Goal: Task Accomplishment & Management: Manage account settings

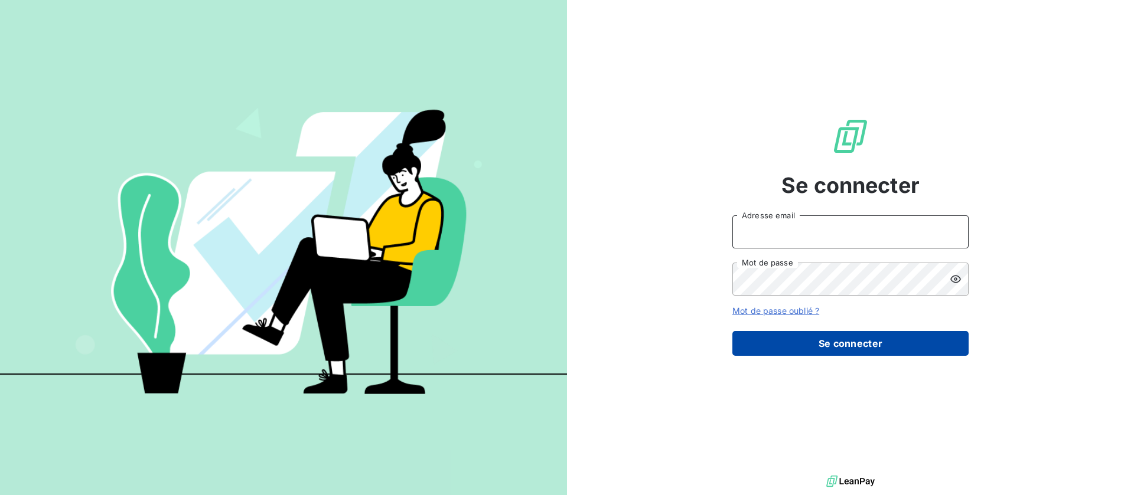
type input "[EMAIL_ADDRESS][DOMAIN_NAME]"
click at [882, 345] on button "Se connecter" at bounding box center [850, 343] width 236 height 25
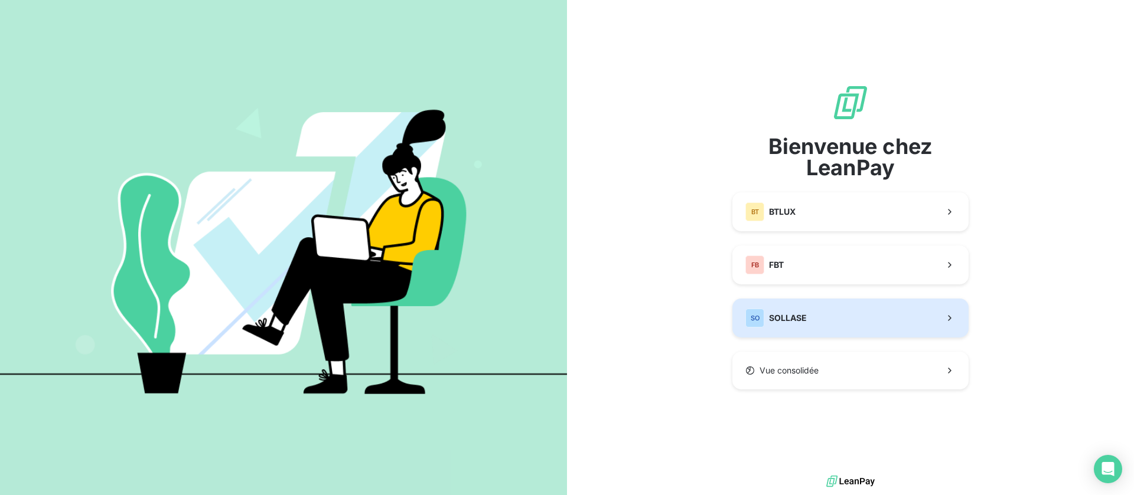
click at [813, 316] on button "SO SOLLASE" at bounding box center [850, 318] width 236 height 39
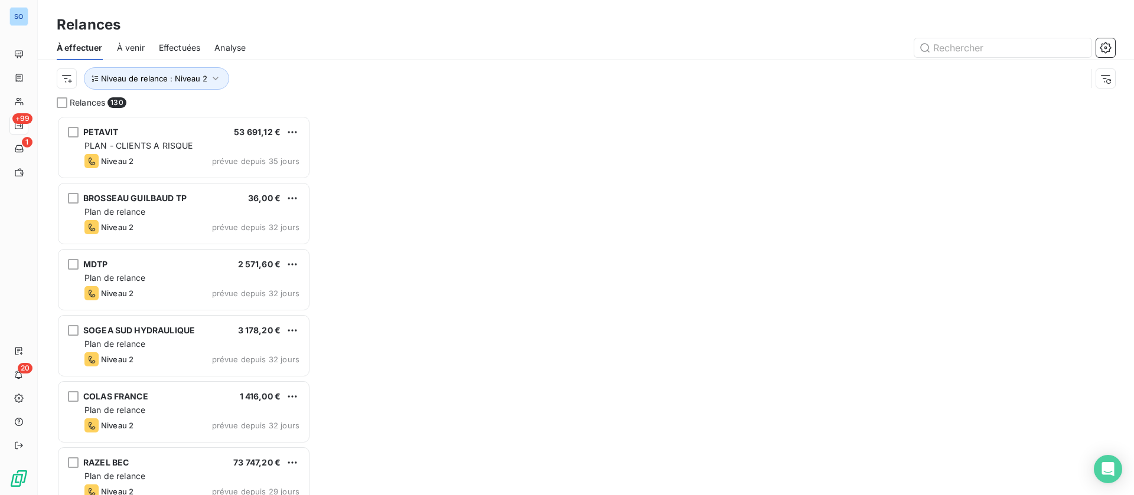
scroll to position [366, 240]
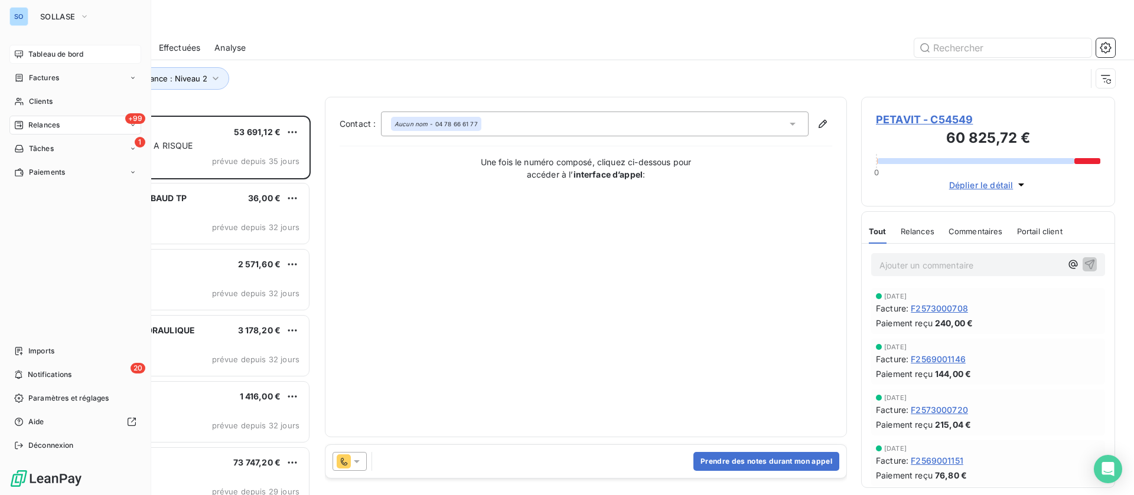
click at [23, 51] on icon at bounding box center [18, 54] width 9 height 9
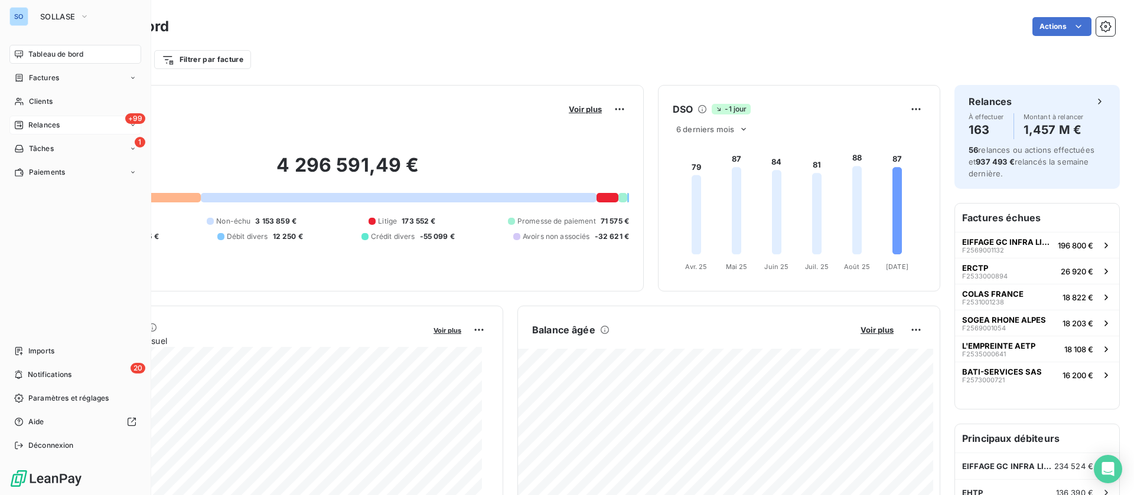
click at [22, 122] on icon at bounding box center [19, 125] width 8 height 8
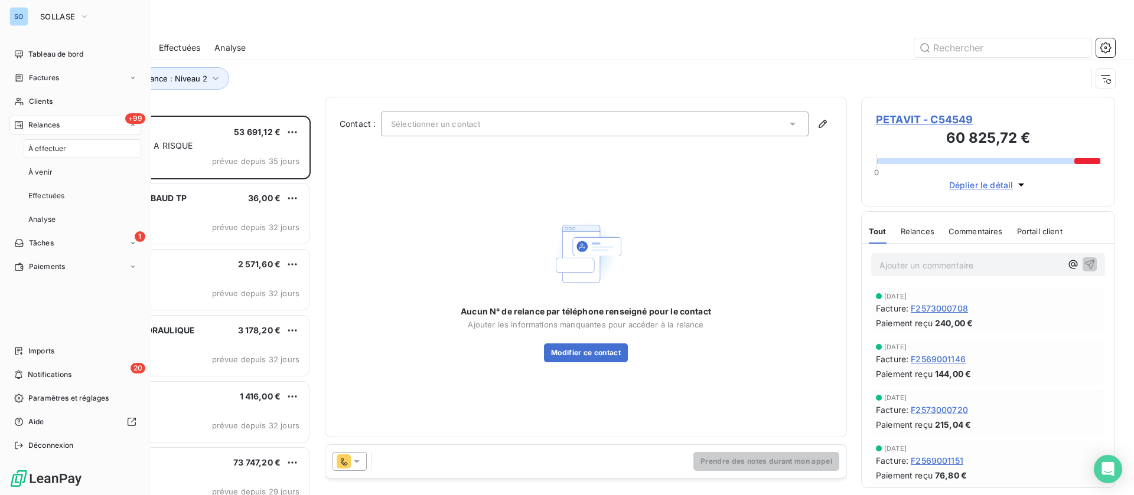
scroll to position [366, 240]
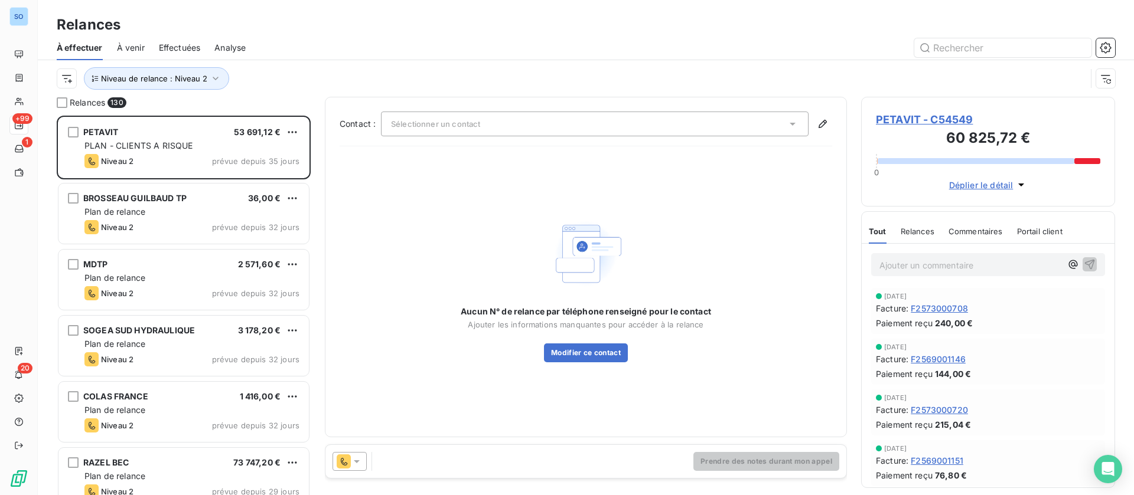
click at [940, 120] on span "PETAVIT - C54549" at bounding box center [988, 120] width 224 height 16
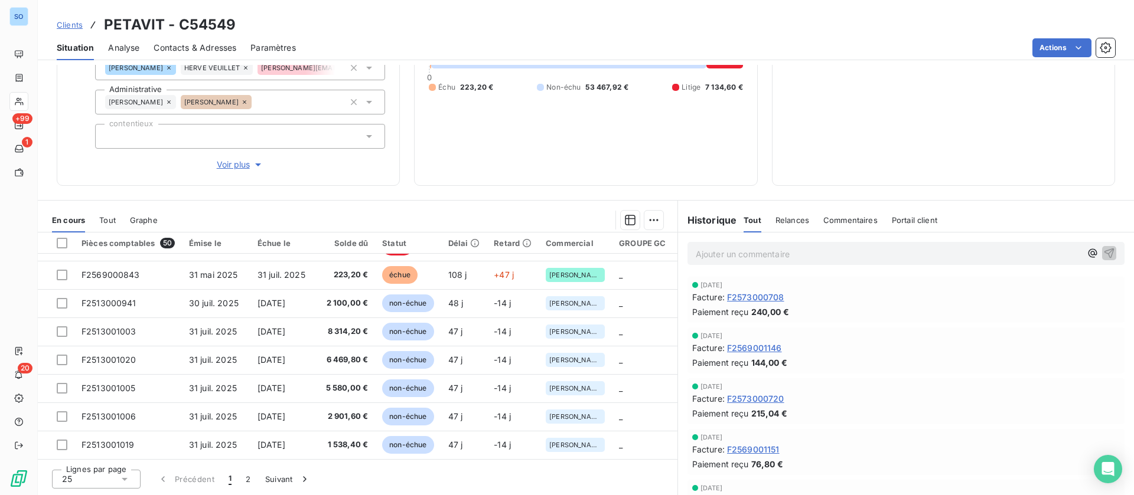
scroll to position [419, 0]
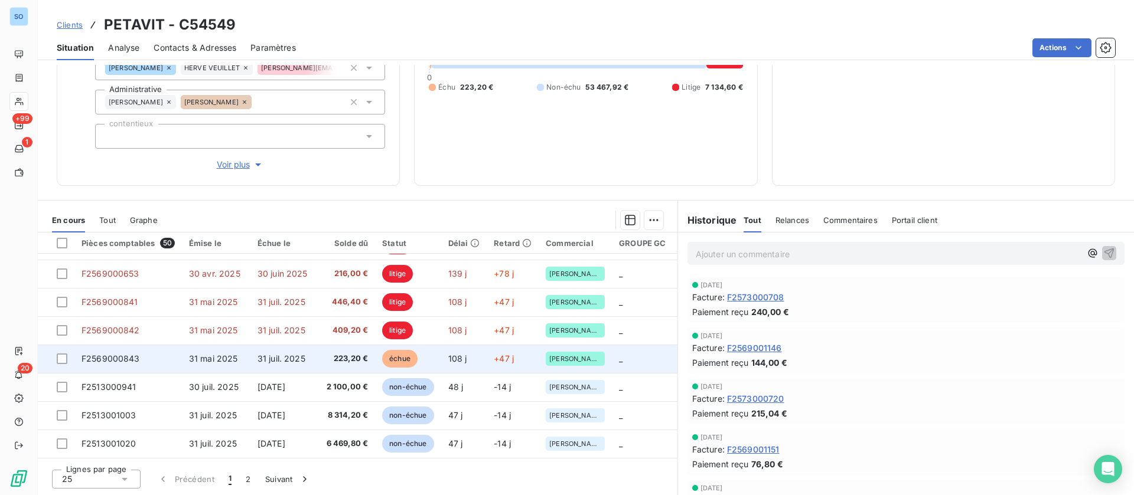
click at [270, 359] on span "31 juil. 2025" at bounding box center [281, 359] width 48 height 10
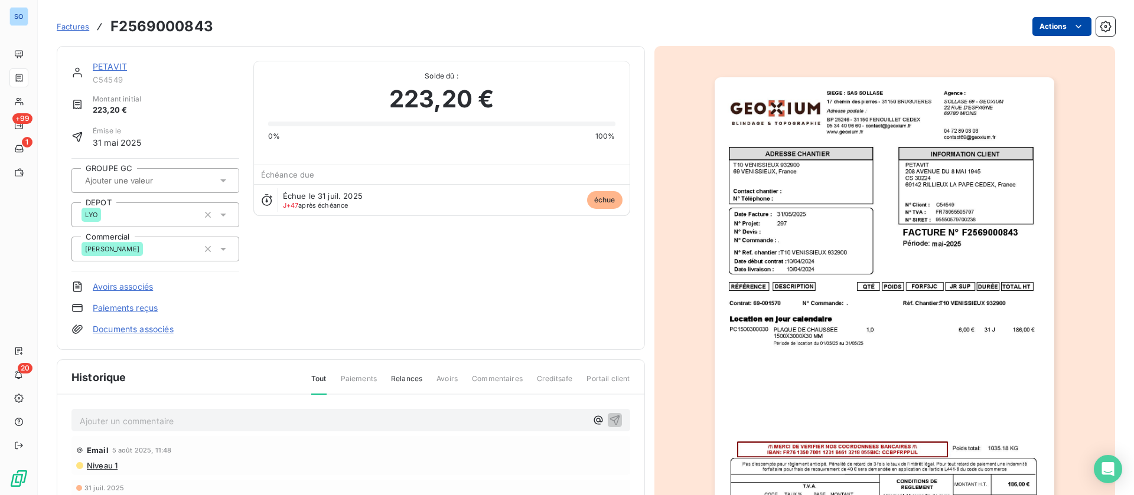
click at [1048, 24] on html "SO +99 1 20 Factures F2569000843 Actions PETAVIT C54549 Montant initial 223,20 …" at bounding box center [567, 247] width 1134 height 495
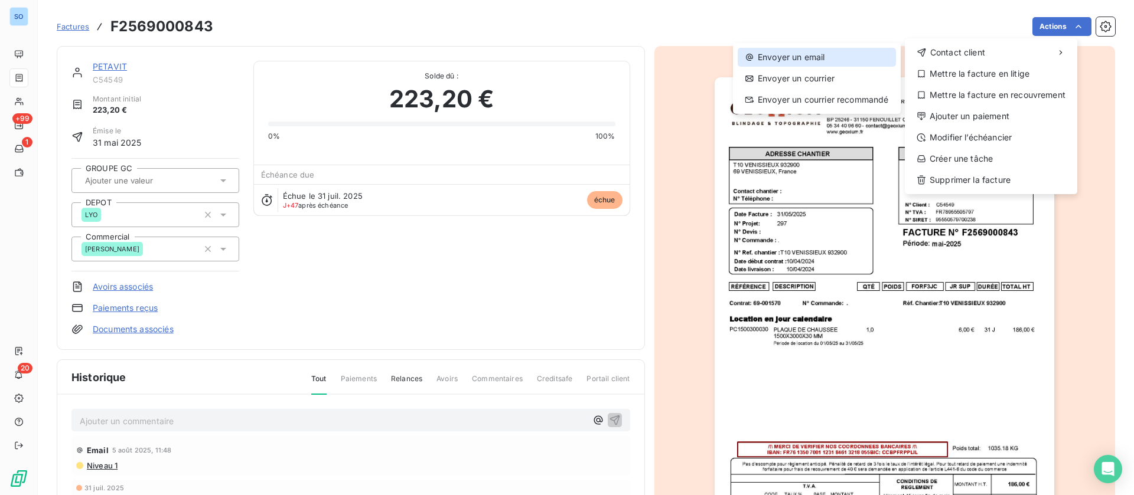
click at [806, 57] on div "Envoyer un email" at bounding box center [817, 57] width 158 height 19
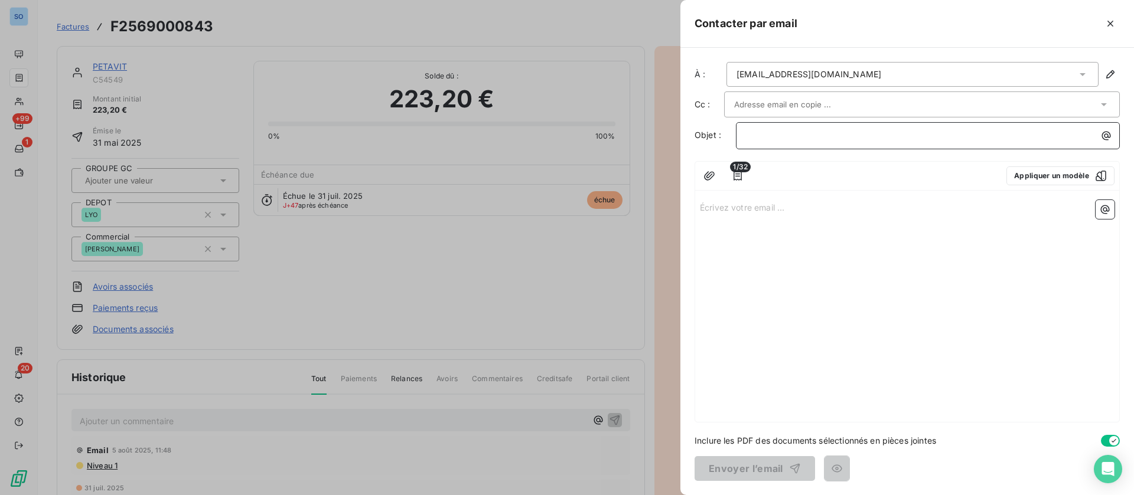
click at [801, 136] on p "﻿" at bounding box center [931, 136] width 370 height 14
click at [1052, 172] on button "Appliquer un modèle" at bounding box center [1060, 176] width 108 height 19
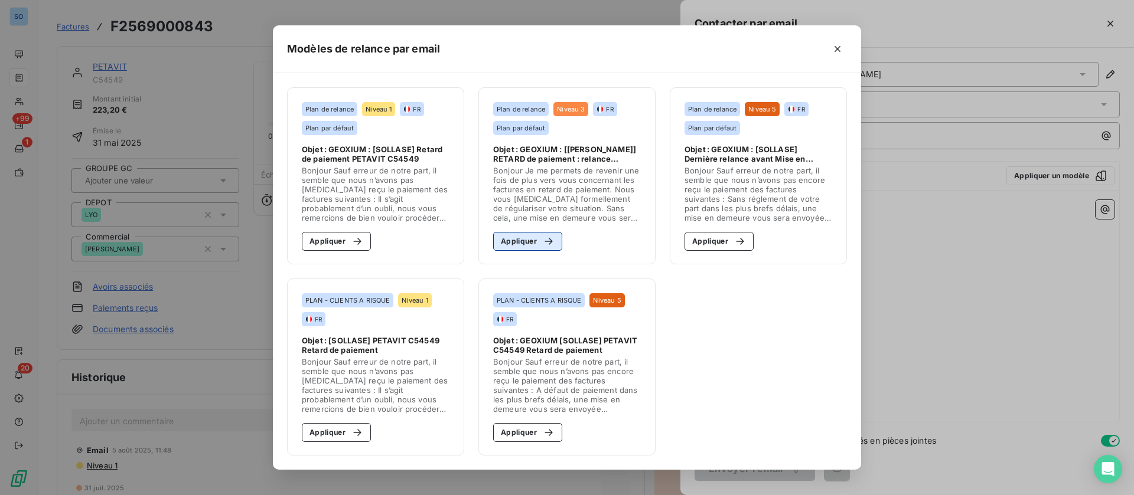
click at [516, 240] on button "Appliquer" at bounding box center [527, 241] width 69 height 19
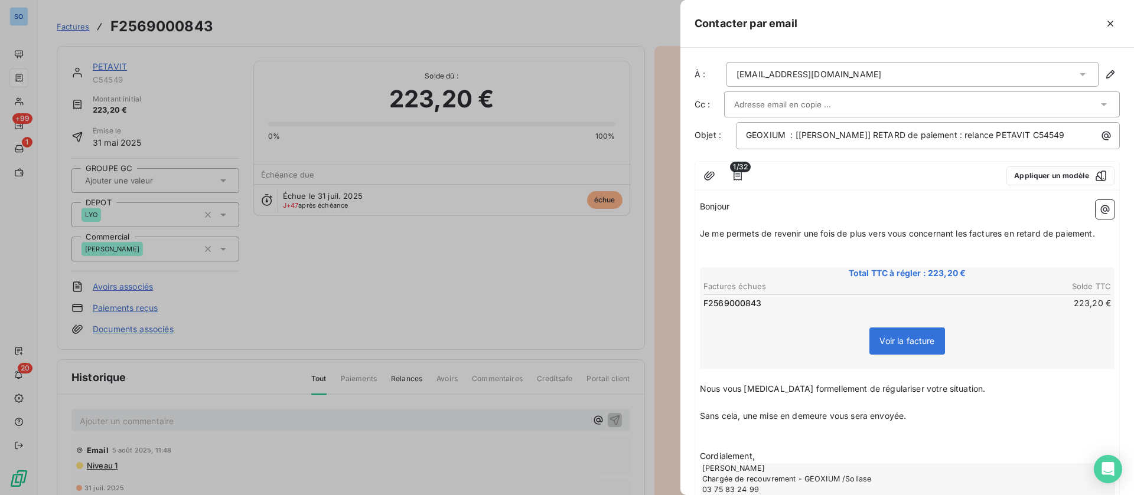
click at [817, 106] on input "text" at bounding box center [797, 105] width 127 height 18
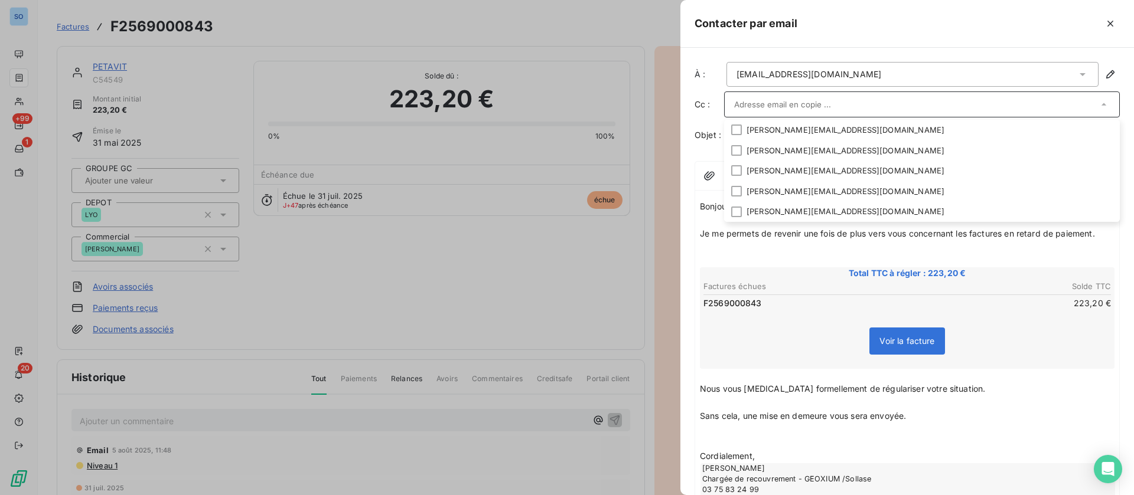
click at [990, 248] on p "﻿" at bounding box center [907, 248] width 415 height 14
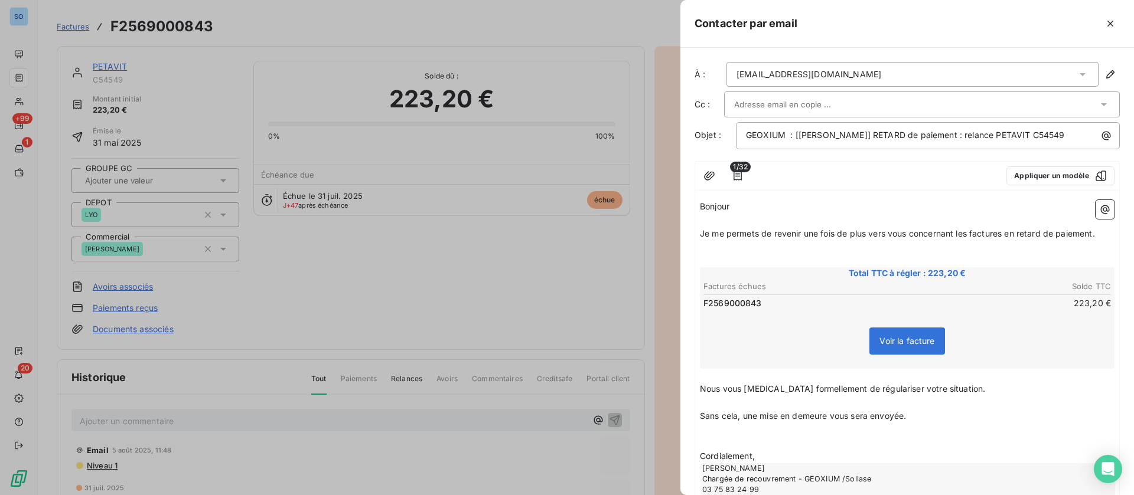
click at [1068, 93] on div at bounding box center [922, 105] width 396 height 26
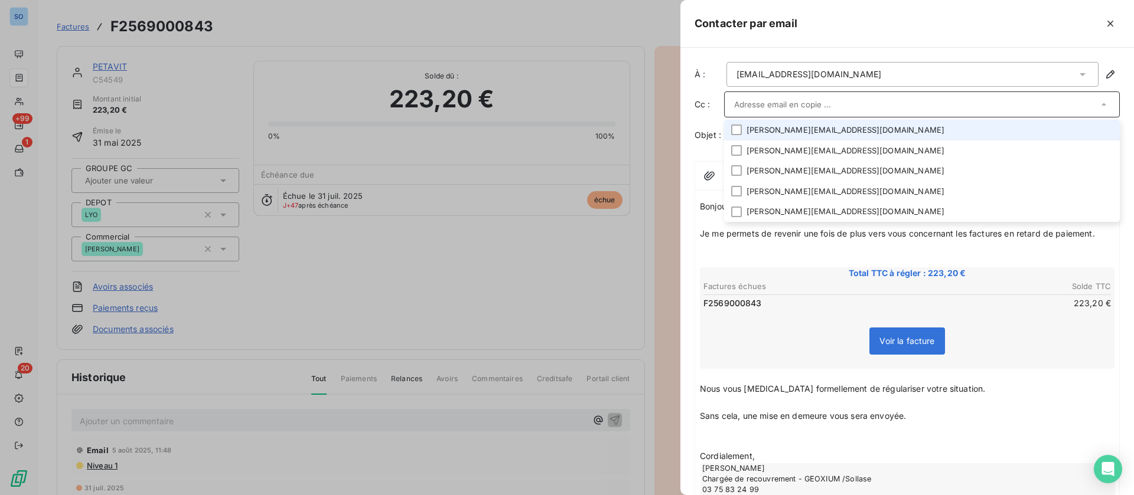
click at [730, 129] on li "[PERSON_NAME][EMAIL_ADDRESS][DOMAIN_NAME]" at bounding box center [922, 130] width 396 height 21
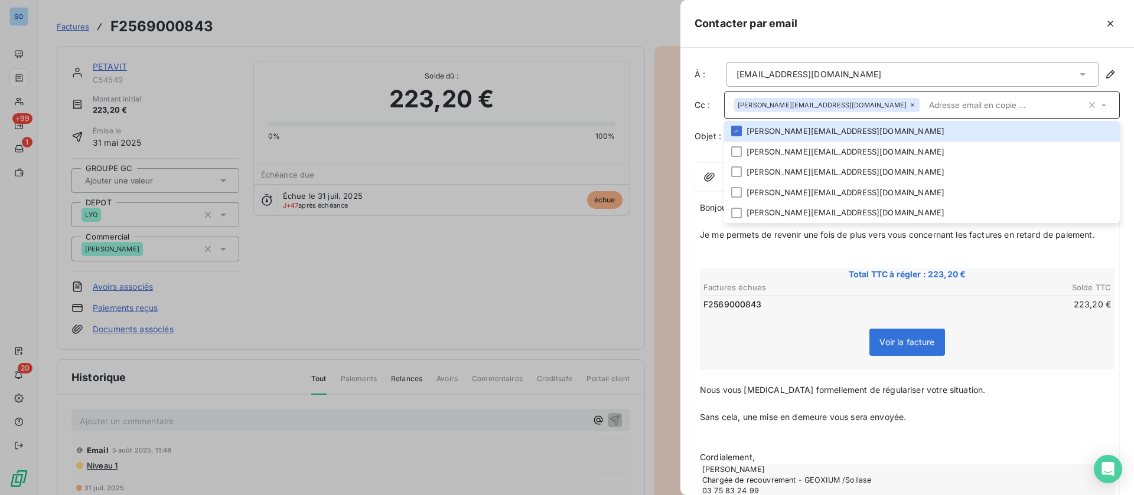
click at [788, 254] on p "﻿" at bounding box center [907, 249] width 415 height 14
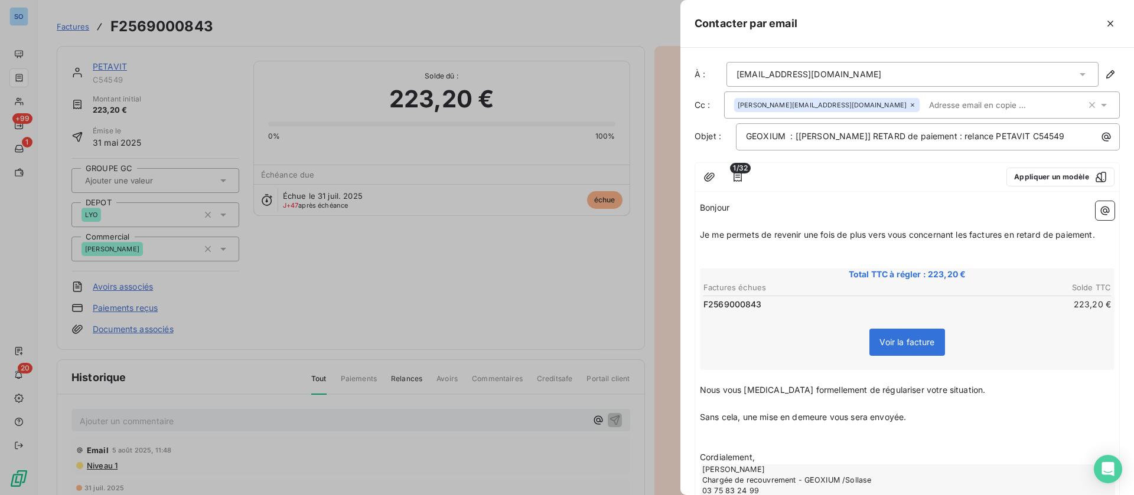
scroll to position [89, 0]
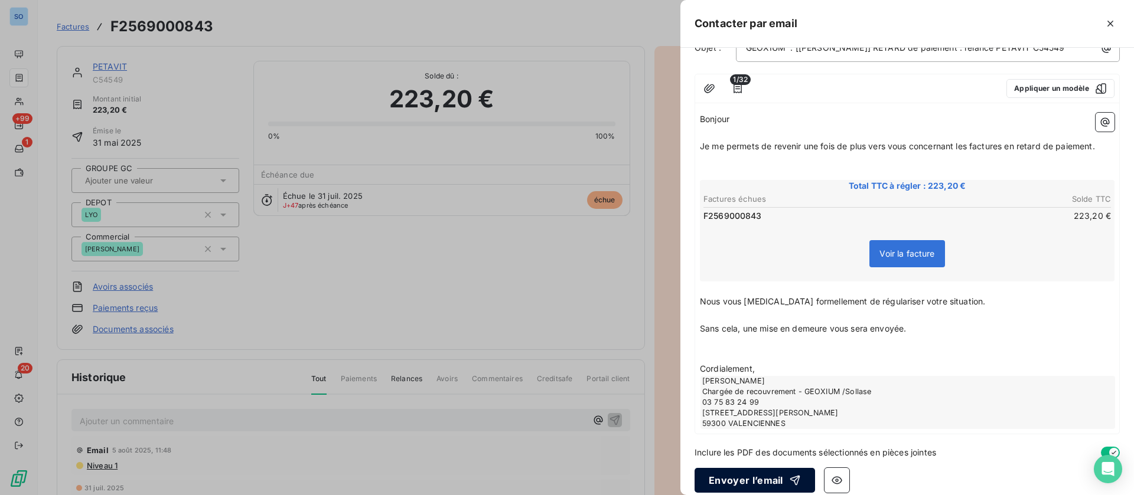
click at [743, 478] on button "Envoyer l’email" at bounding box center [754, 480] width 120 height 25
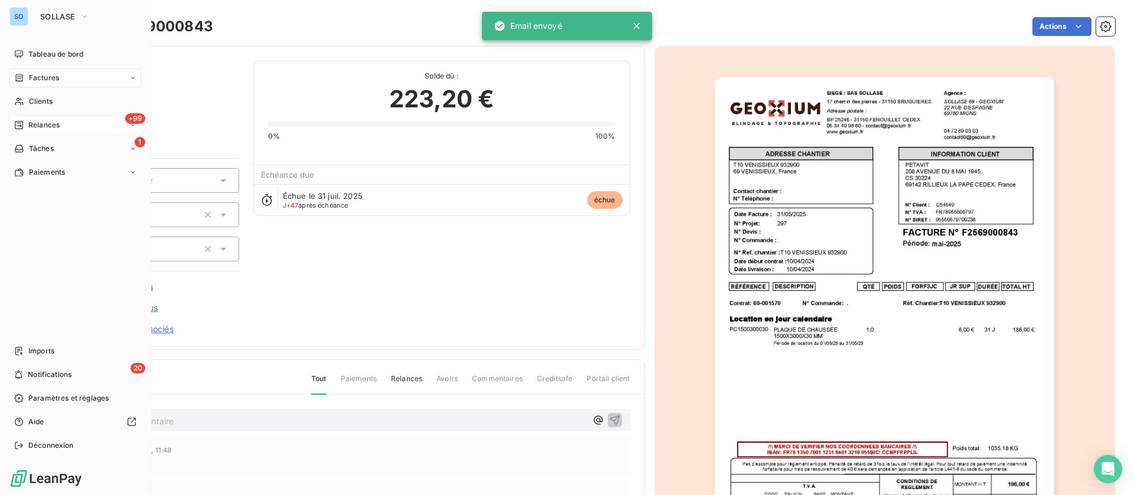
click at [60, 119] on div "+99 Relances" at bounding box center [75, 125] width 132 height 19
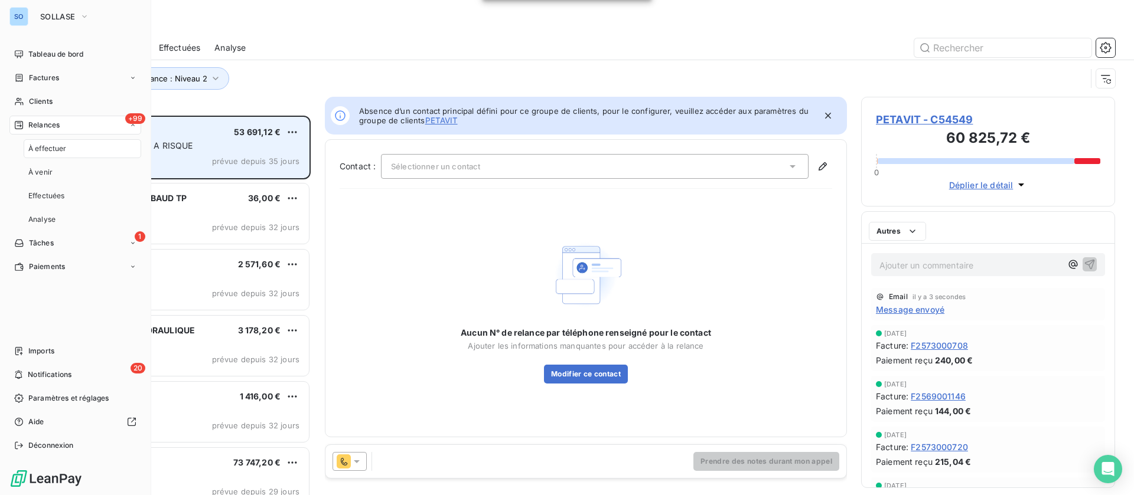
scroll to position [366, 240]
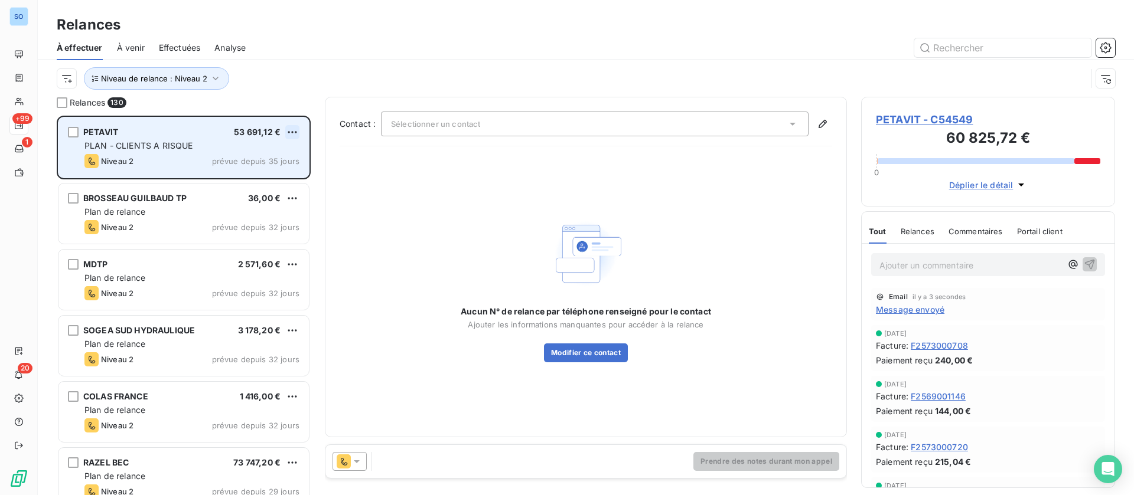
click at [296, 130] on html "SO +99 1 20 Relances À effectuer À venir Effectuées Analyse Niveau de relance :…" at bounding box center [567, 247] width 1134 height 495
click at [256, 148] on div "Replanifier cette action" at bounding box center [241, 155] width 106 height 19
select select "8"
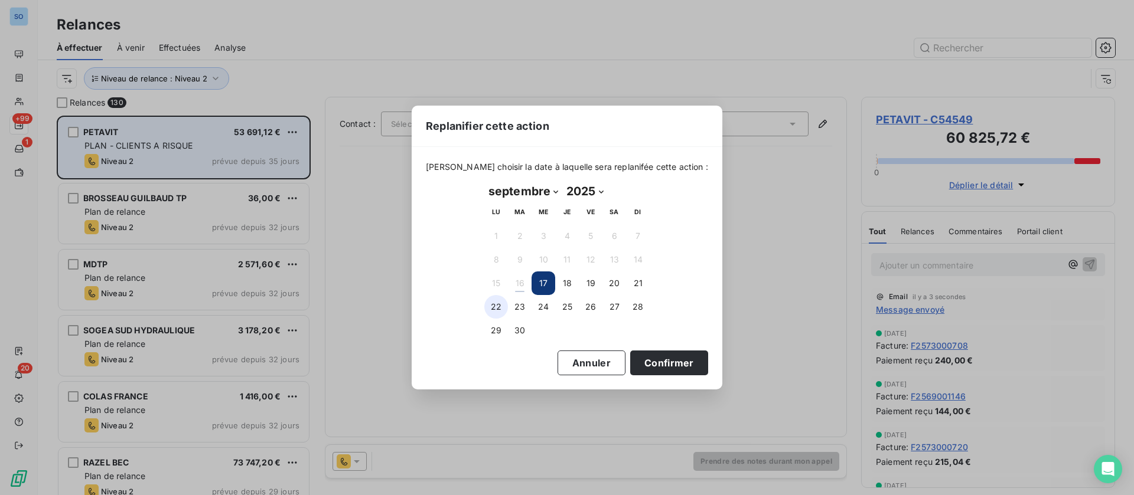
click at [495, 308] on button "22" at bounding box center [496, 307] width 24 height 24
drag, startPoint x: 624, startPoint y: 358, endPoint x: 628, endPoint y: 363, distance: 6.7
click at [630, 363] on button "Confirmer" at bounding box center [669, 363] width 78 height 25
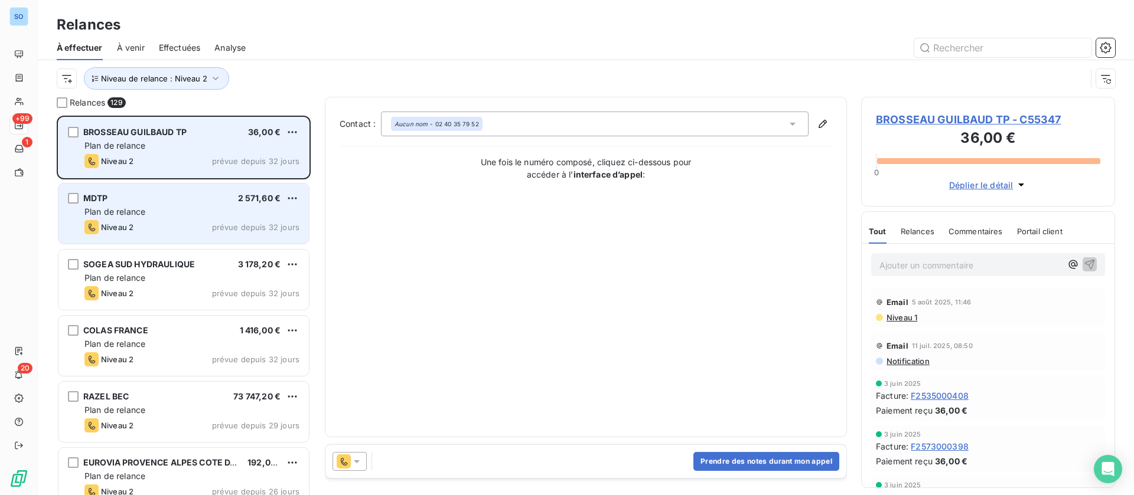
click at [175, 211] on div "Plan de relance" at bounding box center [191, 212] width 215 height 12
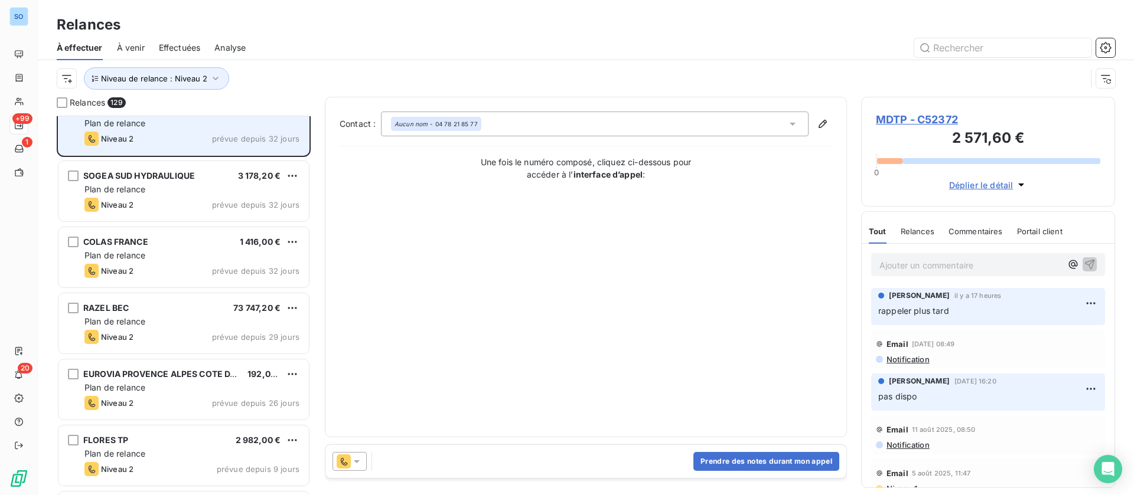
scroll to position [178, 0]
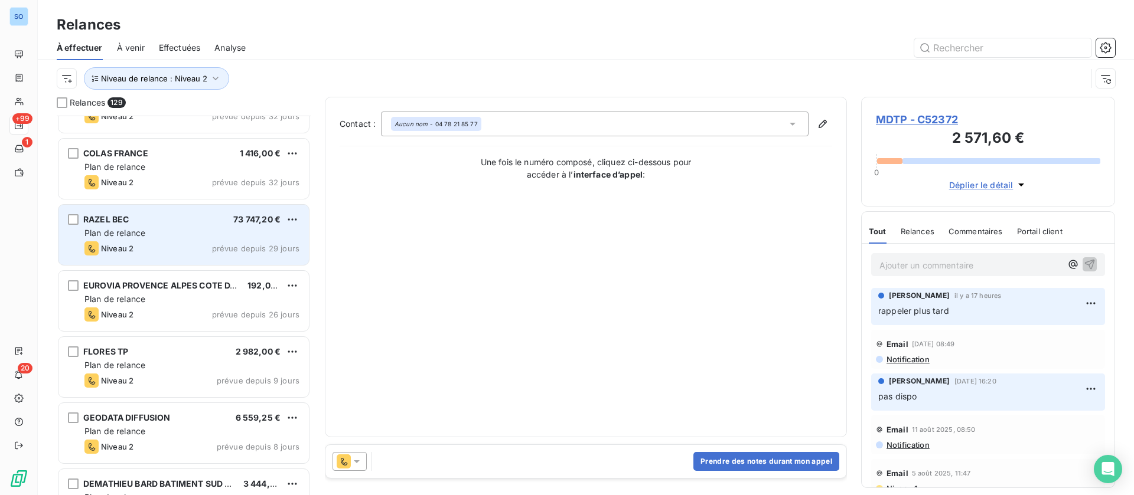
click at [172, 223] on div "RAZEL BEC 73 747,20 €" at bounding box center [191, 219] width 215 height 11
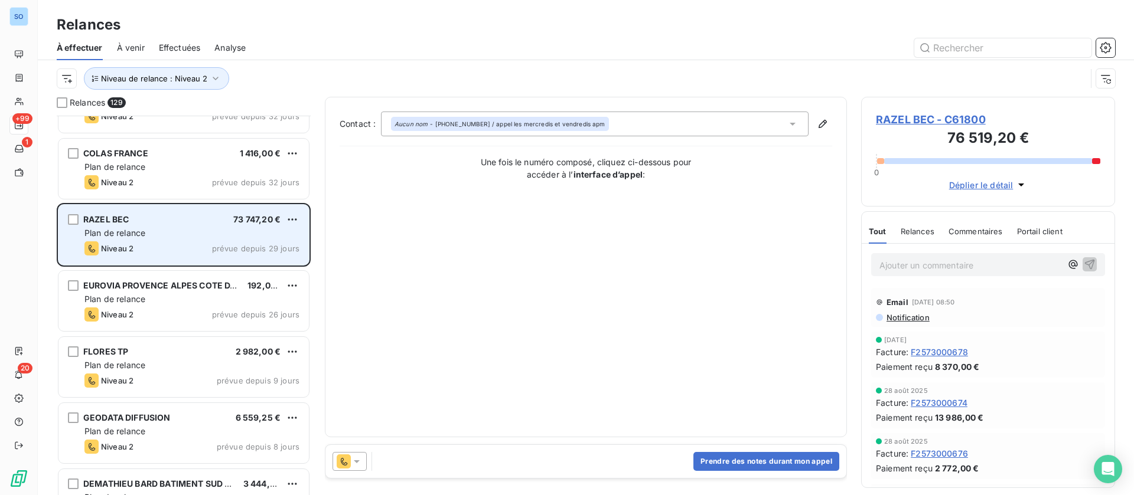
scroll to position [266, 0]
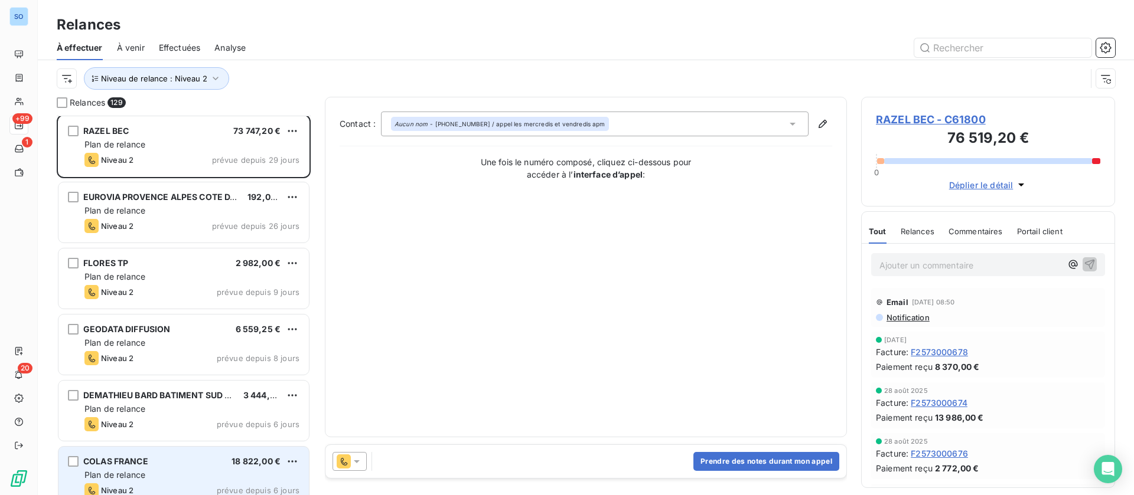
click at [168, 462] on div "COLAS FRANCE 18 822,00 €" at bounding box center [191, 461] width 215 height 11
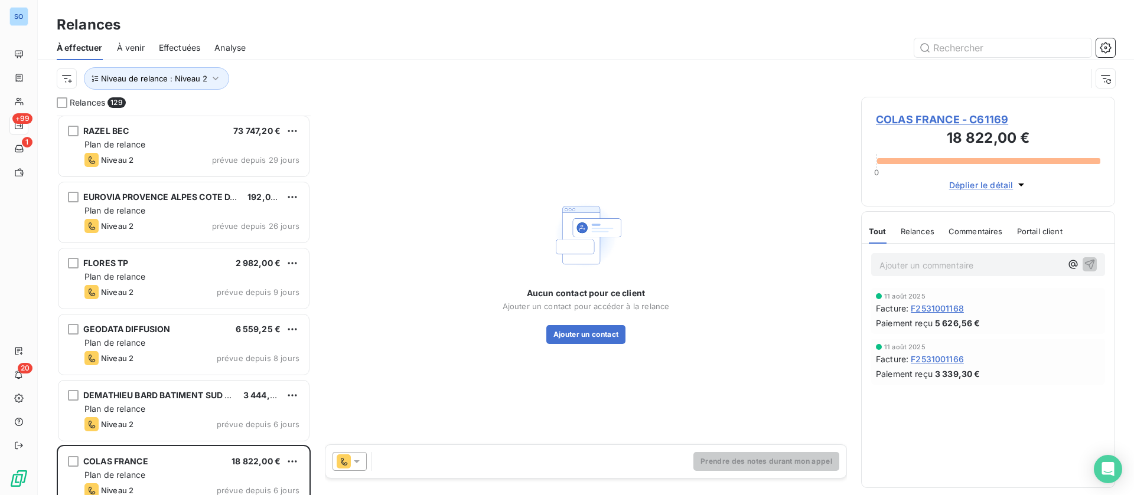
click at [949, 118] on span "COLAS FRANCE - C61169" at bounding box center [988, 120] width 224 height 16
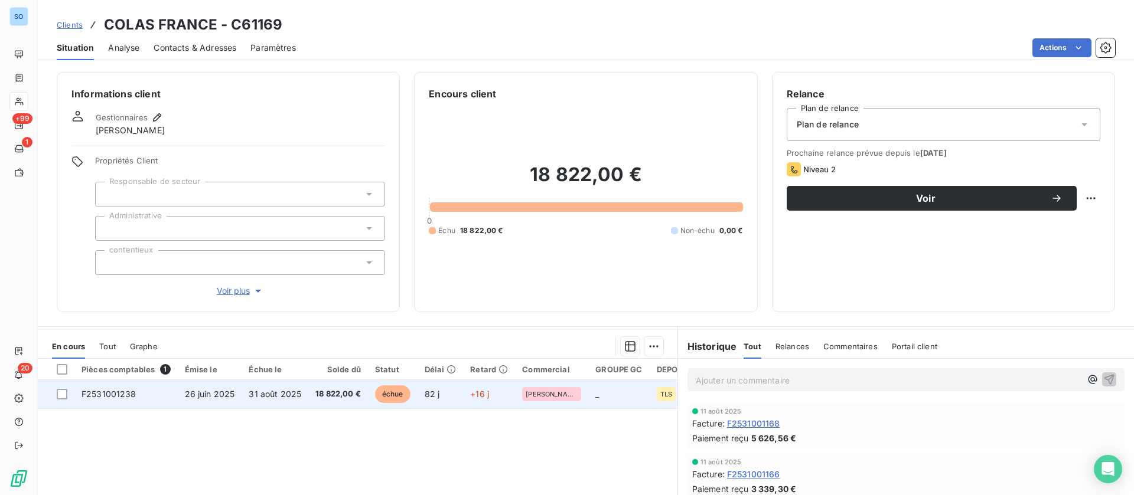
click at [152, 393] on td "F2531001238" at bounding box center [125, 394] width 103 height 28
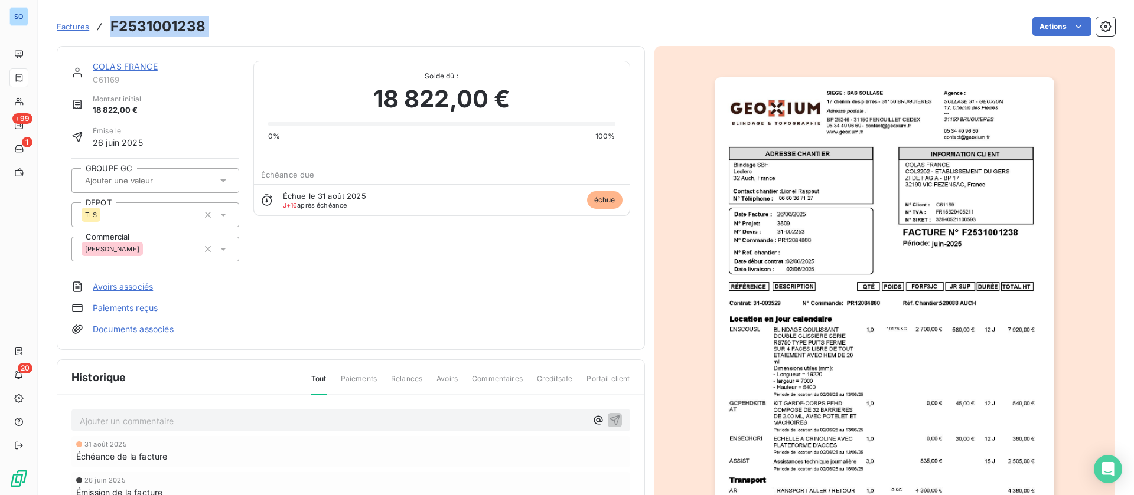
drag, startPoint x: 210, startPoint y: 27, endPoint x: 107, endPoint y: 24, distance: 102.8
click at [107, 24] on div "Factures F2531001238 Actions" at bounding box center [586, 26] width 1058 height 25
click at [114, 67] on link "COLAS FRANCE" at bounding box center [125, 66] width 65 height 10
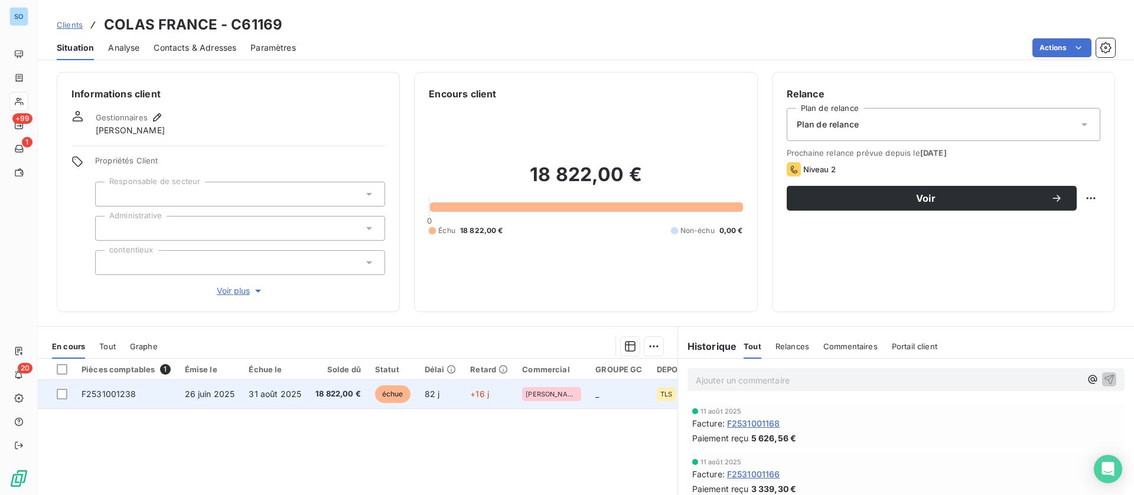
click at [223, 388] on td "26 juin 2025" at bounding box center [210, 394] width 64 height 28
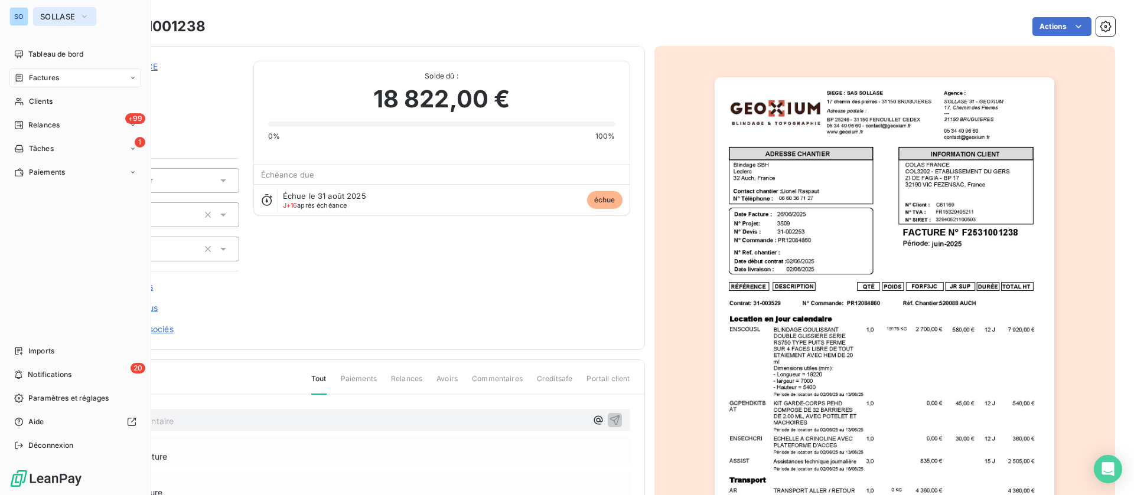
click at [68, 18] on span "SOLLASE" at bounding box center [57, 16] width 35 height 9
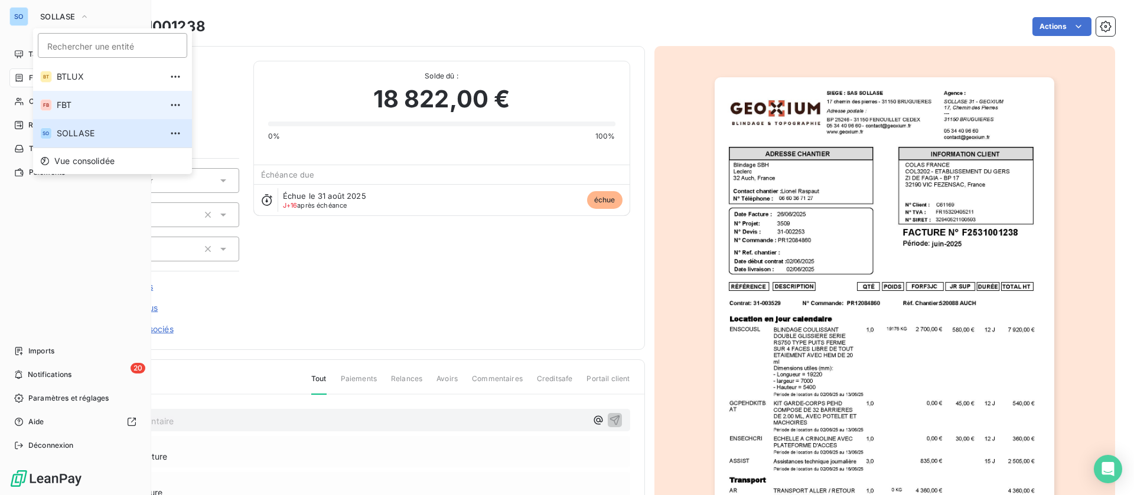
click at [53, 104] on li "FB FBT" at bounding box center [112, 105] width 159 height 28
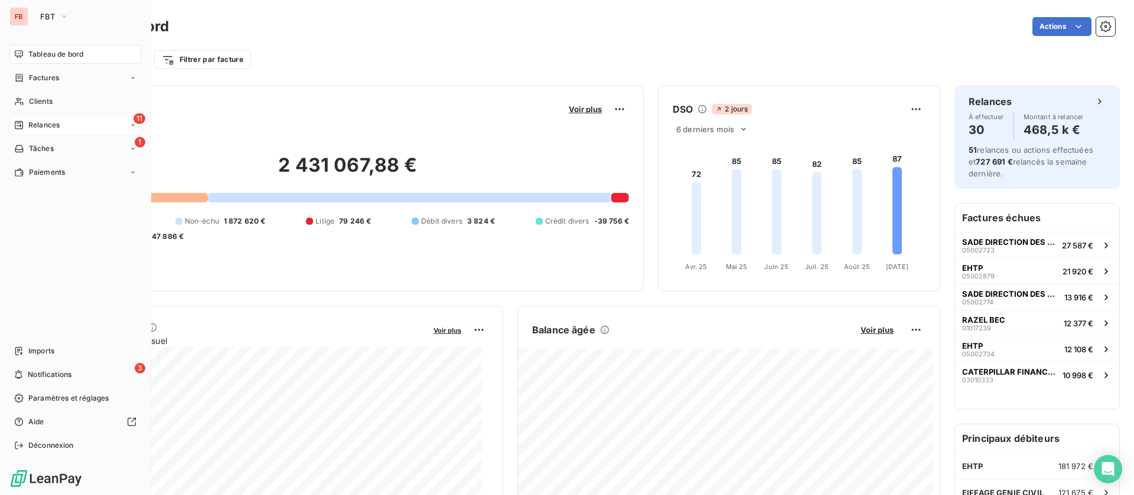
click at [22, 118] on div "11 Relances" at bounding box center [75, 125] width 132 height 19
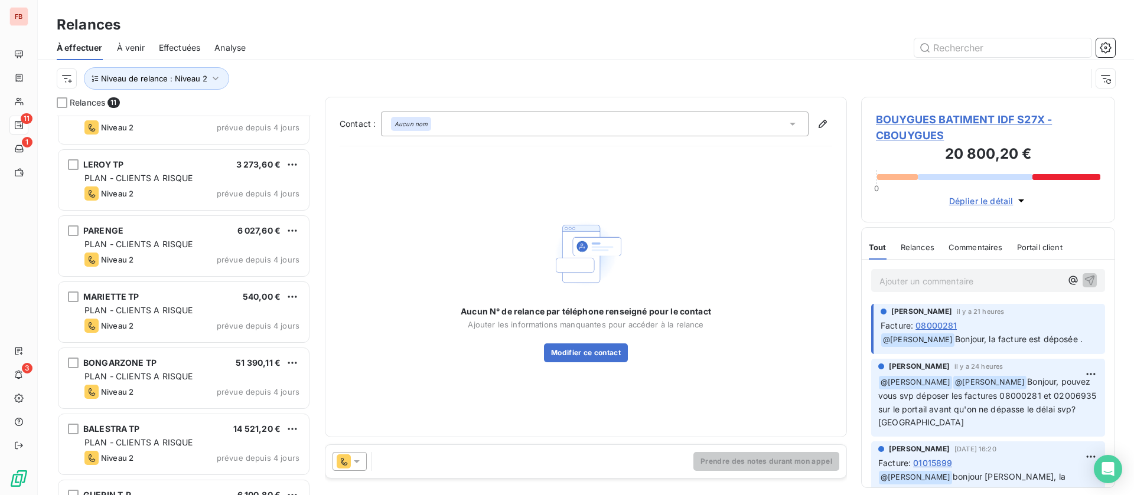
scroll to position [348, 0]
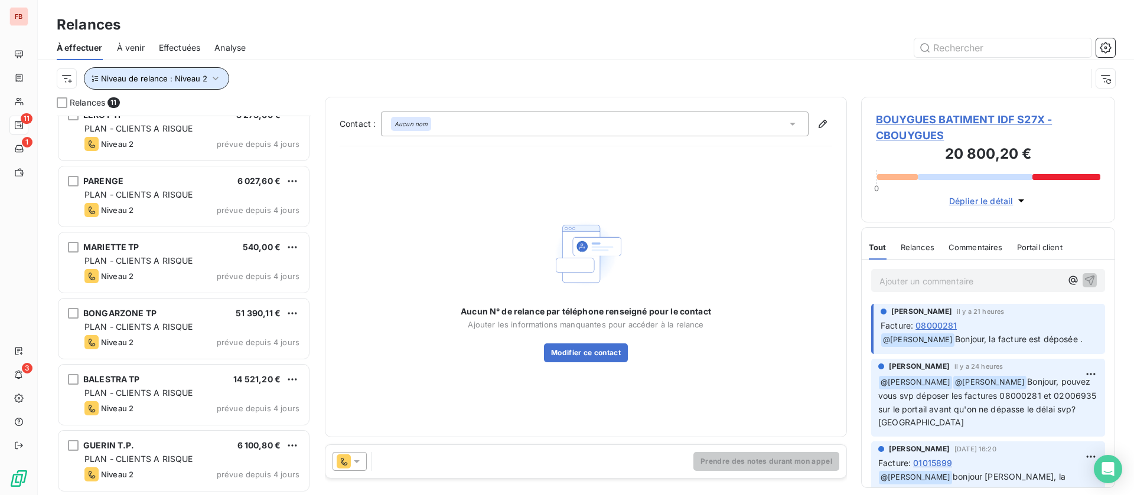
click at [204, 81] on span "Niveau de relance : Niveau 2" at bounding box center [154, 78] width 106 height 9
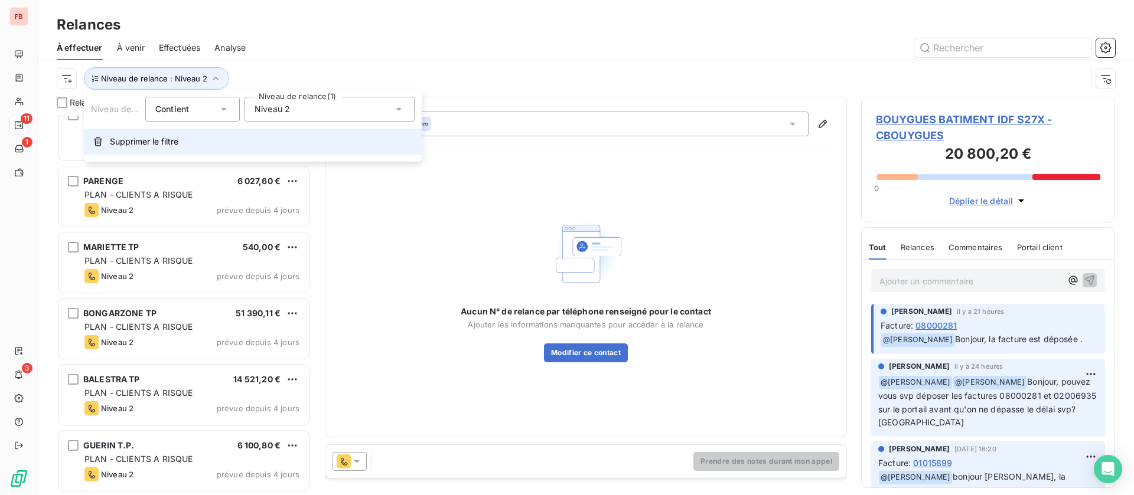
click at [173, 142] on span "Supprimer le filtre" at bounding box center [144, 142] width 69 height 12
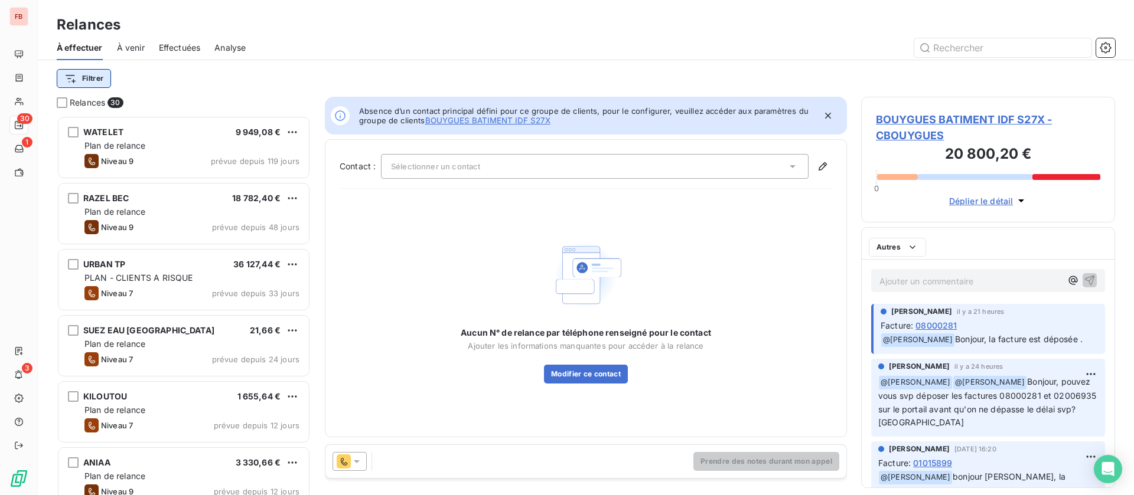
scroll to position [366, 240]
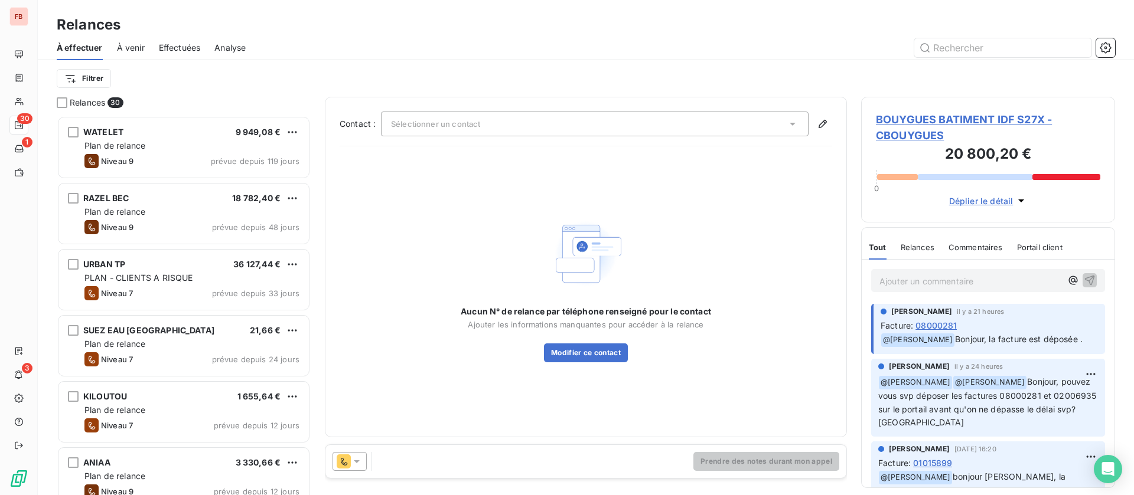
click at [102, 79] on html "FB 30 1 3 Relances À effectuer À venir Effectuées Analyse Filtrer Relances 30 W…" at bounding box center [567, 247] width 1134 height 495
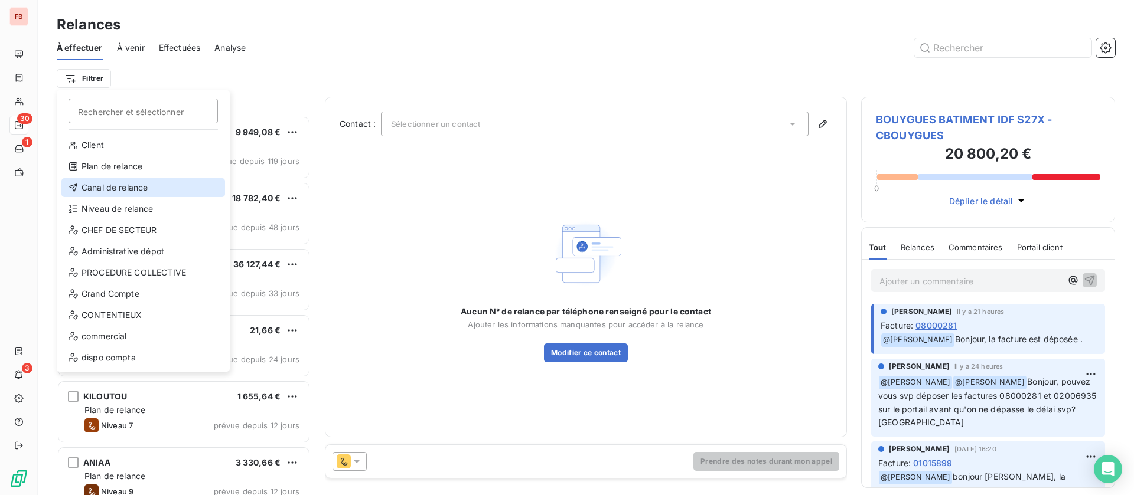
click at [131, 188] on div "Canal de relance" at bounding box center [143, 187] width 164 height 19
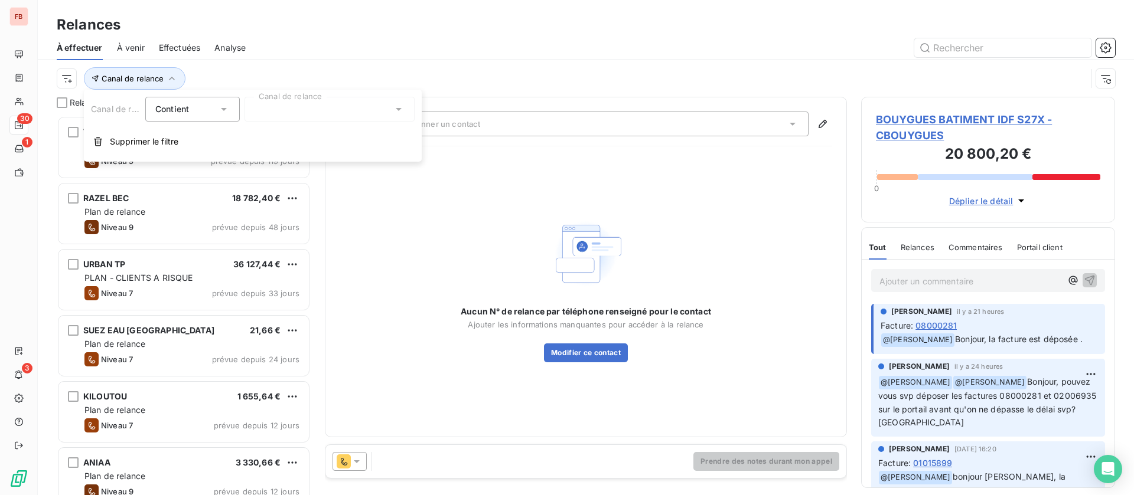
click at [286, 100] on div at bounding box center [329, 109] width 170 height 25
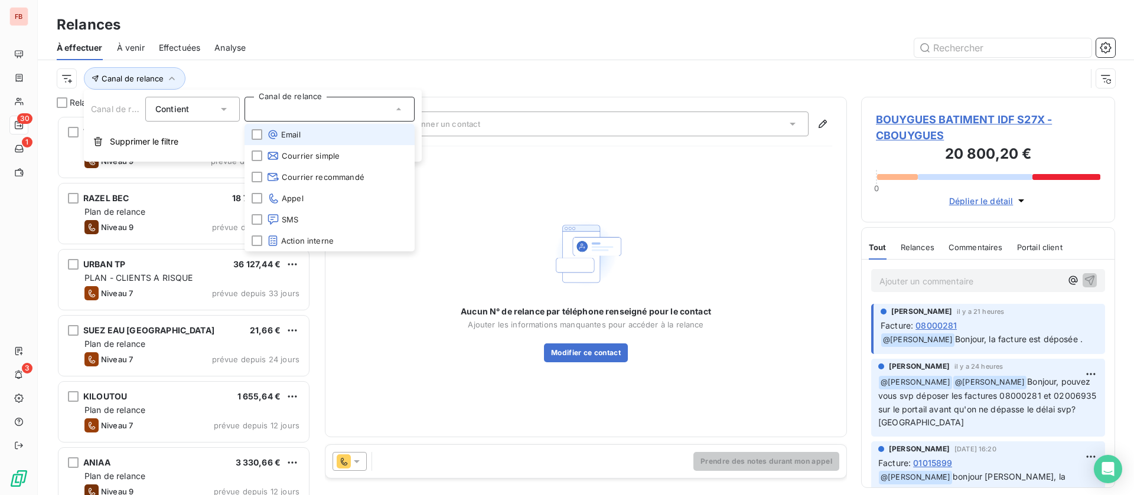
click at [283, 135] on span "Email" at bounding box center [284, 135] width 34 height 12
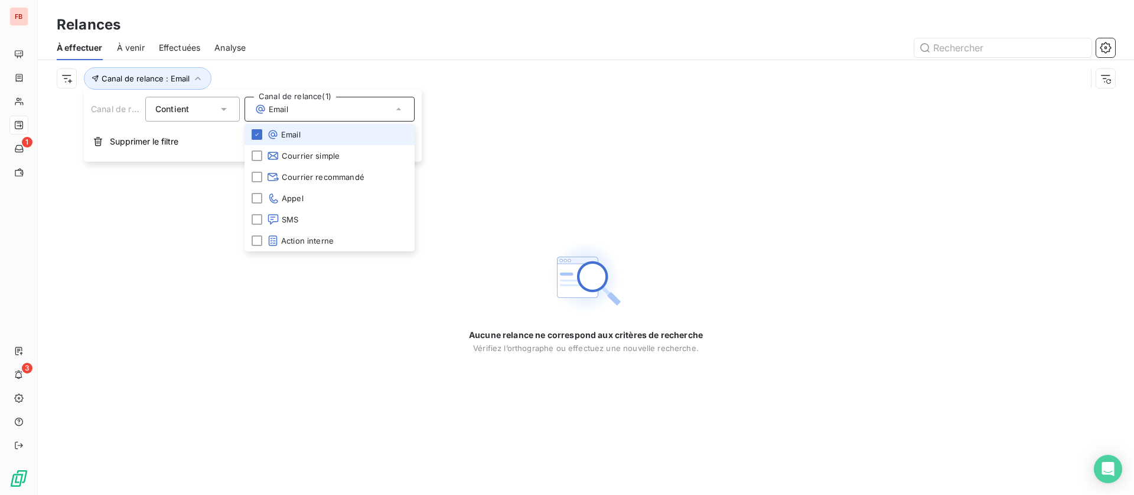
click at [281, 135] on span "Email" at bounding box center [284, 135] width 34 height 12
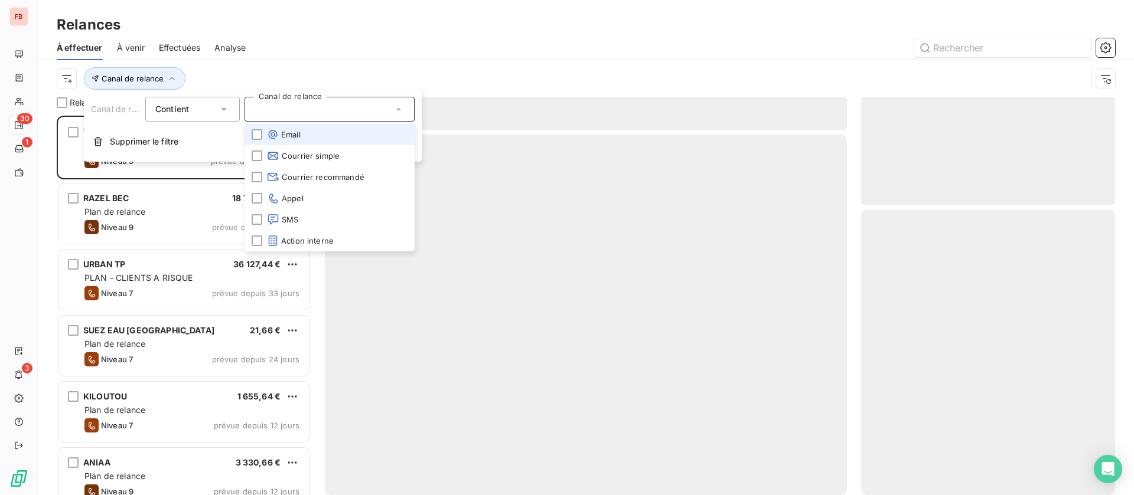
scroll to position [366, 240]
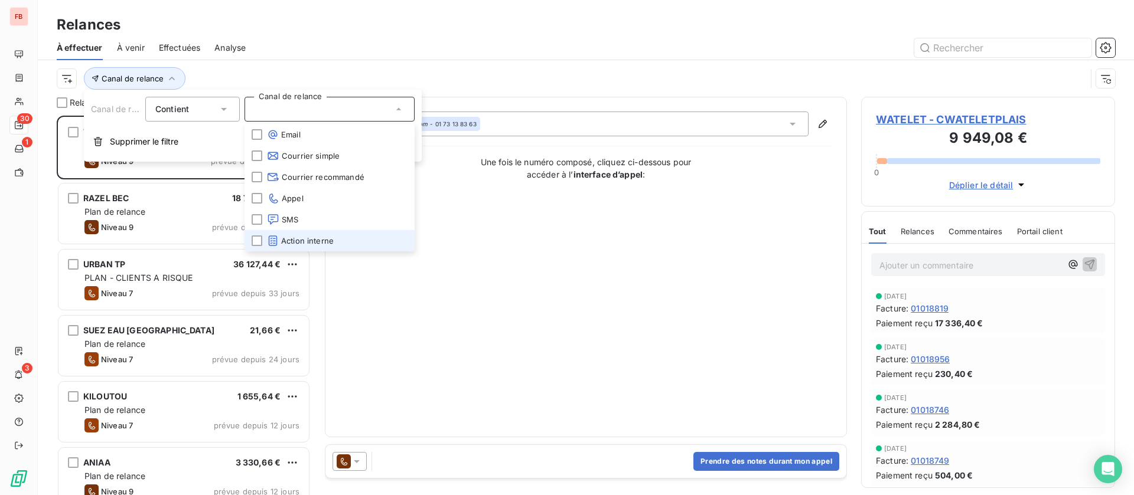
click at [317, 243] on span "Action interne" at bounding box center [300, 241] width 67 height 12
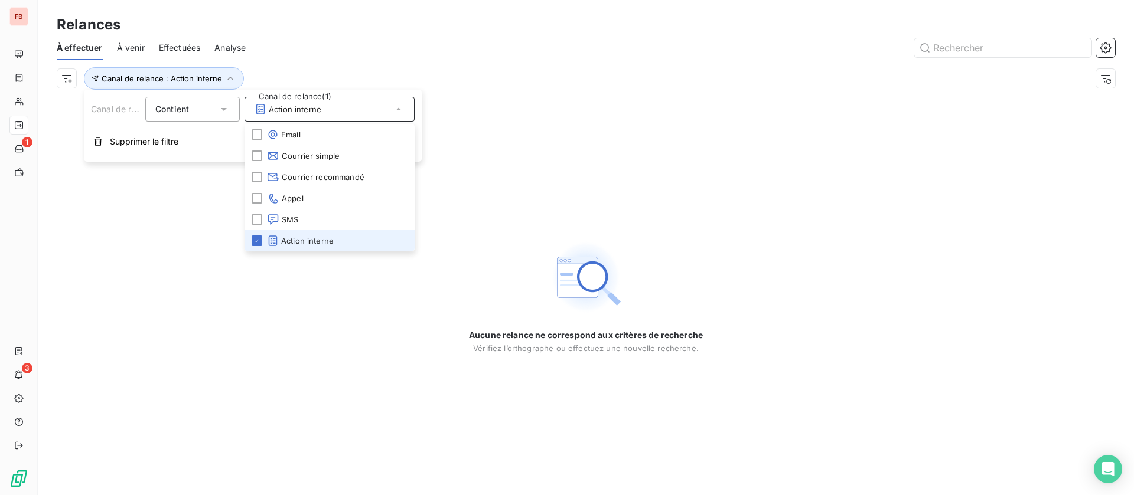
click at [316, 242] on span "Action interne" at bounding box center [300, 241] width 67 height 12
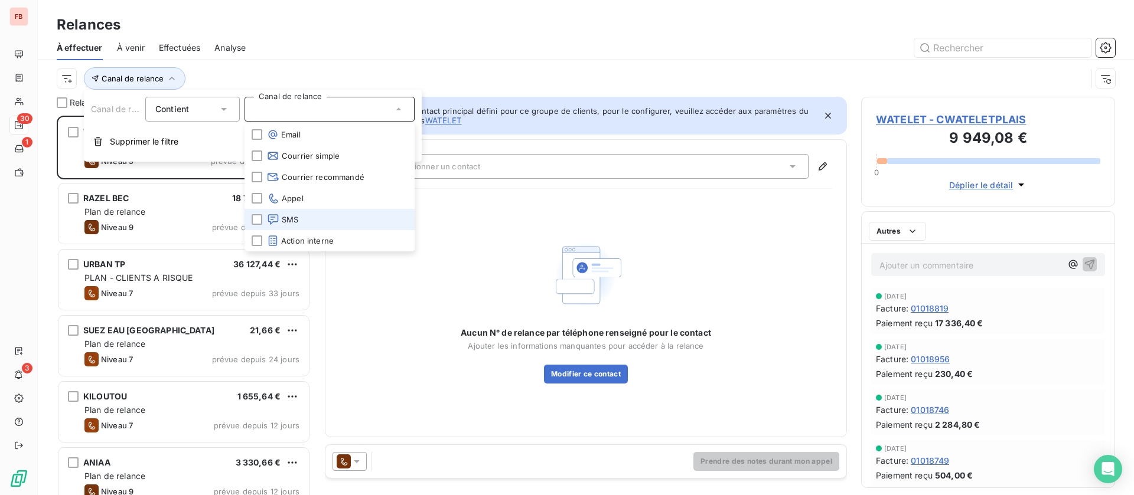
scroll to position [366, 240]
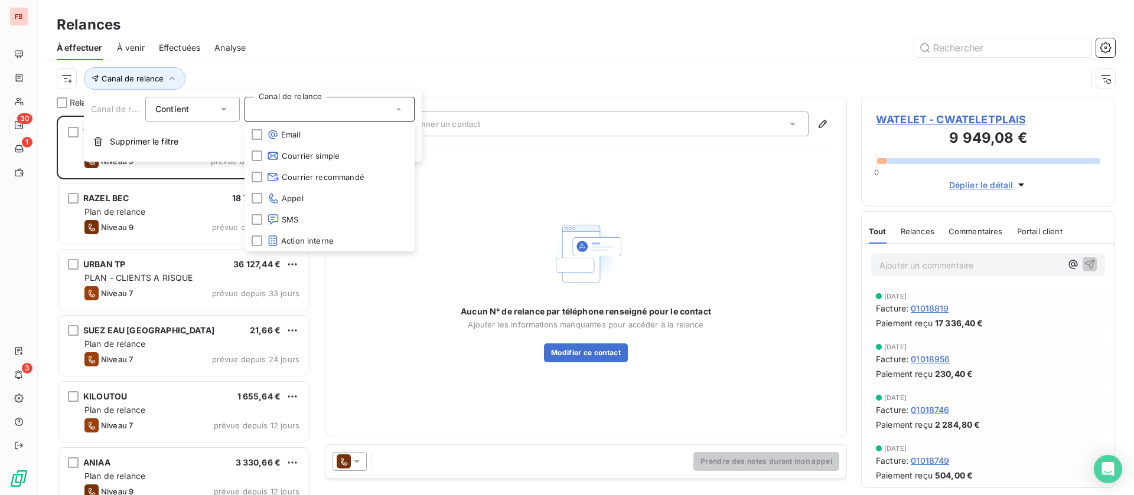
click at [270, 60] on div "Canal de relance" at bounding box center [586, 78] width 1058 height 37
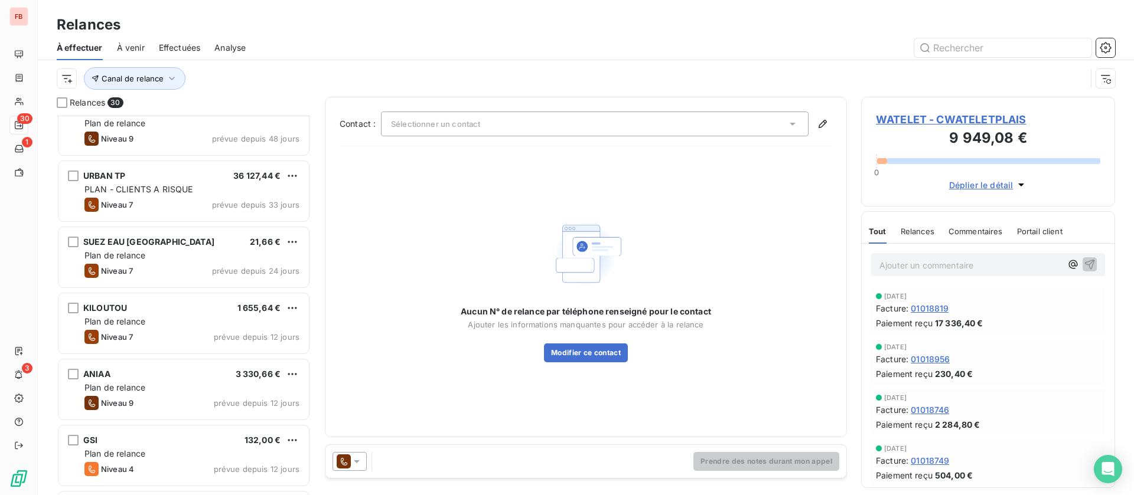
scroll to position [178, 0]
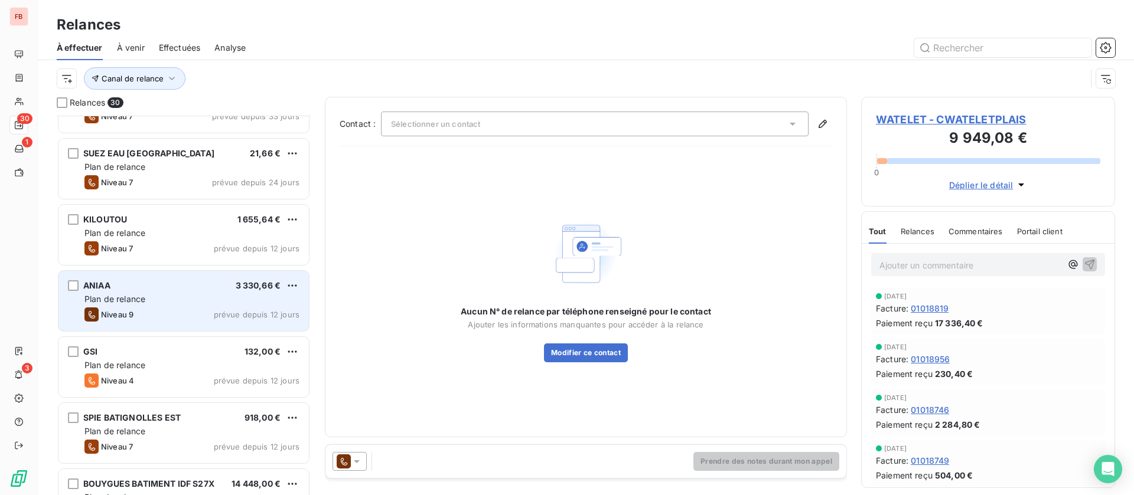
click at [182, 296] on div "Plan de relance" at bounding box center [191, 300] width 215 height 12
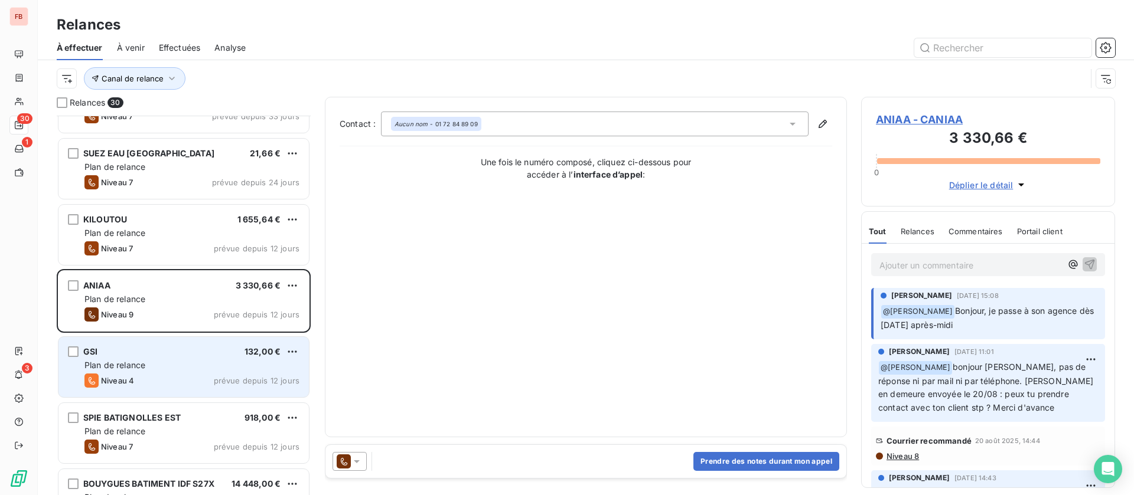
click at [182, 360] on div "Plan de relance" at bounding box center [191, 366] width 215 height 12
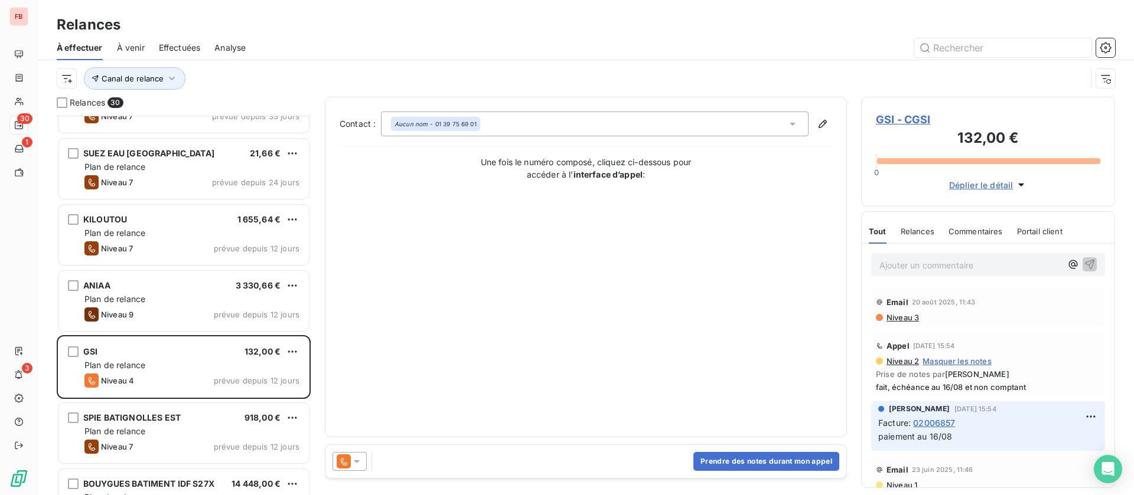
scroll to position [355, 0]
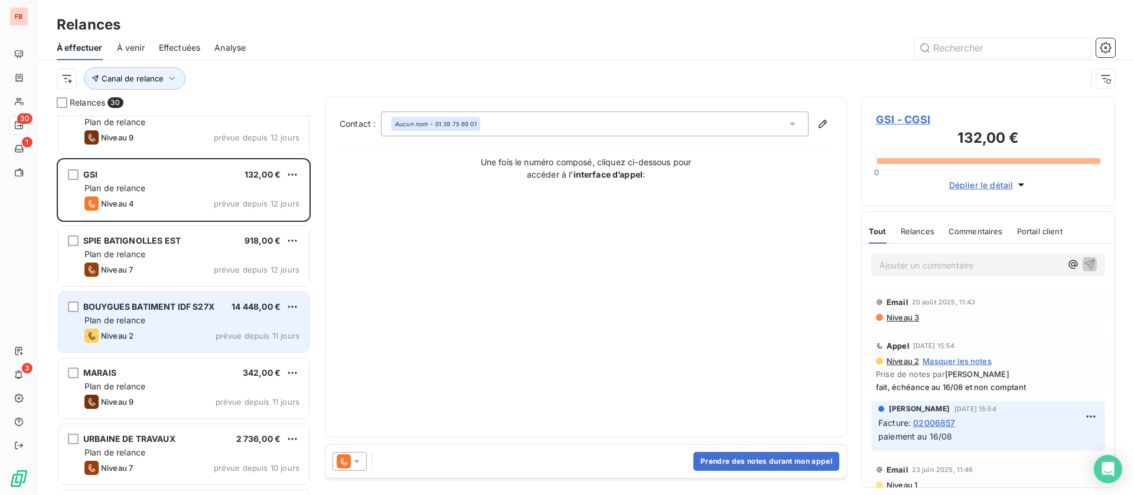
click at [195, 329] on div "Niveau 2 prévue depuis 11 jours" at bounding box center [191, 336] width 215 height 14
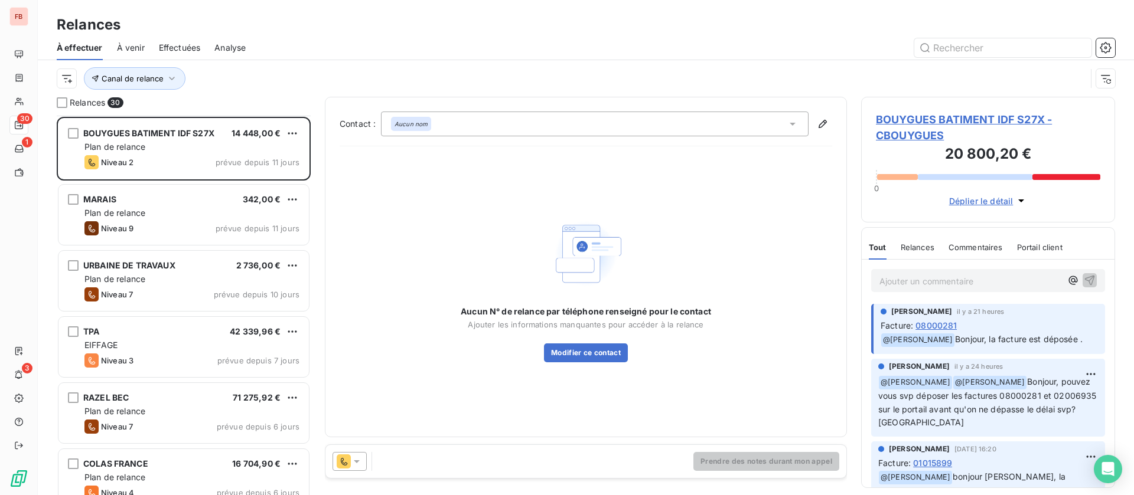
scroll to position [532, 0]
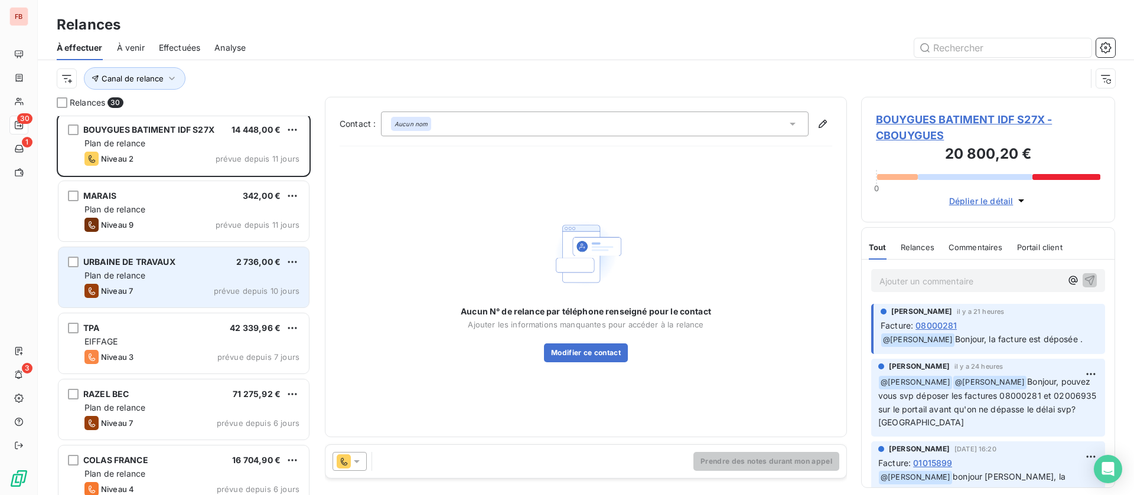
click at [185, 281] on div "Plan de relance" at bounding box center [191, 276] width 215 height 12
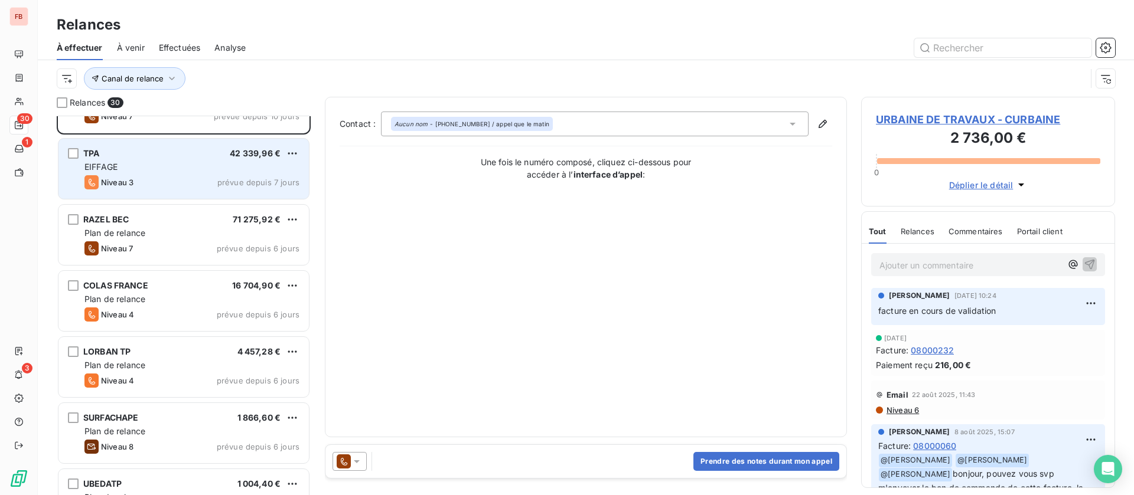
scroll to position [709, 0]
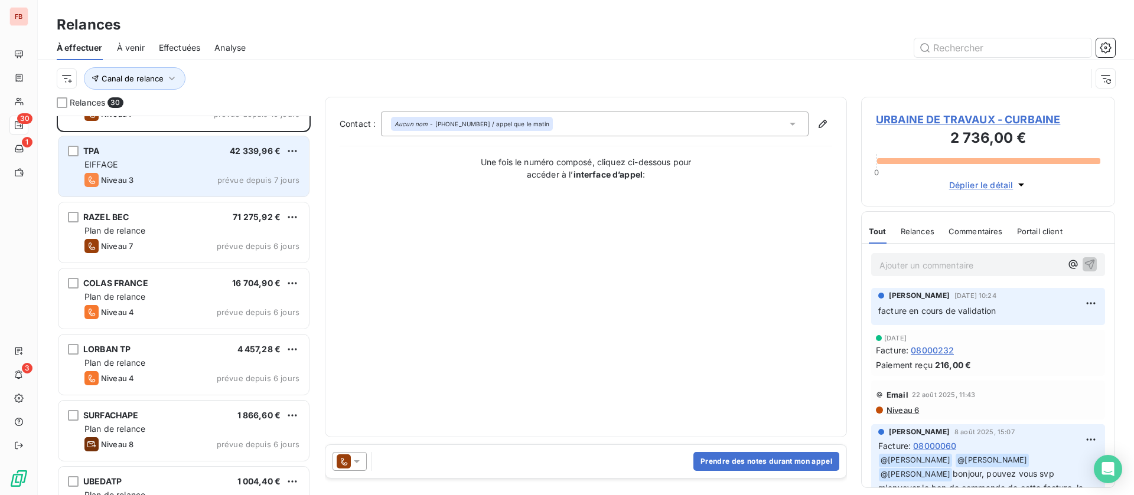
click at [158, 348] on div "LORBAN TP 4 457,28 €" at bounding box center [191, 349] width 215 height 11
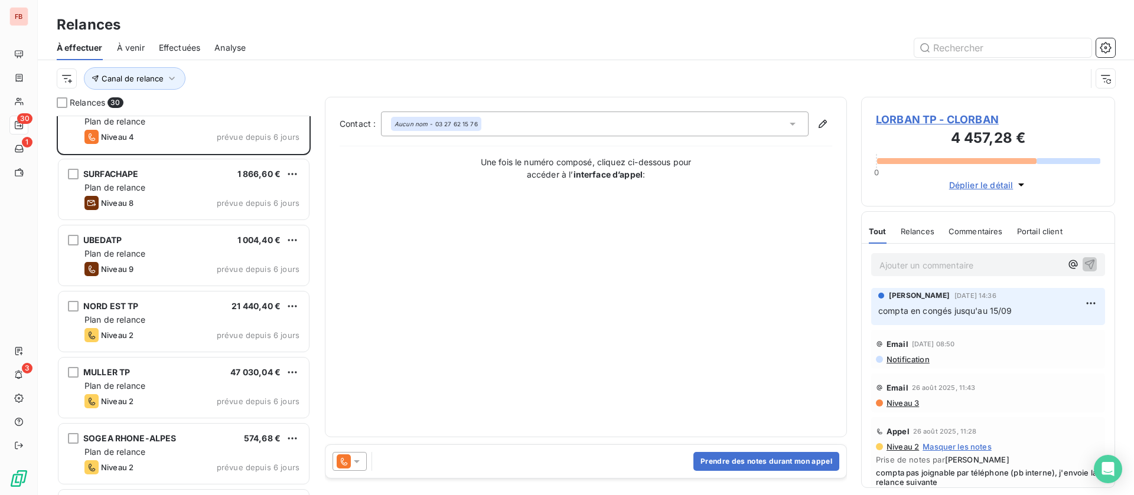
scroll to position [975, 0]
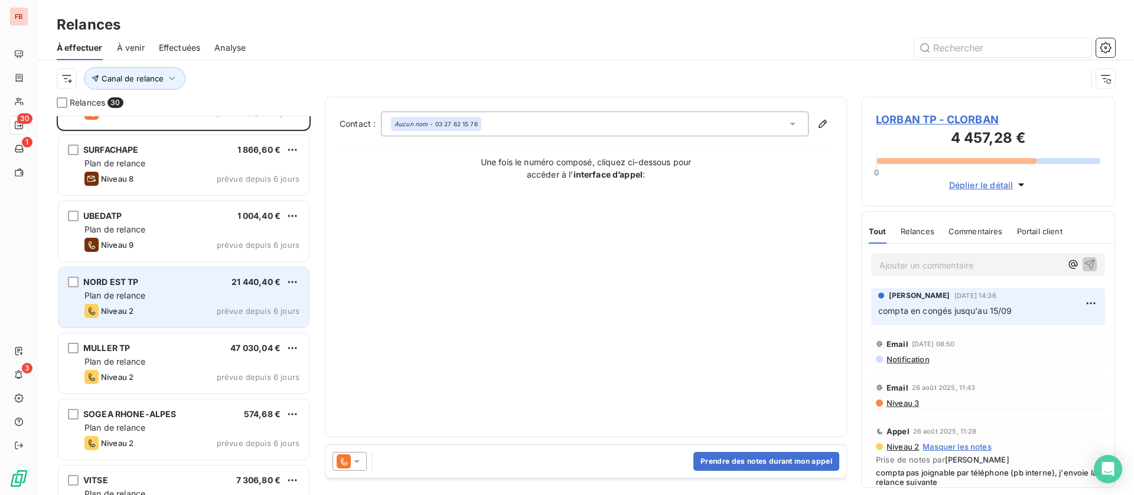
click at [185, 286] on div "NORD EST TP 21 440,40 €" at bounding box center [191, 282] width 215 height 11
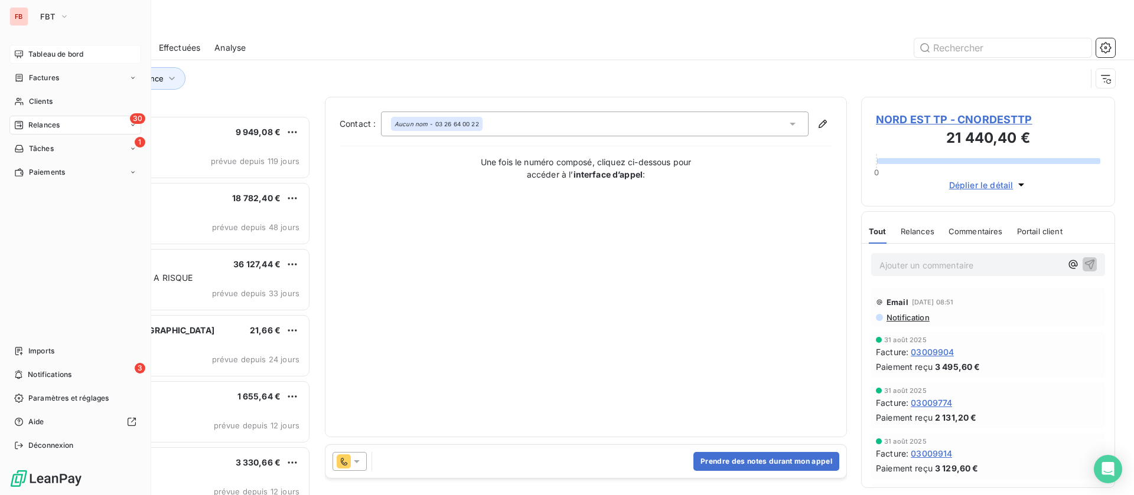
click at [29, 50] on span "Tableau de bord" at bounding box center [55, 54] width 55 height 11
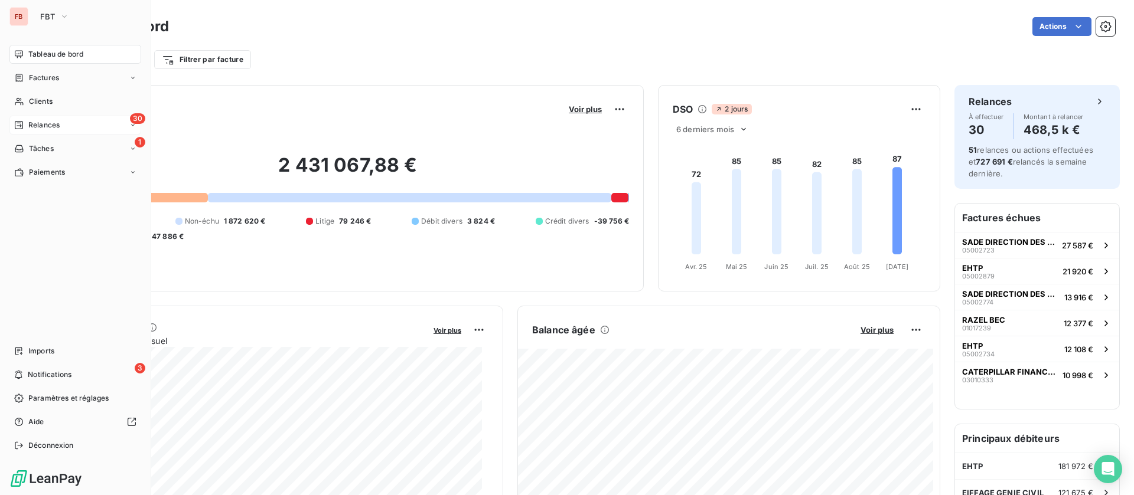
click at [34, 120] on span "Relances" at bounding box center [43, 125] width 31 height 11
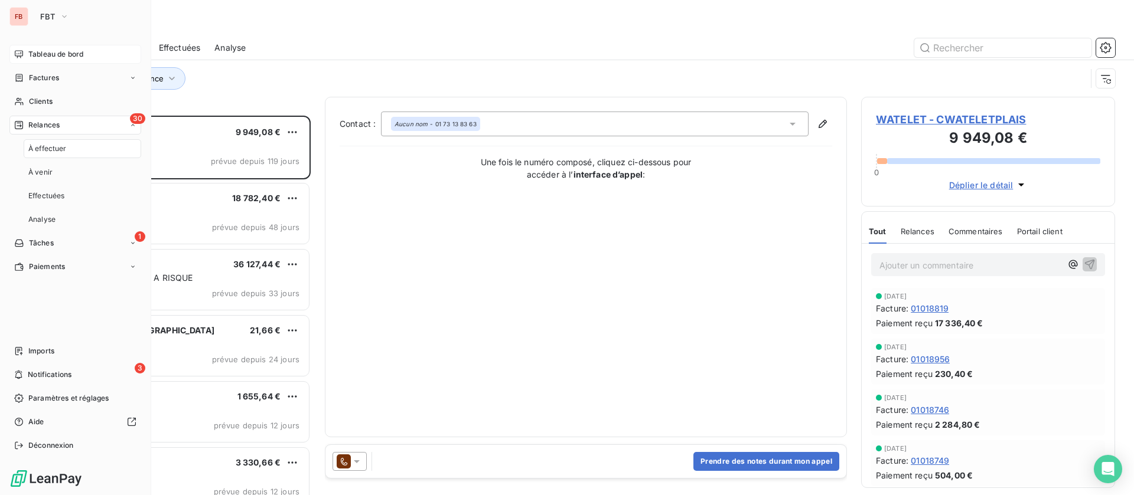
scroll to position [366, 240]
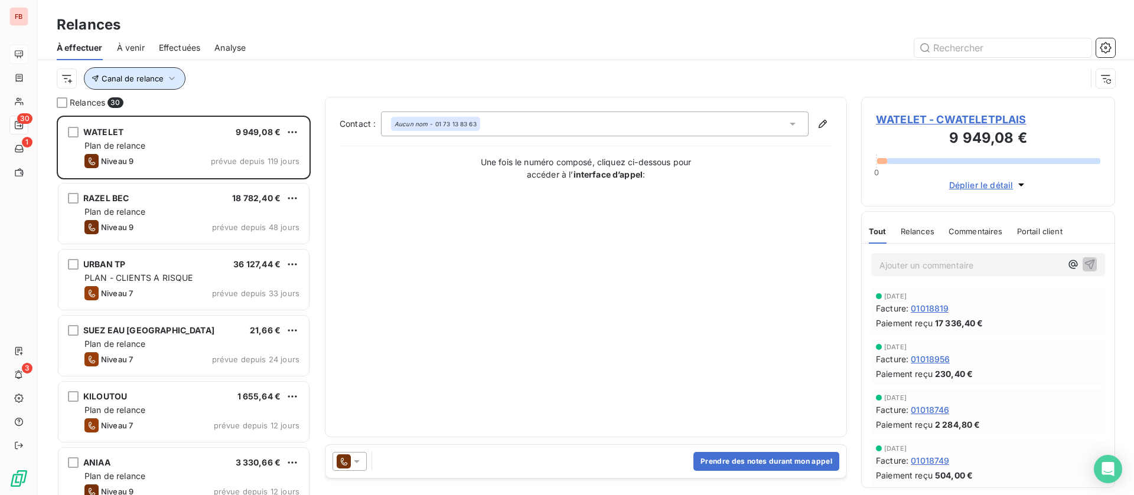
click at [149, 71] on button "Canal de relance" at bounding box center [135, 78] width 102 height 22
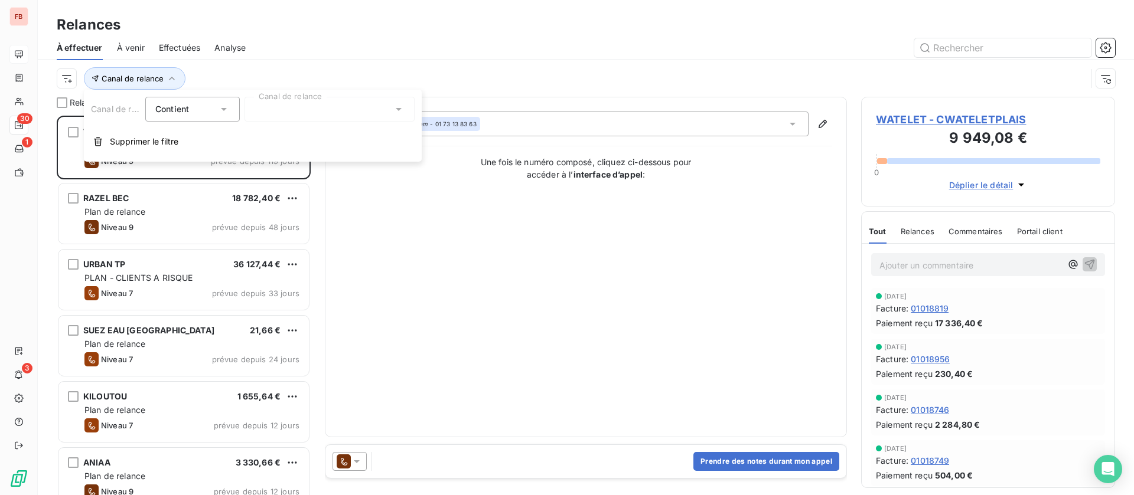
click at [315, 108] on div at bounding box center [329, 109] width 170 height 25
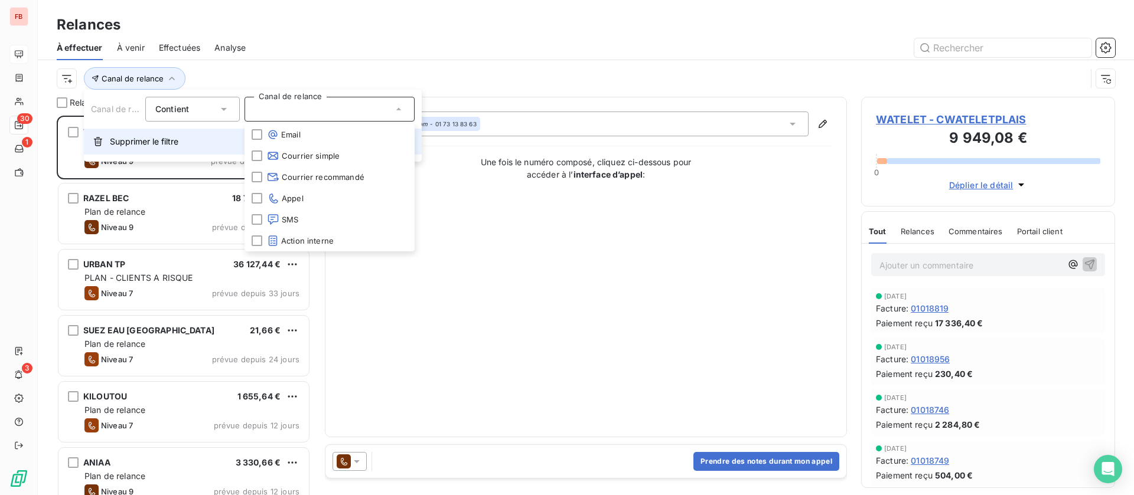
click at [154, 138] on span "Supprimer le filtre" at bounding box center [144, 142] width 69 height 12
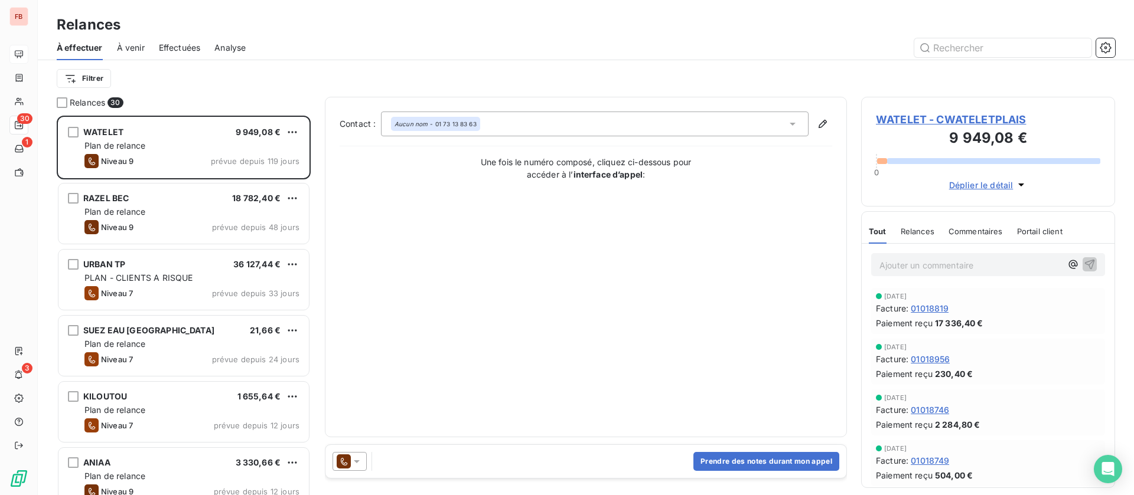
click at [102, 76] on html "FB 30 1 3 Relances À effectuer À venir Effectuées Analyse Filtrer Relances 30 W…" at bounding box center [567, 247] width 1134 height 495
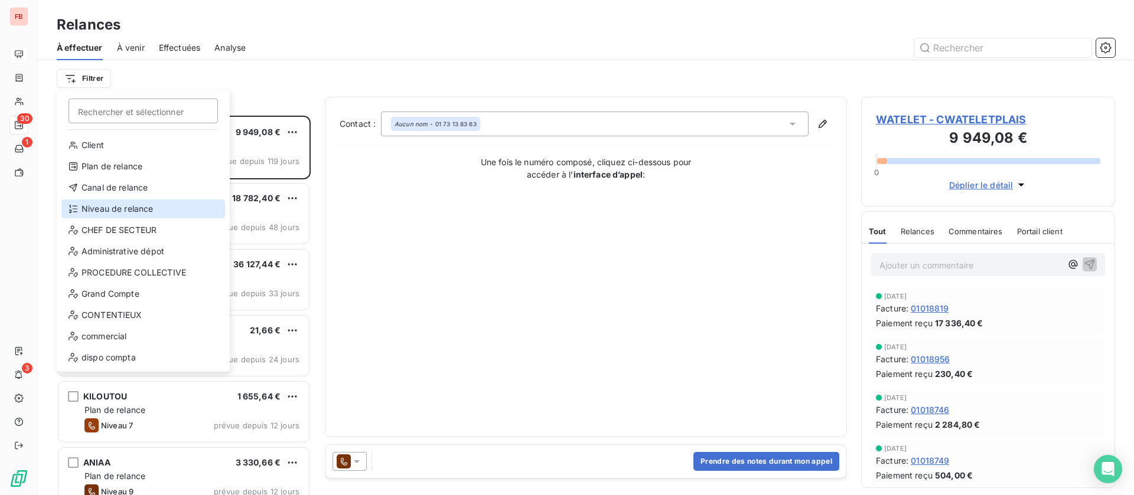
click at [129, 201] on div "Niveau de relance" at bounding box center [143, 209] width 164 height 19
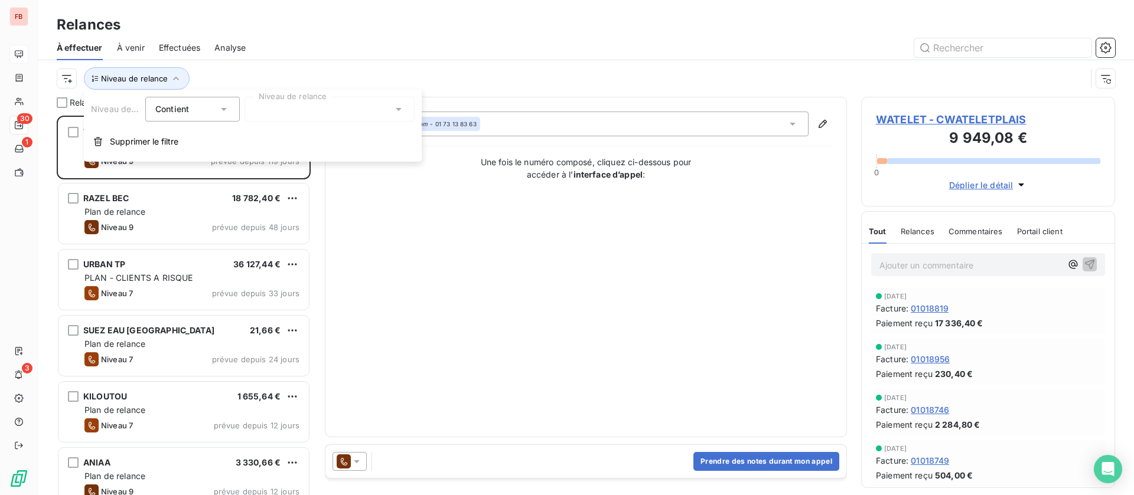
click at [309, 106] on div at bounding box center [329, 109] width 170 height 25
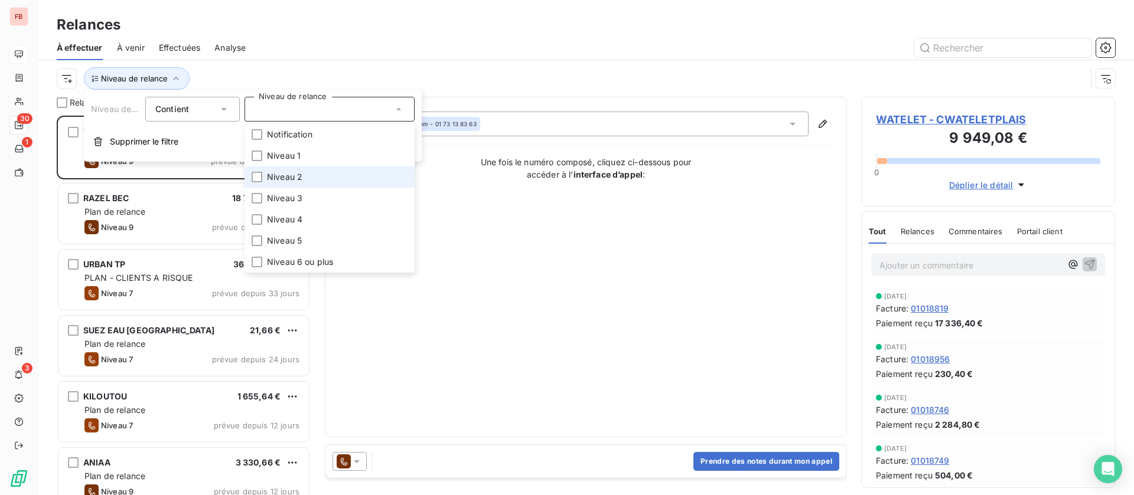
click at [286, 177] on span "Niveau 2" at bounding box center [284, 177] width 35 height 12
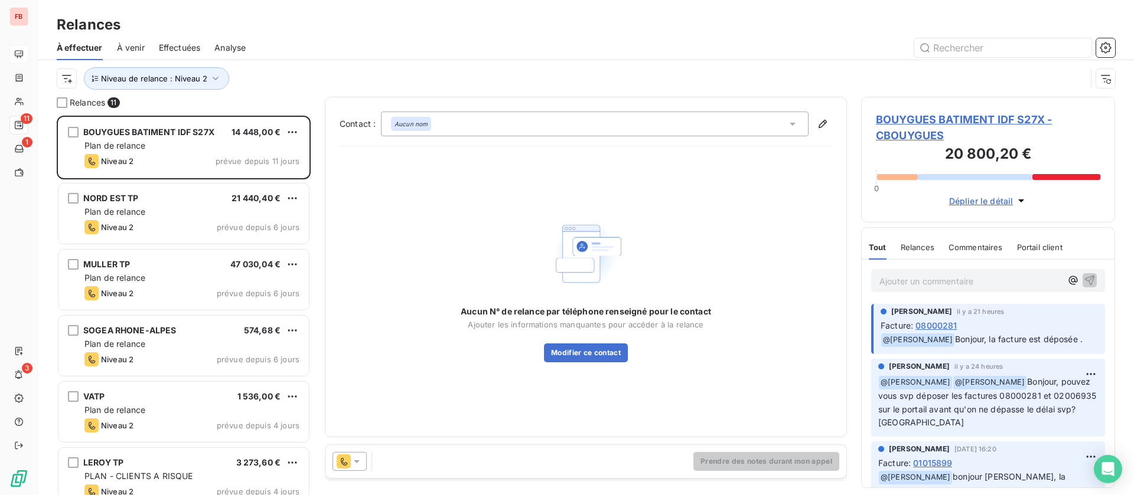
click at [475, 322] on span "Ajouter les informations manquantes pour accéder à la relance" at bounding box center [586, 324] width 236 height 9
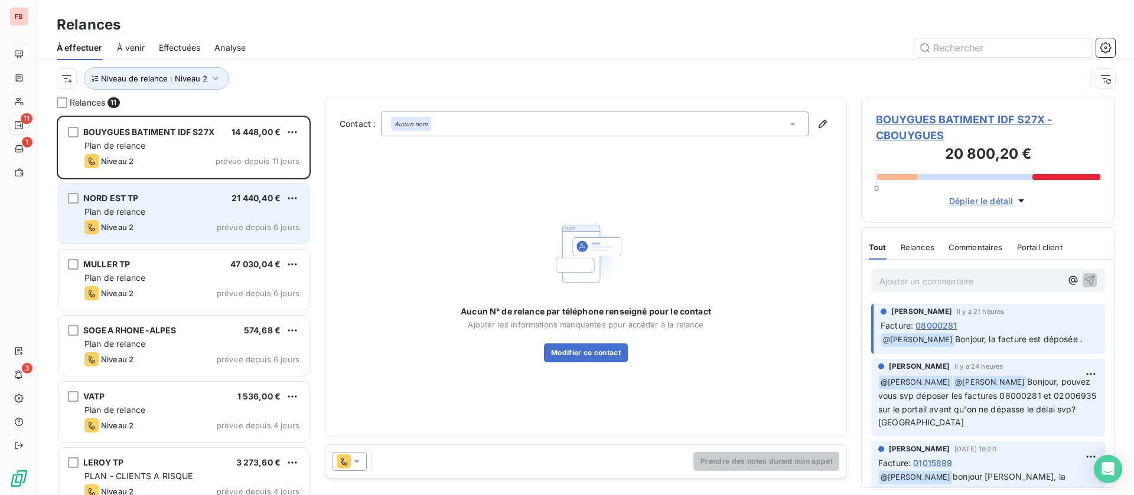
click at [175, 211] on div "Plan de relance" at bounding box center [191, 212] width 215 height 12
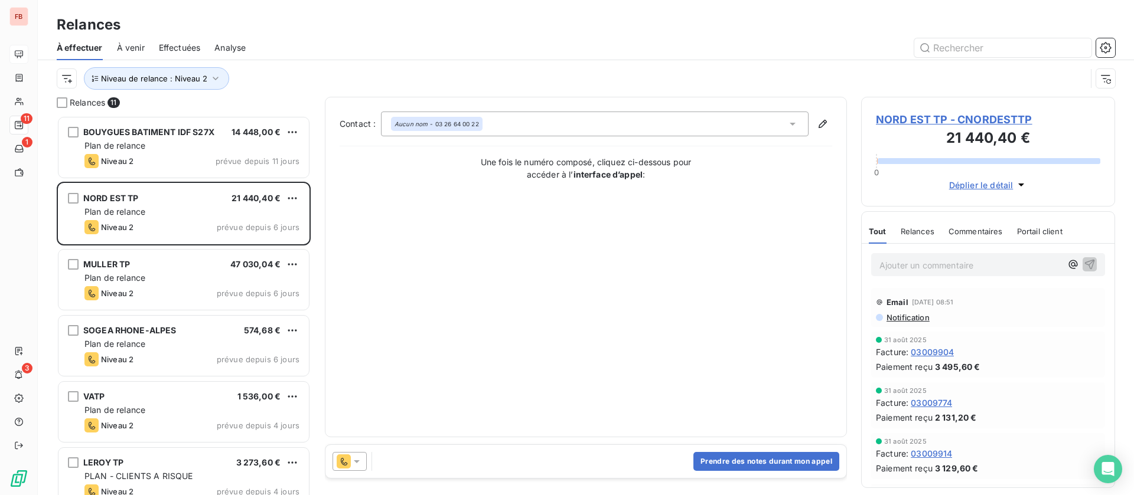
click at [347, 456] on icon at bounding box center [344, 462] width 14 height 14
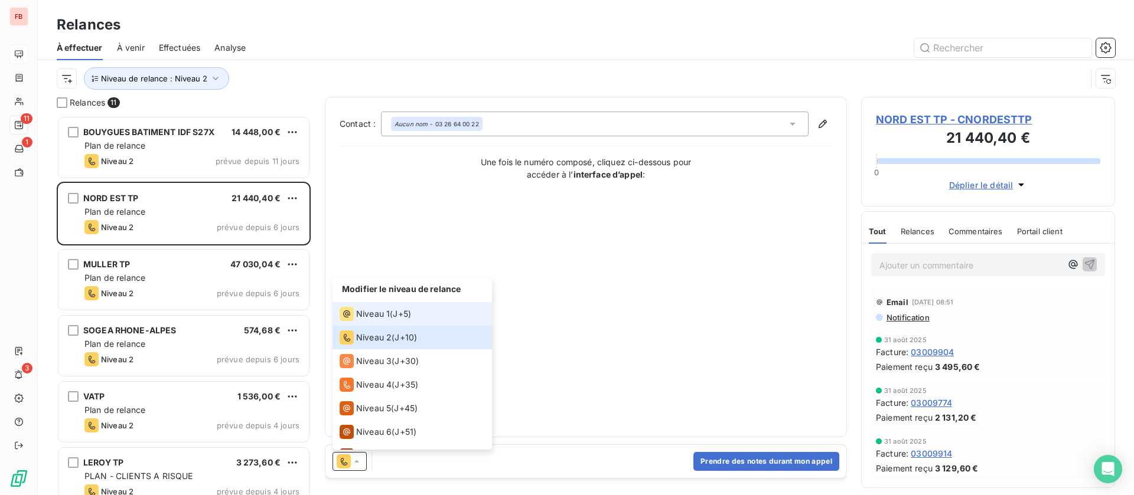
click at [354, 314] on div "Niveau 1" at bounding box center [365, 314] width 50 height 14
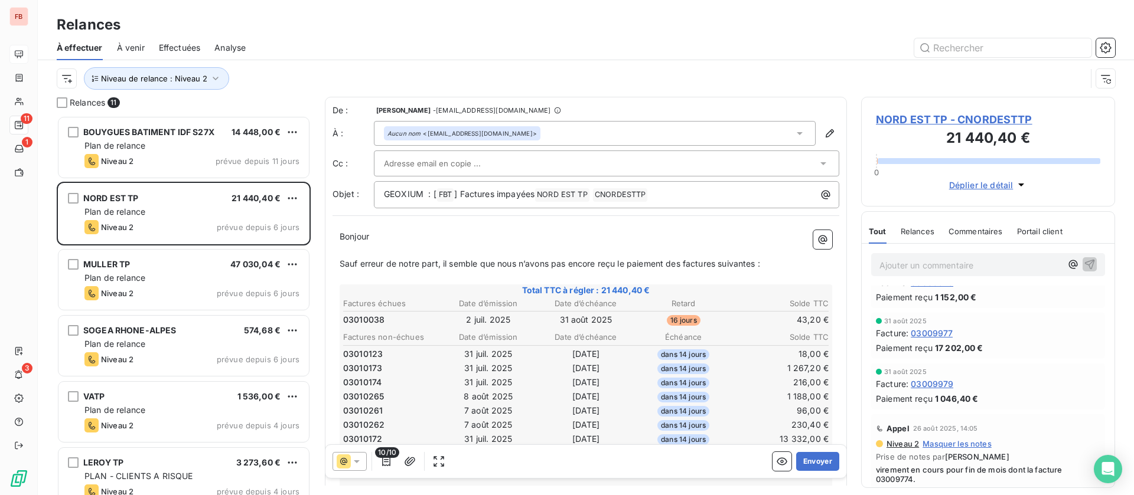
scroll to position [177, 0]
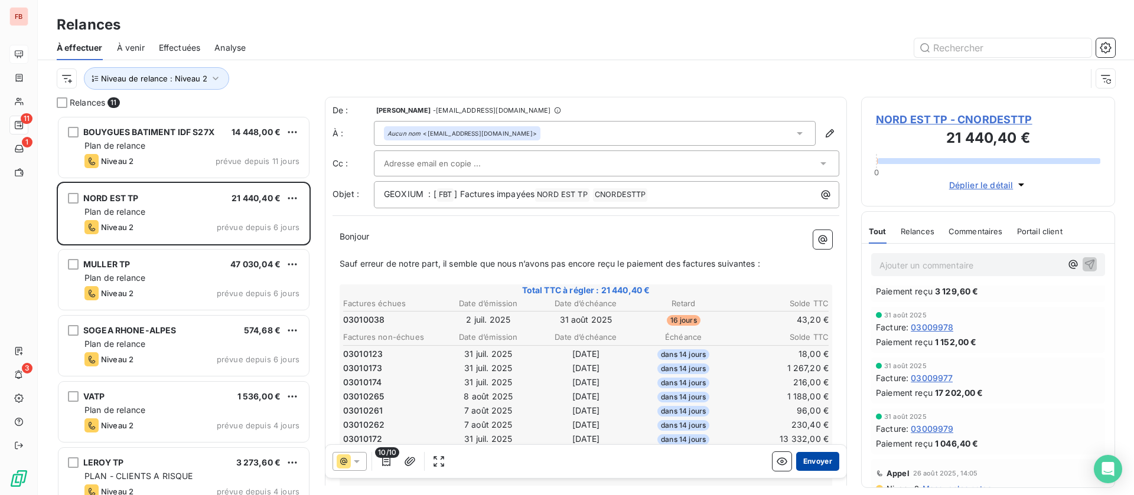
click at [806, 461] on button "Envoyer" at bounding box center [817, 461] width 43 height 19
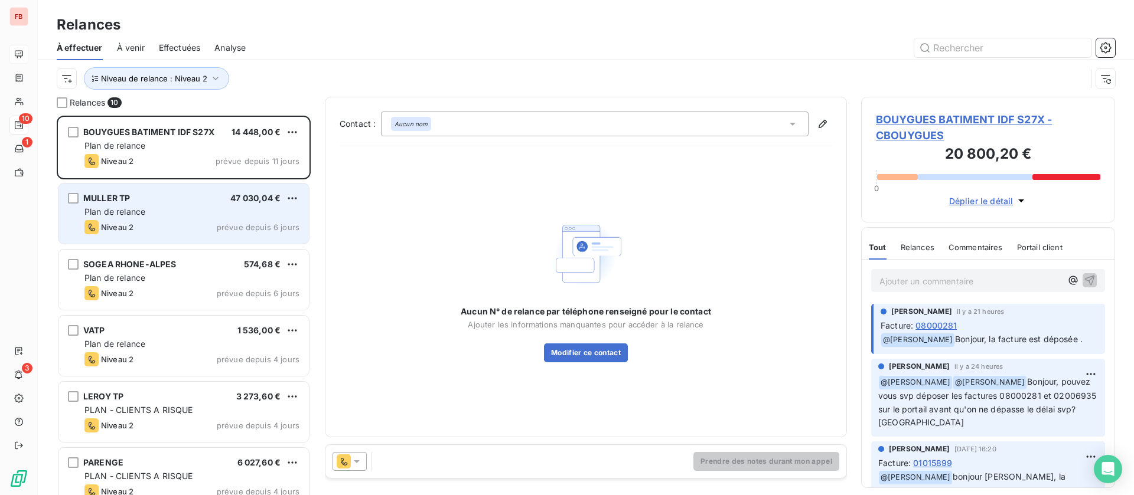
click at [158, 220] on div "Niveau 2 prévue depuis 6 jours" at bounding box center [191, 227] width 215 height 14
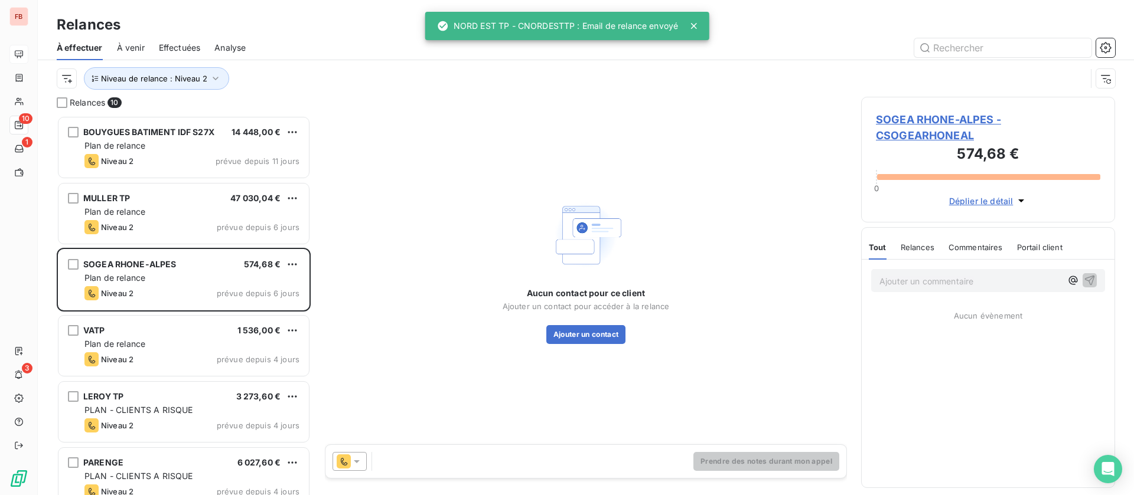
click at [350, 462] on icon at bounding box center [344, 462] width 14 height 14
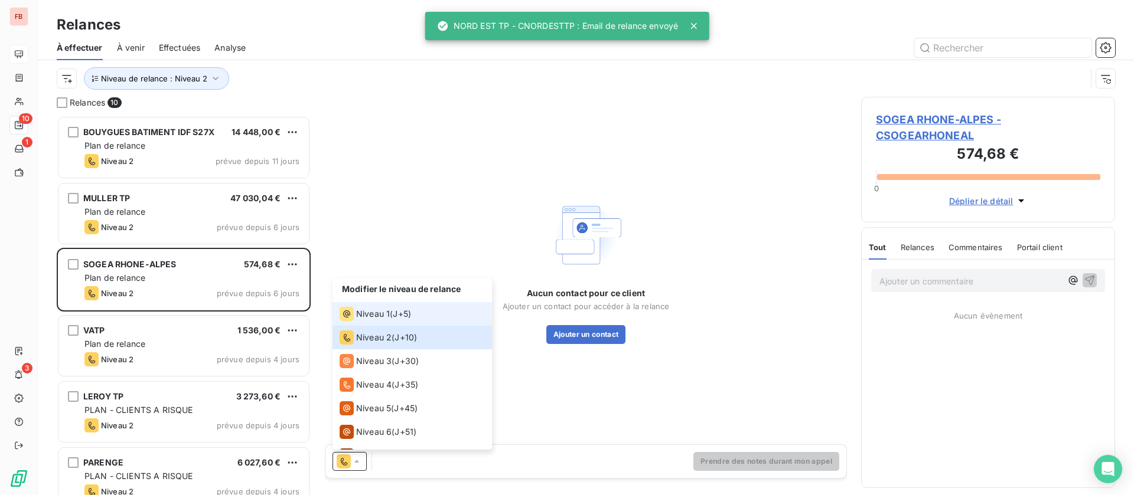
click at [365, 314] on span "Niveau 1" at bounding box center [373, 314] width 34 height 12
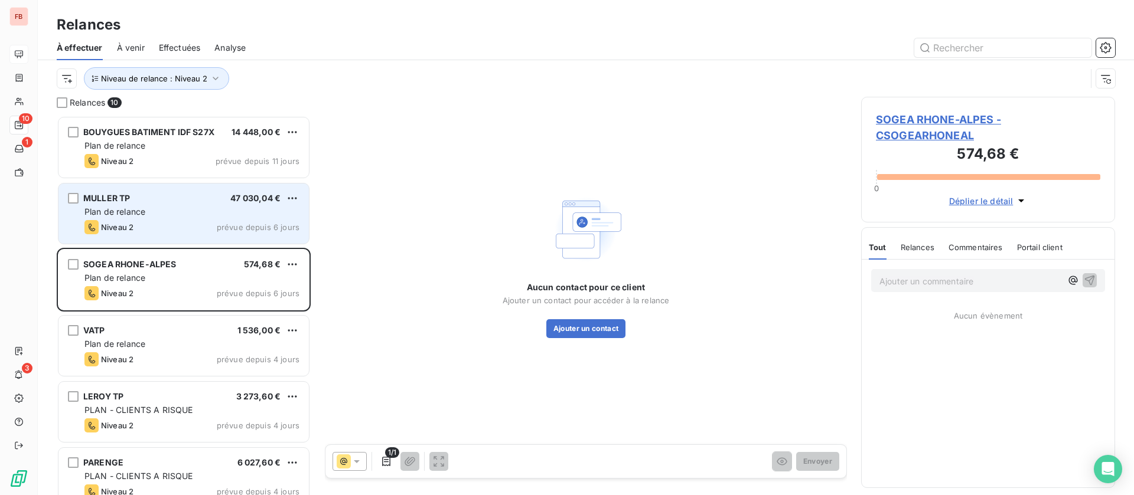
click at [203, 208] on div "Plan de relance" at bounding box center [191, 212] width 215 height 12
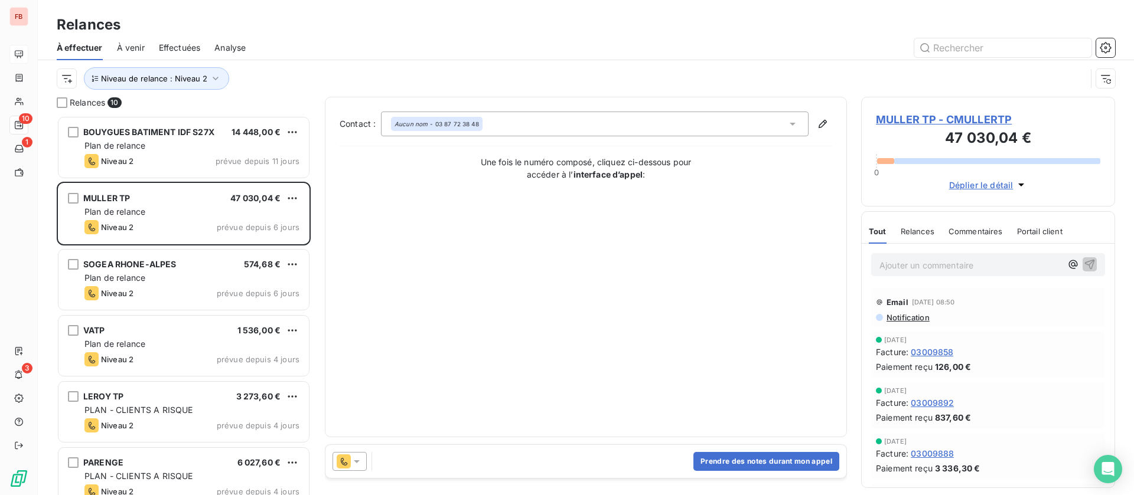
click at [354, 458] on icon at bounding box center [357, 462] width 12 height 12
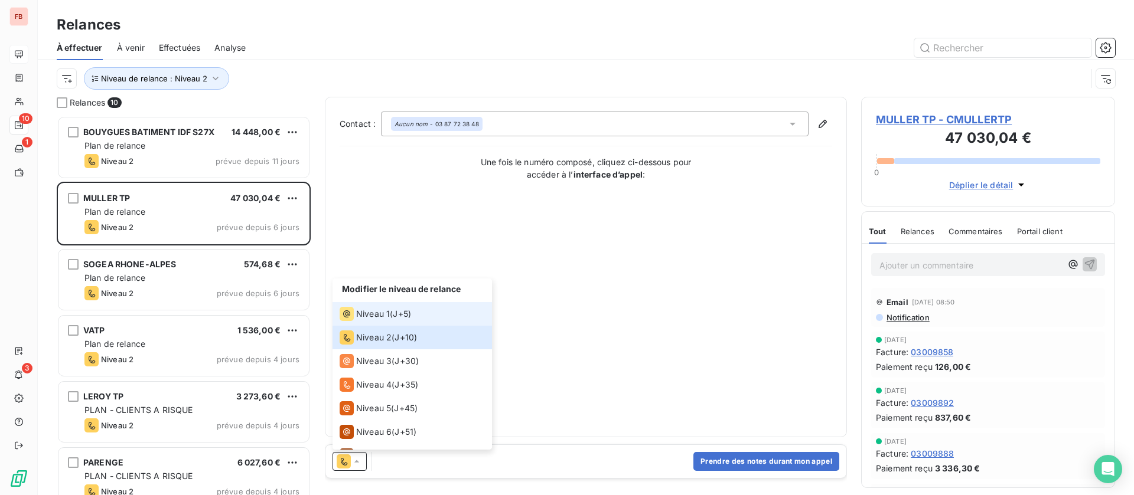
click at [363, 317] on span "Niveau 1" at bounding box center [373, 314] width 34 height 12
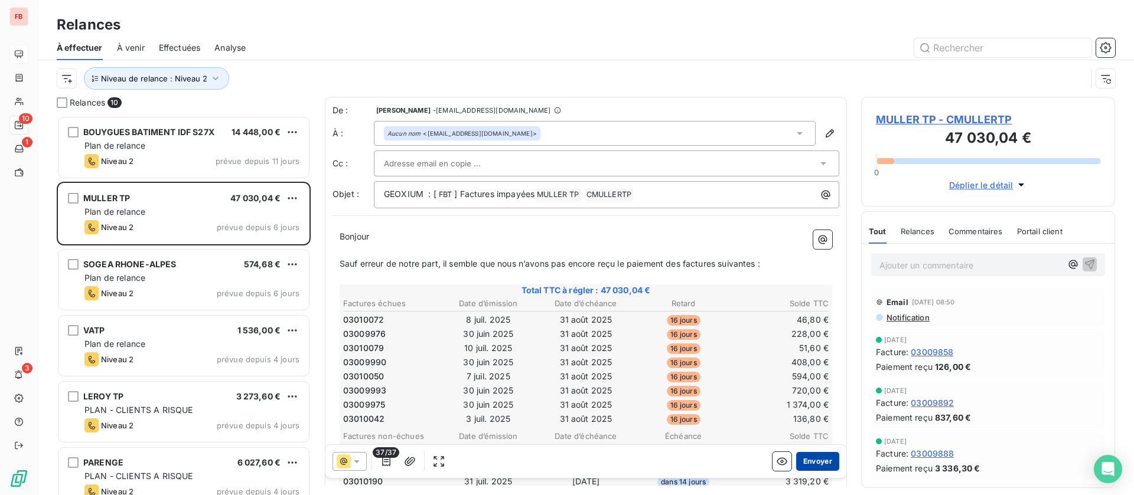
click at [816, 455] on button "Envoyer" at bounding box center [817, 461] width 43 height 19
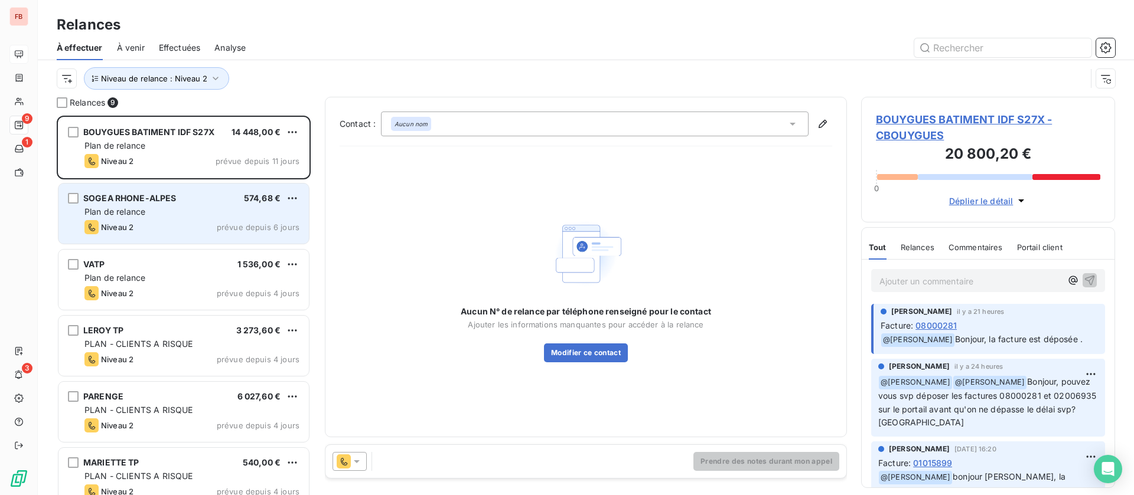
click at [168, 201] on span "SOGEA RHONE-ALPES" at bounding box center [129, 198] width 93 height 10
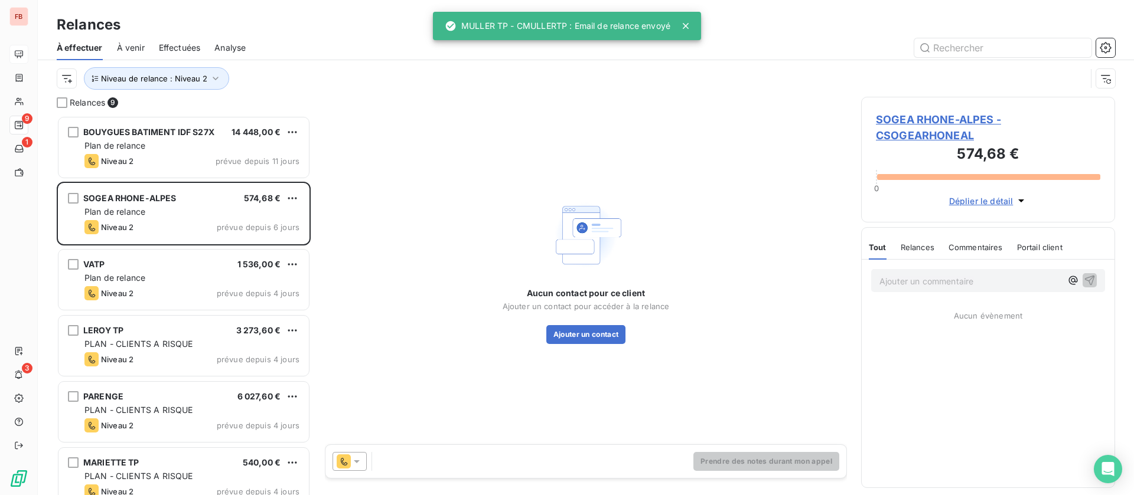
click at [350, 465] on icon at bounding box center [344, 462] width 14 height 14
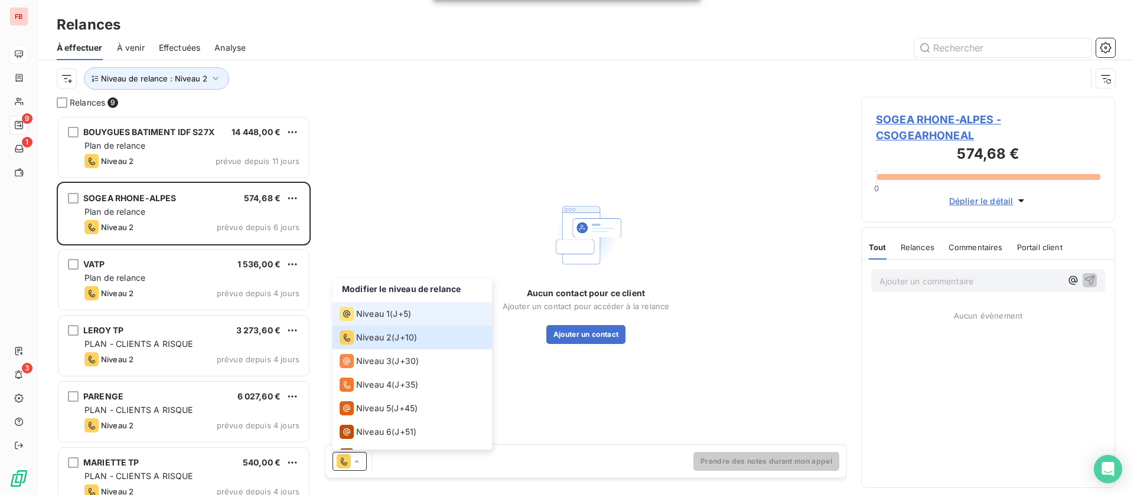
click at [365, 309] on span "Niveau 1" at bounding box center [373, 314] width 34 height 12
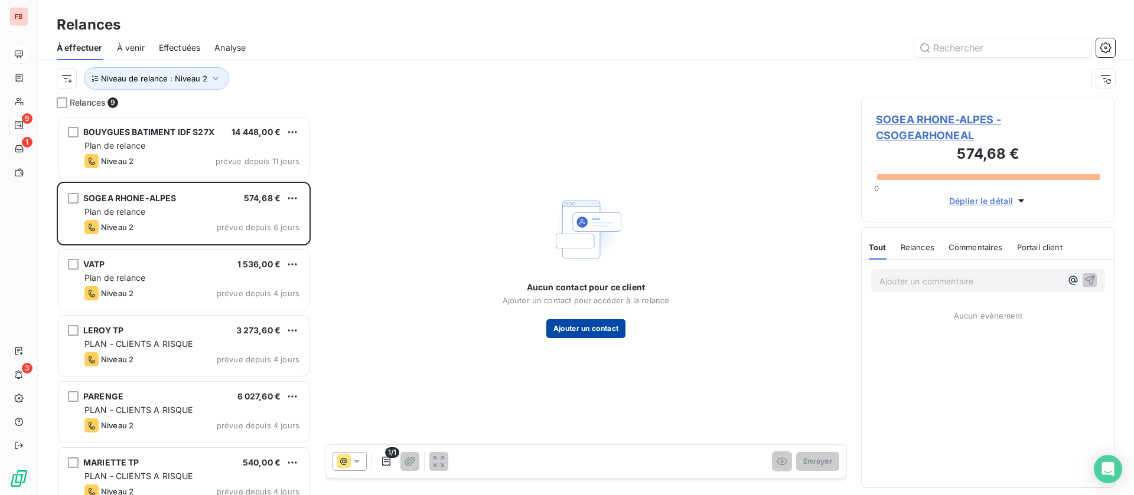
click at [579, 335] on button "Ajouter un contact" at bounding box center [586, 328] width 80 height 19
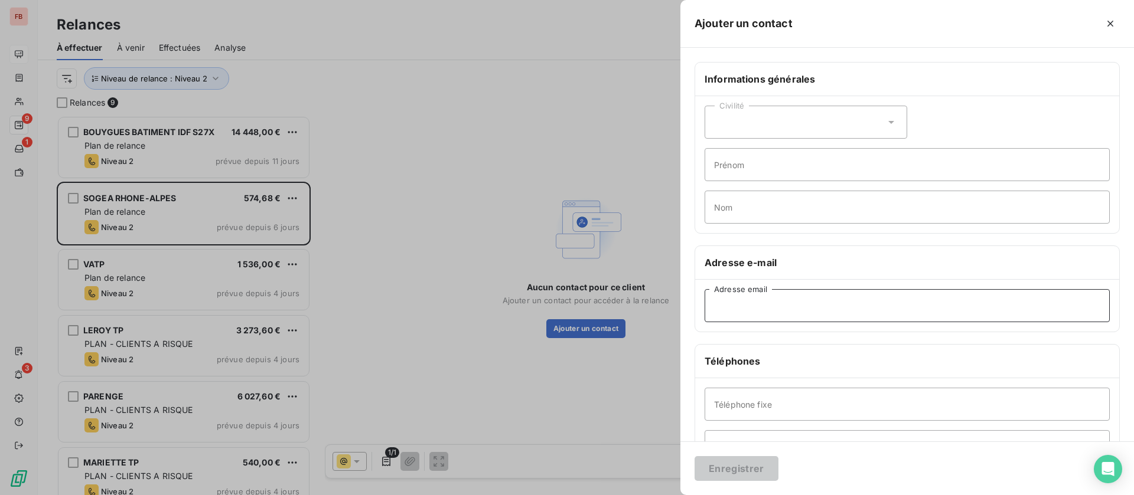
click at [787, 308] on input "Adresse email" at bounding box center [907, 305] width 405 height 33
paste input "[EMAIL_ADDRESS][DOMAIN_NAME]"
type input "[EMAIL_ADDRESS][DOMAIN_NAME]"
click at [746, 472] on button "Enregistrer" at bounding box center [736, 468] width 84 height 25
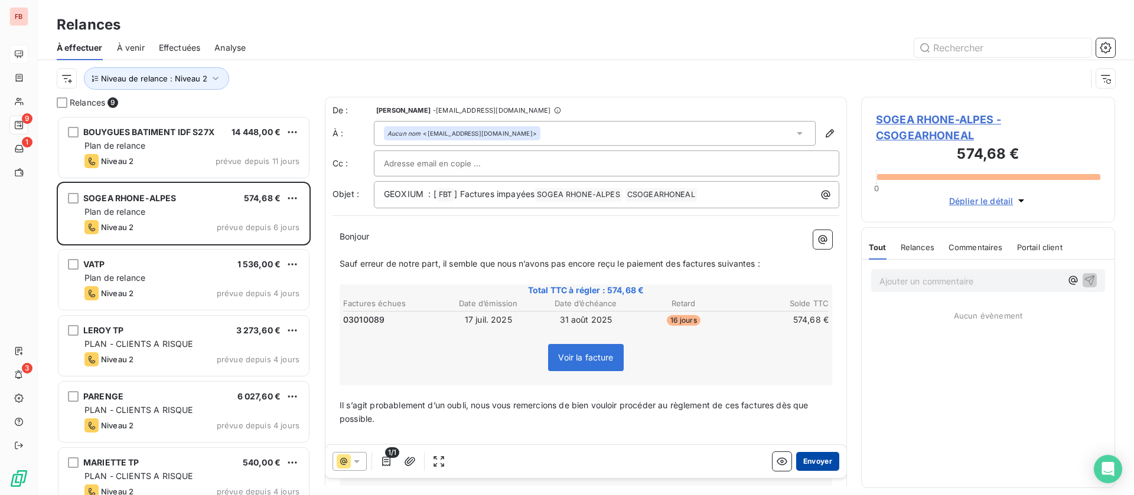
click at [803, 459] on button "Envoyer" at bounding box center [817, 461] width 43 height 19
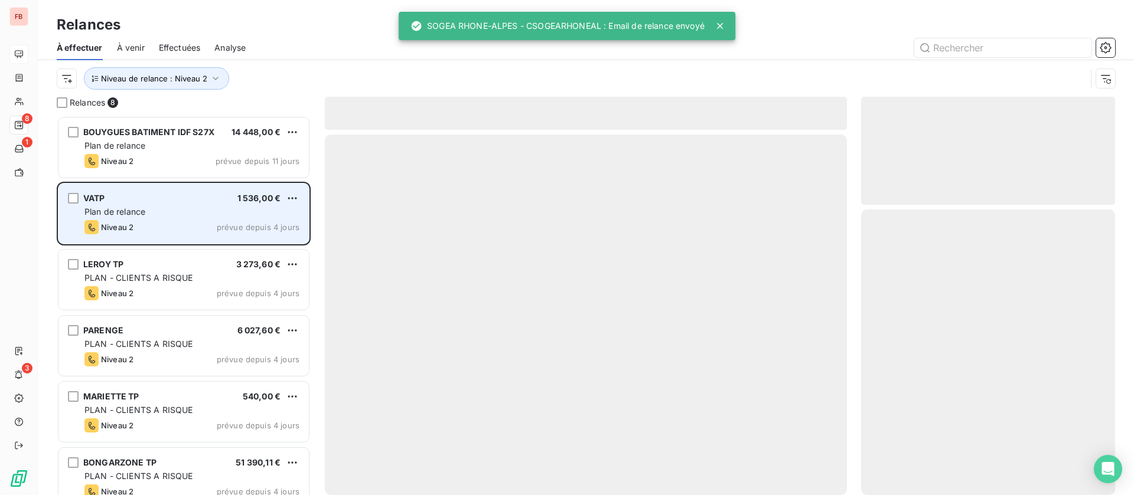
click at [168, 223] on div "Niveau 2 prévue depuis 4 jours" at bounding box center [191, 227] width 215 height 14
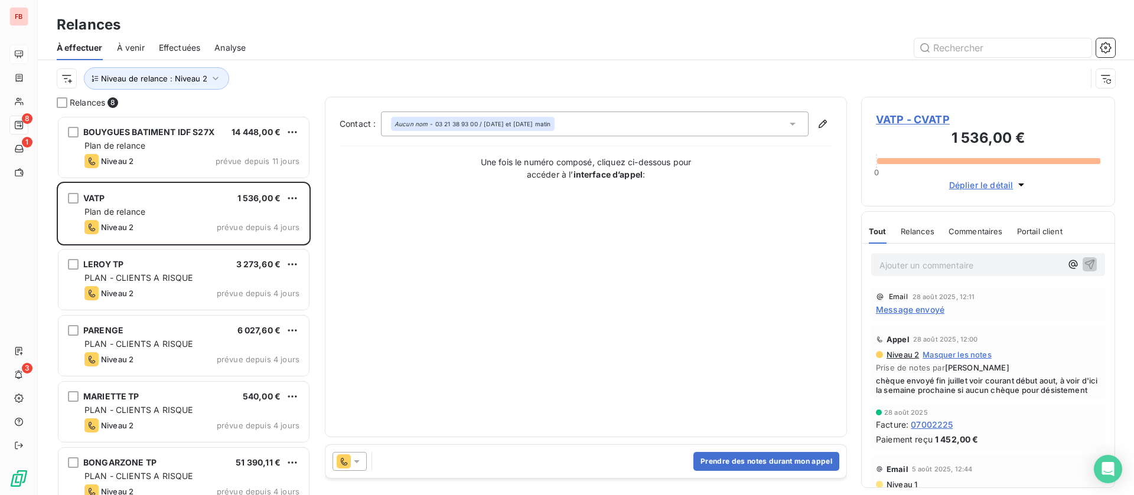
click at [911, 313] on span "Message envoyé" at bounding box center [910, 310] width 69 height 12
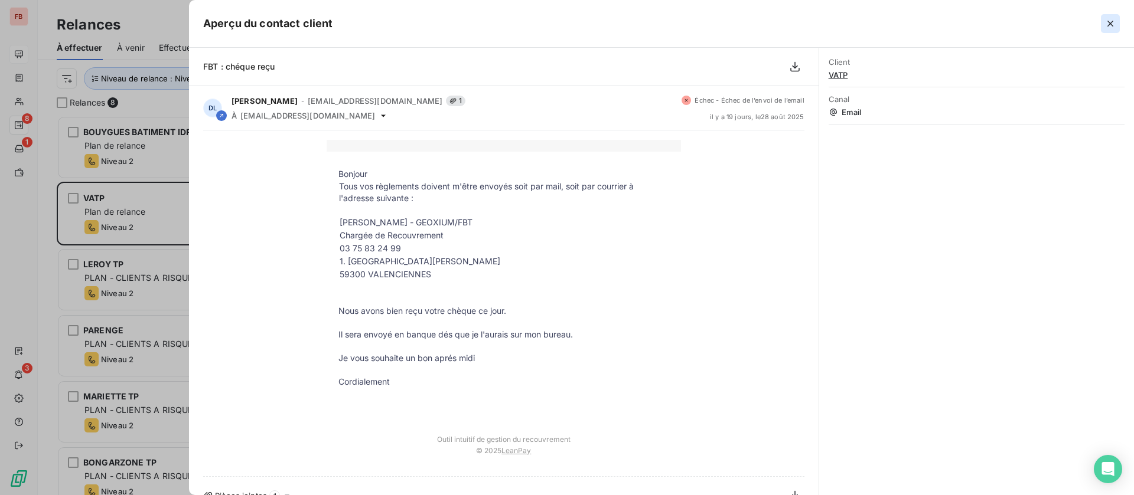
click at [1109, 22] on icon "button" at bounding box center [1110, 24] width 6 height 6
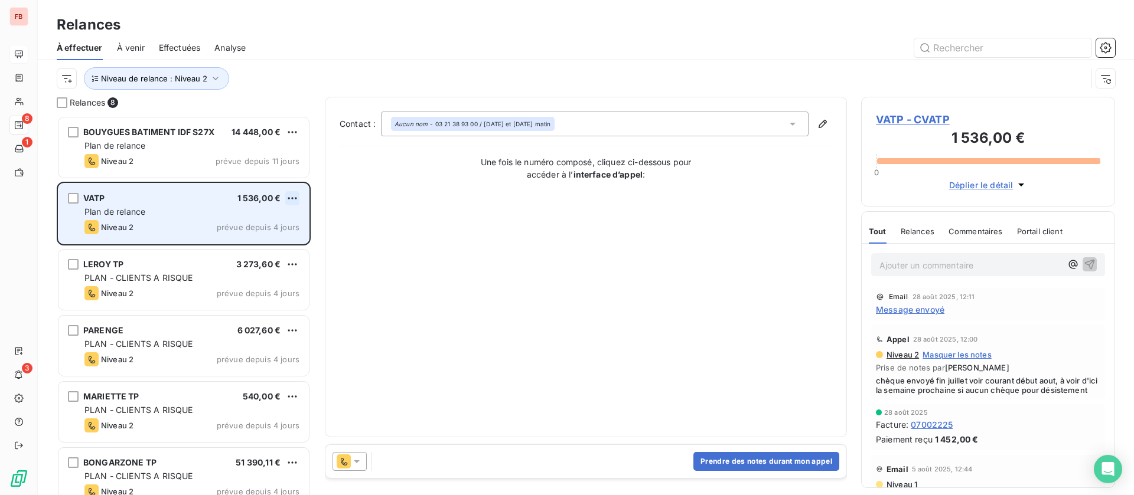
click at [298, 196] on html "FB 8 1 3 Relances À effectuer À venir Effectuées Analyse Niveau de relance : Ni…" at bounding box center [567, 247] width 1134 height 495
click at [252, 219] on div "Replanifier cette action" at bounding box center [241, 222] width 106 height 19
select select "8"
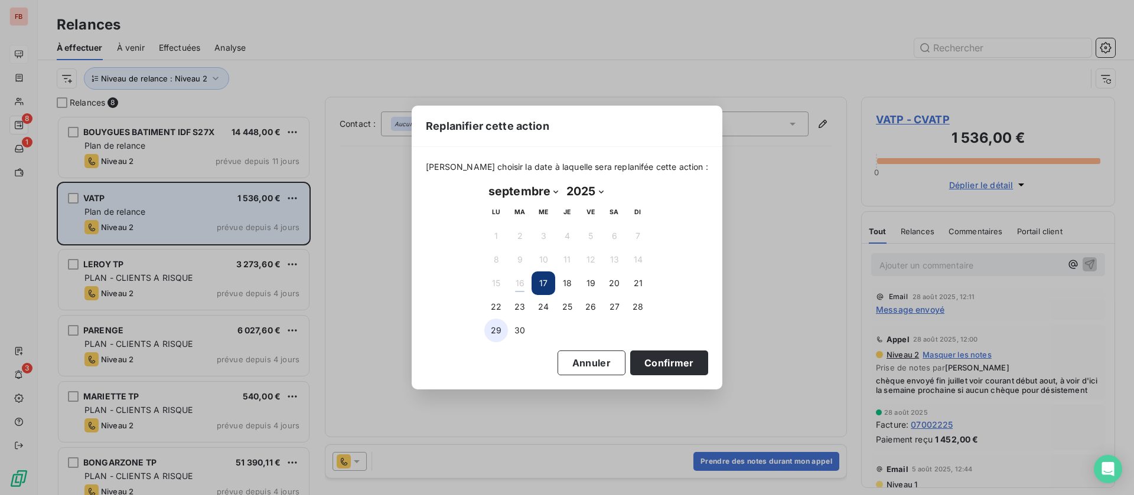
click at [507, 331] on button "29" at bounding box center [496, 331] width 24 height 24
click at [522, 332] on button "30" at bounding box center [520, 331] width 24 height 24
click at [662, 357] on button "Confirmer" at bounding box center [669, 363] width 78 height 25
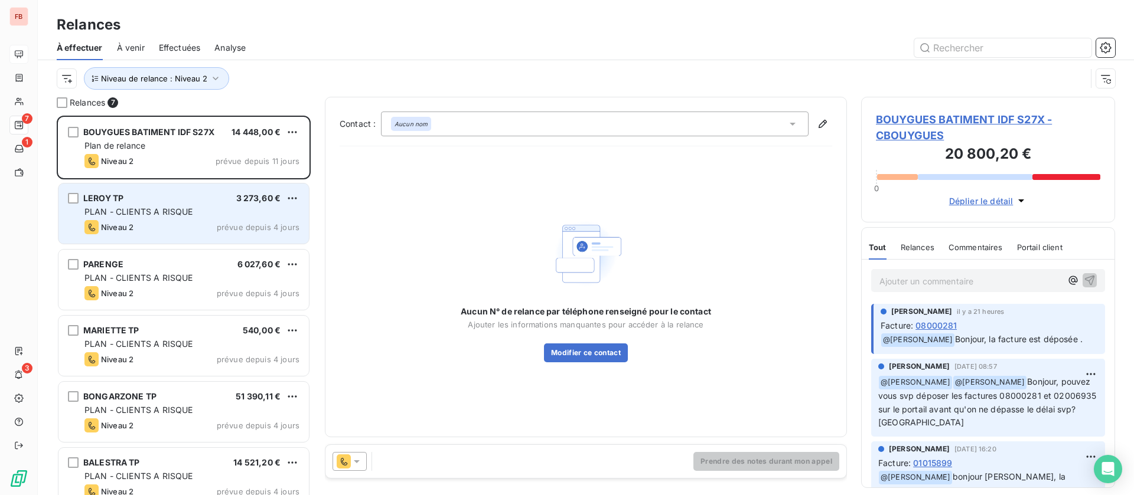
click at [179, 210] on span "PLAN - CLIENTS A RISQUE" at bounding box center [138, 212] width 108 height 10
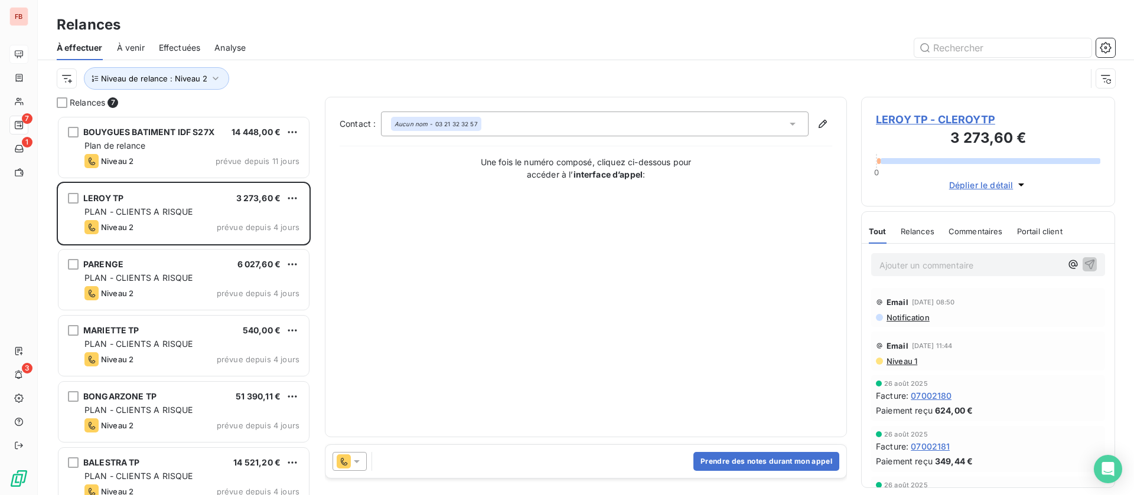
click at [905, 361] on span "Niveau 1" at bounding box center [901, 361] width 32 height 9
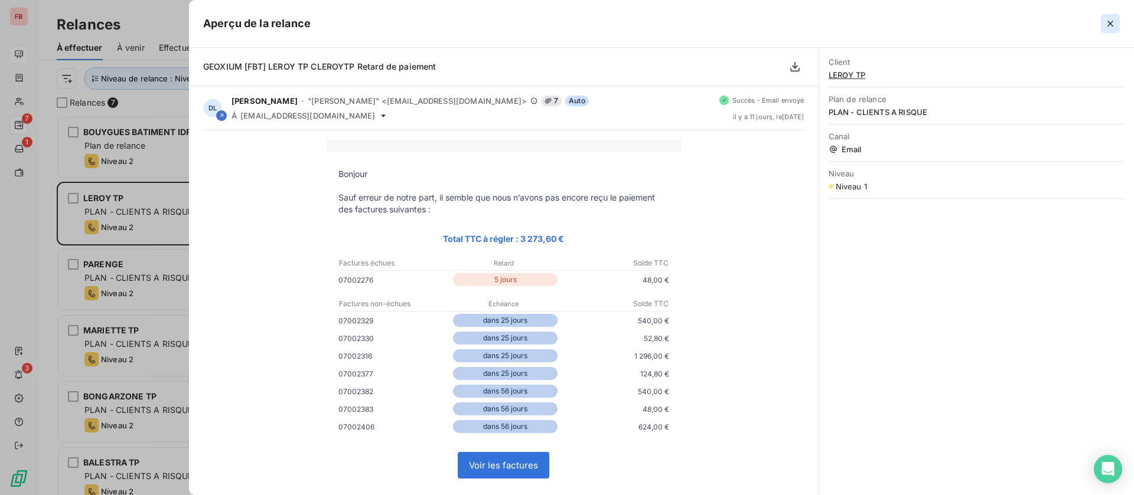
drag, startPoint x: 1109, startPoint y: 20, endPoint x: 1080, endPoint y: 73, distance: 60.5
click at [1110, 20] on icon "button" at bounding box center [1110, 24] width 12 height 12
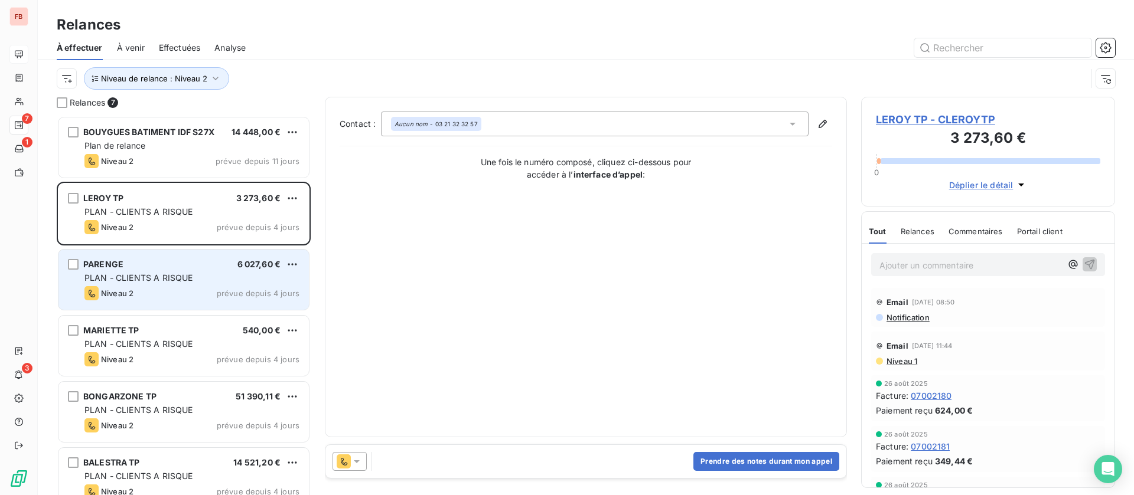
click at [176, 272] on div "PLAN - CLIENTS A RISQUE" at bounding box center [191, 278] width 215 height 12
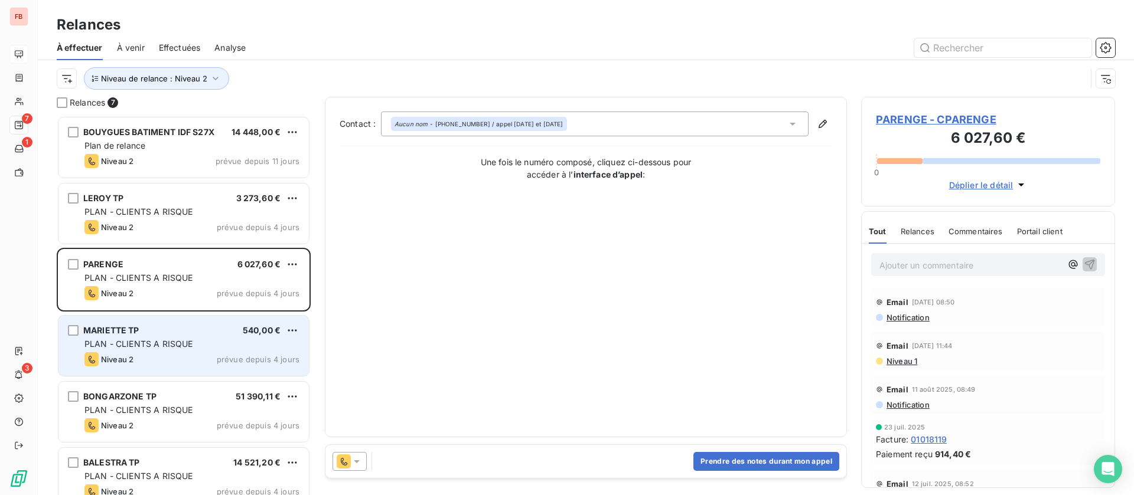
click at [152, 337] on div "MARIETTE TP 540,00 € PLAN - CLIENTS A RISQUE Niveau 2 prévue depuis 4 jours" at bounding box center [183, 346] width 250 height 60
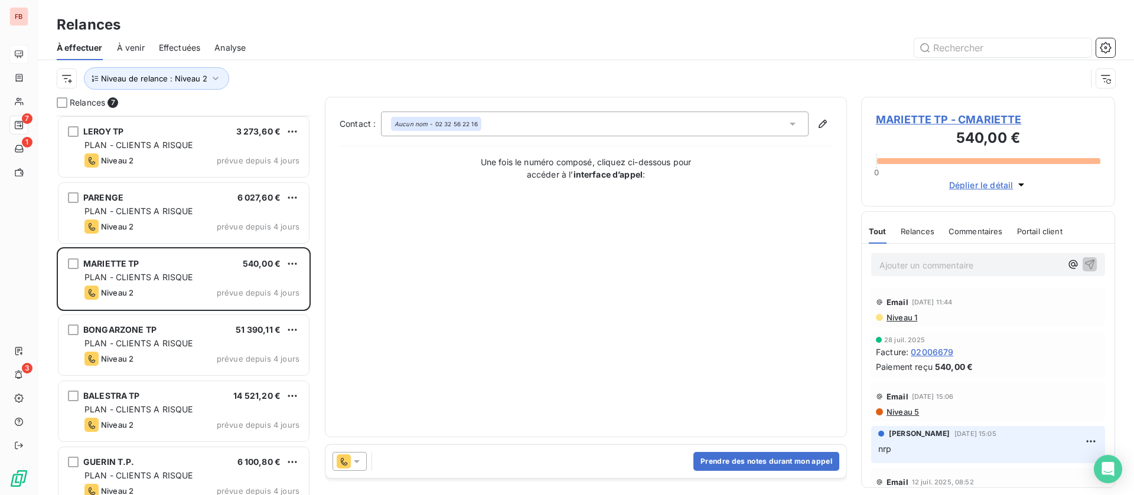
scroll to position [84, 0]
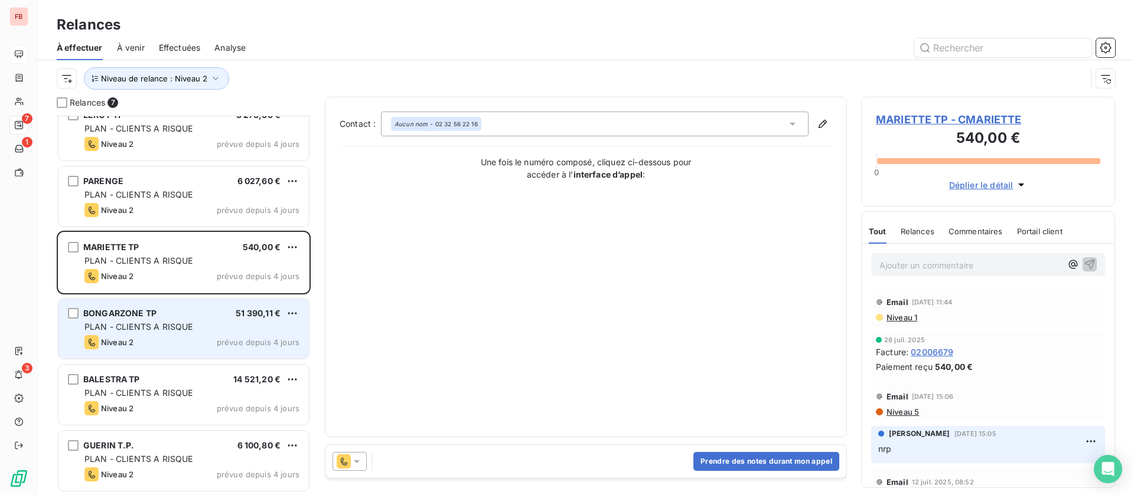
click at [197, 348] on div "Niveau 2 prévue depuis 4 jours" at bounding box center [191, 342] width 215 height 14
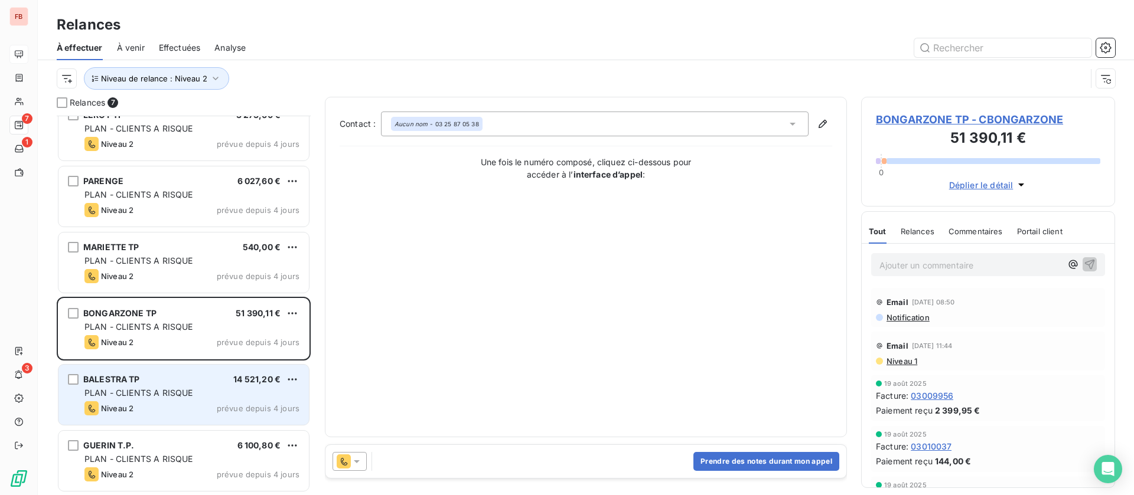
click at [176, 400] on div "BALESTRA TP 14 521,20 € PLAN - CLIENTS A RISQUE Niveau 2 prévue depuis 4 jours" at bounding box center [183, 395] width 250 height 60
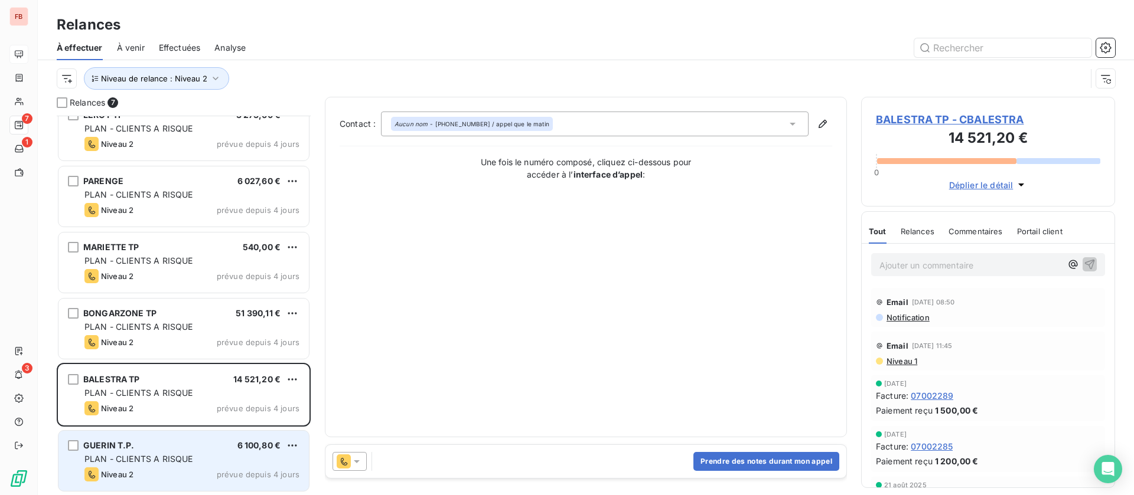
click at [164, 454] on span "PLAN - CLIENTS A RISQUE" at bounding box center [138, 459] width 108 height 10
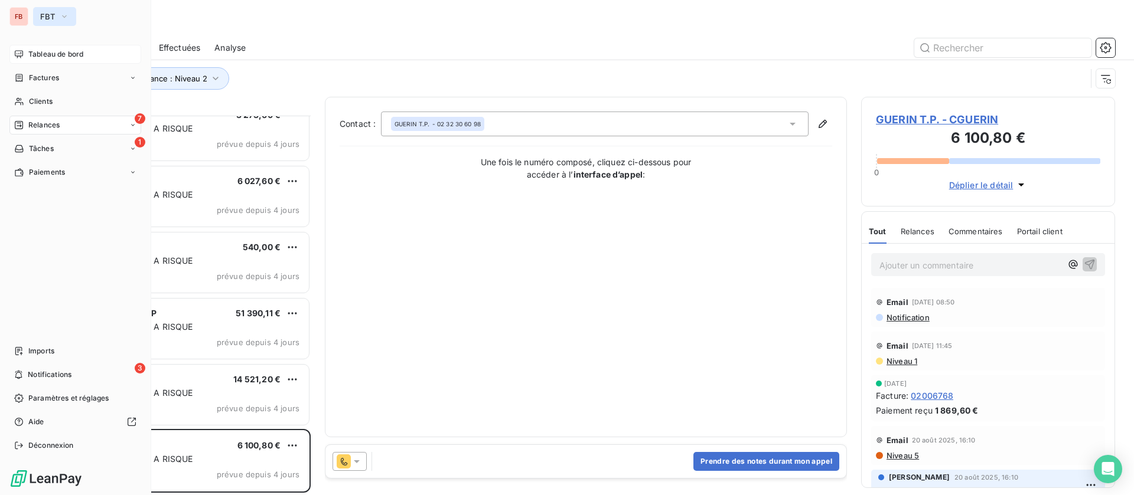
click at [49, 15] on span "FBT" at bounding box center [47, 16] width 15 height 9
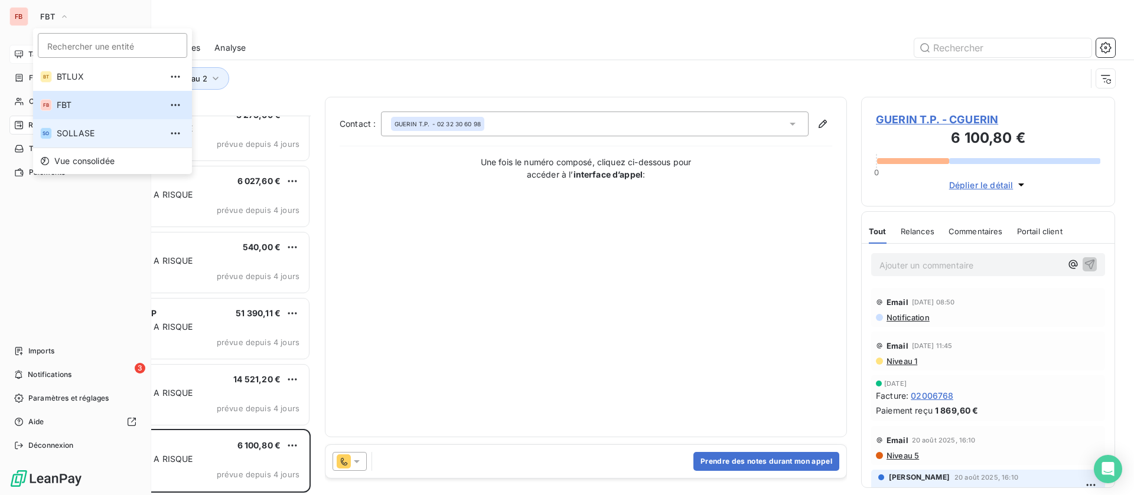
click at [61, 136] on span "SOLLASE" at bounding box center [109, 134] width 105 height 12
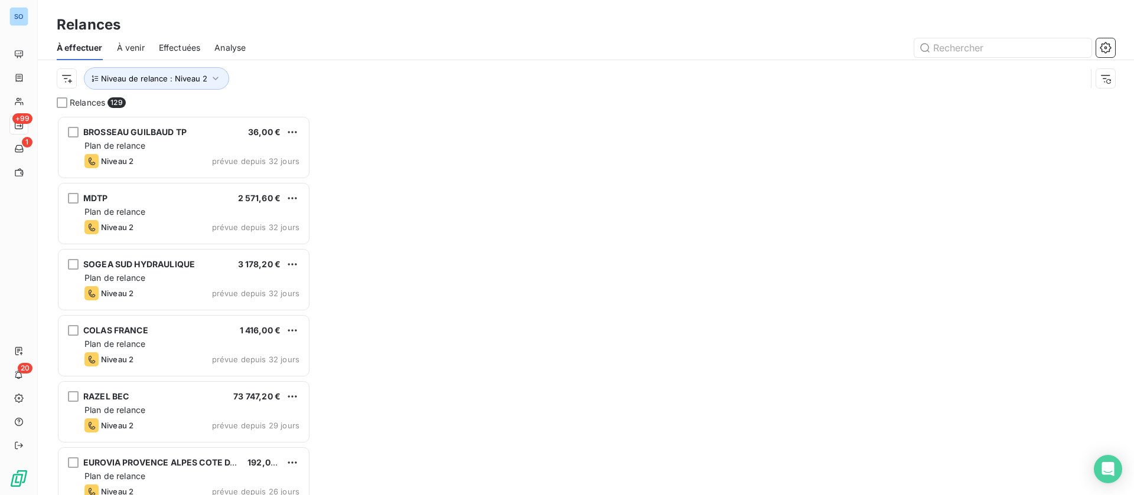
scroll to position [366, 240]
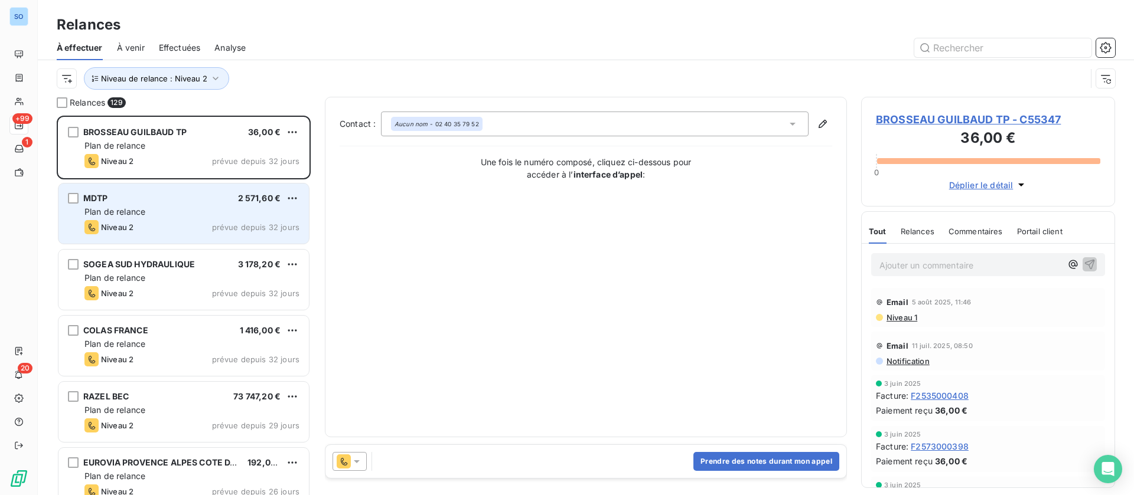
click at [150, 218] on div "MDTP 2 571,60 € Plan de relance Niveau 2 prévue depuis 32 jours" at bounding box center [183, 214] width 250 height 60
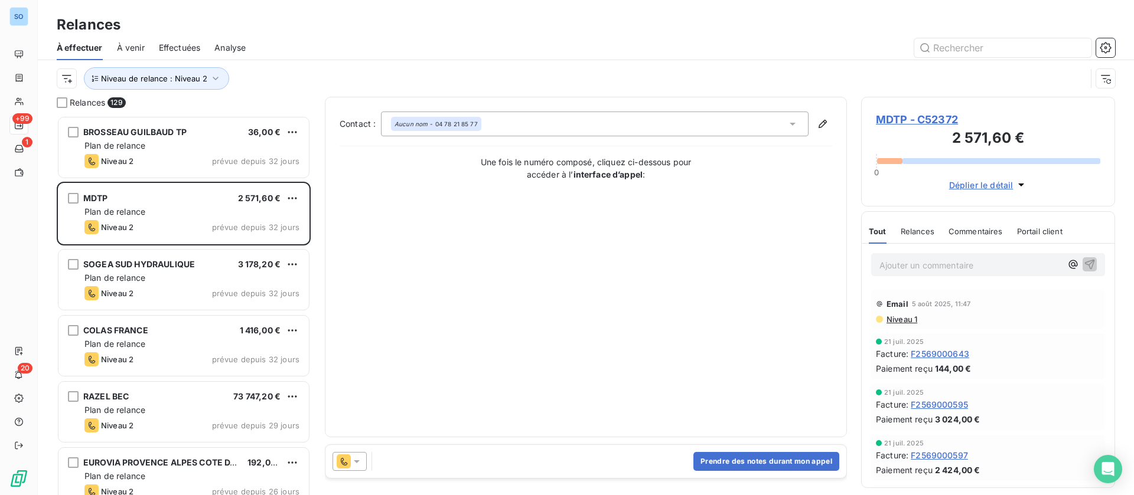
scroll to position [177, 0]
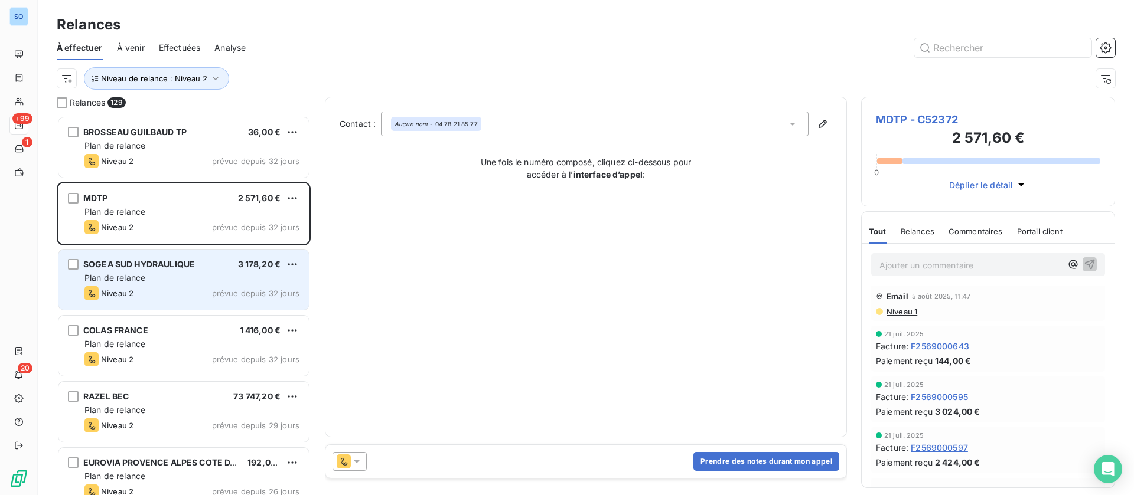
click at [187, 269] on span "SOGEA SUD HYDRAULIQUE" at bounding box center [139, 264] width 112 height 10
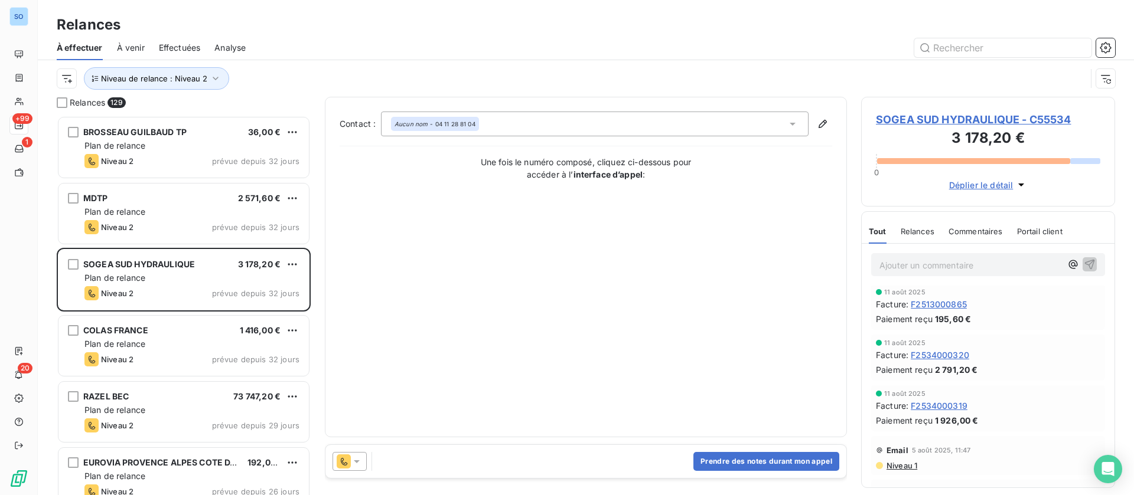
scroll to position [443, 0]
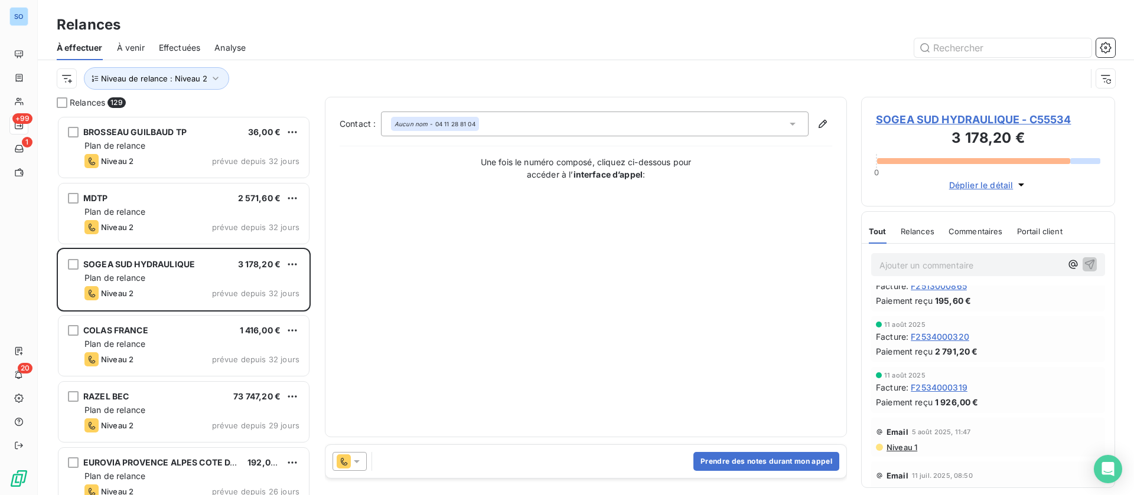
click at [914, 228] on span "Relances" at bounding box center [918, 231] width 34 height 9
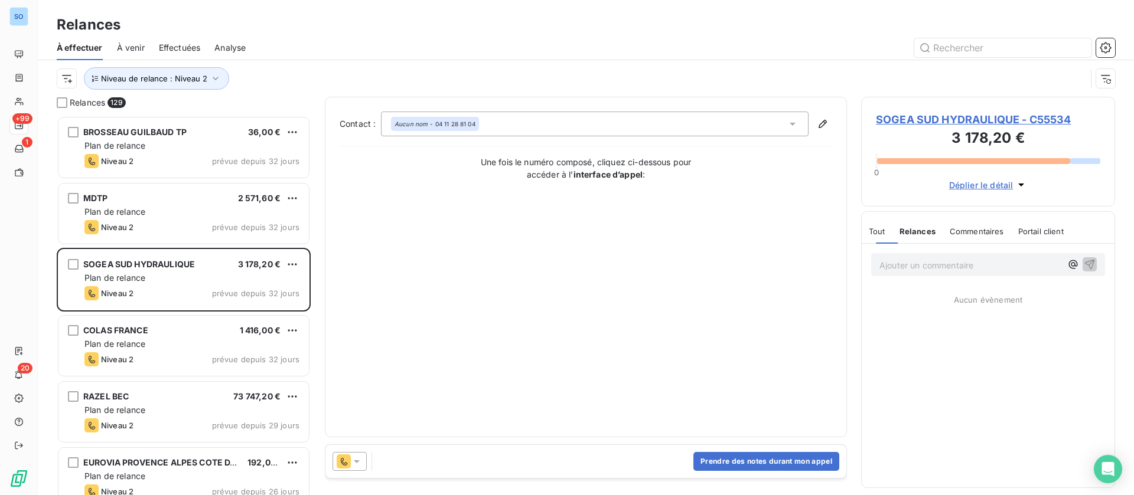
scroll to position [0, 0]
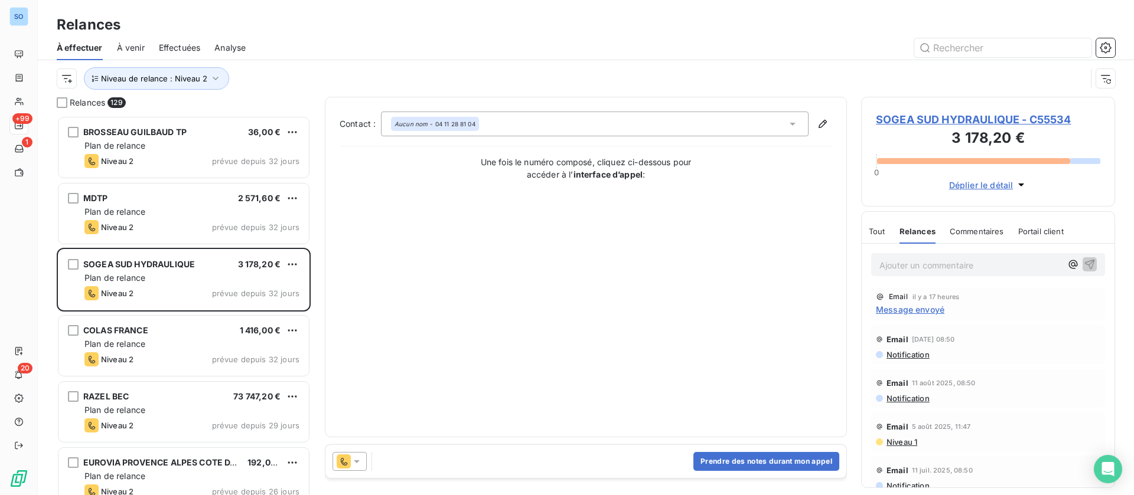
click at [905, 439] on span "Niveau 1" at bounding box center [901, 442] width 32 height 9
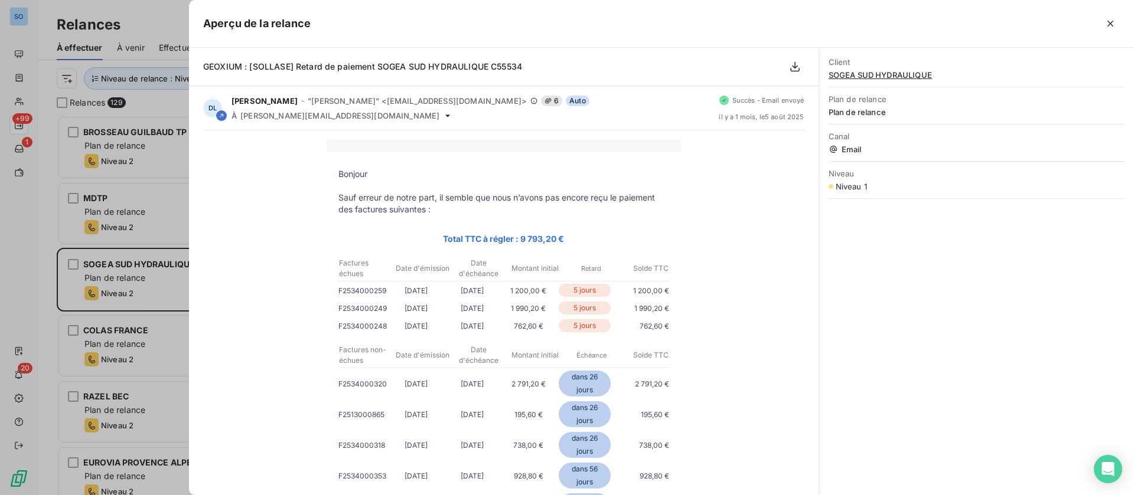
click at [1115, 21] on icon "button" at bounding box center [1110, 24] width 12 height 12
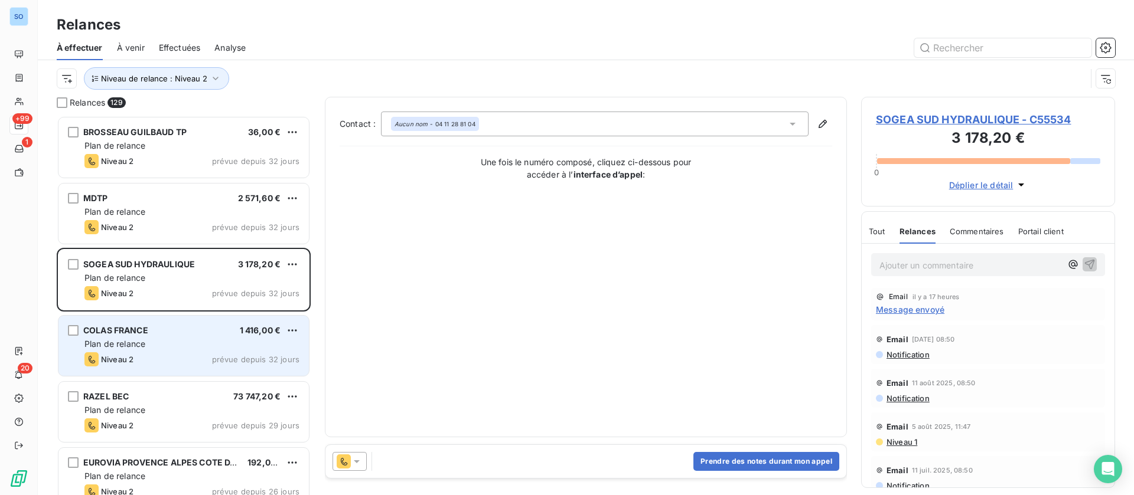
click at [210, 345] on div "Plan de relance" at bounding box center [191, 344] width 215 height 12
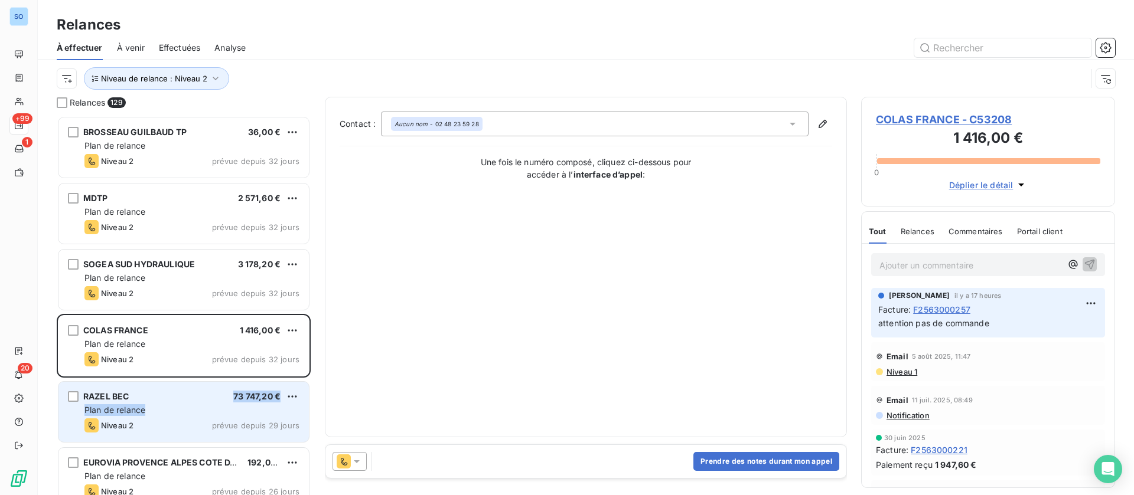
drag, startPoint x: 184, startPoint y: 403, endPoint x: 184, endPoint y: 396, distance: 6.5
click at [184, 404] on div "RAZEL BEC 73 747,20 € Plan de relance Niveau 2 prévue depuis 29 jours" at bounding box center [183, 412] width 250 height 60
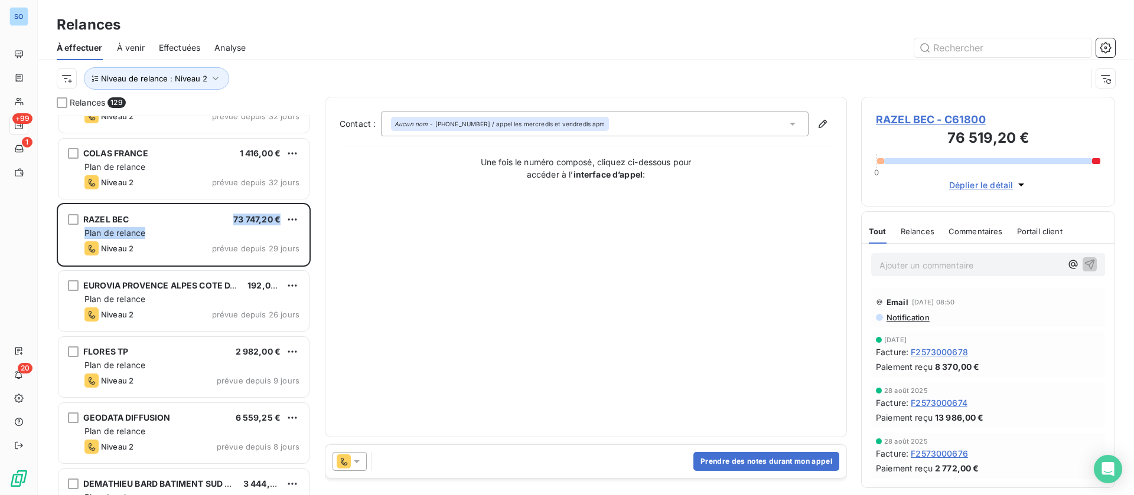
scroll to position [266, 0]
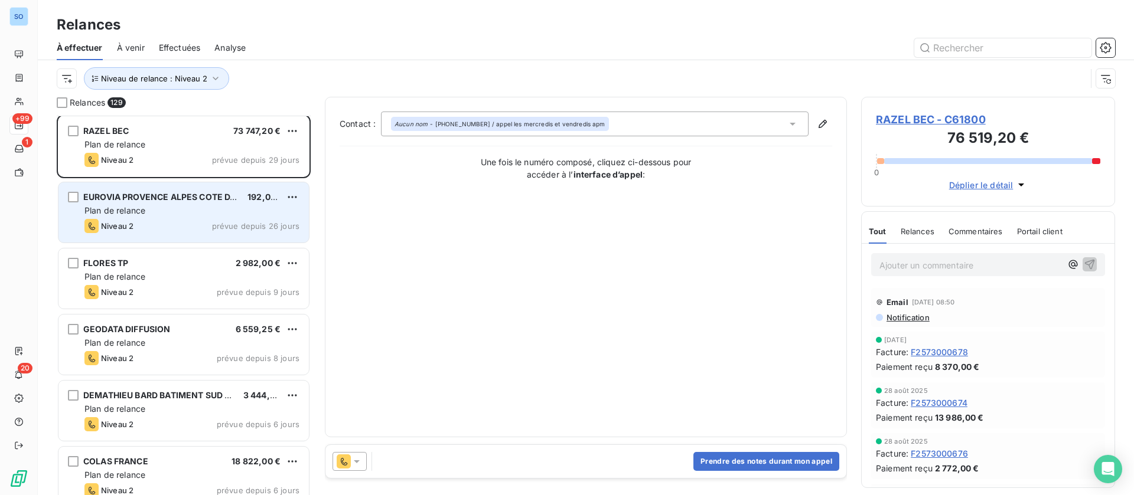
click at [169, 216] on div "Plan de relance" at bounding box center [191, 211] width 215 height 12
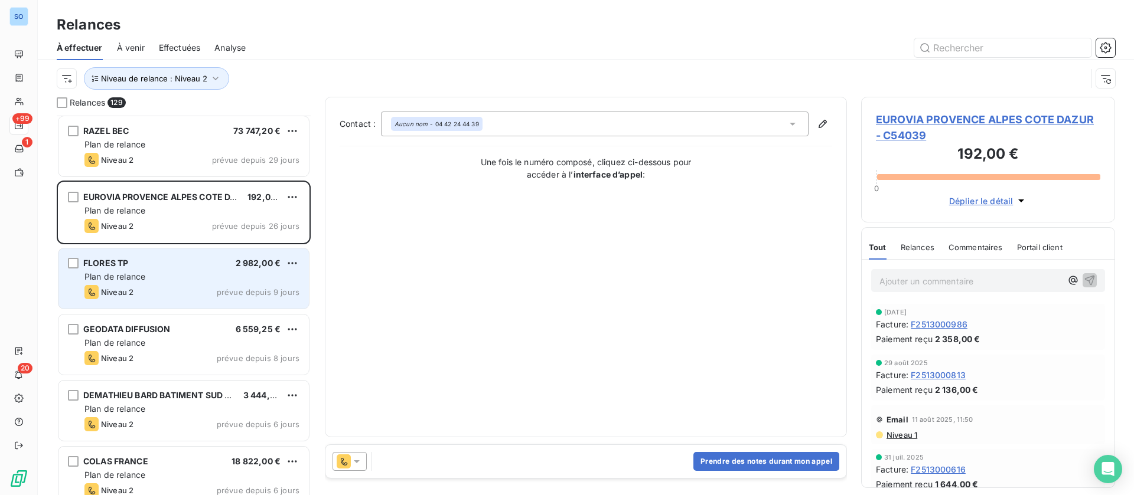
click at [159, 293] on div "Niveau 2 prévue depuis 9 jours" at bounding box center [191, 292] width 215 height 14
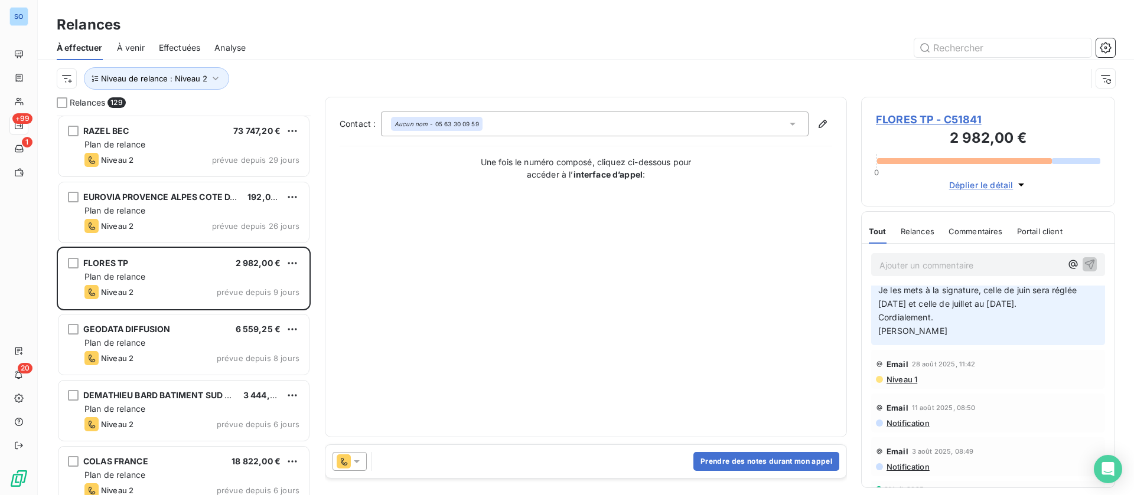
scroll to position [177, 0]
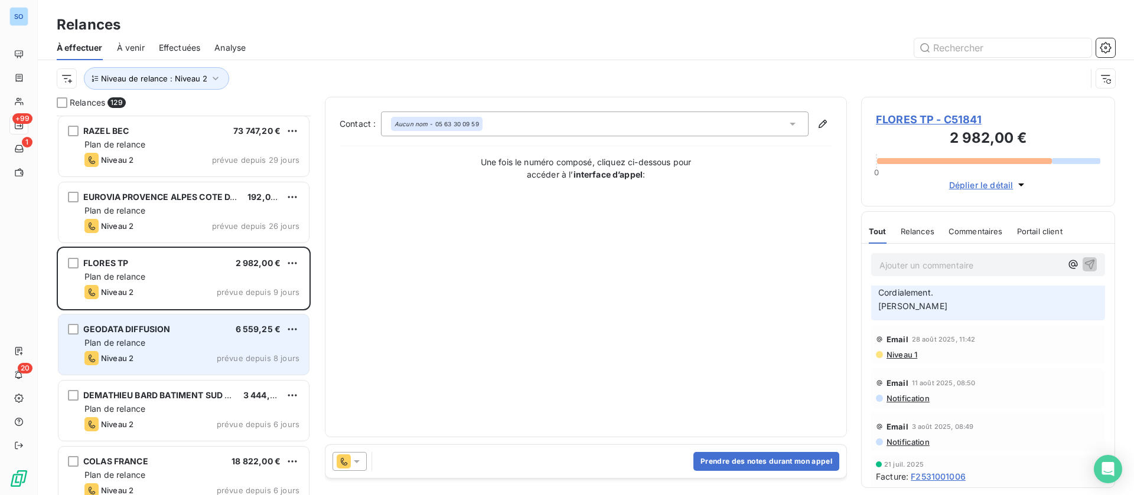
click at [184, 344] on div "Plan de relance" at bounding box center [191, 343] width 215 height 12
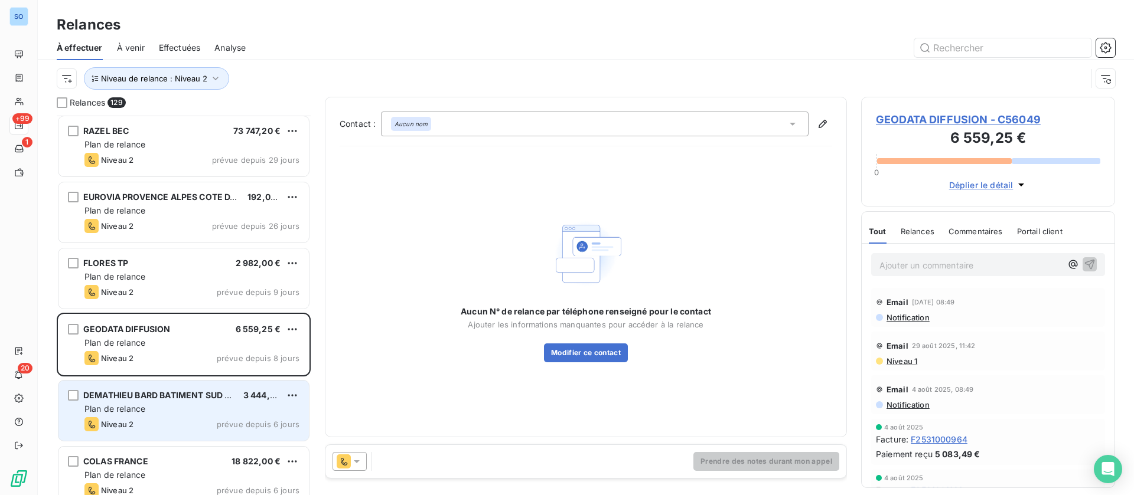
click at [153, 416] on div "DEMATHIEU BARD BATIMENT SUD EST SASU 3 444,00 € Plan de relance Niveau 2 prévue…" at bounding box center [183, 411] width 250 height 60
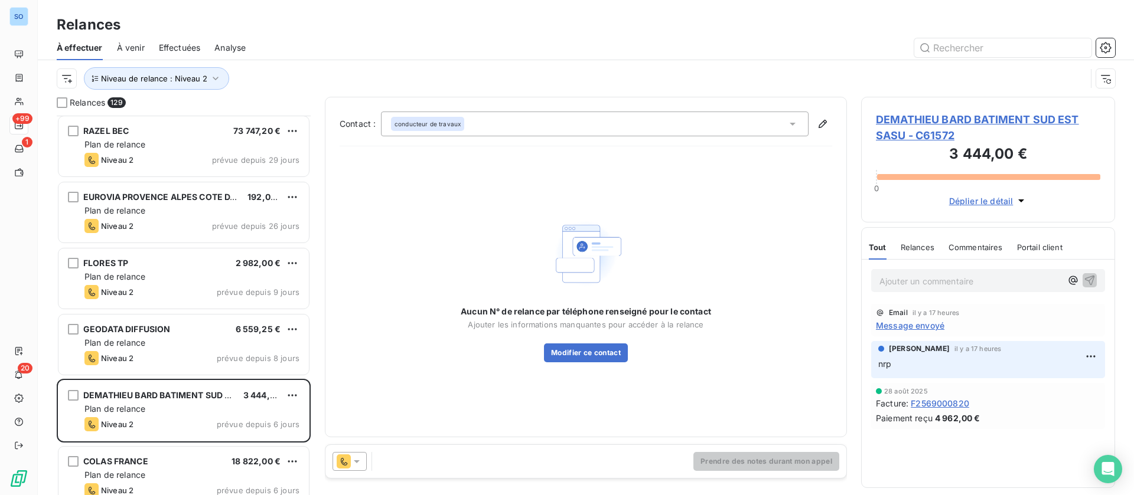
click at [925, 326] on span "Message envoyé" at bounding box center [910, 325] width 69 height 12
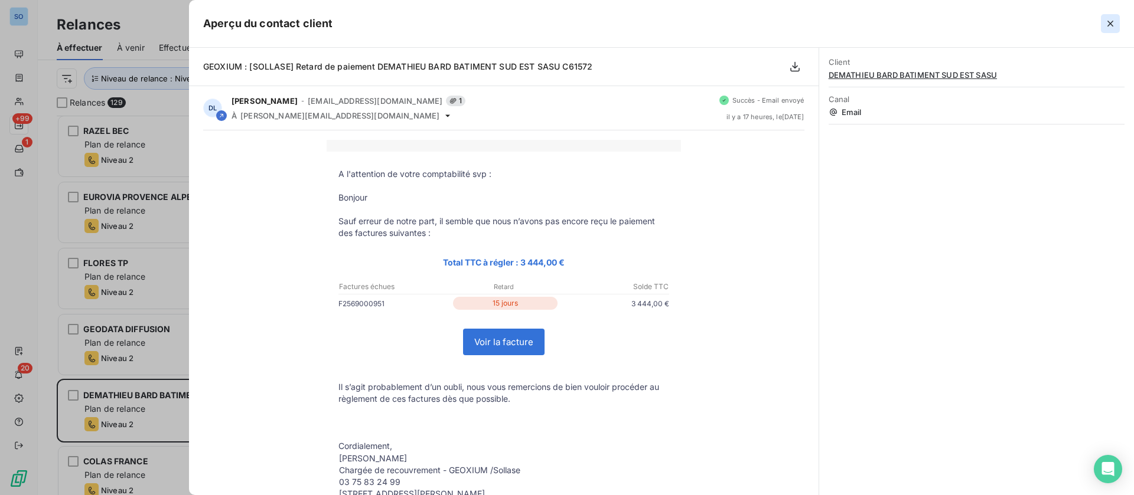
click at [1107, 31] on button "button" at bounding box center [1110, 23] width 19 height 19
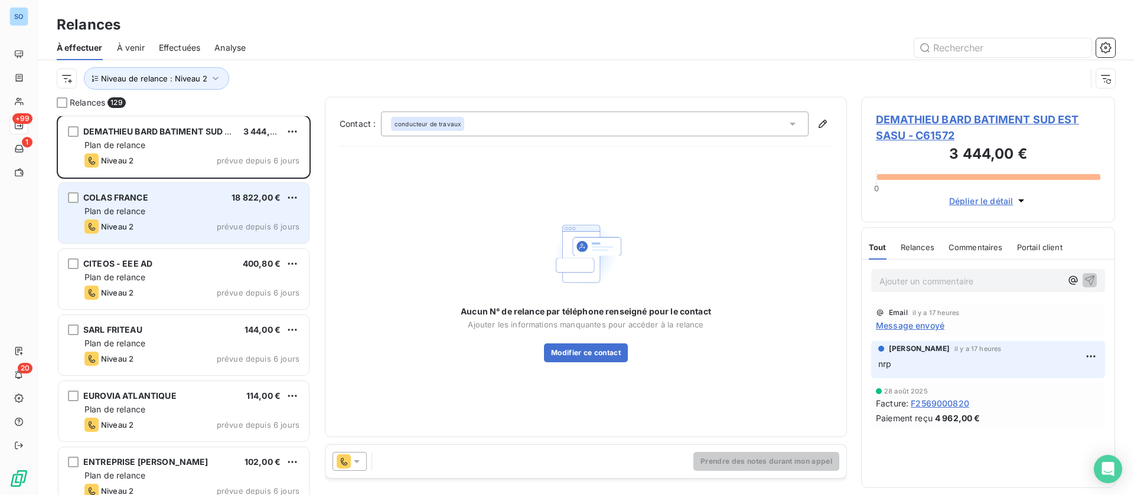
scroll to position [532, 0]
click at [182, 215] on div "Plan de relance" at bounding box center [191, 210] width 215 height 12
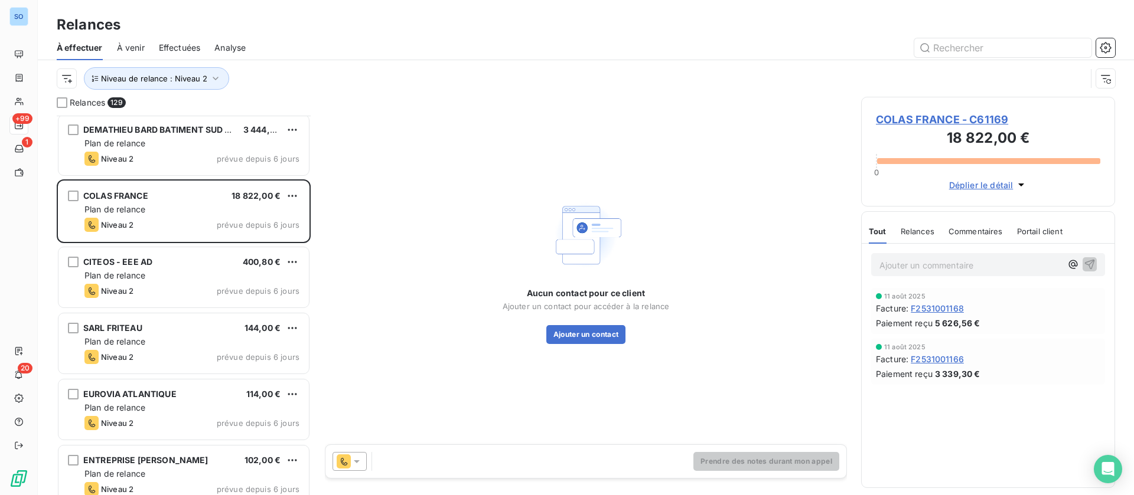
click at [353, 460] on icon at bounding box center [357, 462] width 12 height 12
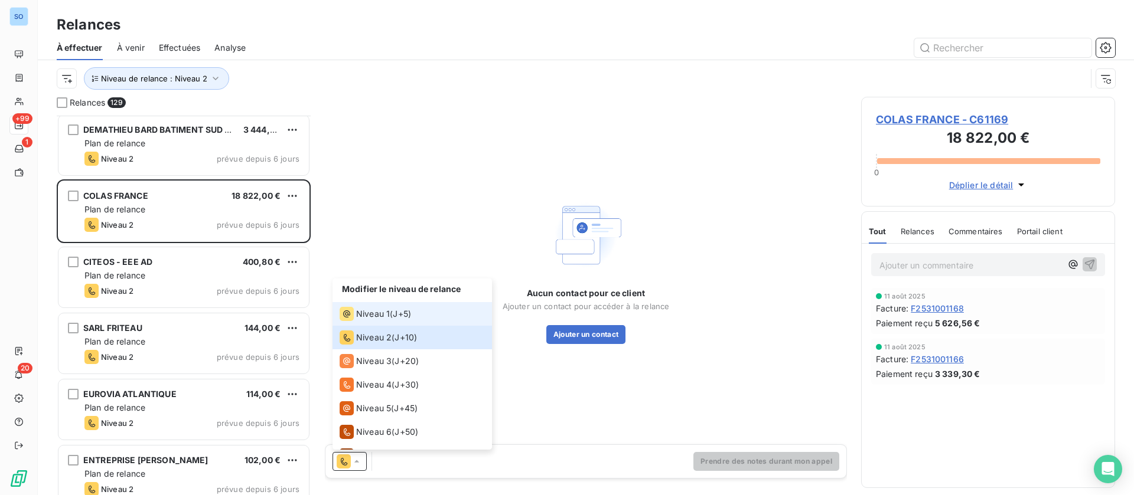
click at [357, 312] on span "Niveau 1" at bounding box center [373, 314] width 34 height 12
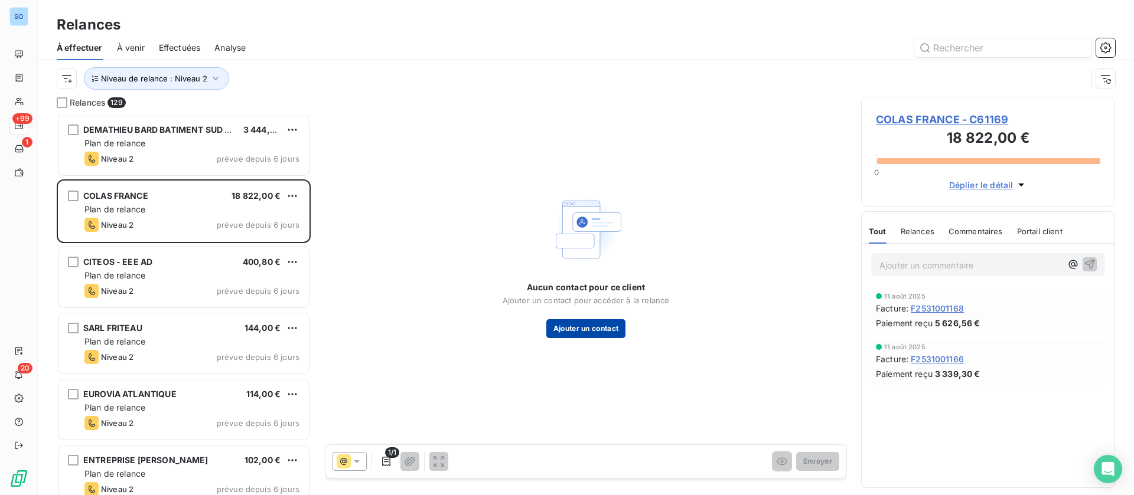
click at [589, 323] on button "Ajouter un contact" at bounding box center [586, 328] width 80 height 19
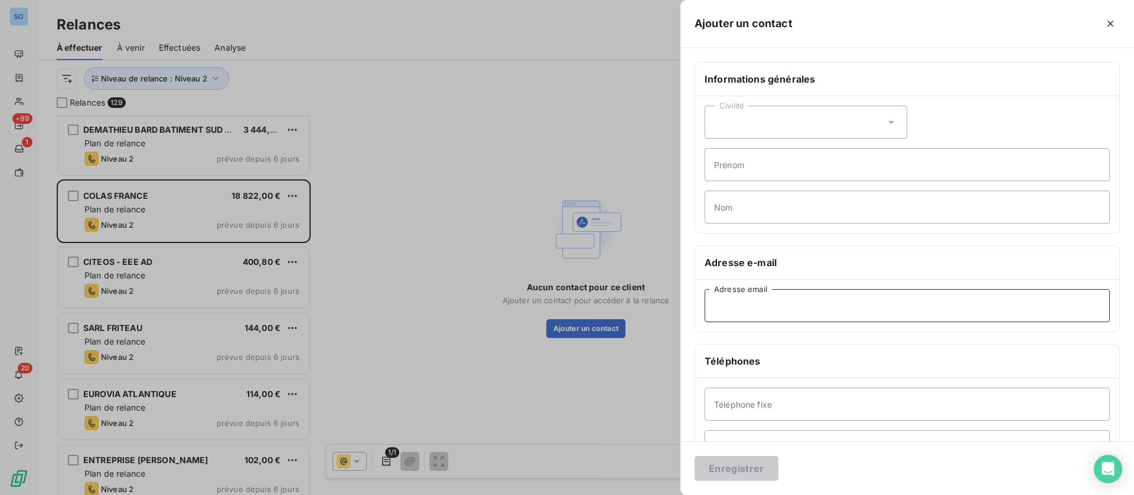
click at [771, 306] on input "Adresse email" at bounding box center [907, 305] width 405 height 33
paste input "[PERSON_NAME][EMAIL_ADDRESS][DOMAIN_NAME]"
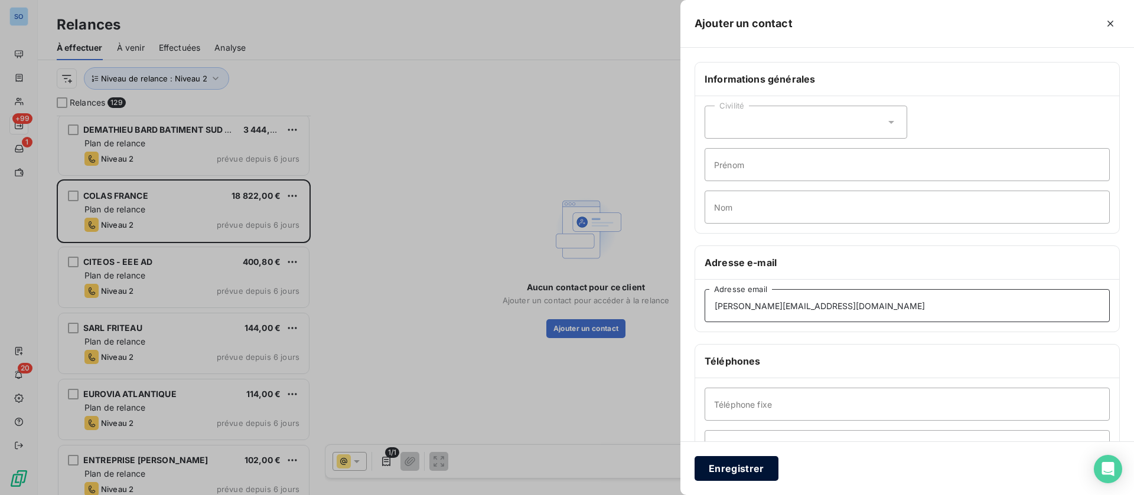
type input "[PERSON_NAME][EMAIL_ADDRESS][DOMAIN_NAME]"
click at [743, 475] on button "Enregistrer" at bounding box center [736, 468] width 84 height 25
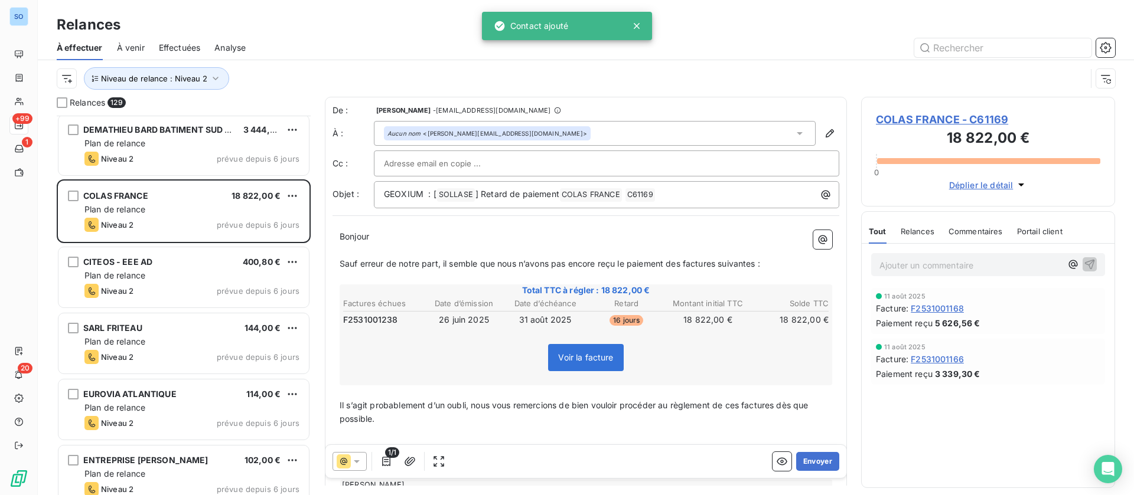
click at [364, 224] on div "Bonjour ﻿ ﻿ ﻿ ﻿ Sauf erreur de notre part, il semble que nous n’avons pas [MEDI…" at bounding box center [585, 381] width 507 height 317
click at [339, 236] on div "Bonjour ﻿ ﻿ ﻿ ﻿ Sauf erreur de notre part, il semble que nous n’avons pas [MEDI…" at bounding box center [585, 381] width 507 height 317
click at [344, 234] on span "Bonjour" at bounding box center [355, 236] width 30 height 10
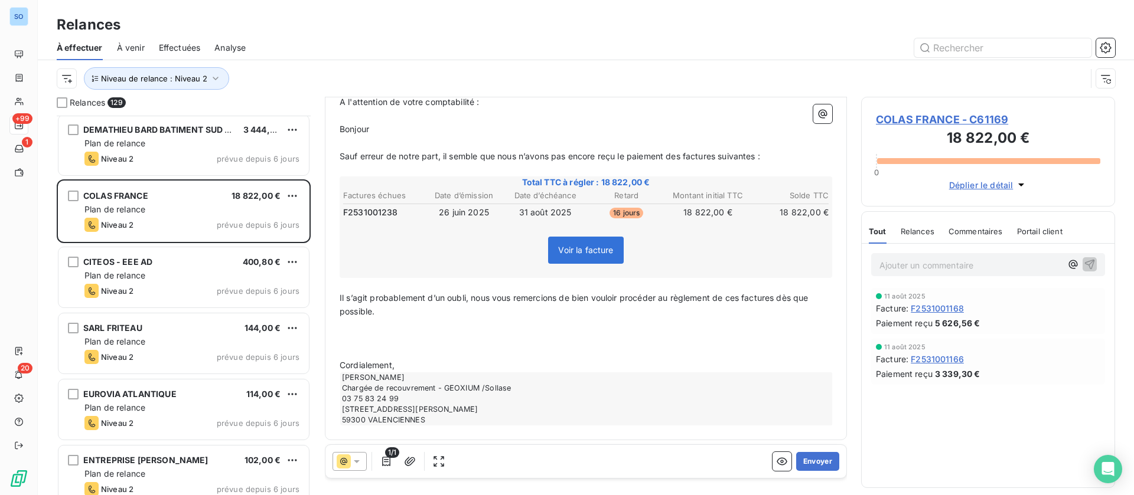
scroll to position [138, 0]
click at [811, 463] on button "Envoyer" at bounding box center [817, 461] width 43 height 19
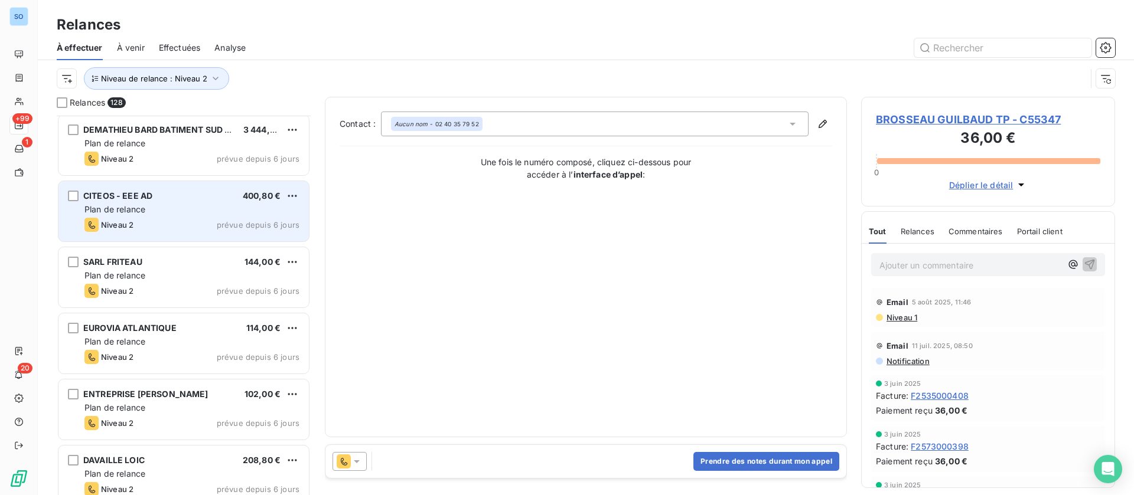
click at [167, 211] on div "Plan de relance" at bounding box center [191, 210] width 215 height 12
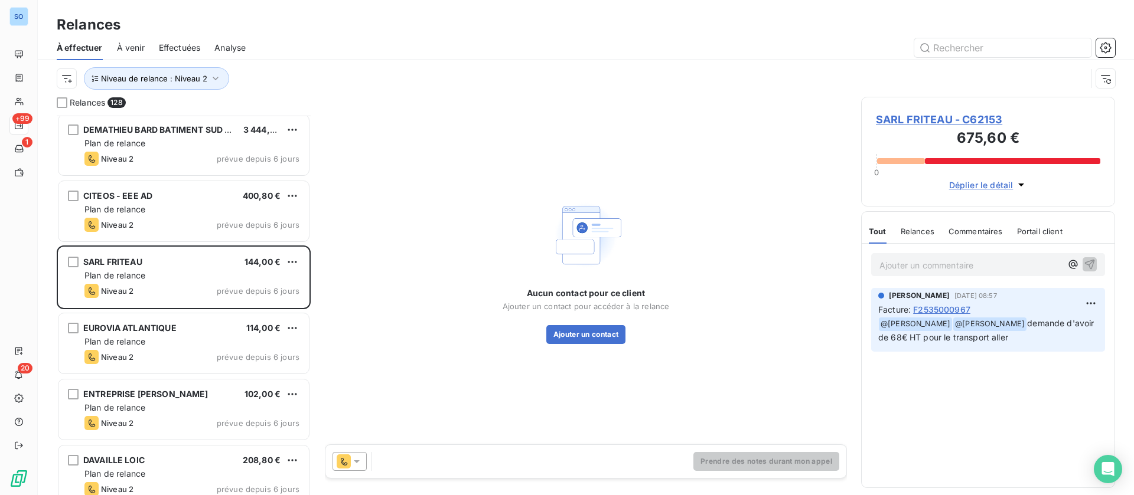
click at [953, 119] on span "SARL FRITEAU - C62153" at bounding box center [988, 120] width 224 height 16
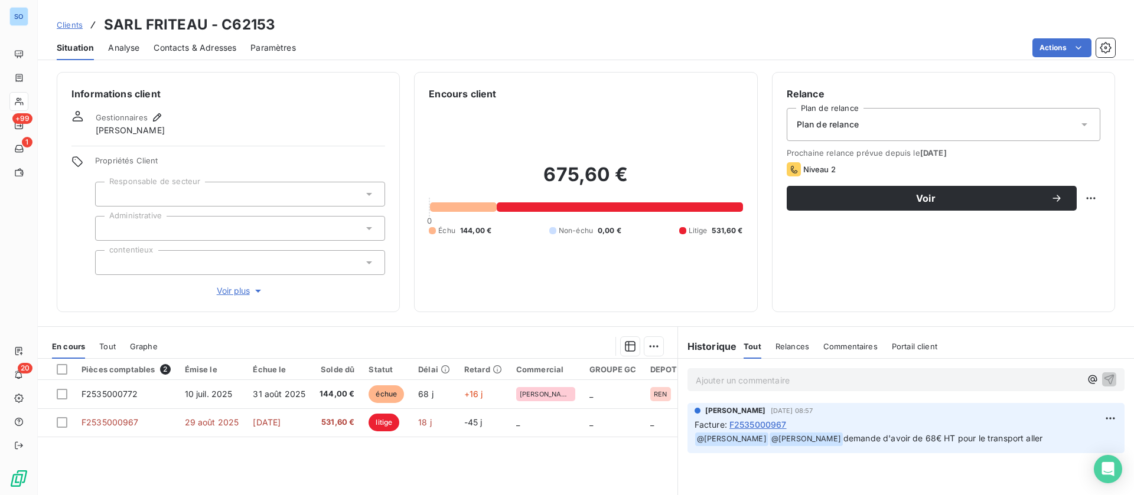
click at [76, 26] on span "Clients" at bounding box center [70, 24] width 26 height 9
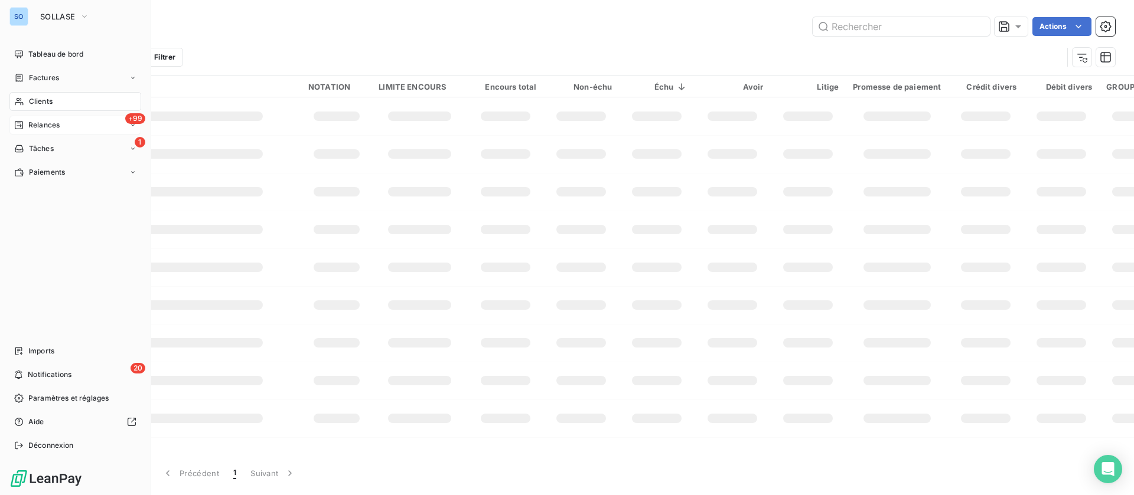
click at [44, 122] on span "Relances" at bounding box center [43, 125] width 31 height 11
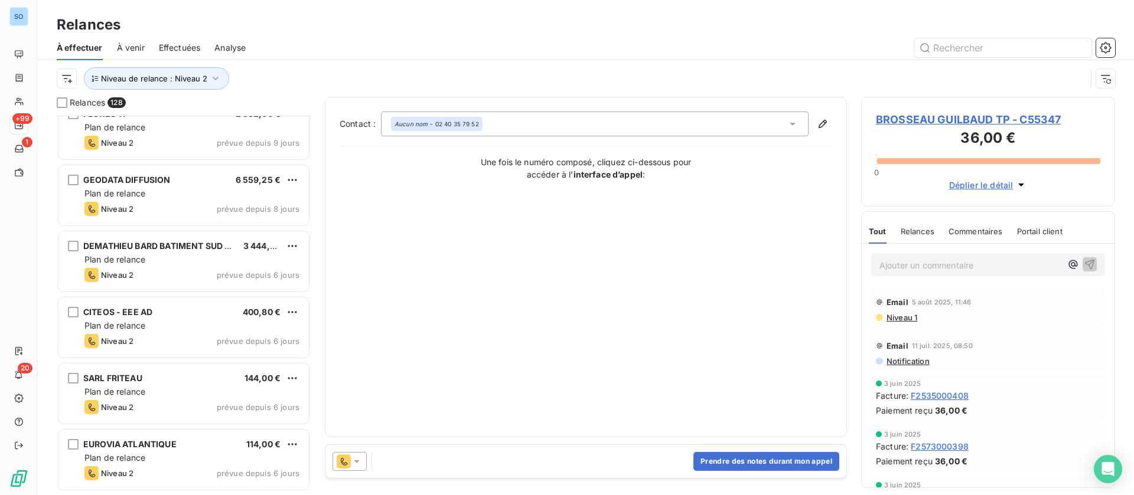
scroll to position [444, 0]
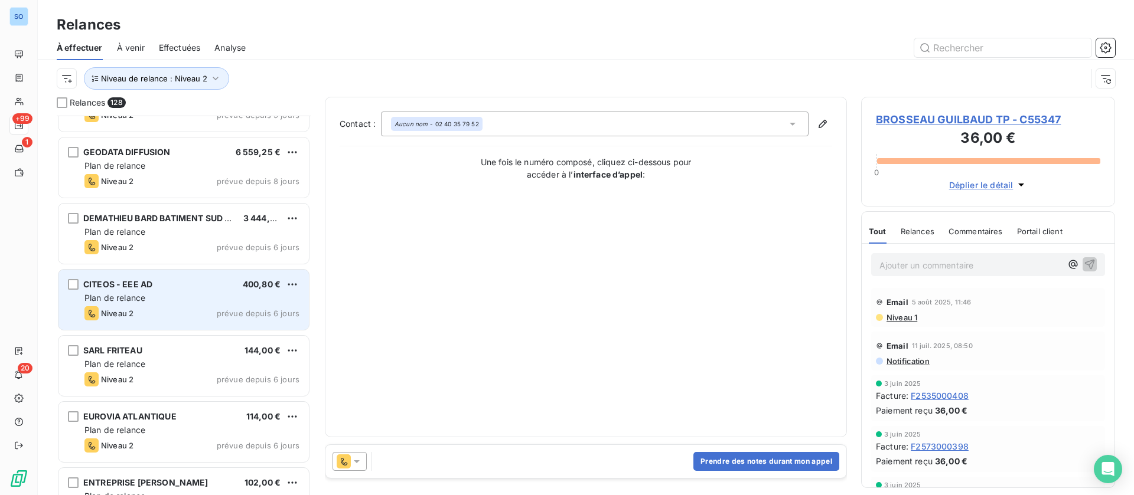
click at [157, 301] on div "Plan de relance" at bounding box center [191, 298] width 215 height 12
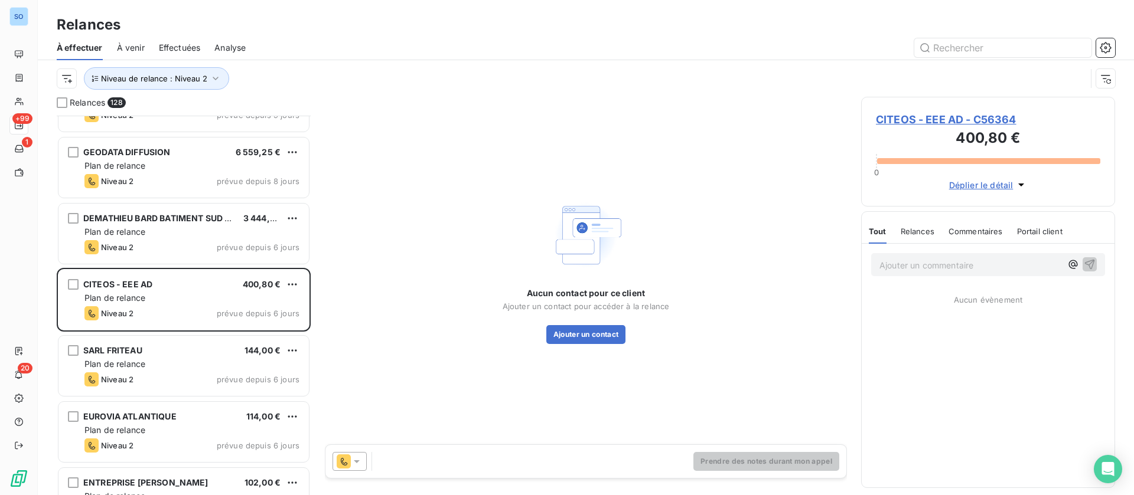
click at [351, 461] on icon at bounding box center [357, 462] width 12 height 12
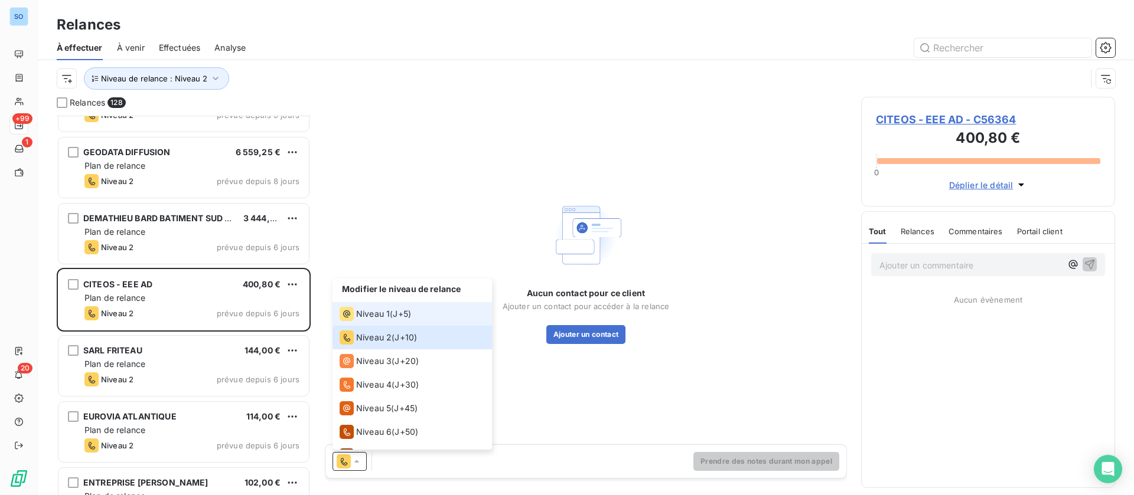
click at [359, 312] on span "Niveau 1" at bounding box center [373, 314] width 34 height 12
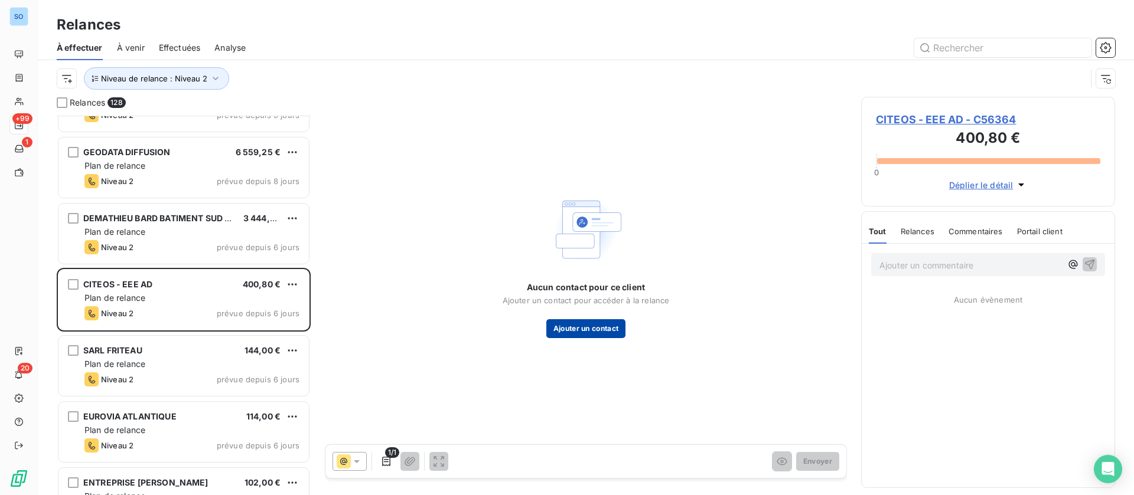
click at [572, 324] on button "Ajouter un contact" at bounding box center [586, 328] width 80 height 19
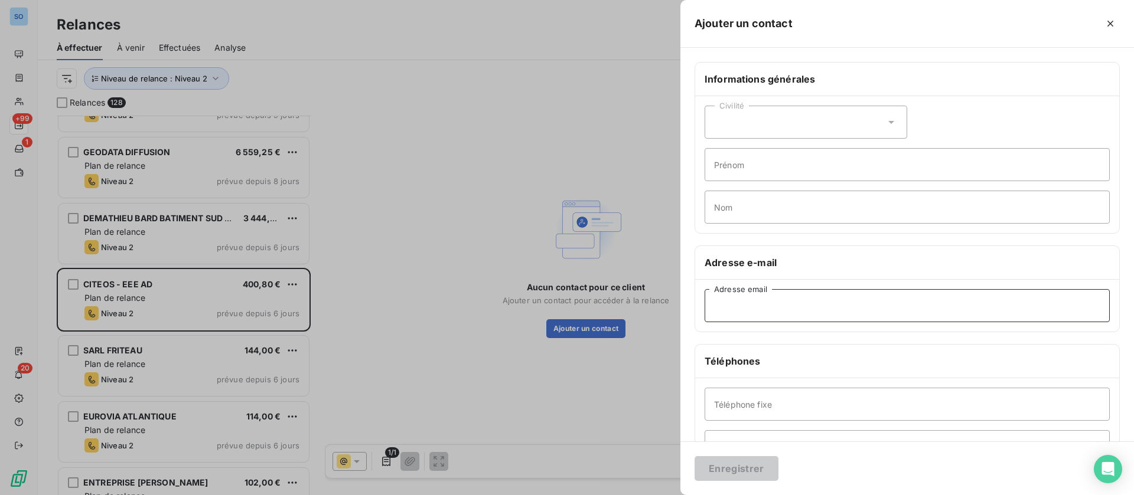
click at [803, 302] on input "Adresse email" at bounding box center [907, 305] width 405 height 33
paste input "[EMAIL_ADDRESS][PERSON_NAME][DOMAIN_NAME]"
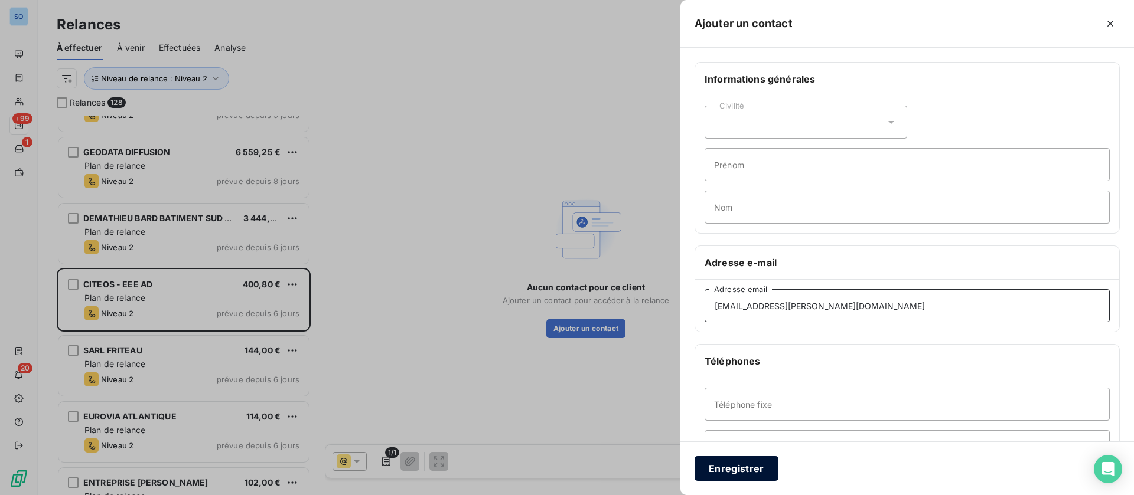
type input "[EMAIL_ADDRESS][PERSON_NAME][DOMAIN_NAME]"
click at [728, 471] on button "Enregistrer" at bounding box center [736, 468] width 84 height 25
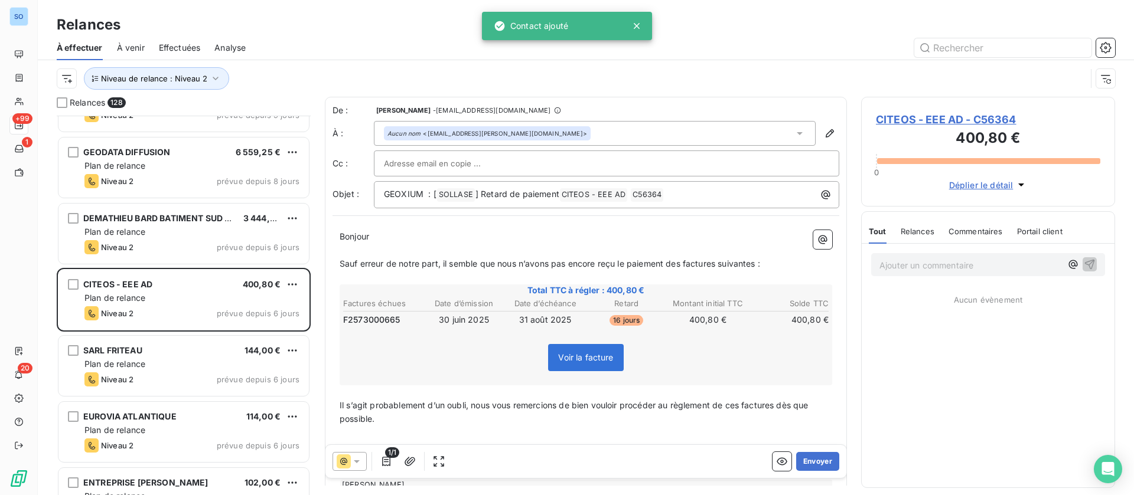
scroll to position [89, 0]
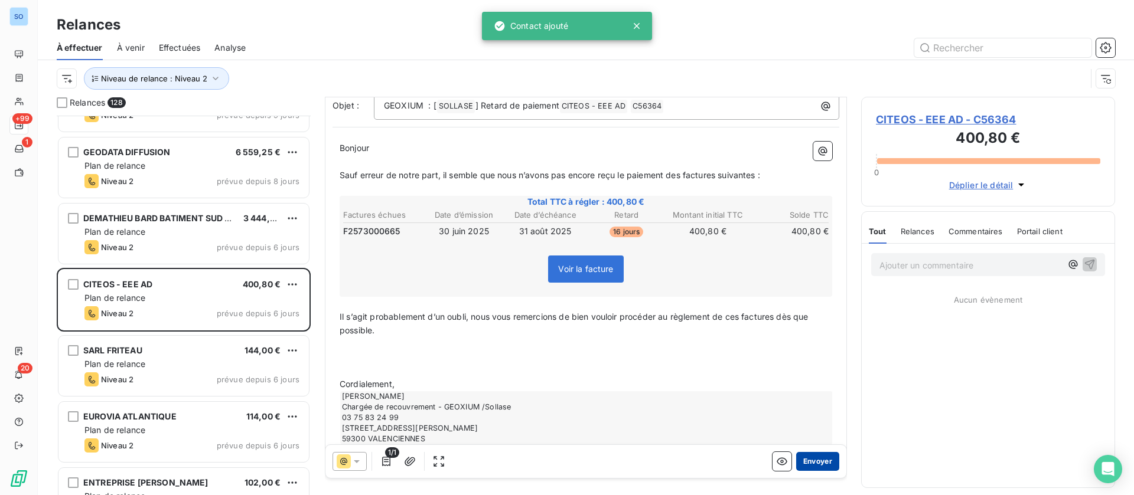
click at [814, 461] on button "Envoyer" at bounding box center [817, 461] width 43 height 19
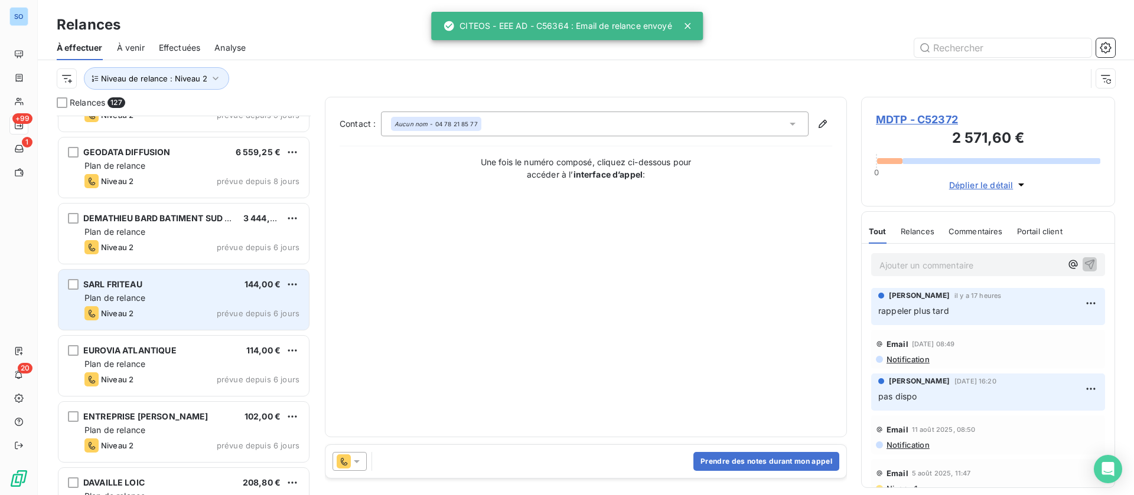
click at [181, 298] on div "Plan de relance" at bounding box center [191, 298] width 215 height 12
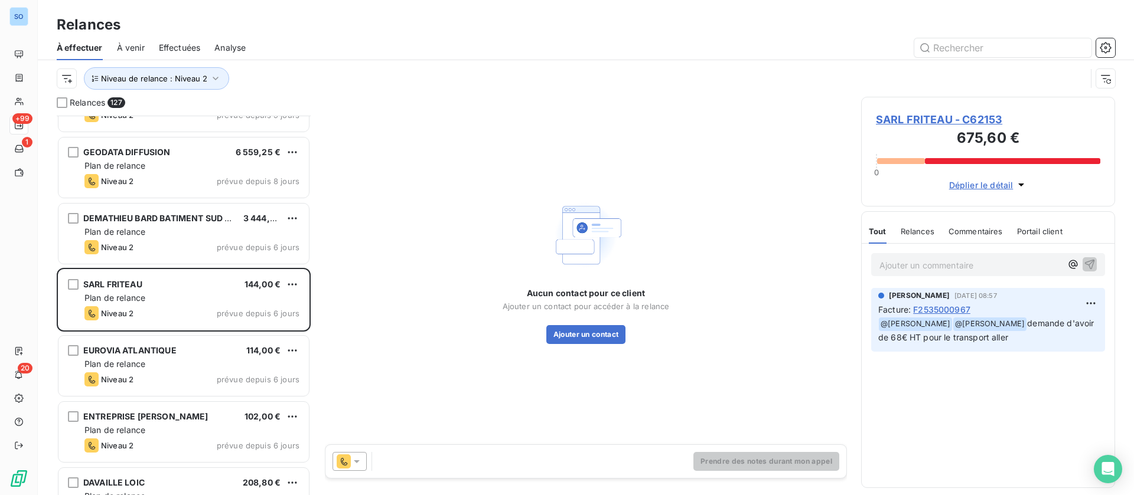
click at [356, 459] on icon at bounding box center [357, 462] width 12 height 12
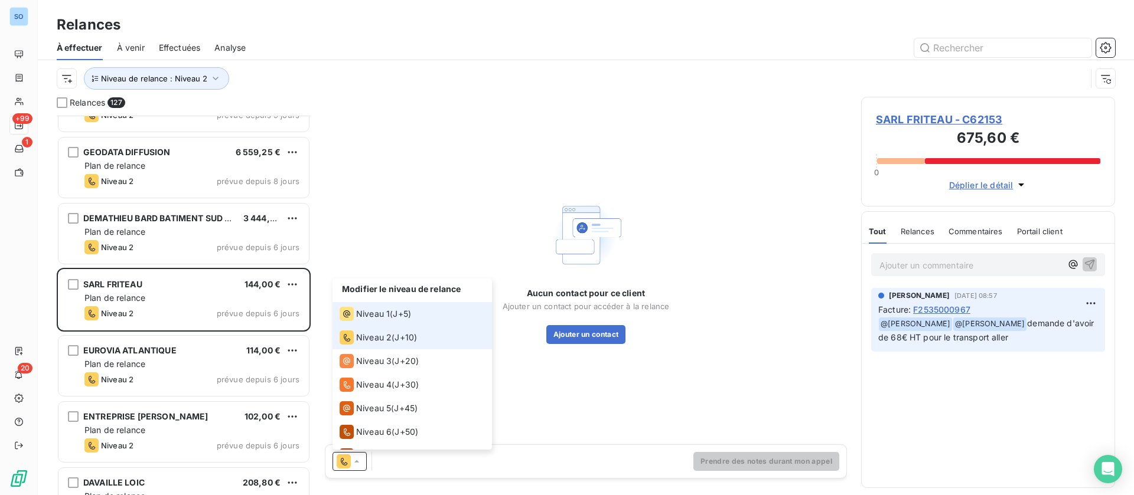
click at [374, 313] on span "Niveau 1" at bounding box center [373, 314] width 34 height 12
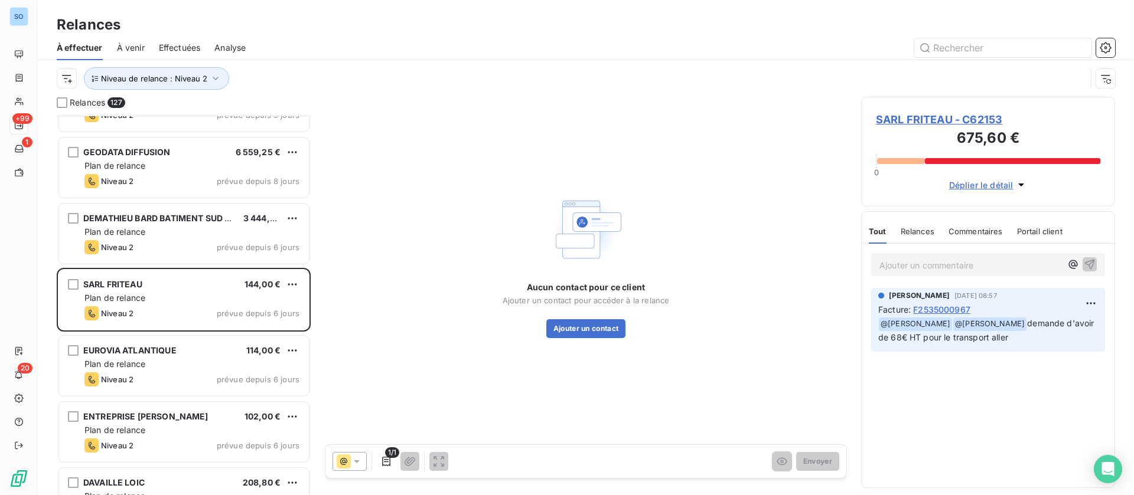
click at [596, 285] on span "Aucun contact pour ce client" at bounding box center [586, 288] width 118 height 12
click at [596, 286] on span "Aucun contact pour ce client" at bounding box center [586, 288] width 118 height 12
click at [586, 323] on button "Ajouter un contact" at bounding box center [586, 328] width 80 height 19
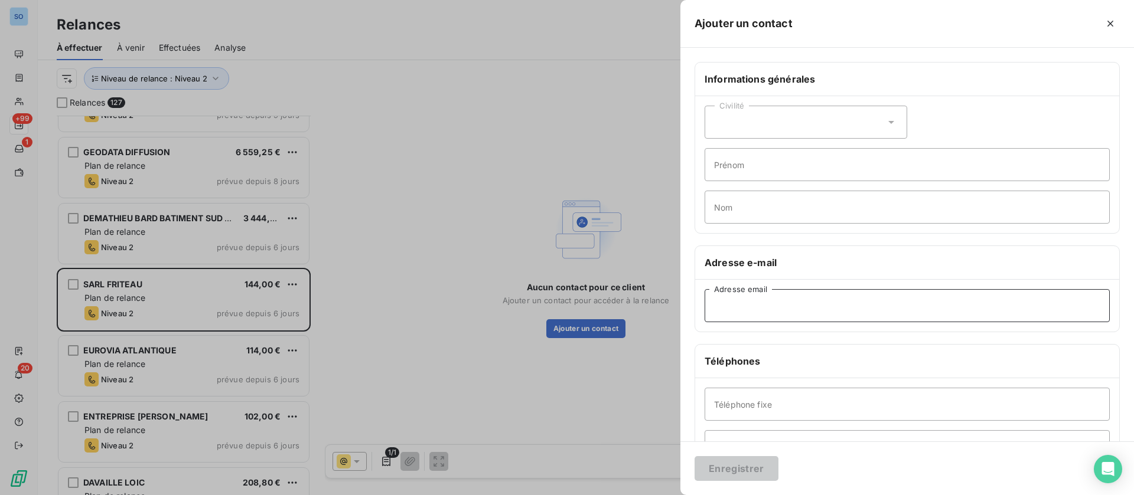
click at [749, 311] on input "Adresse email" at bounding box center [907, 305] width 405 height 33
paste input "[PERSON_NAME][EMAIL_ADDRESS][DOMAIN_NAME]"
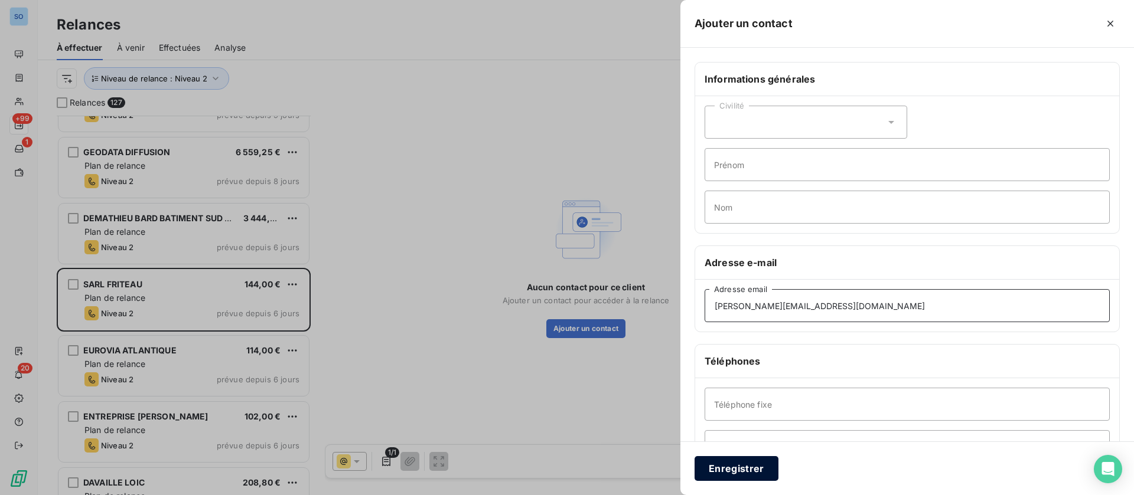
type input "[PERSON_NAME][EMAIL_ADDRESS][DOMAIN_NAME]"
click at [739, 472] on button "Enregistrer" at bounding box center [736, 468] width 84 height 25
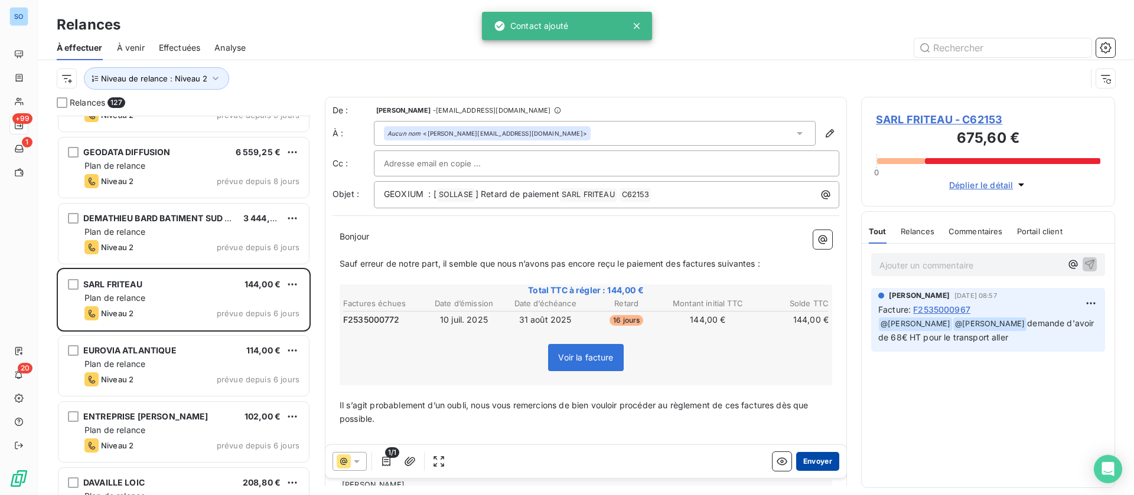
click at [808, 461] on button "Envoyer" at bounding box center [817, 461] width 43 height 19
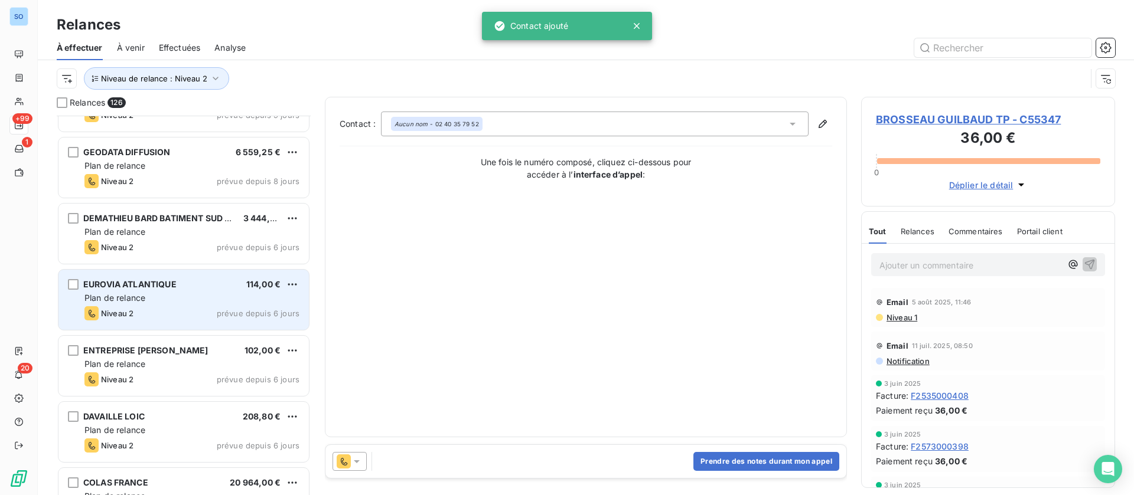
click at [171, 301] on div "Plan de relance" at bounding box center [191, 298] width 215 height 12
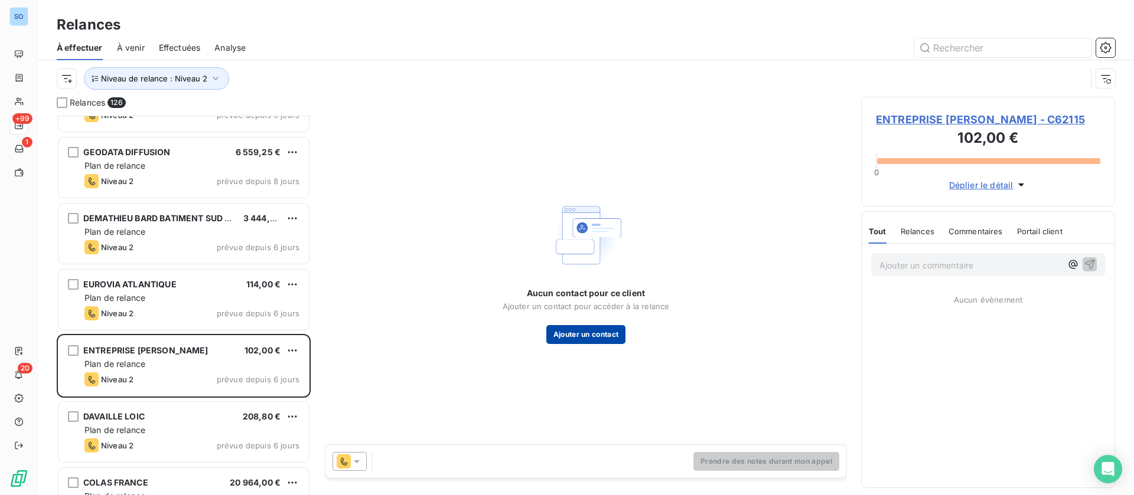
click at [568, 331] on button "Ajouter un contact" at bounding box center [586, 334] width 80 height 19
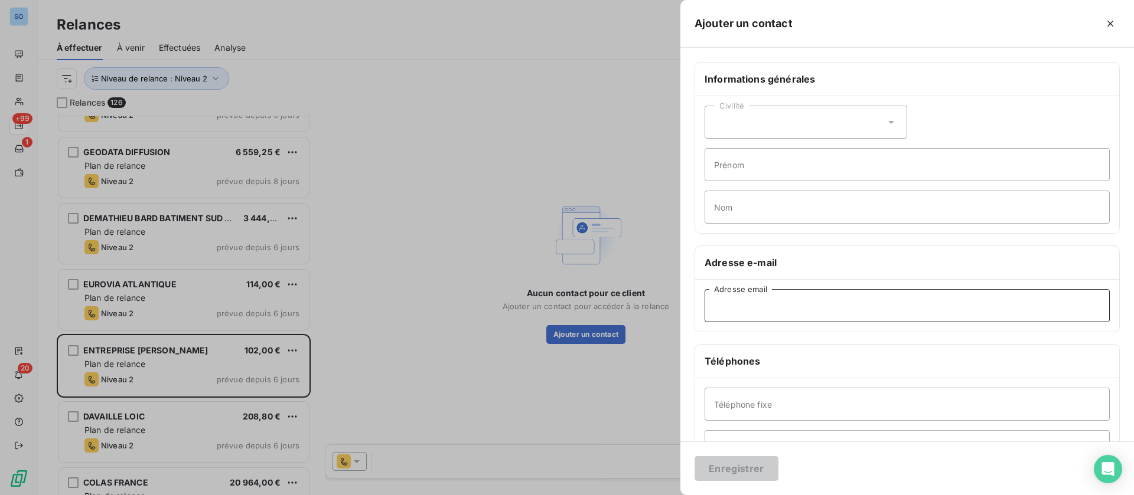
click at [759, 311] on input "Adresse email" at bounding box center [907, 305] width 405 height 33
paste input "[EMAIL_ADDRESS][PERSON_NAME][DOMAIN_NAME]"
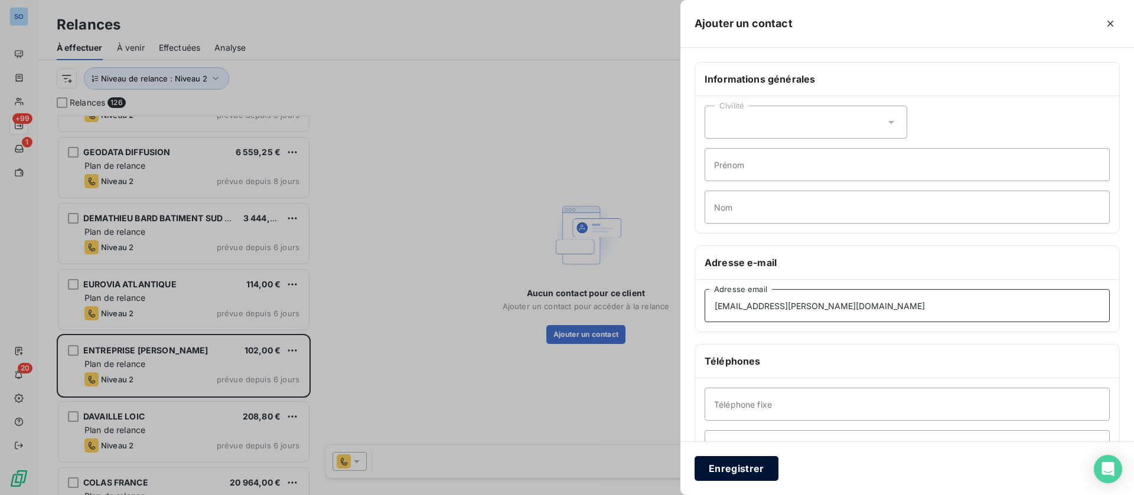
type input "[EMAIL_ADDRESS][PERSON_NAME][DOMAIN_NAME]"
click at [739, 464] on button "Enregistrer" at bounding box center [736, 468] width 84 height 25
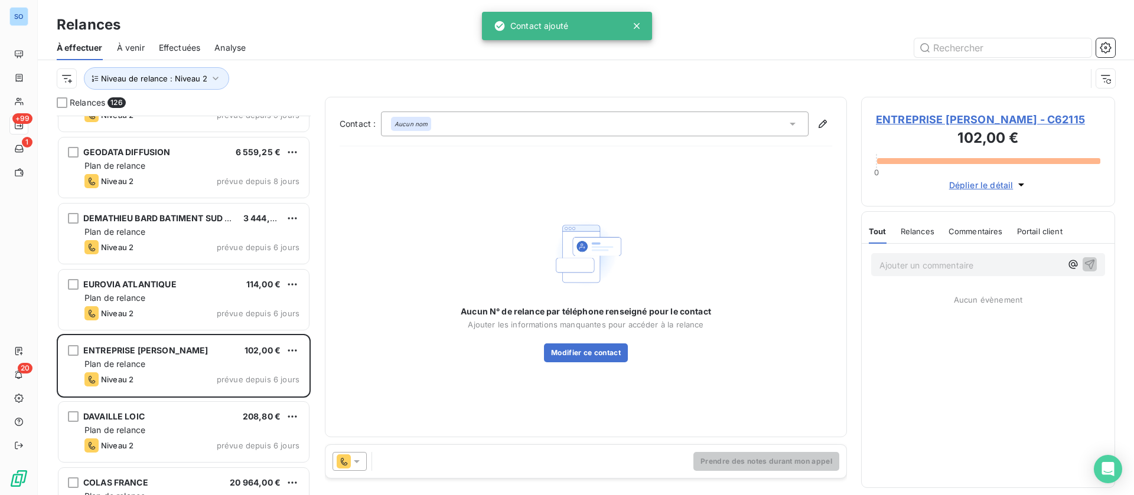
click at [361, 452] on div at bounding box center [349, 461] width 34 height 19
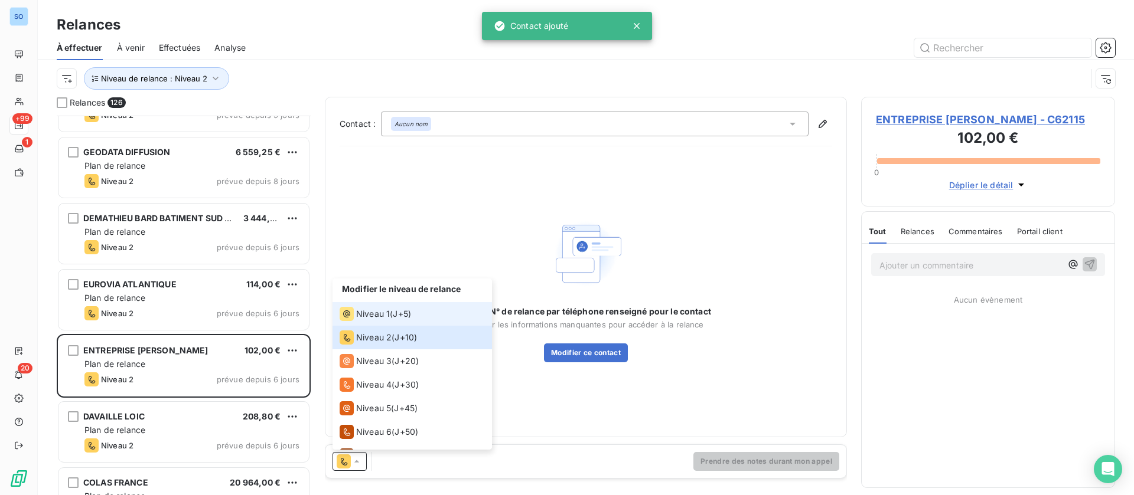
click at [370, 314] on span "Niveau 1" at bounding box center [373, 314] width 34 height 12
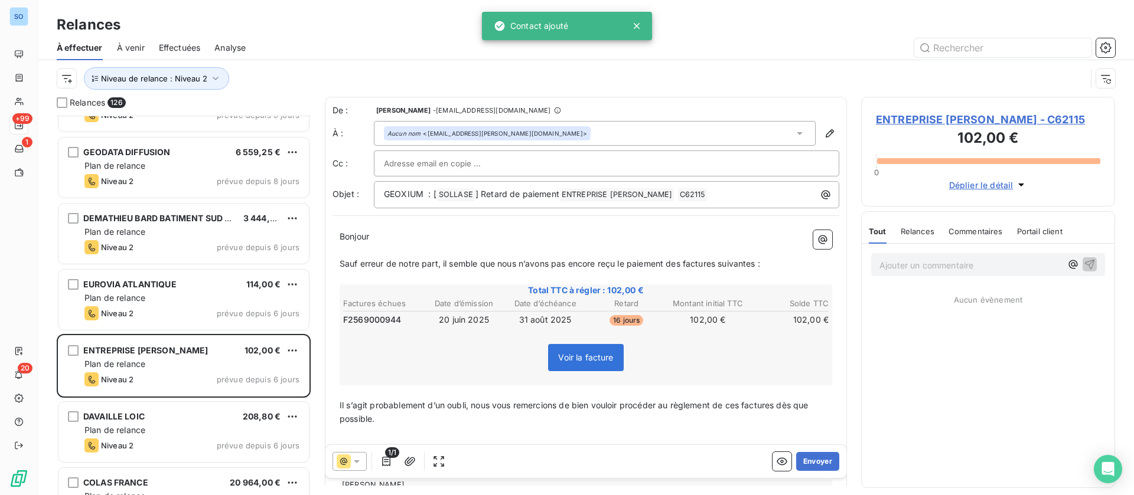
click at [799, 451] on div "1/1 Envoyer" at bounding box center [585, 461] width 521 height 33
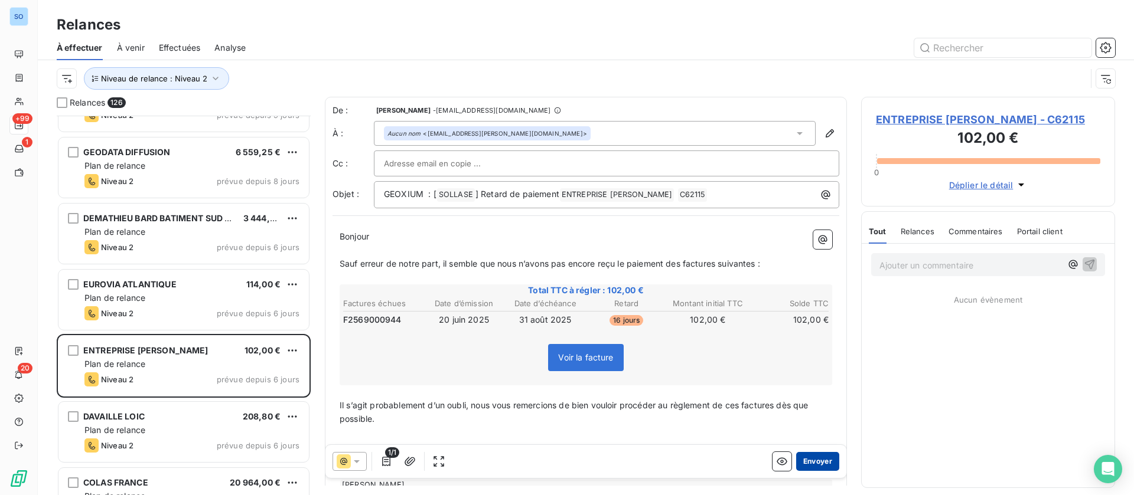
click at [814, 464] on button "Envoyer" at bounding box center [817, 461] width 43 height 19
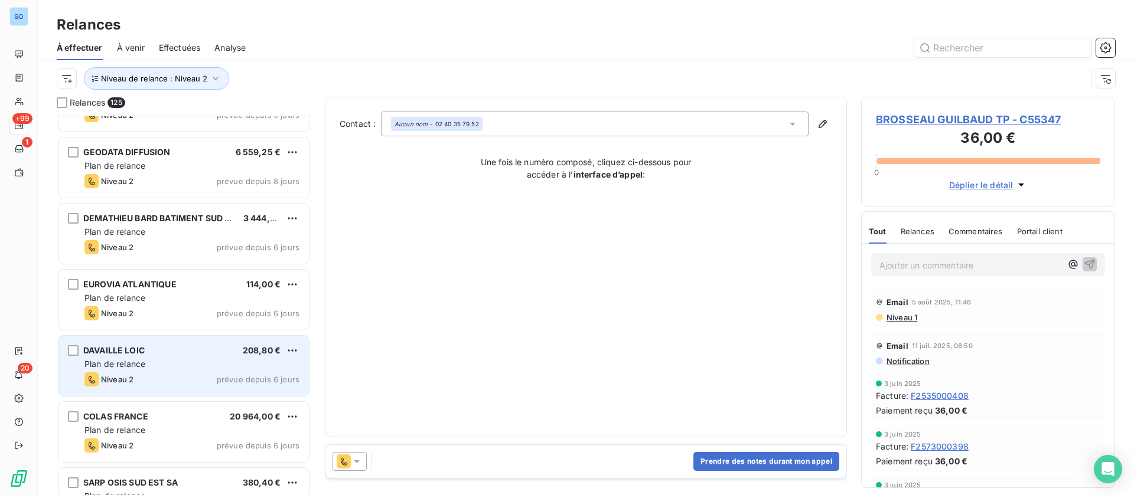
click at [159, 355] on div "[PERSON_NAME] 208,80 €" at bounding box center [191, 350] width 215 height 11
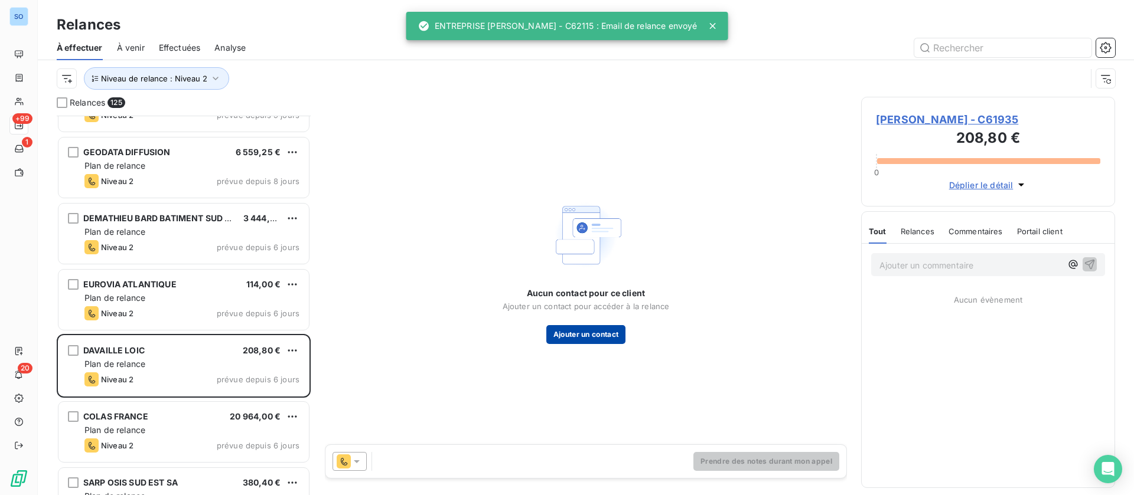
click at [595, 331] on button "Ajouter un contact" at bounding box center [586, 334] width 80 height 19
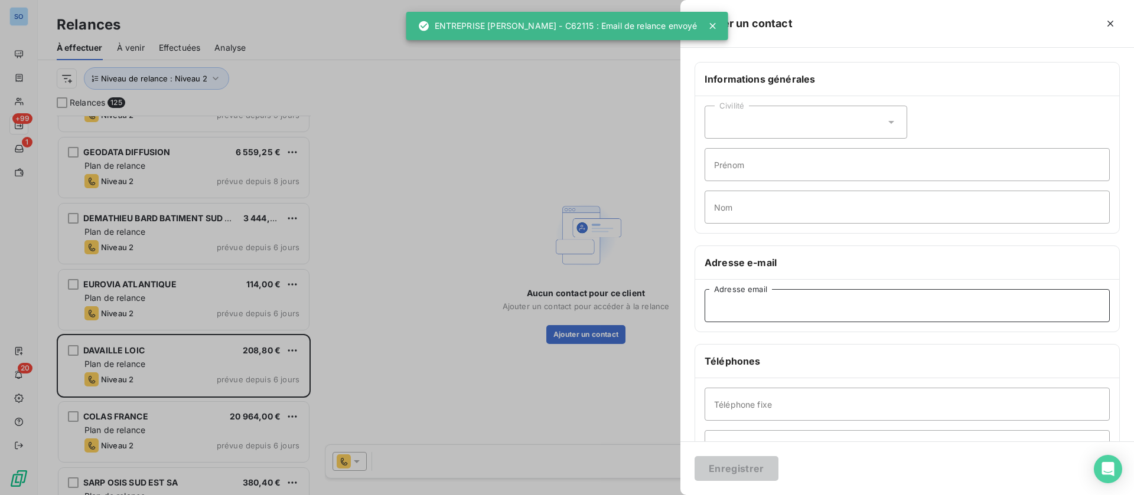
click at [795, 310] on input "Adresse email" at bounding box center [907, 305] width 405 height 33
paste input "[EMAIL_ADDRESS][DOMAIN_NAME]"
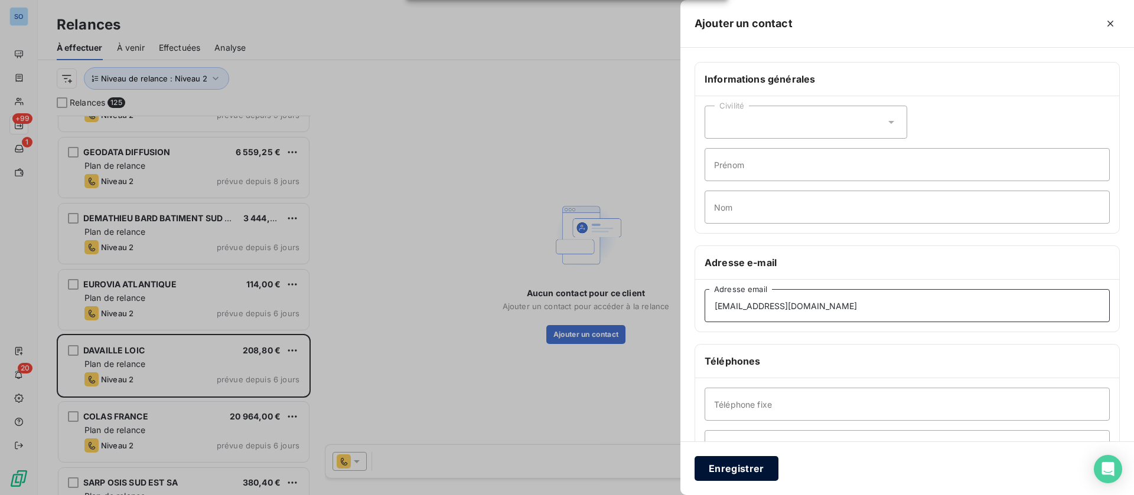
type input "[EMAIL_ADDRESS][DOMAIN_NAME]"
click at [735, 470] on button "Enregistrer" at bounding box center [736, 468] width 84 height 25
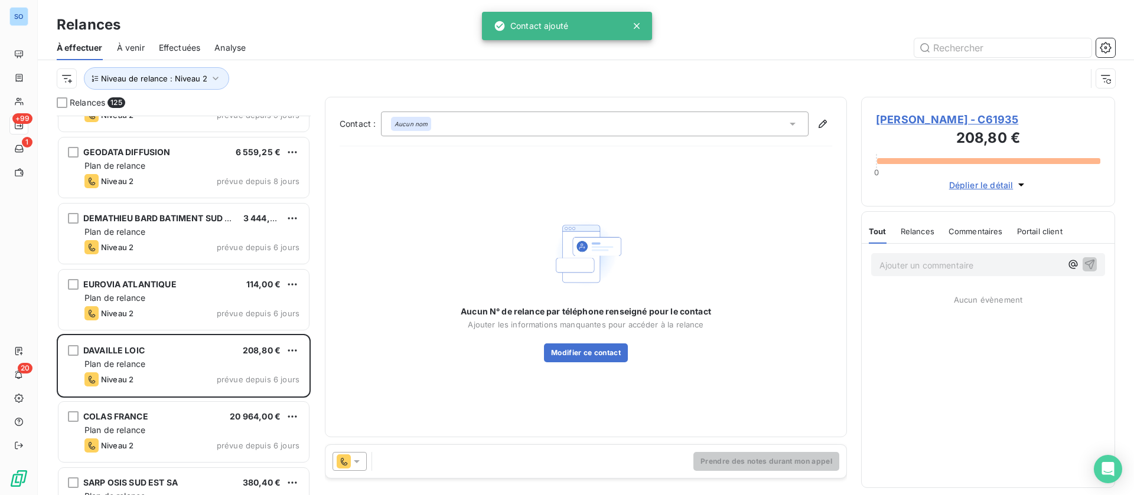
drag, startPoint x: 344, startPoint y: 464, endPoint x: 345, endPoint y: 451, distance: 12.5
click at [344, 463] on icon at bounding box center [344, 462] width 14 height 14
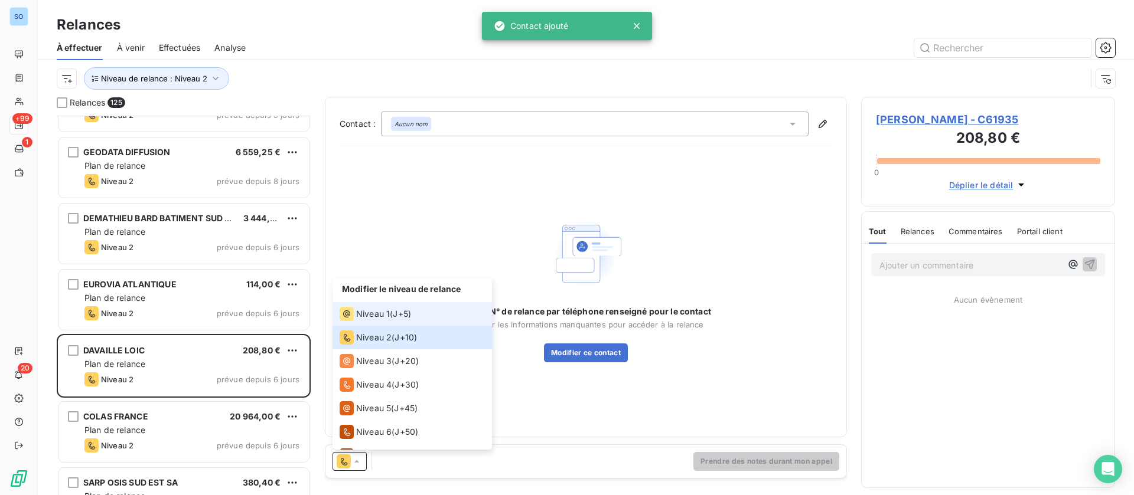
click at [366, 312] on span "Niveau 1" at bounding box center [373, 314] width 34 height 12
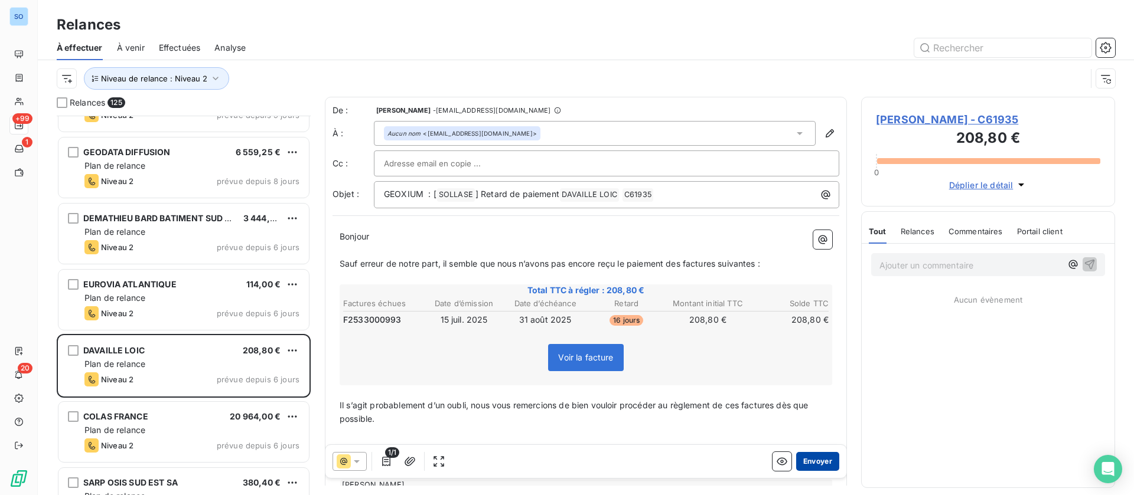
click at [798, 454] on button "Envoyer" at bounding box center [817, 461] width 43 height 19
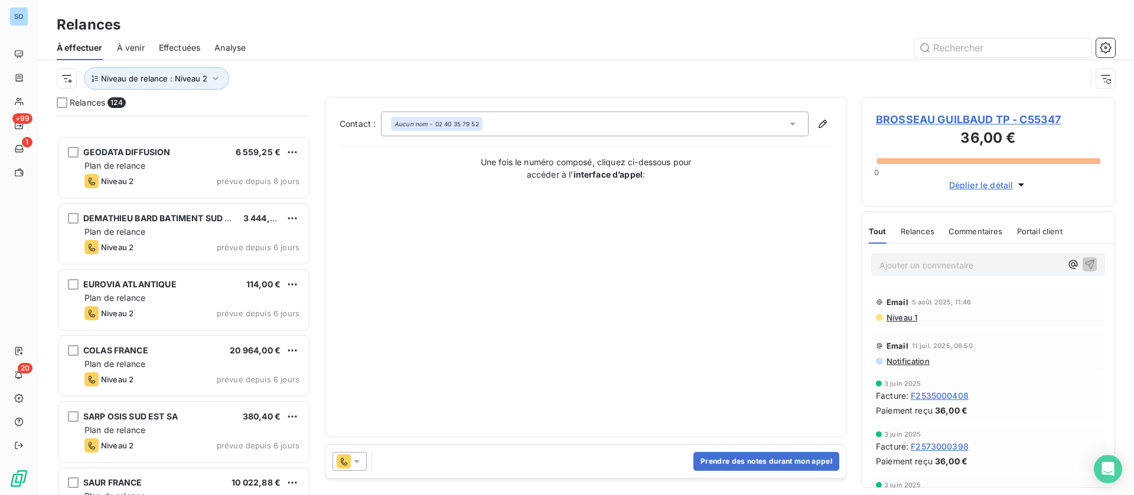
scroll to position [621, 0]
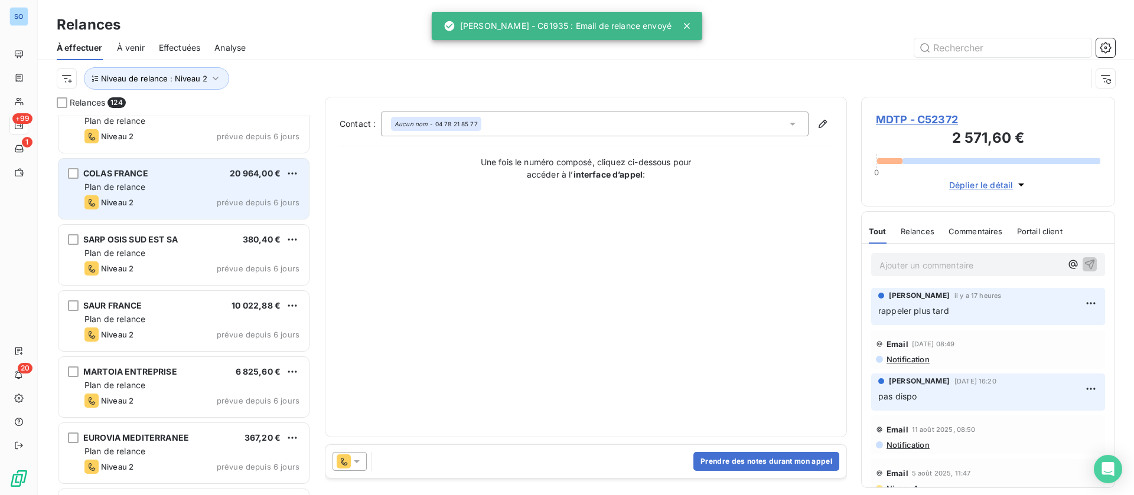
click at [159, 198] on div "Niveau 2 prévue depuis 6 jours" at bounding box center [191, 202] width 215 height 14
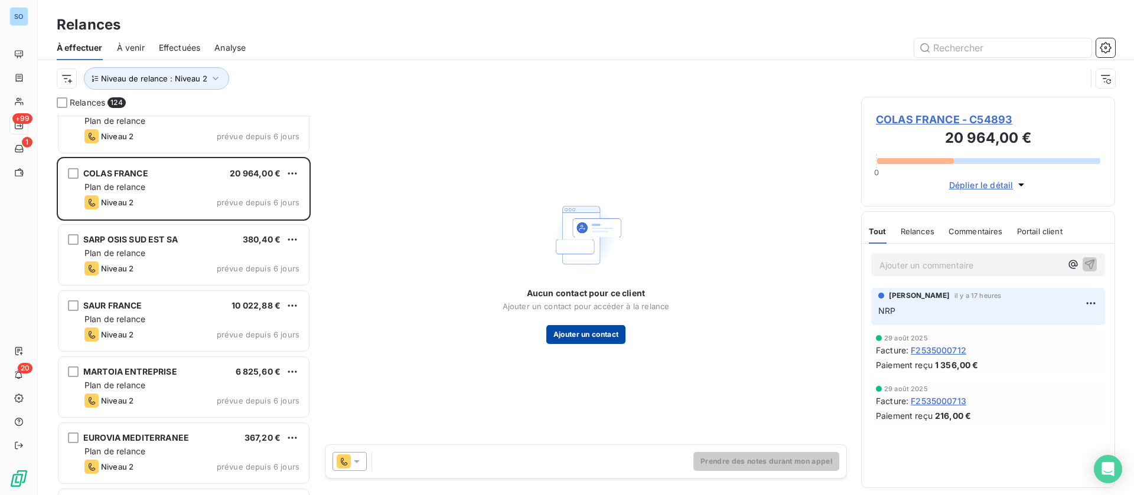
click at [559, 334] on button "Ajouter un contact" at bounding box center [586, 334] width 80 height 19
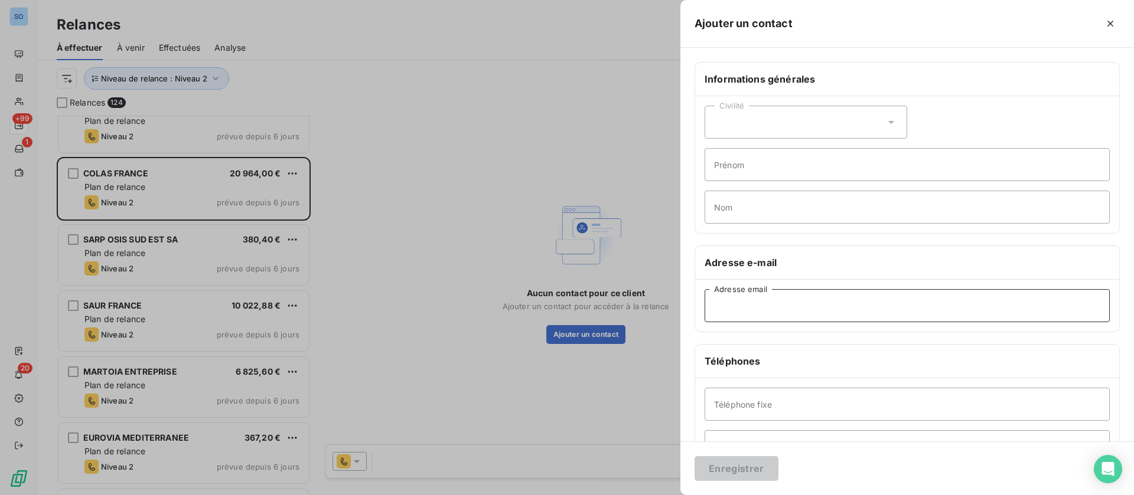
click at [788, 308] on input "Adresse email" at bounding box center [907, 305] width 405 height 33
paste input "[PERSON_NAME][EMAIL_ADDRESS][DOMAIN_NAME]"
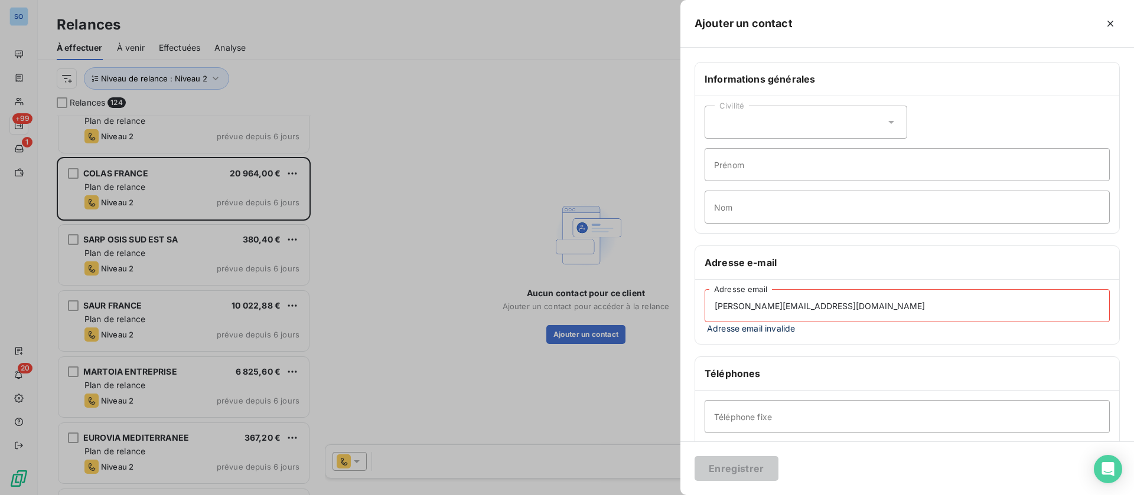
click at [824, 304] on input "[PERSON_NAME][EMAIL_ADDRESS][DOMAIN_NAME]" at bounding box center [907, 305] width 405 height 33
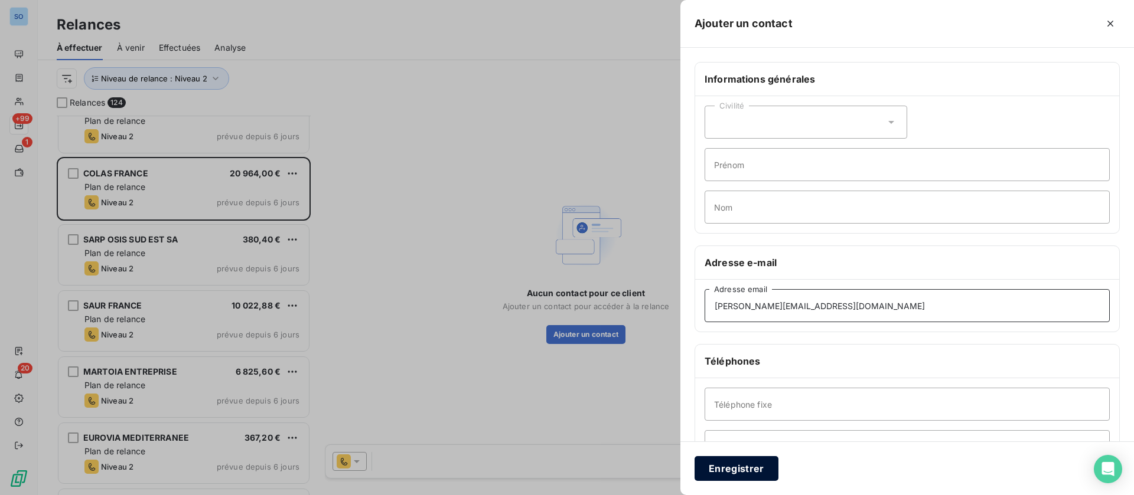
type input "[PERSON_NAME][EMAIL_ADDRESS][DOMAIN_NAME]"
click at [731, 464] on button "Enregistrer" at bounding box center [736, 468] width 84 height 25
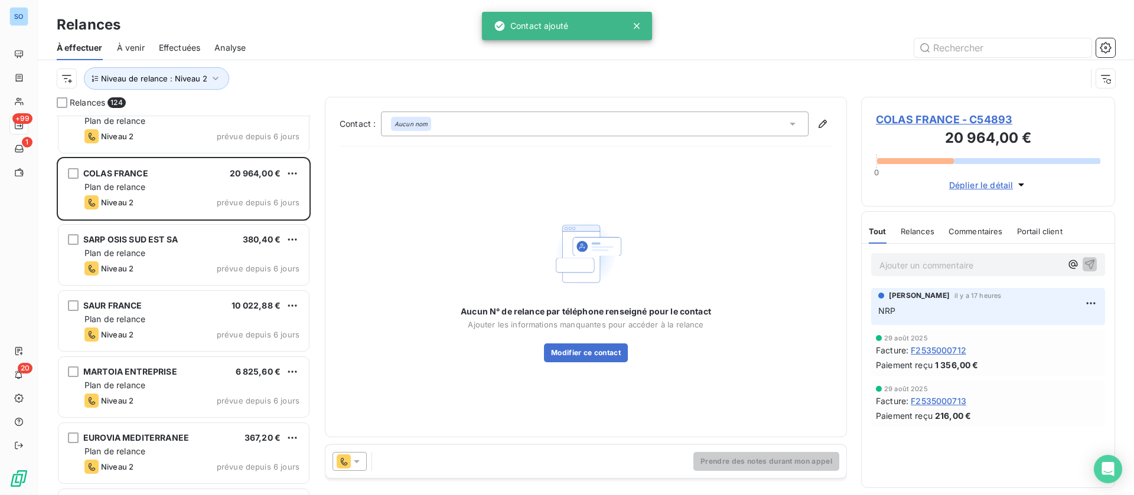
click at [348, 458] on icon at bounding box center [344, 462] width 14 height 14
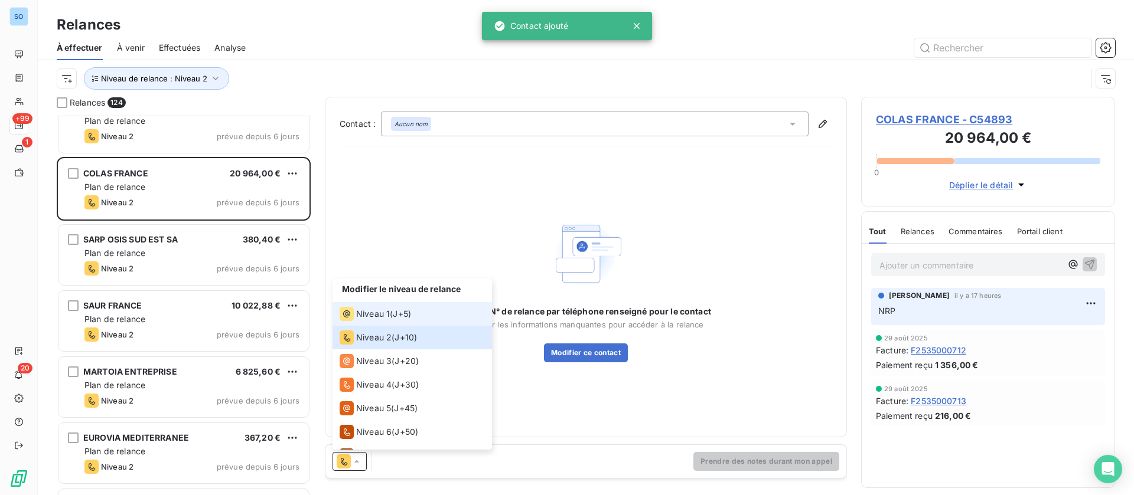
click at [370, 310] on span "Niveau 1" at bounding box center [373, 314] width 34 height 12
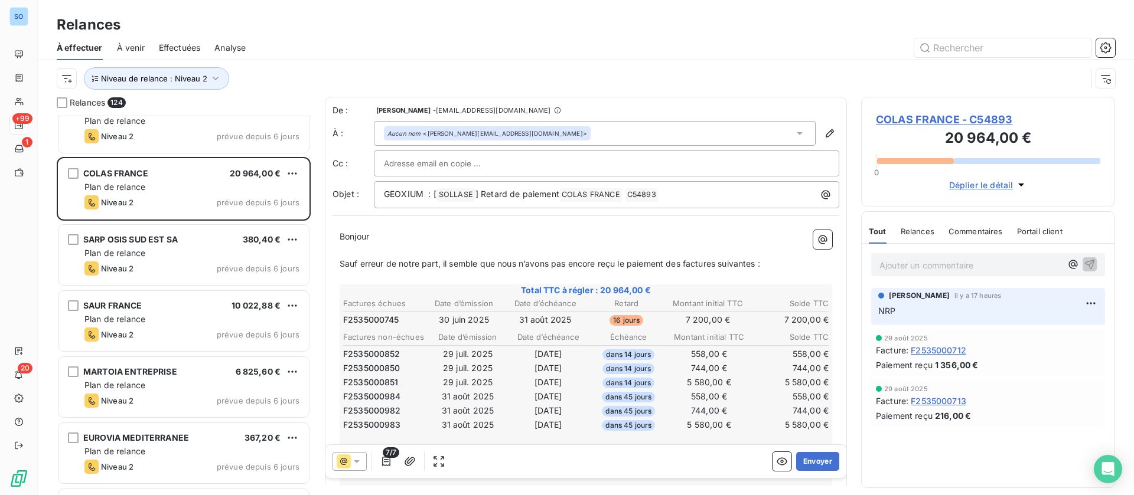
click at [340, 233] on span "Bonjour" at bounding box center [355, 236] width 30 height 10
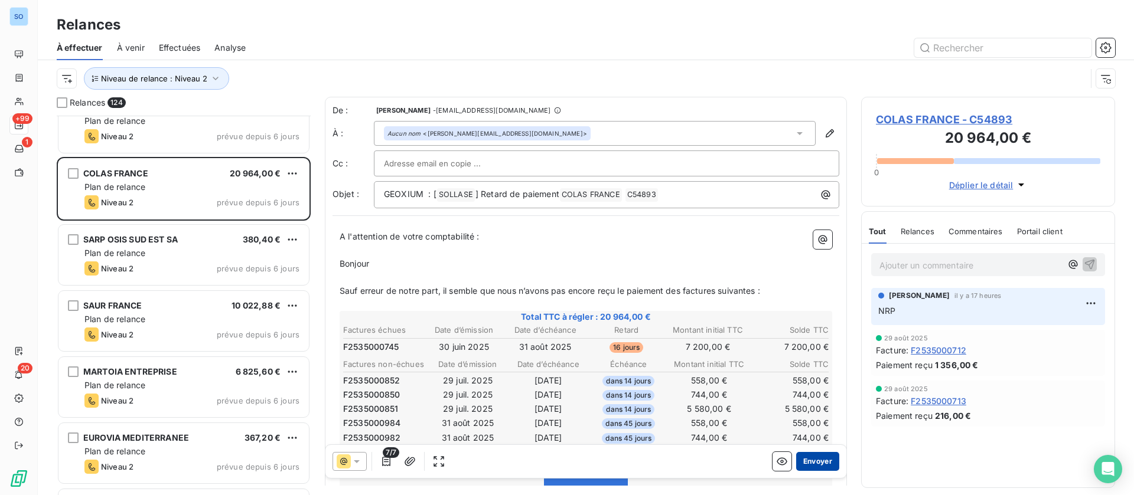
click at [799, 460] on button "Envoyer" at bounding box center [817, 461] width 43 height 19
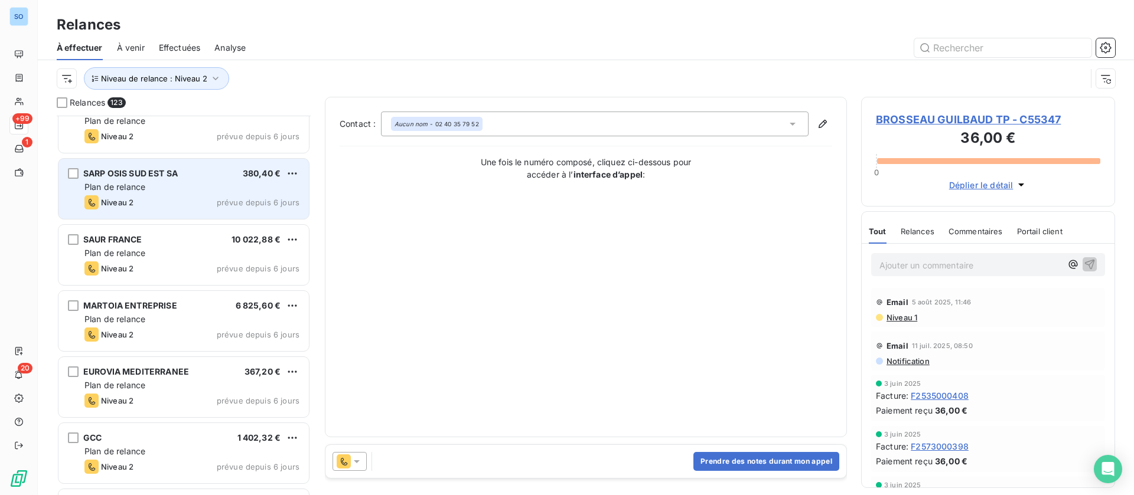
click at [166, 172] on span "SARP OSIS SUD EST SA" at bounding box center [130, 173] width 94 height 10
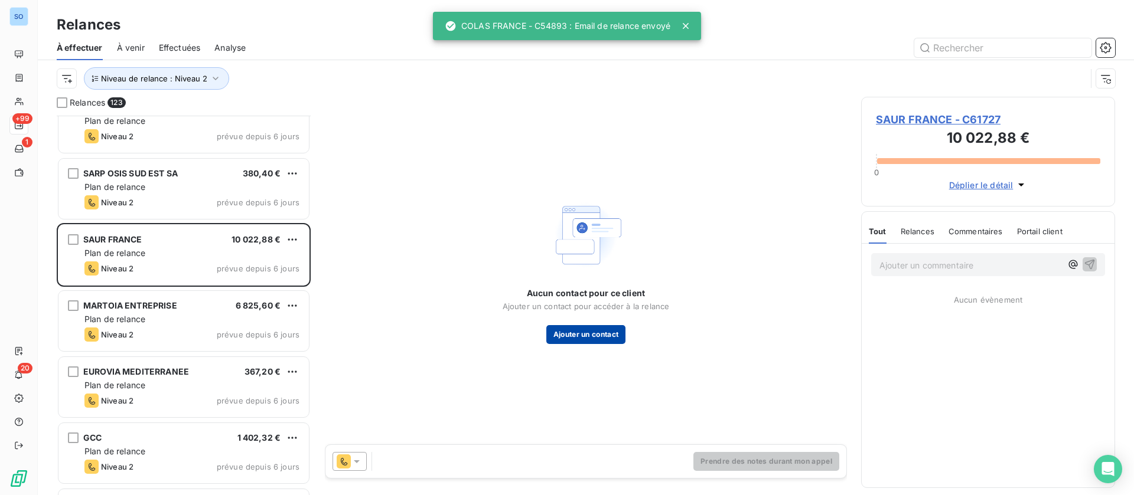
click at [561, 338] on button "Ajouter un contact" at bounding box center [586, 334] width 80 height 19
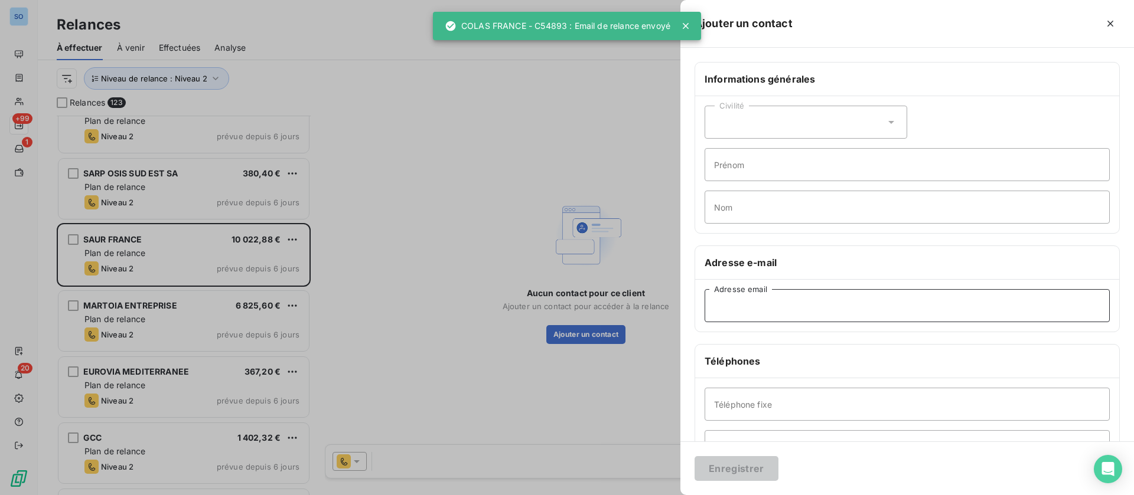
click at [759, 309] on input "Adresse email" at bounding box center [907, 305] width 405 height 33
paste input "[EMAIL_ADDRESS][DOMAIN_NAME]"
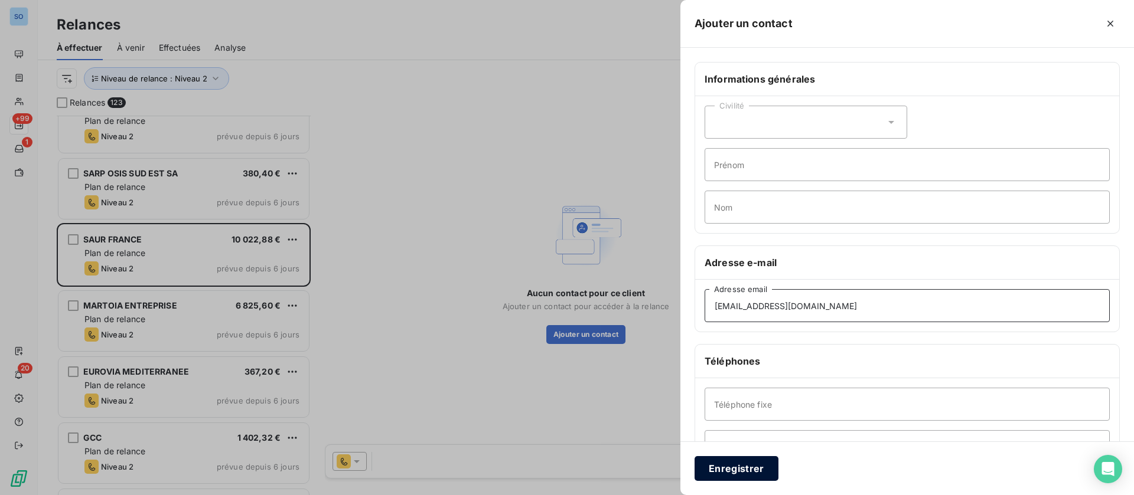
type input "[EMAIL_ADDRESS][DOMAIN_NAME]"
click at [733, 470] on button "Enregistrer" at bounding box center [736, 468] width 84 height 25
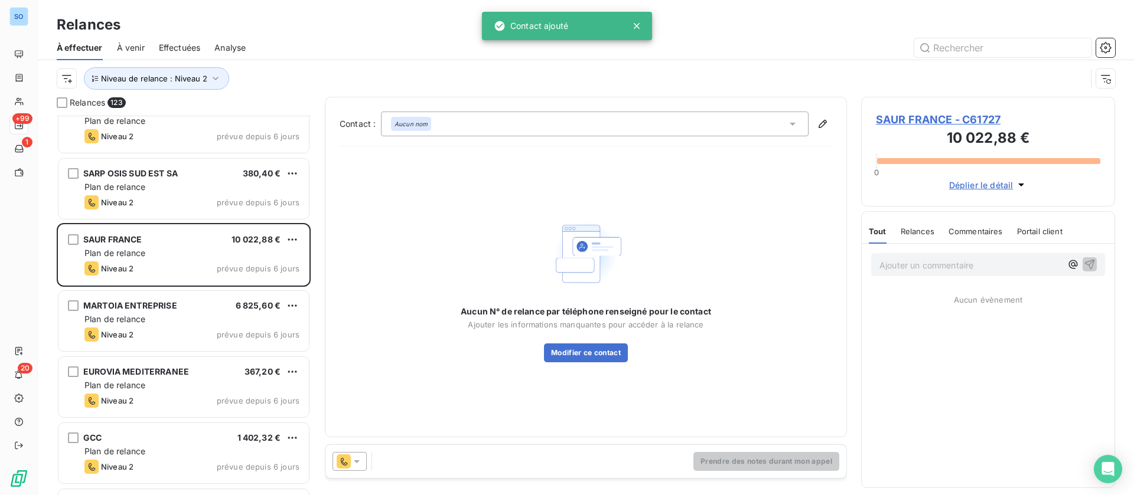
click at [351, 455] on div at bounding box center [349, 461] width 34 height 19
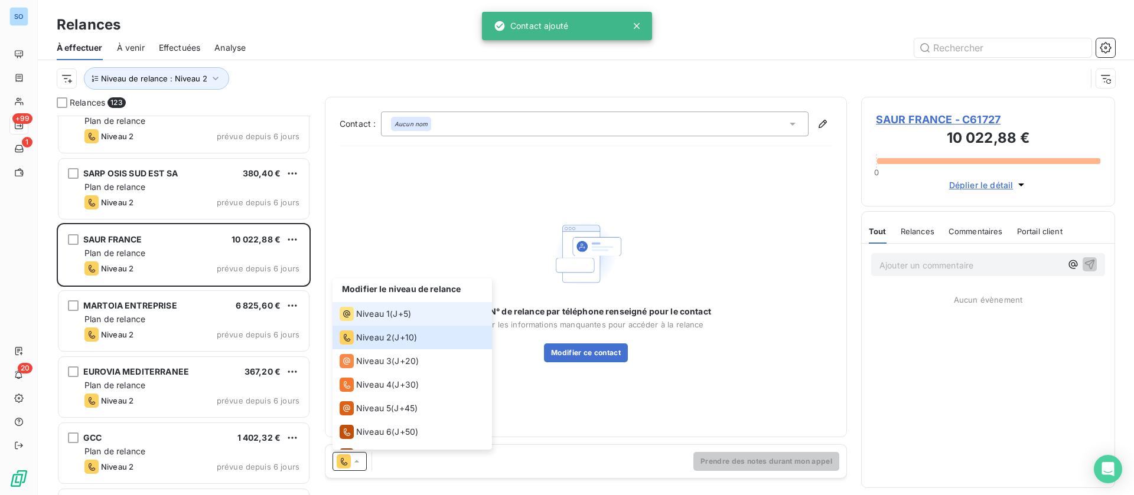
click at [371, 315] on span "Niveau 1" at bounding box center [373, 314] width 34 height 12
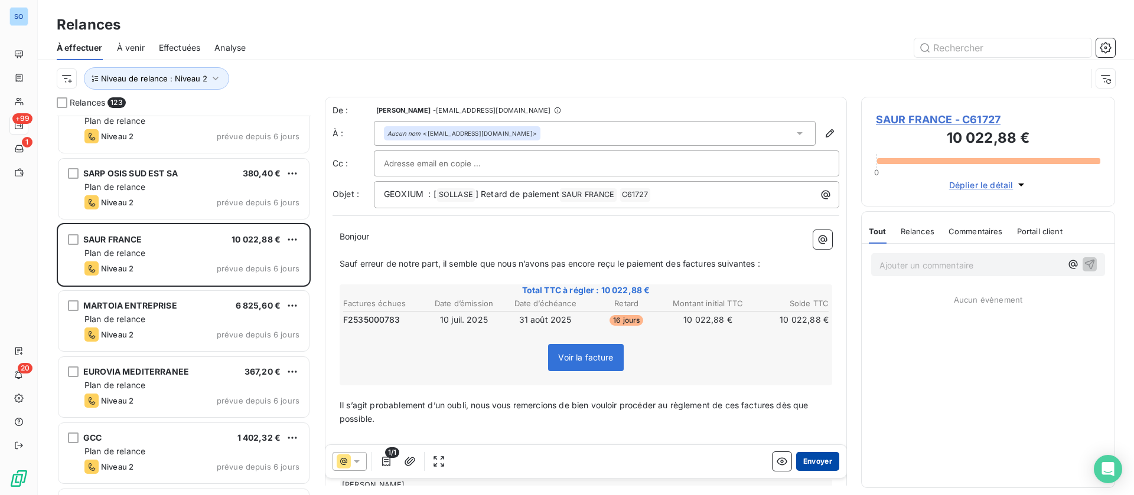
click at [807, 456] on button "Envoyer" at bounding box center [817, 461] width 43 height 19
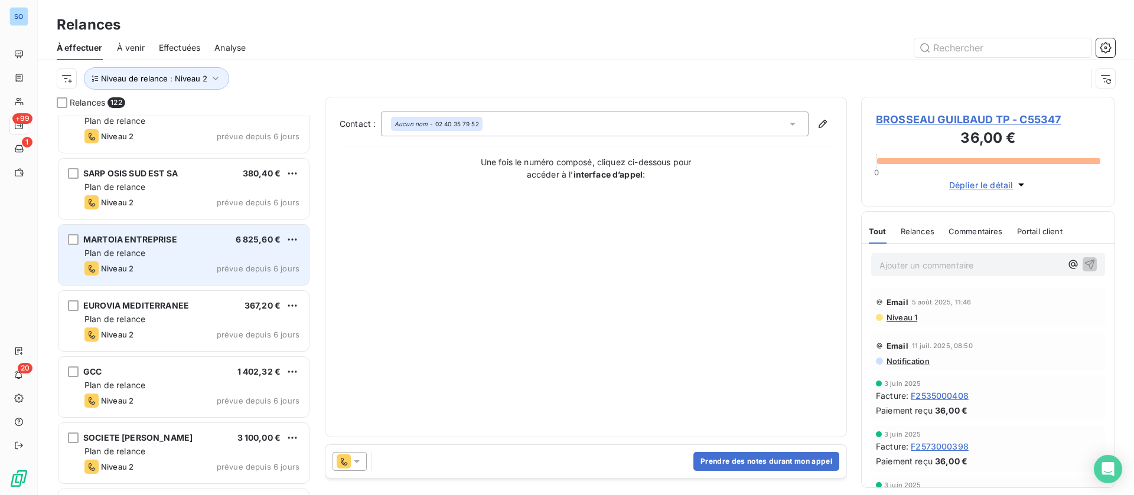
click at [169, 259] on div "Plan de relance" at bounding box center [191, 253] width 215 height 12
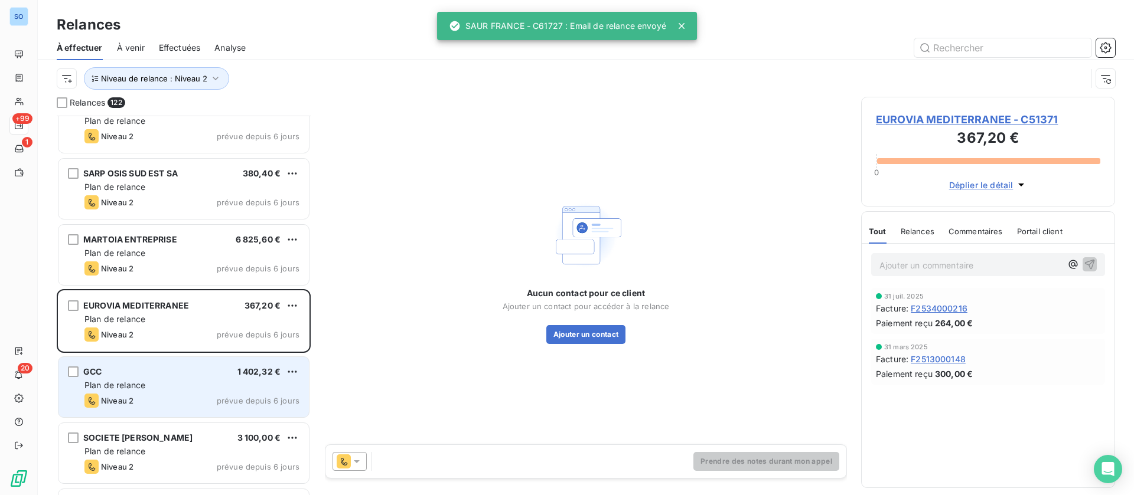
click at [171, 405] on div "Niveau 2 prévue depuis 6 jours" at bounding box center [191, 401] width 215 height 14
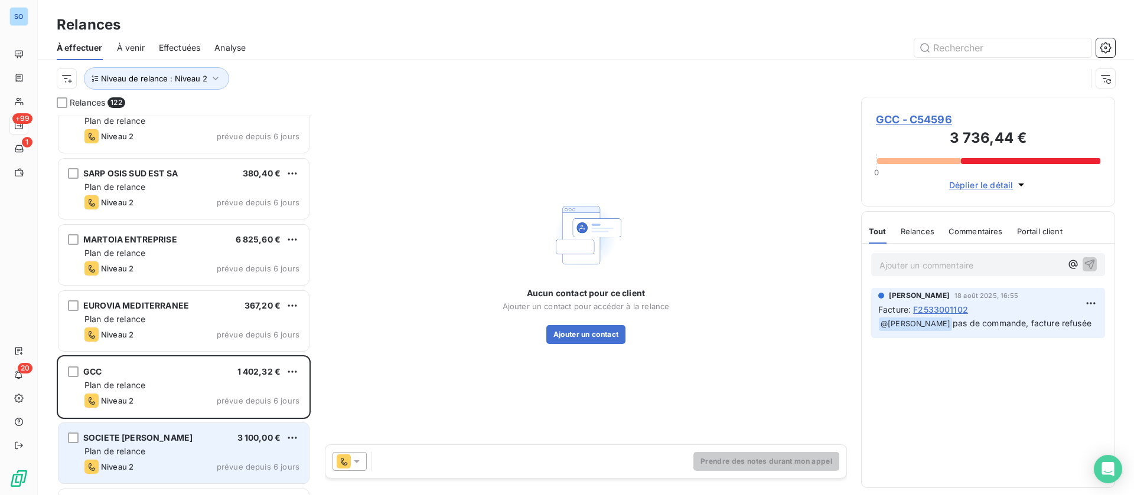
click at [137, 451] on span "Plan de relance" at bounding box center [114, 451] width 61 height 10
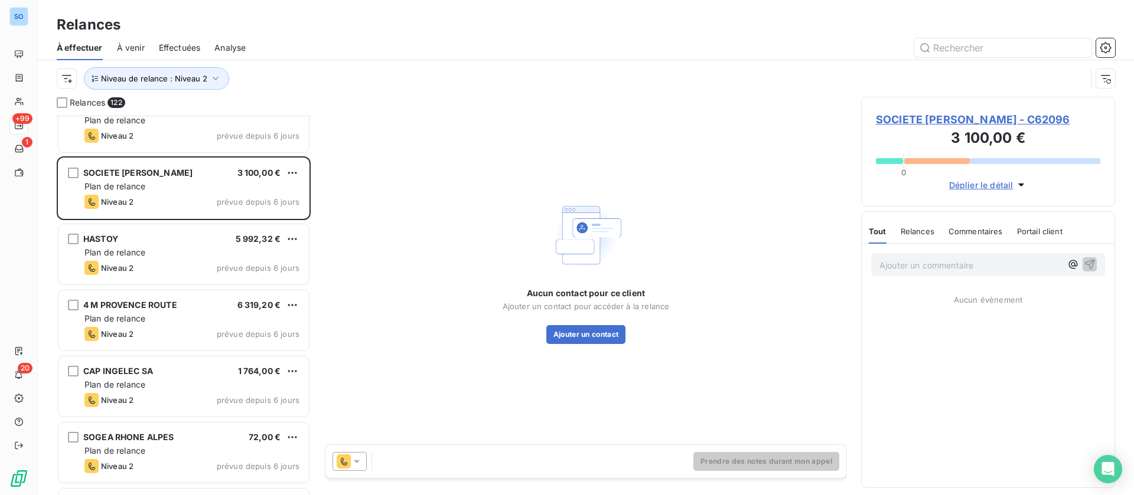
scroll to position [886, 0]
click at [561, 332] on button "Ajouter un contact" at bounding box center [586, 334] width 80 height 19
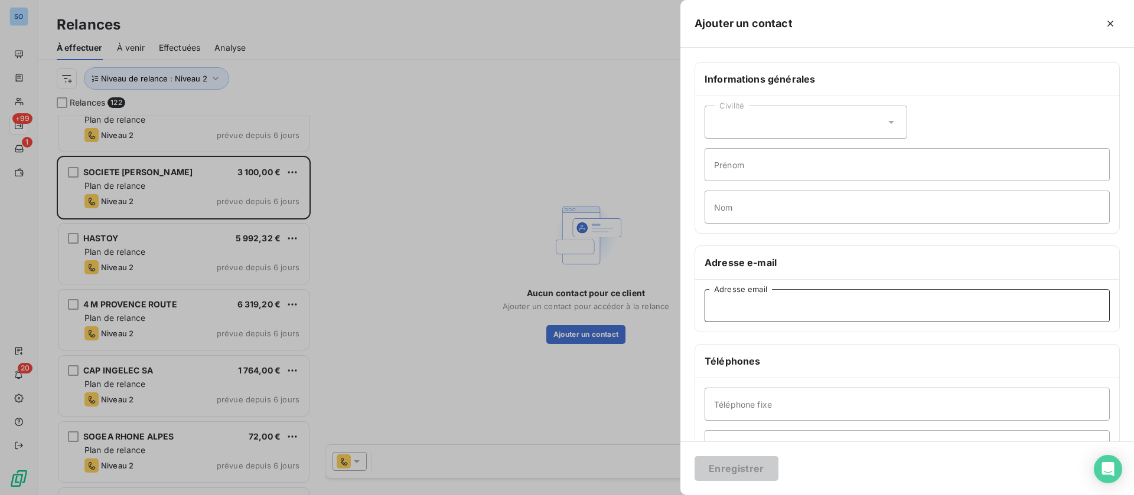
click at [800, 308] on input "Adresse email" at bounding box center [907, 305] width 405 height 33
paste input "[EMAIL_ADDRESS][DOMAIN_NAME]"
type input "[EMAIL_ADDRESS][DOMAIN_NAME]"
click at [733, 468] on button "Enregistrer" at bounding box center [736, 468] width 84 height 25
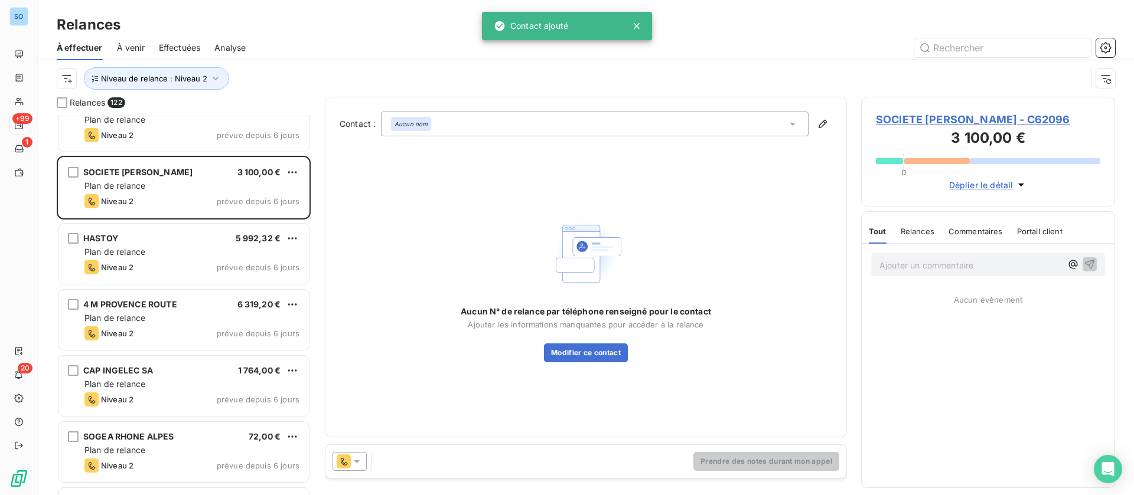
drag, startPoint x: 350, startPoint y: 459, endPoint x: 361, endPoint y: 452, distance: 12.5
click at [351, 459] on div at bounding box center [349, 461] width 34 height 19
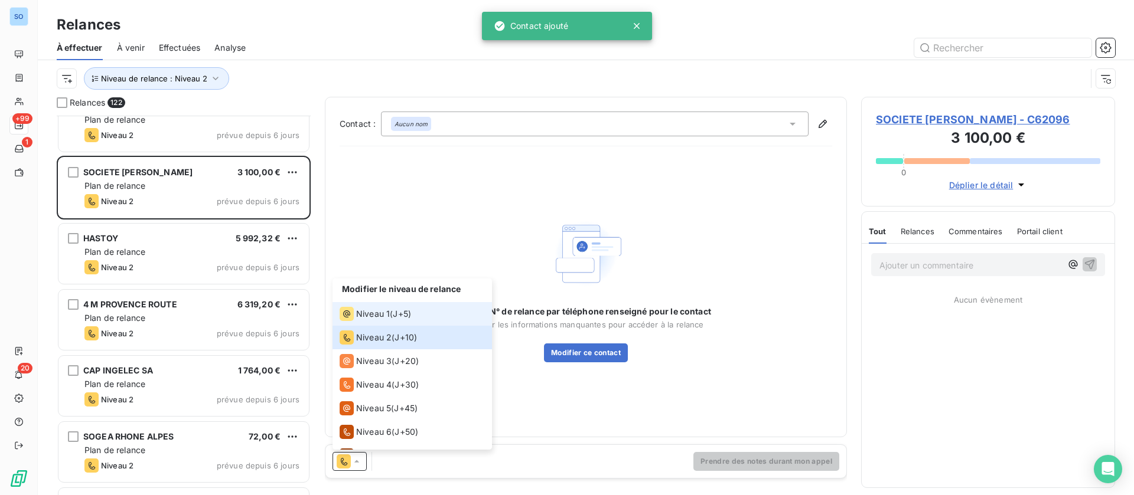
click at [381, 315] on span "Niveau 1" at bounding box center [373, 314] width 34 height 12
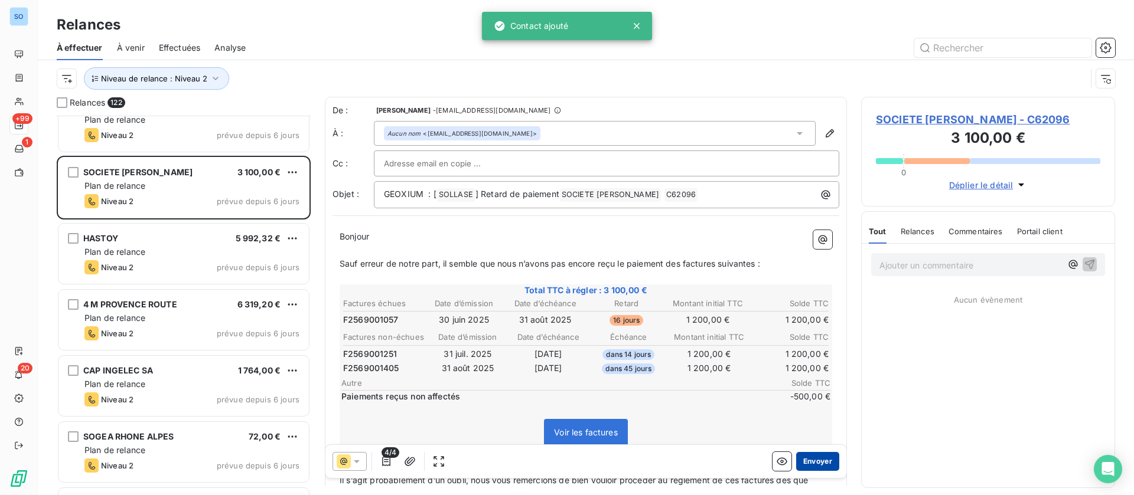
click at [801, 468] on button "Envoyer" at bounding box center [817, 461] width 43 height 19
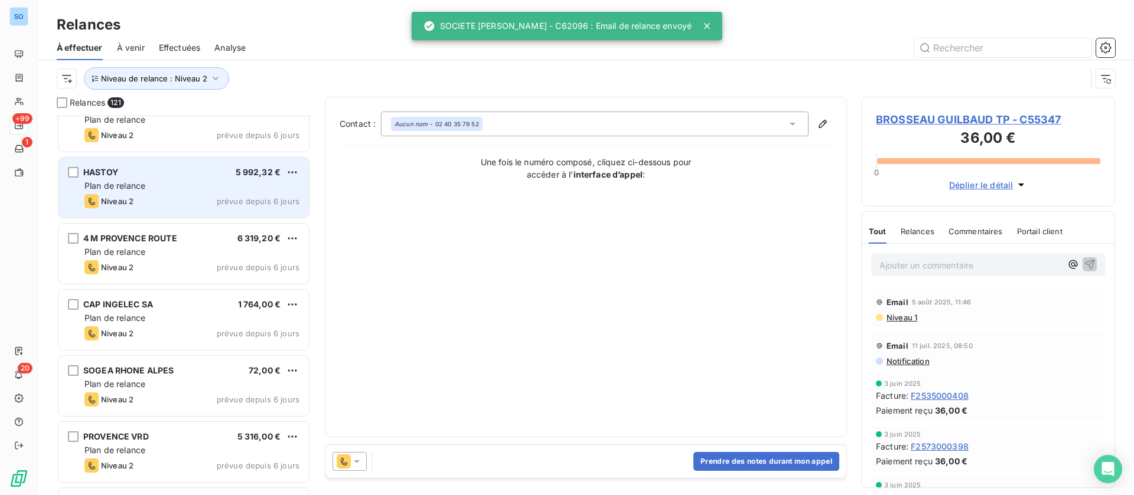
click at [186, 191] on div "Plan de relance" at bounding box center [191, 186] width 215 height 12
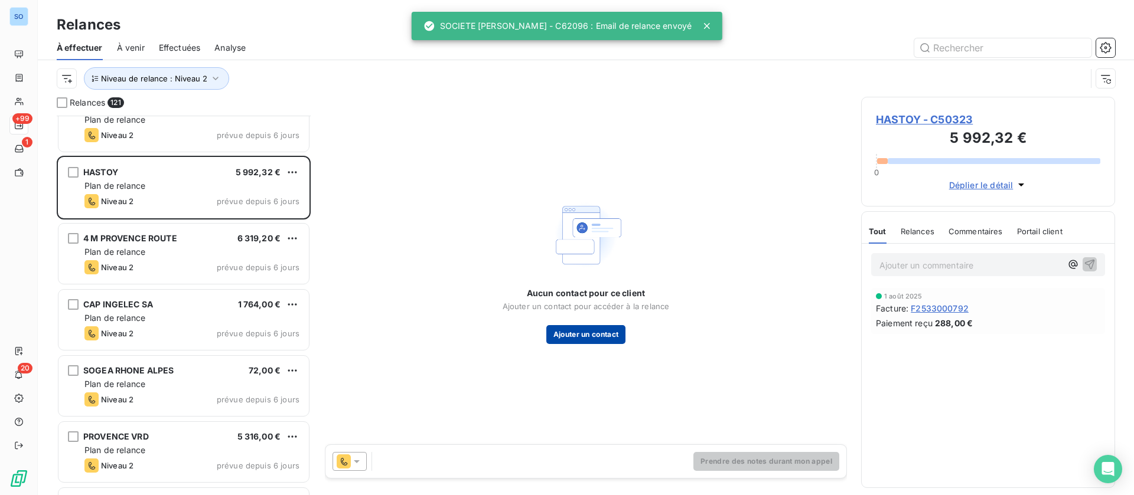
click at [565, 331] on button "Ajouter un contact" at bounding box center [586, 334] width 80 height 19
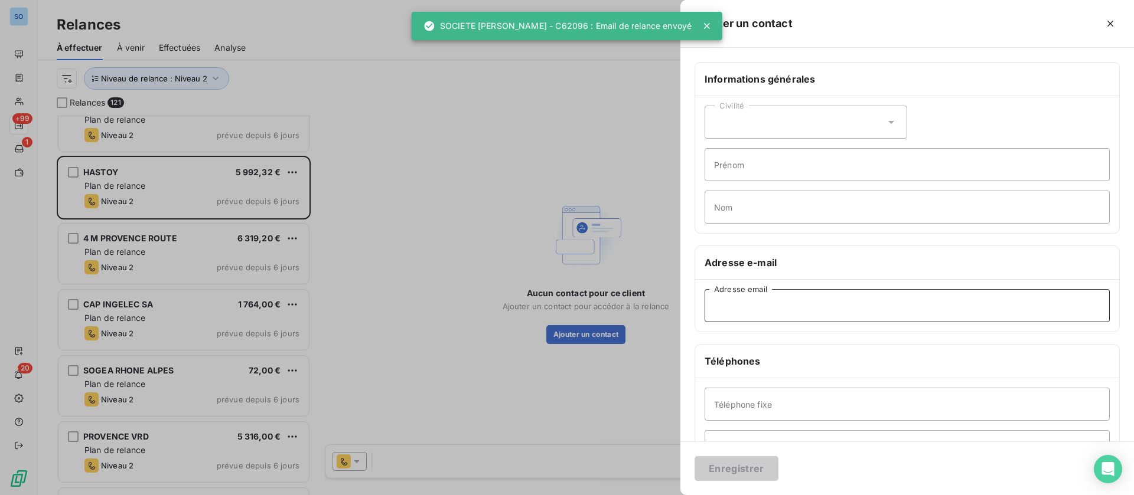
click at [777, 306] on input "Adresse email" at bounding box center [907, 305] width 405 height 33
paste input "[EMAIL_ADDRESS][DOMAIN_NAME]"
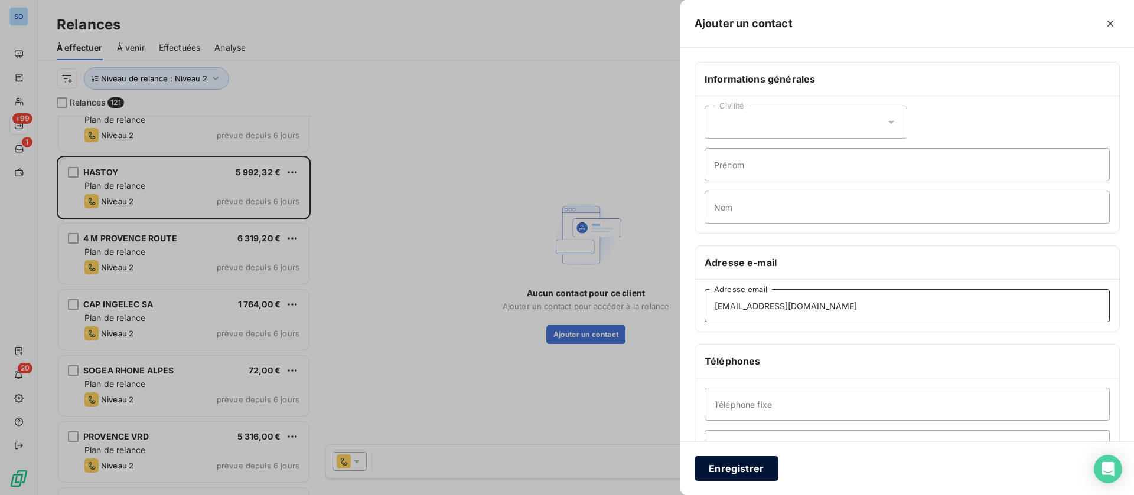
type input "[EMAIL_ADDRESS][DOMAIN_NAME]"
click at [742, 465] on button "Enregistrer" at bounding box center [736, 468] width 84 height 25
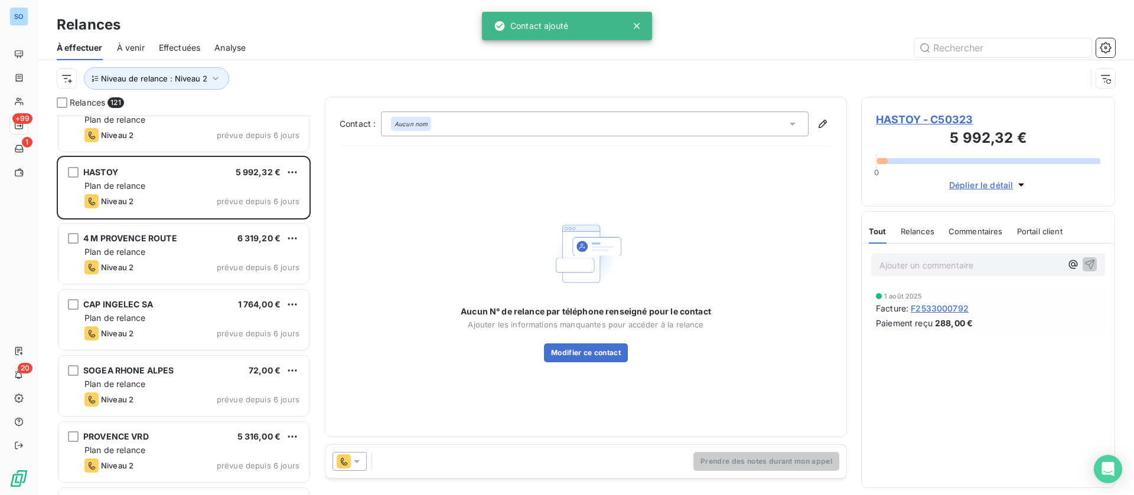
click at [358, 462] on icon at bounding box center [357, 462] width 12 height 12
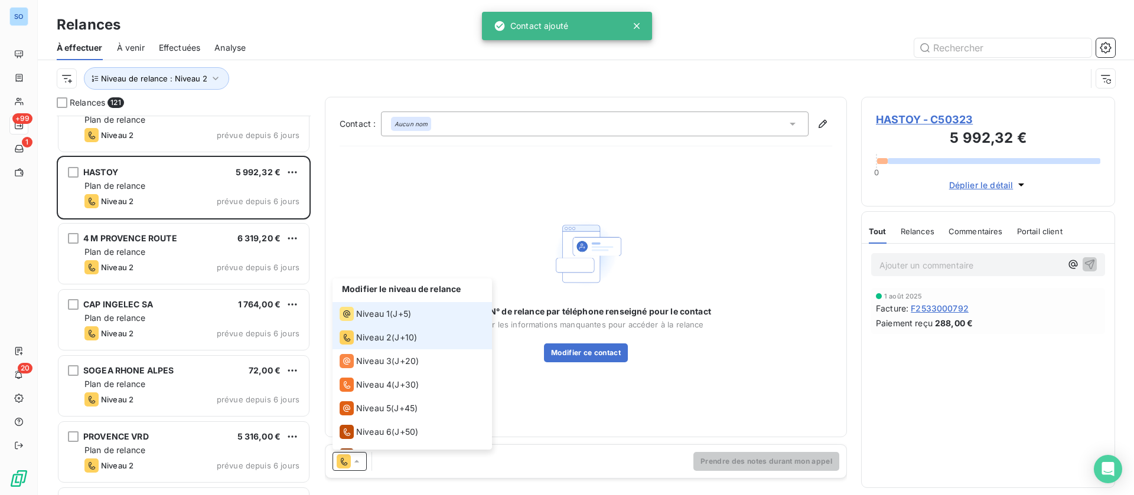
click at [366, 317] on span "Niveau 1" at bounding box center [373, 314] width 34 height 12
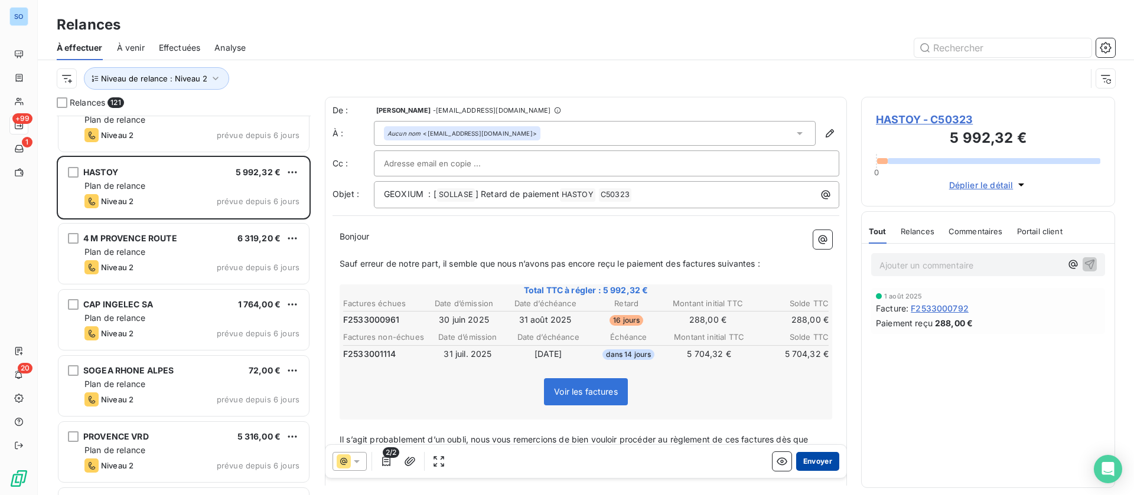
click at [804, 462] on button "Envoyer" at bounding box center [817, 461] width 43 height 19
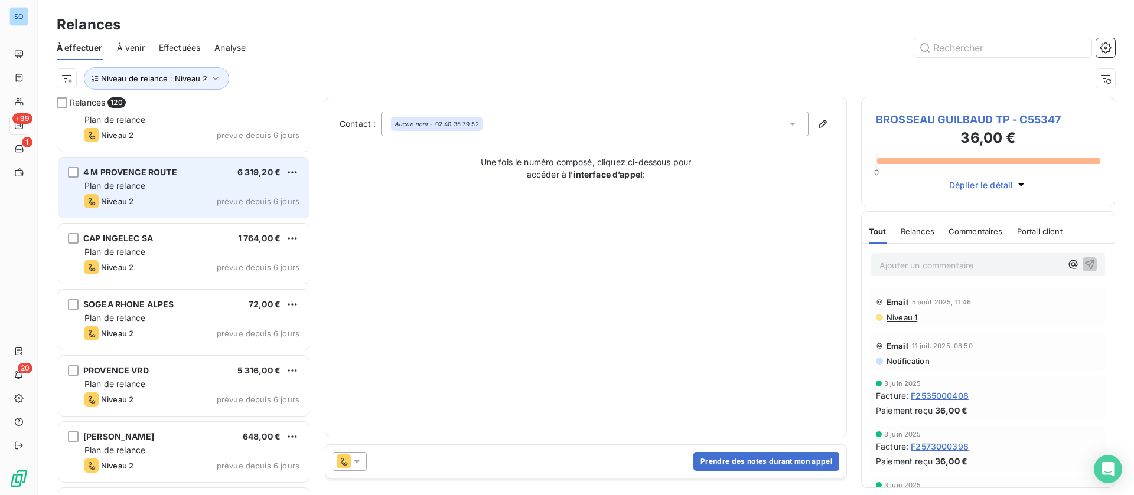
click at [209, 180] on div "Plan de relance" at bounding box center [191, 186] width 215 height 12
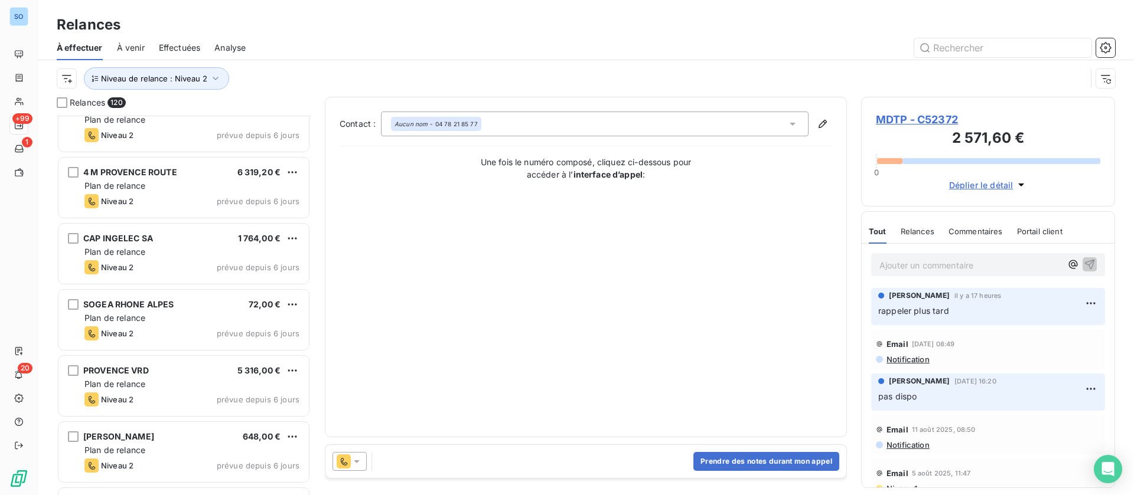
click at [356, 458] on icon at bounding box center [357, 462] width 12 height 12
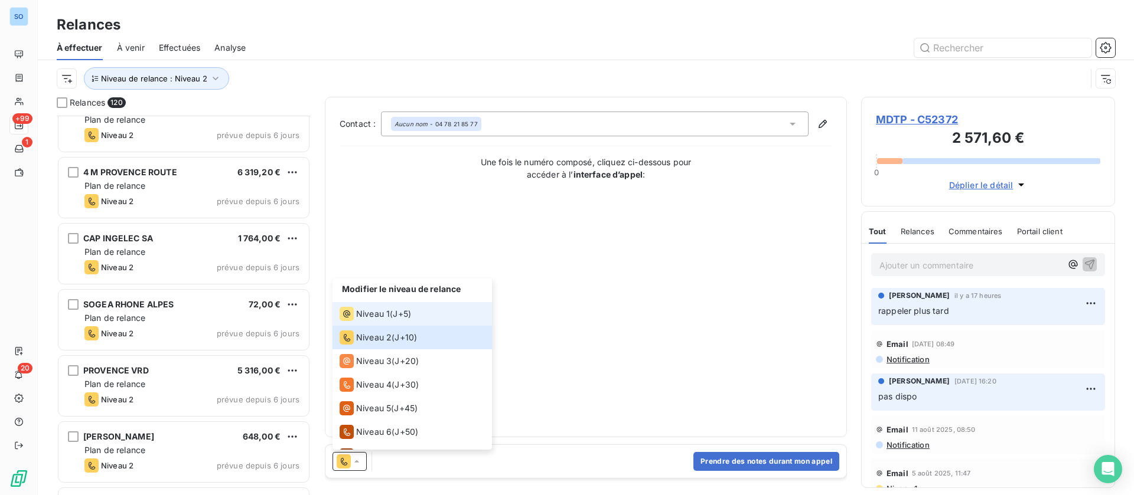
click at [371, 311] on span "Niveau 1" at bounding box center [373, 314] width 34 height 12
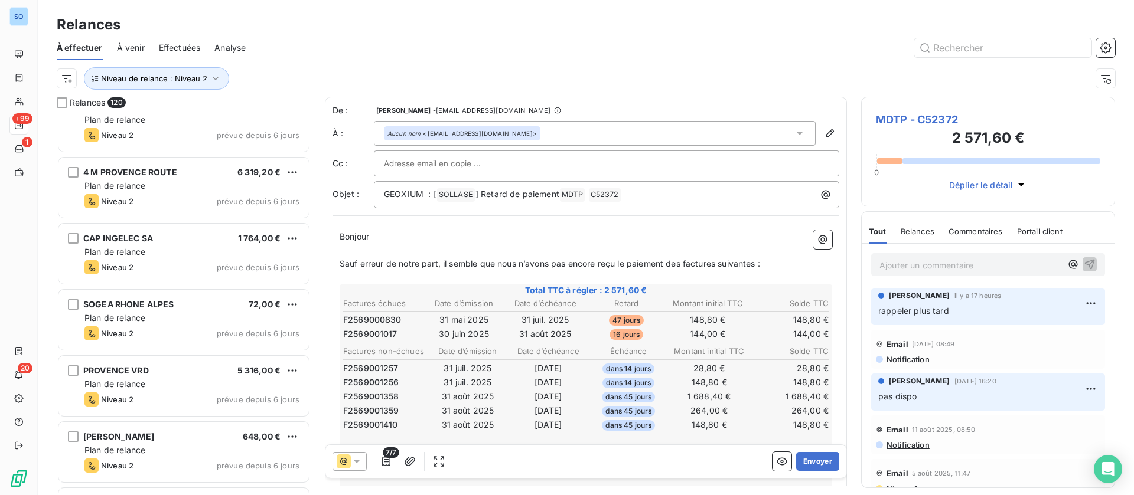
click at [351, 463] on icon at bounding box center [357, 462] width 12 height 12
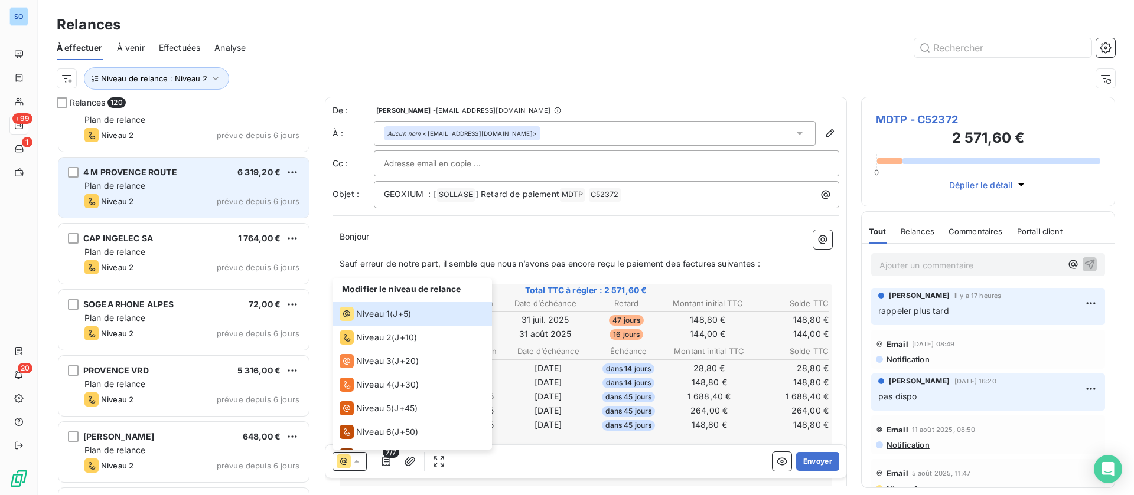
click at [149, 183] on div "Plan de relance" at bounding box center [191, 186] width 215 height 12
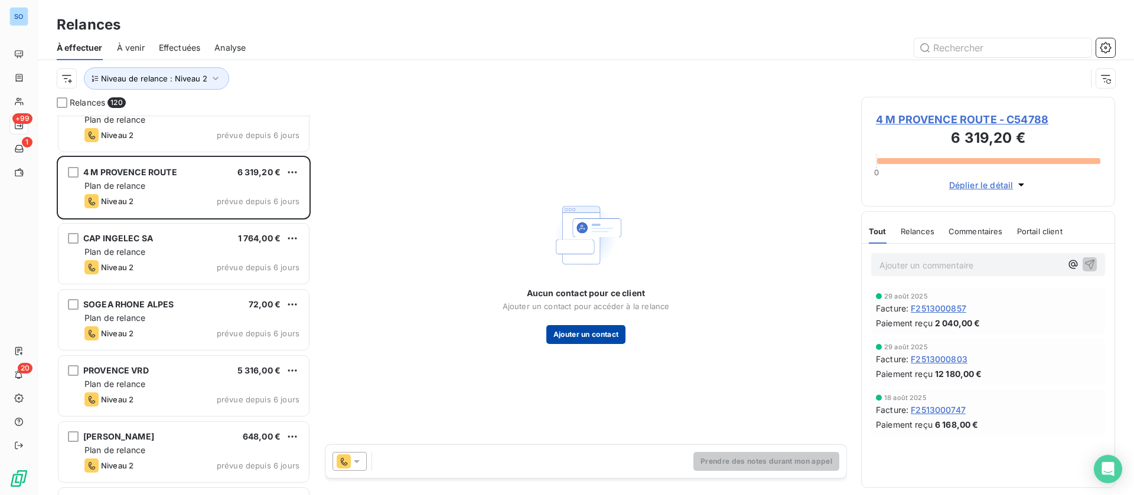
click at [582, 332] on button "Ajouter un contact" at bounding box center [586, 334] width 80 height 19
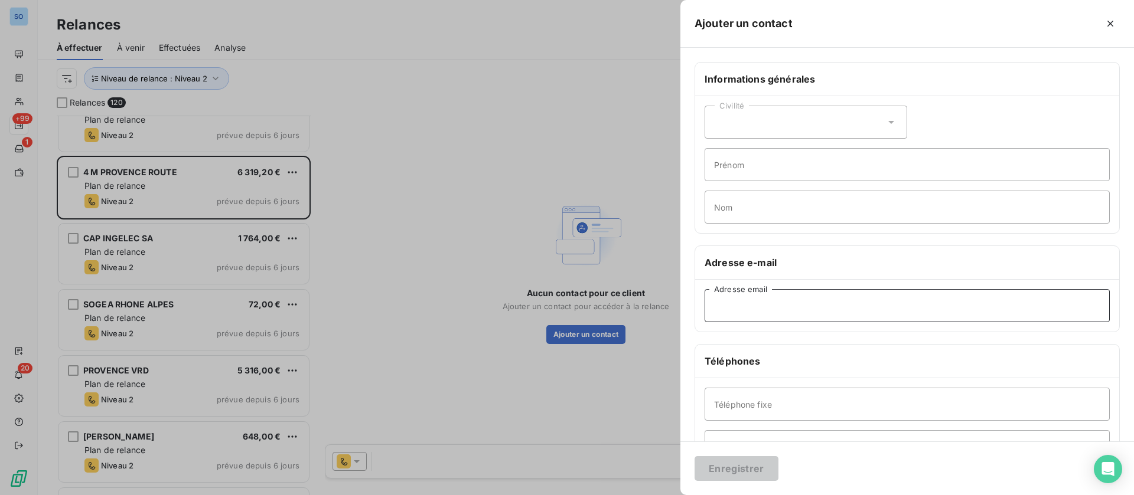
click at [741, 306] on input "Adresse email" at bounding box center [907, 305] width 405 height 33
paste input "[EMAIL_ADDRESS][DOMAIN_NAME]"
type input "[EMAIL_ADDRESS][DOMAIN_NAME]"
drag, startPoint x: 740, startPoint y: 467, endPoint x: 690, endPoint y: 454, distance: 51.1
click at [741, 467] on button "Enregistrer" at bounding box center [736, 468] width 84 height 25
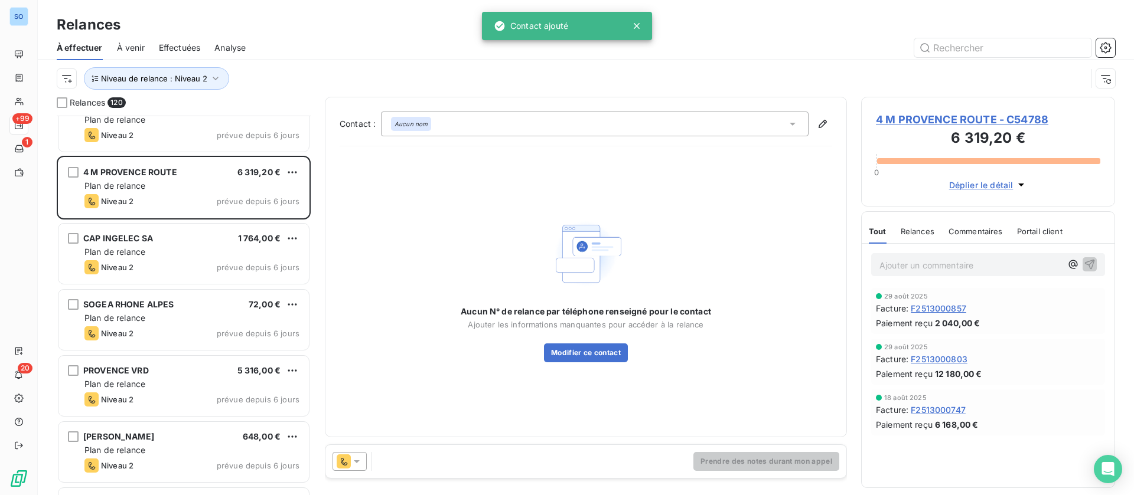
click at [348, 461] on icon at bounding box center [344, 462] width 14 height 14
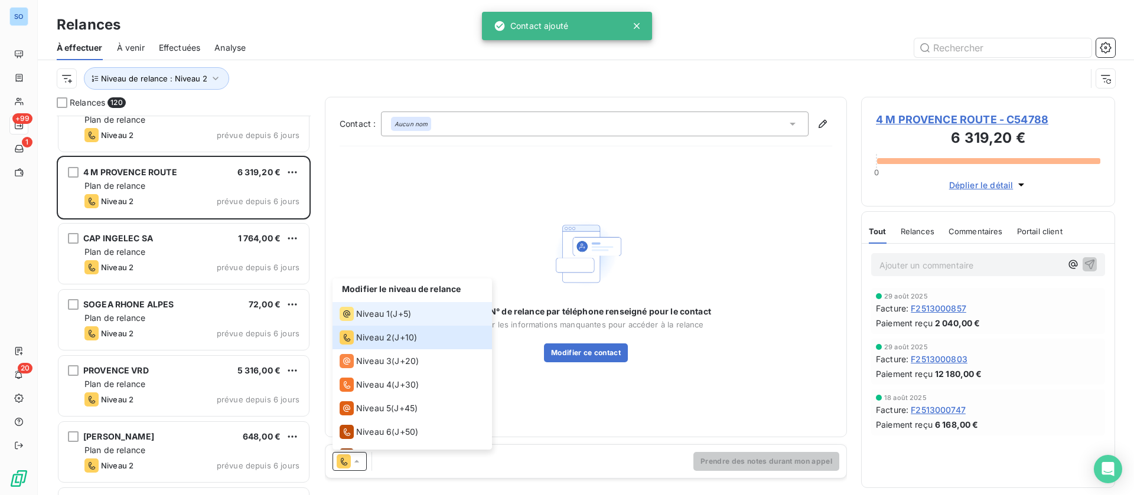
click at [379, 308] on div "Niveau 1" at bounding box center [365, 314] width 50 height 14
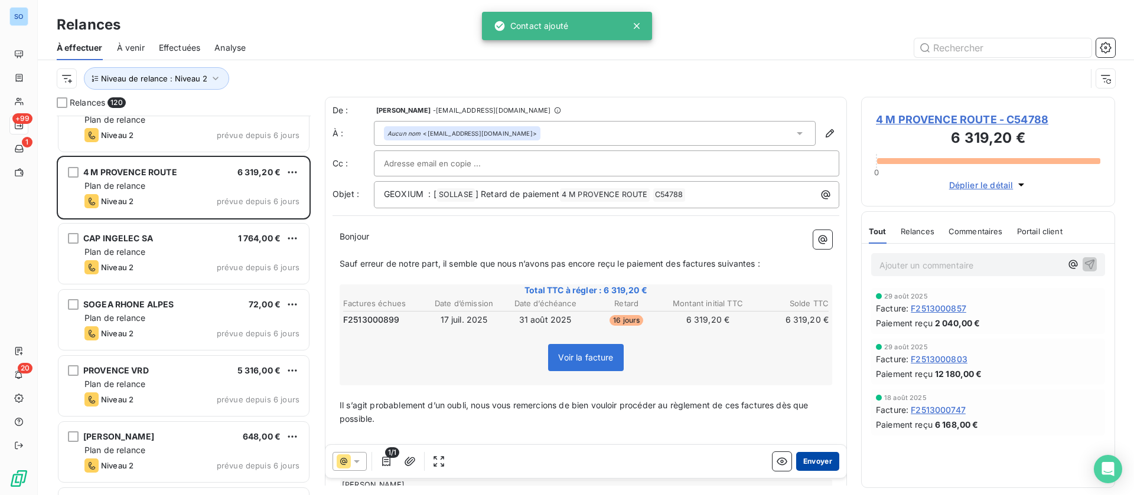
click at [807, 463] on button "Envoyer" at bounding box center [817, 461] width 43 height 19
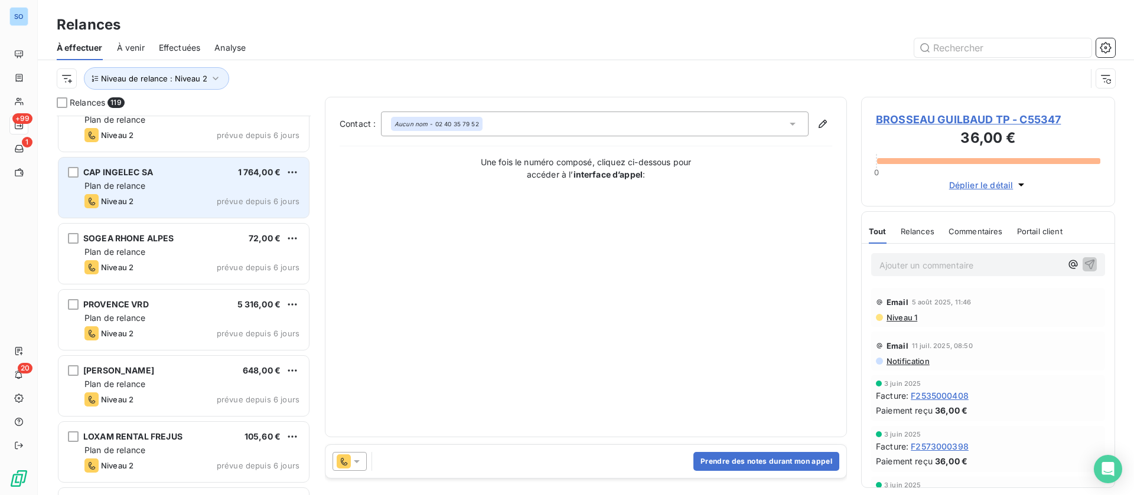
click at [170, 192] on div "CAP INGELEC SA 1 764,00 € Plan de relance Niveau 2 prévue depuis 6 jours" at bounding box center [183, 188] width 250 height 60
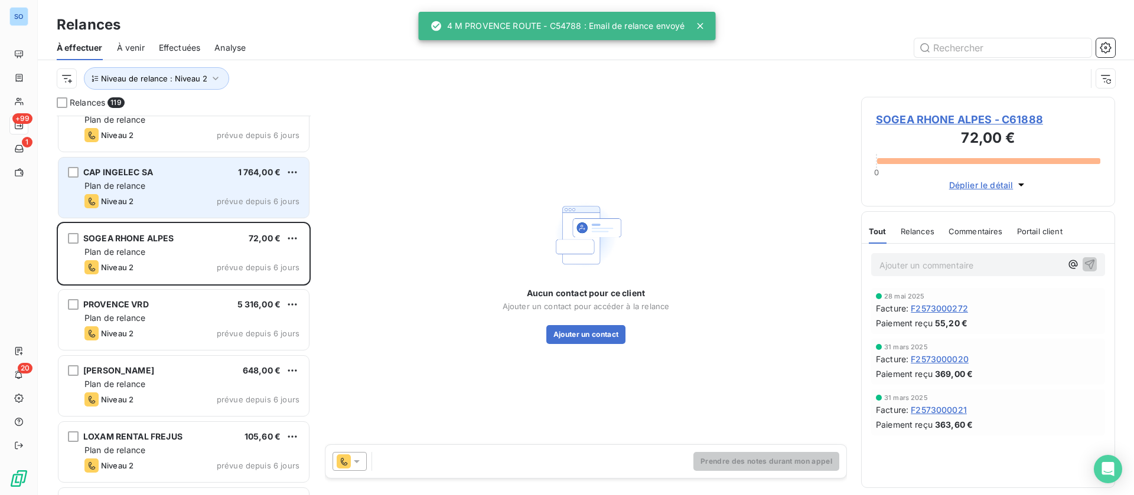
click at [159, 179] on div "CAP INGELEC SA 1 764,00 € Plan de relance Niveau 2 prévue depuis 6 jours" at bounding box center [183, 188] width 250 height 60
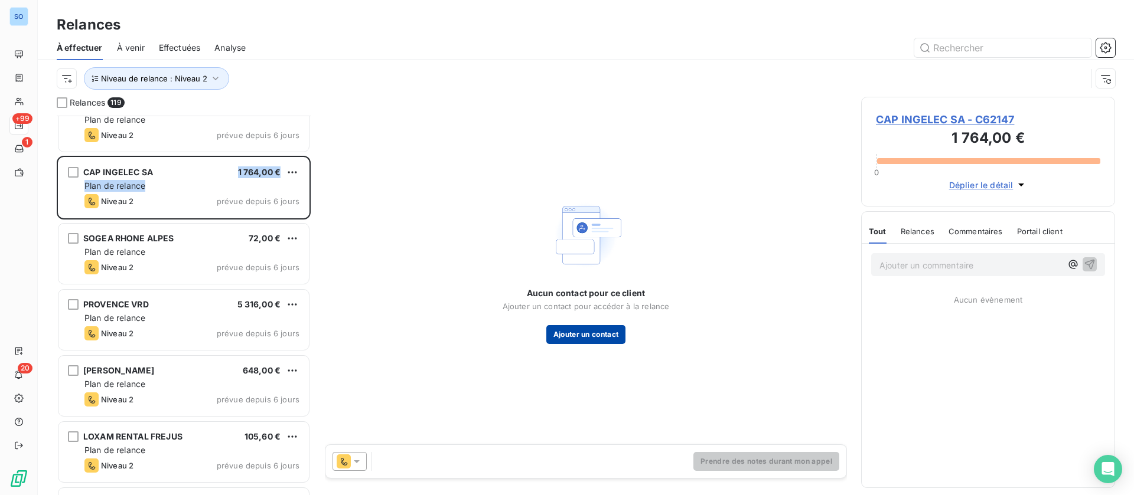
click at [586, 332] on button "Ajouter un contact" at bounding box center [586, 334] width 80 height 19
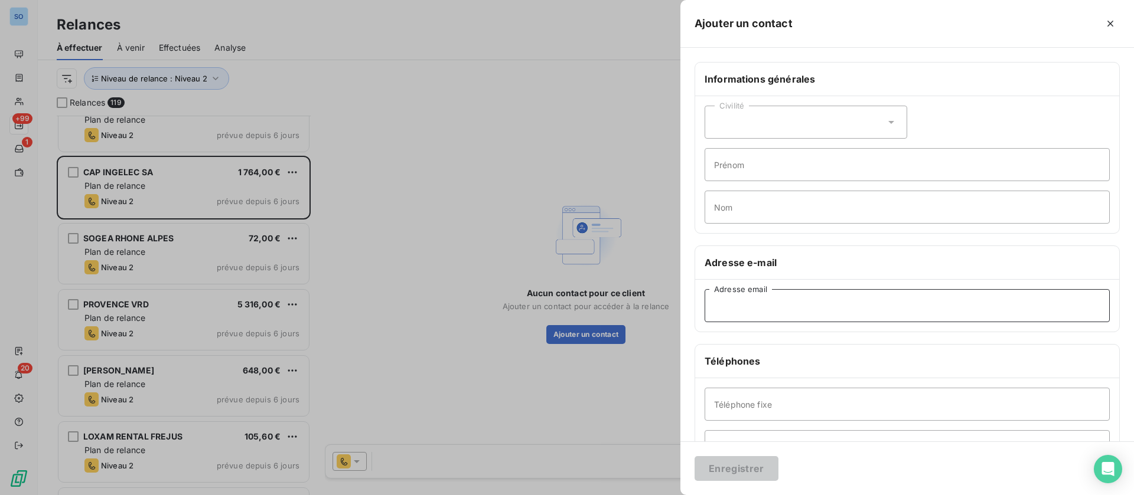
click at [737, 298] on input "Adresse email" at bounding box center [907, 305] width 405 height 33
paste input "[EMAIL_ADDRESS][DOMAIN_NAME]"
type input "[EMAIL_ADDRESS][DOMAIN_NAME]"
click at [743, 466] on button "Enregistrer" at bounding box center [736, 468] width 84 height 25
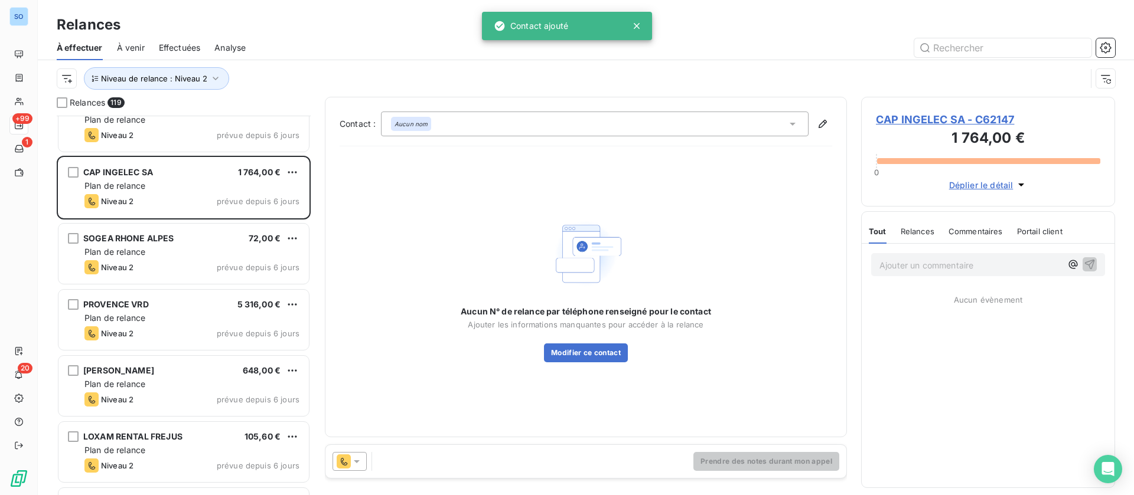
click at [348, 460] on icon at bounding box center [344, 462] width 14 height 14
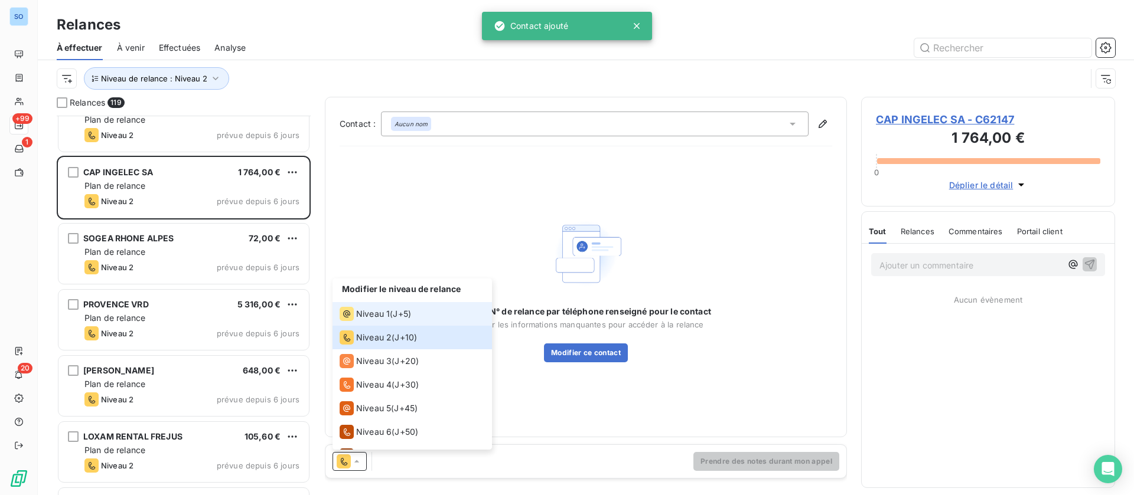
click at [360, 312] on span "Niveau 1" at bounding box center [373, 314] width 34 height 12
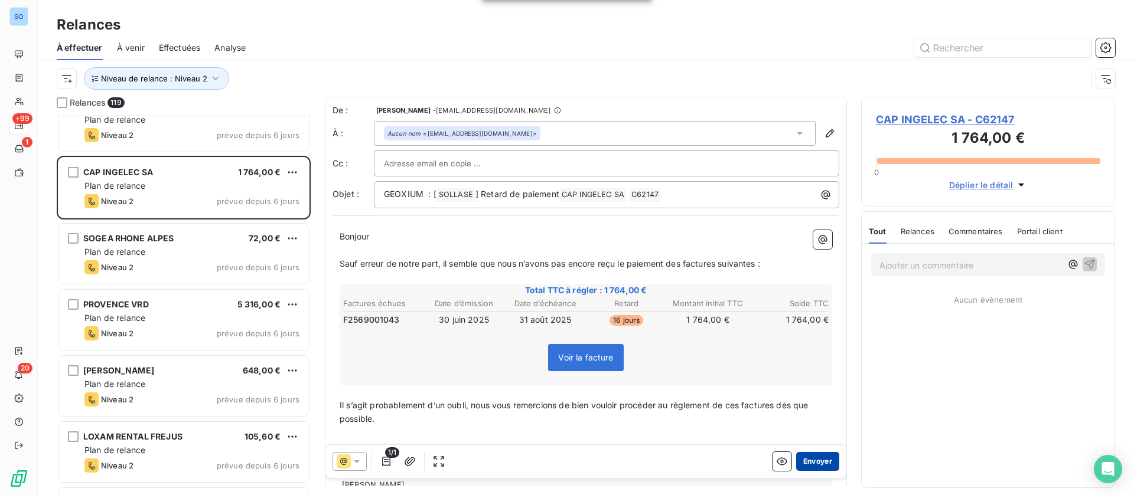
click at [800, 468] on button "Envoyer" at bounding box center [817, 461] width 43 height 19
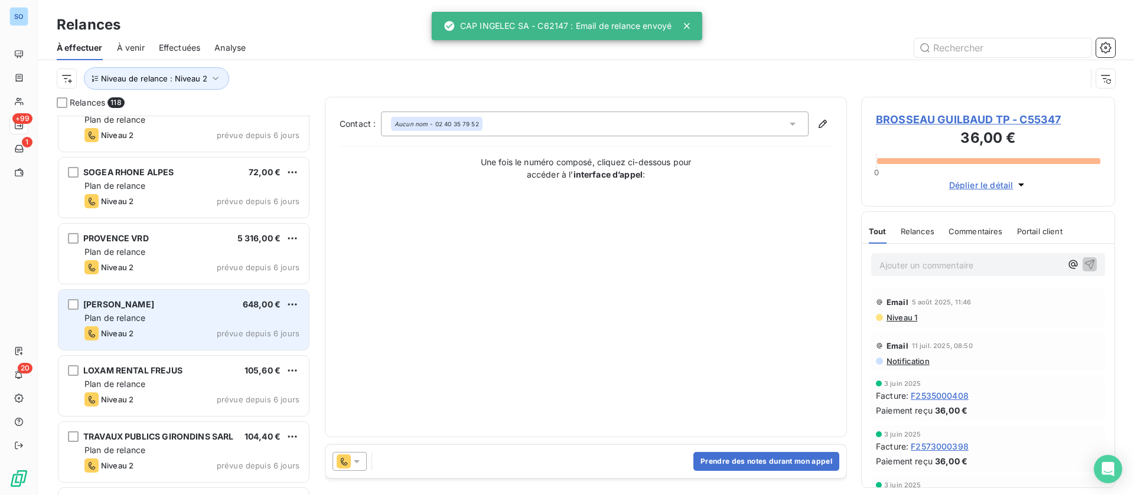
click at [139, 332] on div "Niveau 2 prévue depuis 6 jours" at bounding box center [191, 334] width 215 height 14
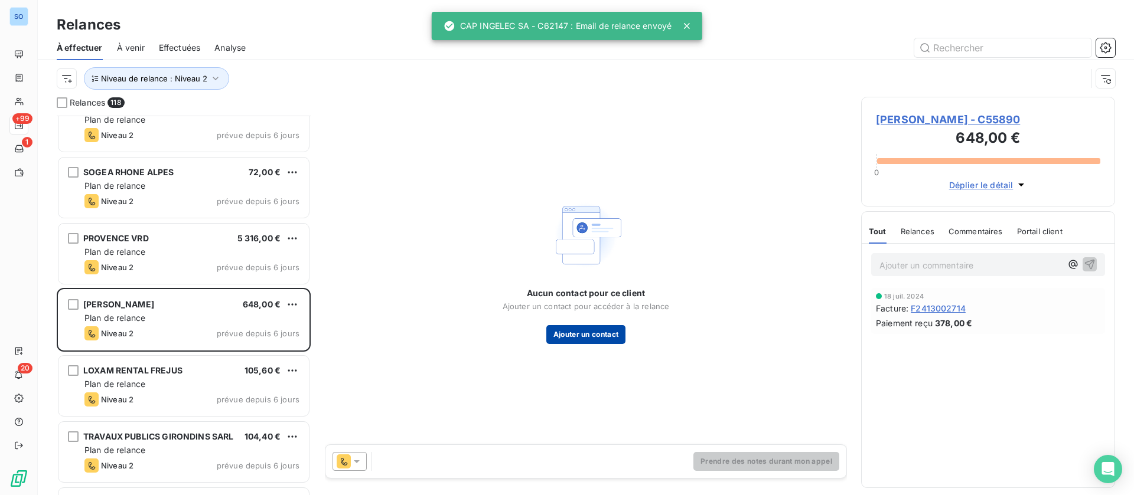
click at [572, 334] on button "Ajouter un contact" at bounding box center [586, 334] width 80 height 19
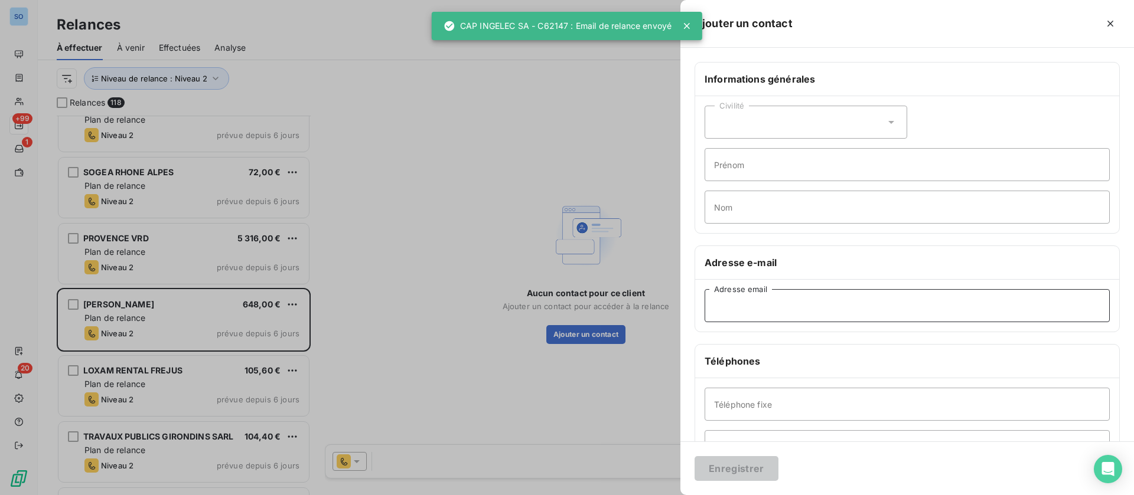
click at [751, 305] on input "Adresse email" at bounding box center [907, 305] width 405 height 33
paste input "[EMAIL_ADDRESS][DOMAIN_NAME]"
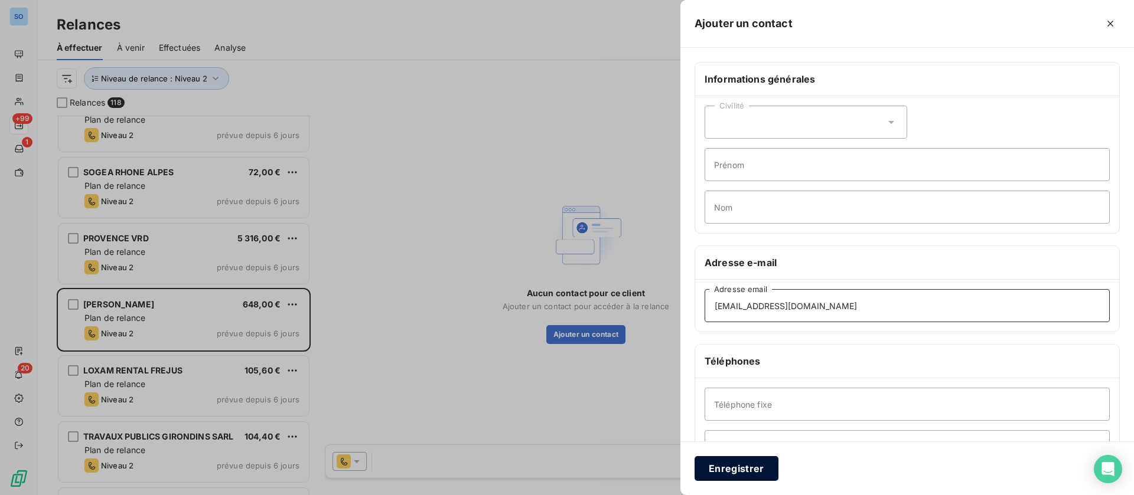
type input "[EMAIL_ADDRESS][DOMAIN_NAME]"
click at [742, 461] on button "Enregistrer" at bounding box center [736, 468] width 84 height 25
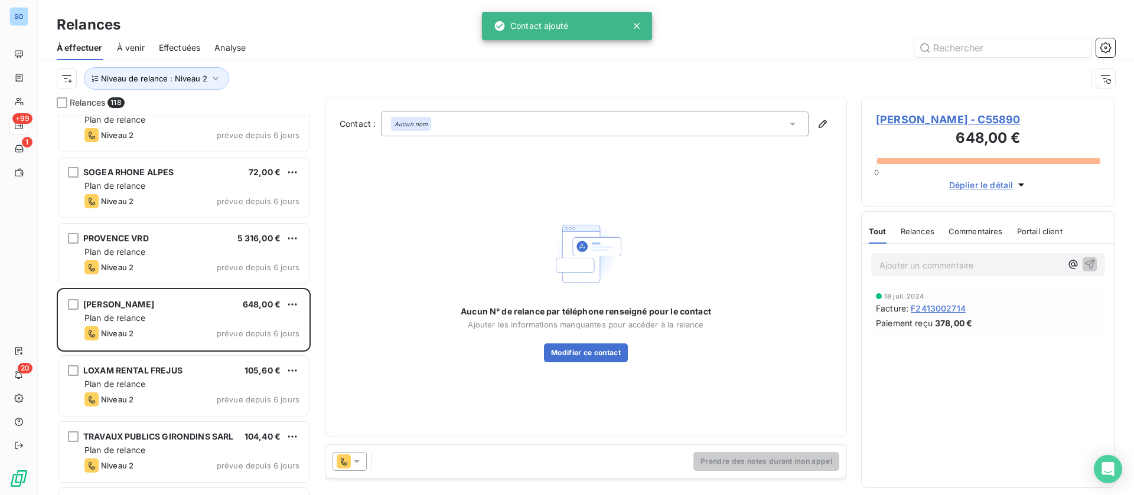
click at [366, 465] on div at bounding box center [349, 461] width 34 height 19
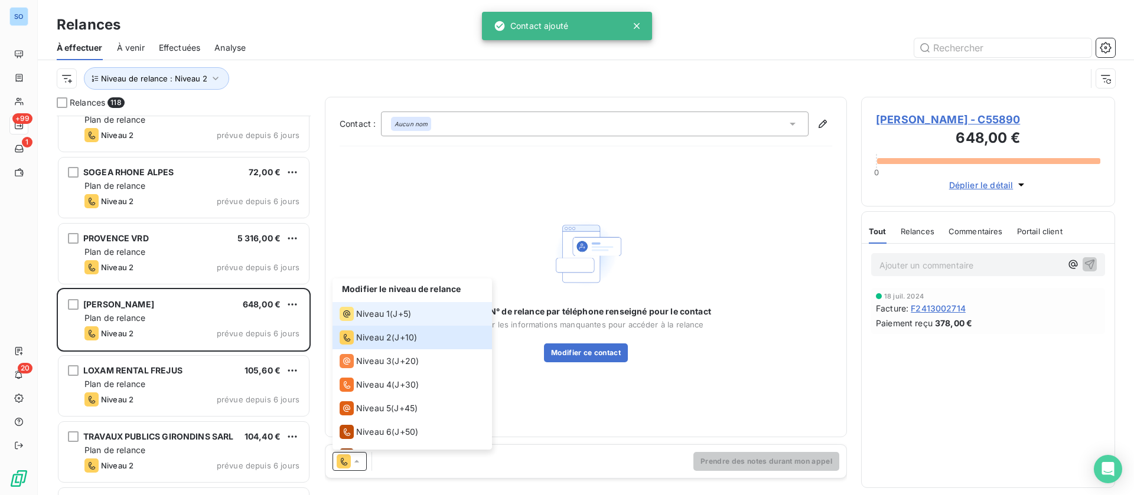
click at [384, 311] on span "Niveau 1" at bounding box center [373, 314] width 34 height 12
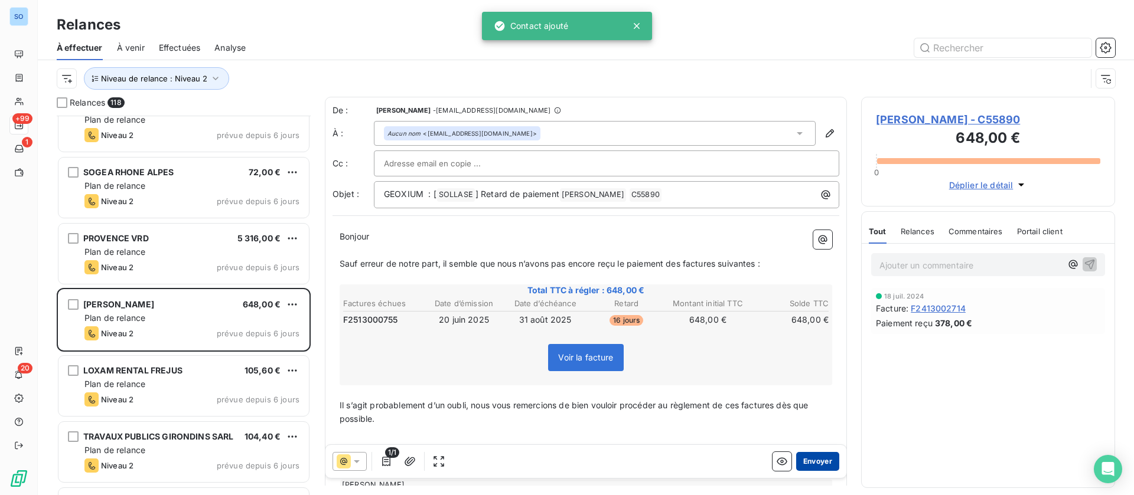
click at [801, 460] on button "Envoyer" at bounding box center [817, 461] width 43 height 19
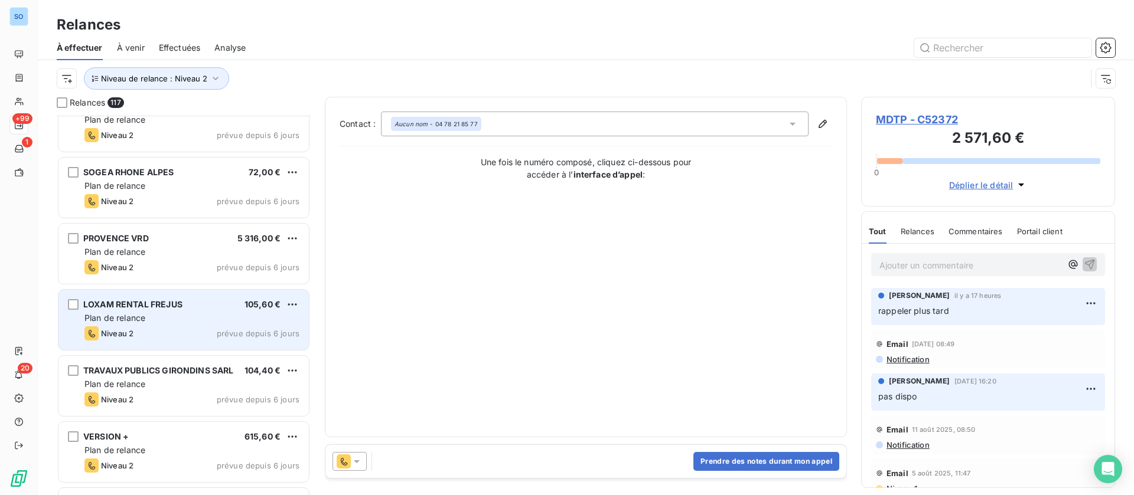
click at [187, 306] on div "LOXAM RENTAL FREJUS 105,60 €" at bounding box center [191, 304] width 215 height 11
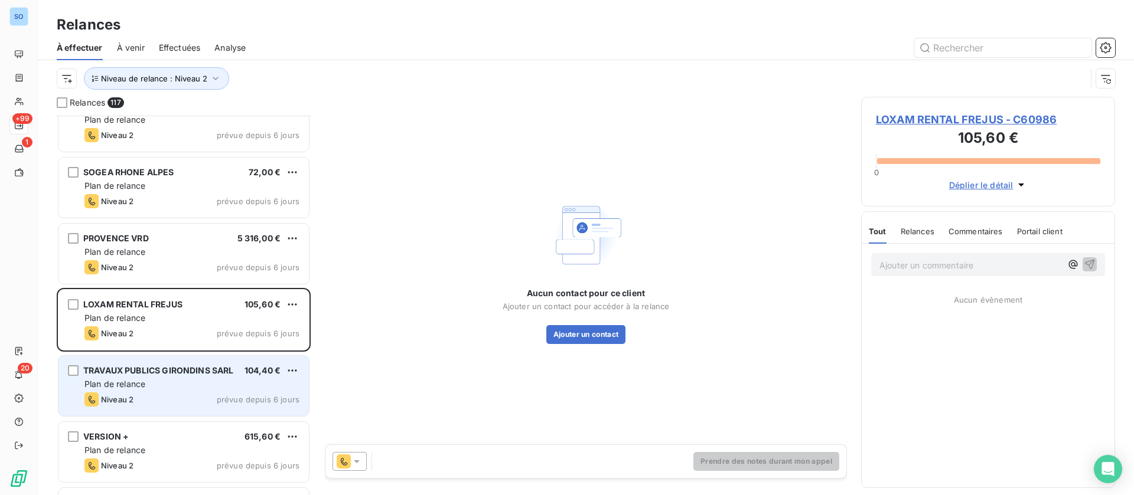
click at [175, 387] on div "Plan de relance" at bounding box center [191, 385] width 215 height 12
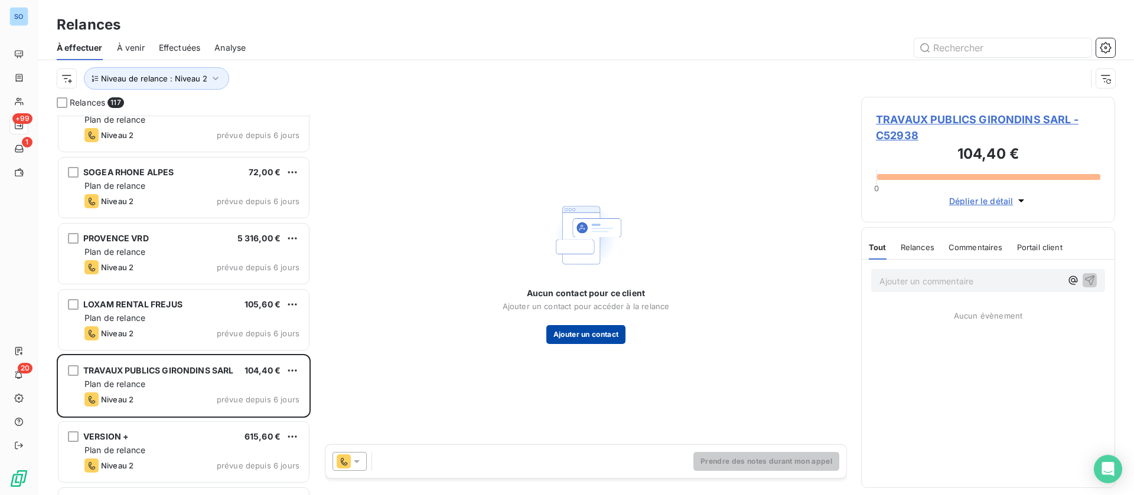
click at [592, 331] on button "Ajouter un contact" at bounding box center [586, 334] width 80 height 19
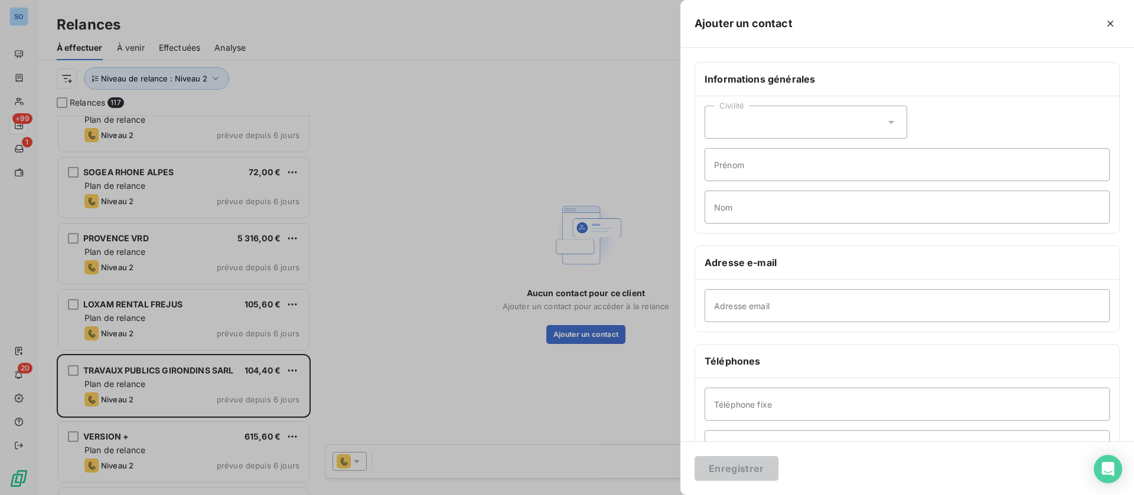
click at [799, 324] on div "Adresse email" at bounding box center [907, 306] width 424 height 52
click at [793, 311] on input "Adresse email" at bounding box center [907, 305] width 405 height 33
paste input "[EMAIL_ADDRESS][DOMAIN_NAME]"
type input "[EMAIL_ADDRESS][DOMAIN_NAME]"
drag, startPoint x: 746, startPoint y: 471, endPoint x: 471, endPoint y: 407, distance: 282.6
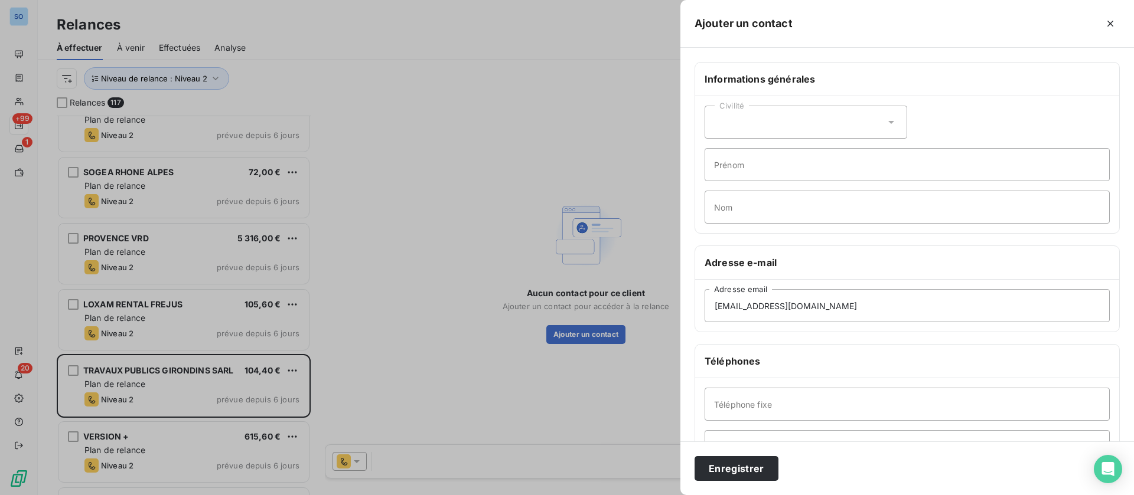
click at [746, 471] on button "Enregistrer" at bounding box center [736, 468] width 84 height 25
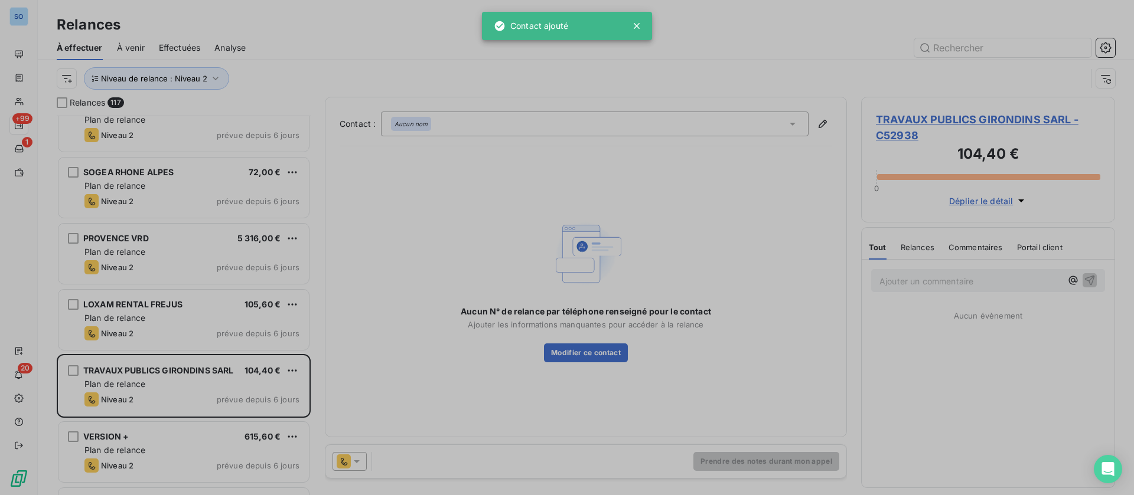
click at [360, 466] on icon at bounding box center [357, 462] width 12 height 12
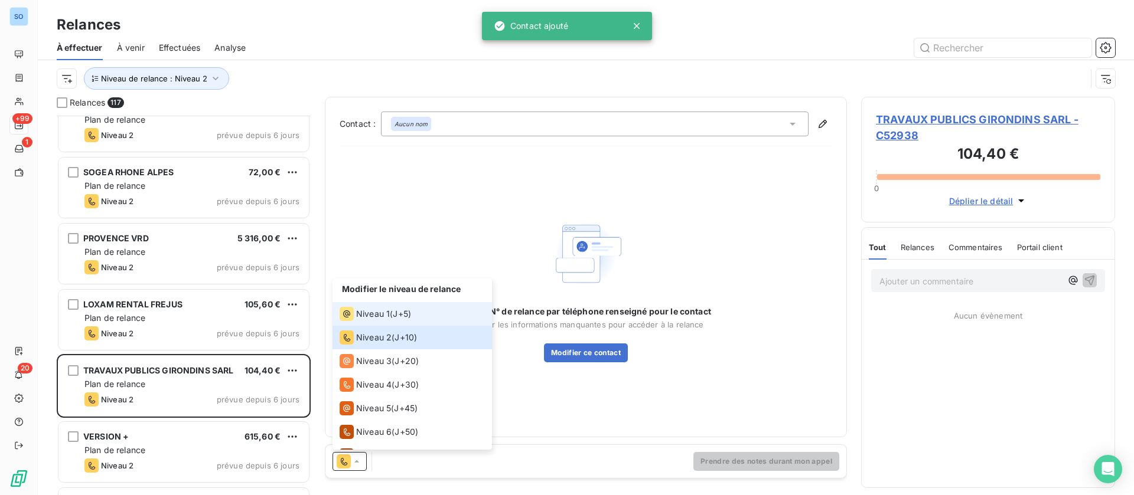
click at [369, 311] on span "Niveau 1" at bounding box center [373, 314] width 34 height 12
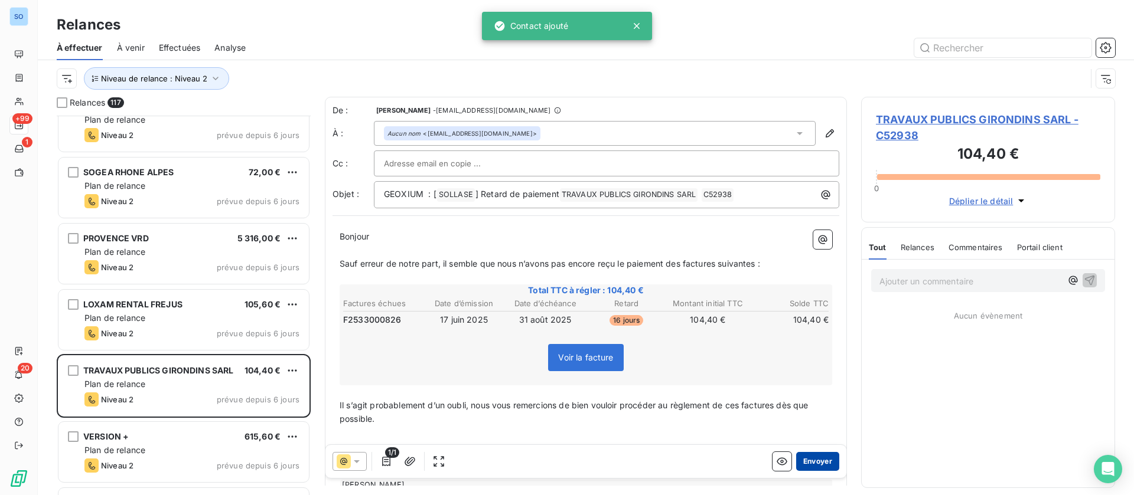
click at [808, 460] on button "Envoyer" at bounding box center [817, 461] width 43 height 19
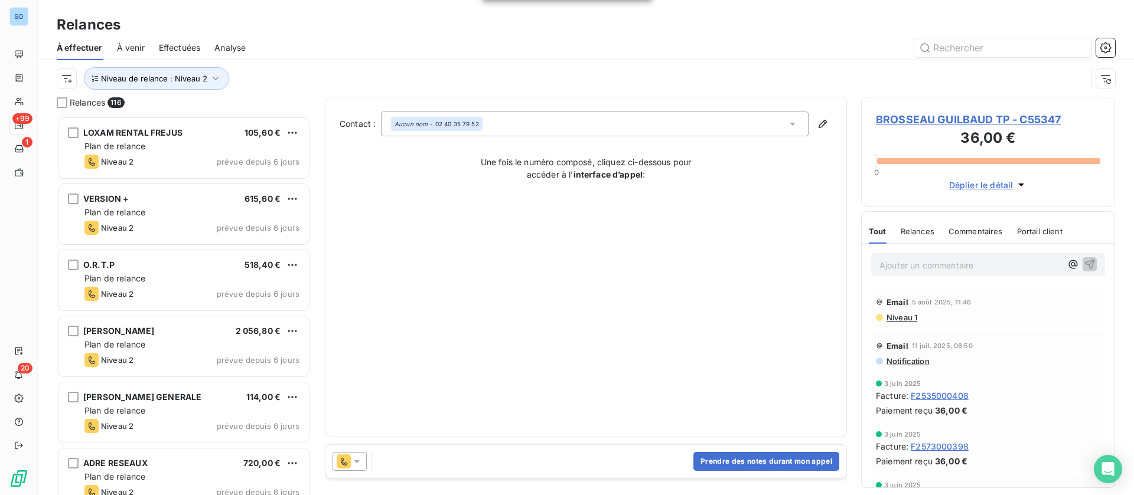
scroll to position [1064, 0]
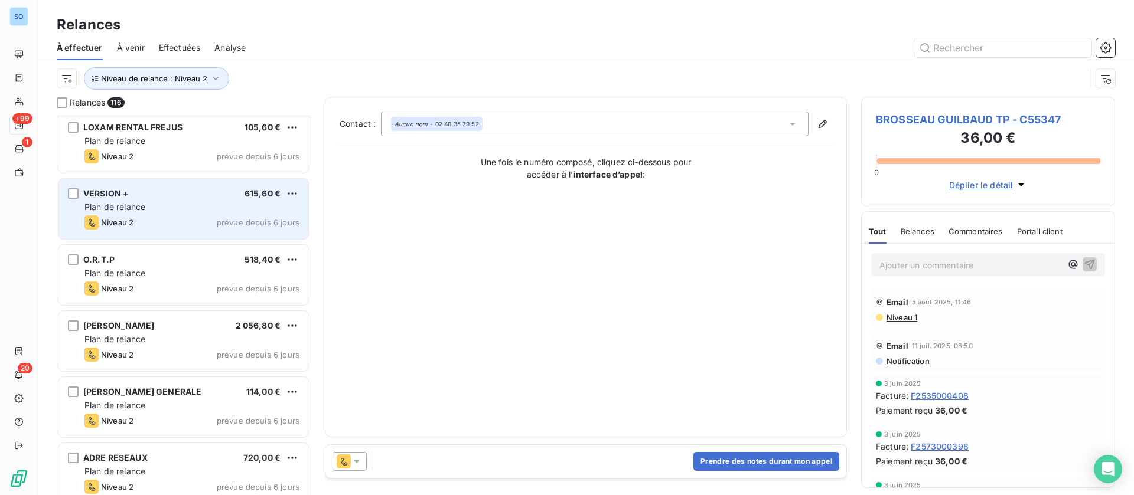
click at [148, 216] on div "Niveau 2 prévue depuis 6 jours" at bounding box center [191, 223] width 215 height 14
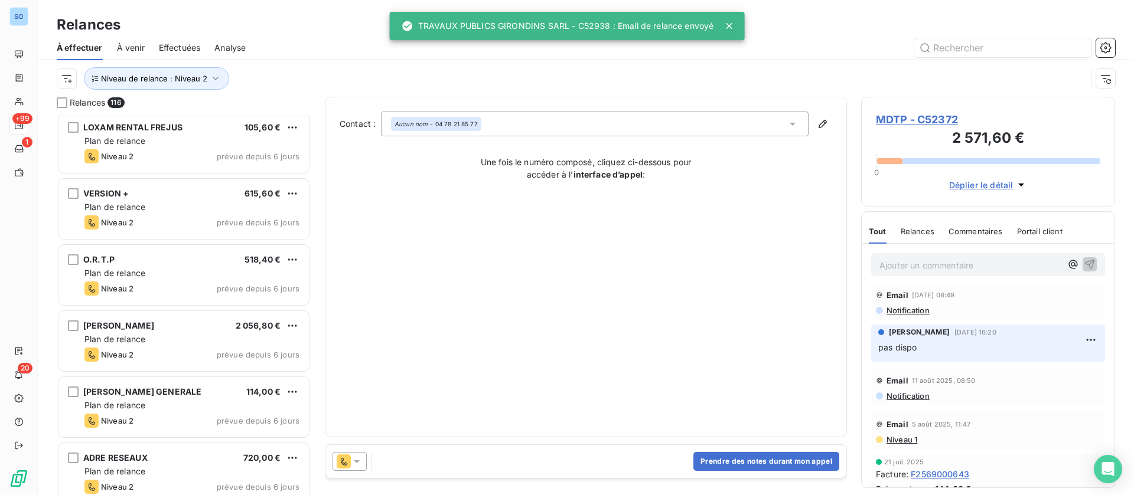
scroll to position [89, 0]
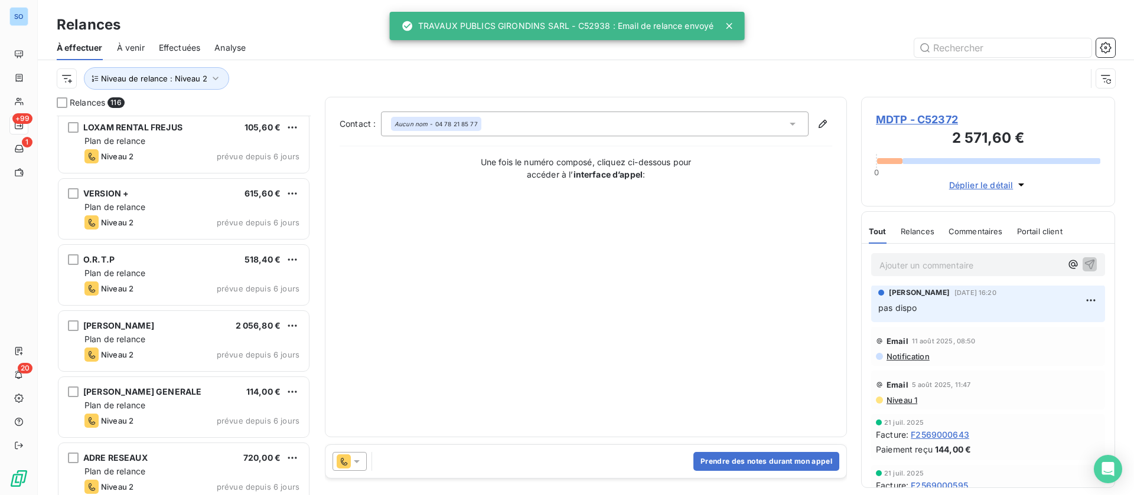
click at [344, 465] on icon at bounding box center [344, 462] width 6 height 8
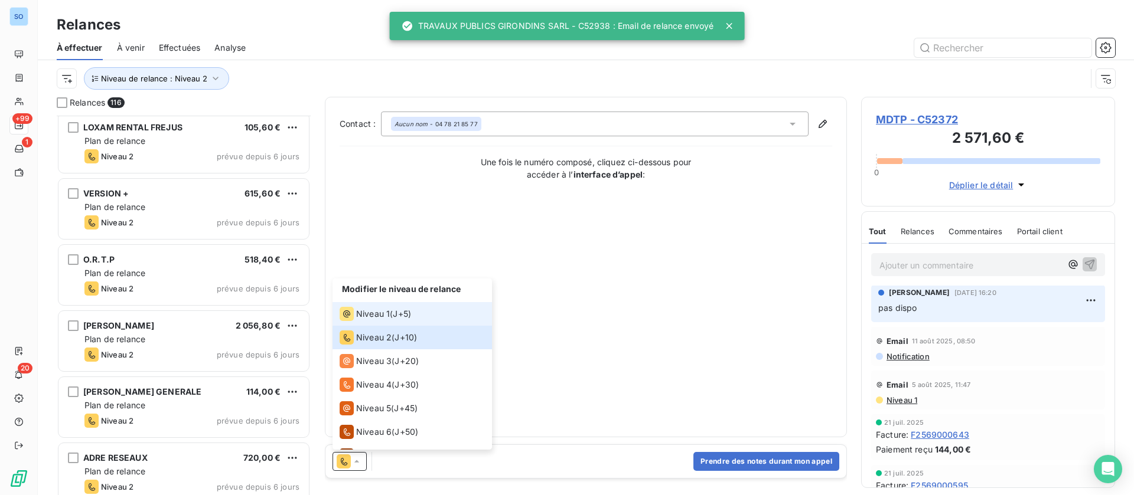
click at [367, 314] on span "Niveau 1" at bounding box center [373, 314] width 34 height 12
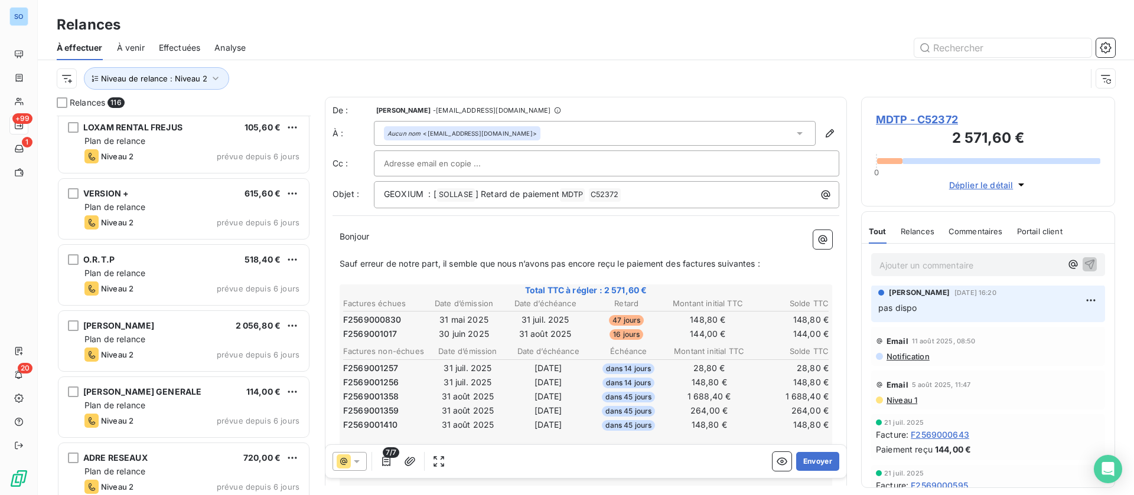
click at [356, 468] on div at bounding box center [349, 461] width 34 height 19
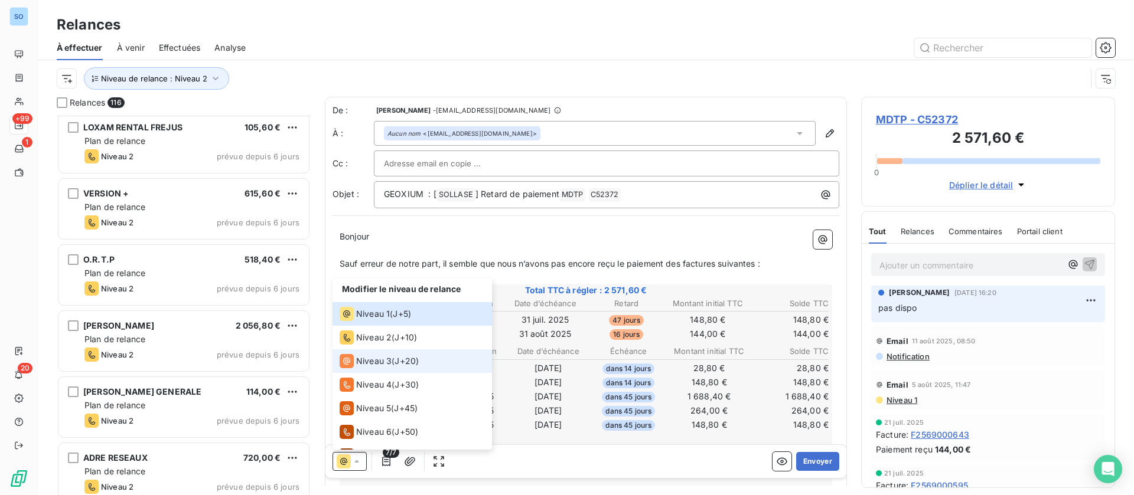
click at [383, 361] on span "Niveau 3" at bounding box center [373, 362] width 35 height 12
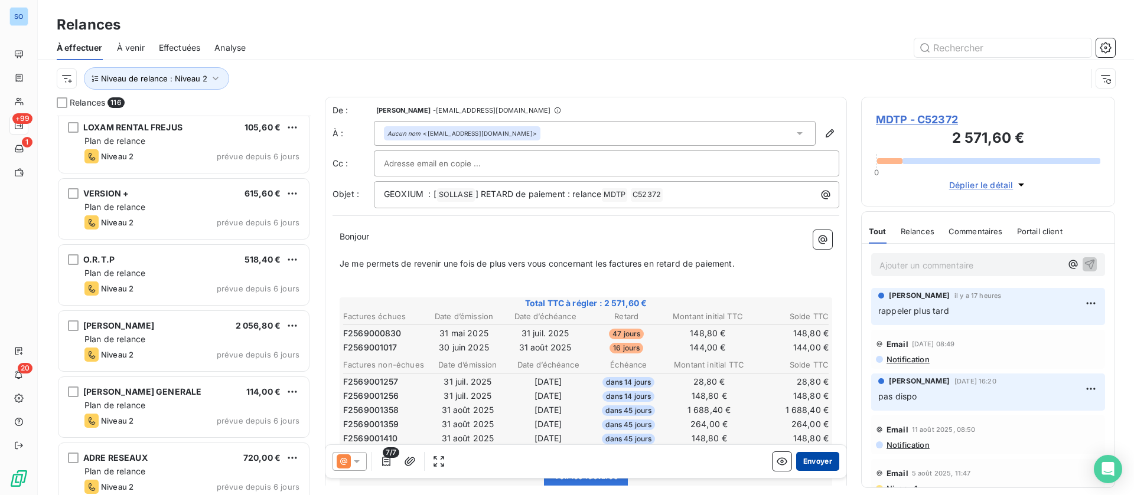
click at [797, 470] on button "Envoyer" at bounding box center [817, 461] width 43 height 19
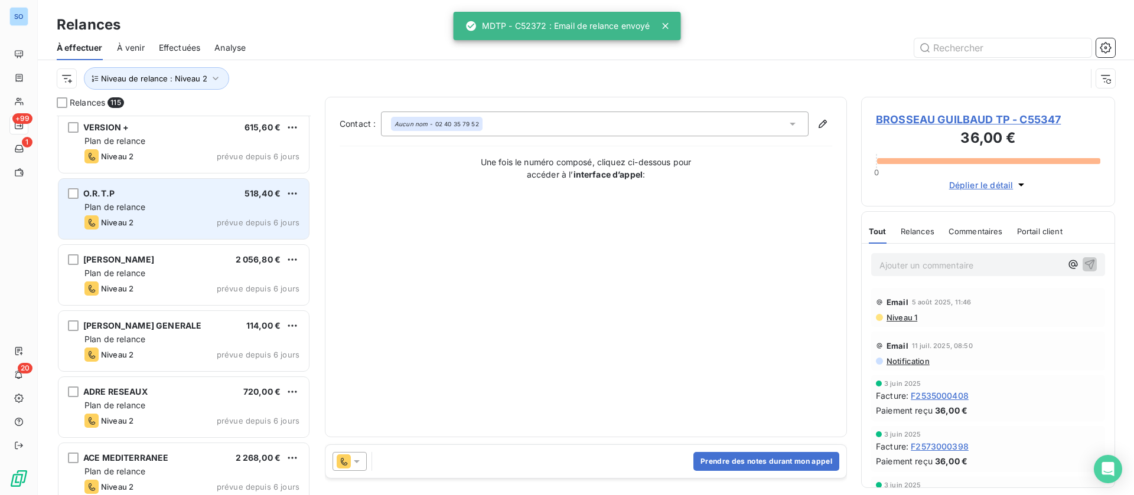
click at [176, 204] on div "Plan de relance" at bounding box center [191, 207] width 215 height 12
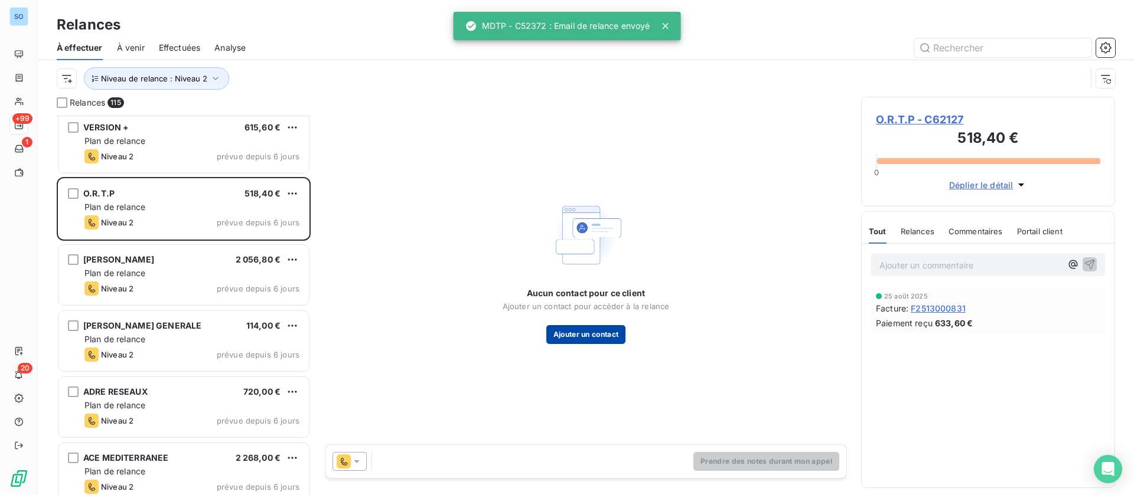
click at [571, 333] on button "Ajouter un contact" at bounding box center [586, 334] width 80 height 19
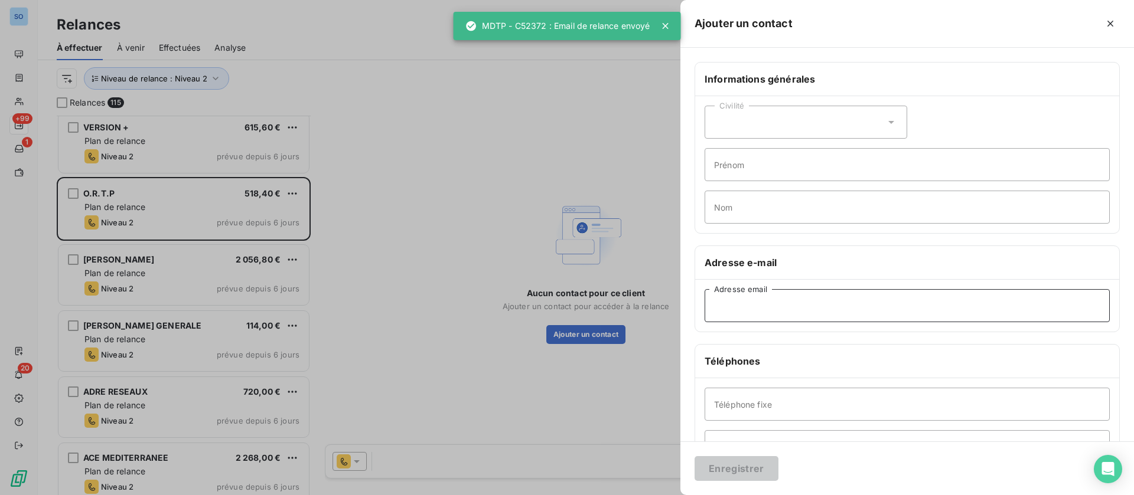
click at [855, 301] on input "Adresse email" at bounding box center [907, 305] width 405 height 33
paste input "[EMAIL_ADDRESS][DOMAIN_NAME]"
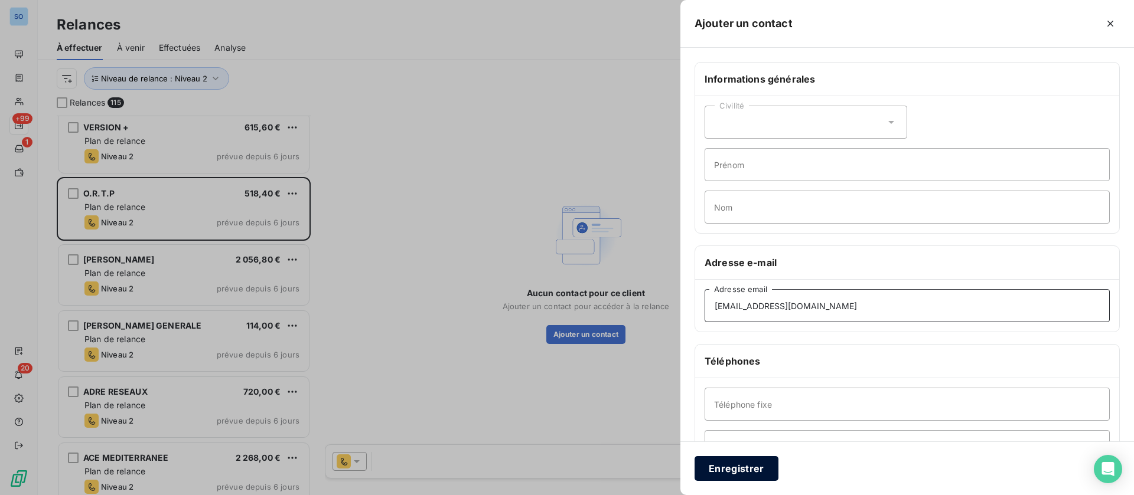
type input "[EMAIL_ADDRESS][DOMAIN_NAME]"
click at [730, 462] on button "Enregistrer" at bounding box center [736, 468] width 84 height 25
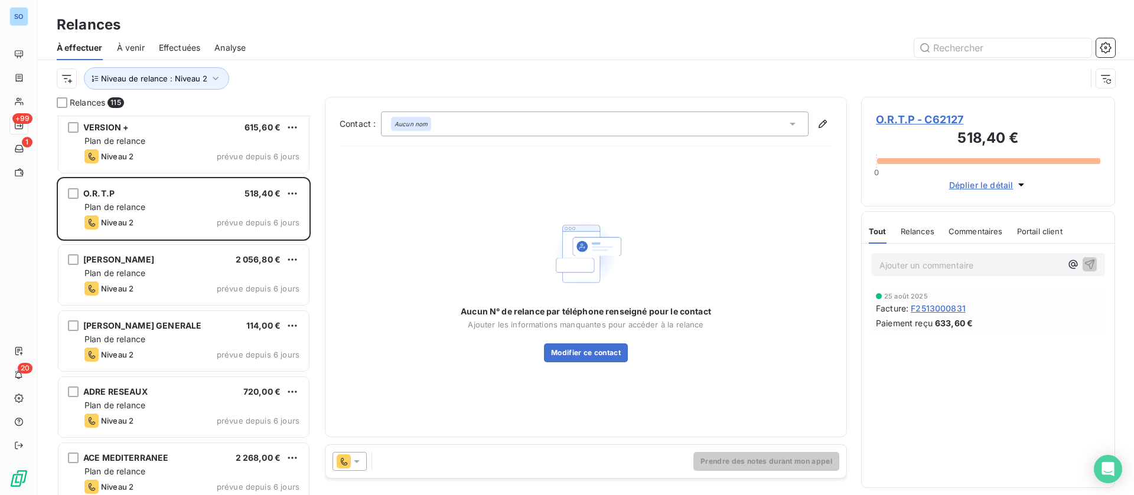
click at [351, 460] on icon at bounding box center [357, 462] width 12 height 12
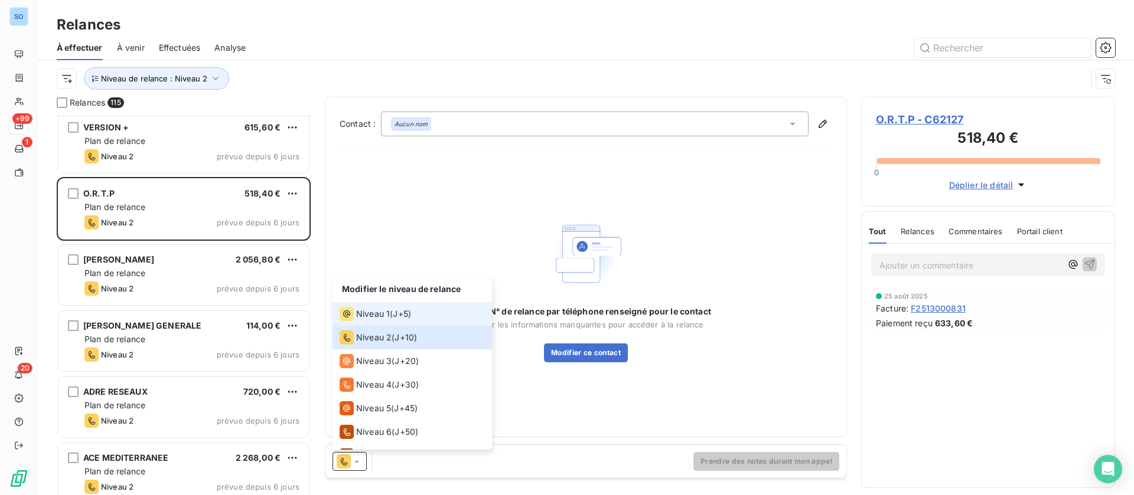
click at [374, 317] on span "Niveau 1" at bounding box center [373, 314] width 34 height 12
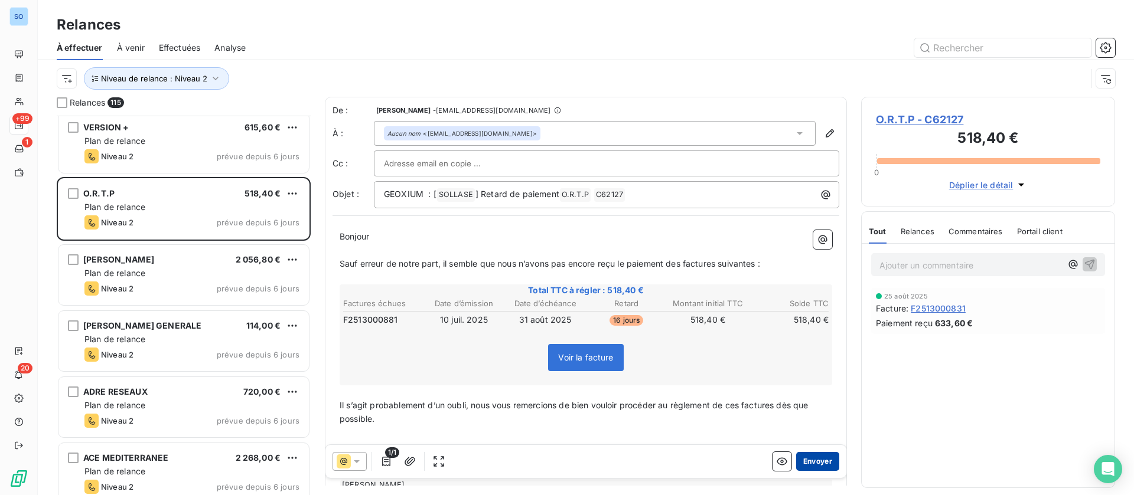
click at [803, 461] on button "Envoyer" at bounding box center [817, 461] width 43 height 19
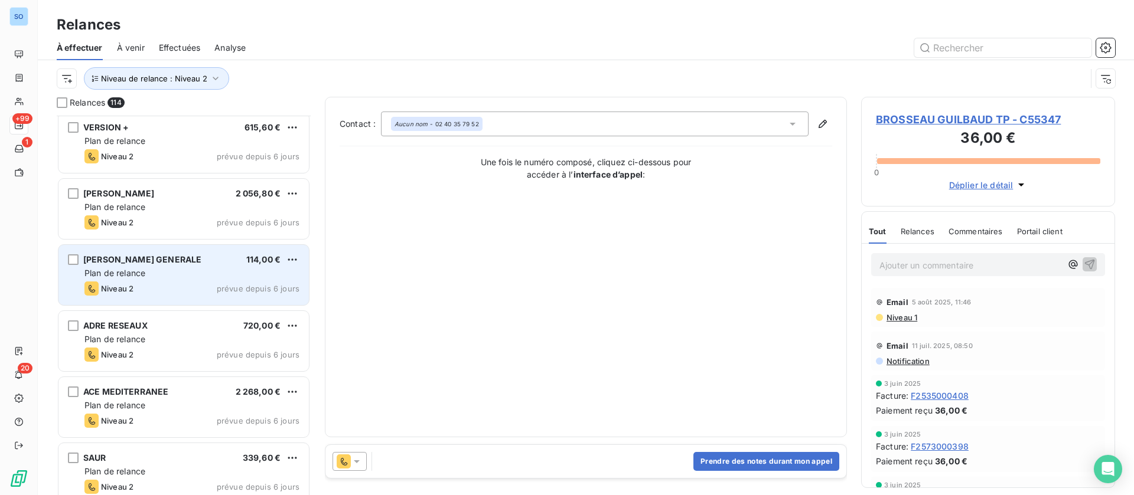
click at [164, 286] on div "Niveau 2 prévue depuis 6 jours" at bounding box center [191, 289] width 215 height 14
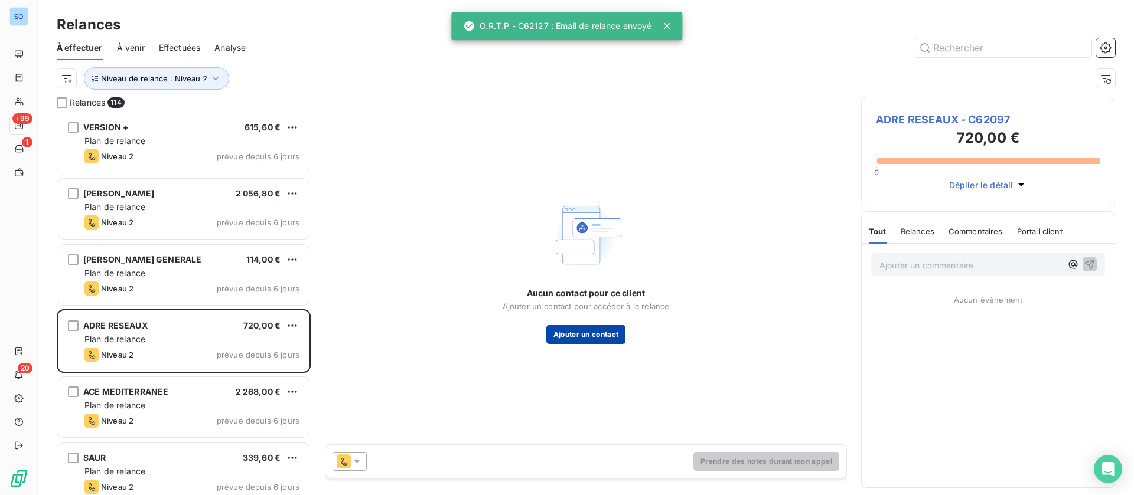
click at [570, 334] on button "Ajouter un contact" at bounding box center [586, 334] width 80 height 19
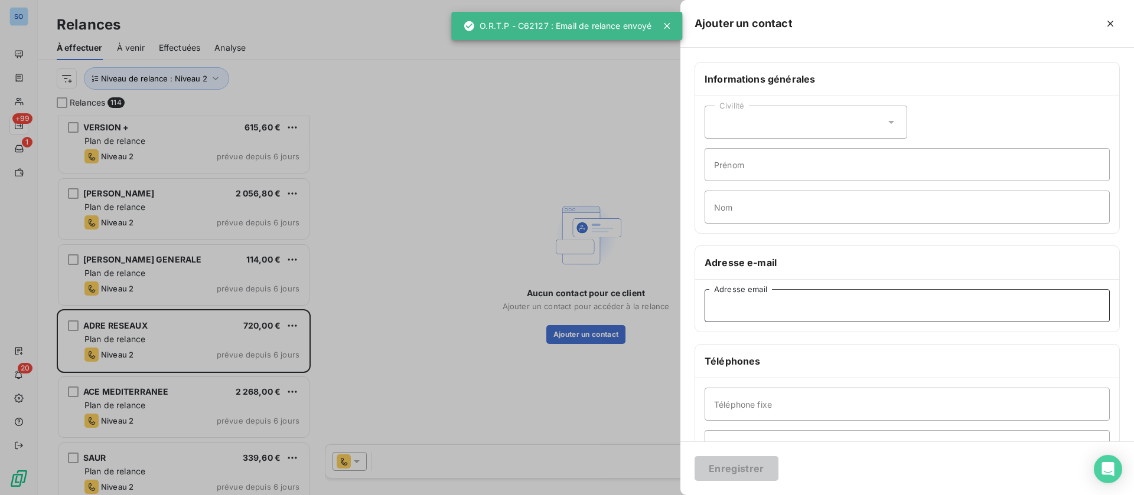
click at [793, 301] on input "Adresse email" at bounding box center [907, 305] width 405 height 33
paste input "[EMAIL_ADDRESS][DOMAIN_NAME]"
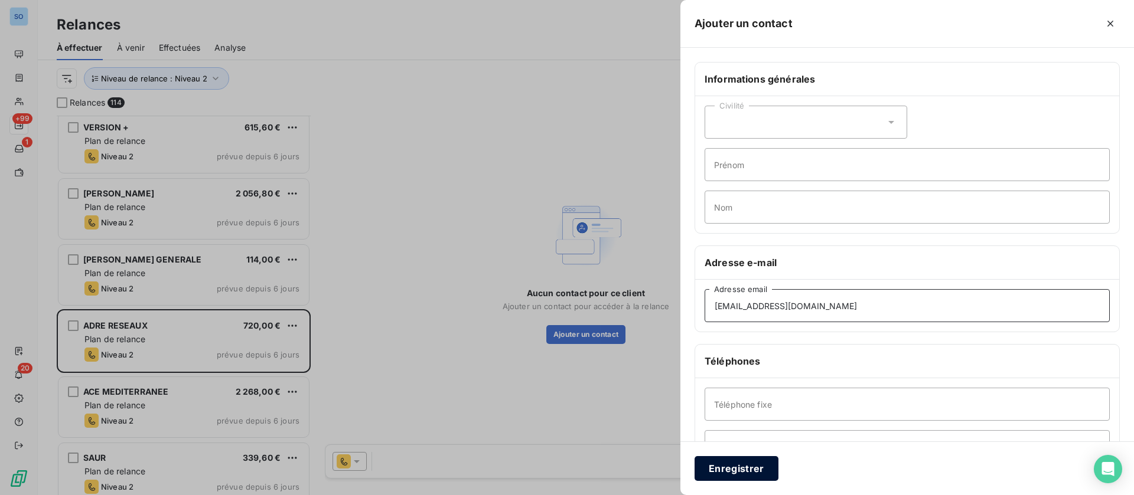
type input "[EMAIL_ADDRESS][DOMAIN_NAME]"
click at [734, 465] on button "Enregistrer" at bounding box center [736, 468] width 84 height 25
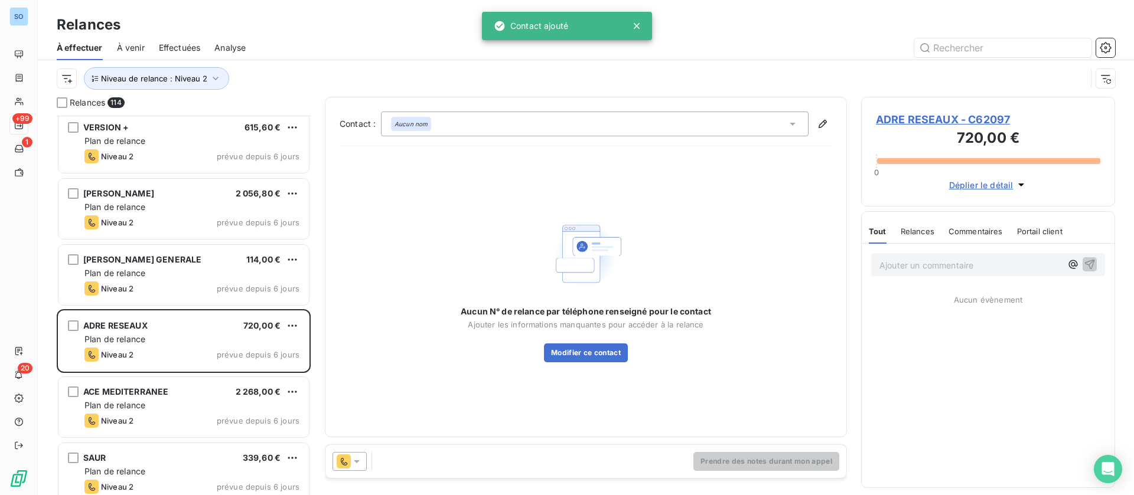
click at [363, 458] on div at bounding box center [349, 461] width 34 height 19
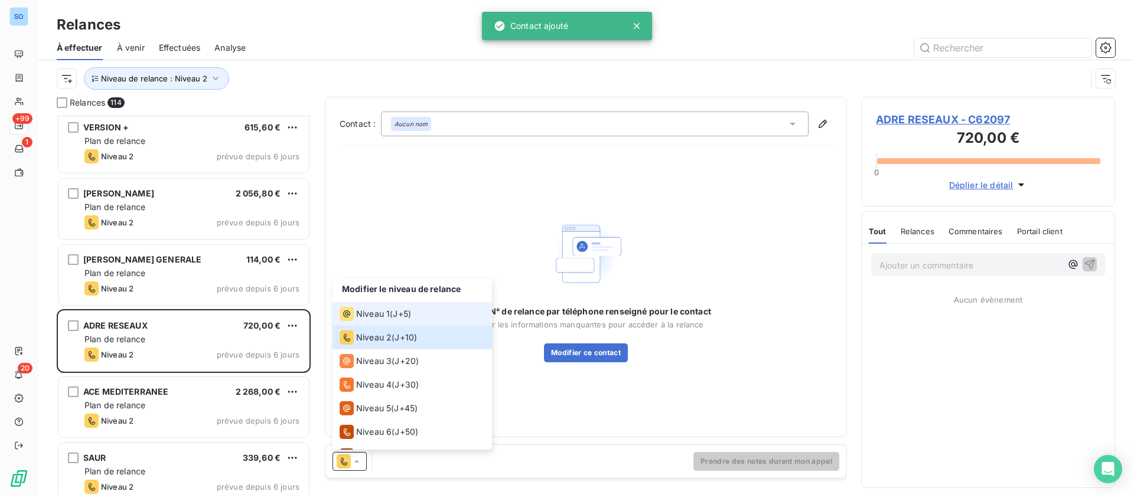
click at [396, 318] on span "J+5 )" at bounding box center [402, 314] width 18 height 12
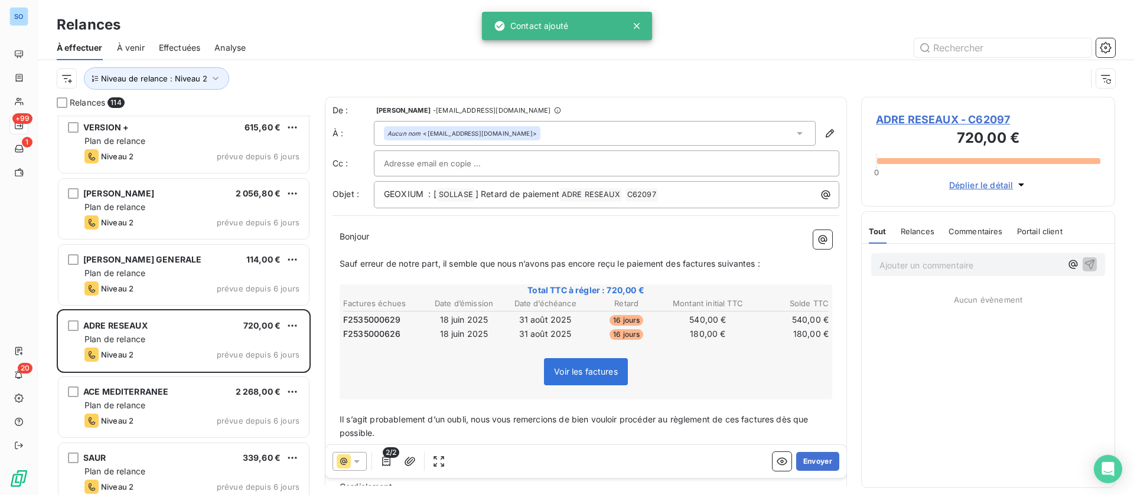
click at [342, 236] on span "Bonjour" at bounding box center [355, 236] width 30 height 10
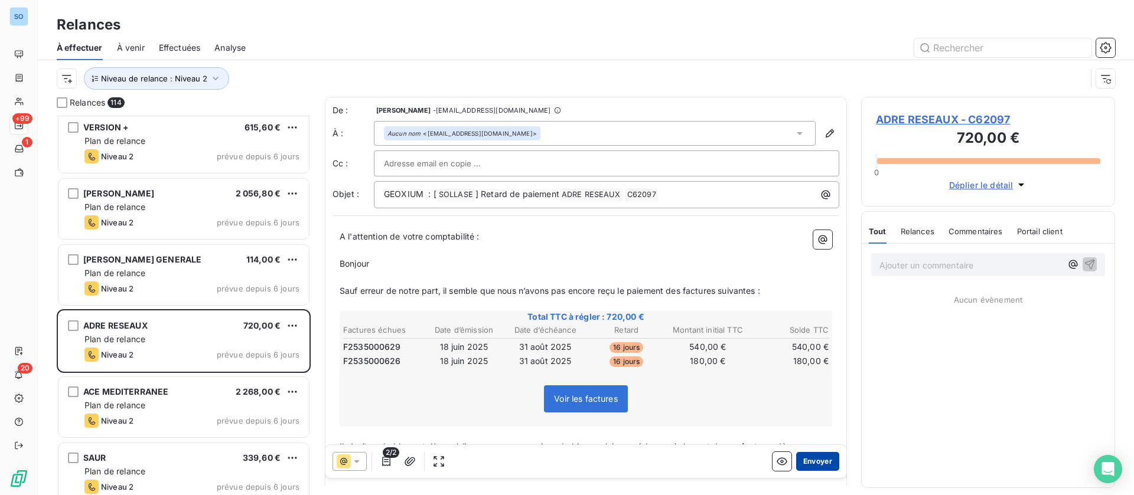
click at [810, 459] on button "Envoyer" at bounding box center [817, 461] width 43 height 19
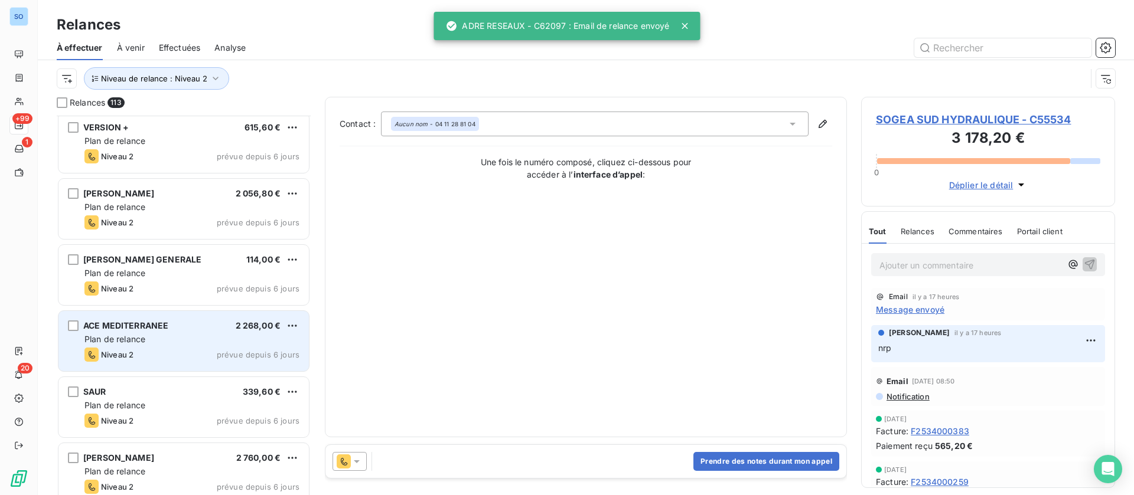
click at [169, 338] on div "Plan de relance" at bounding box center [191, 340] width 215 height 12
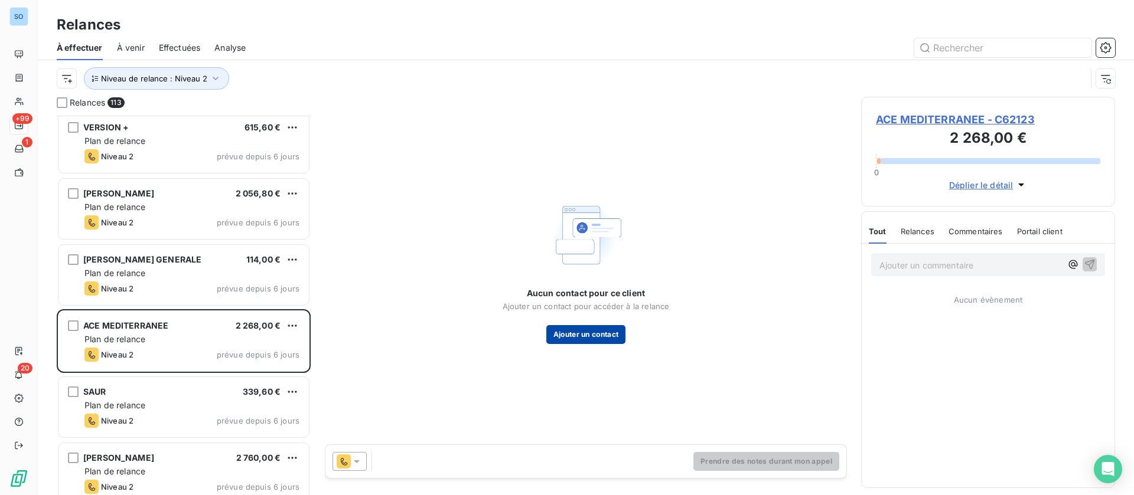
click at [581, 331] on button "Ajouter un contact" at bounding box center [586, 334] width 80 height 19
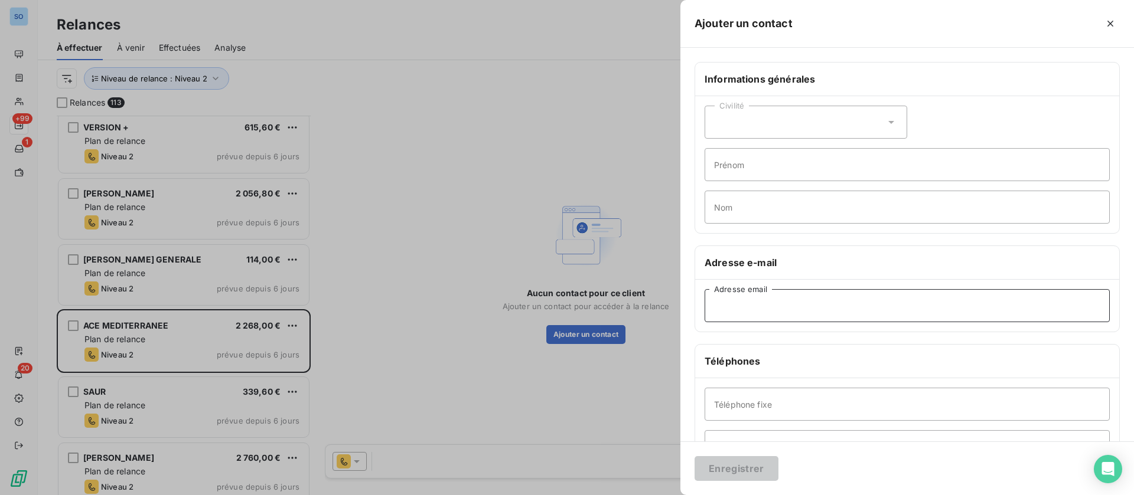
click at [830, 304] on input "Adresse email" at bounding box center [907, 305] width 405 height 33
paste input "[EMAIL_ADDRESS][DOMAIN_NAME]"
type input "[EMAIL_ADDRESS][DOMAIN_NAME]"
click at [739, 459] on button "Enregistrer" at bounding box center [736, 468] width 84 height 25
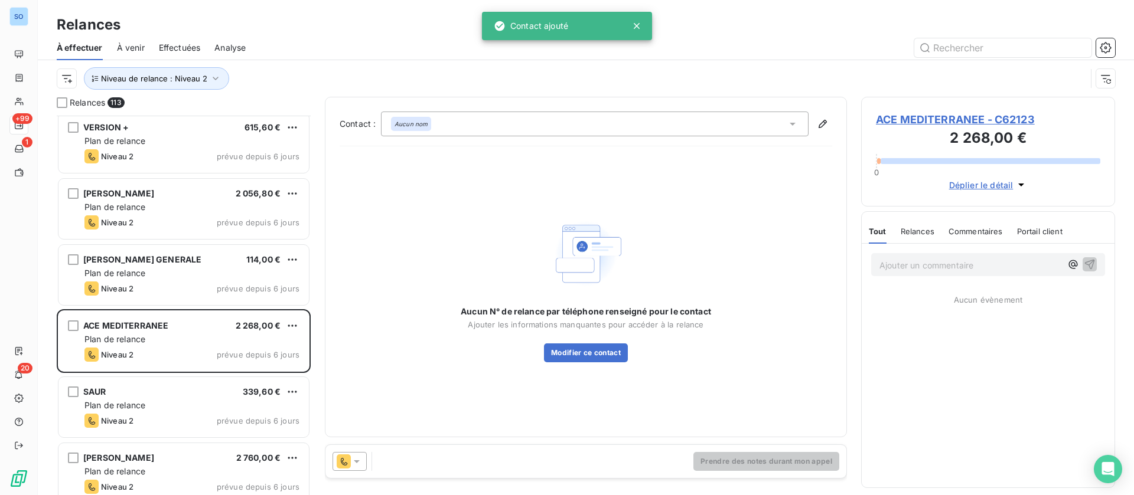
click at [354, 462] on icon at bounding box center [357, 462] width 12 height 12
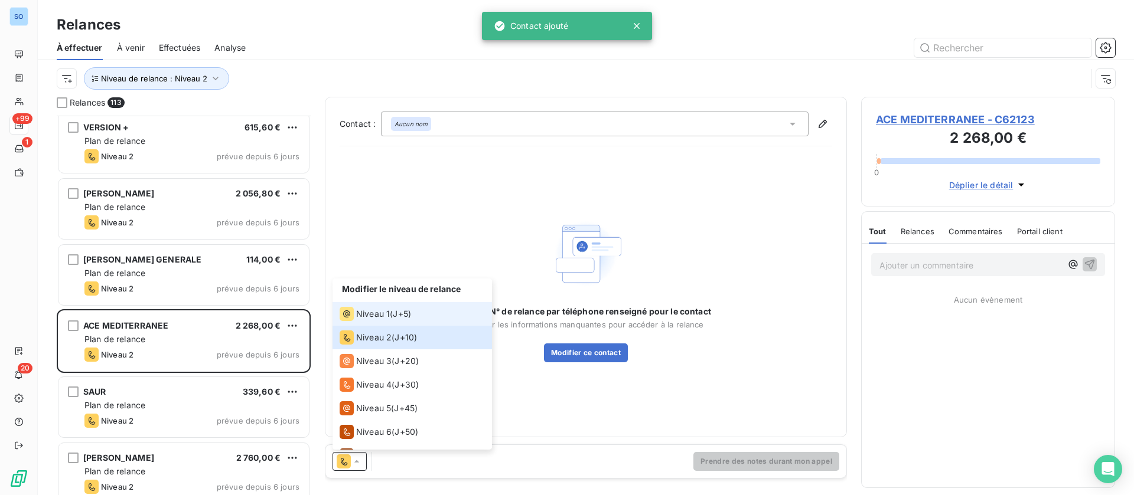
click at [369, 311] on span "Niveau 1" at bounding box center [373, 314] width 34 height 12
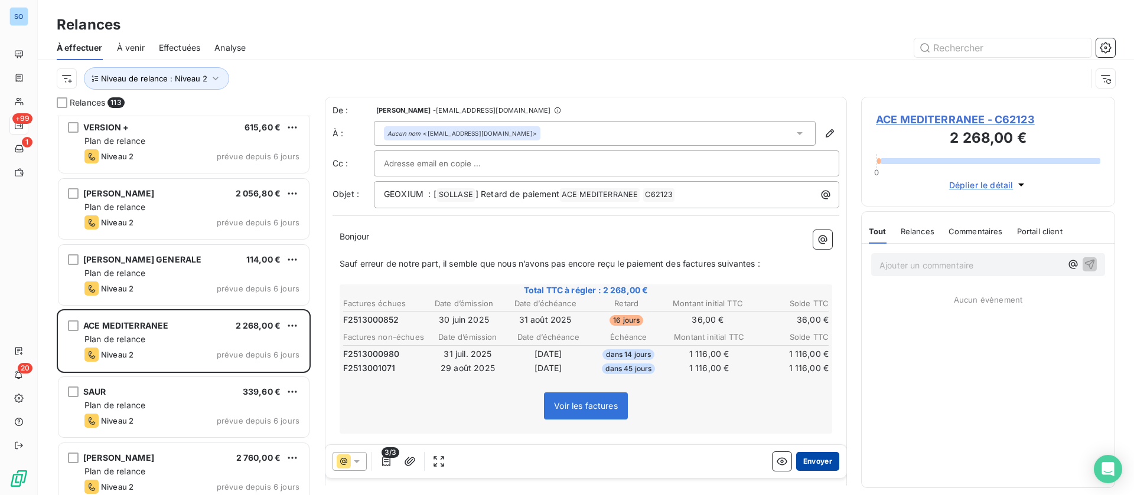
click at [804, 457] on button "Envoyer" at bounding box center [817, 461] width 43 height 19
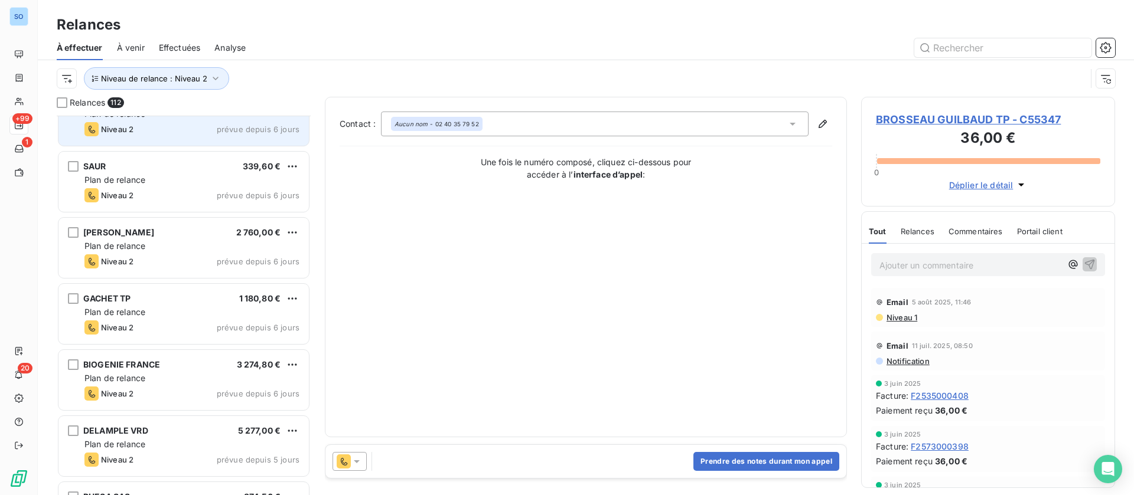
scroll to position [1241, 0]
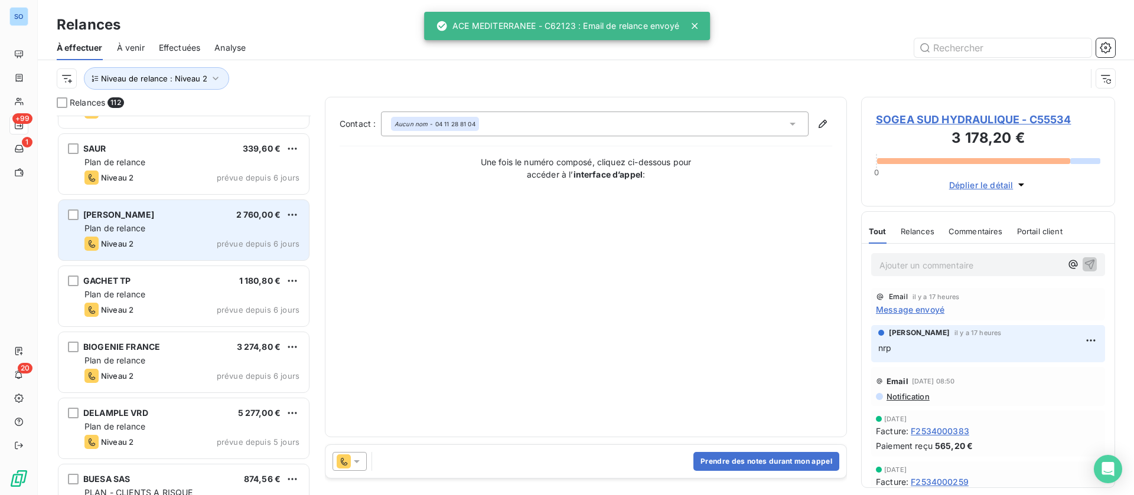
click at [149, 231] on div "Plan de relance" at bounding box center [191, 229] width 215 height 12
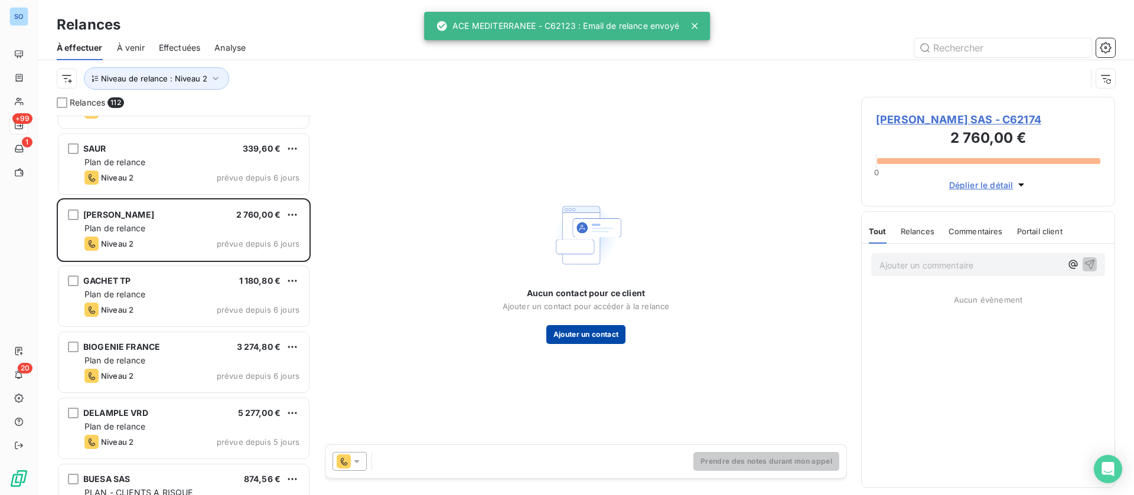
click at [582, 333] on button "Ajouter un contact" at bounding box center [586, 334] width 80 height 19
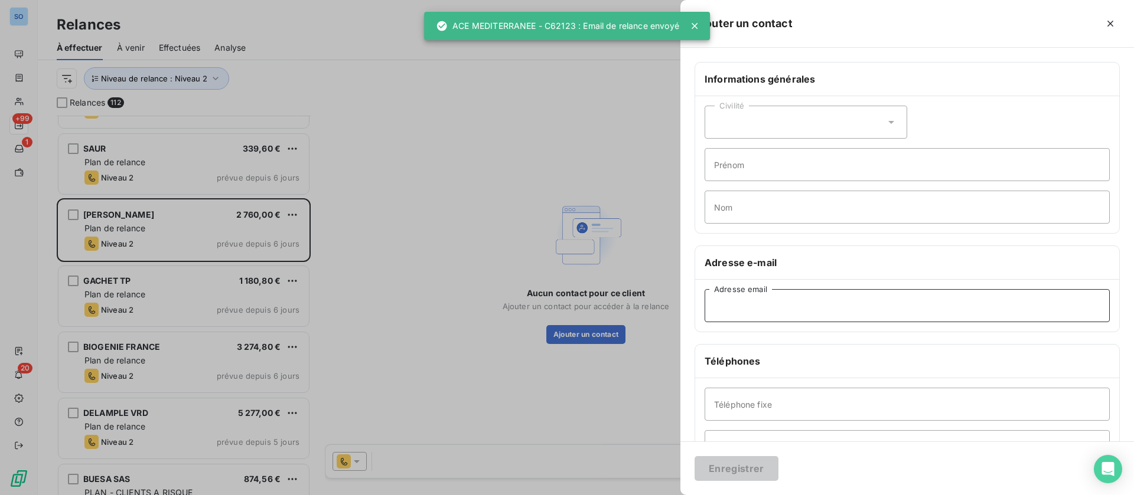
click at [802, 304] on input "Adresse email" at bounding box center [907, 305] width 405 height 33
paste input "[EMAIL_ADDRESS][DOMAIN_NAME]"
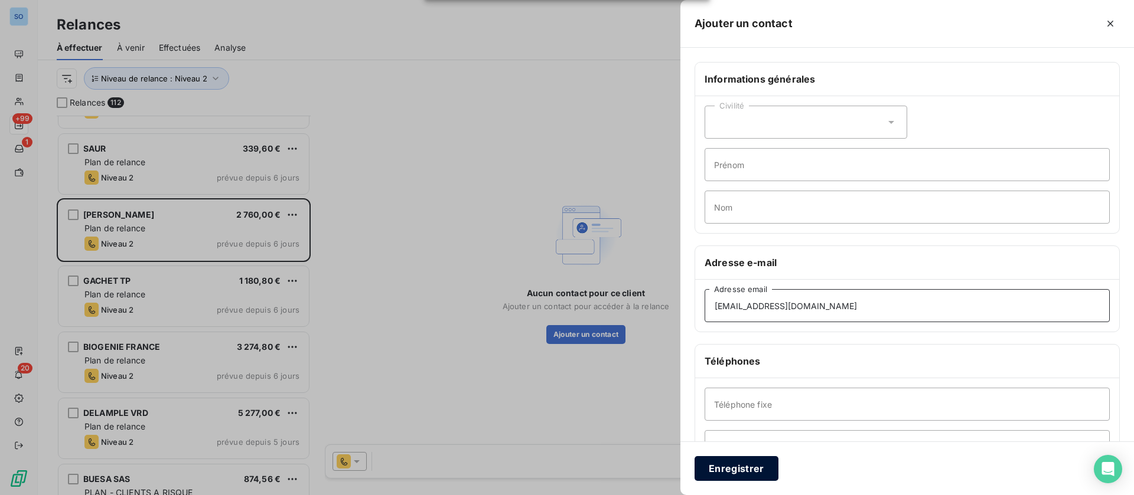
type input "[EMAIL_ADDRESS][DOMAIN_NAME]"
drag, startPoint x: 731, startPoint y: 469, endPoint x: 499, endPoint y: 427, distance: 235.3
click at [731, 468] on button "Enregistrer" at bounding box center [736, 468] width 84 height 25
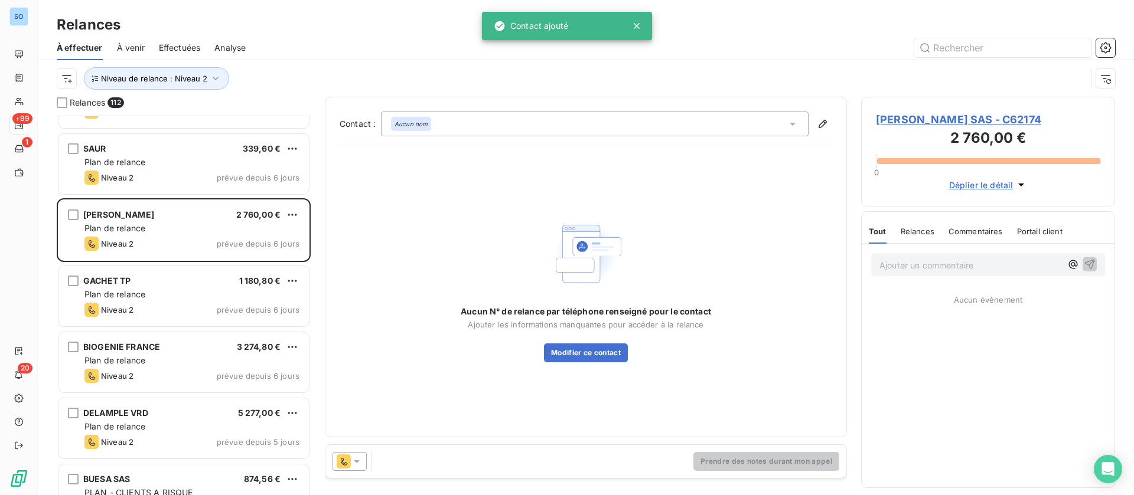
click at [355, 459] on icon at bounding box center [357, 462] width 12 height 12
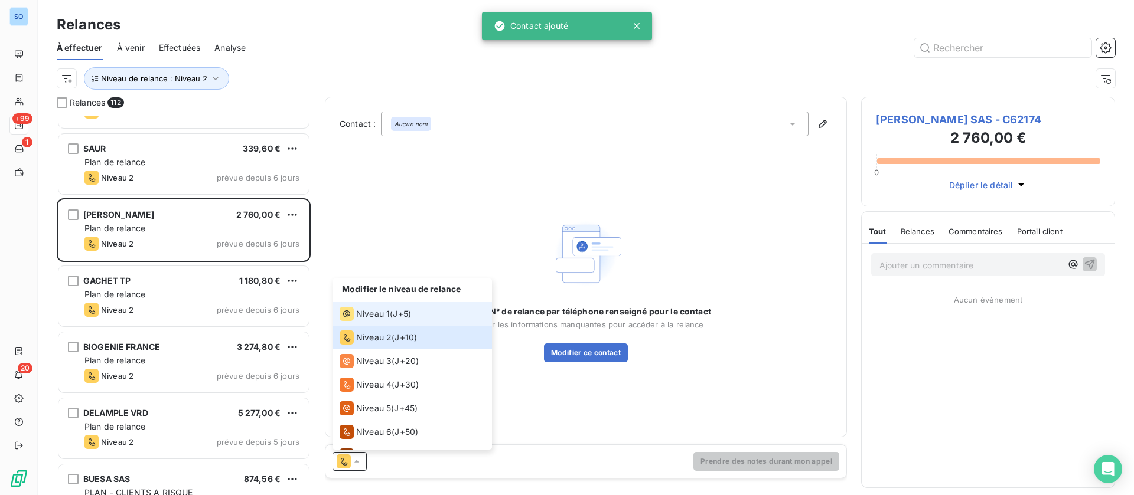
click at [367, 308] on span "Niveau 1" at bounding box center [373, 314] width 34 height 12
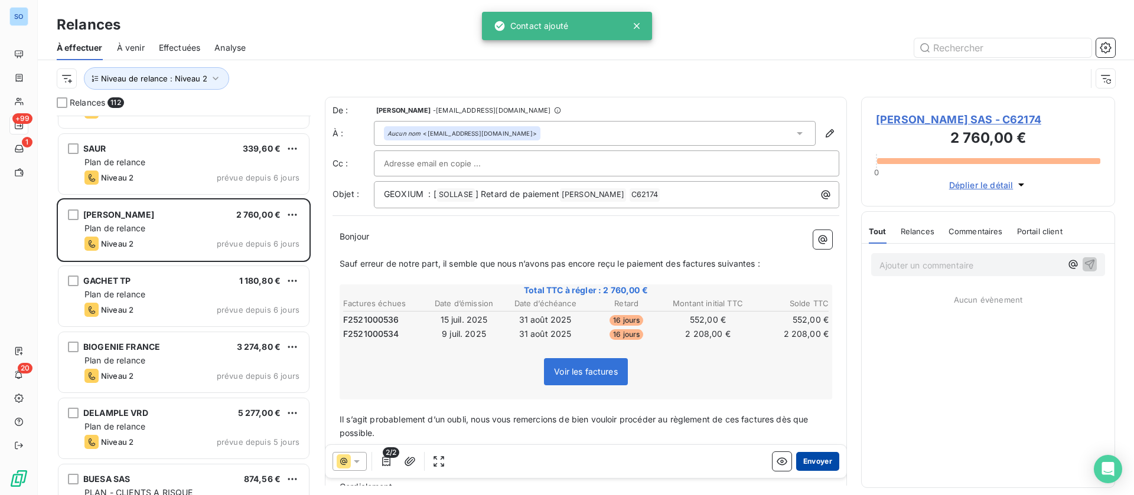
click at [797, 468] on button "Envoyer" at bounding box center [817, 461] width 43 height 19
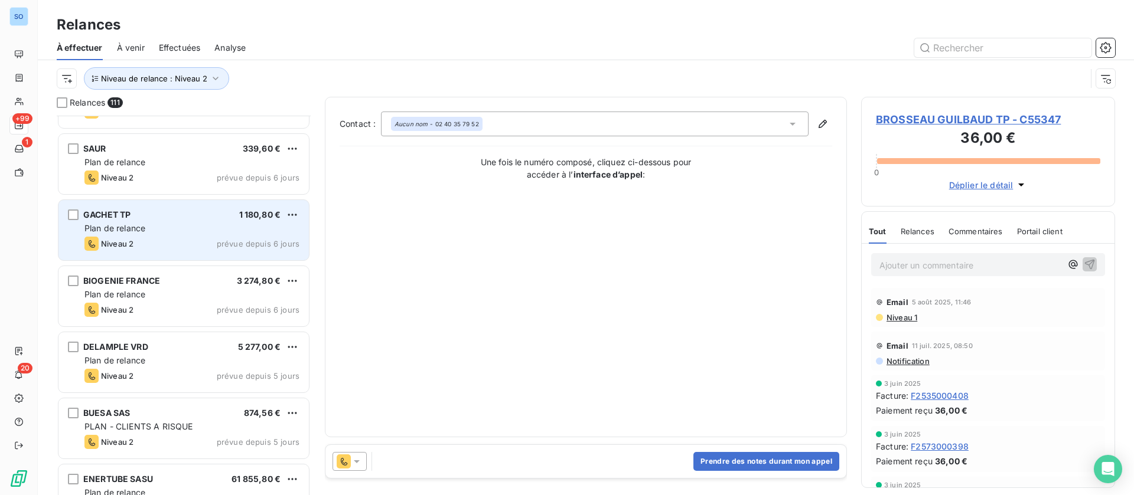
click at [202, 224] on div "Plan de relance" at bounding box center [191, 229] width 215 height 12
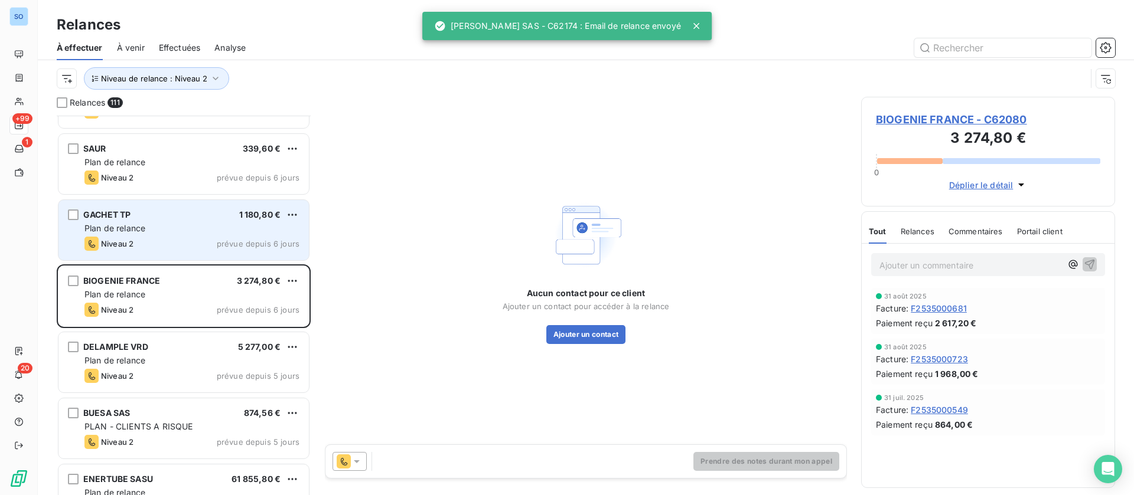
click at [96, 256] on div "GACHET TP 1 180,80 € Plan de relance Niveau 2 prévue depuis 6 jours" at bounding box center [183, 230] width 250 height 60
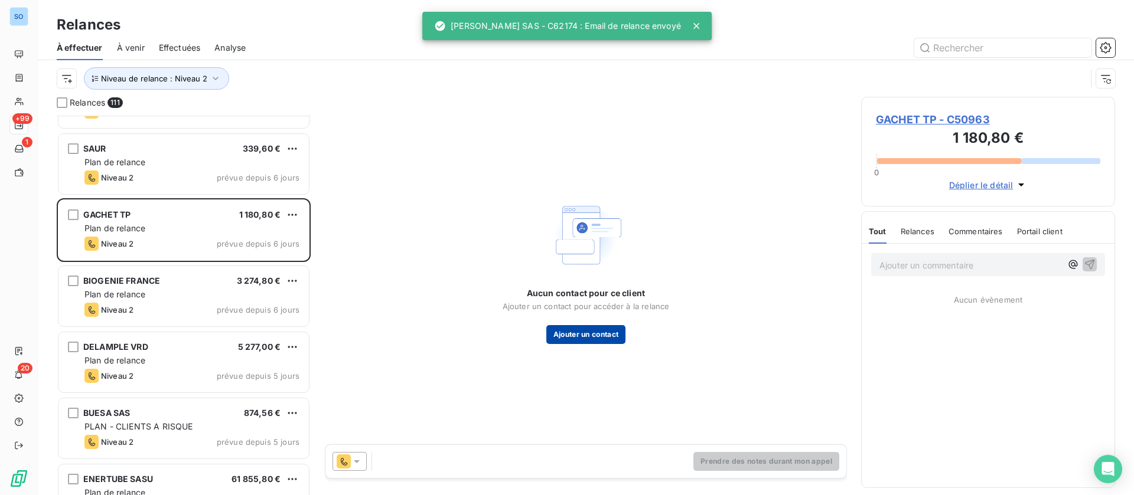
click at [560, 334] on button "Ajouter un contact" at bounding box center [586, 334] width 80 height 19
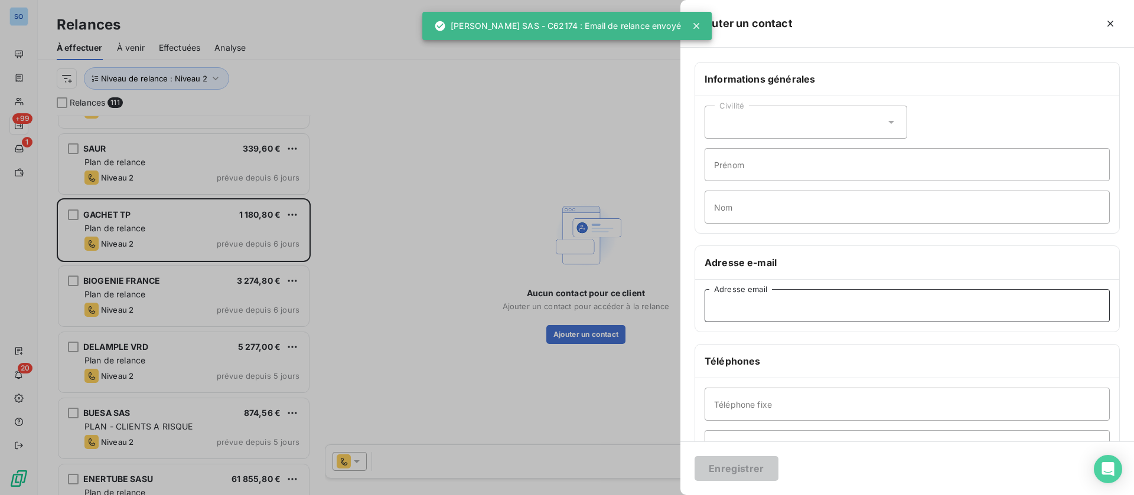
click at [829, 302] on input "Adresse email" at bounding box center [907, 305] width 405 height 33
paste input "[EMAIL_ADDRESS][DOMAIN_NAME]"
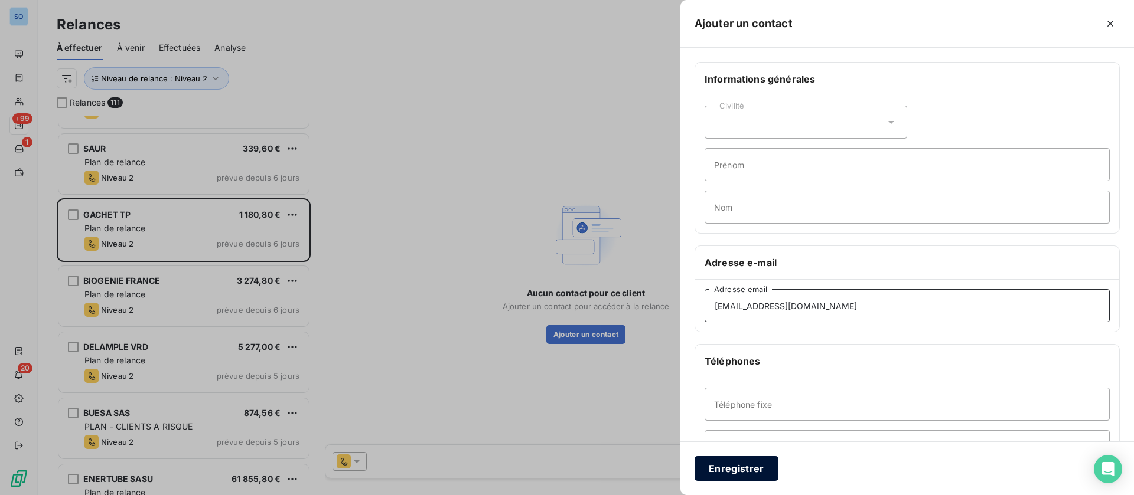
type input "[EMAIL_ADDRESS][DOMAIN_NAME]"
click at [722, 468] on button "Enregistrer" at bounding box center [736, 468] width 84 height 25
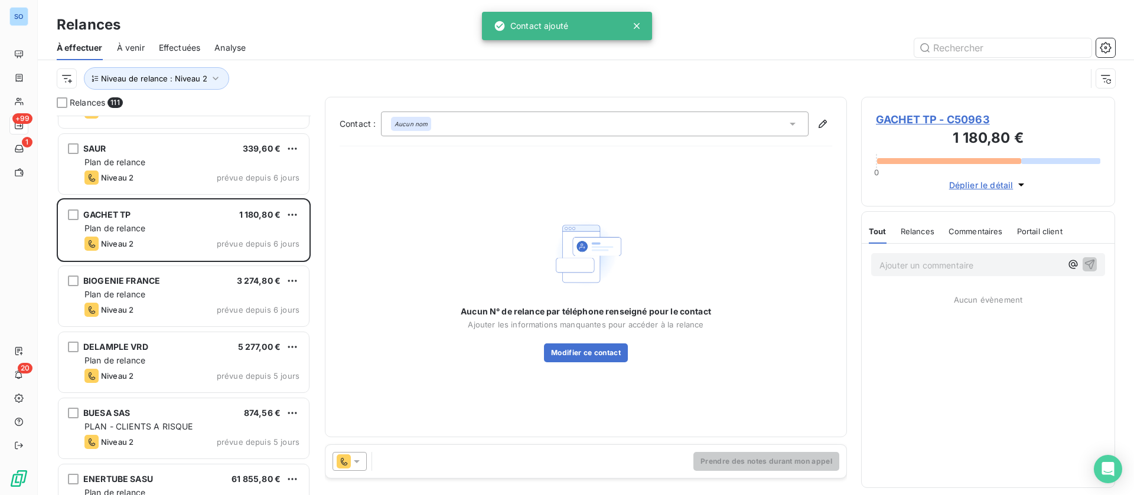
click at [340, 456] on icon at bounding box center [344, 462] width 14 height 14
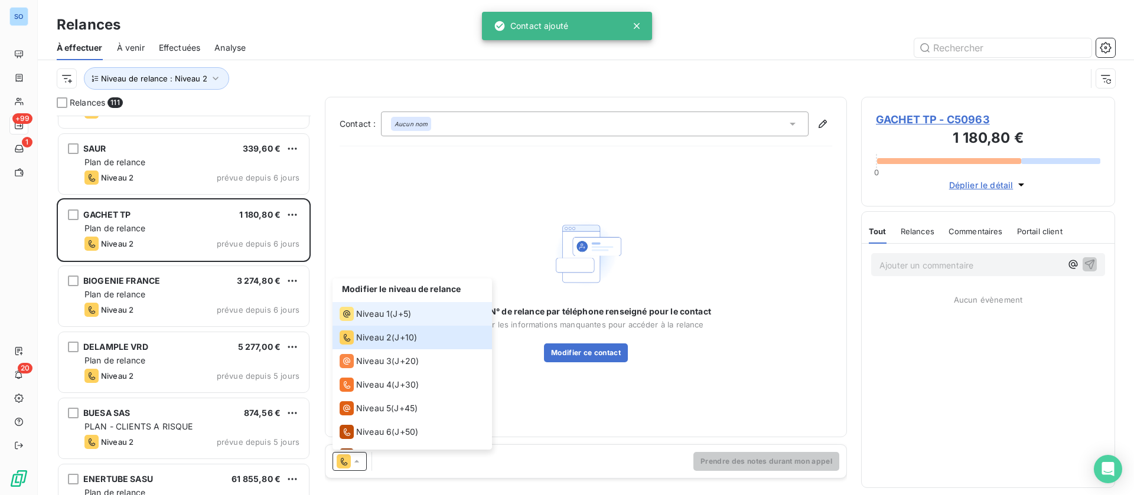
click at [361, 309] on span "Niveau 1" at bounding box center [373, 314] width 34 height 12
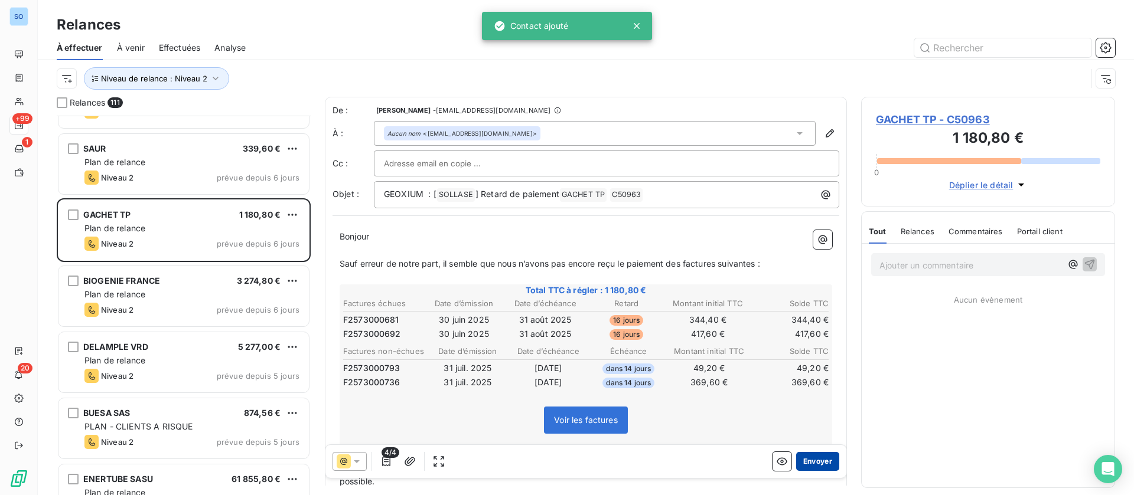
click at [809, 459] on button "Envoyer" at bounding box center [817, 461] width 43 height 19
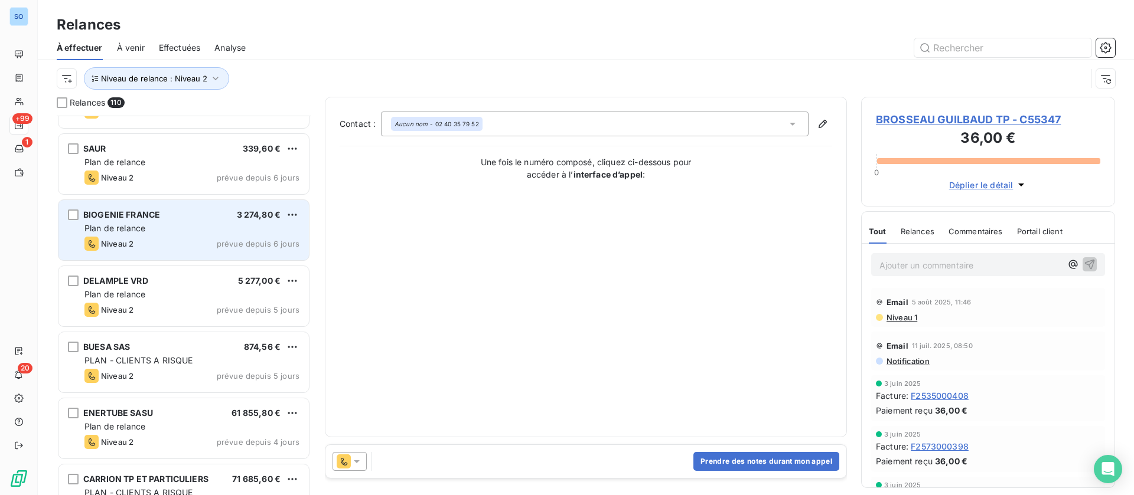
click at [167, 227] on div "Plan de relance" at bounding box center [191, 229] width 215 height 12
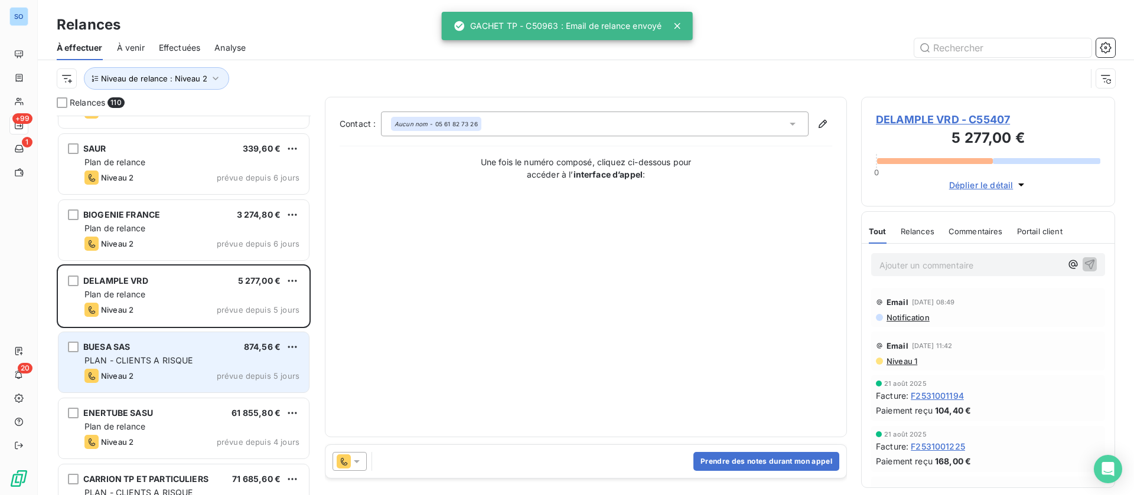
click at [168, 376] on div "Niveau 2 prévue depuis 5 jours" at bounding box center [191, 376] width 215 height 14
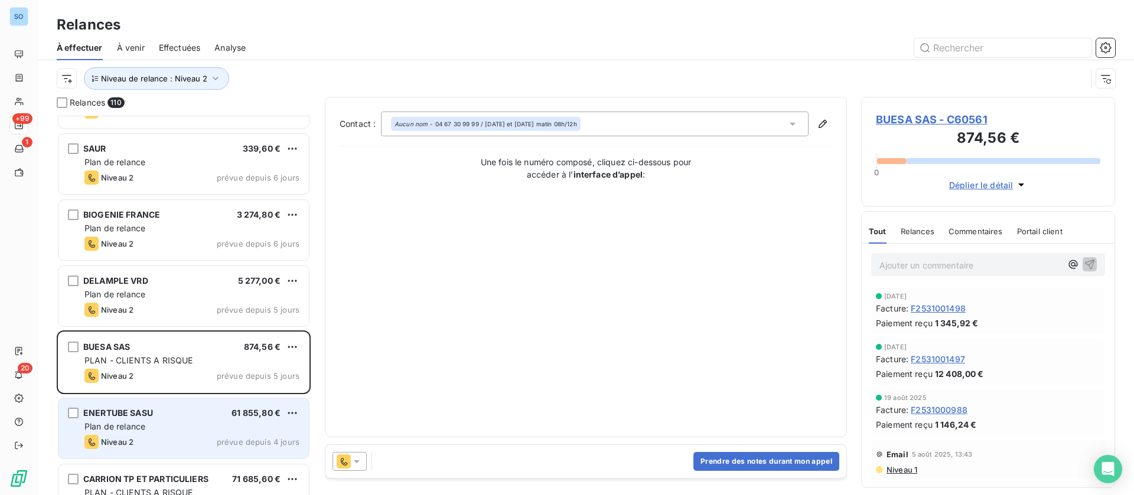
click at [197, 422] on div "Plan de relance" at bounding box center [191, 427] width 215 height 12
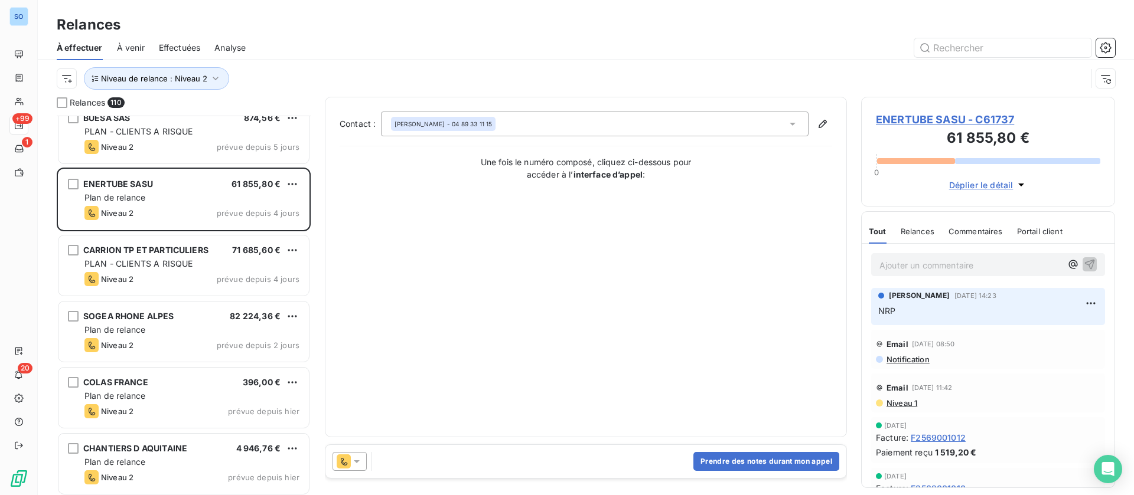
scroll to position [1506, 0]
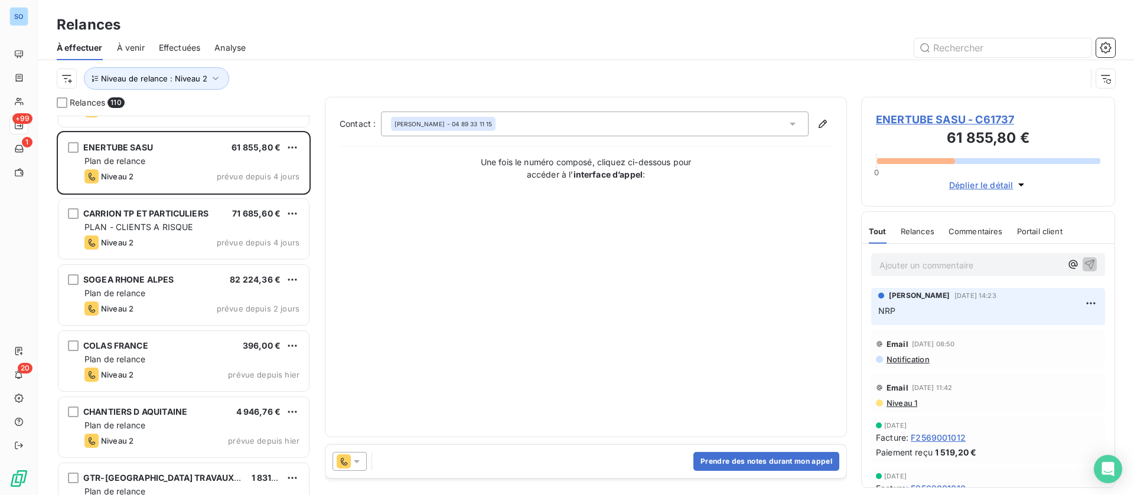
click at [200, 237] on div "Niveau 2 prévue depuis 4 jours" at bounding box center [191, 243] width 215 height 14
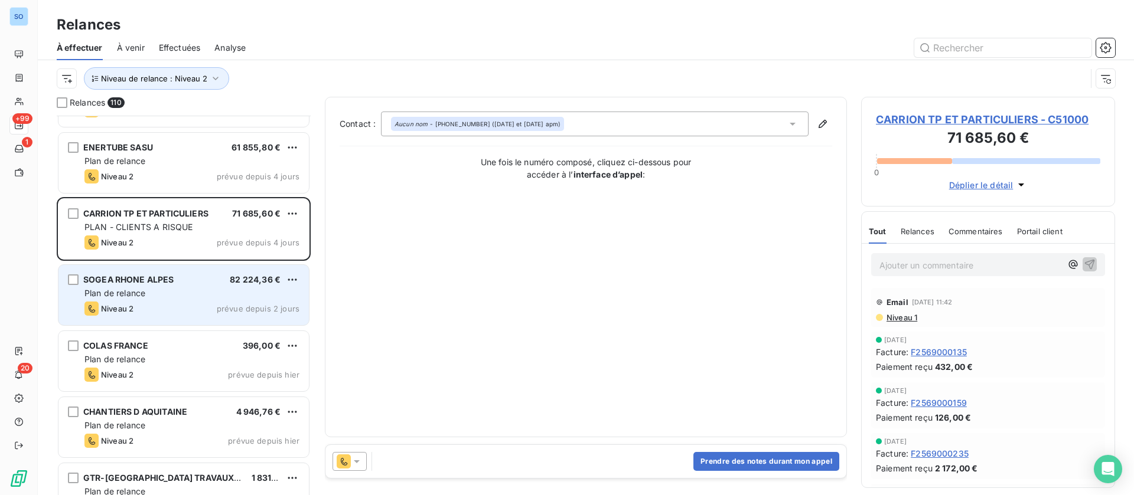
click at [175, 291] on div "Plan de relance" at bounding box center [191, 294] width 215 height 12
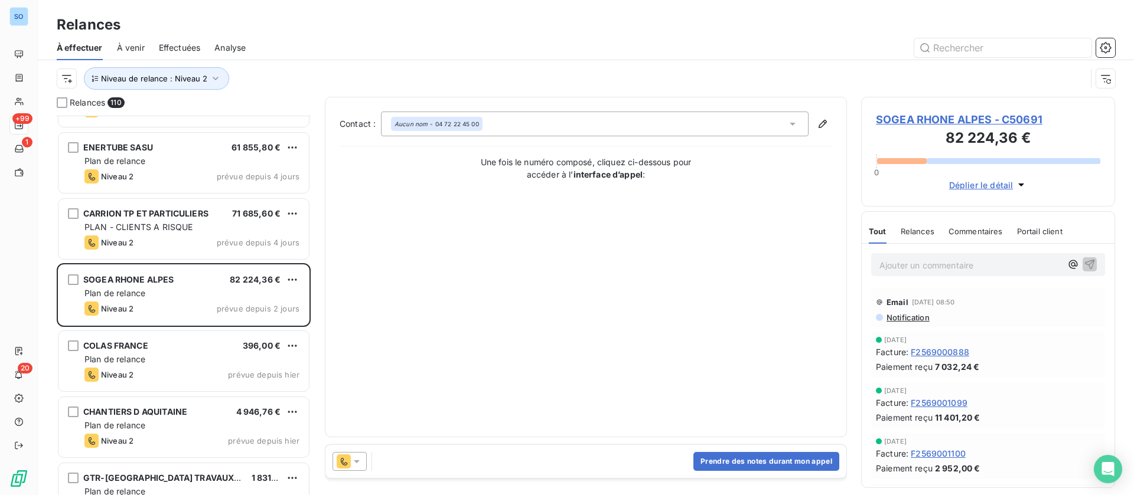
click at [934, 229] on div "Tout Relances Commentaires Portail client" at bounding box center [966, 231] width 194 height 25
click at [906, 231] on span "Relances" at bounding box center [918, 231] width 34 height 9
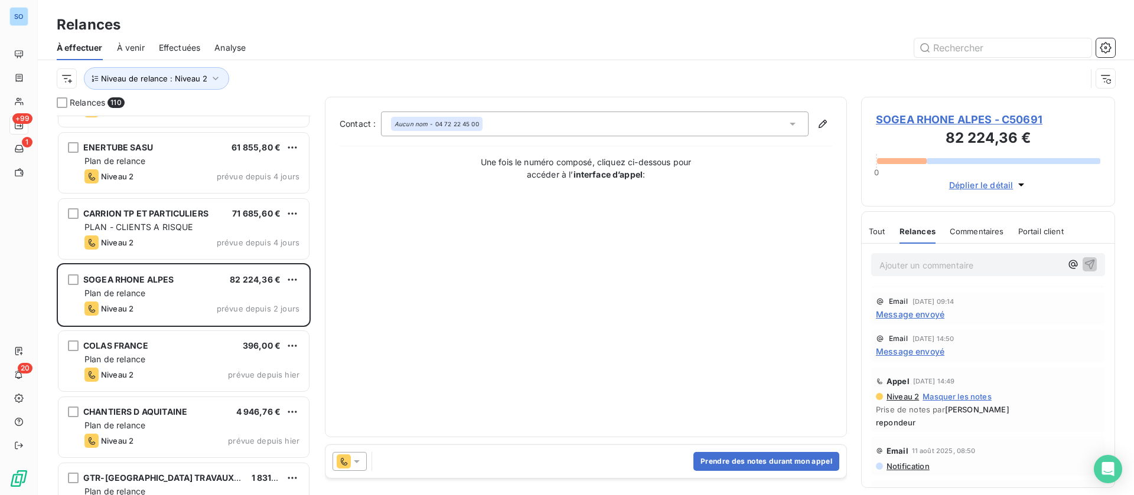
scroll to position [89, 0]
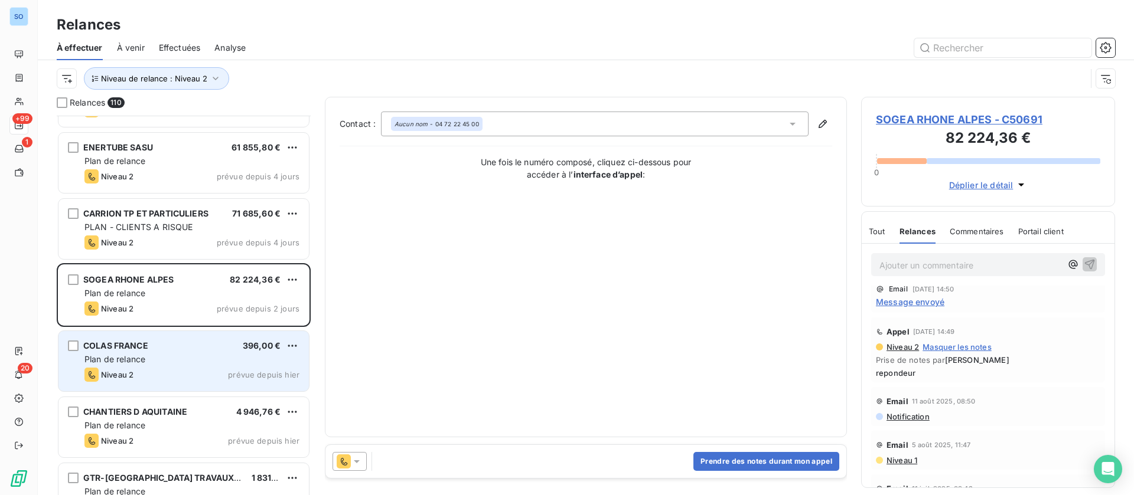
click at [180, 363] on div "Plan de relance" at bounding box center [191, 360] width 215 height 12
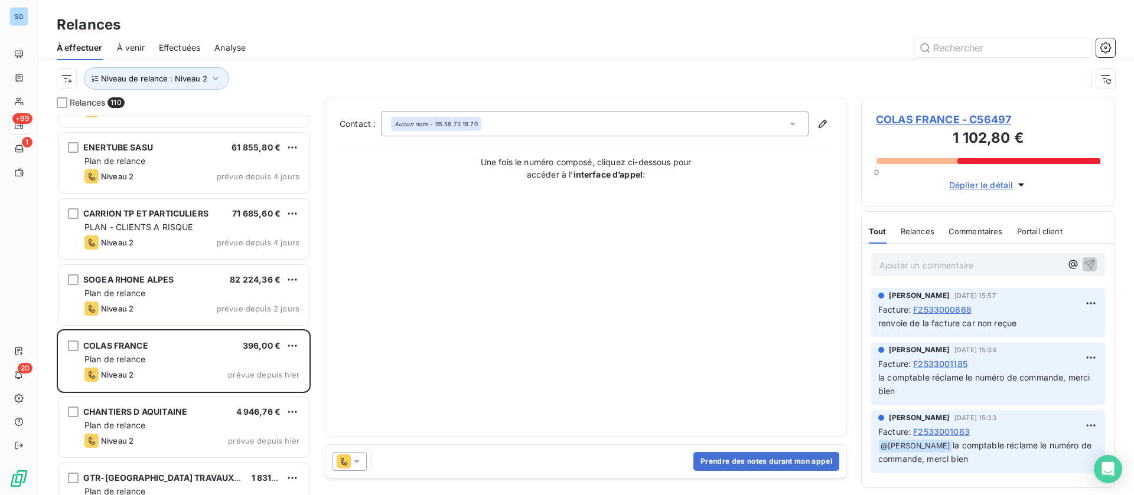
click at [912, 223] on div "Relances" at bounding box center [918, 231] width 34 height 25
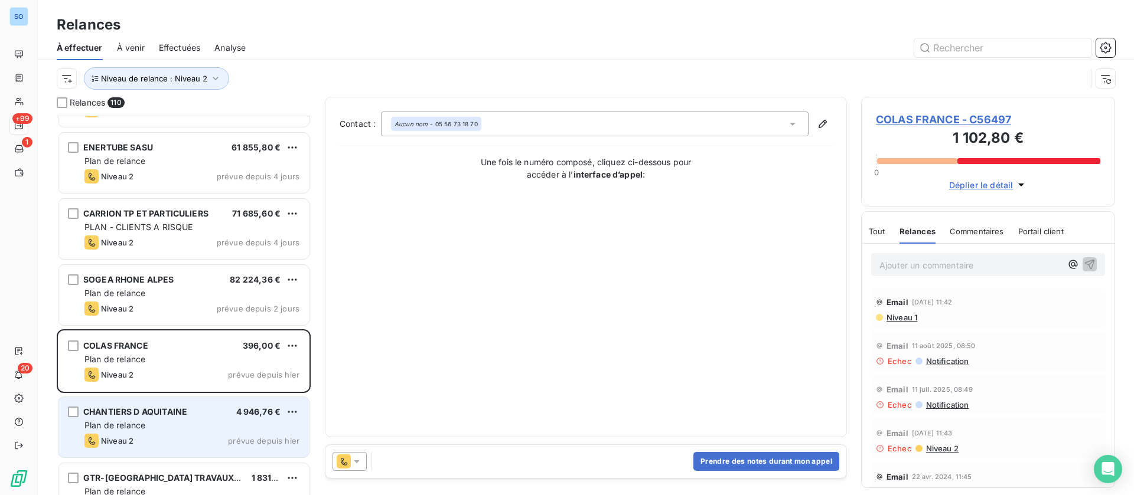
click at [209, 409] on div "CHANTIERS D AQUITAINE 4 946,76 €" at bounding box center [191, 412] width 215 height 11
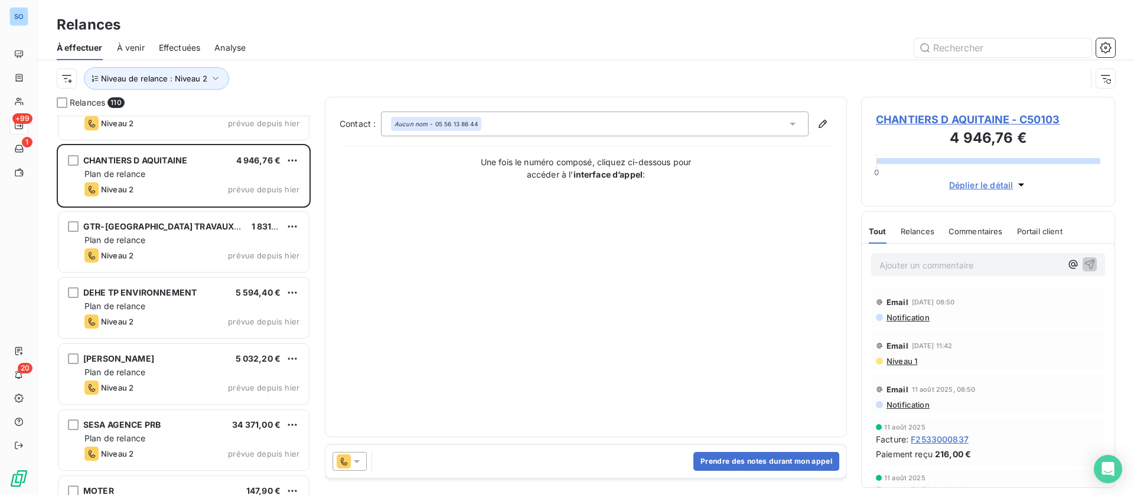
scroll to position [1772, 0]
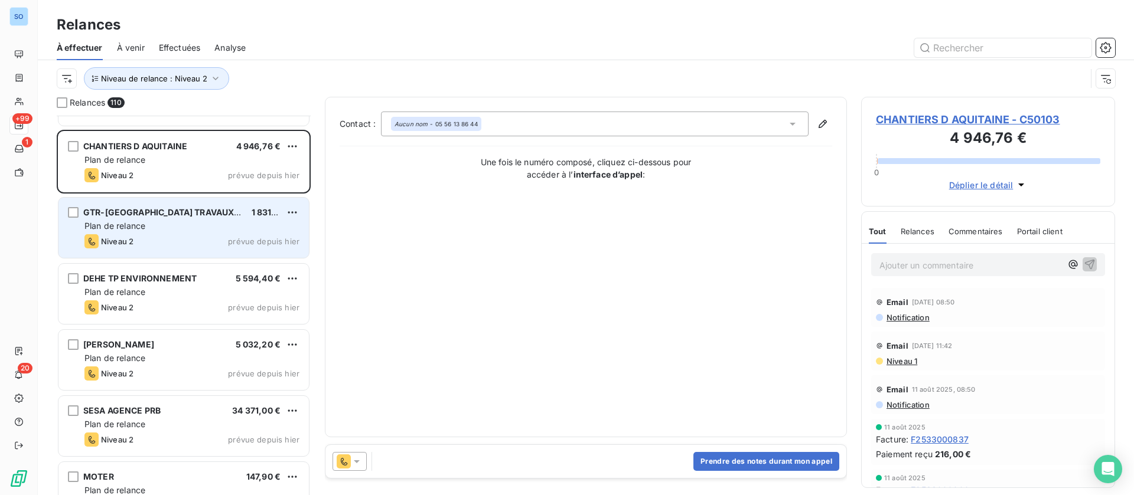
click at [164, 243] on div "Niveau 2 prévue depuis hier" at bounding box center [191, 241] width 215 height 14
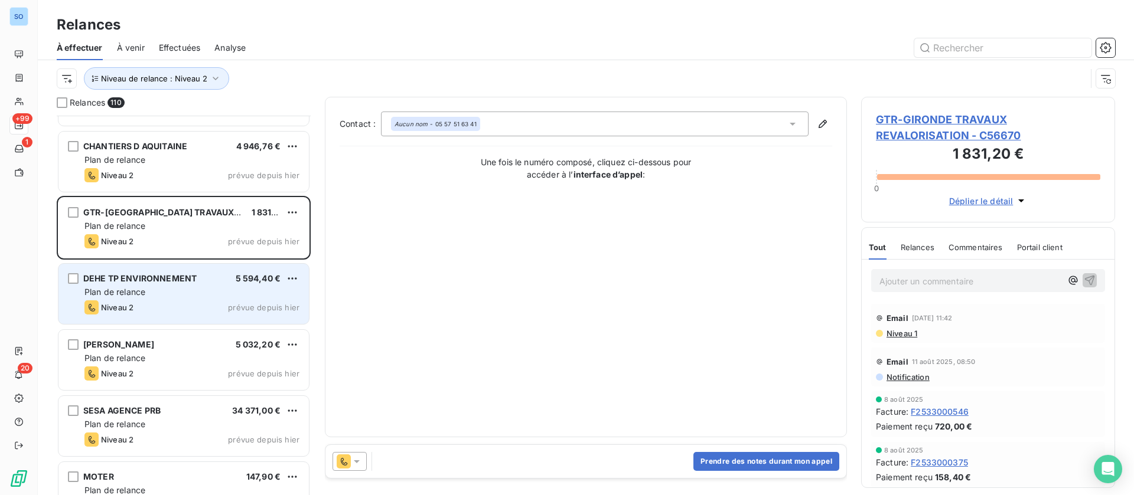
click at [145, 291] on span "Plan de relance" at bounding box center [114, 292] width 61 height 10
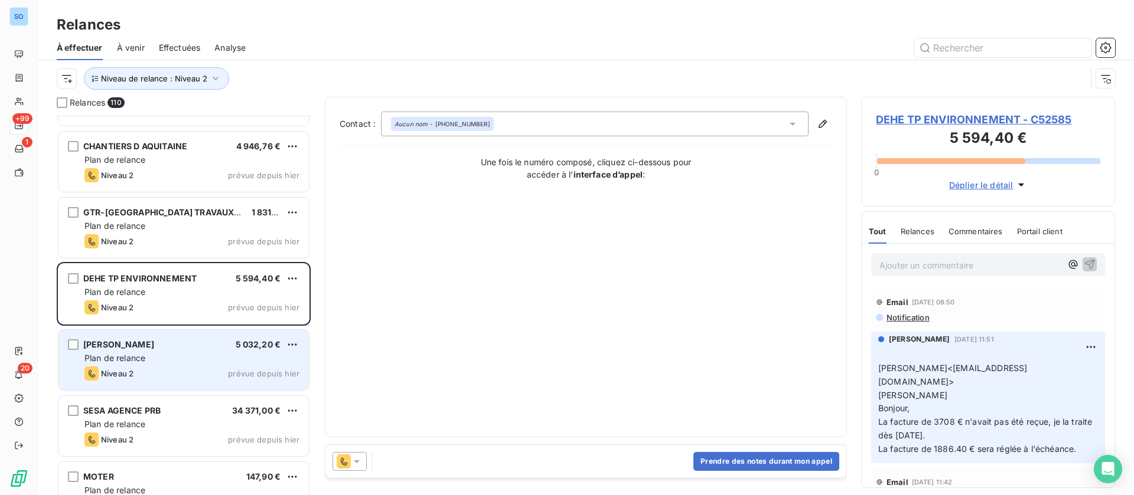
click at [152, 353] on div "Plan de relance" at bounding box center [191, 359] width 215 height 12
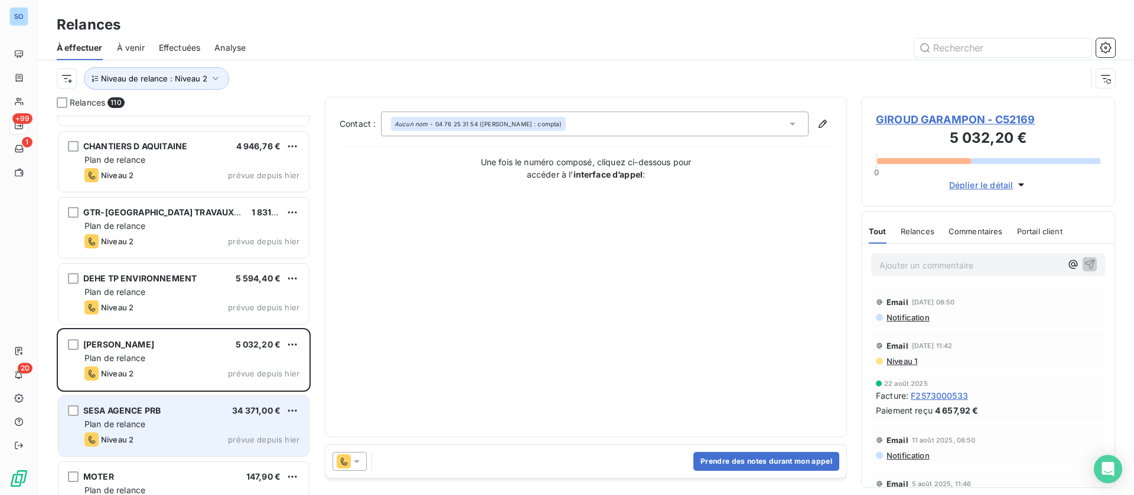
click at [169, 419] on div "Plan de relance" at bounding box center [191, 425] width 215 height 12
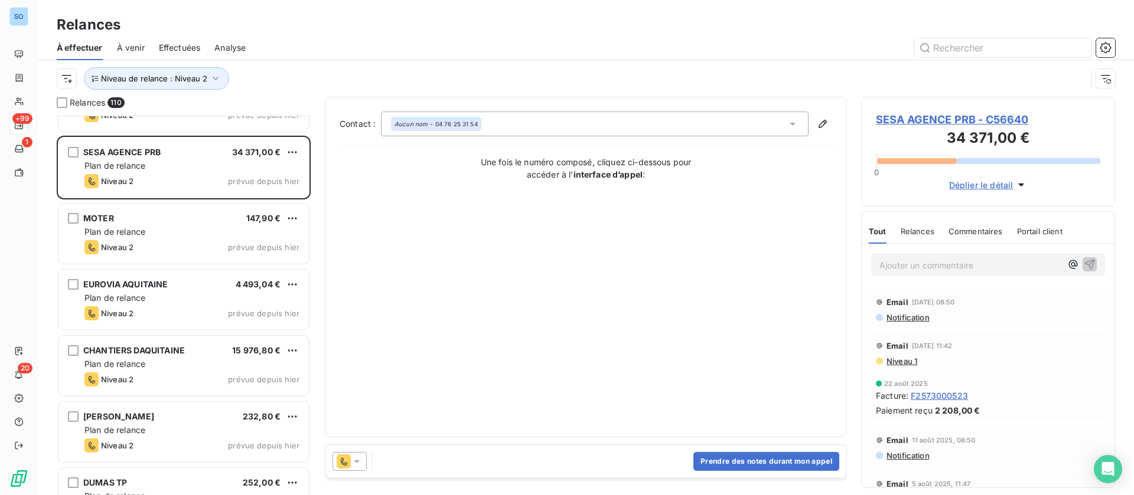
scroll to position [2038, 0]
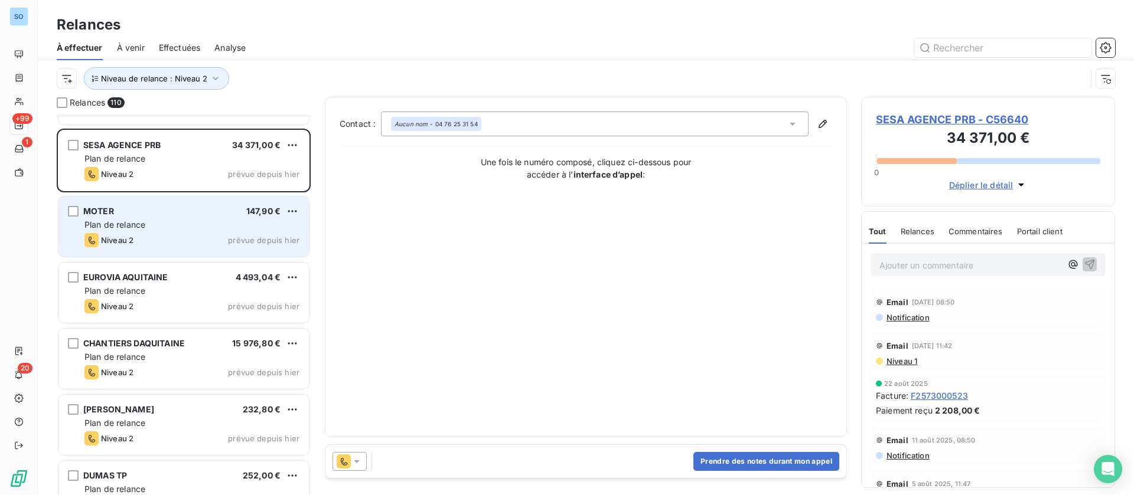
click at [167, 229] on div "Plan de relance" at bounding box center [191, 225] width 215 height 12
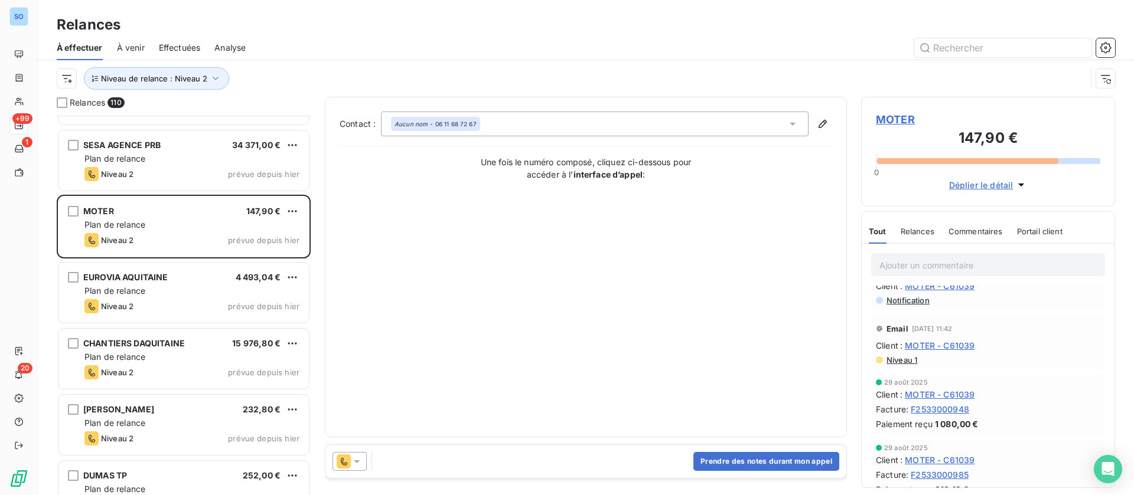
scroll to position [266, 0]
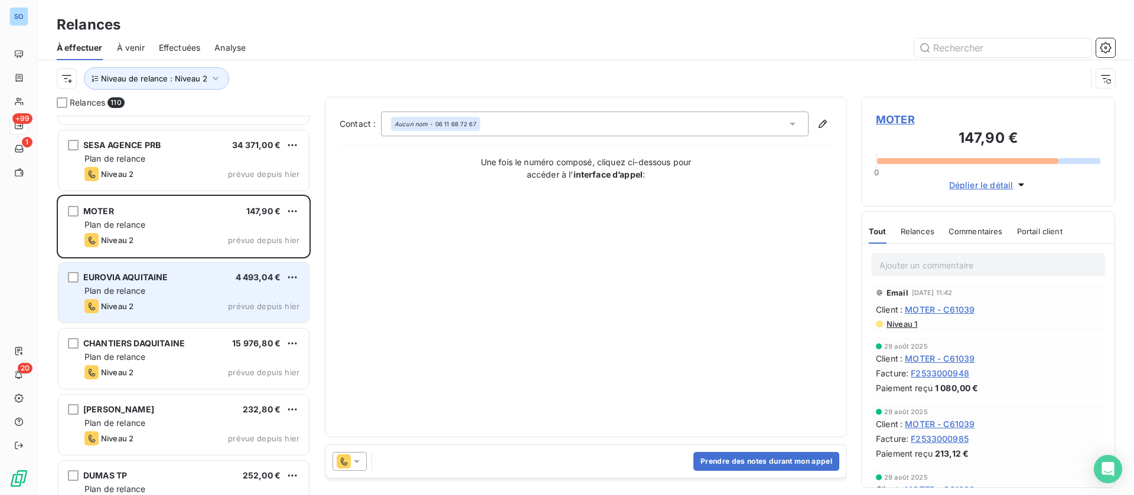
click at [149, 291] on div "Plan de relance" at bounding box center [191, 291] width 215 height 12
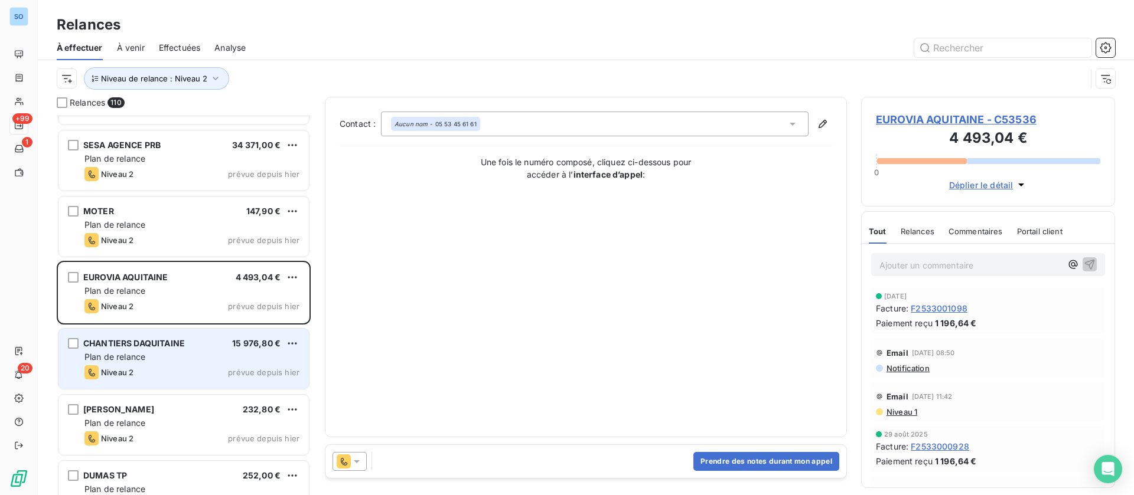
click at [164, 363] on div "Plan de relance" at bounding box center [191, 357] width 215 height 12
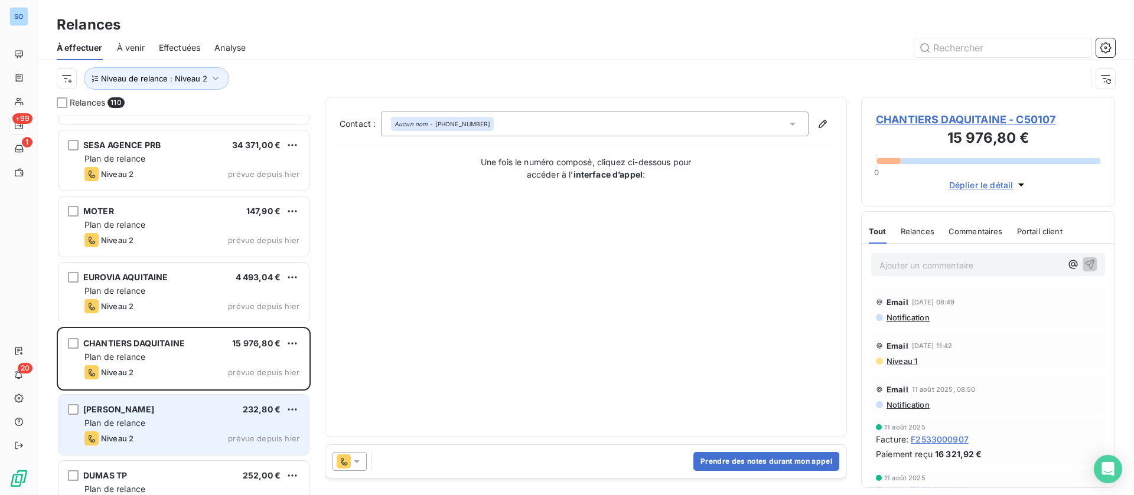
click at [170, 418] on div "Plan de relance" at bounding box center [191, 424] width 215 height 12
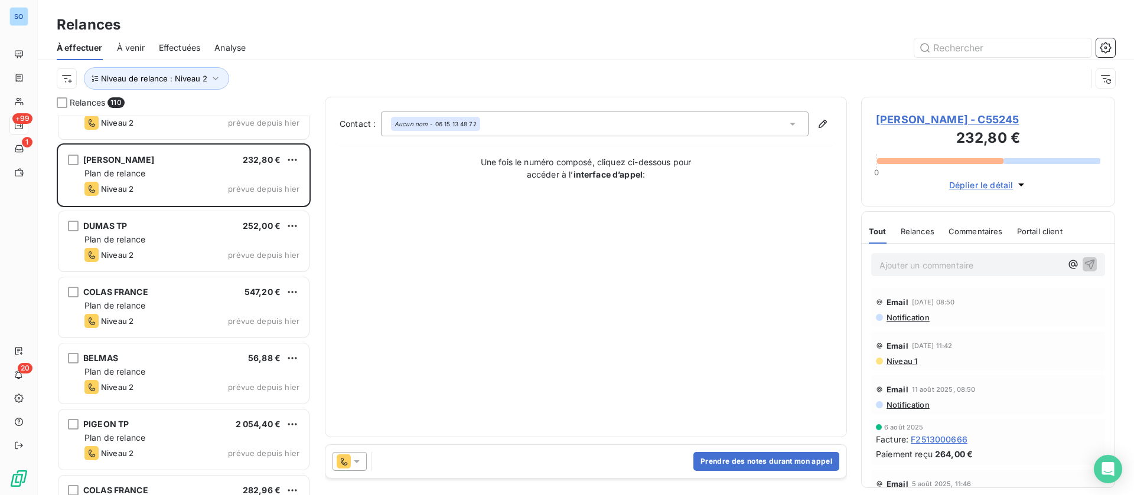
scroll to position [2304, 0]
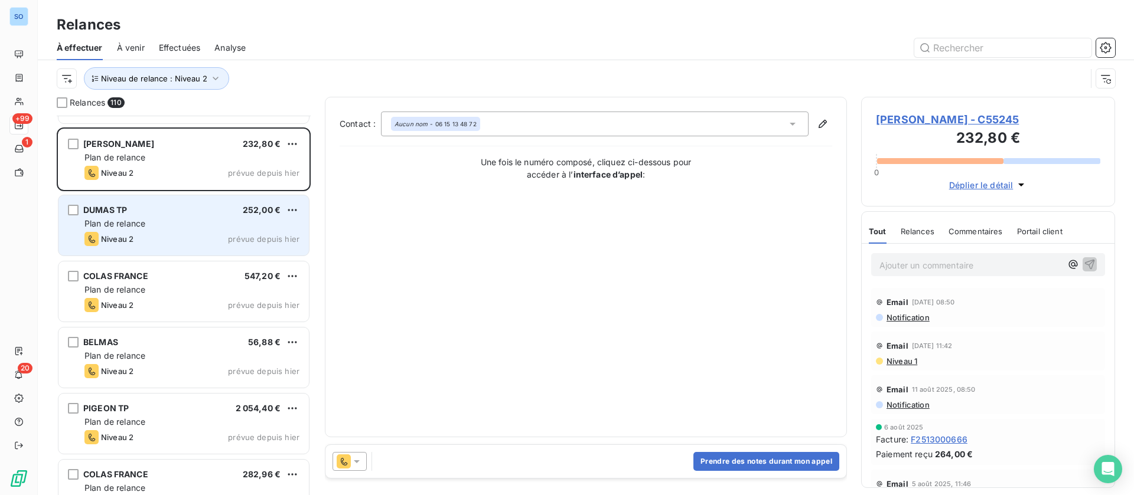
click at [143, 222] on span "Plan de relance" at bounding box center [114, 224] width 61 height 10
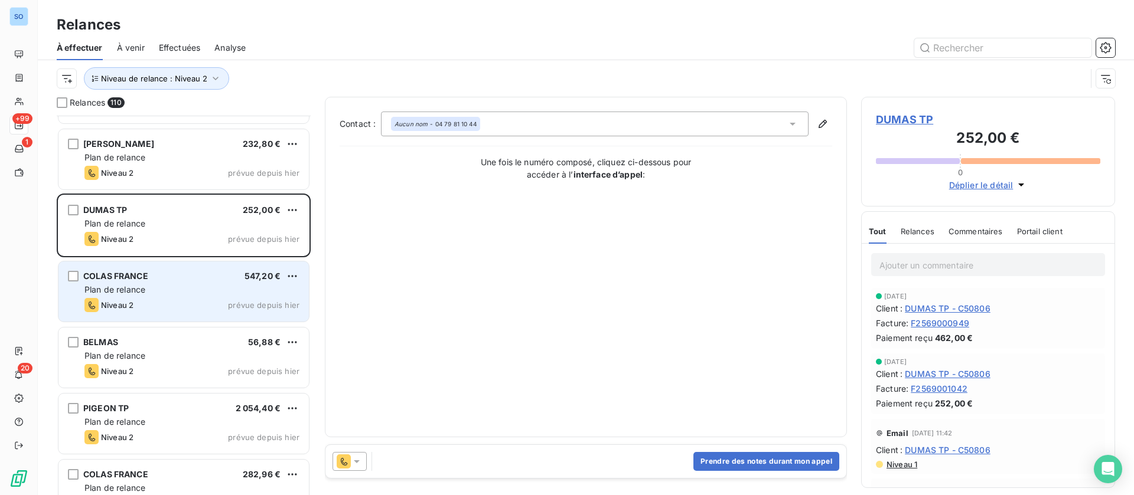
click at [137, 289] on span "Plan de relance" at bounding box center [114, 290] width 61 height 10
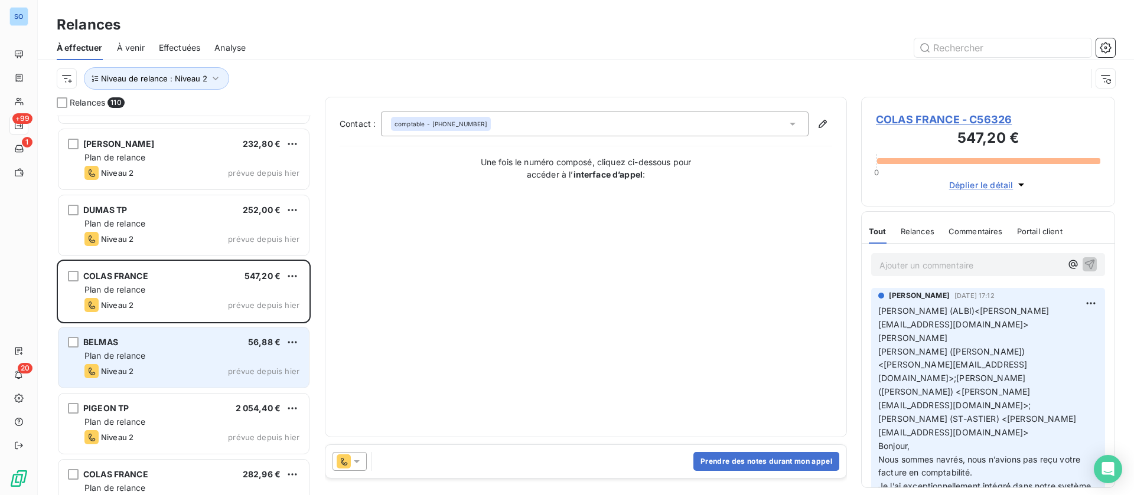
click at [150, 353] on div "Plan de relance" at bounding box center [191, 356] width 215 height 12
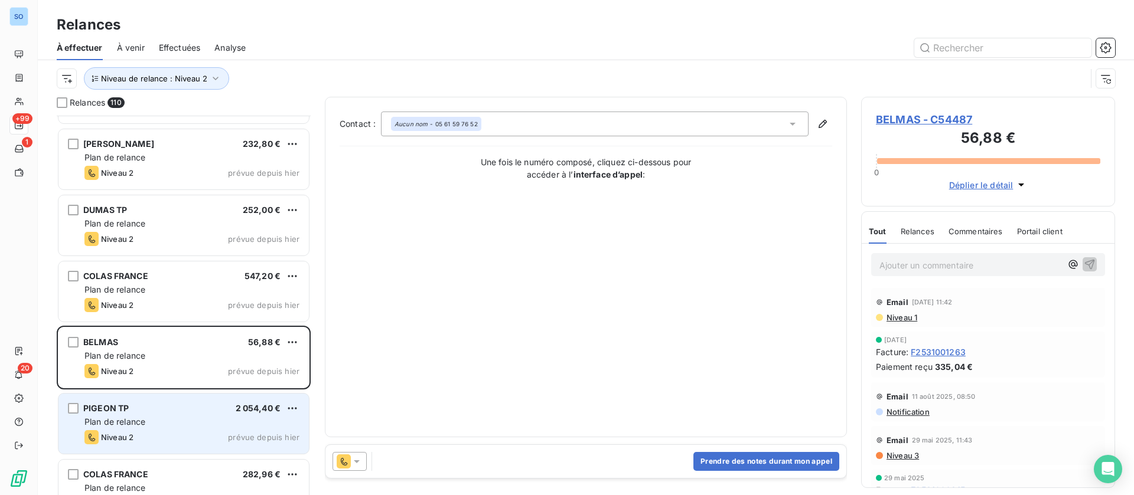
click at [159, 426] on div "Plan de relance" at bounding box center [191, 422] width 215 height 12
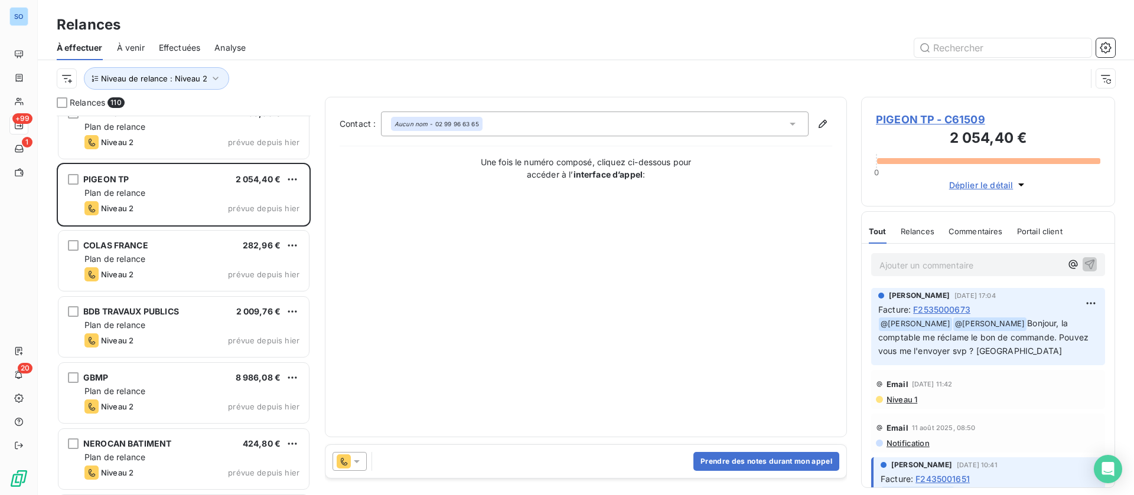
scroll to position [2569, 0]
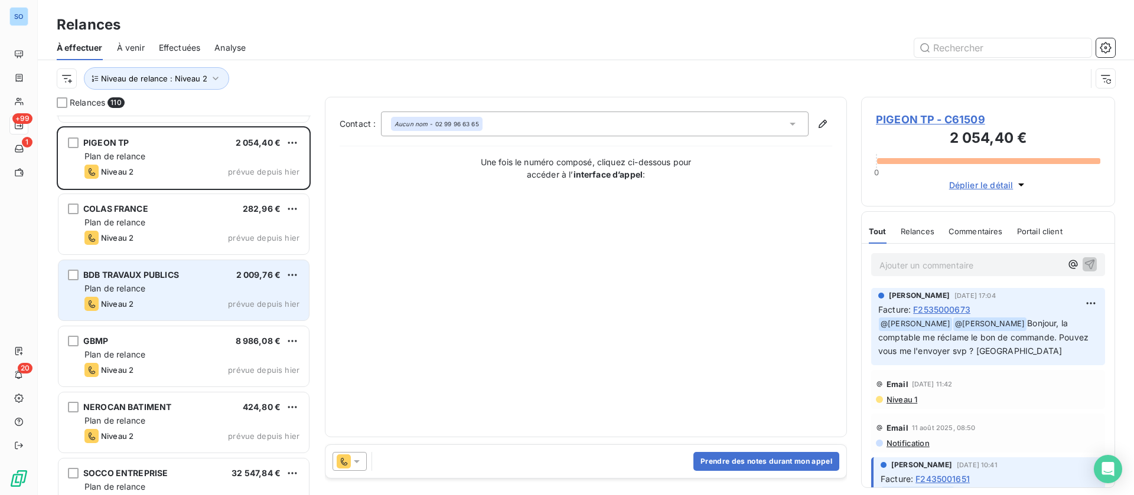
click at [155, 278] on span "BDB TRAVAUX PUBLICS" at bounding box center [131, 275] width 96 height 10
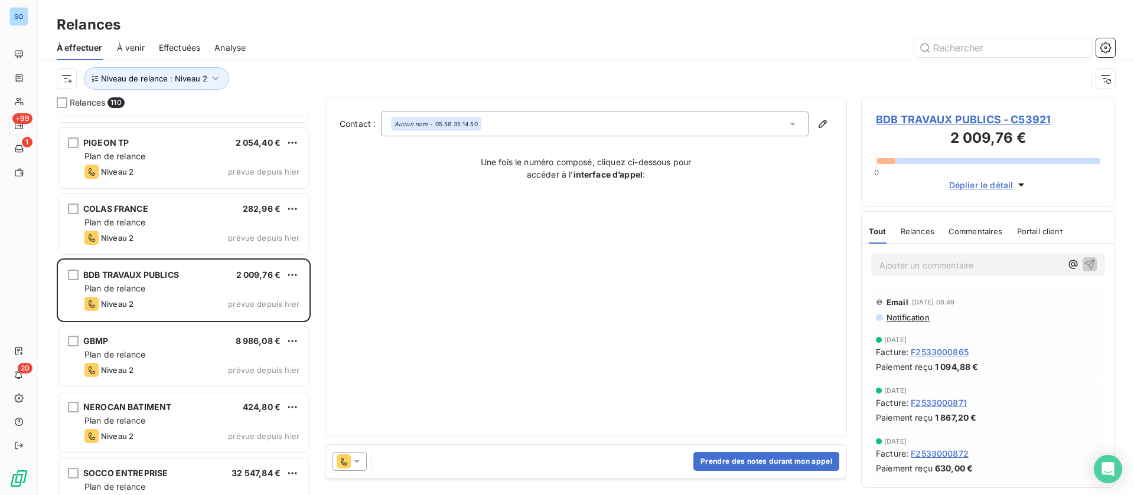
click at [919, 227] on span "Relances" at bounding box center [918, 231] width 34 height 9
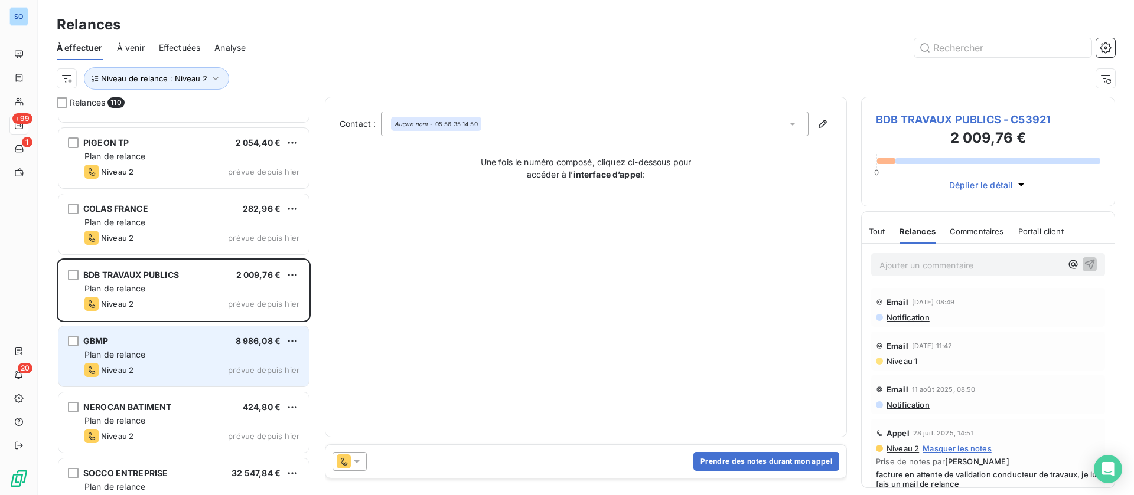
click at [236, 361] on div "GBMP 8 986,08 € Plan de relance Niveau 2 prévue depuis [DATE]" at bounding box center [183, 357] width 250 height 60
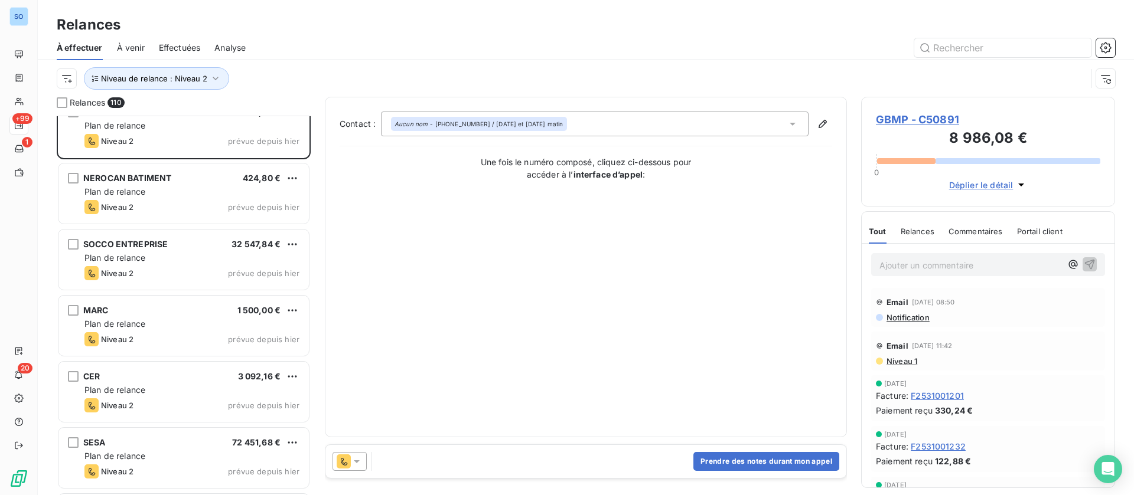
scroll to position [2835, 0]
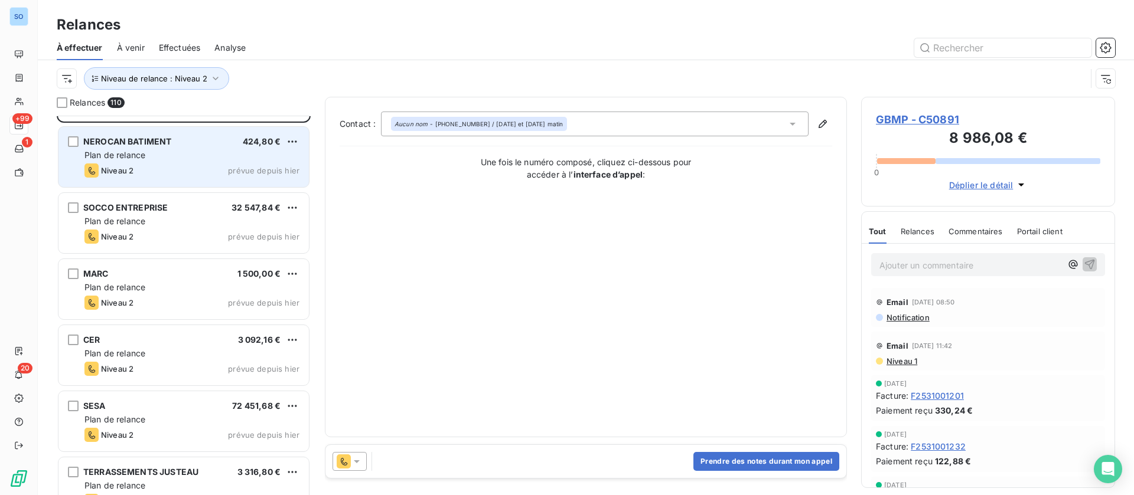
click at [197, 154] on div "Plan de relance" at bounding box center [191, 155] width 215 height 12
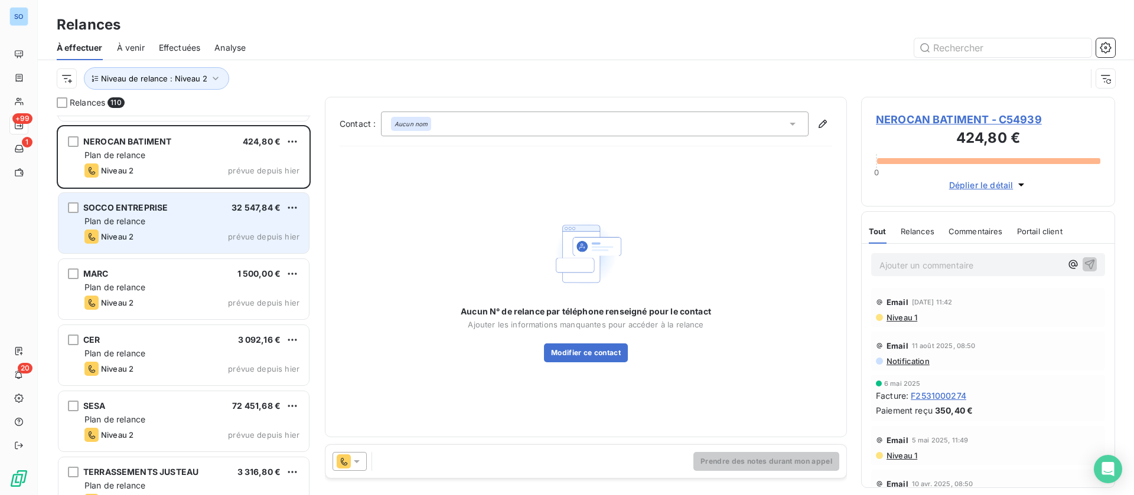
click at [180, 229] on div "SOCCO ENTREPRISE 32 547,84 € Plan de relance Niveau 2 prévue depuis [DATE]" at bounding box center [183, 223] width 250 height 60
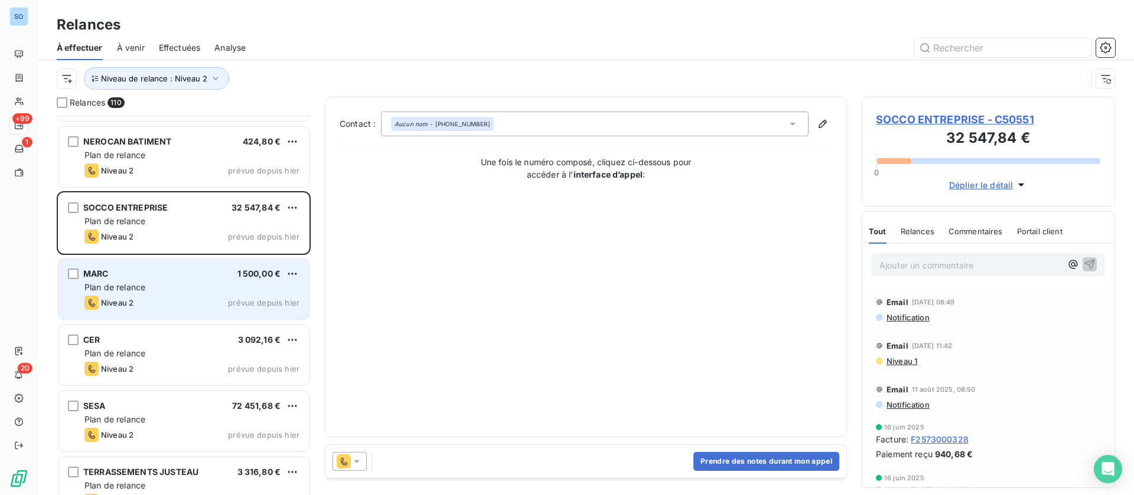
click at [167, 282] on div "Plan de relance" at bounding box center [191, 288] width 215 height 12
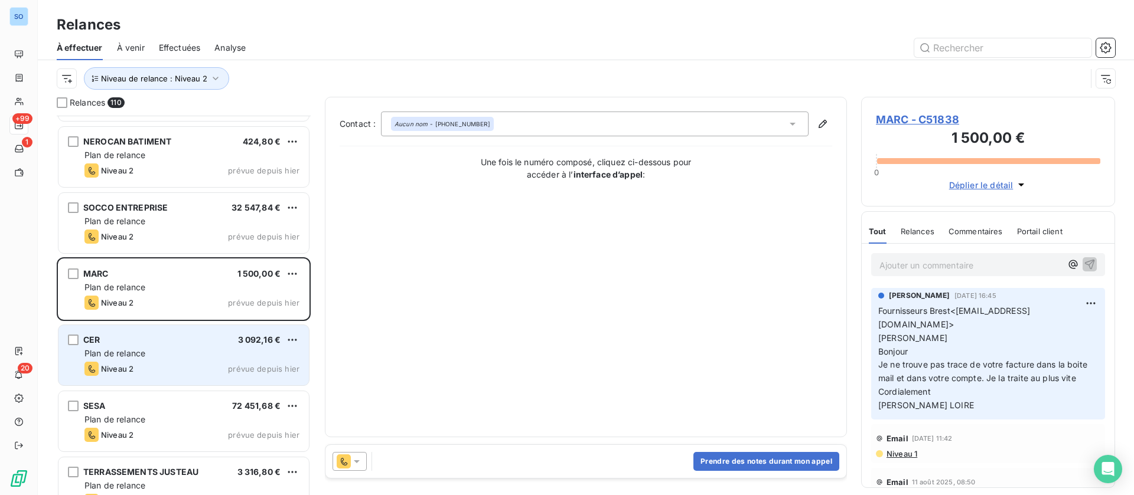
click at [136, 345] on div "CER 3 092,16 €" at bounding box center [191, 340] width 215 height 11
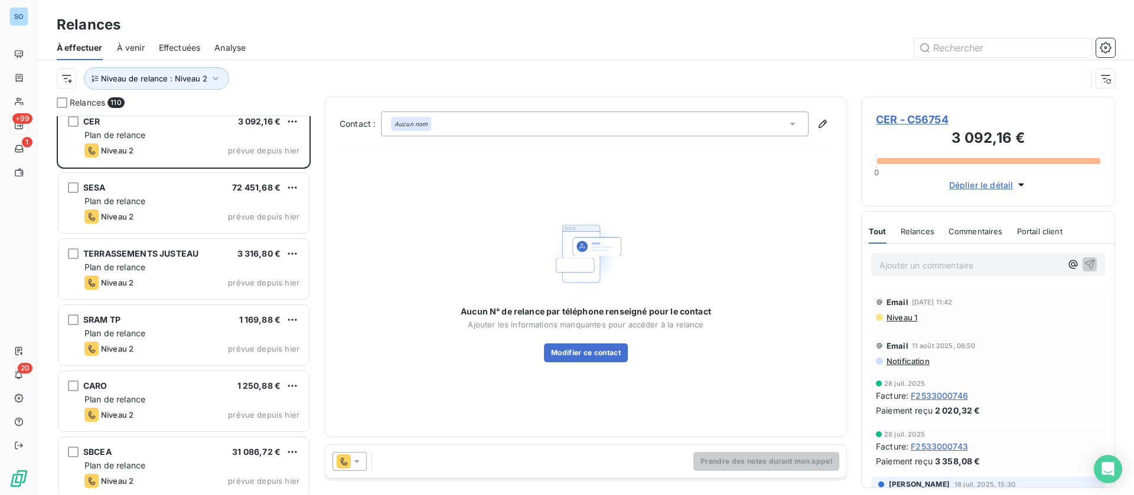
scroll to position [3101, 0]
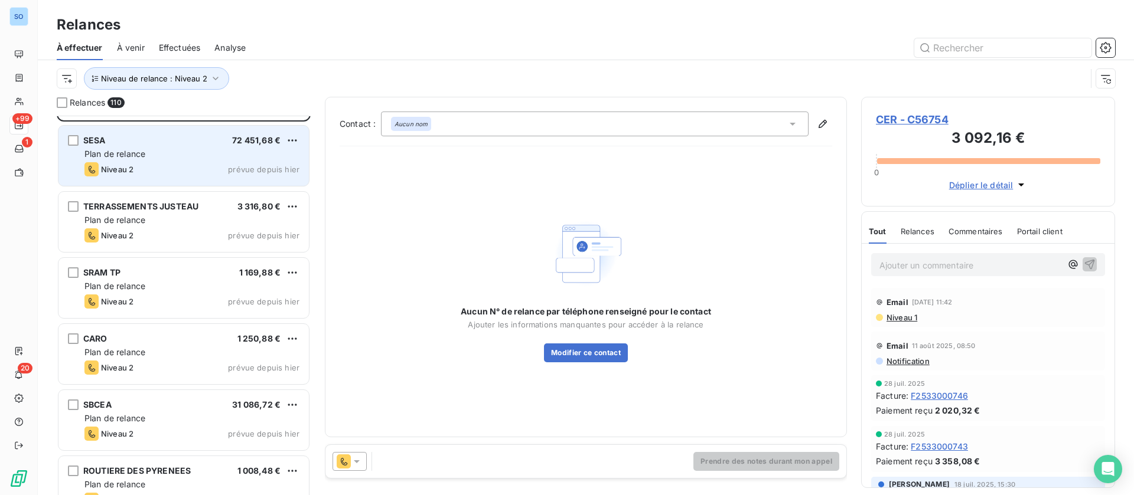
click at [174, 159] on div "Plan de relance" at bounding box center [191, 154] width 215 height 12
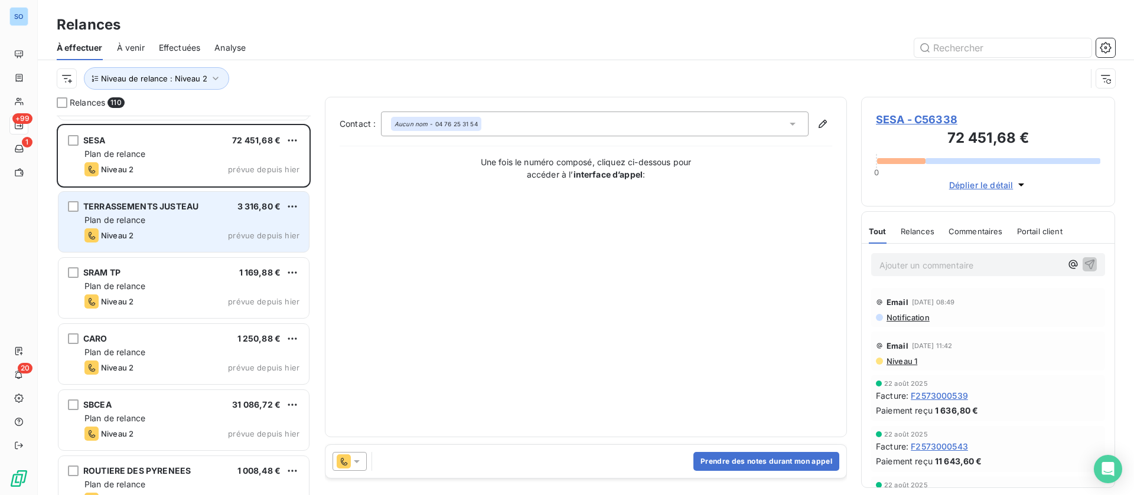
click at [131, 204] on span "TERRASSEMENTS JUSTEAU" at bounding box center [140, 206] width 115 height 10
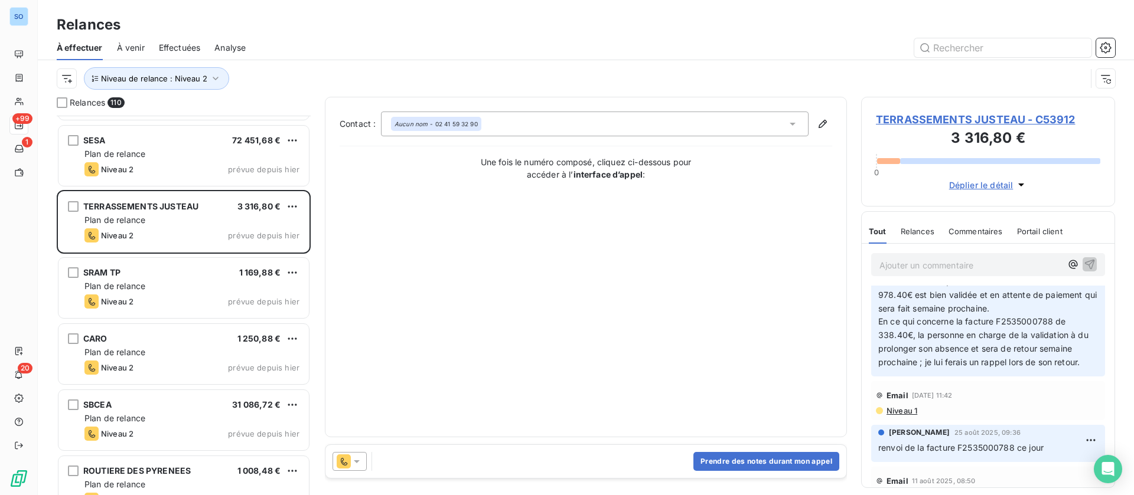
scroll to position [89, 0]
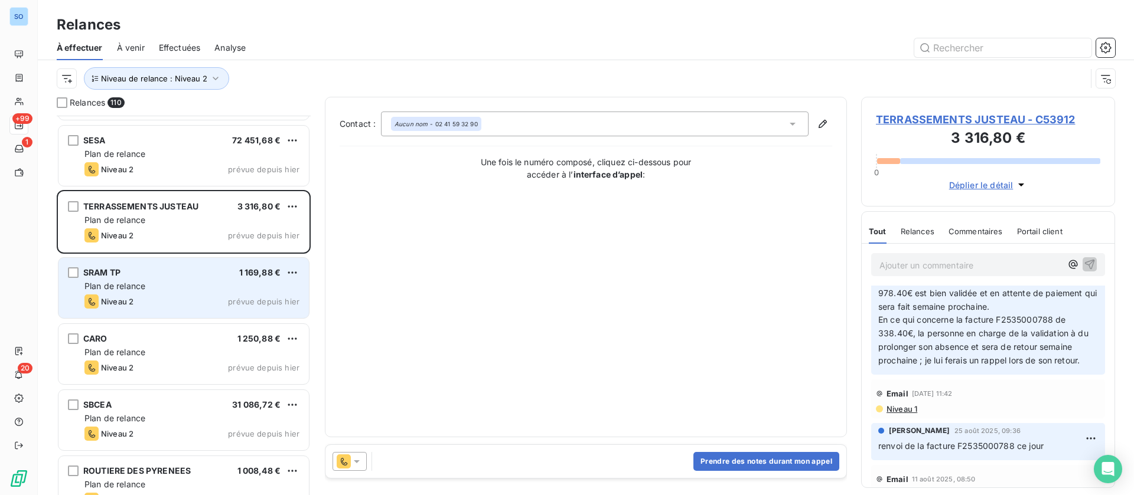
click at [177, 283] on div "Plan de relance" at bounding box center [191, 287] width 215 height 12
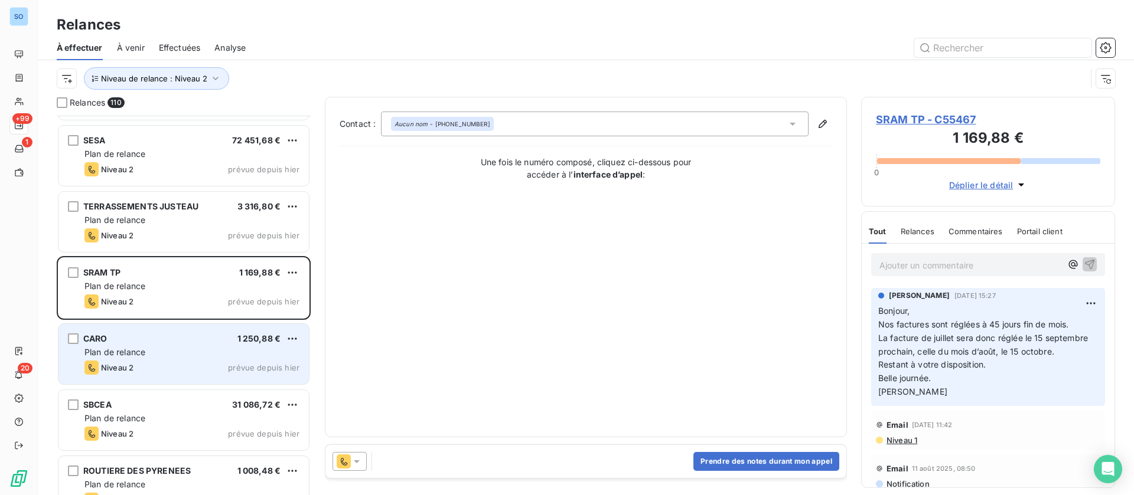
click at [216, 356] on div "Plan de relance" at bounding box center [191, 353] width 215 height 12
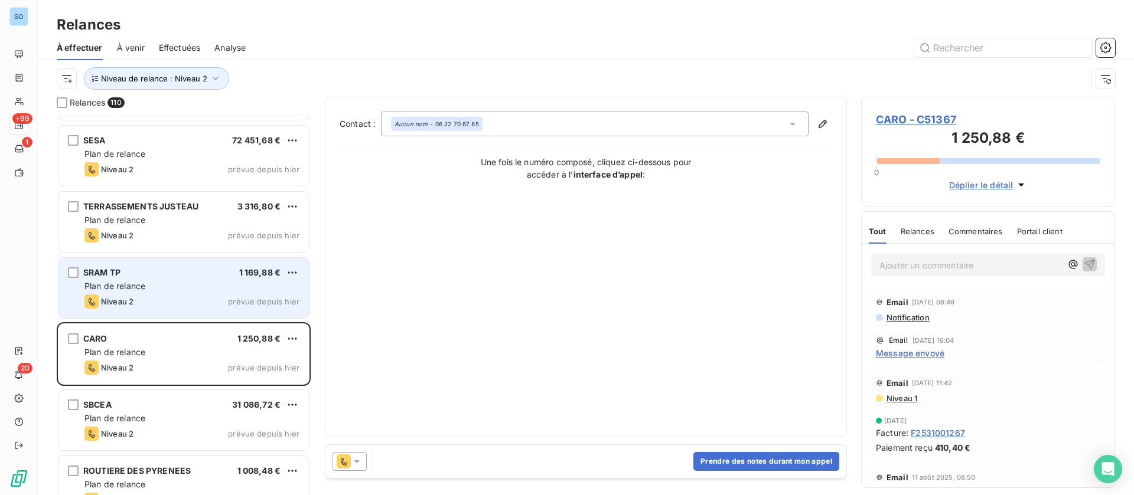
click at [302, 272] on div "SRAM TP 1 169,88 € Plan de relance Niveau 2 prévue depuis [DATE]" at bounding box center [183, 288] width 250 height 60
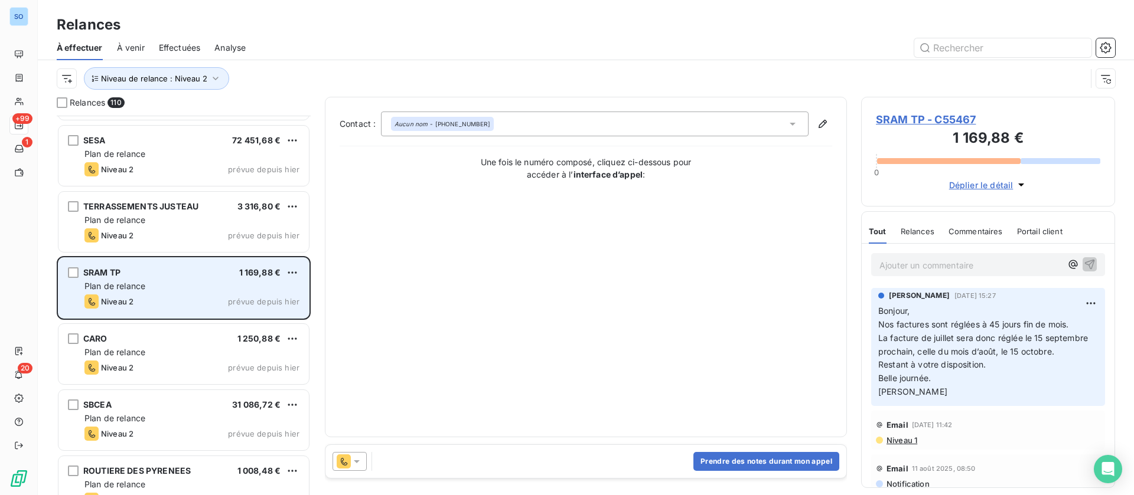
click at [299, 270] on div "SRAM TP 1 169,88 € Plan de relance Niveau 2 prévue depuis [DATE]" at bounding box center [183, 288] width 250 height 60
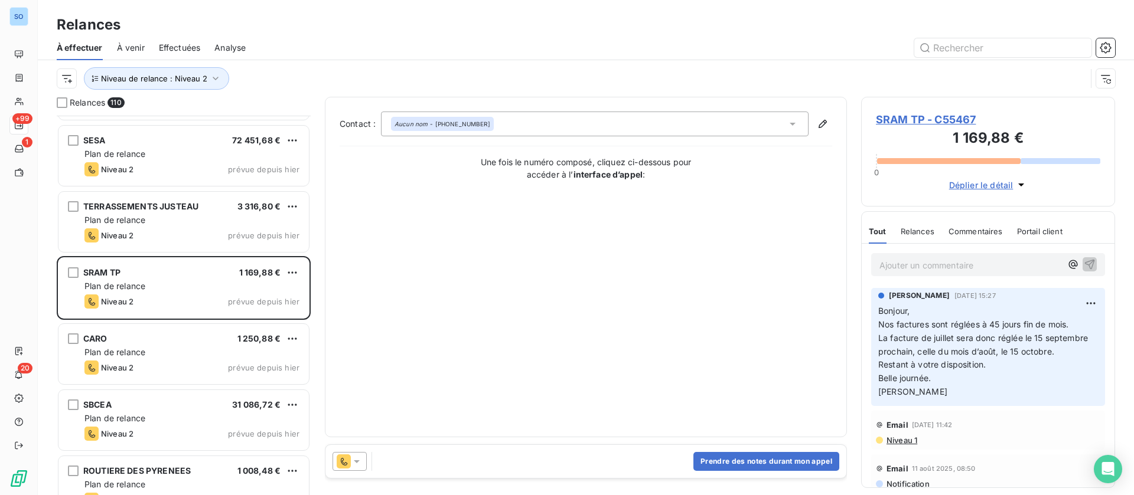
click at [293, 268] on html "SO +99 1 20 Relances À effectuer À venir Effectuées Analyse Niveau de relance :…" at bounding box center [567, 247] width 1134 height 495
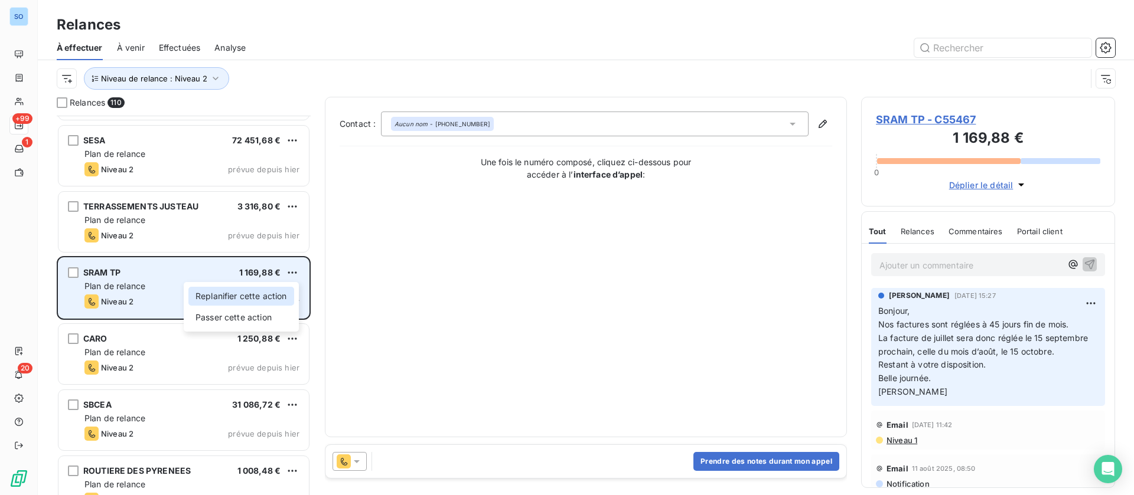
click at [263, 297] on div "Replanifier cette action" at bounding box center [241, 296] width 106 height 19
select select "8"
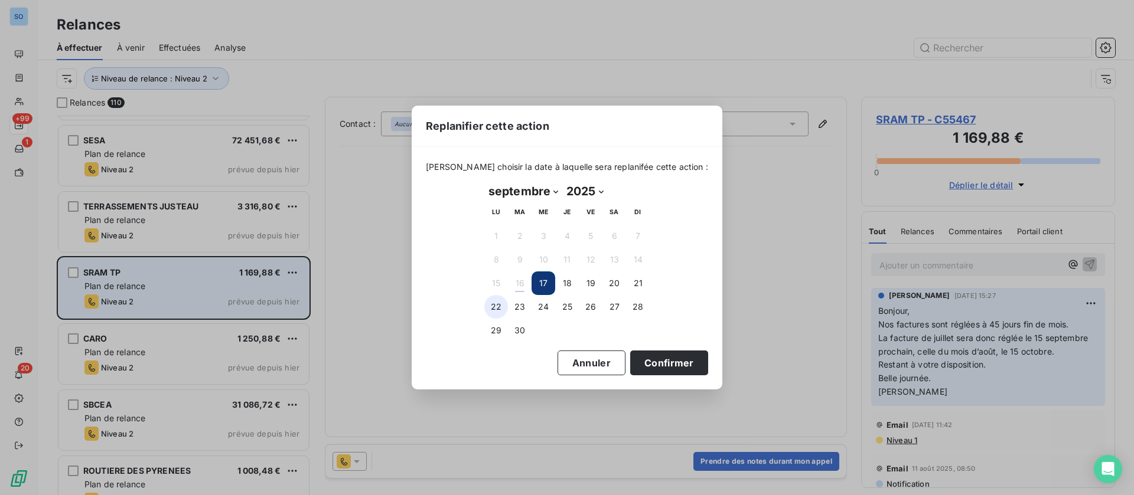
click at [505, 304] on button "22" at bounding box center [496, 307] width 24 height 24
click at [653, 356] on button "Confirmer" at bounding box center [669, 363] width 78 height 25
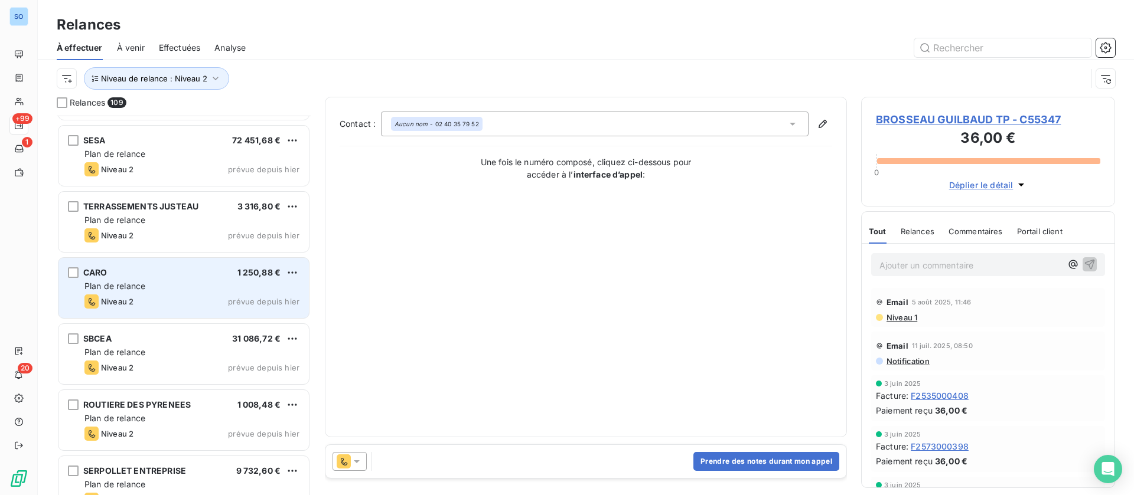
click at [154, 281] on div "Plan de relance" at bounding box center [191, 287] width 215 height 12
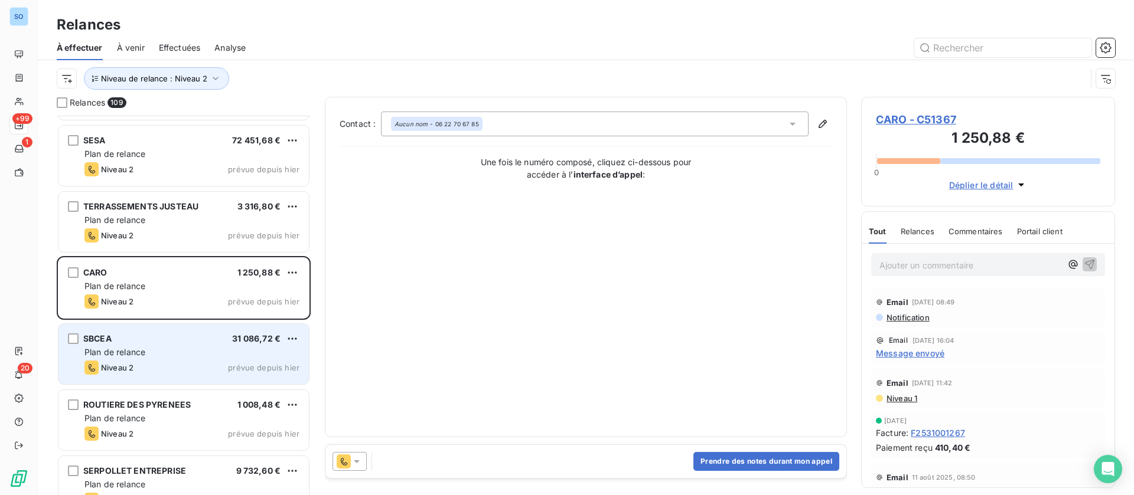
click at [155, 367] on div "Niveau 2 prévue depuis hier" at bounding box center [191, 368] width 215 height 14
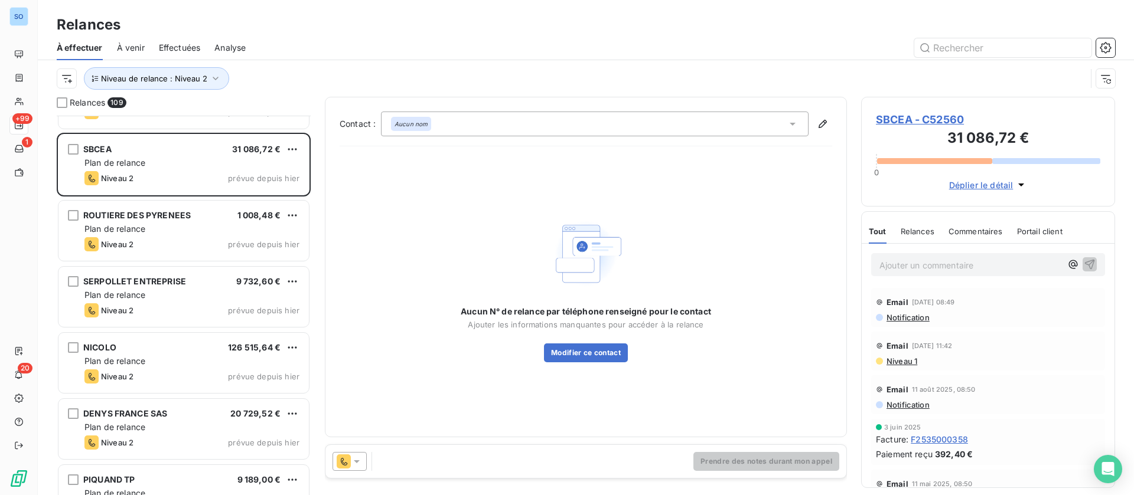
scroll to position [3367, 0]
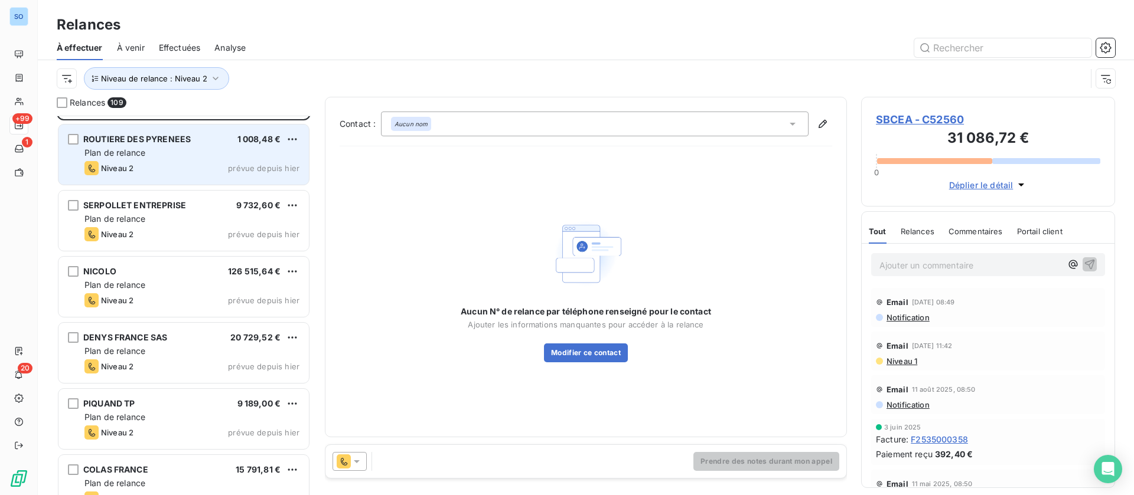
click at [160, 168] on div "Niveau 2 prévue depuis hier" at bounding box center [191, 168] width 215 height 14
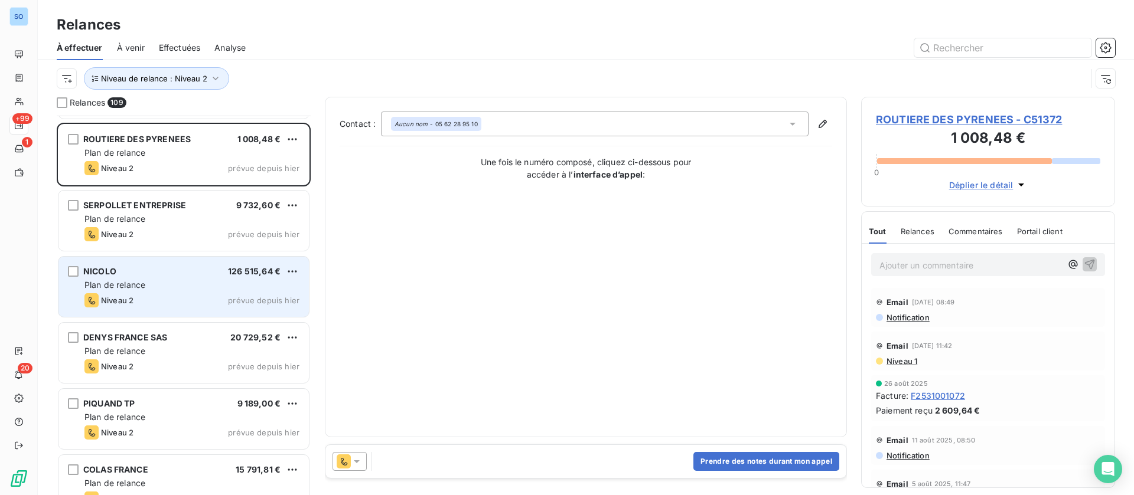
drag, startPoint x: 177, startPoint y: 263, endPoint x: 178, endPoint y: 257, distance: 5.9
click at [177, 260] on div "NICOLO 126 515,64 € Plan de relance Niveau 2 prévue depuis [DATE]" at bounding box center [183, 287] width 250 height 60
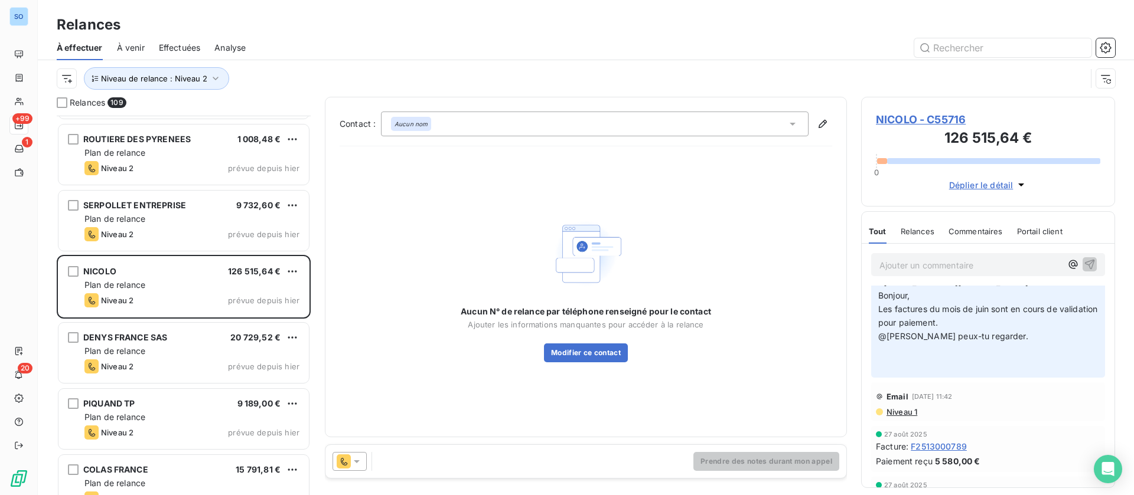
scroll to position [89, 0]
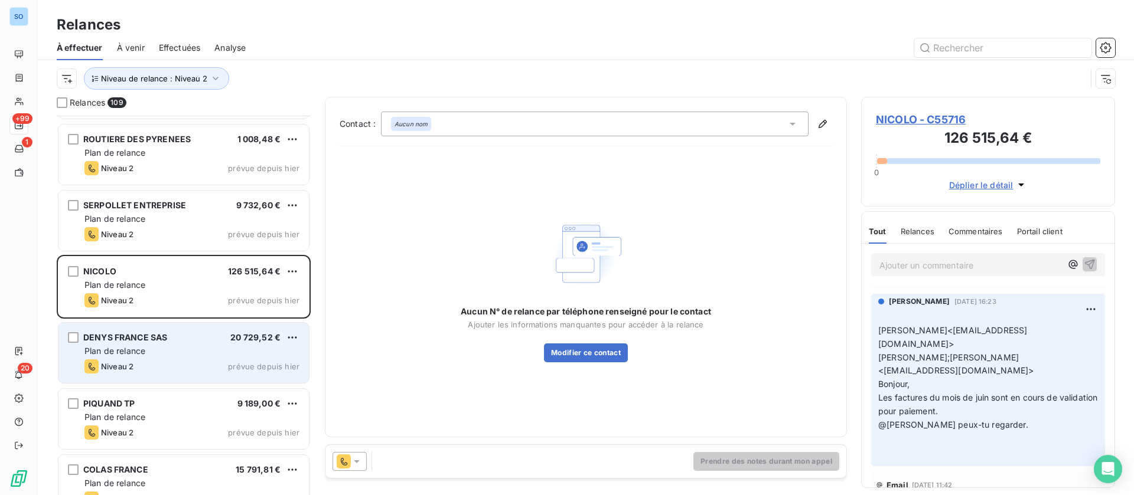
click at [142, 356] on span "Plan de relance" at bounding box center [114, 351] width 61 height 10
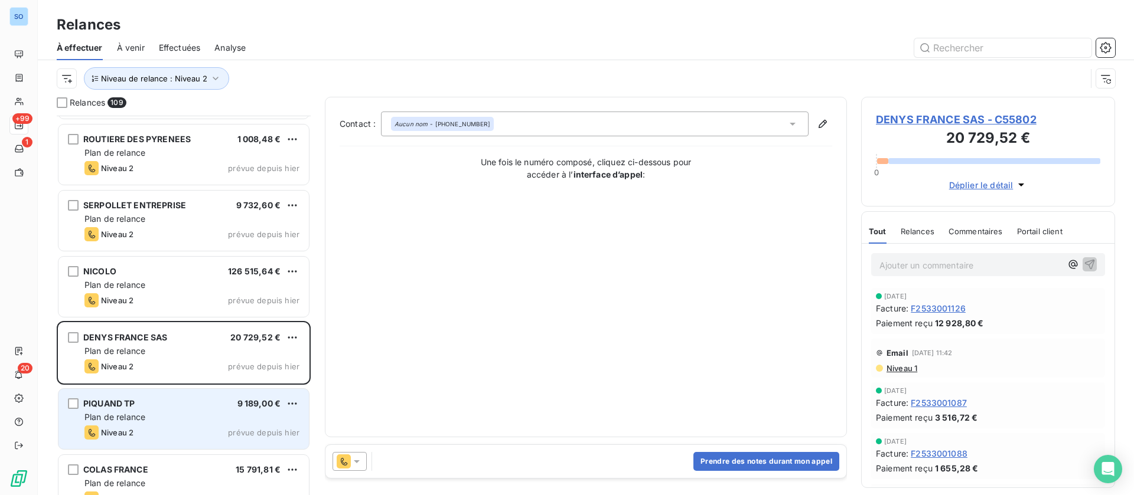
click at [183, 419] on div "Plan de relance" at bounding box center [191, 418] width 215 height 12
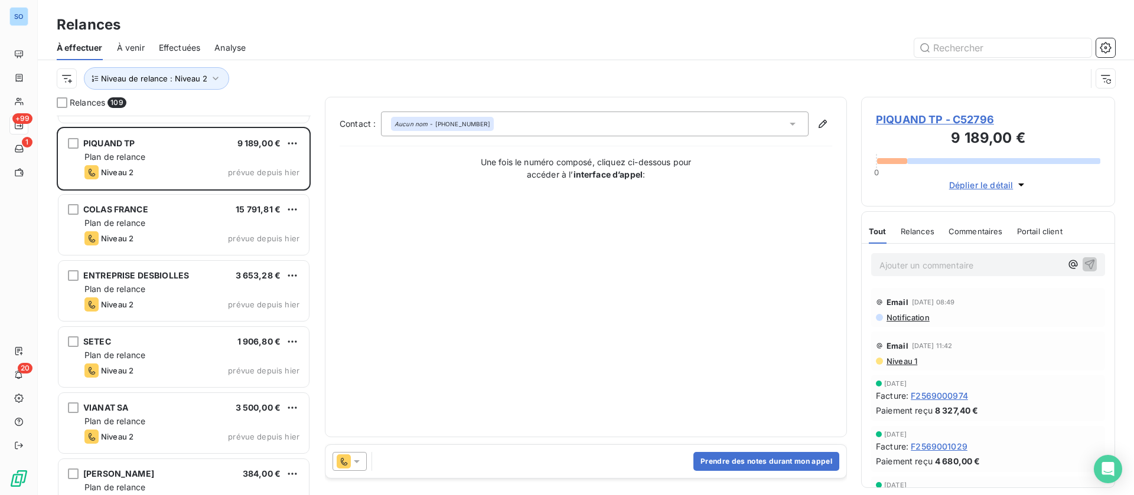
scroll to position [3721, 0]
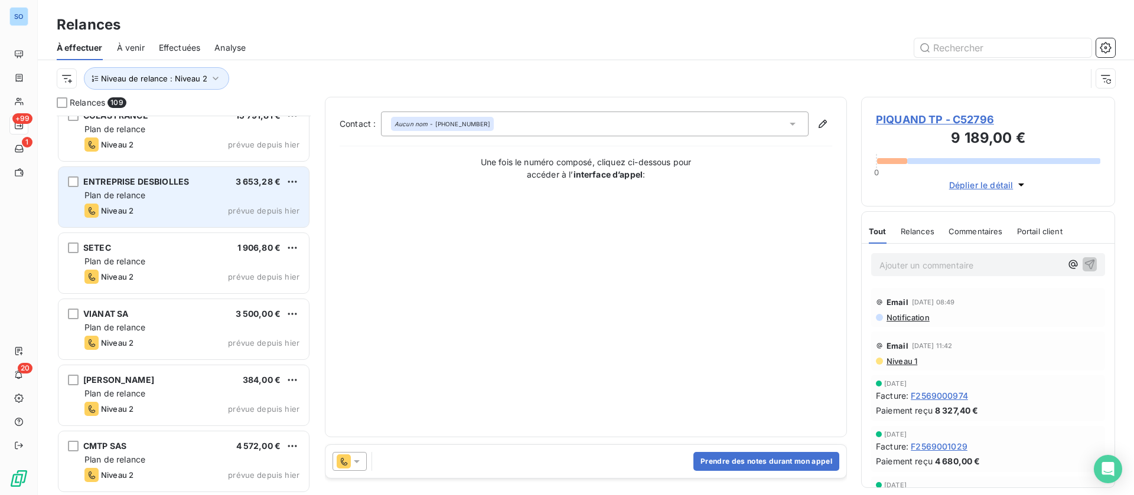
click at [162, 190] on div "Plan de relance" at bounding box center [191, 196] width 215 height 12
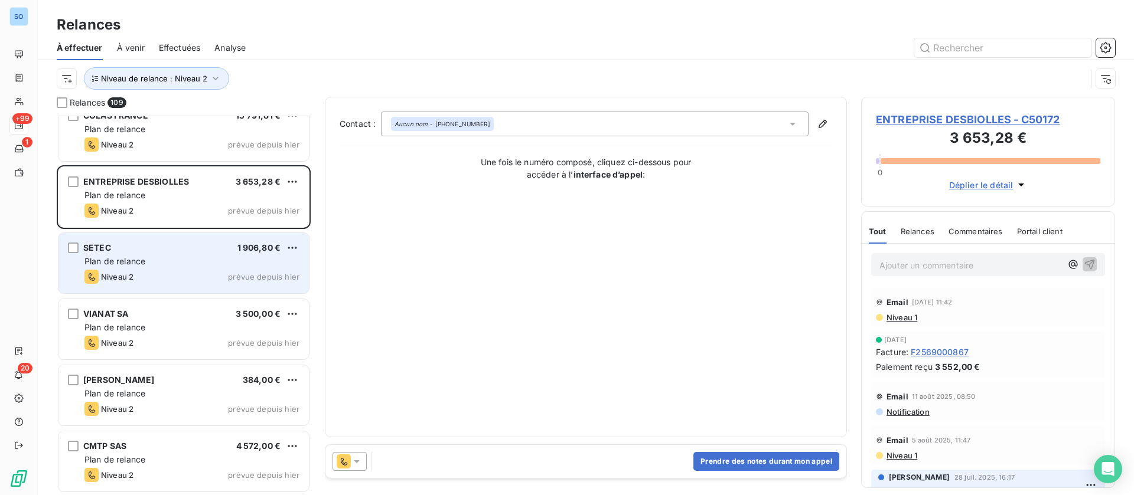
click at [140, 255] on div "SETEC 1 906,80 € Plan de relance Niveau 2 prévue depuis [DATE]" at bounding box center [183, 263] width 250 height 60
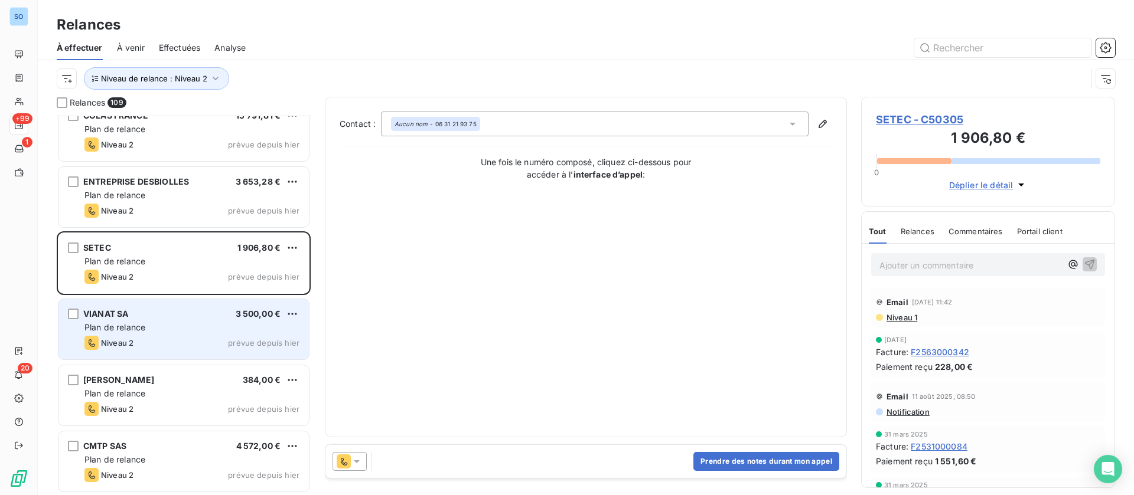
click at [147, 315] on div "VIANAT SA 3 500,00 €" at bounding box center [191, 314] width 215 height 11
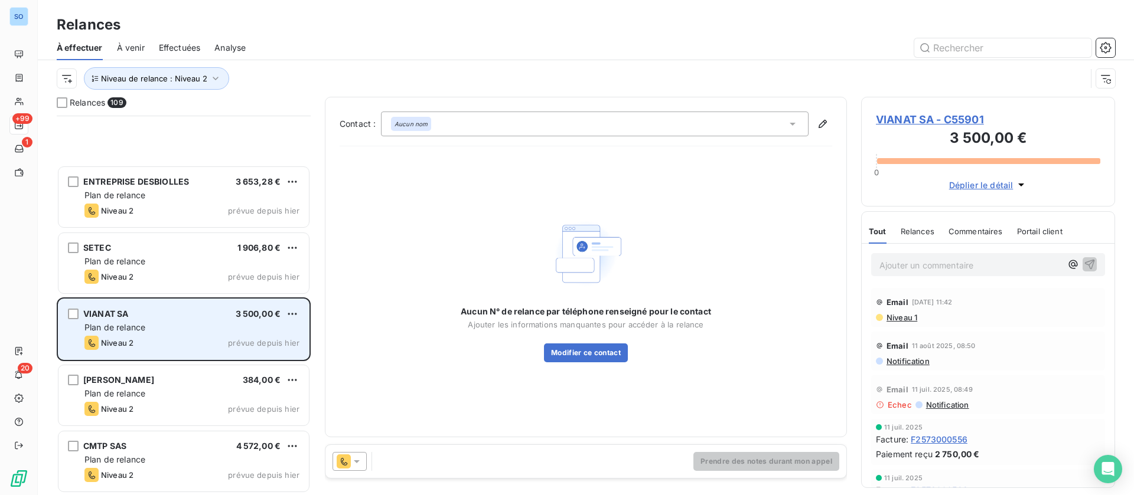
scroll to position [3898, 0]
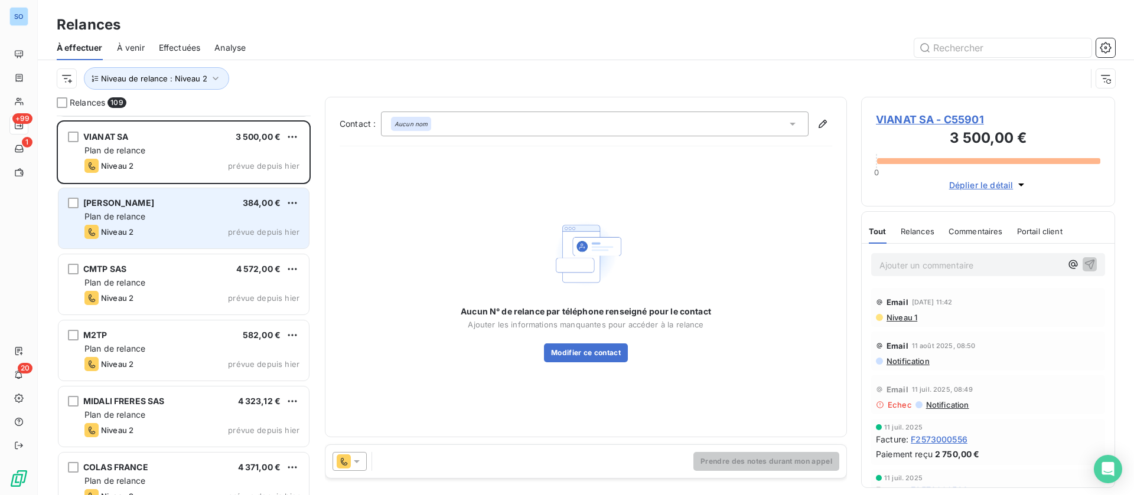
click at [150, 236] on div "Niveau 2 prévue depuis hier" at bounding box center [191, 232] width 215 height 14
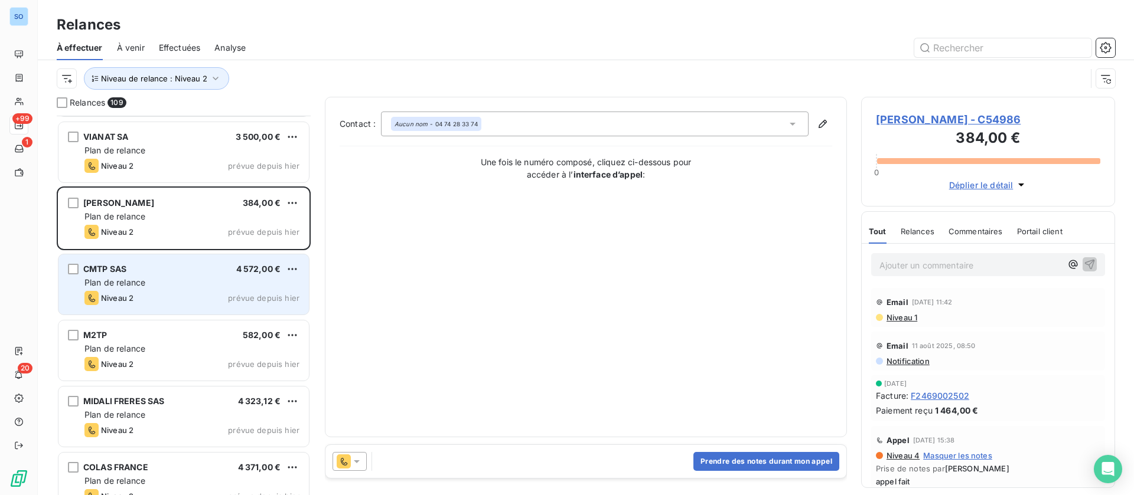
click at [169, 305] on div "CMTP SAS 4 572,00 € Plan de relance Niveau 2 prévue depuis [DATE]" at bounding box center [183, 285] width 250 height 60
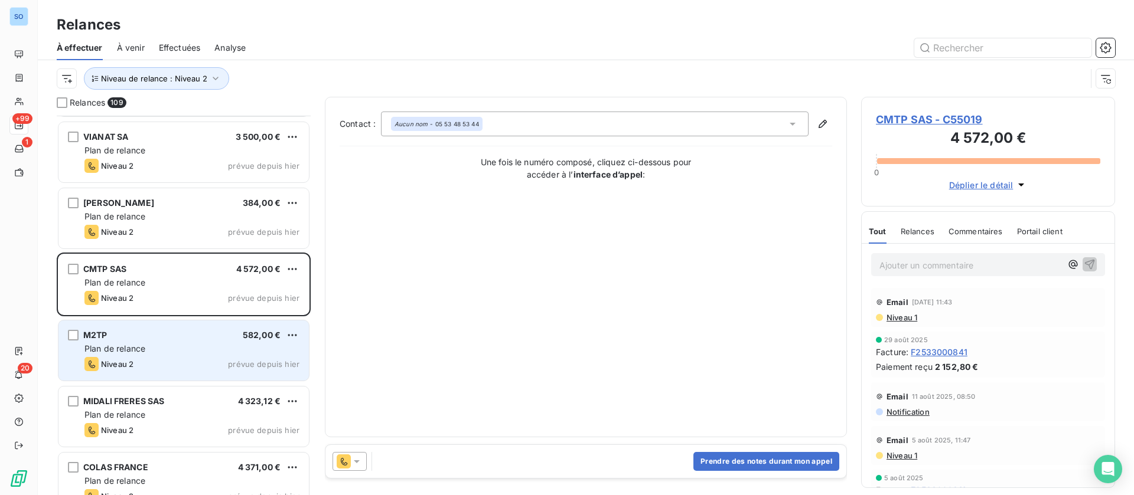
click at [123, 365] on span "Niveau 2" at bounding box center [117, 364] width 32 height 9
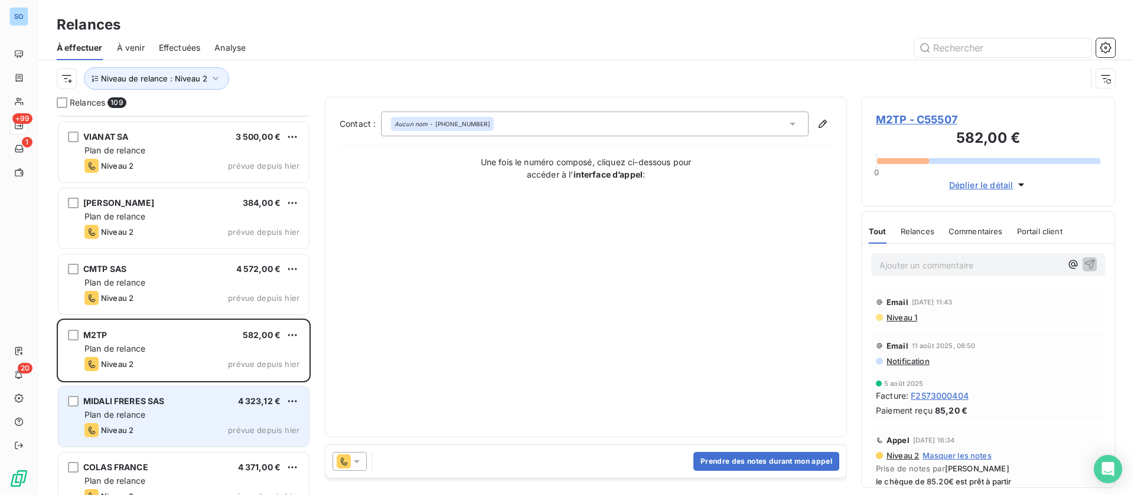
click at [140, 406] on div "MIDALI FRERES SAS" at bounding box center [123, 402] width 81 height 12
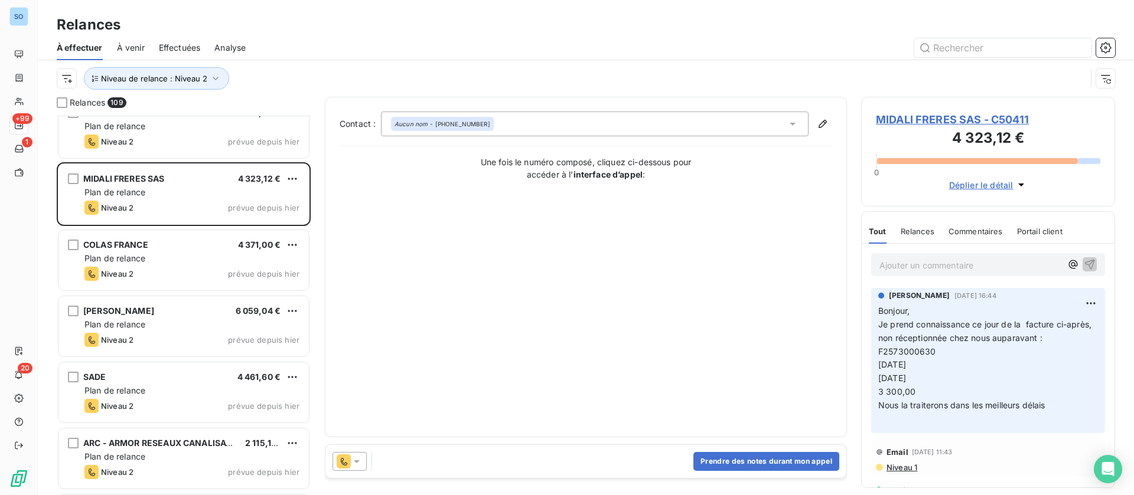
scroll to position [4164, 0]
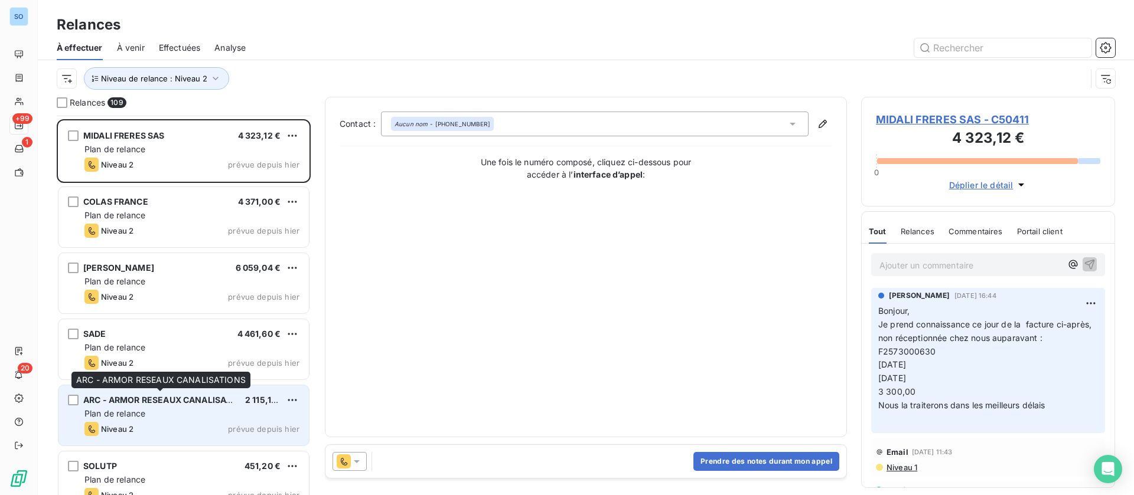
click at [166, 405] on span "ARC - ARMOR RESEAUX CANALISATIONS" at bounding box center [167, 400] width 169 height 10
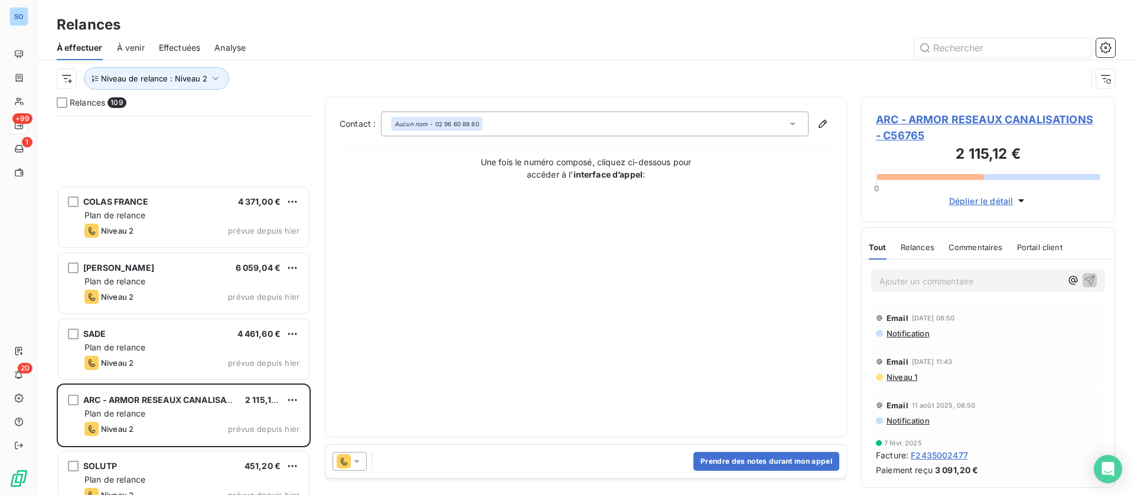
scroll to position [4430, 0]
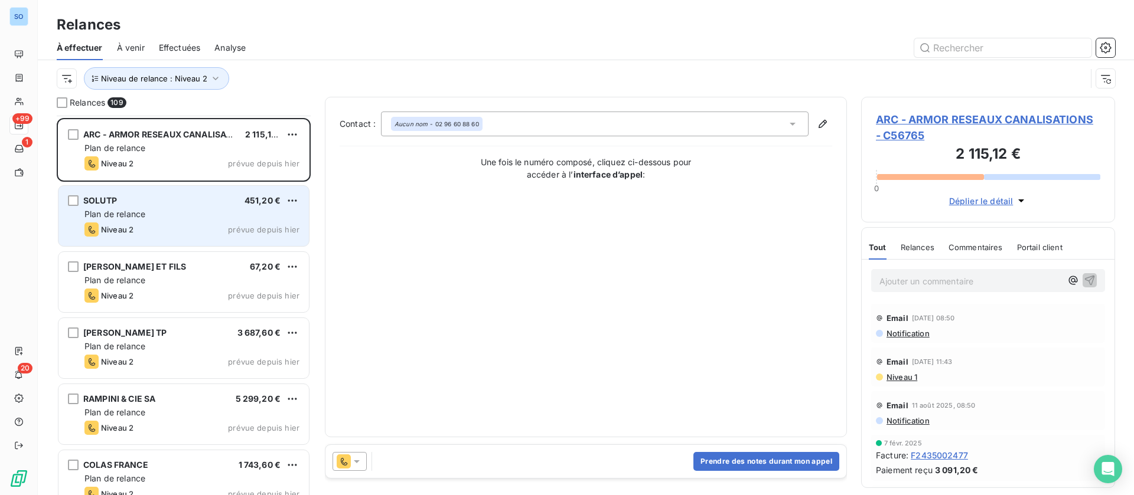
click at [136, 226] on div "SOLUTP 451,20 € Plan de relance Niveau 2 prévue depuis [DATE]" at bounding box center [183, 216] width 250 height 60
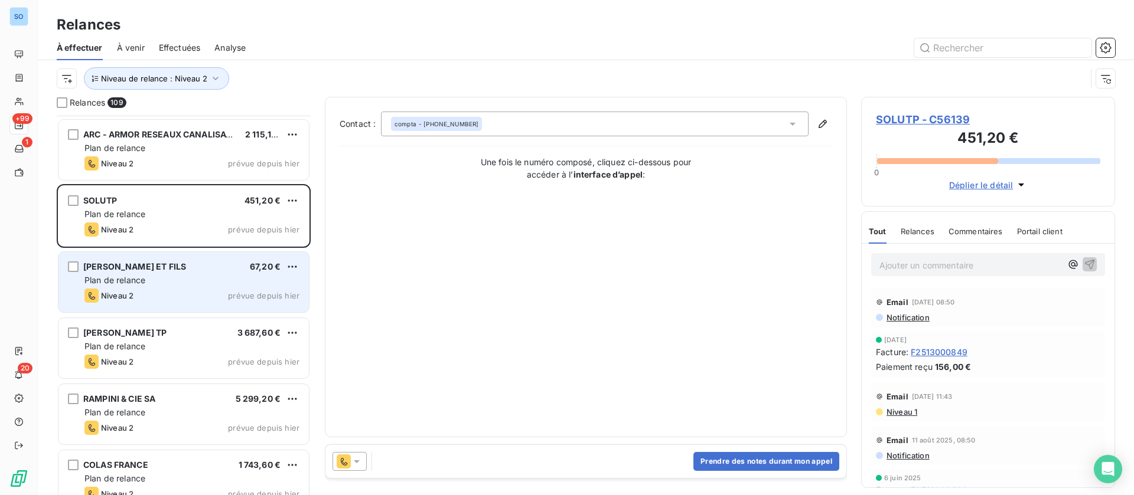
click at [148, 283] on div "Plan de relance" at bounding box center [191, 281] width 215 height 12
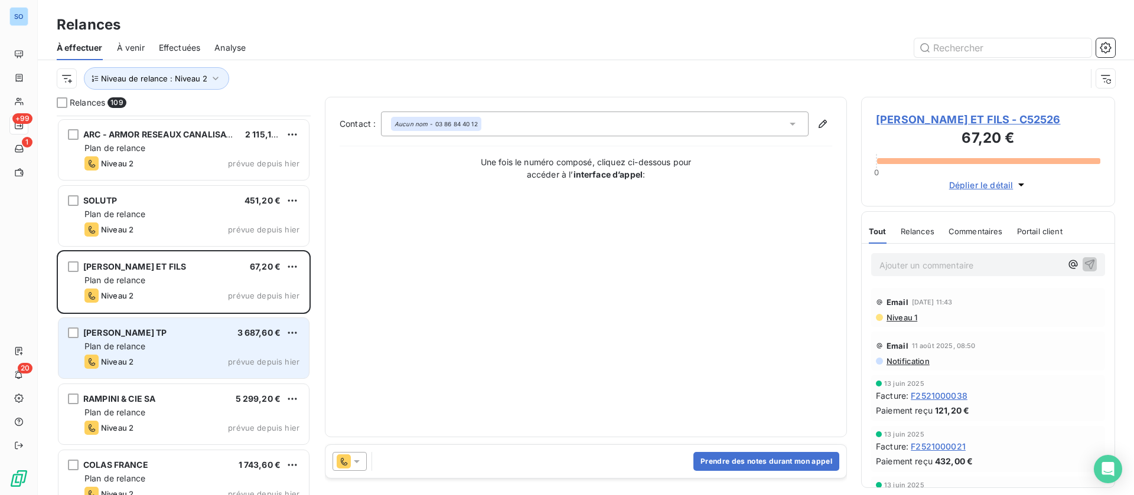
click at [160, 361] on div "Niveau 2 prévue depuis hier" at bounding box center [191, 362] width 215 height 14
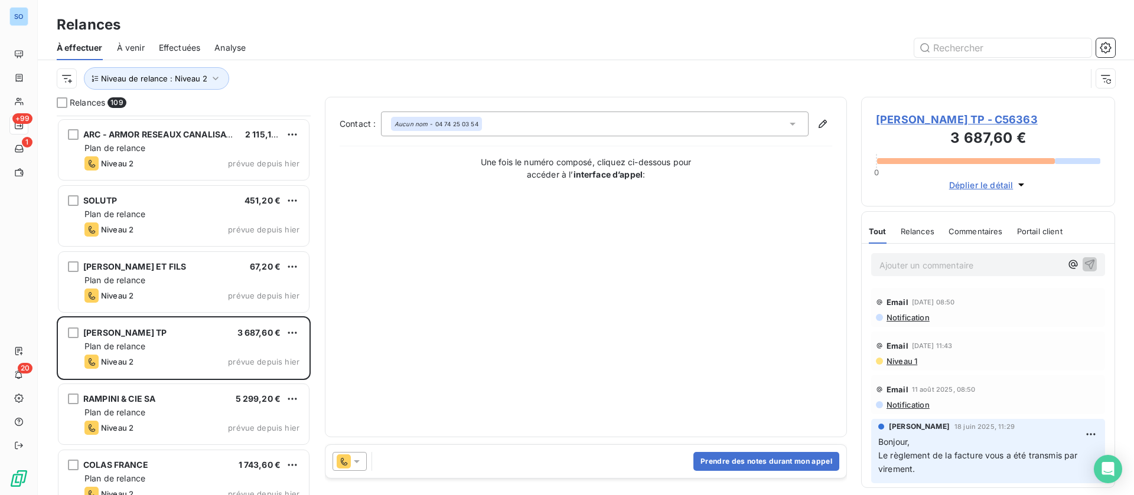
scroll to position [4607, 0]
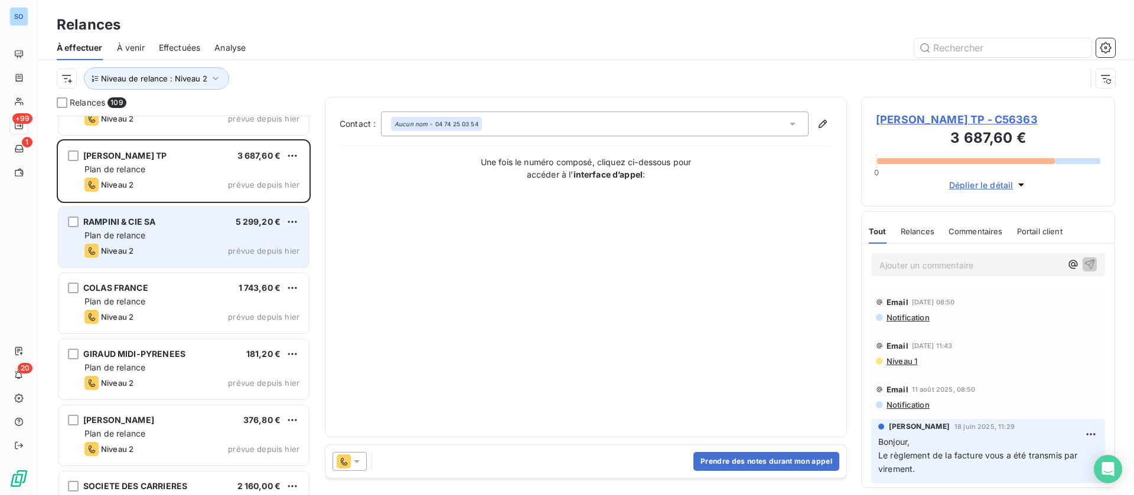
click at [142, 236] on span "Plan de relance" at bounding box center [114, 235] width 61 height 10
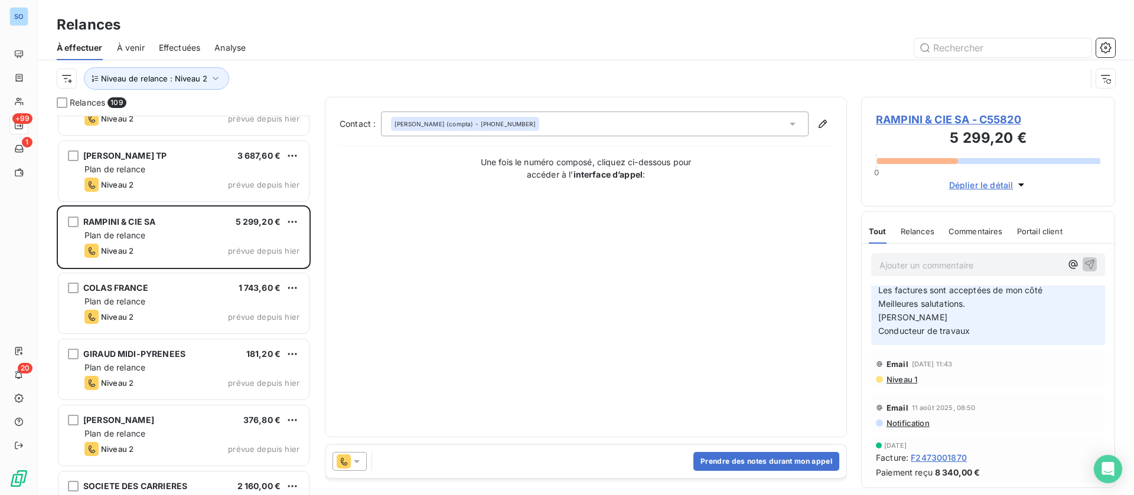
scroll to position [177, 0]
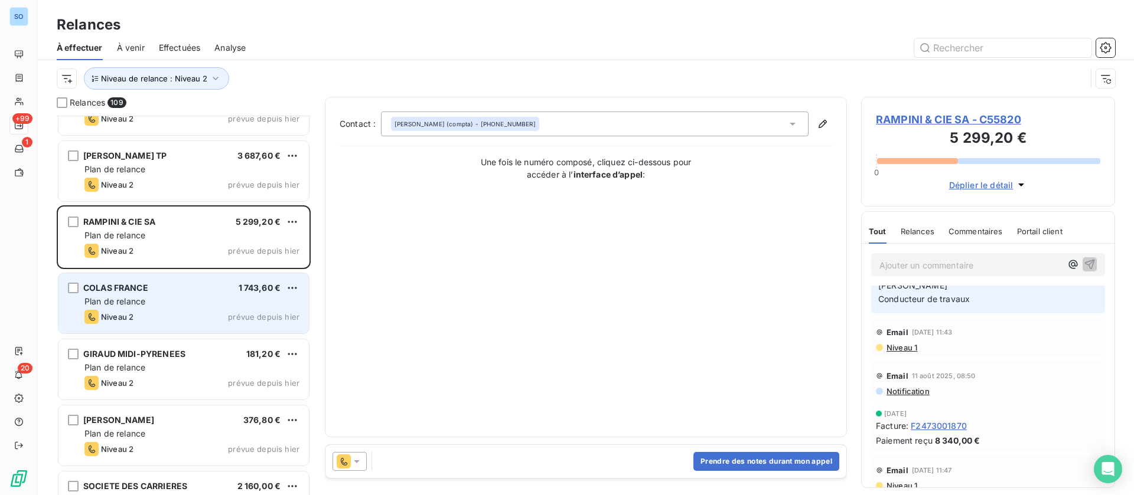
click at [129, 296] on span "Plan de relance" at bounding box center [114, 301] width 61 height 10
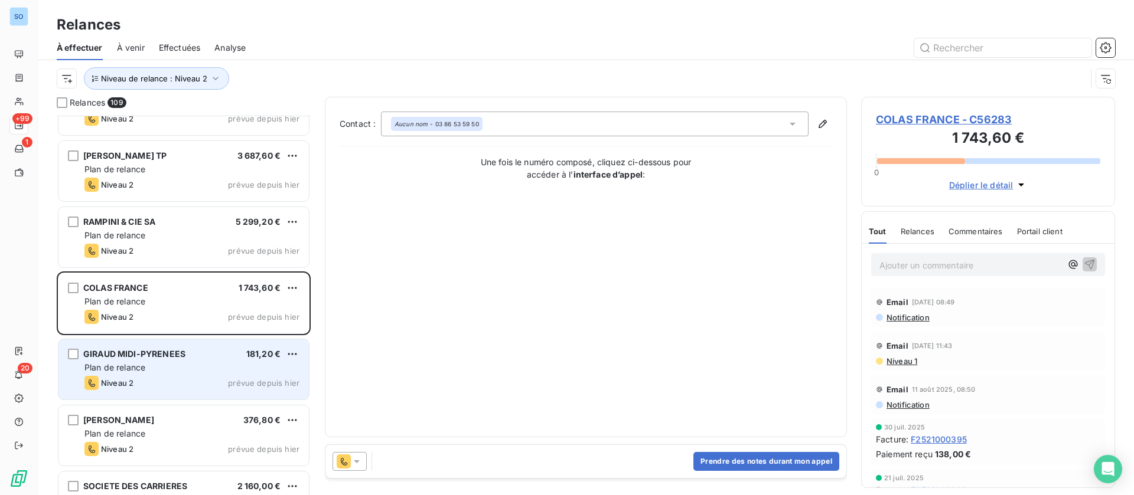
click at [152, 389] on div "Niveau 2 prévue depuis hier" at bounding box center [191, 383] width 215 height 14
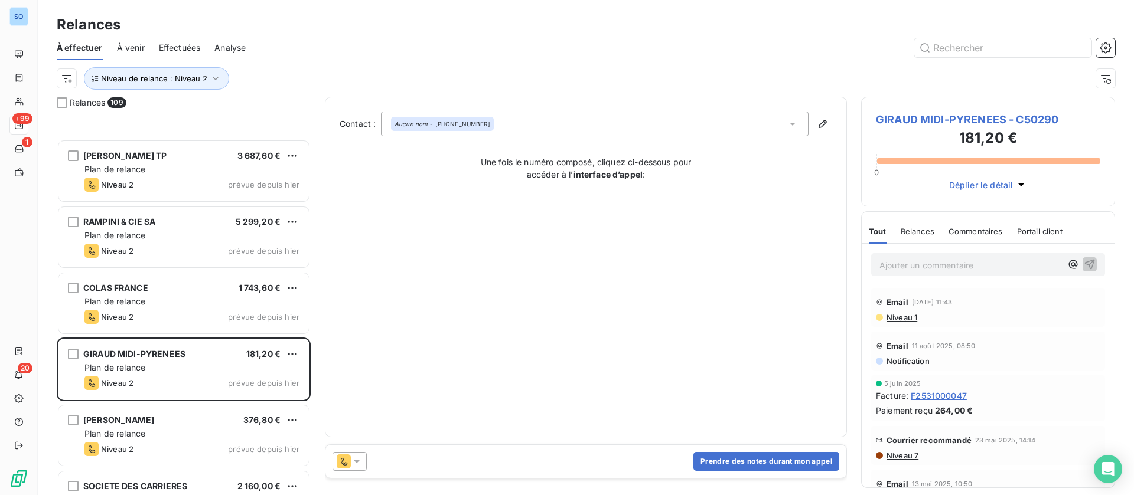
scroll to position [4784, 0]
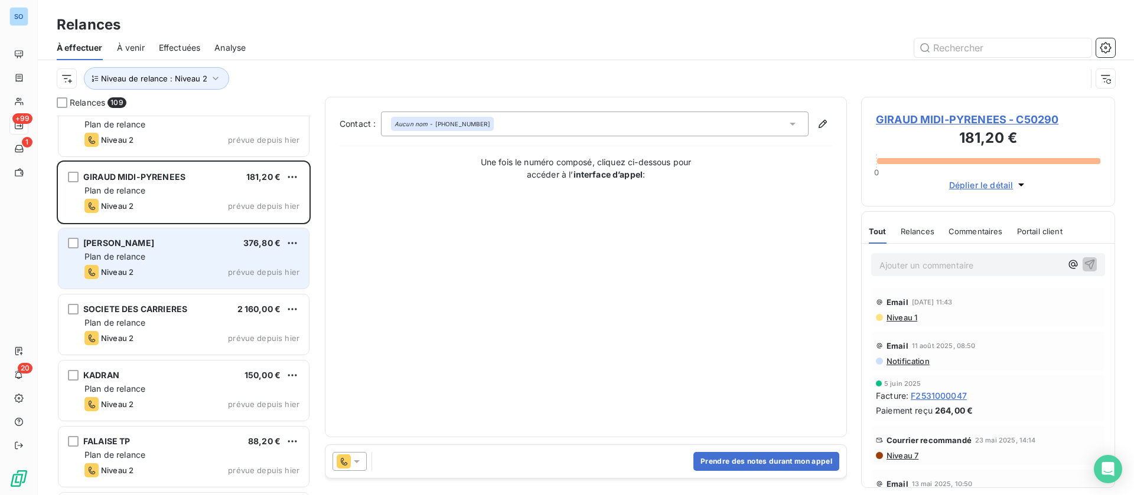
click at [156, 257] on div "Plan de relance" at bounding box center [191, 257] width 215 height 12
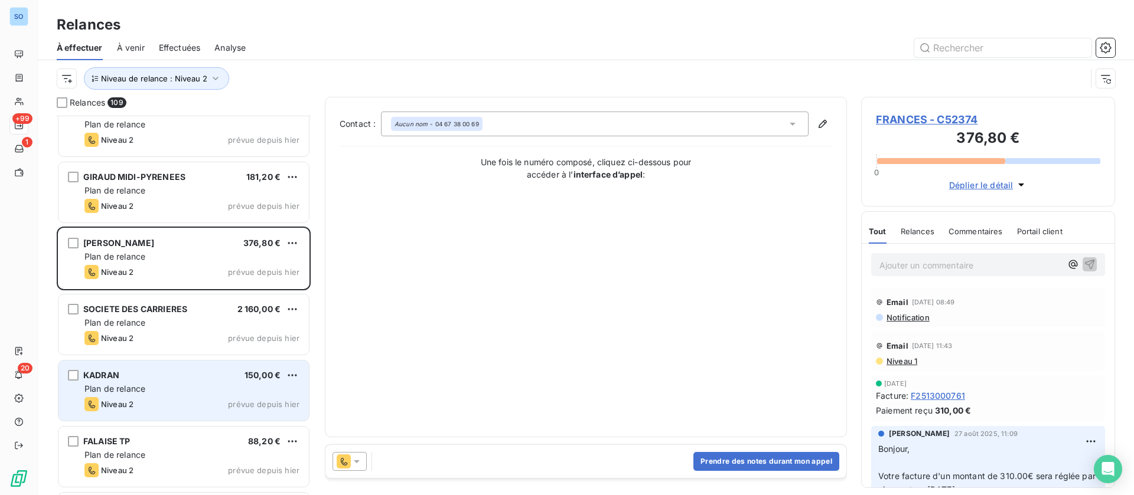
click at [188, 361] on div "KADRAN 150,00 € Plan de relance Niveau 2 prévue depuis [DATE]" at bounding box center [183, 391] width 250 height 60
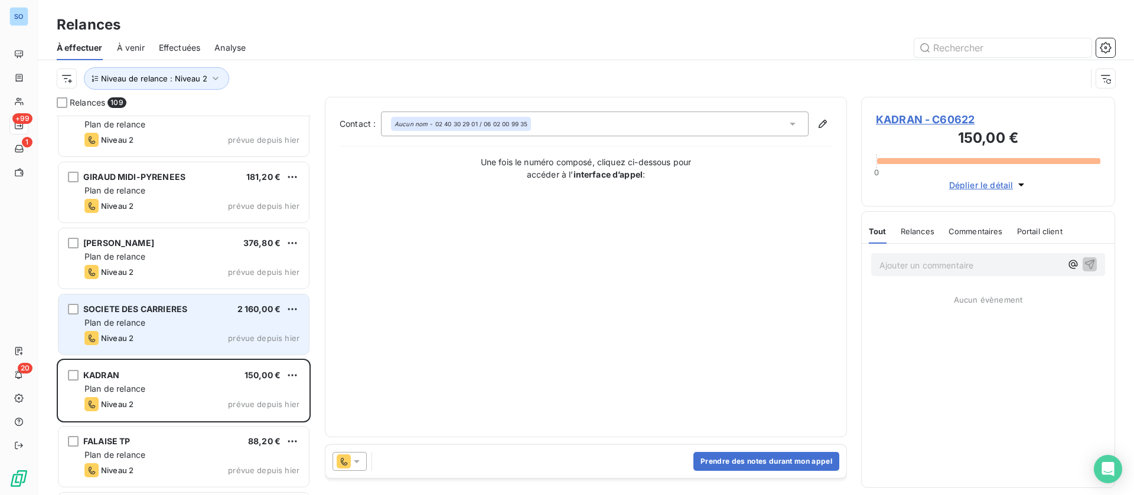
click at [185, 328] on div "Plan de relance" at bounding box center [191, 323] width 215 height 12
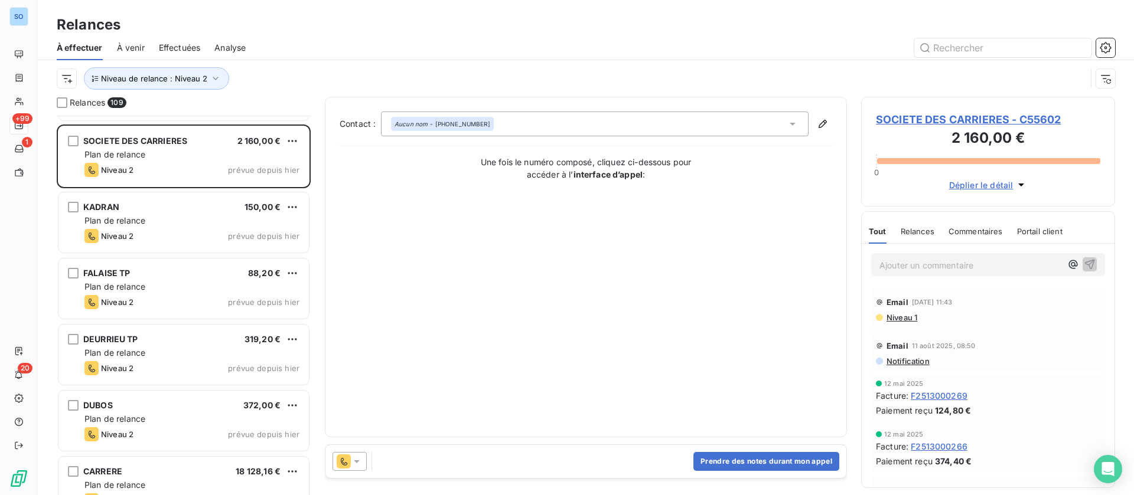
scroll to position [4961, 0]
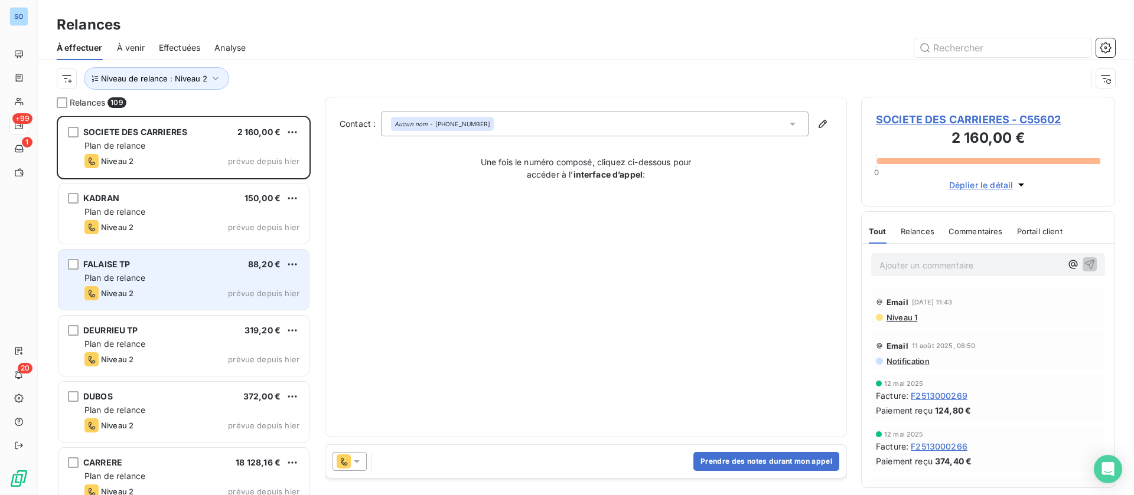
click at [158, 285] on div "FALAISE TP 88,20 € Plan de relance Niveau 2 prévue depuis [DATE]" at bounding box center [183, 280] width 250 height 60
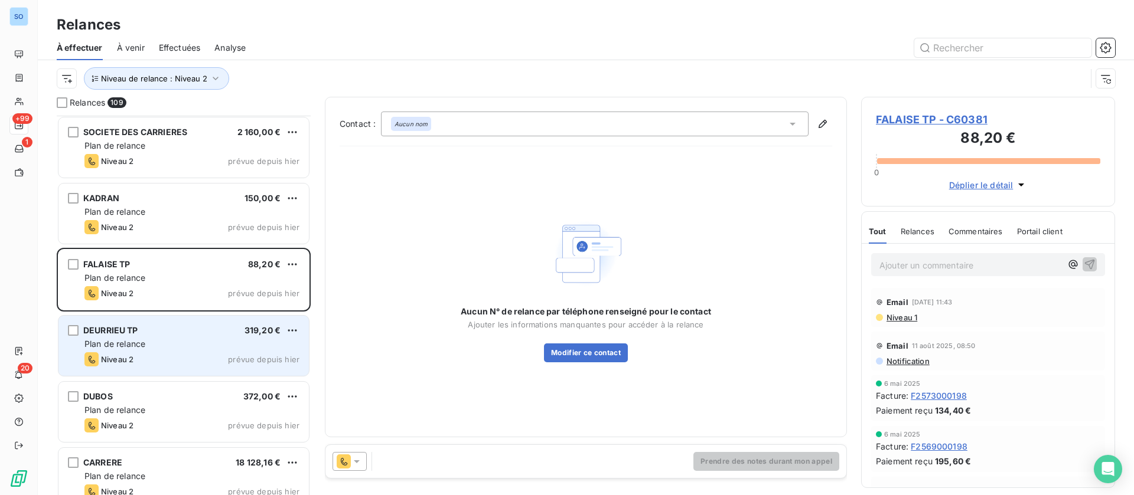
click at [132, 347] on span "Plan de relance" at bounding box center [114, 344] width 61 height 10
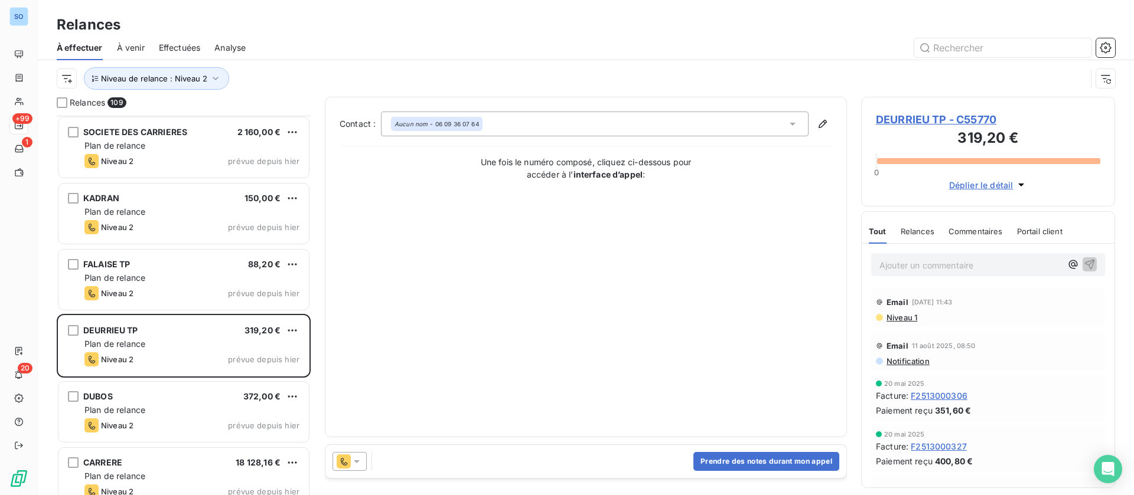
scroll to position [5138, 0]
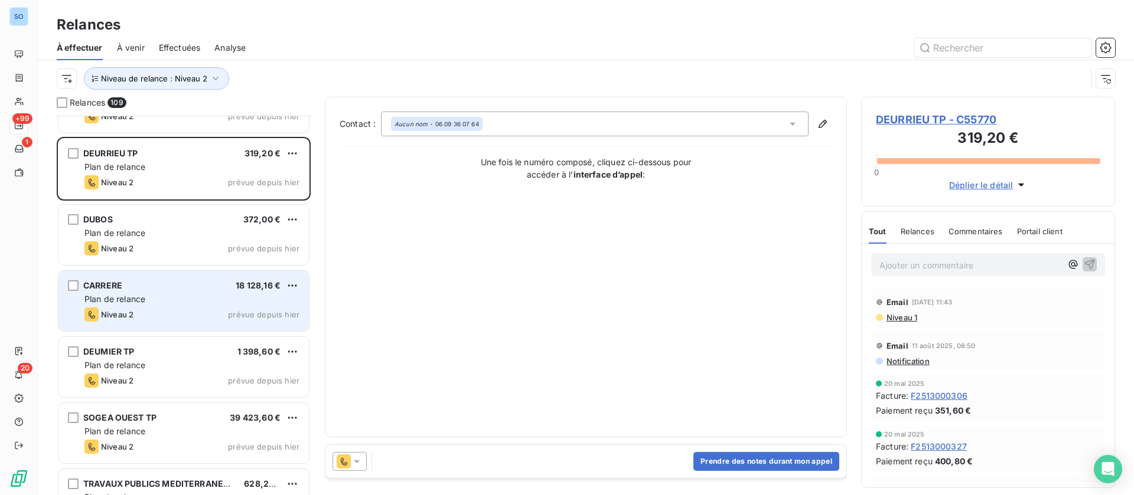
click at [158, 285] on div "CARRERE 18 128,16 €" at bounding box center [191, 286] width 215 height 11
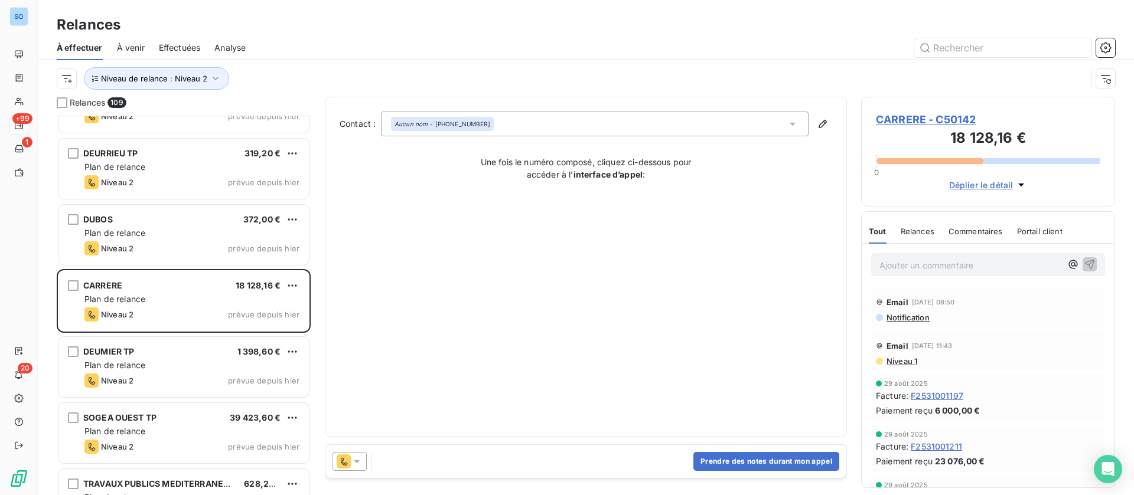
scroll to position [5227, 0]
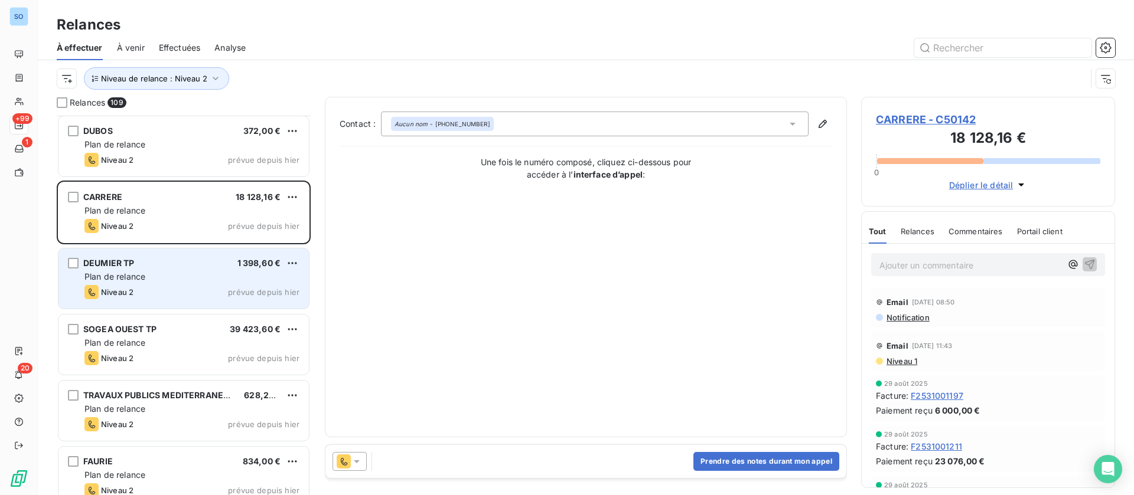
click at [174, 273] on div "Plan de relance" at bounding box center [191, 277] width 215 height 12
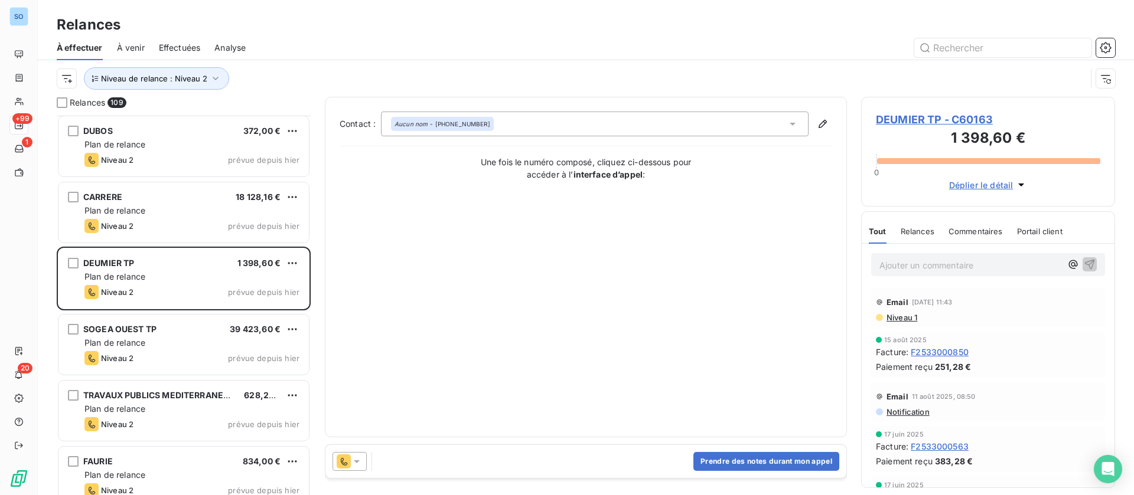
scroll to position [5404, 0]
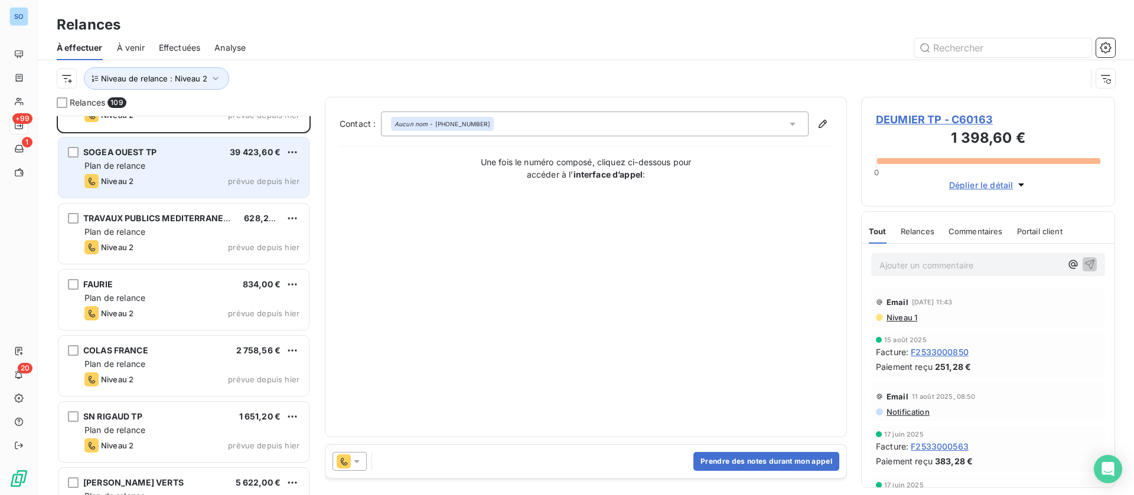
click at [165, 178] on div "Niveau 2 prévue depuis hier" at bounding box center [191, 181] width 215 height 14
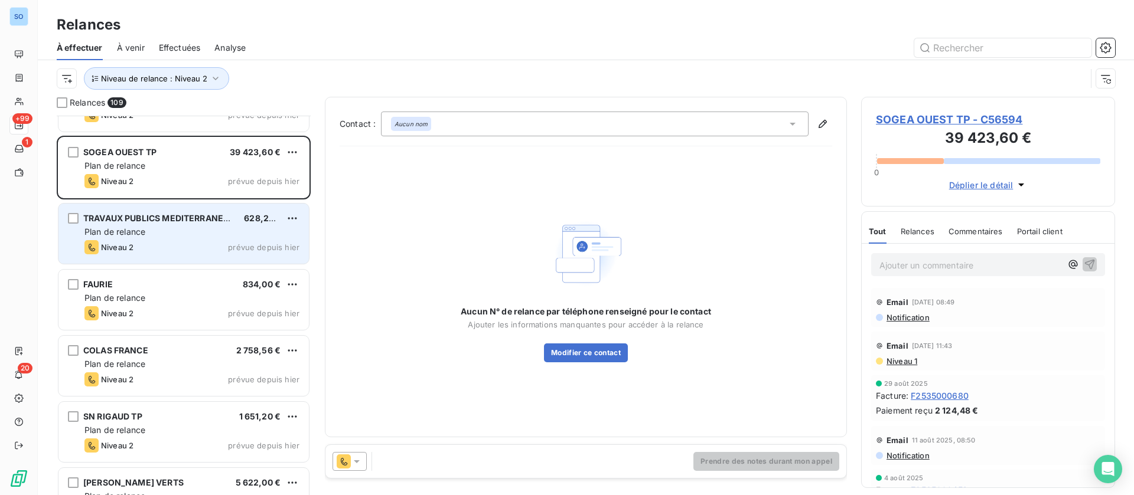
click at [169, 229] on div "Plan de relance" at bounding box center [191, 232] width 215 height 12
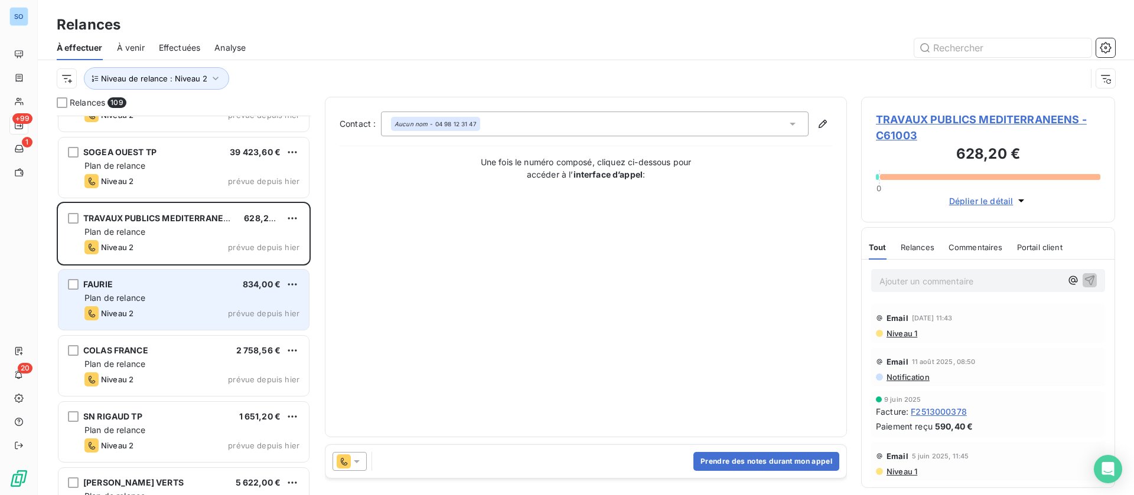
click at [164, 286] on div "FAURIE 834,00 €" at bounding box center [191, 284] width 215 height 11
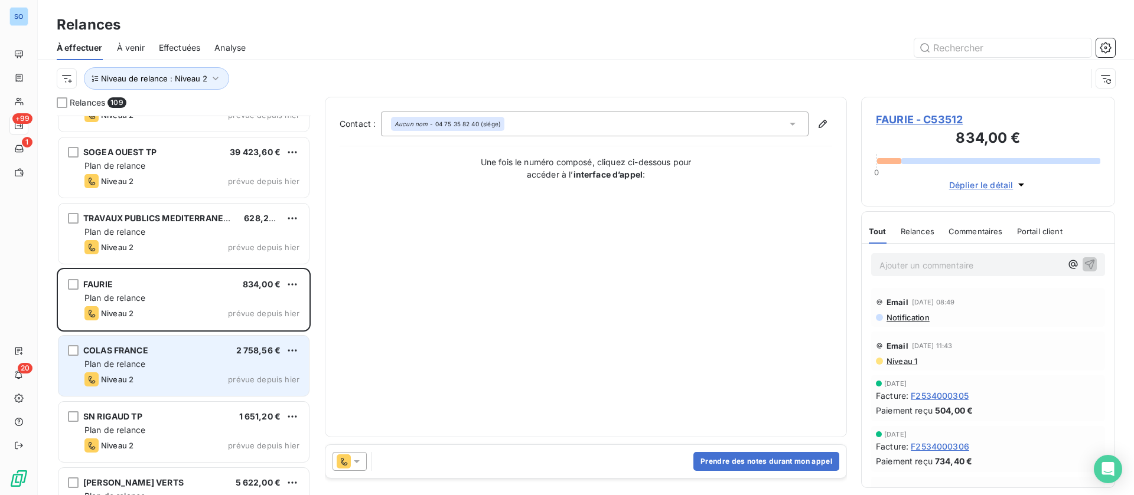
click at [174, 352] on div "COLAS FRANCE 2 758,56 €" at bounding box center [191, 350] width 215 height 11
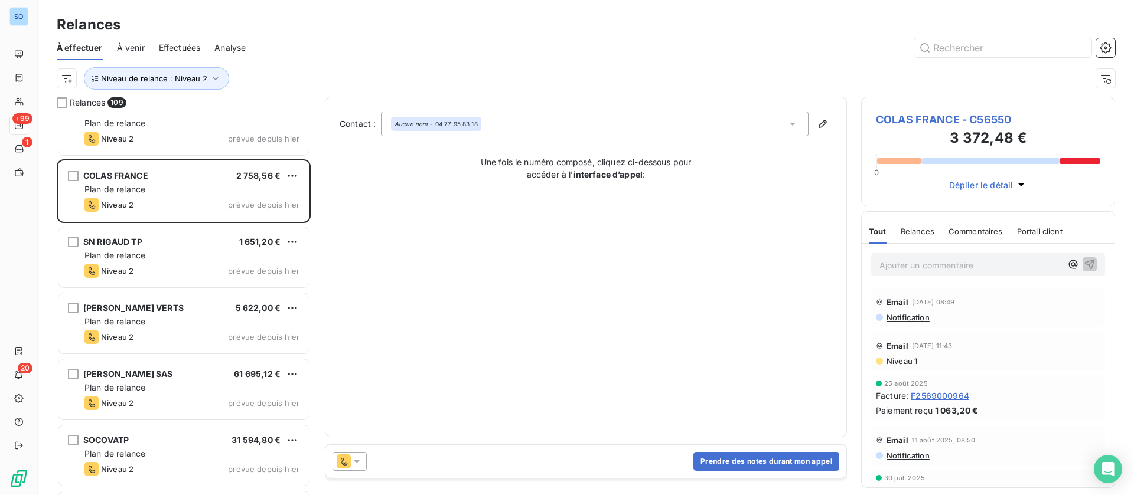
scroll to position [5581, 0]
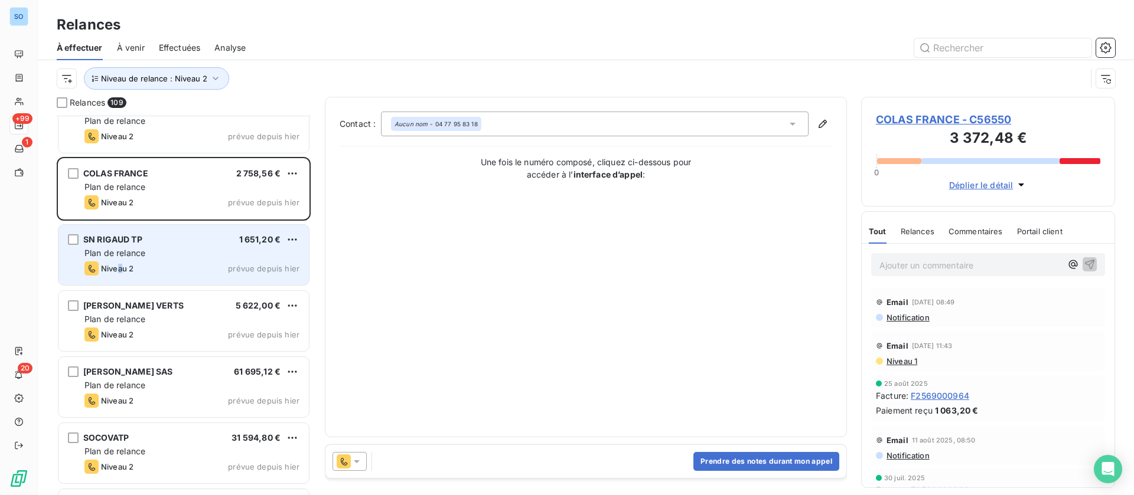
click at [120, 264] on span "Niveau 2" at bounding box center [117, 268] width 32 height 9
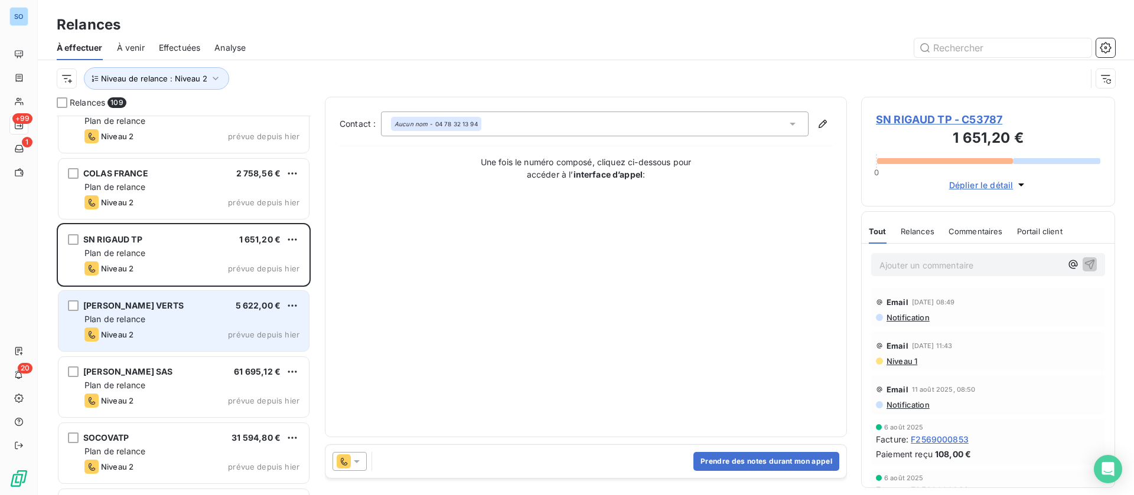
click at [149, 318] on div "Plan de relance" at bounding box center [191, 320] width 215 height 12
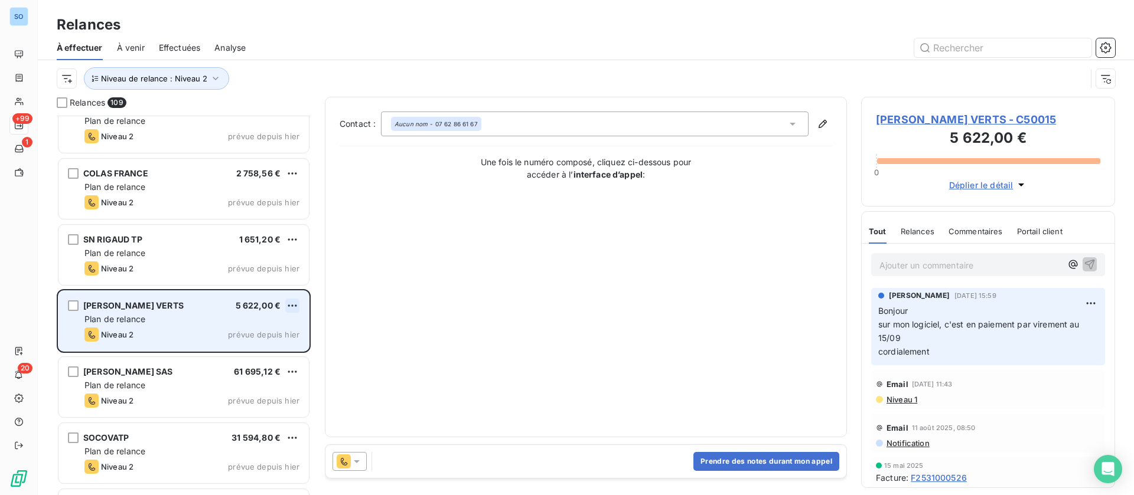
click at [294, 303] on html "SO +99 1 20 Relances À effectuer À venir Effectuées Analyse Niveau de relance :…" at bounding box center [567, 247] width 1134 height 495
click at [235, 329] on div "Replanifier cette action" at bounding box center [241, 329] width 106 height 19
select select "8"
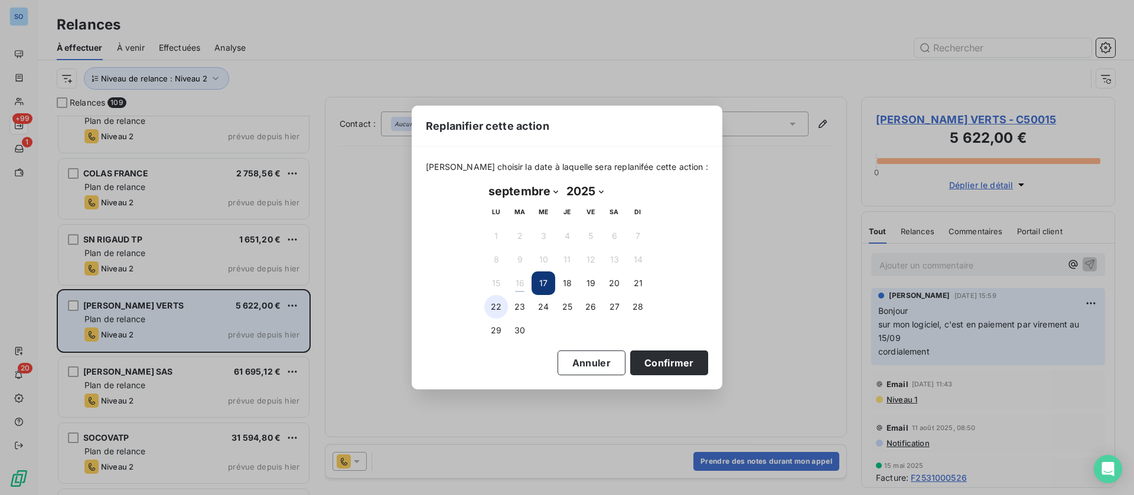
click at [496, 310] on button "22" at bounding box center [496, 307] width 24 height 24
click at [652, 355] on button "Confirmer" at bounding box center [669, 363] width 78 height 25
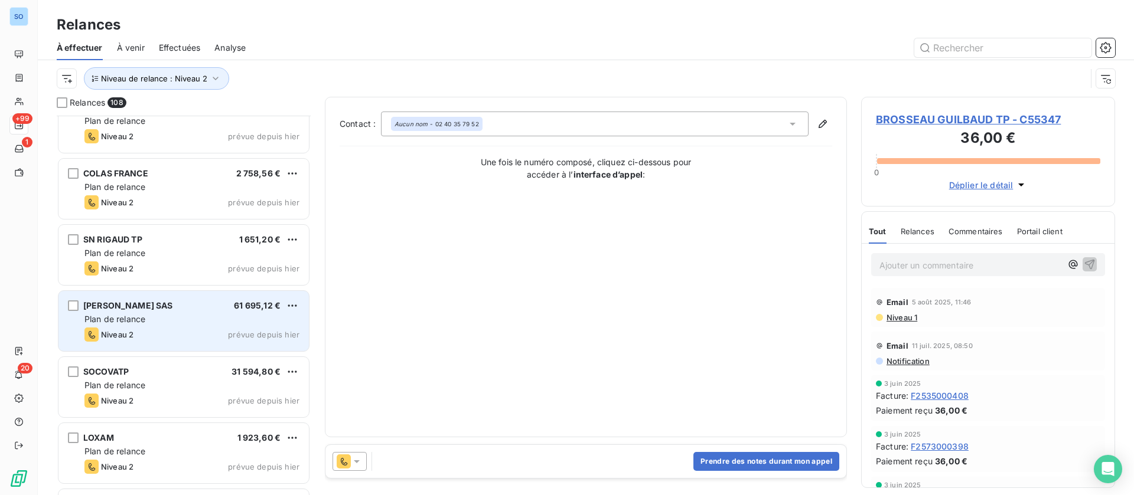
click at [172, 318] on div "Plan de relance" at bounding box center [191, 320] width 215 height 12
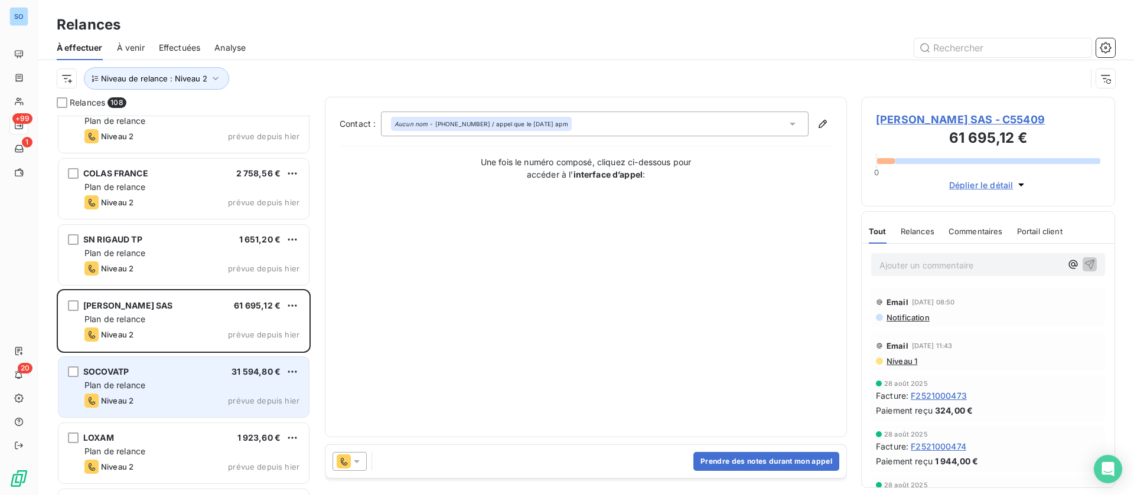
click at [167, 386] on div "Plan de relance" at bounding box center [191, 386] width 215 height 12
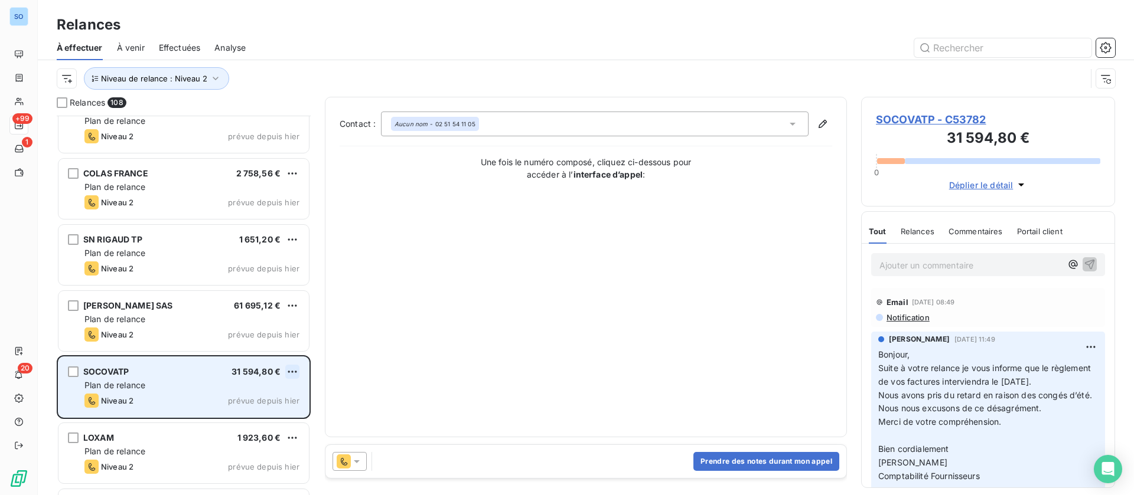
click at [292, 370] on html "SO +99 1 20 Relances À effectuer À venir Effectuées Analyse Niveau de relance :…" at bounding box center [567, 247] width 1134 height 495
click at [251, 395] on div "Replanifier cette action" at bounding box center [241, 395] width 106 height 19
select select "8"
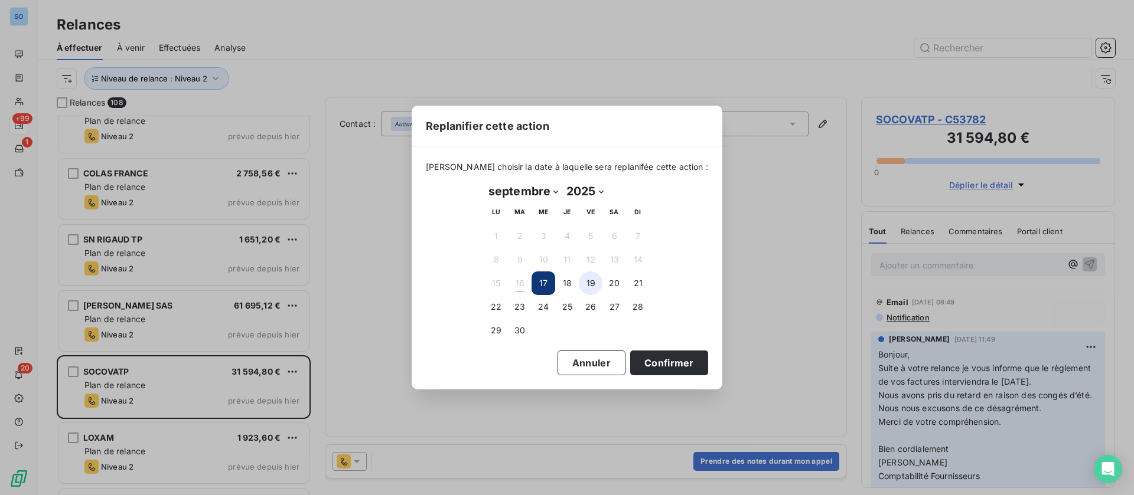
click at [583, 289] on button "19" at bounding box center [591, 284] width 24 height 24
click at [657, 360] on button "Confirmer" at bounding box center [669, 363] width 78 height 25
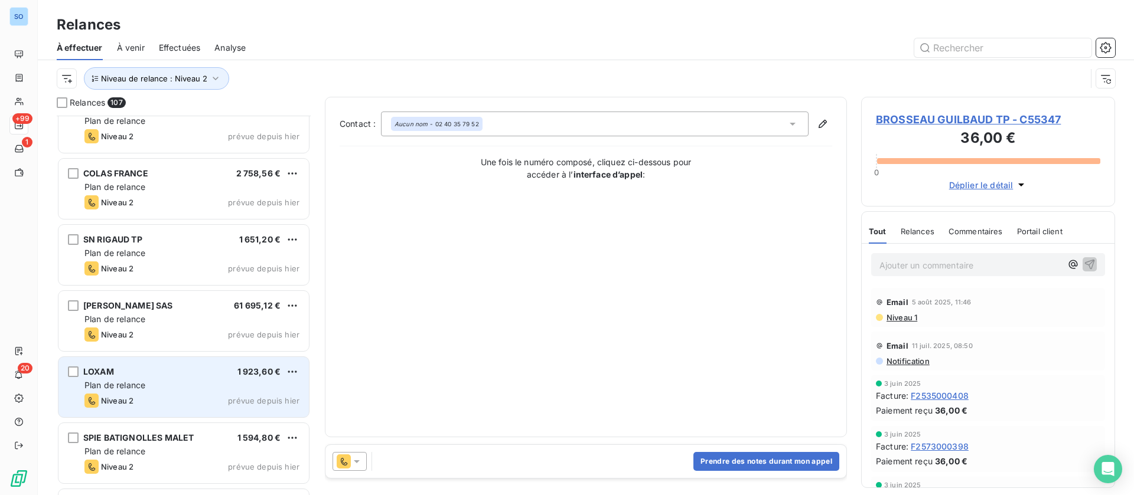
click at [170, 387] on div "Plan de relance" at bounding box center [191, 386] width 215 height 12
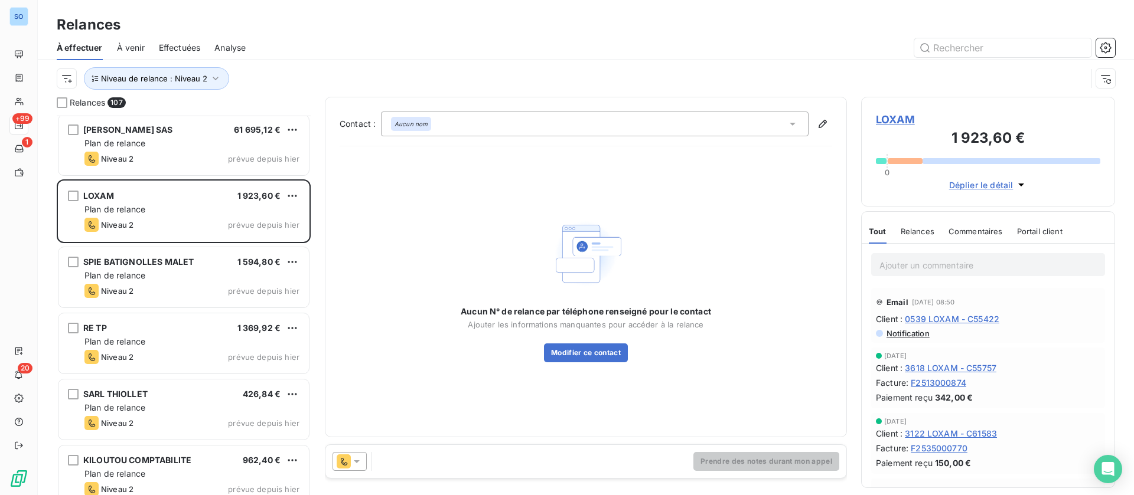
scroll to position [5758, 0]
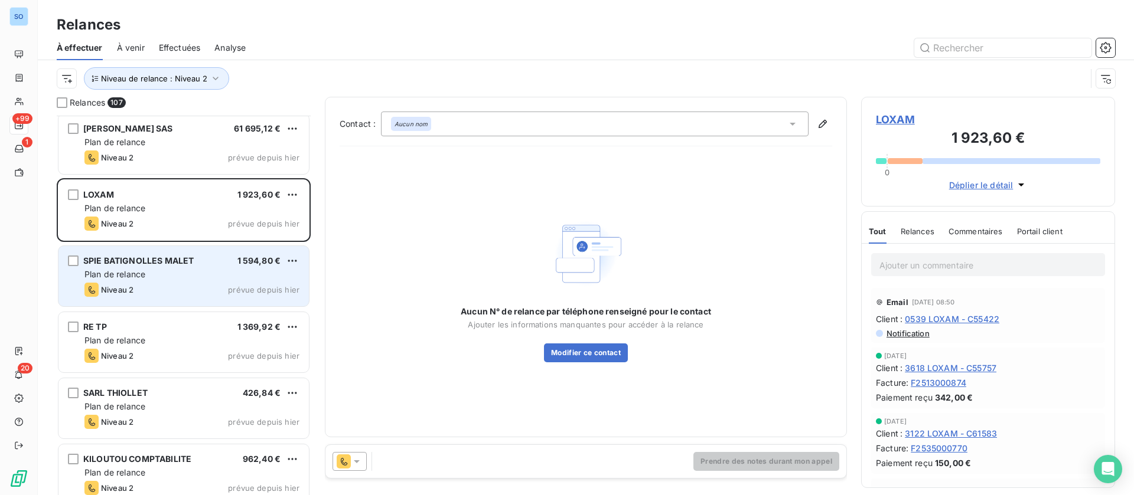
click at [200, 275] on div "Plan de relance" at bounding box center [191, 275] width 215 height 12
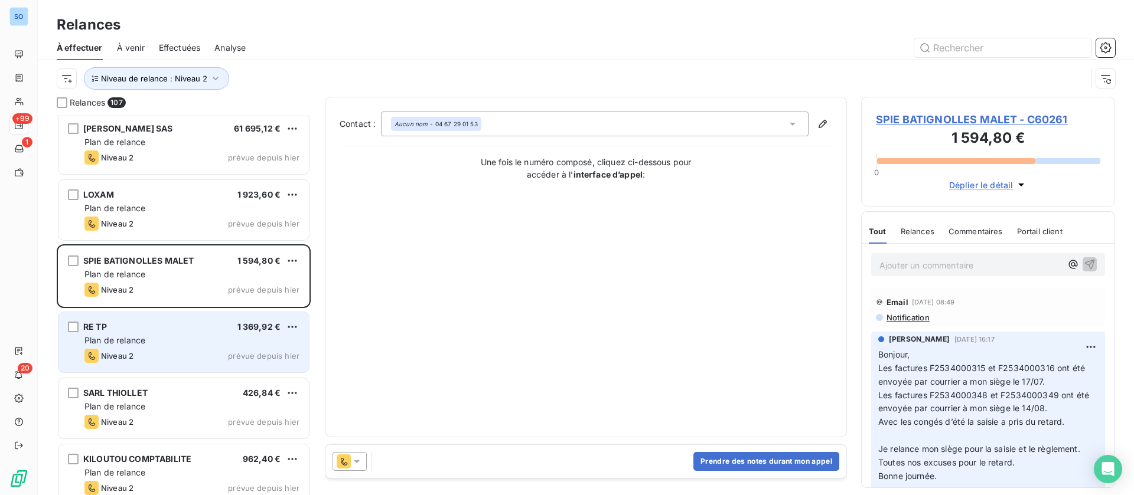
click at [197, 338] on div "Plan de relance" at bounding box center [191, 341] width 215 height 12
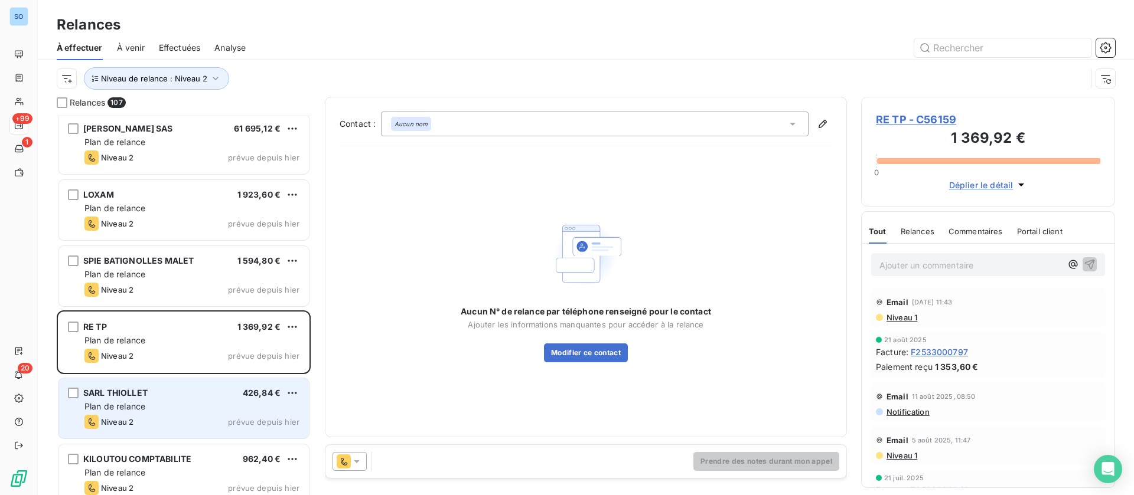
click at [194, 413] on div "SARL THIOLLET 426,84 € Plan de relance Niveau 2 prévue depuis [DATE]" at bounding box center [183, 409] width 250 height 60
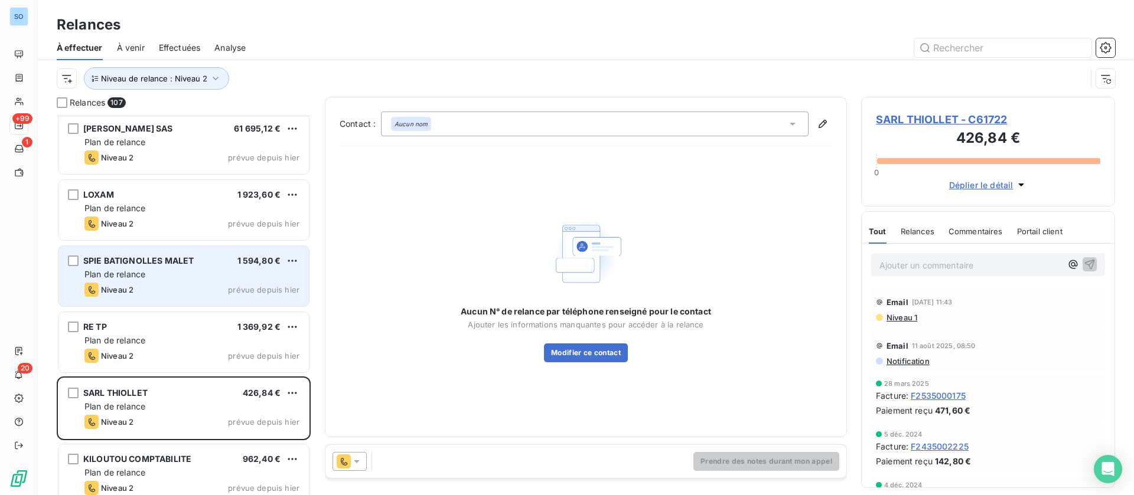
scroll to position [5936, 0]
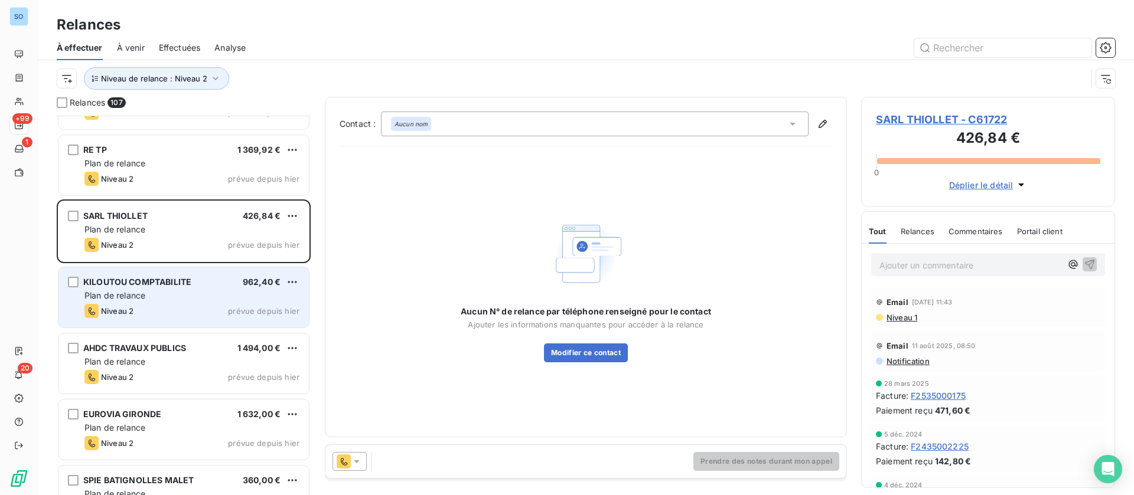
click at [176, 286] on div "KILOUTOU COMPTABILITE" at bounding box center [137, 282] width 108 height 12
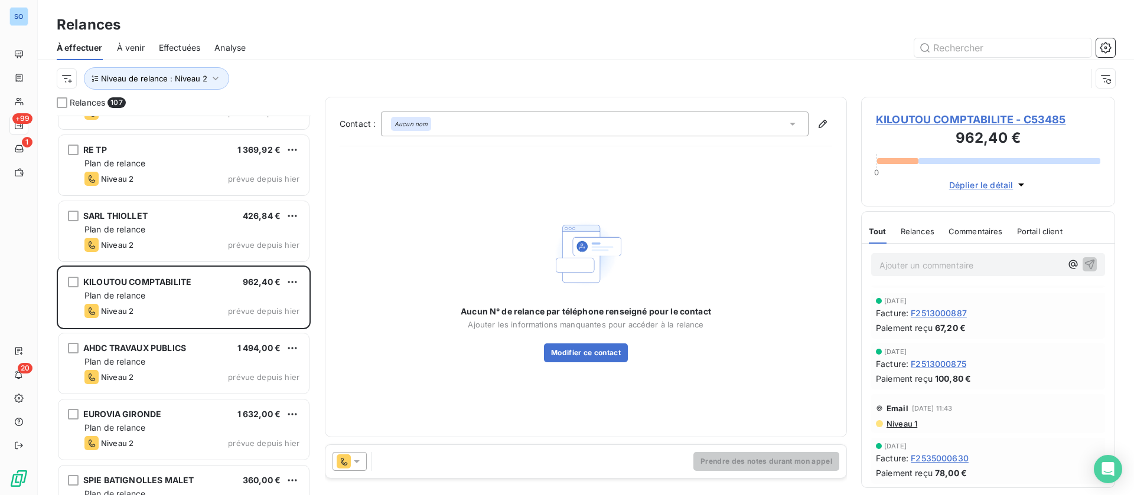
scroll to position [177, 0]
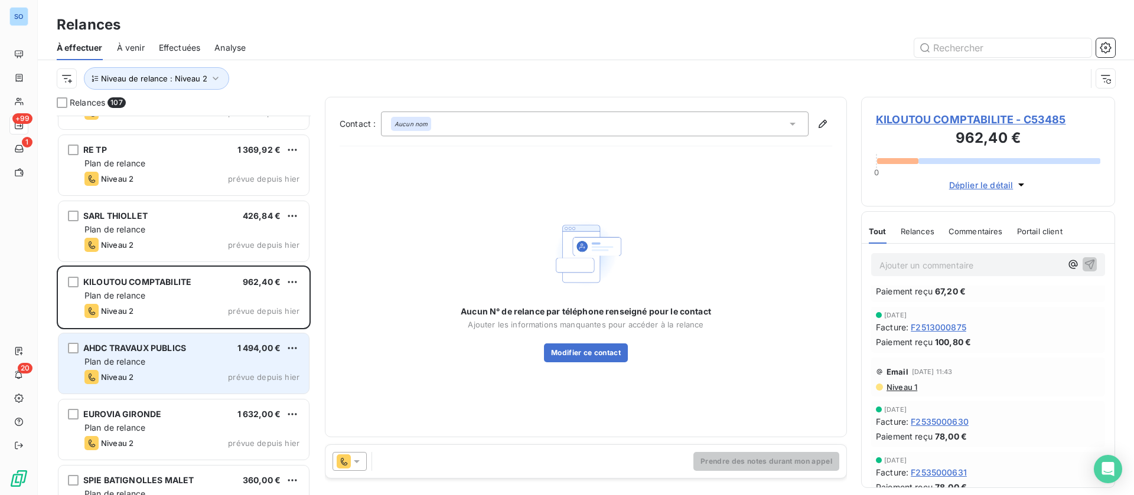
click at [214, 342] on div "AHDC TRAVAUX PUBLICS 1 494,00 € Plan de relance Niveau 2 prévue depuis [DATE]" at bounding box center [183, 364] width 250 height 60
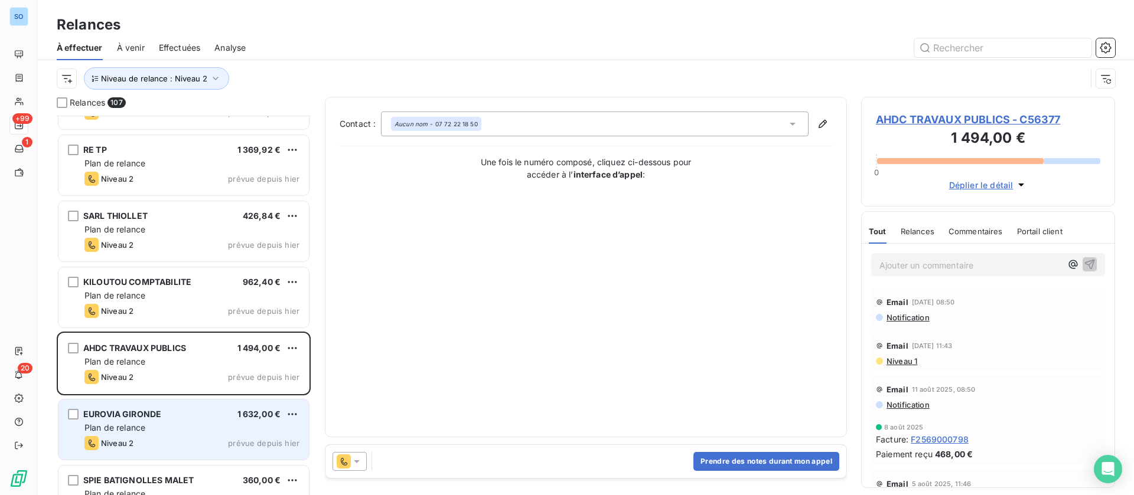
click at [185, 426] on div "Plan de relance" at bounding box center [191, 428] width 215 height 12
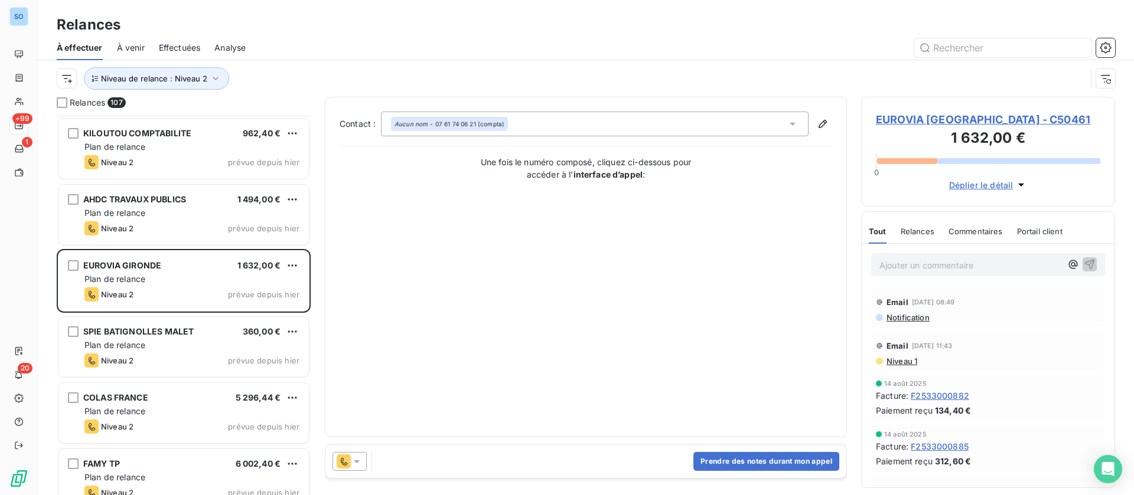
scroll to position [6113, 0]
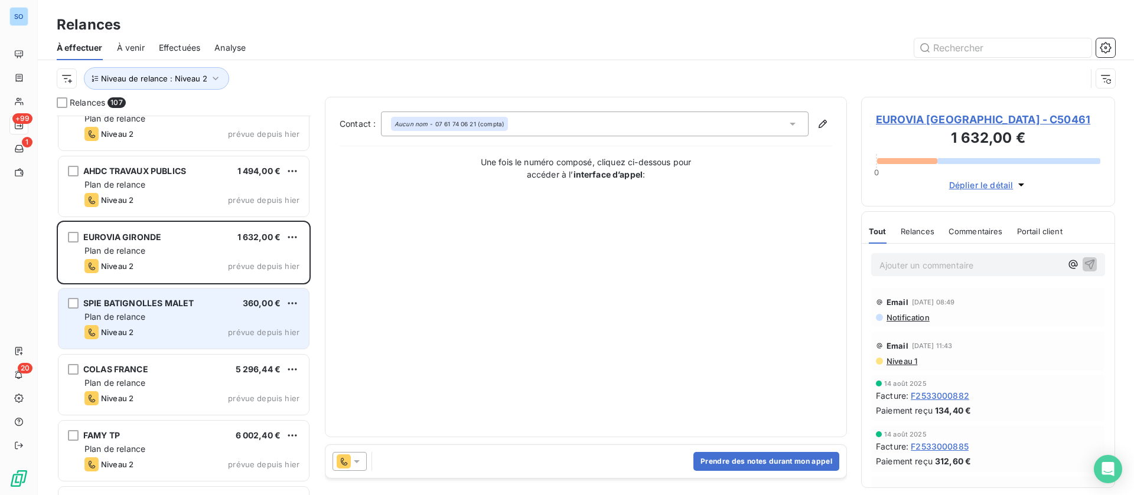
click at [202, 305] on div "SPIE BATIGNOLLES MALET 360,00 €" at bounding box center [191, 303] width 215 height 11
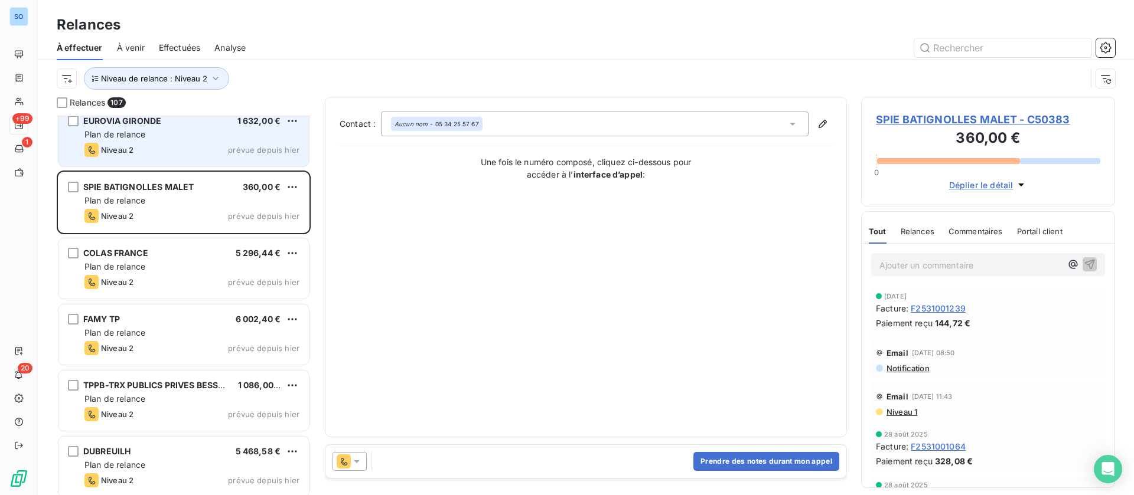
scroll to position [6290, 0]
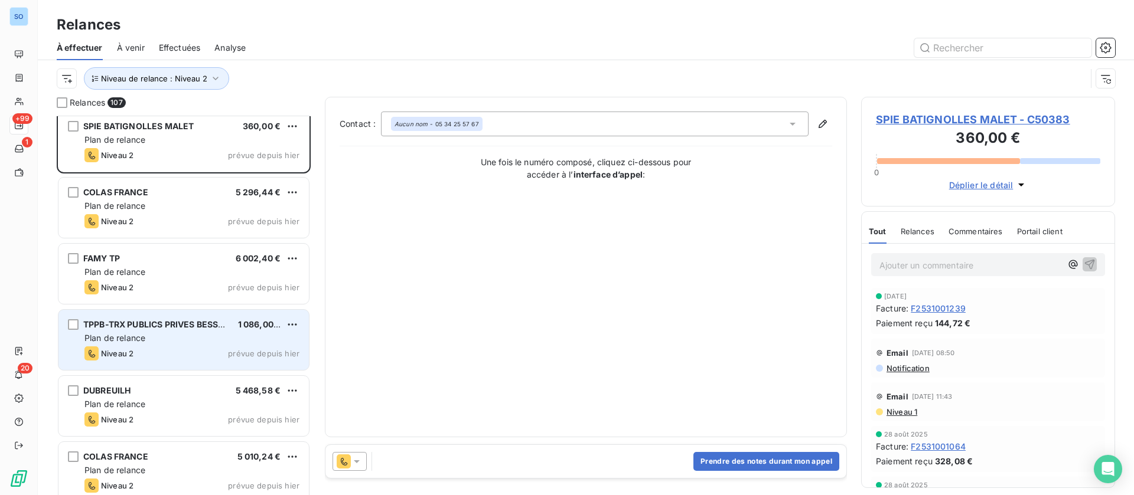
click at [191, 348] on div "Niveau 2 prévue depuis hier" at bounding box center [191, 354] width 215 height 14
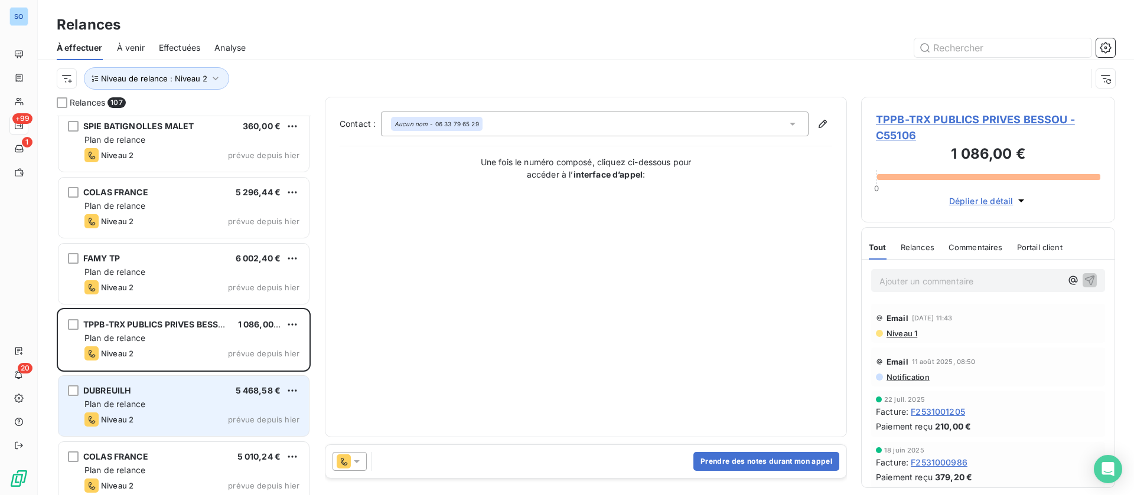
click at [177, 406] on div "Plan de relance" at bounding box center [191, 405] width 215 height 12
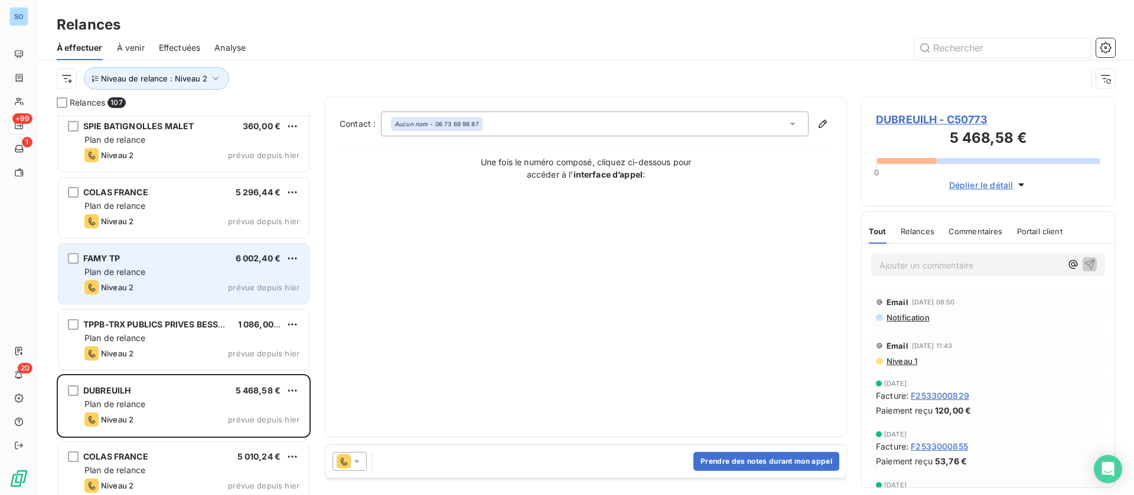
scroll to position [6467, 0]
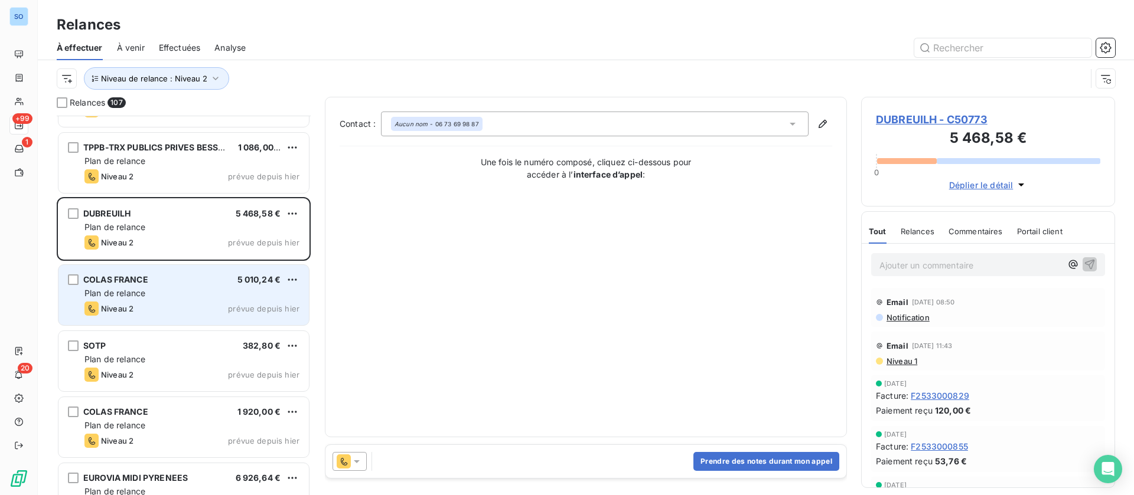
click at [184, 293] on div "Plan de relance" at bounding box center [191, 294] width 215 height 12
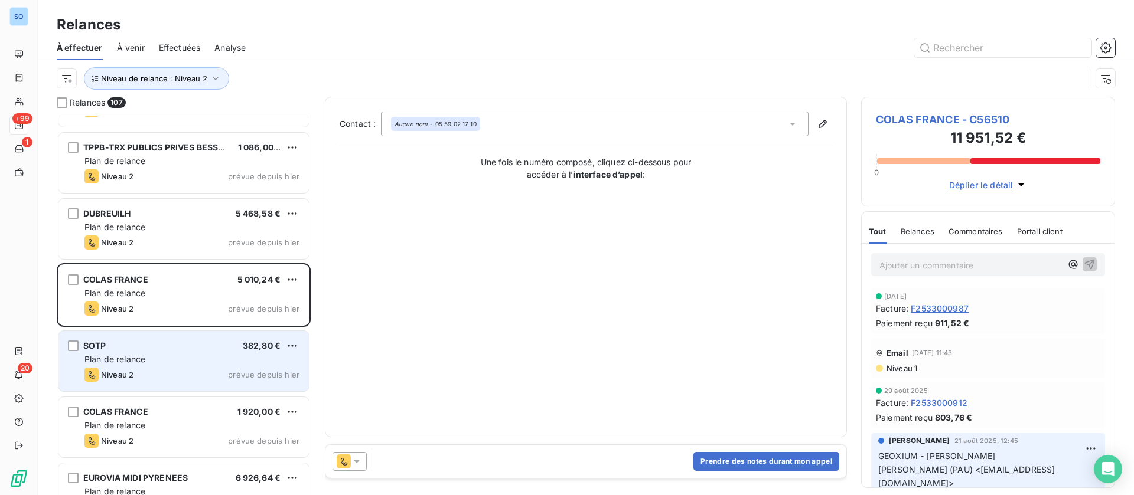
click at [171, 363] on div "Plan de relance" at bounding box center [191, 360] width 215 height 12
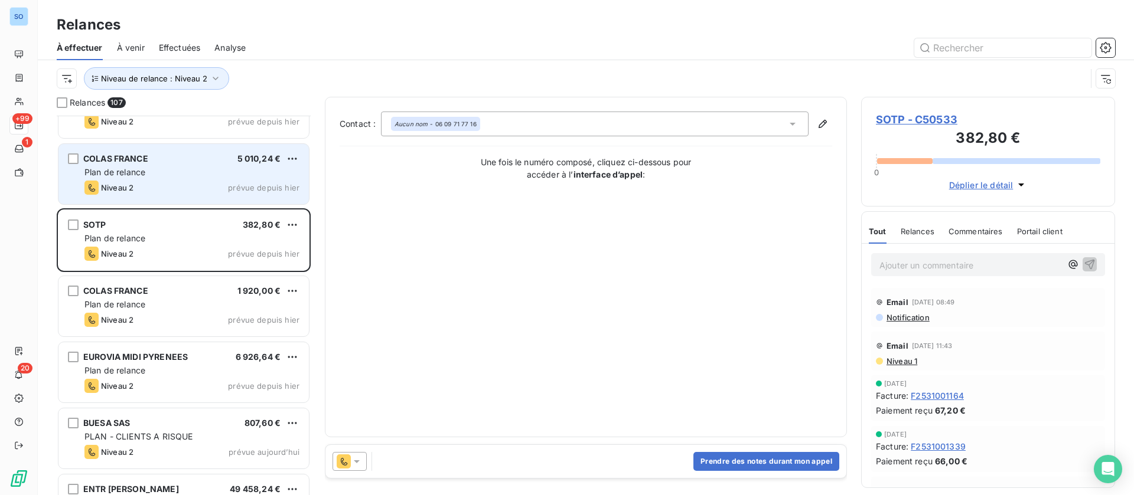
scroll to position [6644, 0]
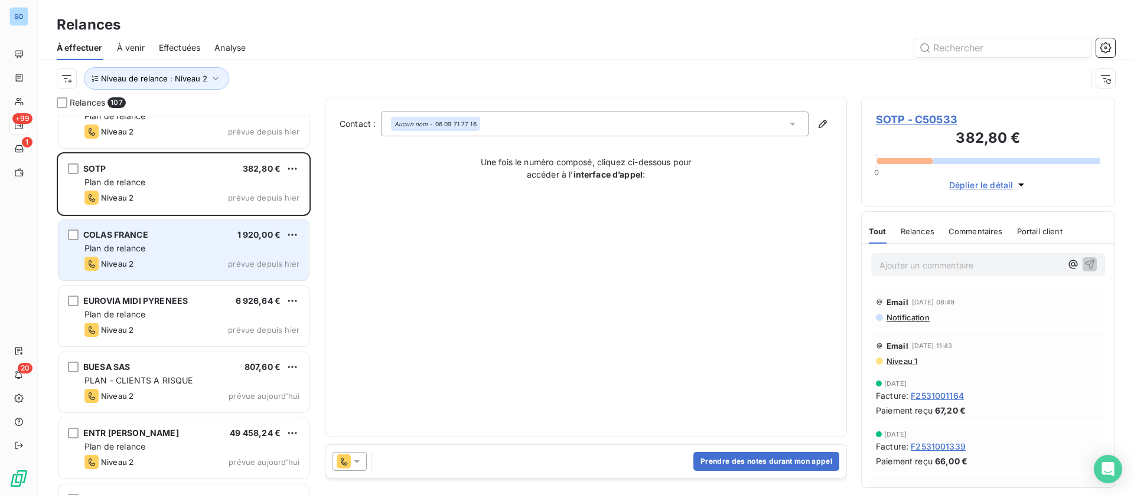
click at [187, 253] on div "Plan de relance" at bounding box center [191, 249] width 215 height 12
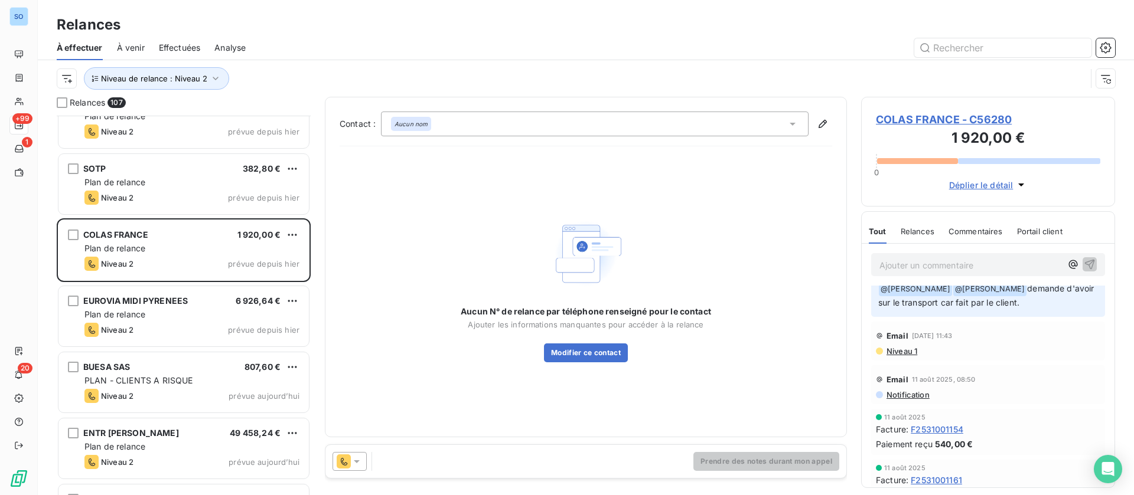
scroll to position [354, 0]
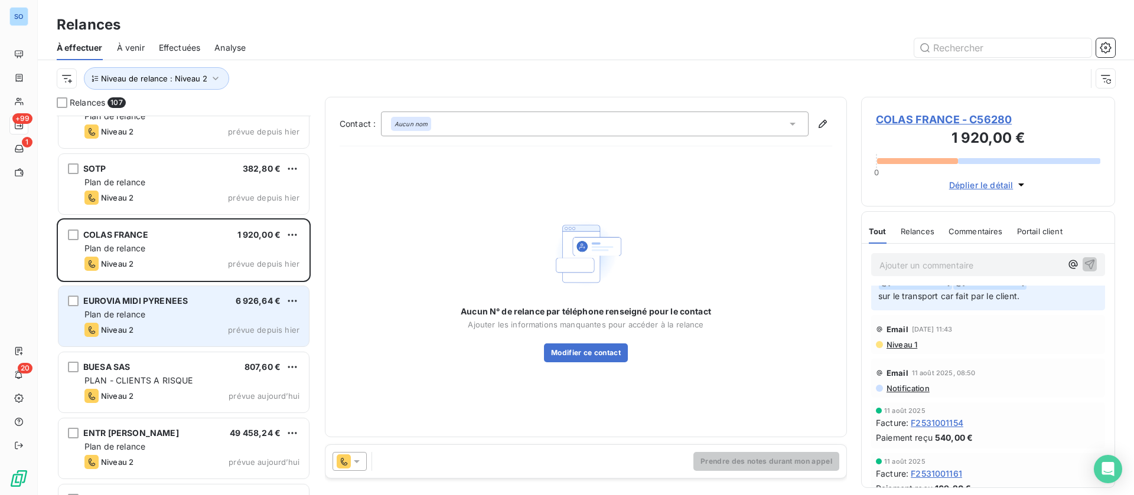
click at [180, 313] on div "Plan de relance" at bounding box center [191, 315] width 215 height 12
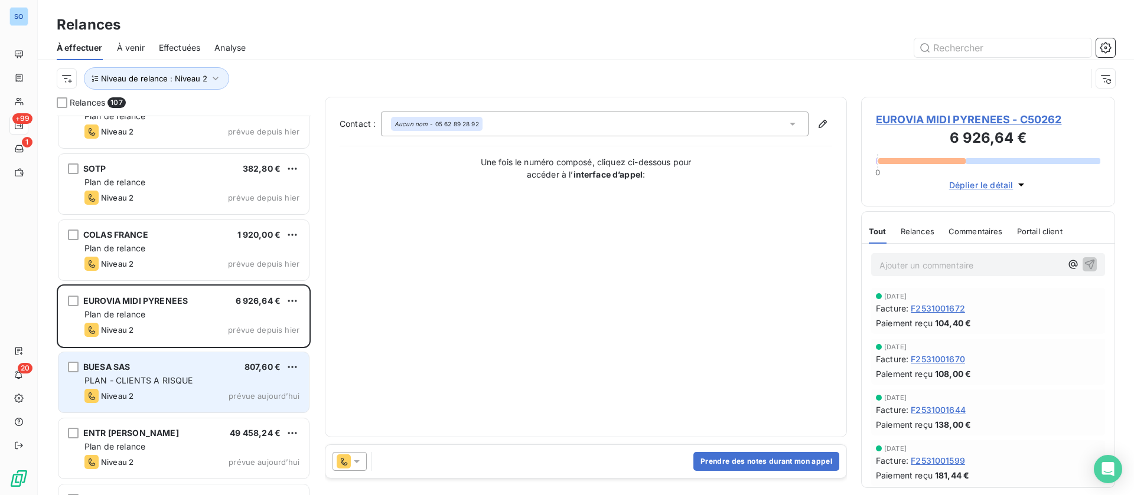
click at [152, 399] on div "Niveau 2 prévue aujourd’hui" at bounding box center [191, 396] width 215 height 14
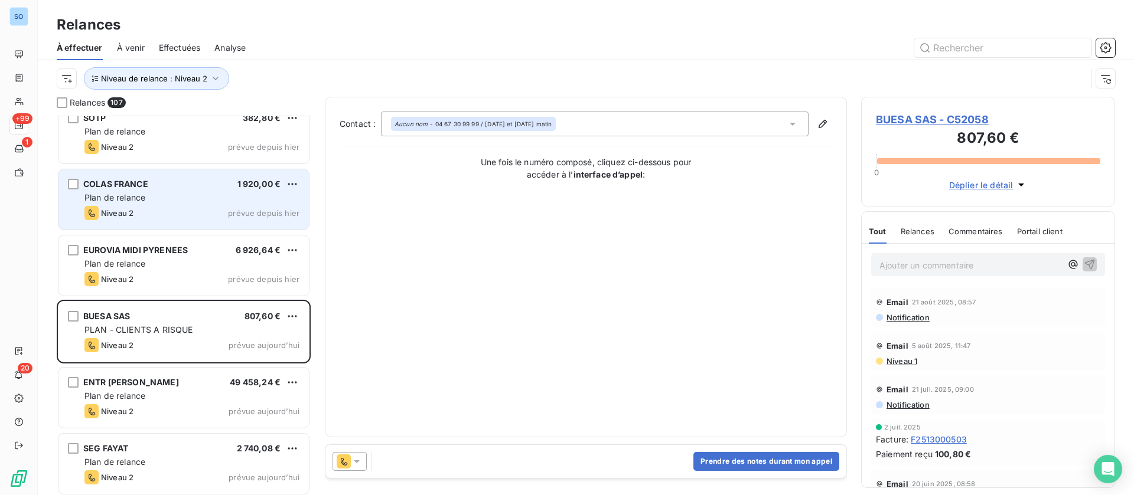
scroll to position [6698, 0]
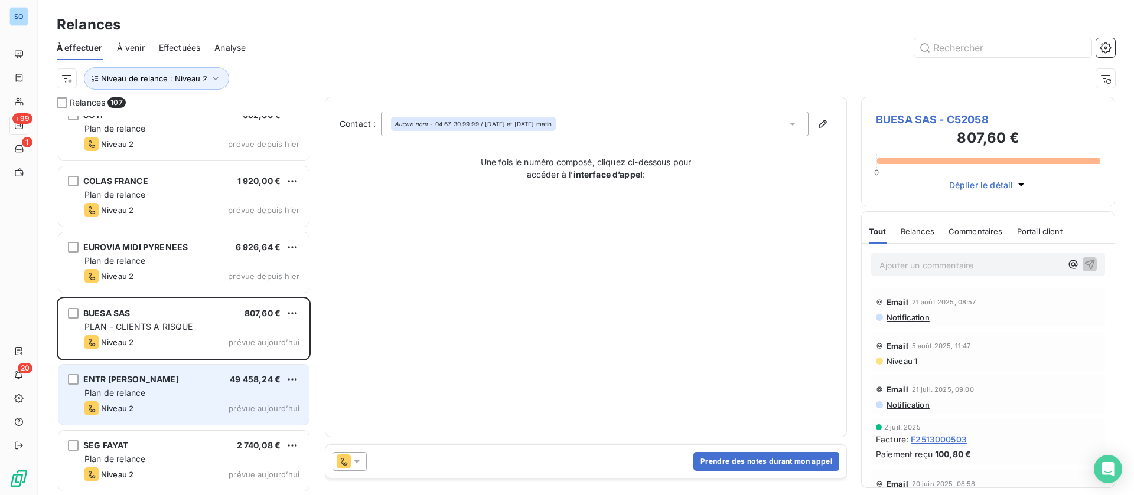
click at [174, 403] on div "Niveau 2 prévue aujourd’hui" at bounding box center [191, 409] width 215 height 14
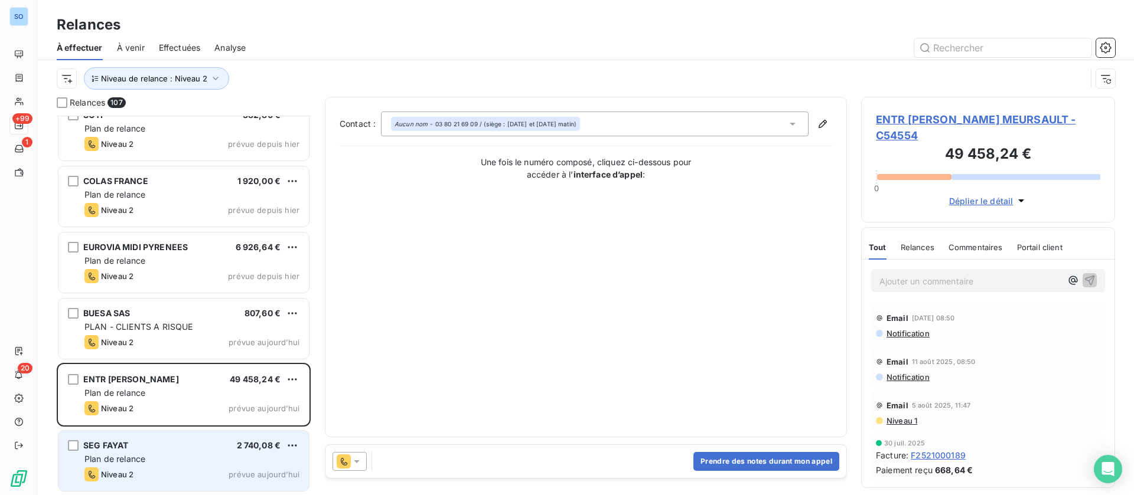
click at [176, 449] on div "SEG FAYAT 2 740,08 €" at bounding box center [191, 446] width 215 height 11
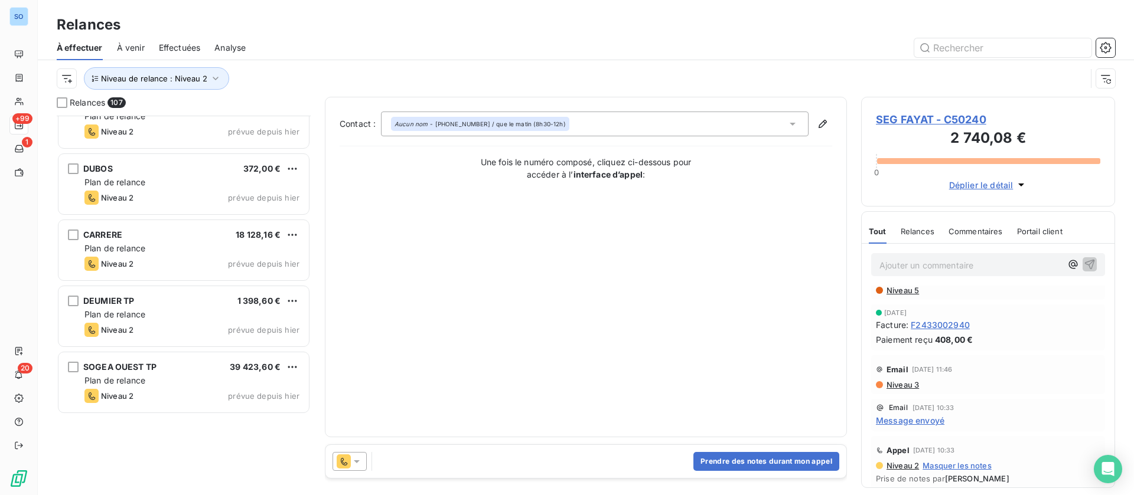
scroll to position [5015, 0]
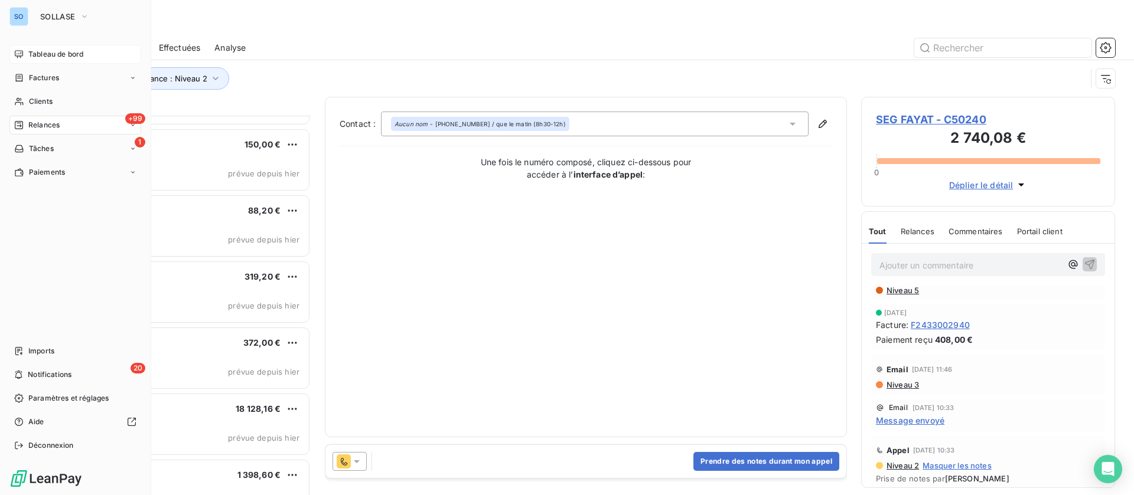
click at [28, 54] on span "Tableau de bord" at bounding box center [55, 54] width 55 height 11
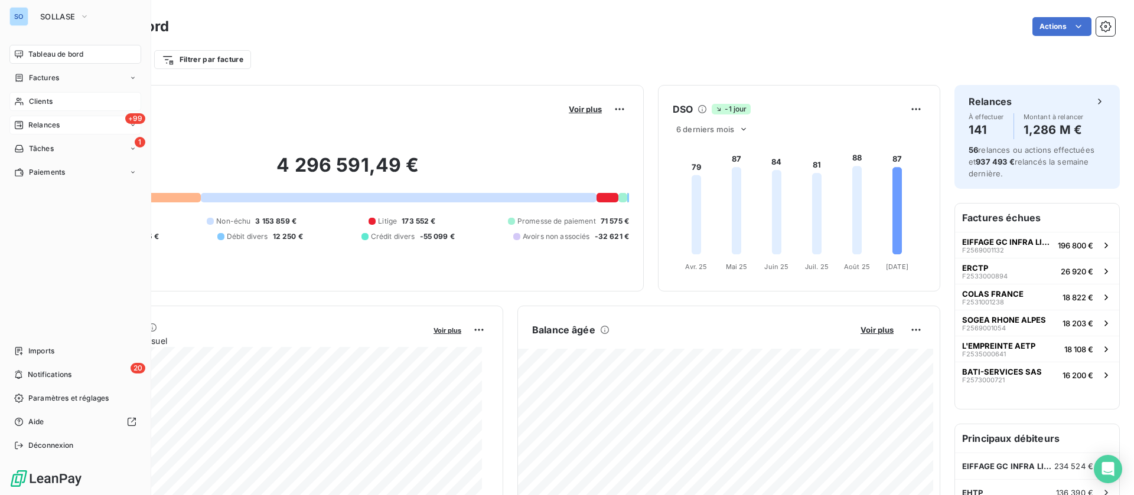
drag, startPoint x: 38, startPoint y: 103, endPoint x: 50, endPoint y: 96, distance: 13.6
click at [38, 102] on span "Clients" at bounding box center [41, 101] width 24 height 11
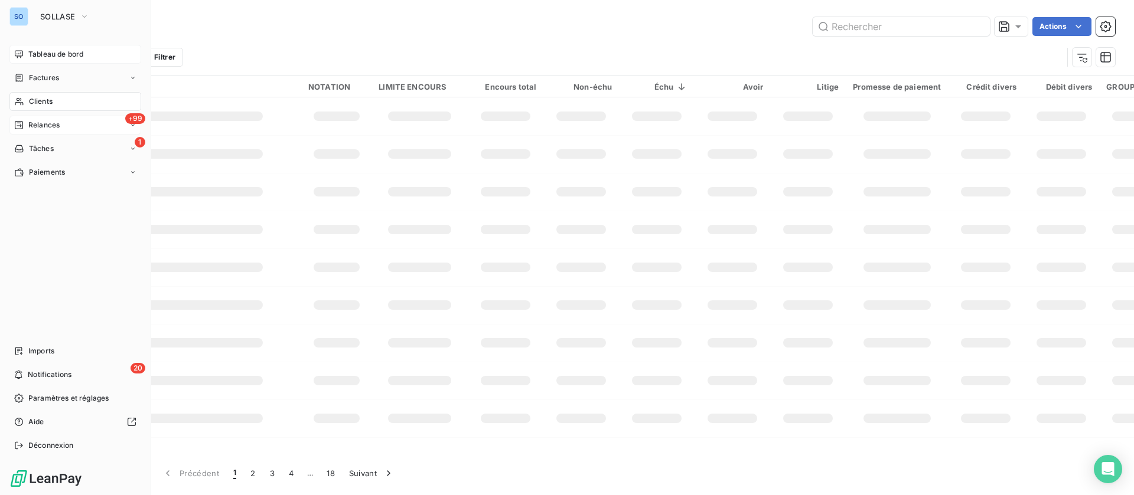
click at [41, 73] on span "Factures" at bounding box center [44, 78] width 30 height 11
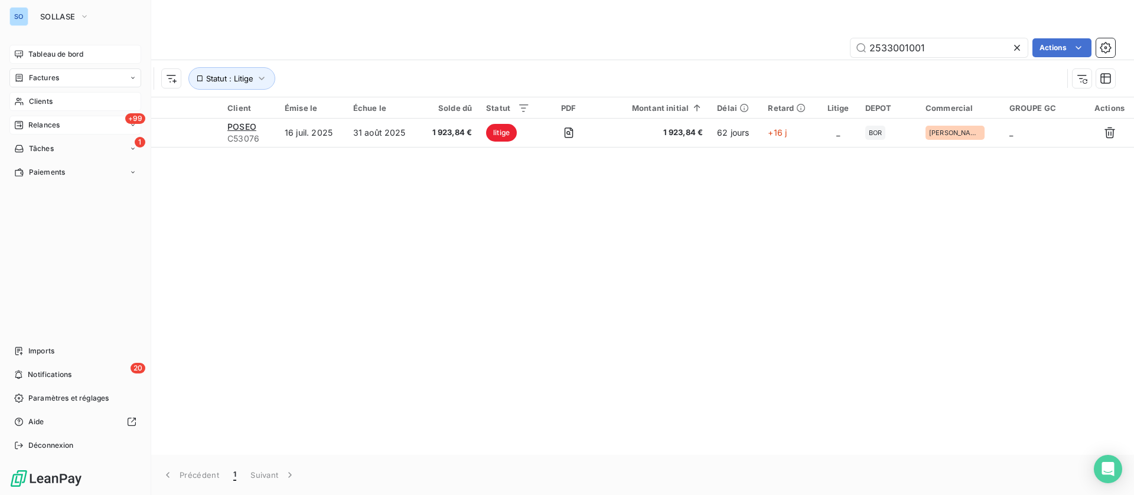
click at [27, 100] on div "Clients" at bounding box center [75, 101] width 132 height 19
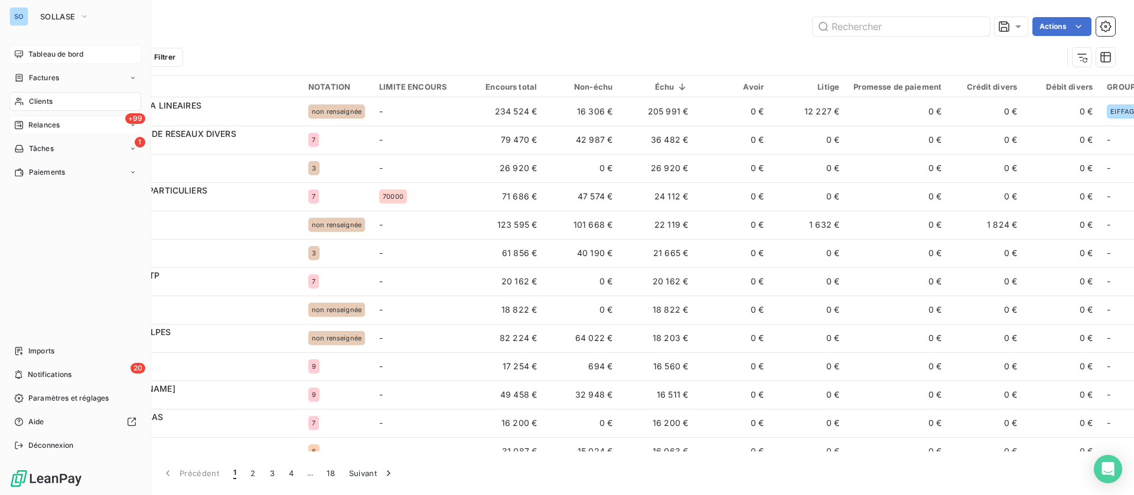
click at [29, 122] on span "Relances" at bounding box center [43, 125] width 31 height 11
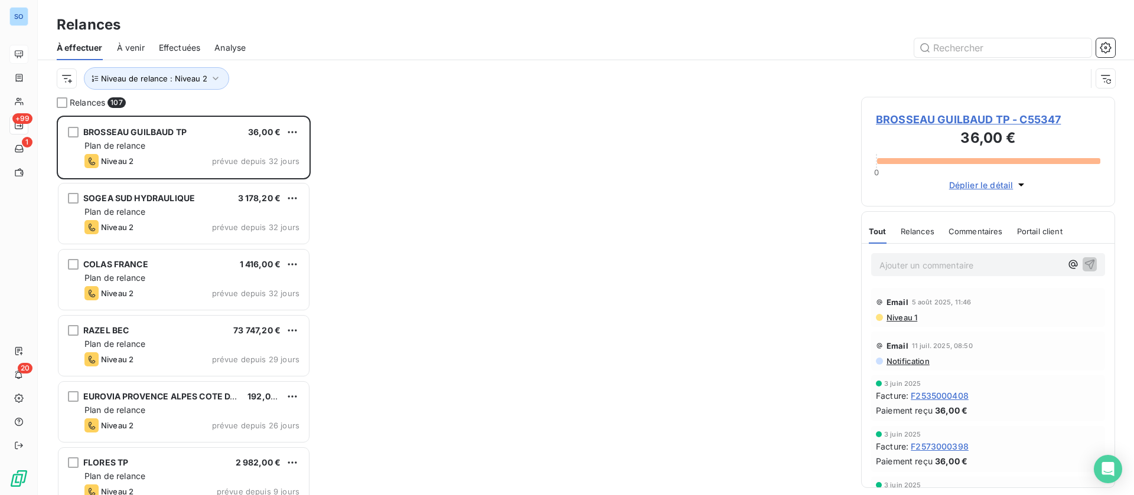
scroll to position [366, 240]
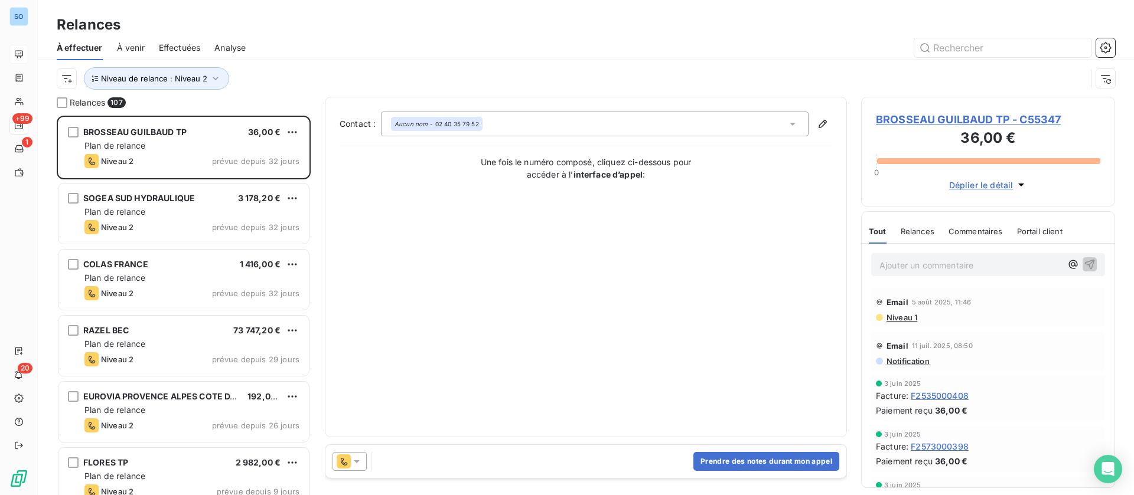
click at [184, 47] on span "Effectuées" at bounding box center [180, 48] width 42 height 12
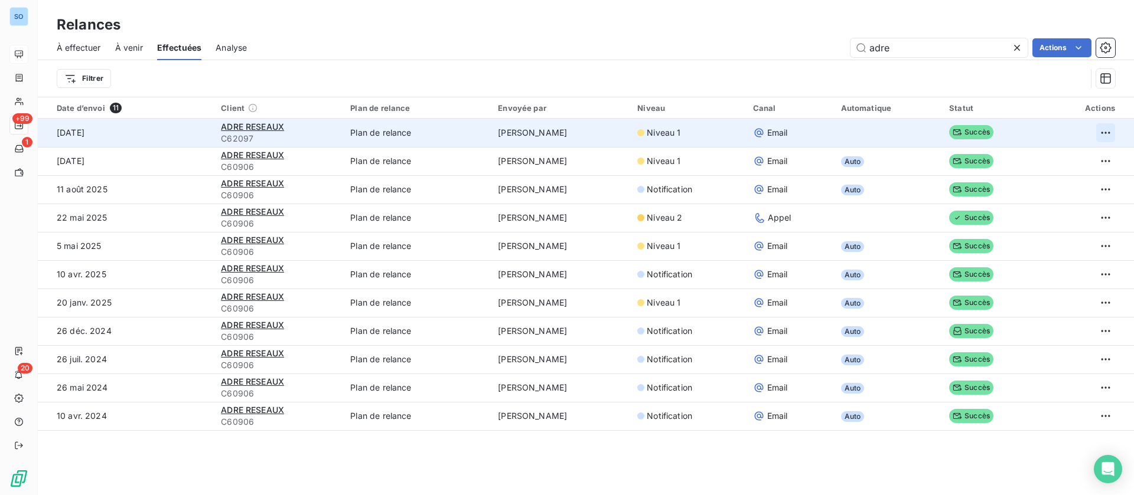
type input "adre"
click at [1095, 130] on html "SO +99 1 20 Relances À effectuer À venir Effectuées Analyse adre Actions Filtre…" at bounding box center [567, 247] width 1134 height 495
click at [1058, 155] on div "Renvoyer la relance" at bounding box center [1043, 158] width 105 height 19
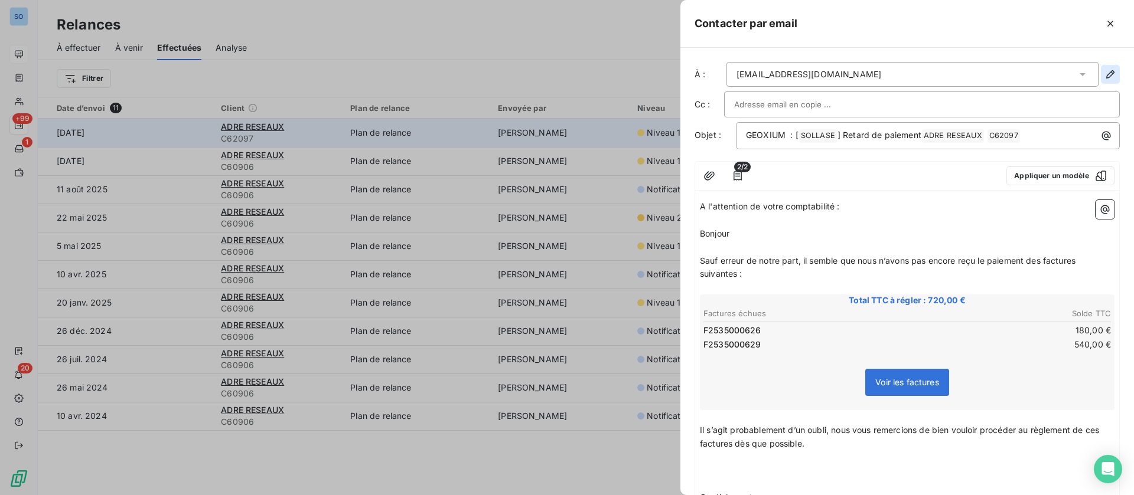
click at [1102, 69] on button "button" at bounding box center [1110, 74] width 19 height 19
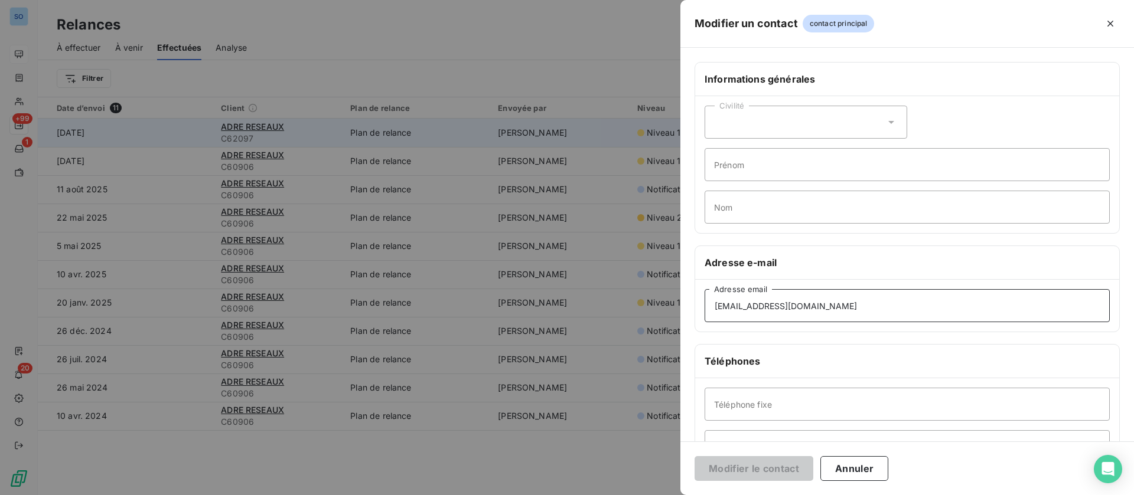
drag, startPoint x: 760, startPoint y: 296, endPoint x: 662, endPoint y: 297, distance: 98.0
click at [662, 495] on div "Modifier un contact contact principal Informations générales Civilité Prénom No…" at bounding box center [567, 495] width 1134 height 0
paste input "Manon.albor"
type input "[EMAIL_ADDRESS][DOMAIN_NAME]"
click at [754, 468] on button "Modifier le contact" at bounding box center [753, 468] width 119 height 25
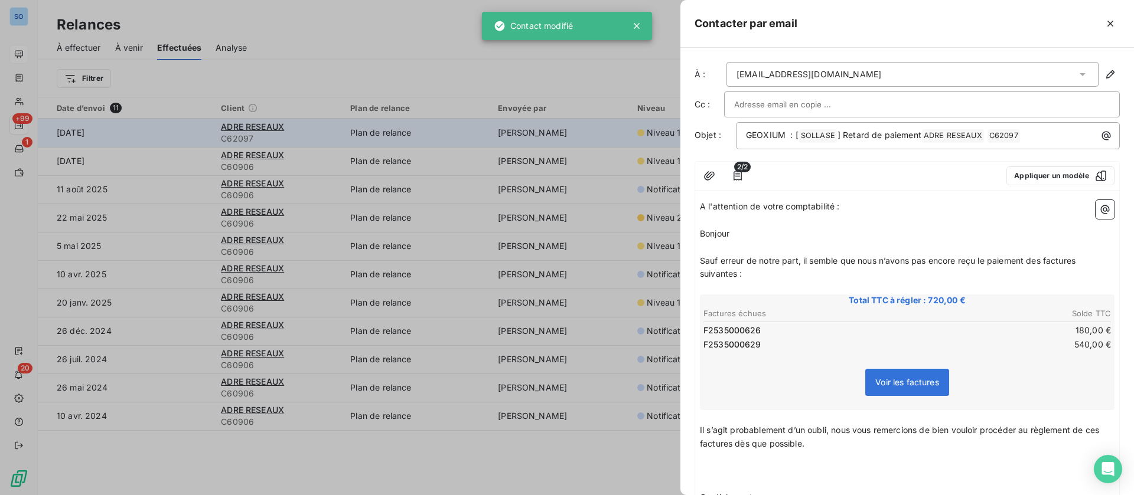
scroll to position [141, 0]
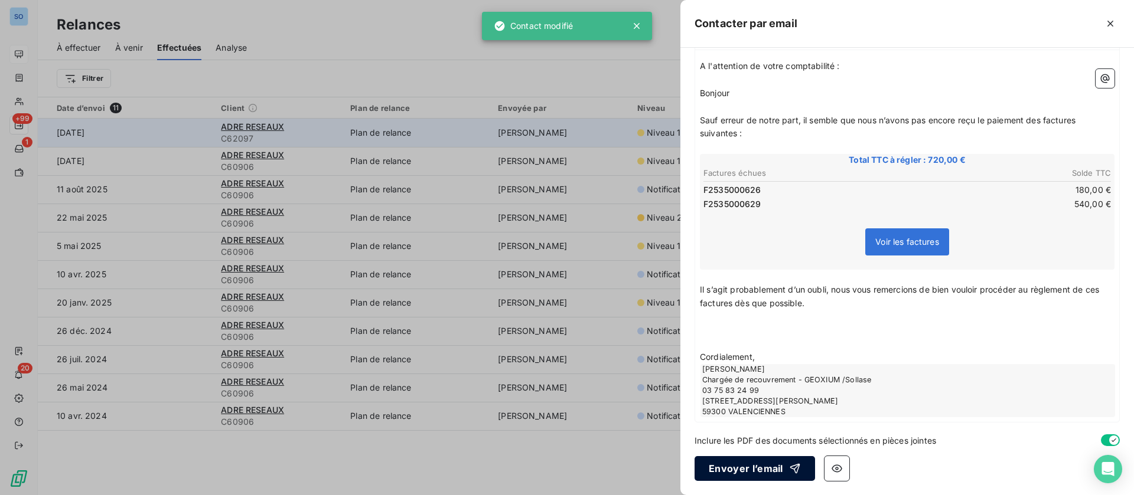
click at [766, 464] on button "Envoyer l’email" at bounding box center [754, 468] width 120 height 25
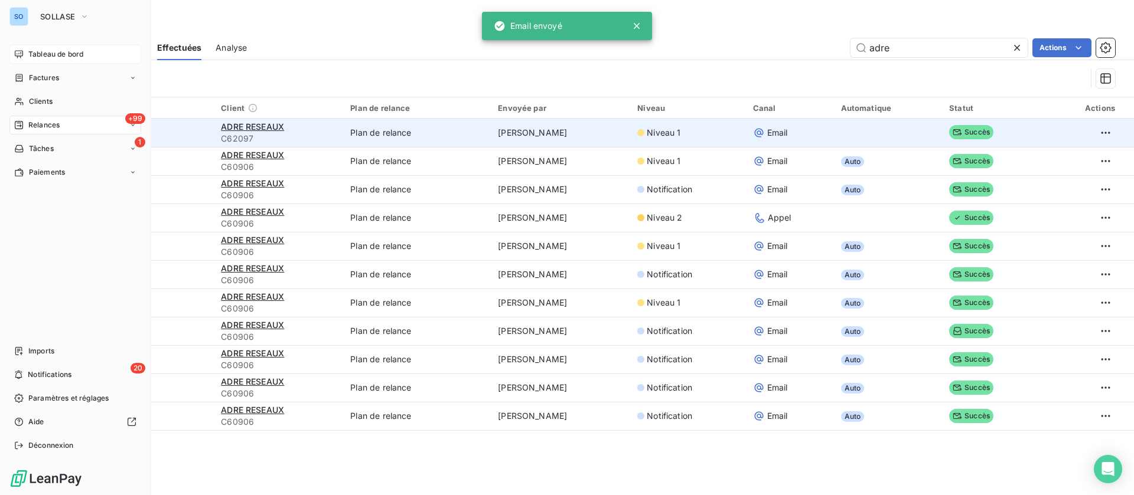
click at [22, 51] on icon at bounding box center [19, 54] width 8 height 8
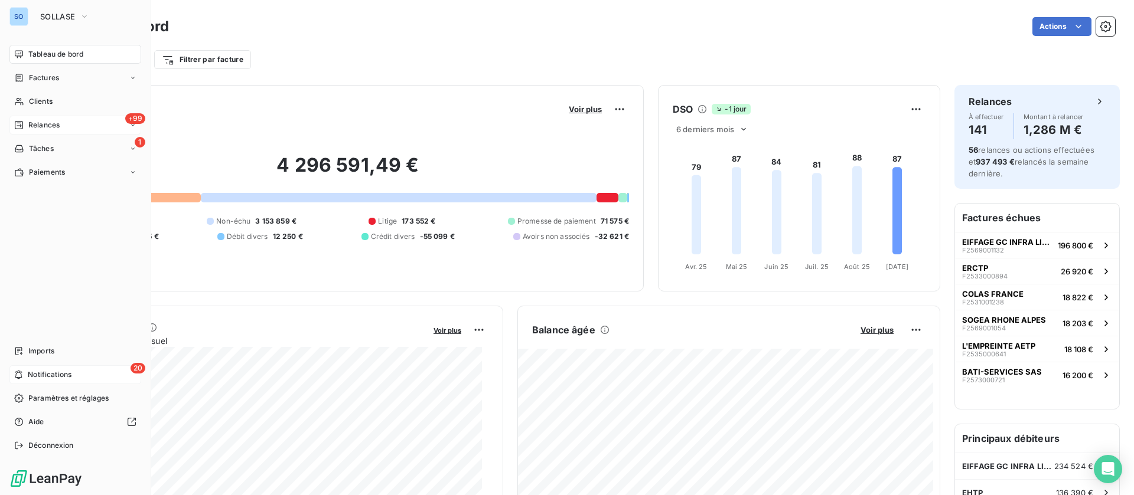
click at [42, 370] on span "Notifications" at bounding box center [50, 375] width 44 height 11
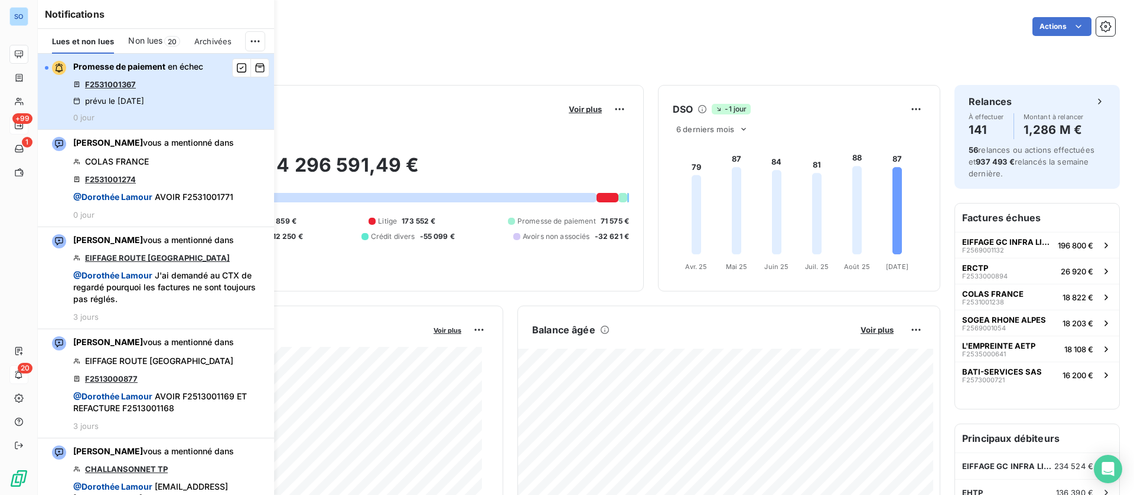
click at [188, 79] on div "Promesse de paiement en échec F2531001367 prévu le [DATE] 0 jour" at bounding box center [138, 91] width 130 height 61
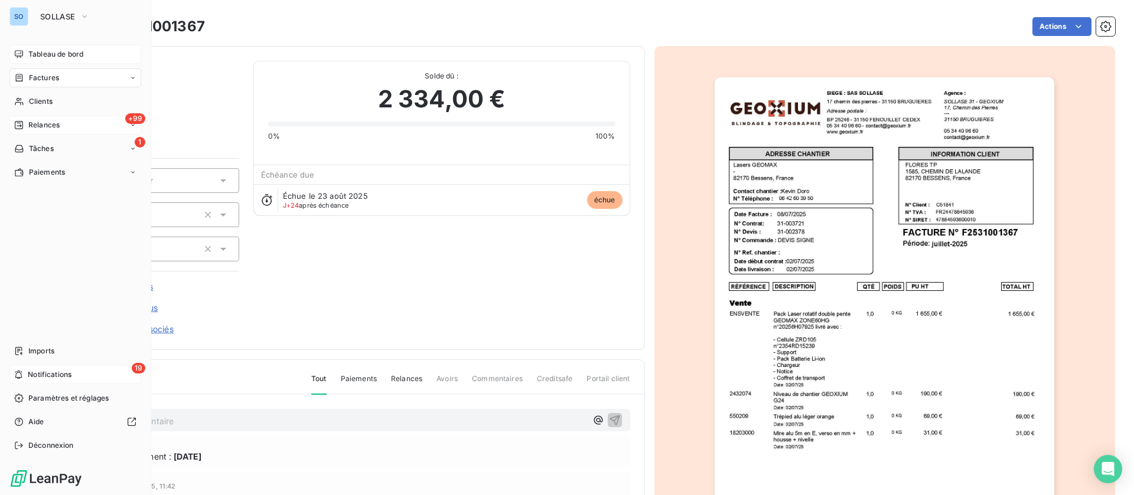
click at [31, 50] on span "Tableau de bord" at bounding box center [55, 54] width 55 height 11
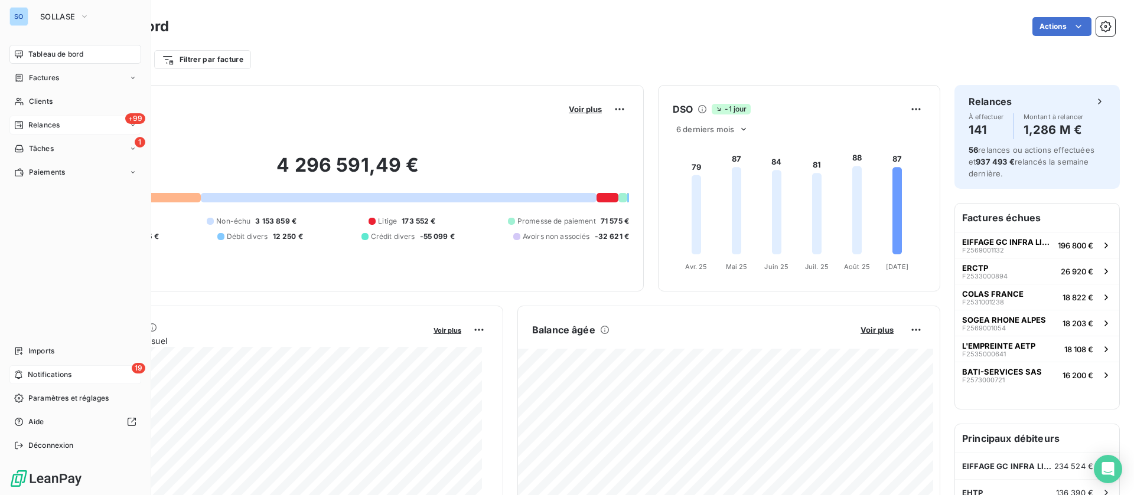
click at [22, 121] on icon at bounding box center [18, 124] width 9 height 9
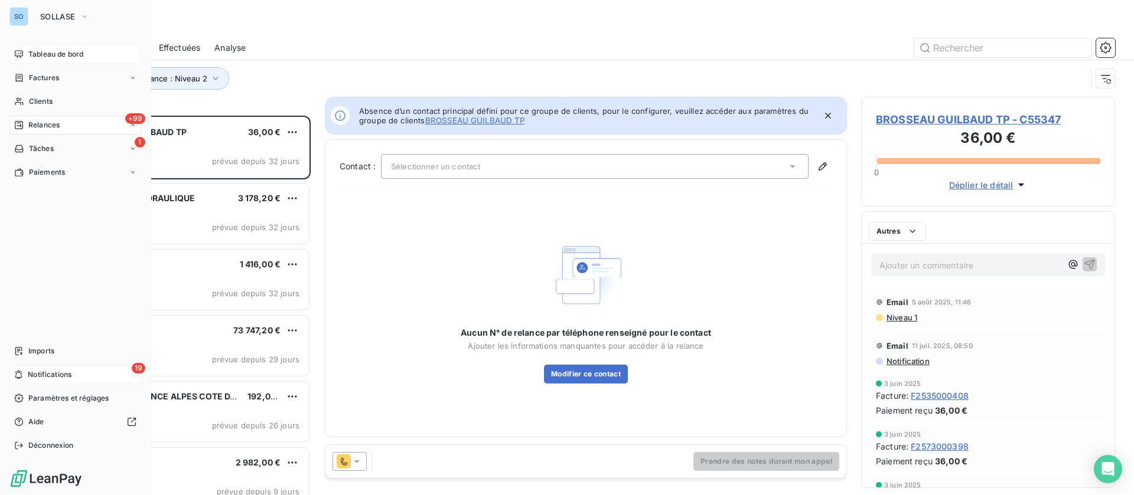
scroll to position [366, 240]
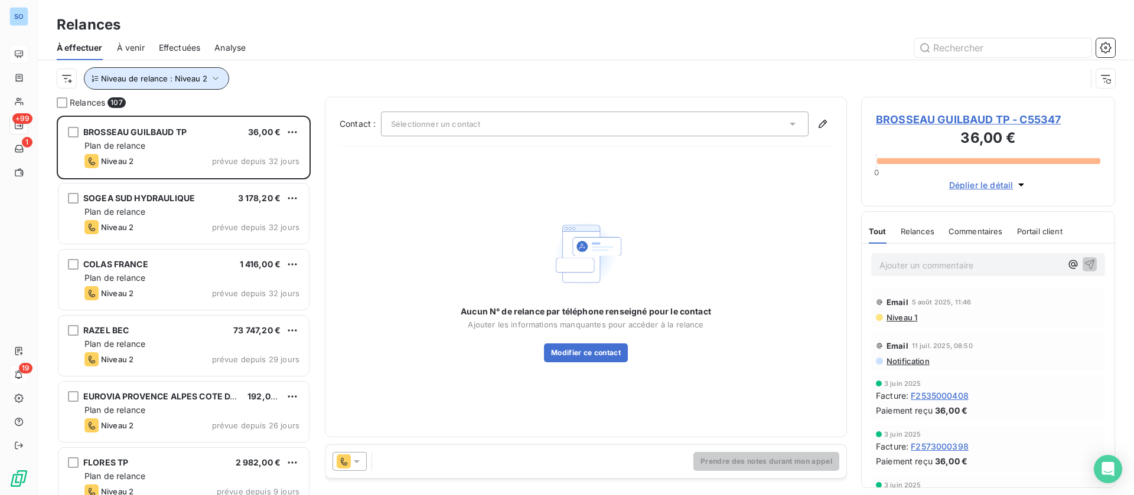
click at [204, 76] on span "Niveau de relance : Niveau 2" at bounding box center [154, 78] width 106 height 9
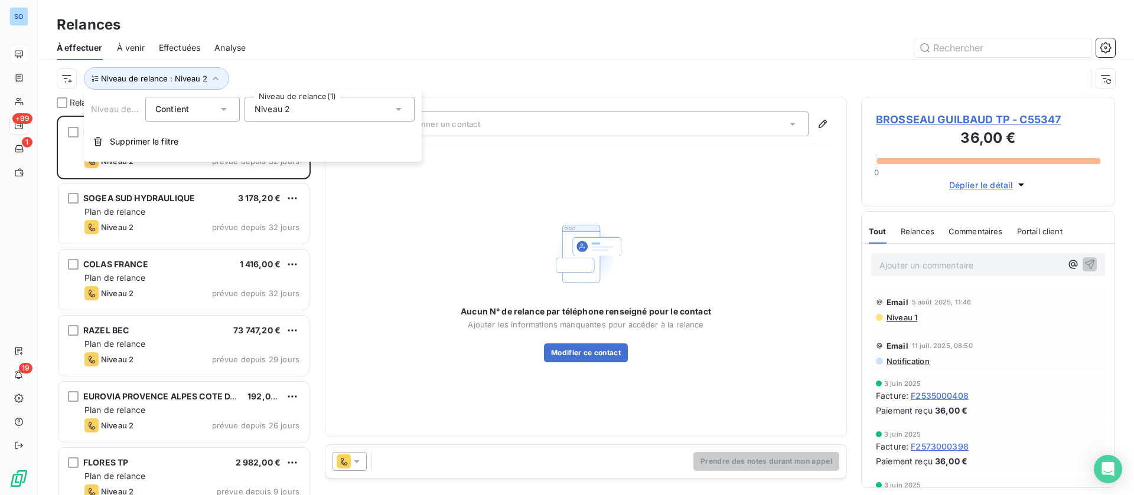
click at [346, 115] on div "Niveau 2" at bounding box center [329, 109] width 170 height 25
click at [284, 176] on span "Niveau 2" at bounding box center [284, 177] width 35 height 12
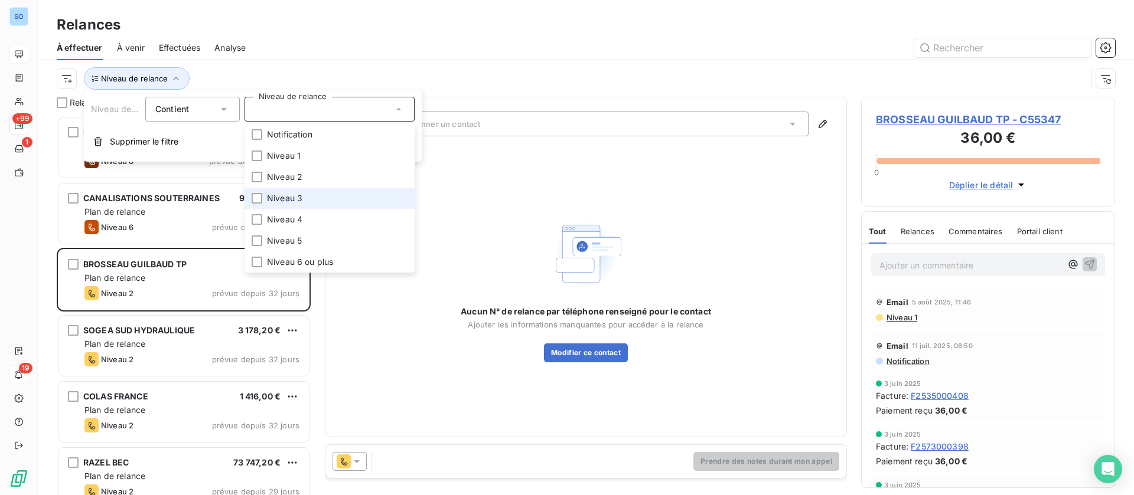
click at [285, 199] on span "Niveau 3" at bounding box center [284, 199] width 35 height 12
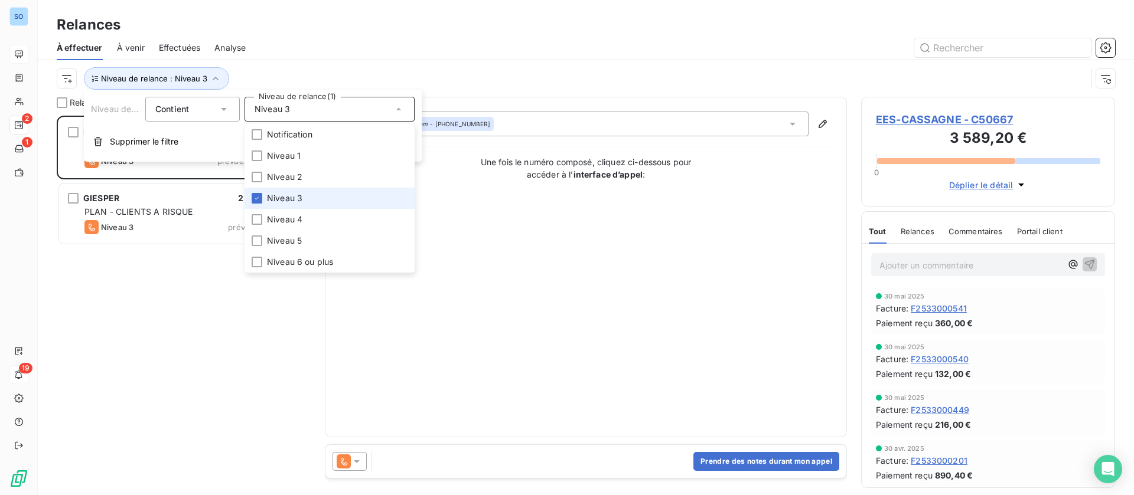
scroll to position [366, 240]
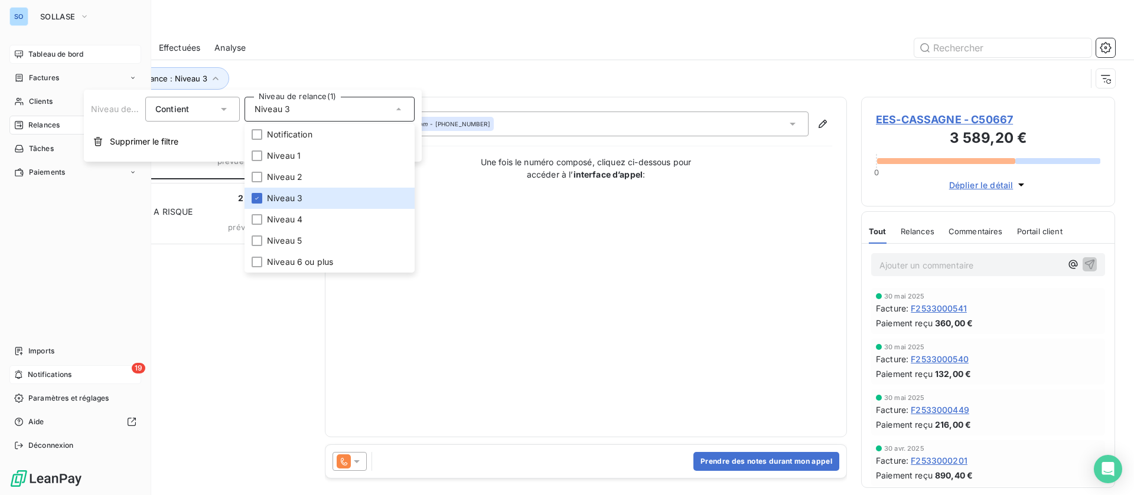
click at [80, 369] on div "EES-CASSAGNE 3 589,20 € EIFFAGE Niveau 3 prévue depuis 7 jours GIESPER 2 490,12…" at bounding box center [184, 306] width 254 height 380
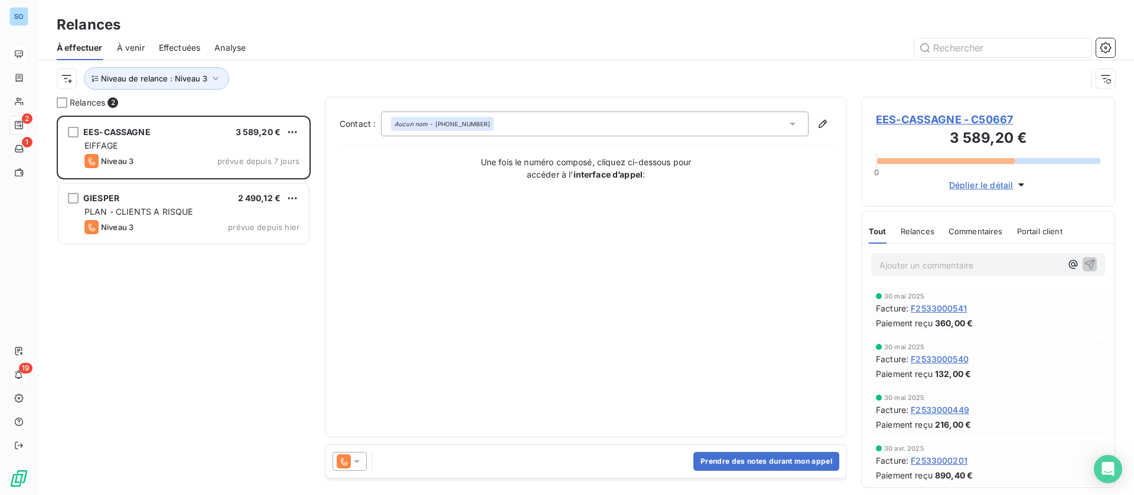
click at [932, 121] on span "EES-CASSAGNE - C50667" at bounding box center [988, 120] width 224 height 16
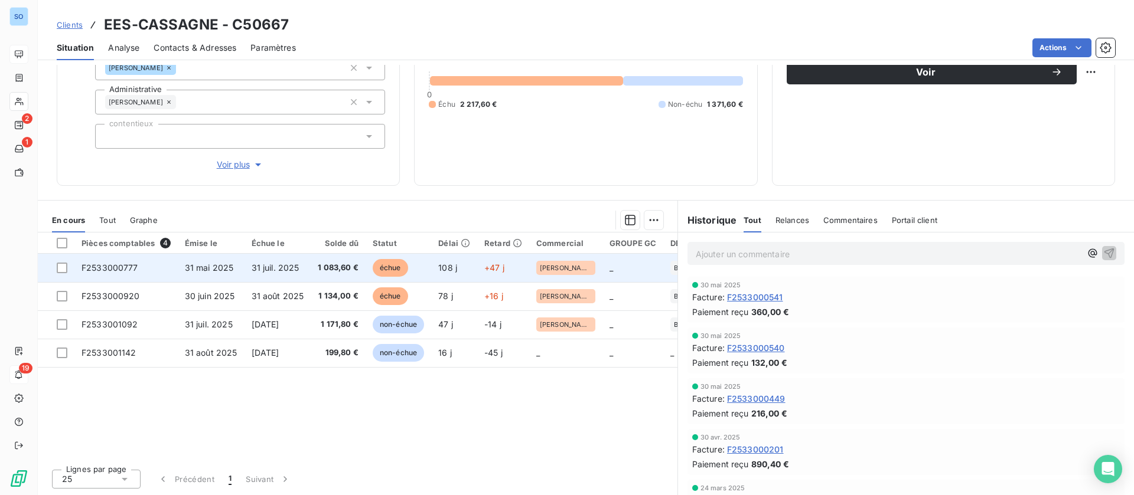
click at [305, 265] on td "31 juil. 2025" at bounding box center [277, 268] width 67 height 28
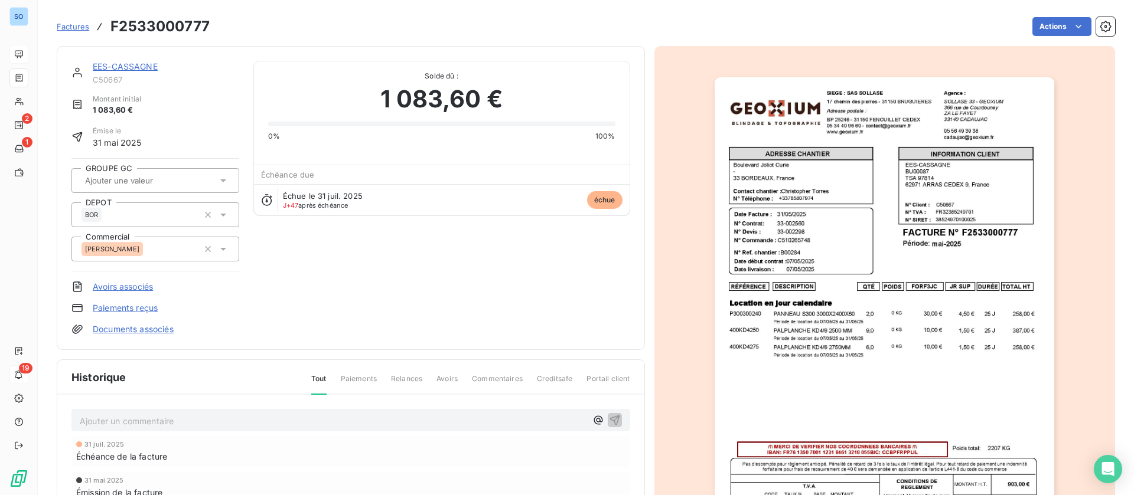
click at [115, 61] on link "EES-CASSAGNE" at bounding box center [125, 66] width 65 height 10
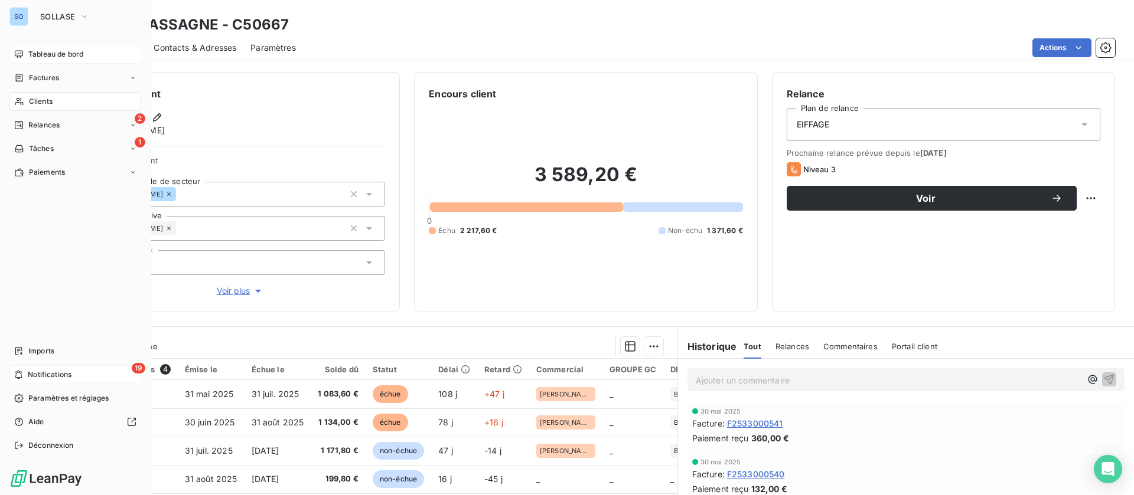
click at [33, 49] on span "Tableau de bord" at bounding box center [55, 54] width 55 height 11
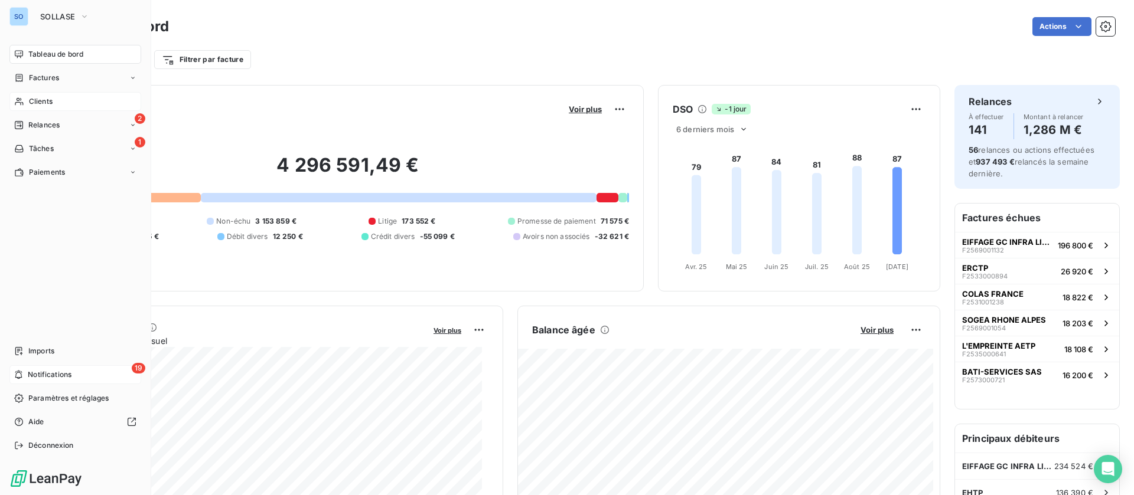
click at [43, 96] on span "Clients" at bounding box center [41, 101] width 24 height 11
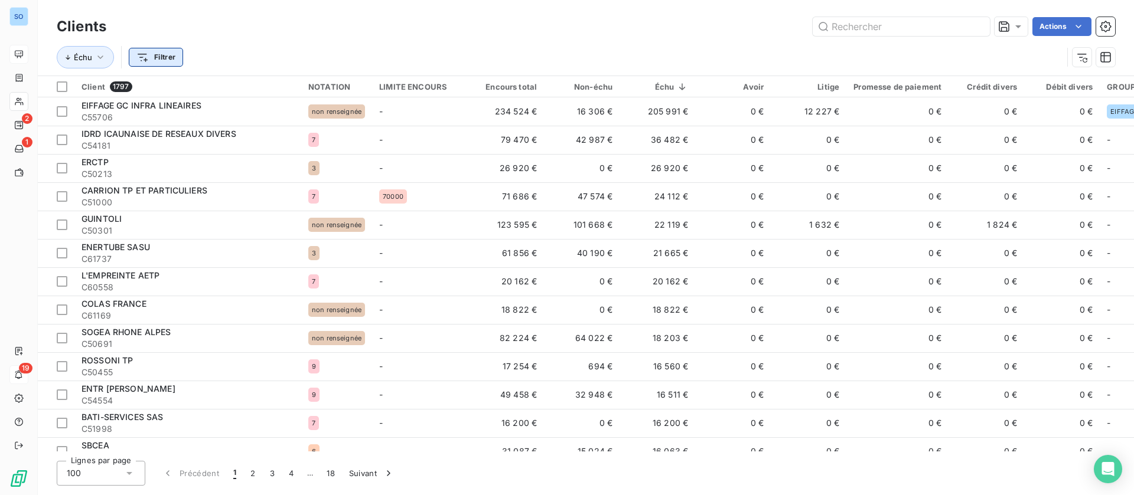
click at [174, 57] on html "SO 2 1 19 Clients Actions Échu Filtrer Client 1797 NOTATION LIMITE ENCOURS Enco…" at bounding box center [567, 247] width 1134 height 495
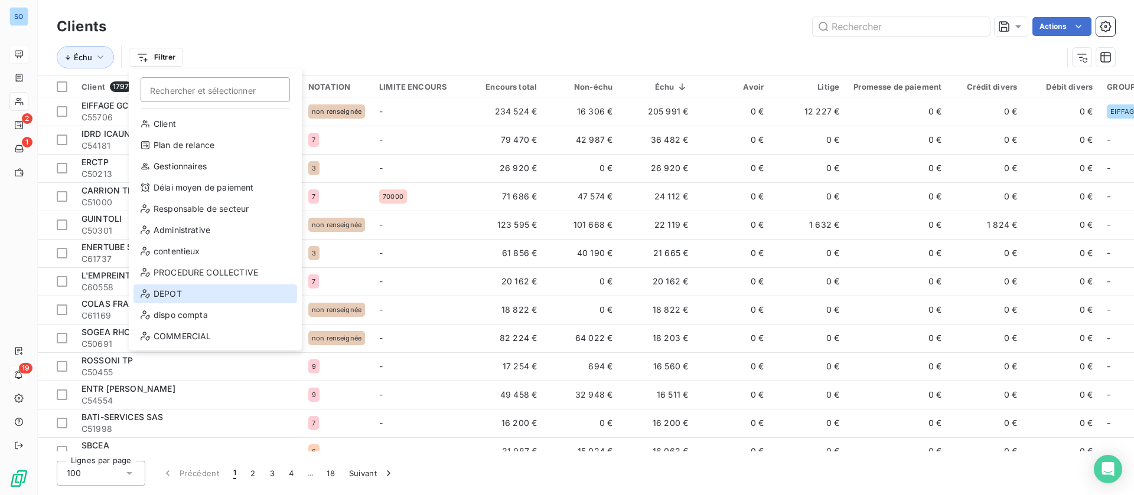
click at [191, 291] on div "DEPOT" at bounding box center [215, 294] width 164 height 19
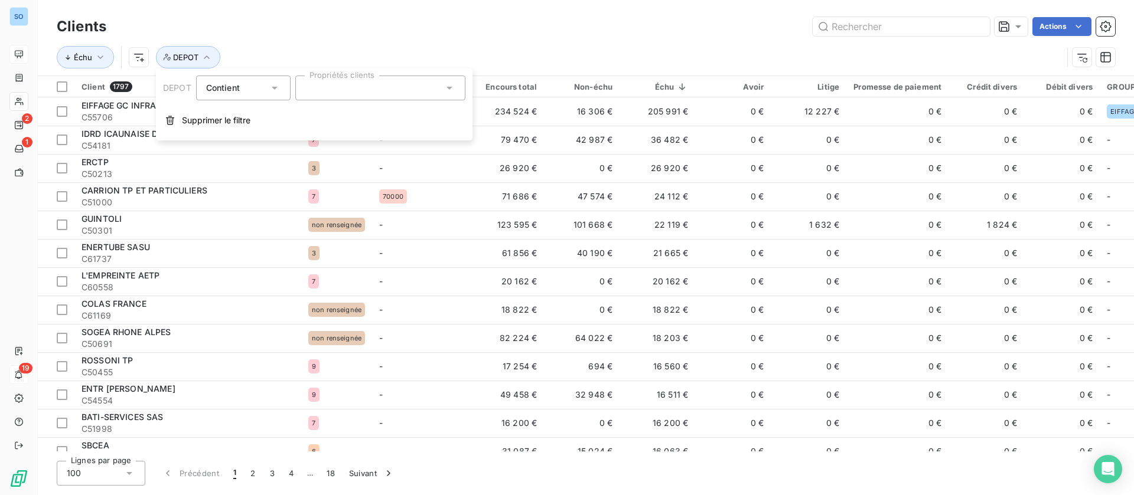
click at [439, 92] on div at bounding box center [380, 88] width 170 height 25
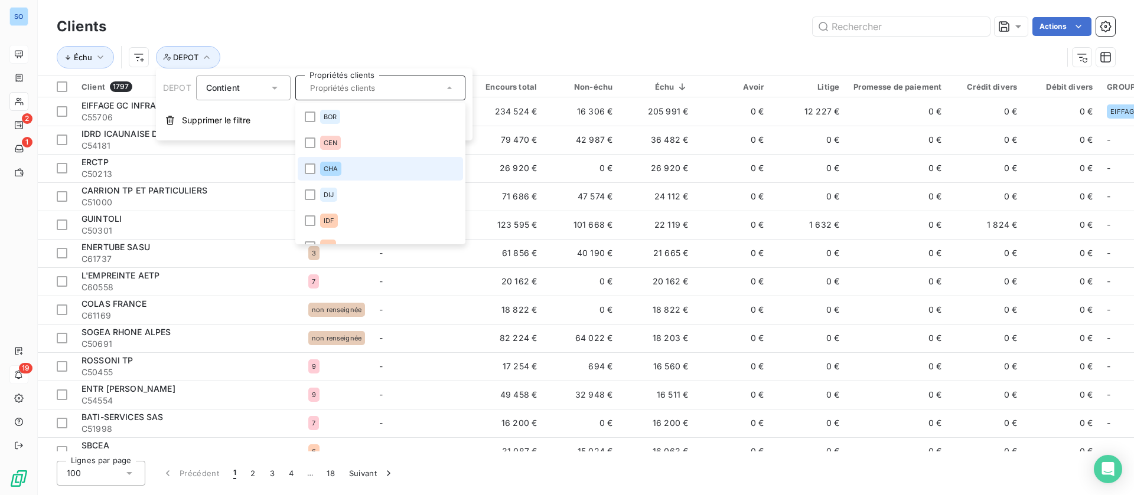
click at [330, 169] on span "CHA" at bounding box center [331, 168] width 14 height 7
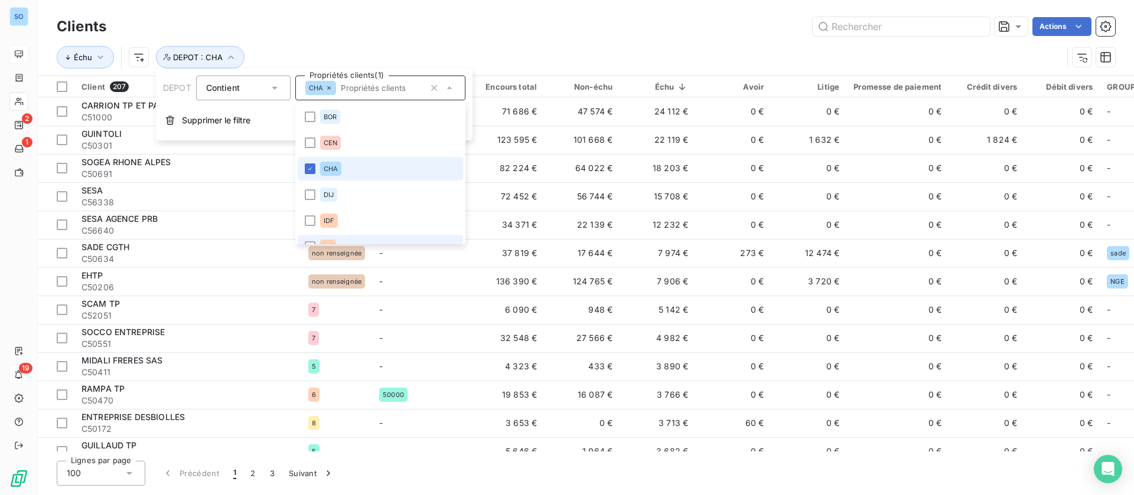
scroll to position [89, 0]
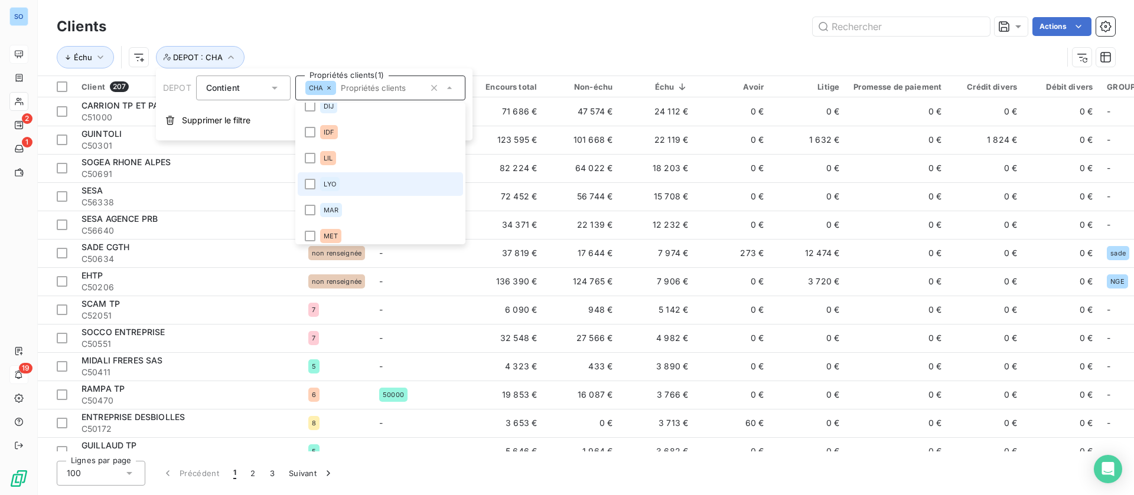
click at [335, 185] on span "LYO" at bounding box center [330, 184] width 12 height 7
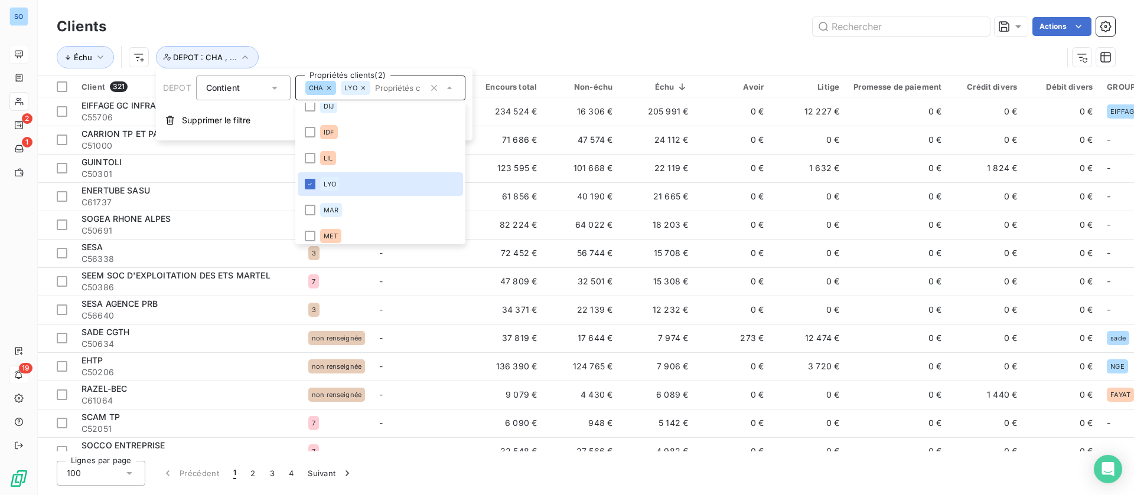
click at [521, 10] on div "Clients Actions Échu DEPOT : CHA , ..." at bounding box center [586, 38] width 1096 height 76
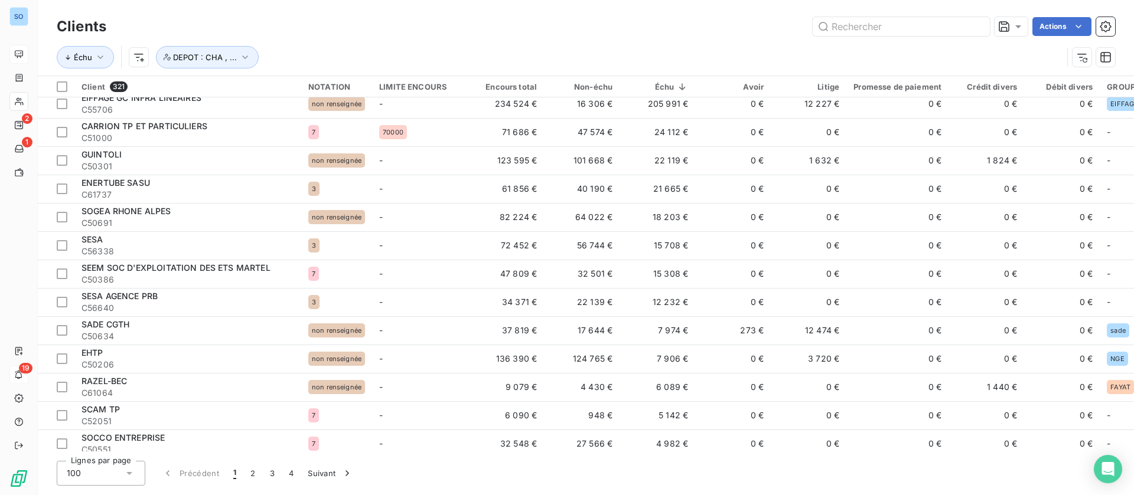
scroll to position [0, 0]
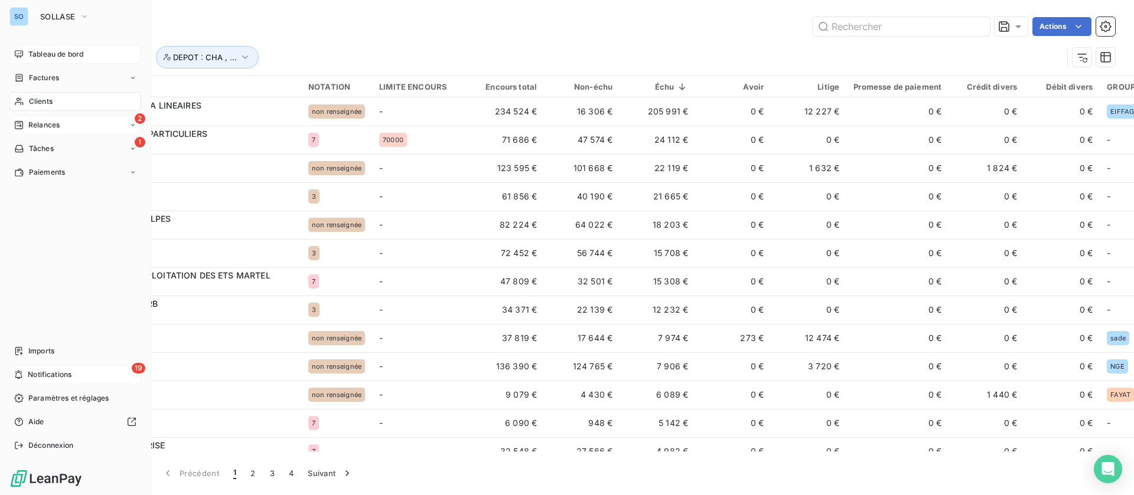
click at [25, 127] on div "Relances" at bounding box center [36, 125] width 45 height 11
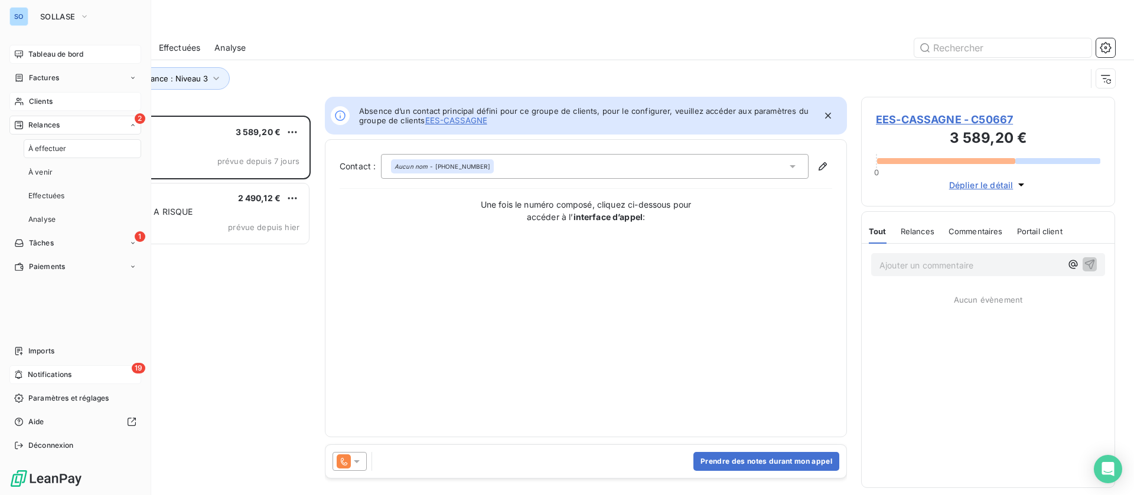
scroll to position [14, 14]
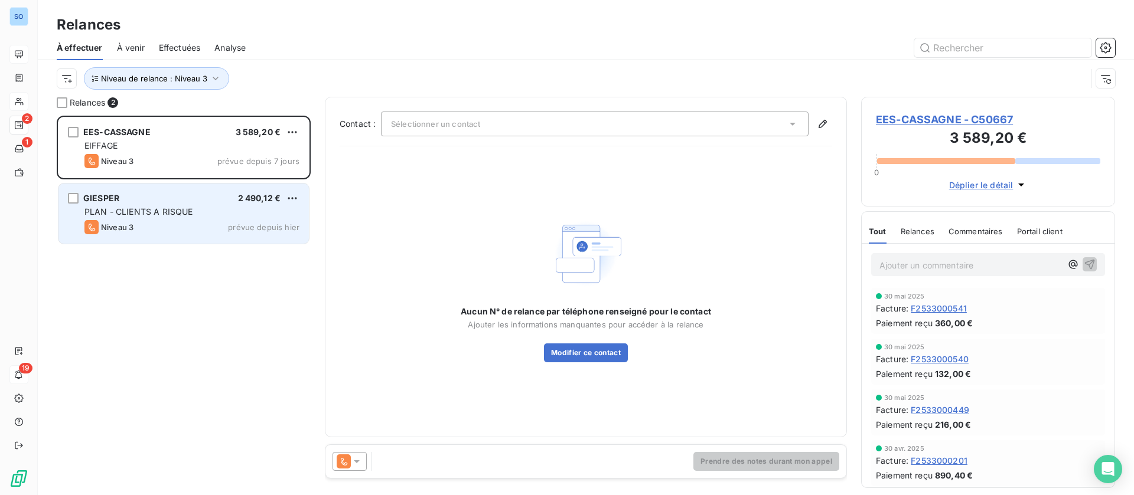
click at [119, 209] on span "PLAN - CLIENTS A RISQUE" at bounding box center [138, 212] width 108 height 10
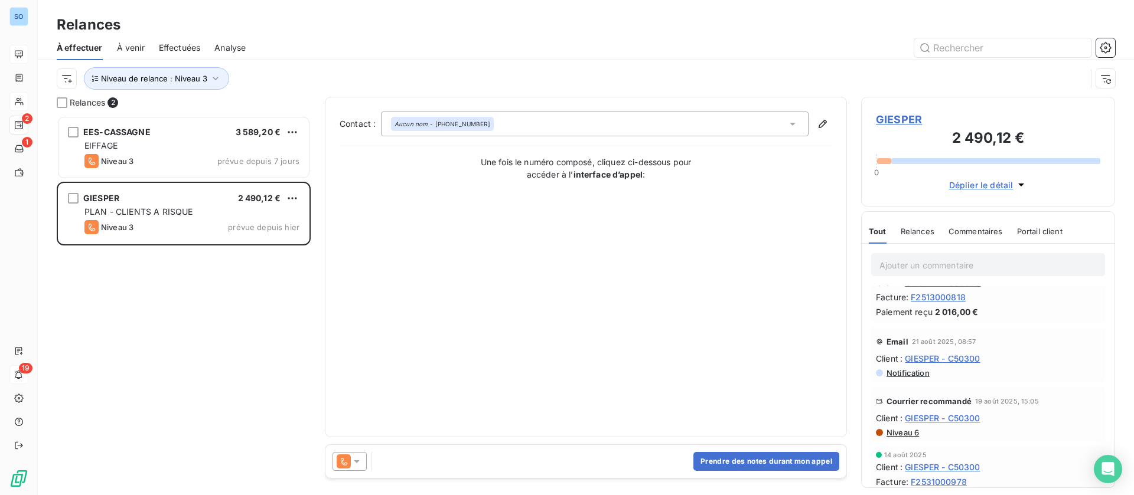
scroll to position [354, 0]
click at [909, 226] on div "Relances" at bounding box center [918, 231] width 34 height 25
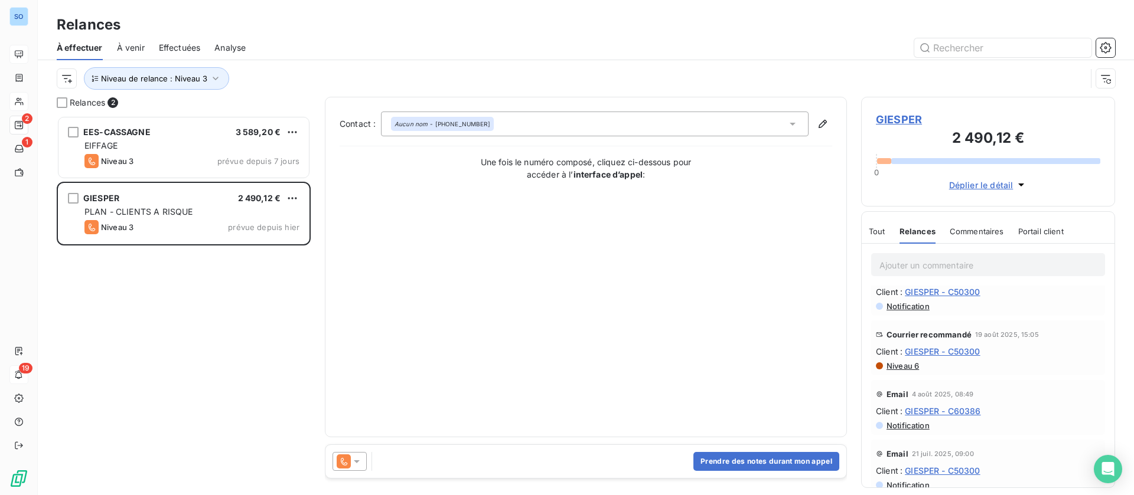
scroll to position [0, 0]
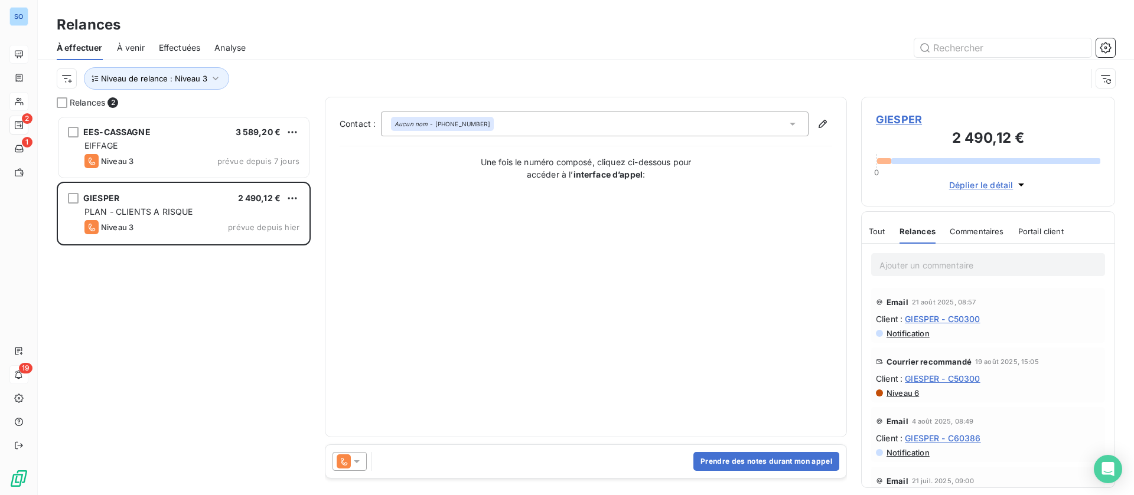
click at [354, 460] on icon at bounding box center [357, 462] width 12 height 12
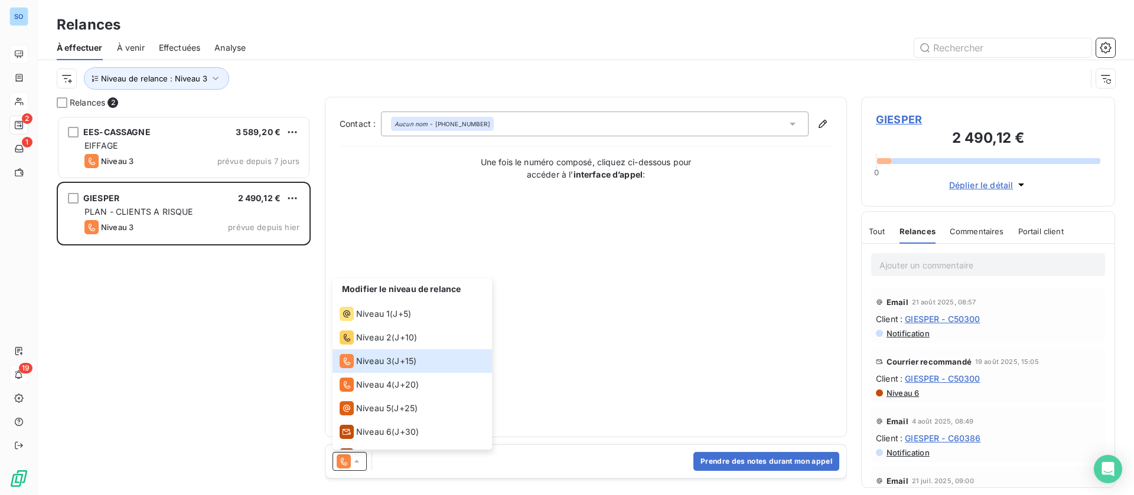
click at [595, 370] on div "Contact : Aucun nom - [PHONE_NUMBER] Une fois le numéro composé, cliquez ci-des…" at bounding box center [586, 267] width 493 height 311
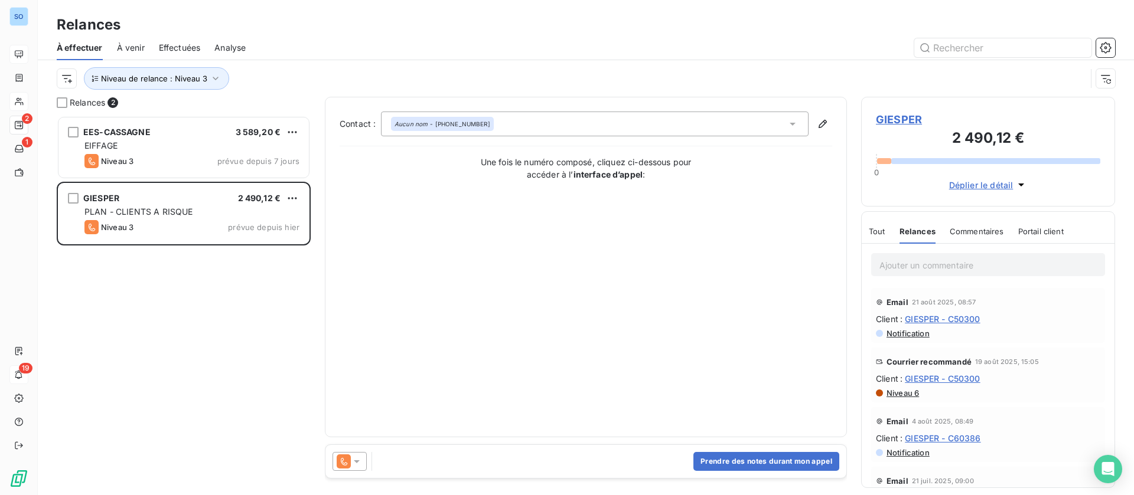
click at [894, 120] on span "GIESPER" at bounding box center [988, 120] width 224 height 16
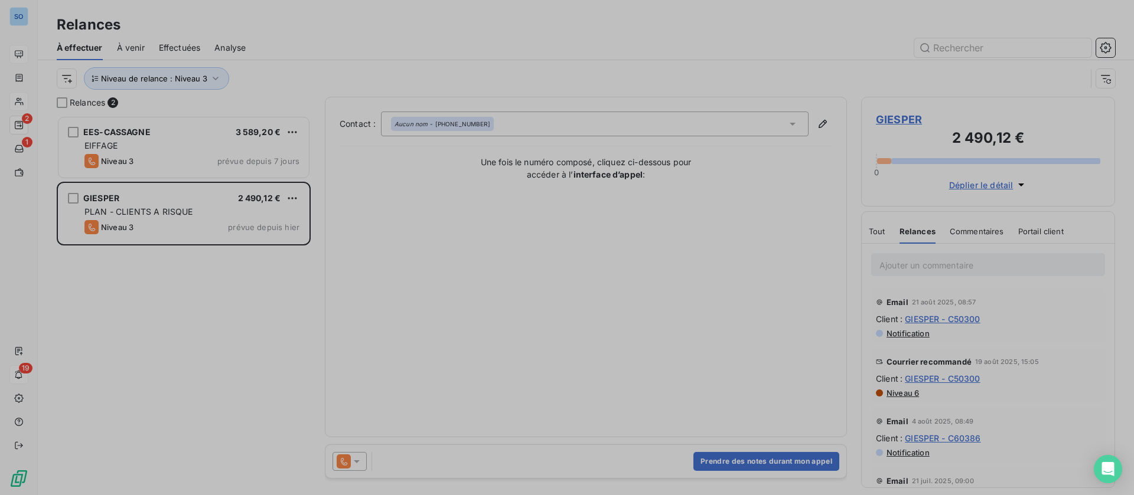
type input "GIESPER"
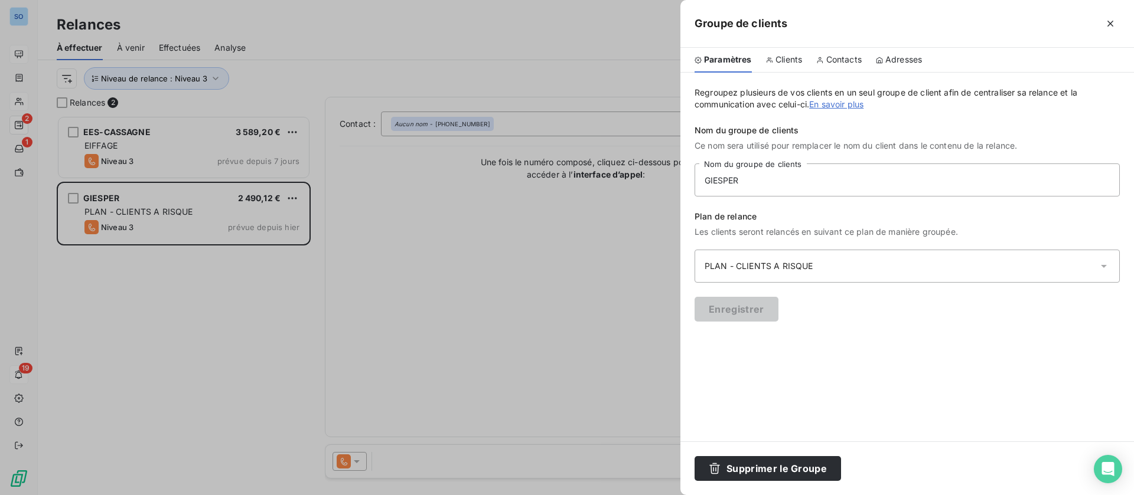
click at [547, 200] on div at bounding box center [567, 247] width 1134 height 495
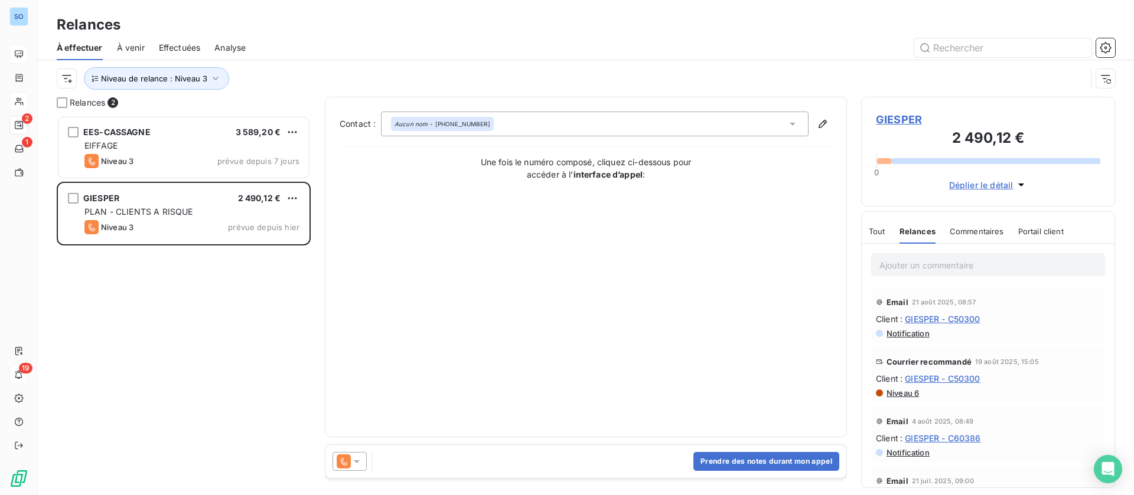
click at [947, 318] on span "GIESPER - C50300" at bounding box center [942, 319] width 75 height 12
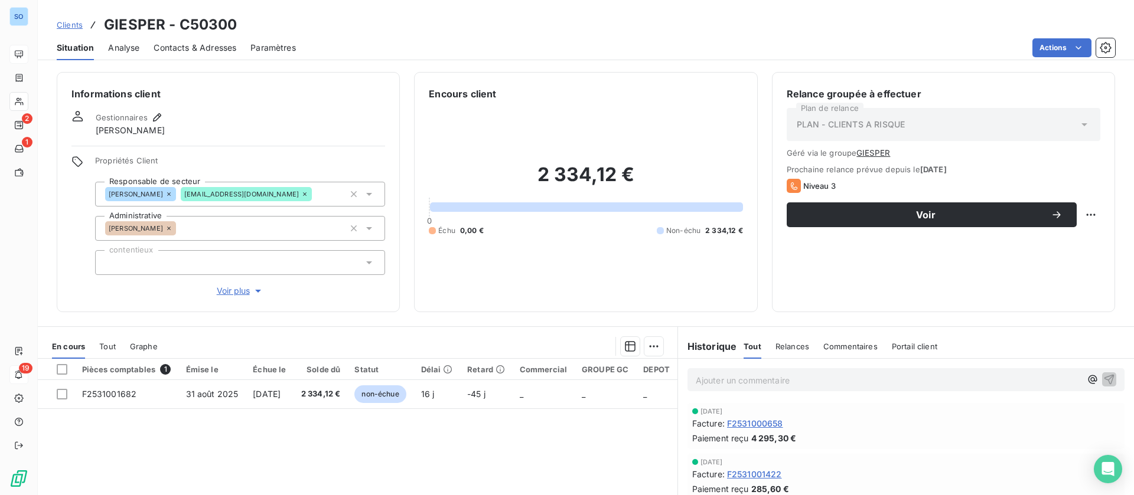
click at [71, 21] on span "Clients" at bounding box center [70, 24] width 26 height 9
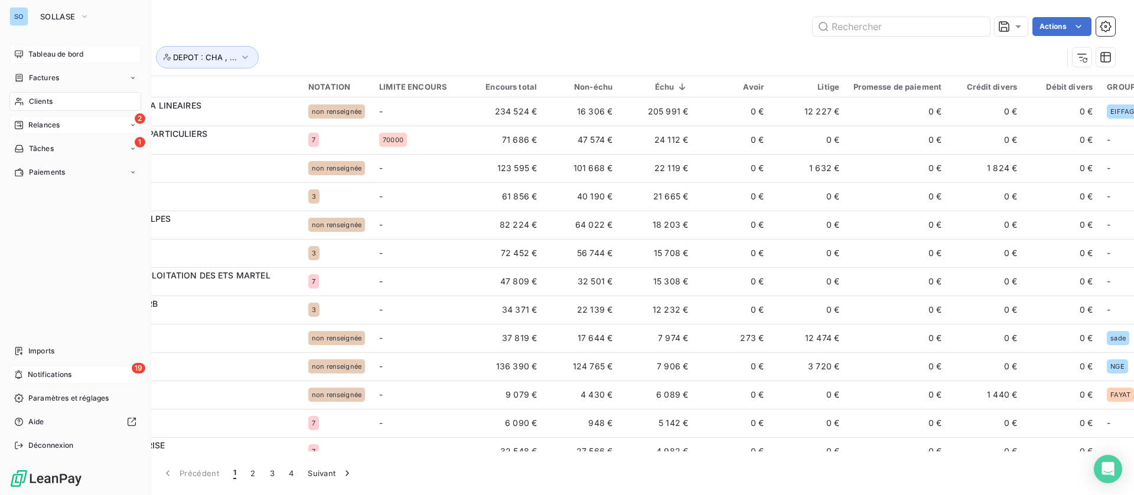
click at [57, 123] on span "Relances" at bounding box center [43, 125] width 31 height 11
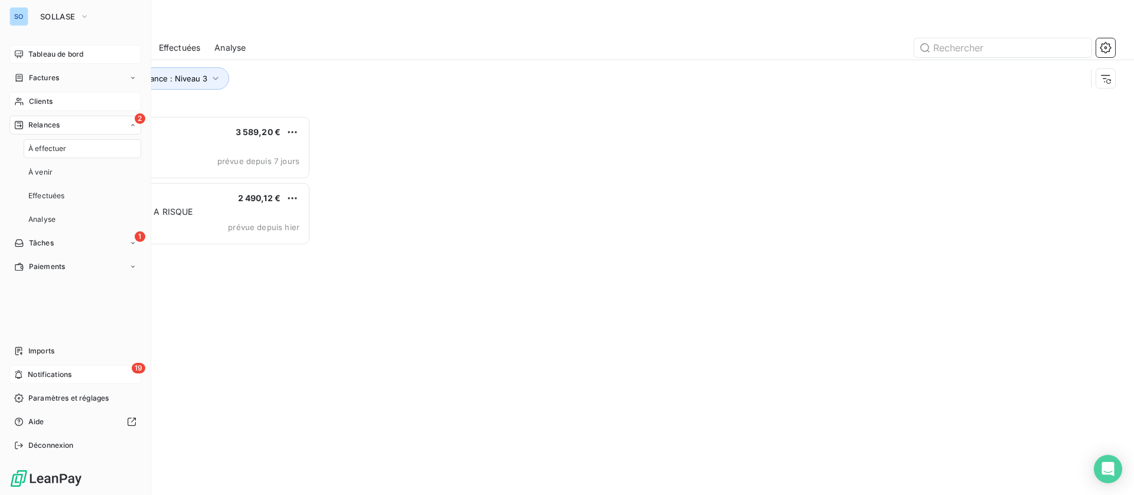
scroll to position [366, 240]
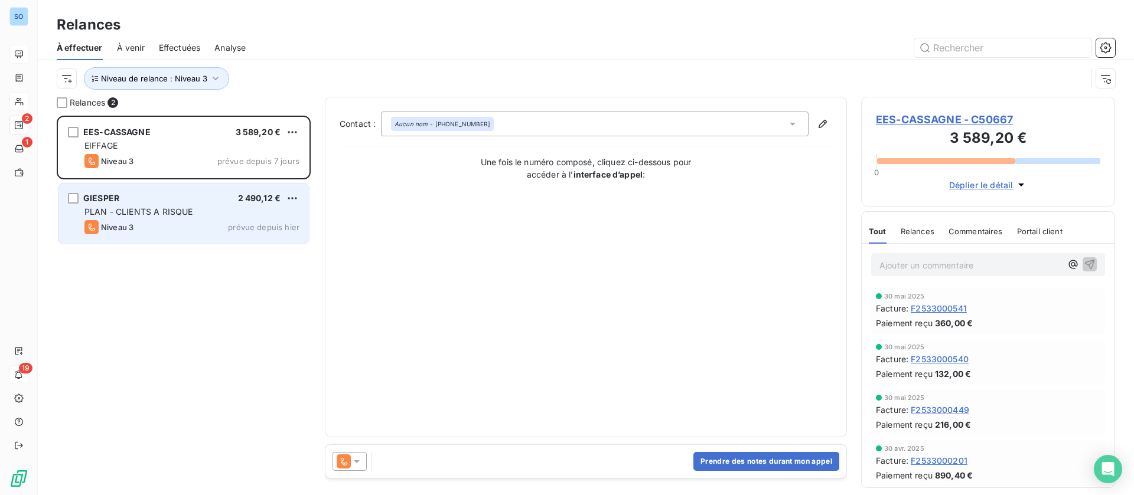
click at [188, 217] on div "GIESPER 2 490,12 € PLAN - CLIENTS A RISQUE Niveau 3 prévue depuis [DATE]" at bounding box center [183, 214] width 250 height 60
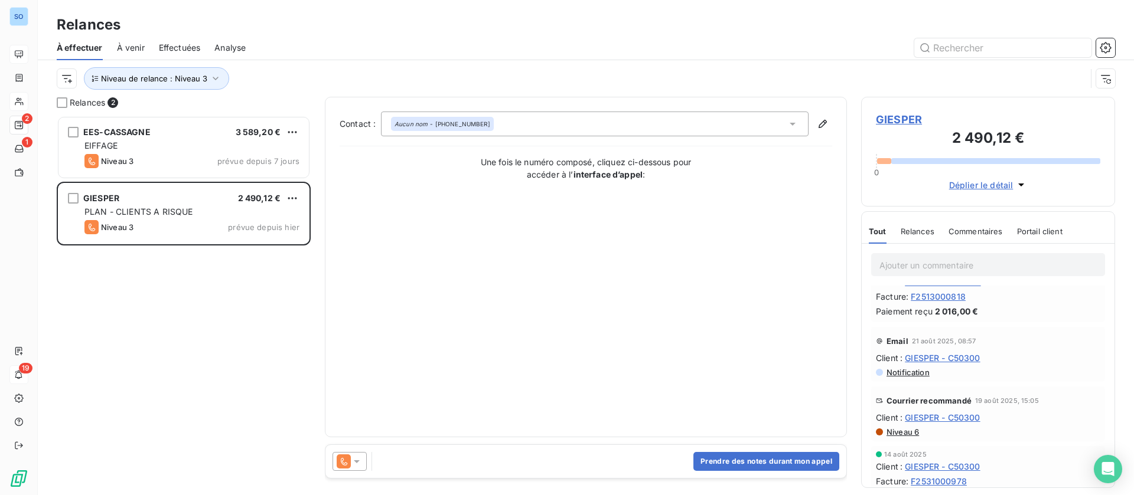
scroll to position [266, 0]
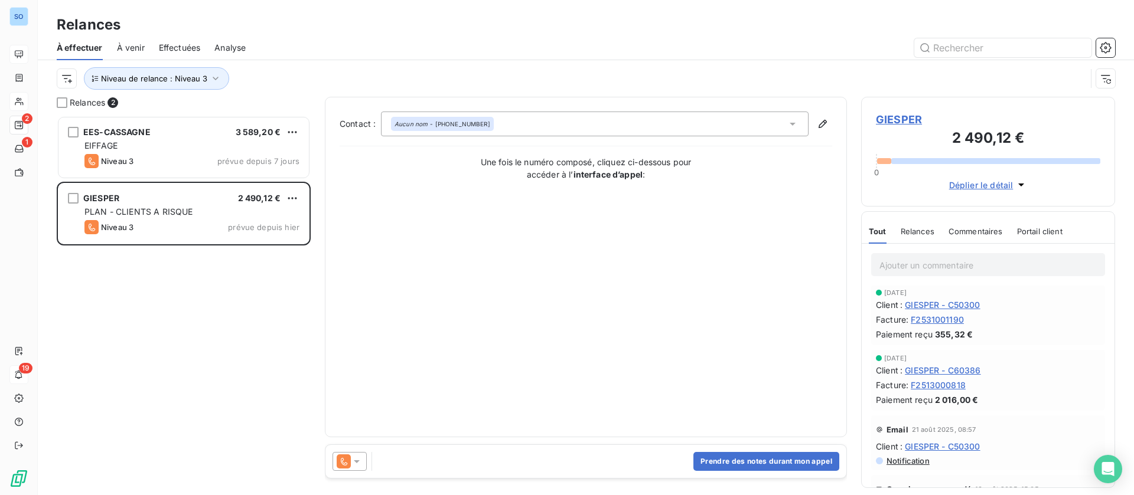
click at [944, 367] on span "GIESPER - C60386" at bounding box center [943, 370] width 76 height 12
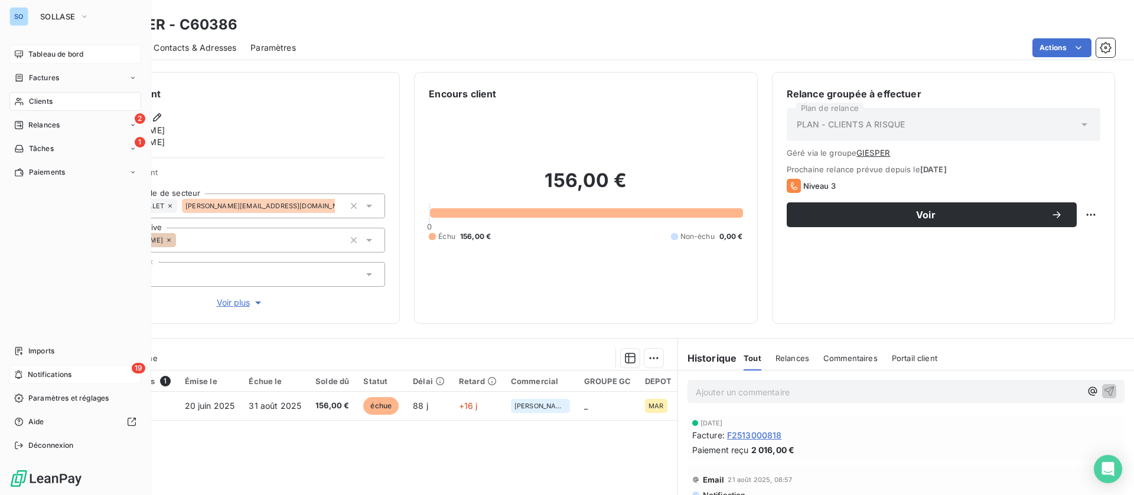
click at [28, 50] on div "Tableau de bord" at bounding box center [75, 54] width 132 height 19
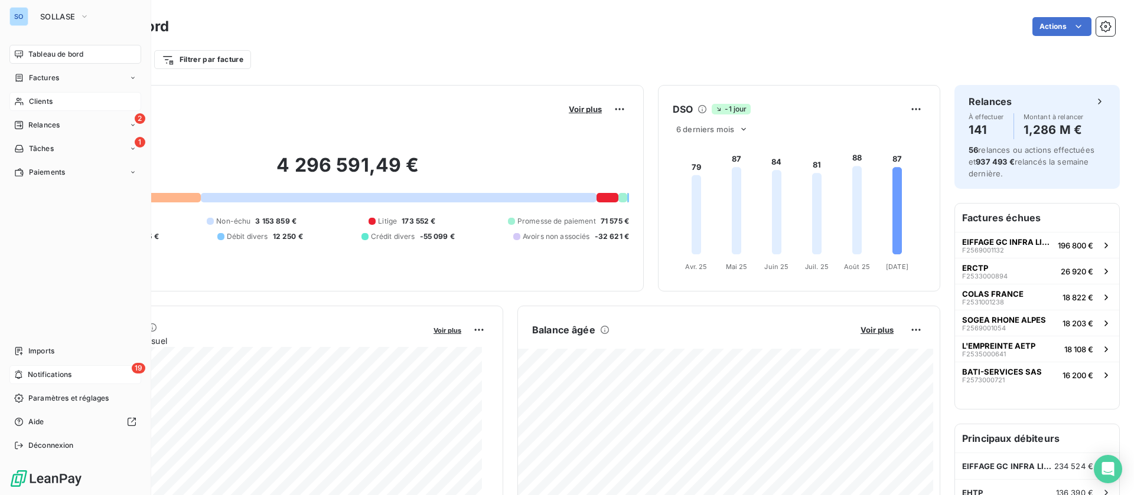
click at [44, 52] on span "Tableau de bord" at bounding box center [55, 54] width 55 height 11
drag, startPoint x: 24, startPoint y: 97, endPoint x: 109, endPoint y: 102, distance: 84.6
click at [25, 98] on div "Clients" at bounding box center [75, 101] width 132 height 19
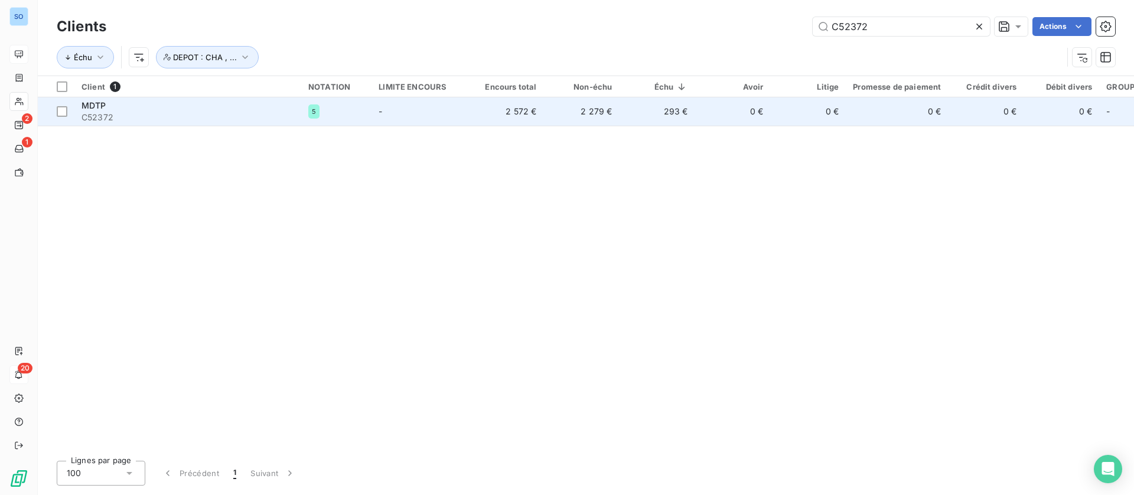
type input "C52372"
click at [184, 112] on span "C52372" at bounding box center [187, 118] width 213 height 12
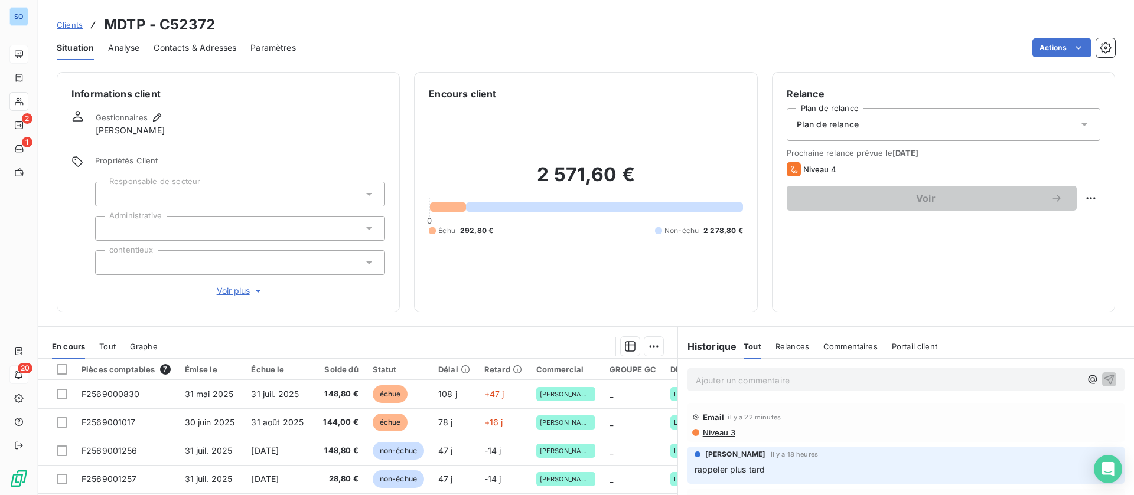
click at [782, 380] on p "Ajouter un commentaire ﻿" at bounding box center [888, 380] width 385 height 15
click at [1103, 374] on icon "button" at bounding box center [1109, 379] width 12 height 12
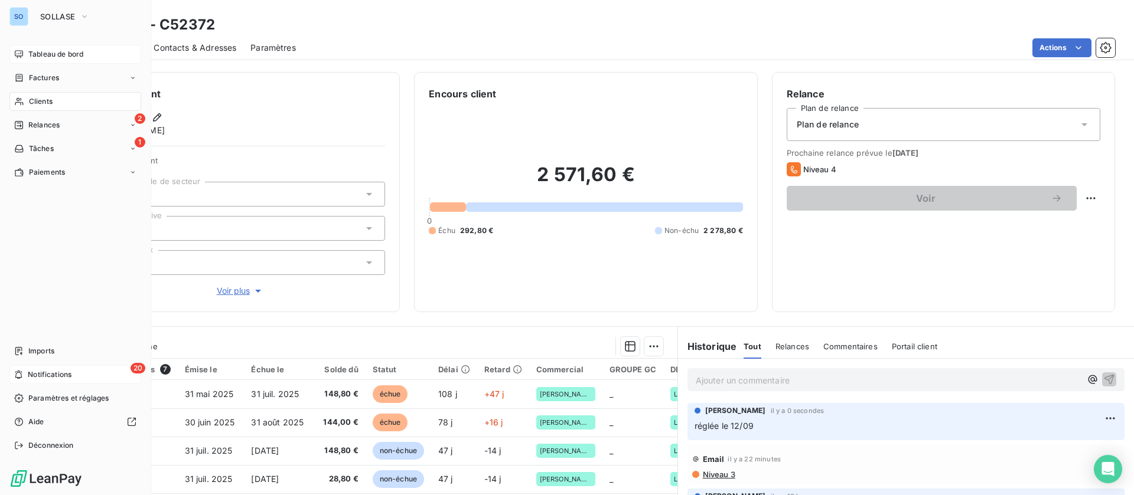
click at [45, 97] on span "Clients" at bounding box center [41, 101] width 24 height 11
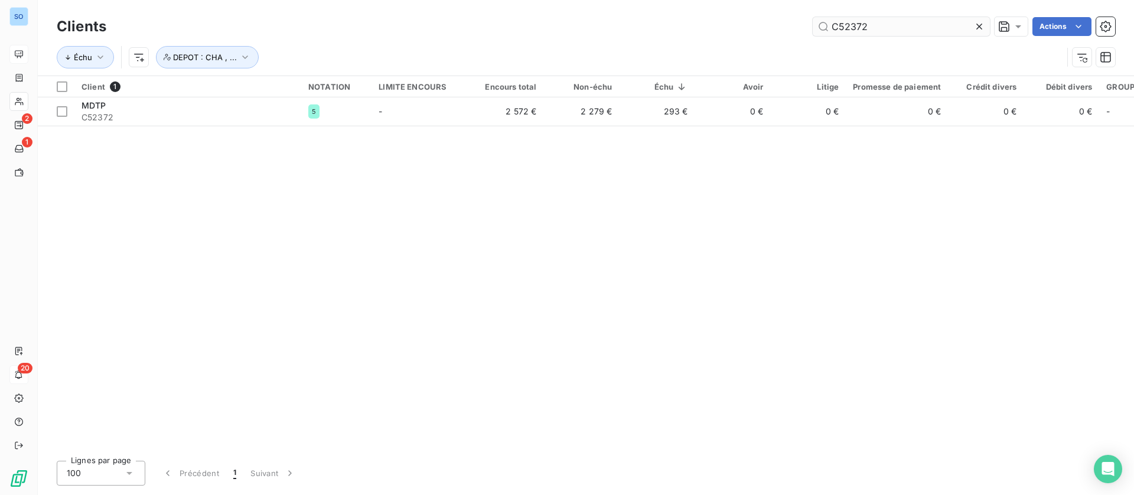
click at [980, 23] on icon at bounding box center [979, 27] width 12 height 12
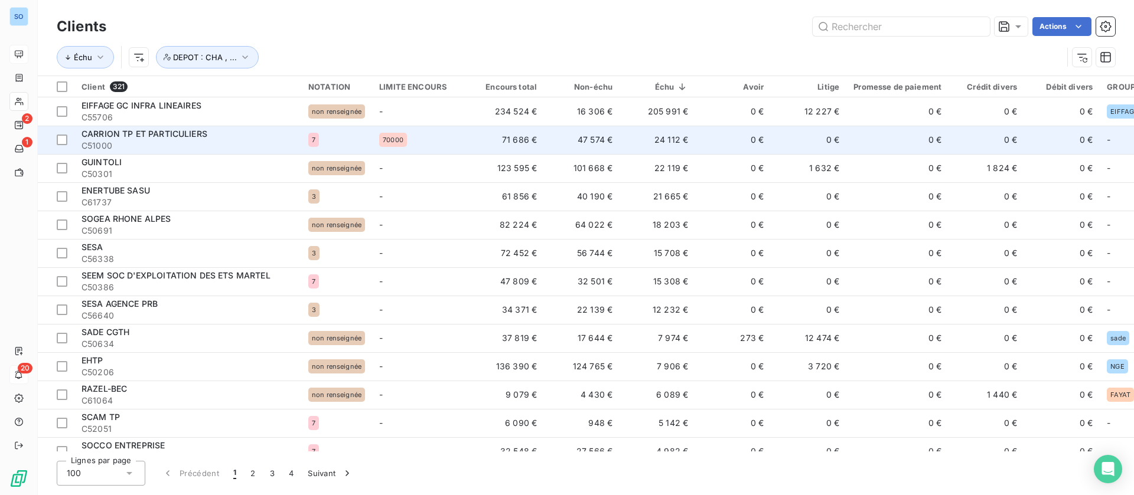
click at [292, 143] on span "C51000" at bounding box center [187, 146] width 213 height 12
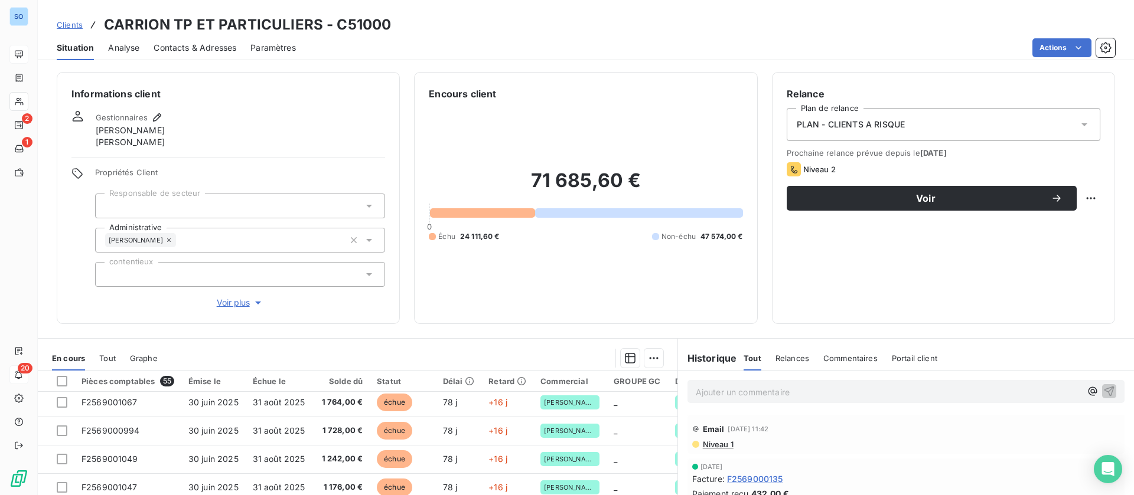
click at [77, 25] on span "Clients" at bounding box center [70, 24] width 26 height 9
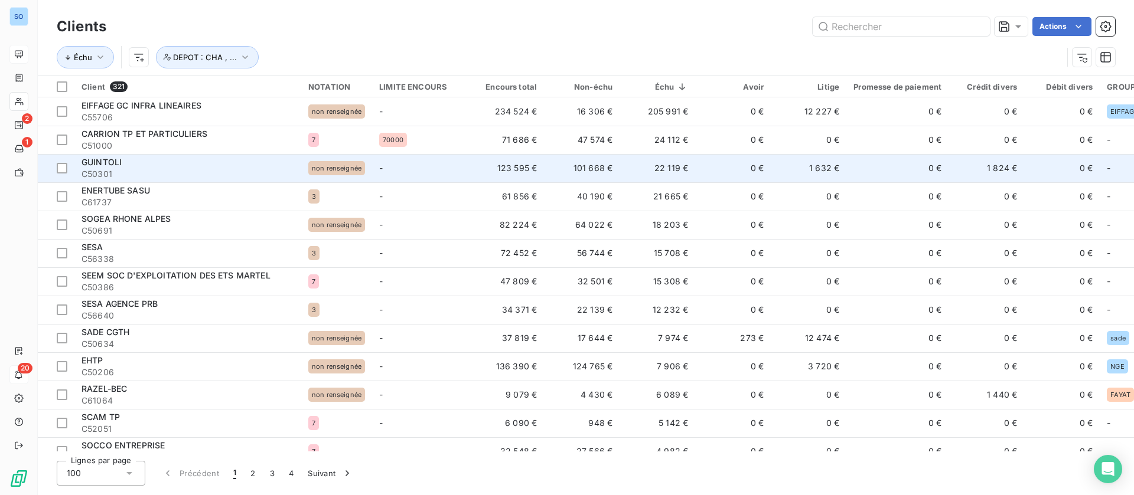
click at [707, 166] on td "0 €" at bounding box center [733, 168] width 76 height 28
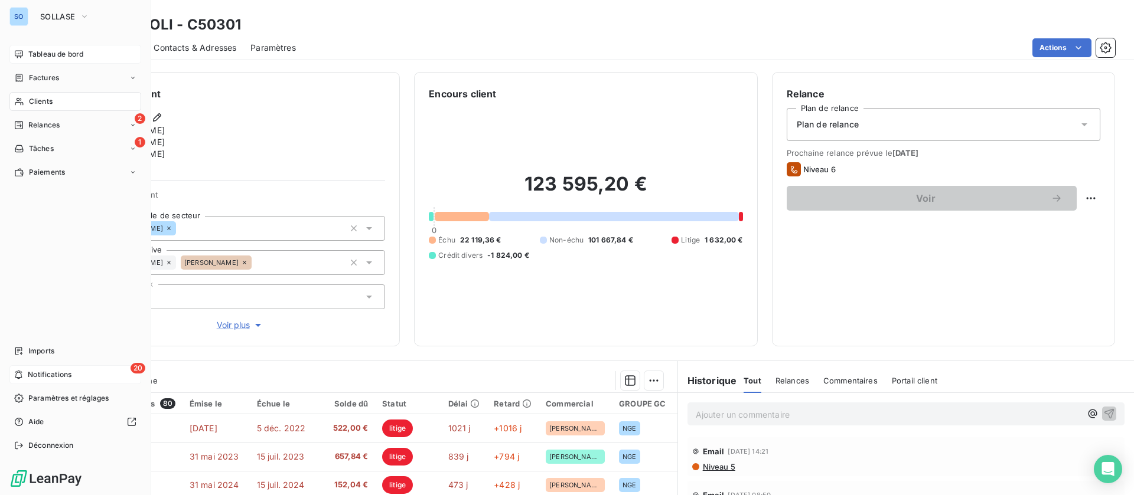
click at [41, 93] on div "Clients" at bounding box center [75, 101] width 132 height 19
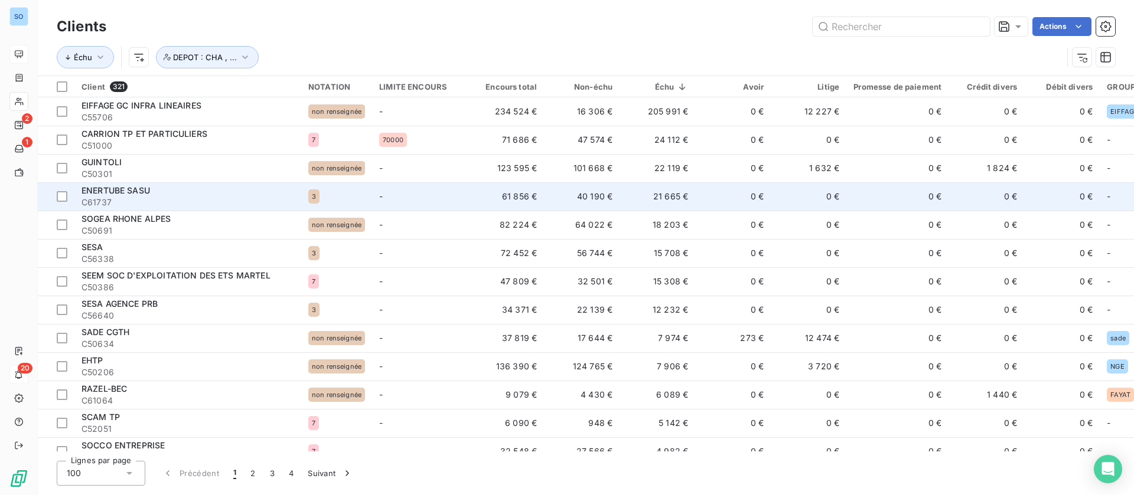
click at [716, 203] on td "0 €" at bounding box center [733, 196] width 76 height 28
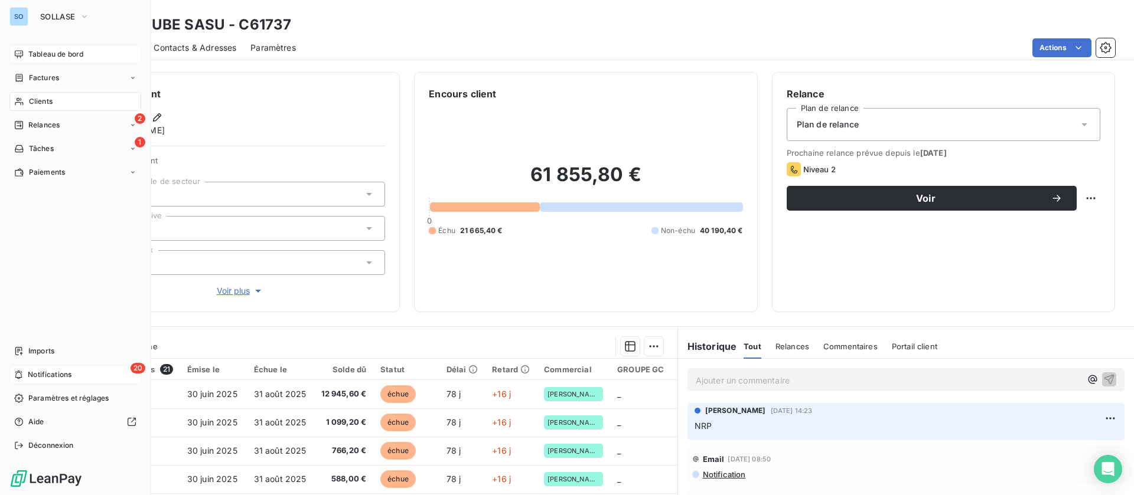
click at [39, 101] on span "Clients" at bounding box center [41, 101] width 24 height 11
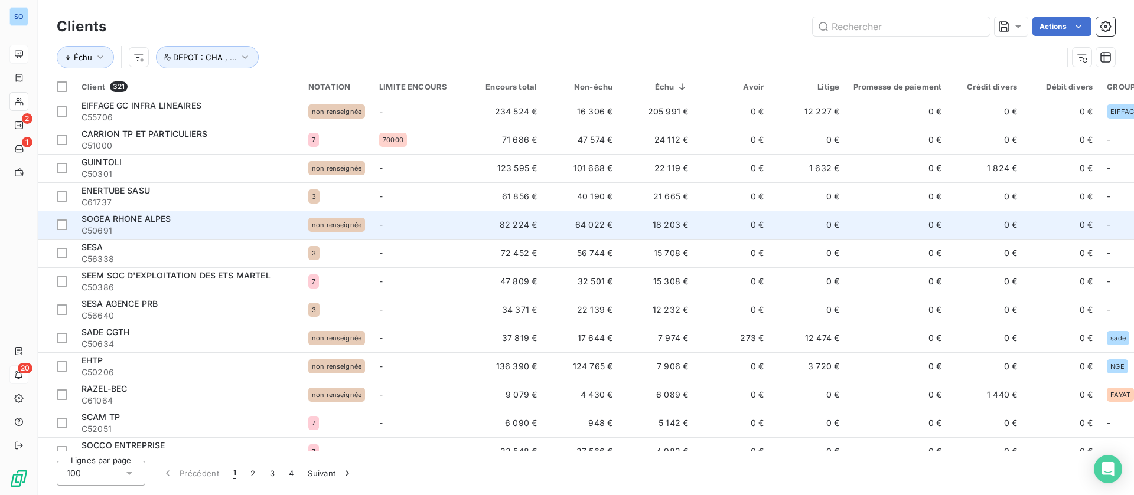
scroll to position [89, 0]
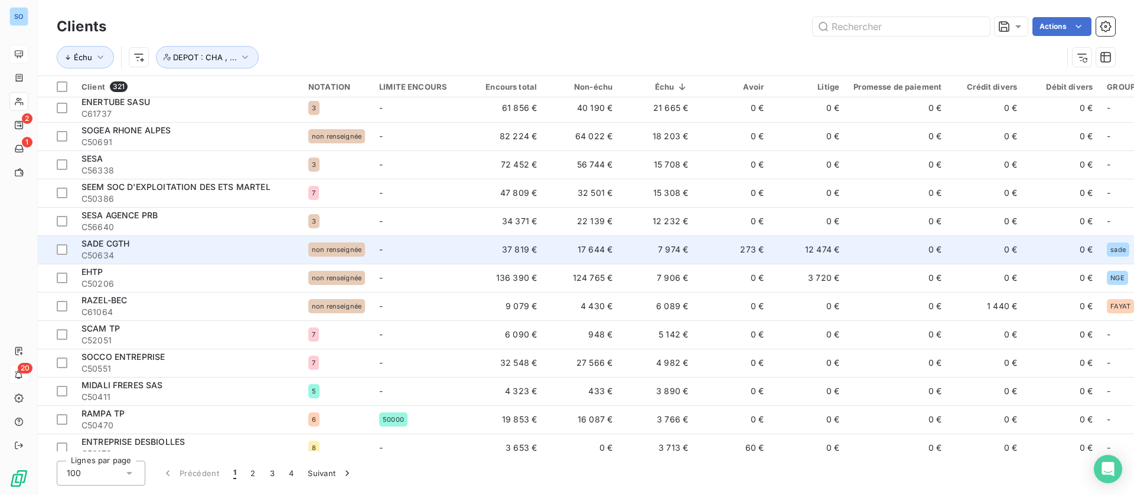
click at [224, 242] on div "SADE CGTH" at bounding box center [187, 244] width 213 height 12
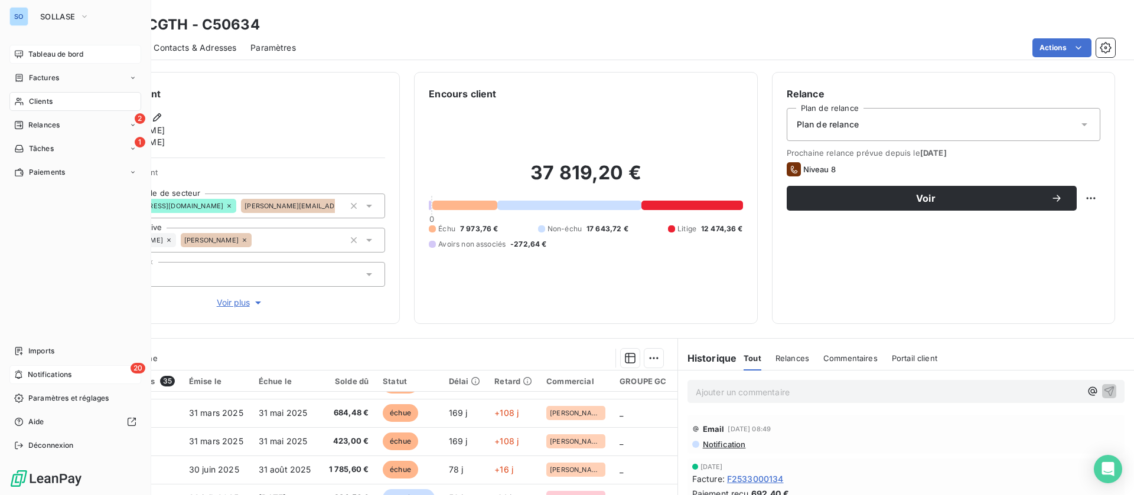
click at [38, 96] on span "Clients" at bounding box center [41, 101] width 24 height 11
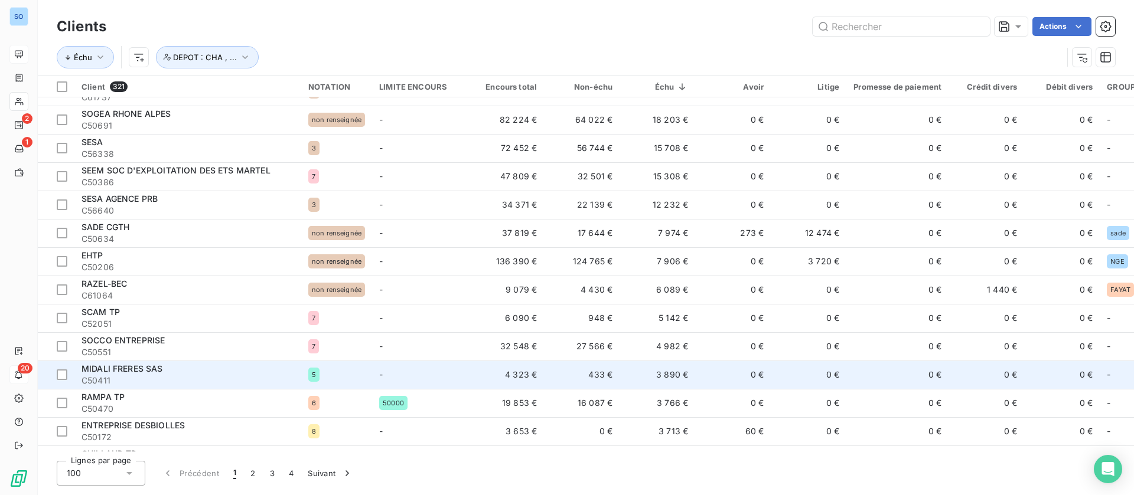
scroll to position [89, 0]
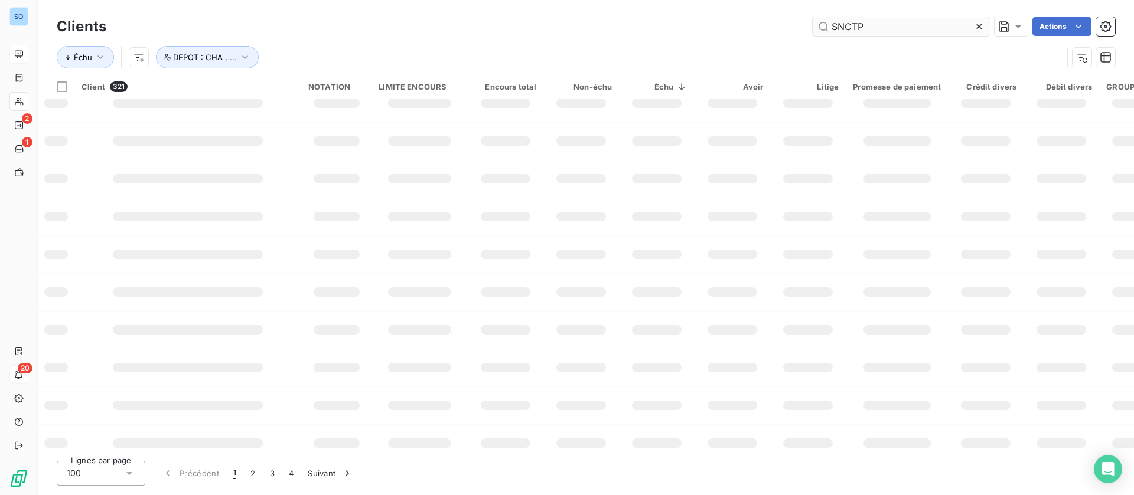
type input "SNCTP"
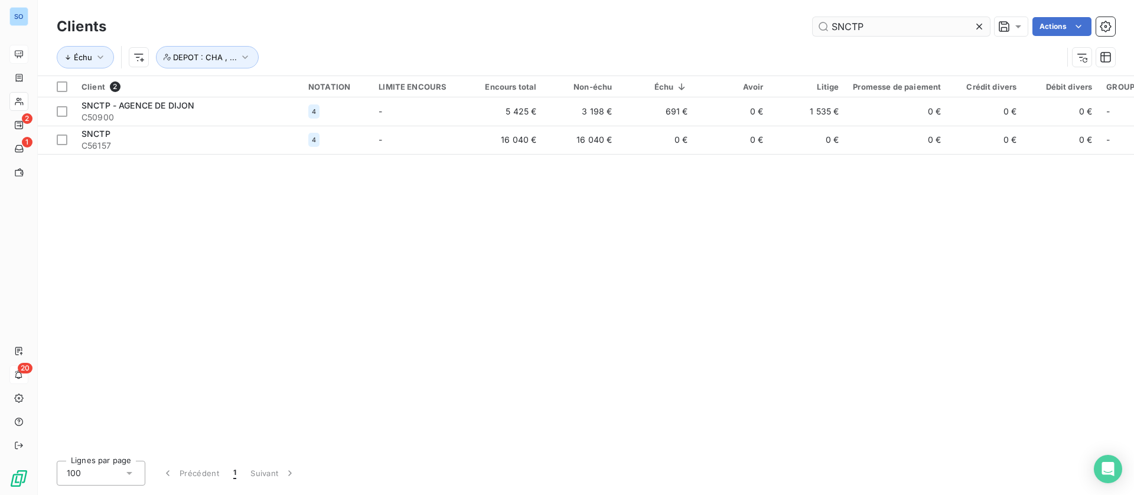
scroll to position [0, 0]
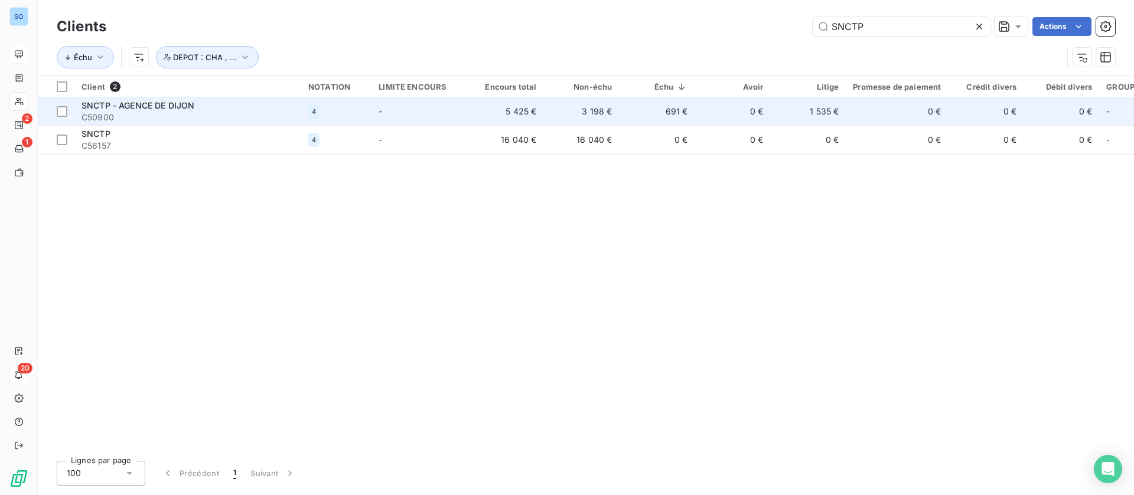
click at [420, 109] on td "-" at bounding box center [419, 111] width 96 height 28
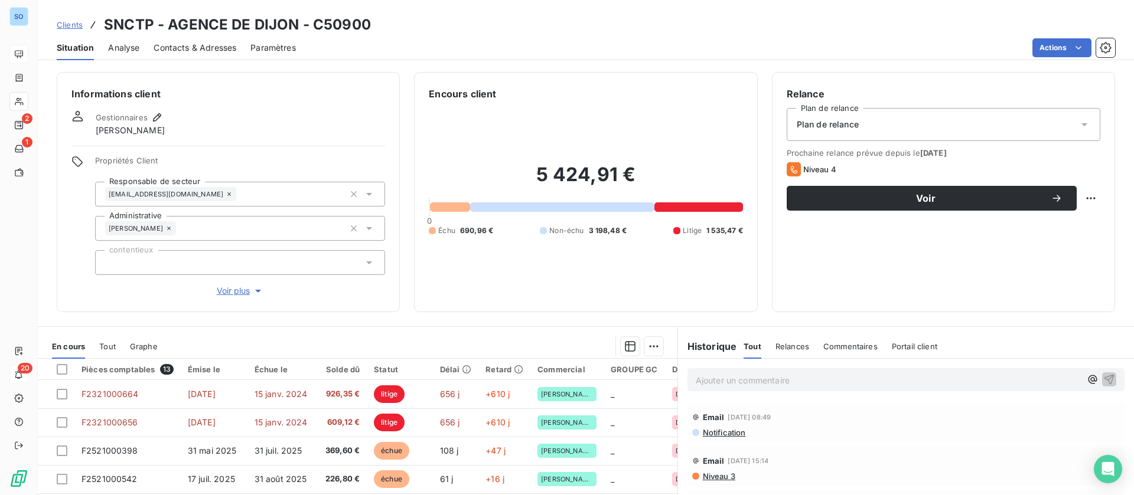
scroll to position [89, 0]
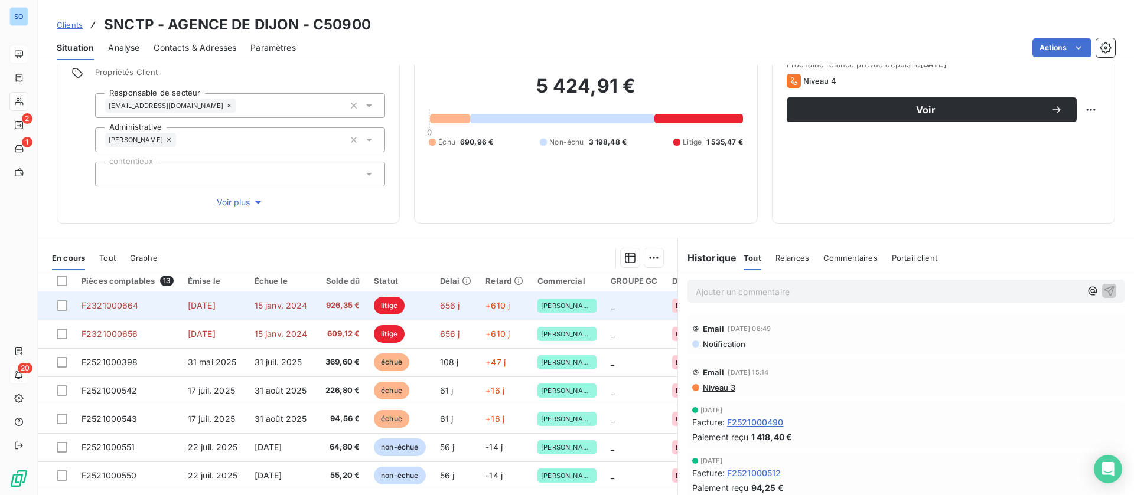
click at [309, 303] on td "15 janv. 2024" at bounding box center [280, 306] width 67 height 28
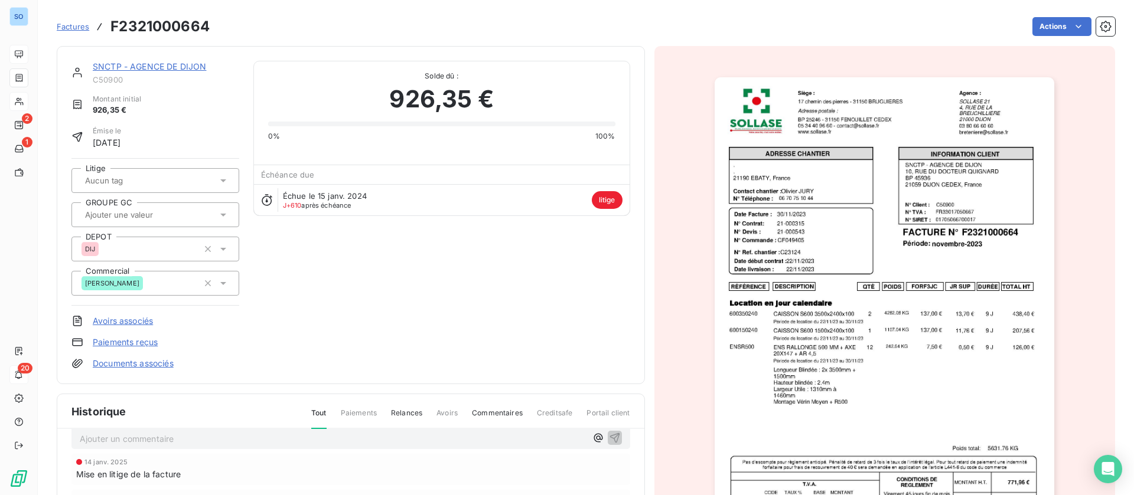
click at [167, 69] on link "SNCTP - AGENCE DE DIJON" at bounding box center [149, 66] width 113 height 10
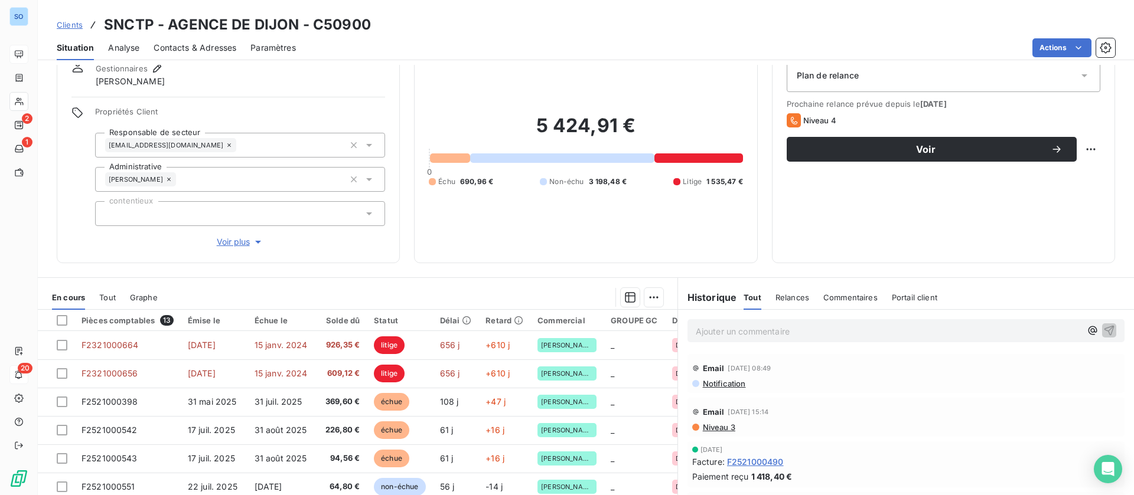
scroll to position [126, 0]
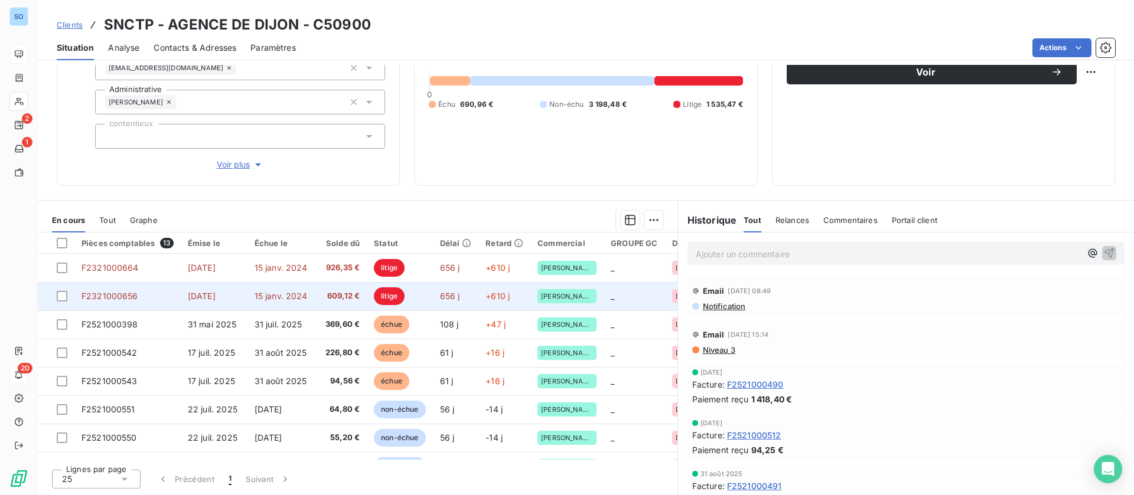
click at [288, 289] on td "15 janv. 2024" at bounding box center [280, 296] width 67 height 28
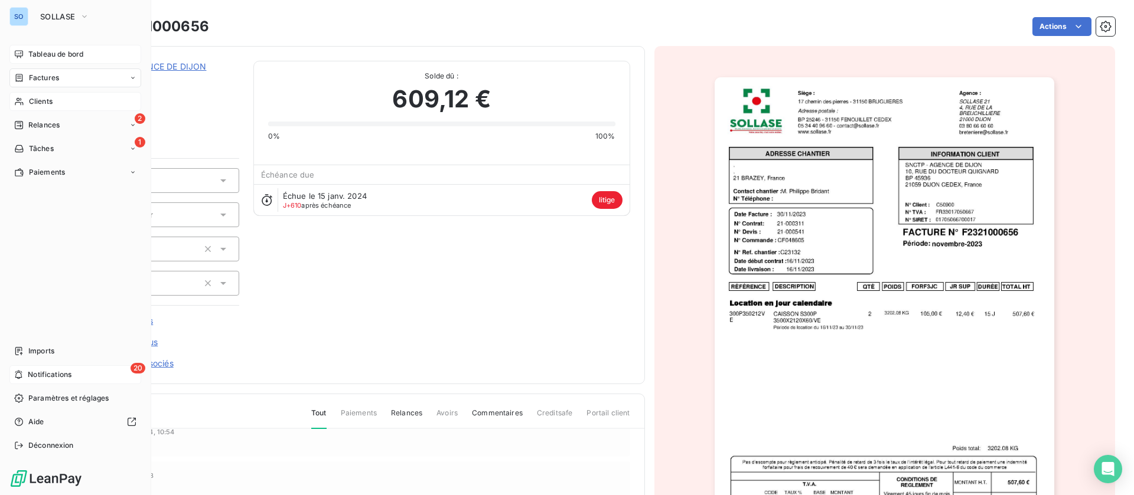
click at [28, 99] on div "Clients" at bounding box center [75, 101] width 132 height 19
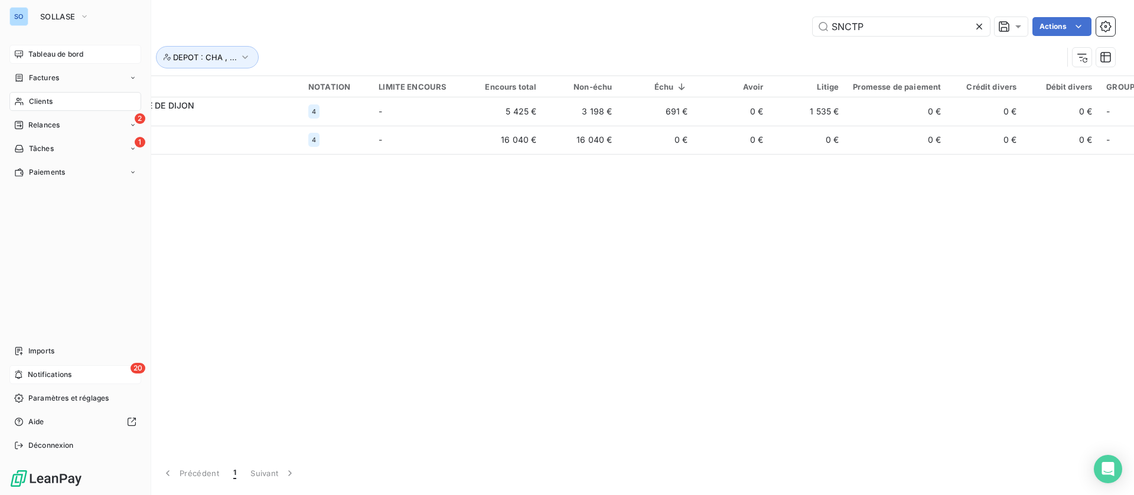
drag, startPoint x: 30, startPoint y: 99, endPoint x: 66, endPoint y: 106, distance: 36.7
click at [30, 99] on span "Clients" at bounding box center [41, 101] width 24 height 11
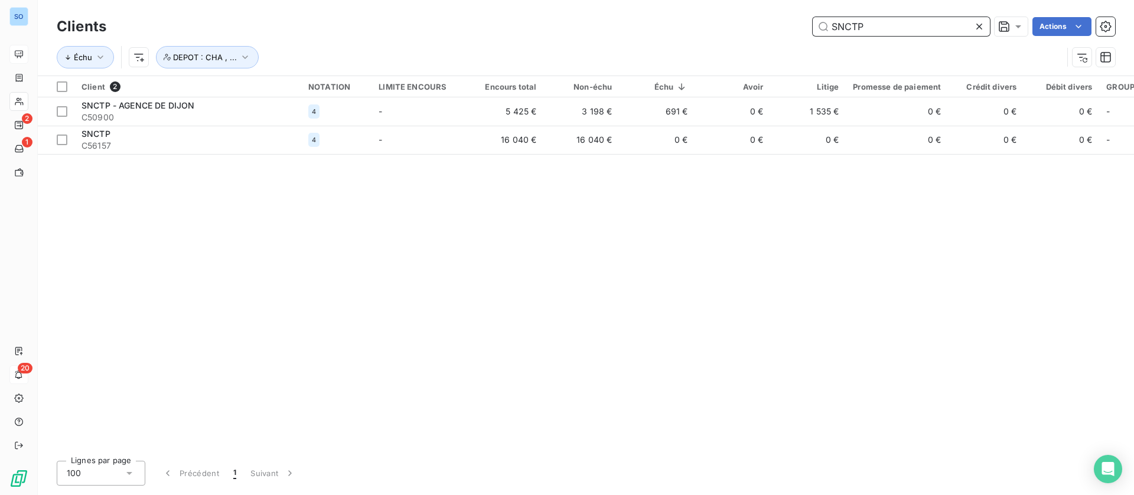
drag, startPoint x: 868, startPoint y: 23, endPoint x: 742, endPoint y: -2, distance: 128.2
click at [742, 0] on html "SO 2 1 20 Clients SNCTP Actions Échu DEPOT : CHA , ... Client 2 NOTATION LIMITE…" at bounding box center [567, 247] width 1134 height 495
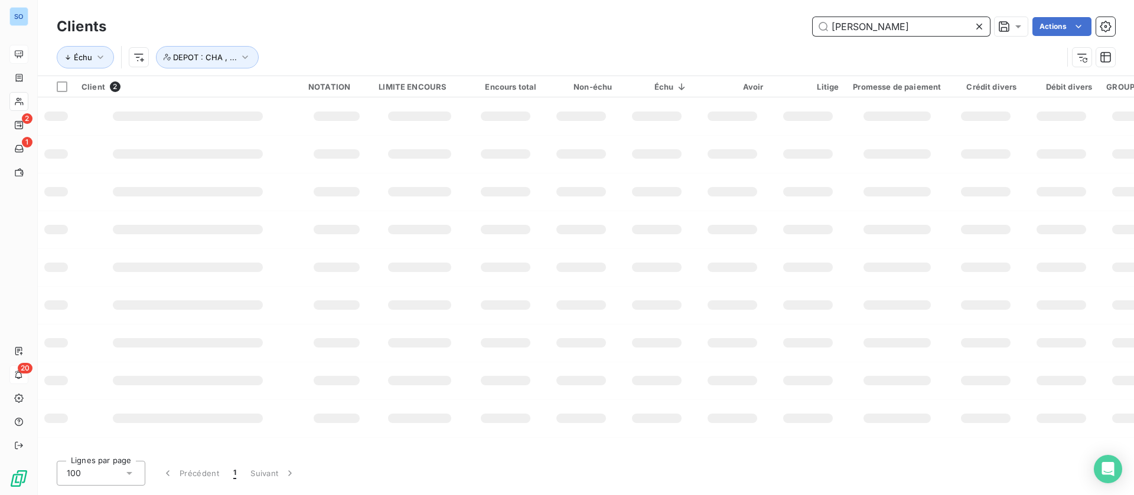
type input "[PERSON_NAME]"
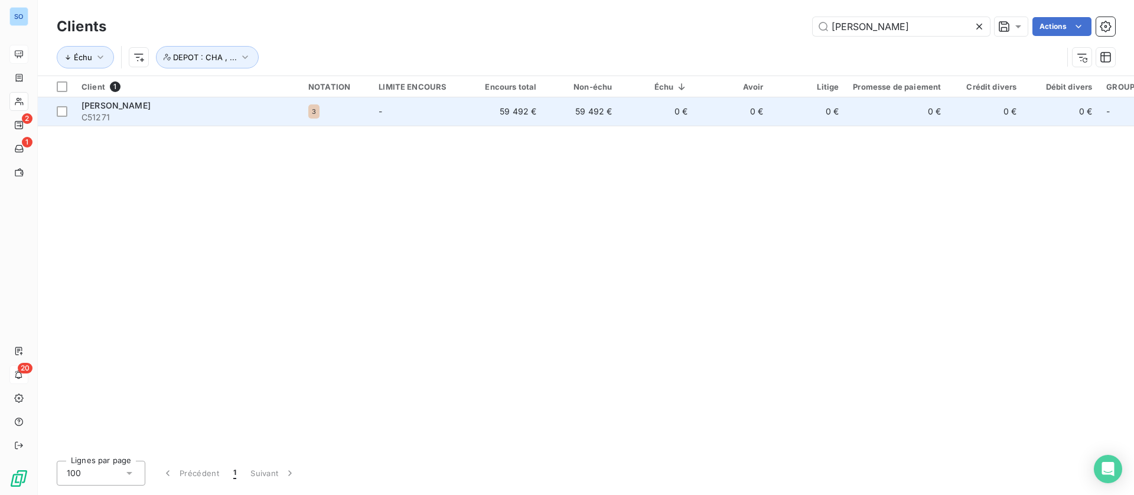
click at [602, 103] on td "59 492 €" at bounding box center [581, 111] width 76 height 28
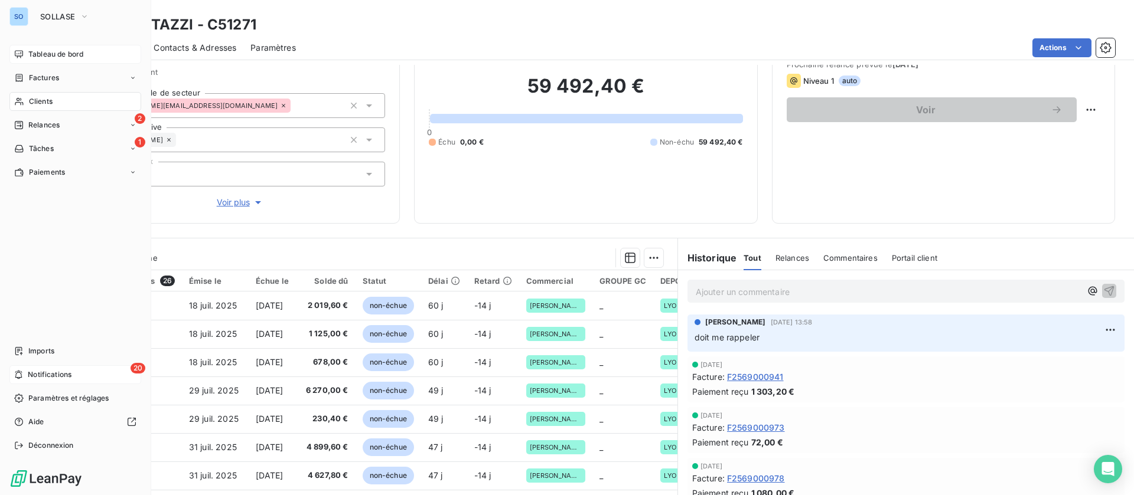
click at [50, 101] on span "Clients" at bounding box center [41, 101] width 24 height 11
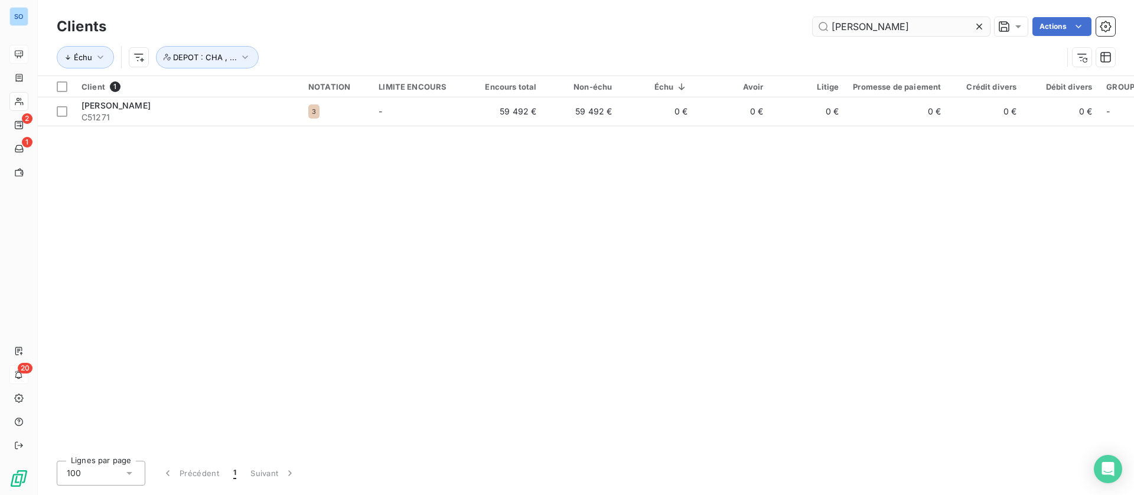
drag, startPoint x: 979, startPoint y: 24, endPoint x: 896, endPoint y: 33, distance: 83.2
click at [979, 24] on icon at bounding box center [979, 27] width 12 height 12
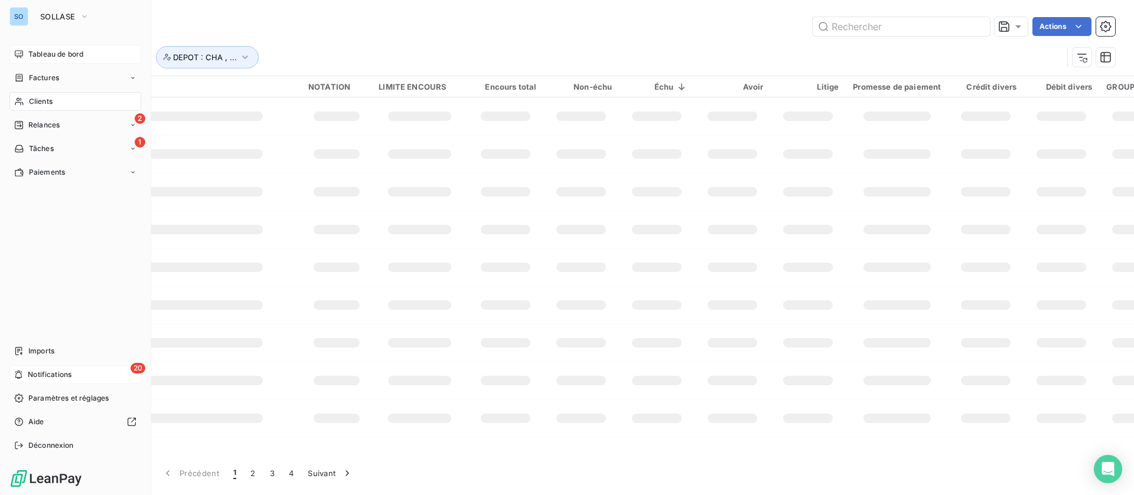
click at [54, 102] on div "Clients" at bounding box center [75, 101] width 132 height 19
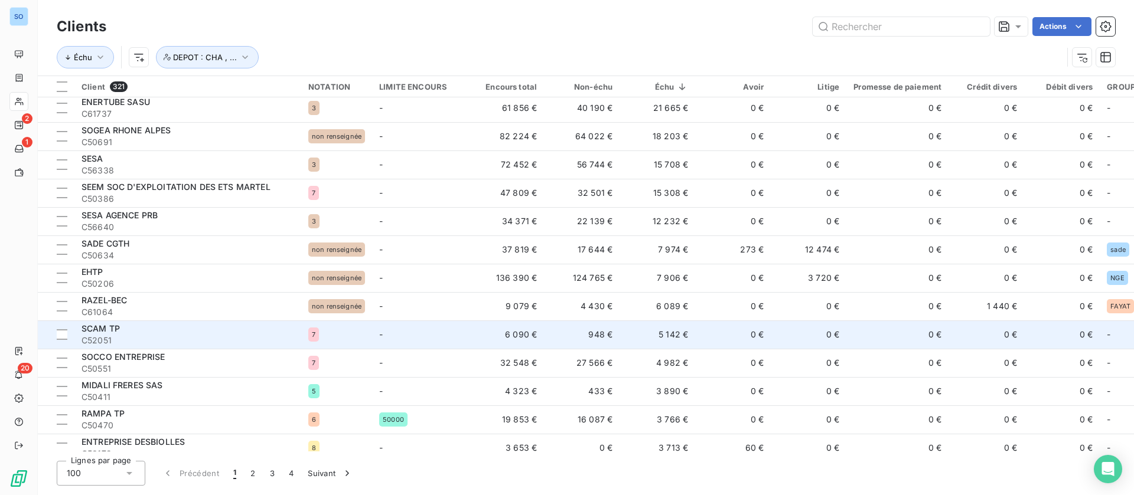
scroll to position [177, 0]
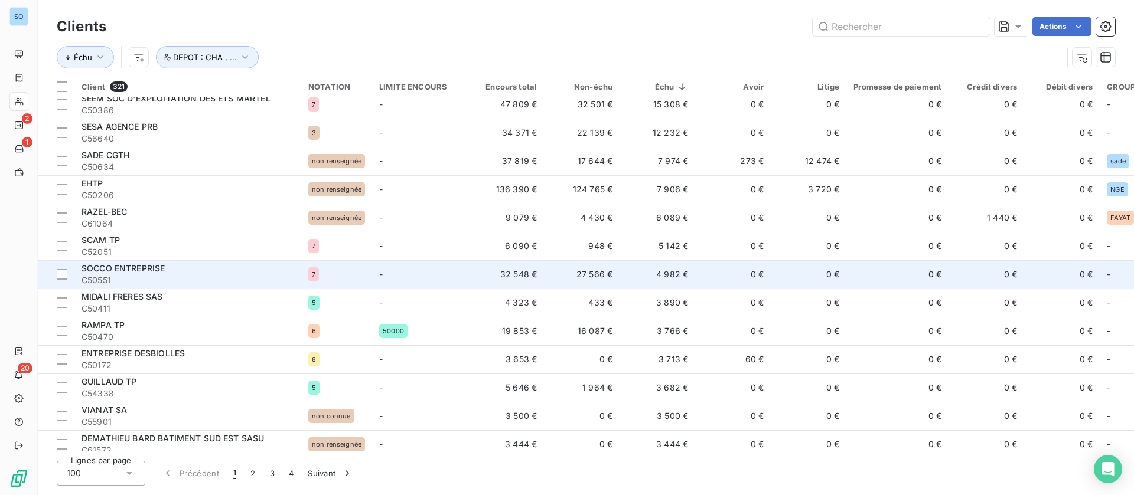
click at [669, 270] on td "4 982 €" at bounding box center [657, 274] width 76 height 28
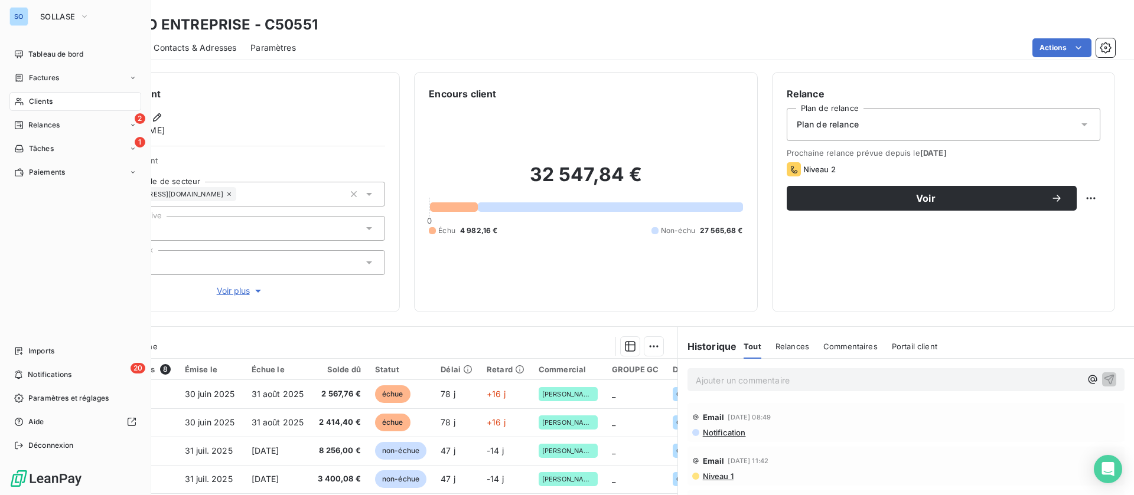
click at [29, 97] on span "Clients" at bounding box center [41, 101] width 24 height 11
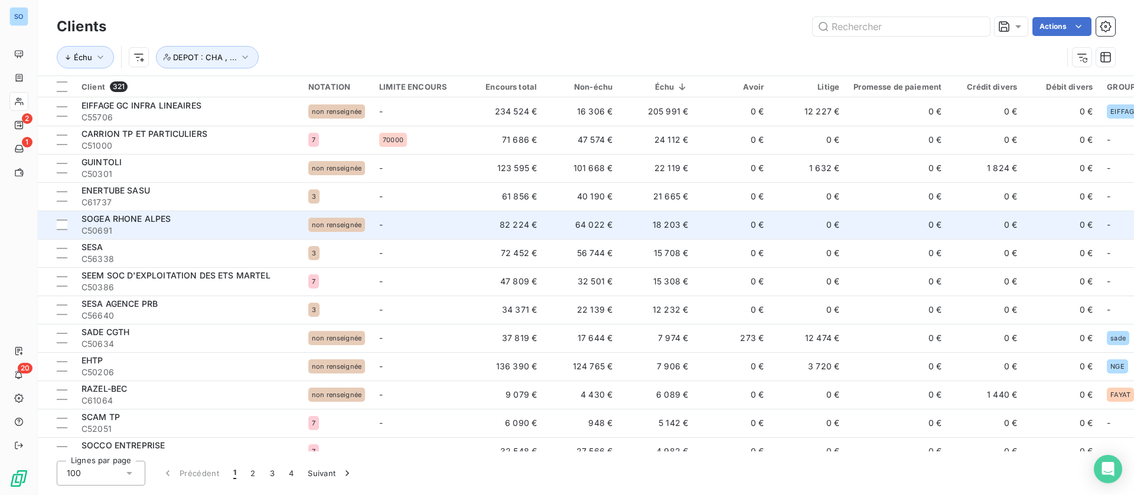
scroll to position [89, 0]
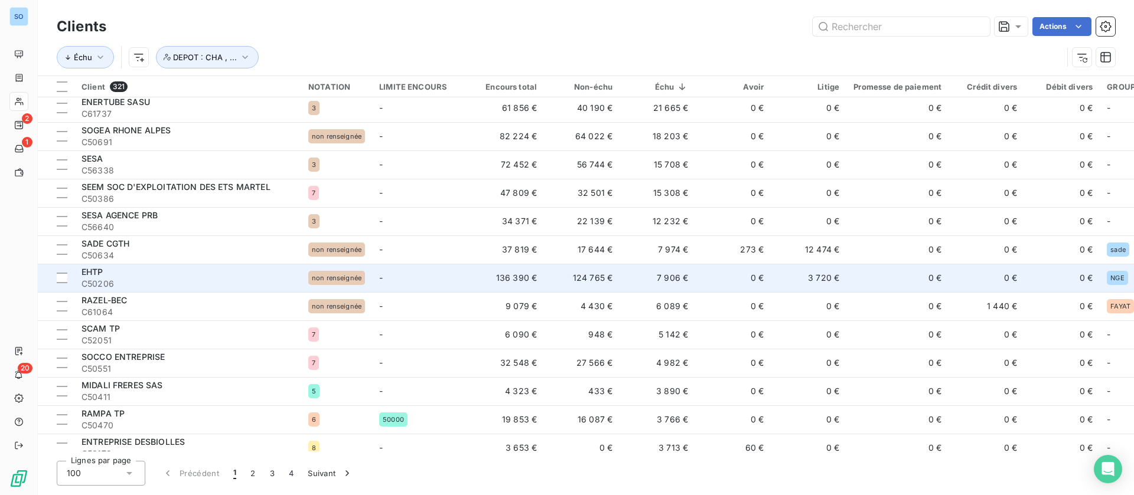
click at [719, 269] on td "0 €" at bounding box center [733, 278] width 76 height 28
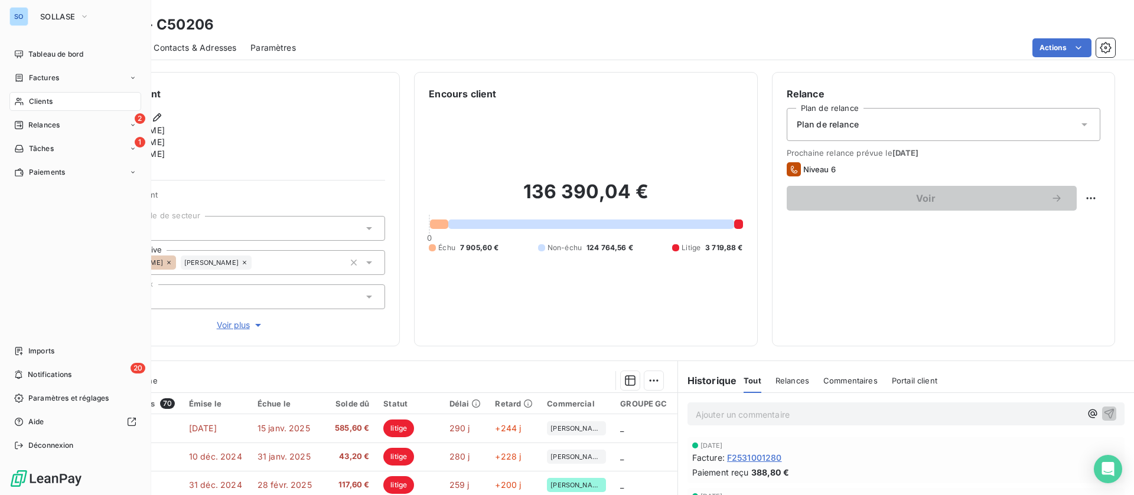
click at [27, 97] on div "Clients" at bounding box center [75, 101] width 132 height 19
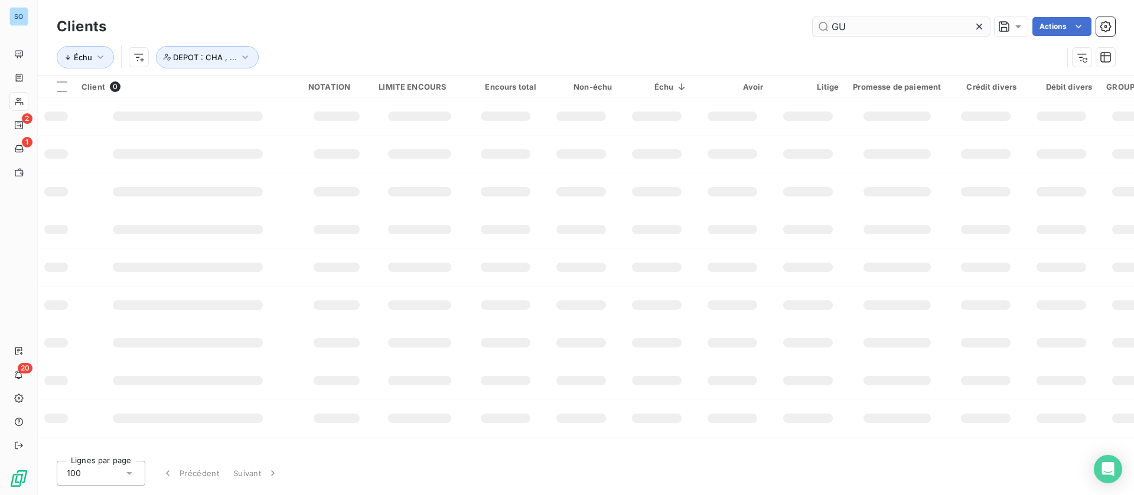
type input "G"
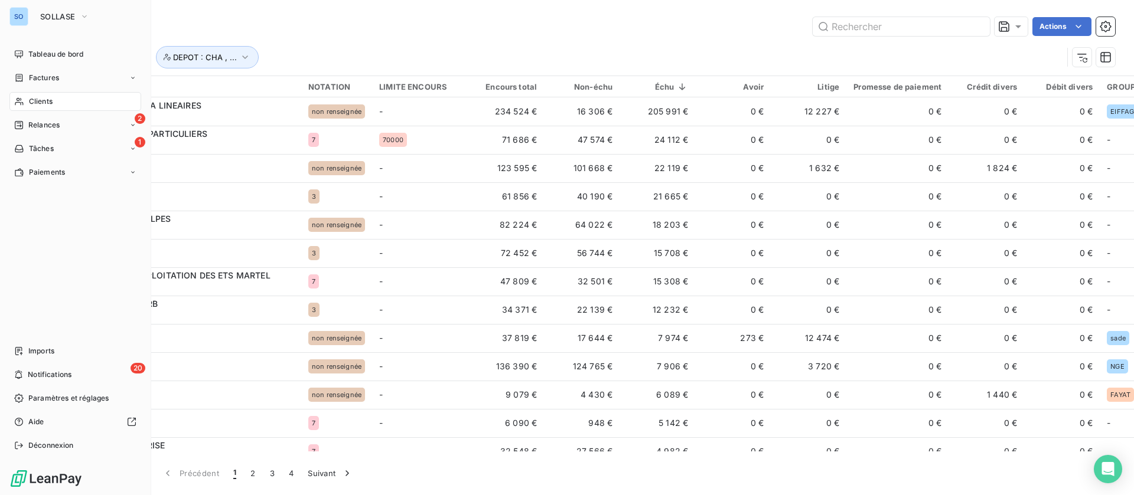
click at [35, 102] on span "Clients" at bounding box center [41, 101] width 24 height 11
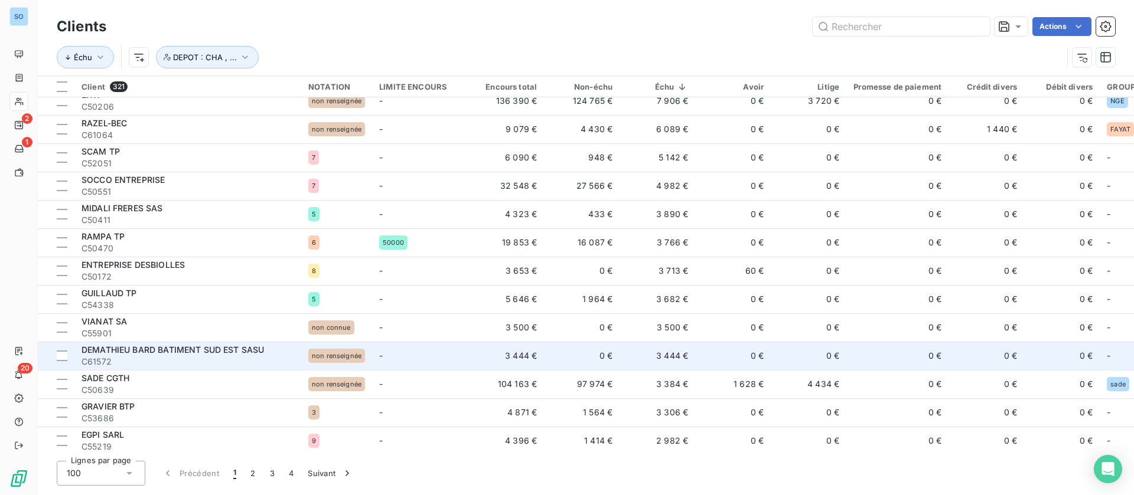
scroll to position [354, 0]
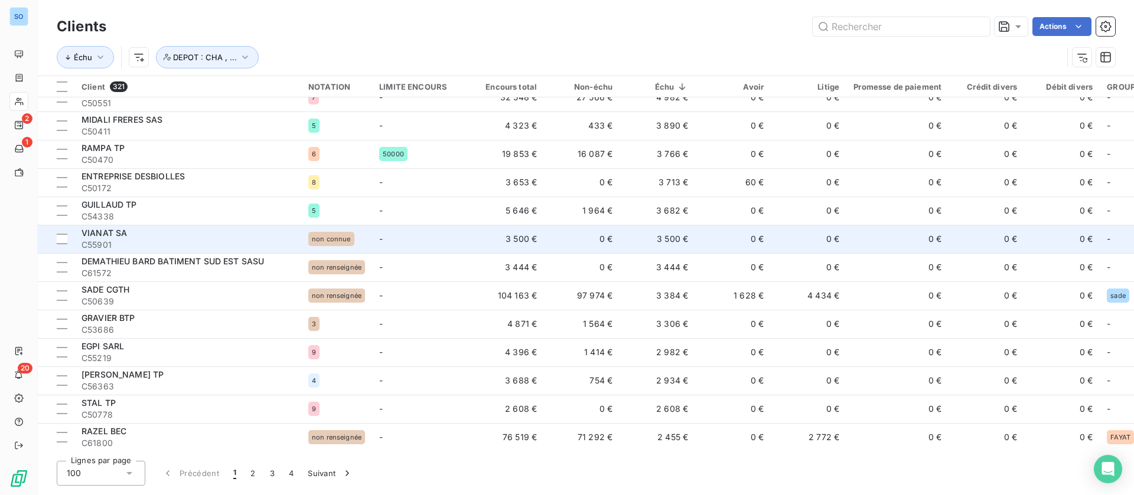
click at [699, 242] on td "0 €" at bounding box center [733, 239] width 76 height 28
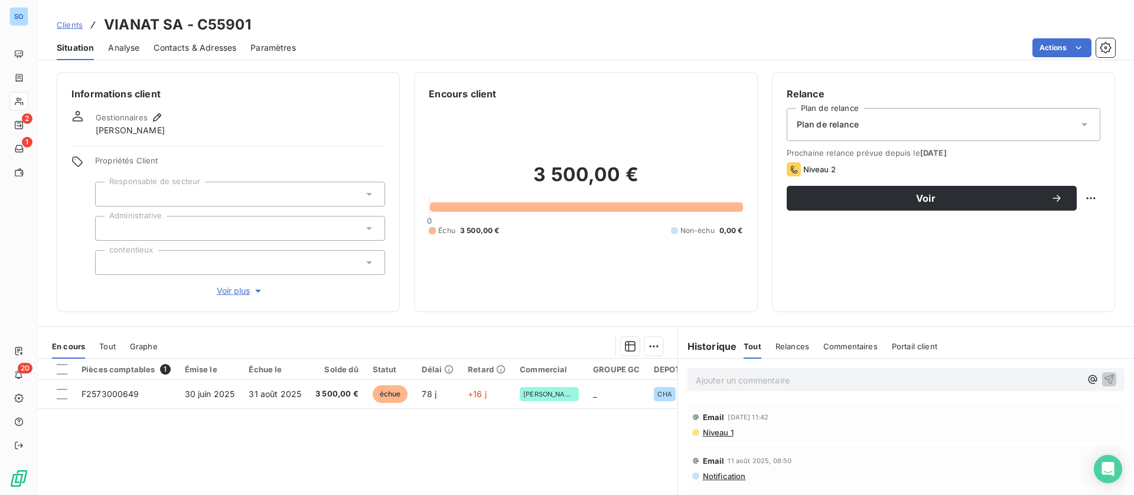
click at [76, 21] on span "Clients" at bounding box center [70, 24] width 26 height 9
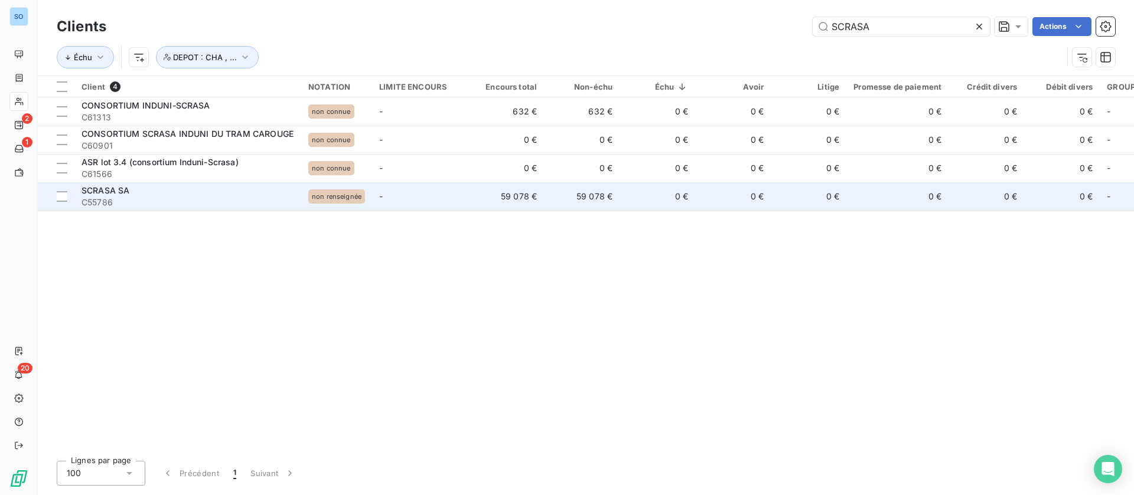
type input "SCRASA"
click at [227, 197] on span "C55786" at bounding box center [187, 203] width 213 height 12
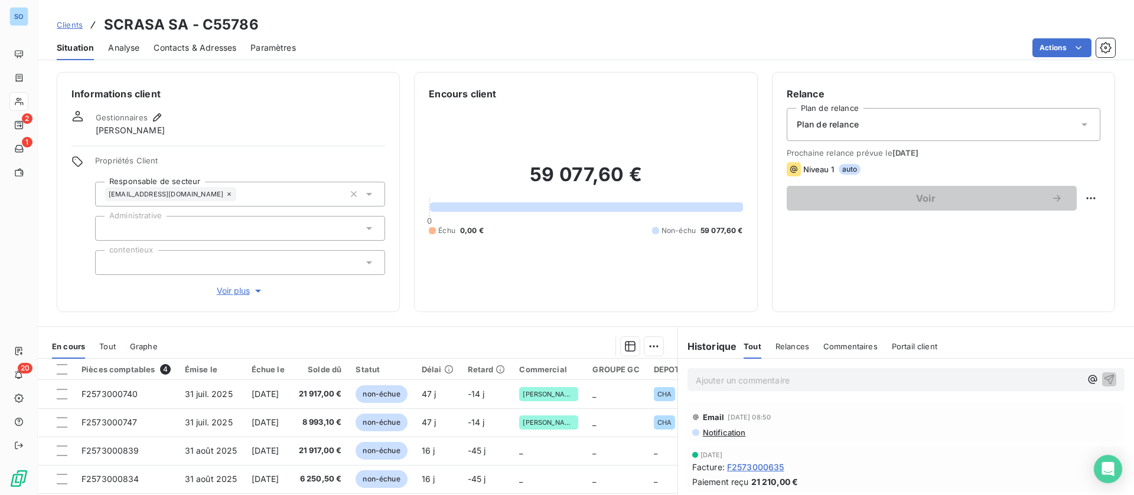
click at [67, 20] on span "Clients" at bounding box center [70, 24] width 26 height 9
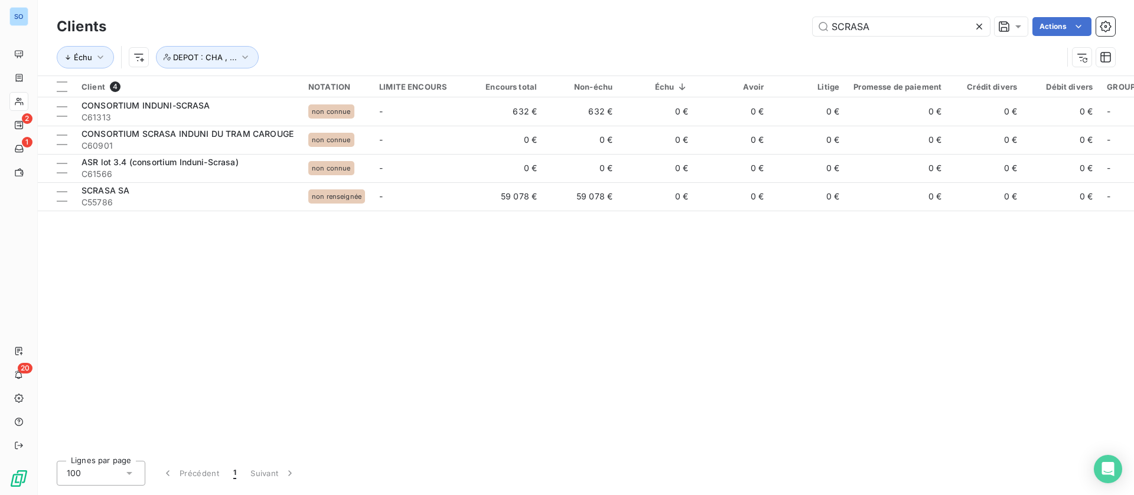
drag, startPoint x: 877, startPoint y: 19, endPoint x: 700, endPoint y: 27, distance: 177.3
click at [700, 27] on div "SCRASA Actions" at bounding box center [617, 26] width 994 height 19
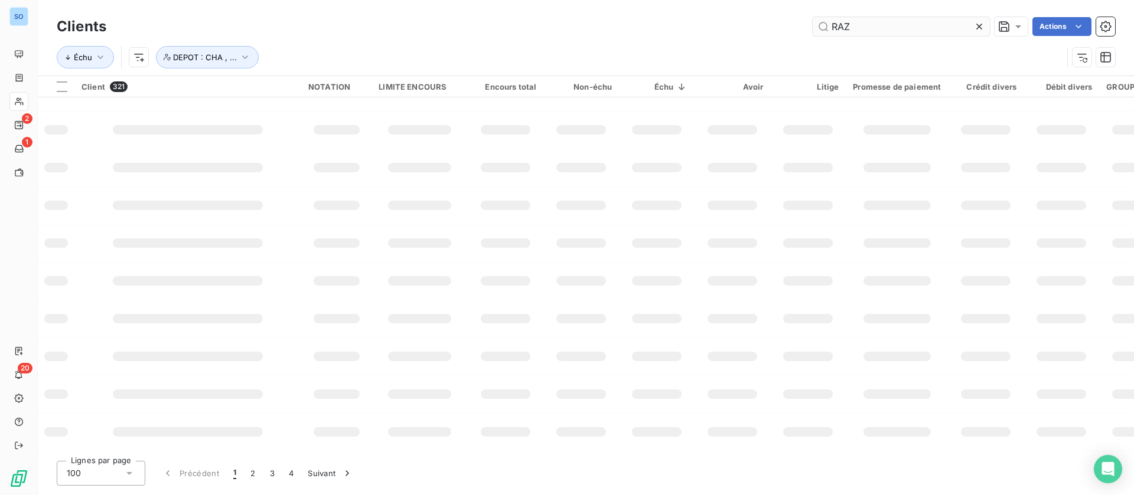
scroll to position [218, 0]
type input "RAZEL"
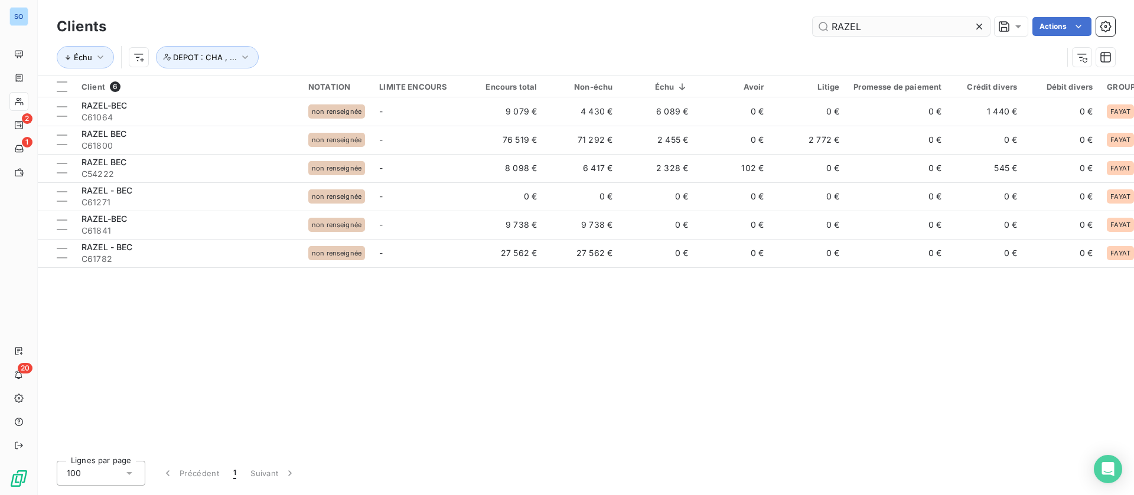
scroll to position [0, 0]
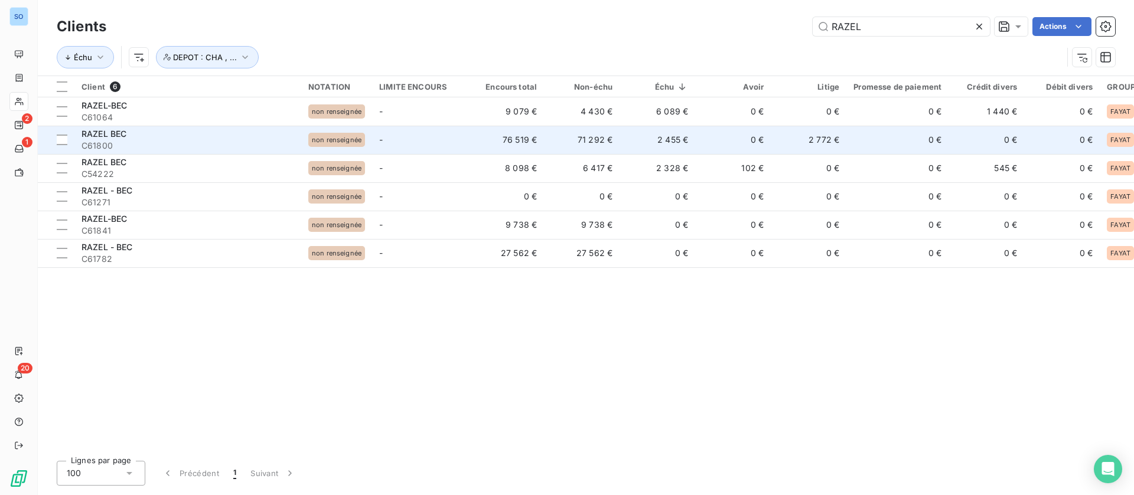
click at [796, 138] on td "2 772 €" at bounding box center [809, 140] width 76 height 28
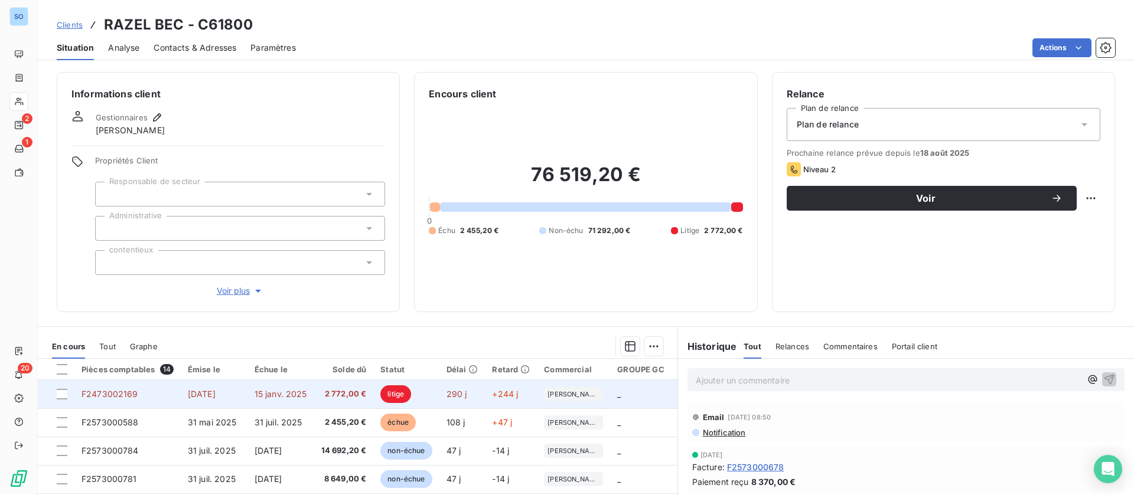
click at [181, 397] on td "[DATE]" at bounding box center [214, 394] width 67 height 28
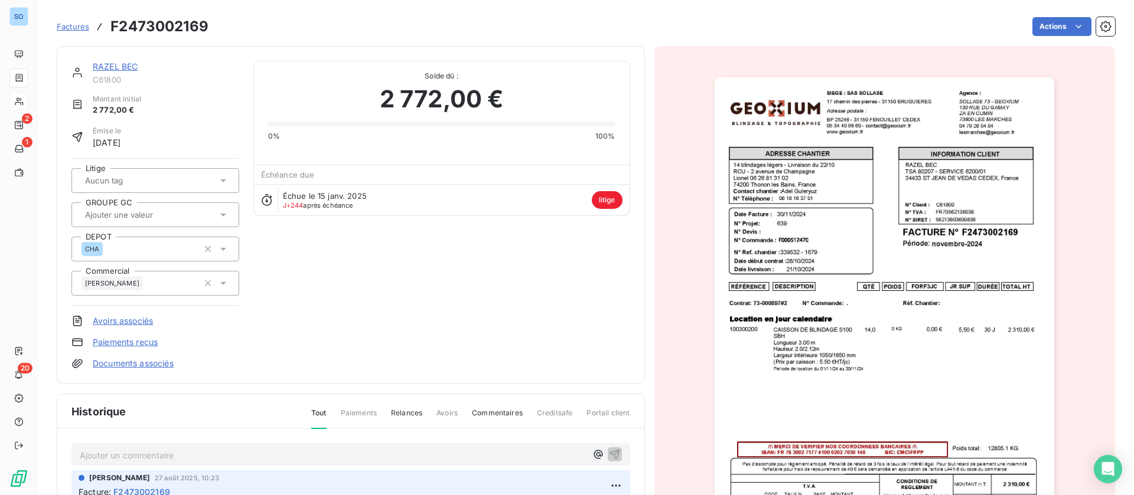
click at [119, 76] on span "C61800" at bounding box center [166, 79] width 146 height 9
click at [116, 66] on link "RAZEL BEC" at bounding box center [115, 66] width 45 height 10
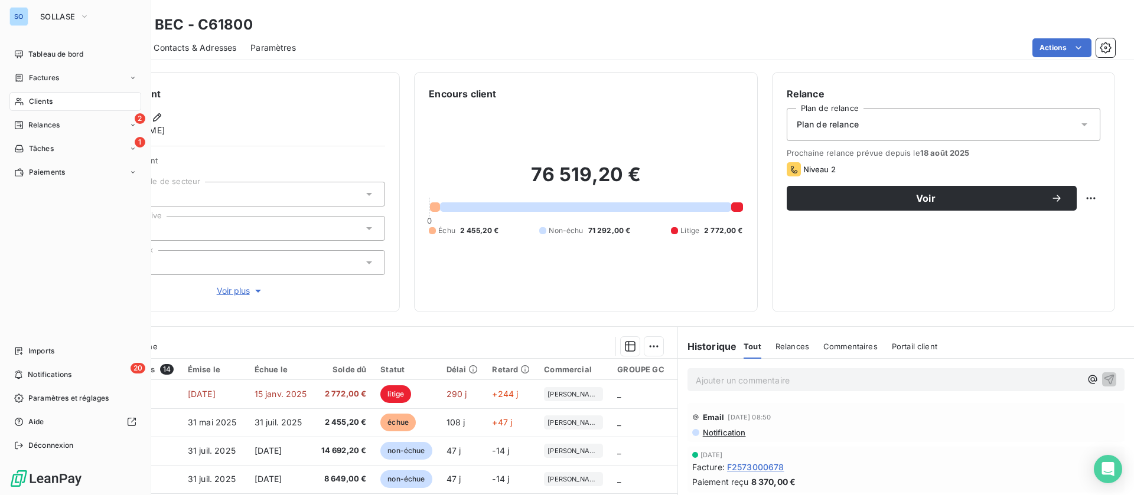
drag, startPoint x: 43, startPoint y: 97, endPoint x: 118, endPoint y: 90, distance: 75.3
click at [43, 97] on span "Clients" at bounding box center [41, 101] width 24 height 11
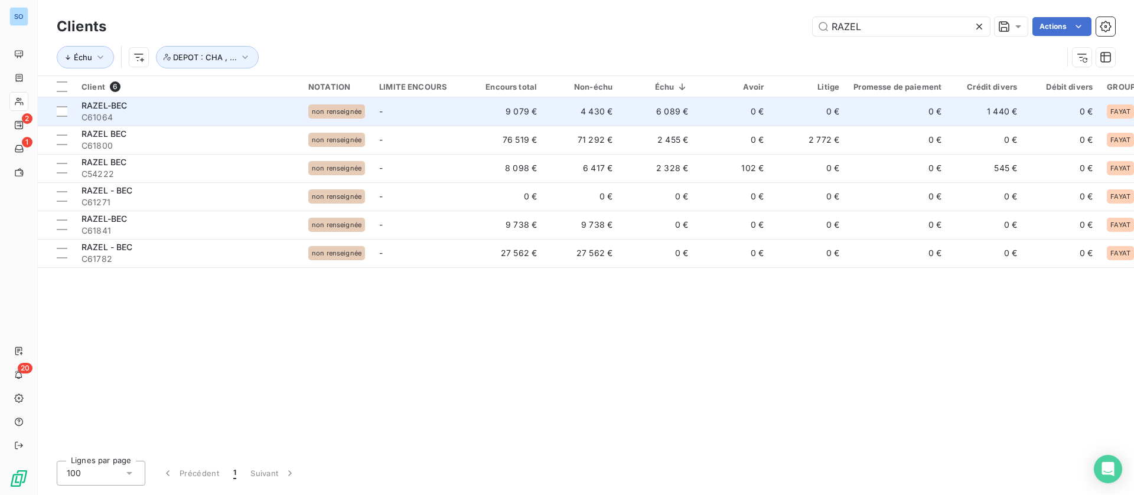
click at [632, 112] on td "6 089 €" at bounding box center [657, 111] width 76 height 28
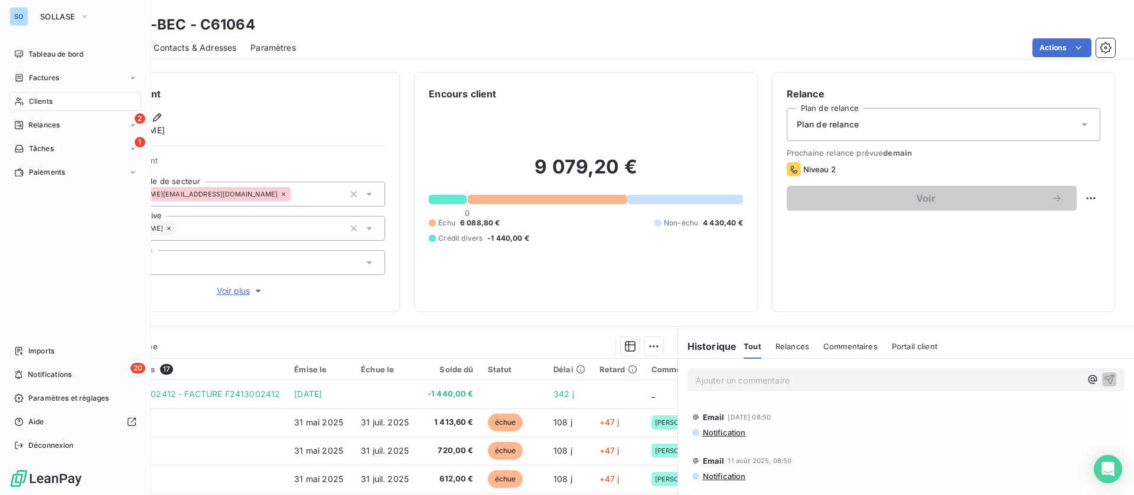
click at [38, 106] on span "Clients" at bounding box center [41, 101] width 24 height 11
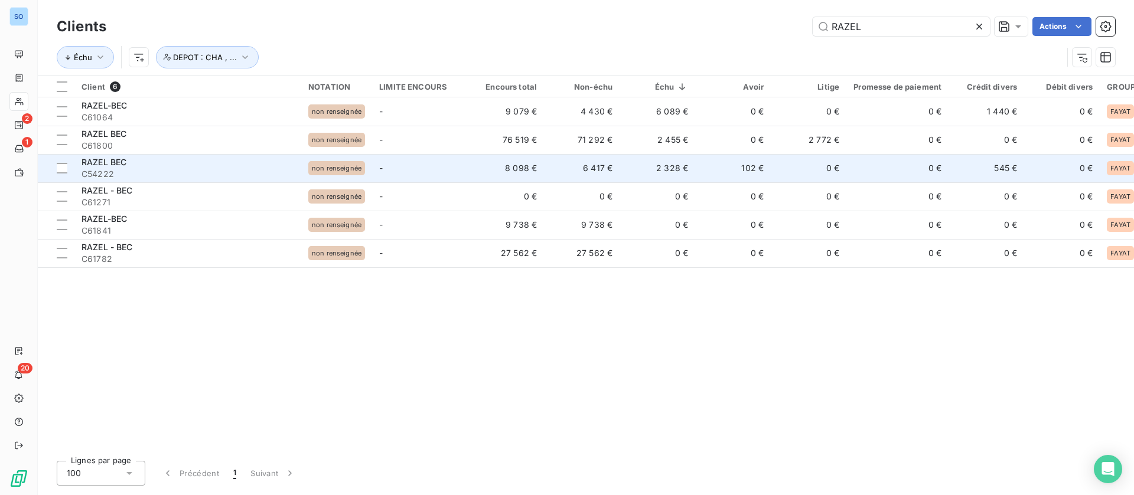
click at [609, 167] on td "6 417 €" at bounding box center [582, 168] width 76 height 28
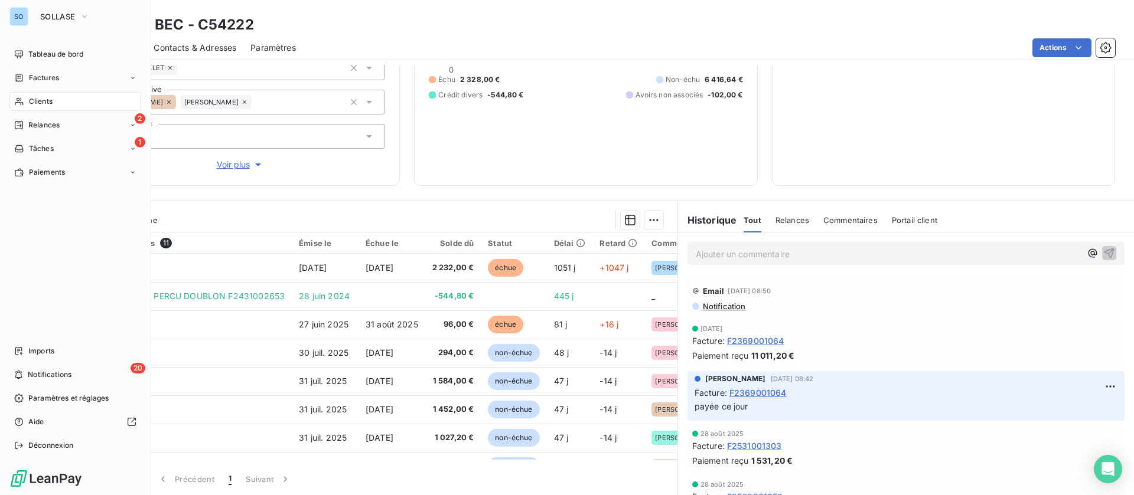
drag, startPoint x: 36, startPoint y: 92, endPoint x: 28, endPoint y: 102, distance: 12.2
click at [29, 102] on span "Clients" at bounding box center [41, 101] width 24 height 11
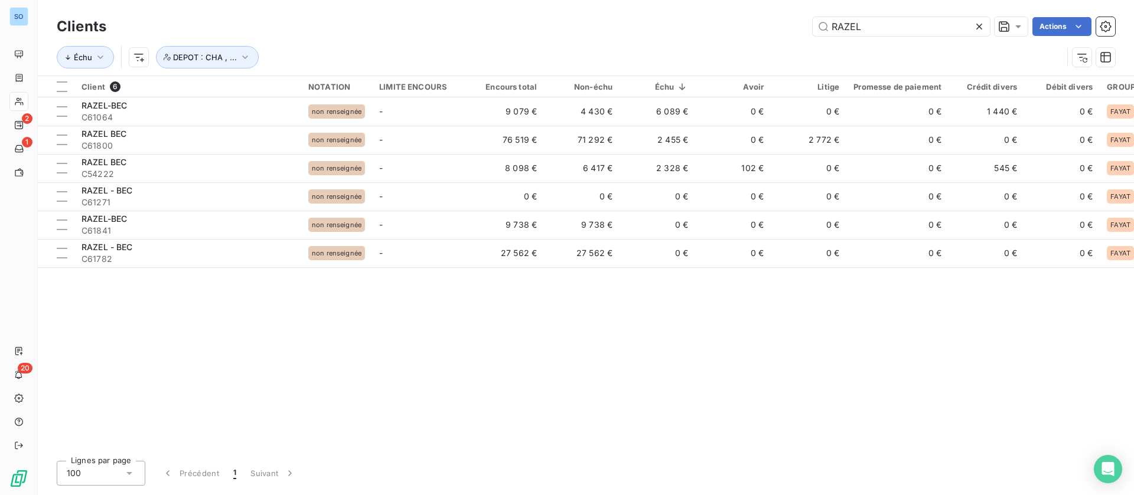
click at [977, 25] on icon at bounding box center [979, 27] width 6 height 6
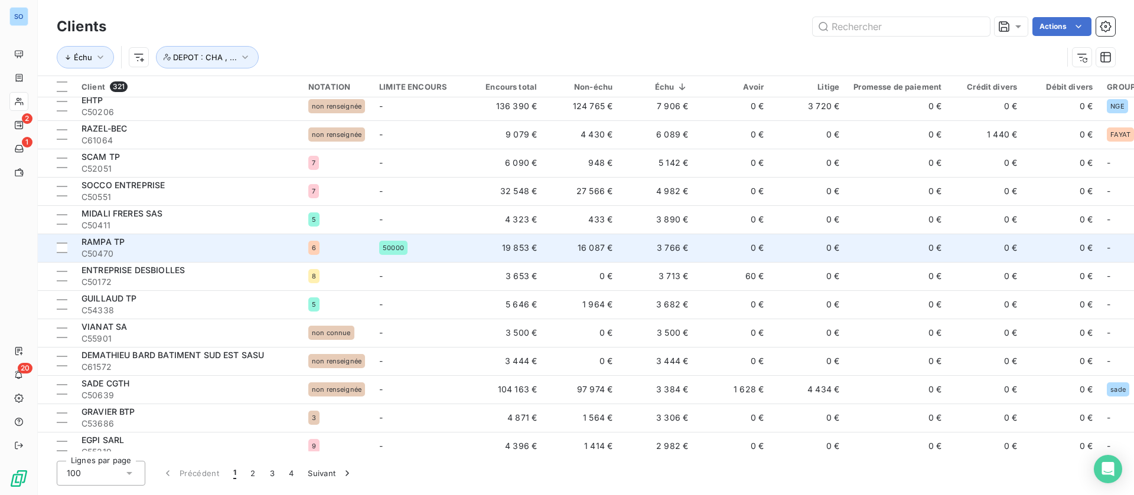
scroll to position [266, 0]
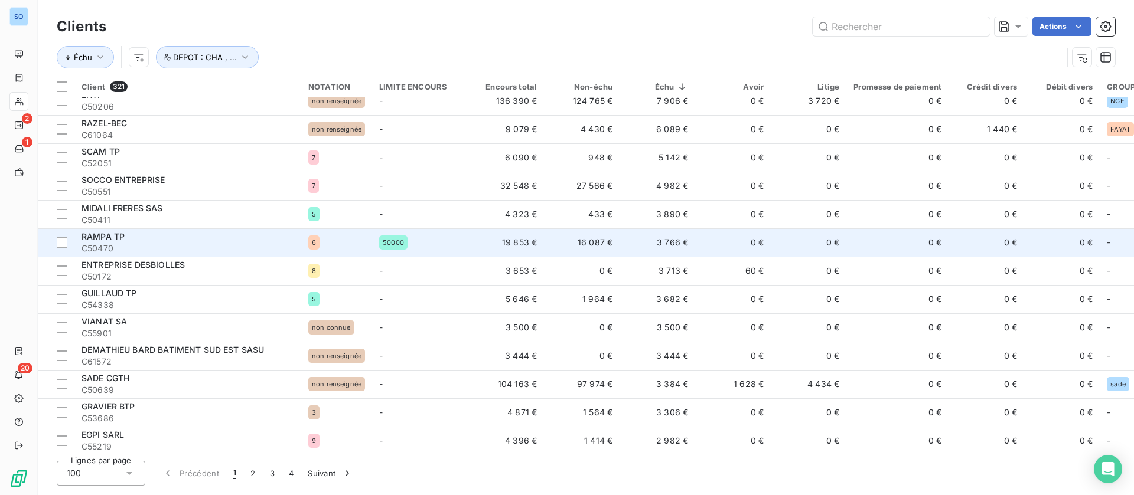
click at [445, 246] on div "50000" at bounding box center [420, 243] width 82 height 14
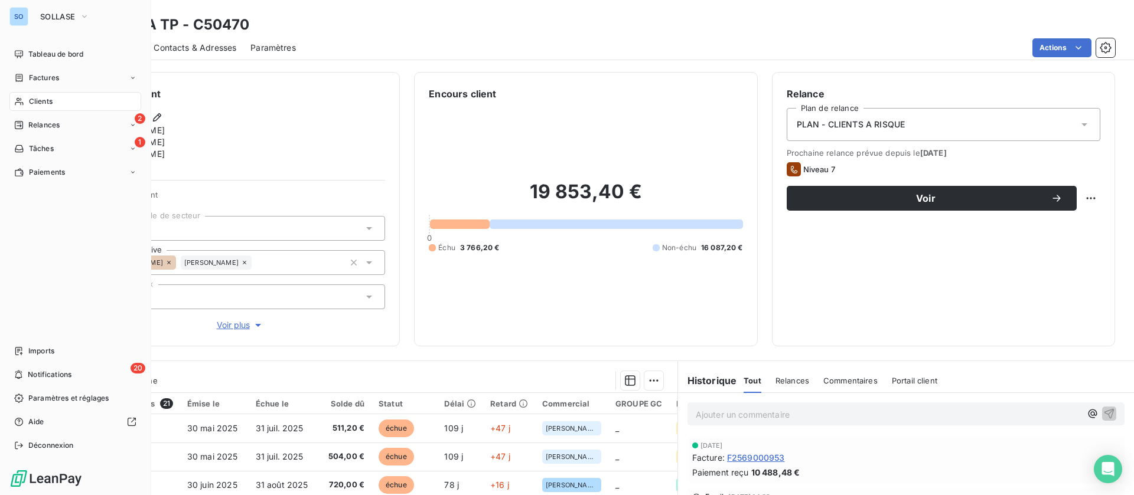
click at [30, 104] on span "Clients" at bounding box center [41, 101] width 24 height 11
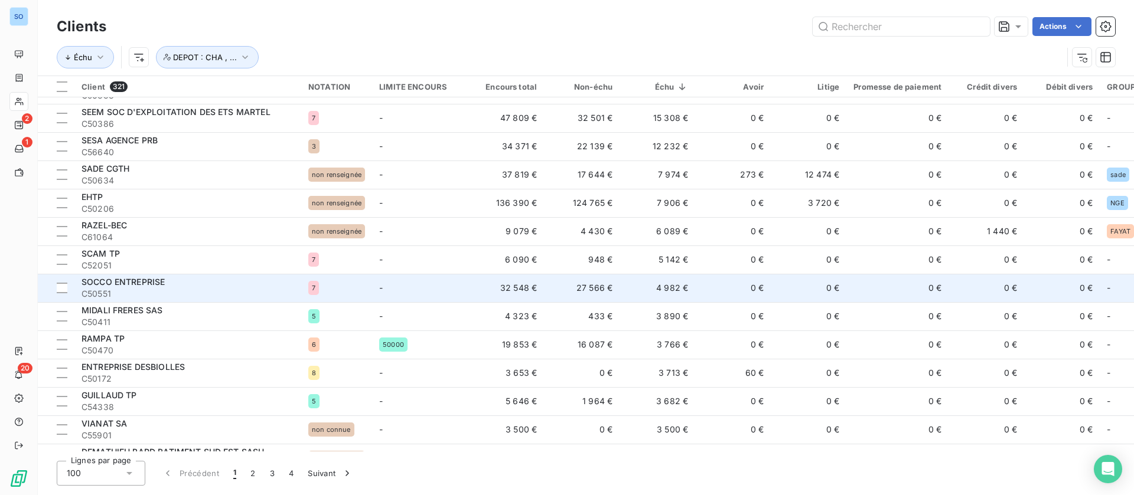
scroll to position [177, 0]
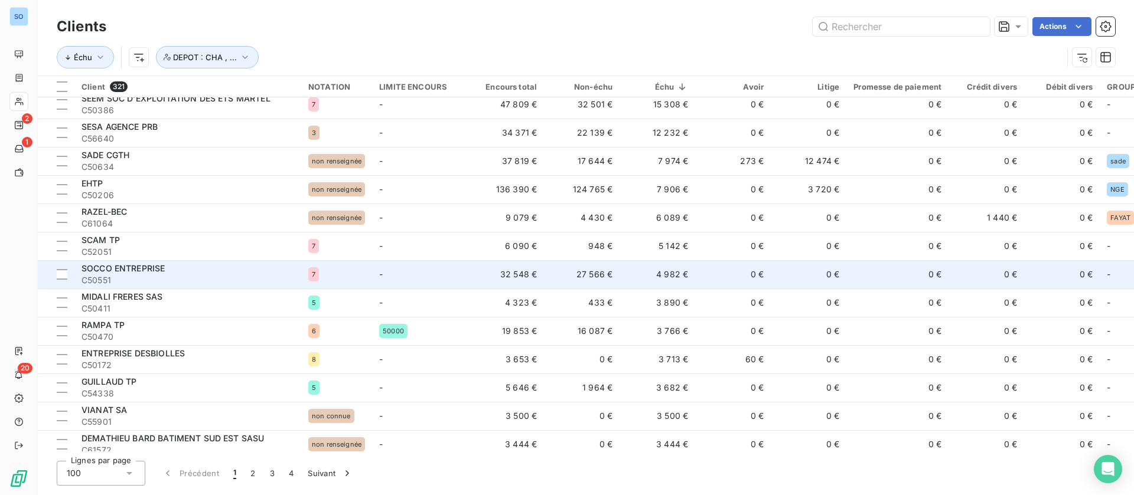
click at [725, 265] on td "0 €" at bounding box center [733, 274] width 76 height 28
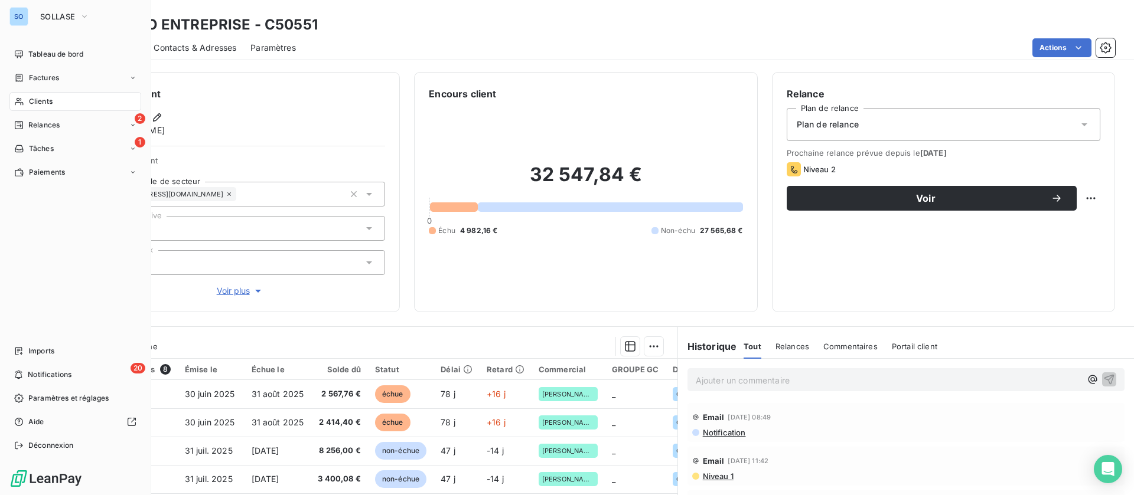
click at [20, 100] on icon at bounding box center [19, 101] width 10 height 9
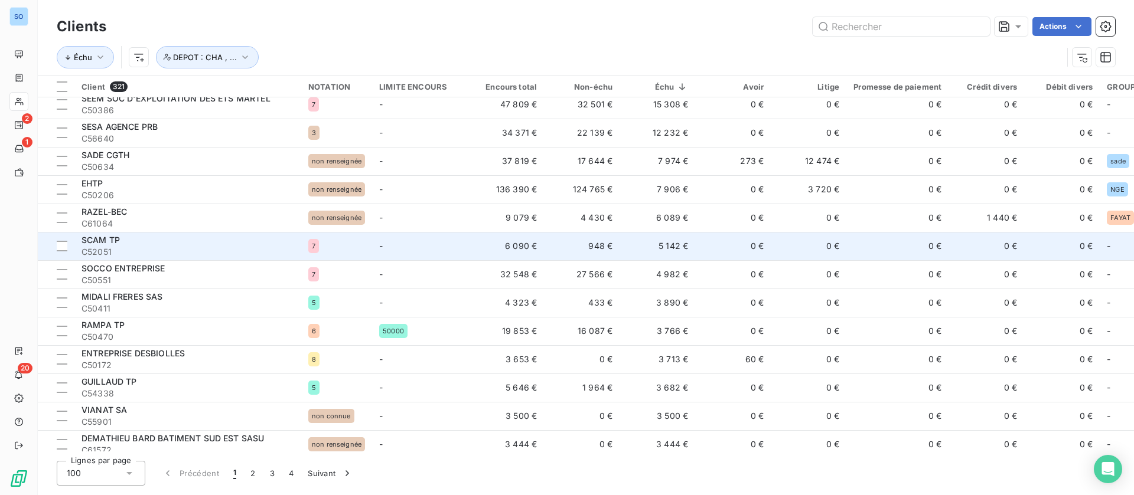
scroll to position [266, 0]
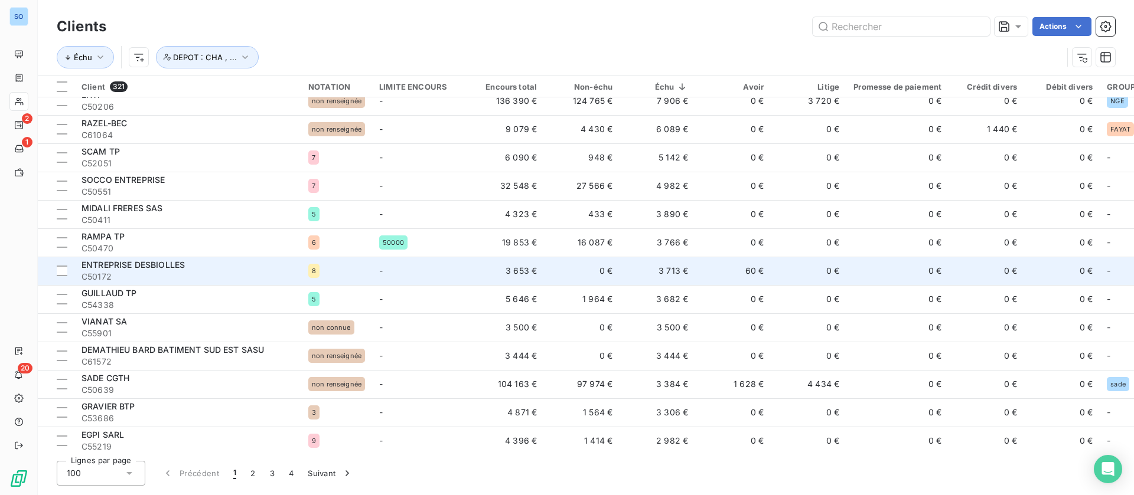
click at [639, 265] on td "3 713 €" at bounding box center [657, 271] width 76 height 28
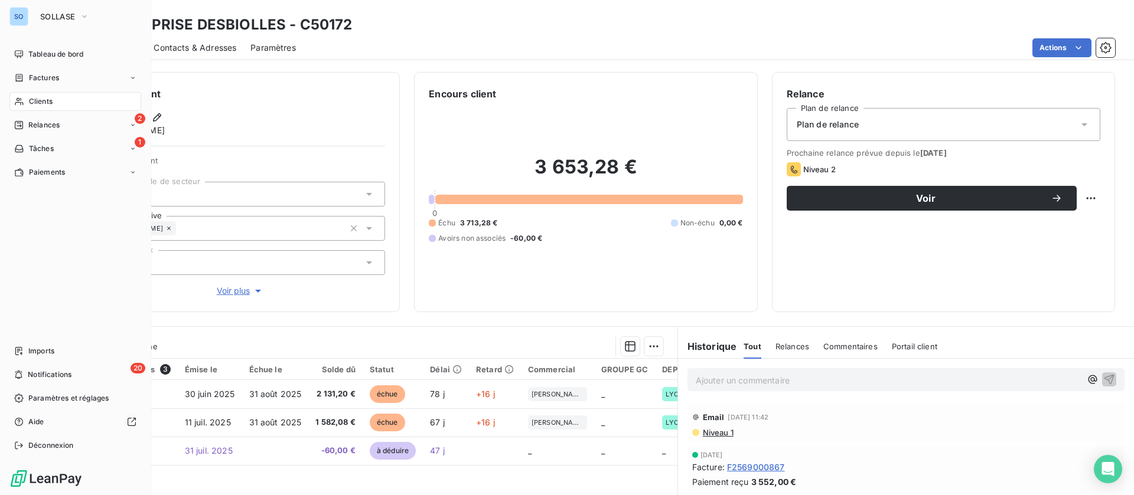
click at [22, 100] on icon at bounding box center [19, 101] width 10 height 9
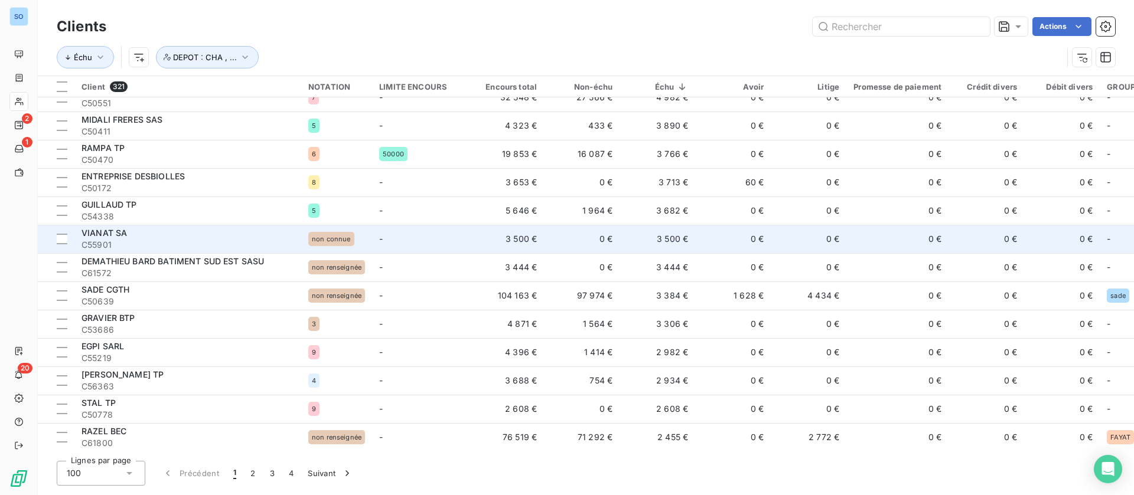
scroll to position [443, 0]
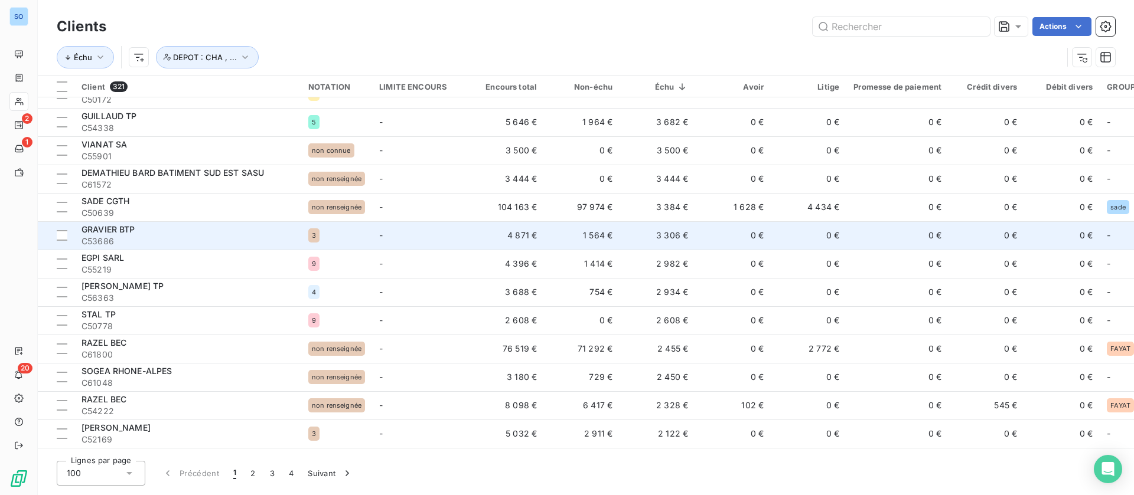
click at [719, 234] on td "0 €" at bounding box center [733, 235] width 76 height 28
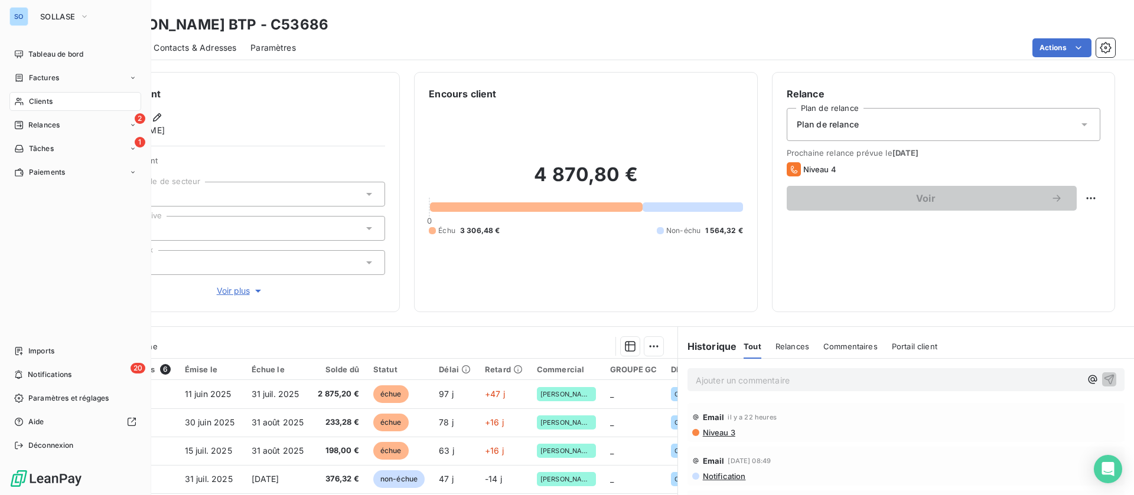
drag, startPoint x: 21, startPoint y: 99, endPoint x: 44, endPoint y: 110, distance: 25.4
click at [21, 99] on icon at bounding box center [19, 102] width 8 height 8
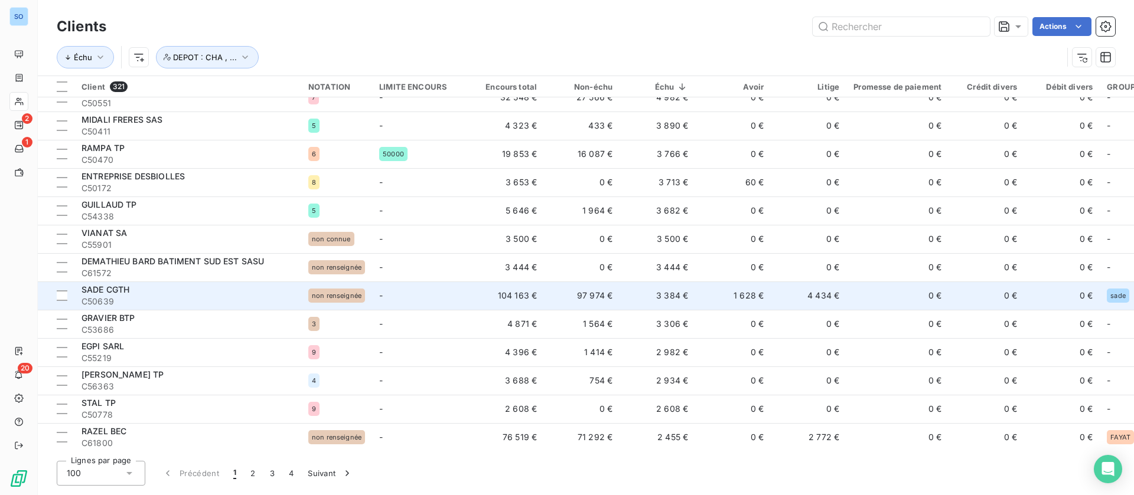
scroll to position [443, 0]
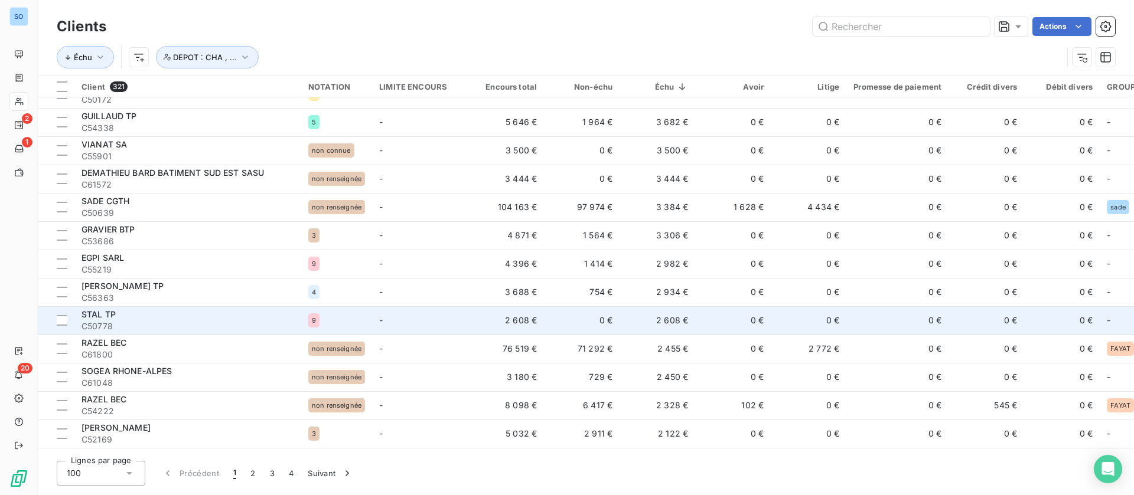
click at [698, 321] on td "0 €" at bounding box center [733, 320] width 76 height 28
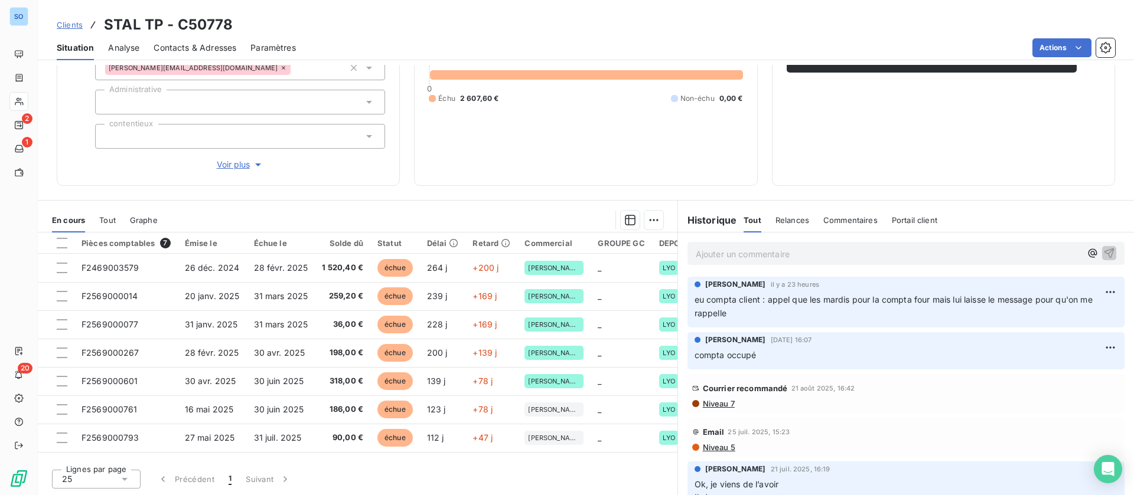
scroll to position [50, 0]
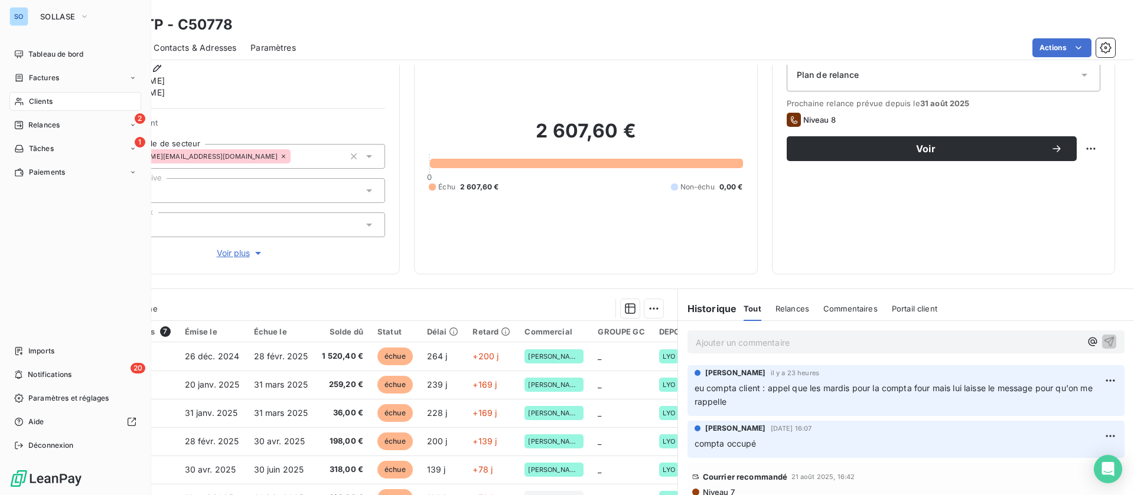
click at [35, 101] on span "Clients" at bounding box center [41, 101] width 24 height 11
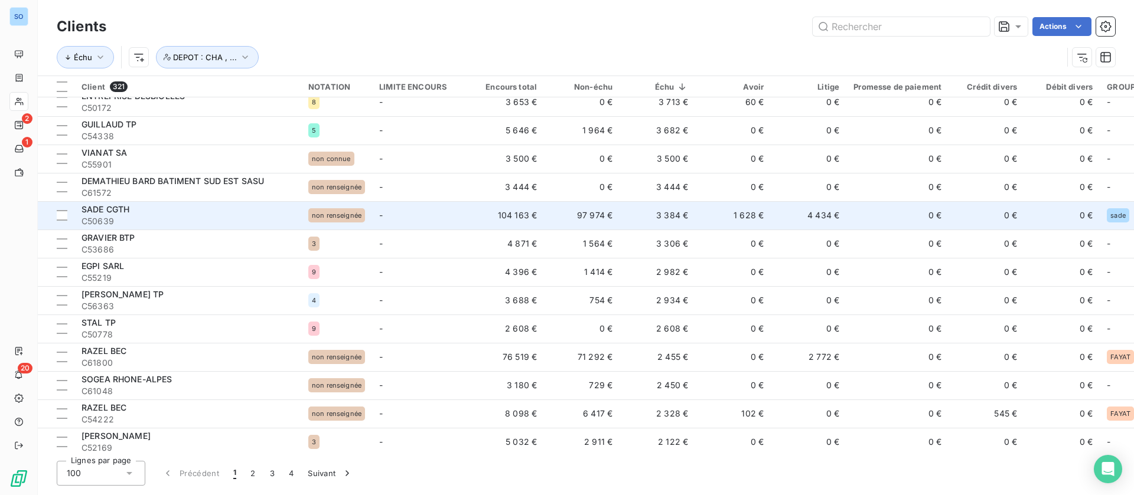
scroll to position [443, 0]
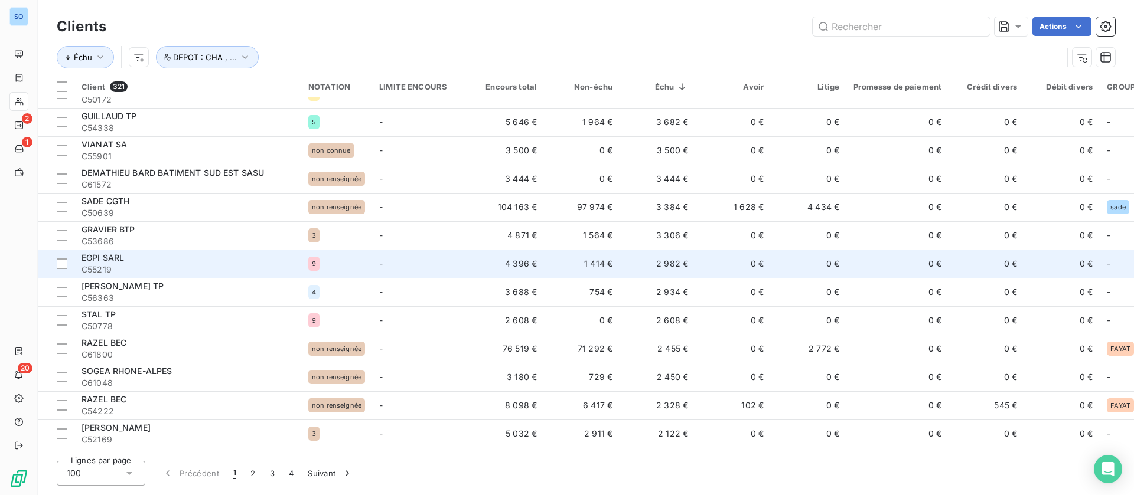
click at [242, 271] on span "C55219" at bounding box center [187, 270] width 213 height 12
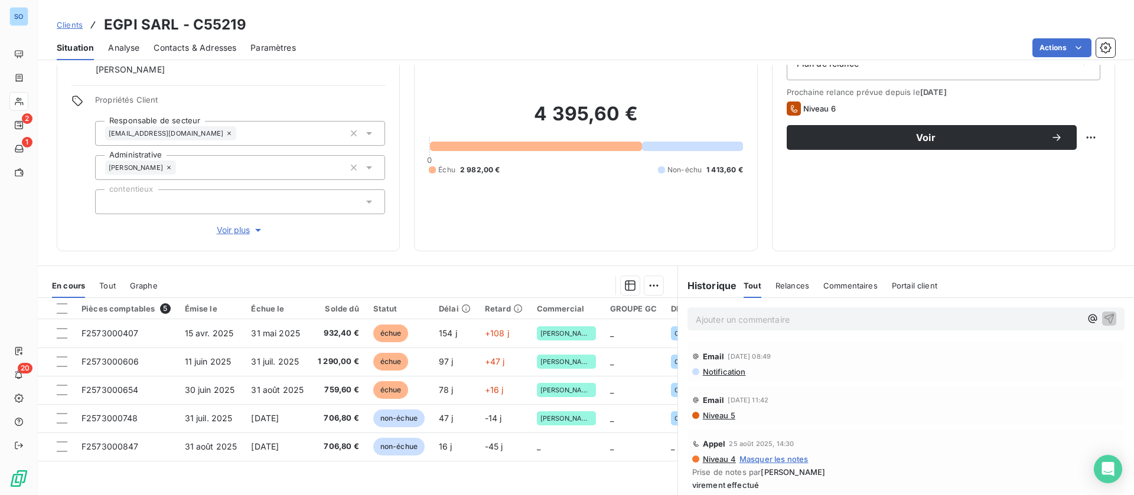
scroll to position [89, 0]
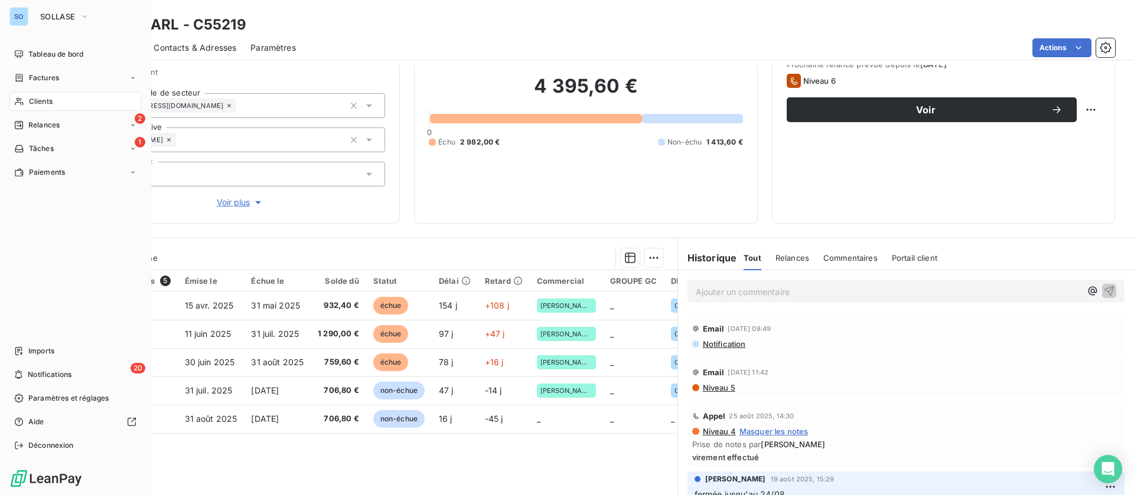
click at [26, 102] on div "Clients" at bounding box center [75, 101] width 132 height 19
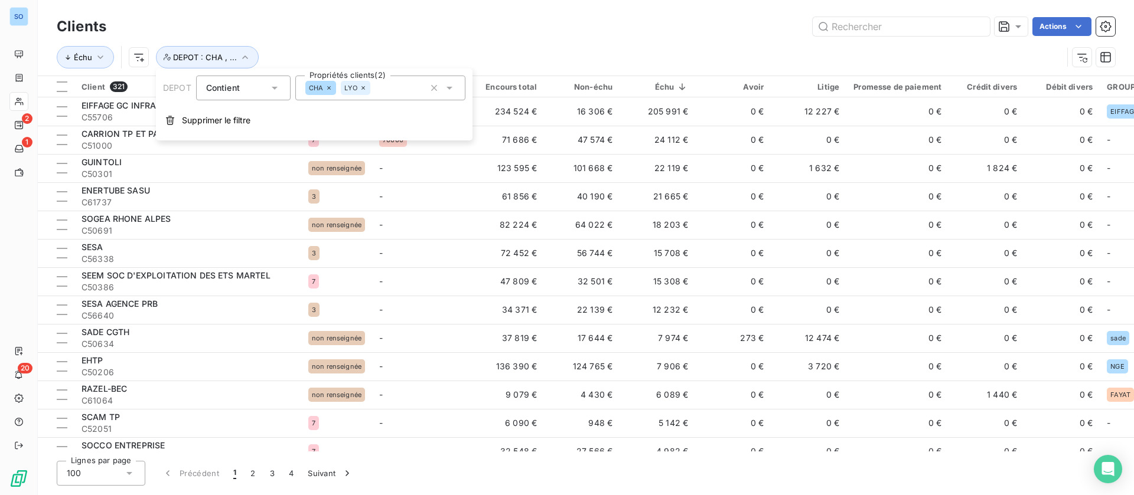
click at [240, 57] on icon "button" at bounding box center [245, 57] width 12 height 12
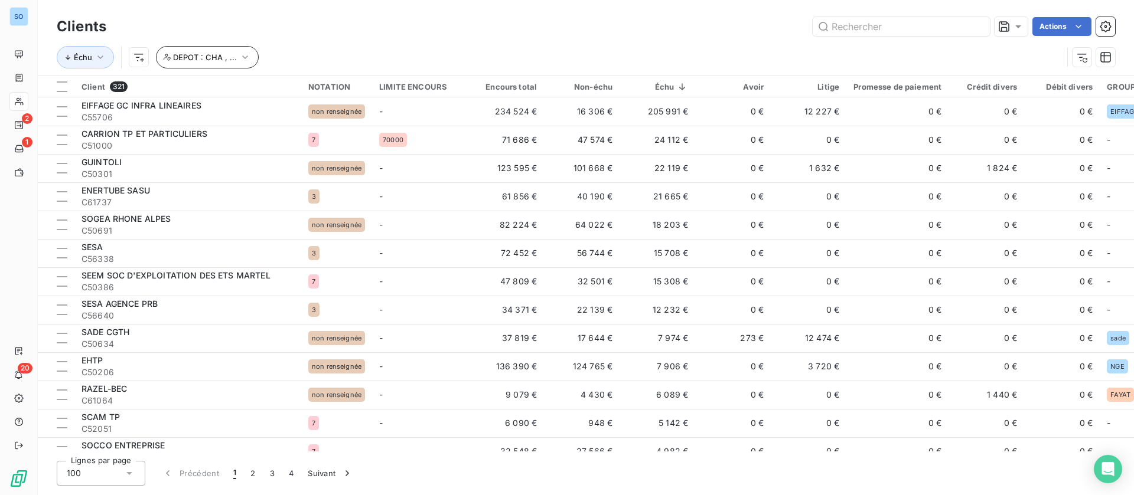
click at [239, 50] on button "DEPOT : CHA , ..." at bounding box center [207, 57] width 103 height 22
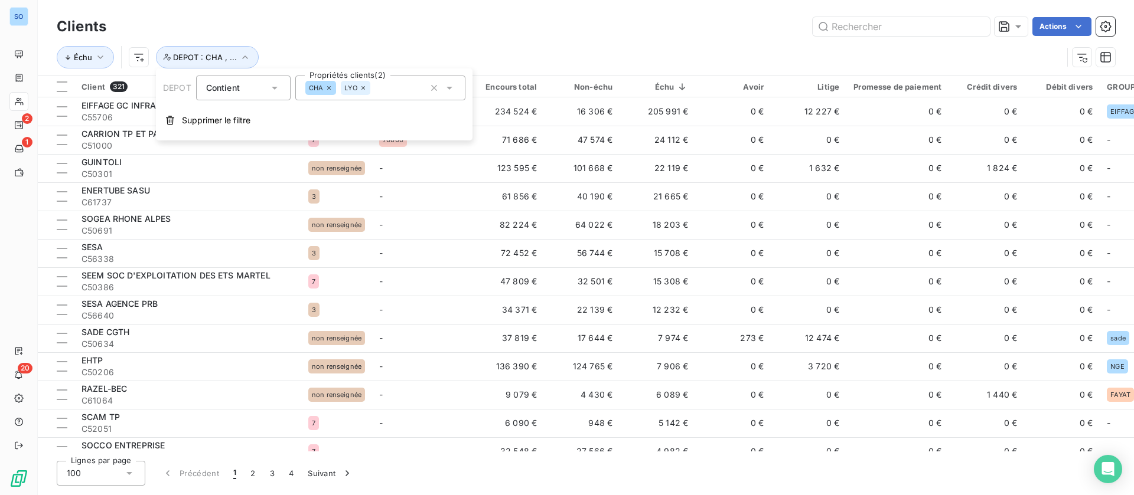
click at [451, 86] on icon at bounding box center [450, 88] width 12 height 12
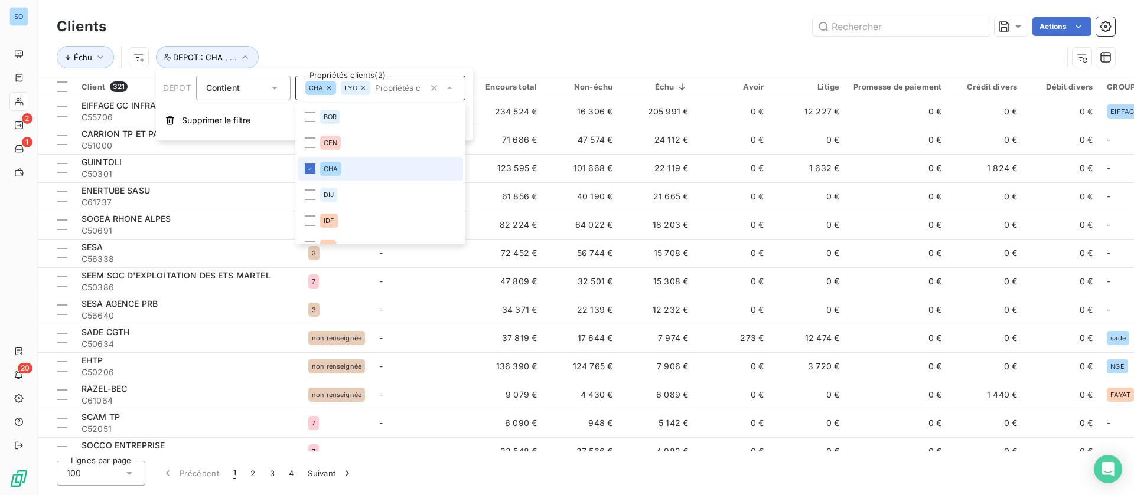
click at [316, 165] on li "CHA" at bounding box center [380, 169] width 165 height 24
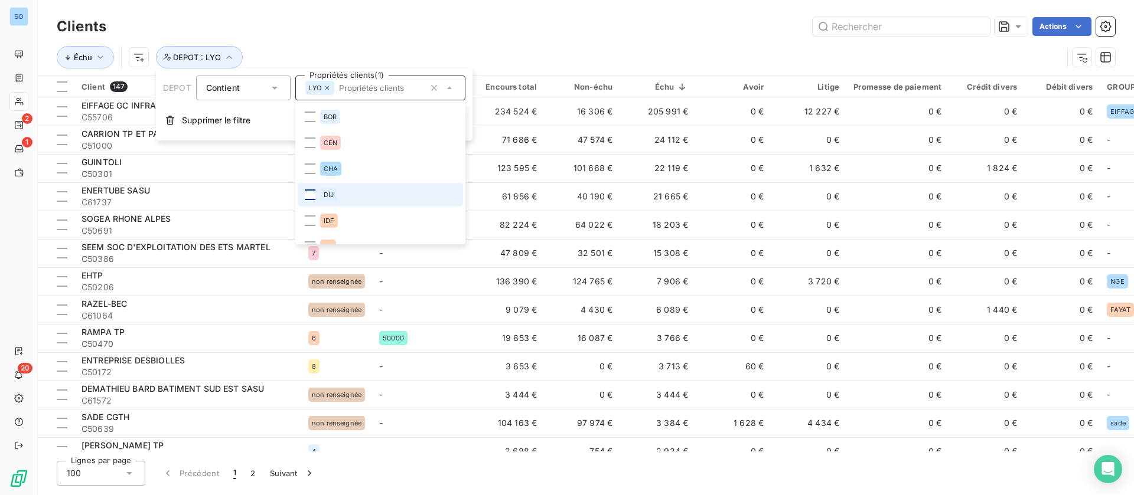
click at [313, 195] on div at bounding box center [310, 195] width 11 height 11
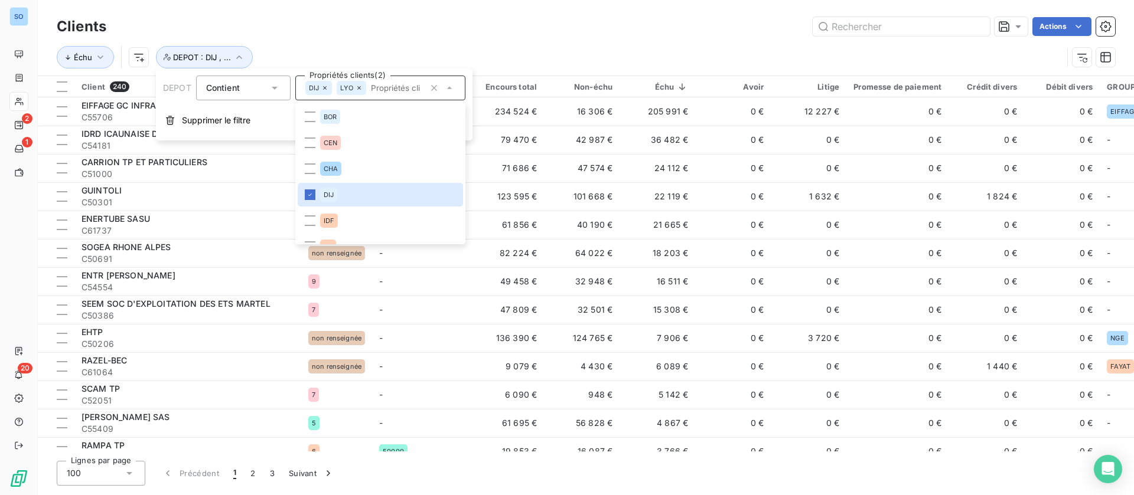
click at [360, 86] on icon at bounding box center [359, 87] width 7 height 7
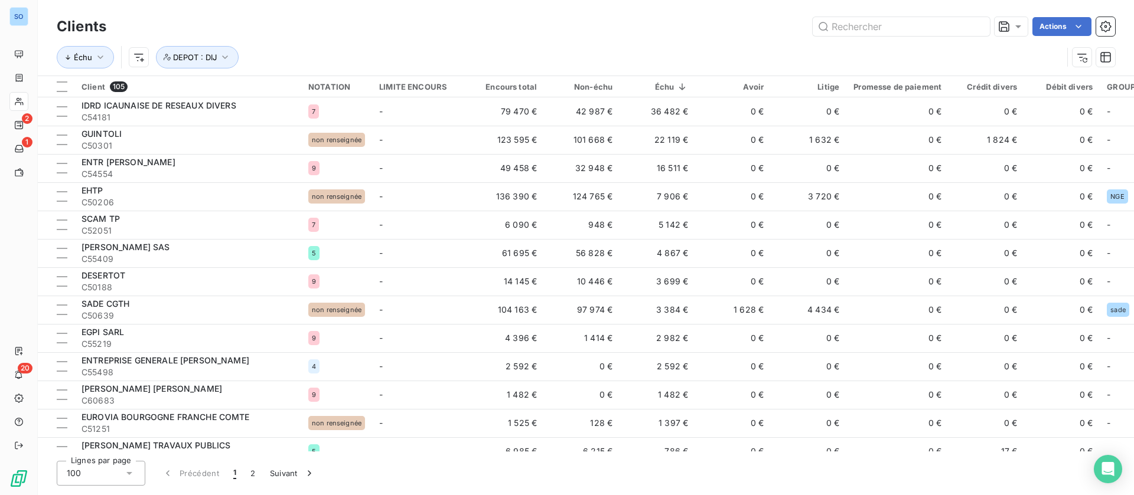
click at [530, 32] on div "Actions" at bounding box center [617, 26] width 994 height 19
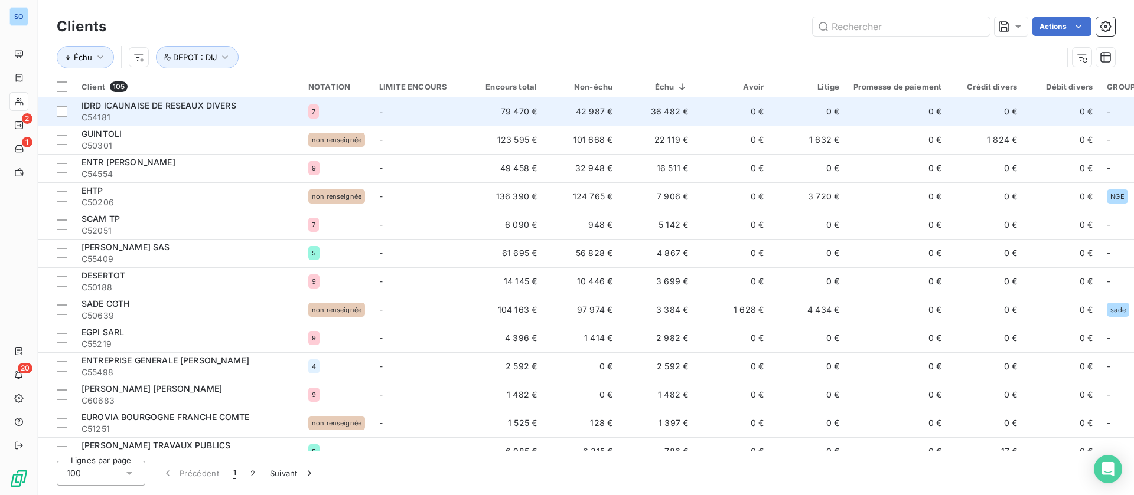
click at [291, 103] on div "IDRD ICAUNAISE DE RESEAUX DIVERS" at bounding box center [187, 106] width 213 height 12
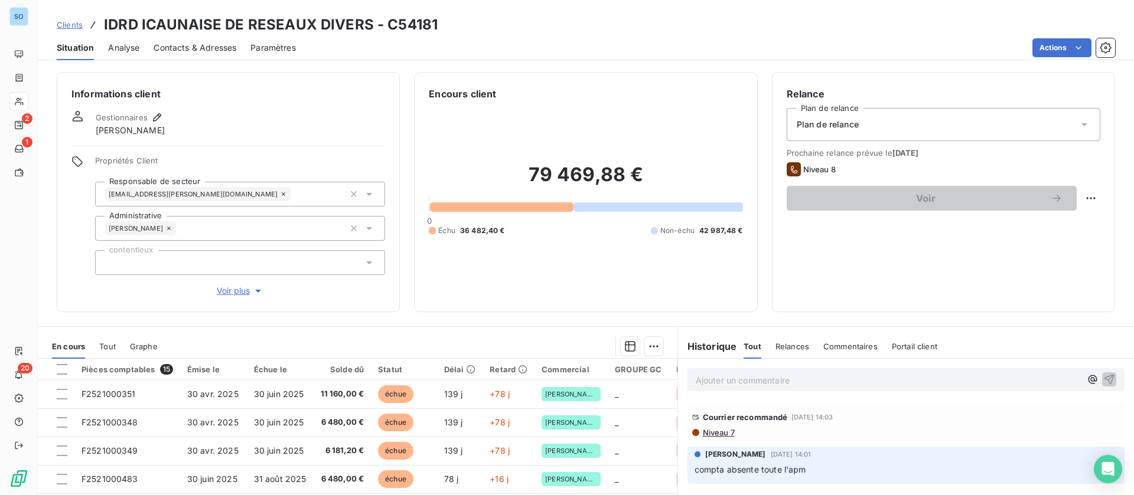
click at [704, 432] on span "Niveau 7" at bounding box center [718, 432] width 33 height 9
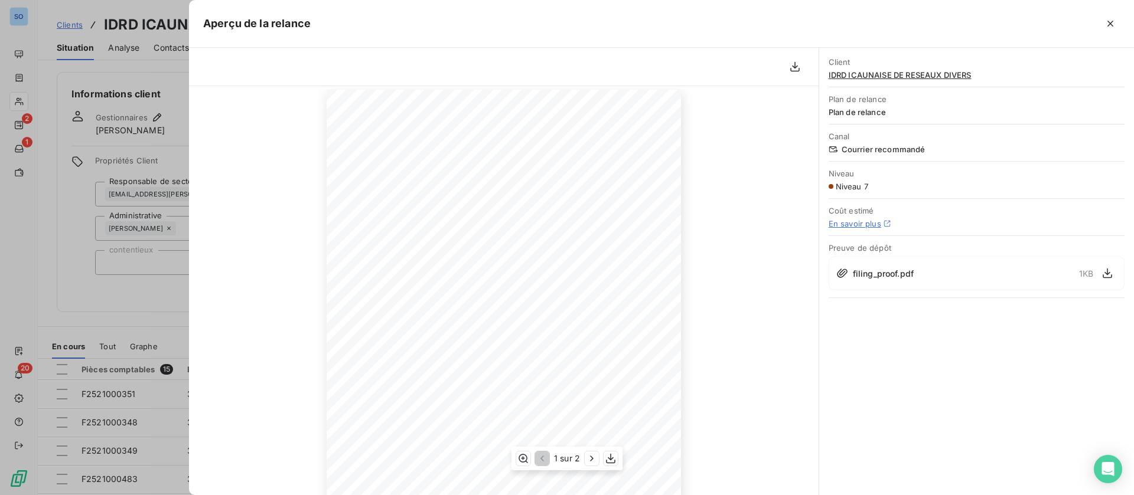
scroll to position [89, 0]
click at [1107, 23] on icon "button" at bounding box center [1110, 24] width 12 height 12
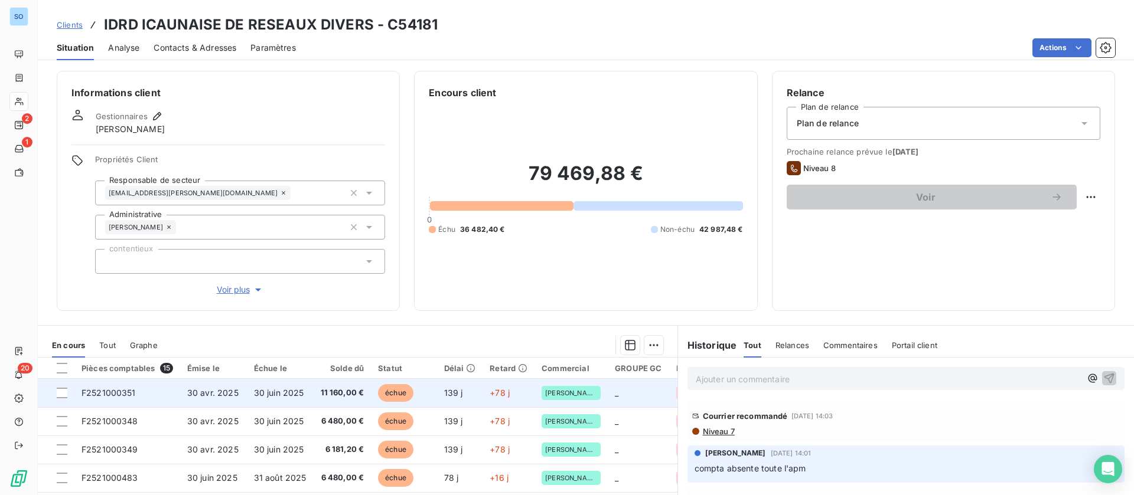
scroll to position [0, 0]
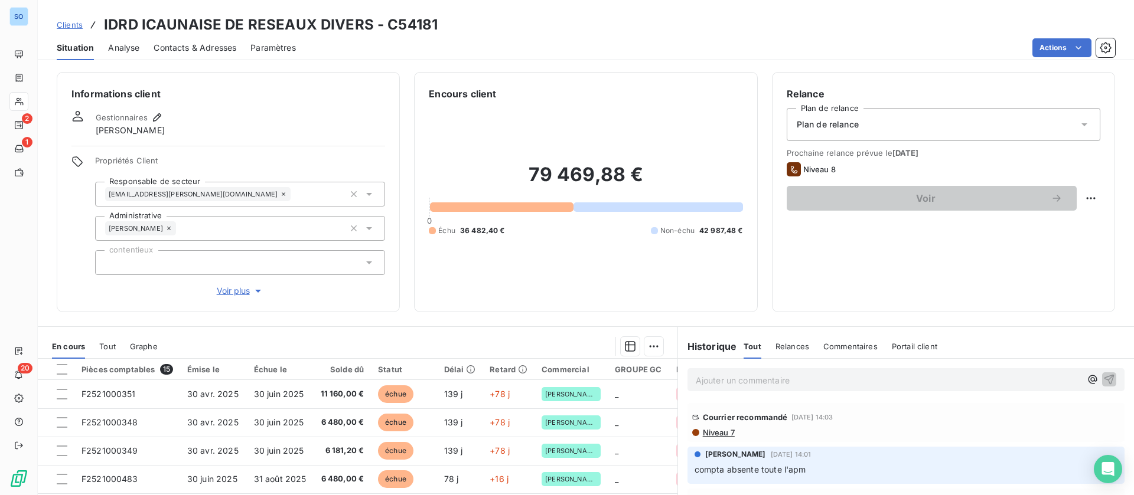
click at [75, 22] on span "Clients" at bounding box center [70, 24] width 26 height 9
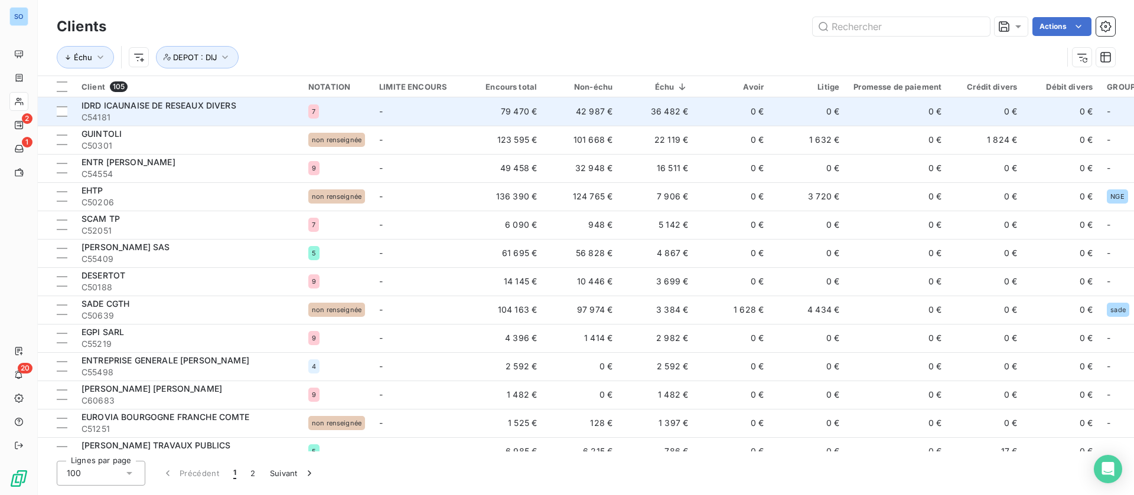
click at [439, 110] on td "-" at bounding box center [420, 111] width 96 height 28
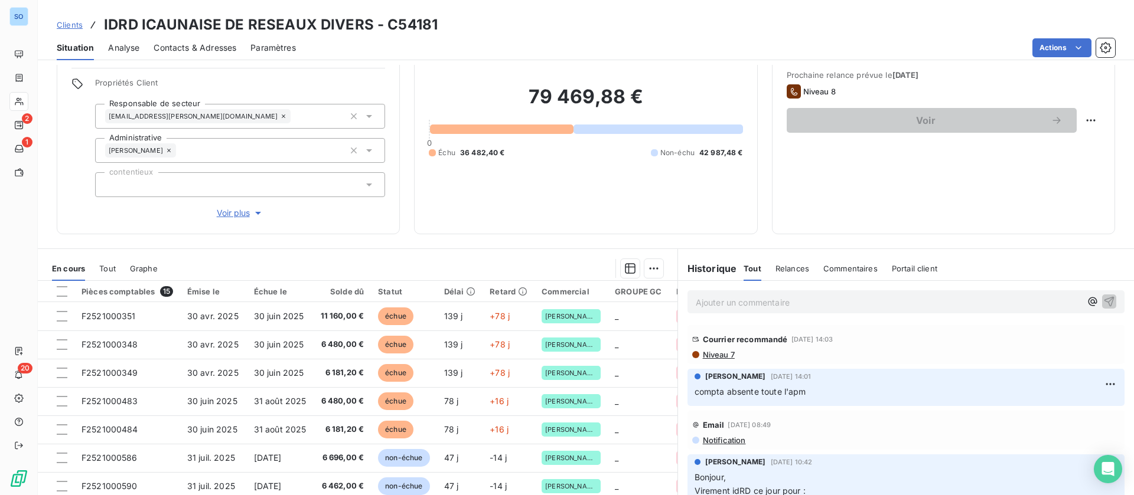
scroll to position [38, 0]
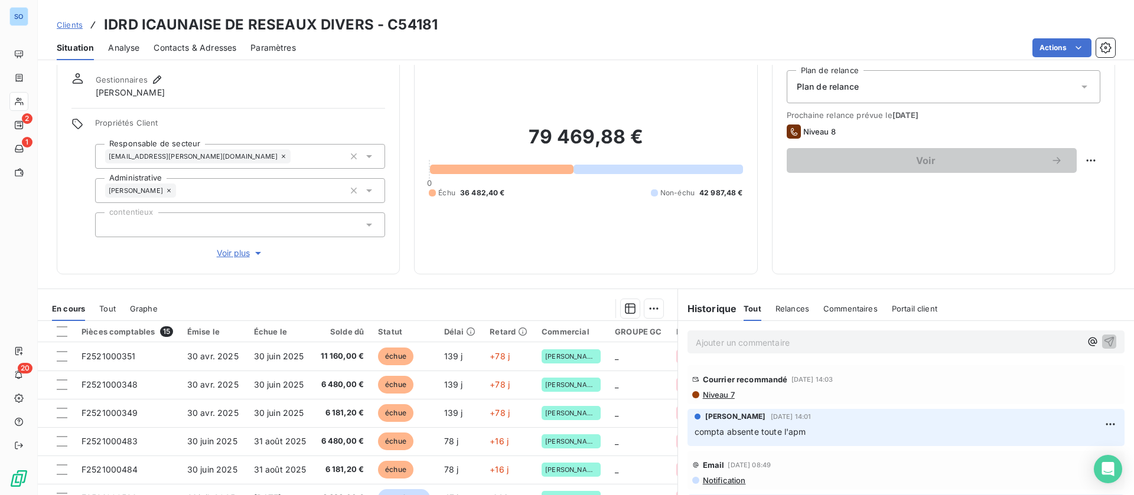
click at [203, 45] on span "Contacts & Adresses" at bounding box center [195, 48] width 83 height 12
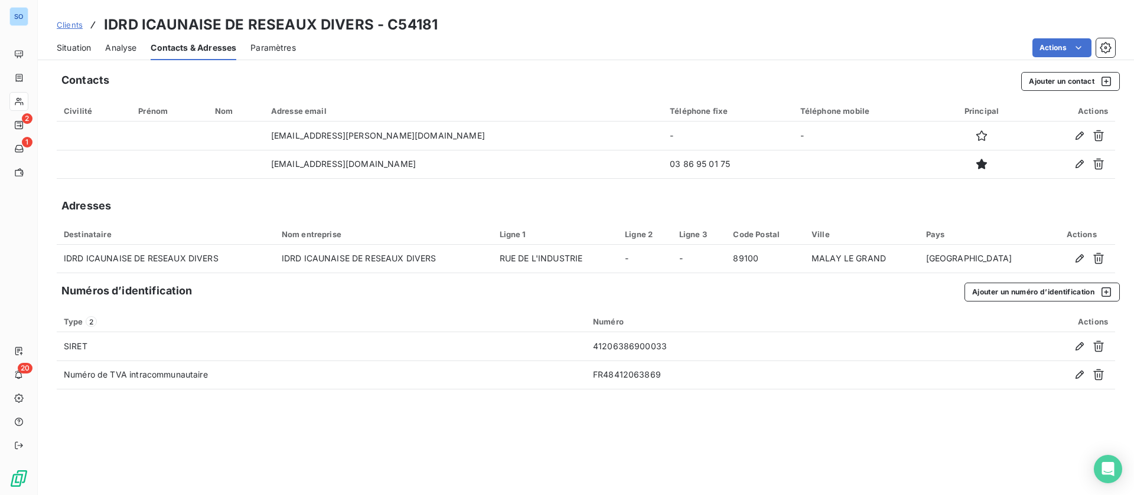
click at [83, 43] on span "Situation" at bounding box center [74, 48] width 34 height 12
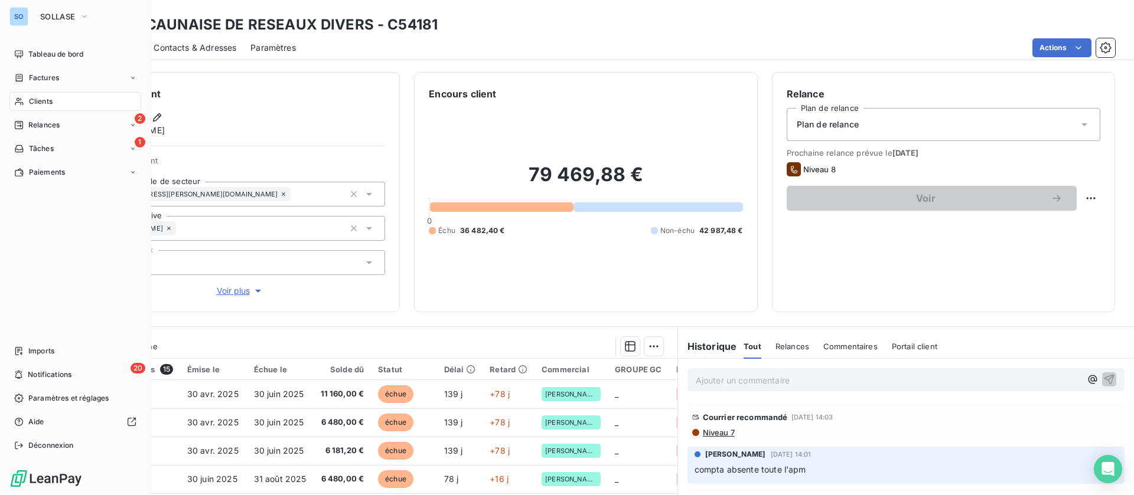
click at [29, 103] on span "Clients" at bounding box center [41, 101] width 24 height 11
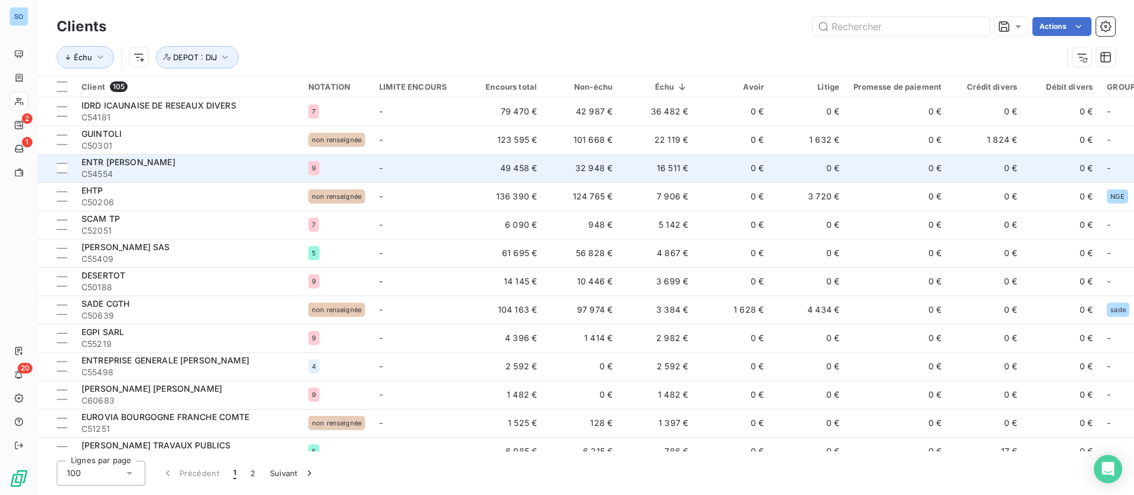
click at [420, 161] on td "-" at bounding box center [420, 168] width 96 height 28
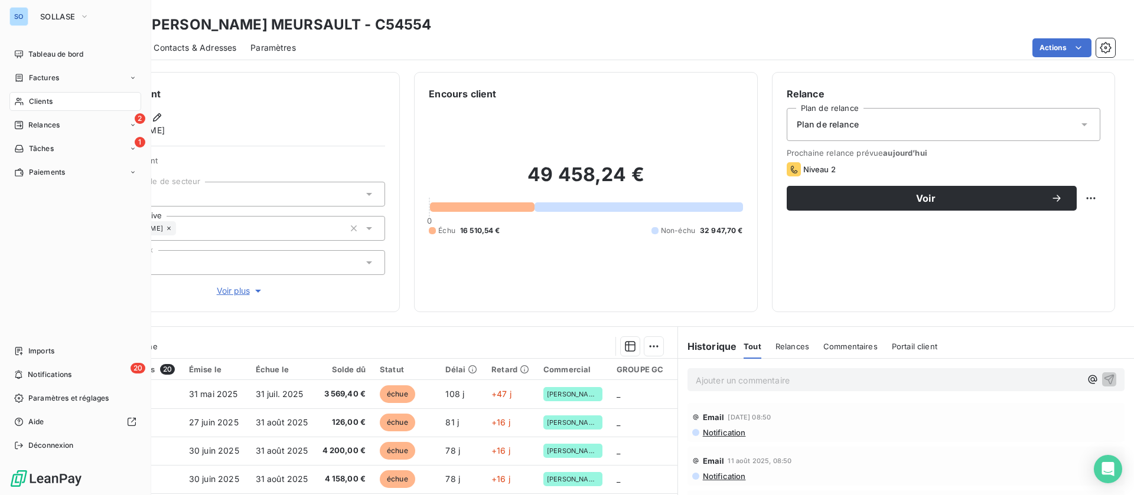
click at [24, 101] on icon at bounding box center [19, 101] width 10 height 9
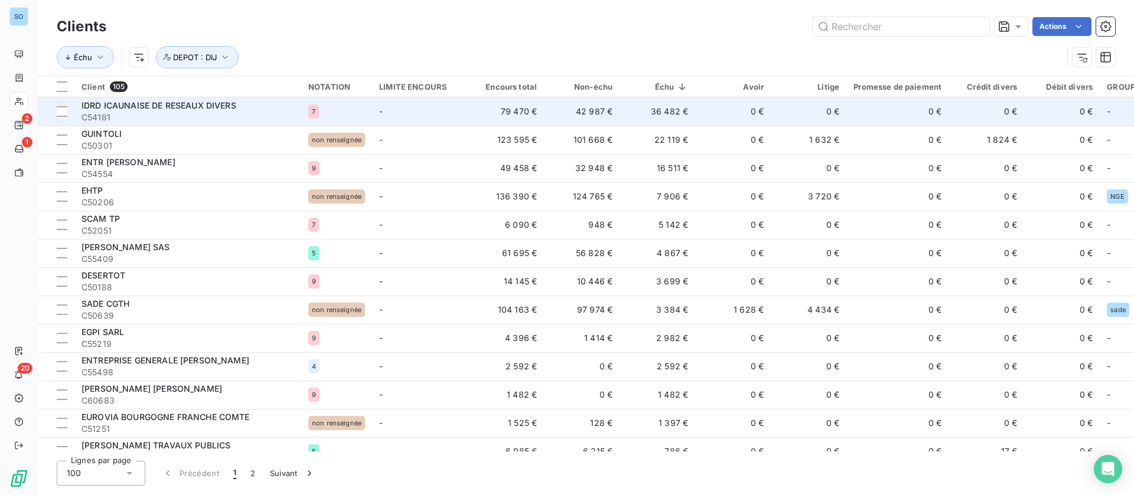
scroll to position [89, 0]
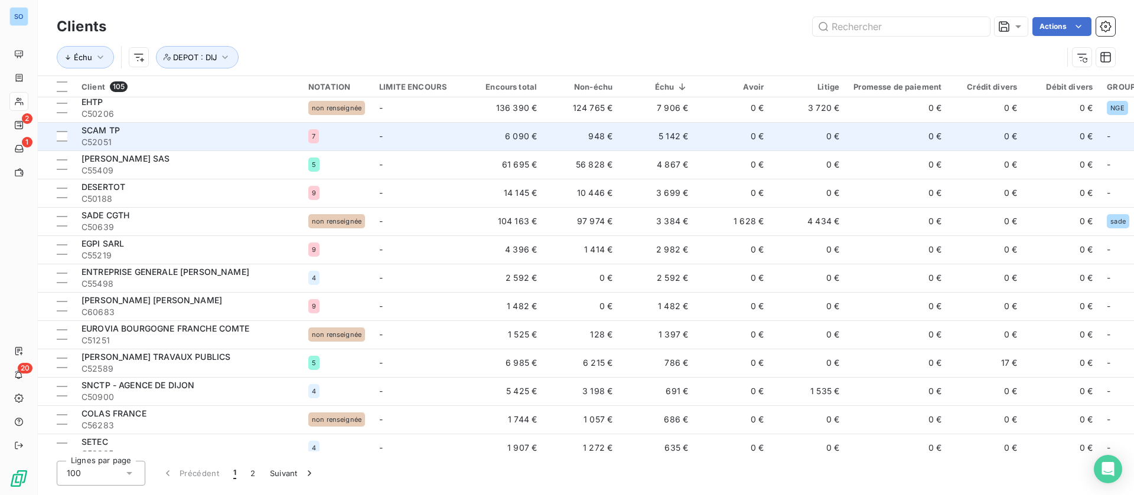
click at [177, 135] on div "SCAM TP" at bounding box center [187, 131] width 213 height 12
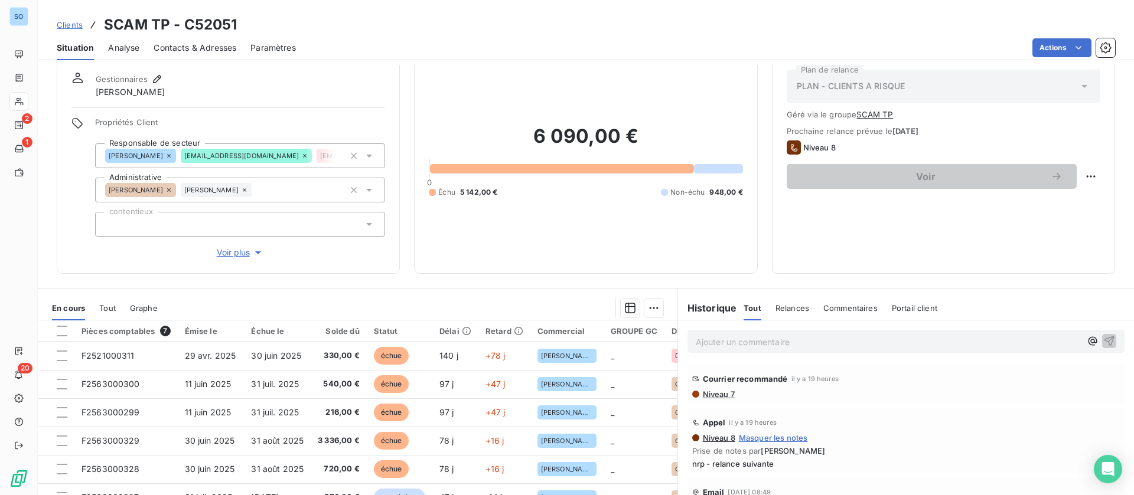
scroll to position [89, 0]
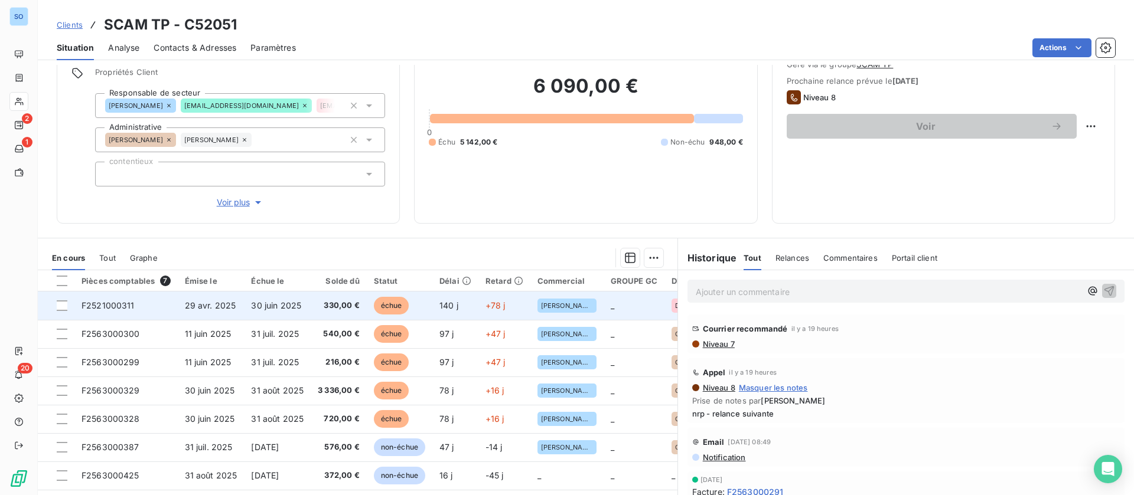
click at [255, 306] on span "30 juin 2025" at bounding box center [276, 306] width 50 height 10
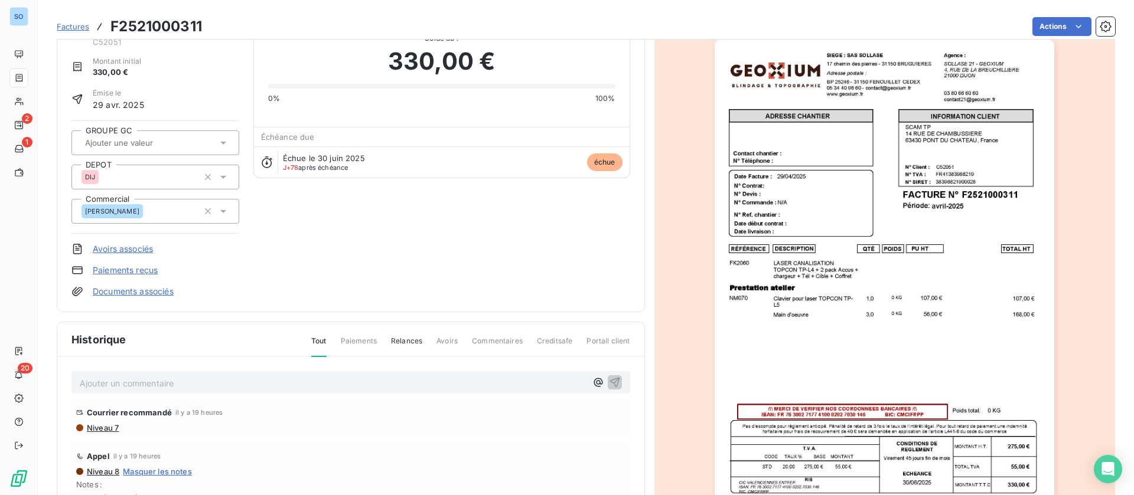
scroll to position [1, 0]
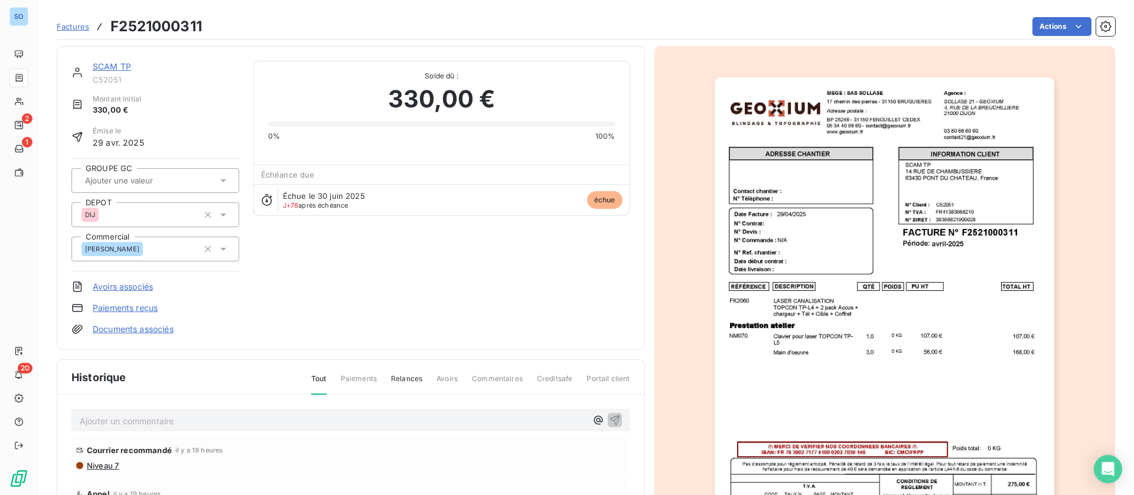
click at [864, 317] on img "button" at bounding box center [885, 317] width 340 height 481
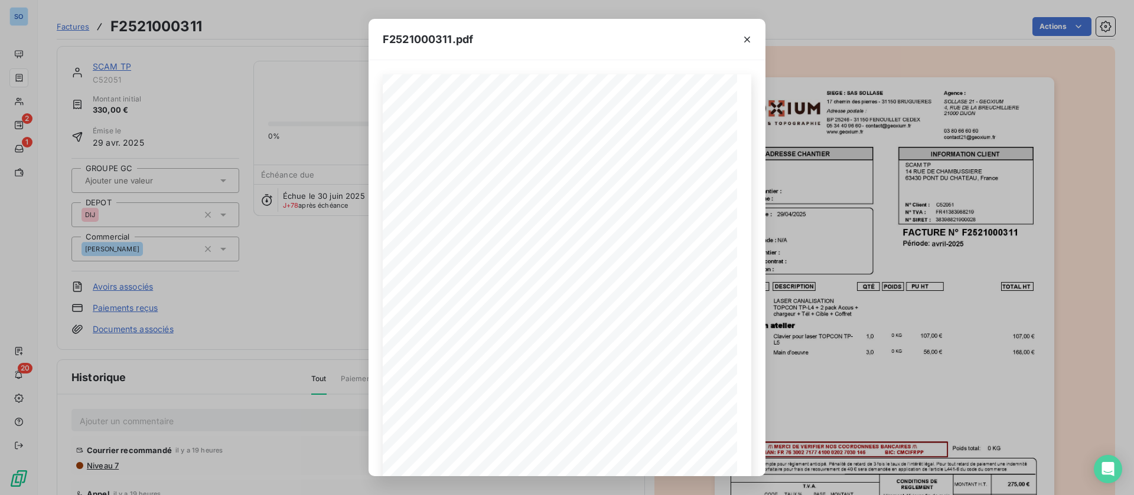
drag, startPoint x: 741, startPoint y: 40, endPoint x: 599, endPoint y: 50, distance: 142.7
click at [741, 40] on icon "button" at bounding box center [747, 40] width 12 height 12
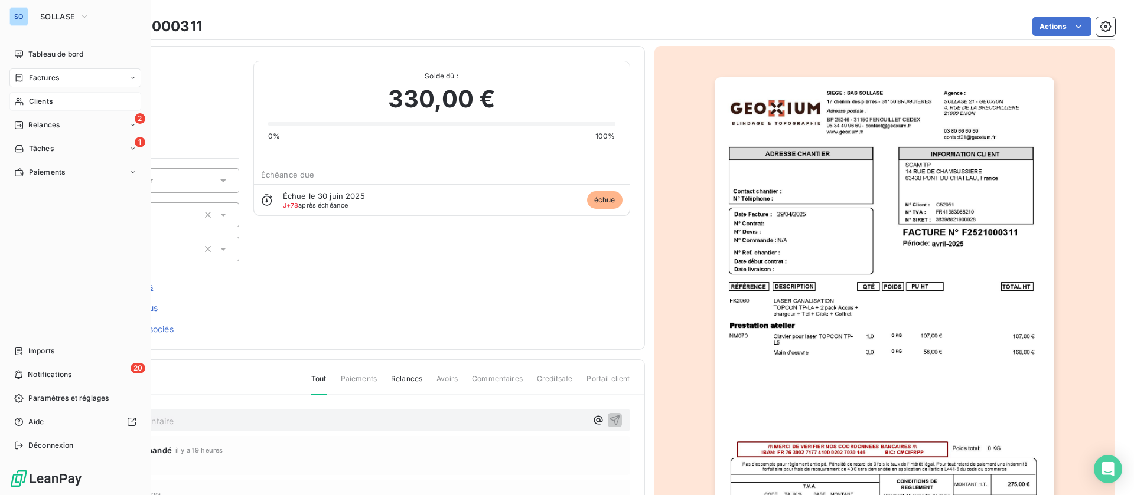
click at [30, 101] on span "Clients" at bounding box center [41, 101] width 24 height 11
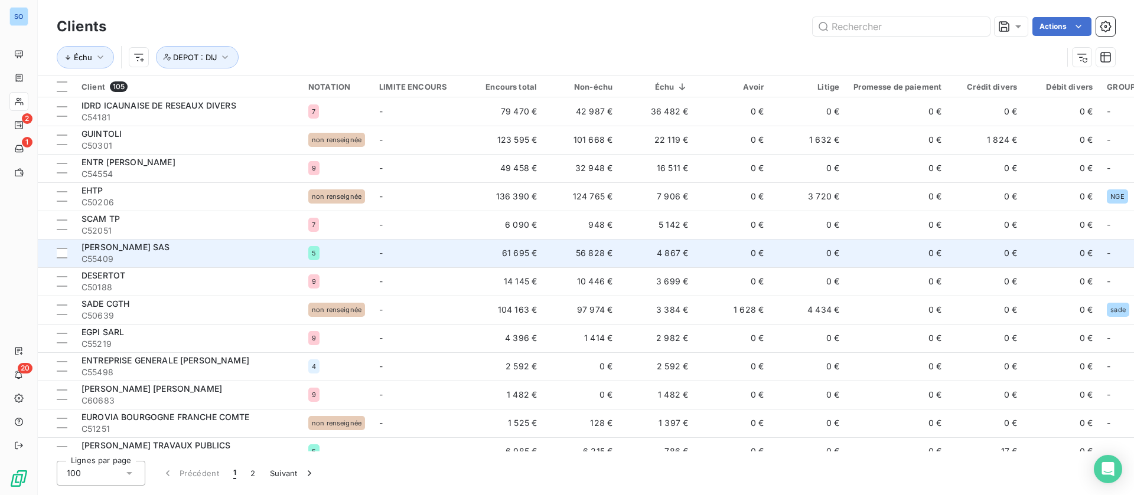
click at [718, 252] on td "0 €" at bounding box center [733, 253] width 76 height 28
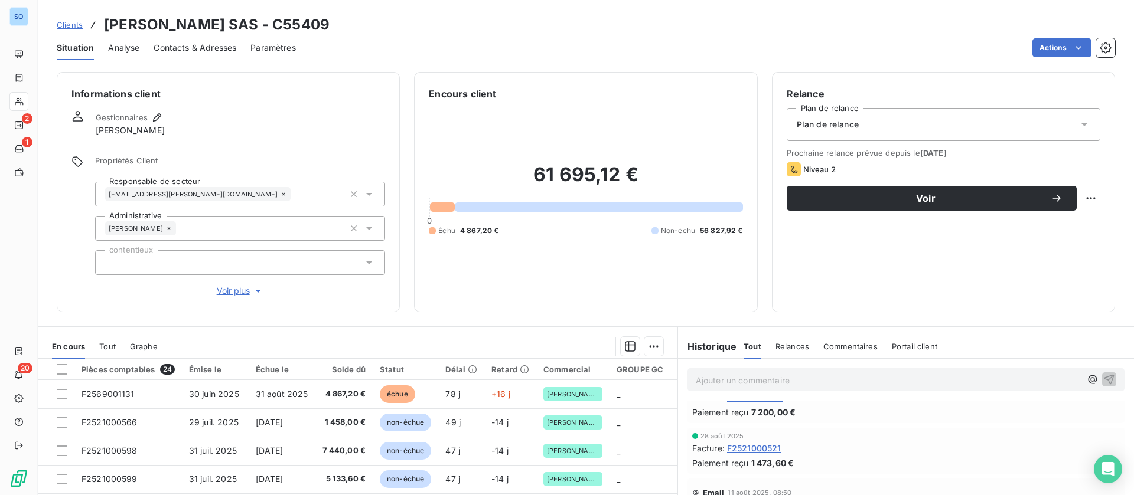
scroll to position [354, 0]
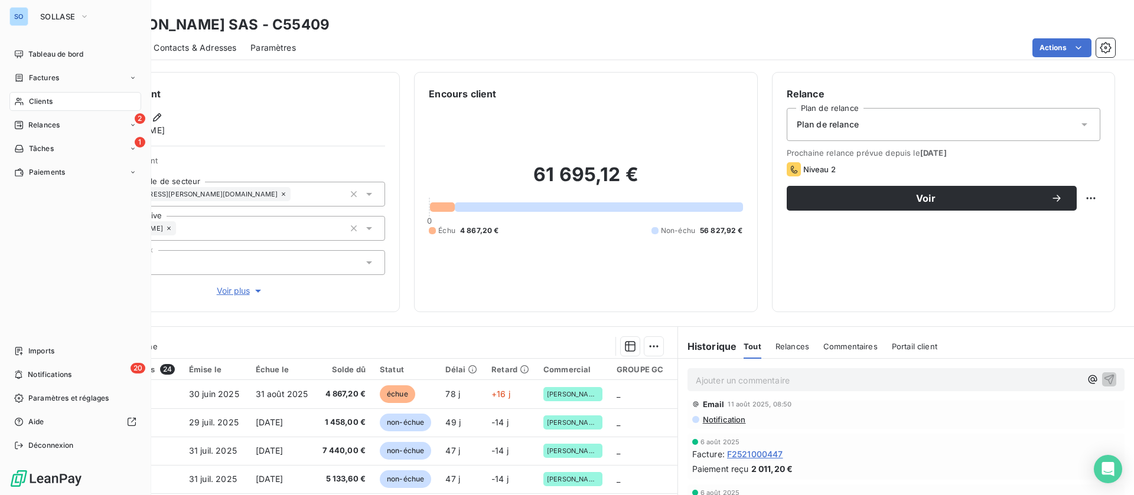
click at [60, 99] on div "Clients" at bounding box center [75, 101] width 132 height 19
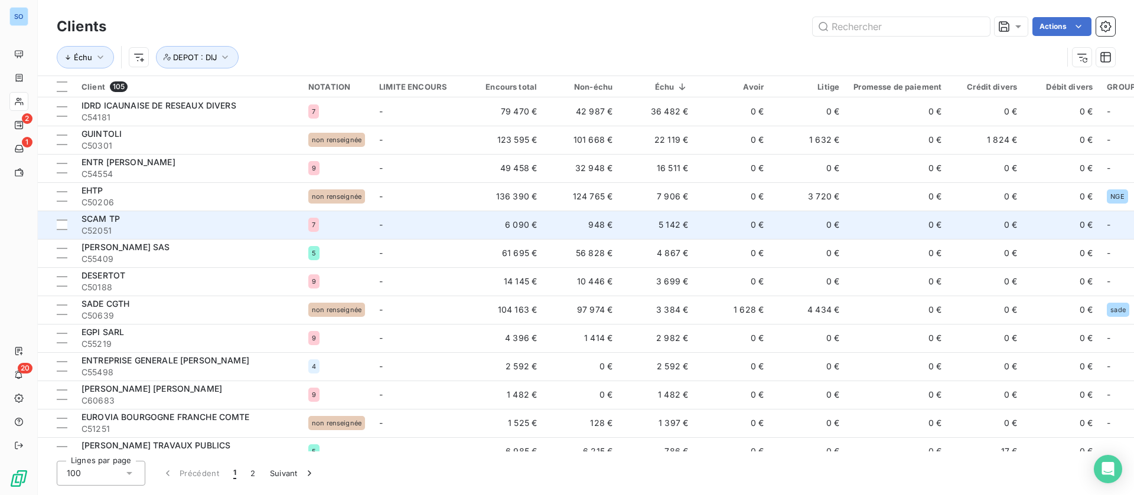
scroll to position [89, 0]
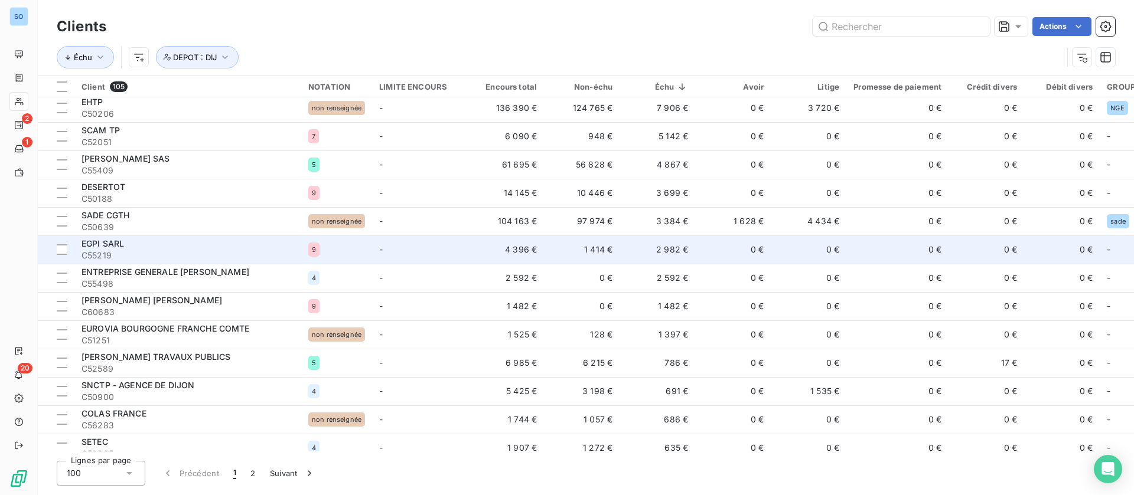
click at [203, 256] on span "C55219" at bounding box center [187, 256] width 213 height 12
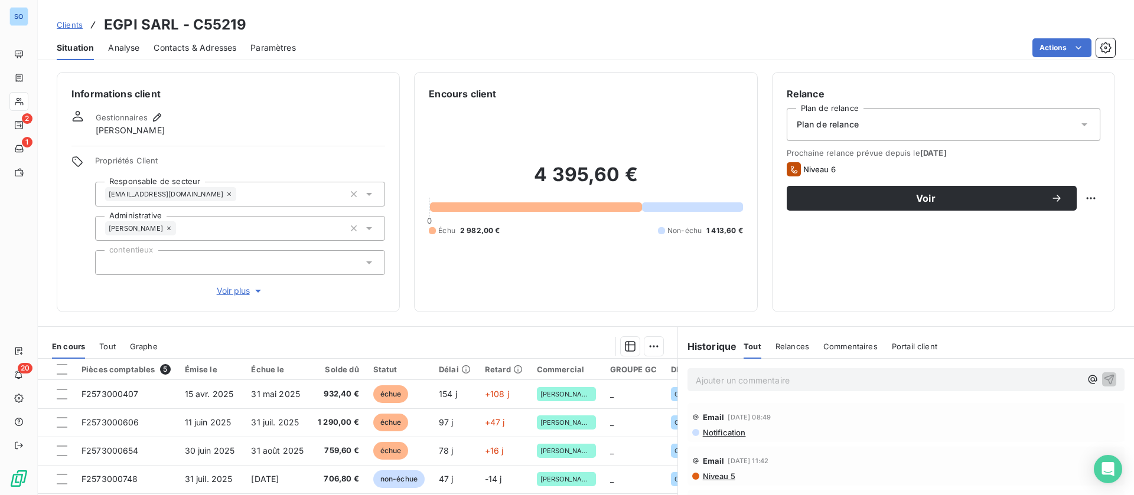
click at [238, 288] on span "Voir plus" at bounding box center [240, 291] width 47 height 12
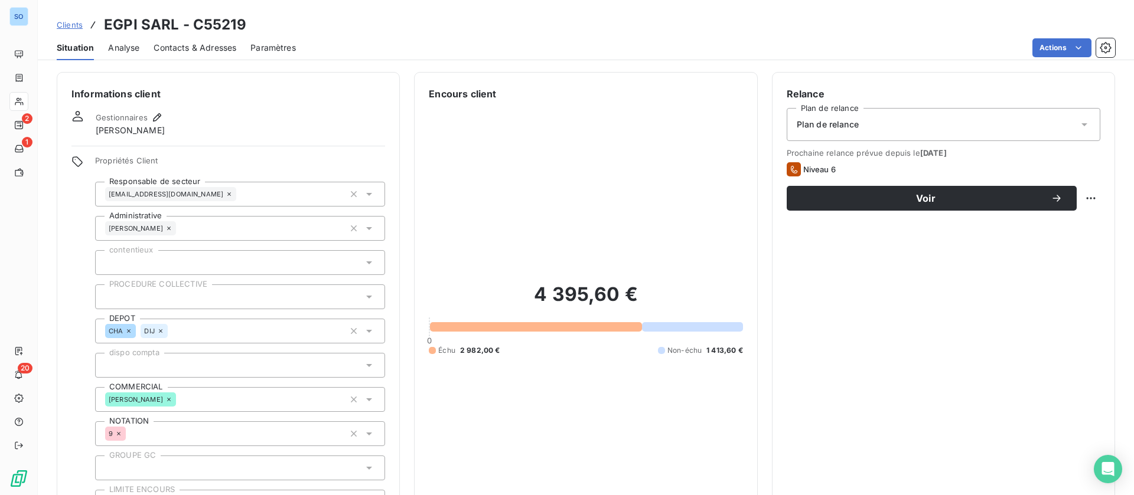
drag, startPoint x: 164, startPoint y: 330, endPoint x: 181, endPoint y: 335, distance: 18.1
click at [163, 330] on icon at bounding box center [160, 331] width 7 height 7
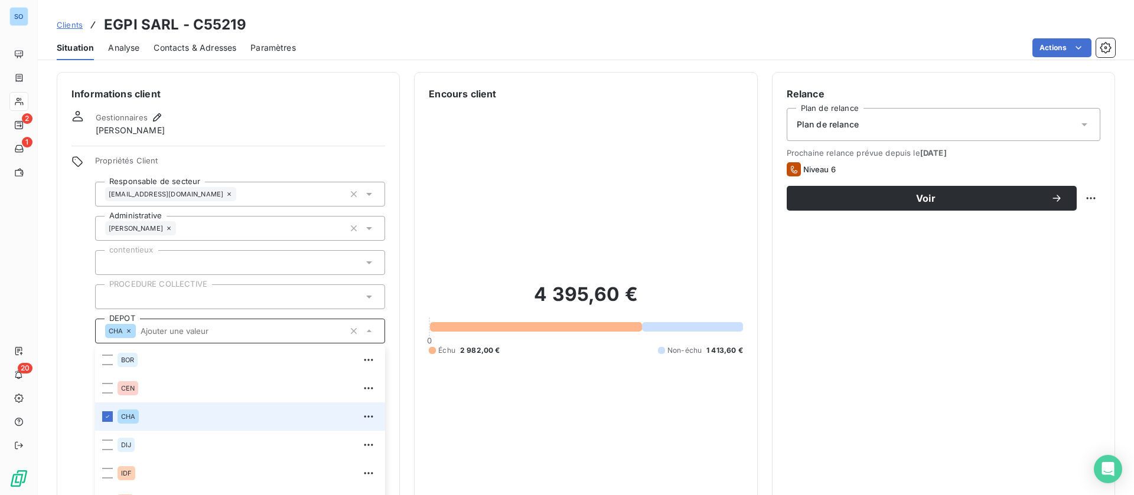
click at [162, 330] on input "text" at bounding box center [240, 331] width 208 height 11
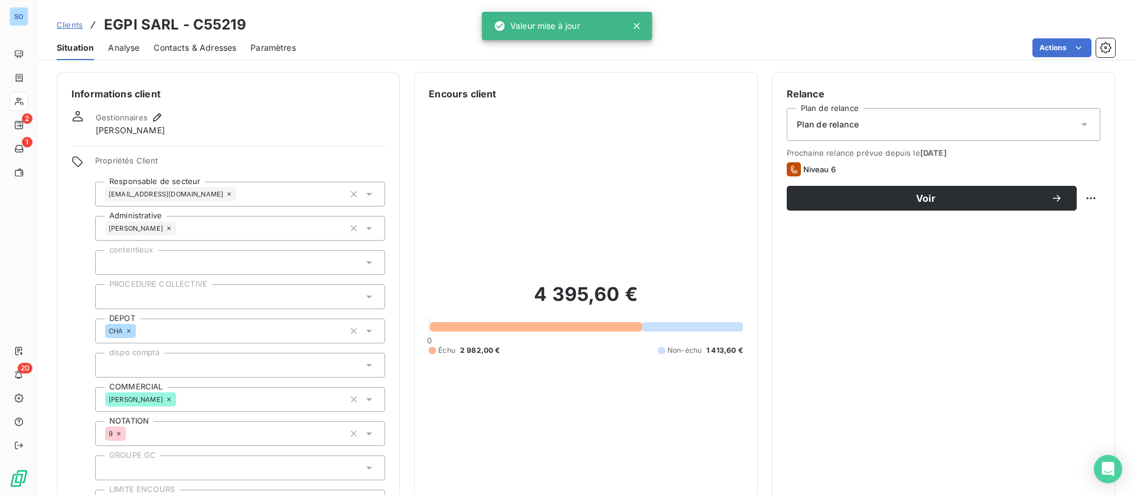
click at [285, 129] on div "Gestionnaires Olivier Bracq" at bounding box center [228, 123] width 314 height 26
drag, startPoint x: 76, startPoint y: 23, endPoint x: 95, endPoint y: 23, distance: 19.5
click at [76, 23] on span "Clients" at bounding box center [70, 24] width 26 height 9
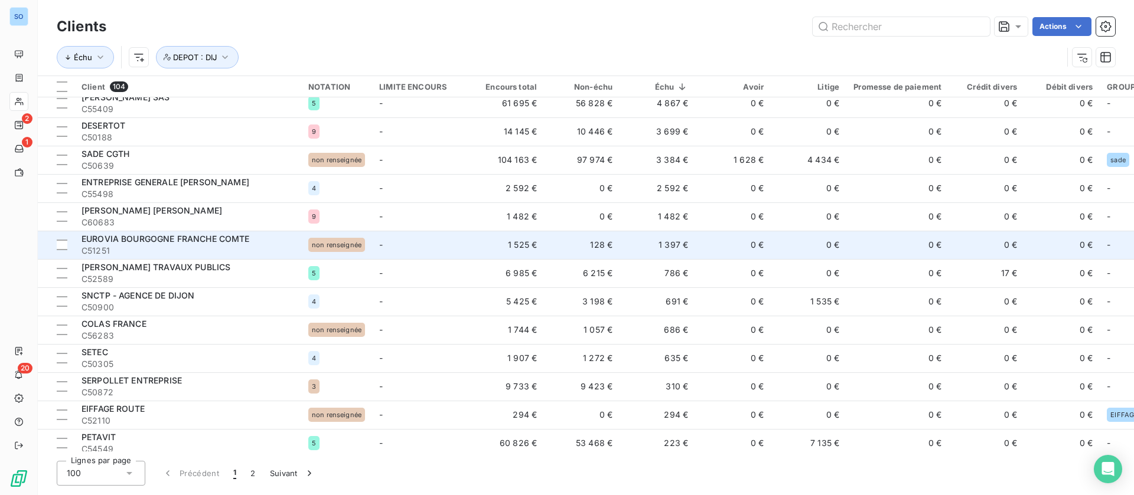
scroll to position [177, 0]
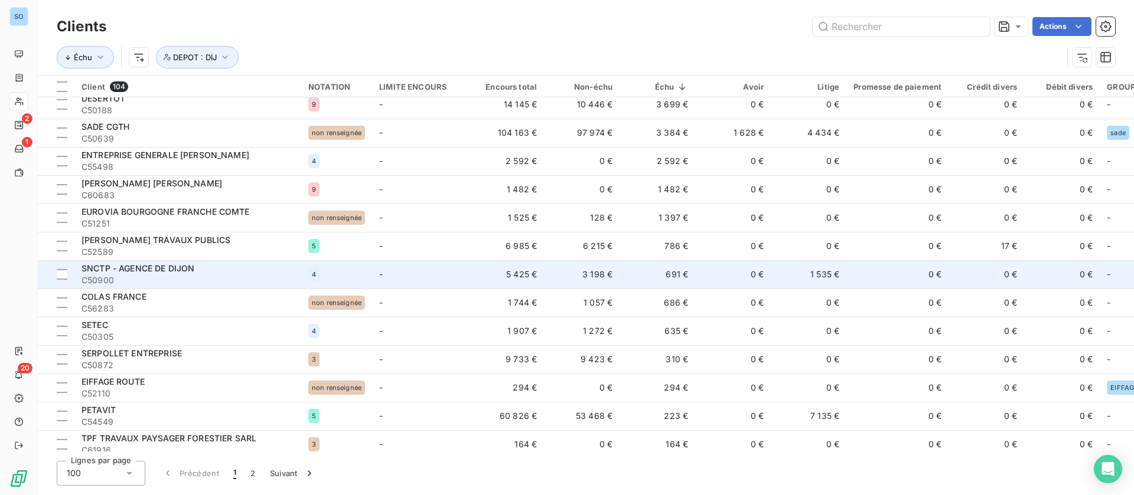
click at [705, 270] on td "0 €" at bounding box center [733, 274] width 76 height 28
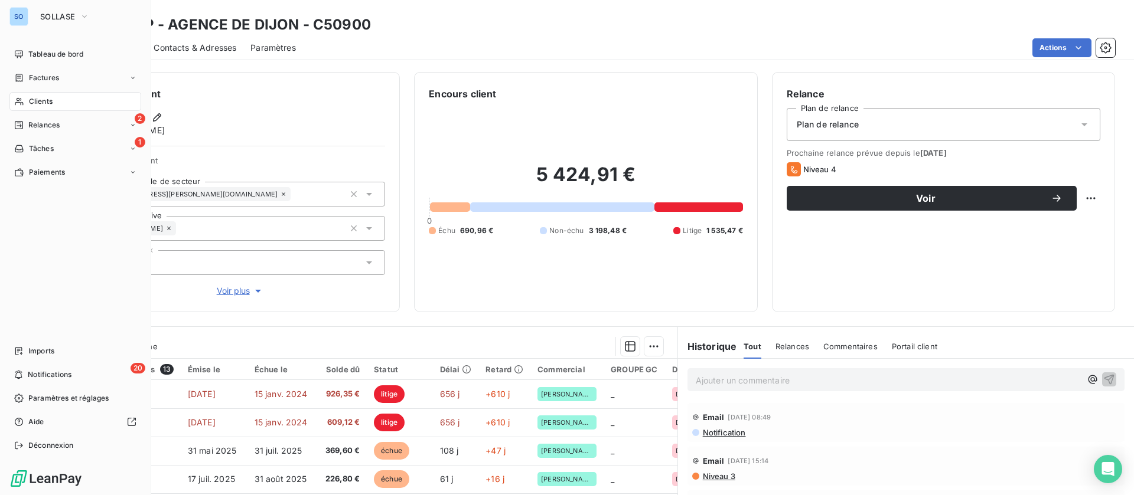
click at [39, 103] on span "Clients" at bounding box center [41, 101] width 24 height 11
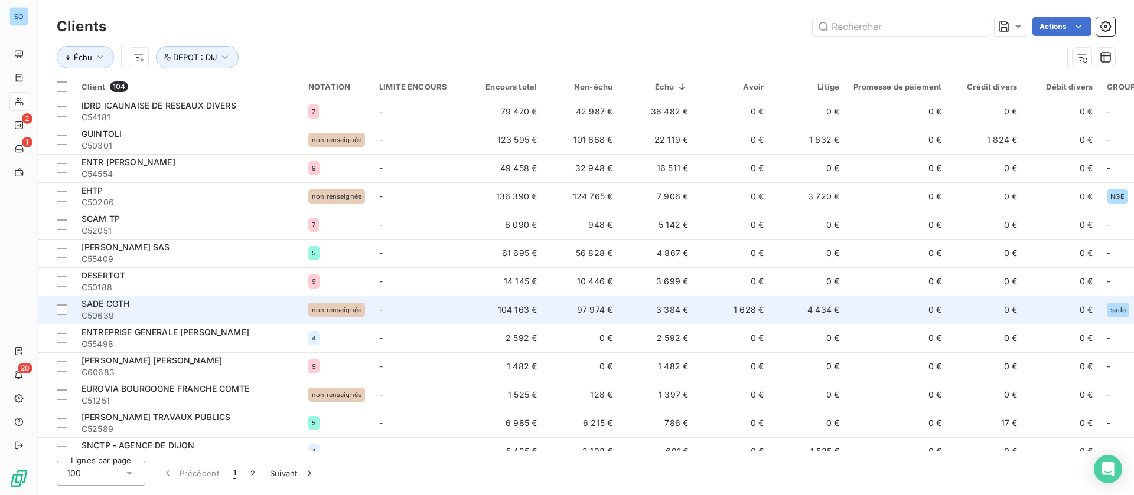
scroll to position [89, 0]
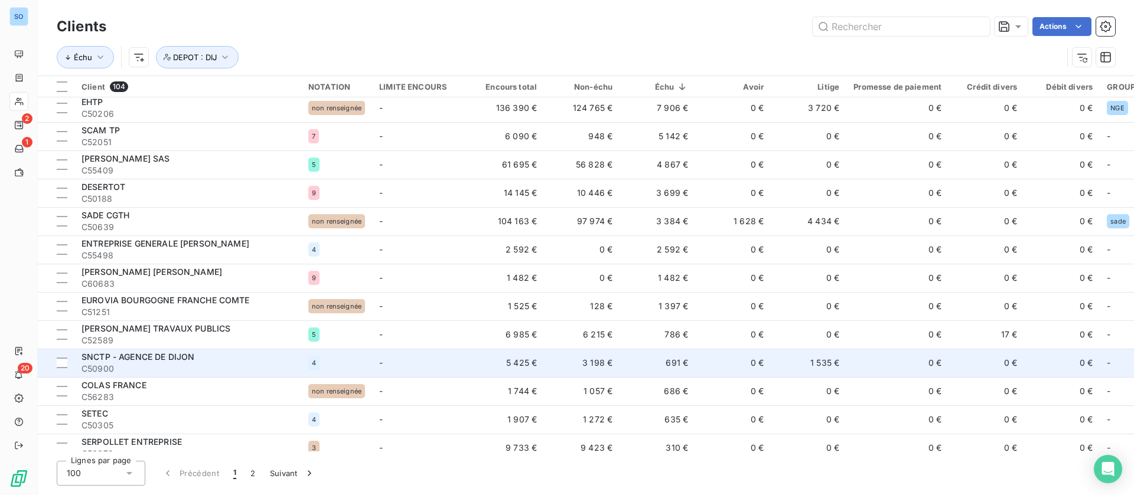
click at [395, 356] on td "-" at bounding box center [420, 363] width 96 height 28
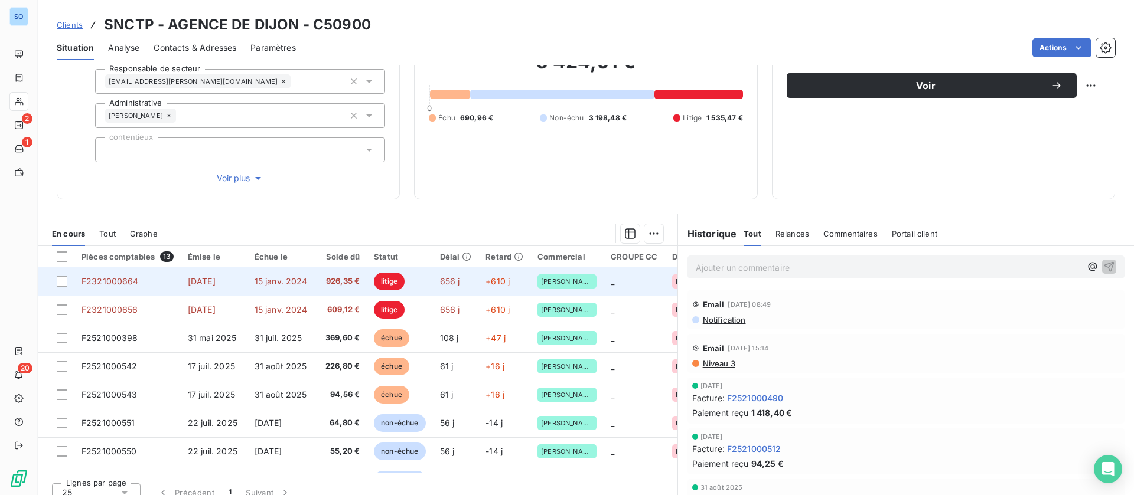
scroll to position [126, 0]
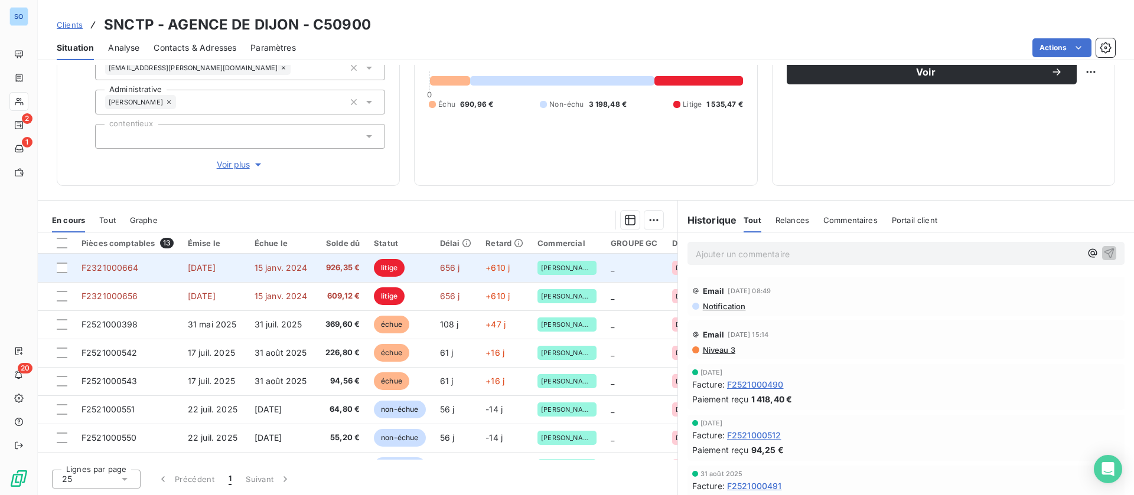
click at [188, 272] on span "[DATE]" at bounding box center [202, 268] width 28 height 10
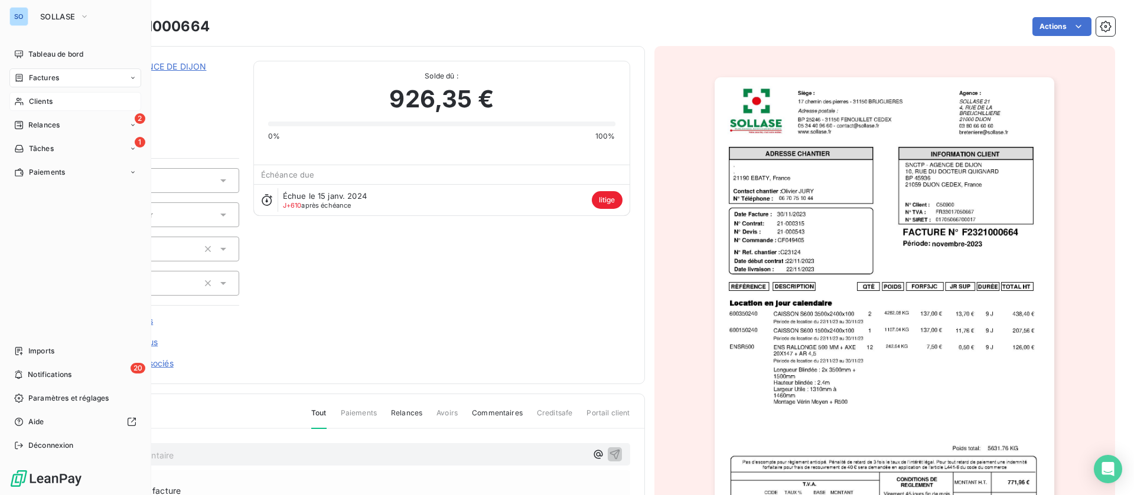
click at [28, 104] on div "Clients" at bounding box center [75, 101] width 132 height 19
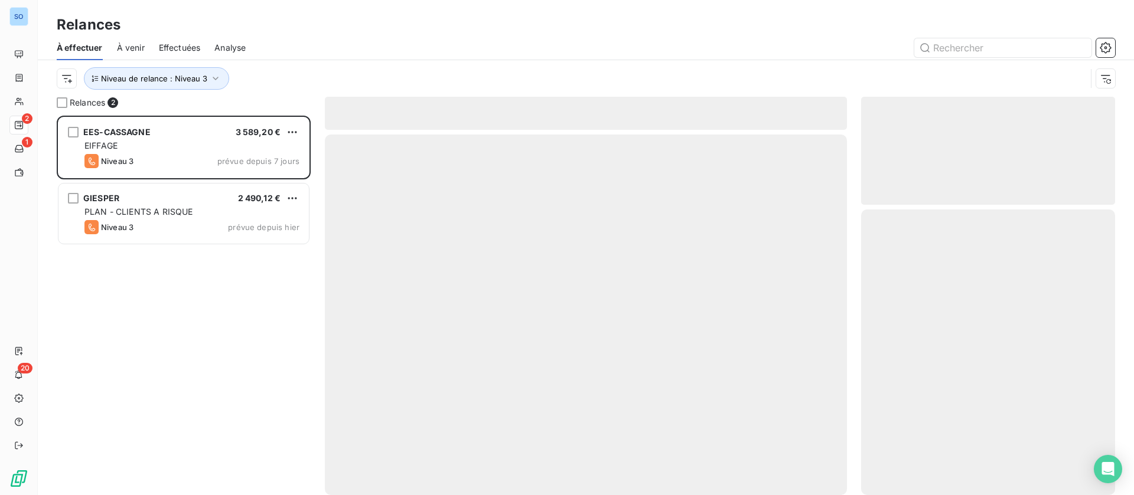
scroll to position [366, 240]
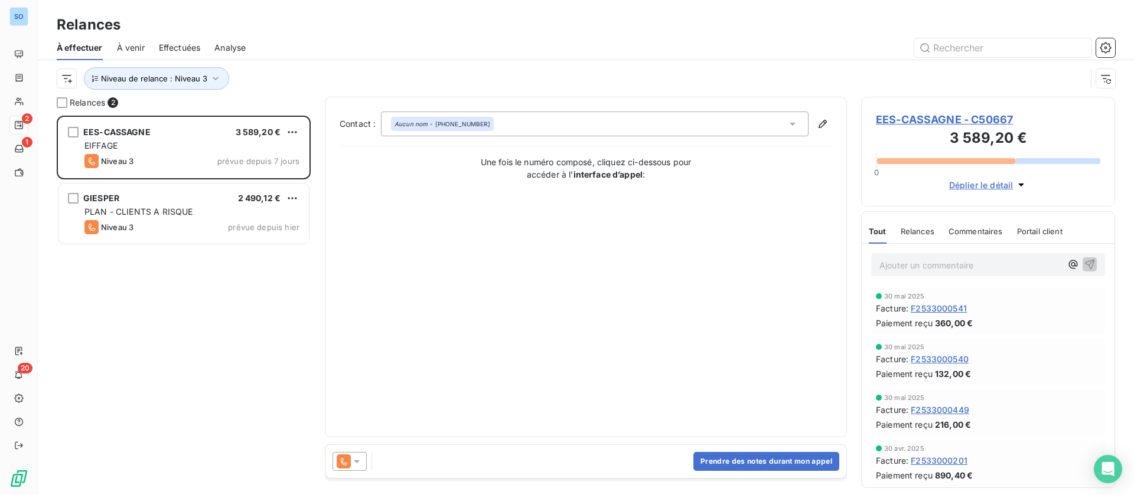
click at [178, 45] on span "Effectuées" at bounding box center [180, 48] width 42 height 12
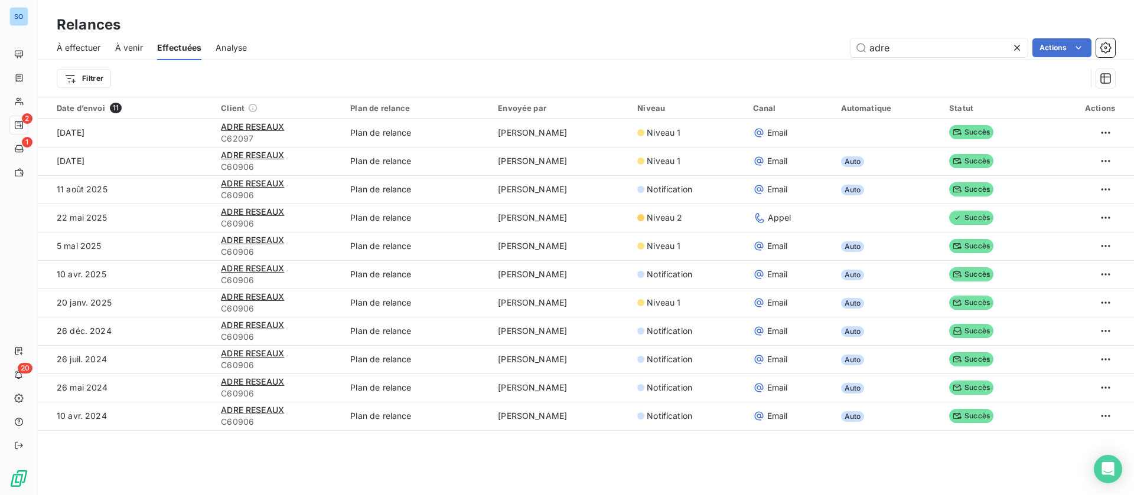
drag, startPoint x: 934, startPoint y: 44, endPoint x: 781, endPoint y: 43, distance: 153.0
click at [781, 43] on div "adre Actions" at bounding box center [688, 47] width 854 height 19
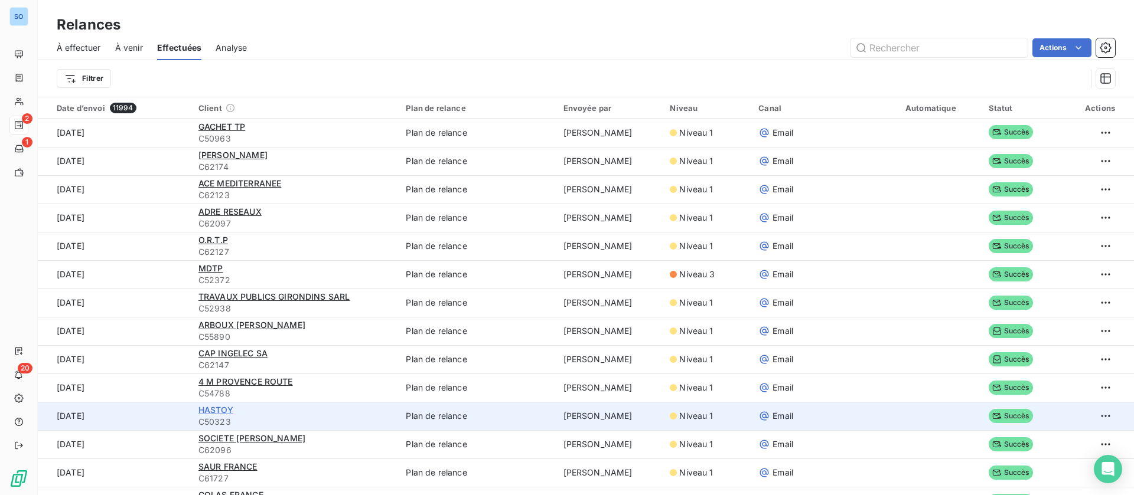
drag, startPoint x: 201, startPoint y: 406, endPoint x: 227, endPoint y: 407, distance: 25.4
click at [201, 406] on span "HASTOY" at bounding box center [215, 410] width 35 height 10
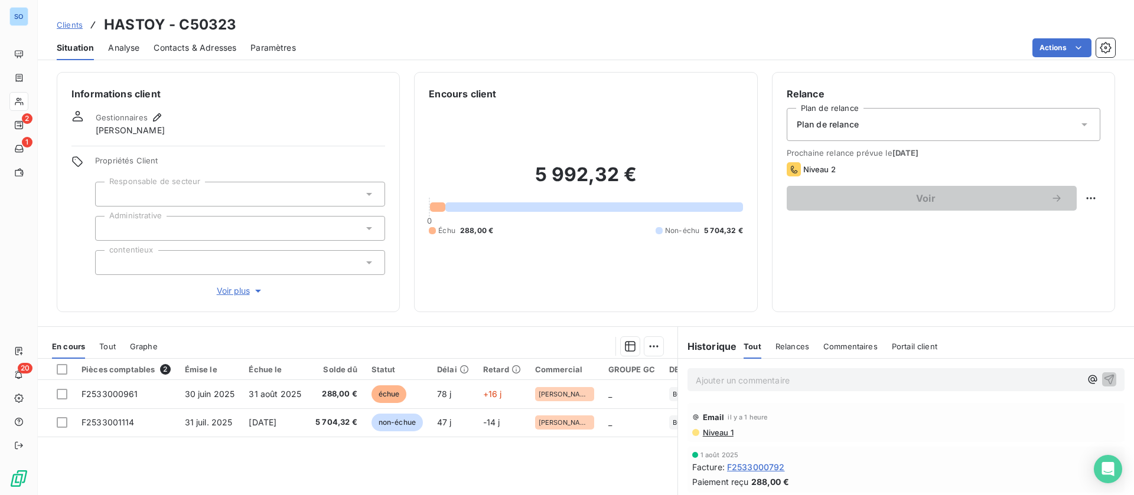
scroll to position [89, 0]
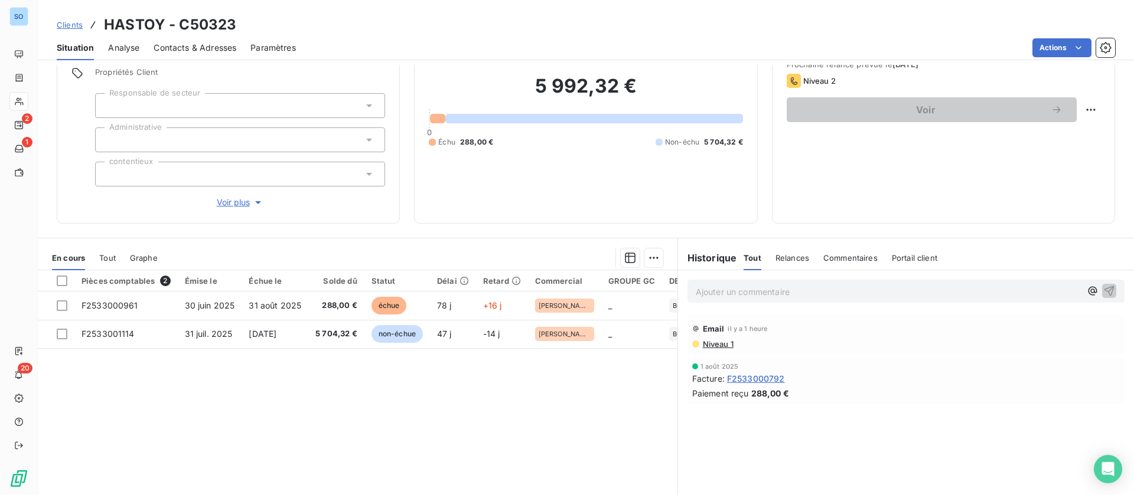
click at [759, 379] on span "F2533000792" at bounding box center [756, 379] width 58 height 12
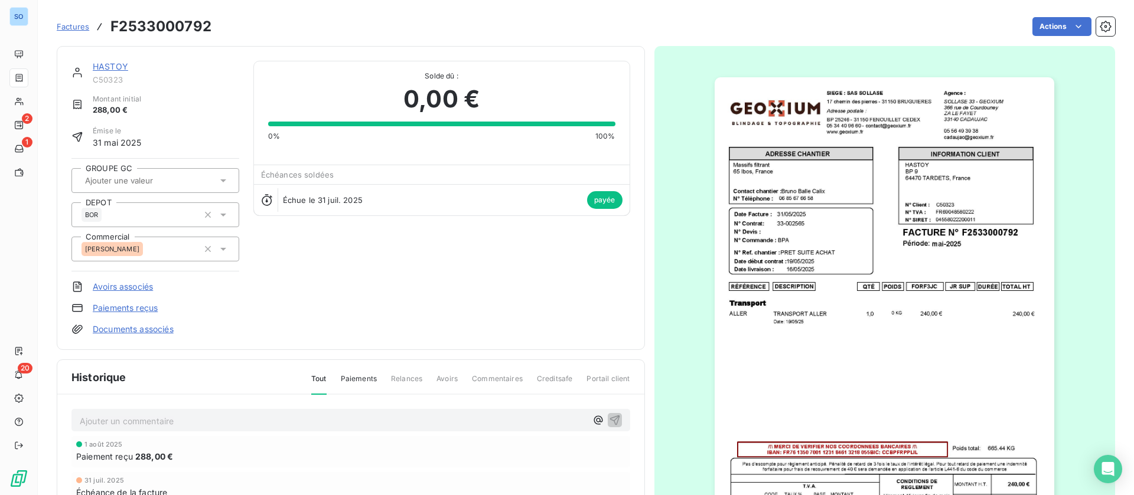
click at [118, 66] on link "HASTOY" at bounding box center [110, 66] width 35 height 10
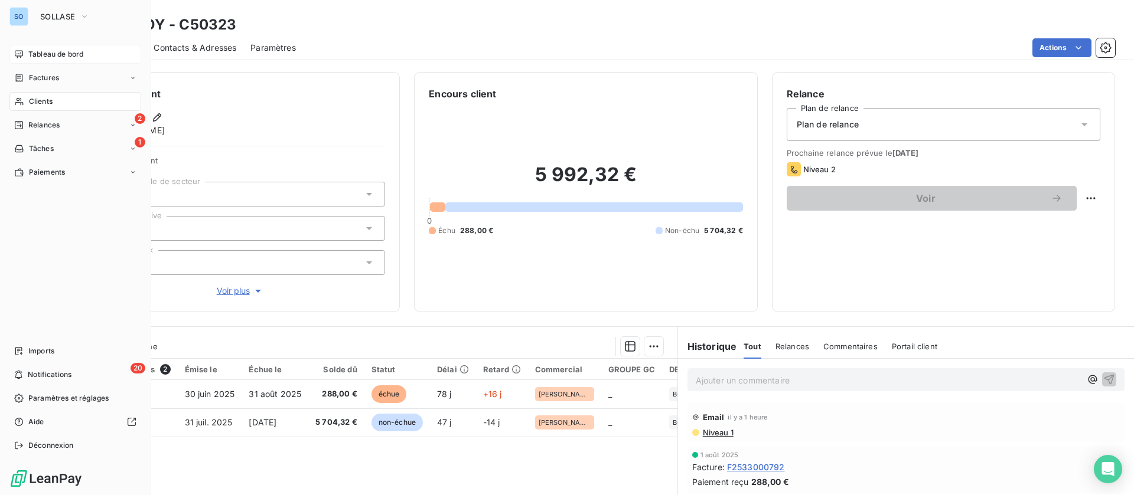
drag, startPoint x: 30, startPoint y: 54, endPoint x: 128, endPoint y: 71, distance: 99.0
click at [31, 54] on span "Tableau de bord" at bounding box center [55, 54] width 55 height 11
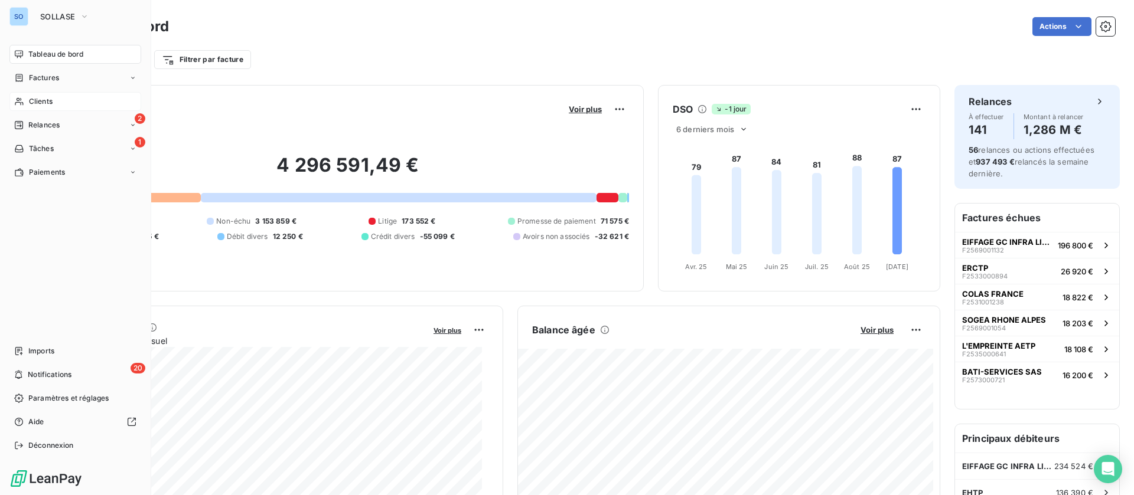
click at [40, 97] on span "Clients" at bounding box center [41, 101] width 24 height 11
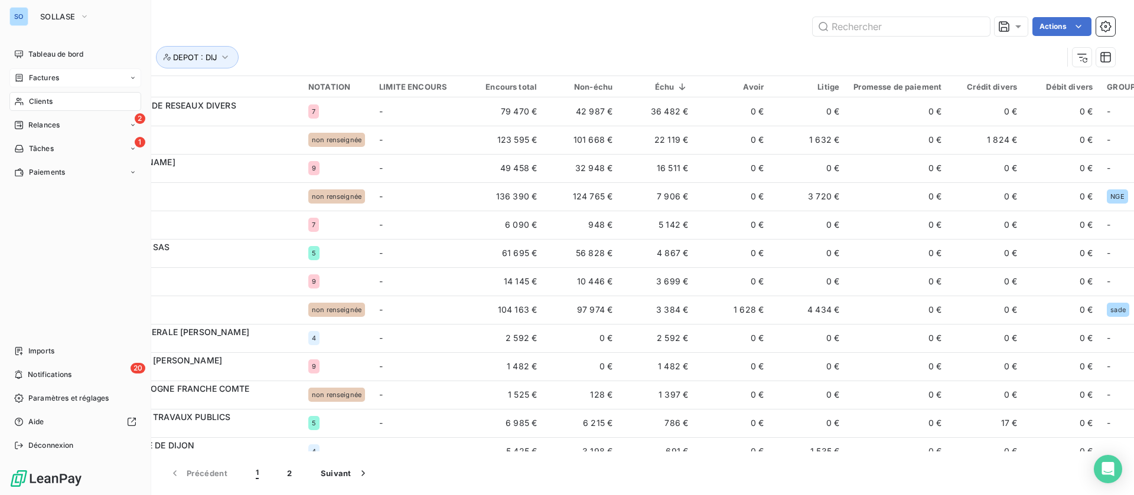
click at [53, 73] on span "Factures" at bounding box center [44, 78] width 30 height 11
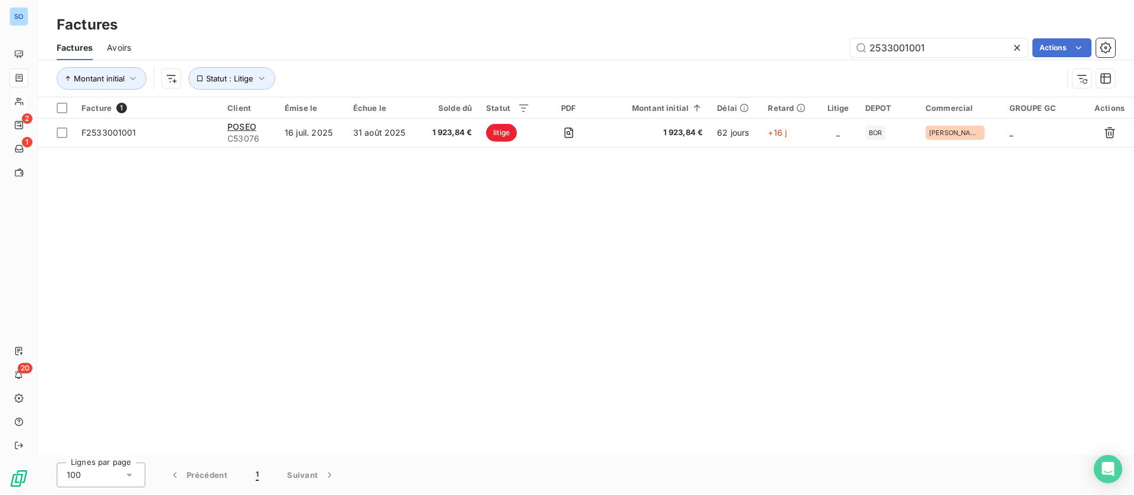
drag, startPoint x: 934, startPoint y: 52, endPoint x: 793, endPoint y: 51, distance: 140.6
click at [793, 51] on div "2533001001 Actions" at bounding box center [630, 47] width 970 height 19
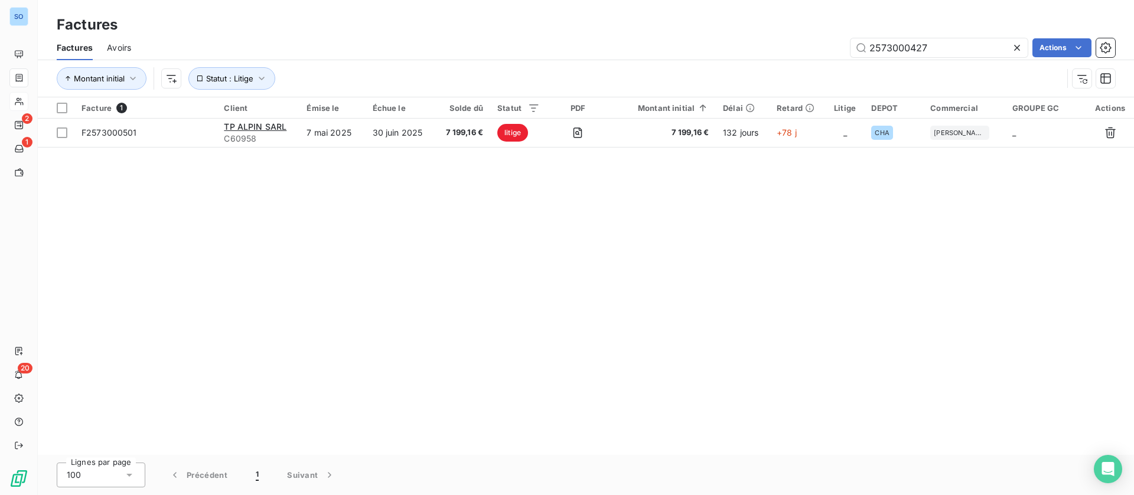
type input "2573000427"
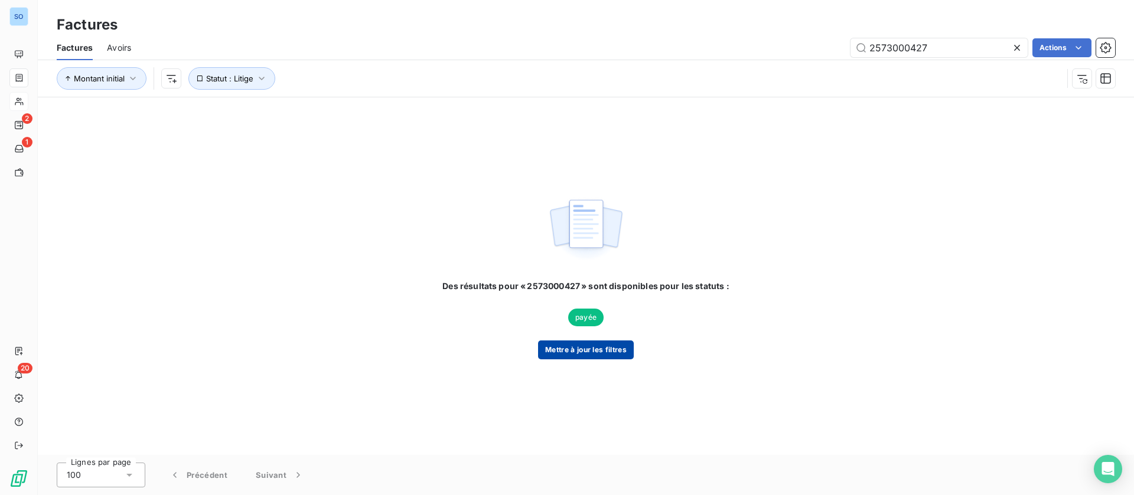
click at [557, 351] on button "Mettre à jour les filtres" at bounding box center [586, 350] width 96 height 19
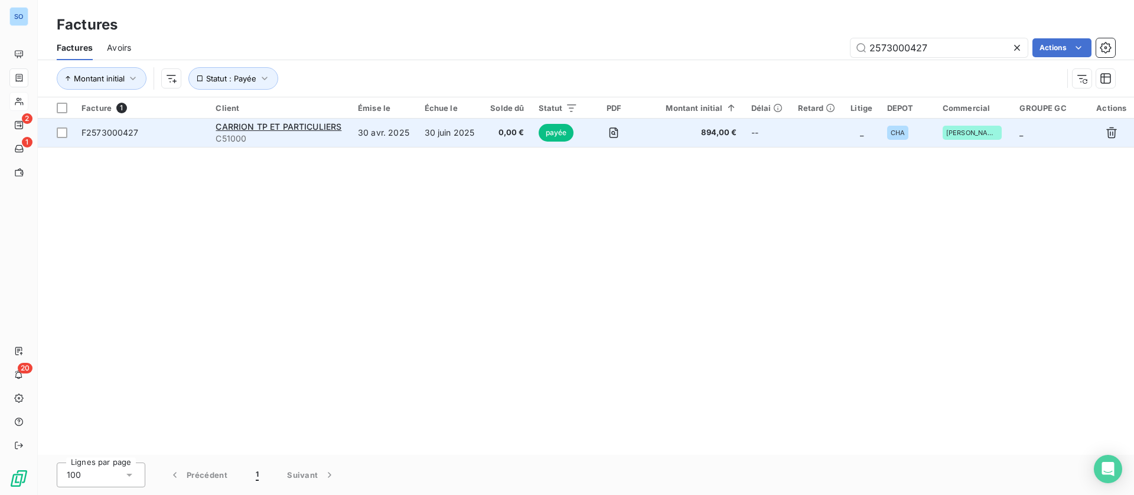
click at [475, 133] on td "30 juin 2025" at bounding box center [451, 133] width 66 height 28
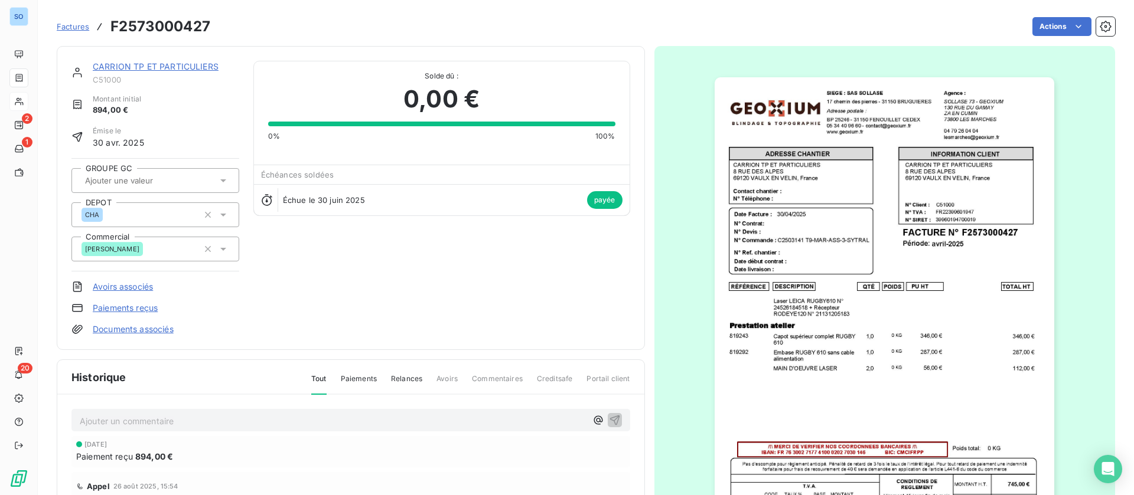
click at [141, 66] on link "CARRION TP ET PARTICULIERS" at bounding box center [156, 66] width 126 height 10
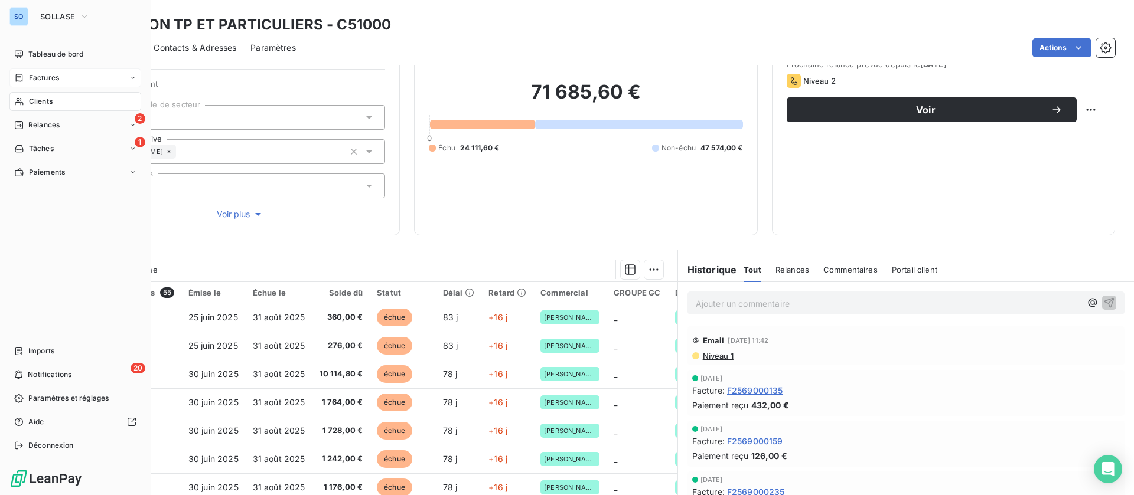
drag, startPoint x: 34, startPoint y: 97, endPoint x: 136, endPoint y: 83, distance: 103.1
click at [34, 97] on span "Clients" at bounding box center [41, 101] width 24 height 11
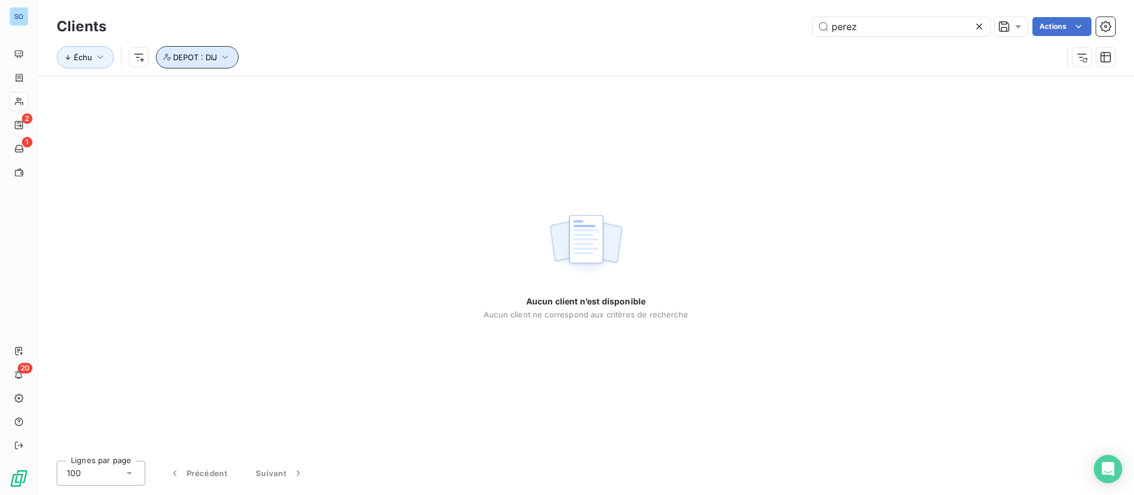
click at [211, 53] on button "DEPOT : DIJ" at bounding box center [197, 57] width 83 height 22
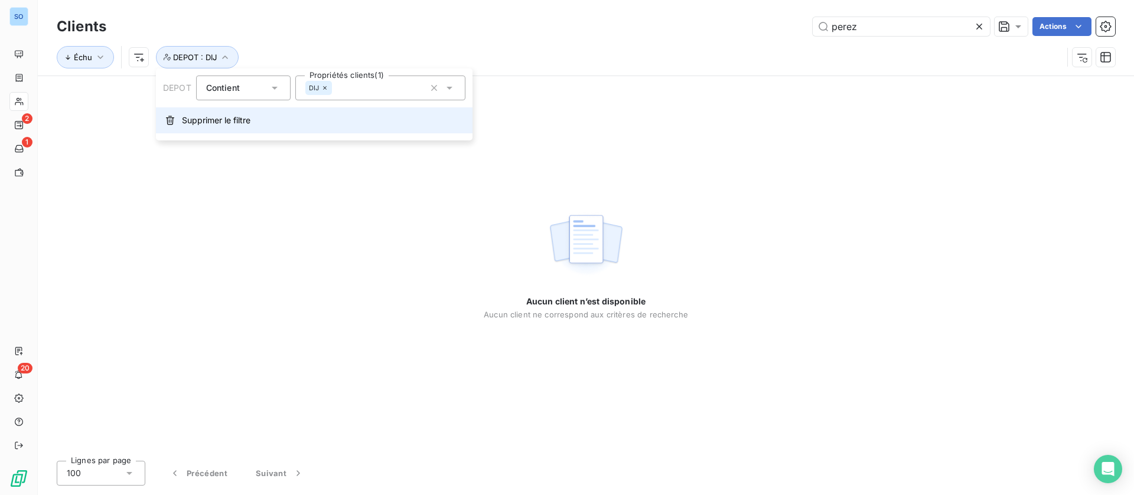
click at [196, 122] on span "Supprimer le filtre" at bounding box center [216, 121] width 69 height 12
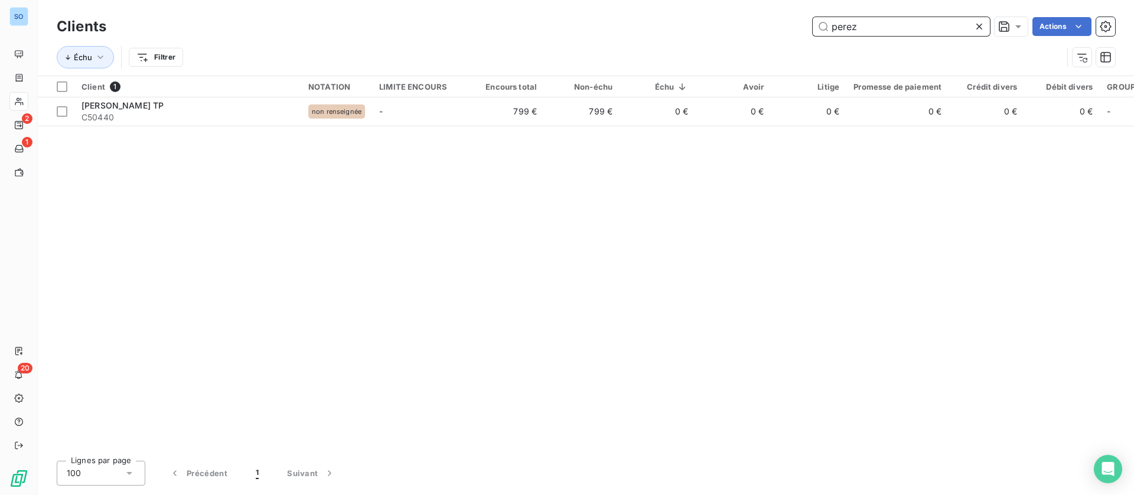
click at [885, 34] on input "perez" at bounding box center [901, 26] width 177 height 19
drag, startPoint x: 899, startPoint y: 26, endPoint x: 720, endPoint y: 28, distance: 178.9
click at [720, 28] on div "perez Actions" at bounding box center [617, 26] width 994 height 19
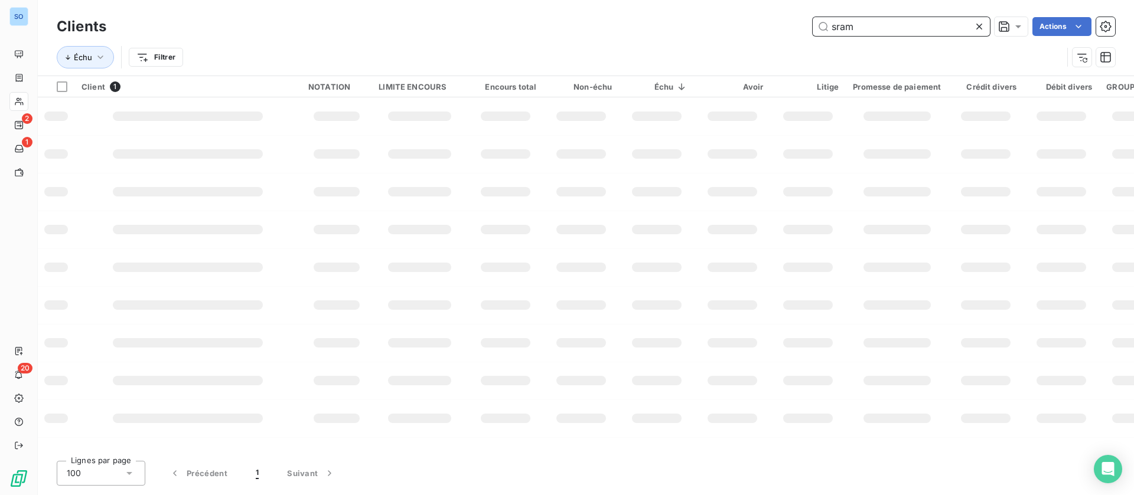
type input "sram"
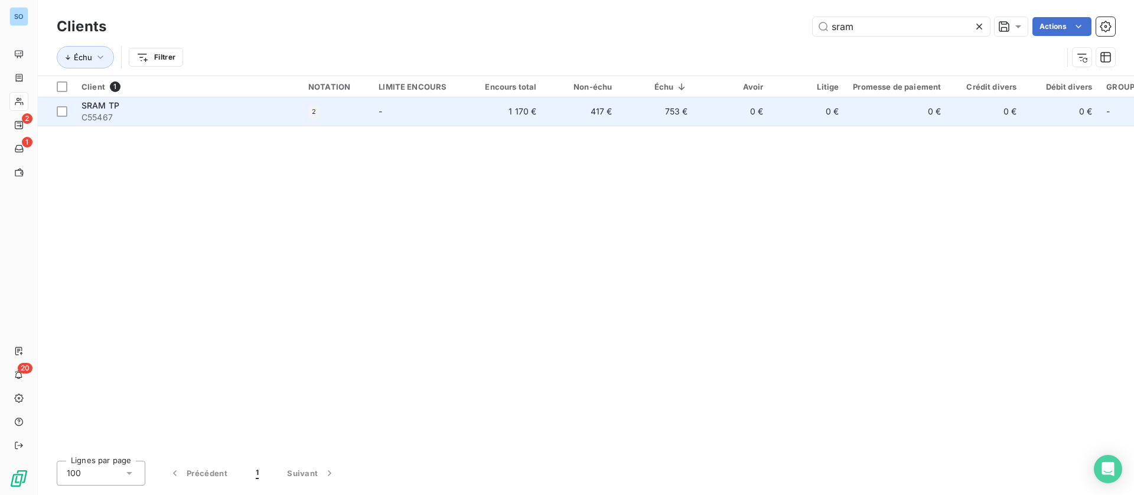
click at [674, 106] on td "753 €" at bounding box center [657, 111] width 76 height 28
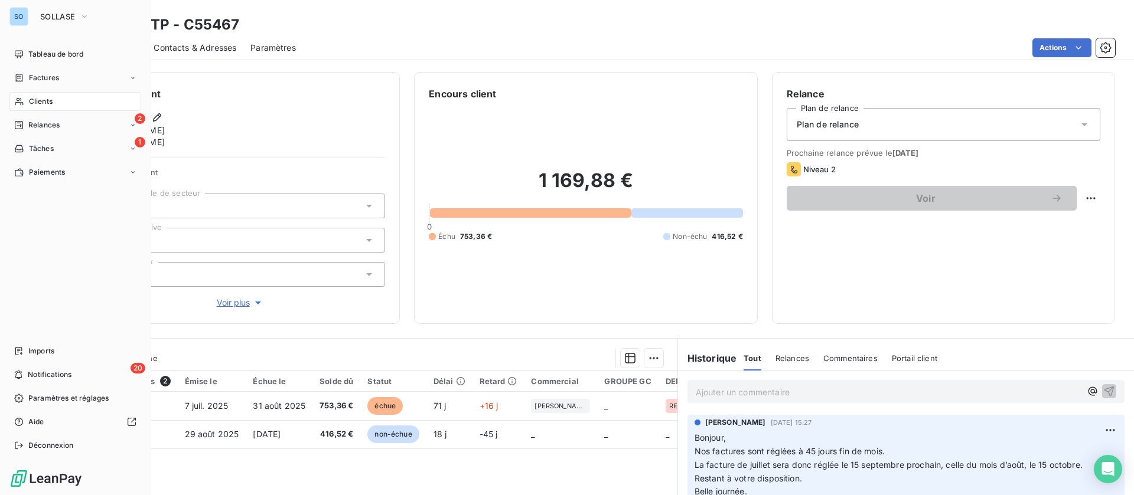
click at [37, 74] on span "Factures" at bounding box center [44, 78] width 30 height 11
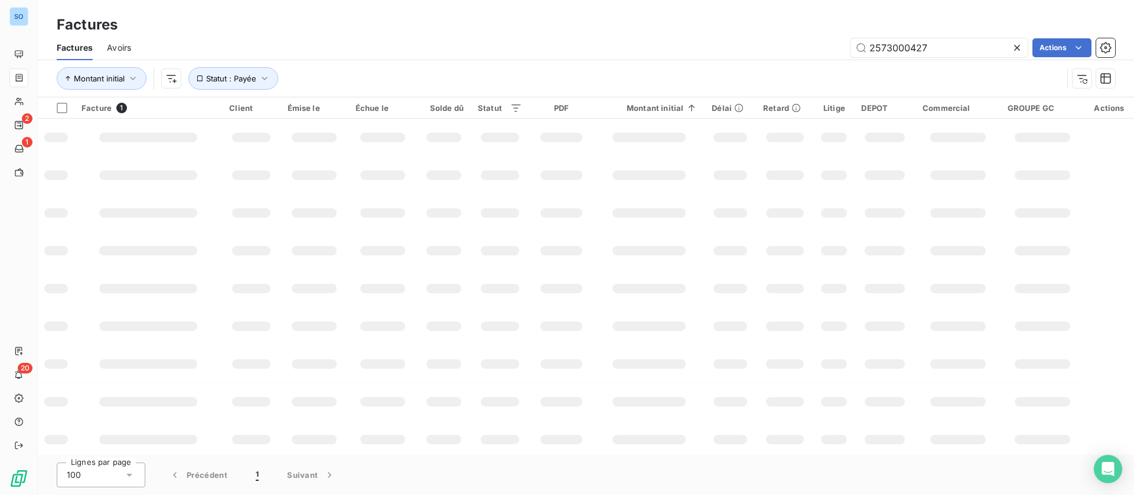
drag, startPoint x: 942, startPoint y: 49, endPoint x: 771, endPoint y: 39, distance: 171.0
click at [771, 39] on div "2573000427 Actions" at bounding box center [630, 47] width 970 height 19
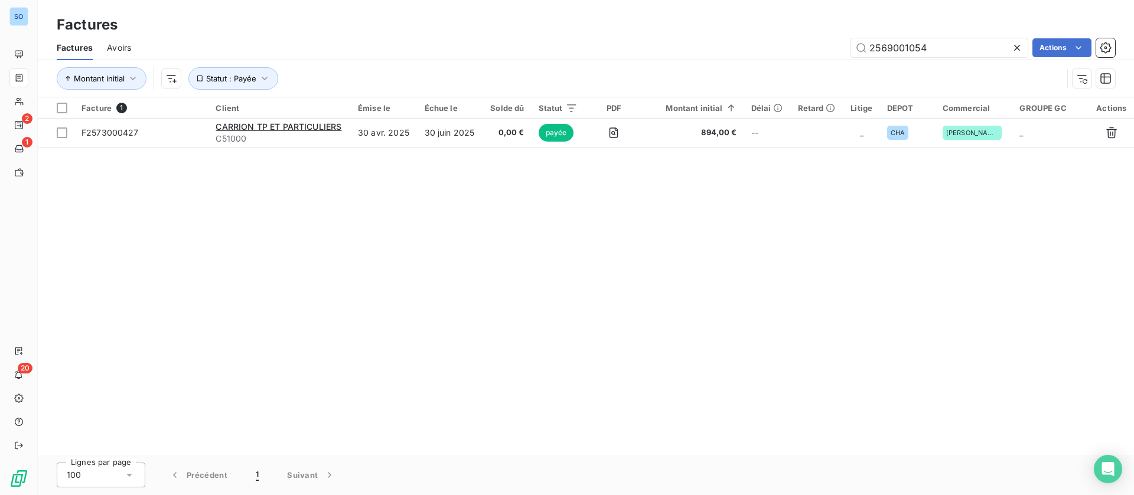
type input "2569001054"
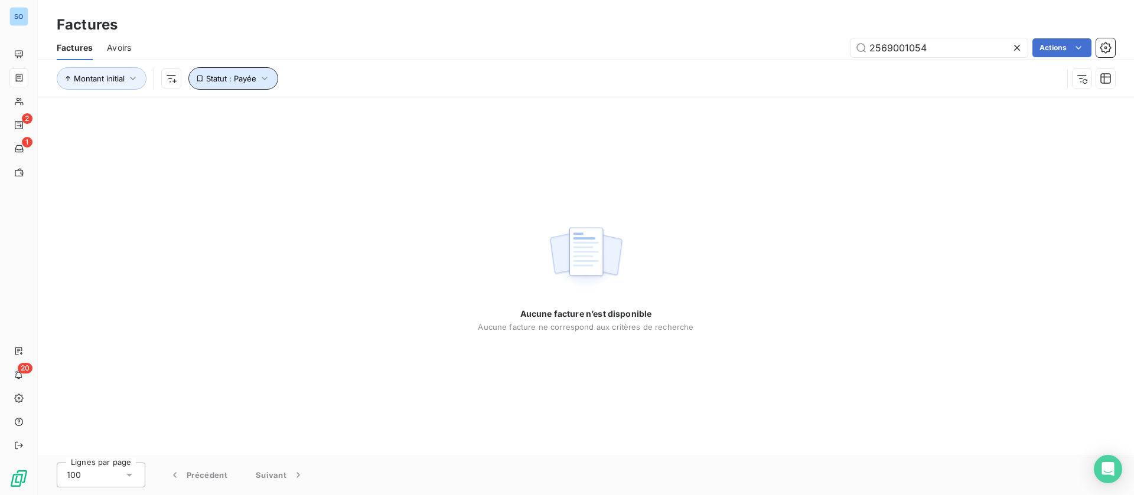
click at [248, 81] on span "Statut : Payée" at bounding box center [231, 78] width 50 height 9
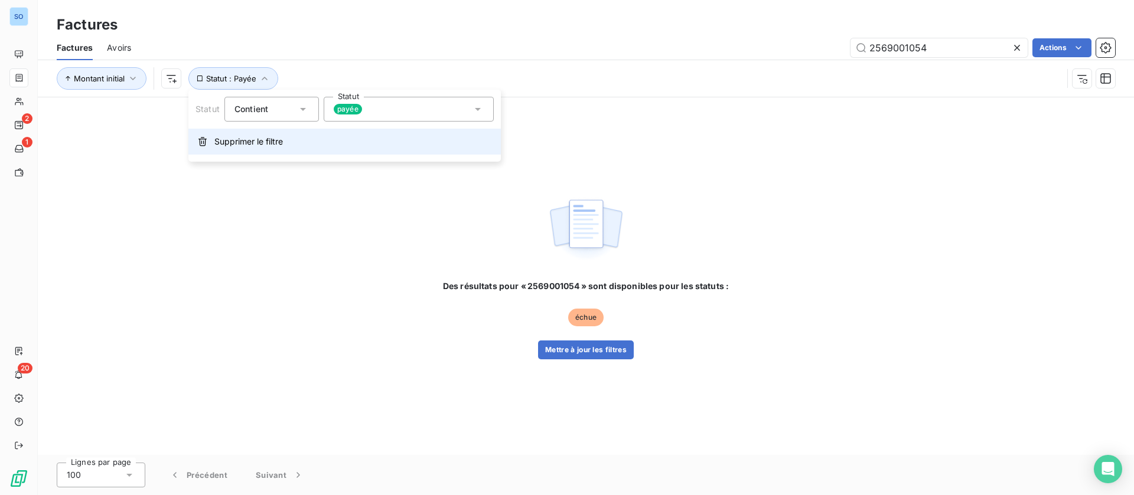
click at [250, 152] on button "Supprimer le filtre" at bounding box center [344, 142] width 312 height 26
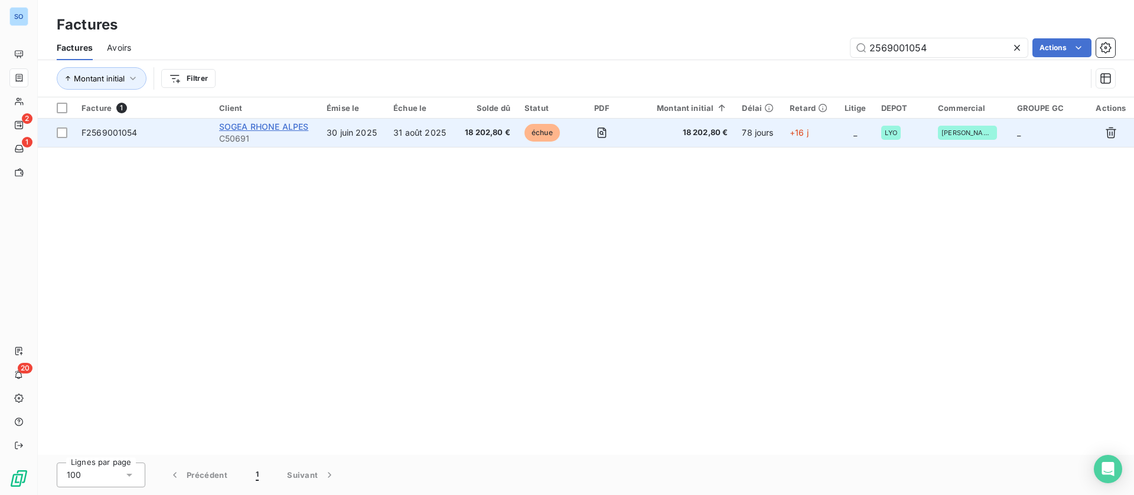
click at [272, 122] on span "SOGEA RHONE ALPES" at bounding box center [264, 127] width 90 height 10
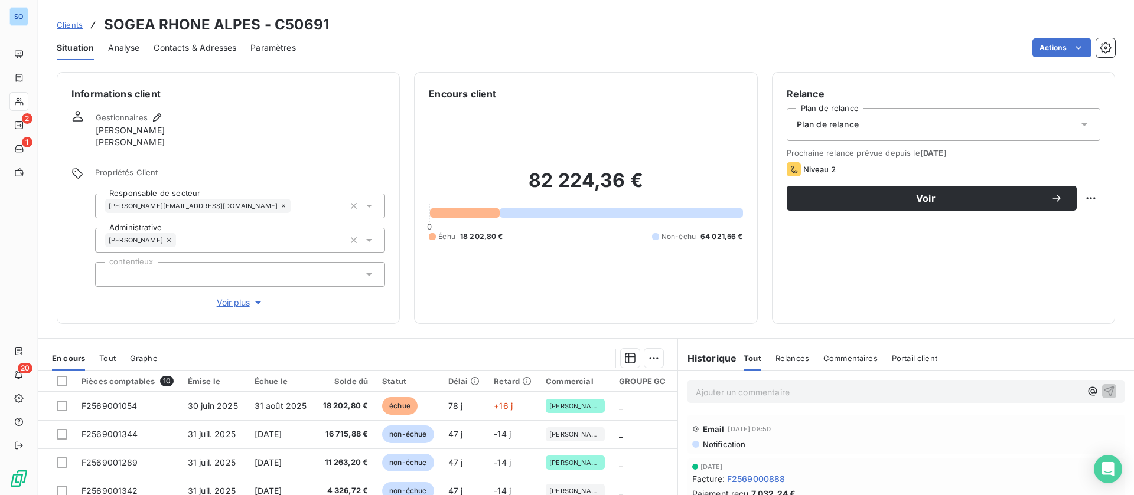
scroll to position [89, 0]
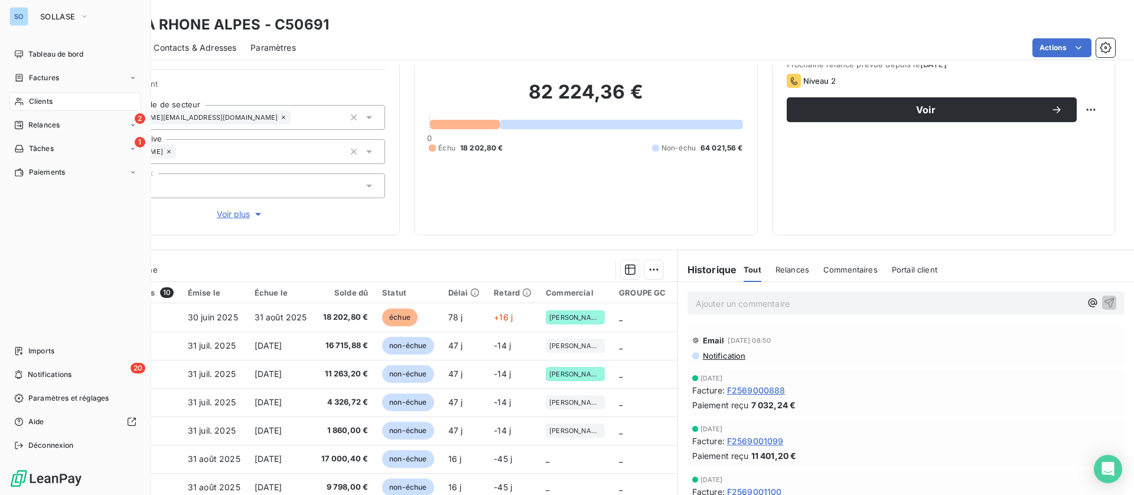
click at [44, 103] on span "Clients" at bounding box center [41, 101] width 24 height 11
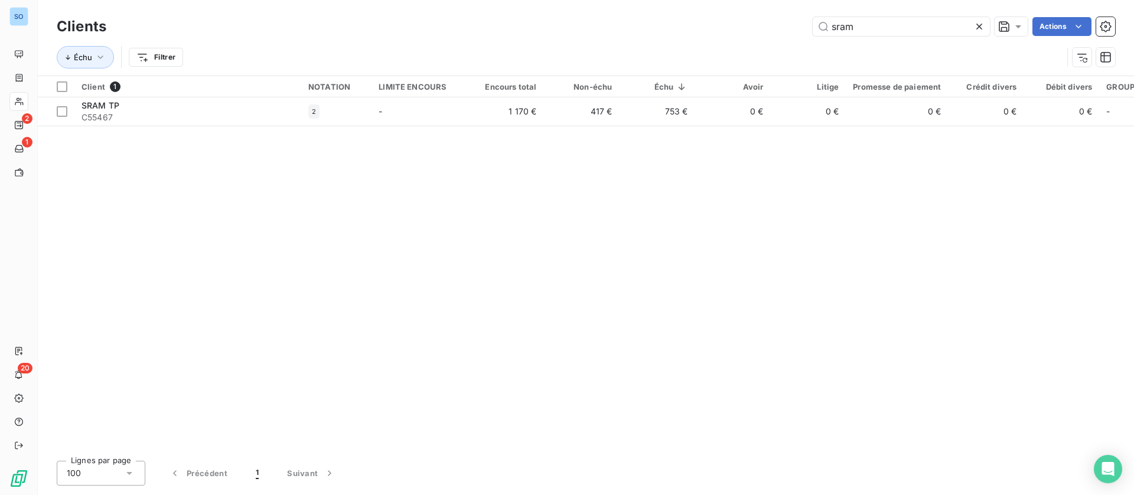
drag, startPoint x: 881, startPoint y: 31, endPoint x: 739, endPoint y: 29, distance: 141.2
click at [739, 29] on div "sram Actions" at bounding box center [617, 26] width 994 height 19
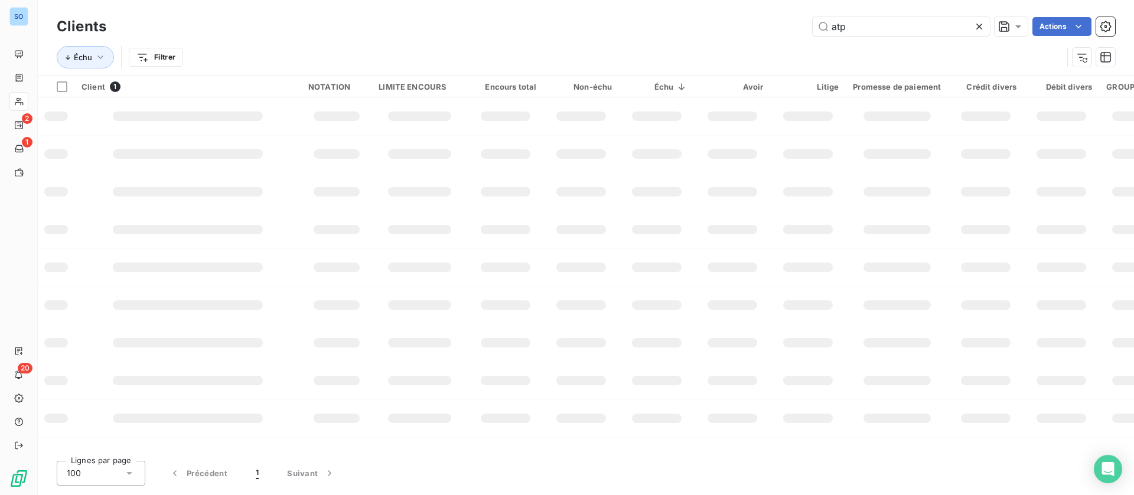
type input "atp"
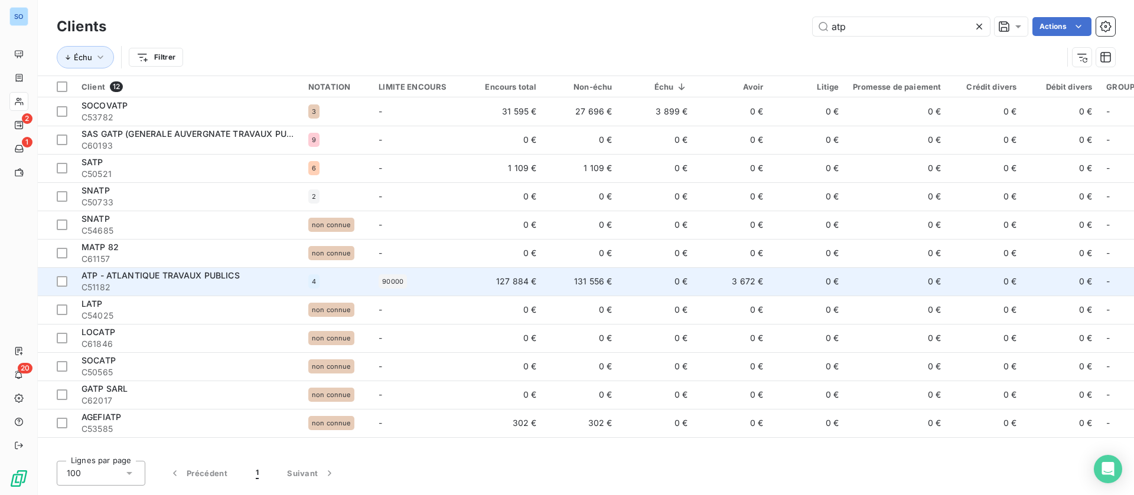
click at [447, 281] on div "90000" at bounding box center [420, 282] width 82 height 14
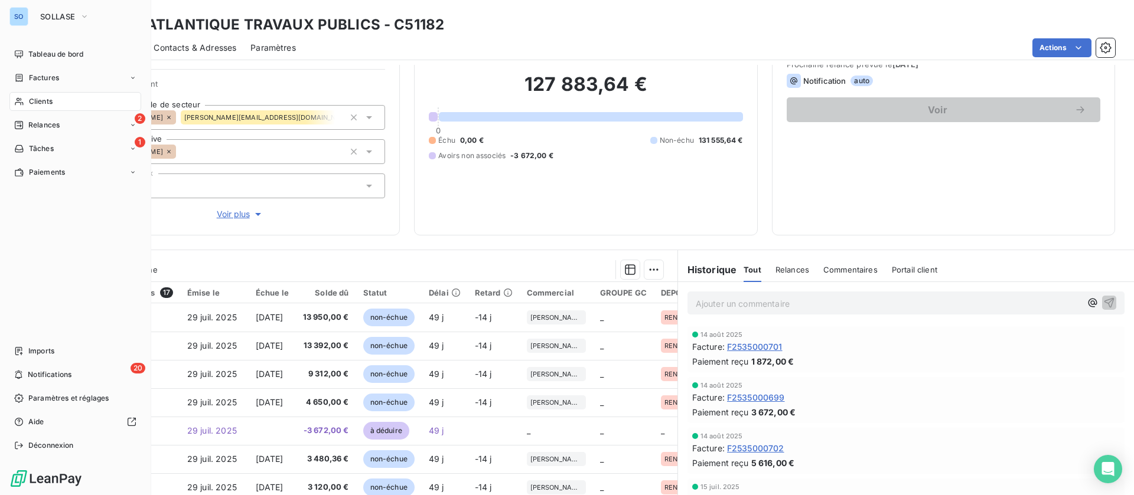
drag, startPoint x: 26, startPoint y: 109, endPoint x: 25, endPoint y: 97, distance: 11.9
click at [26, 109] on div "Clients" at bounding box center [75, 101] width 132 height 19
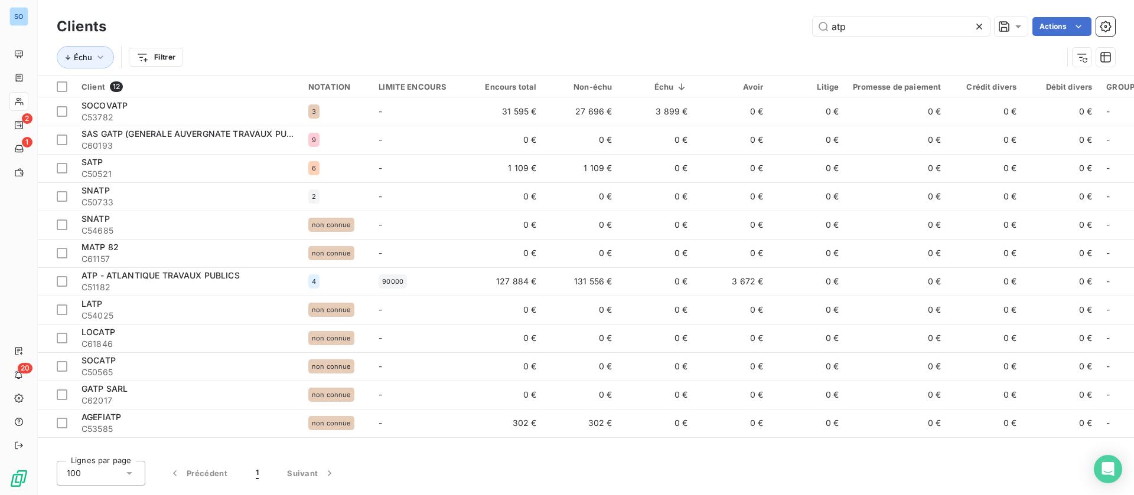
drag, startPoint x: 863, startPoint y: 28, endPoint x: 761, endPoint y: 25, distance: 102.8
click at [761, 25] on div "atp Actions" at bounding box center [617, 26] width 994 height 19
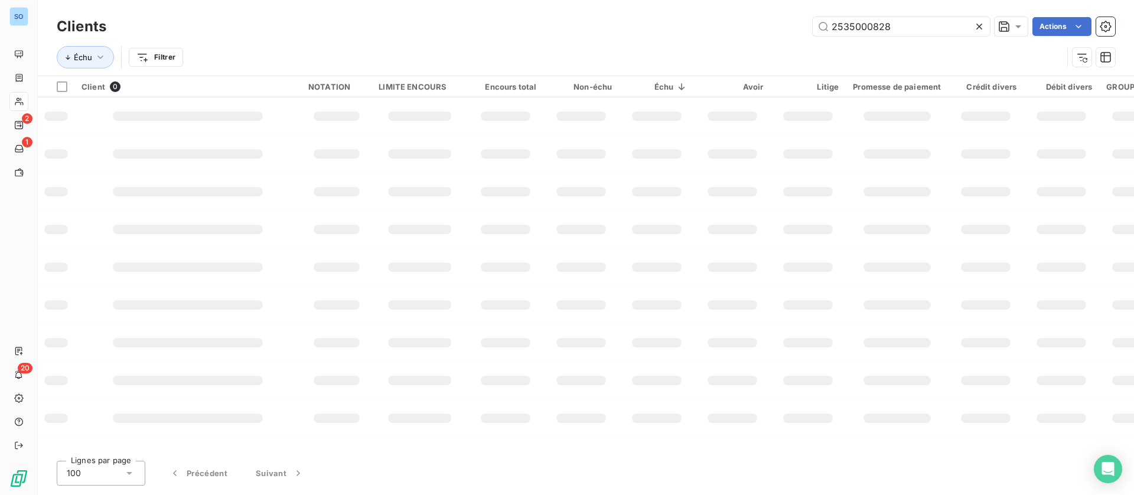
type input "2535000828"
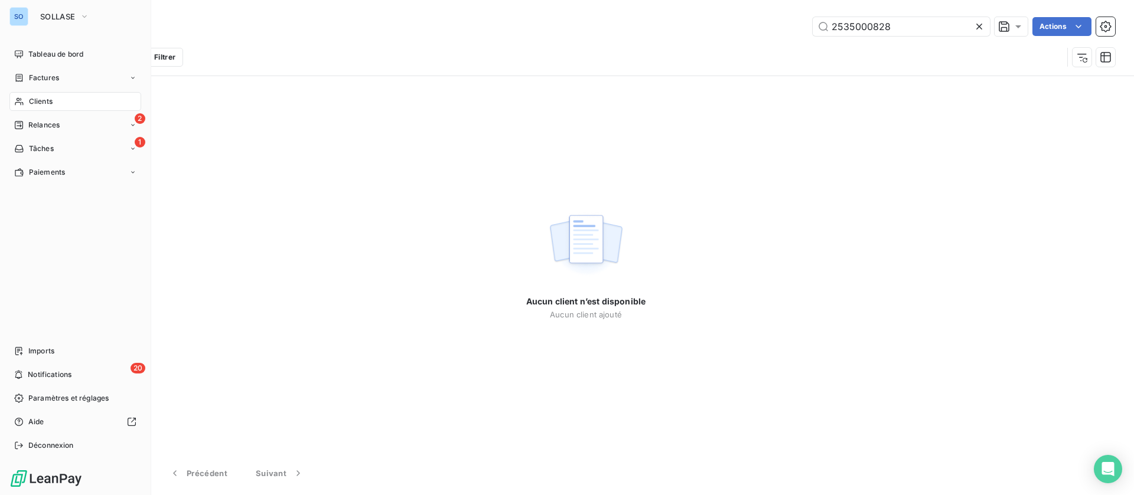
click at [40, 76] on span "Factures" at bounding box center [44, 78] width 30 height 11
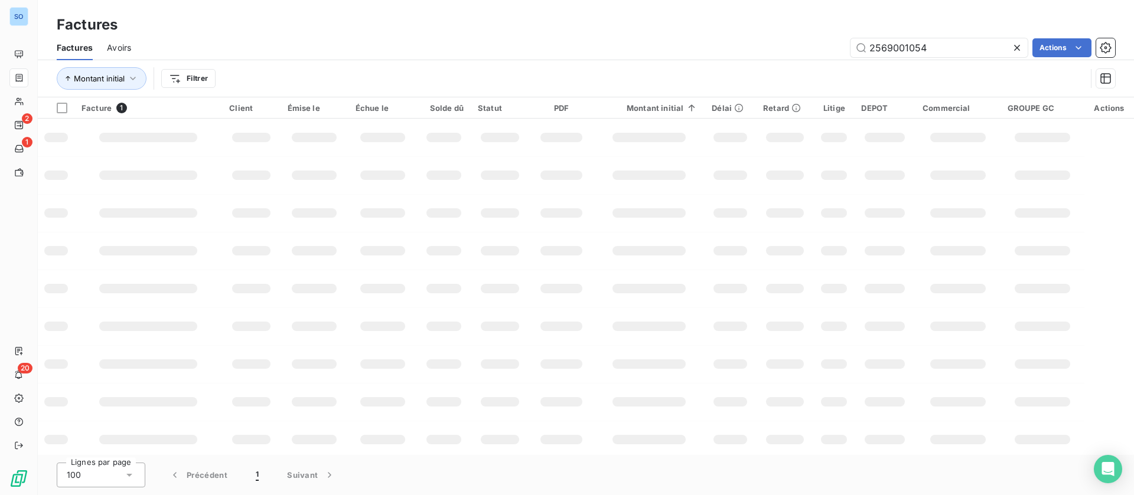
drag, startPoint x: 956, startPoint y: 47, endPoint x: 774, endPoint y: 31, distance: 183.2
click at [774, 44] on div "2569001054 Actions" at bounding box center [630, 47] width 970 height 19
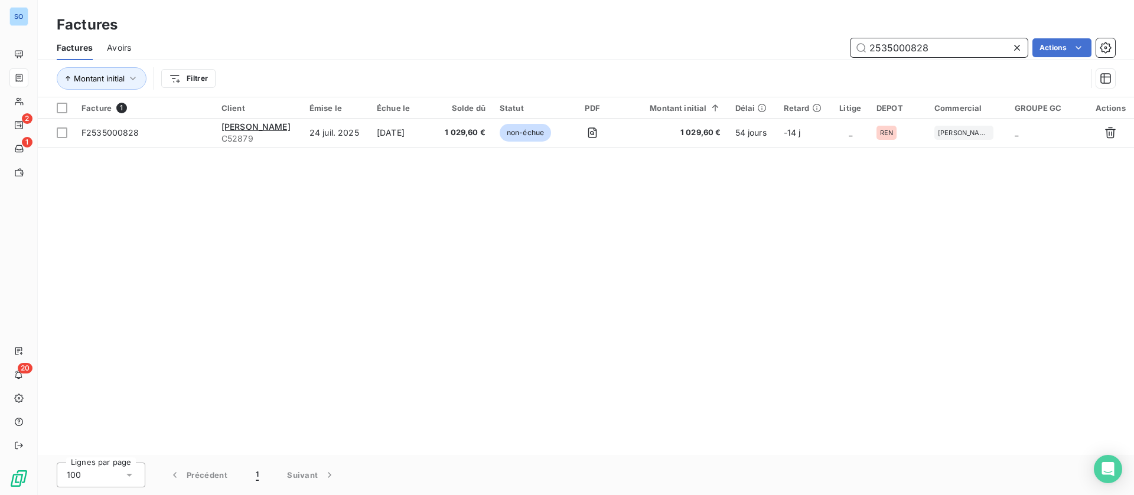
drag, startPoint x: 943, startPoint y: 44, endPoint x: 794, endPoint y: 35, distance: 149.0
click at [794, 35] on div "Factures Avoirs 2535000828 Actions" at bounding box center [586, 47] width 1096 height 25
type input "2533000822"
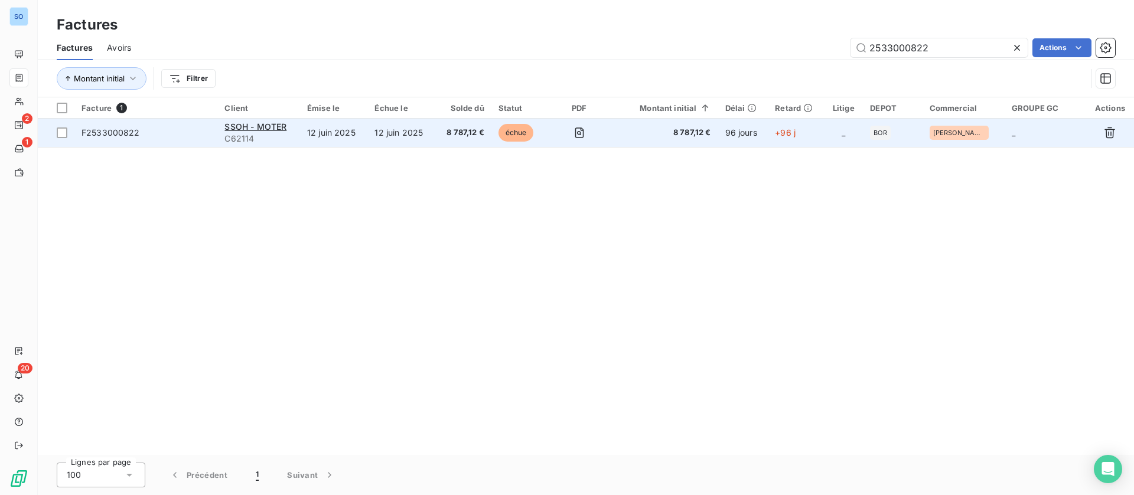
click at [275, 137] on span "C62114" at bounding box center [258, 139] width 68 height 12
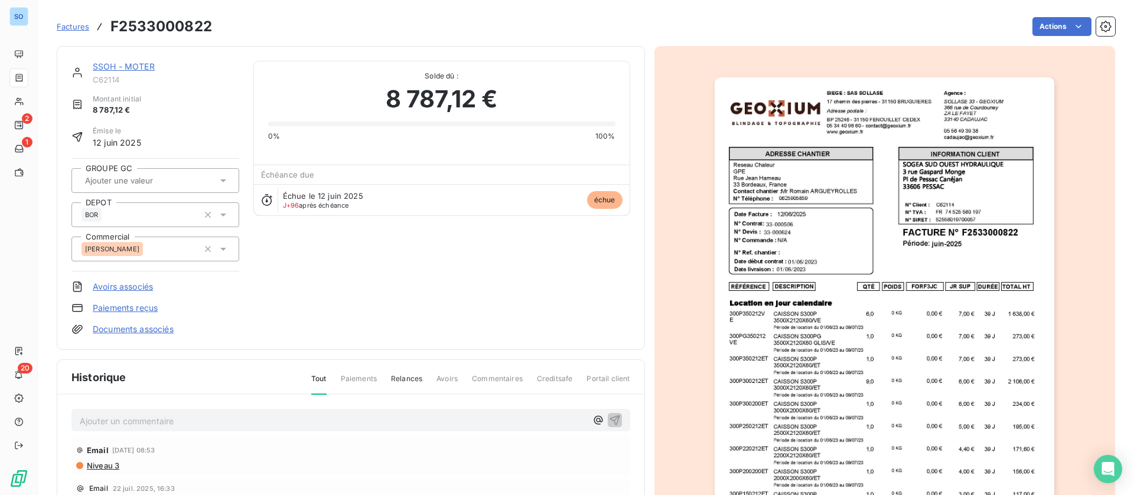
click at [169, 422] on p "Ajouter un commentaire ﻿" at bounding box center [333, 421] width 507 height 15
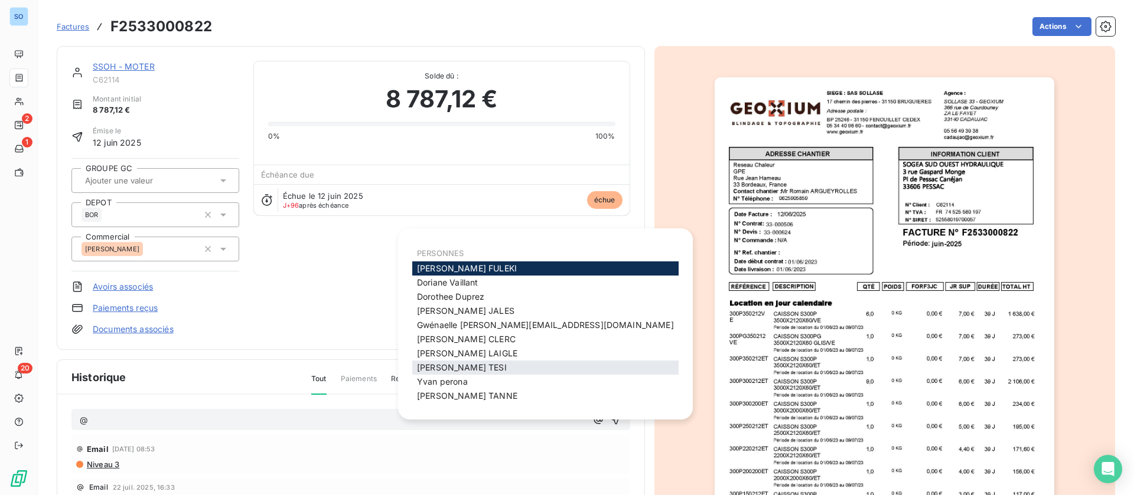
click at [473, 363] on span "Stéphane TESI" at bounding box center [462, 368] width 90 height 10
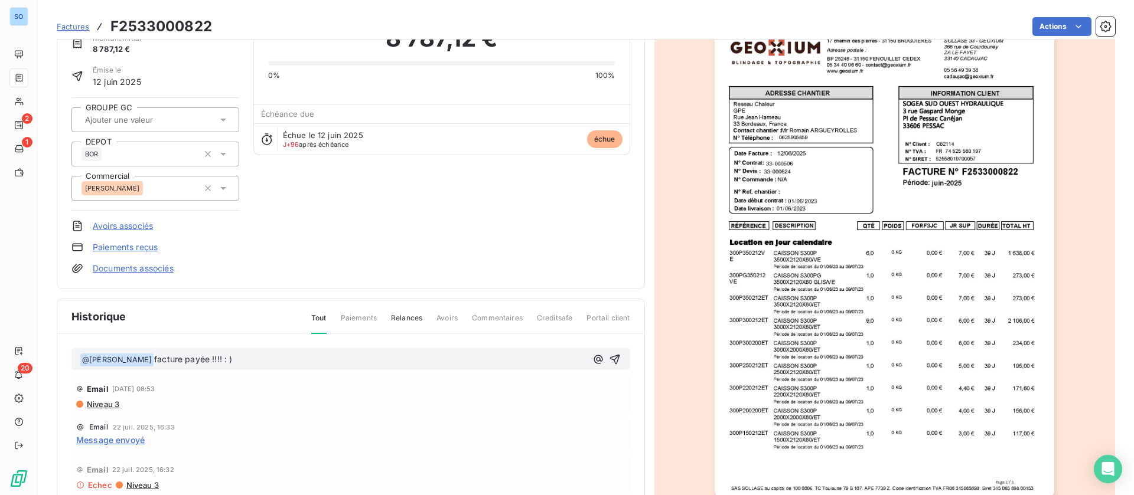
scroll to position [89, 0]
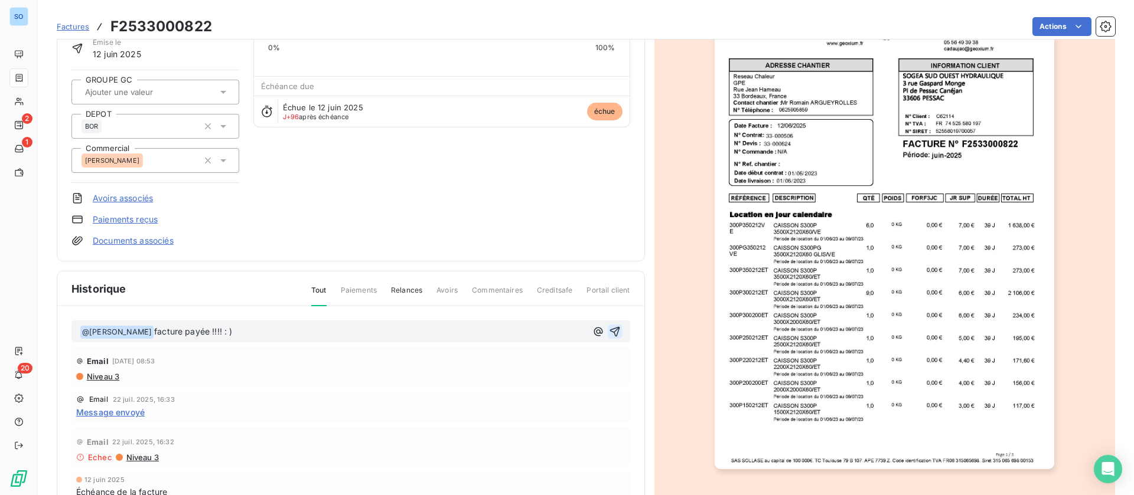
click at [609, 331] on icon "button" at bounding box center [615, 332] width 12 height 12
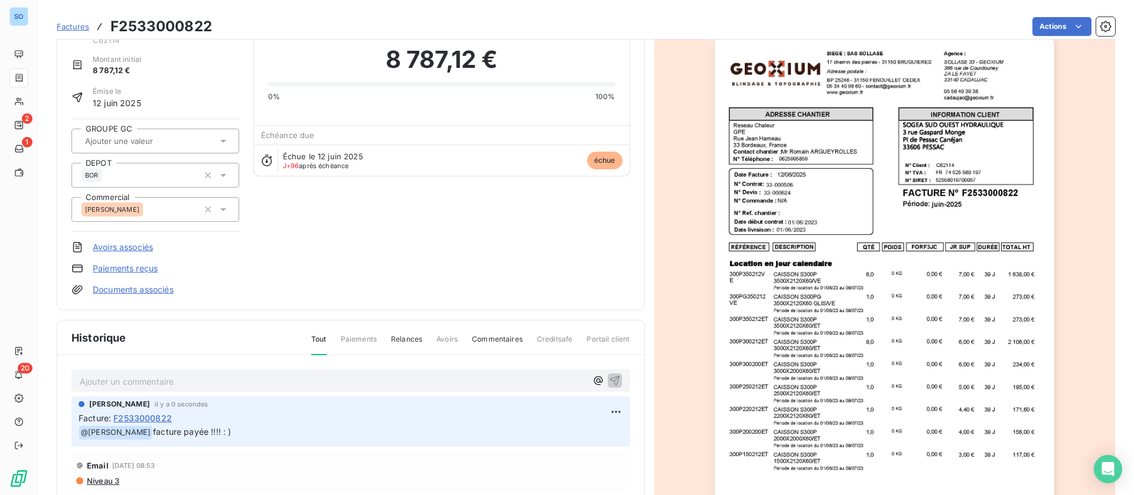
scroll to position [0, 0]
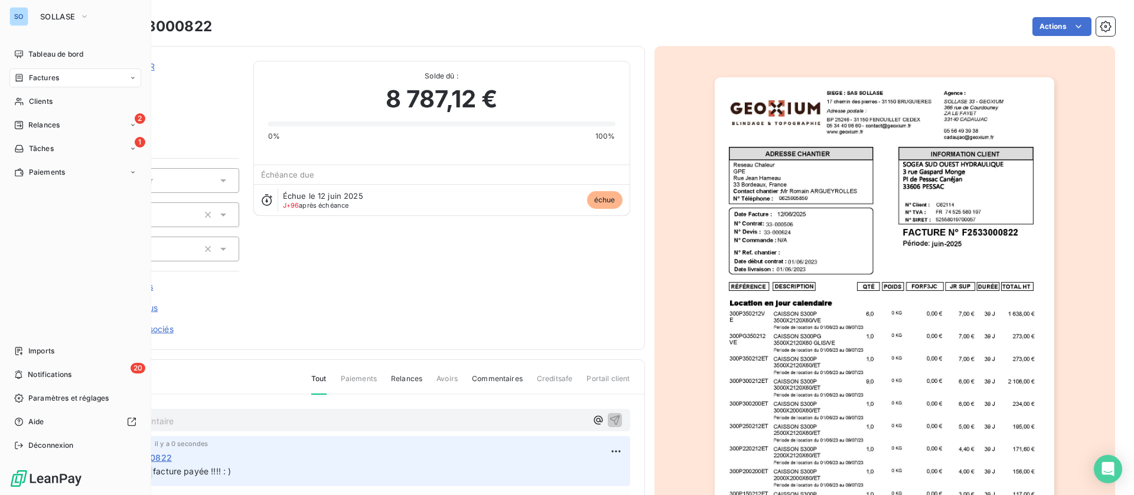
drag, startPoint x: 35, startPoint y: 94, endPoint x: 122, endPoint y: 90, distance: 86.9
click at [35, 94] on div "Clients" at bounding box center [75, 101] width 132 height 19
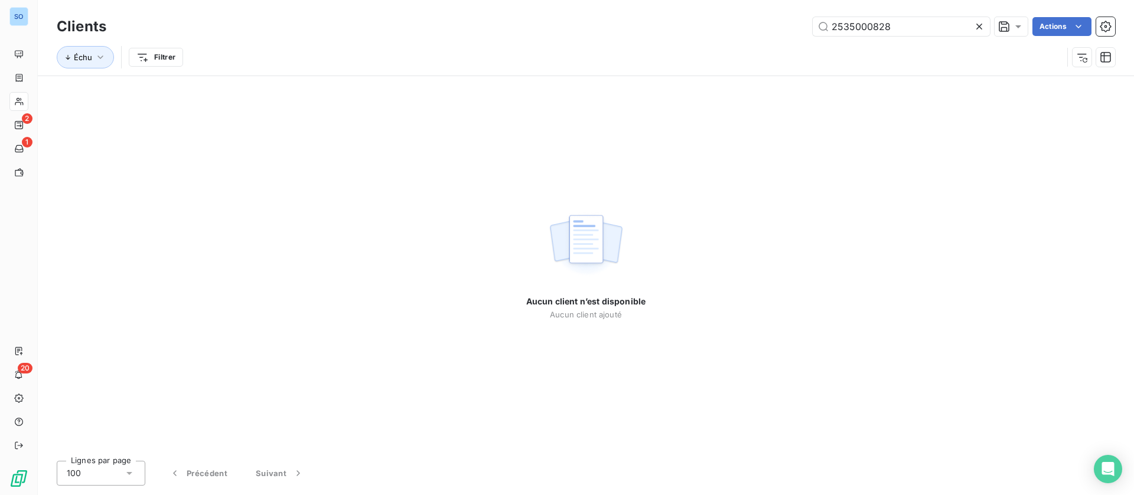
drag, startPoint x: 888, startPoint y: 25, endPoint x: 610, endPoint y: 2, distance: 279.1
click at [611, 5] on div "Clients 2535000828 Actions Échu Filtrer" at bounding box center [586, 38] width 1096 height 76
type input "4"
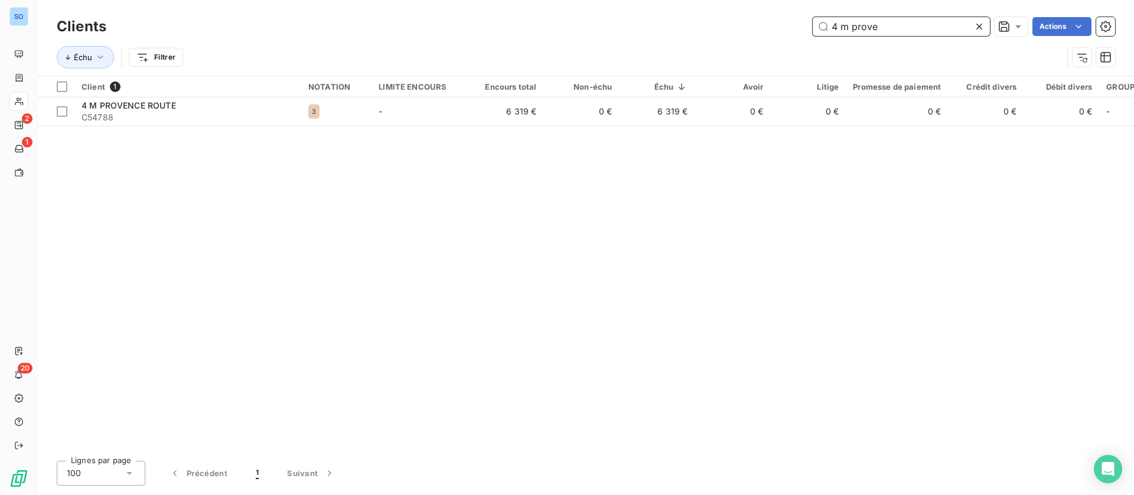
drag, startPoint x: 881, startPoint y: 28, endPoint x: 750, endPoint y: 1, distance: 133.2
click at [752, 7] on div "Clients 4 m prove Actions Échu Filtrer" at bounding box center [586, 38] width 1096 height 76
drag, startPoint x: 901, startPoint y: 25, endPoint x: 705, endPoint y: 17, distance: 196.3
click at [703, 17] on div "arnaud Actions" at bounding box center [617, 26] width 994 height 19
drag, startPoint x: 839, startPoint y: 26, endPoint x: 752, endPoint y: 27, distance: 87.4
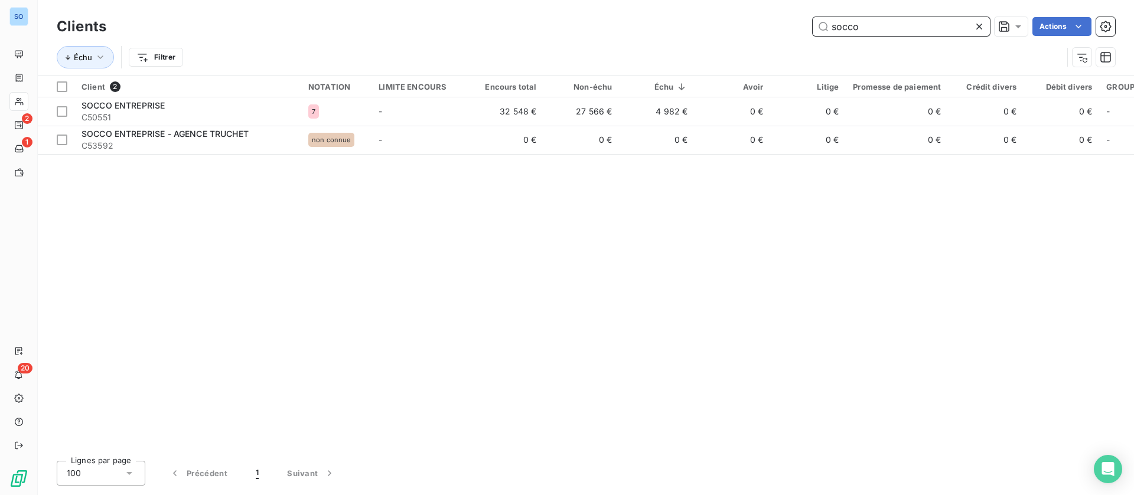
click at [753, 27] on div "socco Actions" at bounding box center [617, 26] width 994 height 19
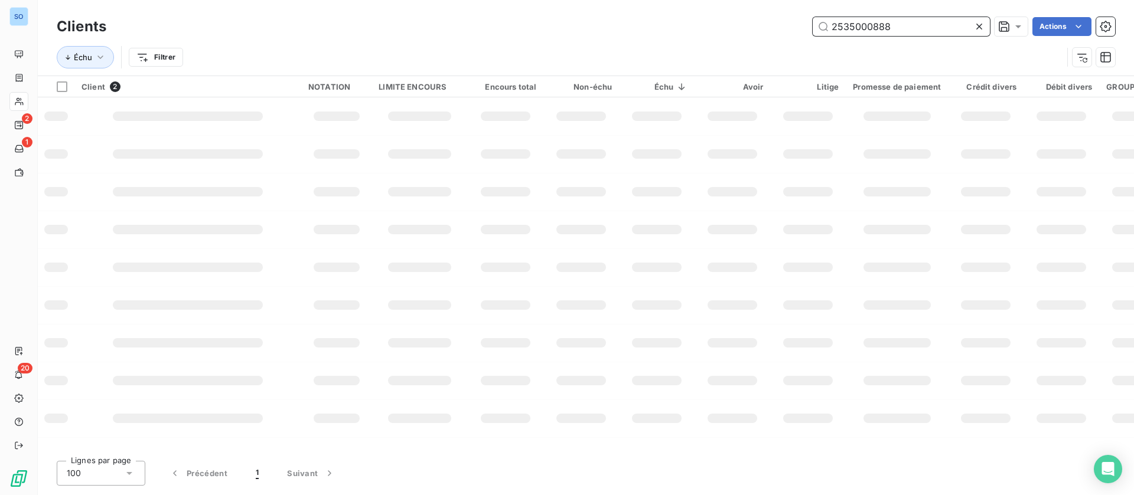
type input "2535000888"
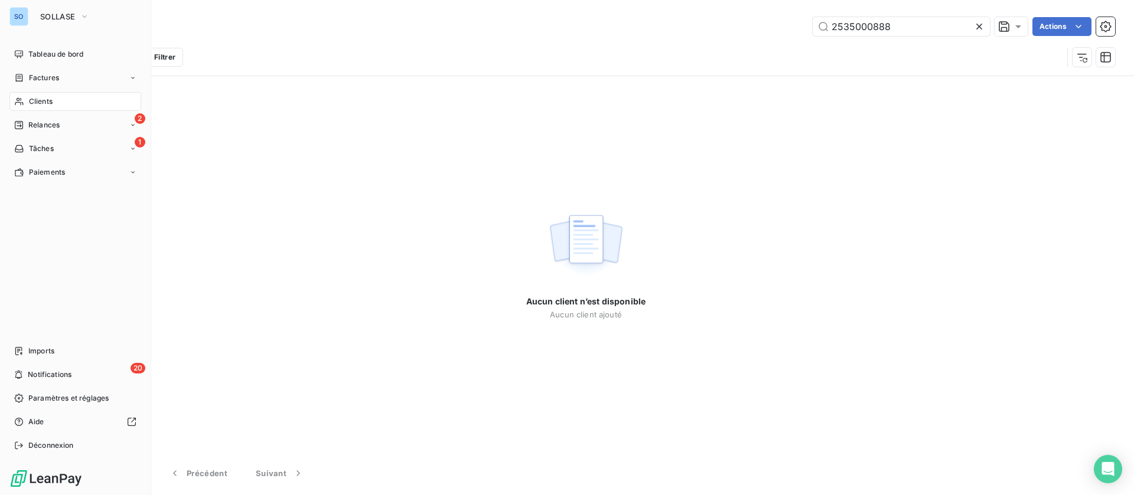
click at [29, 77] on span "Factures" at bounding box center [44, 78] width 30 height 11
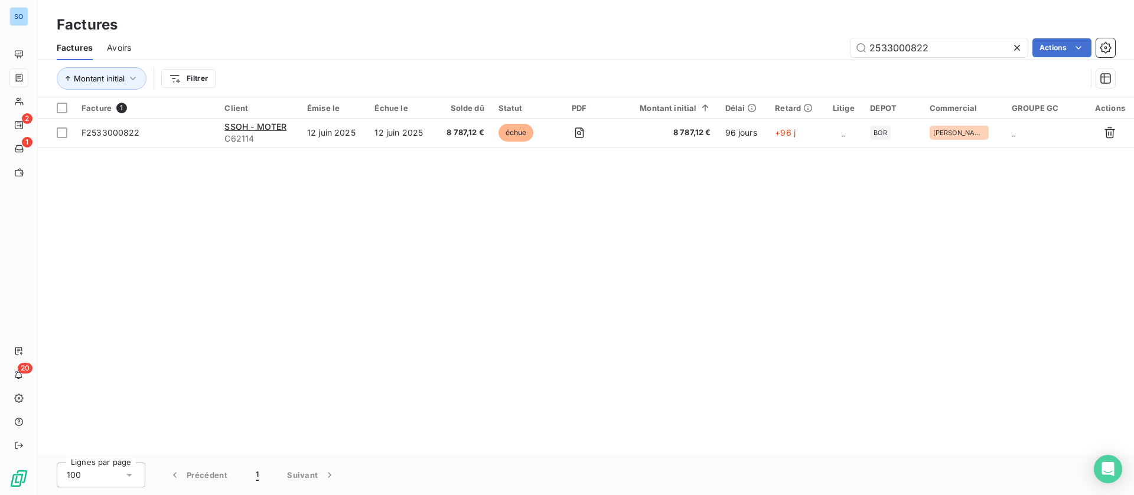
drag, startPoint x: 943, startPoint y: 48, endPoint x: 762, endPoint y: 8, distance: 184.4
click at [762, 29] on div "Factures Factures Avoirs 2533000822 Actions Montant initial Filtrer" at bounding box center [586, 48] width 1096 height 97
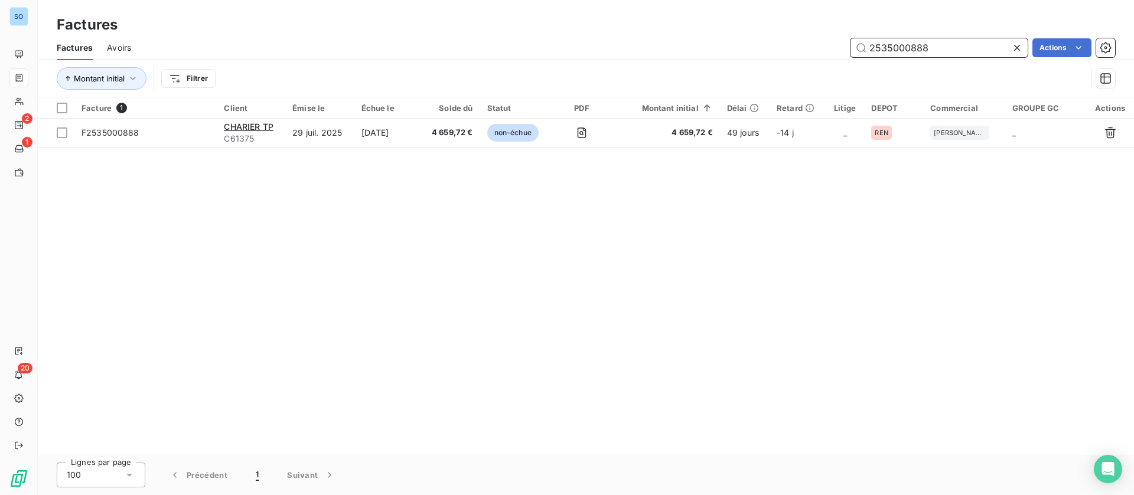
drag, startPoint x: 750, startPoint y: 24, endPoint x: 707, endPoint y: 16, distance: 43.9
click at [702, 21] on div "Factures Factures Avoirs 2535000888 Actions Montant initial Filtrer" at bounding box center [586, 48] width 1096 height 97
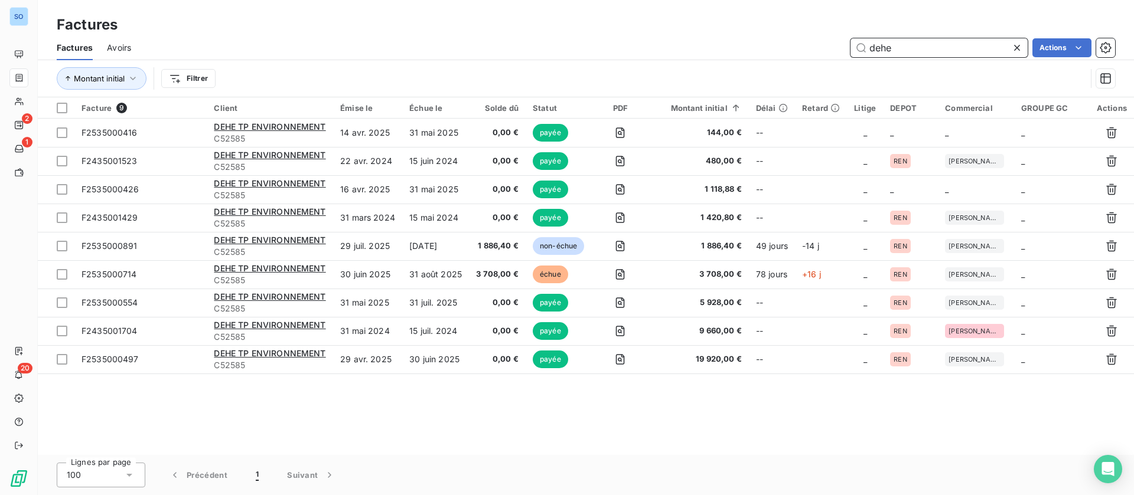
drag, startPoint x: 907, startPoint y: 47, endPoint x: 800, endPoint y: 40, distance: 107.7
click at [800, 41] on div "dehe Actions" at bounding box center [630, 47] width 970 height 19
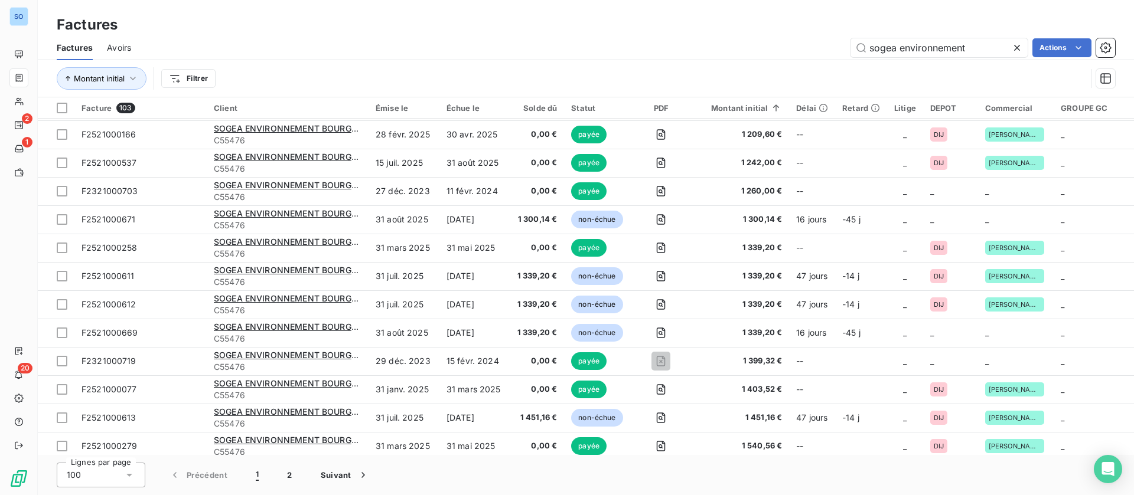
scroll to position [1329, 0]
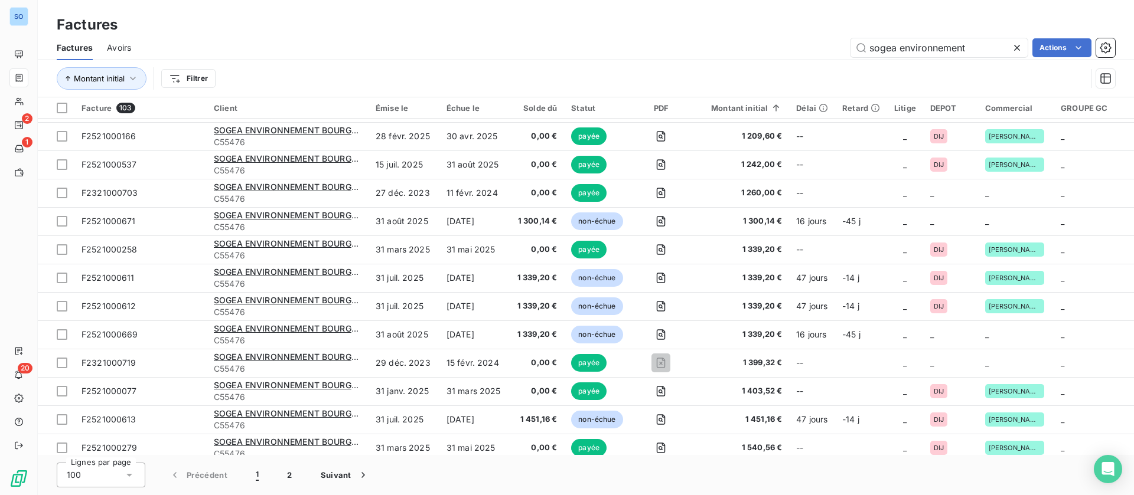
drag, startPoint x: 1003, startPoint y: 64, endPoint x: 996, endPoint y: 61, distance: 8.2
click at [997, 62] on div "Montant initial Filtrer" at bounding box center [586, 78] width 1058 height 37
drag, startPoint x: 978, startPoint y: 47, endPoint x: 752, endPoint y: 9, distance: 228.7
click at [742, 31] on div "Factures Factures Avoirs sogea environnement Actions Montant initial Filtrer" at bounding box center [586, 48] width 1096 height 97
type input "flores"
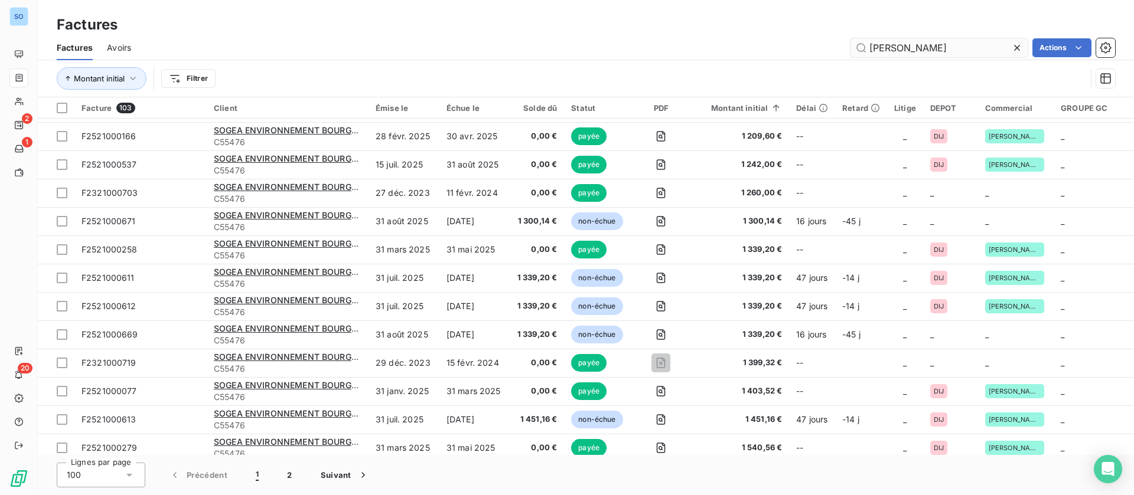
click at [1015, 45] on icon at bounding box center [1017, 48] width 12 height 12
click at [908, 50] on input "text" at bounding box center [938, 47] width 177 height 19
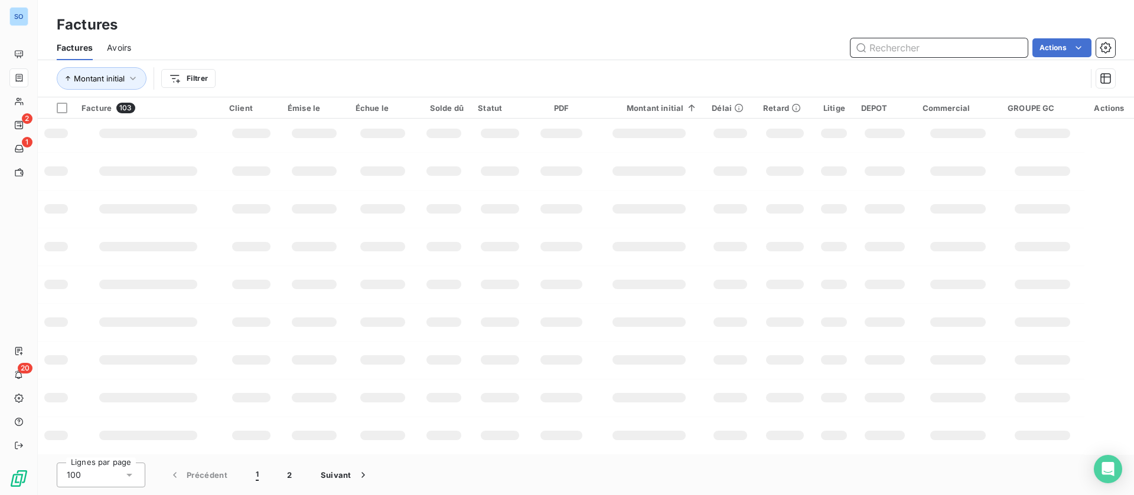
scroll to position [231, 0]
click at [933, 50] on input "text" at bounding box center [938, 47] width 177 height 19
drag, startPoint x: 934, startPoint y: 50, endPoint x: 935, endPoint y: 40, distance: 10.1
click at [934, 50] on input "flores" at bounding box center [938, 47] width 177 height 19
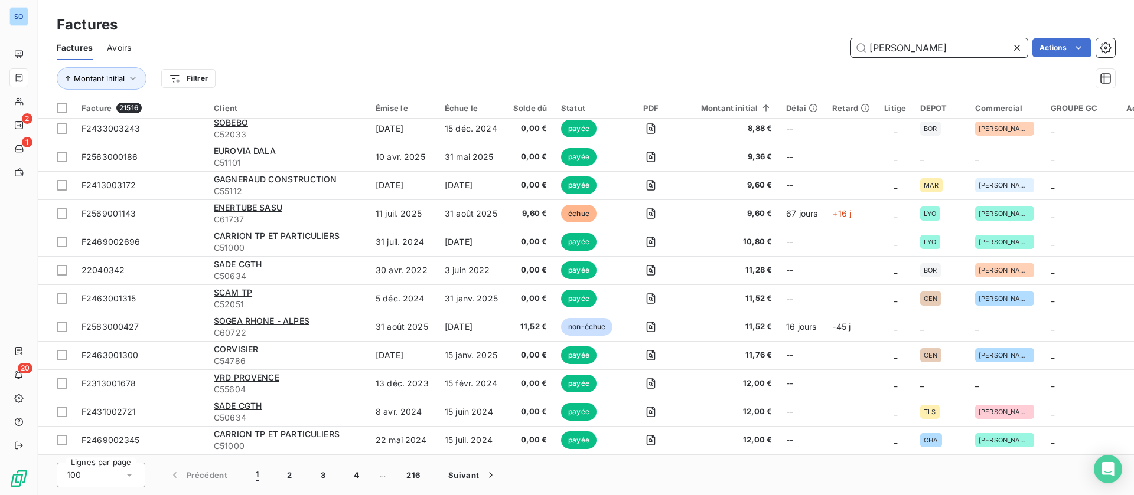
scroll to position [713, 0]
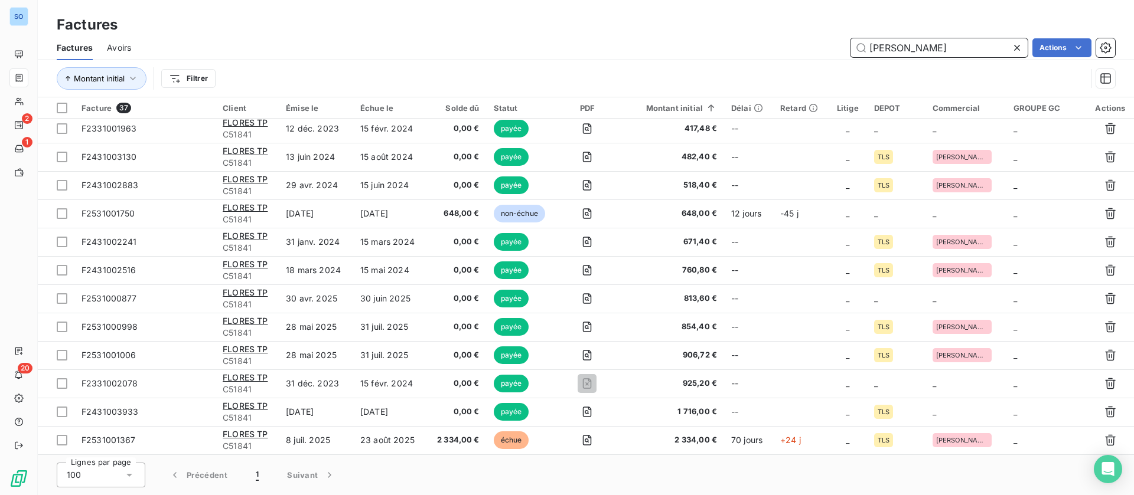
drag, startPoint x: 904, startPoint y: 51, endPoint x: 791, endPoint y: 39, distance: 112.8
click at [791, 39] on div "flores Actions" at bounding box center [630, 47] width 970 height 19
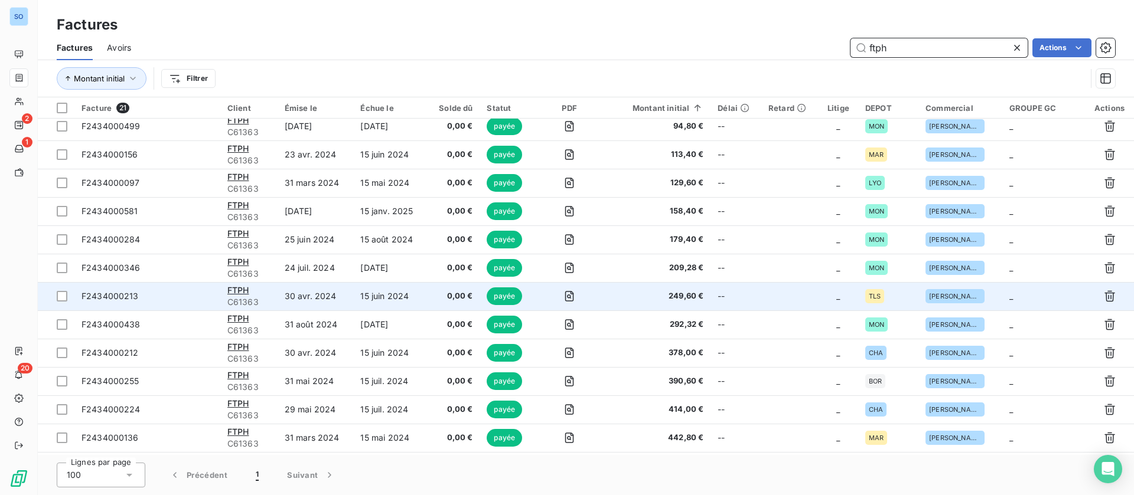
scroll to position [0, 0]
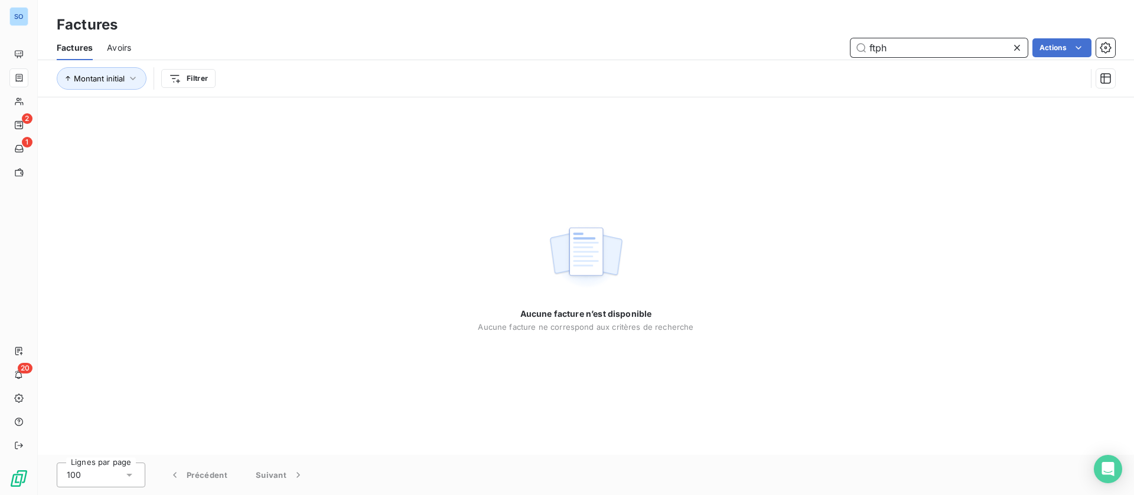
drag, startPoint x: 844, startPoint y: 41, endPoint x: 756, endPoint y: 40, distance: 87.4
click at [756, 40] on div "ftph Actions" at bounding box center [630, 47] width 970 height 19
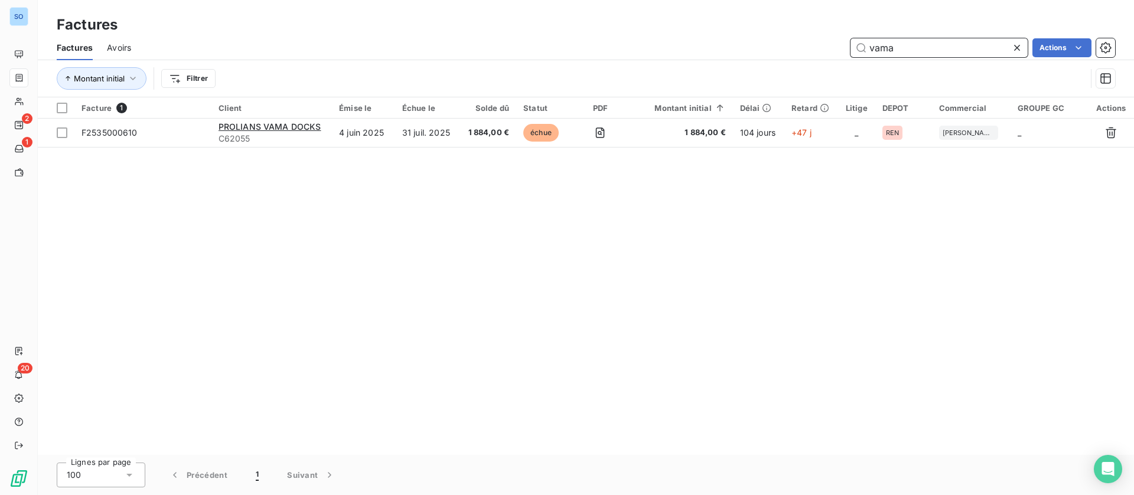
drag, startPoint x: 934, startPoint y: 50, endPoint x: 742, endPoint y: 44, distance: 192.6
click at [742, 46] on div "vama Actions" at bounding box center [630, 47] width 970 height 19
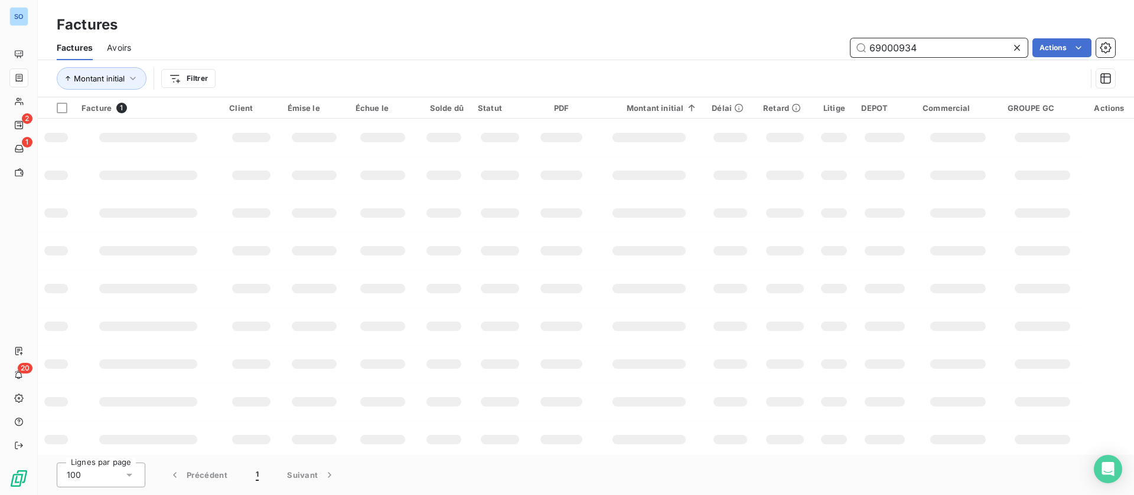
type input "69000934"
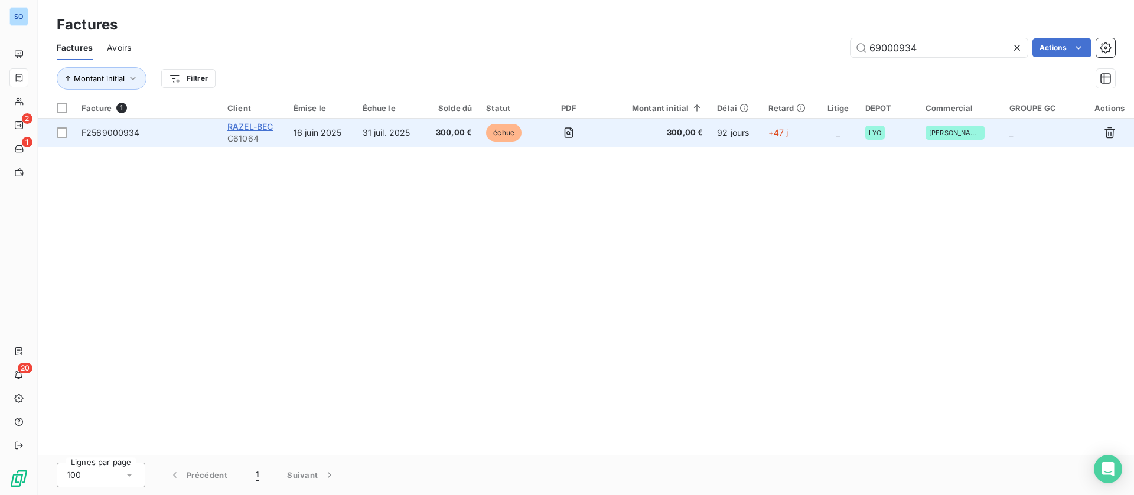
click at [263, 122] on span "RAZEL-BEC" at bounding box center [249, 127] width 45 height 10
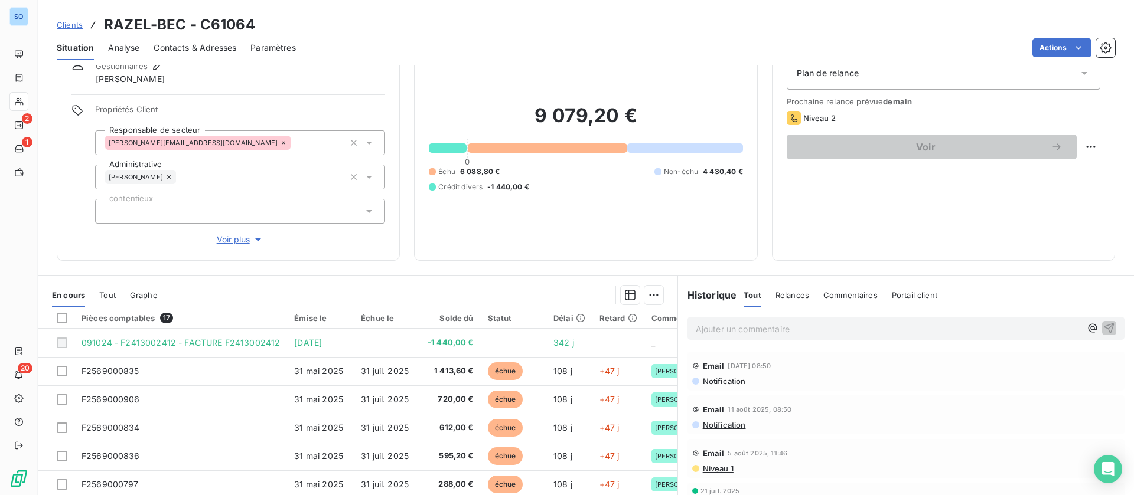
scroll to position [89, 0]
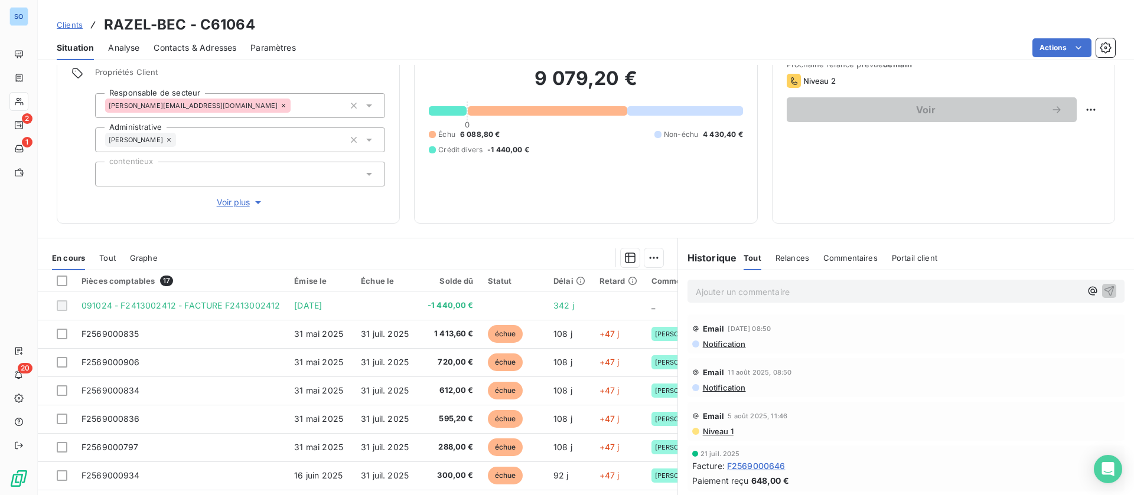
click at [747, 292] on p "Ajouter un commentaire ﻿" at bounding box center [888, 292] width 385 height 15
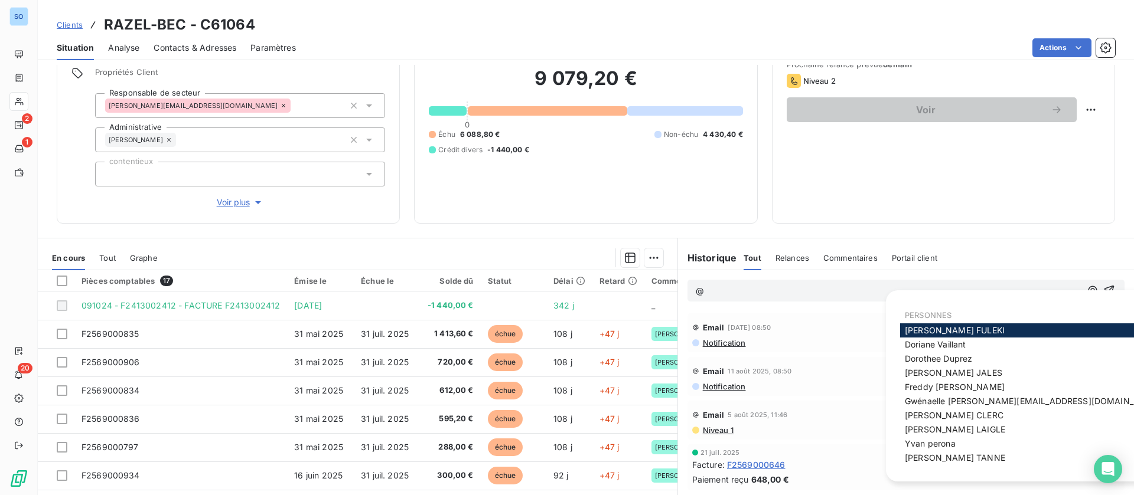
click at [743, 282] on div "@" at bounding box center [905, 291] width 437 height 22
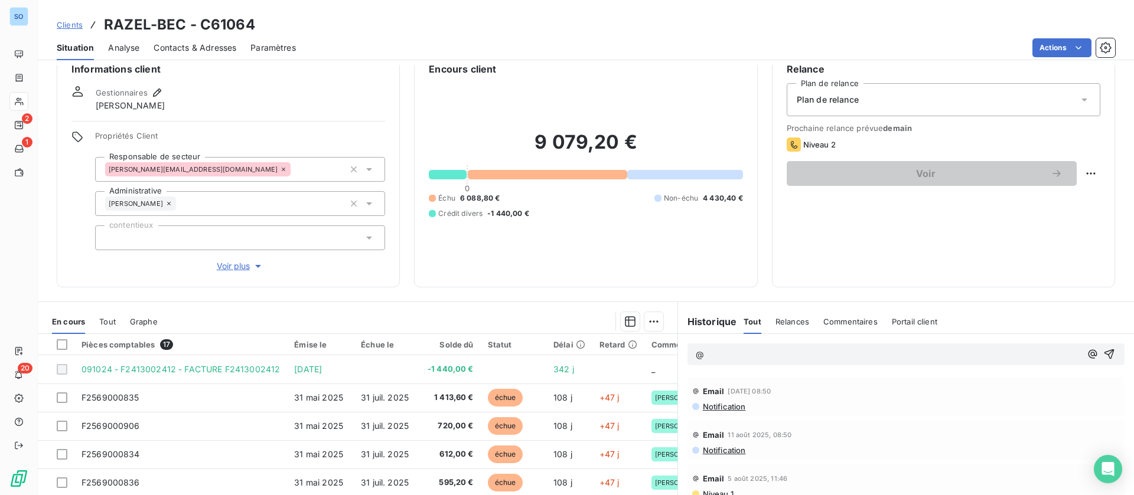
scroll to position [0, 0]
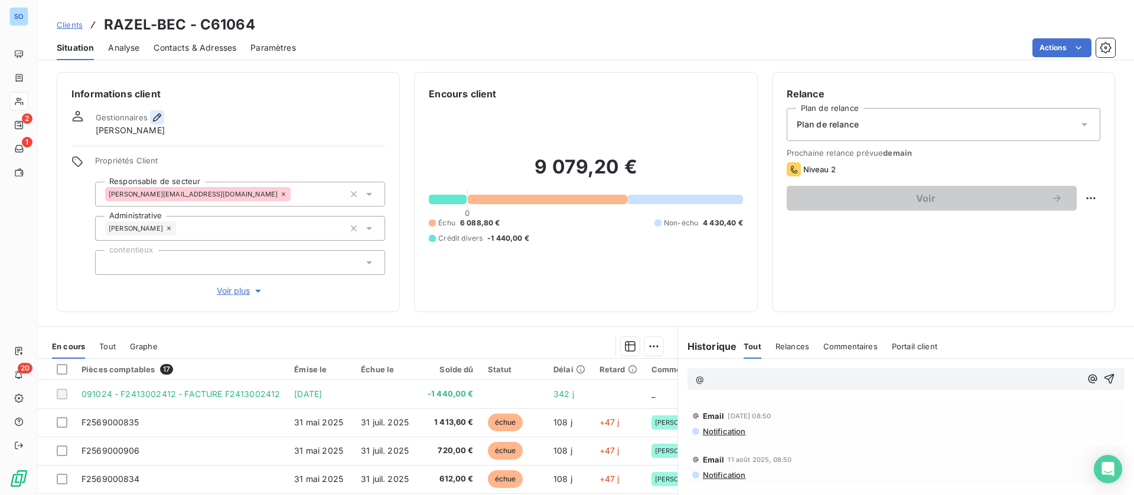
click at [154, 114] on icon "button" at bounding box center [157, 118] width 12 height 12
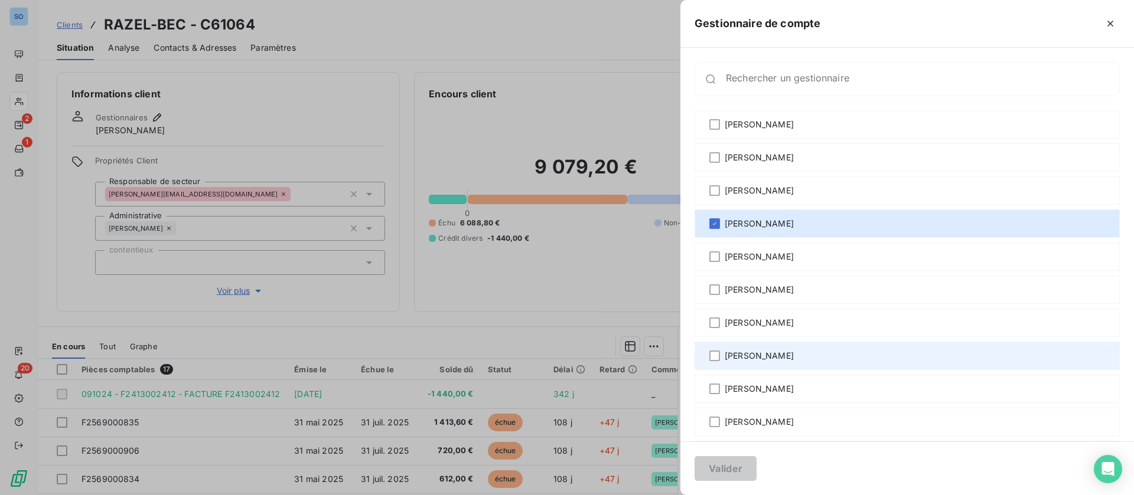
click at [759, 346] on div "[PERSON_NAME]" at bounding box center [906, 356] width 425 height 28
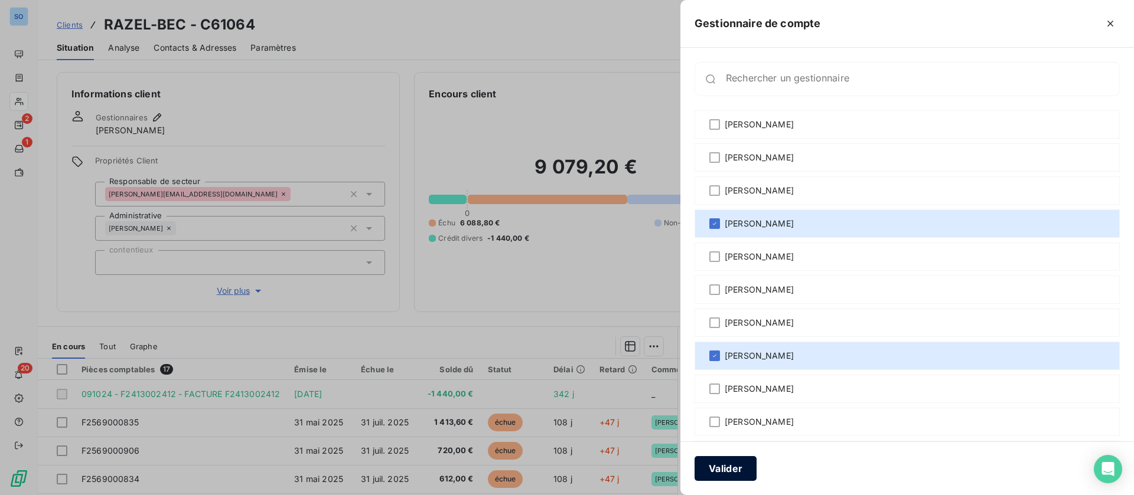
click at [733, 464] on button "Valider" at bounding box center [725, 468] width 62 height 25
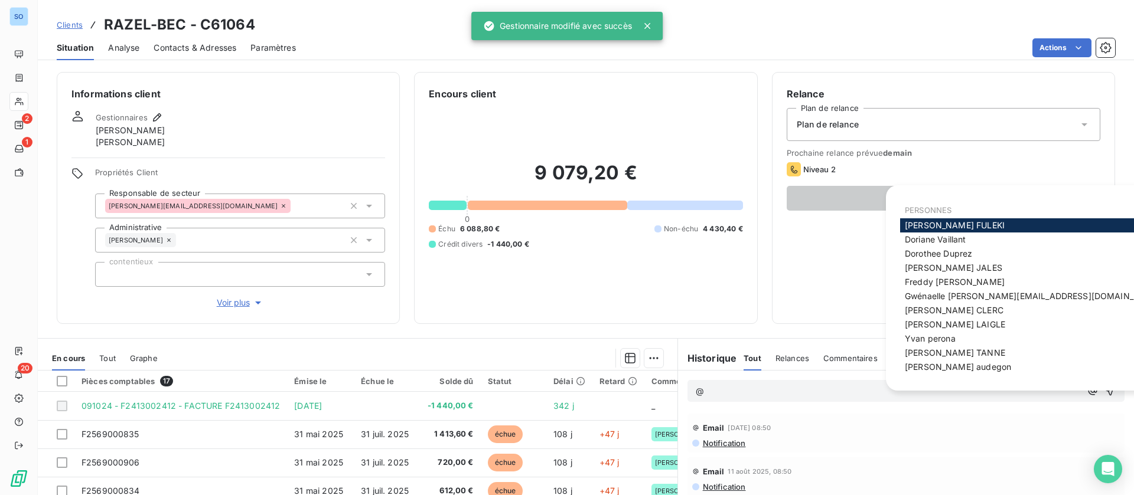
click at [728, 393] on p "@" at bounding box center [888, 392] width 385 height 14
click at [965, 370] on div "julien audegon" at bounding box center [1033, 367] width 266 height 14
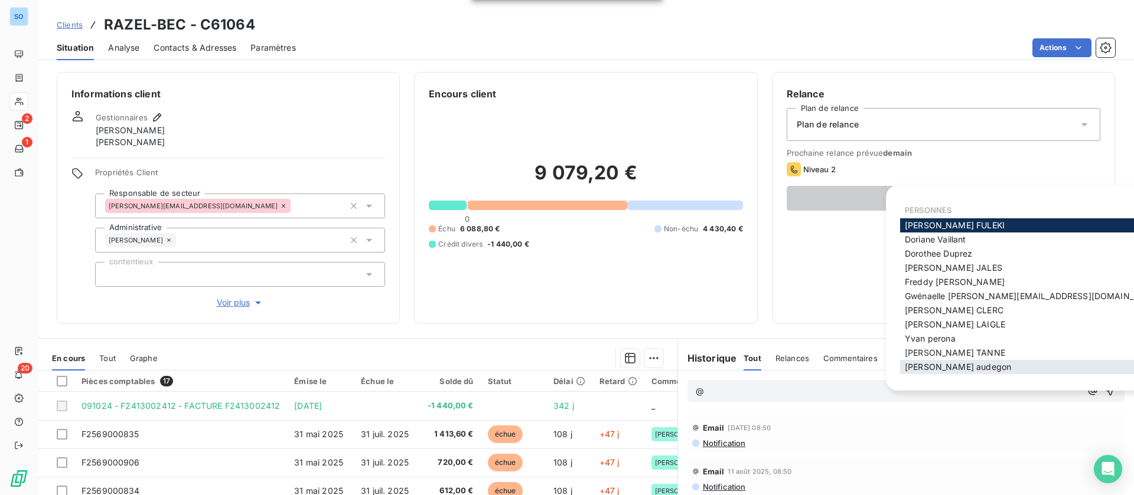
click at [967, 367] on div "julien audegon" at bounding box center [1033, 367] width 266 height 14
click at [939, 367] on span "julien audegon" at bounding box center [958, 367] width 106 height 10
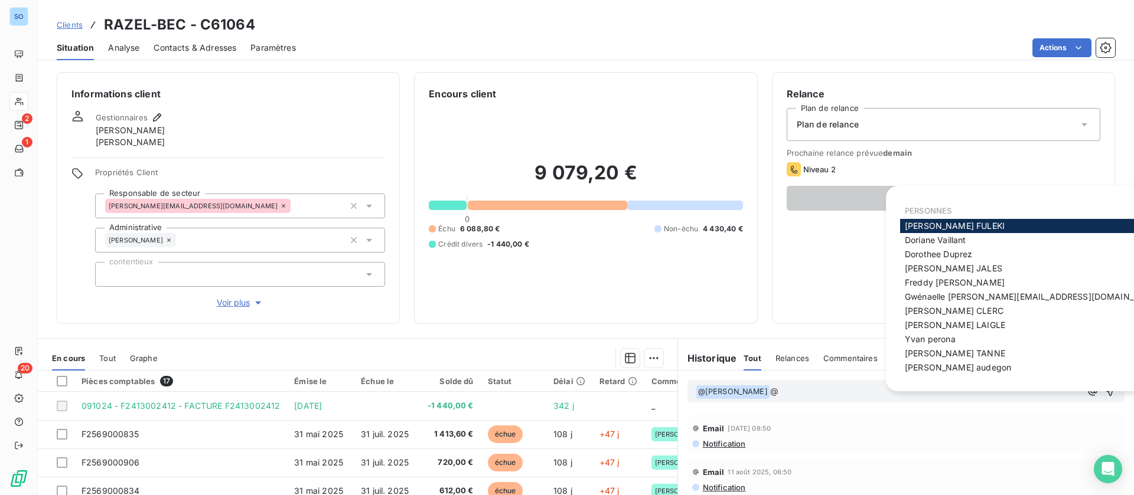
click at [931, 284] on span "Freddy BIELER" at bounding box center [955, 283] width 100 height 10
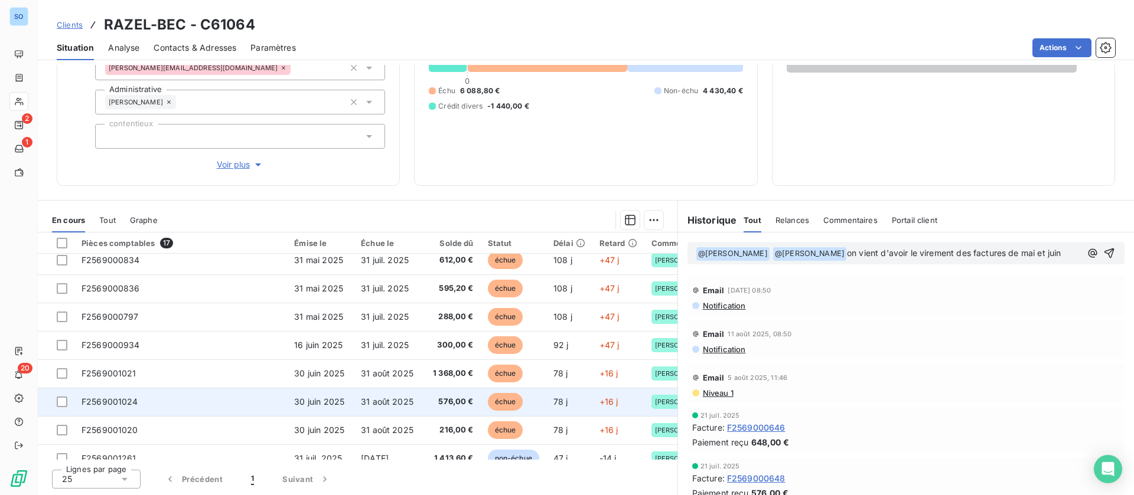
scroll to position [177, 0]
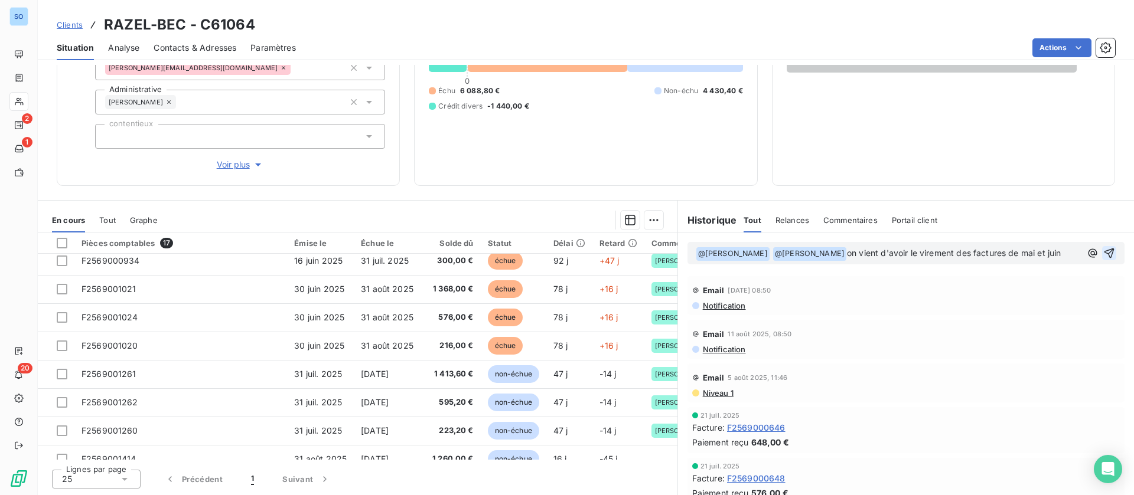
click at [1103, 253] on icon "button" at bounding box center [1109, 253] width 12 height 12
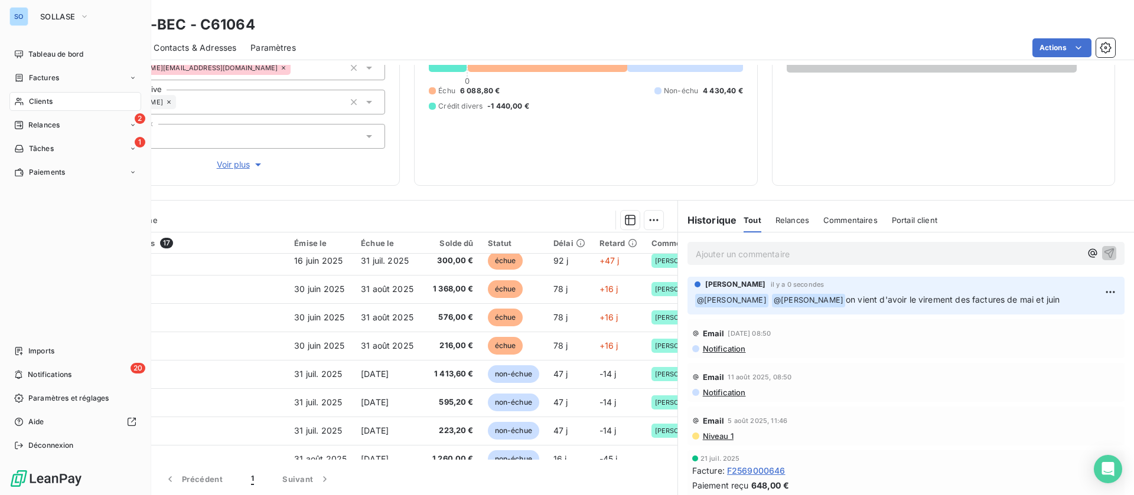
click at [31, 97] on span "Clients" at bounding box center [41, 101] width 24 height 11
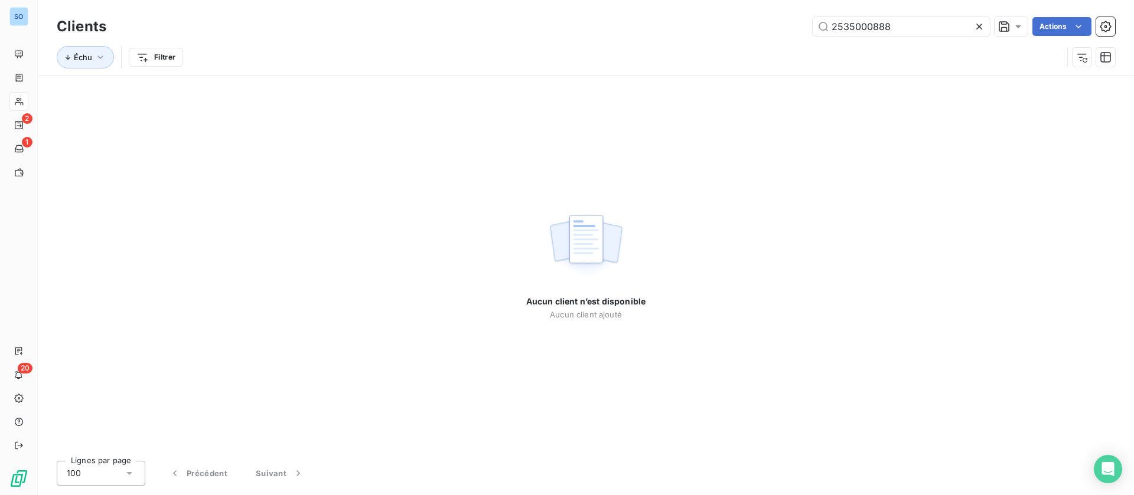
drag, startPoint x: 779, startPoint y: 21, endPoint x: 619, endPoint y: 24, distance: 159.5
click at [619, 24] on div "2535000888 Actions" at bounding box center [617, 26] width 994 height 19
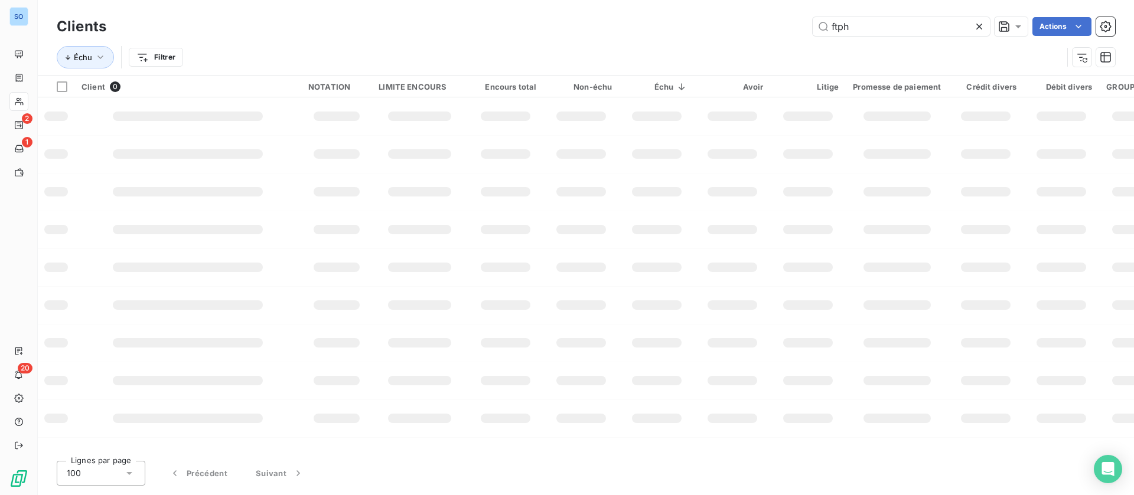
type input "ftph"
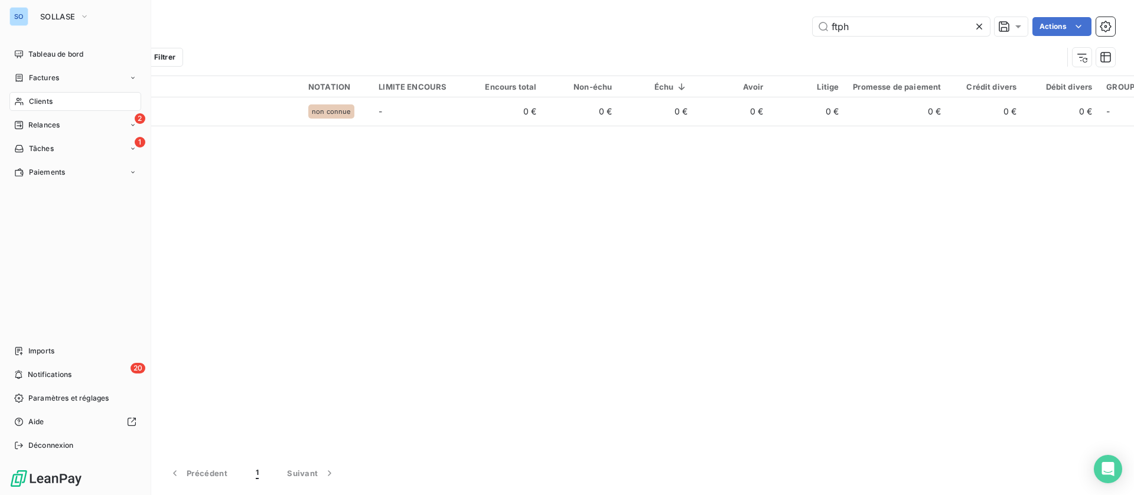
drag, startPoint x: 53, startPoint y: 77, endPoint x: 66, endPoint y: 73, distance: 13.8
click at [54, 77] on span "Factures" at bounding box center [44, 78] width 30 height 11
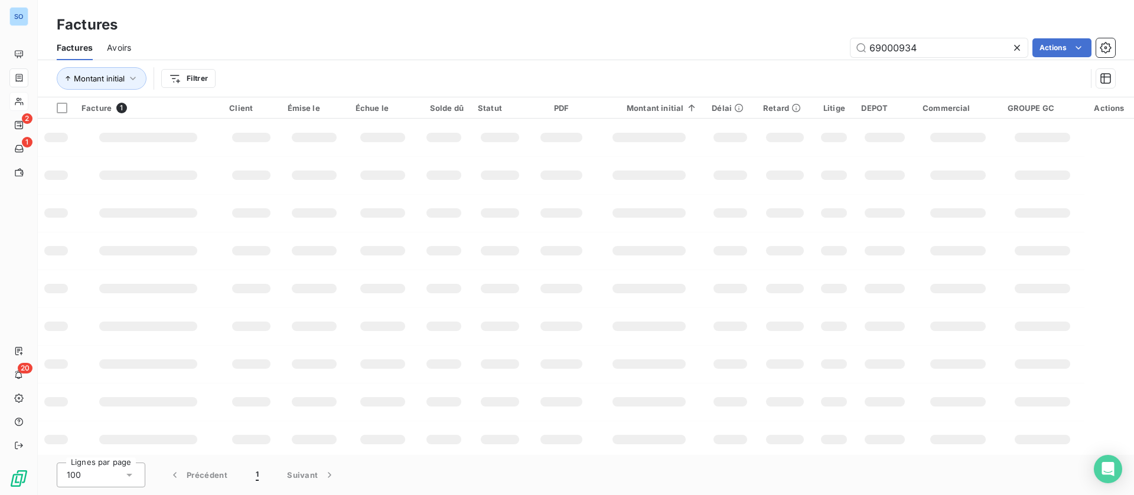
drag, startPoint x: 927, startPoint y: 53, endPoint x: 705, endPoint y: 37, distance: 223.2
click at [712, 38] on div "69000934 Actions" at bounding box center [630, 47] width 970 height 19
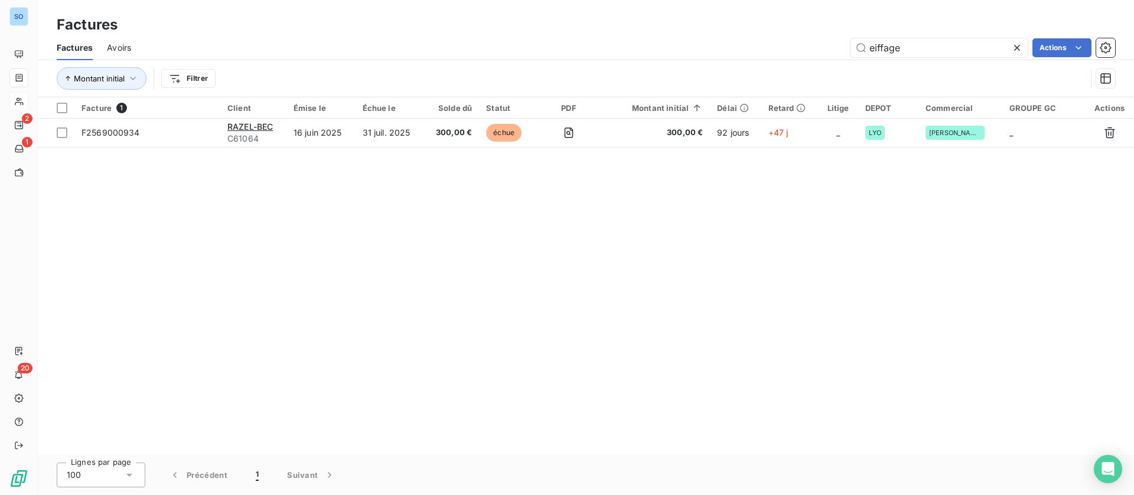
type input "eiffage"
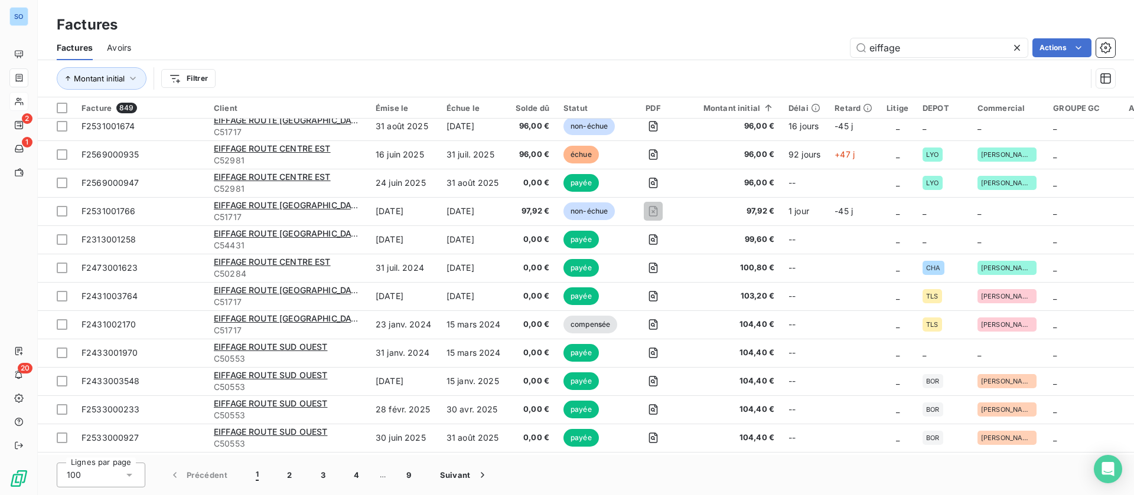
scroll to position [1240, 0]
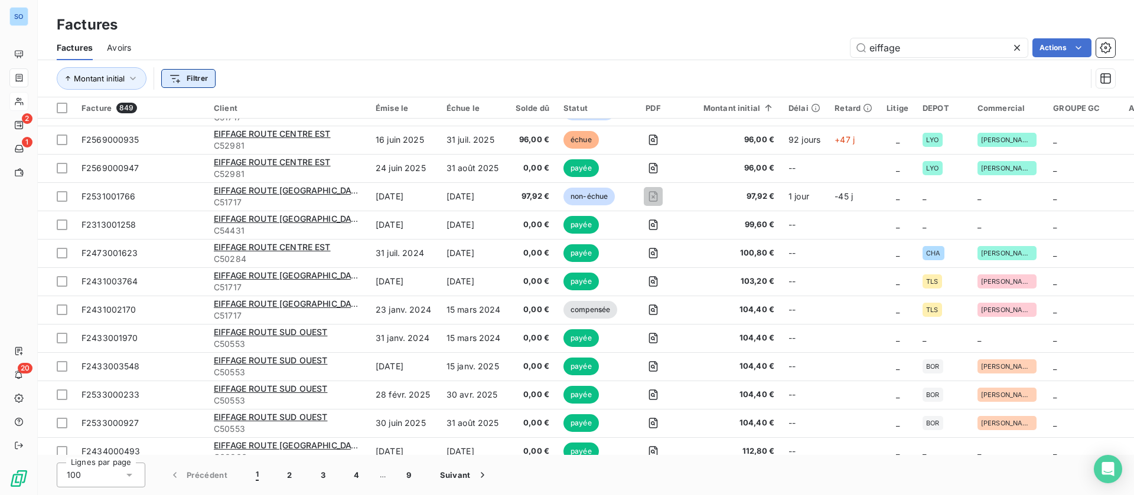
click at [185, 84] on html "SO 2 1 20 Factures Factures Avoirs eiffage Actions Montant initial Filtrer Fact…" at bounding box center [567, 247] width 1134 height 495
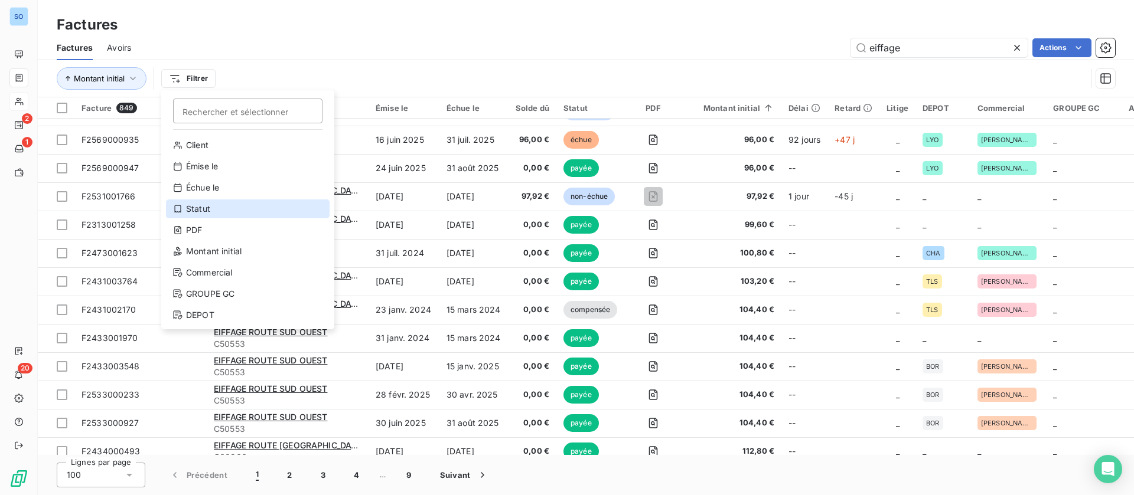
click at [221, 211] on div "Statut" at bounding box center [248, 209] width 164 height 19
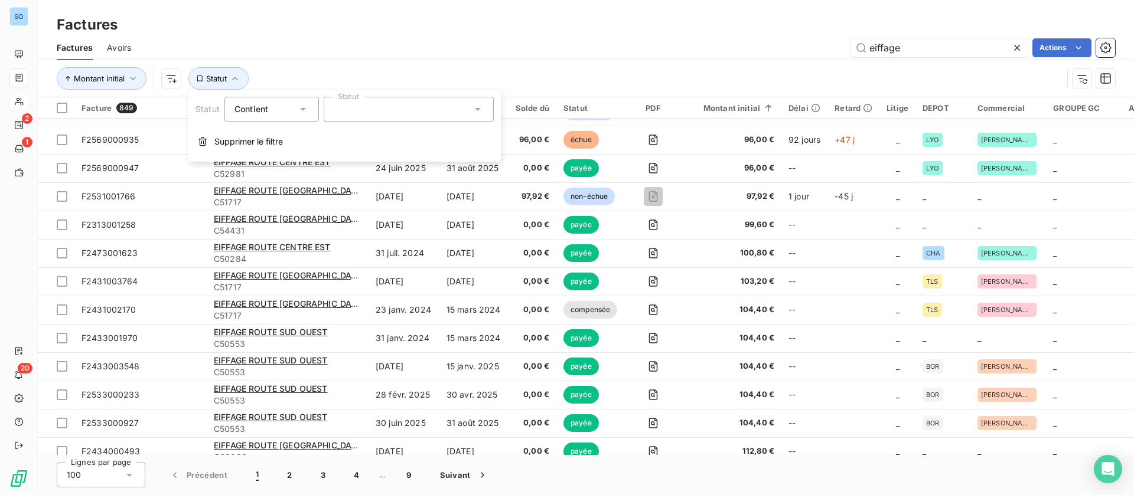
click at [460, 108] on div at bounding box center [409, 109] width 170 height 25
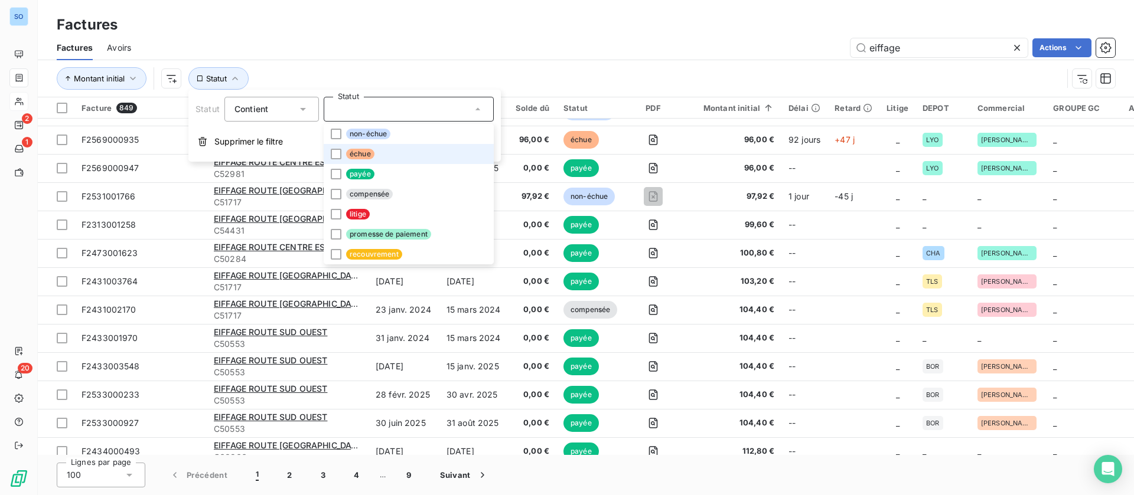
click at [346, 154] on span "échue" at bounding box center [360, 154] width 28 height 11
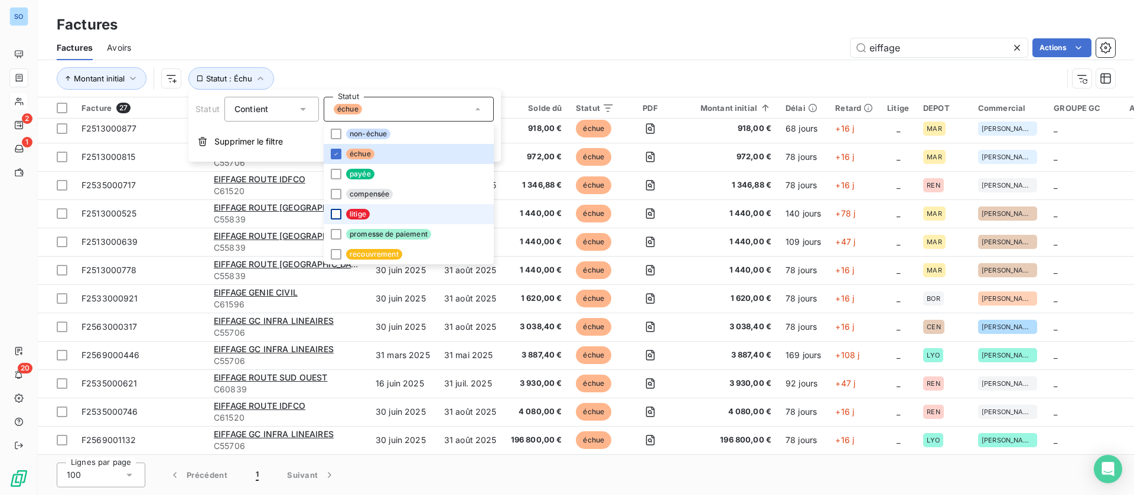
click at [335, 215] on div at bounding box center [336, 214] width 11 height 11
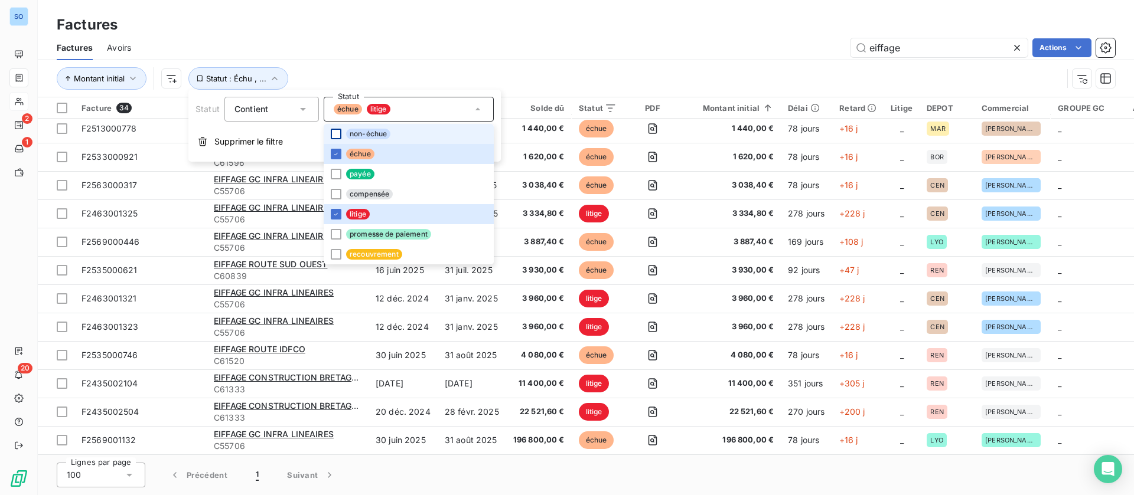
click at [335, 134] on div at bounding box center [336, 134] width 11 height 11
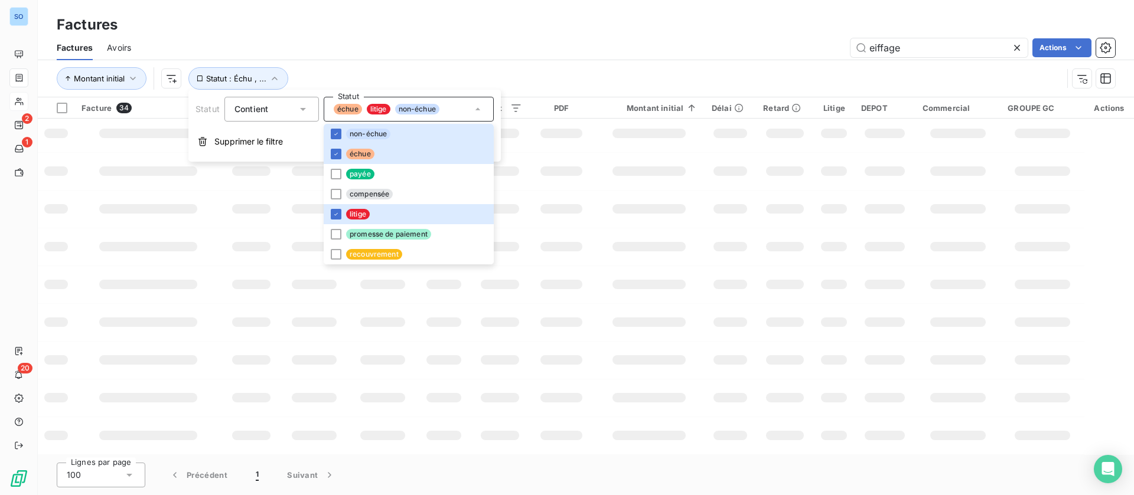
scroll to position [231, 0]
click at [736, 53] on div "eiffage Actions" at bounding box center [630, 47] width 970 height 19
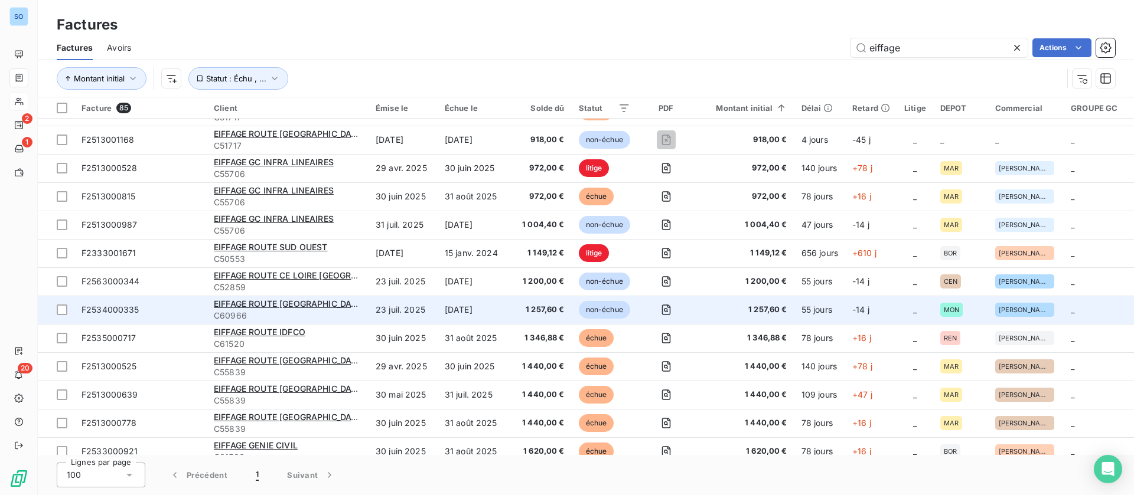
scroll to position [1329, 0]
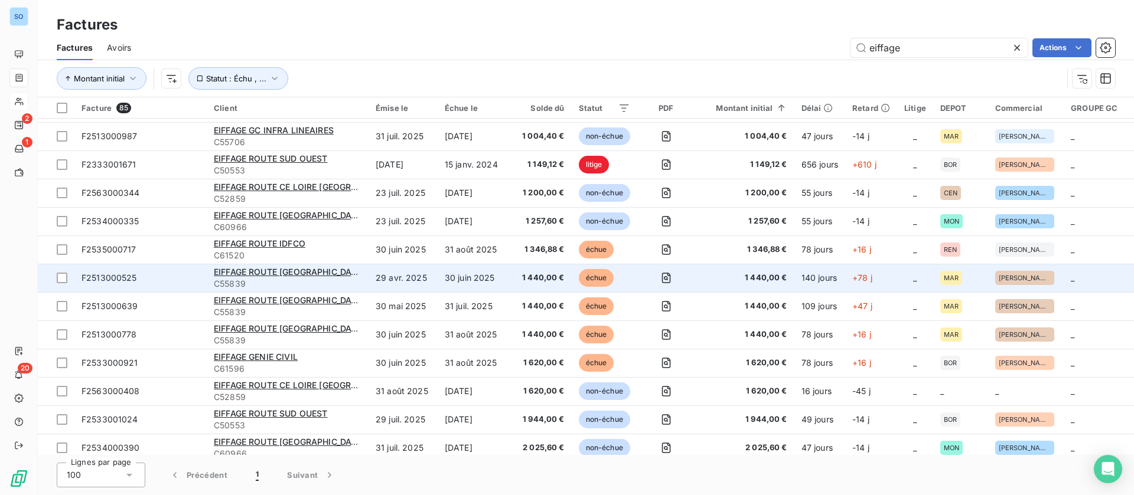
click at [428, 283] on td "29 avr. 2025" at bounding box center [403, 278] width 69 height 28
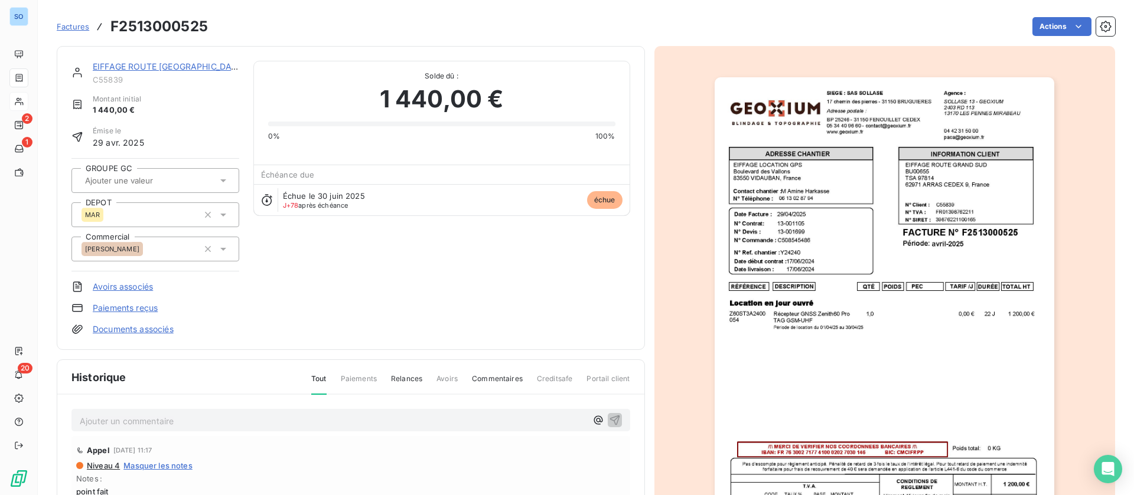
click at [133, 65] on link "EIFFAGE ROUTE [GEOGRAPHIC_DATA]" at bounding box center [169, 66] width 152 height 10
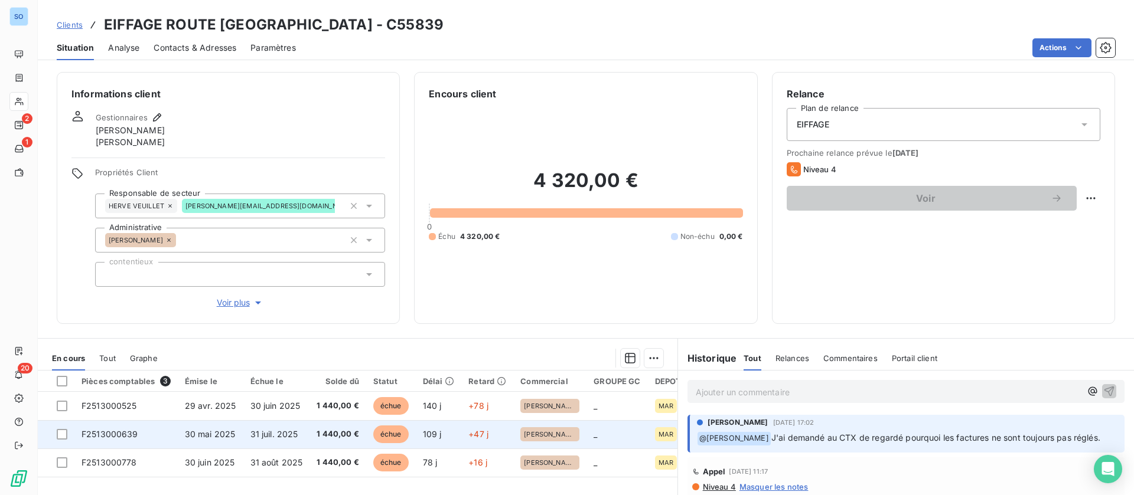
click at [276, 446] on td "31 juil. 2025" at bounding box center [276, 434] width 67 height 28
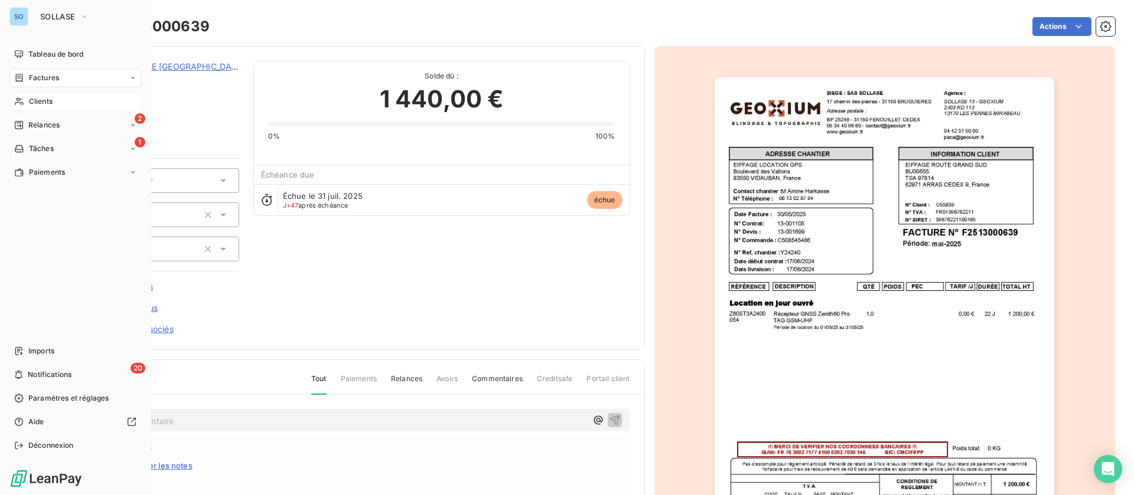
drag, startPoint x: 38, startPoint y: 103, endPoint x: 66, endPoint y: 94, distance: 29.0
click at [38, 103] on span "Clients" at bounding box center [41, 101] width 24 height 11
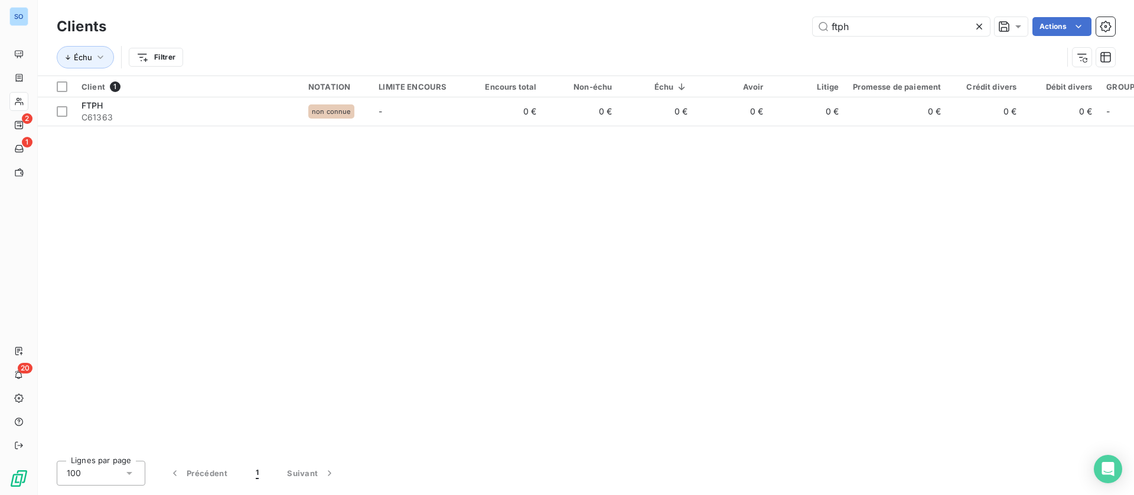
drag, startPoint x: 876, startPoint y: 25, endPoint x: 702, endPoint y: 20, distance: 174.3
click at [702, 20] on div "ftph Actions" at bounding box center [617, 26] width 994 height 19
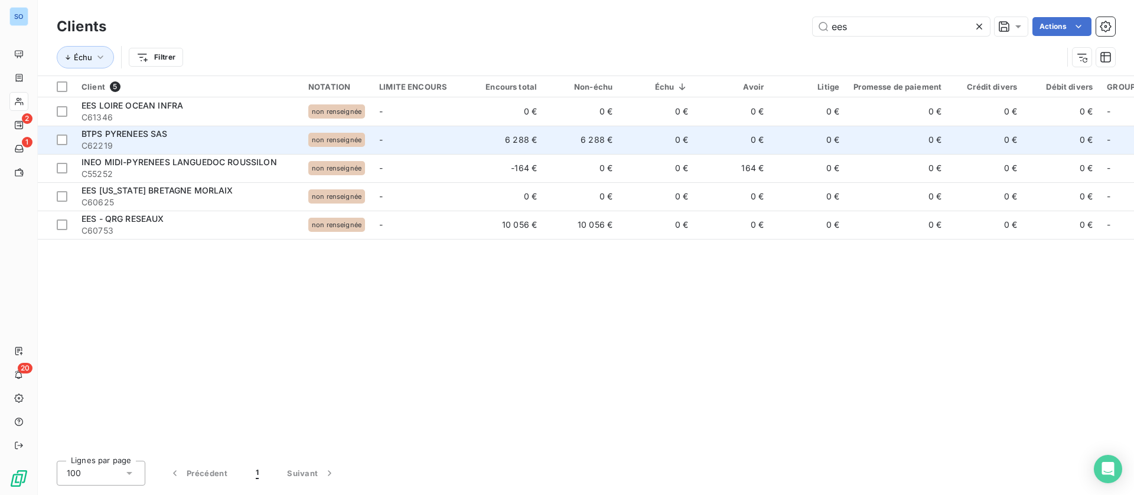
type input "ees"
click at [628, 131] on td "0 €" at bounding box center [657, 140] width 76 height 28
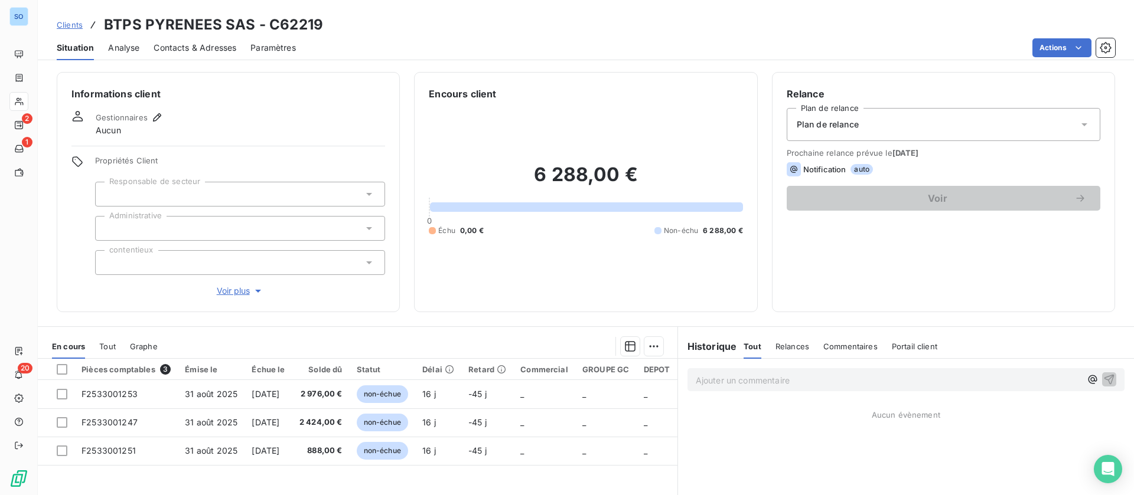
click at [67, 22] on span "Clients" at bounding box center [70, 24] width 26 height 9
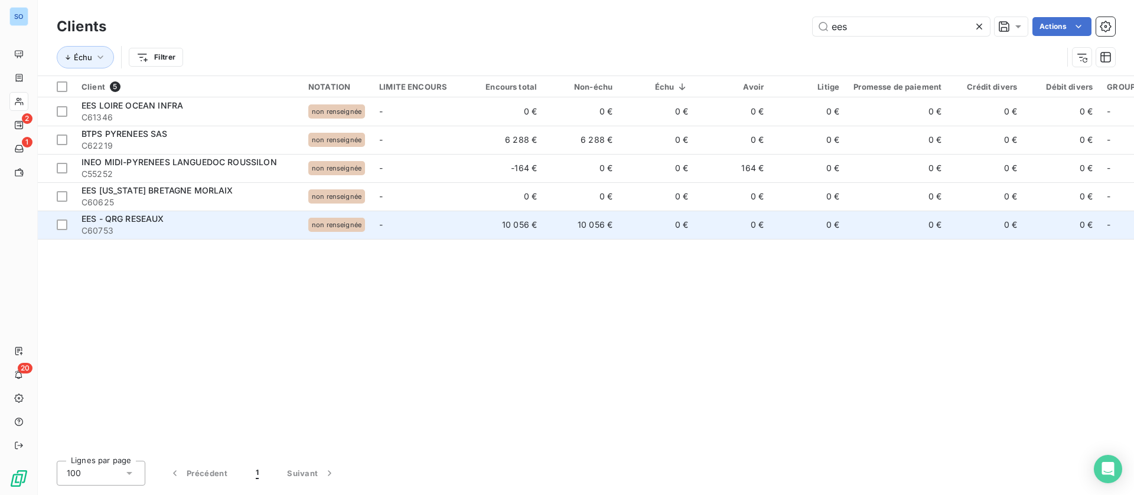
click at [619, 229] on td "0 €" at bounding box center [657, 225] width 76 height 28
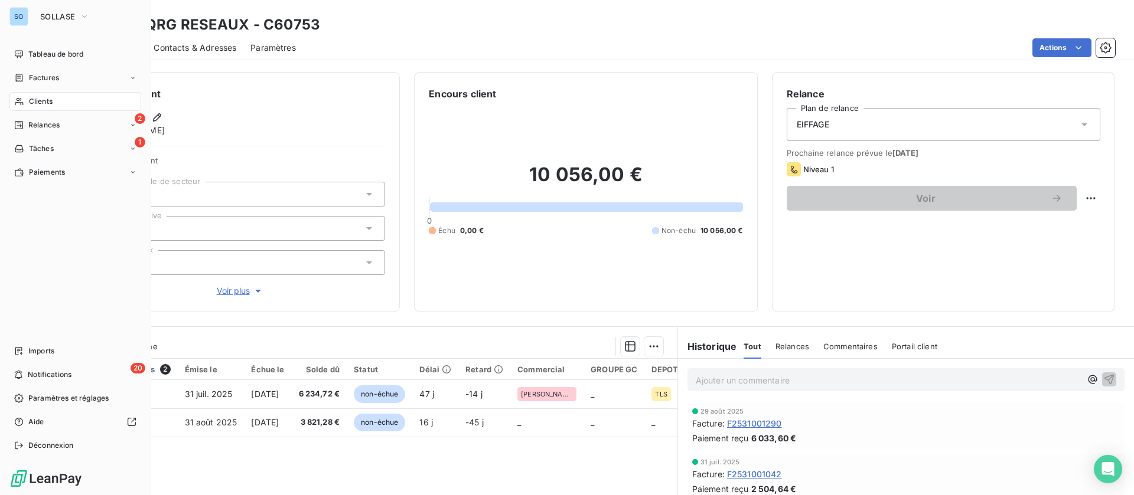
click at [23, 102] on icon at bounding box center [19, 101] width 10 height 9
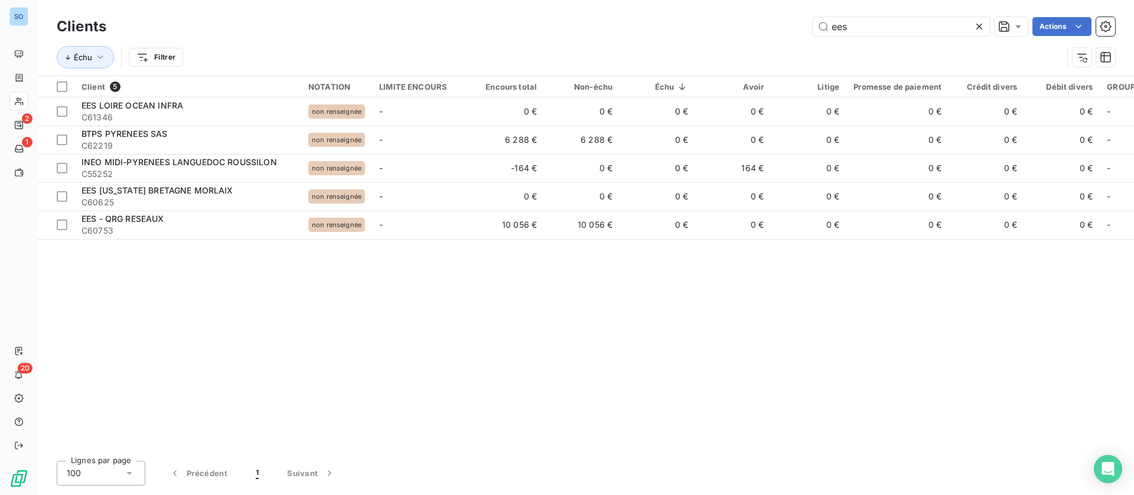
drag, startPoint x: 861, startPoint y: 28, endPoint x: 720, endPoint y: 17, distance: 141.0
click at [718, 25] on div "ees Actions" at bounding box center [617, 26] width 994 height 19
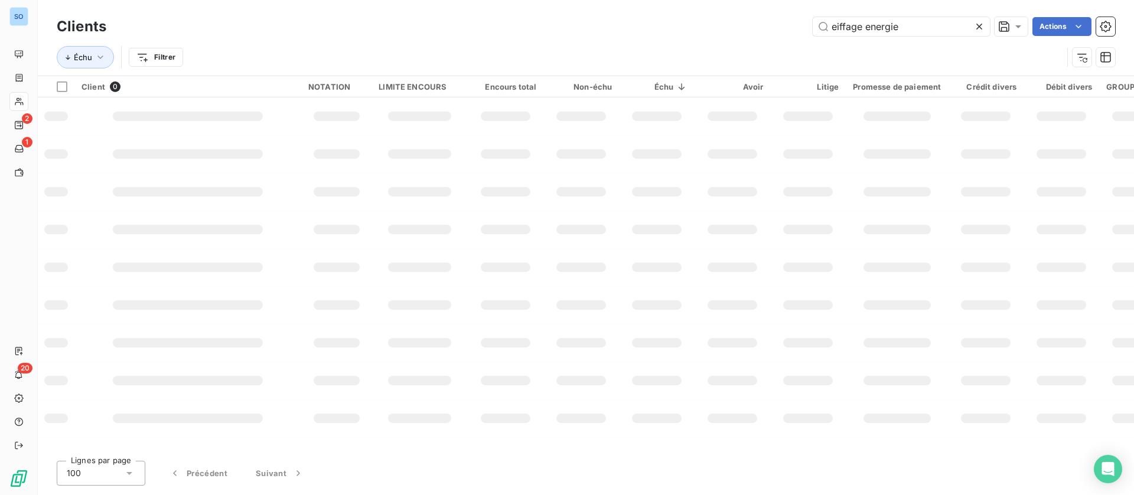
type input "eiffage energie"
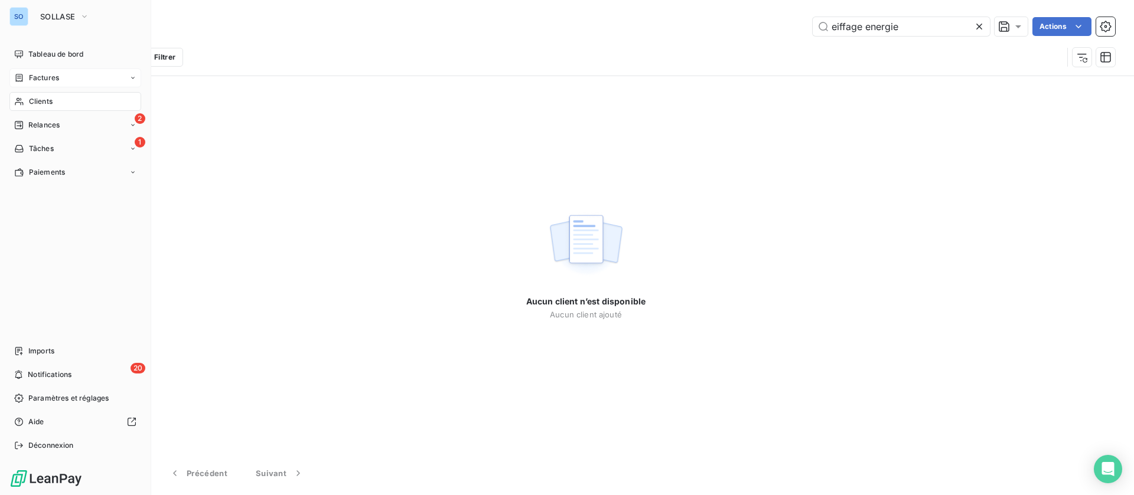
click at [67, 79] on div "Factures" at bounding box center [75, 78] width 132 height 19
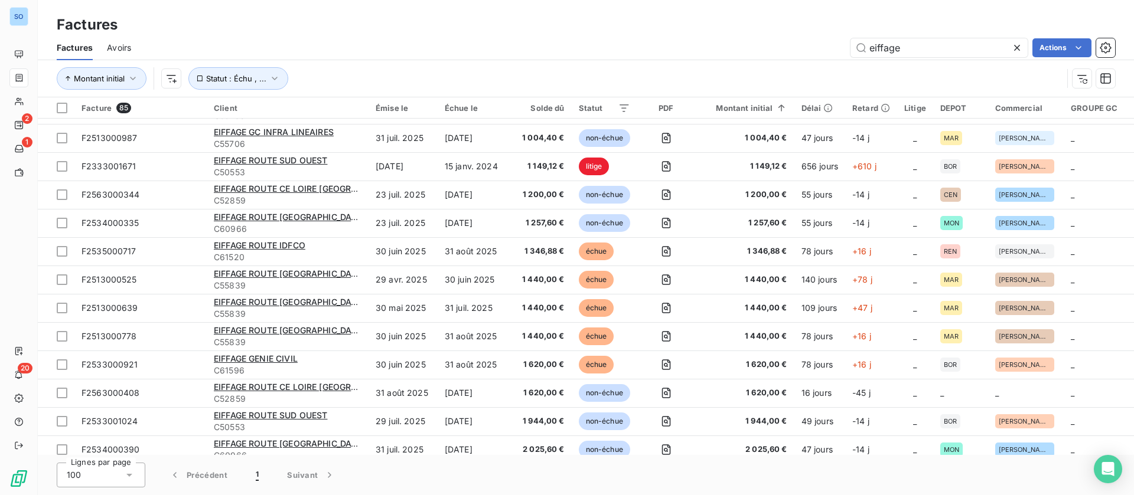
scroll to position [1329, 0]
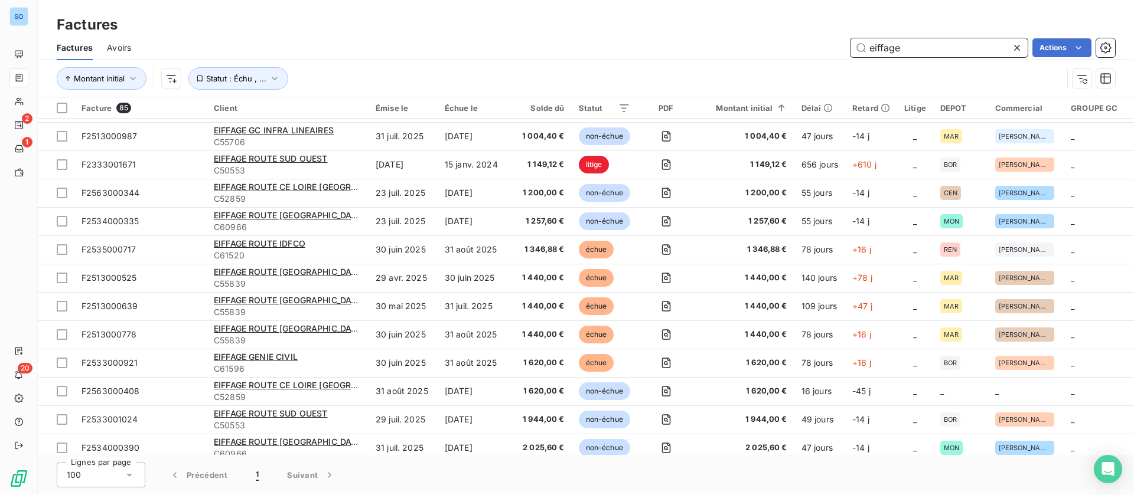
drag, startPoint x: 704, startPoint y: 49, endPoint x: 639, endPoint y: 46, distance: 65.0
click at [638, 49] on div "eiffage Actions" at bounding box center [630, 47] width 970 height 19
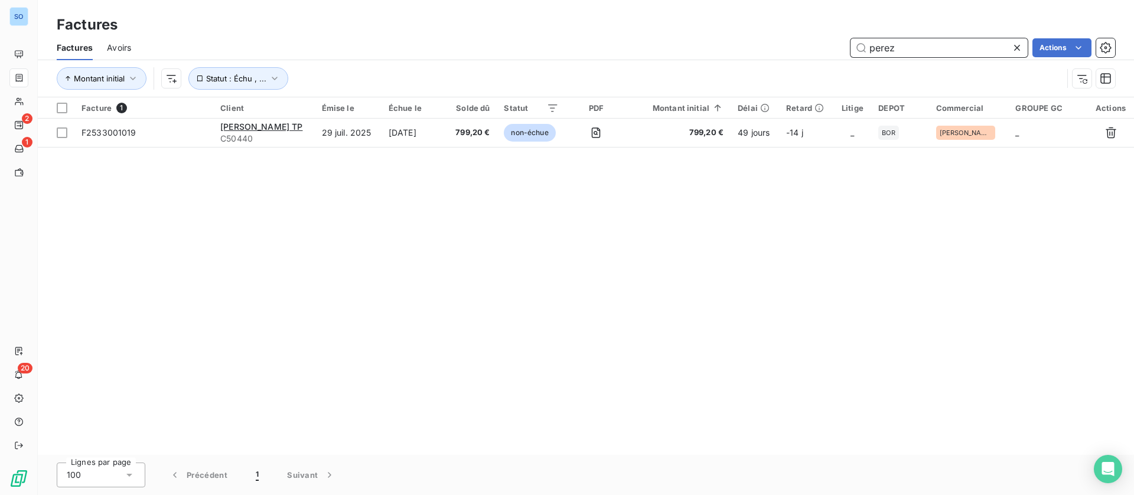
scroll to position [0, 0]
drag, startPoint x: 907, startPoint y: 50, endPoint x: 706, endPoint y: 41, distance: 201.6
click at [706, 42] on div "perez Actions" at bounding box center [630, 47] width 970 height 19
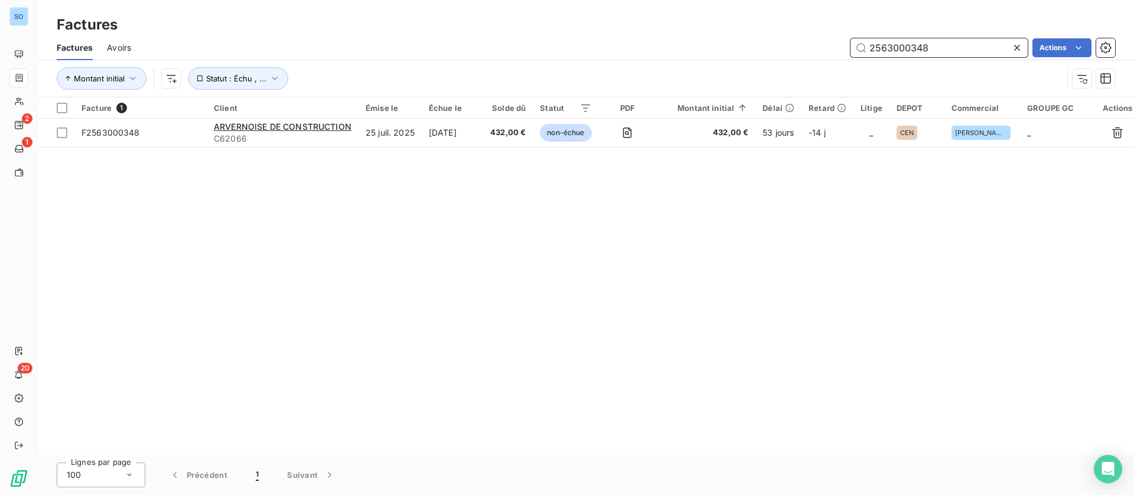
drag, startPoint x: 944, startPoint y: 46, endPoint x: 720, endPoint y: 35, distance: 224.7
click at [720, 35] on div "Factures Avoirs 2563000348 Actions" at bounding box center [586, 47] width 1096 height 25
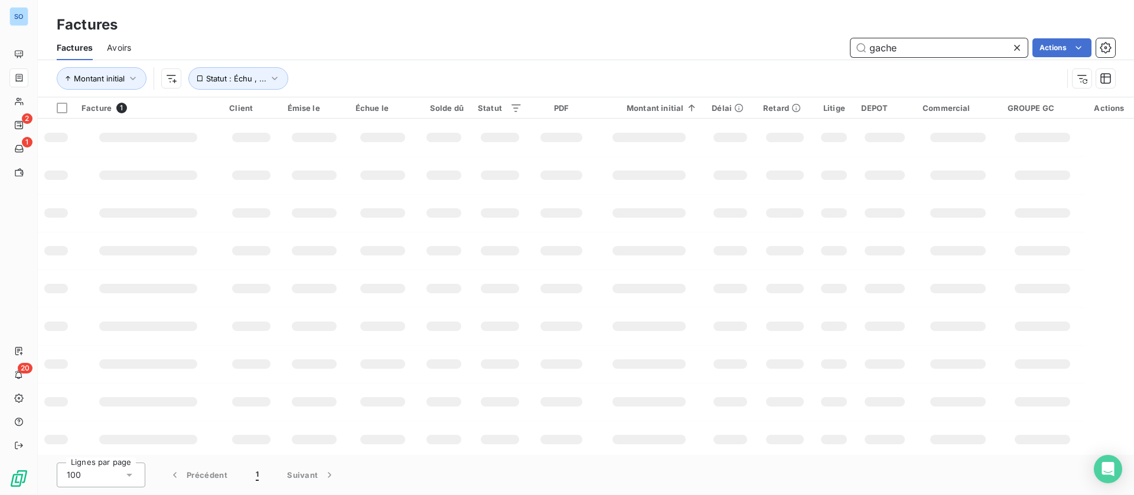
type input "gachet"
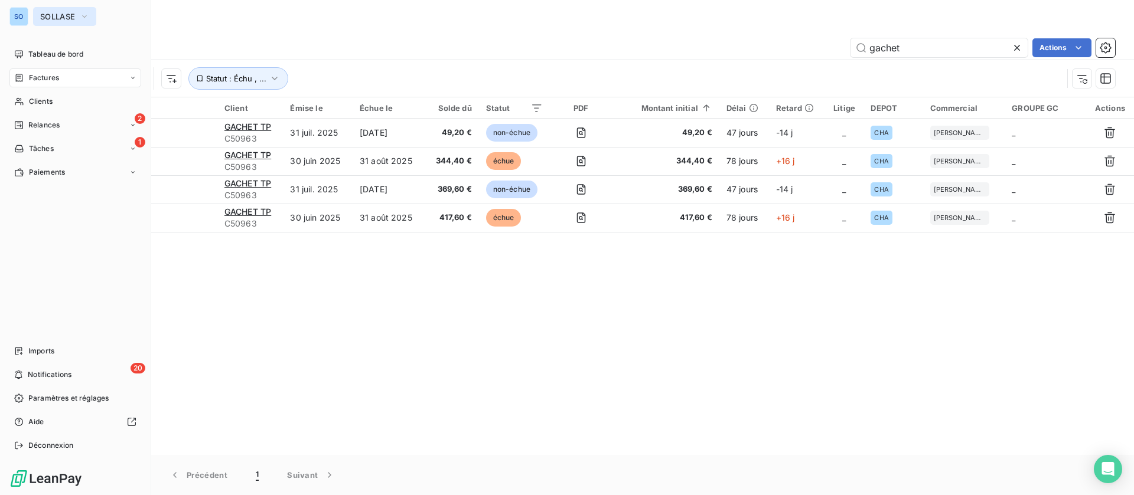
click at [54, 17] on span "SOLLASE" at bounding box center [57, 16] width 35 height 9
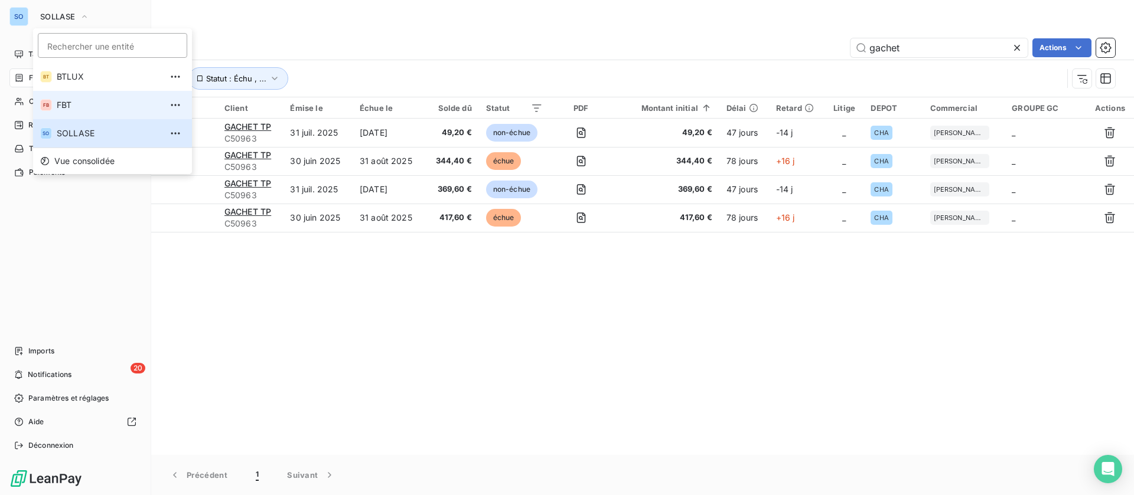
click at [90, 106] on span "FBT" at bounding box center [109, 105] width 105 height 12
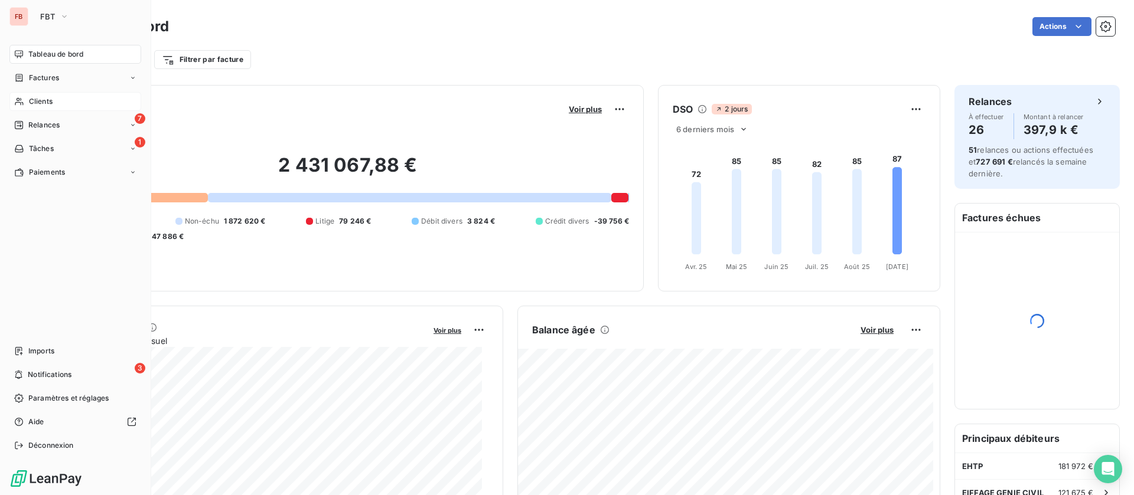
click at [73, 102] on div "Clients" at bounding box center [75, 101] width 132 height 19
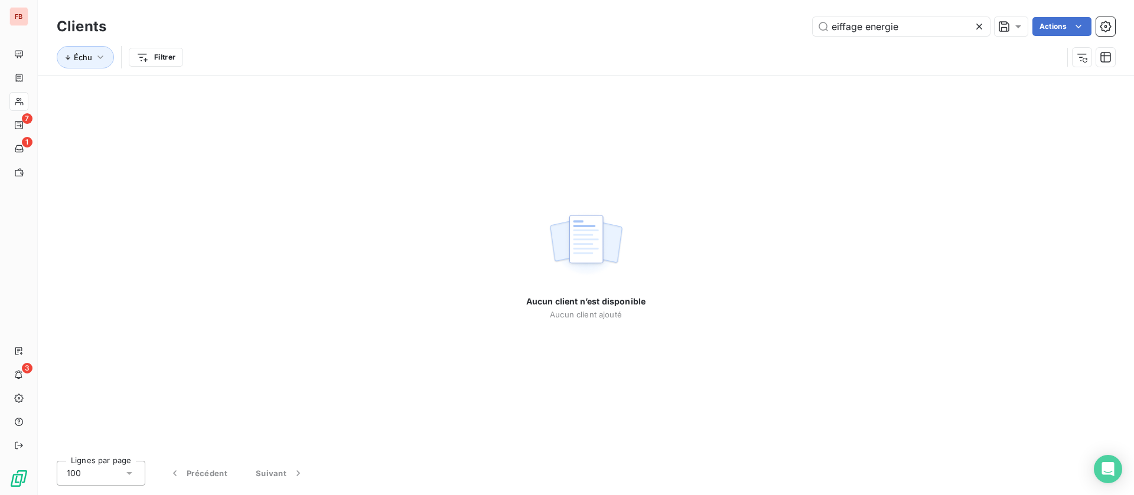
drag, startPoint x: 920, startPoint y: 30, endPoint x: 592, endPoint y: 23, distance: 327.8
click at [592, 23] on div "eiffage energie Actions" at bounding box center [617, 26] width 994 height 19
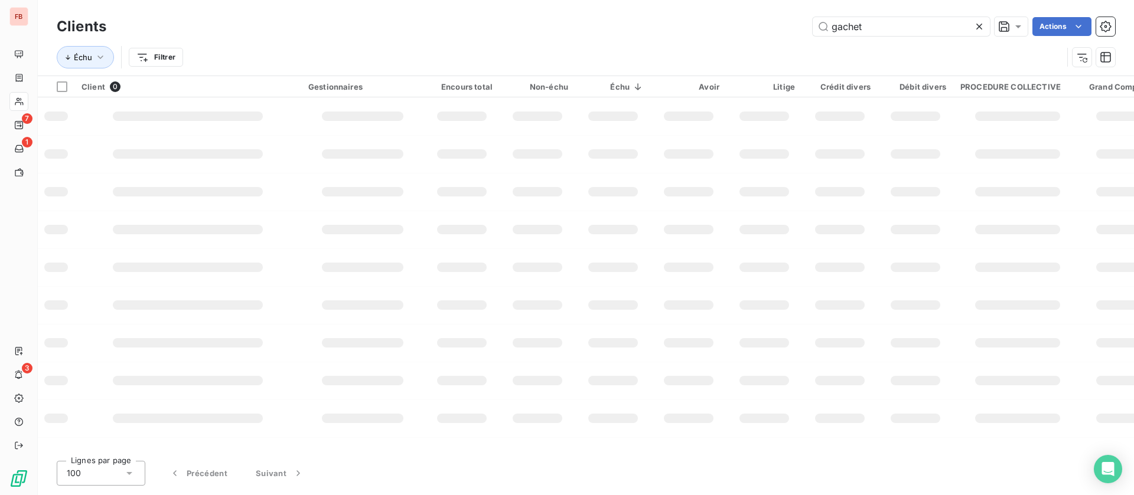
type input "gachet"
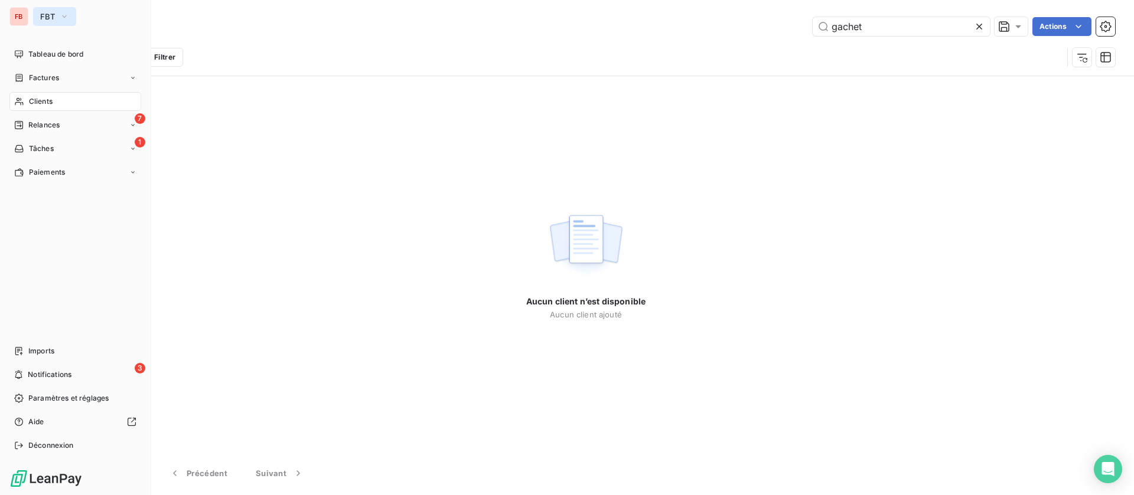
click at [37, 17] on button "FBT" at bounding box center [54, 16] width 43 height 19
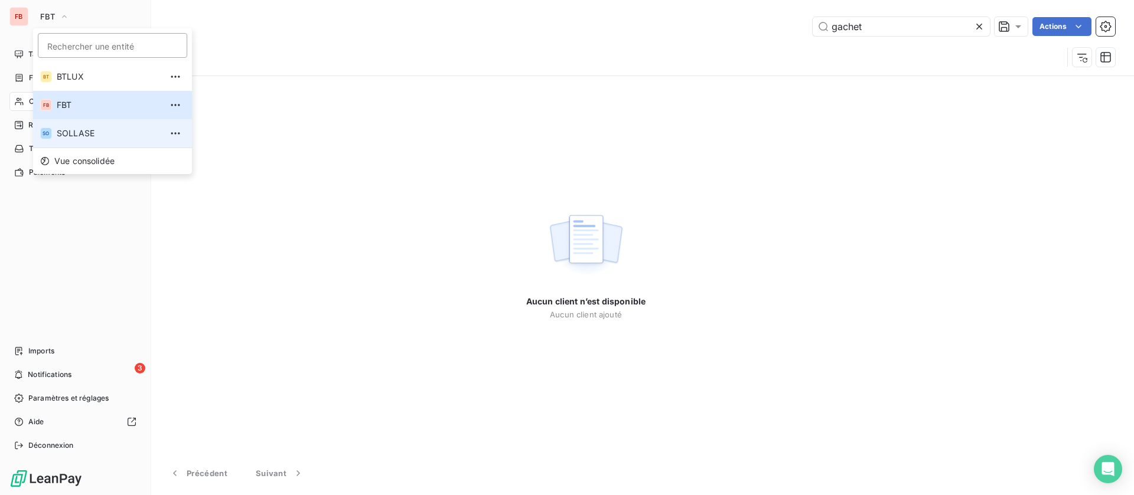
click at [71, 132] on span "SOLLASE" at bounding box center [109, 134] width 105 height 12
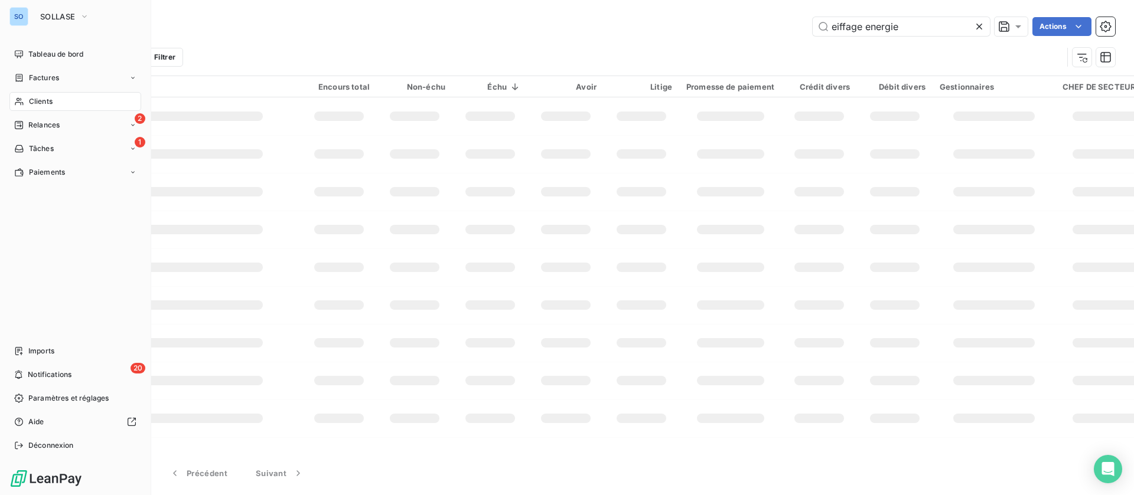
type input "gachet"
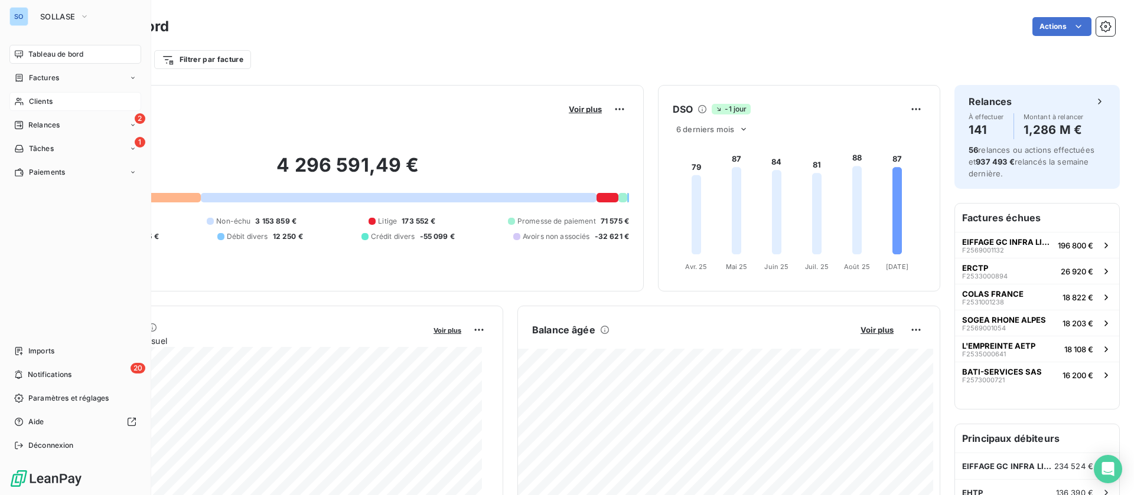
click at [43, 106] on span "Clients" at bounding box center [41, 101] width 24 height 11
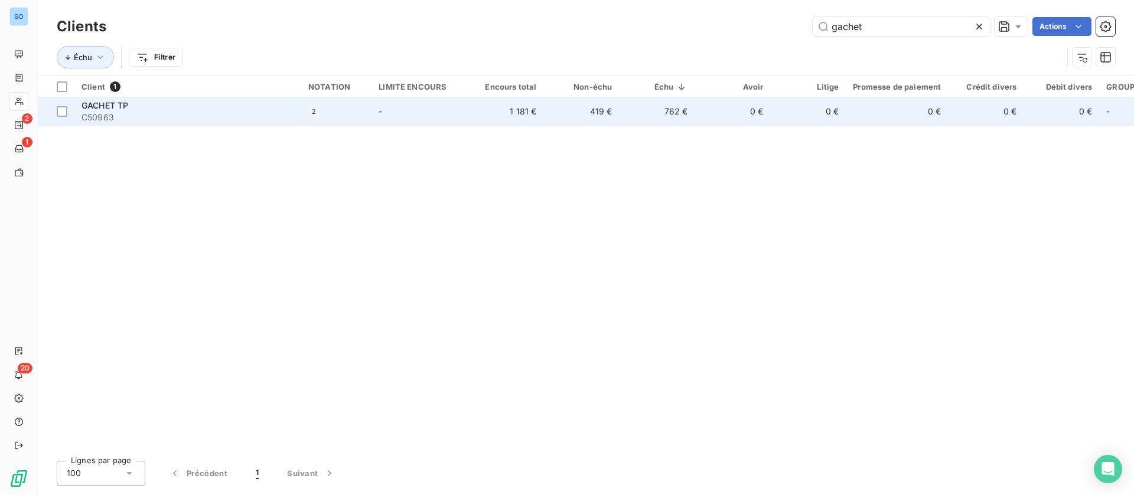
click at [522, 116] on td "1 181 €" at bounding box center [506, 111] width 76 height 28
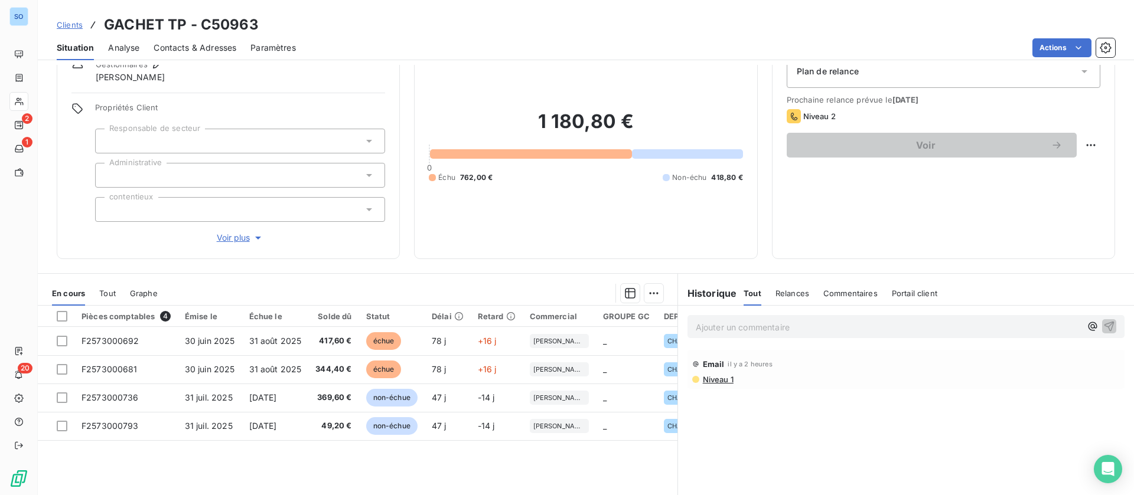
scroll to position [89, 0]
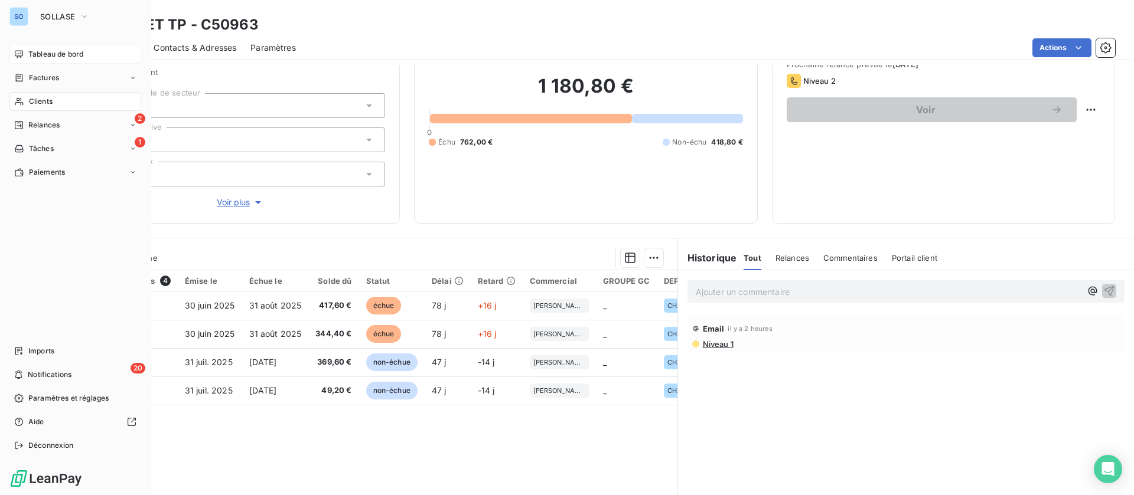
drag, startPoint x: 34, startPoint y: 75, endPoint x: 102, endPoint y: 62, distance: 69.7
click at [34, 75] on span "Factures" at bounding box center [44, 78] width 30 height 11
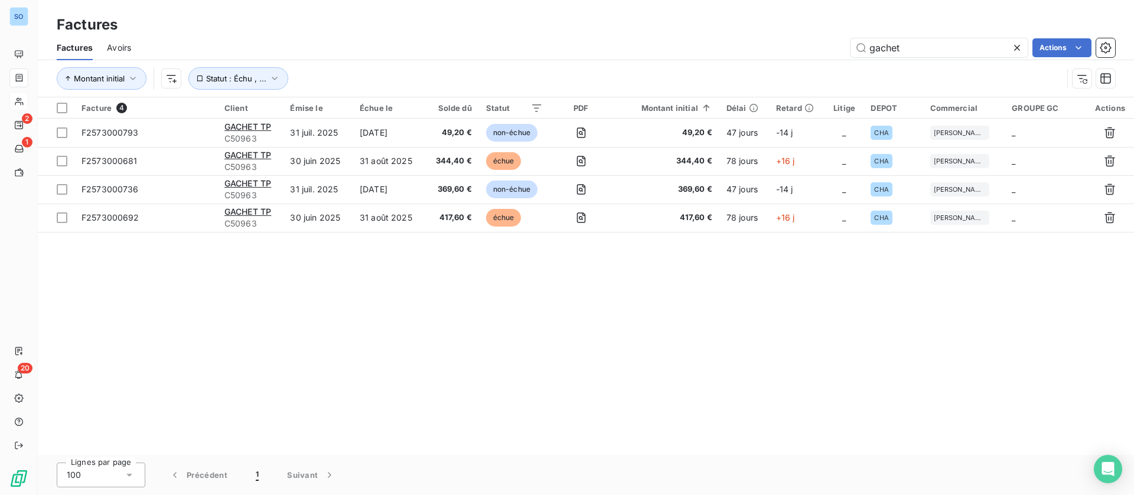
drag, startPoint x: 915, startPoint y: 54, endPoint x: 808, endPoint y: 39, distance: 107.4
click at [808, 39] on div "gachet Actions" at bounding box center [630, 47] width 970 height 19
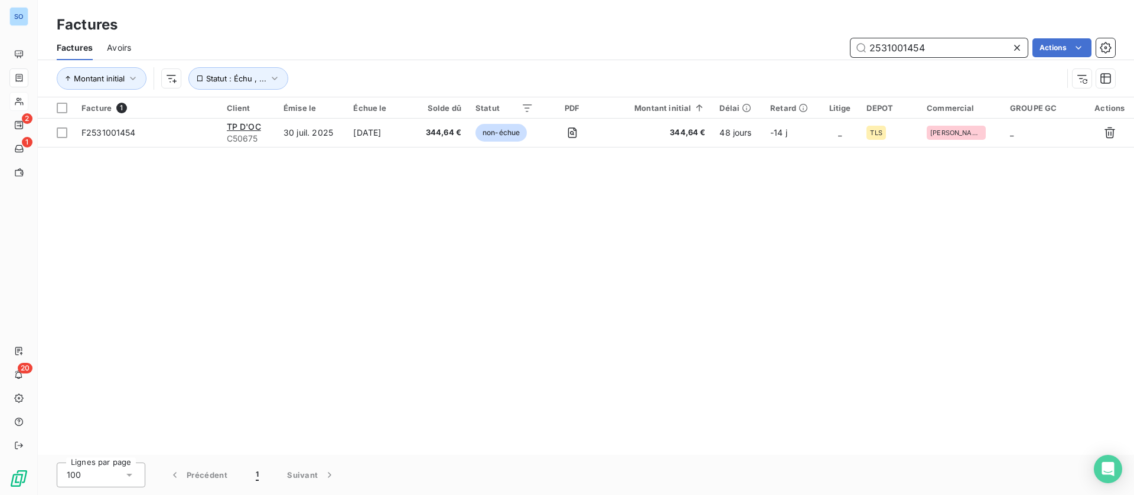
drag, startPoint x: 944, startPoint y: 47, endPoint x: 656, endPoint y: 32, distance: 288.6
click at [667, 31] on div "Factures Factures Avoirs 2531001454 Actions Montant initial Statut : Échu , ..." at bounding box center [586, 48] width 1096 height 97
drag, startPoint x: 947, startPoint y: 48, endPoint x: 745, endPoint y: 34, distance: 201.9
click at [745, 34] on div "Factures Factures Avoirs deurrieu Actions Montant initial Statut : Échu , ..." at bounding box center [586, 48] width 1096 height 97
drag, startPoint x: 959, startPoint y: 46, endPoint x: 656, endPoint y: 5, distance: 306.3
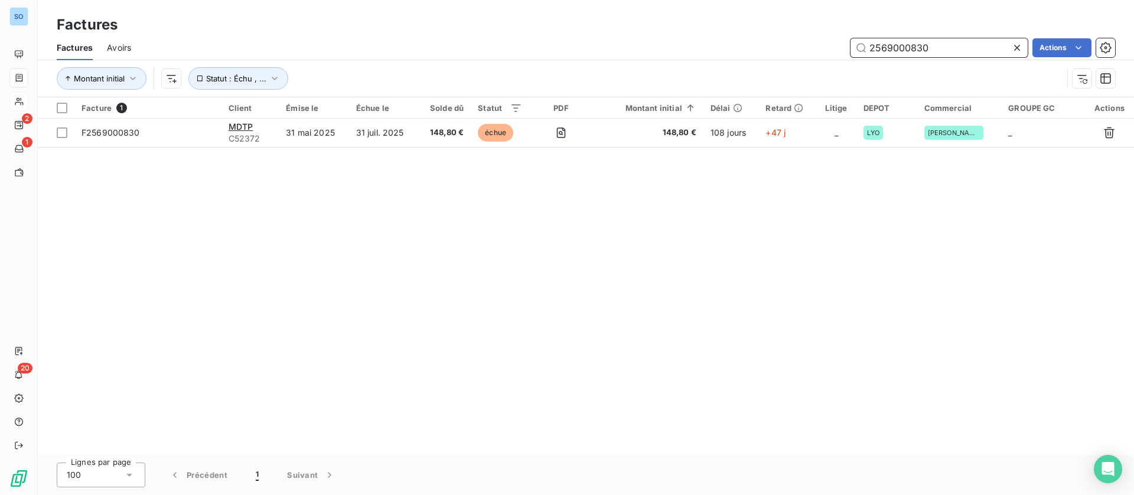
click at [674, 29] on div "Factures Factures Avoirs 2569000830 Actions Montant initial Statut : Échu , ..." at bounding box center [586, 48] width 1096 height 97
drag, startPoint x: 896, startPoint y: 50, endPoint x: 725, endPoint y: 49, distance: 171.3
click at [727, 49] on div "fix Actions" at bounding box center [630, 47] width 970 height 19
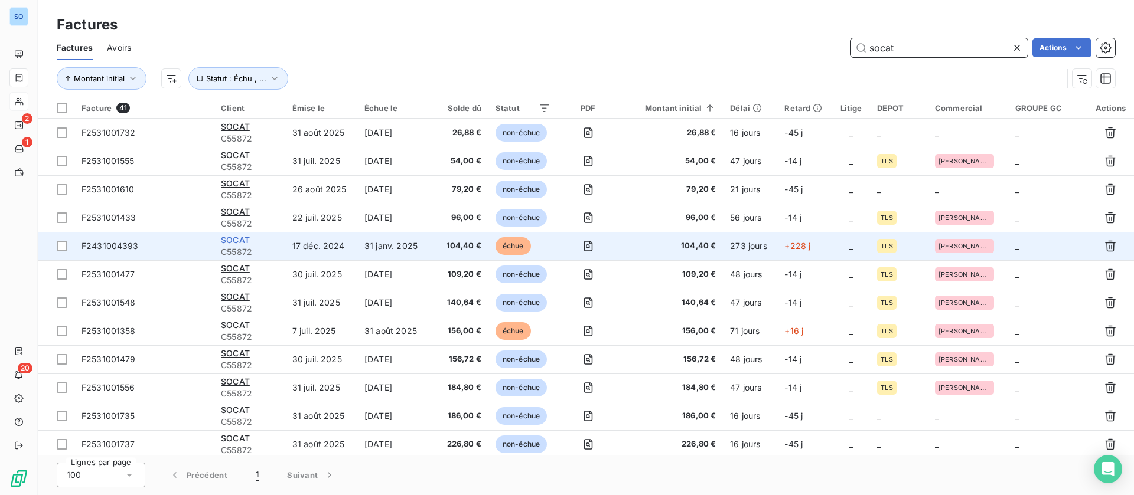
type input "socat"
click at [222, 238] on span "SOCAT" at bounding box center [235, 240] width 29 height 10
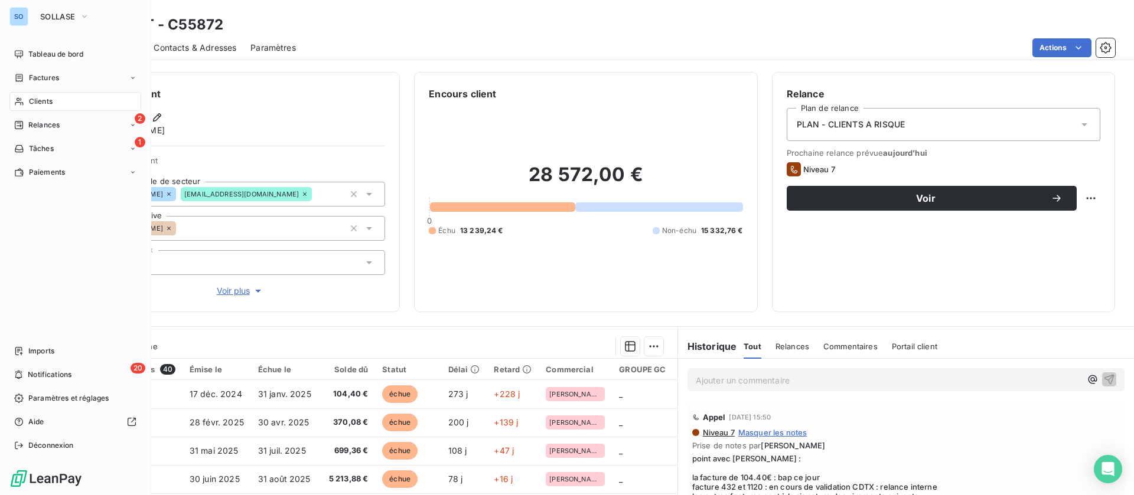
drag, startPoint x: 24, startPoint y: 102, endPoint x: 62, endPoint y: 92, distance: 39.5
click at [24, 102] on icon at bounding box center [19, 101] width 10 height 9
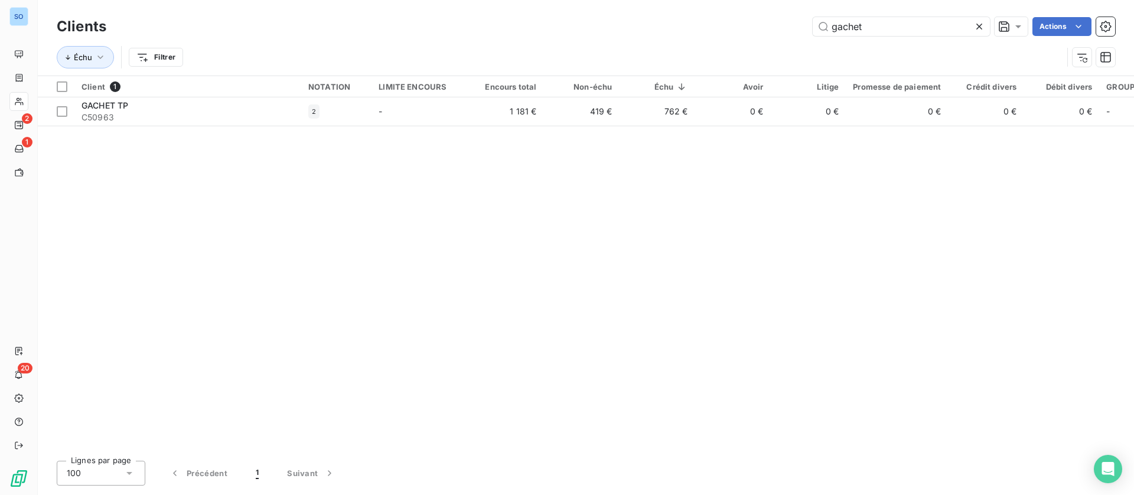
drag, startPoint x: 877, startPoint y: 28, endPoint x: 713, endPoint y: 1, distance: 165.9
click at [726, 27] on div "gachet Actions" at bounding box center [617, 26] width 994 height 19
drag, startPoint x: 887, startPoint y: 15, endPoint x: 692, endPoint y: 24, distance: 195.1
click at [697, 22] on div "Clients cubilo Actions" at bounding box center [586, 26] width 1058 height 25
drag, startPoint x: 879, startPoint y: 30, endPoint x: 634, endPoint y: 26, distance: 245.1
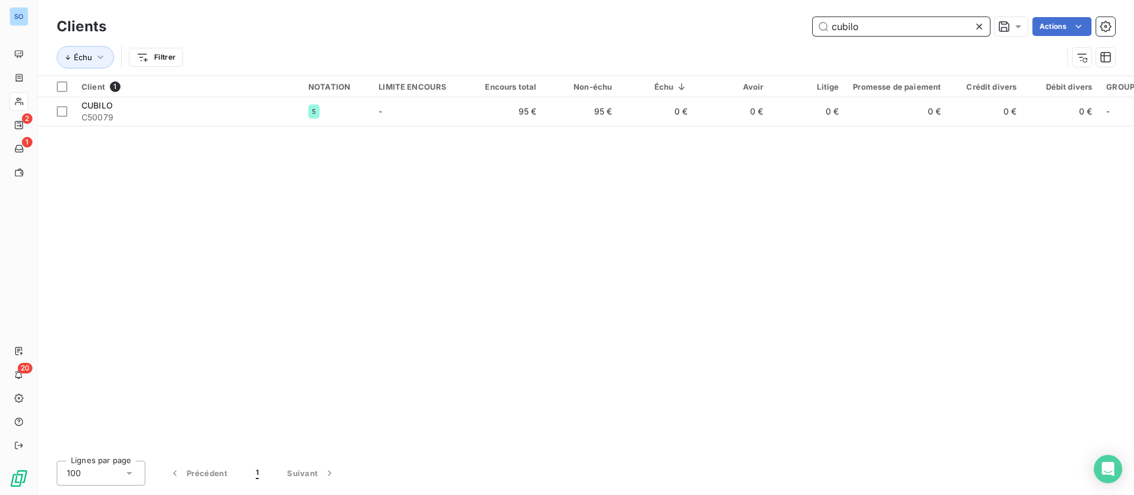
click at [634, 26] on div "cubilo Actions" at bounding box center [617, 26] width 994 height 19
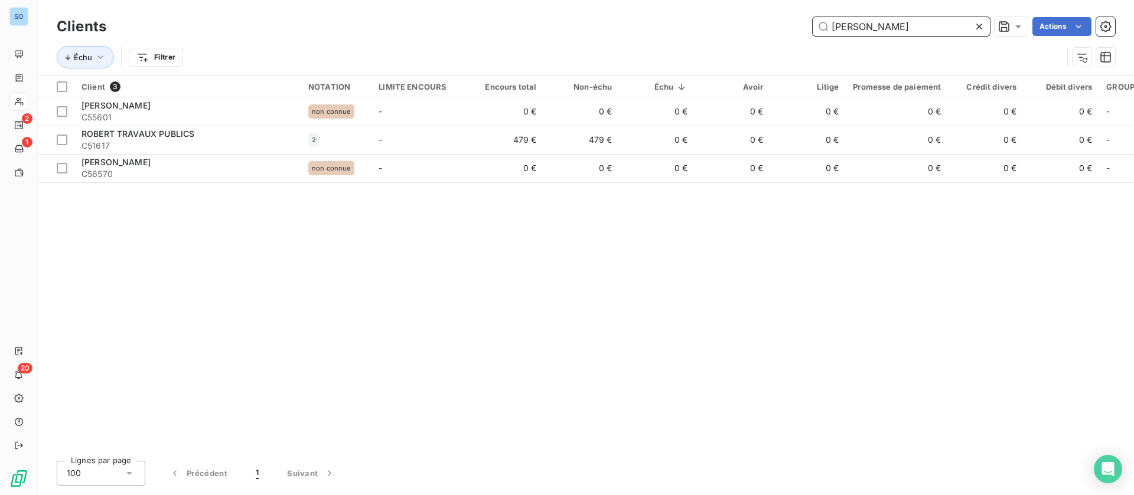
drag, startPoint x: 781, startPoint y: 28, endPoint x: 688, endPoint y: 30, distance: 93.3
click at [693, 33] on div "robert Actions" at bounding box center [617, 26] width 994 height 19
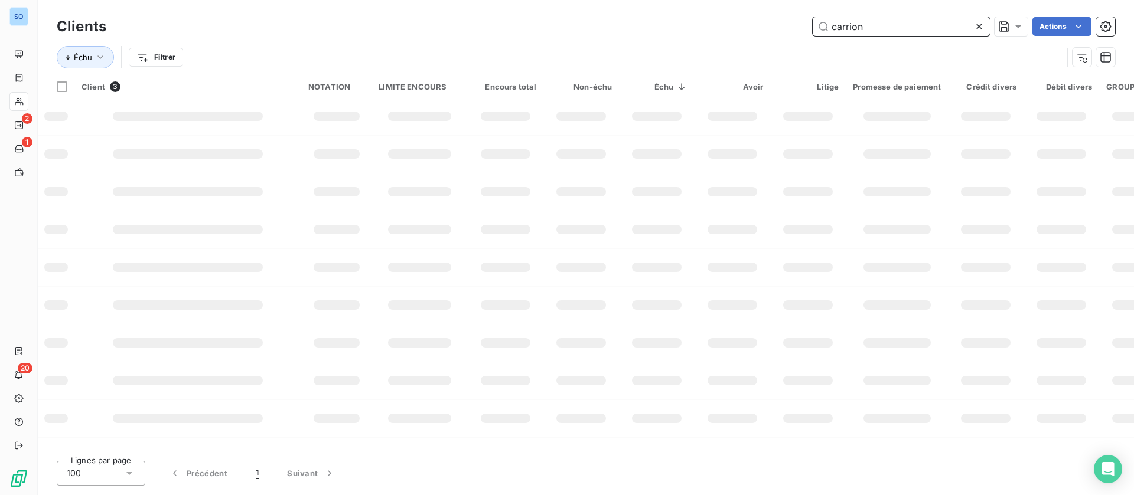
type input "carrion"
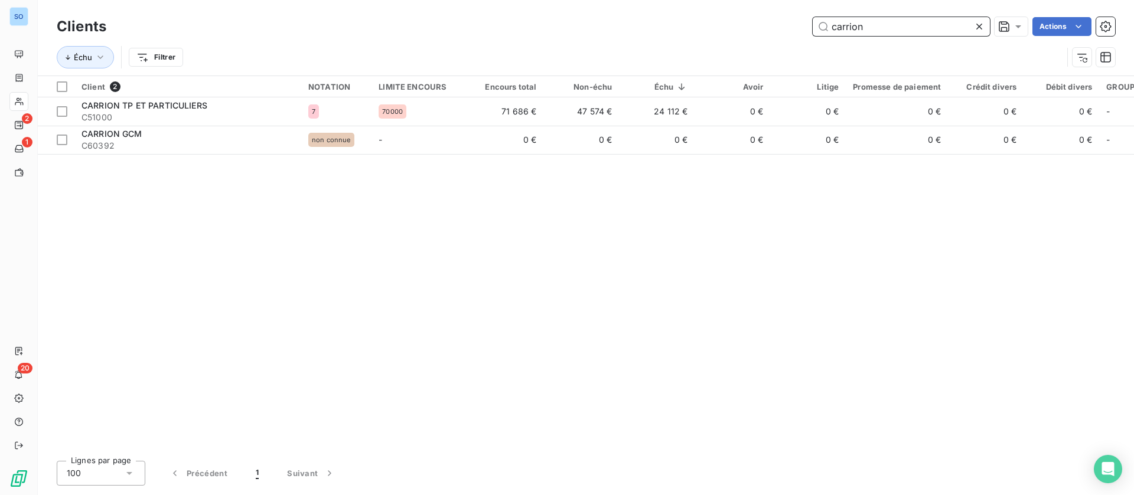
drag, startPoint x: 875, startPoint y: 23, endPoint x: 712, endPoint y: 12, distance: 163.3
click at [712, 12] on div "Clients carrion Actions Échu Filtrer" at bounding box center [586, 38] width 1096 height 76
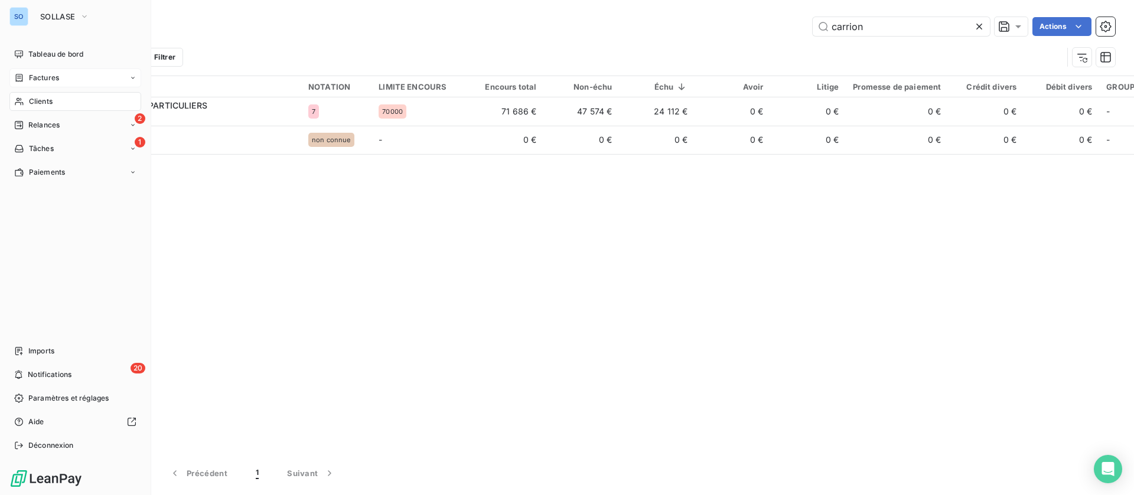
click at [63, 79] on div "Factures" at bounding box center [75, 78] width 132 height 19
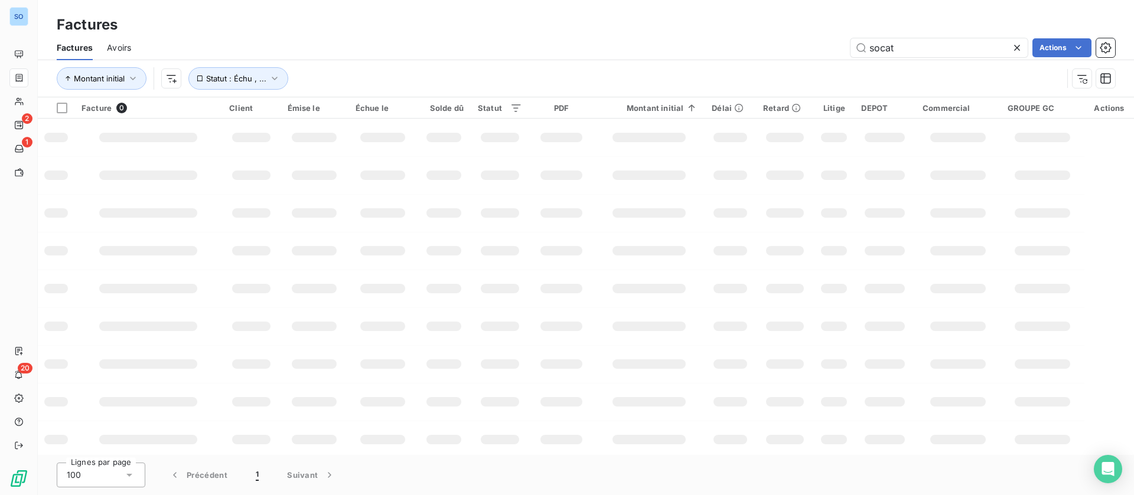
click at [775, 43] on div "socat Actions" at bounding box center [630, 47] width 970 height 19
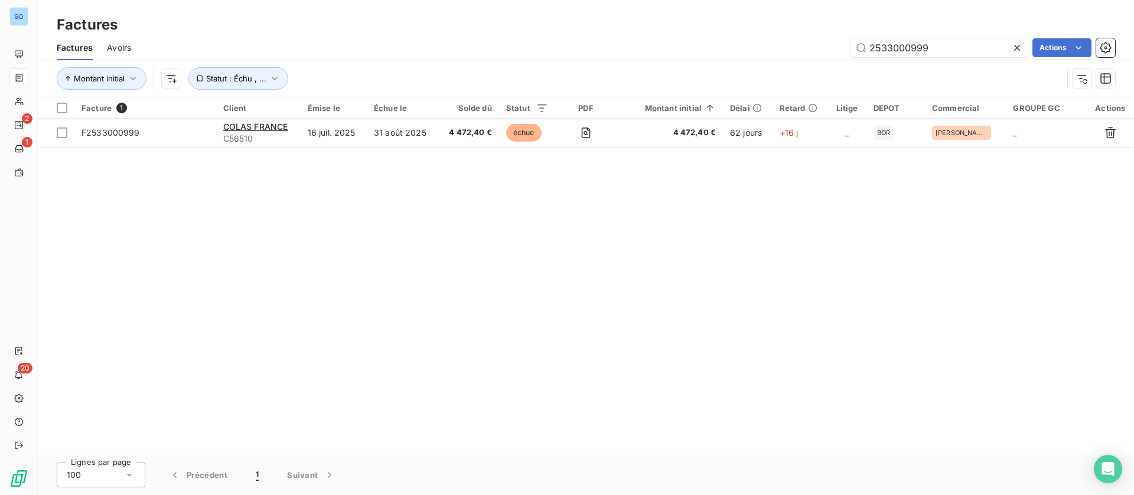
type input "2533000999"
drag, startPoint x: 940, startPoint y: 50, endPoint x: 755, endPoint y: 29, distance: 186.0
click at [755, 29] on div "Factures Factures Avoirs 2533000999 Actions Montant initial Statut : Échu , ..." at bounding box center [586, 48] width 1096 height 97
click at [1015, 45] on icon at bounding box center [1017, 48] width 12 height 12
click at [932, 48] on input "text" at bounding box center [938, 47] width 177 height 19
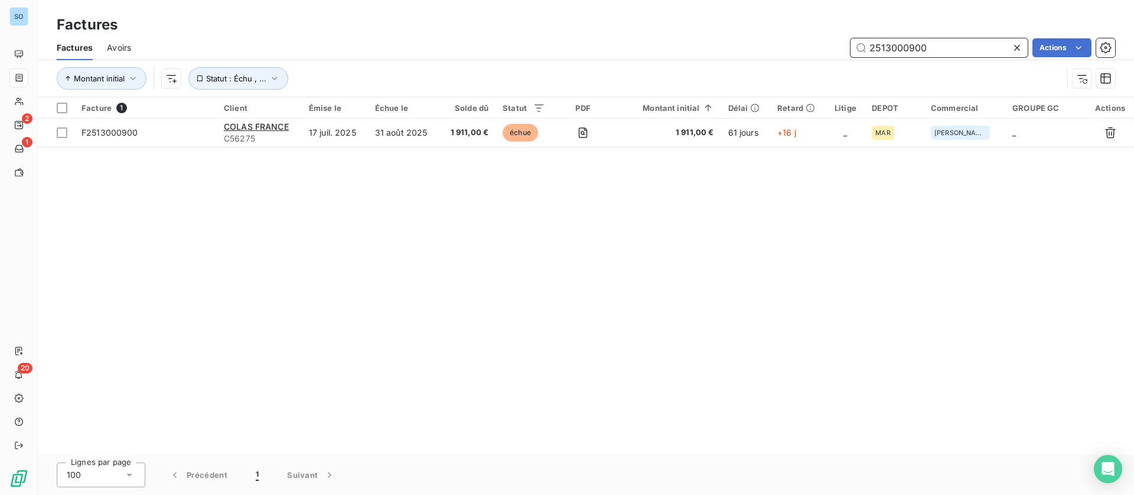
drag, startPoint x: 935, startPoint y: 45, endPoint x: 792, endPoint y: 32, distance: 143.4
click at [792, 32] on div "Factures Factures Avoirs 2513000900 Actions Montant initial Statut : Échu , ..." at bounding box center [586, 48] width 1096 height 97
drag, startPoint x: 953, startPoint y: 43, endPoint x: 788, endPoint y: 9, distance: 168.2
click at [808, 40] on div "2531000940 Actions" at bounding box center [630, 47] width 970 height 19
drag, startPoint x: 902, startPoint y: 38, endPoint x: 773, endPoint y: 28, distance: 129.8
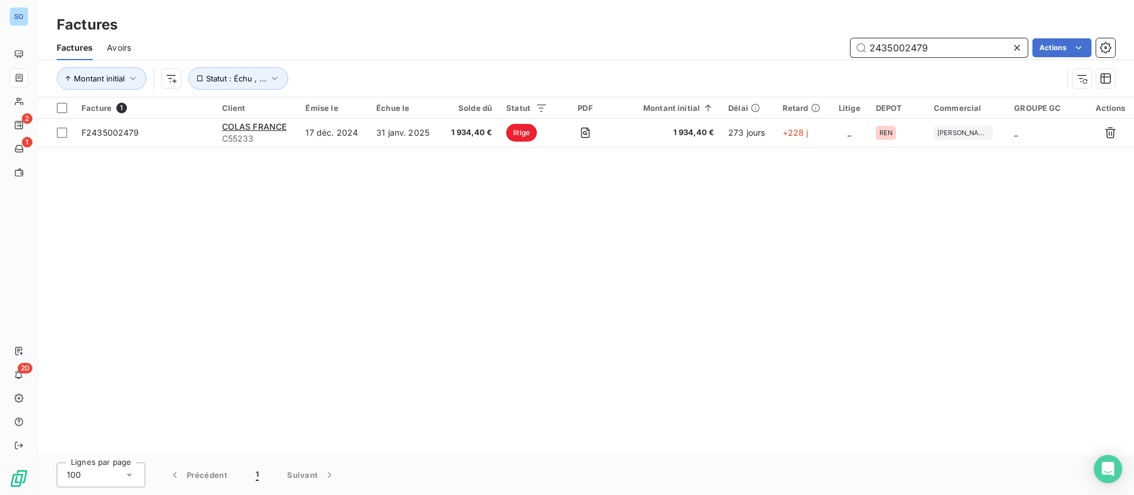
click at [771, 35] on div "Factures Avoirs 2435002479 Actions" at bounding box center [586, 47] width 1096 height 25
drag, startPoint x: 965, startPoint y: 43, endPoint x: 794, endPoint y: 32, distance: 171.0
click at [794, 32] on div "Factures Factures Avoirs 2531001007 Actions Montant initial Statut : Échu , ..." at bounding box center [586, 48] width 1096 height 97
click at [942, 48] on input "2531001277" at bounding box center [938, 47] width 177 height 19
drag, startPoint x: 946, startPoint y: 50, endPoint x: 741, endPoint y: 29, distance: 206.5
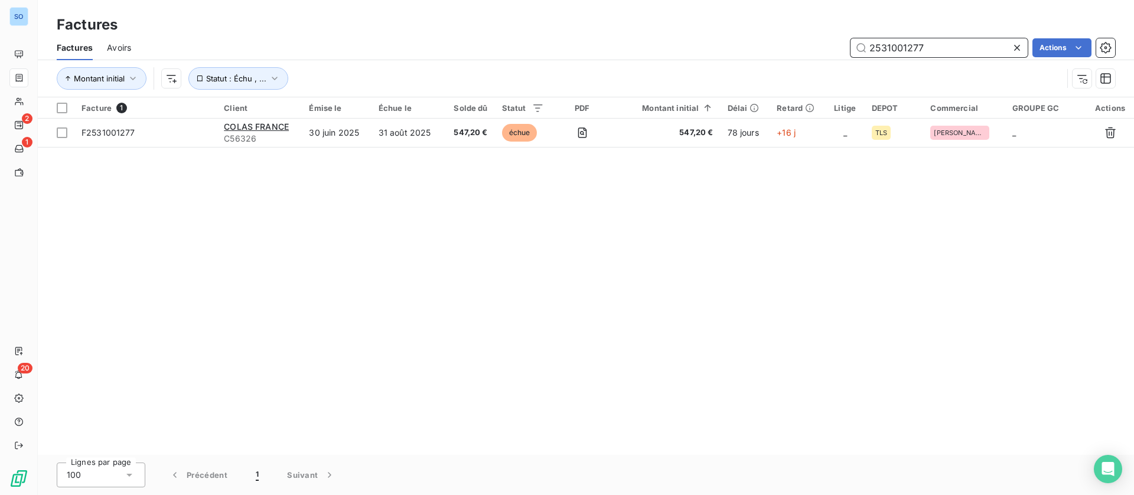
click at [741, 29] on div "Factures Factures Avoirs 2531001277 Actions Montant initial Statut : Échu , ..." at bounding box center [586, 48] width 1096 height 97
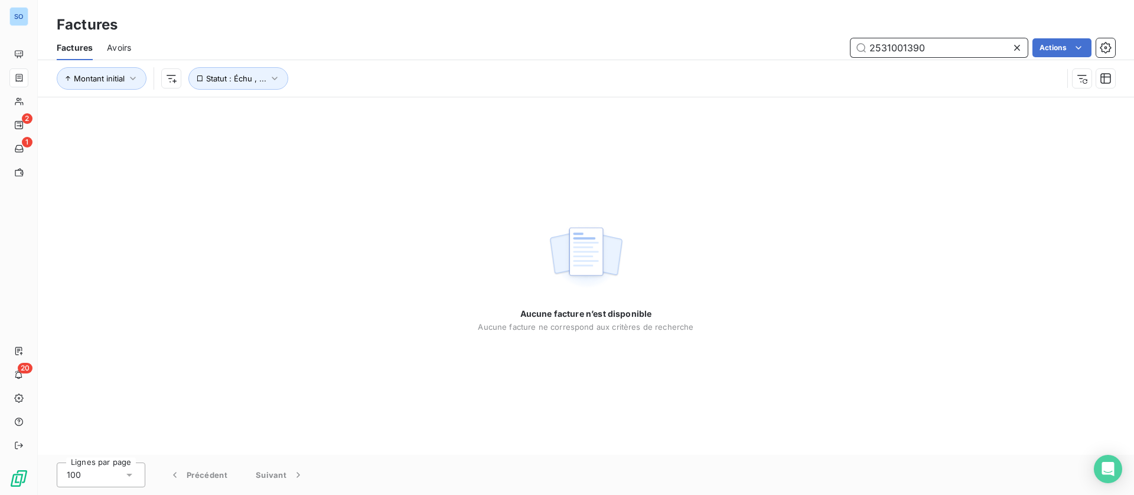
click at [968, 44] on input "2531001390" at bounding box center [938, 47] width 177 height 19
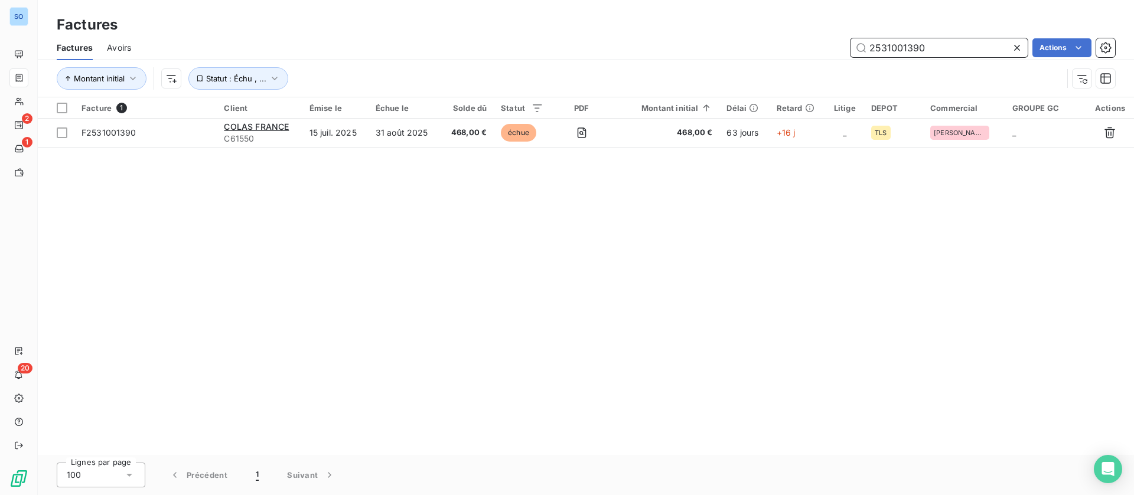
drag, startPoint x: 945, startPoint y: 49, endPoint x: 726, endPoint y: 41, distance: 219.2
click at [725, 41] on div "2531001390 Actions" at bounding box center [630, 47] width 970 height 19
drag, startPoint x: 943, startPoint y: 47, endPoint x: 798, endPoint y: 14, distance: 148.4
click at [800, 38] on div "2531001391 Actions" at bounding box center [630, 47] width 970 height 19
drag, startPoint x: 973, startPoint y: 51, endPoint x: 706, endPoint y: 35, distance: 268.0
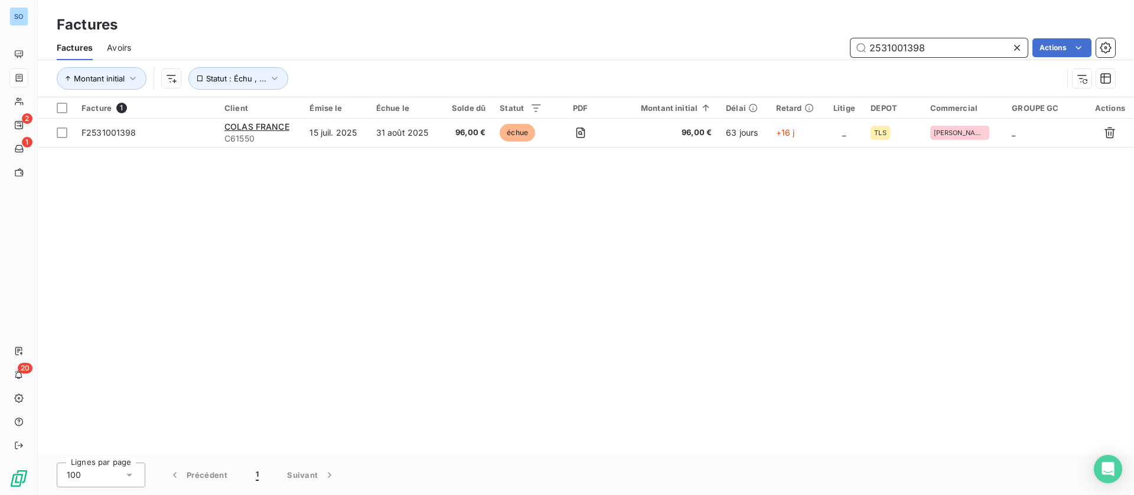
click at [706, 35] on div "Factures Avoirs 2531001398 Actions" at bounding box center [586, 47] width 1096 height 25
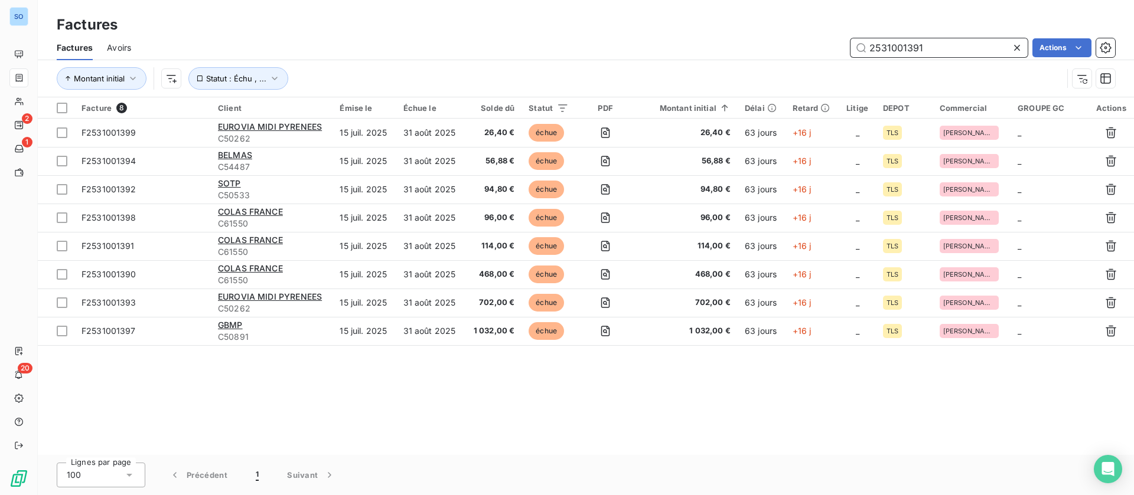
type input "2531001391"
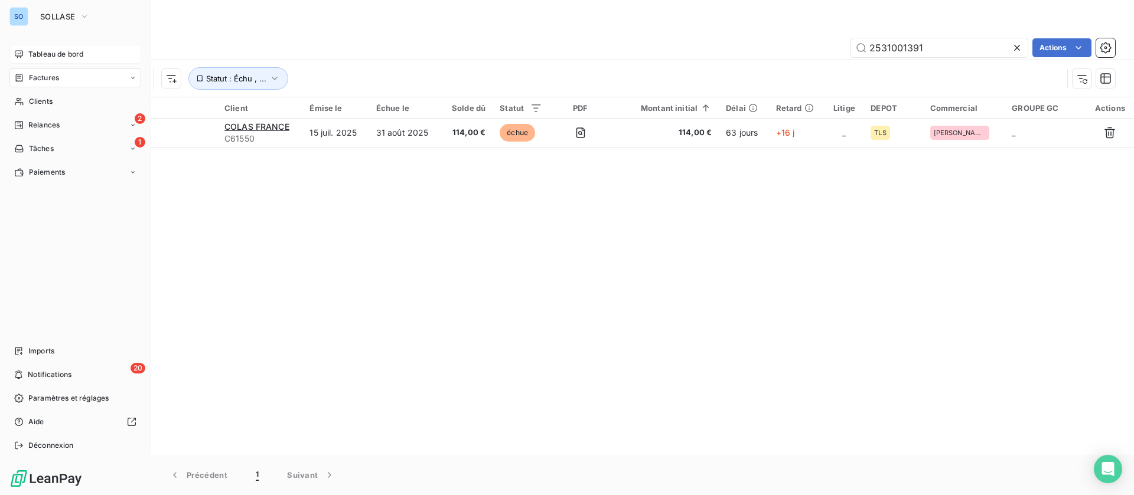
drag, startPoint x: 32, startPoint y: 50, endPoint x: 50, endPoint y: 47, distance: 18.6
click at [34, 51] on span "Tableau de bord" at bounding box center [55, 54] width 55 height 11
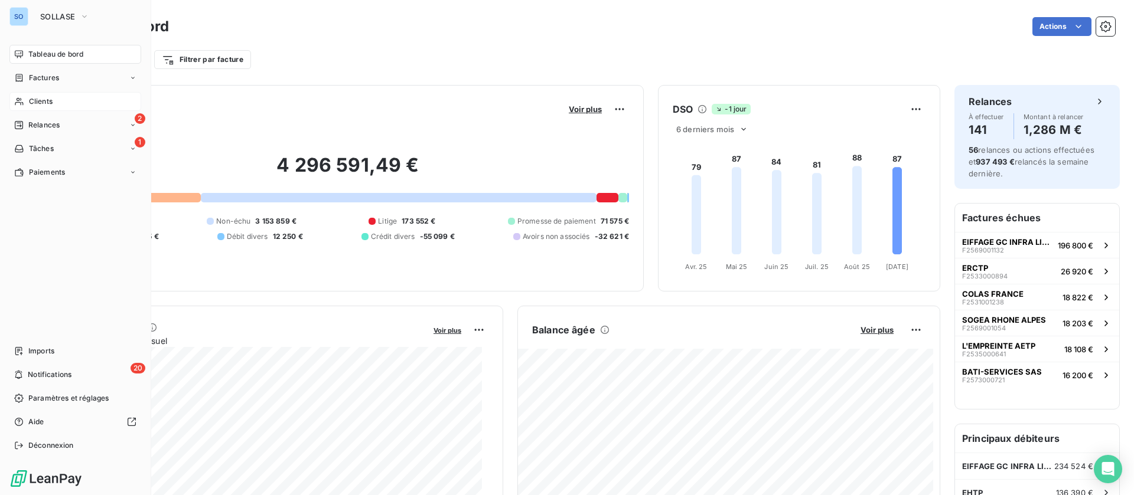
click at [44, 96] on span "Clients" at bounding box center [41, 101] width 24 height 11
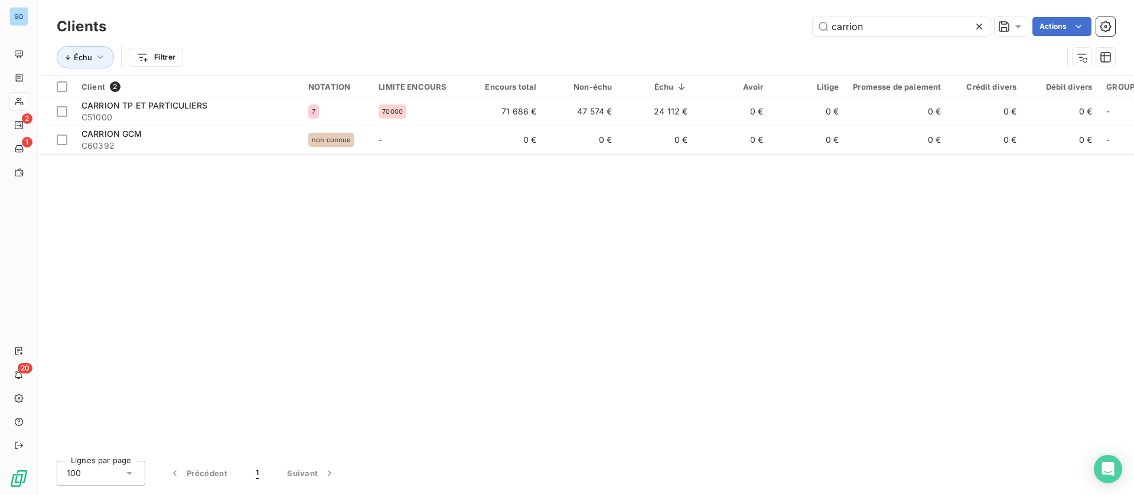
drag, startPoint x: 912, startPoint y: 33, endPoint x: 586, endPoint y: 29, distance: 325.4
click at [588, 31] on div "carrion Actions" at bounding box center [617, 26] width 994 height 19
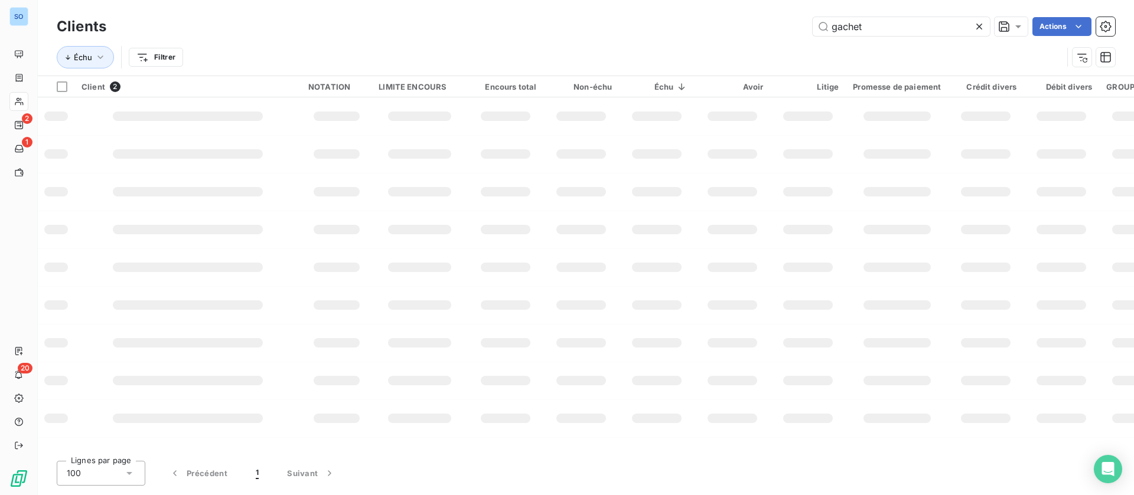
type input "gachet"
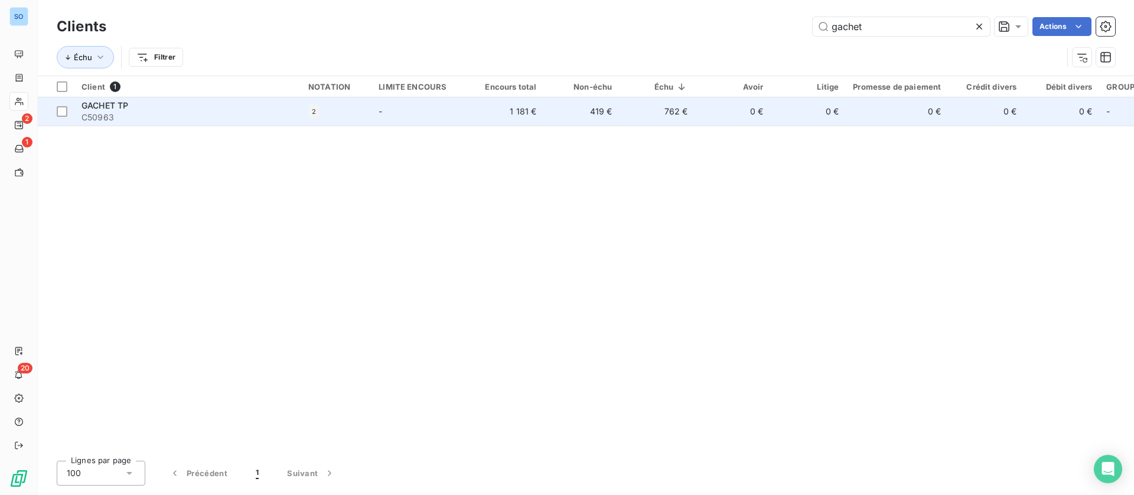
click at [436, 114] on td "-" at bounding box center [419, 111] width 96 height 28
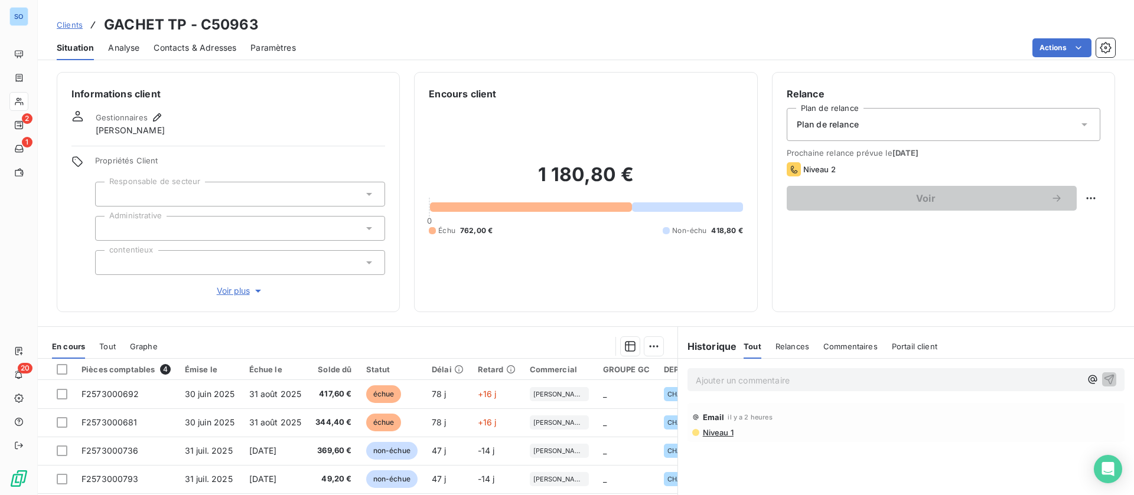
click at [740, 387] on p "Ajouter un commentaire ﻿" at bounding box center [888, 380] width 385 height 15
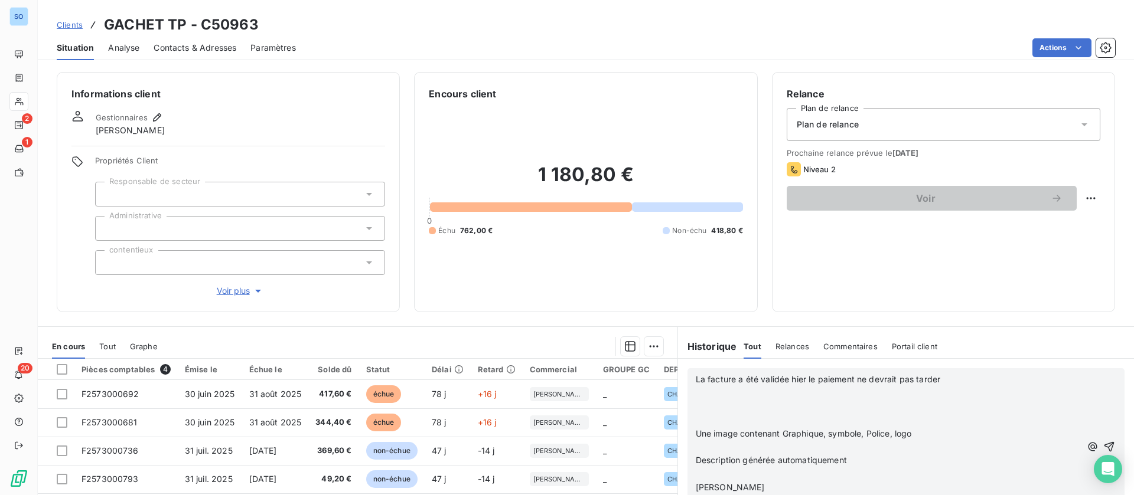
click at [717, 394] on p "﻿" at bounding box center [888, 394] width 385 height 14
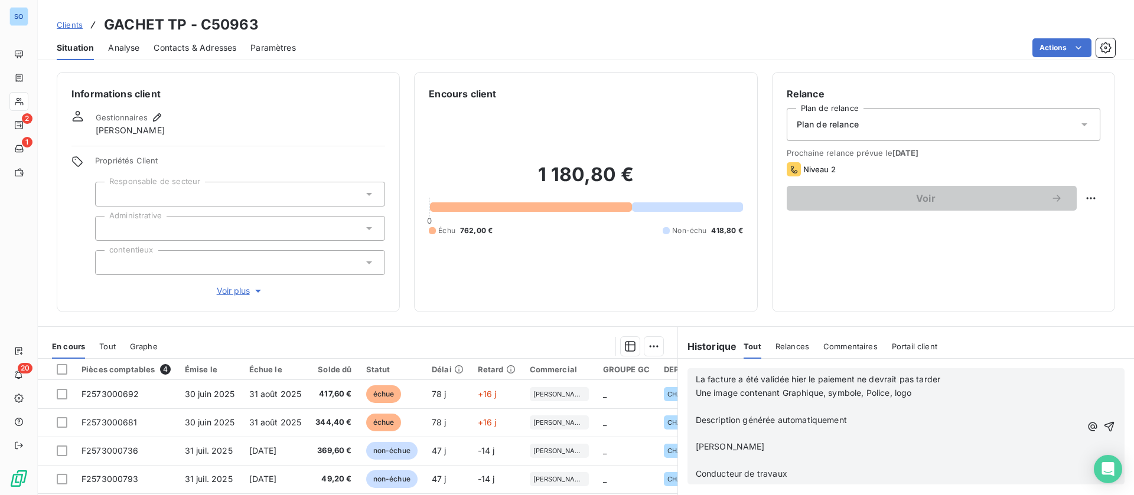
click at [706, 404] on p "﻿" at bounding box center [888, 407] width 385 height 14
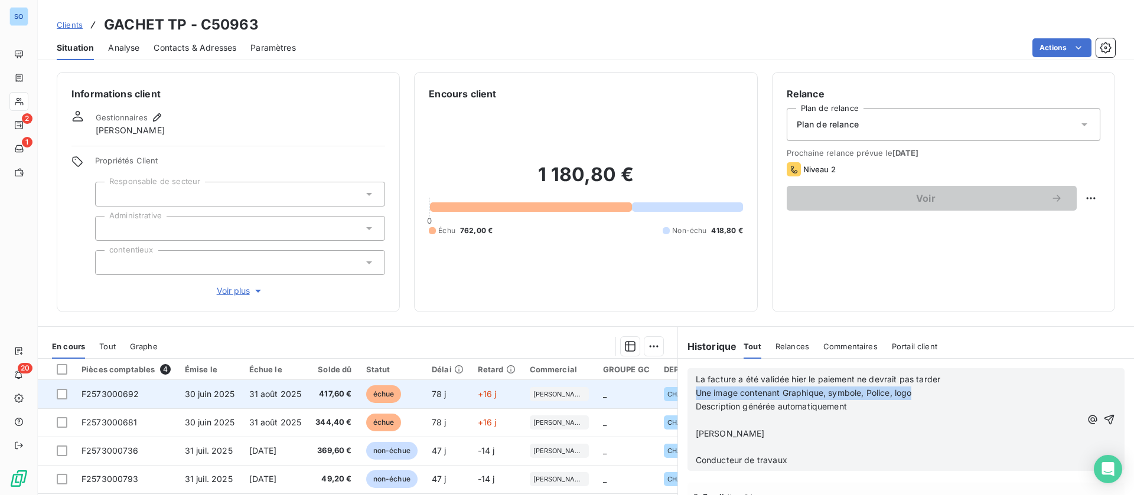
drag, startPoint x: 917, startPoint y: 395, endPoint x: 664, endPoint y: 395, distance: 253.3
click at [664, 395] on div "En cours Tout Graphe Pièces comptables 4 Émise le Échue le Solde dû Statut Déla…" at bounding box center [586, 474] width 1096 height 295
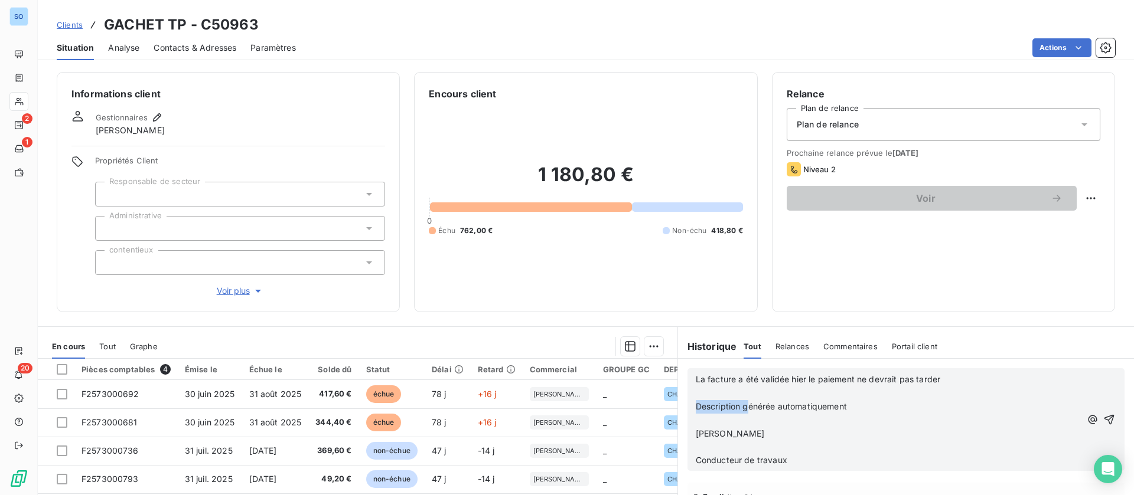
drag, startPoint x: 800, startPoint y: 402, endPoint x: 678, endPoint y: 403, distance: 122.2
click at [678, 403] on div "La facture a été validée hier le paiement ne devrait pas tarder ﻿ Description g…" at bounding box center [906, 420] width 456 height 122
drag, startPoint x: 847, startPoint y: 415, endPoint x: 679, endPoint y: 396, distance: 169.4
click at [687, 396] on div "La facture a été validée hier le paiement ne devrait pas tarder ﻿ Description g…" at bounding box center [905, 420] width 437 height 103
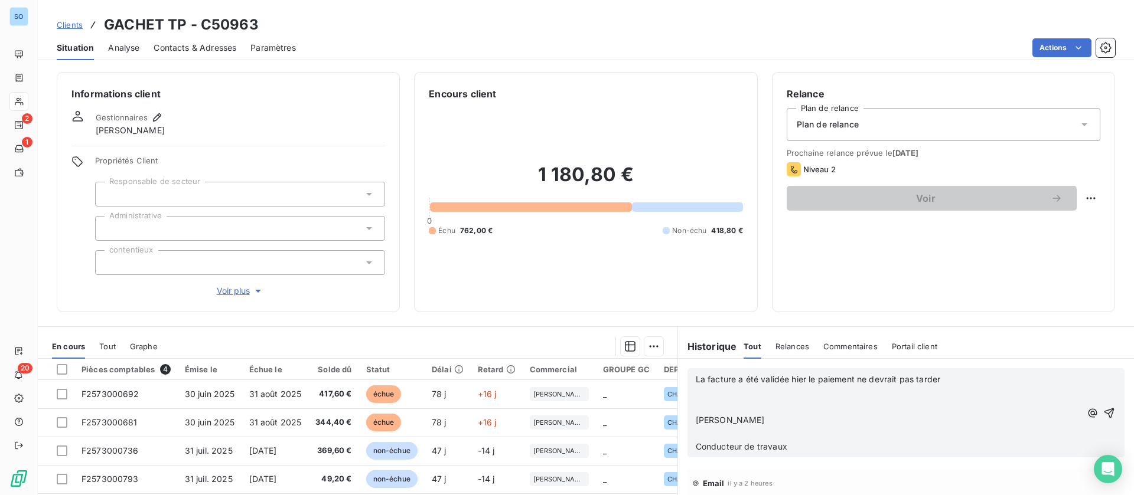
click at [696, 407] on p "﻿" at bounding box center [888, 407] width 385 height 14
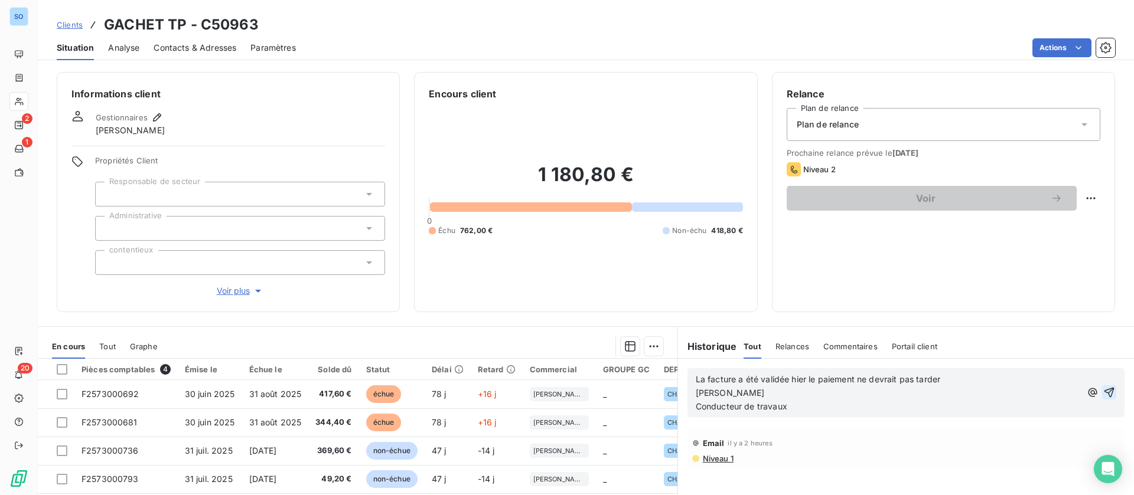
click at [1103, 390] on icon "button" at bounding box center [1109, 393] width 12 height 12
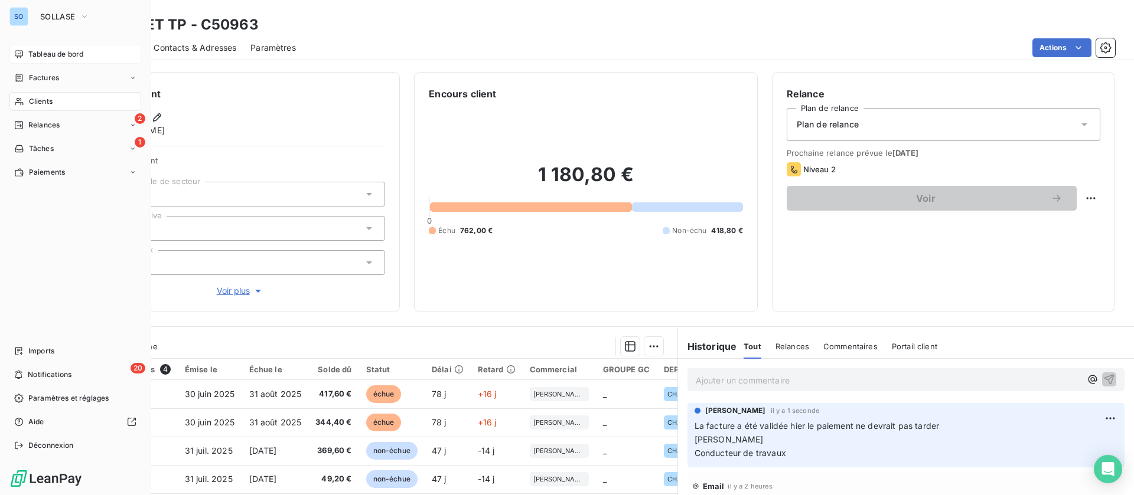
click at [32, 55] on span "Tableau de bord" at bounding box center [55, 54] width 55 height 11
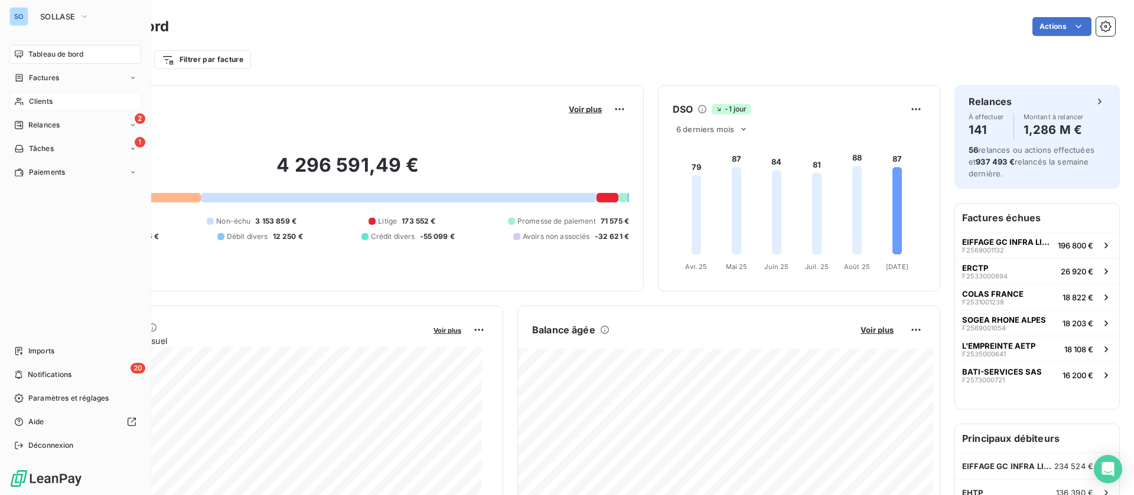
click at [28, 47] on div "Tableau de bord" at bounding box center [75, 54] width 132 height 19
drag, startPoint x: 32, startPoint y: 106, endPoint x: 59, endPoint y: 93, distance: 29.6
click at [32, 105] on span "Clients" at bounding box center [41, 101] width 24 height 11
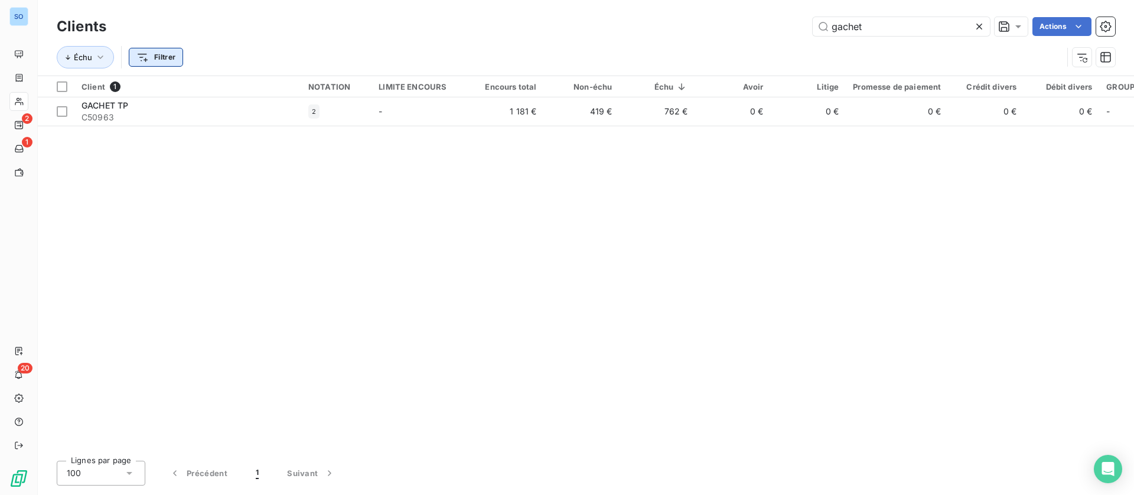
click at [153, 66] on html "SO 2 1 20 Clients gachet Actions Échu Filtrer Client 1 NOTATION LIMITE ENCOURS …" at bounding box center [567, 247] width 1134 height 495
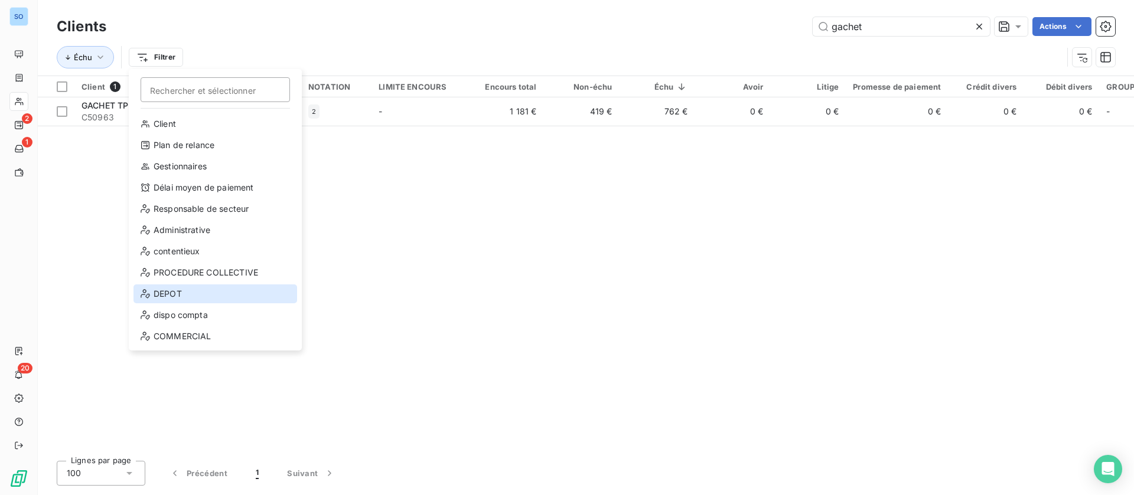
click at [208, 292] on div "DEPOT" at bounding box center [215, 294] width 164 height 19
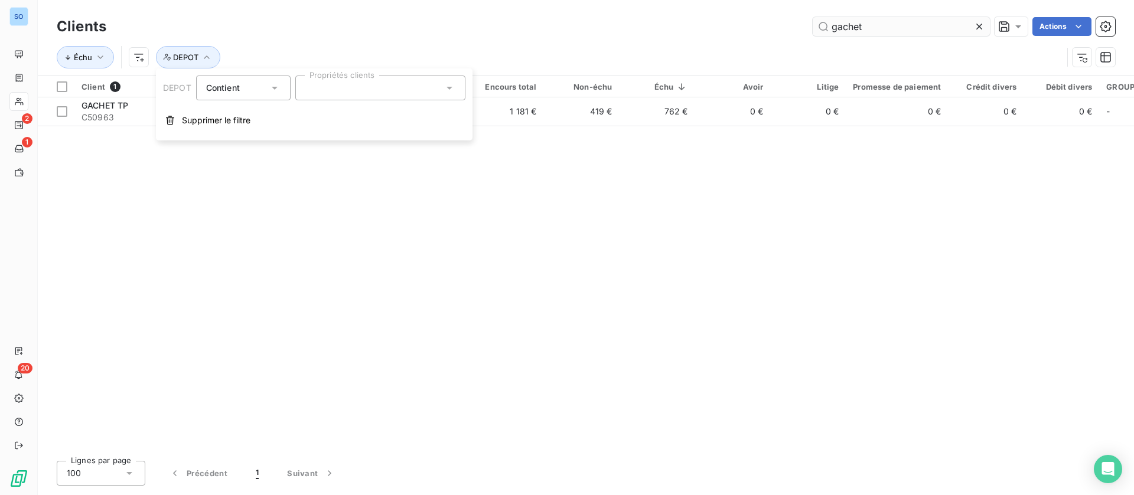
click at [980, 25] on icon at bounding box center [979, 27] width 6 height 6
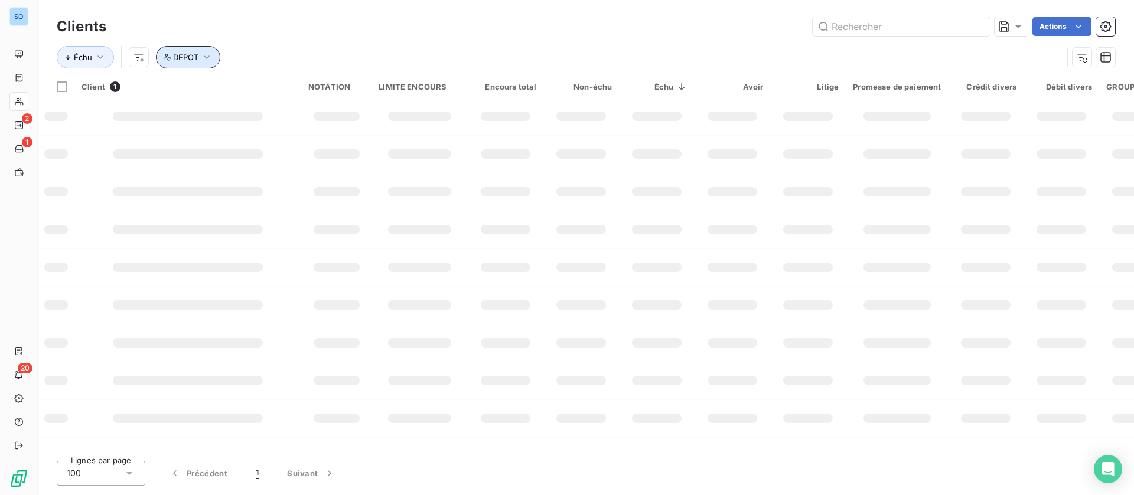
click at [207, 56] on icon "button" at bounding box center [207, 57] width 12 height 12
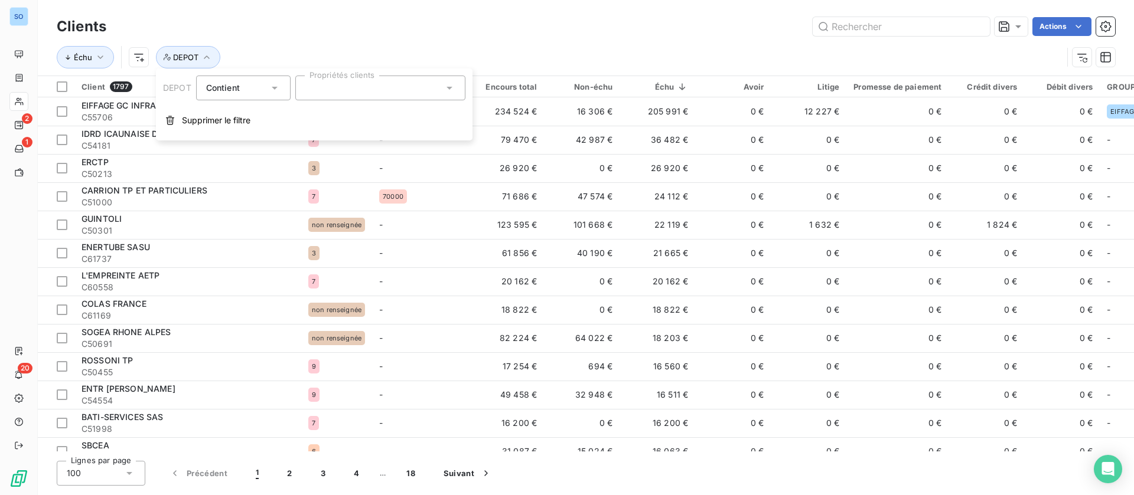
click at [367, 86] on div at bounding box center [380, 88] width 170 height 25
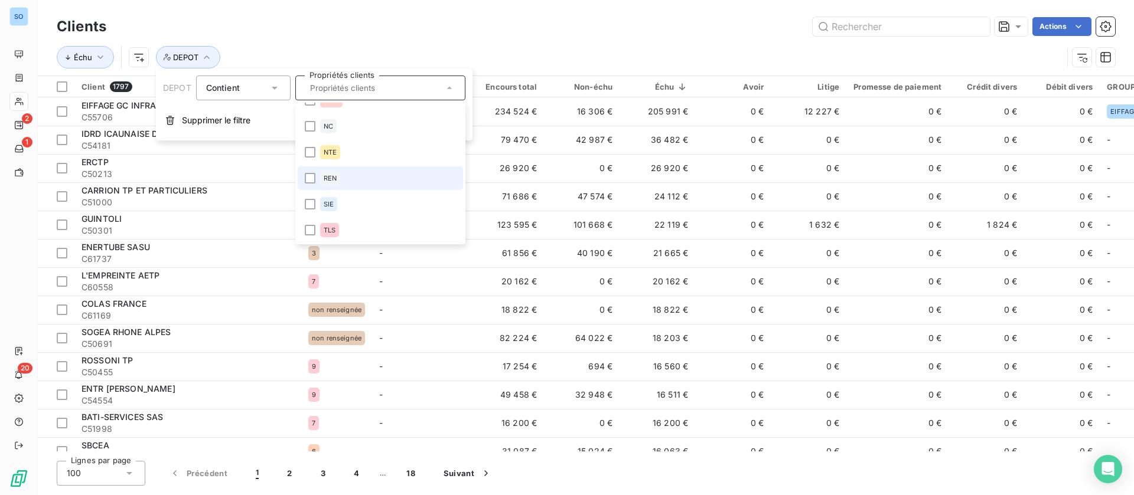
click at [344, 175] on li "REN" at bounding box center [380, 179] width 165 height 24
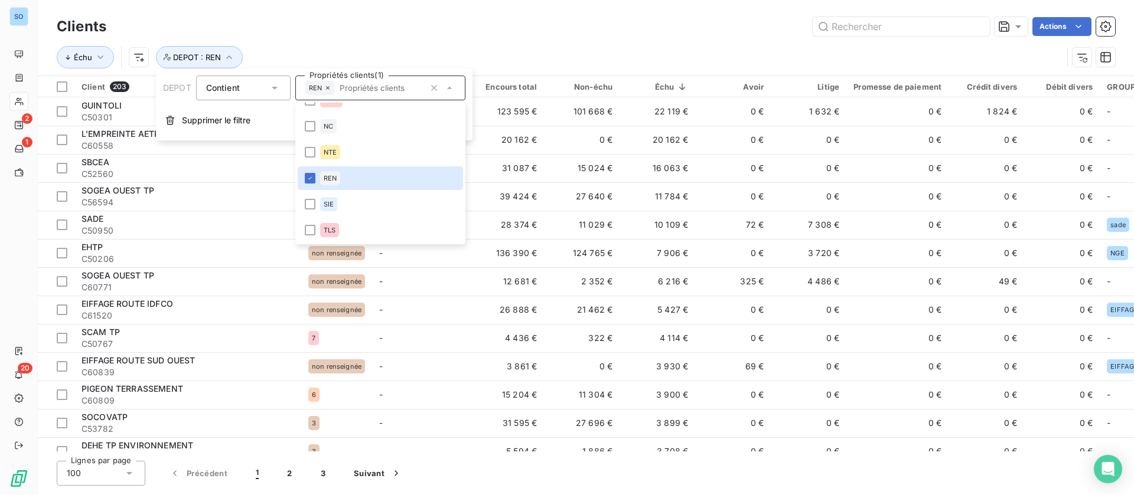
click at [674, 44] on div "Échu DEPOT : REN" at bounding box center [586, 57] width 1058 height 37
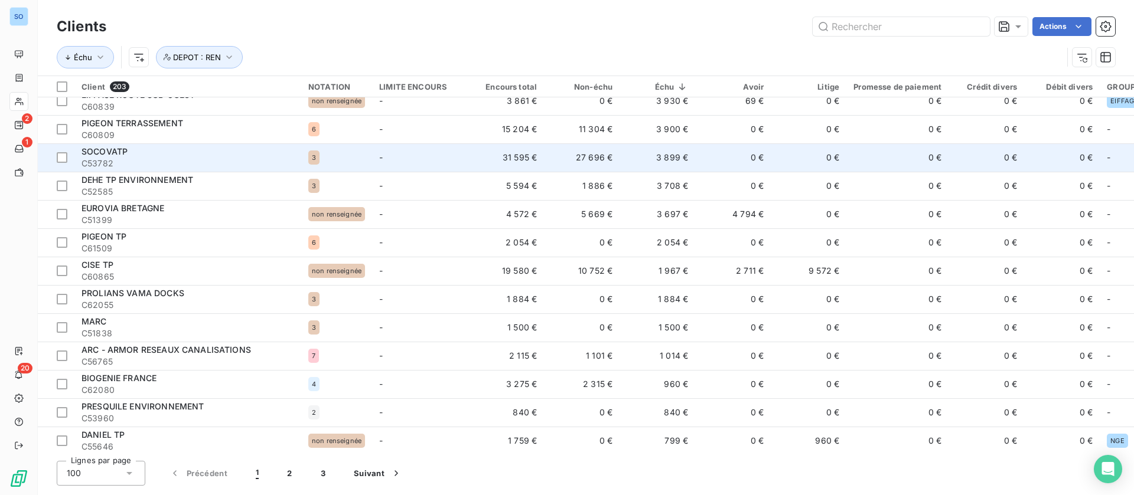
scroll to position [354, 0]
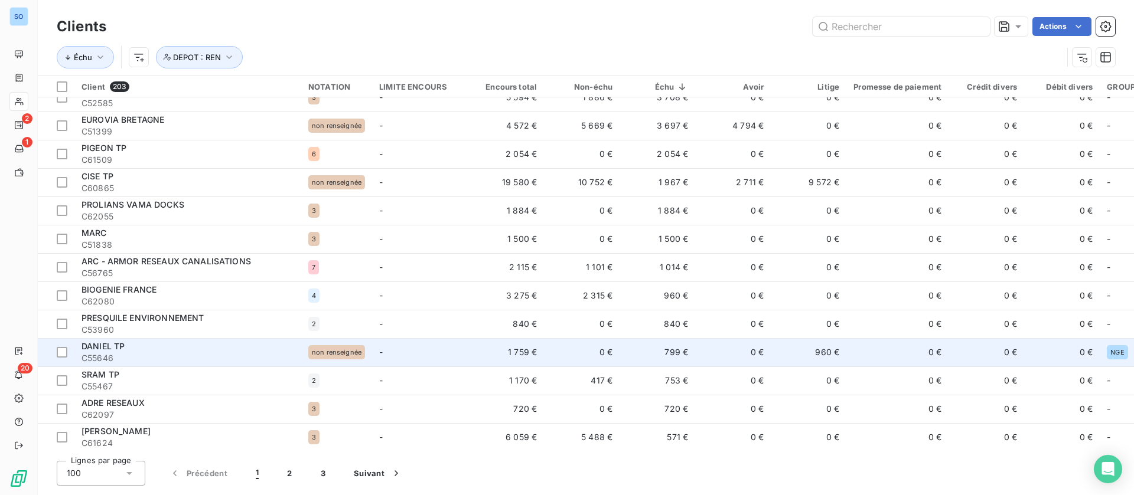
click at [714, 360] on td "0 €" at bounding box center [733, 352] width 76 height 28
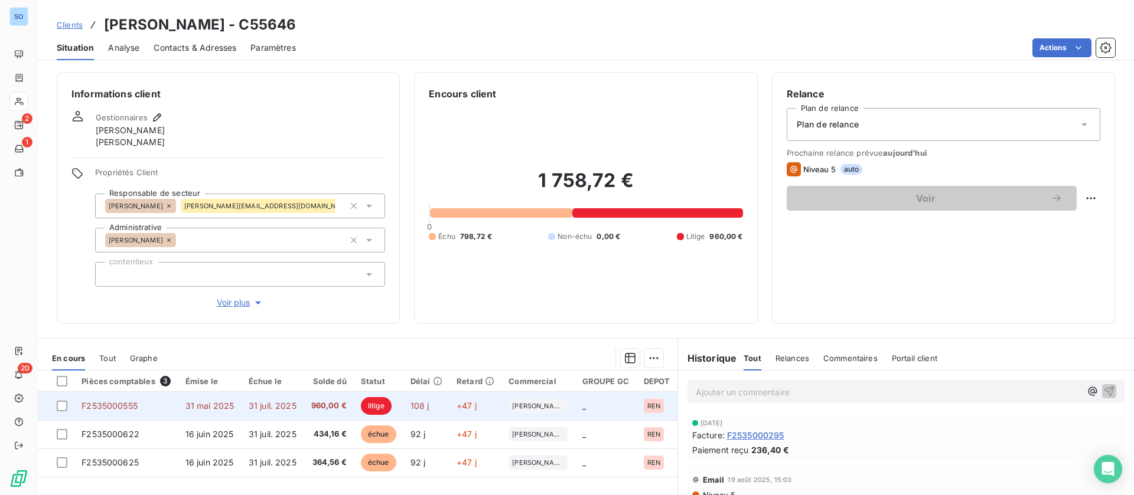
click at [361, 406] on span "litige" at bounding box center [376, 406] width 31 height 18
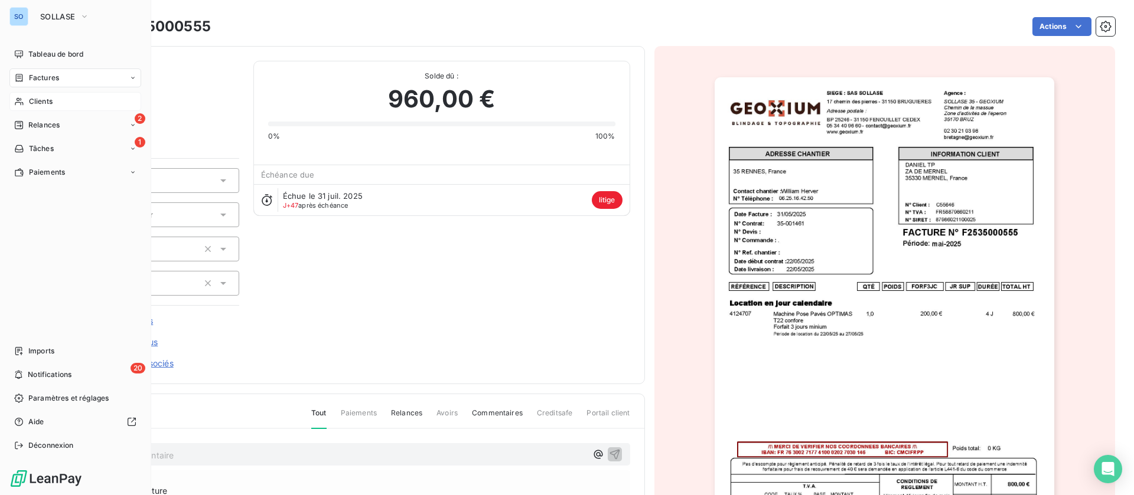
click at [31, 97] on span "Clients" at bounding box center [41, 101] width 24 height 11
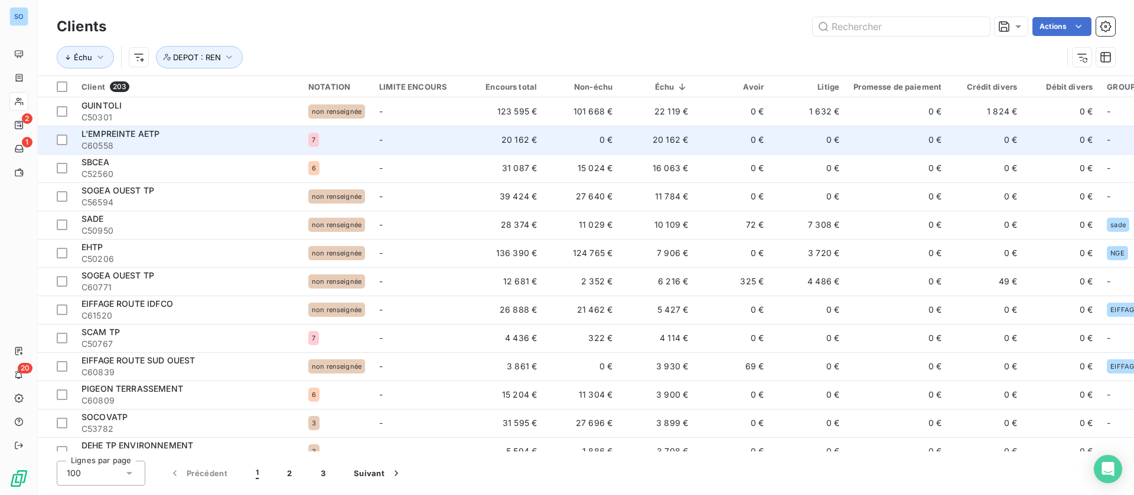
click at [695, 138] on td "0 €" at bounding box center [733, 140] width 76 height 28
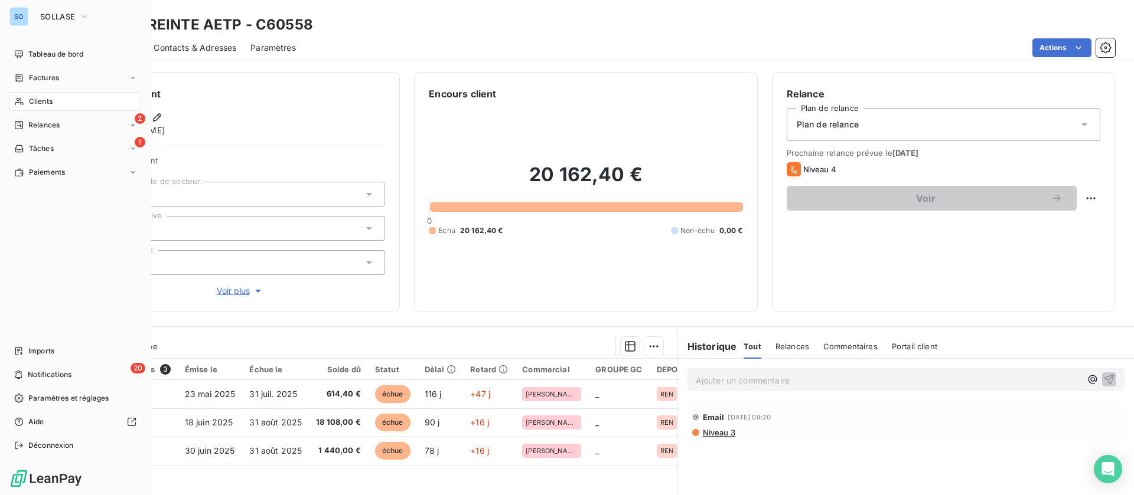
click at [14, 105] on icon at bounding box center [19, 101] width 10 height 9
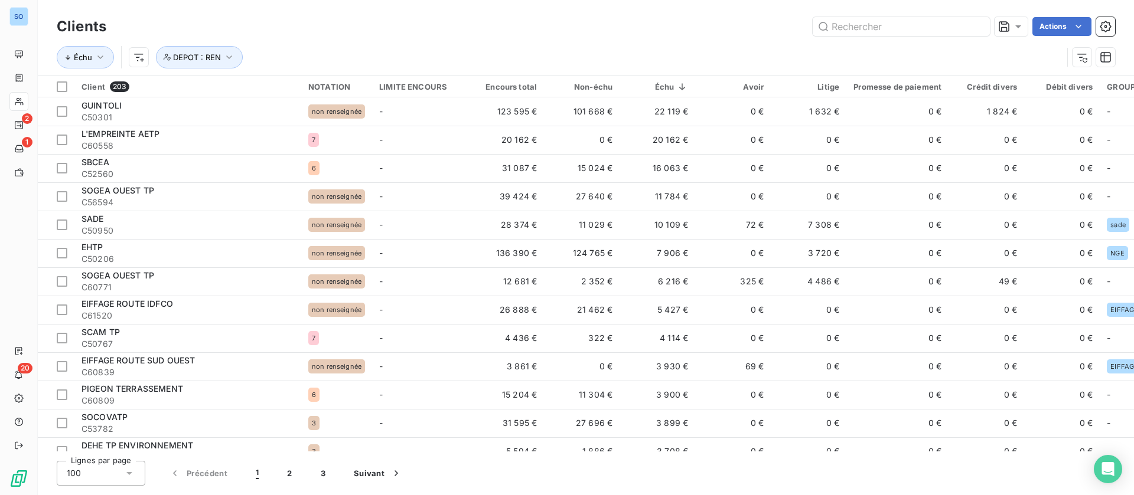
click at [311, 28] on div "Actions" at bounding box center [617, 26] width 994 height 19
click at [322, 26] on div "Actions" at bounding box center [617, 26] width 994 height 19
click at [415, 32] on div "Actions" at bounding box center [617, 26] width 994 height 19
drag, startPoint x: 625, startPoint y: 32, endPoint x: 623, endPoint y: 26, distance: 6.9
click at [614, 31] on div "Actions" at bounding box center [617, 26] width 994 height 19
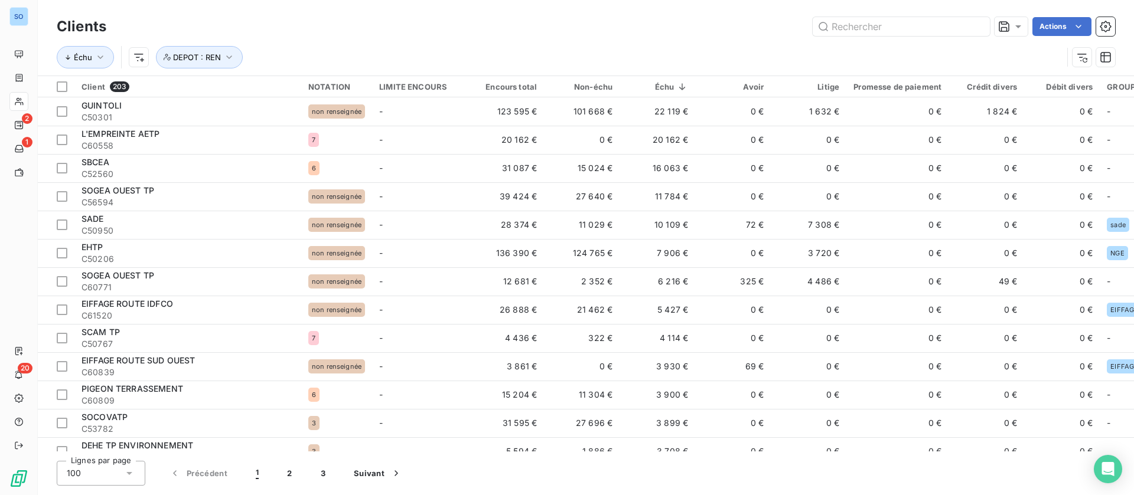
click at [628, 28] on div "Actions" at bounding box center [617, 26] width 994 height 19
click at [754, 45] on div "Échu DEPOT : REN" at bounding box center [586, 57] width 1058 height 37
click at [518, 35] on div "Actions" at bounding box center [617, 26] width 994 height 19
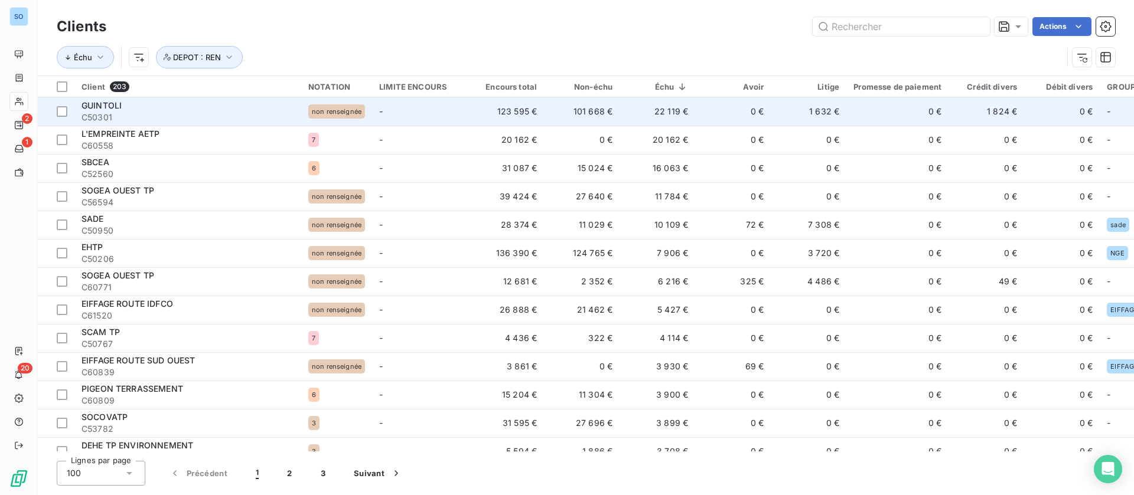
click at [419, 104] on td "-" at bounding box center [420, 111] width 96 height 28
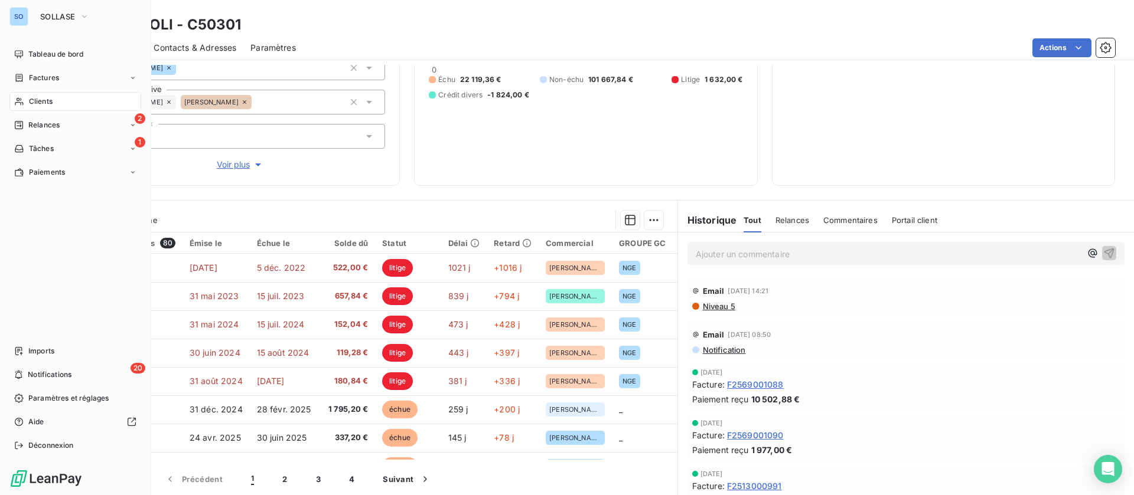
click at [31, 101] on span "Clients" at bounding box center [41, 101] width 24 height 11
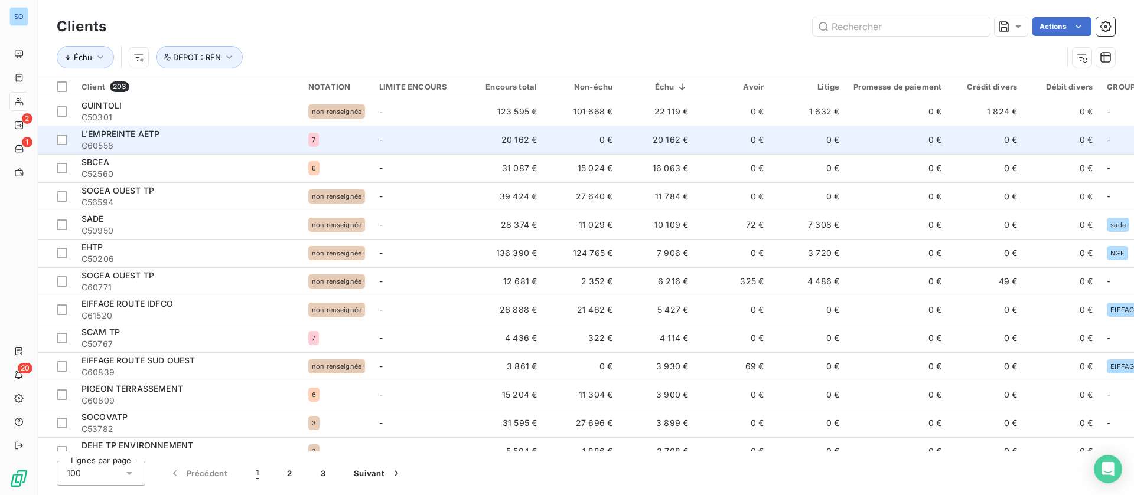
click at [424, 134] on td "-" at bounding box center [420, 140] width 96 height 28
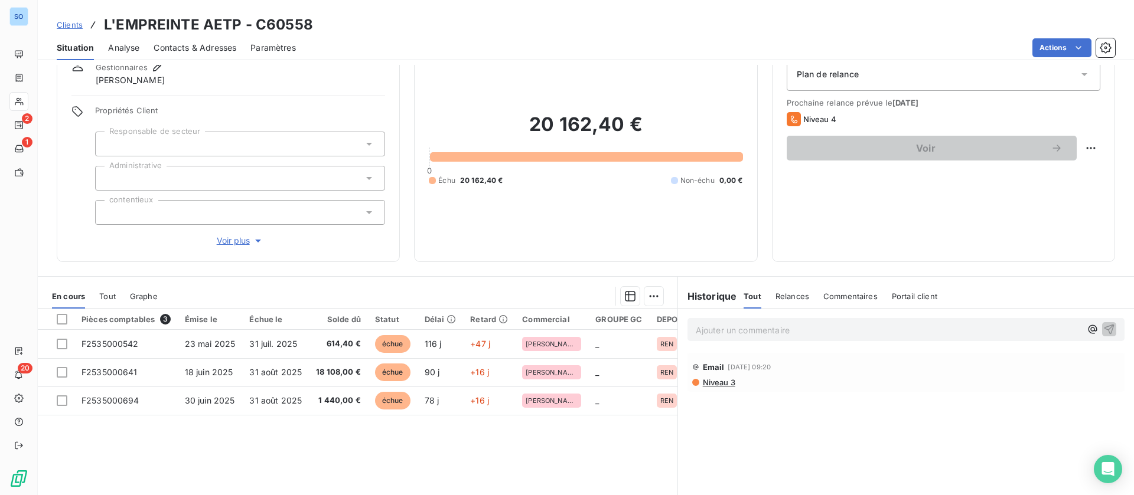
scroll to position [89, 0]
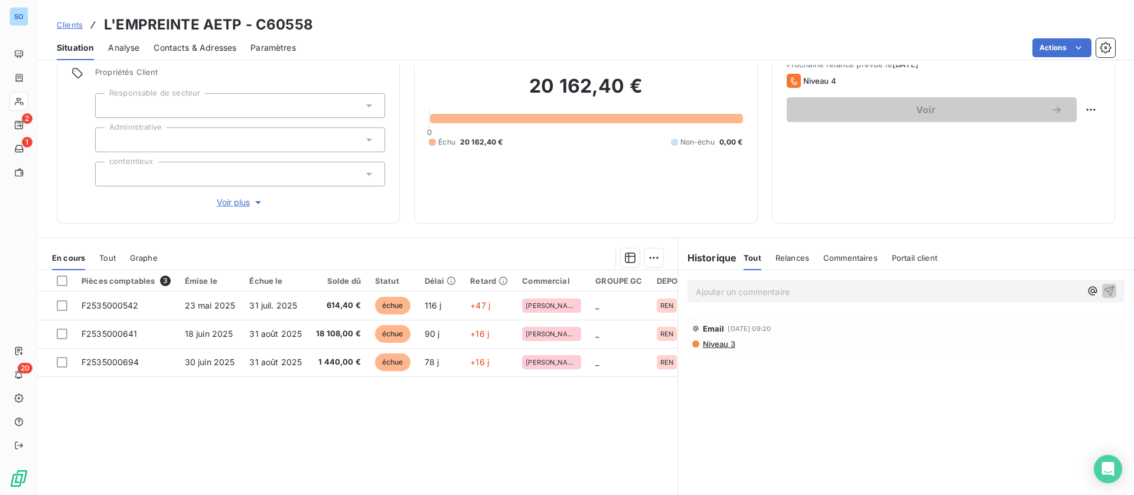
click at [707, 344] on span "Niveau 3" at bounding box center [719, 344] width 34 height 9
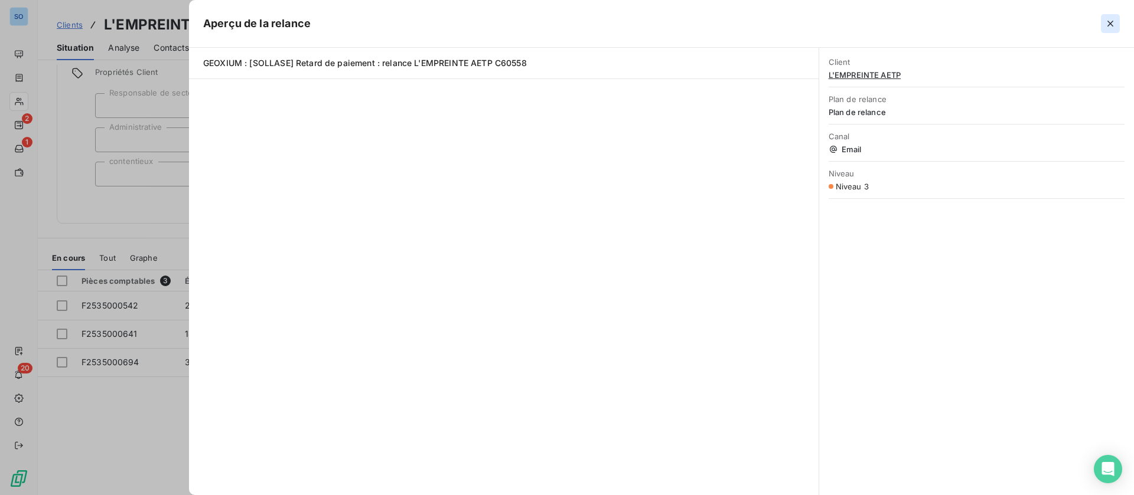
click at [1114, 24] on icon "button" at bounding box center [1110, 24] width 12 height 12
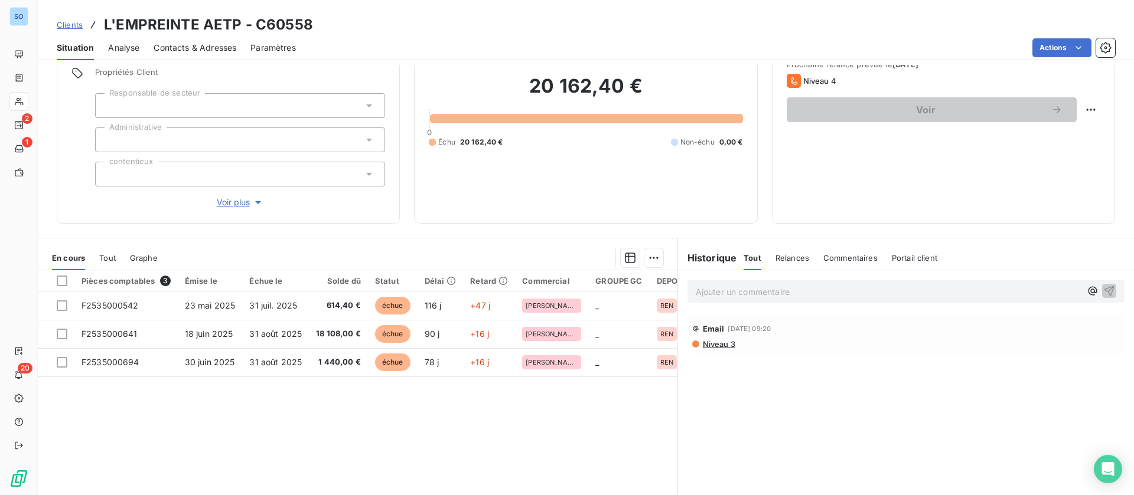
click at [195, 50] on span "Contacts & Adresses" at bounding box center [195, 48] width 83 height 12
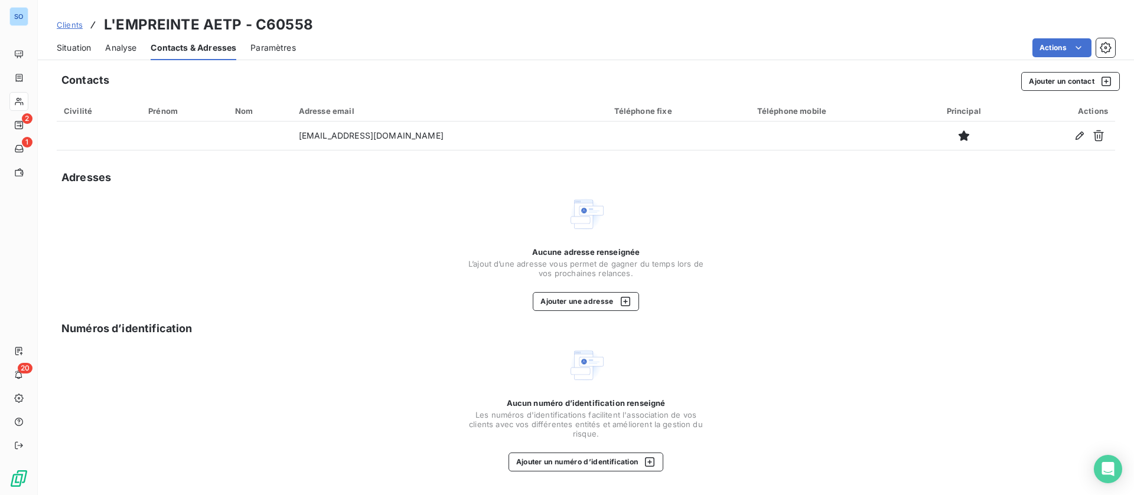
drag, startPoint x: 68, startPoint y: 47, endPoint x: 75, endPoint y: 49, distance: 7.3
click at [70, 47] on span "Situation" at bounding box center [74, 48] width 34 height 12
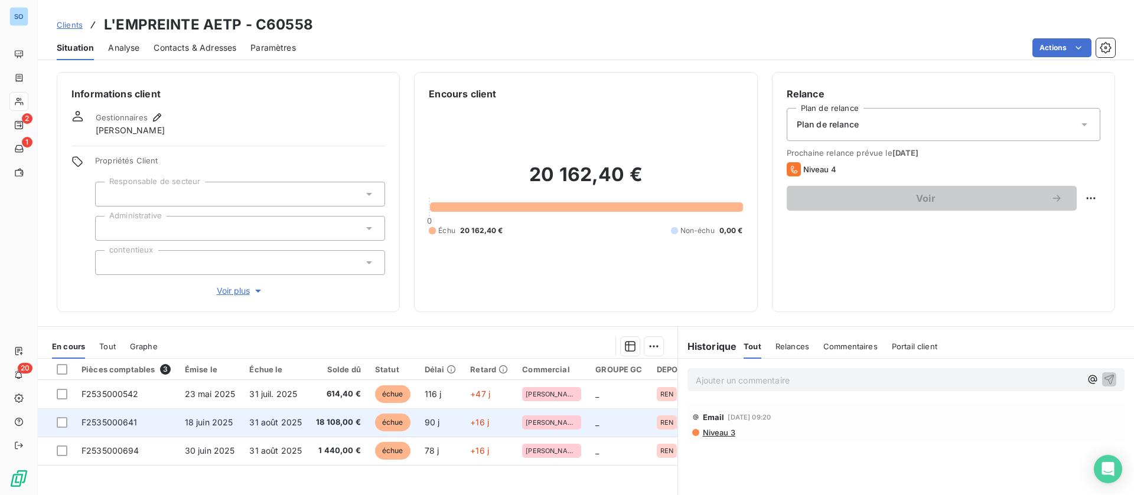
click at [338, 425] on span "18 108,00 €" at bounding box center [338, 423] width 45 height 12
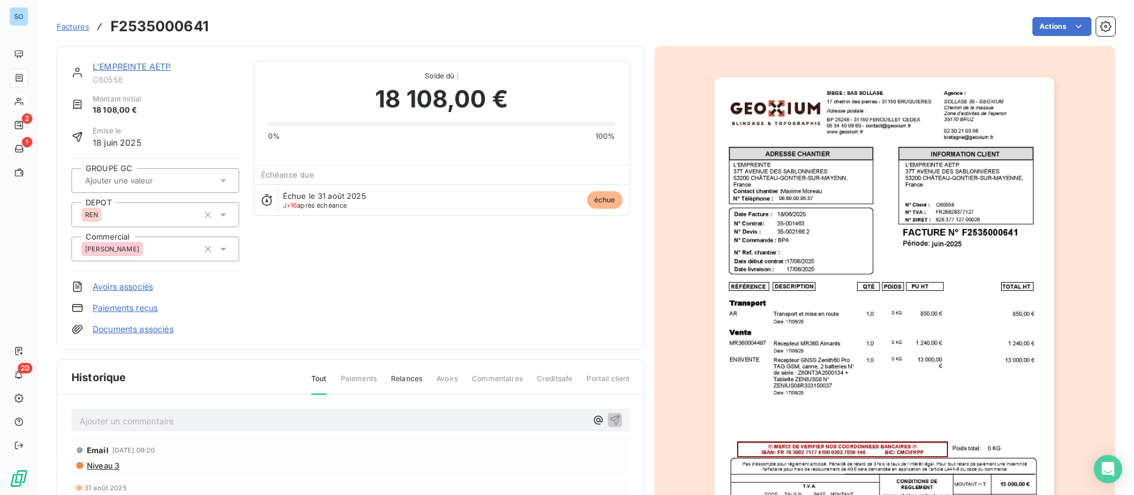
click at [151, 61] on link "L'EMPREINTE AETP" at bounding box center [132, 66] width 78 height 10
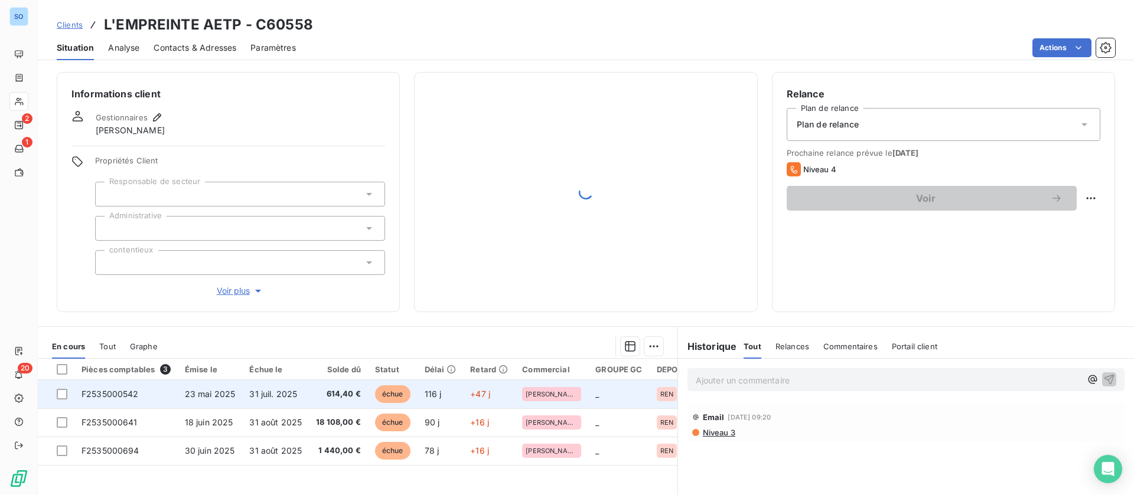
click at [268, 399] on td "31 juil. 2025" at bounding box center [275, 394] width 67 height 28
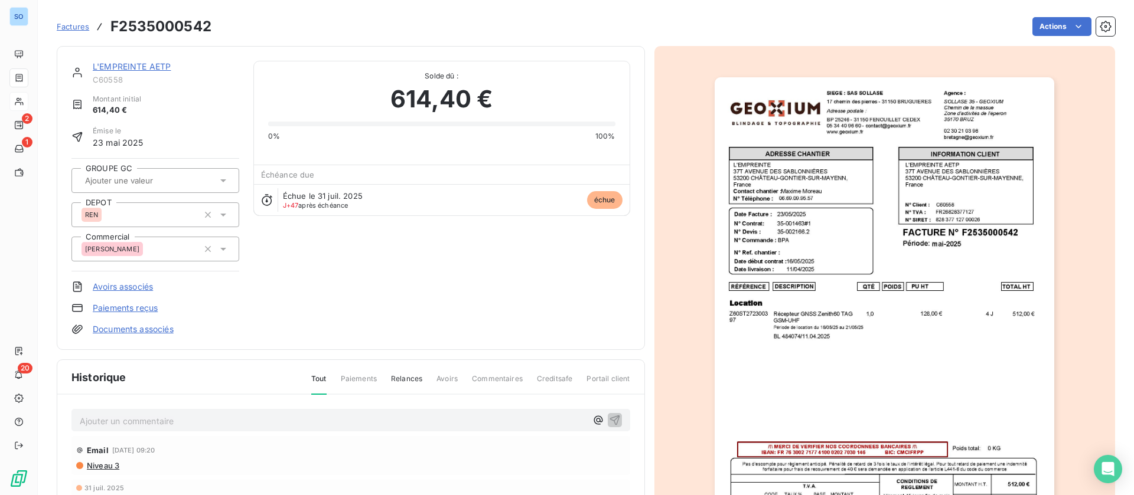
click at [120, 67] on link "L'EMPREINTE AETP" at bounding box center [132, 66] width 78 height 10
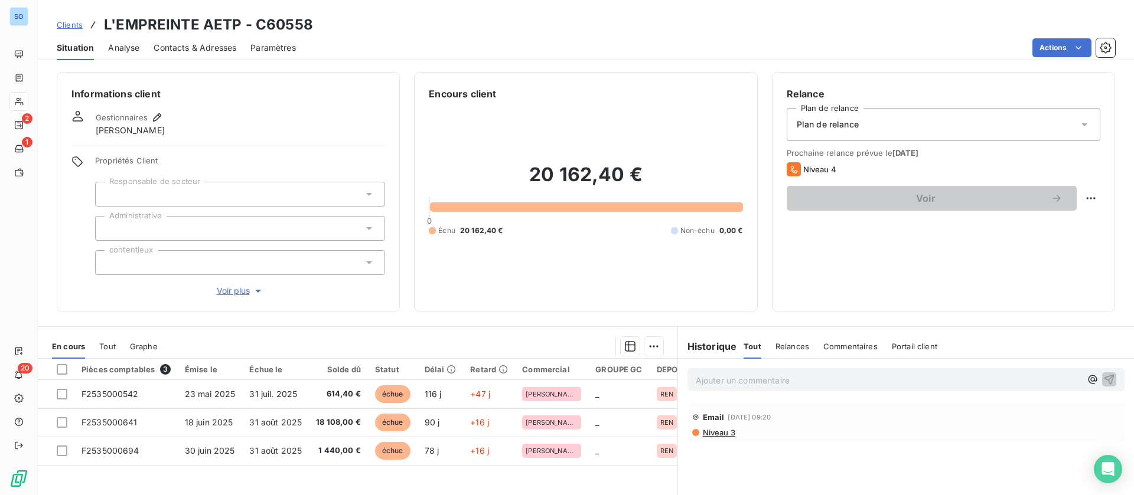
scroll to position [89, 0]
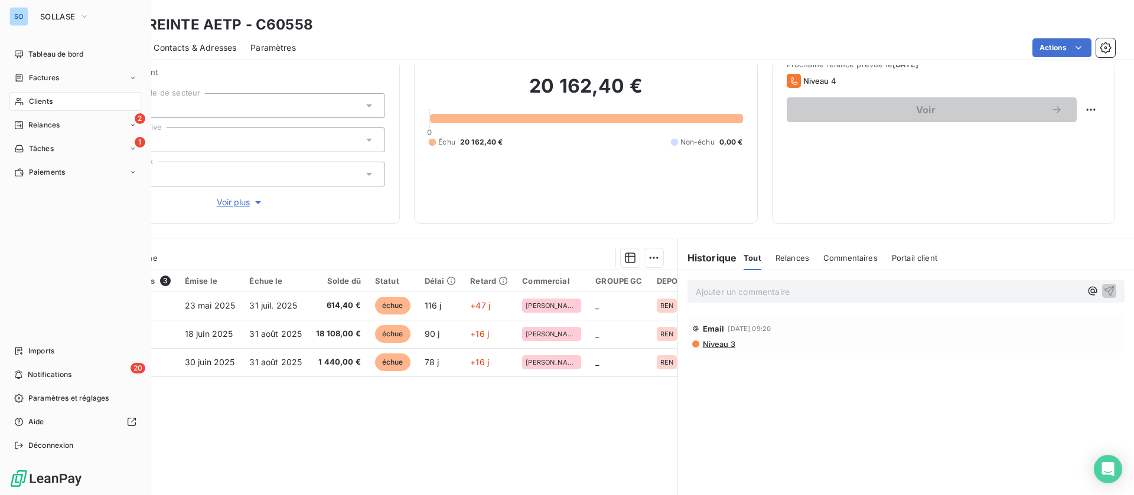
click at [38, 100] on span "Clients" at bounding box center [41, 101] width 24 height 11
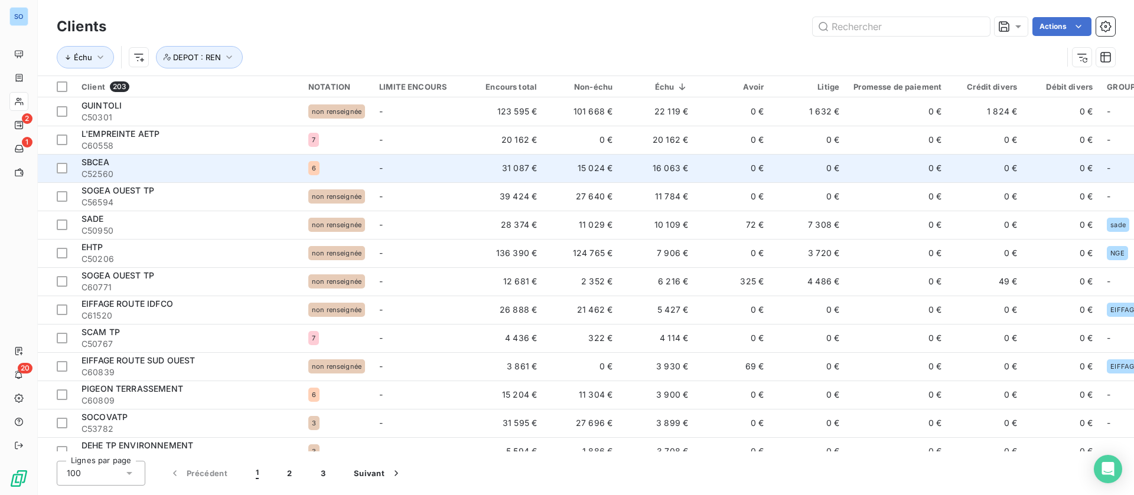
click at [712, 161] on td "0 €" at bounding box center [733, 168] width 76 height 28
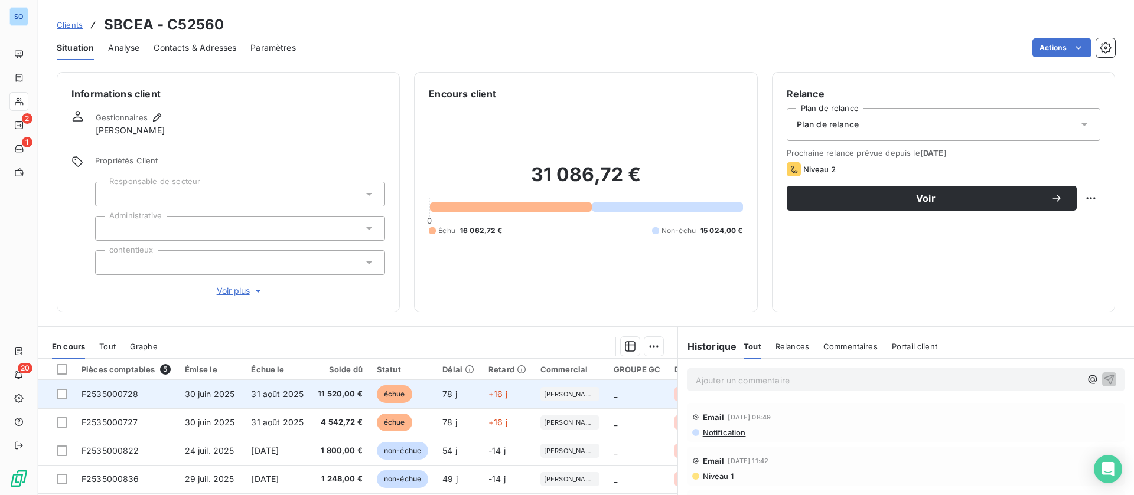
click at [312, 395] on td "11 520,00 €" at bounding box center [340, 394] width 59 height 28
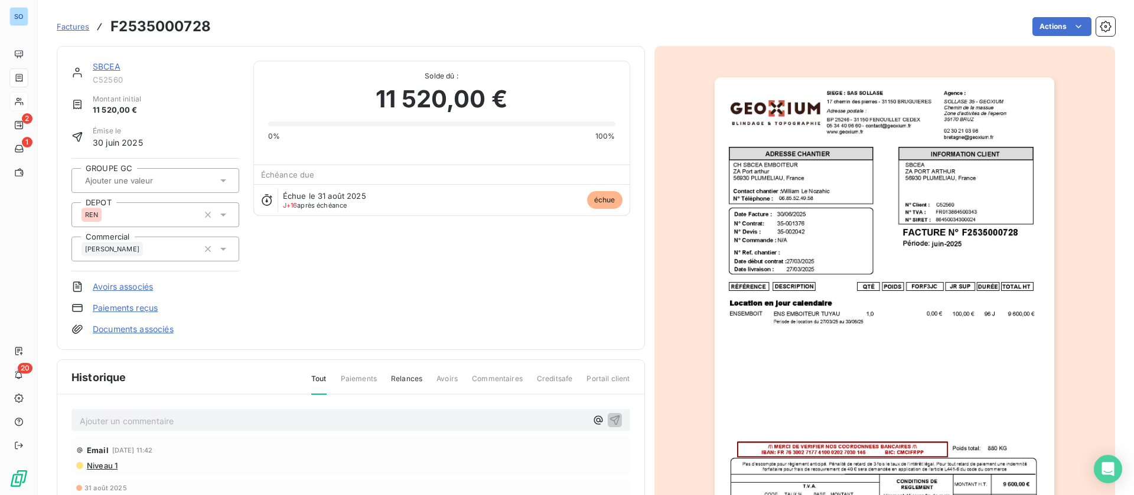
click at [112, 62] on link "SBCEA" at bounding box center [107, 66] width 28 height 10
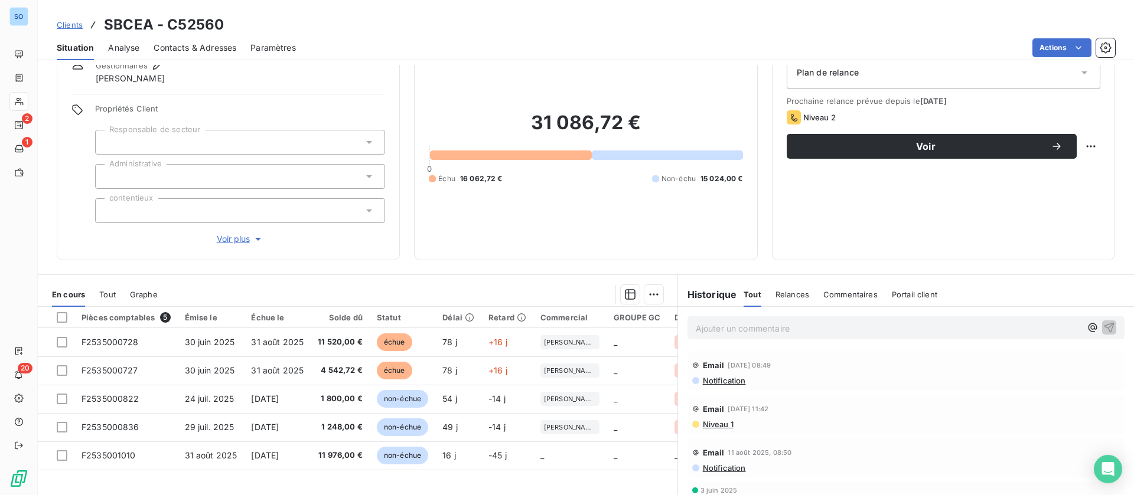
scroll to position [89, 0]
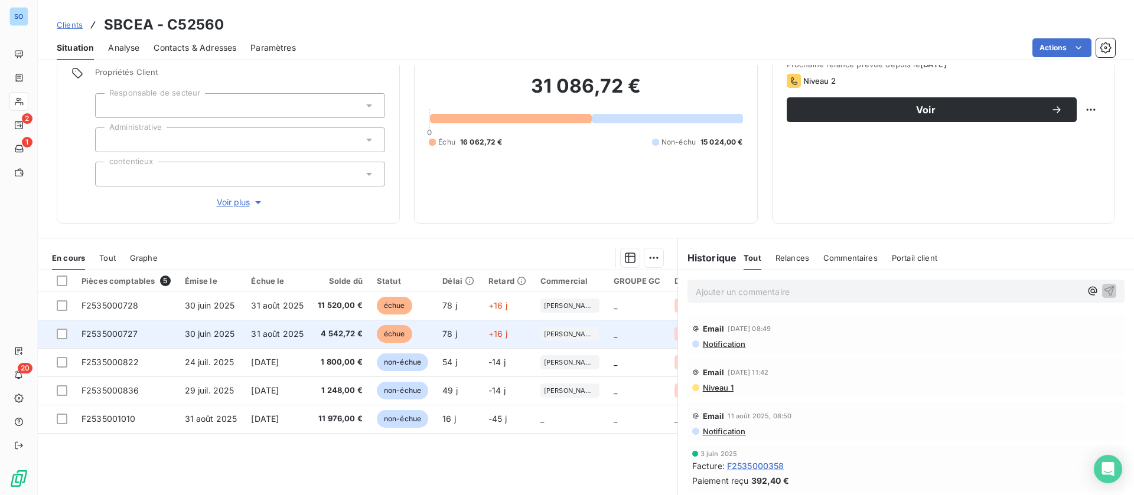
click at [299, 325] on td "31 août 2025" at bounding box center [277, 334] width 67 height 28
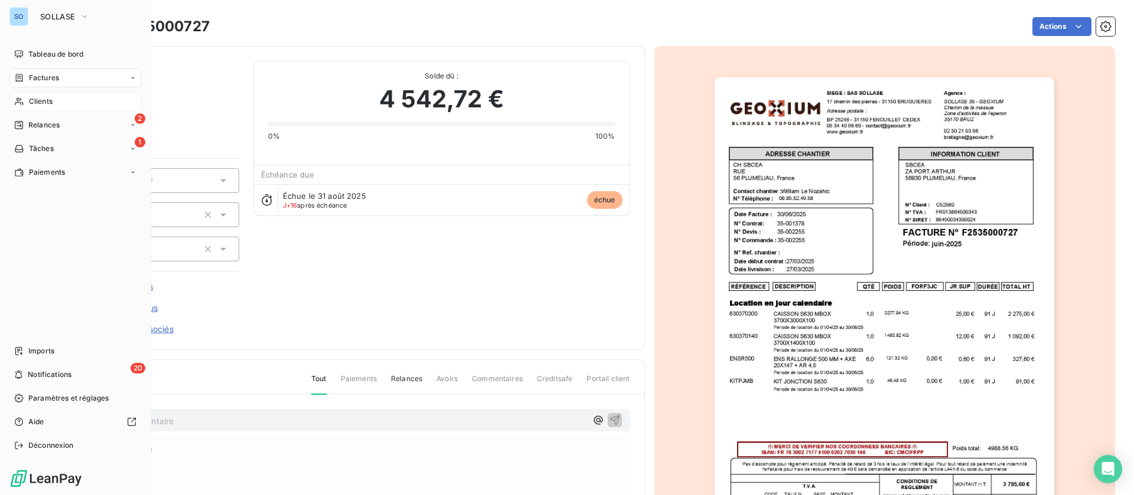
click at [36, 98] on span "Clients" at bounding box center [41, 101] width 24 height 11
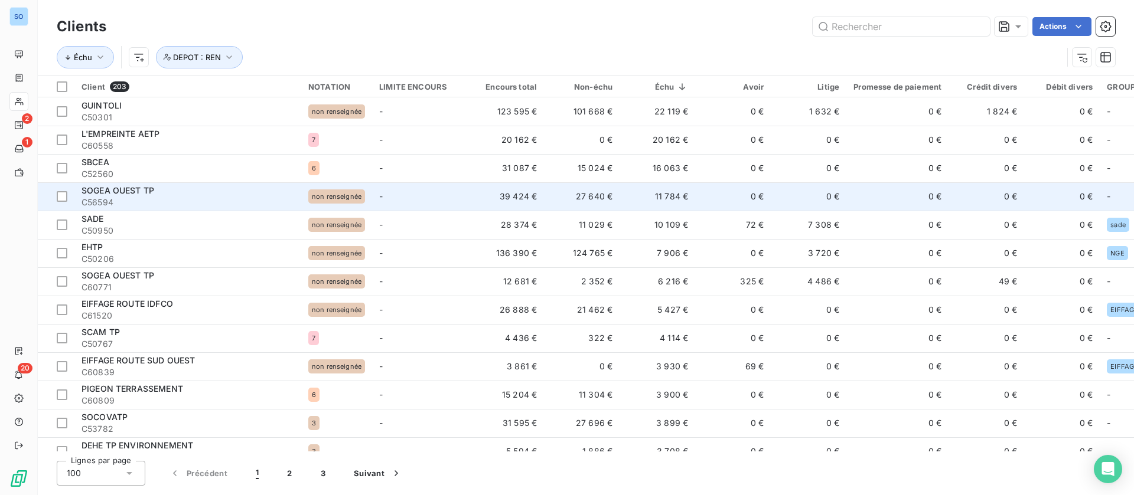
click at [634, 193] on td "11 784 €" at bounding box center [657, 196] width 76 height 28
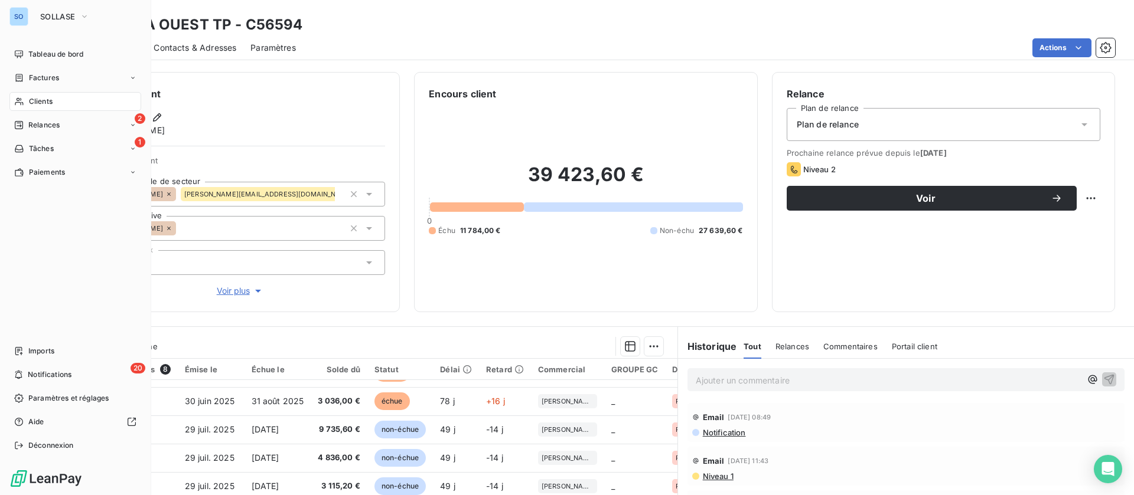
click at [63, 102] on div "Clients" at bounding box center [75, 101] width 132 height 19
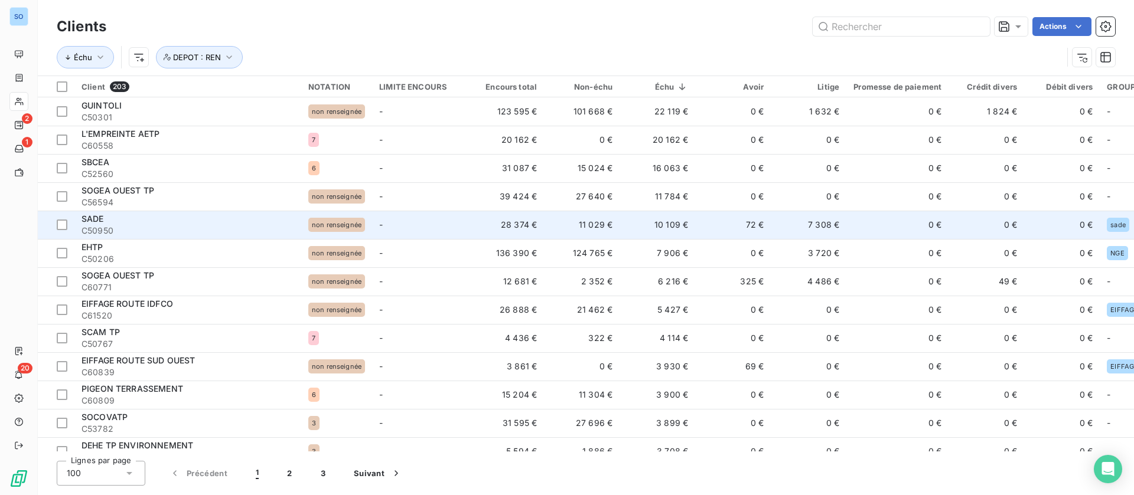
click at [703, 223] on td "72 €" at bounding box center [733, 225] width 76 height 28
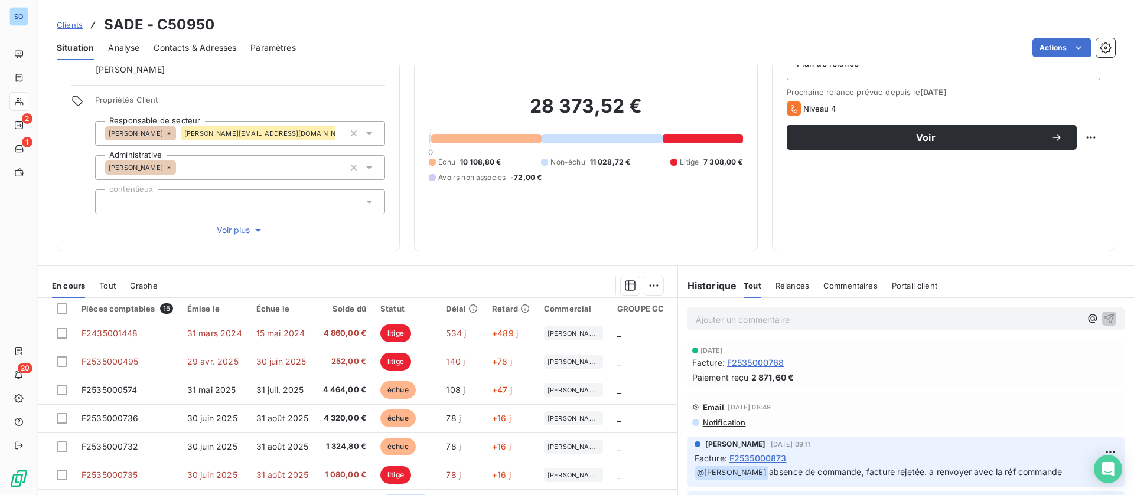
scroll to position [89, 0]
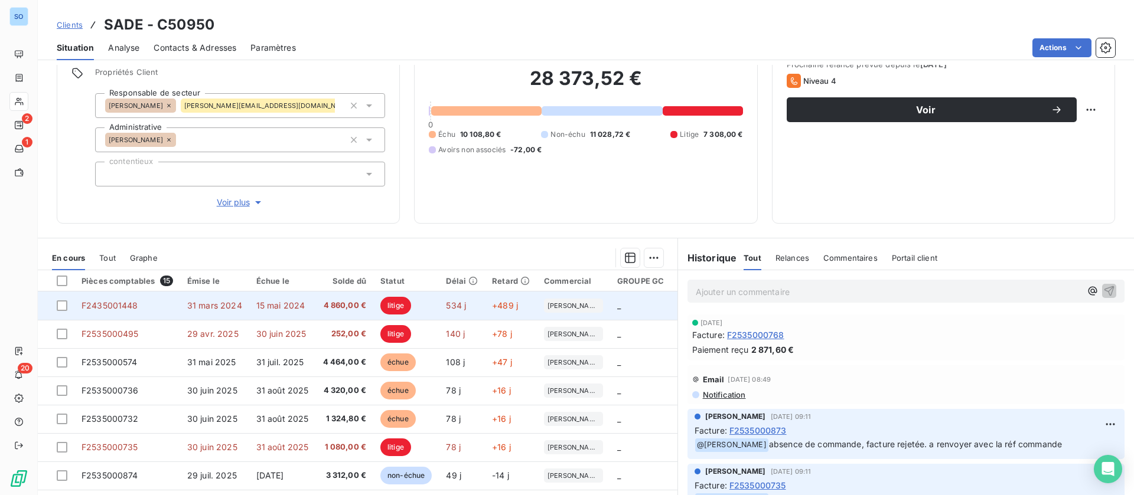
click at [287, 305] on span "15 mai 2024" at bounding box center [280, 306] width 49 height 10
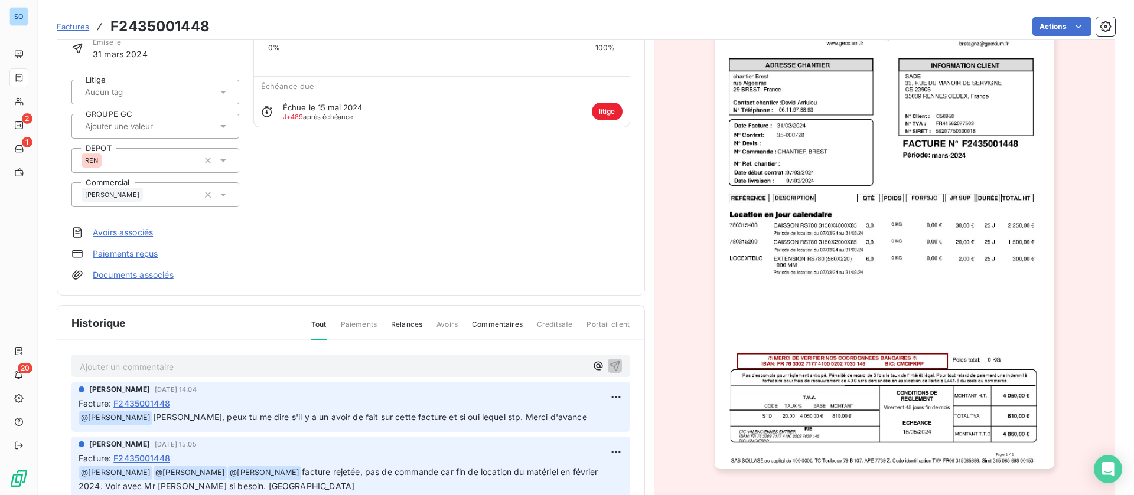
scroll to position [1, 0]
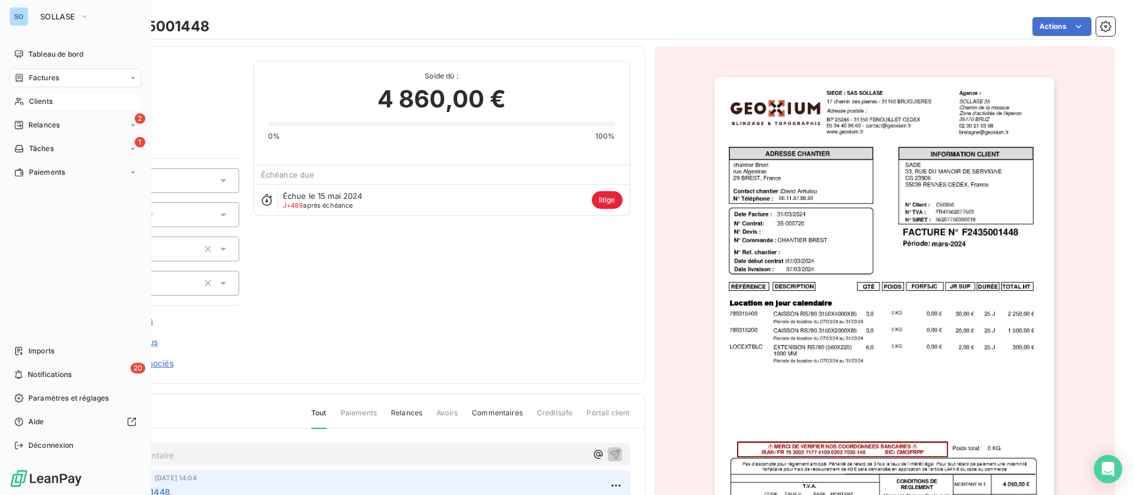
click at [50, 98] on span "Clients" at bounding box center [41, 101] width 24 height 11
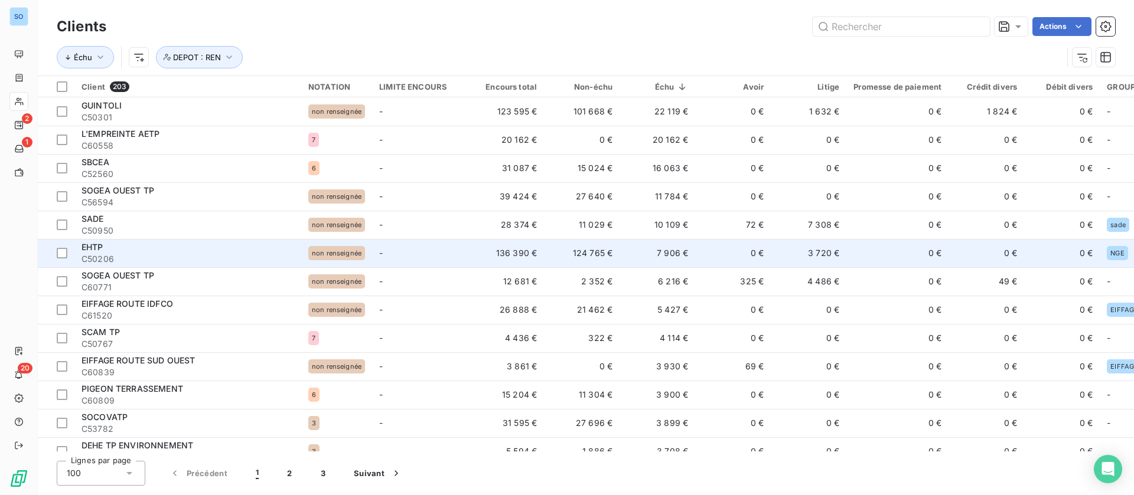
click at [656, 251] on td "7 906 €" at bounding box center [657, 253] width 76 height 28
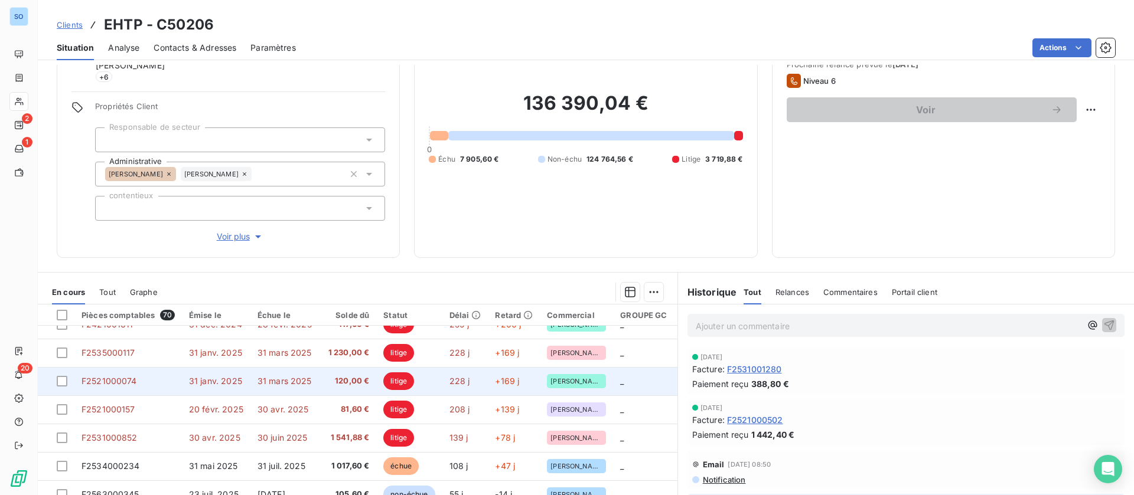
scroll to position [89, 0]
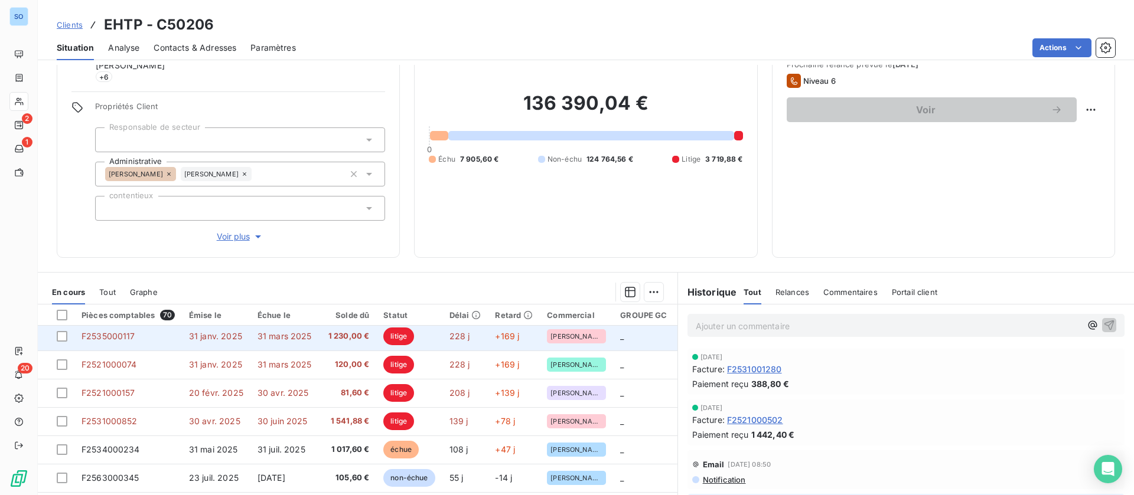
click at [184, 343] on td "31 janv. 2025" at bounding box center [216, 336] width 69 height 28
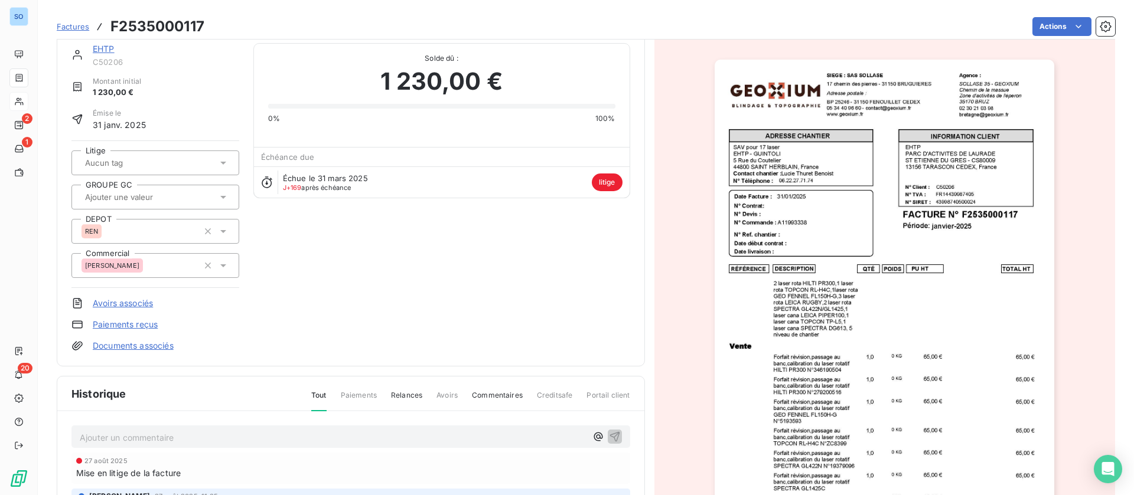
scroll to position [15, 0]
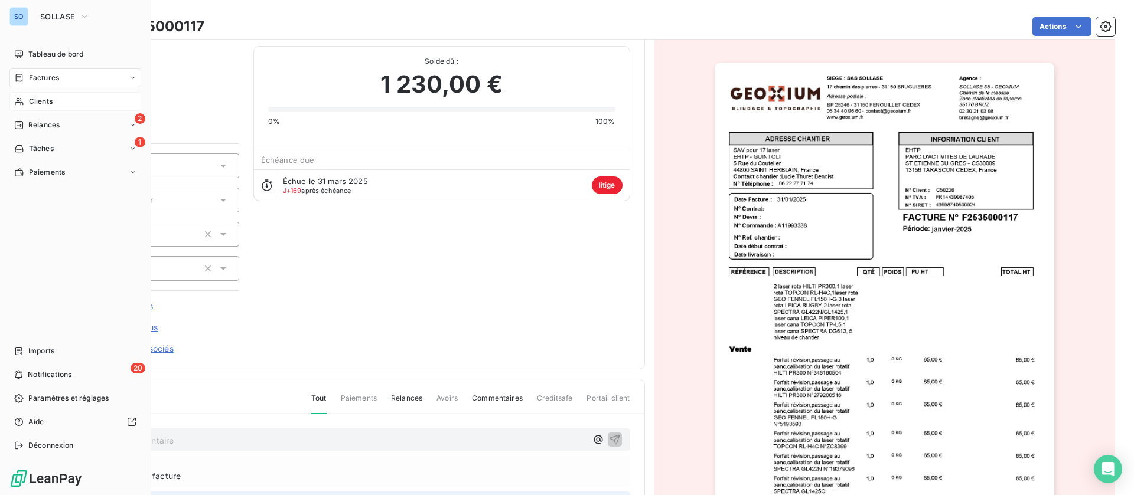
click at [14, 97] on icon at bounding box center [19, 101] width 10 height 9
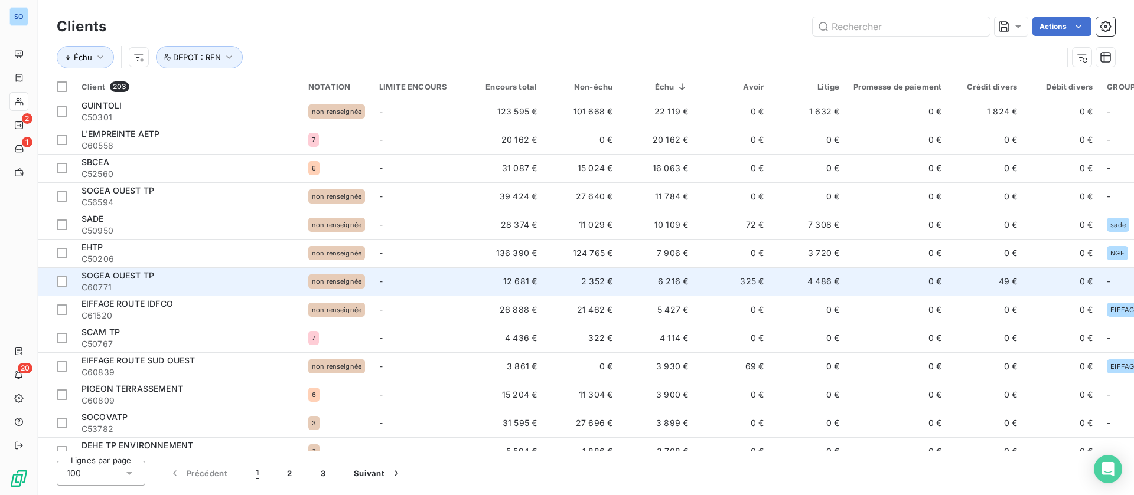
click at [458, 277] on td "-" at bounding box center [420, 282] width 96 height 28
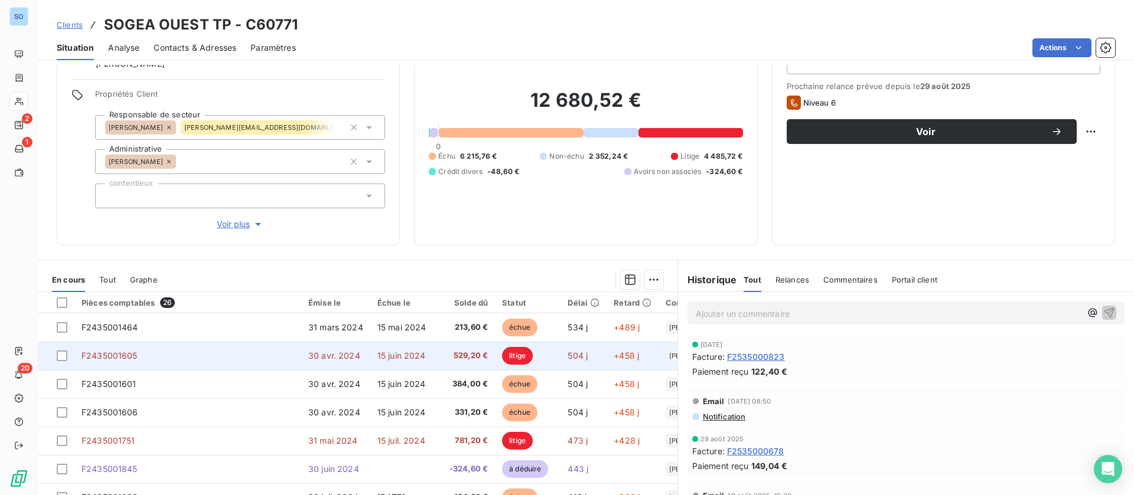
scroll to position [126, 0]
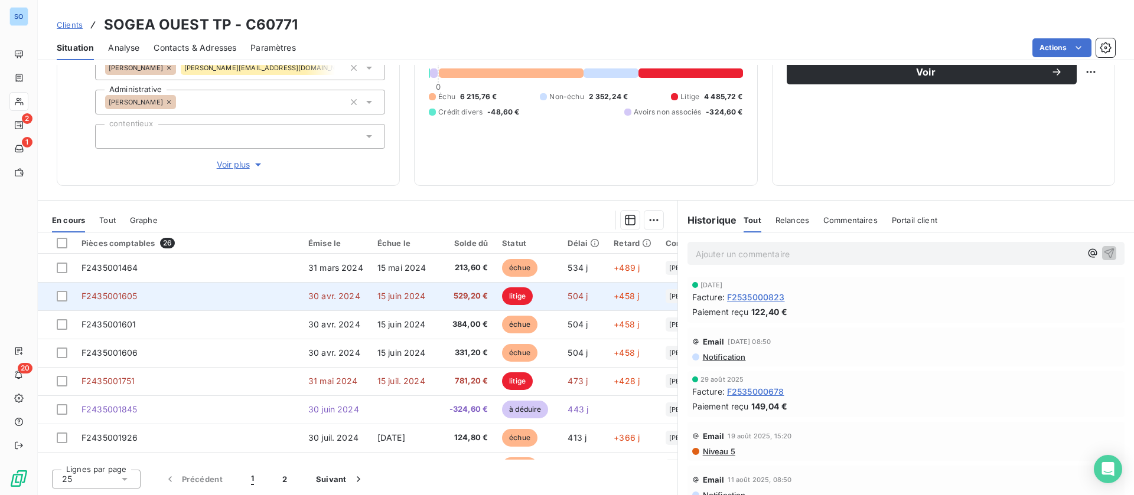
click at [377, 295] on span "15 juin 2024" at bounding box center [401, 296] width 48 height 10
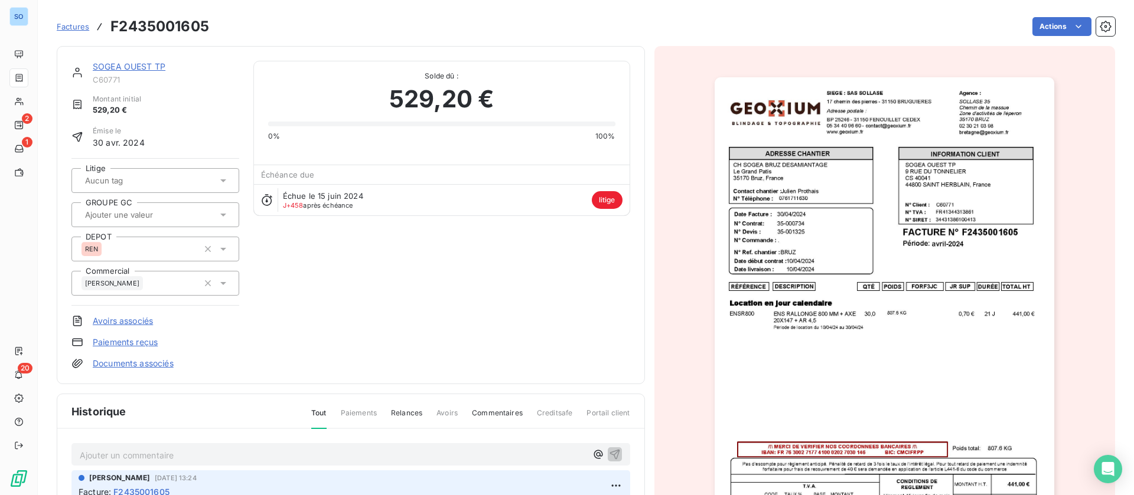
click at [144, 64] on link "SOGEA OUEST TP" at bounding box center [129, 66] width 73 height 10
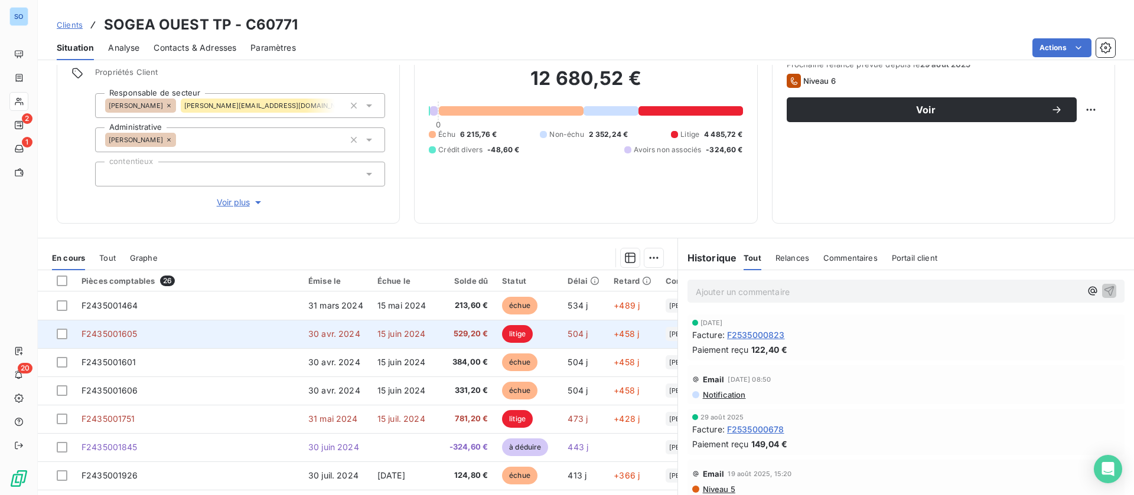
click at [394, 329] on span "15 juin 2024" at bounding box center [401, 334] width 48 height 10
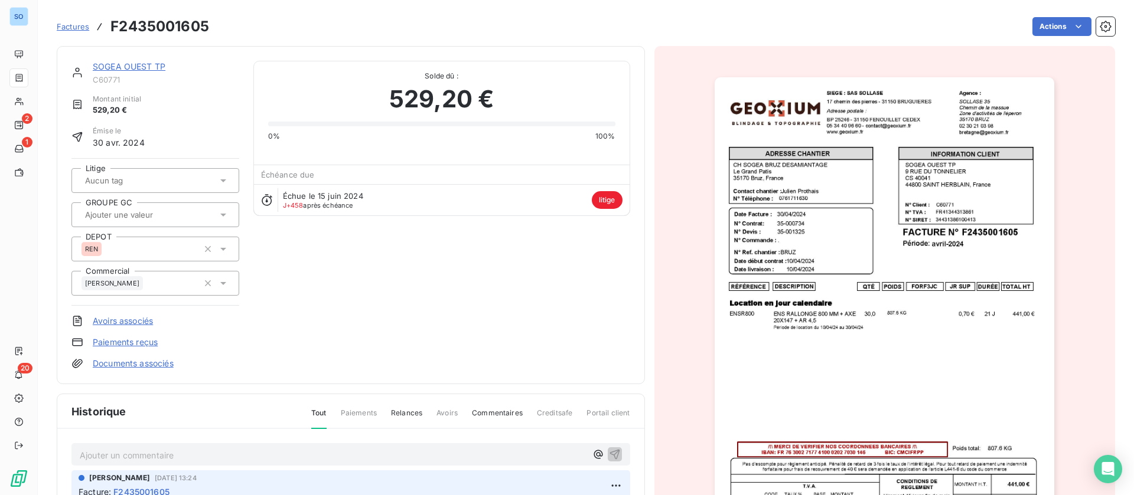
drag, startPoint x: 149, startPoint y: 65, endPoint x: 172, endPoint y: 95, distance: 38.3
click at [149, 65] on link "SOGEA OUEST TP" at bounding box center [129, 66] width 73 height 10
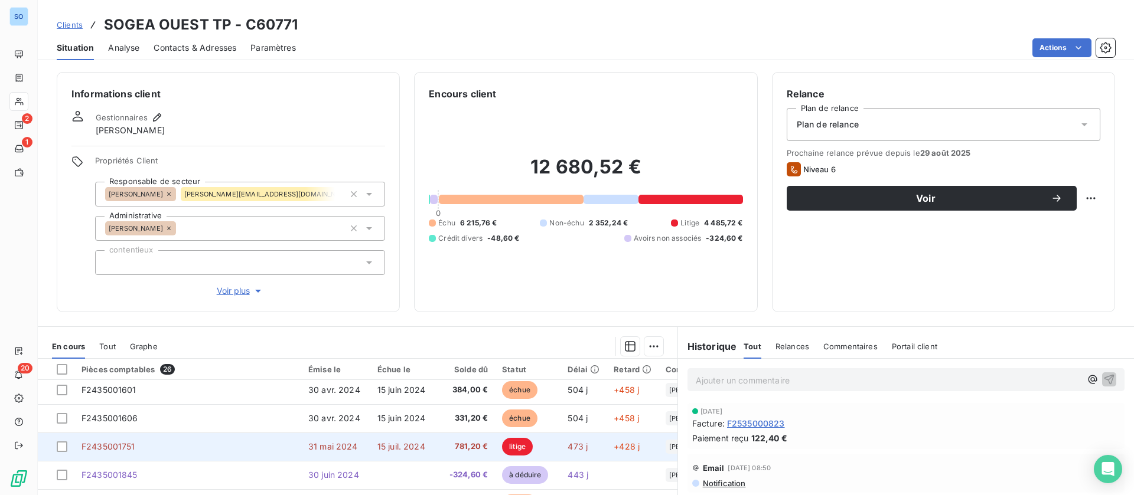
scroll to position [89, 0]
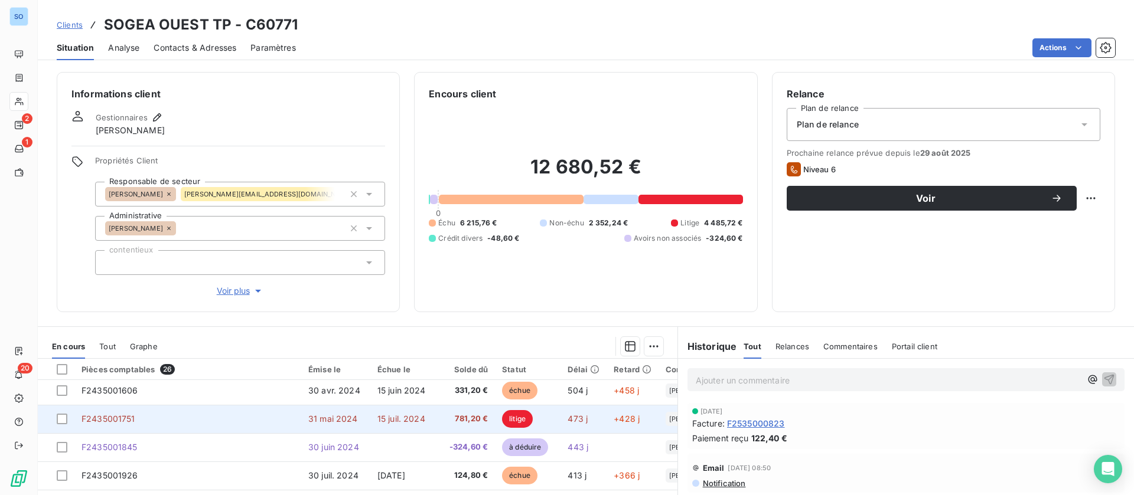
click at [438, 418] on td "15 juil. 2024" at bounding box center [404, 419] width 69 height 28
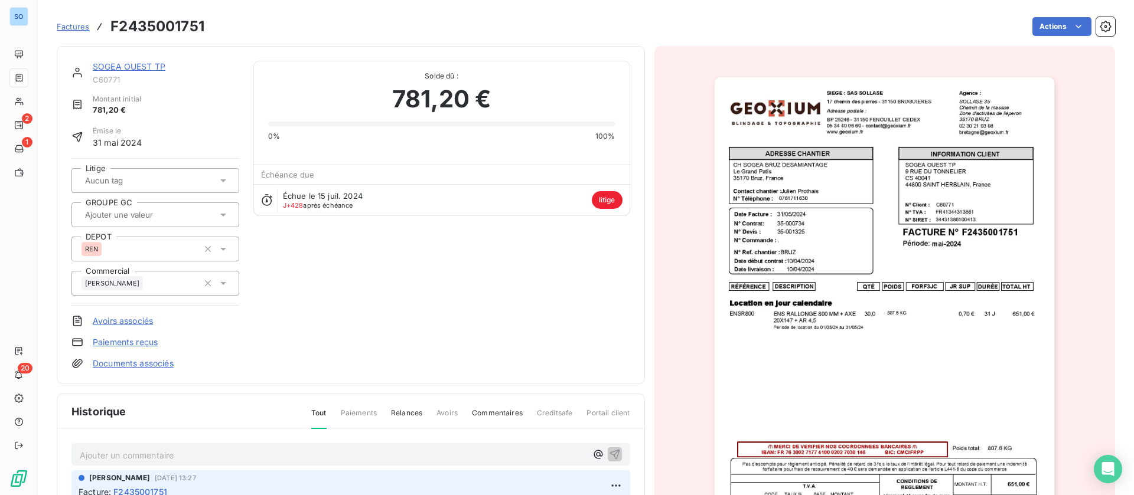
click at [150, 65] on link "SOGEA OUEST TP" at bounding box center [129, 66] width 73 height 10
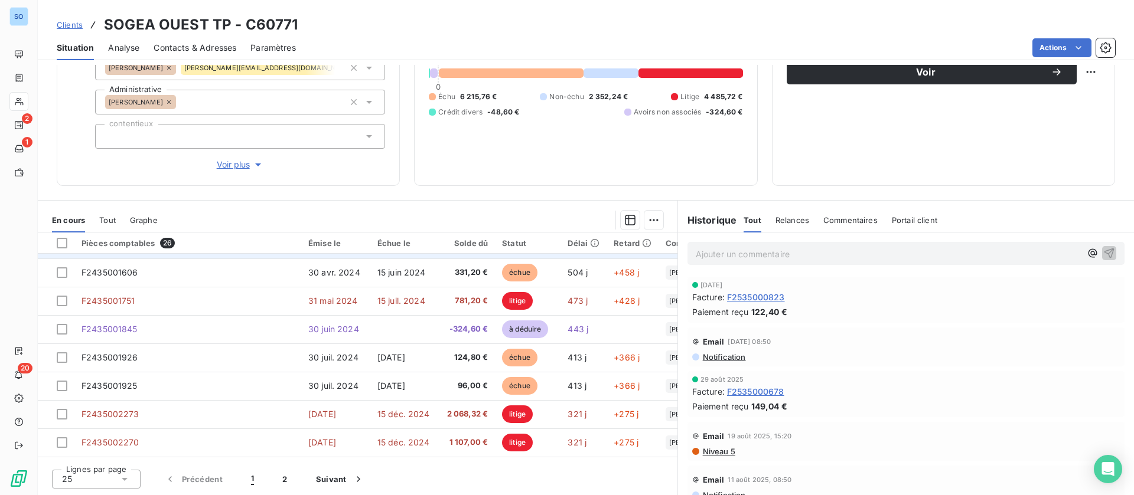
scroll to position [89, 0]
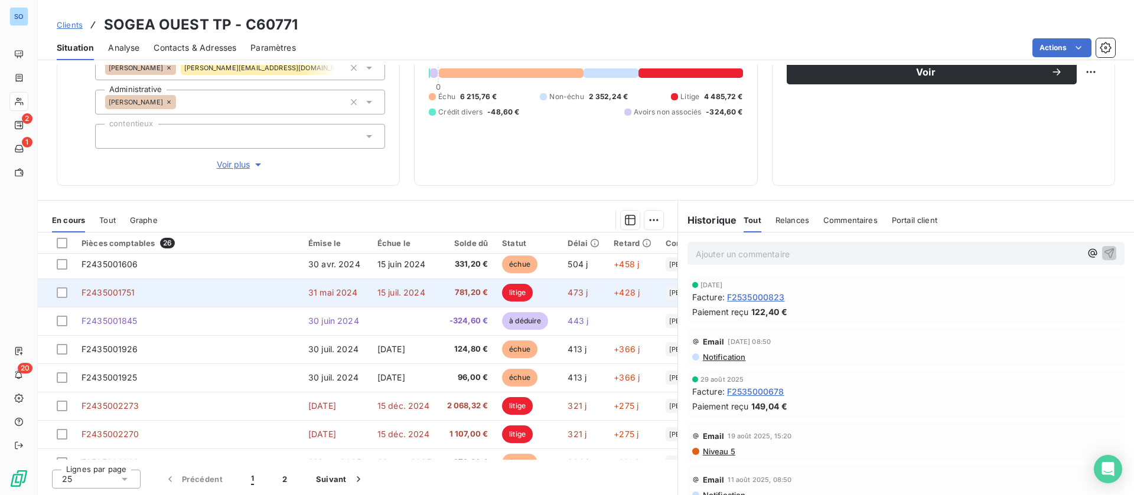
click at [398, 291] on span "15 juil. 2024" at bounding box center [401, 293] width 48 height 10
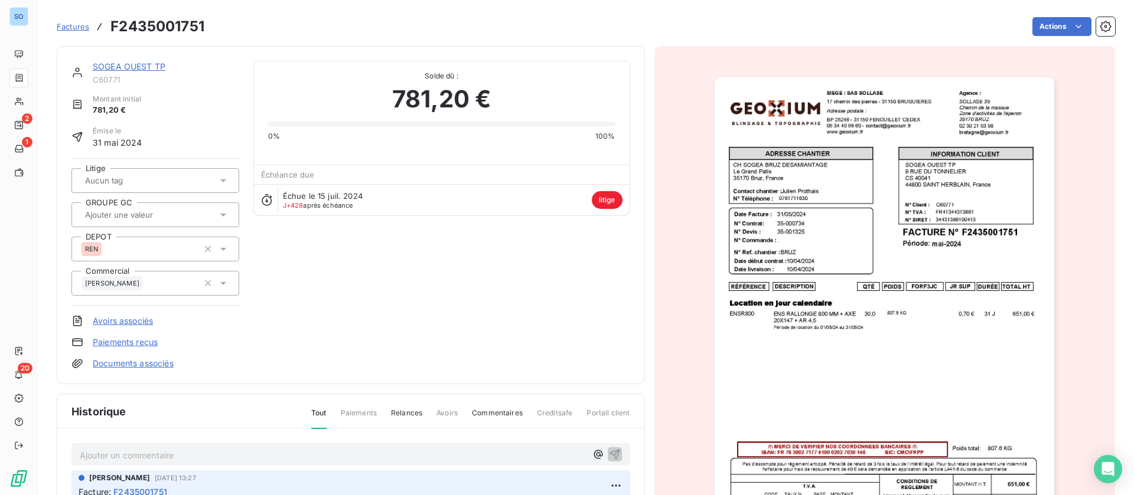
click at [131, 67] on link "SOGEA OUEST TP" at bounding box center [129, 66] width 73 height 10
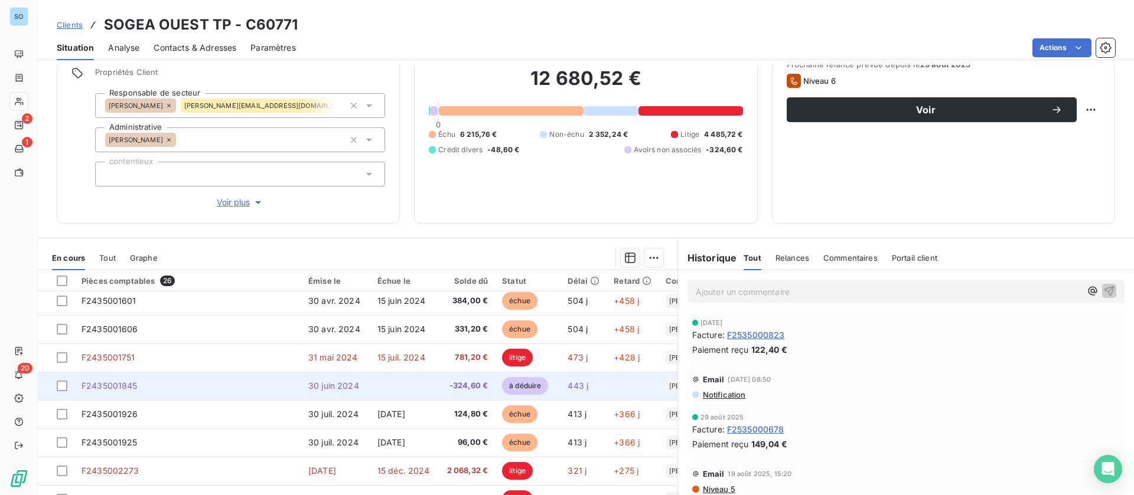
scroll to position [89, 0]
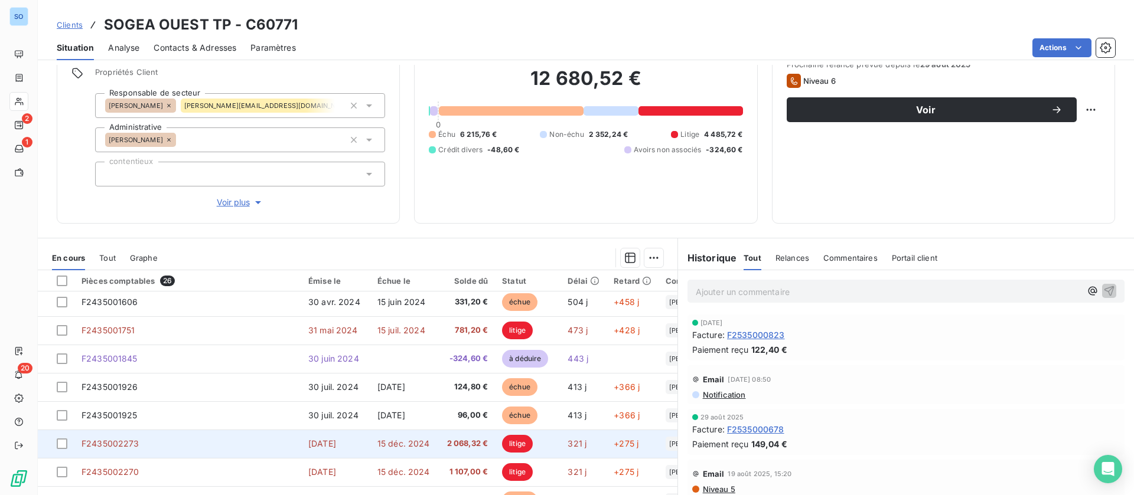
click at [440, 442] on td "2 068,32 €" at bounding box center [467, 444] width 57 height 28
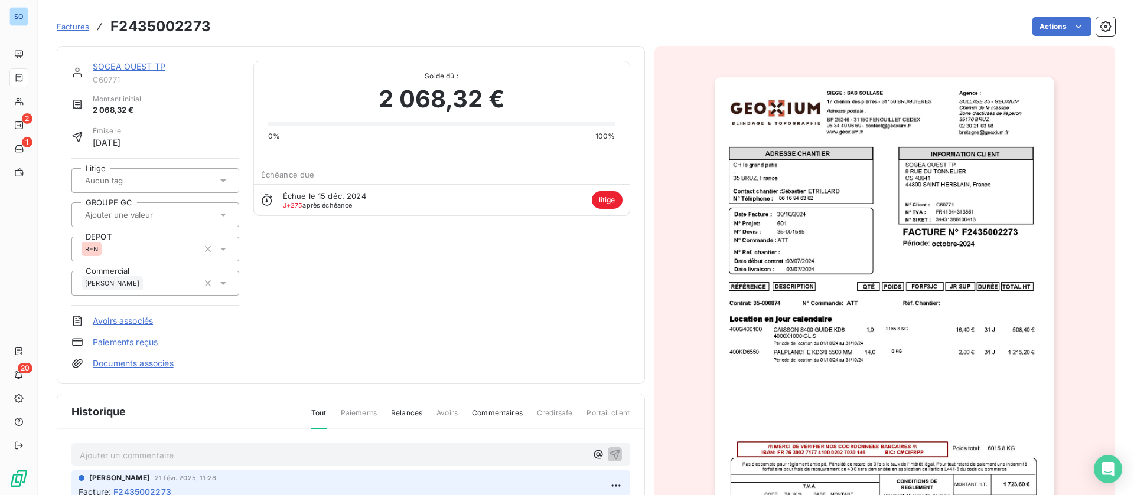
click at [153, 69] on link "SOGEA OUEST TP" at bounding box center [129, 66] width 73 height 10
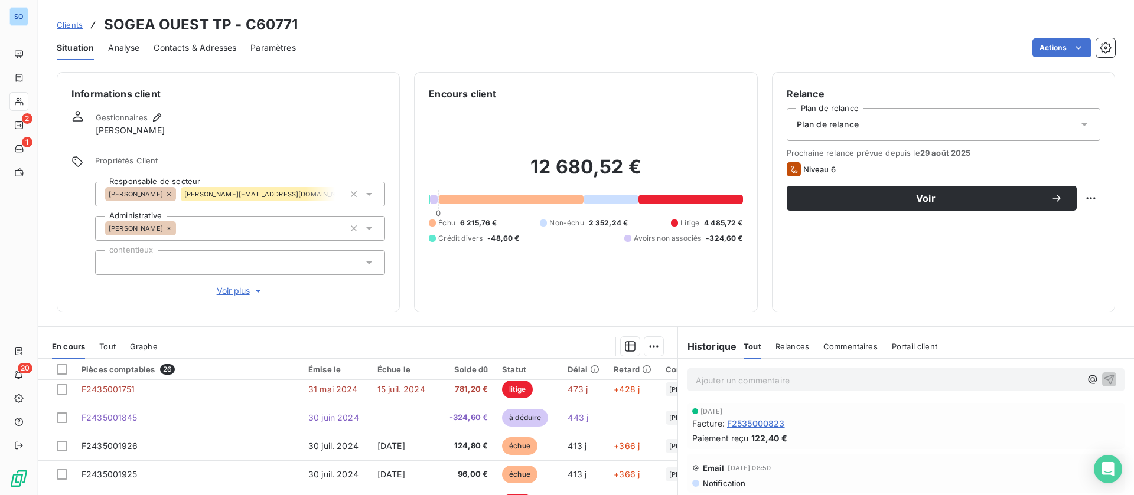
scroll to position [177, 0]
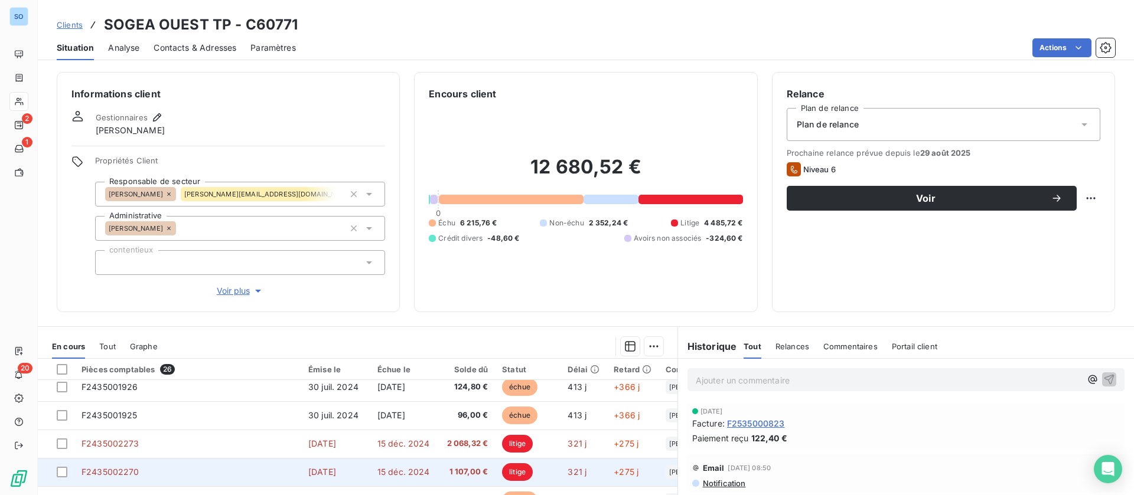
click at [423, 474] on span "15 déc. 2024" at bounding box center [403, 472] width 53 height 10
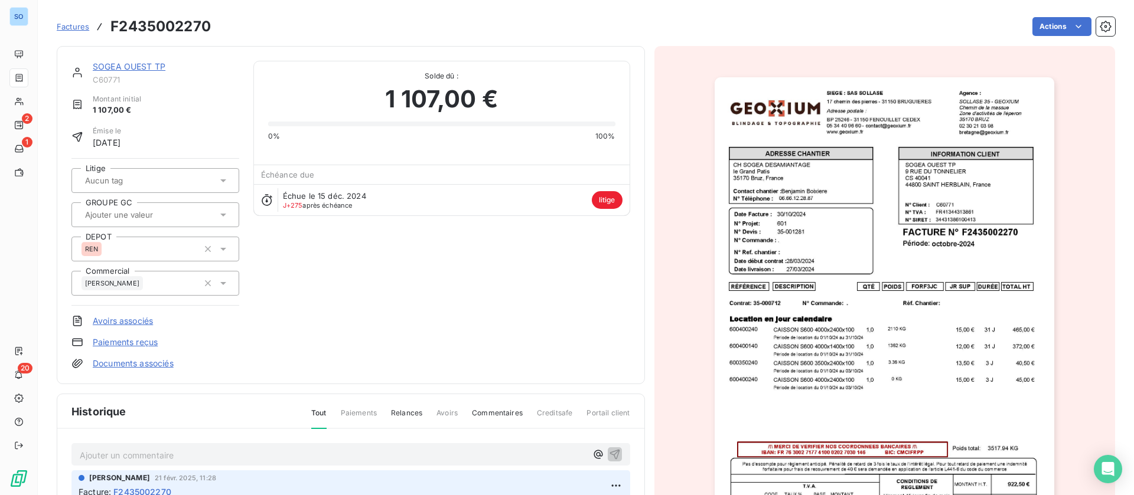
click at [136, 68] on link "SOGEA OUEST TP" at bounding box center [129, 66] width 73 height 10
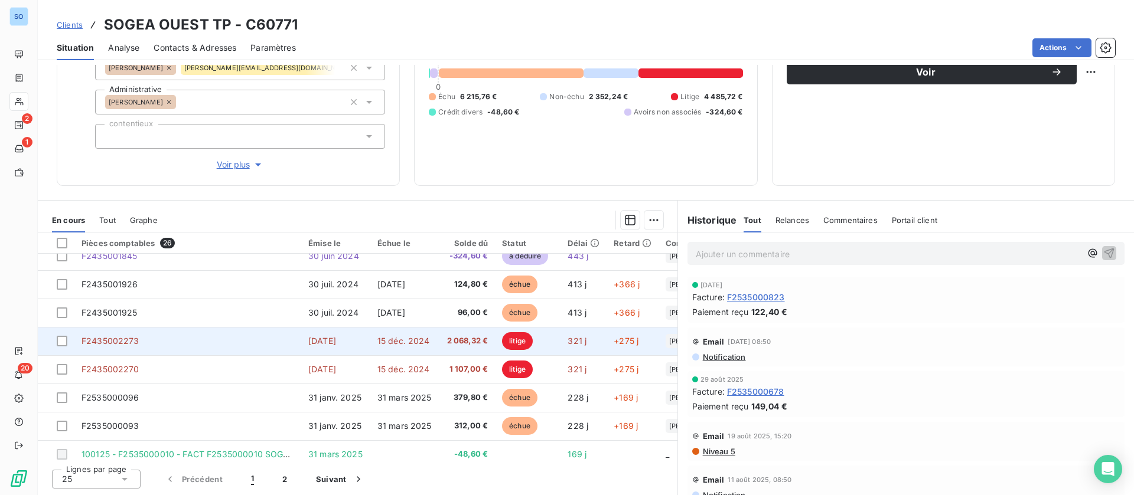
scroll to position [65, 0]
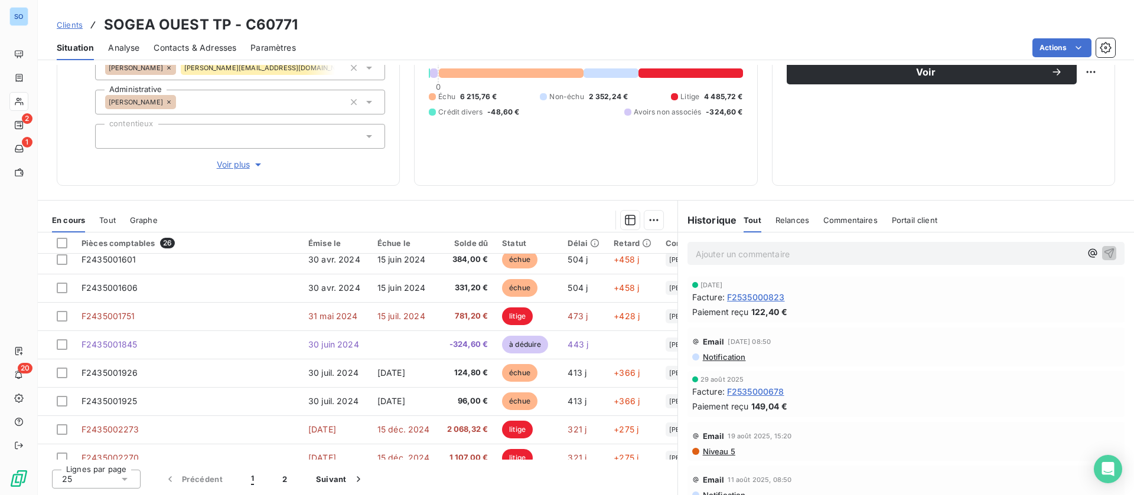
drag, startPoint x: 831, startPoint y: 225, endPoint x: 843, endPoint y: 228, distance: 11.6
click at [831, 225] on div "Commentaires" at bounding box center [850, 220] width 54 height 25
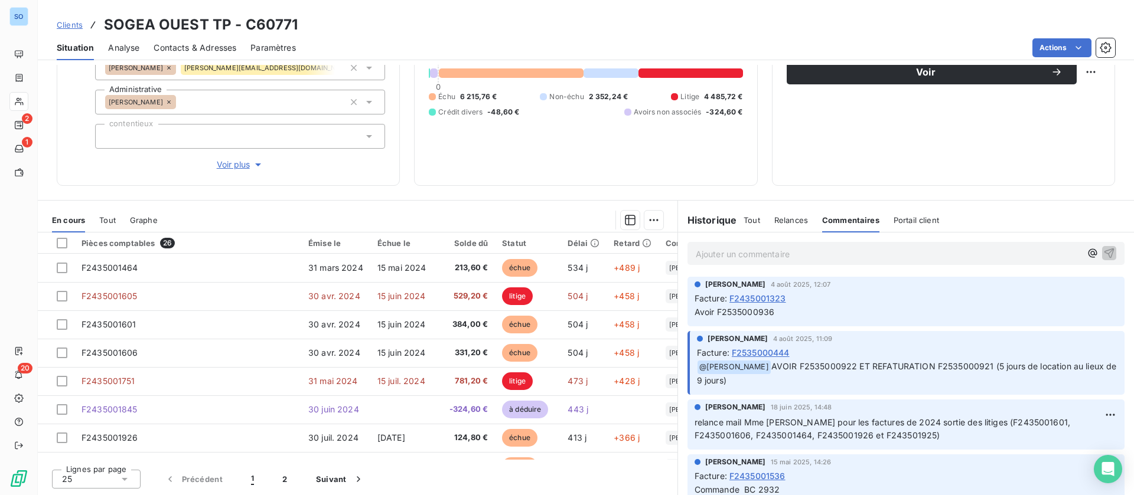
scroll to position [38, 0]
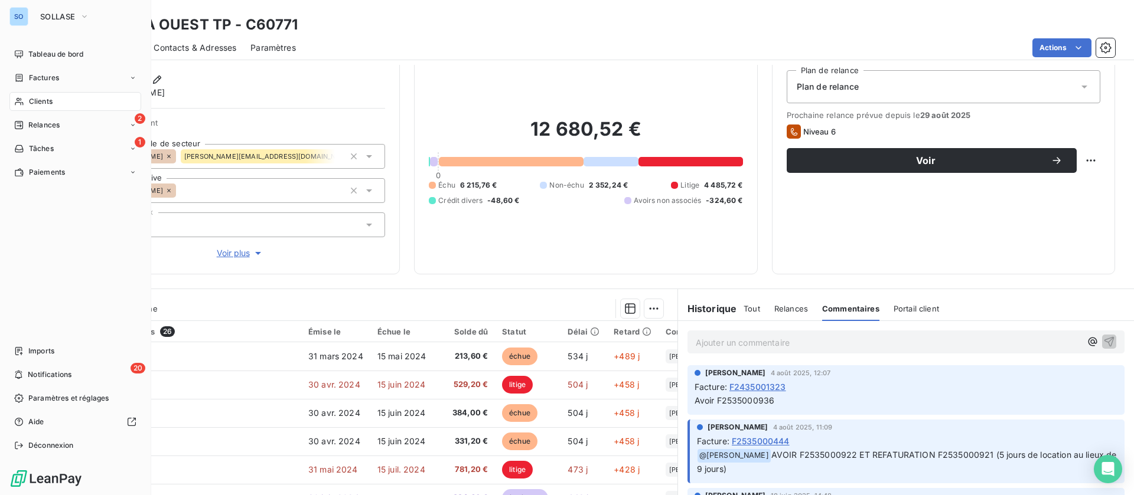
click at [25, 94] on div "Clients" at bounding box center [75, 101] width 132 height 19
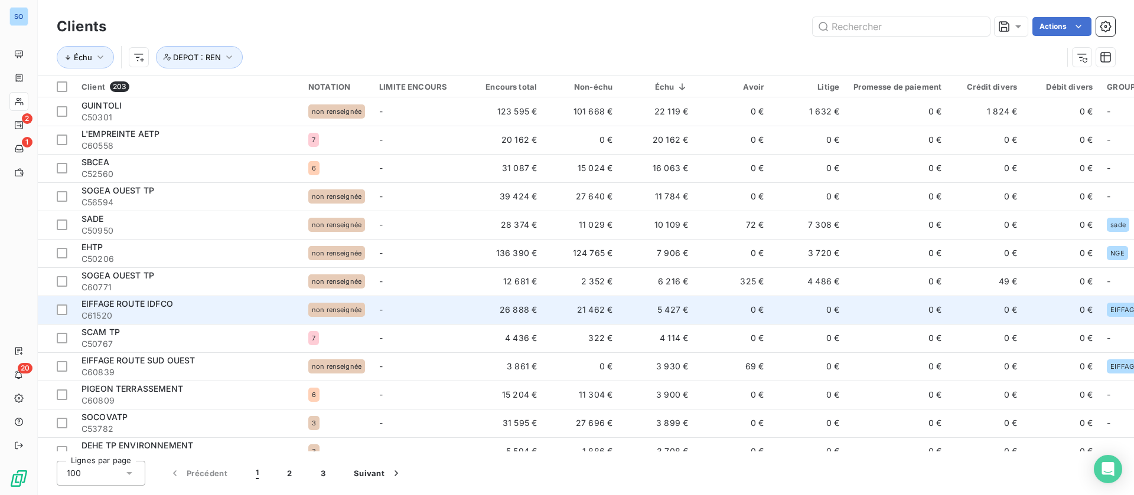
scroll to position [89, 0]
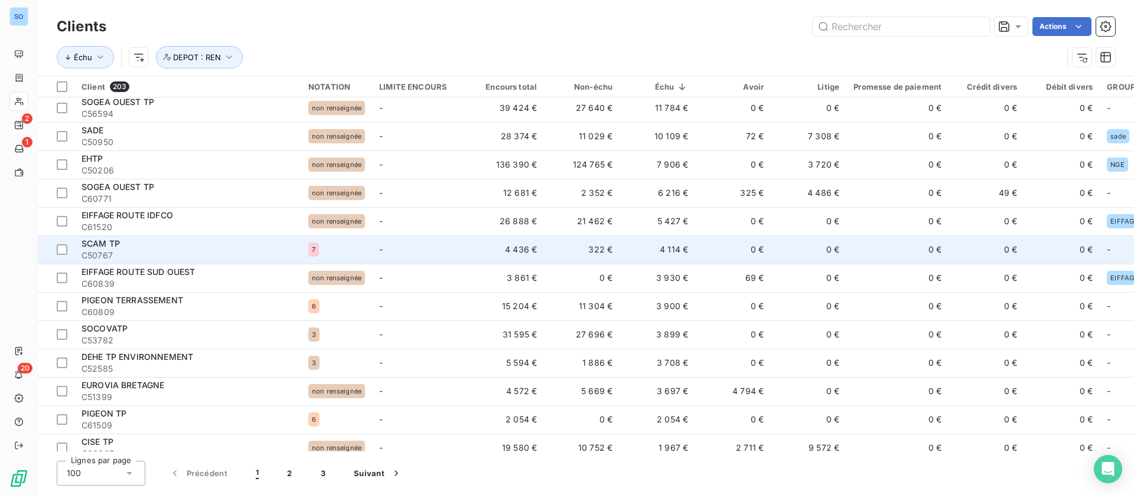
click at [216, 244] on div "SCAM TP" at bounding box center [187, 244] width 213 height 12
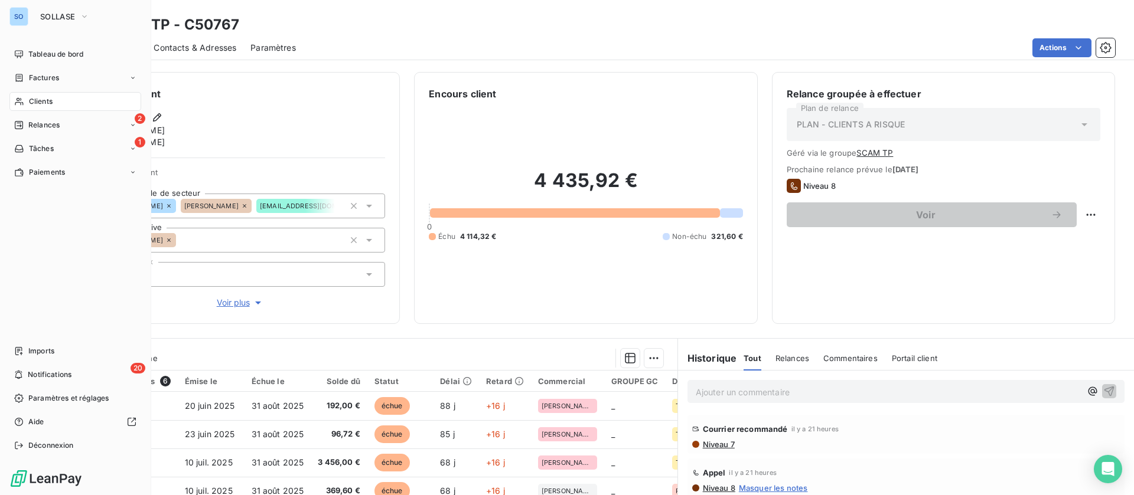
click at [28, 107] on div "Clients" at bounding box center [75, 101] width 132 height 19
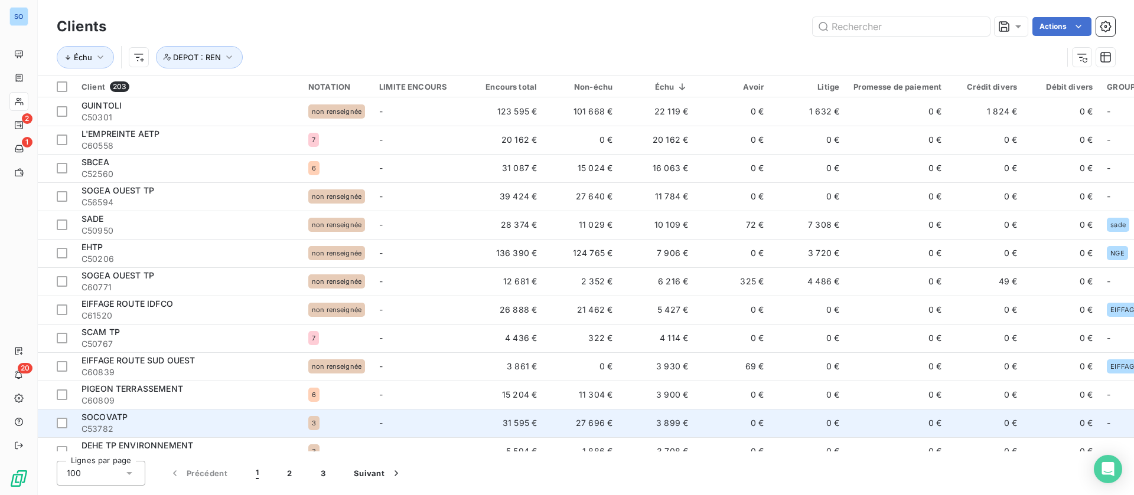
scroll to position [89, 0]
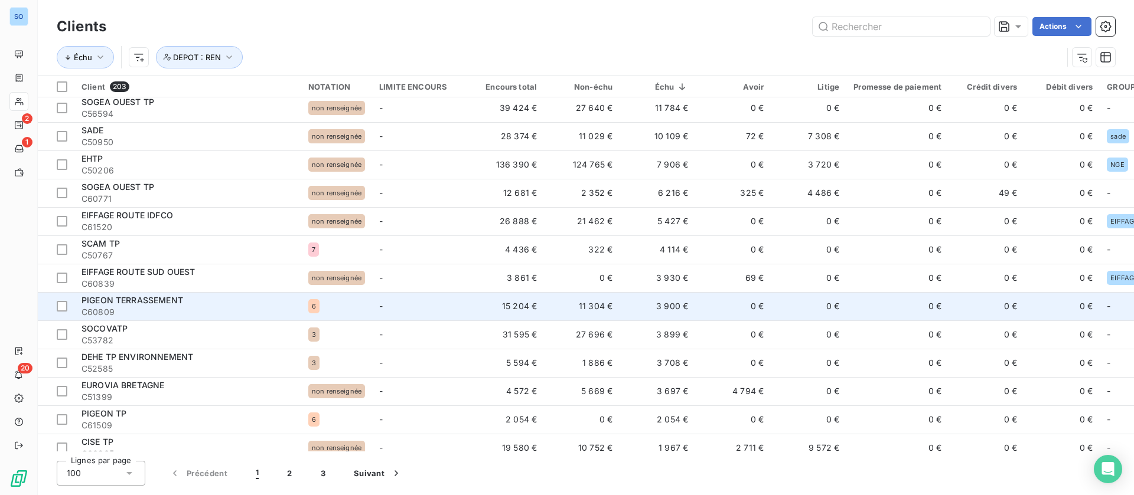
click at [714, 305] on td "0 €" at bounding box center [733, 306] width 76 height 28
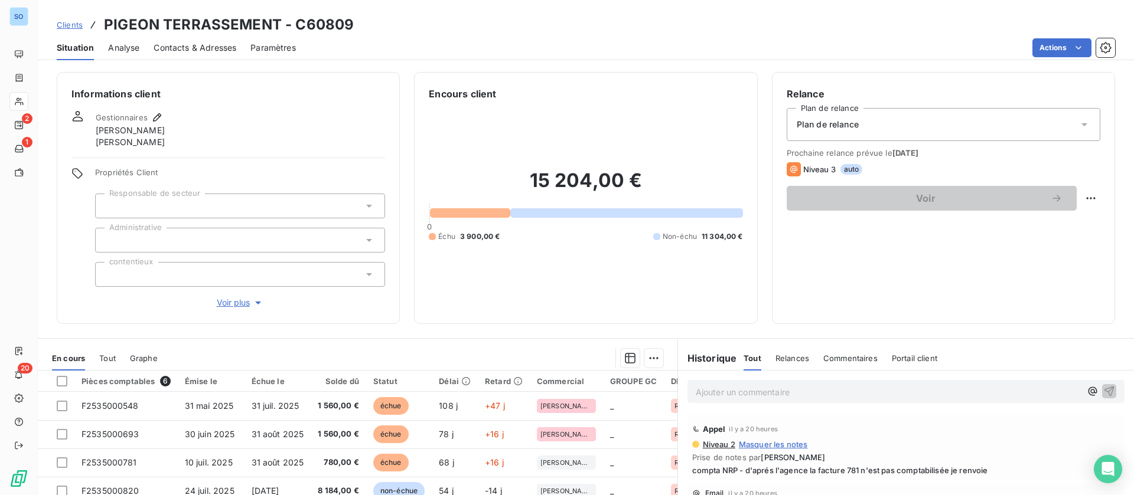
click at [66, 20] on span "Clients" at bounding box center [70, 24] width 26 height 9
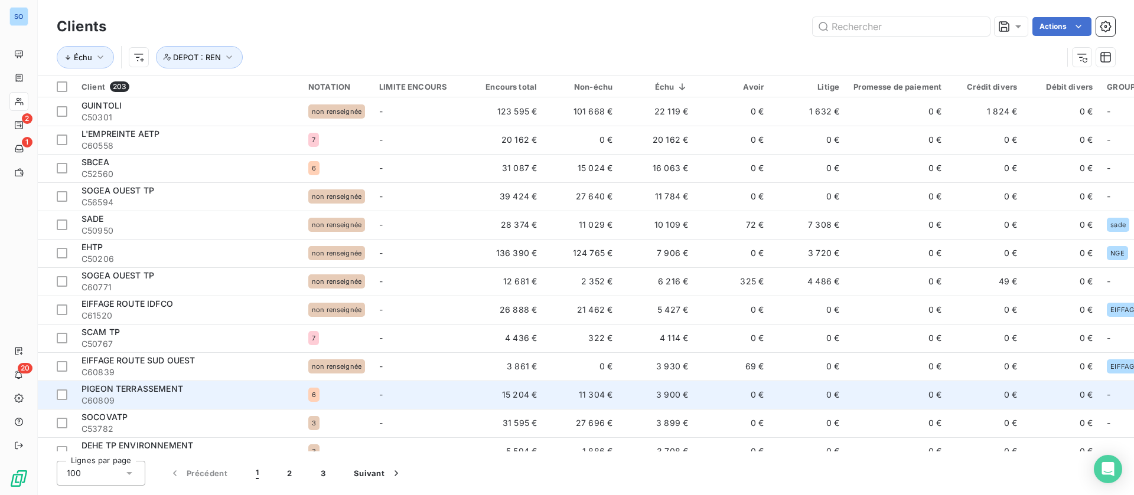
click at [442, 388] on td "-" at bounding box center [420, 395] width 96 height 28
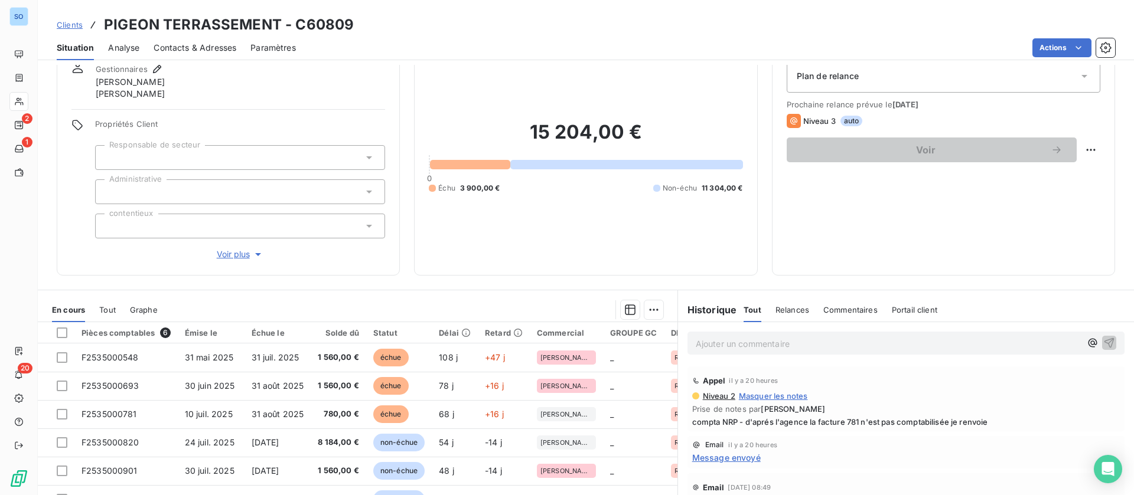
scroll to position [89, 0]
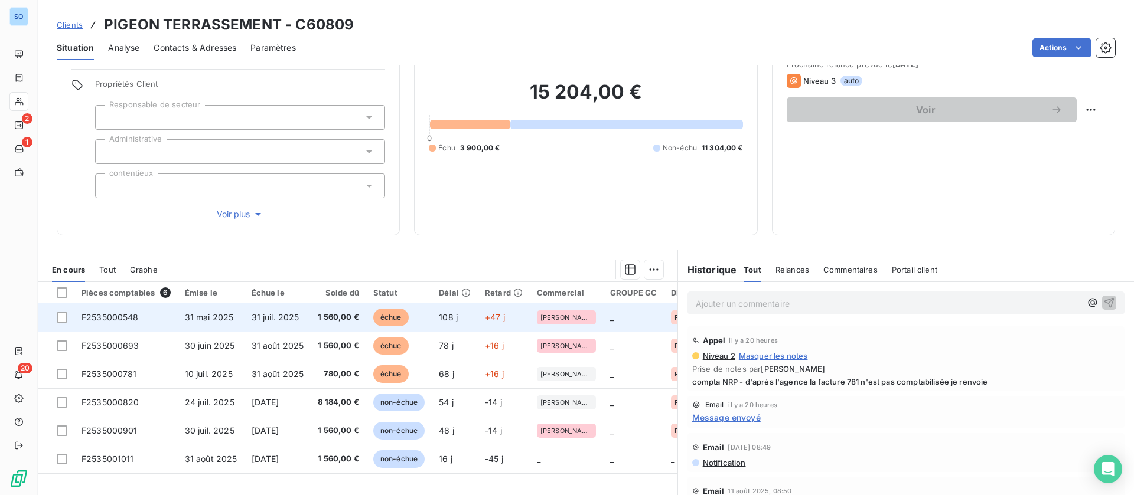
click at [304, 317] on td "31 juil. 2025" at bounding box center [277, 318] width 67 height 28
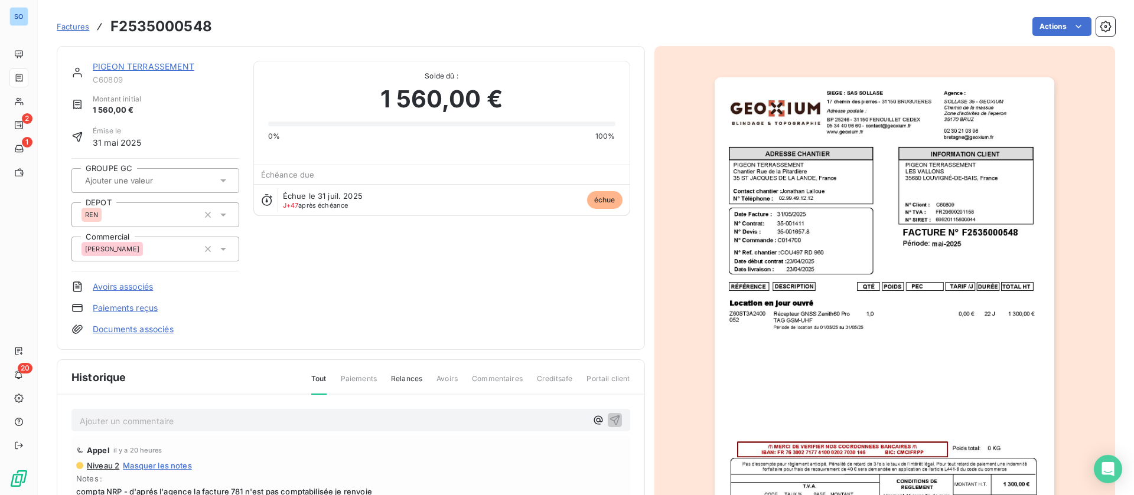
click at [118, 63] on link "PIGEON TERRASSEMENT" at bounding box center [144, 66] width 102 height 10
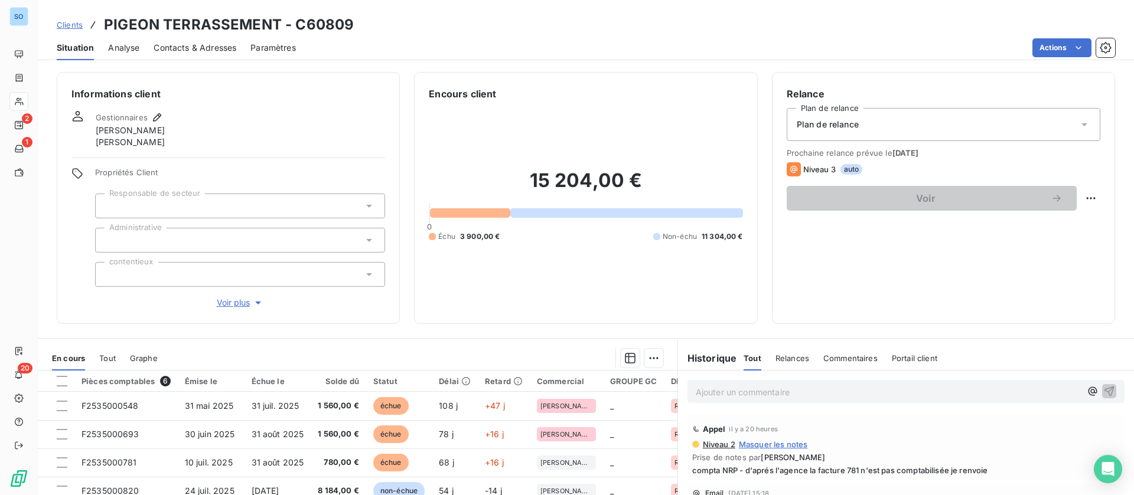
scroll to position [138, 0]
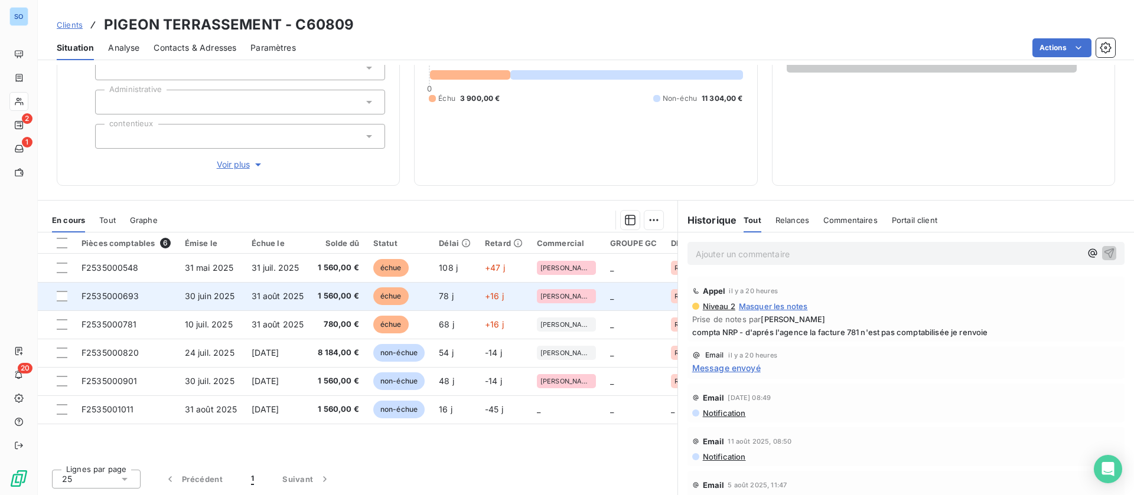
click at [277, 301] on span "31 août 2025" at bounding box center [278, 296] width 53 height 10
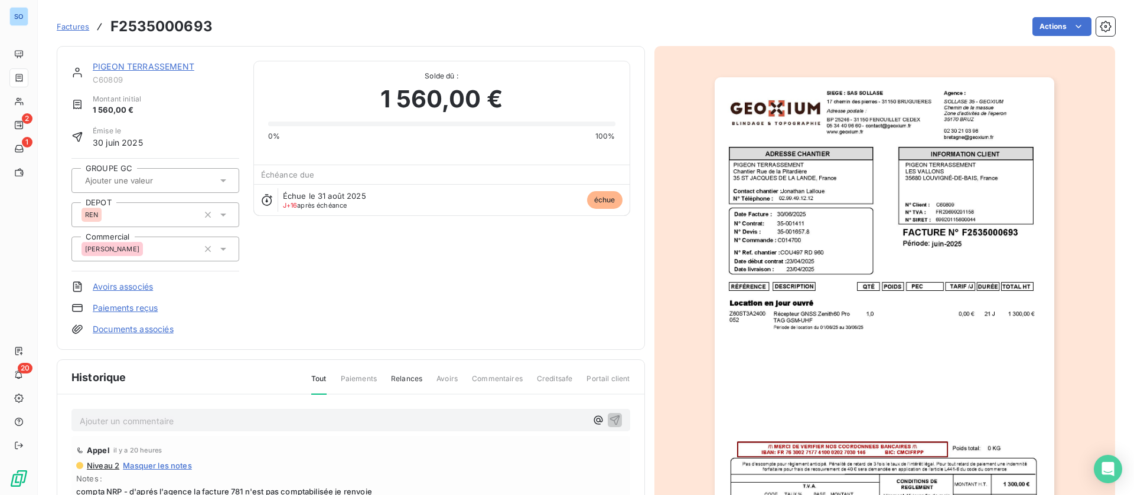
click at [132, 69] on link "PIGEON TERRASSEMENT" at bounding box center [144, 66] width 102 height 10
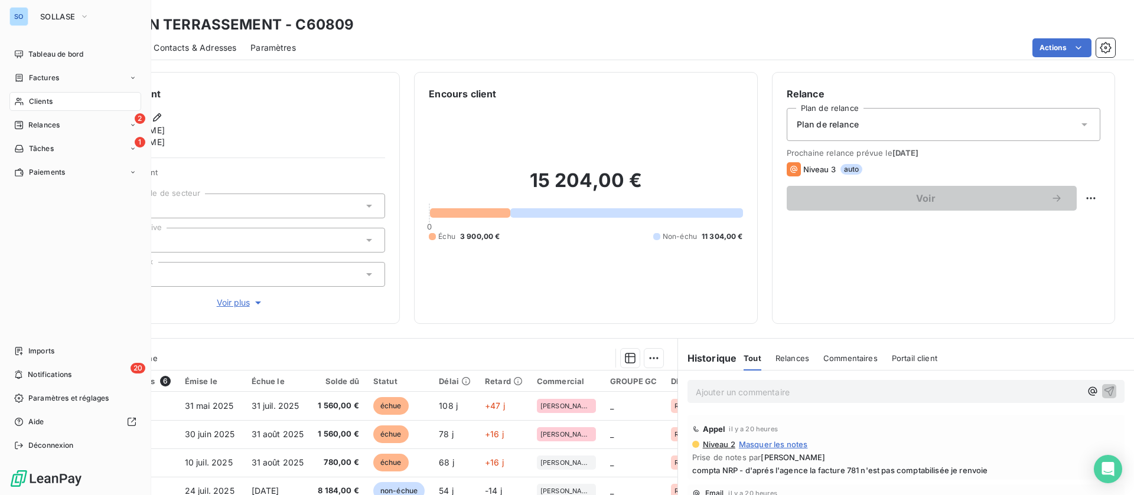
click at [50, 94] on div "Clients" at bounding box center [75, 101] width 132 height 19
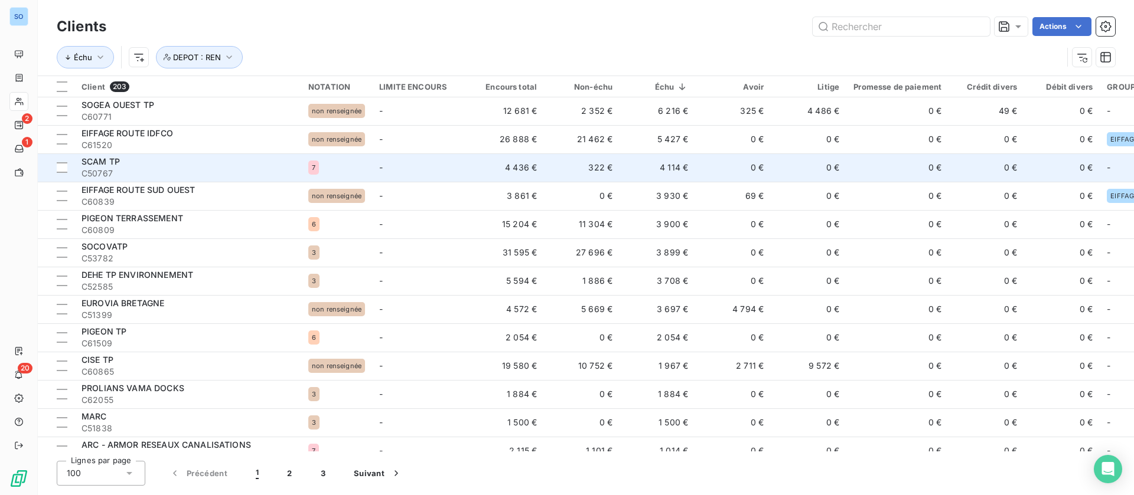
scroll to position [177, 0]
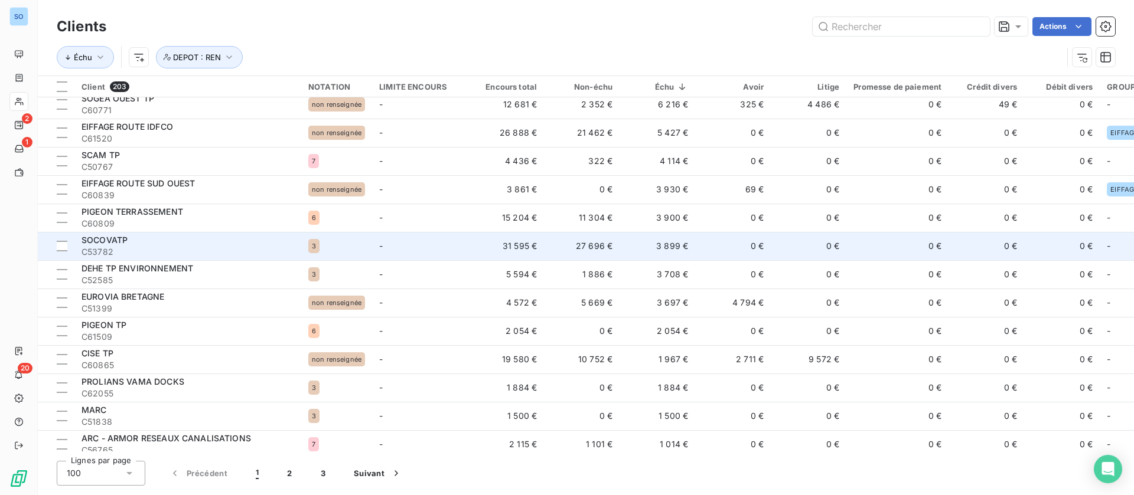
click at [214, 243] on div "SOCOVATP" at bounding box center [187, 240] width 213 height 12
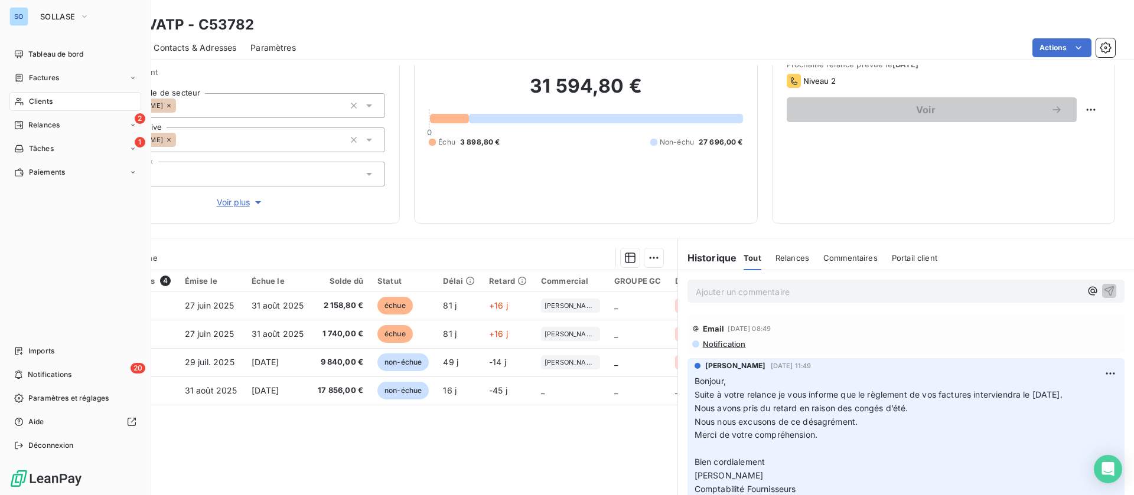
click at [17, 96] on div "Clients" at bounding box center [75, 101] width 132 height 19
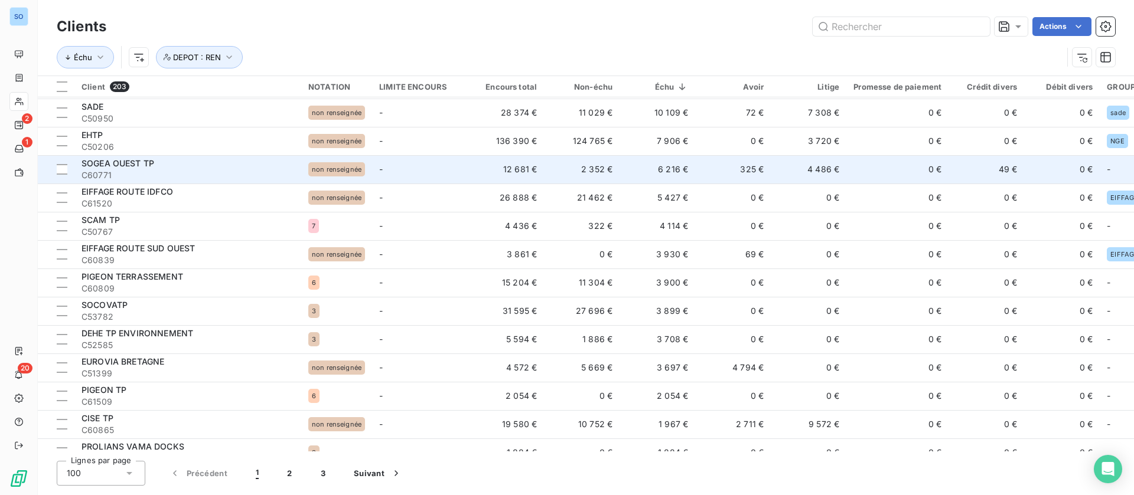
scroll to position [177, 0]
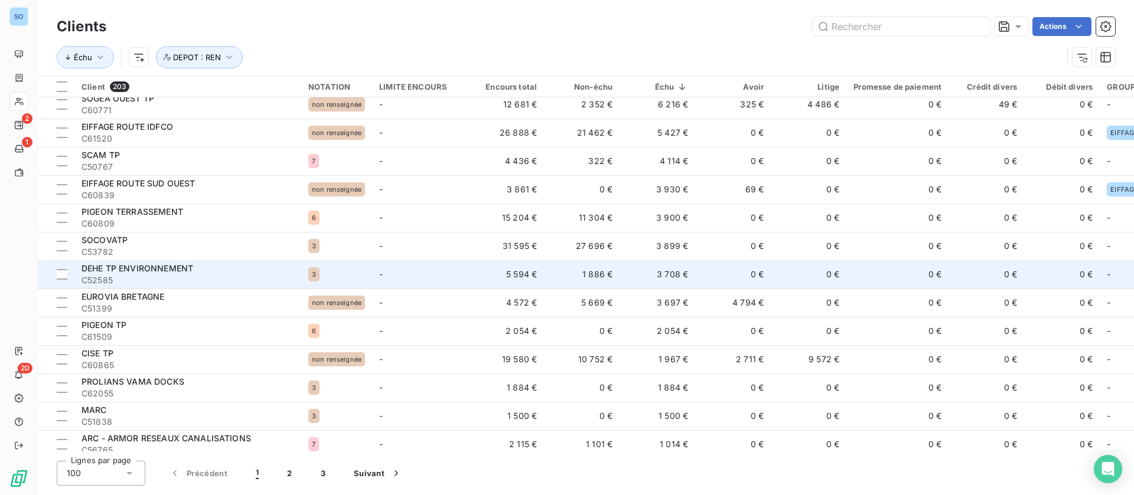
click at [601, 276] on td "1 886 €" at bounding box center [582, 274] width 76 height 28
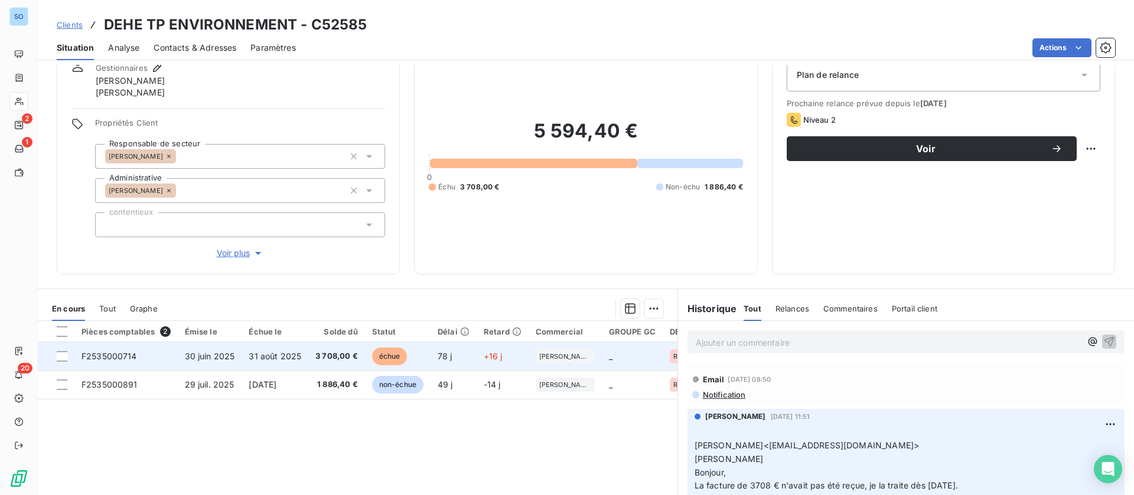
scroll to position [89, 0]
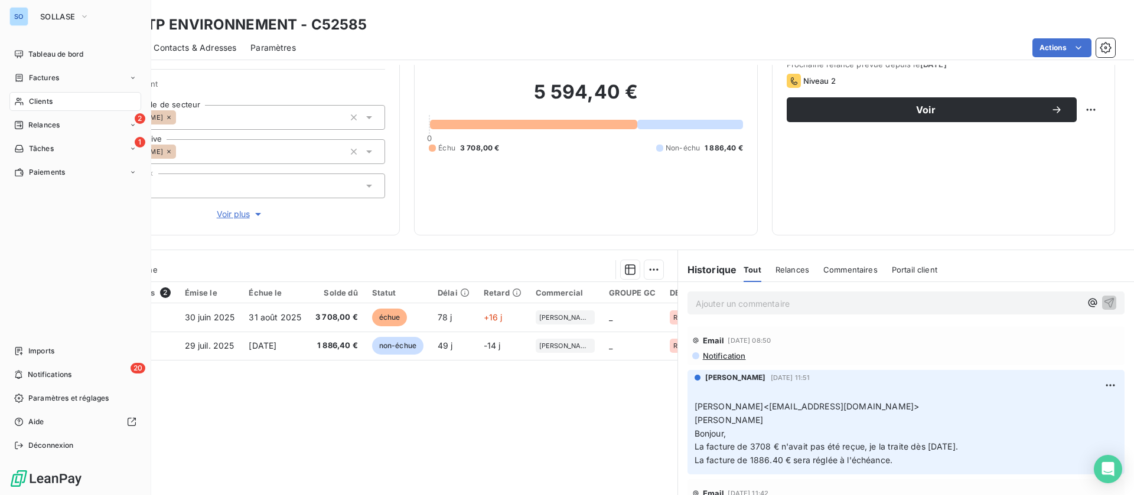
click at [48, 101] on span "Clients" at bounding box center [41, 101] width 24 height 11
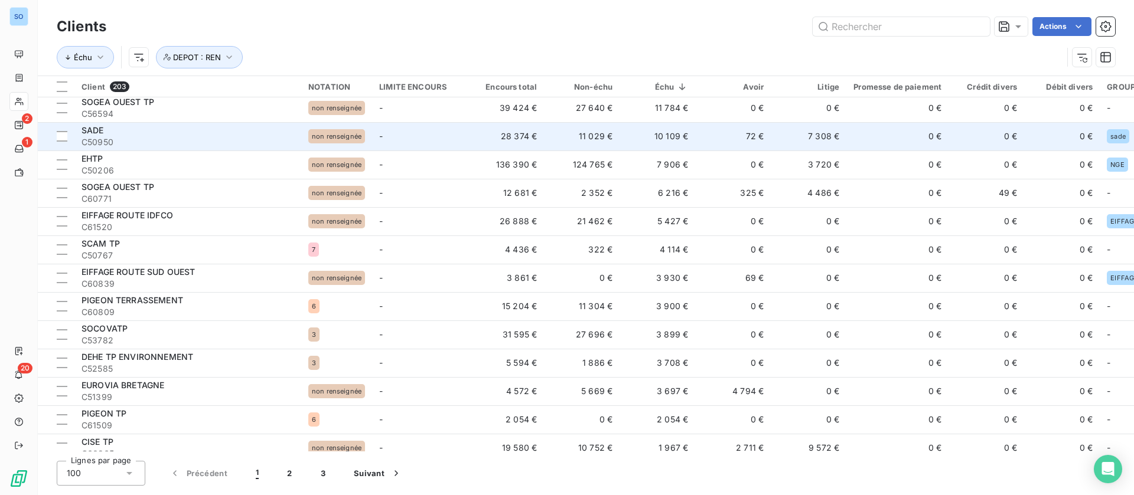
scroll to position [177, 0]
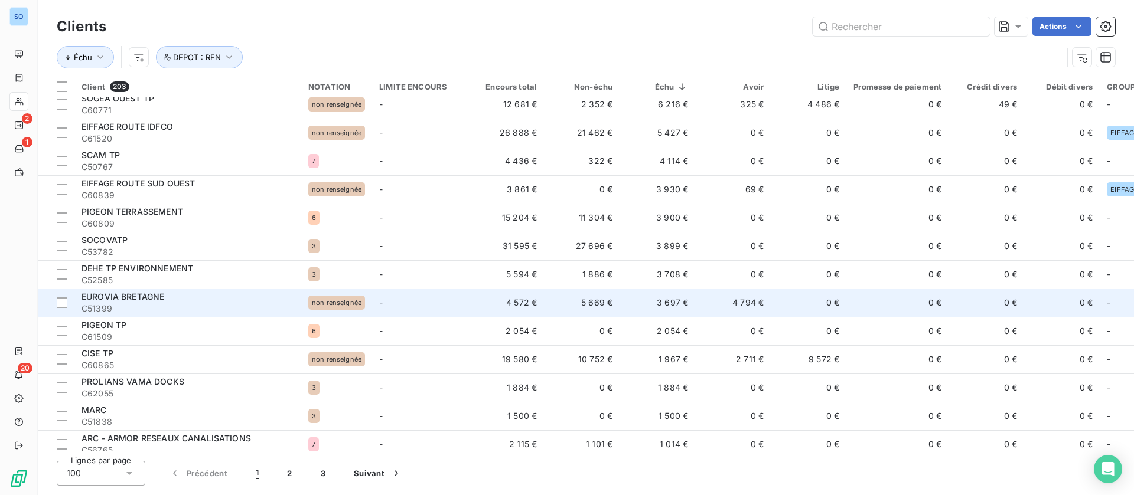
click at [634, 296] on td "3 697 €" at bounding box center [657, 303] width 76 height 28
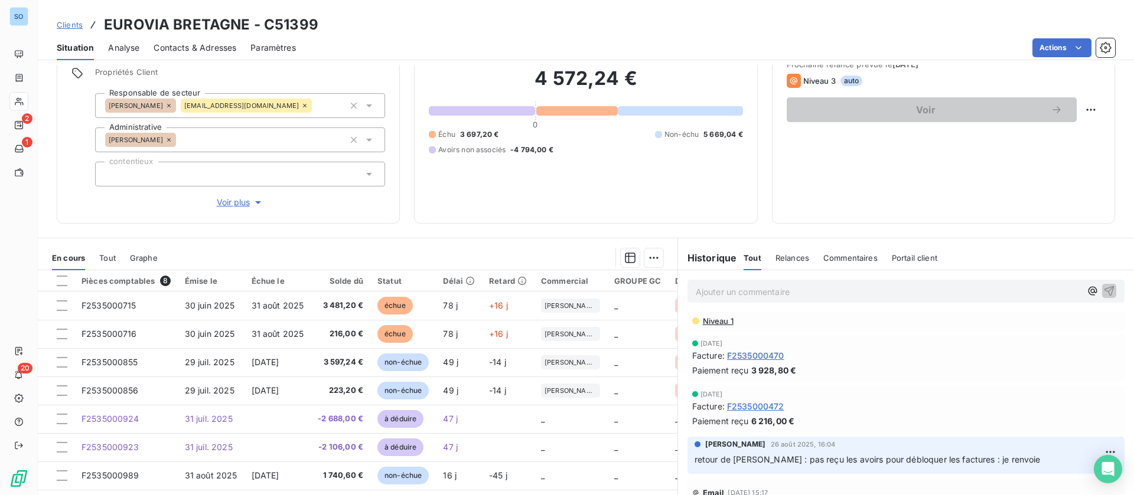
scroll to position [177, 0]
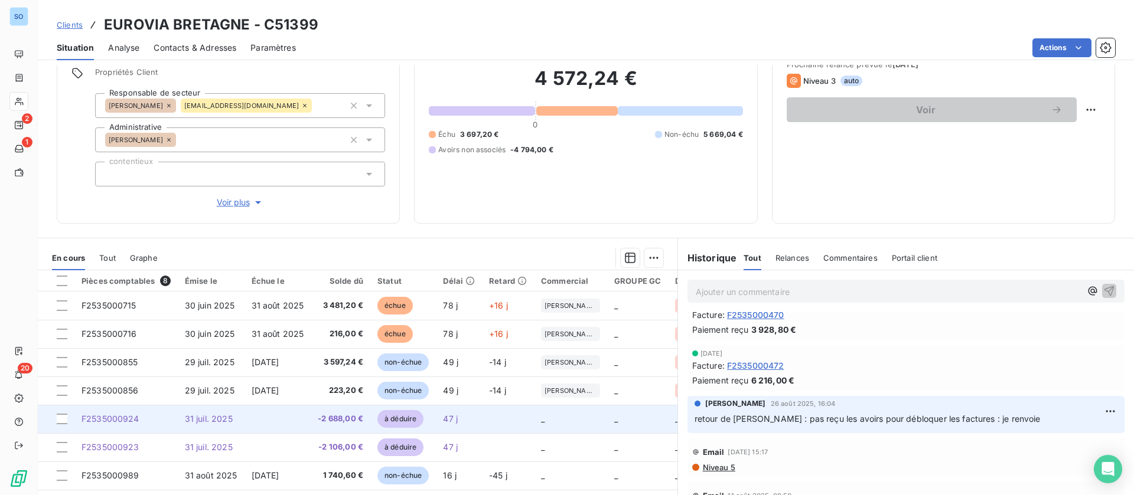
click at [280, 421] on td at bounding box center [277, 419] width 67 height 28
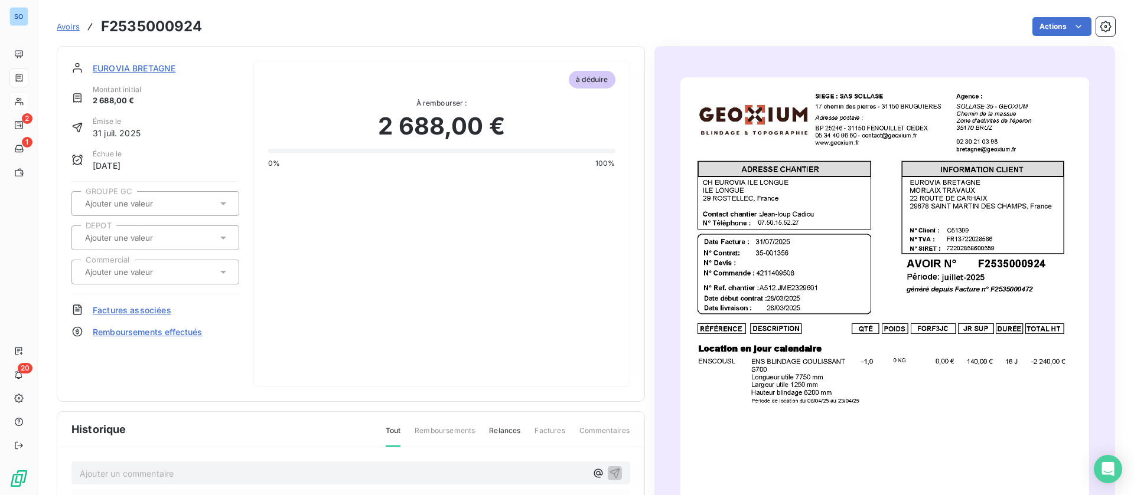
click at [137, 63] on span "EUROVIA BRETAGNE" at bounding box center [134, 68] width 83 height 12
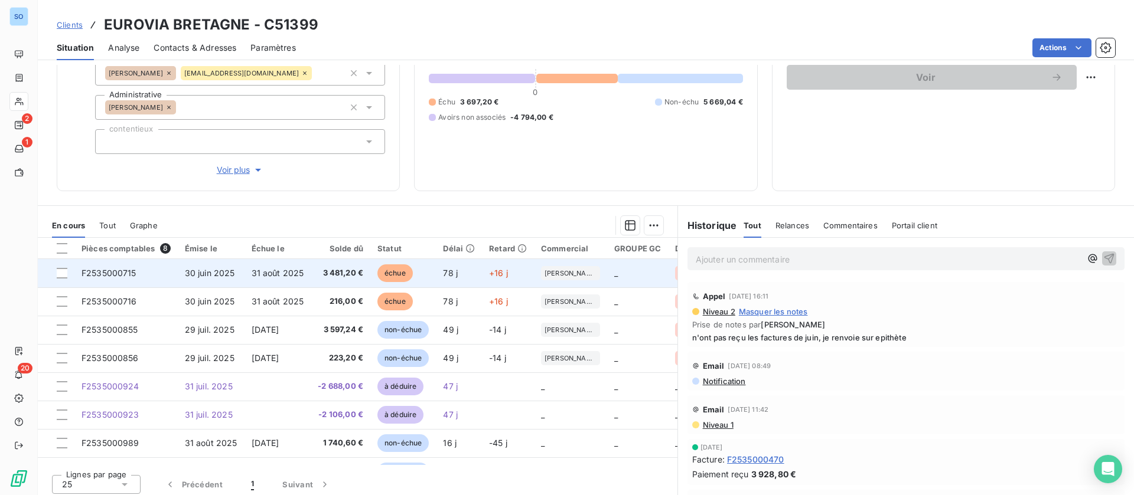
scroll to position [126, 0]
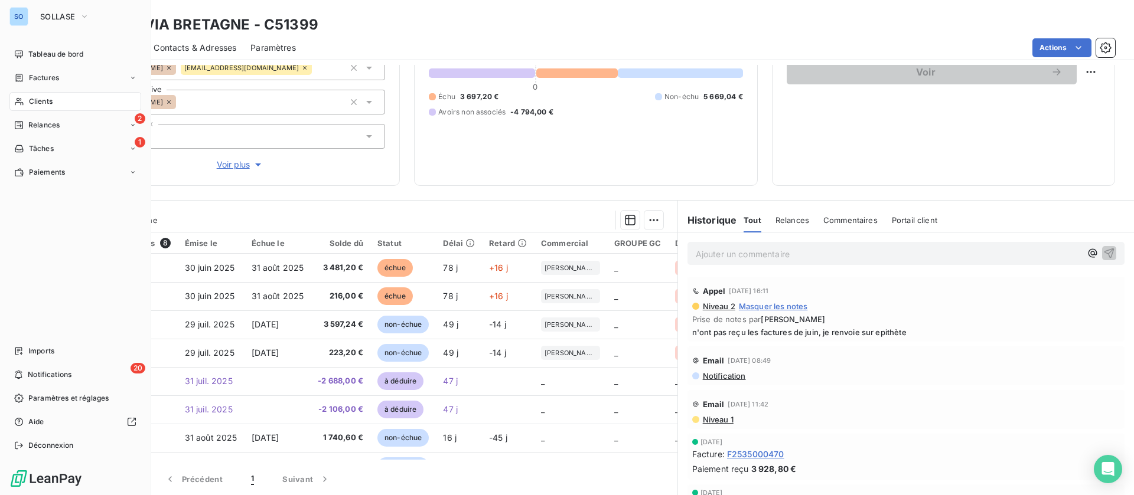
click at [50, 98] on span "Clients" at bounding box center [41, 101] width 24 height 11
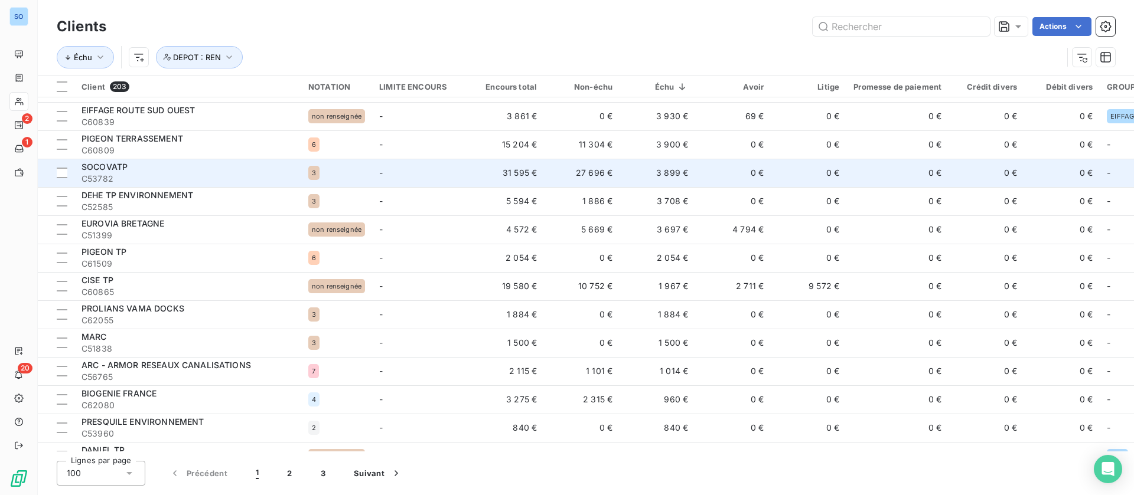
scroll to position [266, 0]
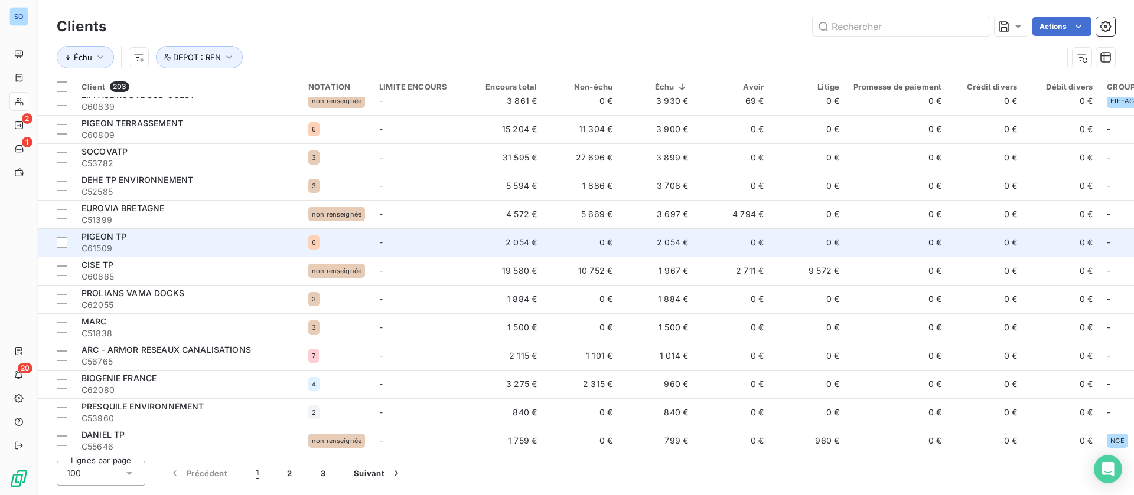
click at [397, 247] on td "-" at bounding box center [420, 243] width 96 height 28
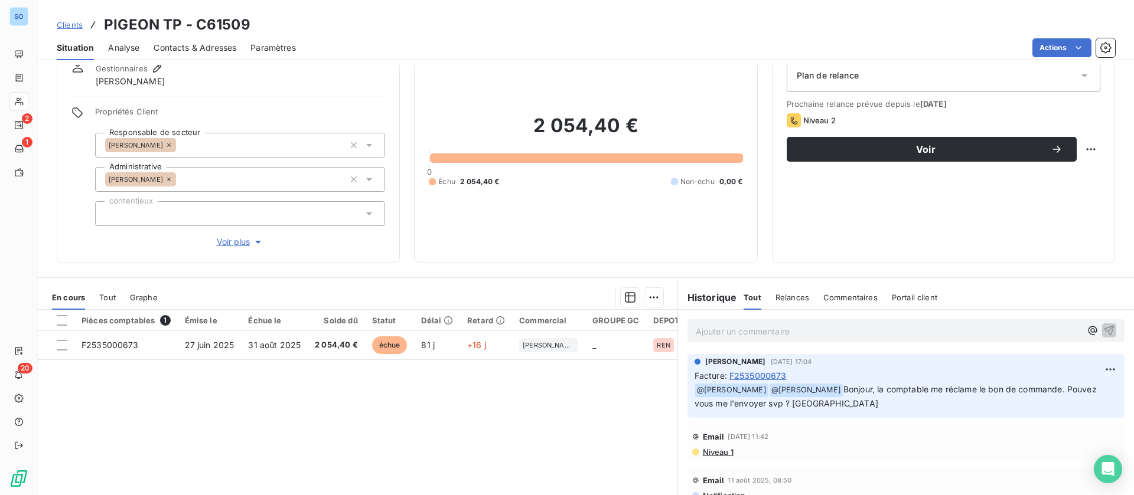
scroll to position [89, 0]
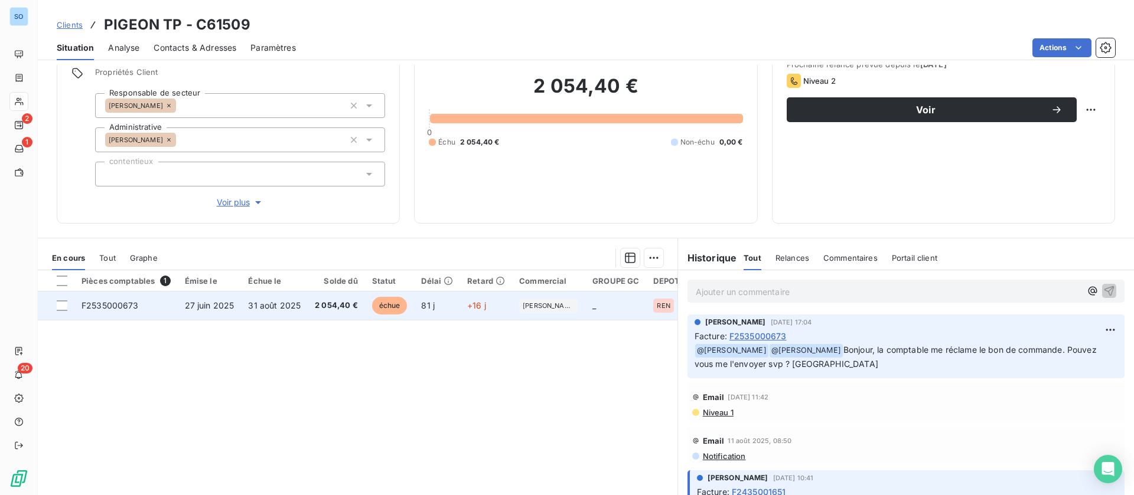
click at [273, 304] on span "31 août 2025" at bounding box center [274, 306] width 53 height 10
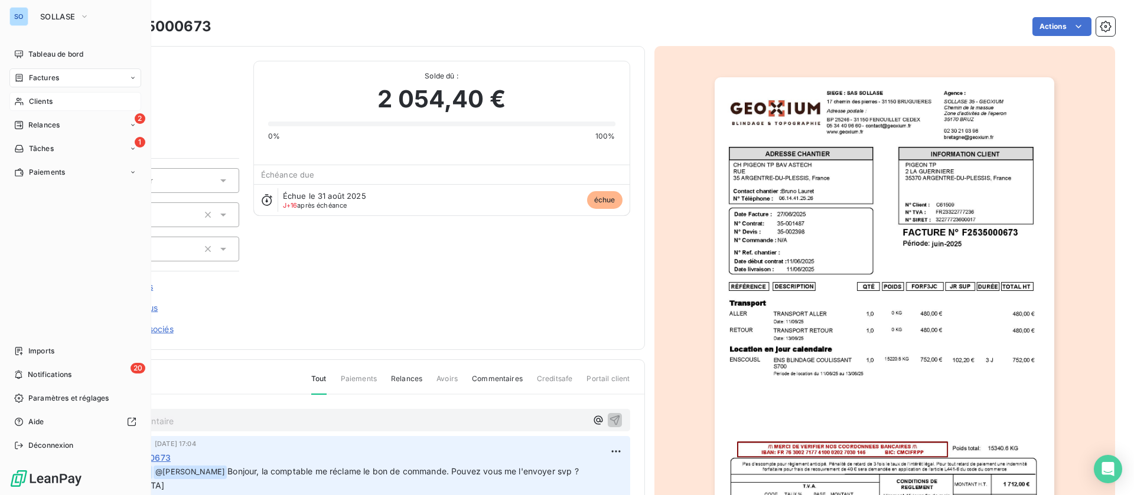
click at [40, 100] on span "Clients" at bounding box center [41, 101] width 24 height 11
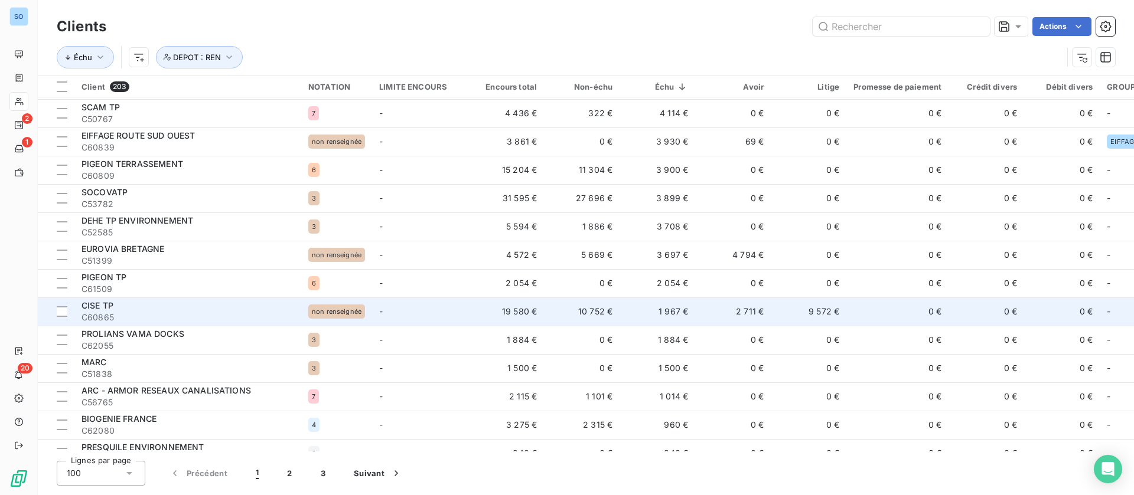
scroll to position [266, 0]
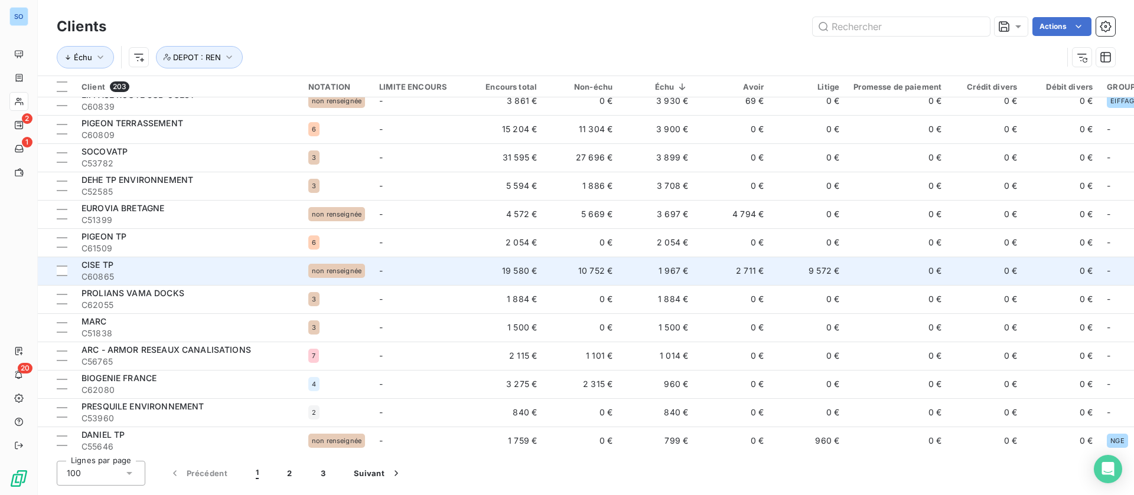
click at [635, 273] on td "1 967 €" at bounding box center [657, 271] width 76 height 28
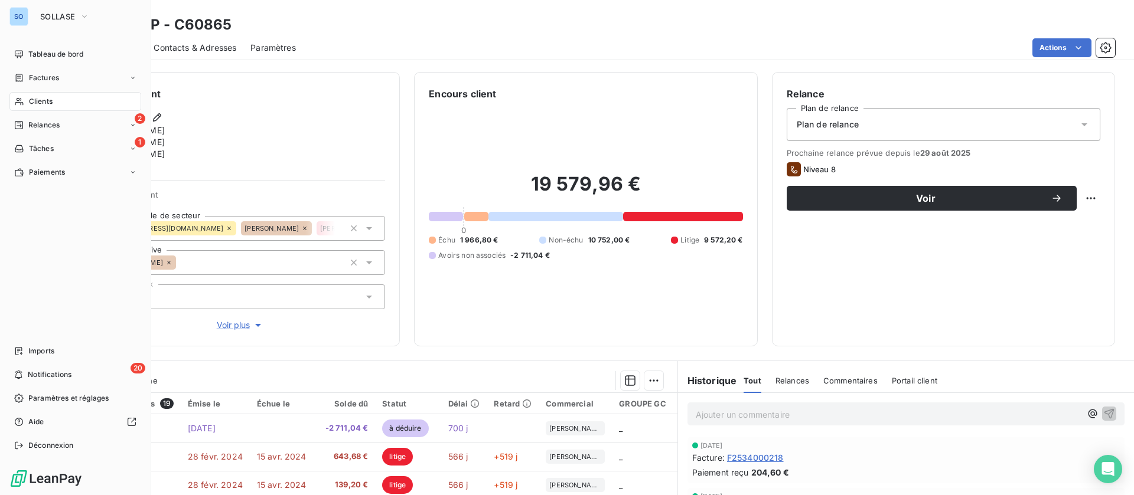
click at [31, 105] on span "Clients" at bounding box center [41, 101] width 24 height 11
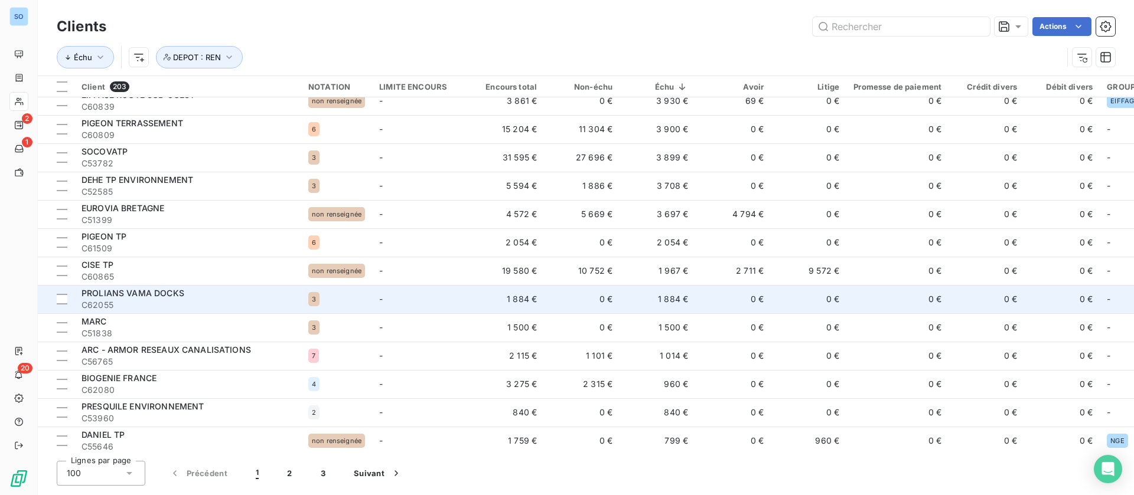
scroll to position [354, 0]
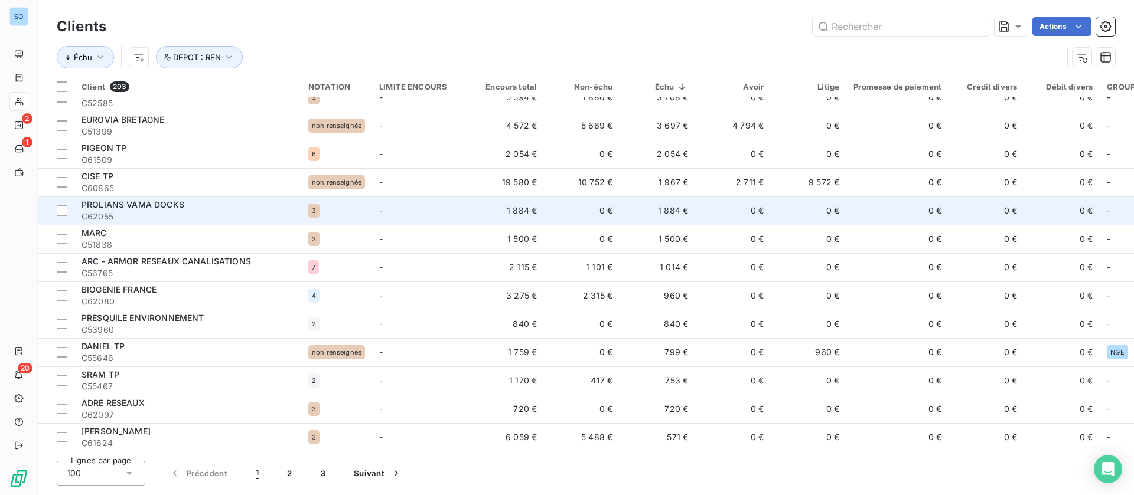
click at [360, 212] on div "3" at bounding box center [336, 211] width 57 height 14
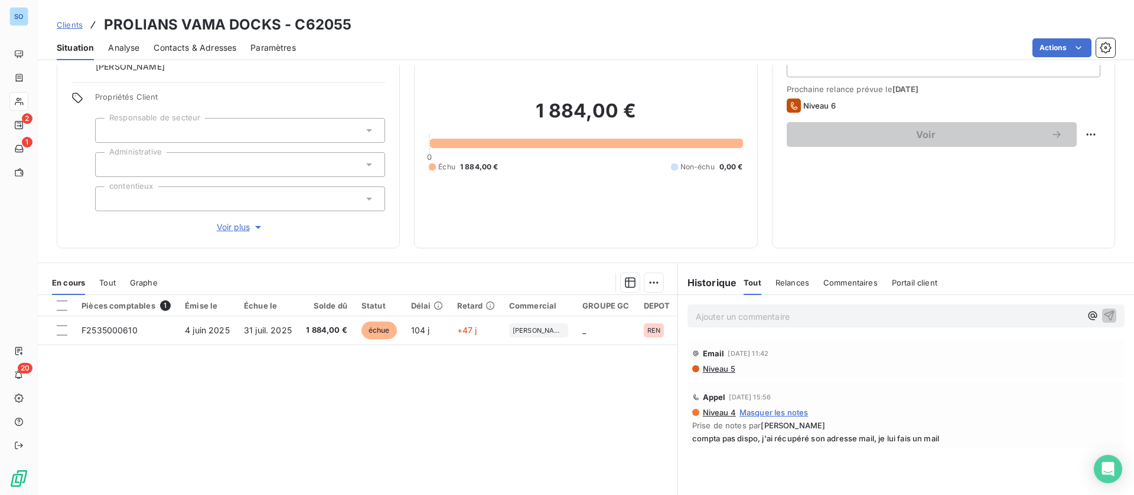
scroll to position [89, 0]
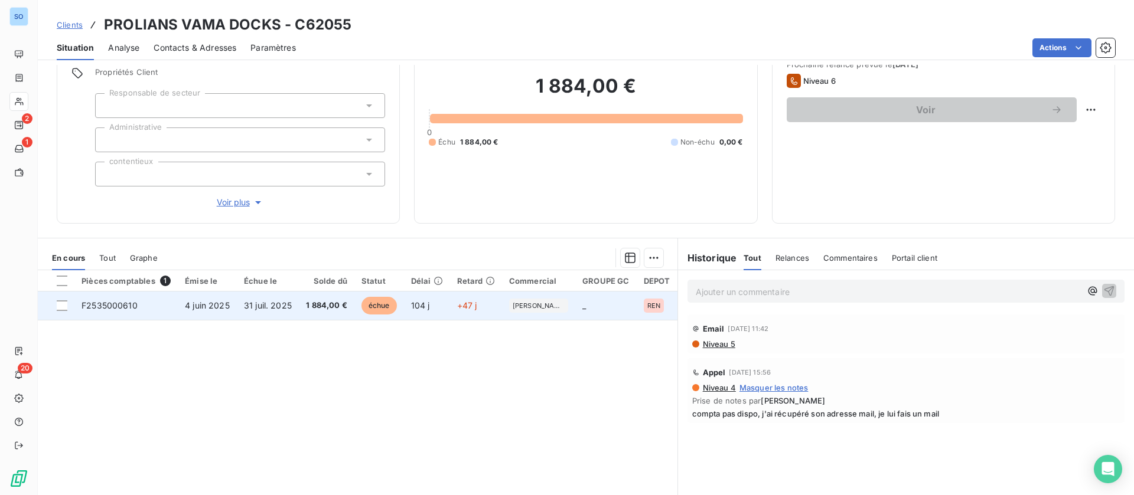
click at [283, 299] on td "31 juil. 2025" at bounding box center [268, 306] width 62 height 28
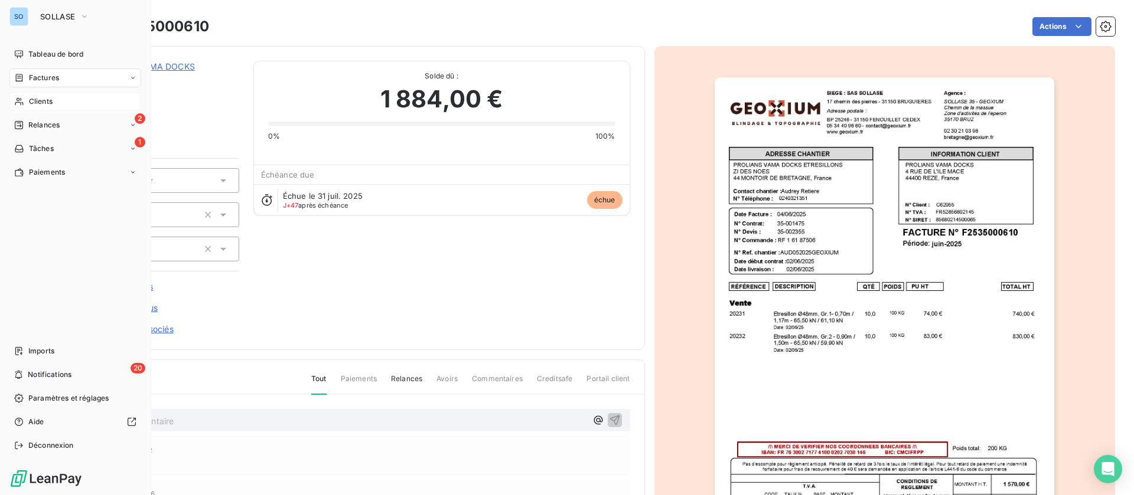
click at [26, 99] on div "Clients" at bounding box center [75, 101] width 132 height 19
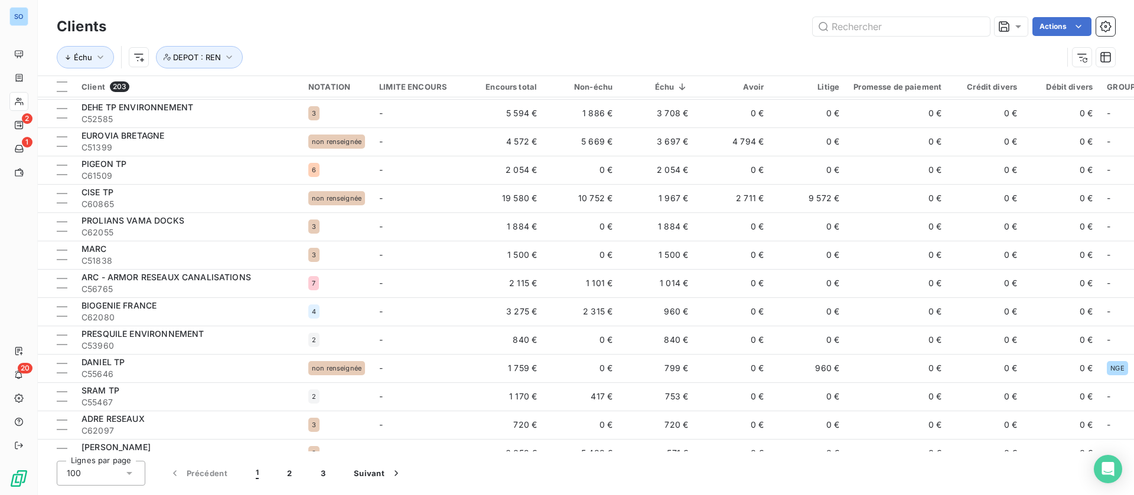
scroll to position [354, 0]
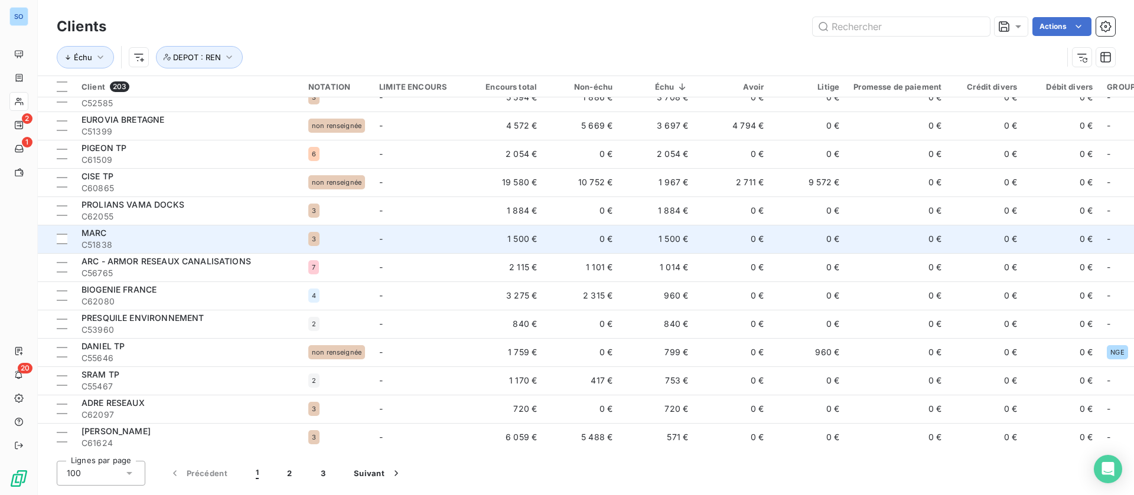
click at [441, 236] on td "-" at bounding box center [420, 239] width 96 height 28
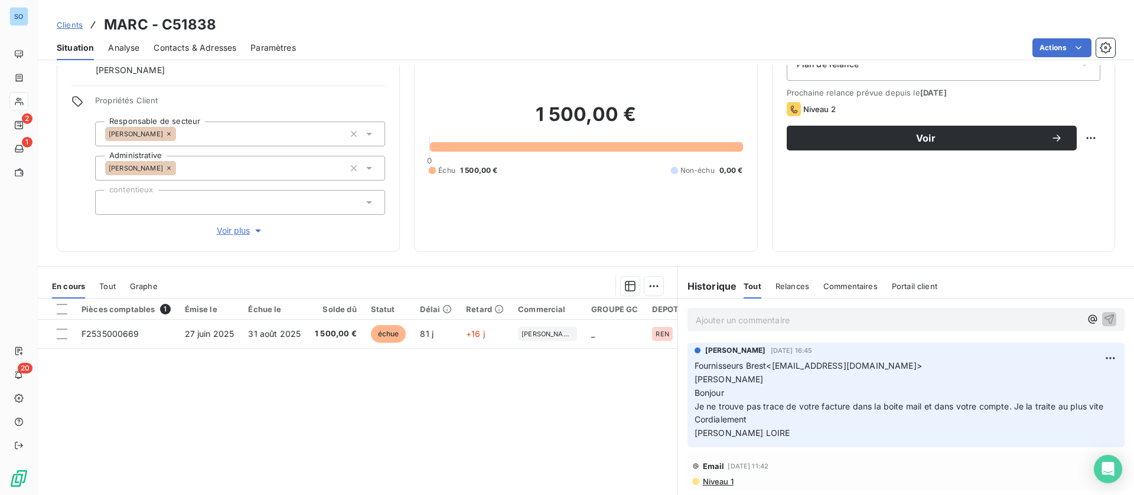
scroll to position [89, 0]
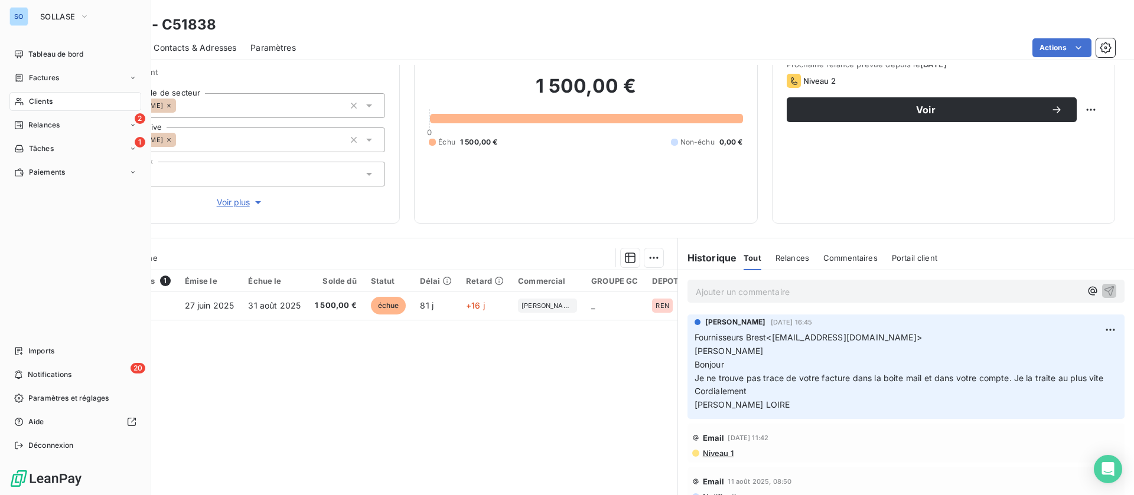
click at [19, 99] on icon at bounding box center [19, 102] width 8 height 8
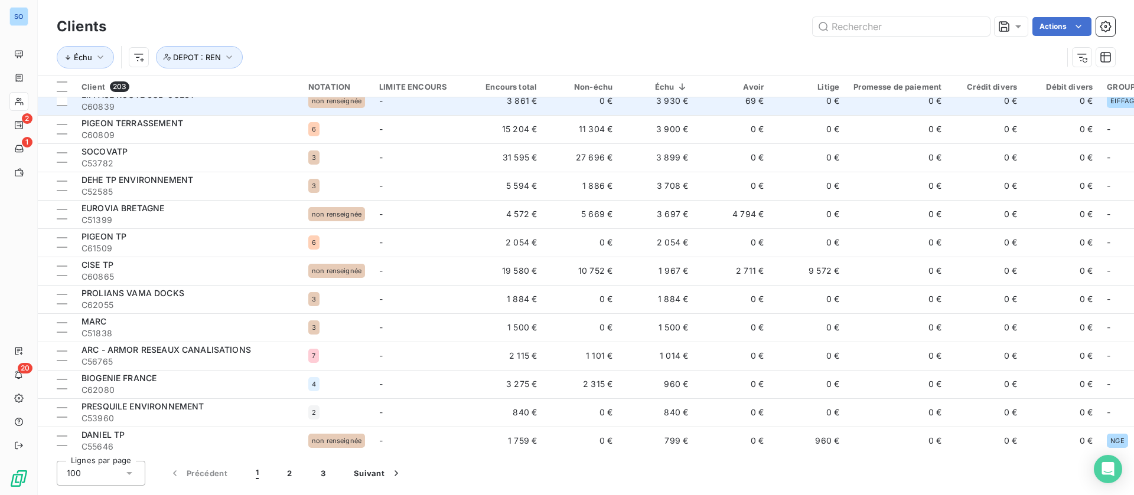
scroll to position [354, 0]
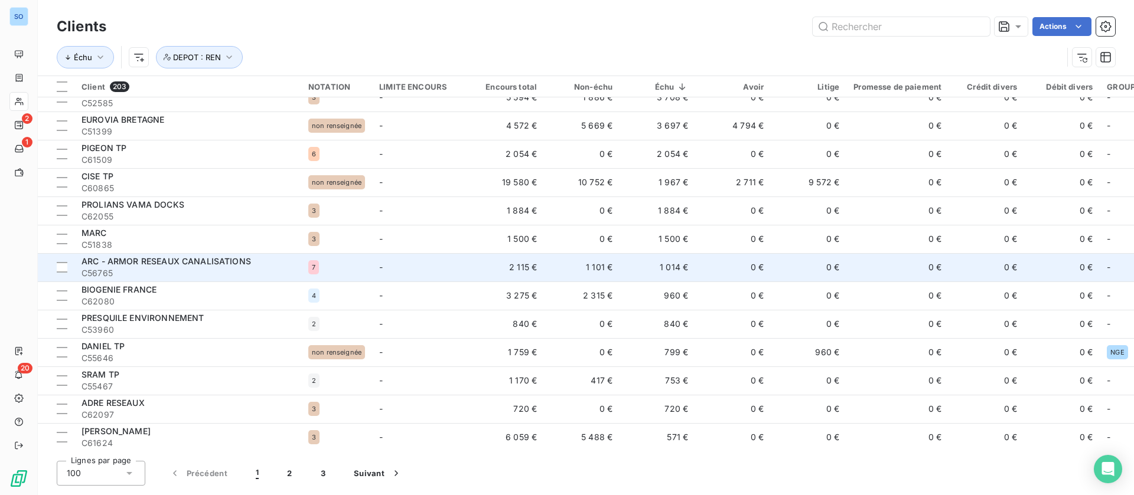
click at [703, 265] on td "0 €" at bounding box center [733, 267] width 76 height 28
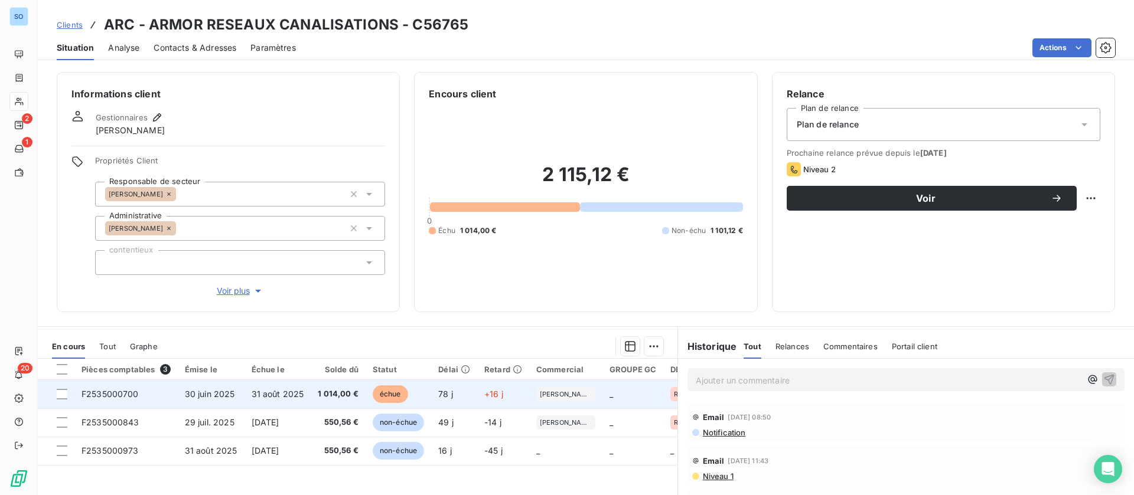
click at [273, 402] on td "31 août 2025" at bounding box center [277, 394] width 67 height 28
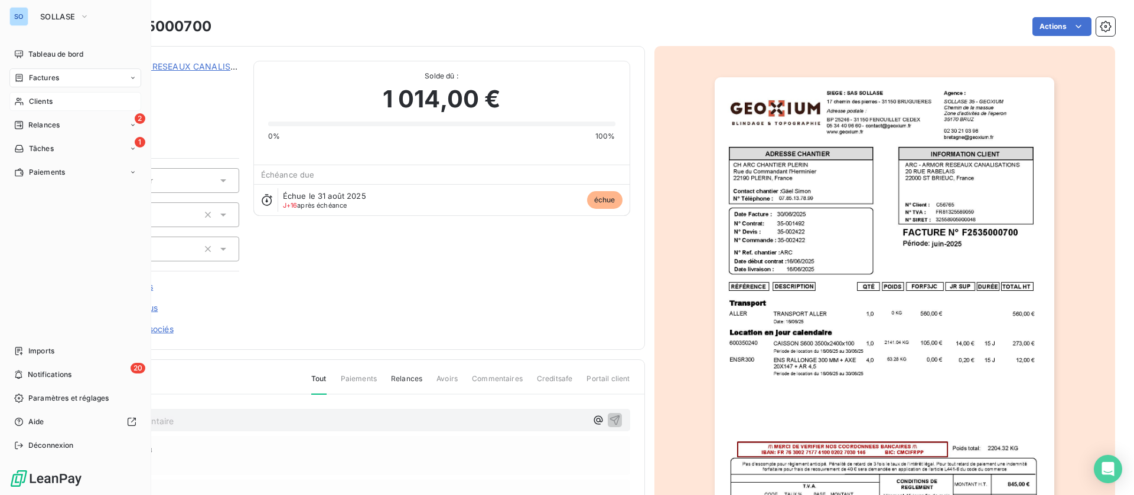
click at [25, 99] on div "Clients" at bounding box center [75, 101] width 132 height 19
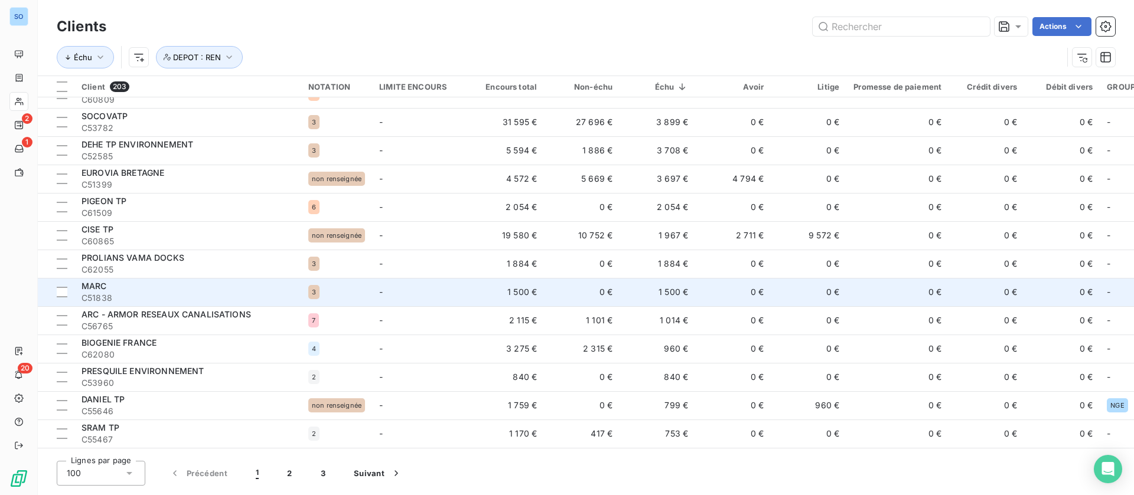
scroll to position [306, 0]
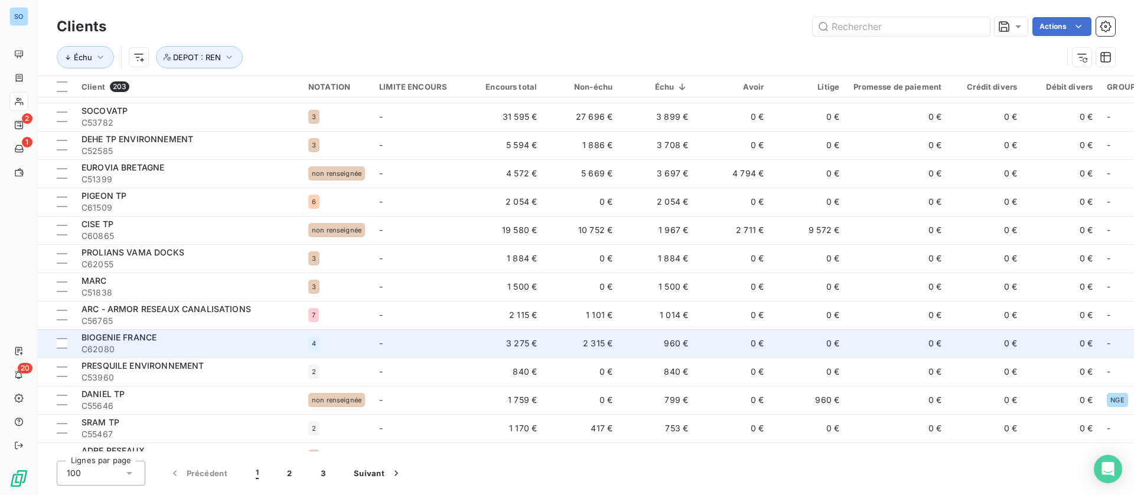
click at [633, 347] on td "960 €" at bounding box center [657, 344] width 76 height 28
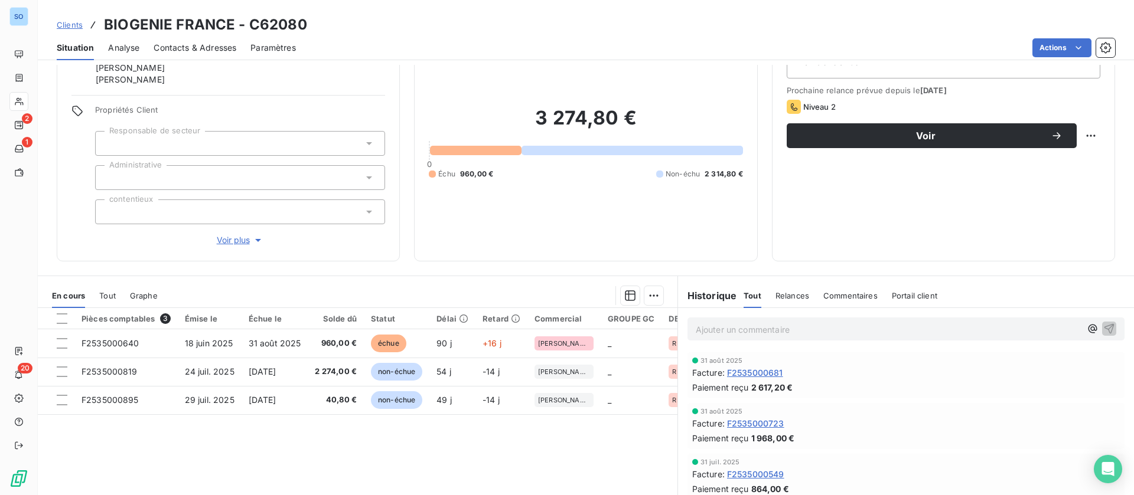
scroll to position [89, 0]
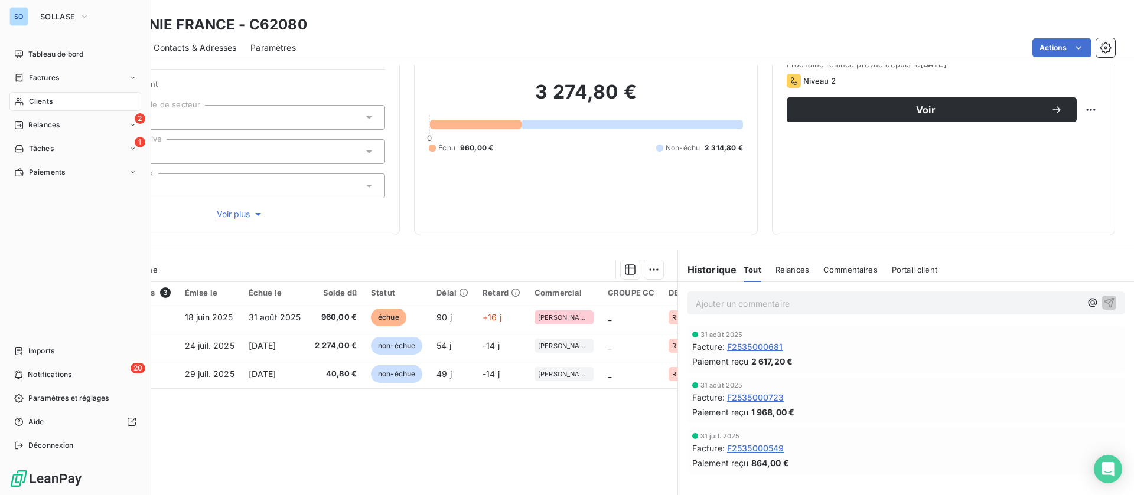
click at [12, 99] on div "Clients" at bounding box center [75, 101] width 132 height 19
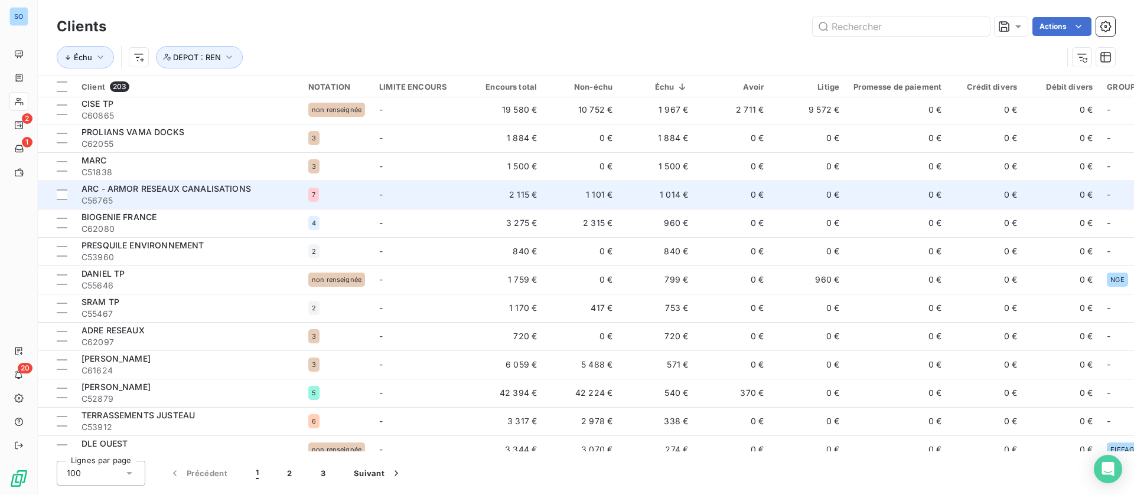
scroll to position [443, 0]
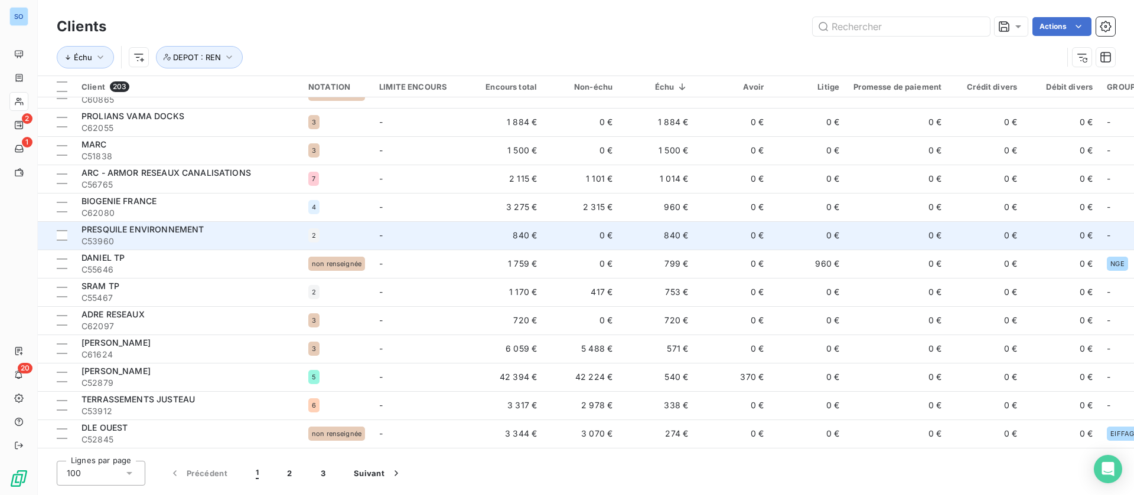
click at [733, 231] on td "0 €" at bounding box center [733, 235] width 76 height 28
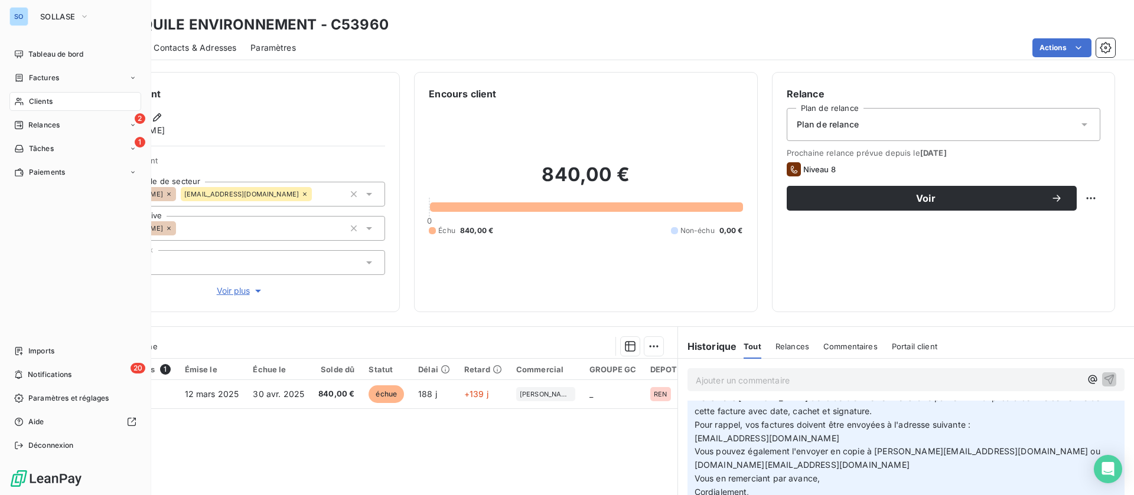
click at [30, 100] on span "Clients" at bounding box center [41, 101] width 24 height 11
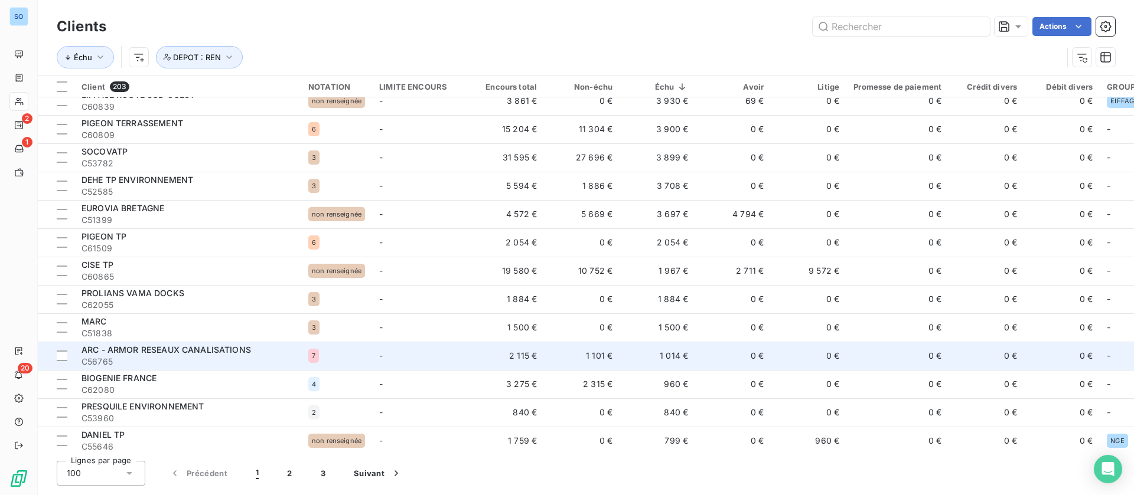
scroll to position [354, 0]
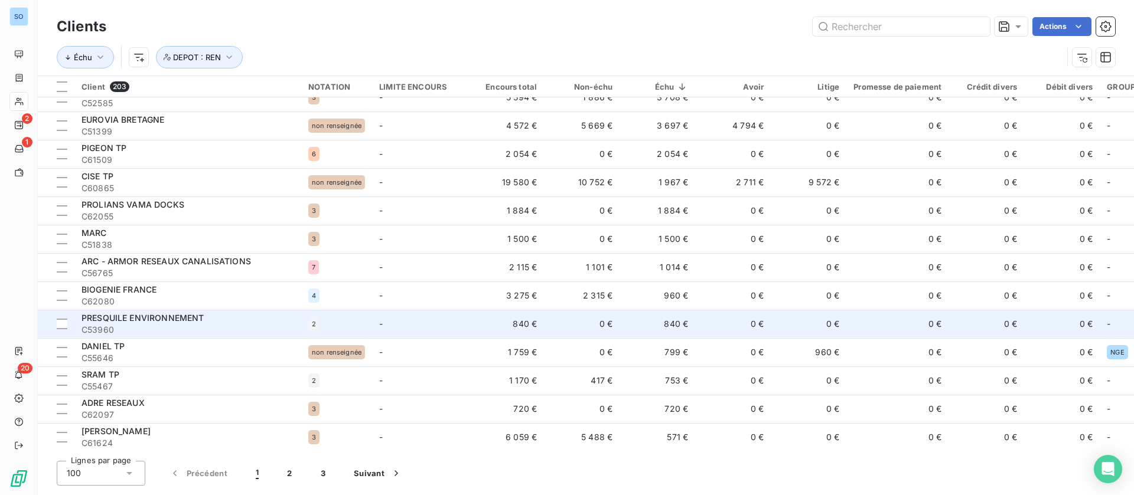
click at [209, 312] on div "PRESQUILE ENVIRONNEMENT" at bounding box center [187, 318] width 213 height 12
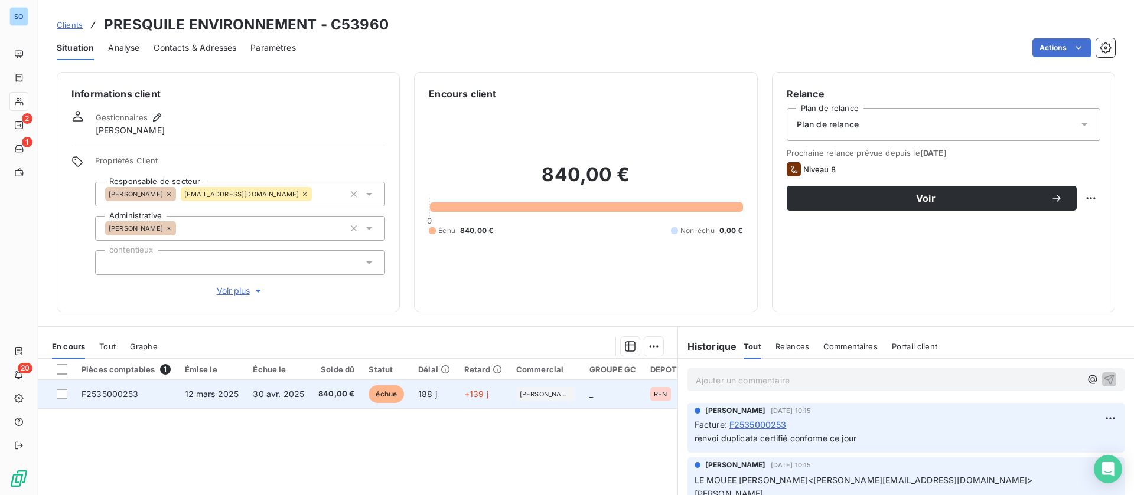
click at [282, 395] on span "30 avr. 2025" at bounding box center [278, 394] width 51 height 10
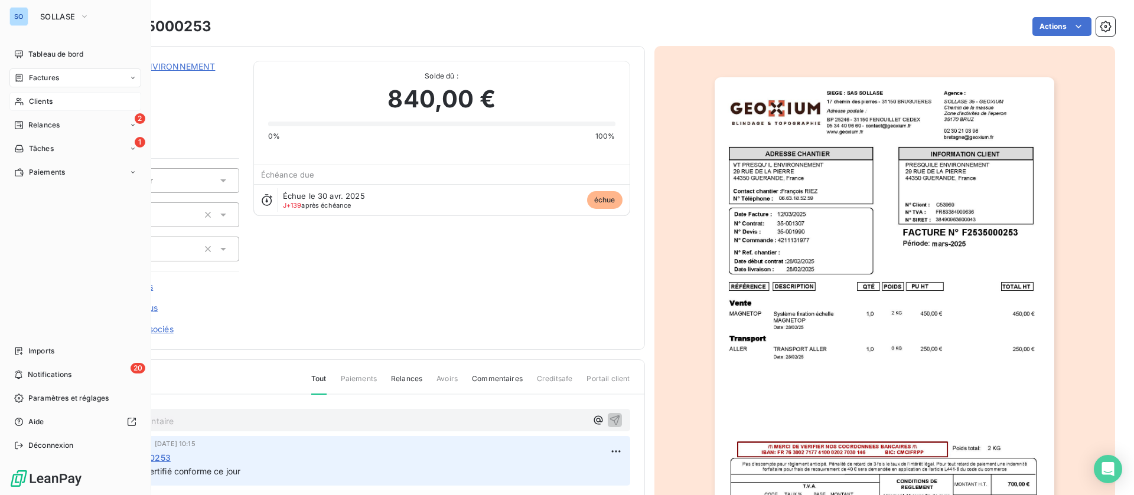
click at [56, 105] on div "Clients" at bounding box center [75, 101] width 132 height 19
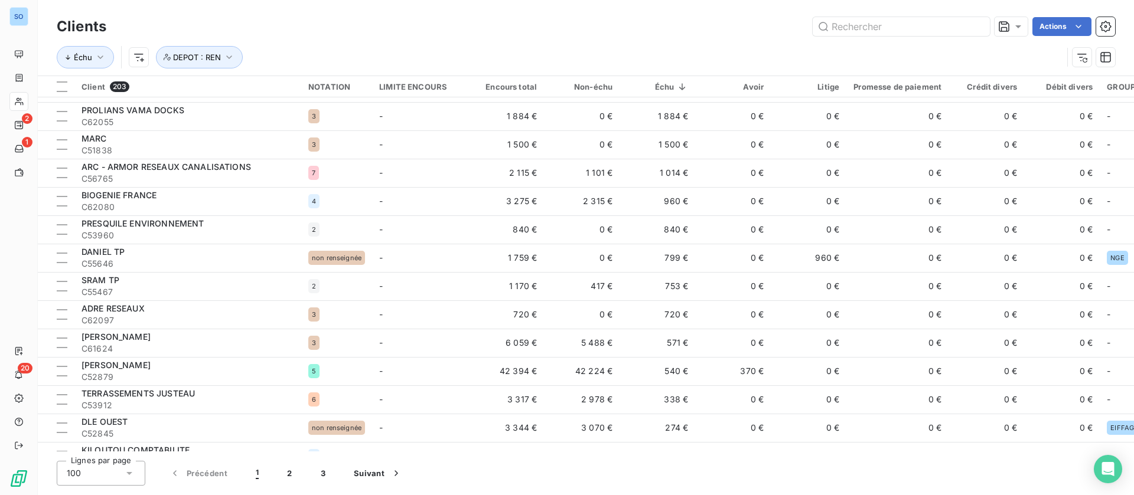
scroll to position [531, 0]
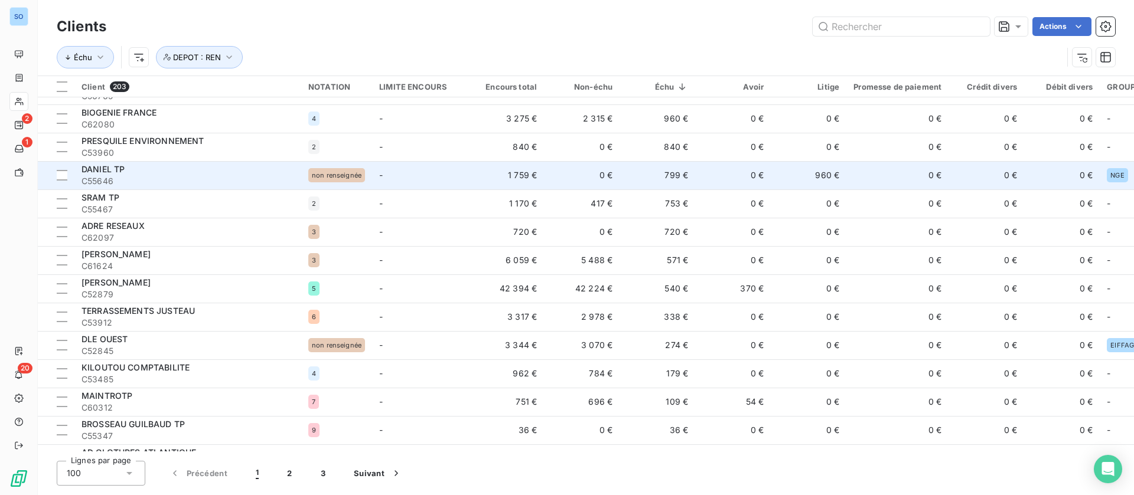
click at [690, 180] on td "799 €" at bounding box center [657, 175] width 76 height 28
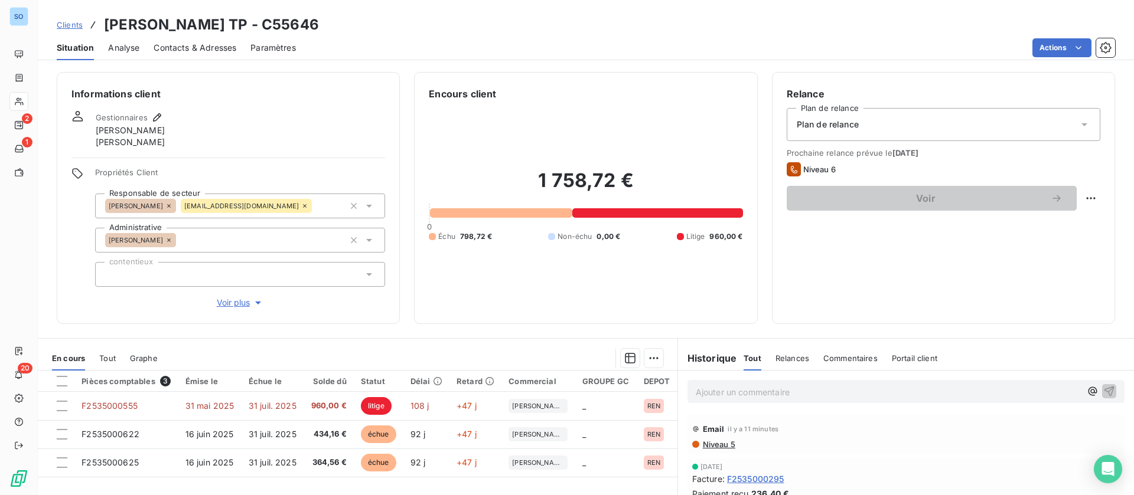
scroll to position [89, 0]
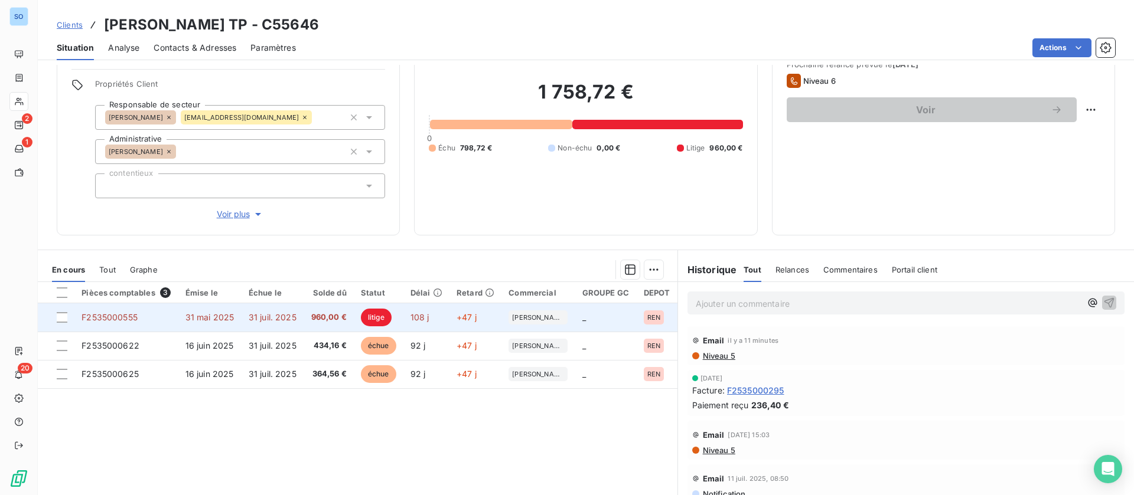
click at [285, 312] on span "31 juil. 2025" at bounding box center [273, 317] width 48 height 10
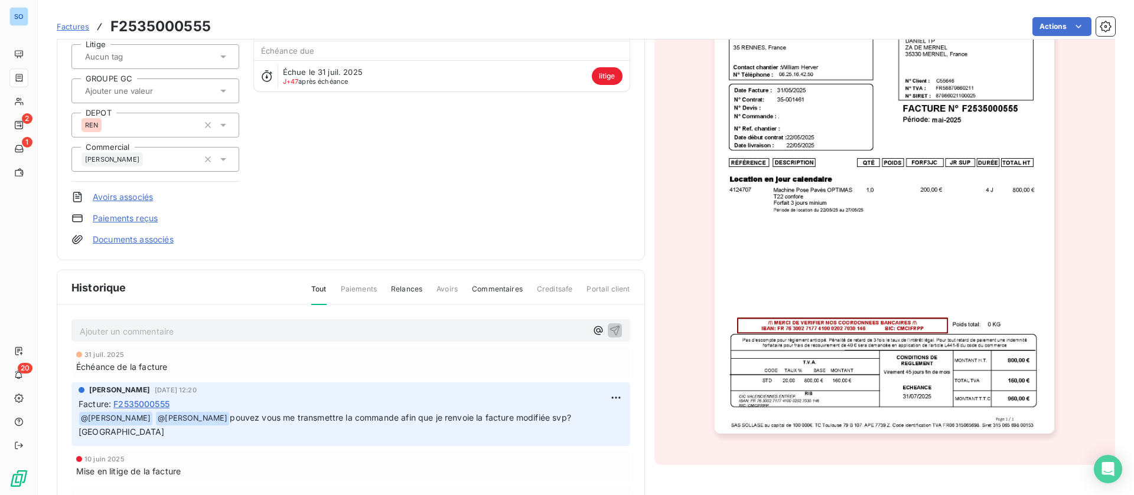
scroll to position [89, 0]
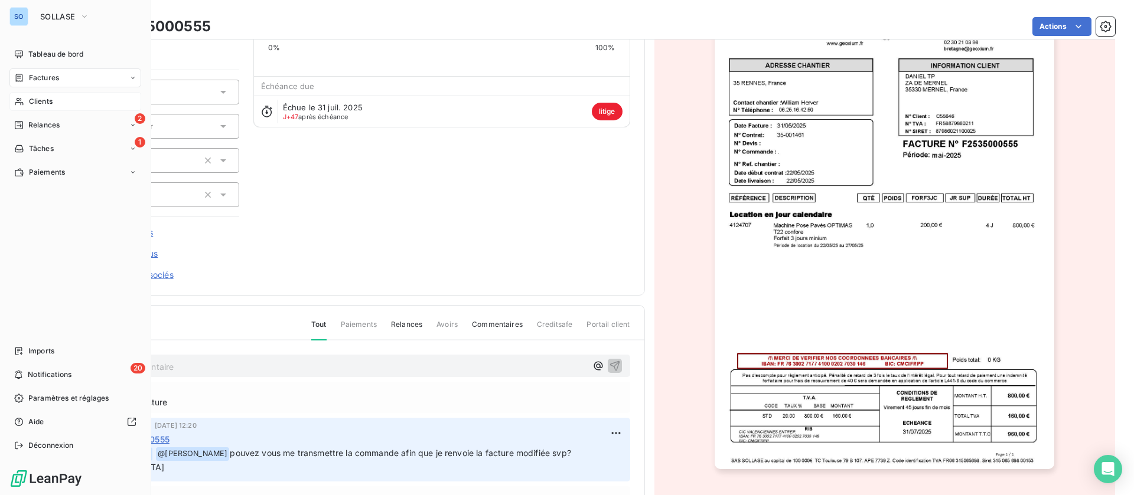
drag, startPoint x: 50, startPoint y: 100, endPoint x: 71, endPoint y: 101, distance: 21.3
click at [50, 100] on span "Clients" at bounding box center [41, 101] width 24 height 11
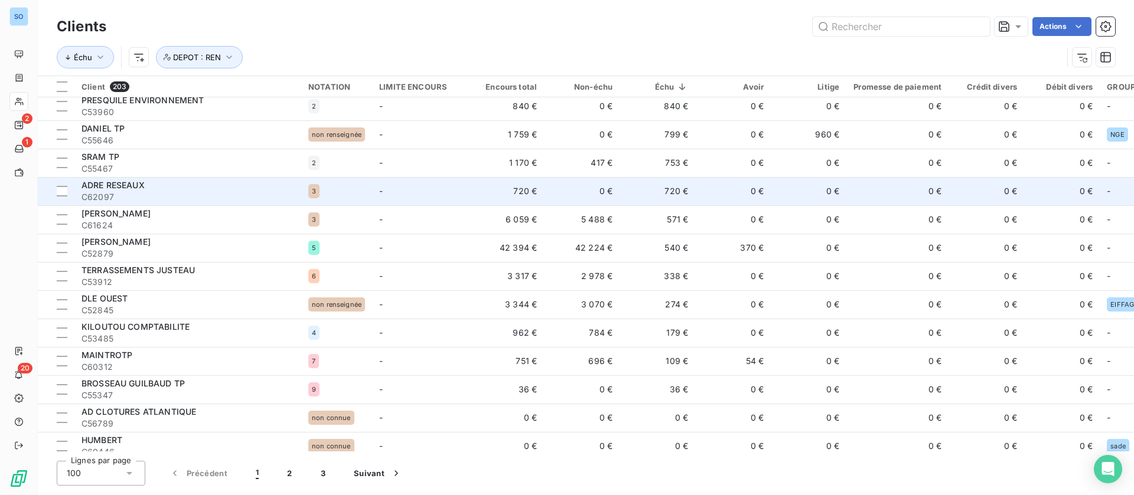
scroll to position [484, 0]
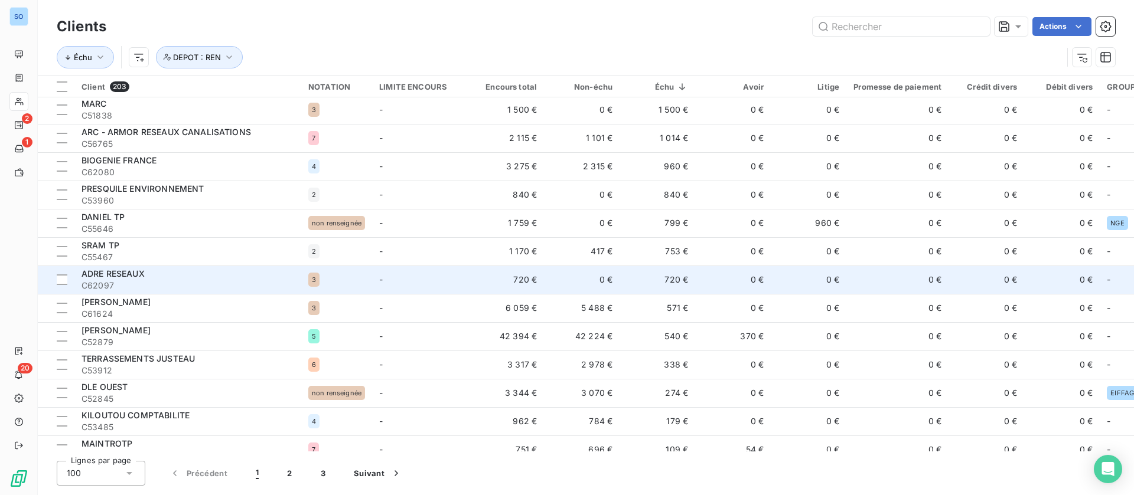
click at [632, 273] on td "720 €" at bounding box center [657, 280] width 76 height 28
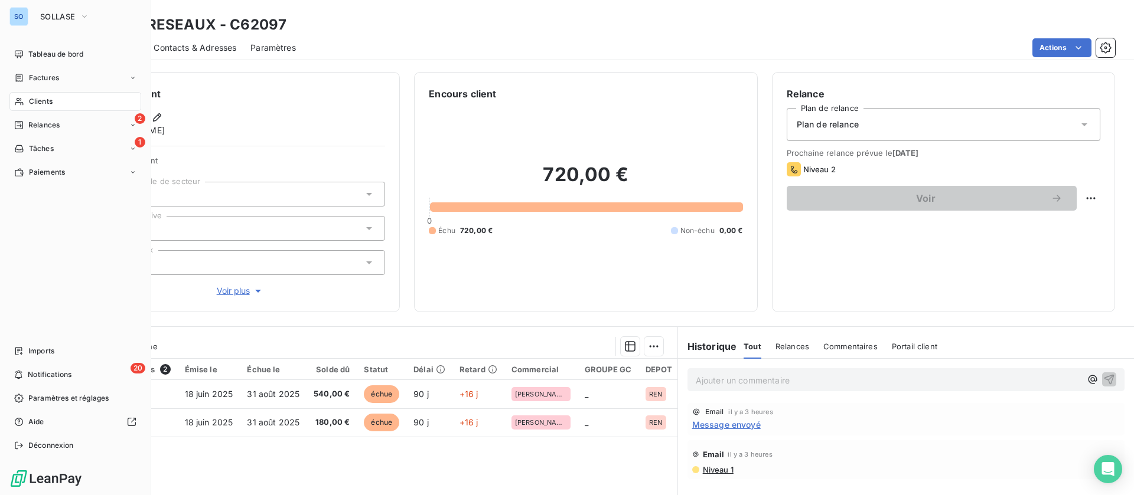
click at [45, 98] on span "Clients" at bounding box center [41, 101] width 24 height 11
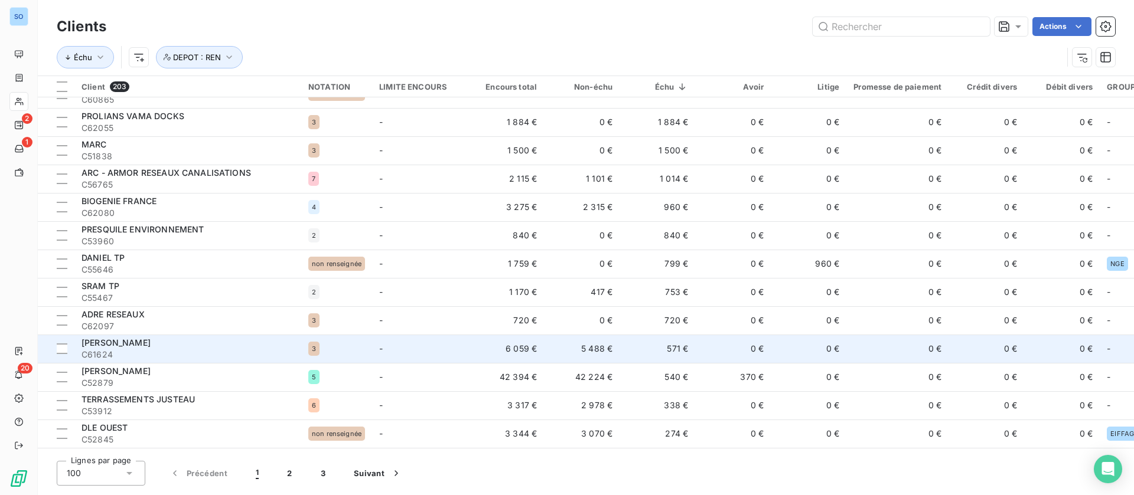
scroll to position [531, 0]
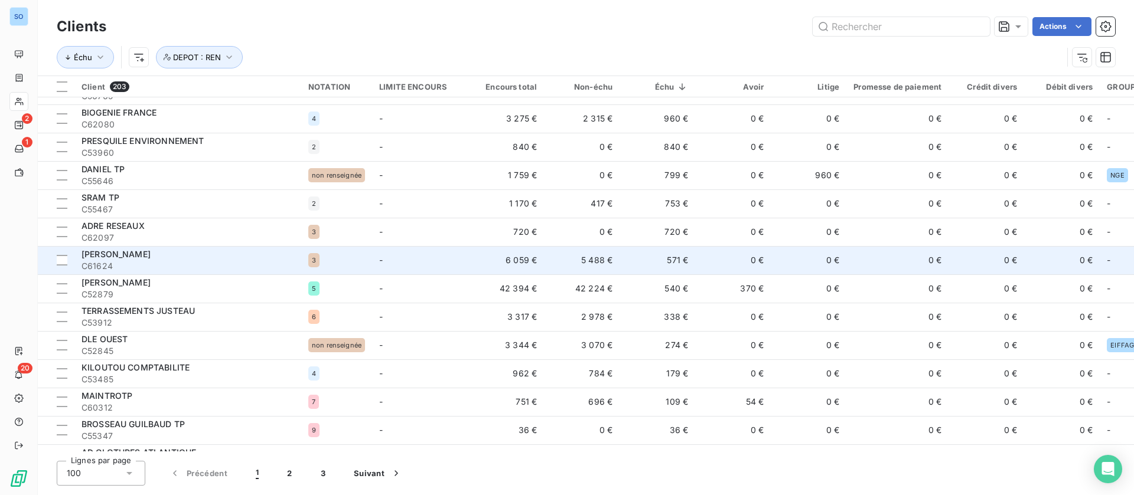
click at [702, 253] on td "0 €" at bounding box center [733, 260] width 76 height 28
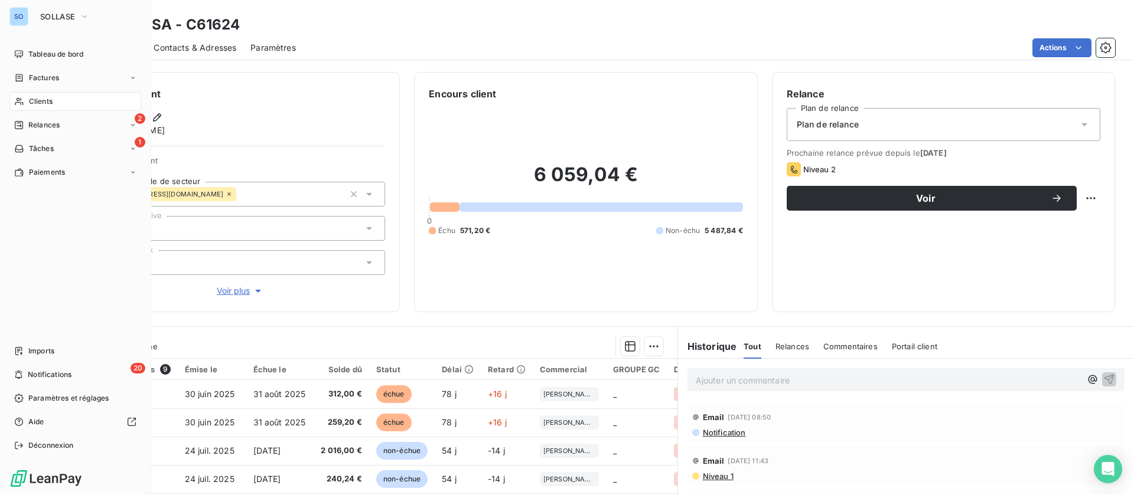
click at [32, 104] on span "Clients" at bounding box center [41, 101] width 24 height 11
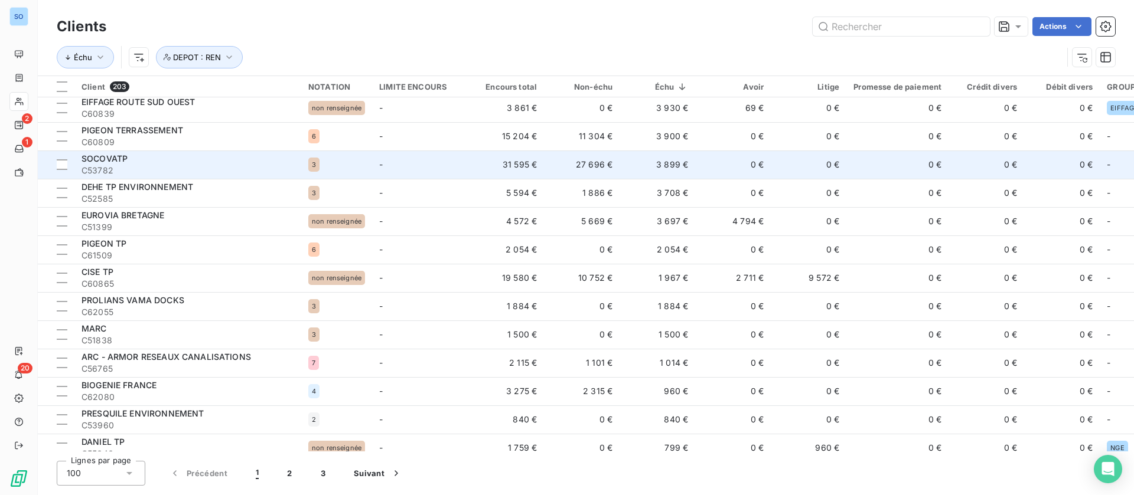
scroll to position [354, 0]
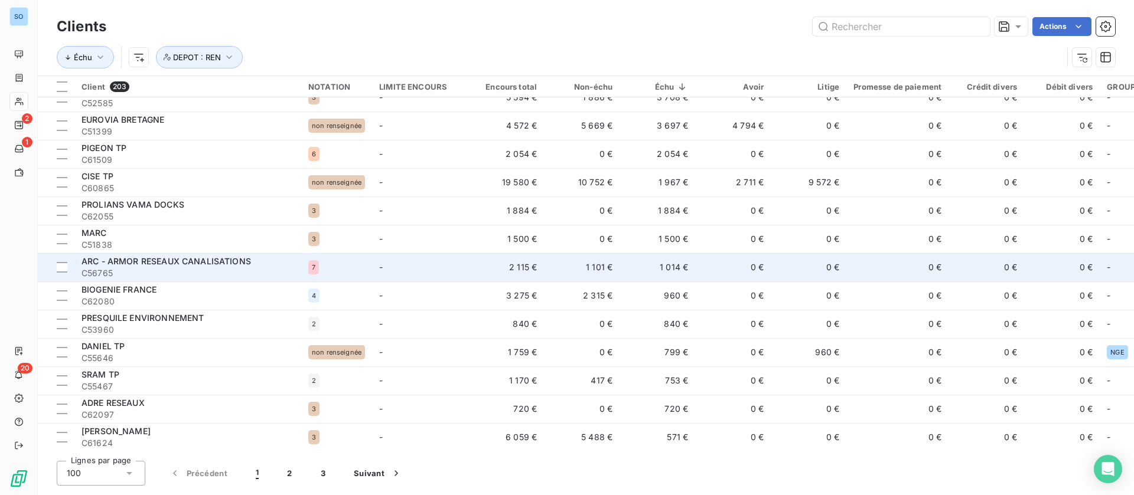
click at [702, 273] on td "0 €" at bounding box center [733, 267] width 76 height 28
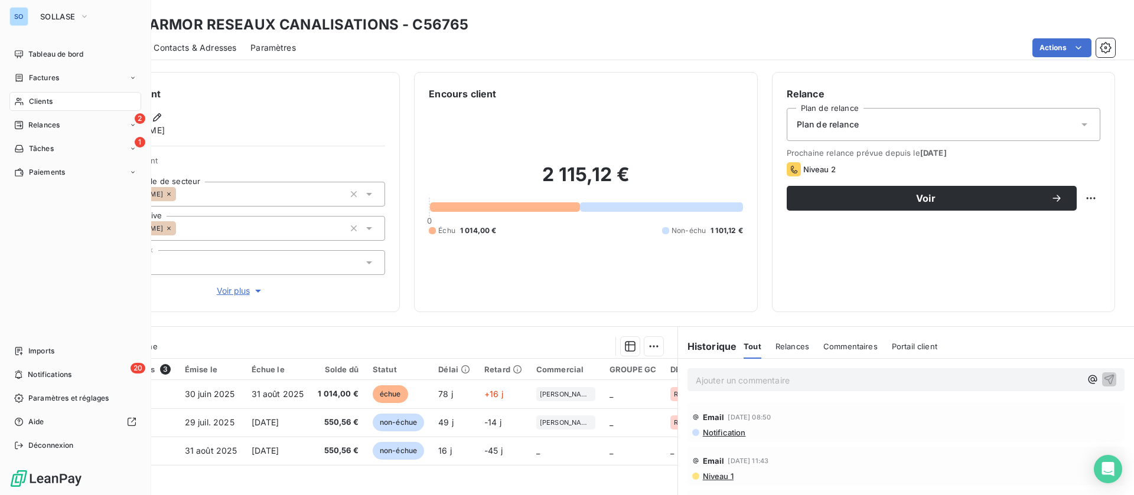
click at [39, 103] on span "Clients" at bounding box center [41, 101] width 24 height 11
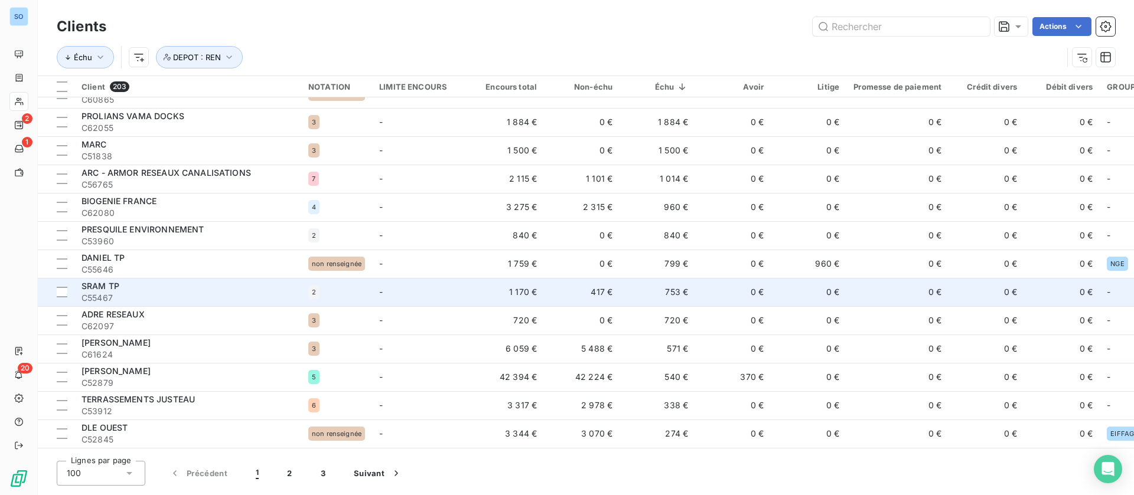
scroll to position [531, 0]
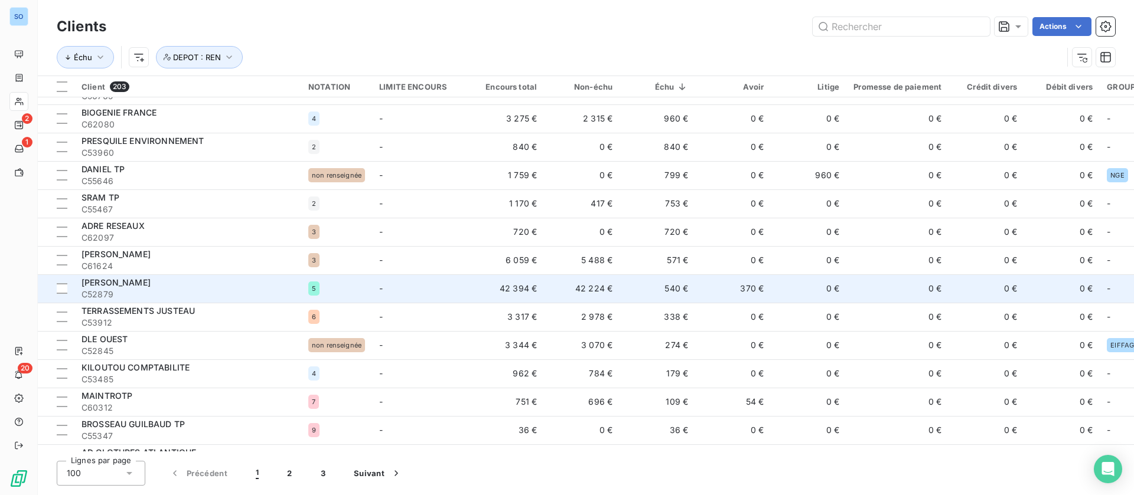
click at [627, 292] on td "540 €" at bounding box center [657, 289] width 76 height 28
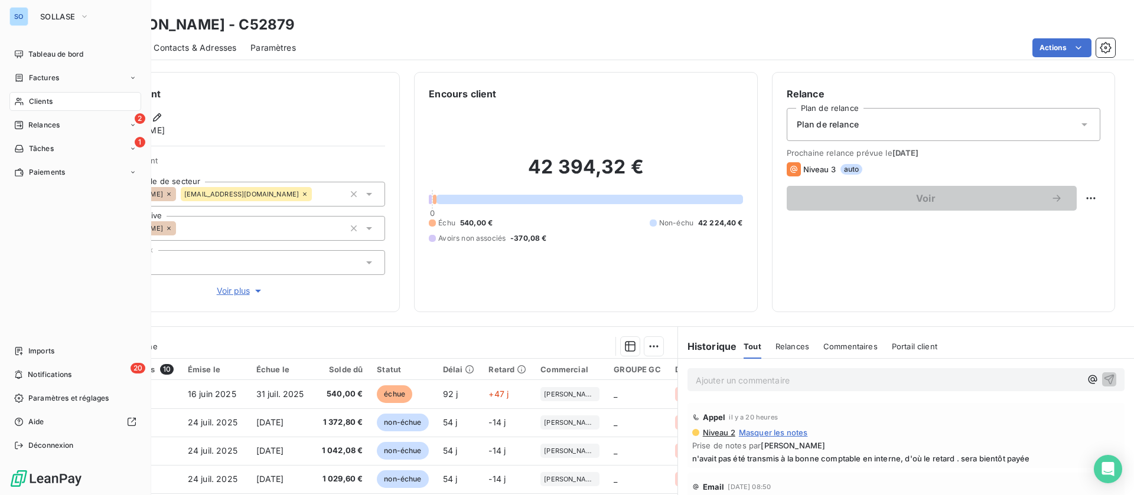
drag, startPoint x: 48, startPoint y: 101, endPoint x: 62, endPoint y: 101, distance: 13.6
click at [48, 101] on span "Clients" at bounding box center [41, 101] width 24 height 11
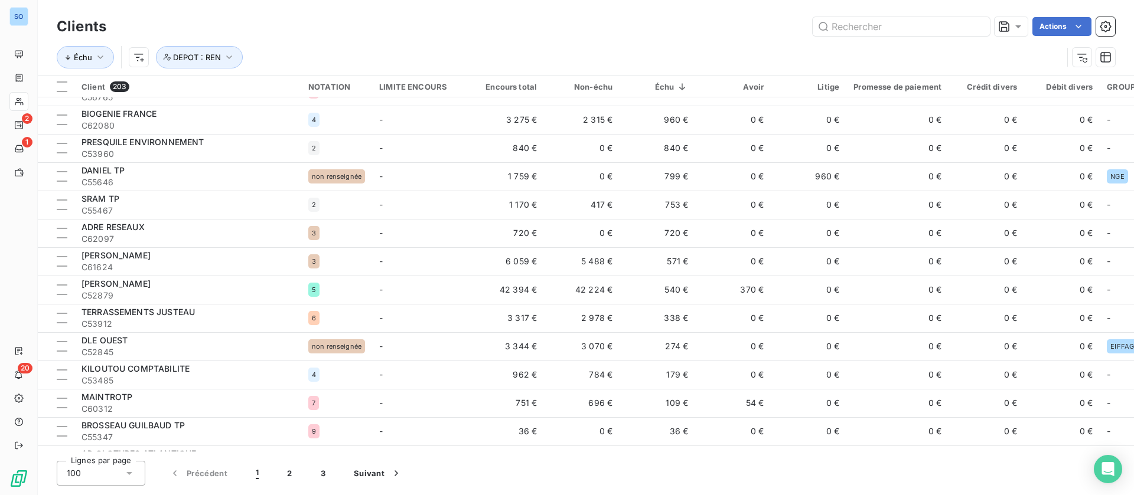
scroll to position [531, 0]
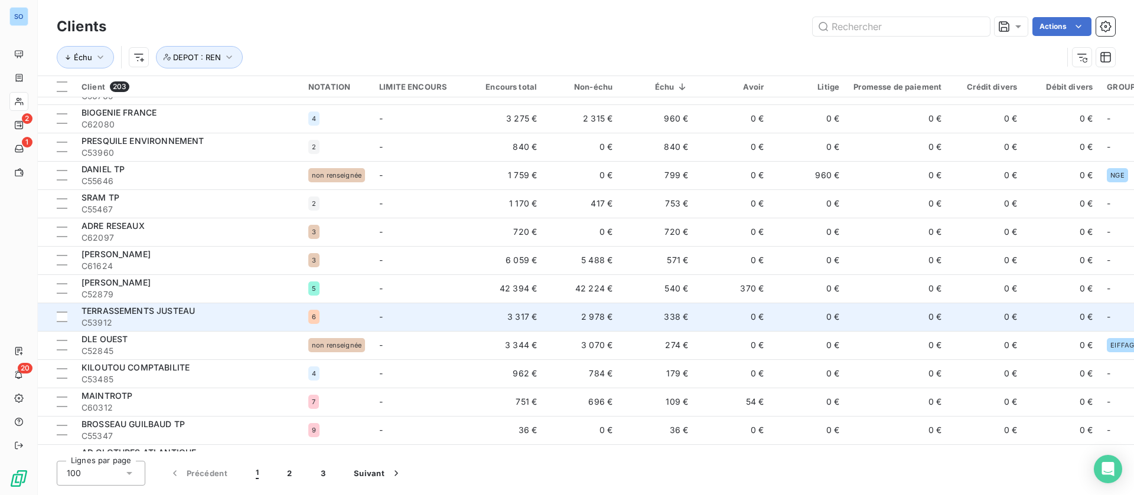
click at [723, 317] on td "0 €" at bounding box center [733, 317] width 76 height 28
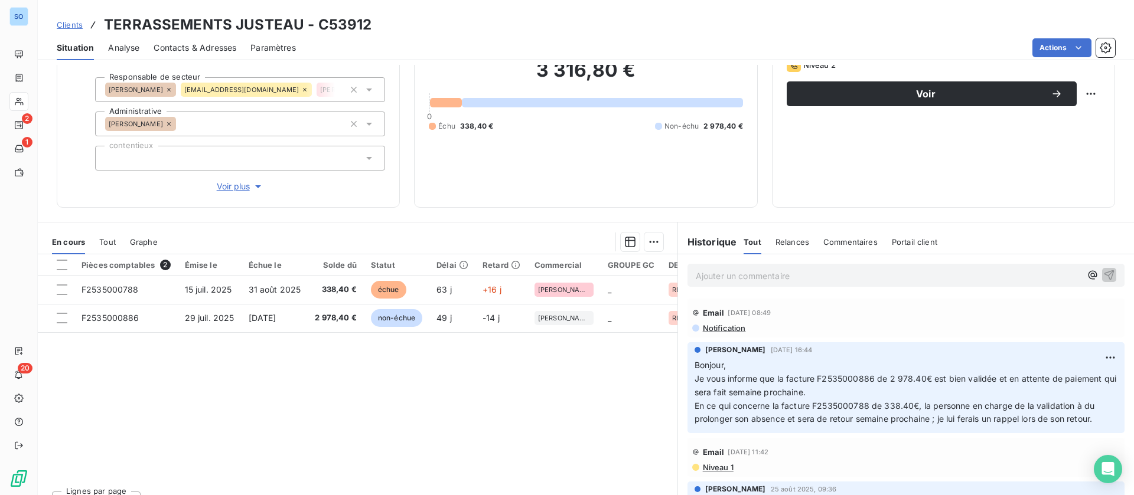
scroll to position [126, 0]
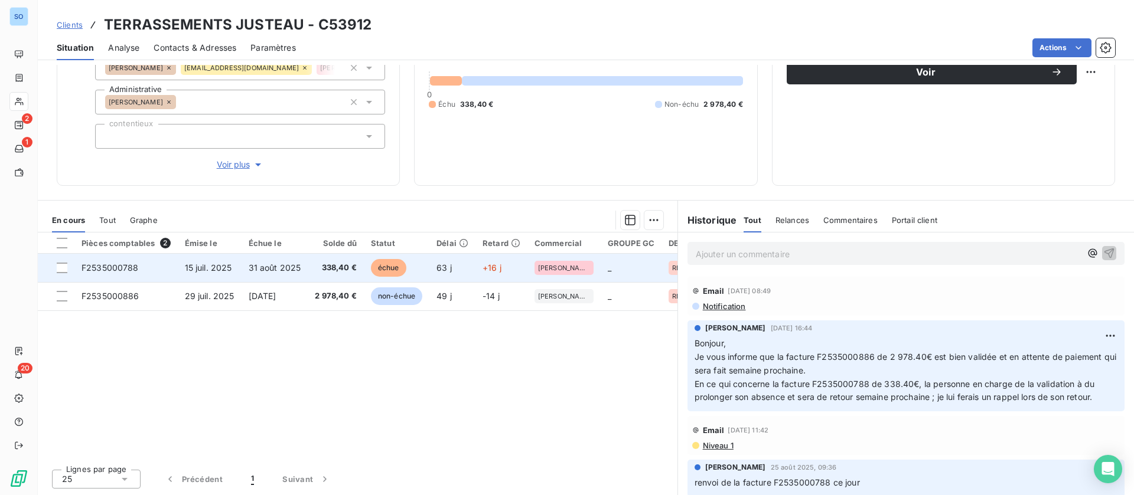
click at [328, 268] on span "338,40 €" at bounding box center [336, 268] width 42 height 12
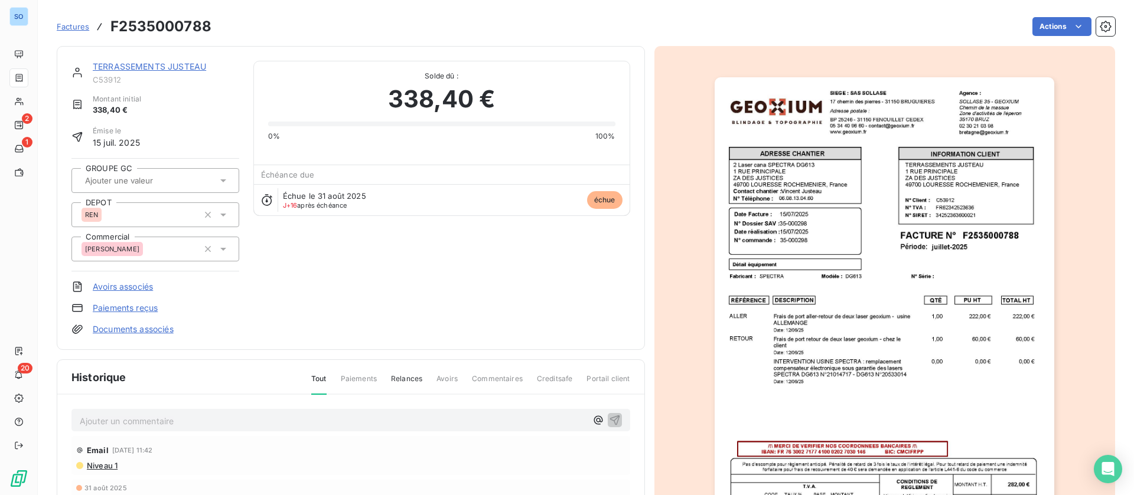
click at [168, 58] on div "TERRASSEMENTS JUSTEAU C53912 Montant initial 338,40 € Émise le 15 juil. 2025 GR…" at bounding box center [351, 198] width 588 height 304
click at [168, 64] on link "TERRASSEMENTS JUSTEAU" at bounding box center [149, 66] width 113 height 10
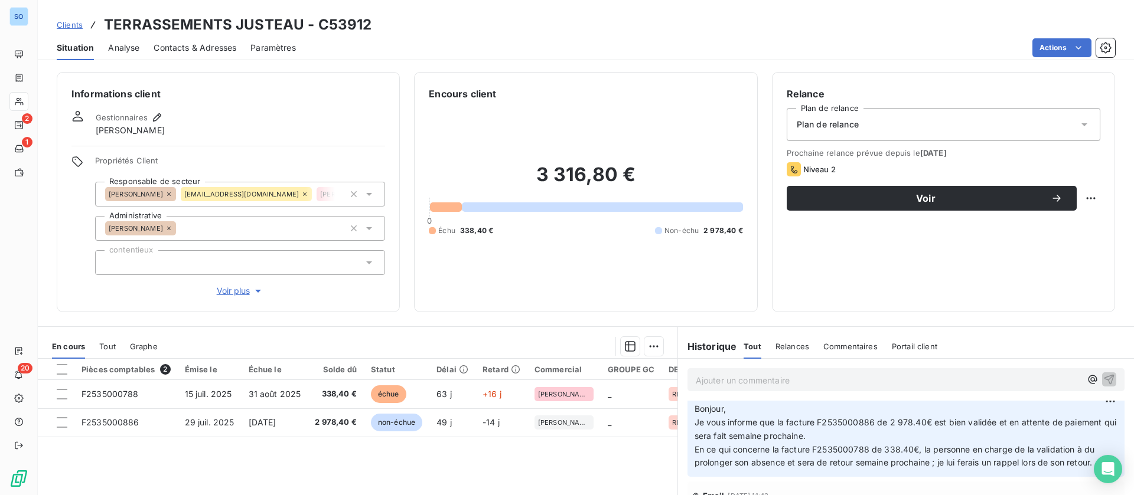
scroll to position [89, 0]
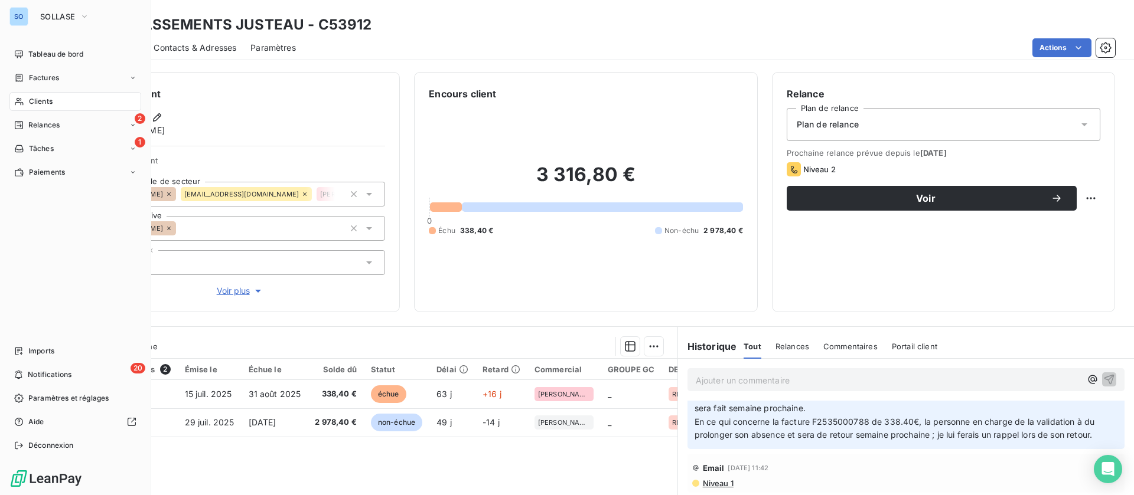
click at [44, 99] on span "Clients" at bounding box center [41, 101] width 24 height 11
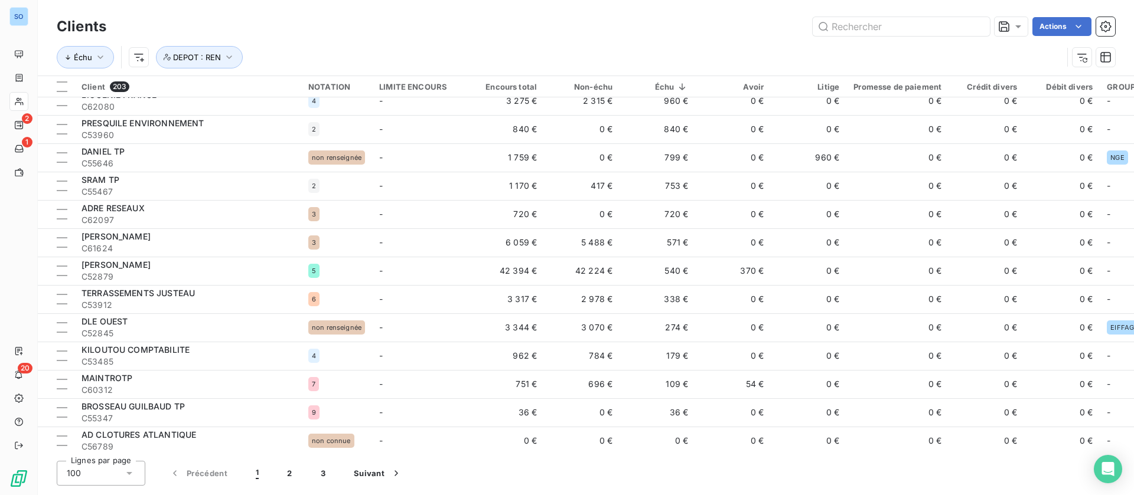
scroll to position [620, 0]
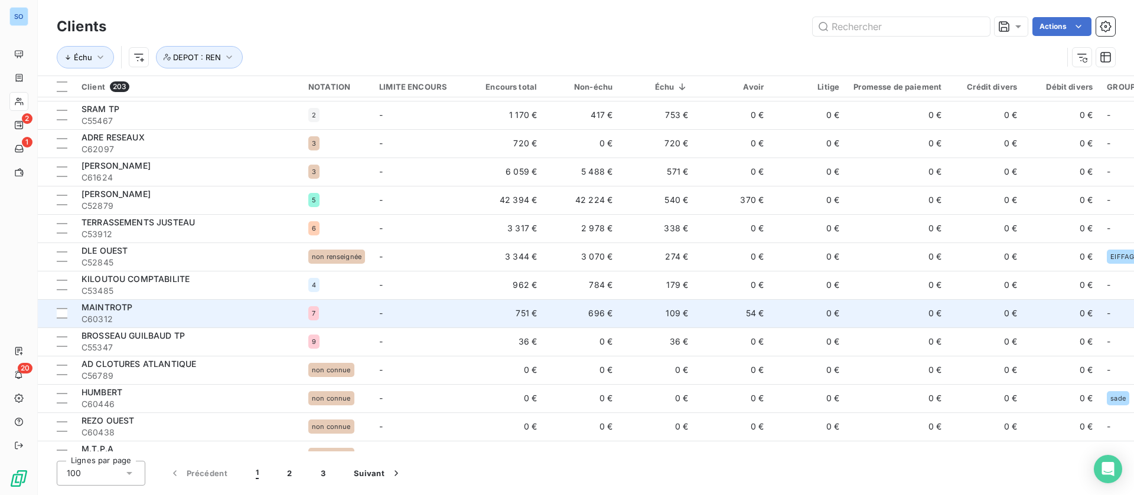
click at [631, 312] on td "109 €" at bounding box center [657, 313] width 76 height 28
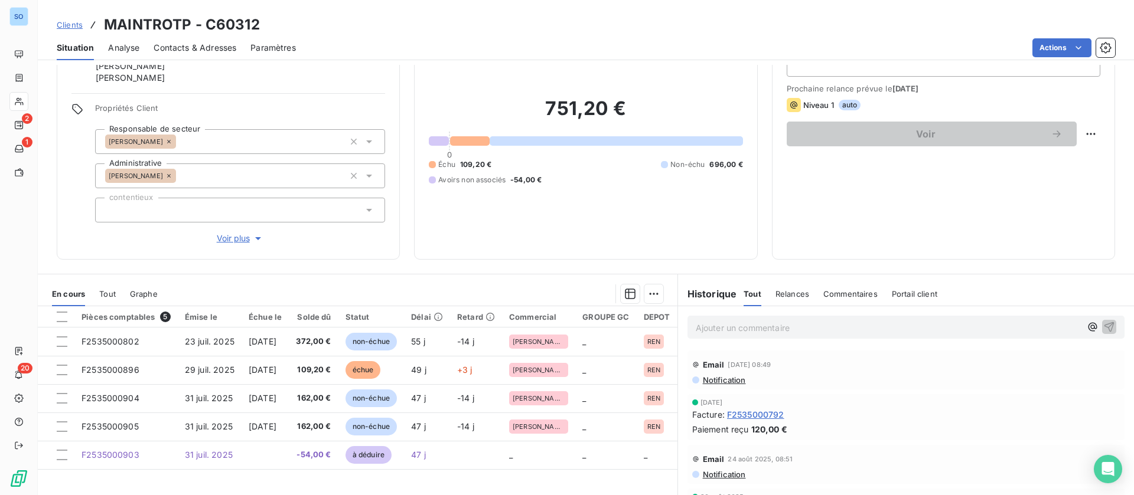
scroll to position [89, 0]
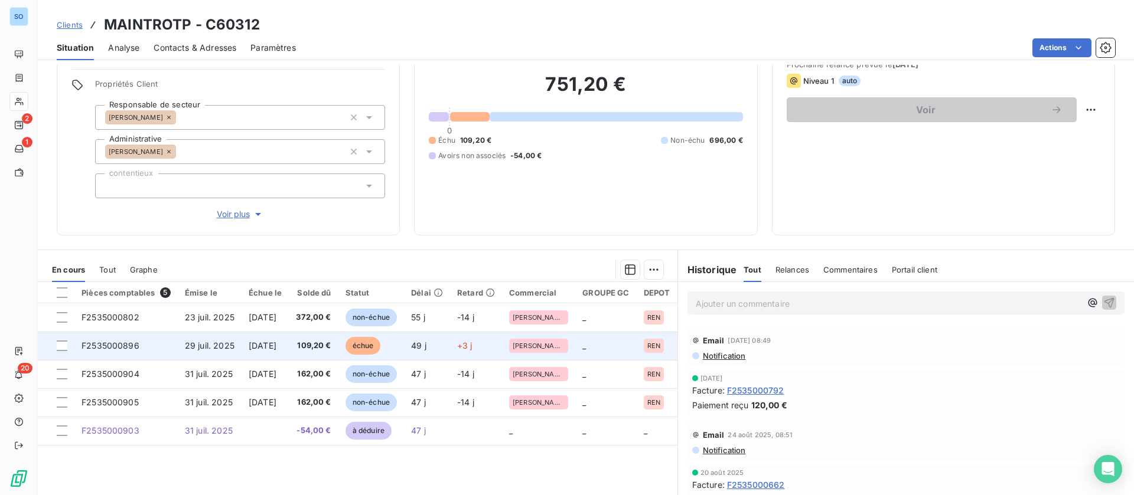
click at [256, 345] on span "13 sept. 2025" at bounding box center [263, 346] width 28 height 10
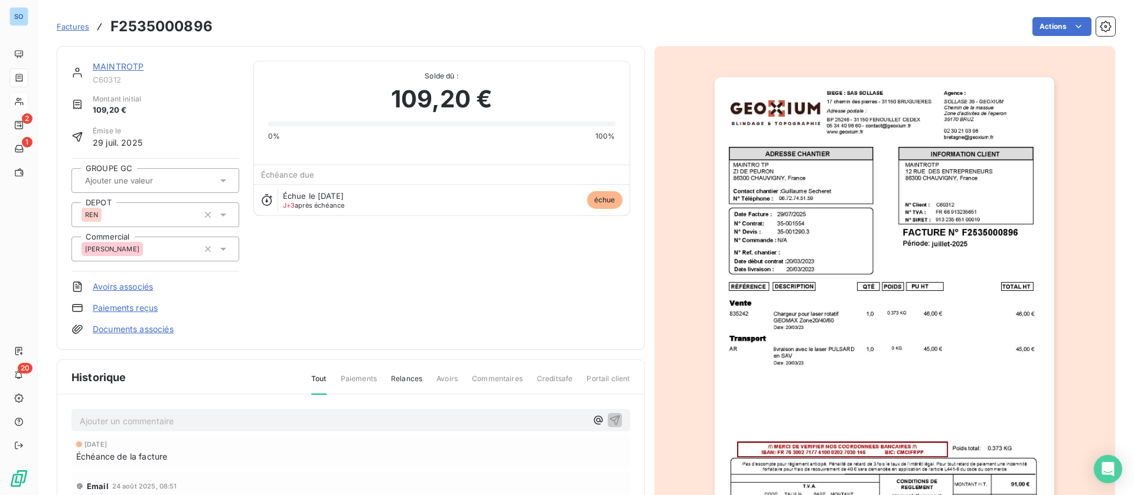
click at [128, 63] on link "MAINTROTP" at bounding box center [118, 66] width 51 height 10
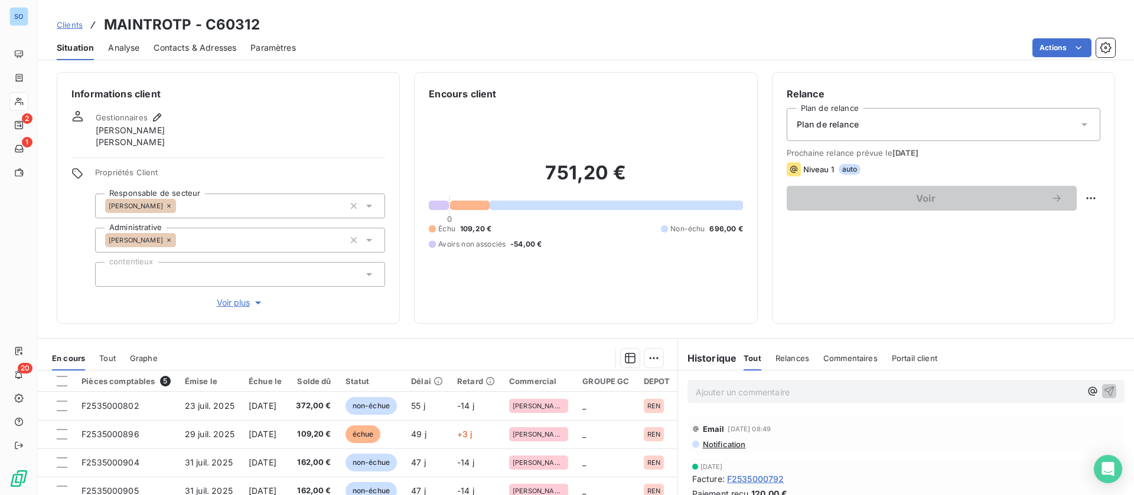
scroll to position [89, 0]
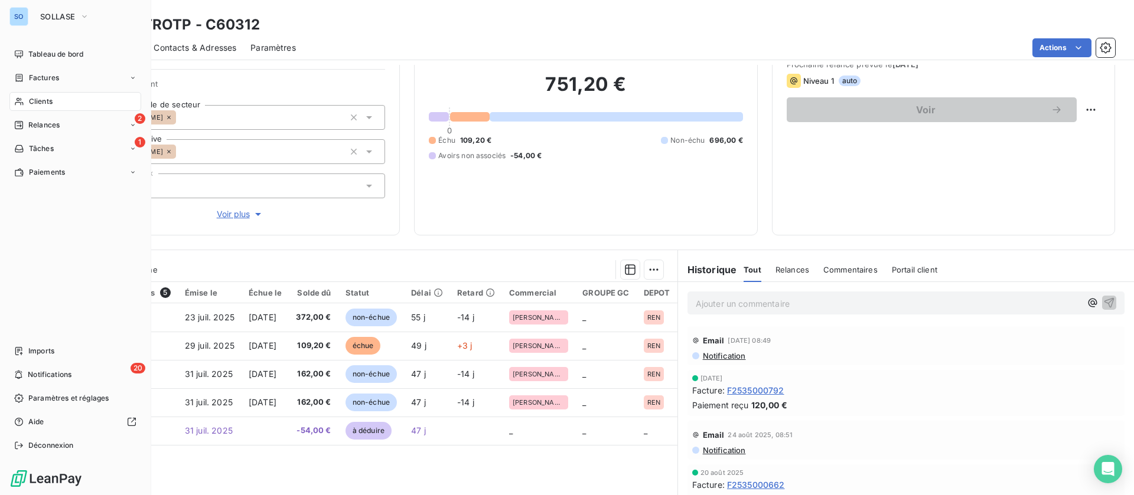
click at [31, 97] on span "Clients" at bounding box center [41, 101] width 24 height 11
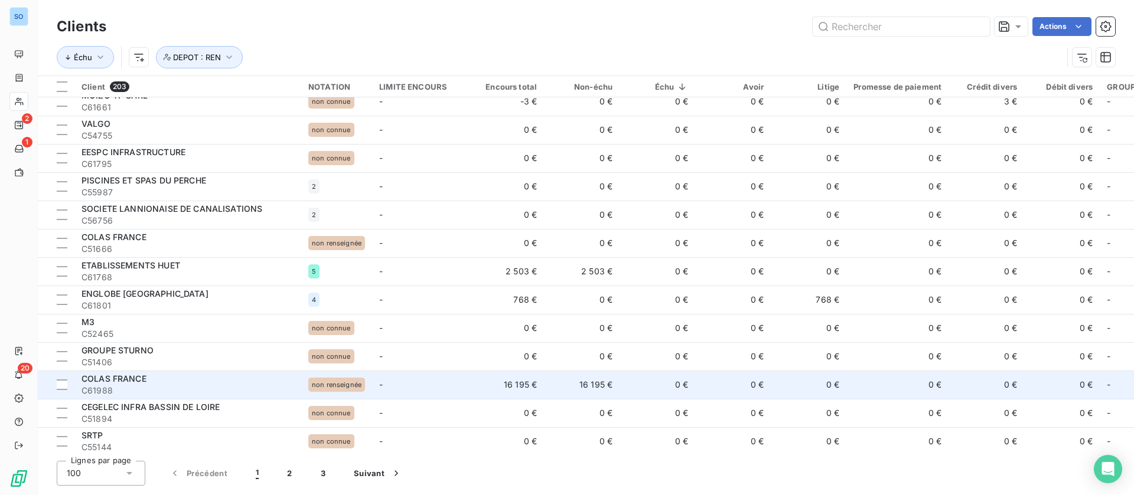
scroll to position [1329, 0]
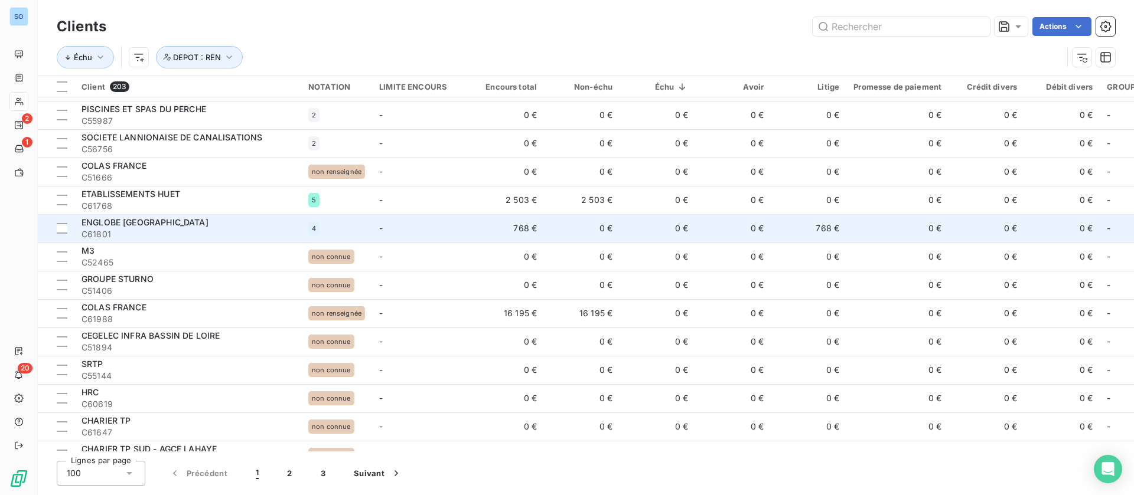
click at [438, 229] on td "-" at bounding box center [420, 228] width 96 height 28
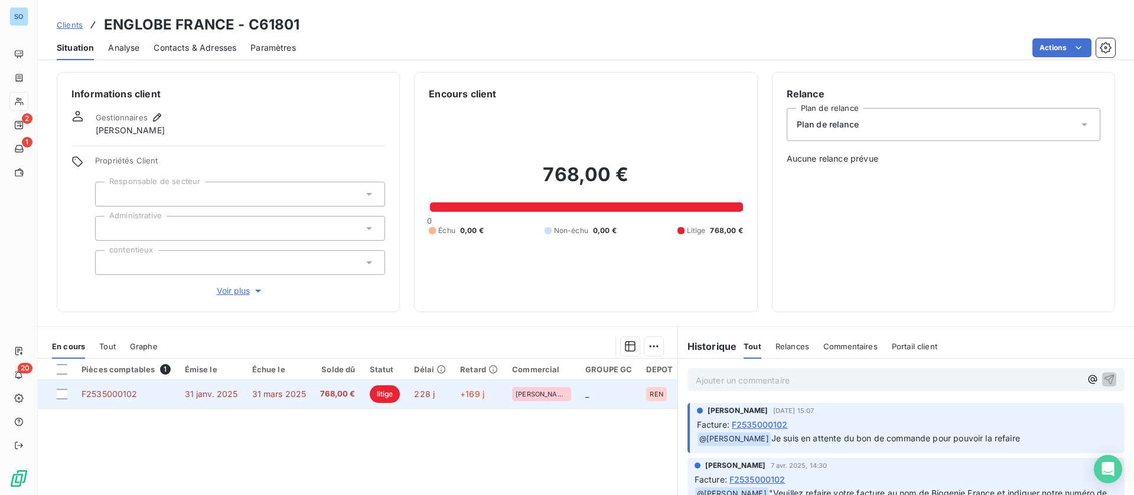
click at [231, 397] on span "31 janv. 2025" at bounding box center [211, 394] width 53 height 10
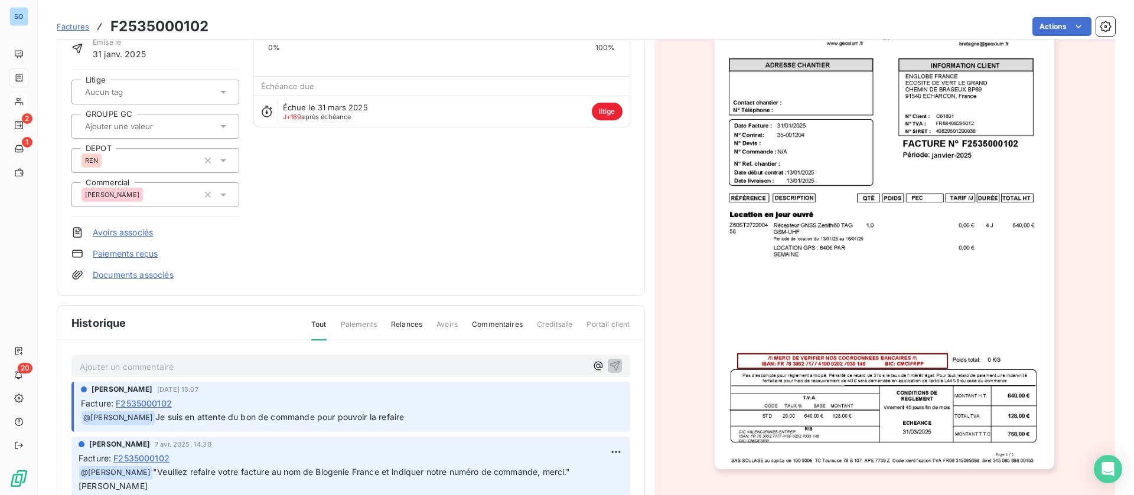
scroll to position [1, 0]
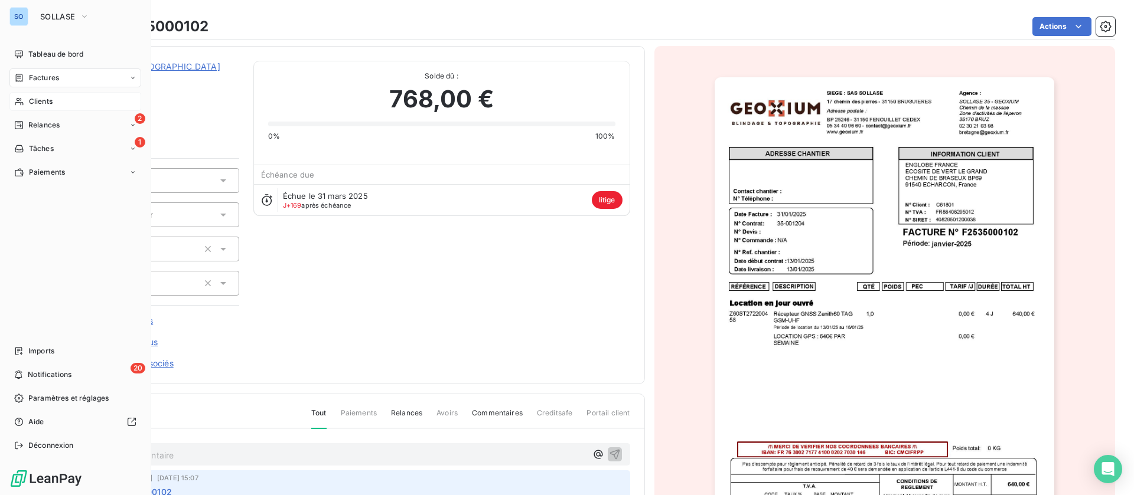
click at [58, 99] on div "Clients" at bounding box center [75, 101] width 132 height 19
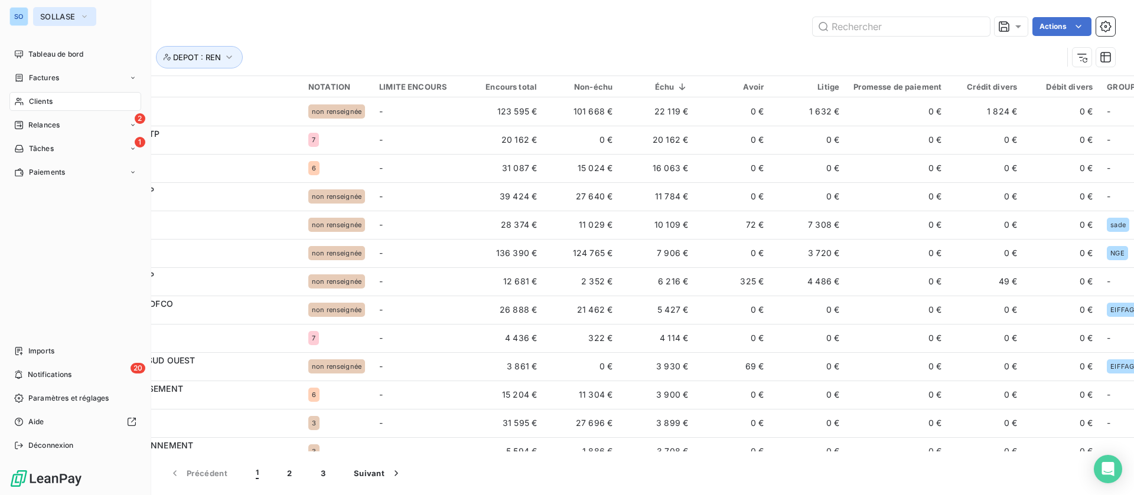
click at [41, 9] on button "SOLLASE" at bounding box center [64, 16] width 63 height 19
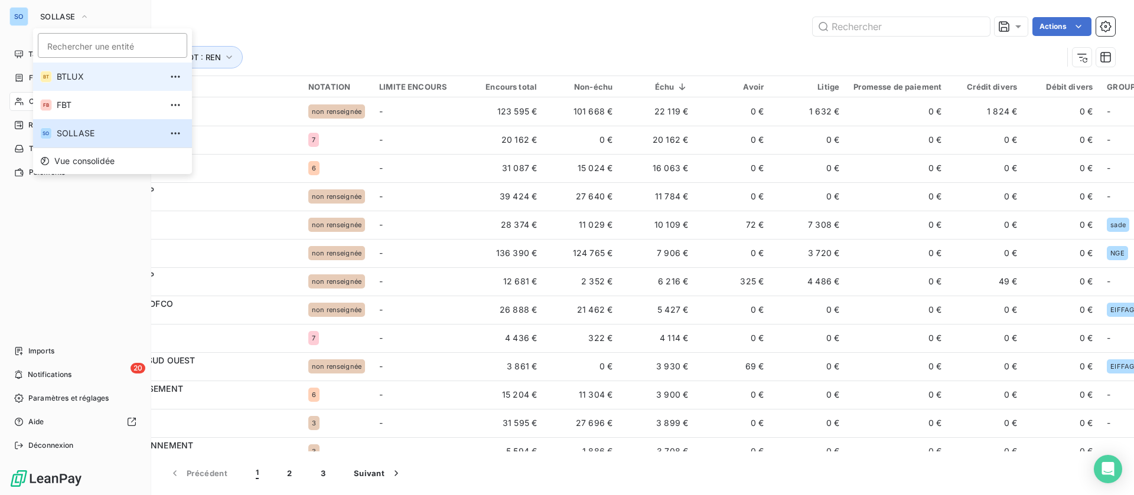
click at [76, 79] on span "BTLUX" at bounding box center [109, 77] width 105 height 12
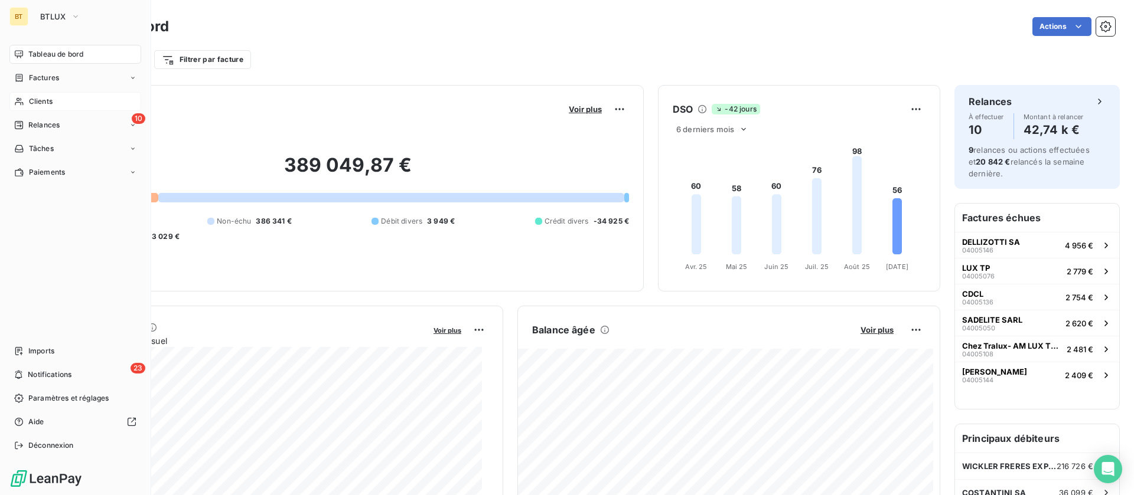
click at [70, 97] on div "Clients" at bounding box center [75, 101] width 132 height 19
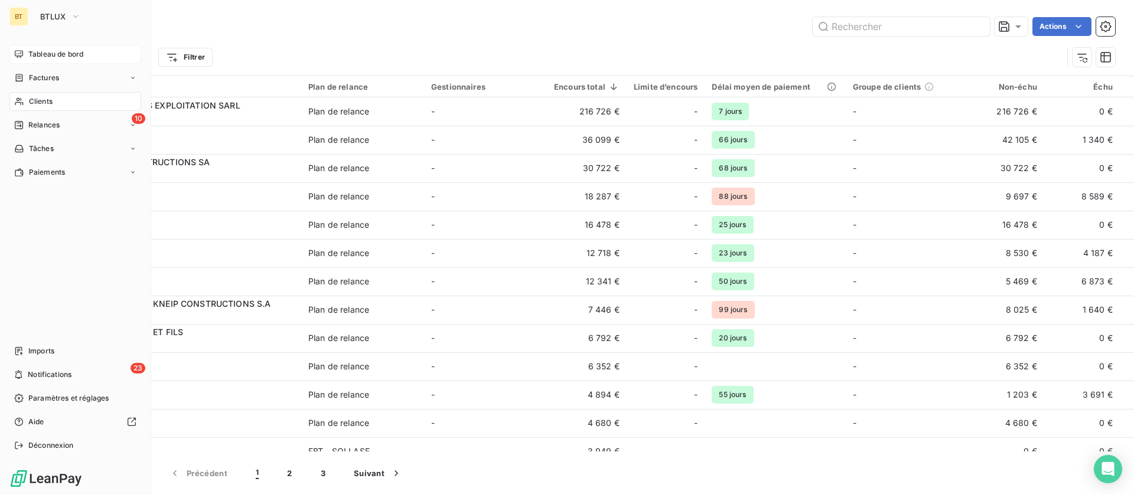
click at [26, 55] on div "Tableau de bord" at bounding box center [75, 54] width 132 height 19
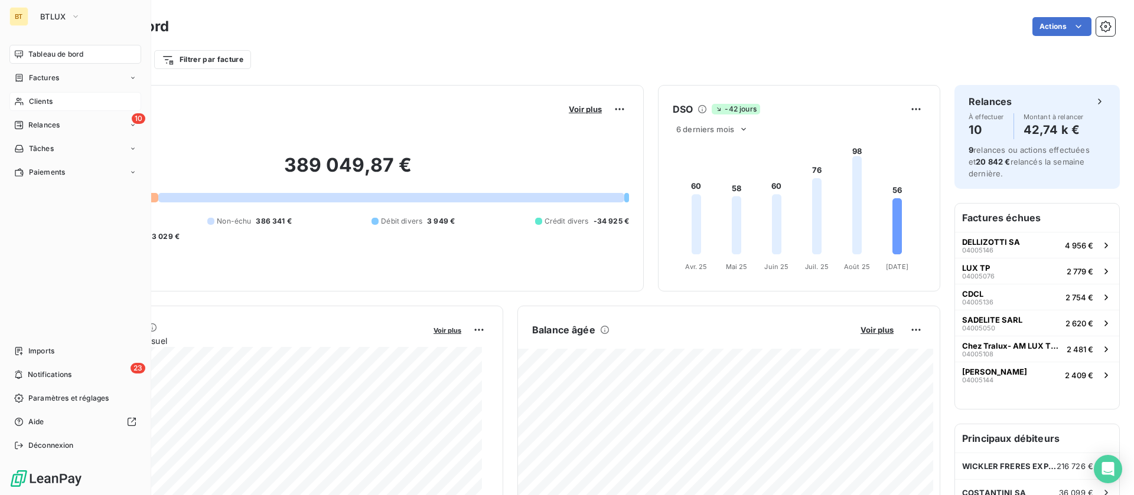
click at [30, 97] on span "Clients" at bounding box center [41, 101] width 24 height 11
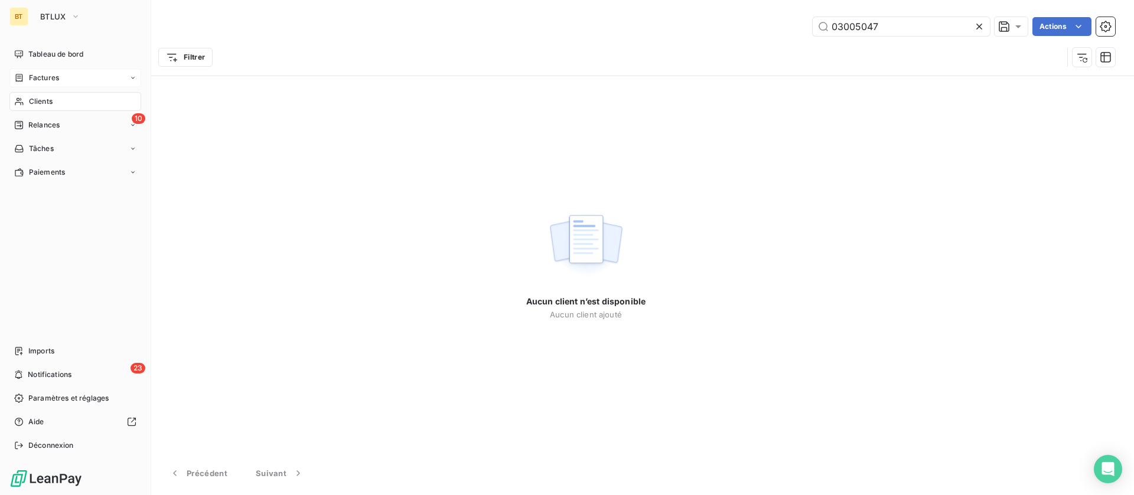
type input "03005047"
click at [40, 74] on span "Factures" at bounding box center [44, 78] width 30 height 11
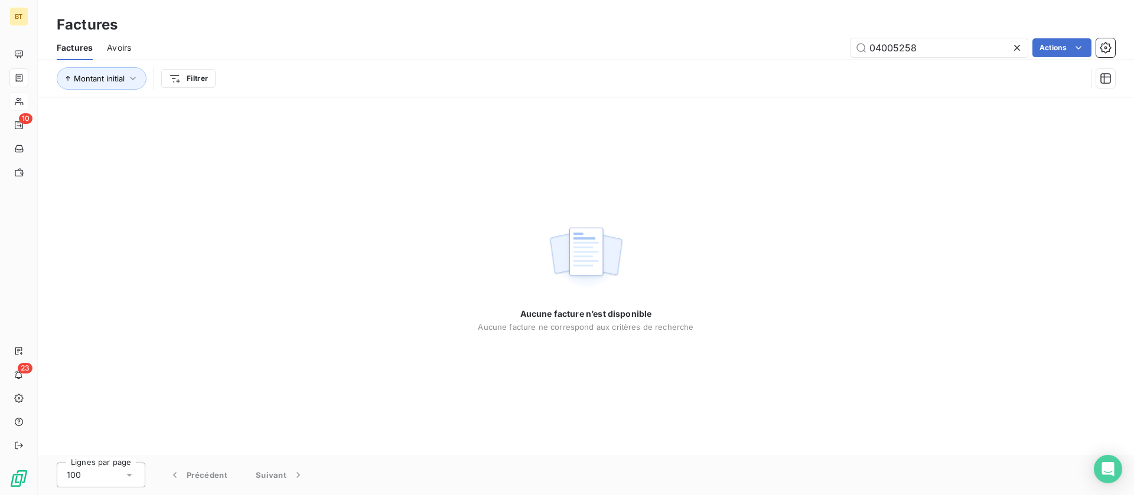
drag, startPoint x: 924, startPoint y: 47, endPoint x: 783, endPoint y: 35, distance: 141.1
click at [780, 35] on div "Factures Avoirs 04005258 Actions" at bounding box center [586, 47] width 1096 height 25
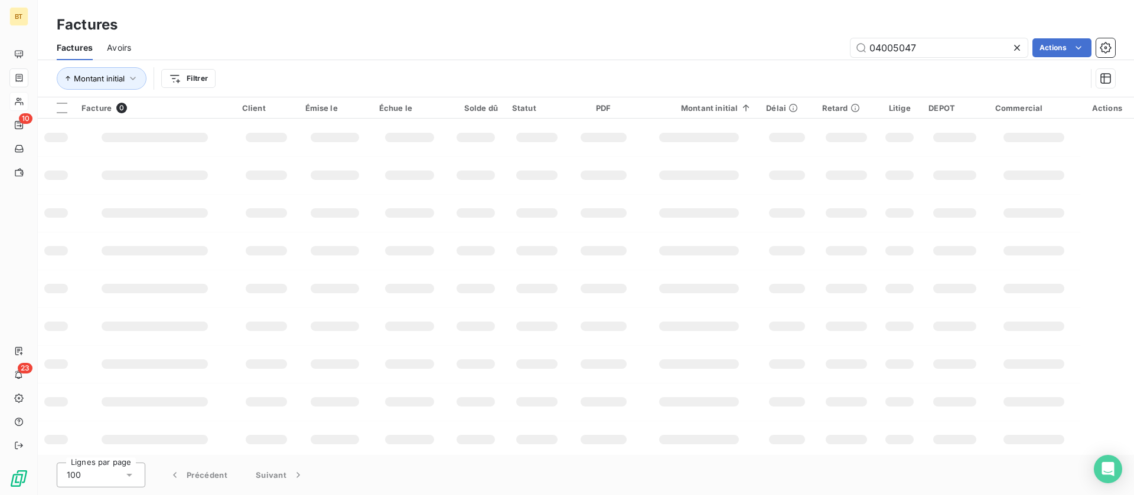
type input "04005047"
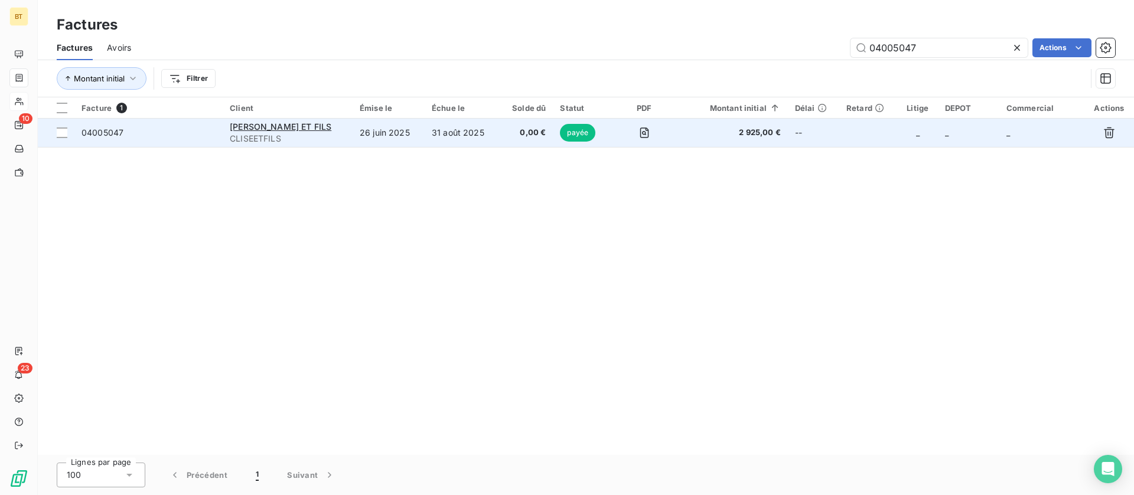
click at [353, 135] on td "26 juin 2025" at bounding box center [389, 133] width 72 height 28
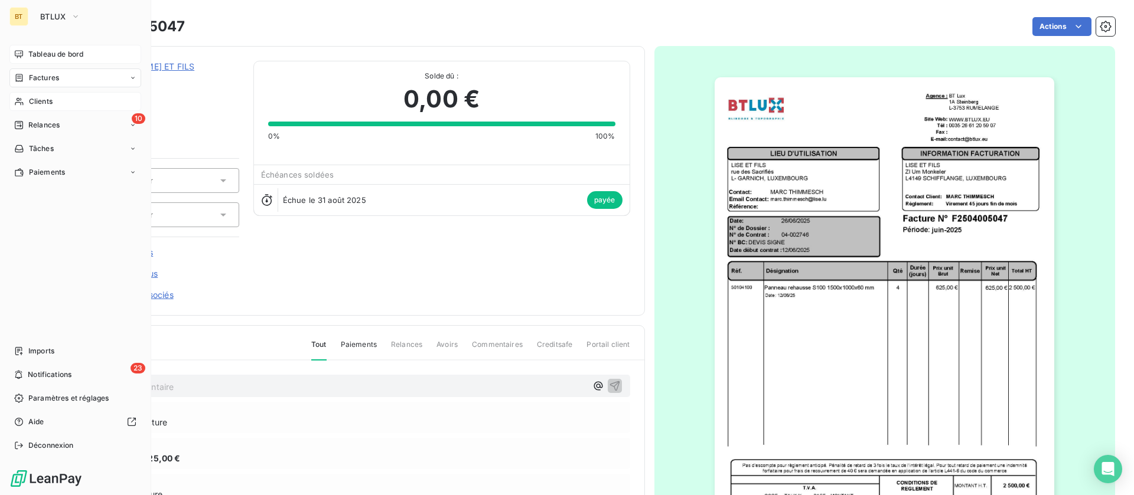
click at [29, 53] on span "Tableau de bord" at bounding box center [55, 54] width 55 height 11
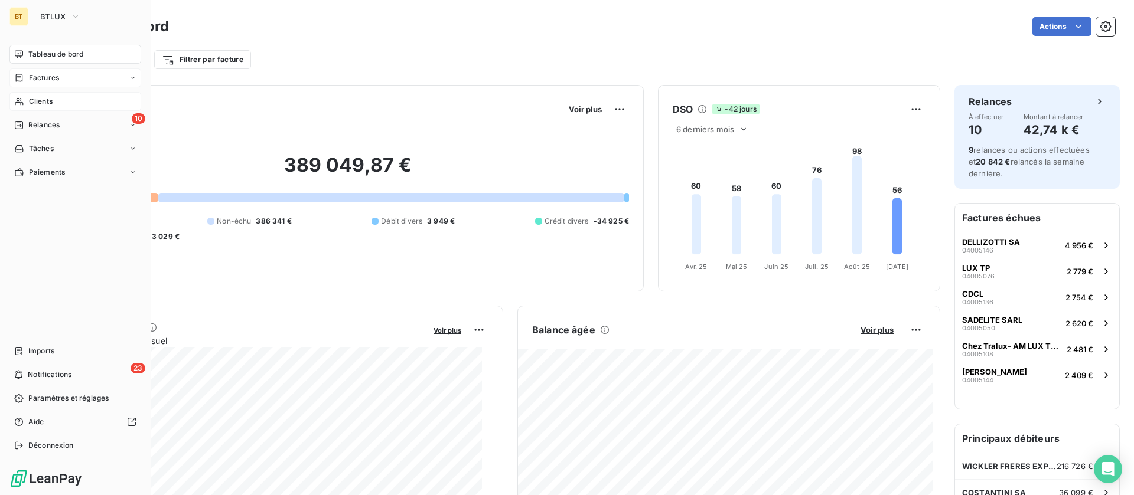
click at [45, 102] on span "Clients" at bounding box center [41, 101] width 24 height 11
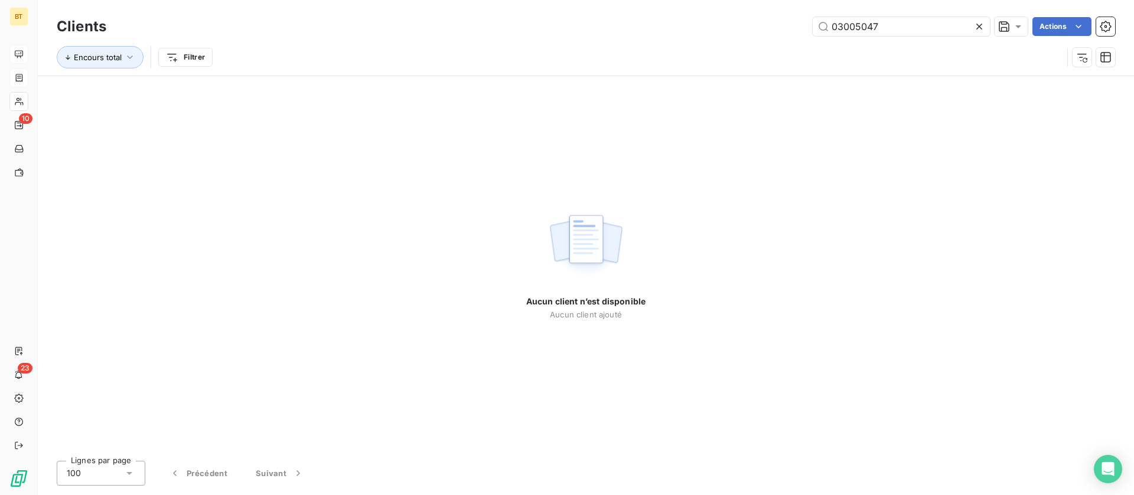
drag, startPoint x: 893, startPoint y: 22, endPoint x: 761, endPoint y: 18, distance: 133.0
click at [761, 18] on div "03005047 Actions" at bounding box center [617, 26] width 994 height 19
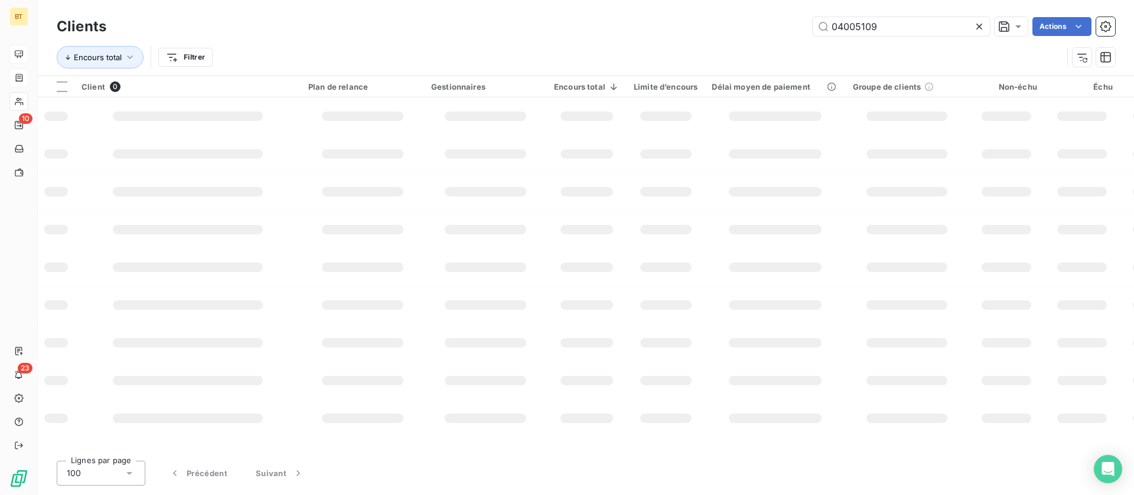
type input "04005109"
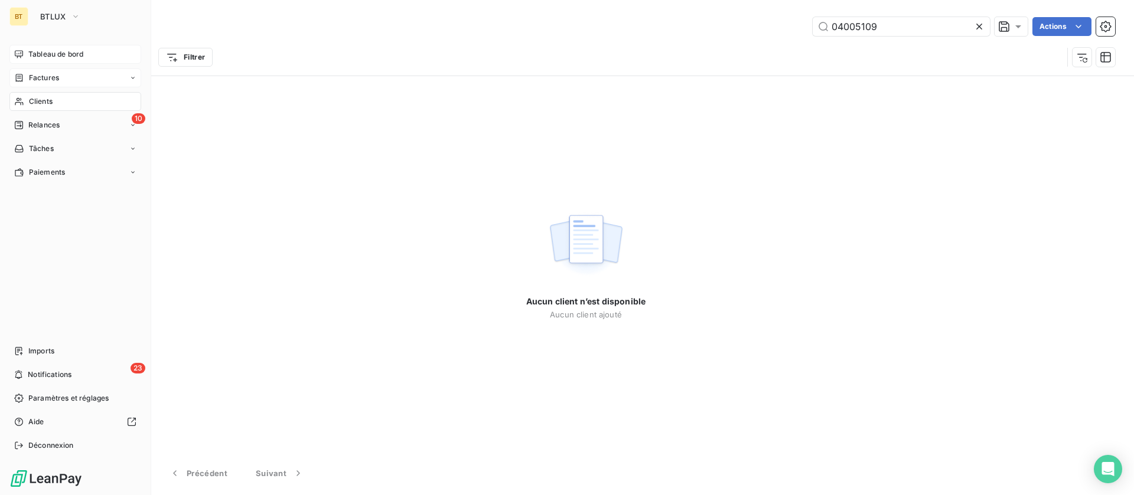
click at [56, 82] on span "Factures" at bounding box center [44, 78] width 30 height 11
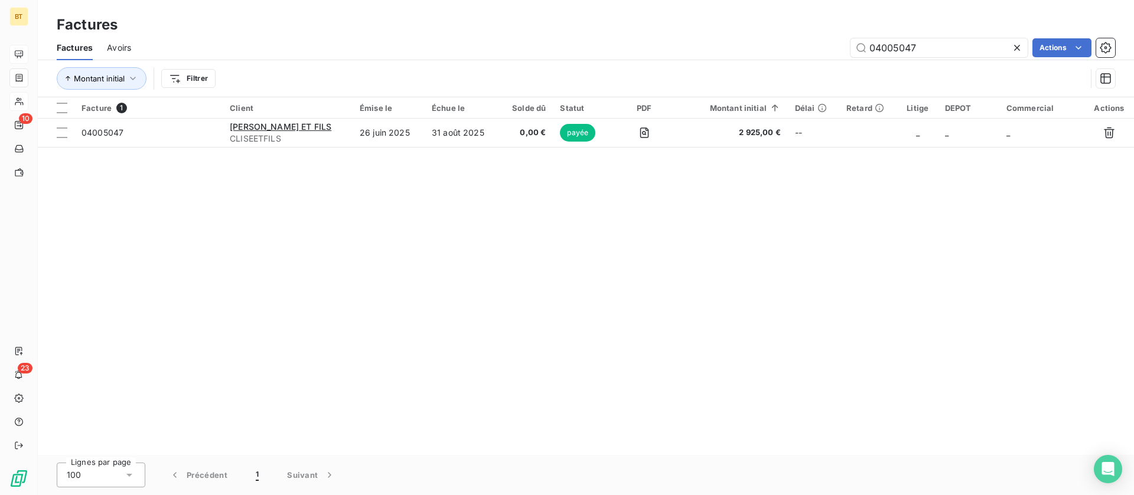
drag, startPoint x: 922, startPoint y: 47, endPoint x: 786, endPoint y: 34, distance: 137.0
click at [786, 34] on div "Factures Factures Avoirs 04005047 Actions Montant initial Filtrer" at bounding box center [586, 48] width 1096 height 97
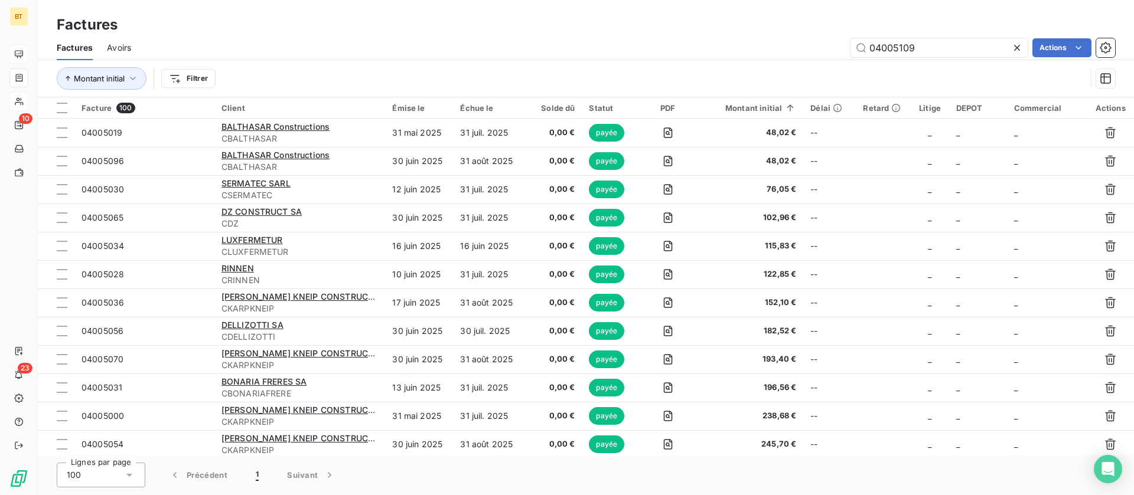
type input "04005109"
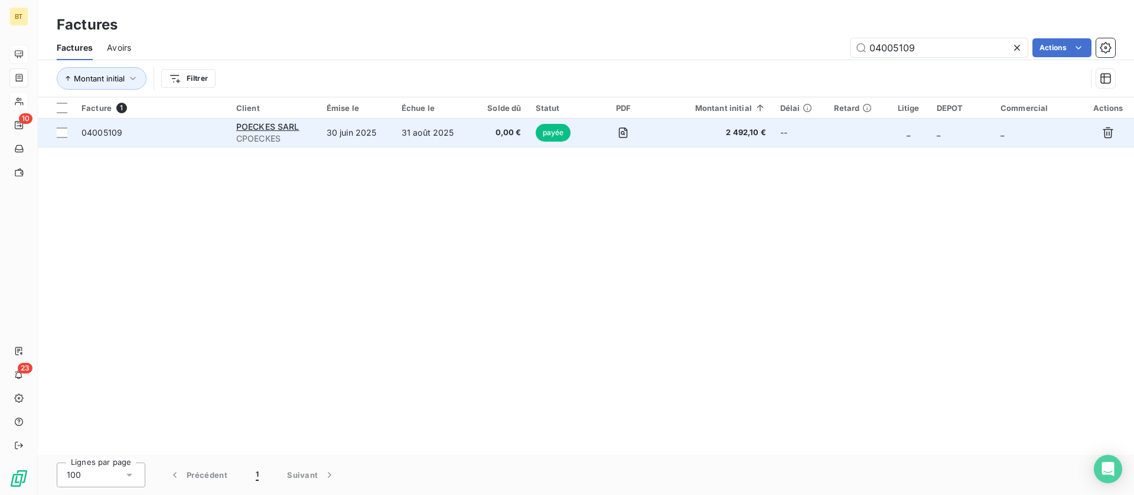
click at [418, 141] on td "31 août 2025" at bounding box center [433, 133] width 78 height 28
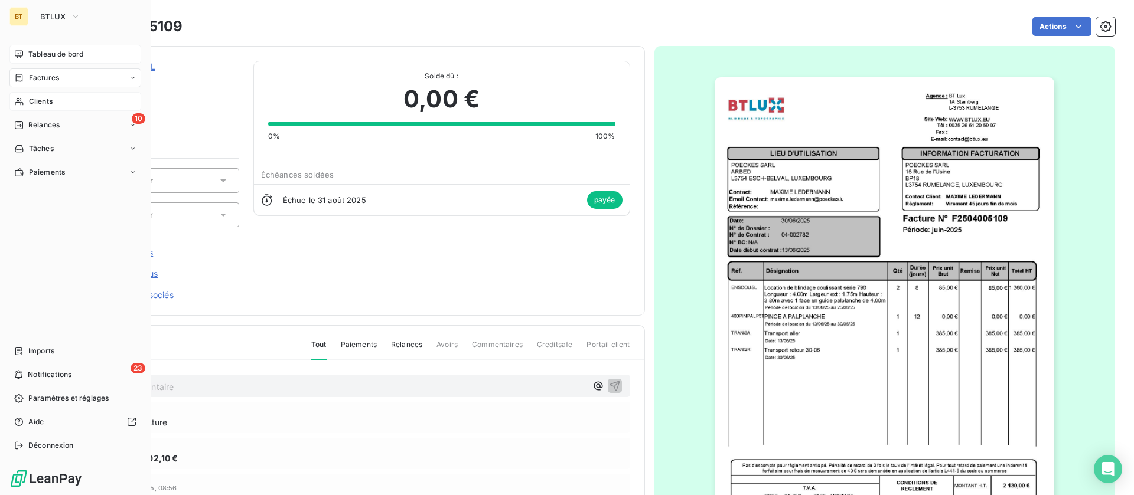
click at [30, 52] on span "Tableau de bord" at bounding box center [55, 54] width 55 height 11
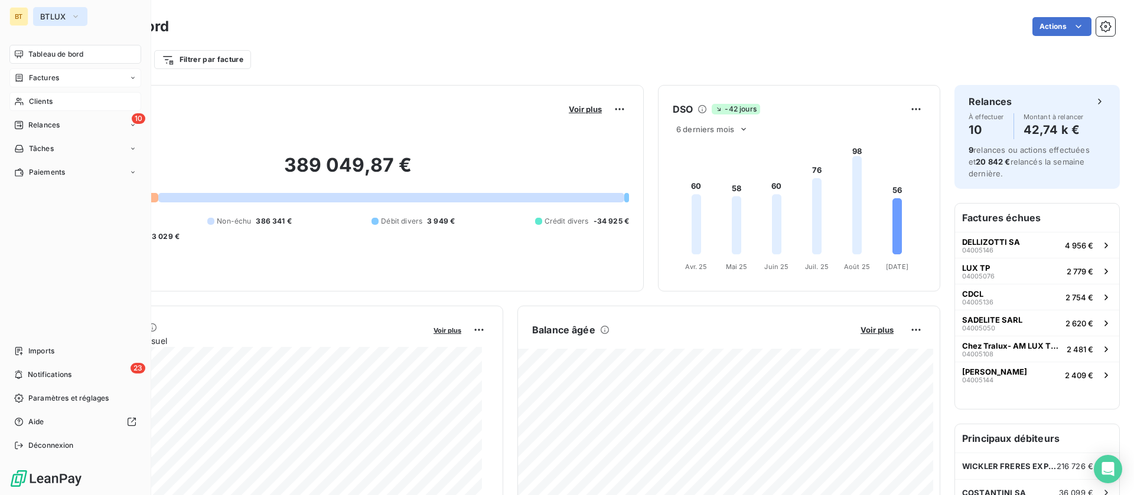
click at [58, 21] on button "BTLUX" at bounding box center [60, 16] width 54 height 19
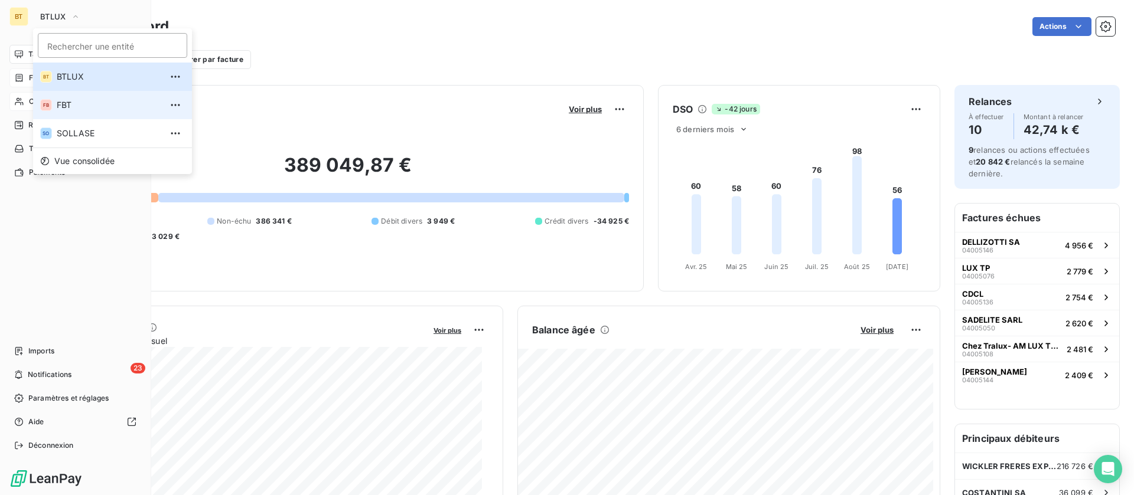
click at [106, 109] on span "FBT" at bounding box center [109, 105] width 105 height 12
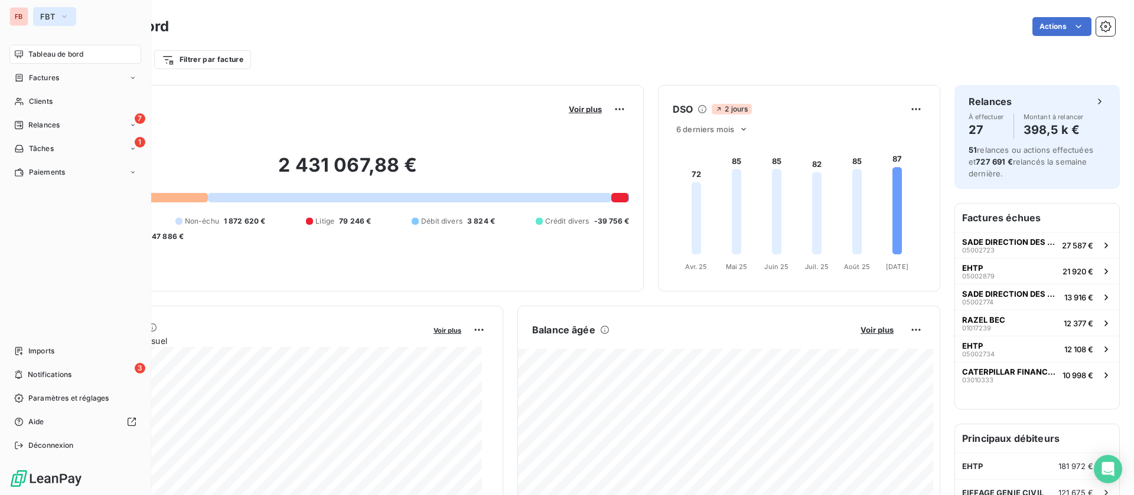
click at [63, 17] on icon "button" at bounding box center [64, 17] width 9 height 12
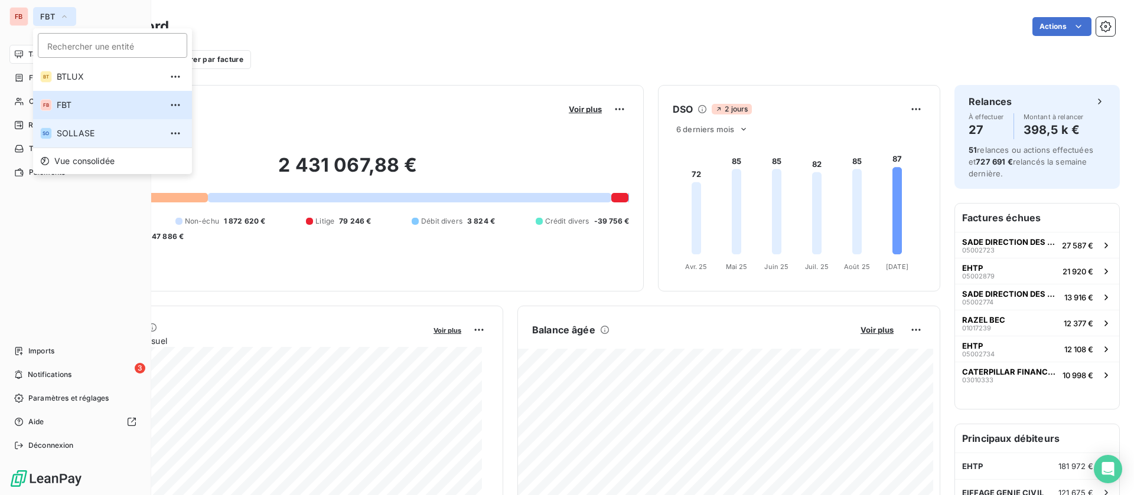
click at [96, 135] on span "SOLLASE" at bounding box center [109, 134] width 105 height 12
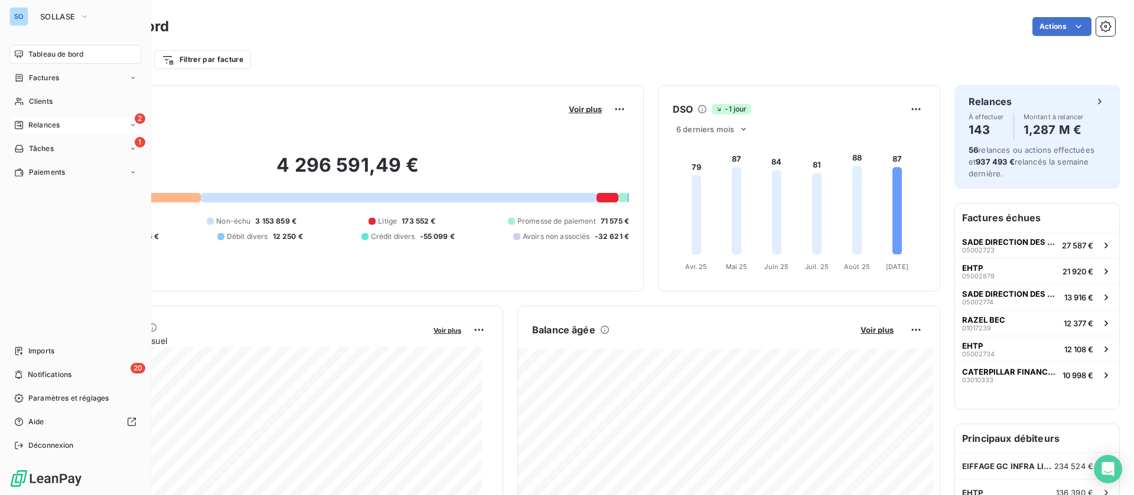
click at [51, 126] on span "Relances" at bounding box center [43, 125] width 31 height 11
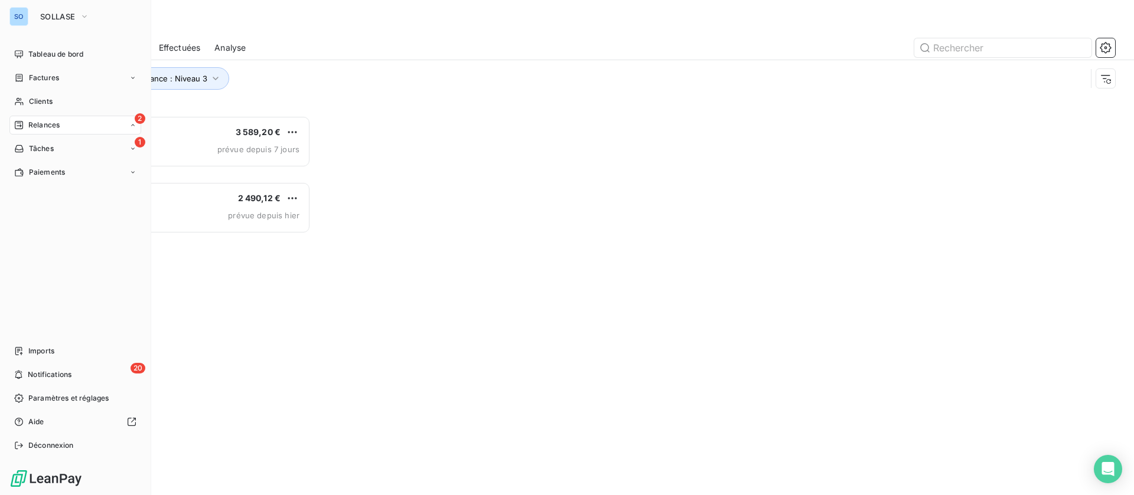
scroll to position [366, 240]
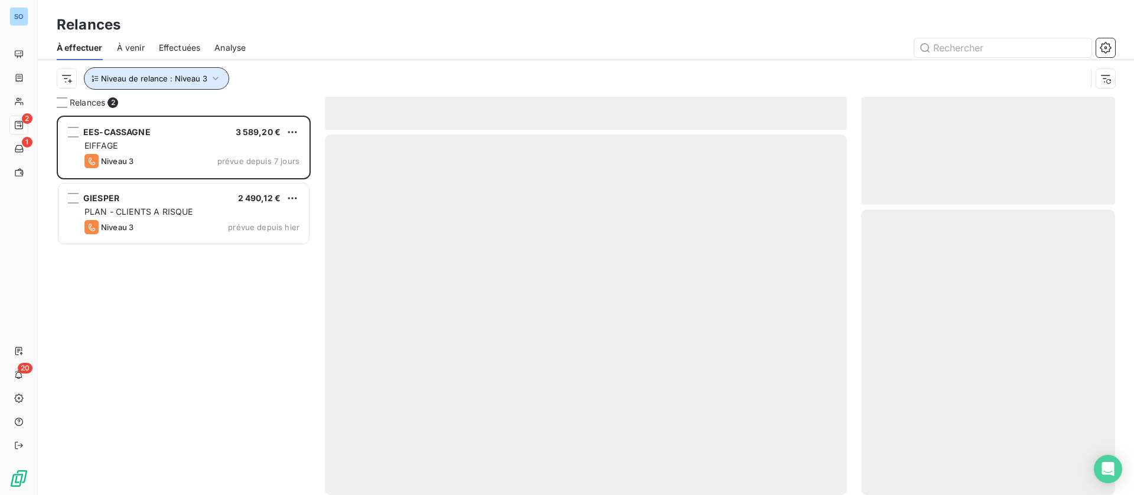
click at [198, 82] on span "Niveau de relance : Niveau 3" at bounding box center [154, 78] width 106 height 9
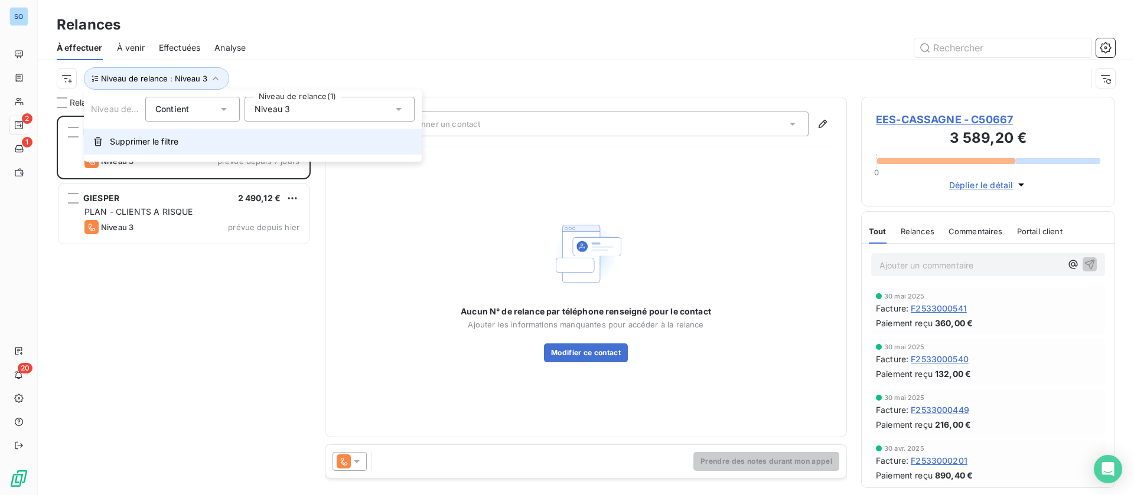
click at [134, 138] on span "Supprimer le filtre" at bounding box center [144, 142] width 69 height 12
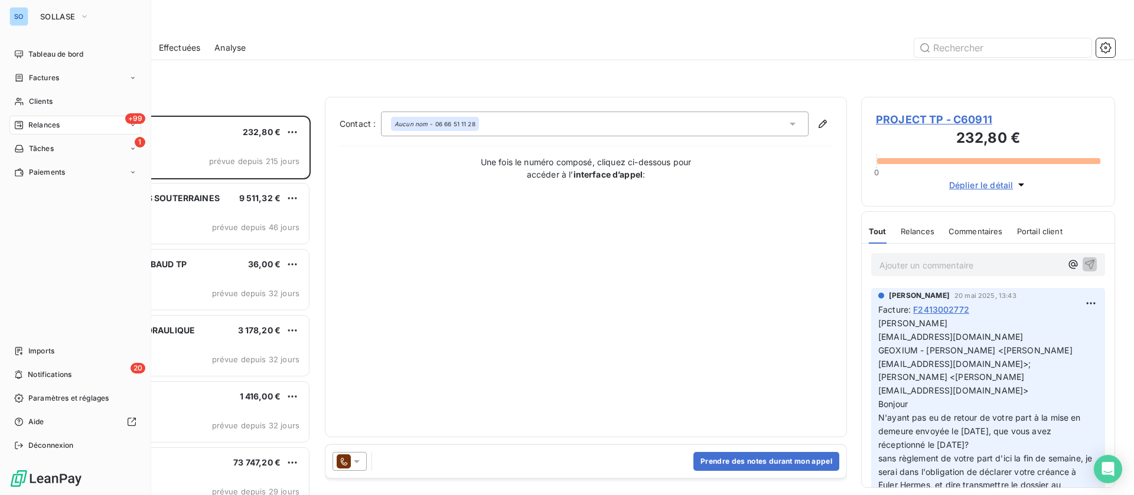
click at [74, 44] on div "SO SOLLASE Tableau de bord Factures Clients +99 Relances 1 Tâches Paiements Imp…" at bounding box center [75, 247] width 151 height 495
click at [44, 45] on div "Tableau de bord" at bounding box center [75, 54] width 132 height 19
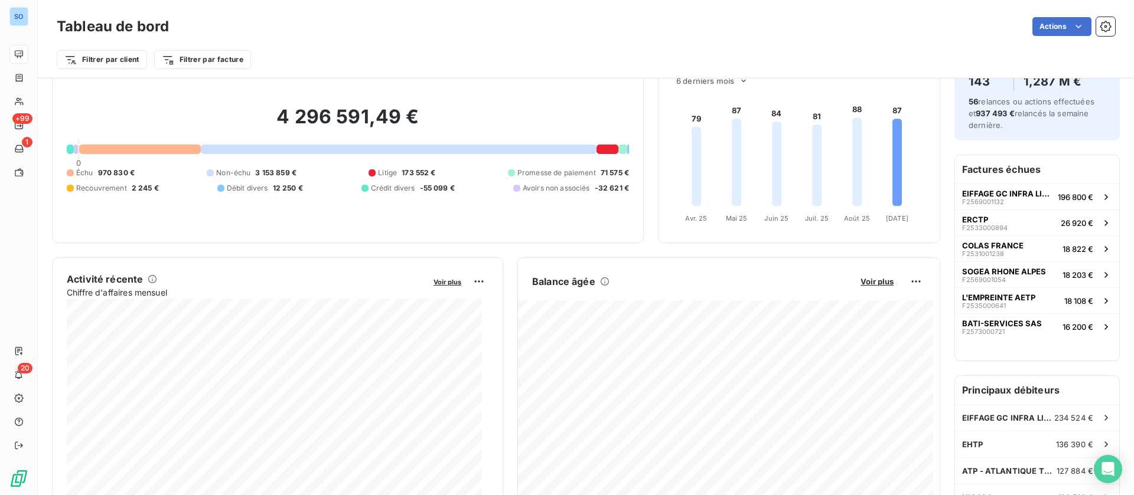
scroll to position [89, 0]
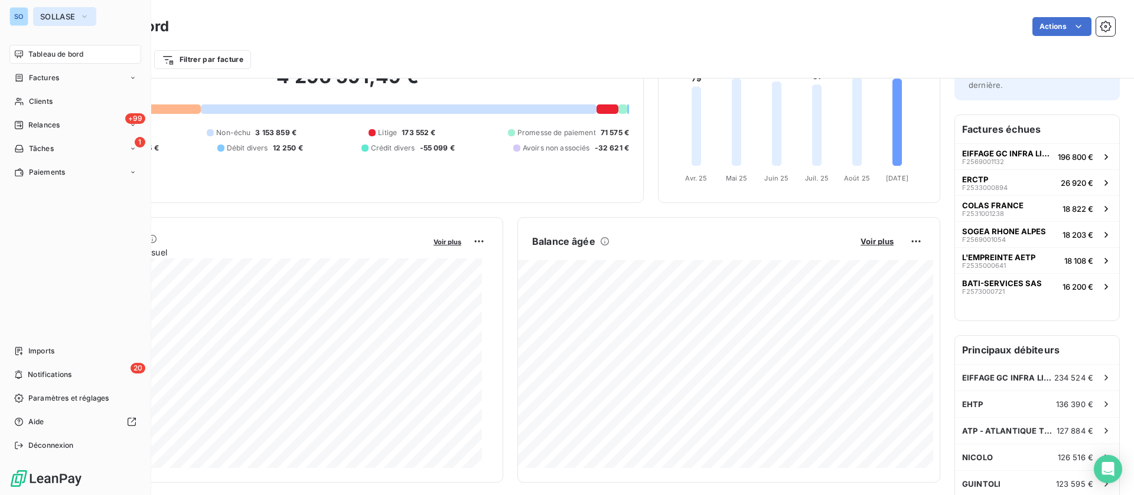
drag, startPoint x: 66, startPoint y: 17, endPoint x: 62, endPoint y: 25, distance: 8.7
click at [66, 17] on span "SOLLASE" at bounding box center [57, 16] width 35 height 9
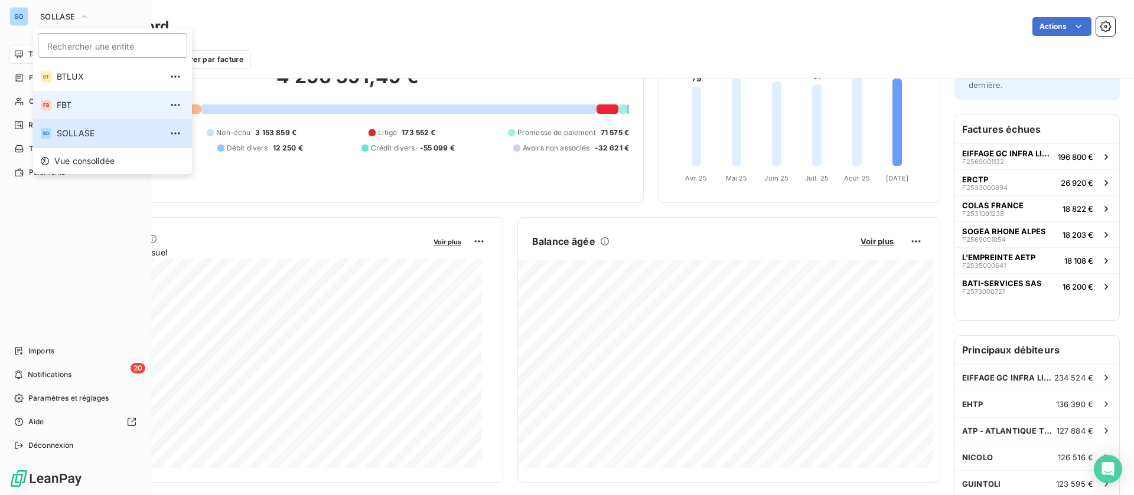
click at [67, 104] on span "FBT" at bounding box center [109, 105] width 105 height 12
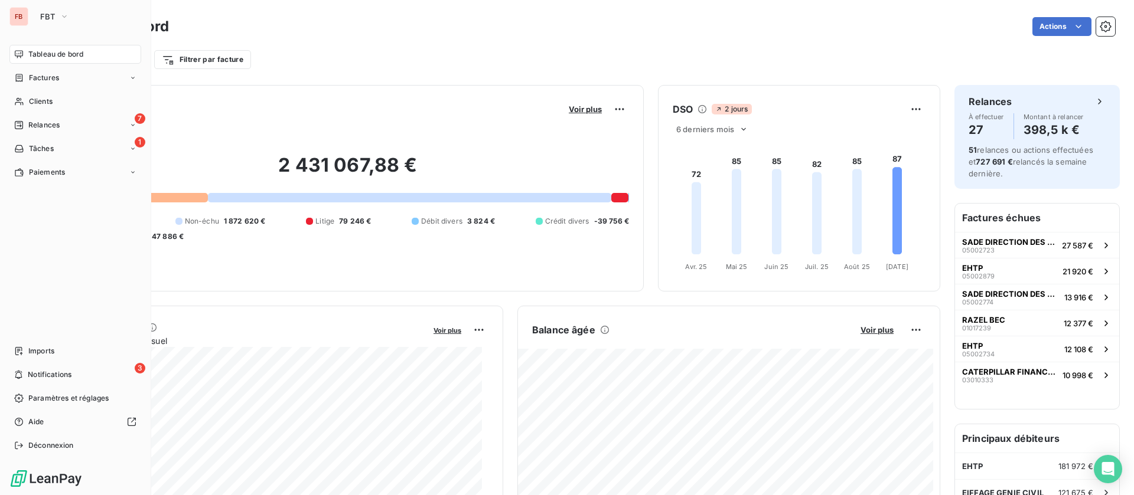
click at [30, 102] on span "Clients" at bounding box center [41, 101] width 24 height 11
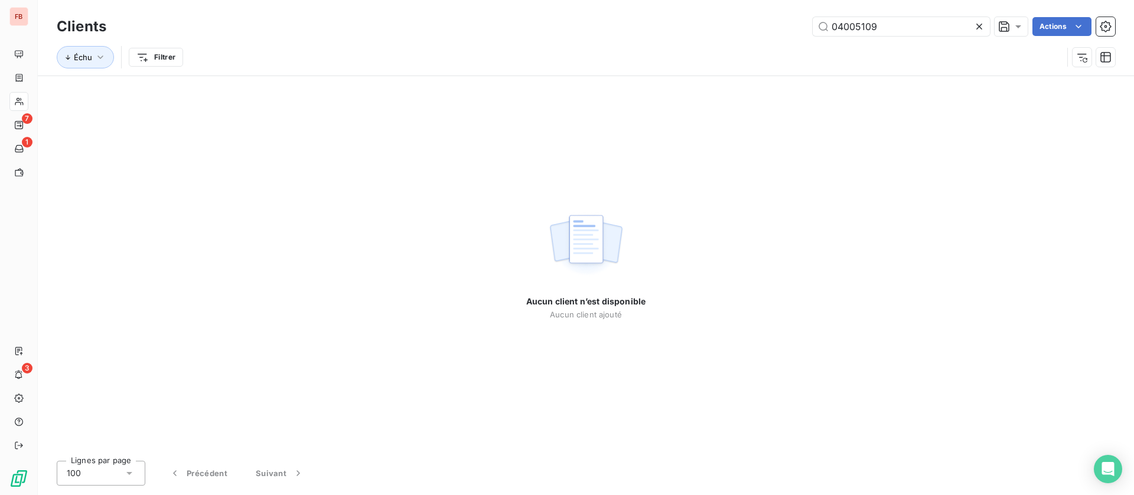
drag, startPoint x: 855, startPoint y: 27, endPoint x: 597, endPoint y: 38, distance: 258.3
click at [597, 37] on div "Clients 04005109 Actions" at bounding box center [586, 26] width 1058 height 25
drag, startPoint x: 885, startPoint y: 25, endPoint x: 698, endPoint y: 35, distance: 186.9
click at [700, 34] on div "sturno Actions" at bounding box center [617, 26] width 994 height 19
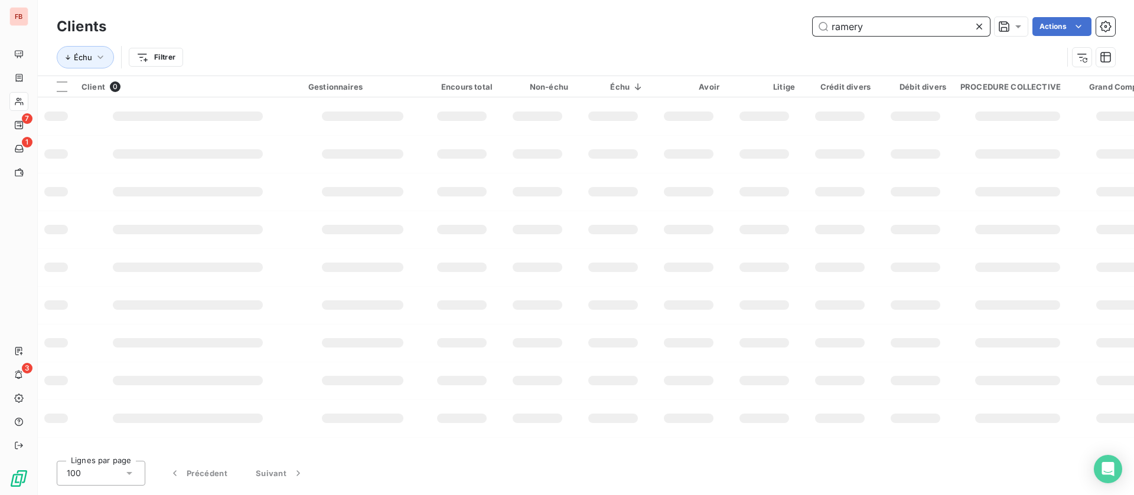
type input "ramery"
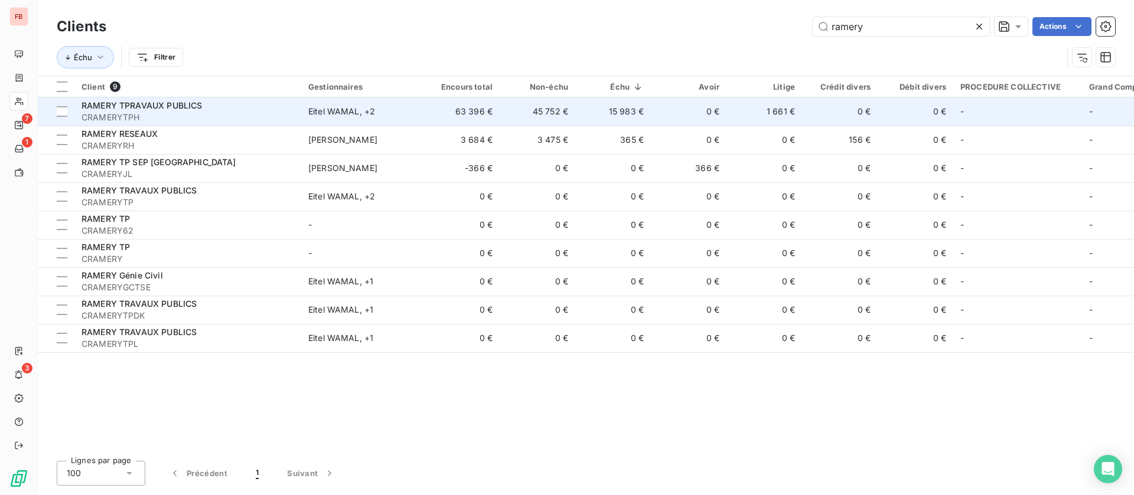
click at [666, 106] on td "0 €" at bounding box center [689, 111] width 76 height 28
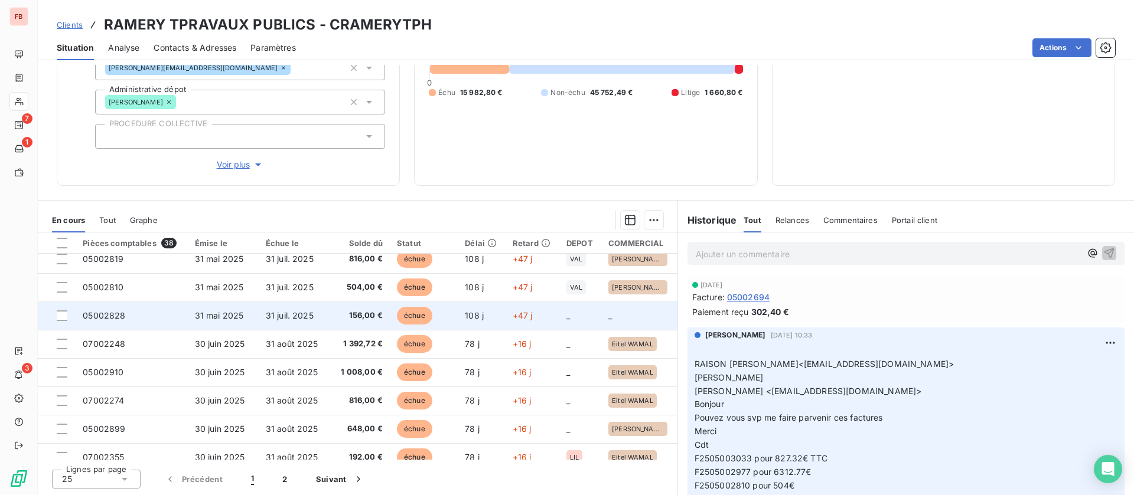
scroll to position [266, 0]
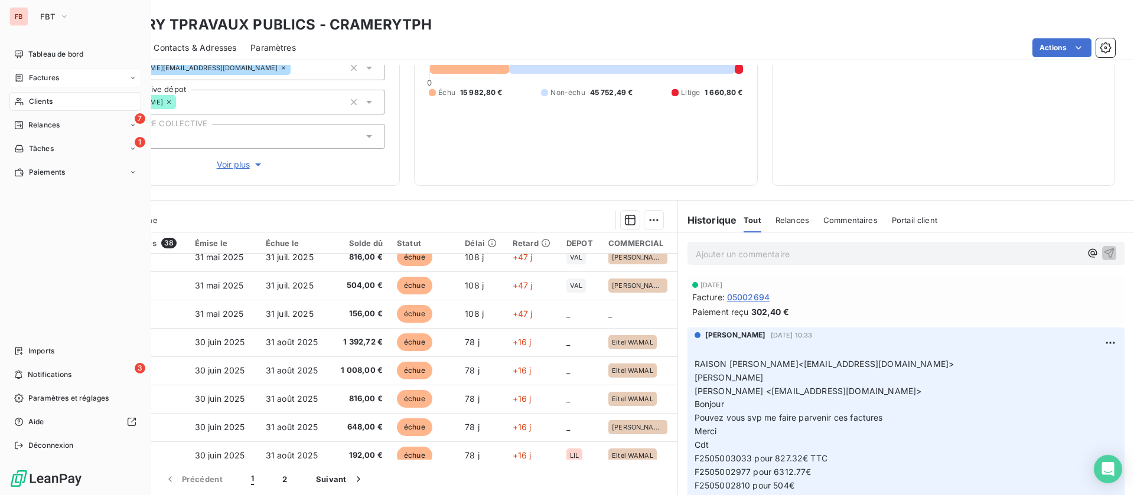
drag, startPoint x: 62, startPoint y: 76, endPoint x: 136, endPoint y: 69, distance: 74.2
click at [62, 76] on div "Factures" at bounding box center [75, 78] width 132 height 19
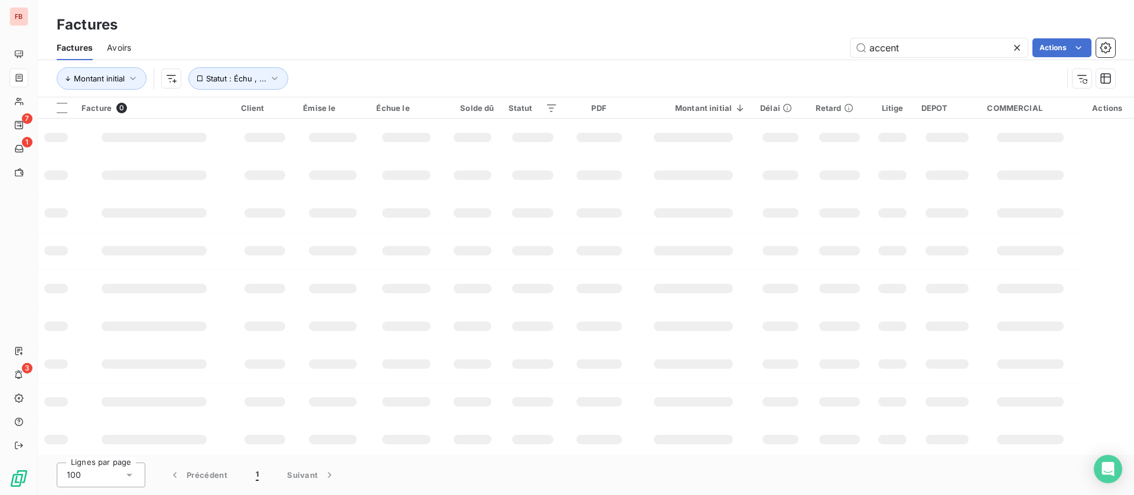
drag, startPoint x: 946, startPoint y: 41, endPoint x: 766, endPoint y: 44, distance: 180.2
click at [767, 49] on div "accent Actions" at bounding box center [630, 47] width 970 height 19
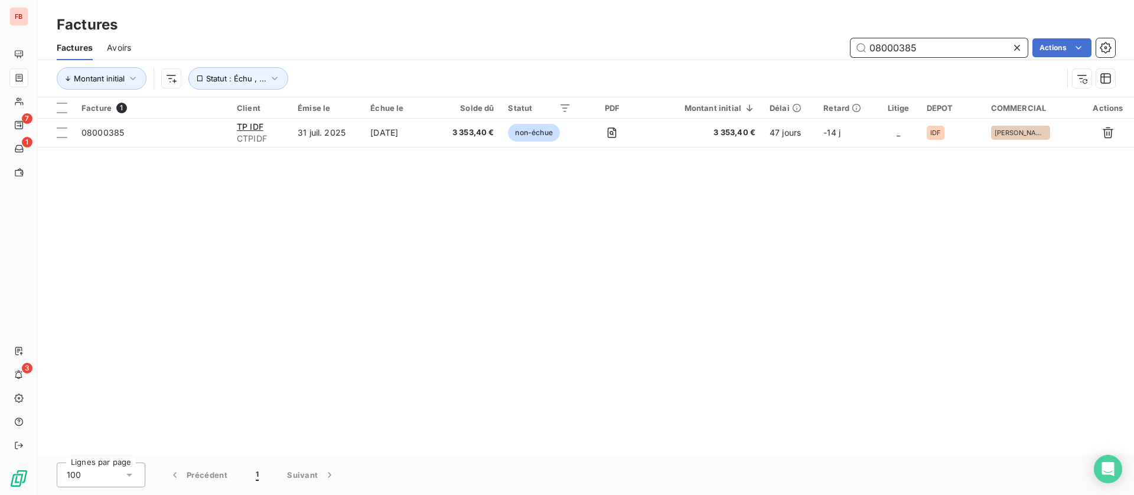
drag, startPoint x: 867, startPoint y: 42, endPoint x: 725, endPoint y: 49, distance: 142.5
click at [726, 49] on div "08000385 Actions" at bounding box center [630, 47] width 970 height 19
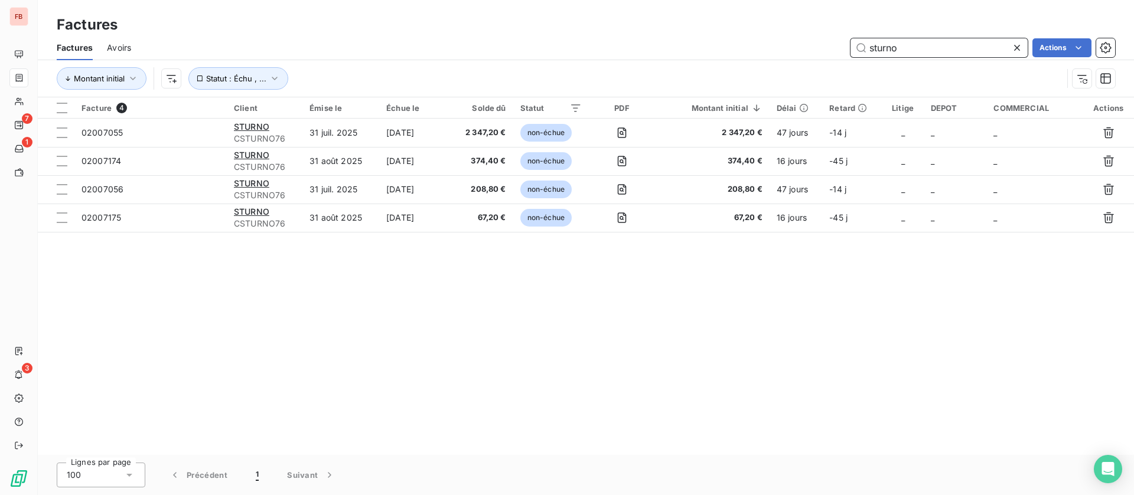
drag, startPoint x: 930, startPoint y: 44, endPoint x: 795, endPoint y: 44, distance: 135.2
click at [795, 44] on div "sturno Actions" at bounding box center [630, 47] width 970 height 19
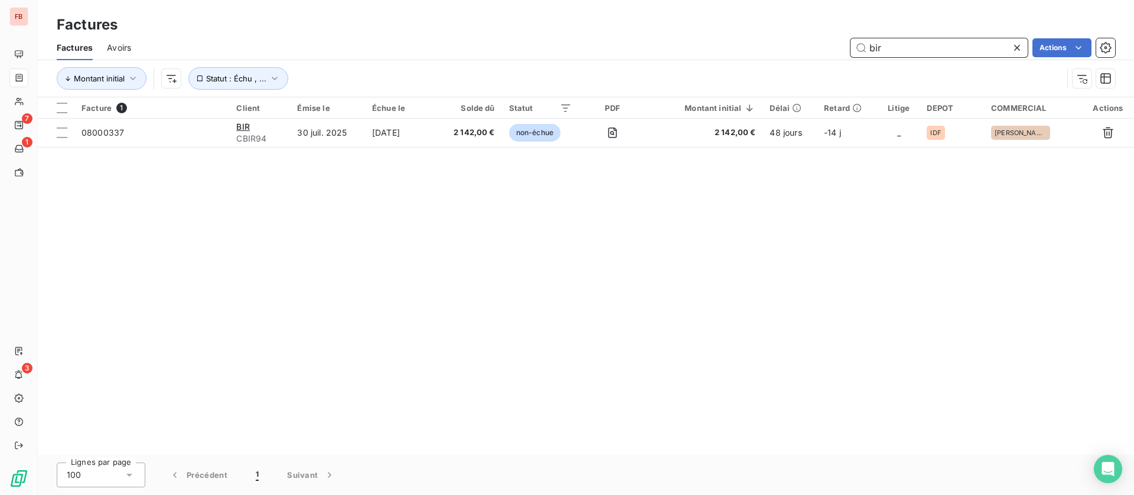
drag, startPoint x: 855, startPoint y: 44, endPoint x: 813, endPoint y: 43, distance: 41.9
click at [813, 43] on div "bir Actions" at bounding box center [630, 47] width 970 height 19
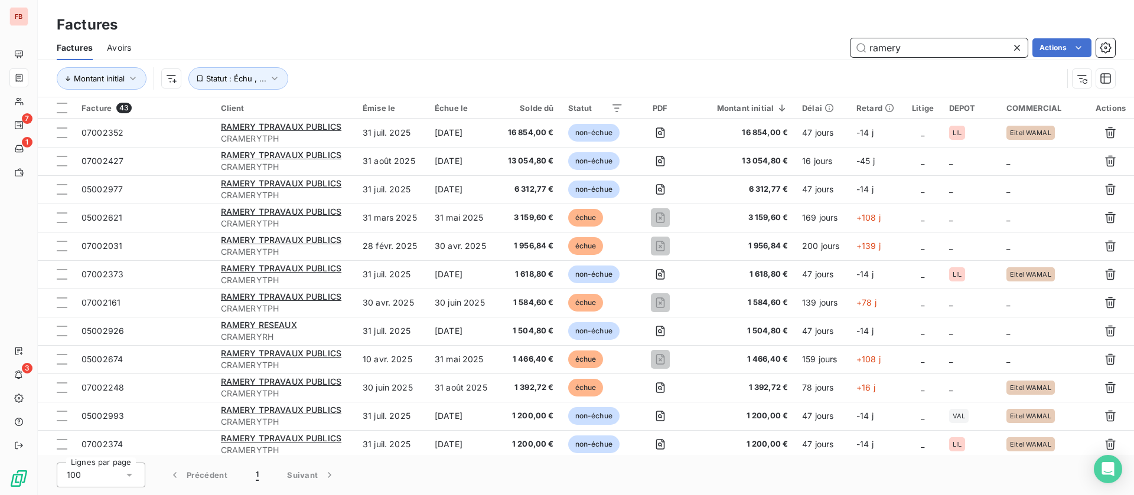
drag, startPoint x: 942, startPoint y: 50, endPoint x: 762, endPoint y: 38, distance: 180.5
click at [752, 43] on div "ramery Actions" at bounding box center [630, 47] width 970 height 19
type input "t"
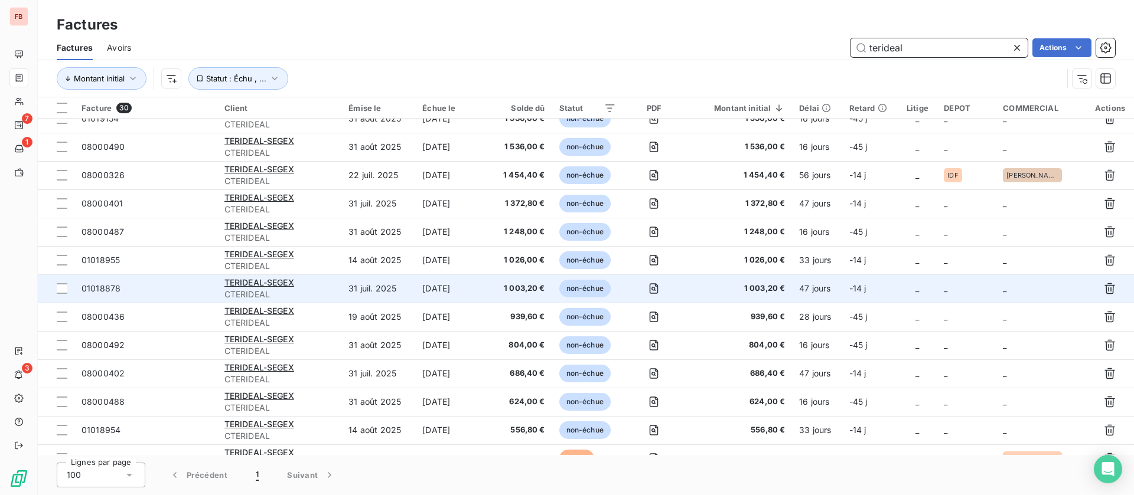
scroll to position [514, 0]
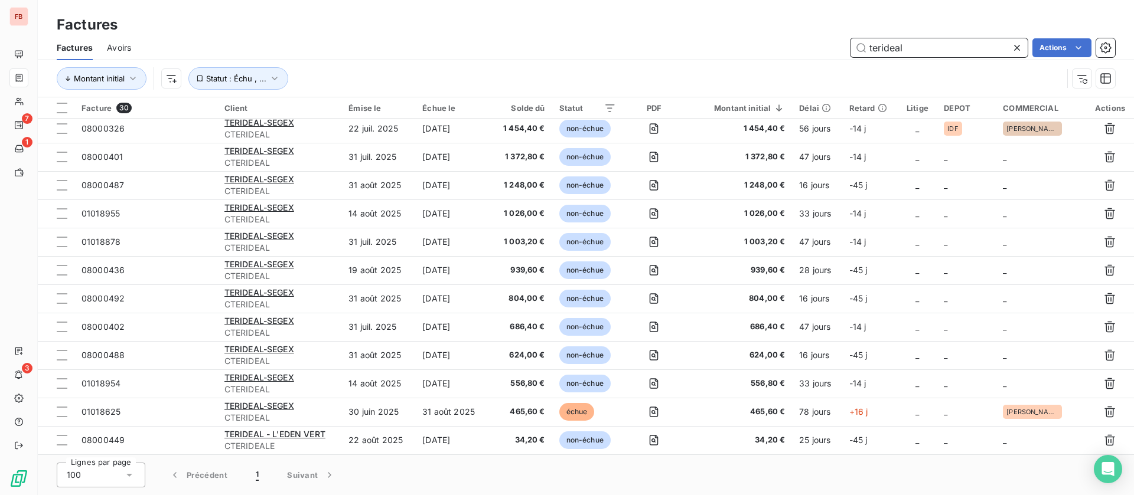
drag, startPoint x: 827, startPoint y: 32, endPoint x: 763, endPoint y: 29, distance: 64.4
click at [764, 28] on div "Factures Factures Avoirs terideal Actions Montant initial Statut : Échu , ..." at bounding box center [586, 48] width 1096 height 97
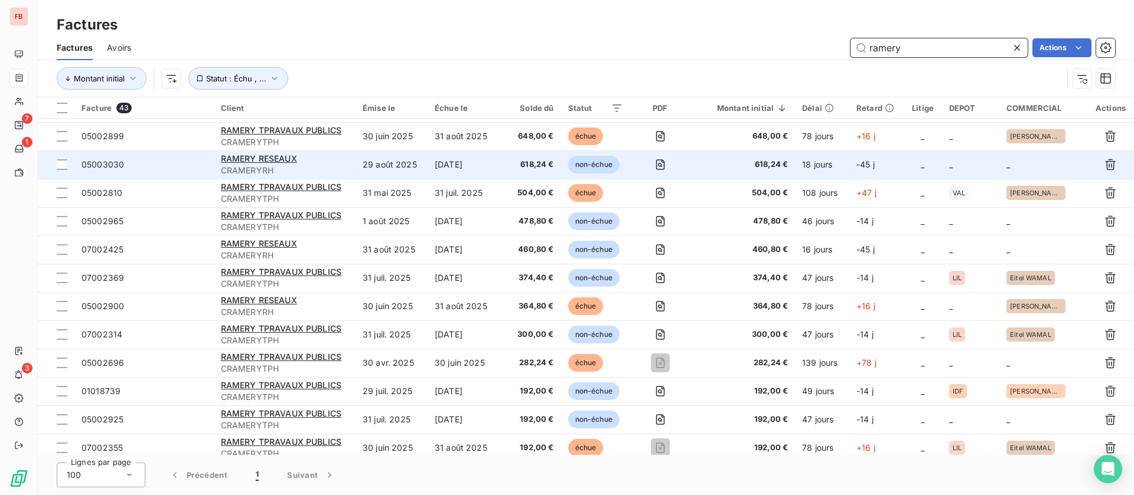
scroll to position [709, 0]
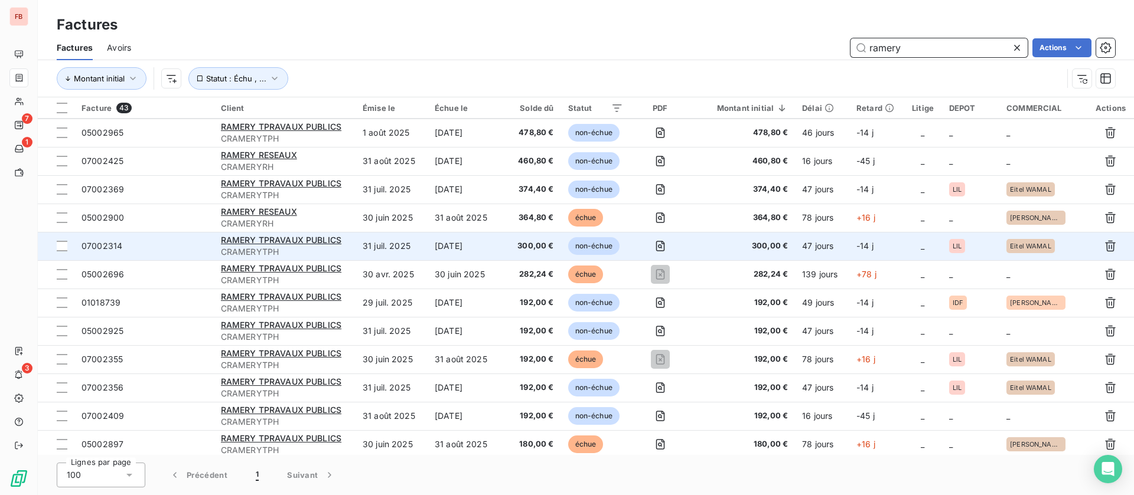
type input "ramery"
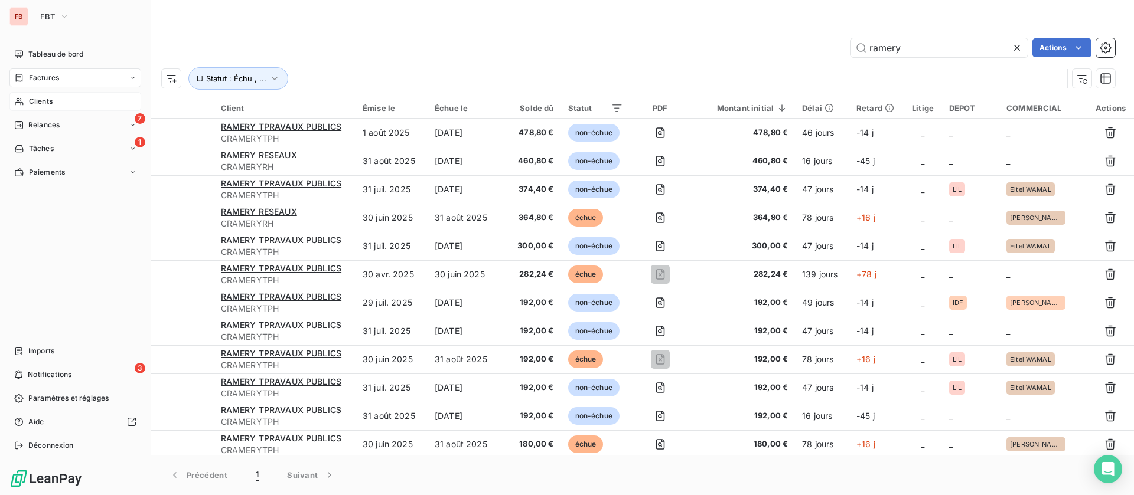
drag, startPoint x: 33, startPoint y: 102, endPoint x: 49, endPoint y: 101, distance: 16.0
click at [36, 102] on span "Clients" at bounding box center [41, 101] width 24 height 11
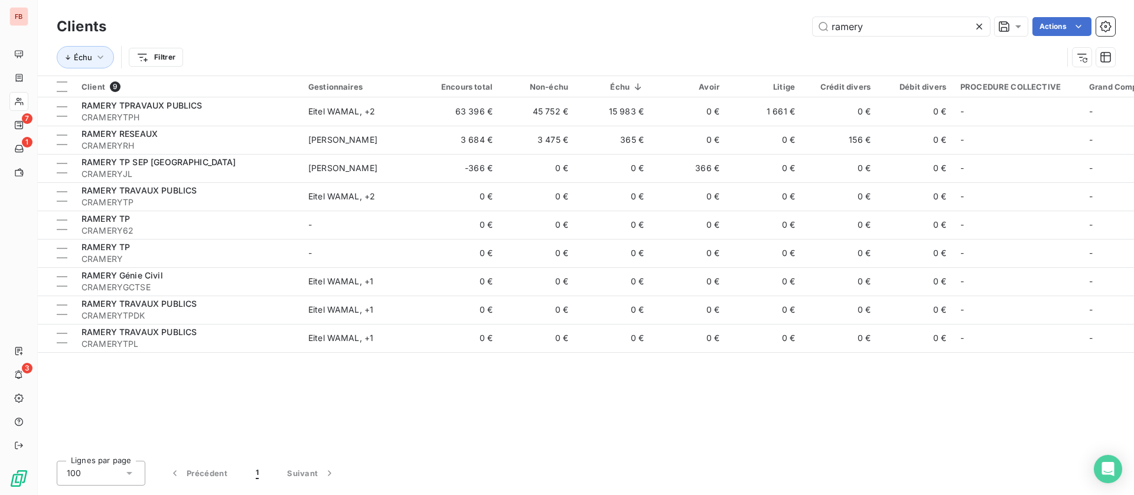
drag, startPoint x: 866, startPoint y: 21, endPoint x: 659, endPoint y: 36, distance: 207.3
click at [660, 33] on div "ramery Actions" at bounding box center [617, 26] width 994 height 19
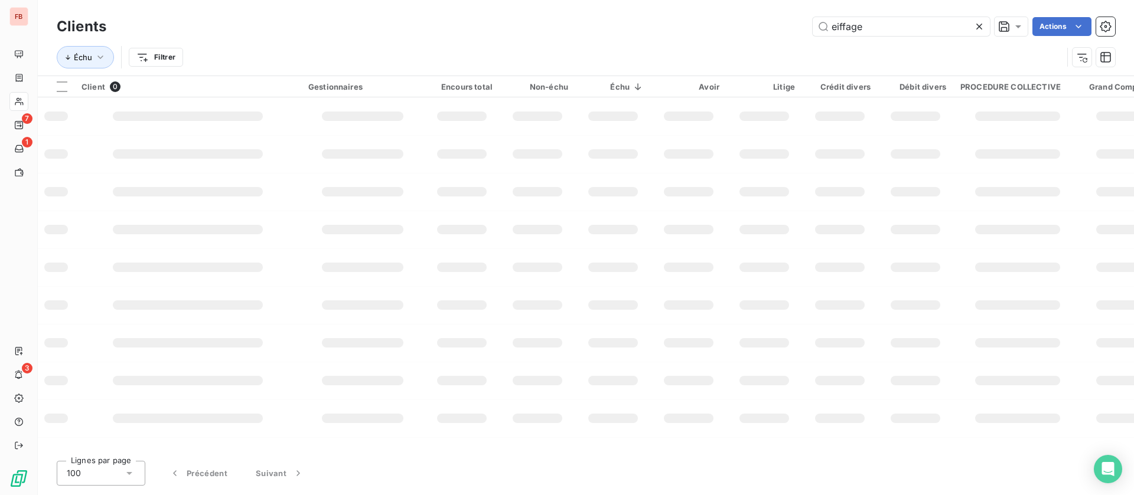
type input "eiffage"
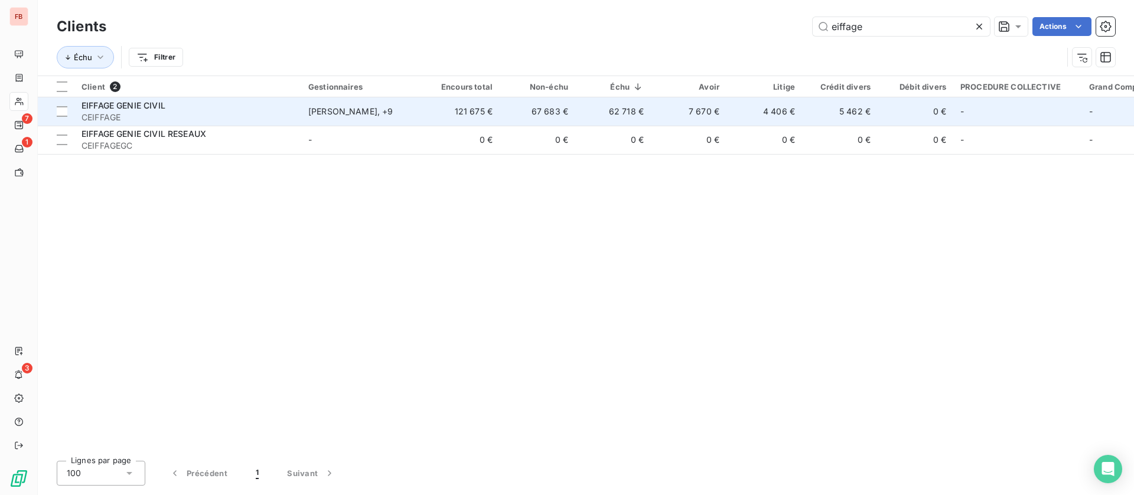
click at [393, 107] on div "Anicet ANICHE , + 9" at bounding box center [362, 112] width 109 height 12
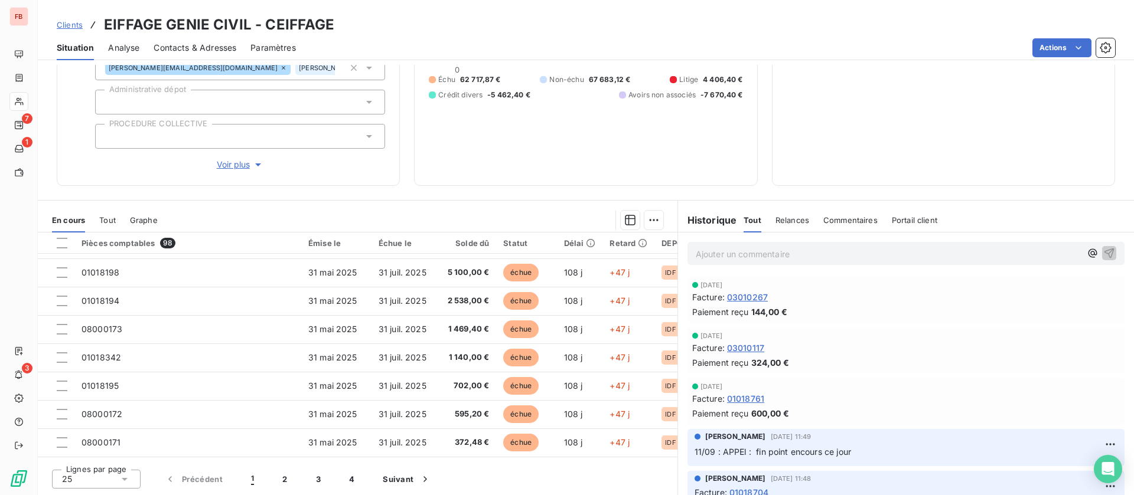
scroll to position [508, 0]
click at [286, 482] on button "2" at bounding box center [284, 479] width 33 height 25
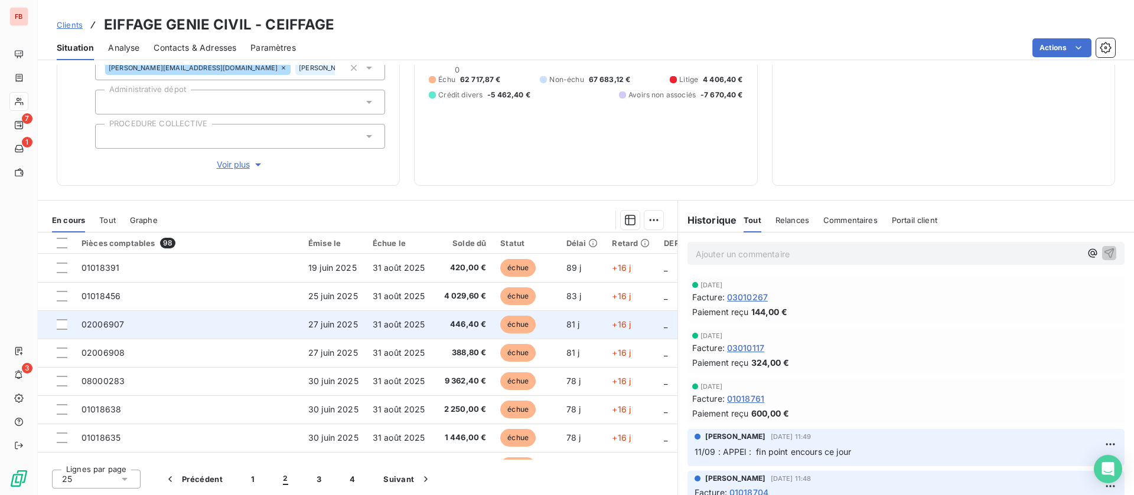
scroll to position [72, 0]
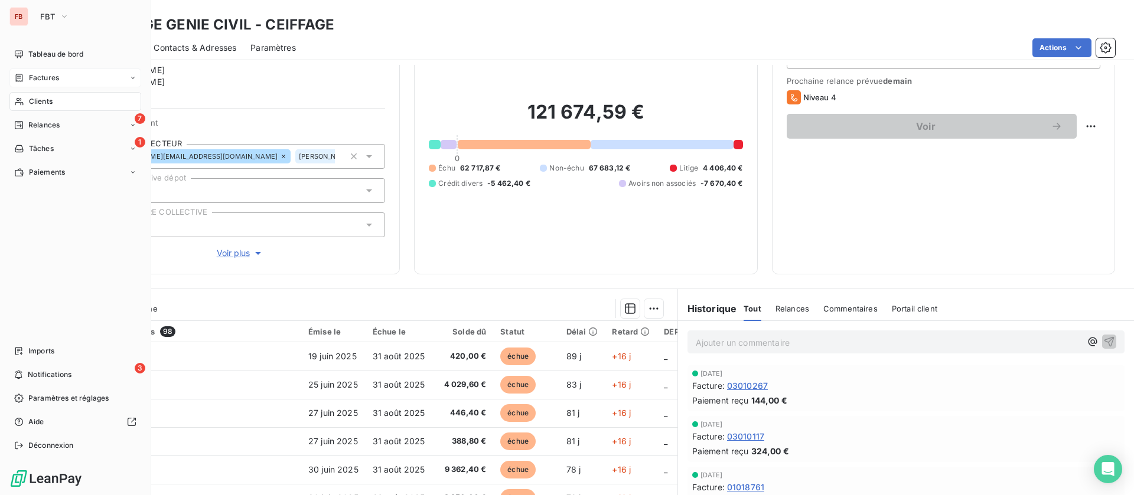
drag, startPoint x: 41, startPoint y: 78, endPoint x: 58, endPoint y: 74, distance: 18.1
click at [41, 77] on span "Factures" at bounding box center [44, 78] width 30 height 11
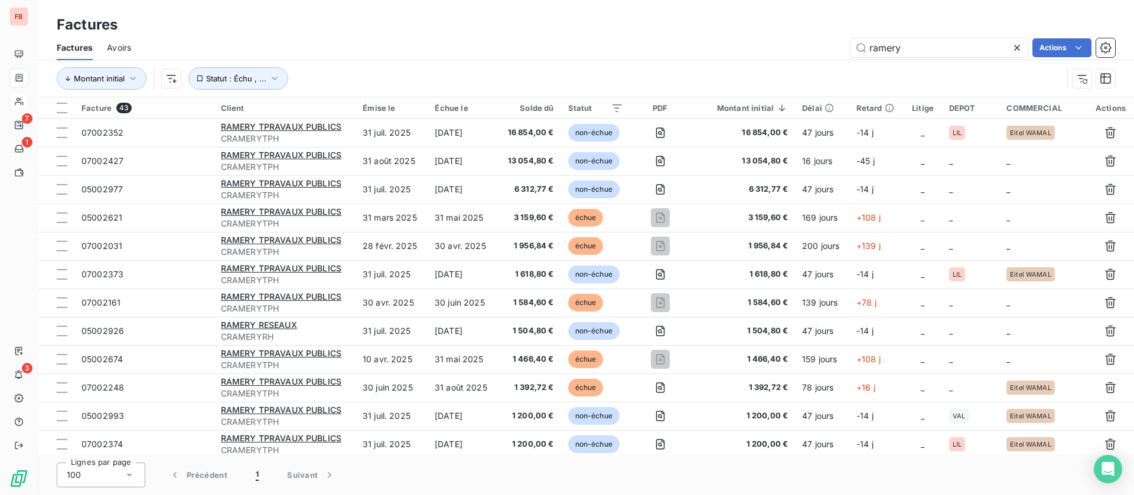
click at [733, 51] on div "ramery Actions" at bounding box center [630, 47] width 970 height 19
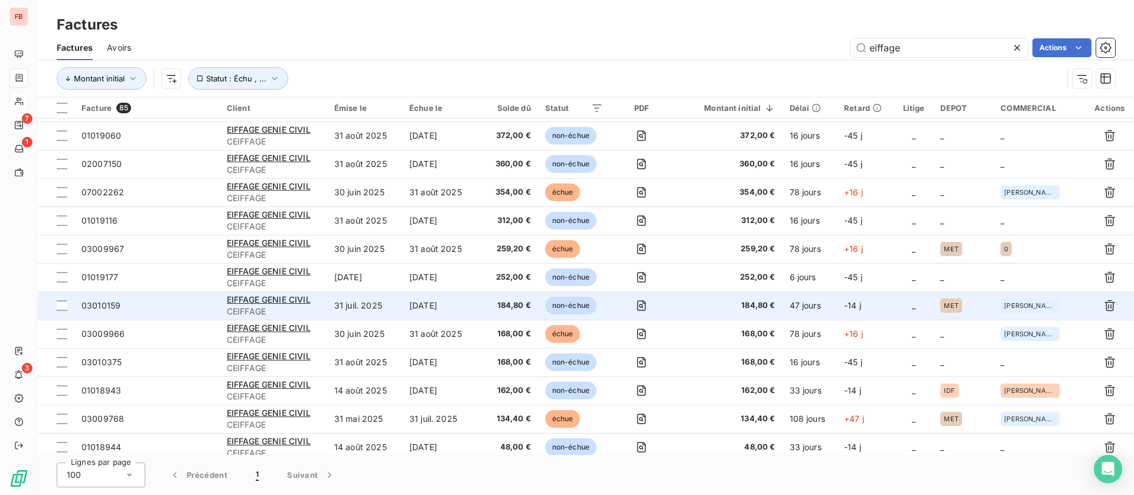
scroll to position [2073, 0]
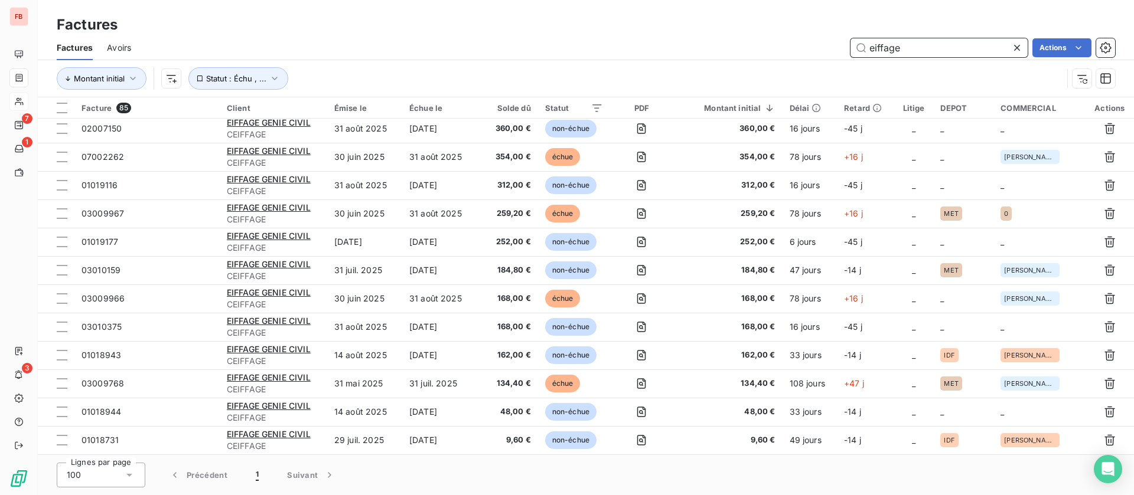
drag, startPoint x: 928, startPoint y: 51, endPoint x: 774, endPoint y: 45, distance: 154.3
click at [774, 45] on div "eiffage Actions" at bounding box center [630, 47] width 970 height 19
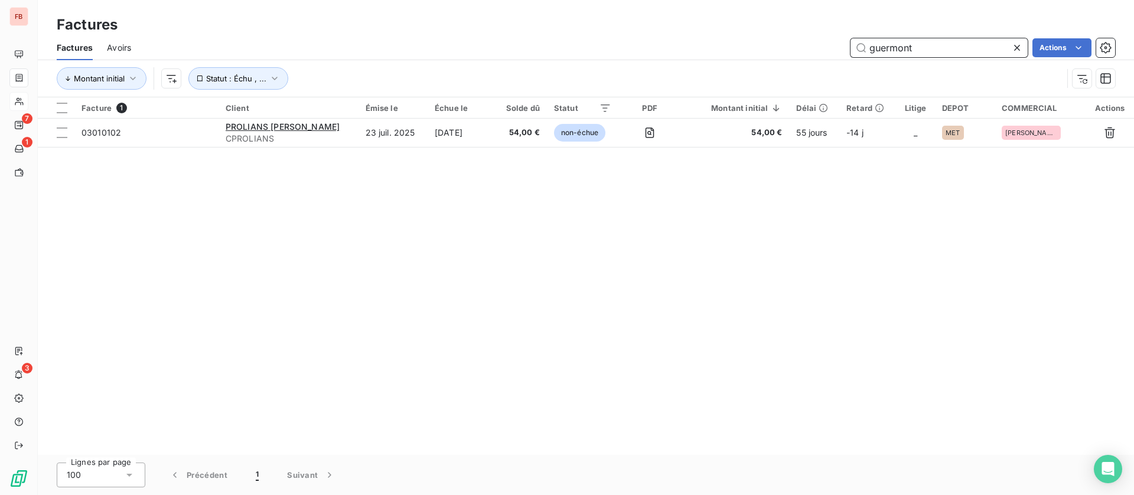
scroll to position [0, 0]
drag, startPoint x: 924, startPoint y: 44, endPoint x: 782, endPoint y: 44, distance: 141.7
click at [782, 46] on div "guermont Actions" at bounding box center [630, 47] width 970 height 19
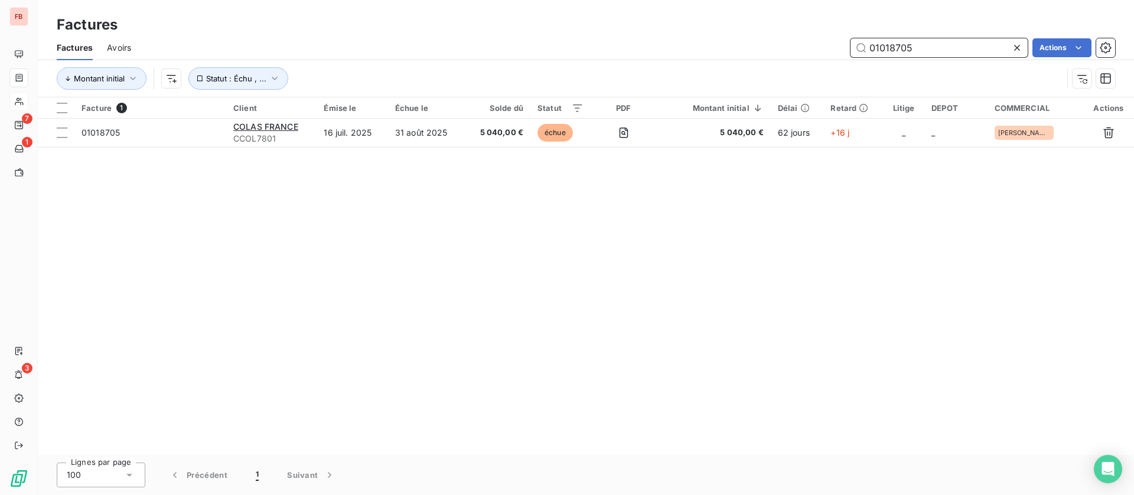
type input "01018705"
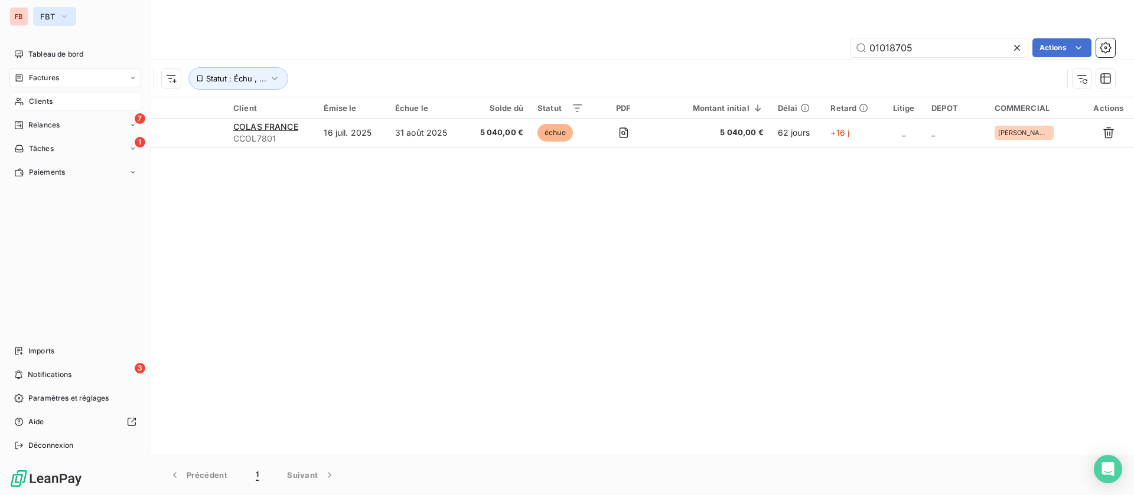
click at [58, 18] on button "FBT" at bounding box center [54, 16] width 43 height 19
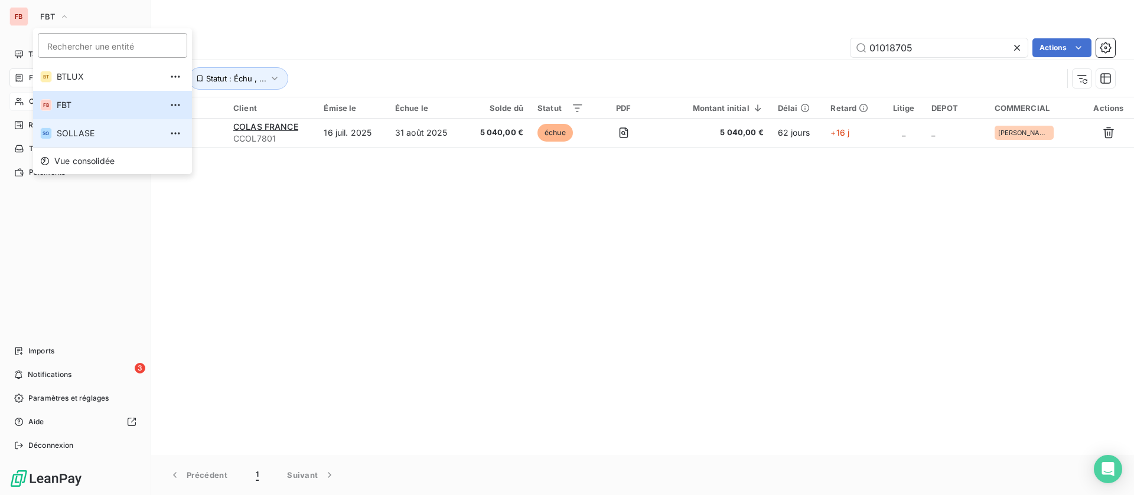
click at [100, 139] on span "SOLLASE" at bounding box center [109, 134] width 105 height 12
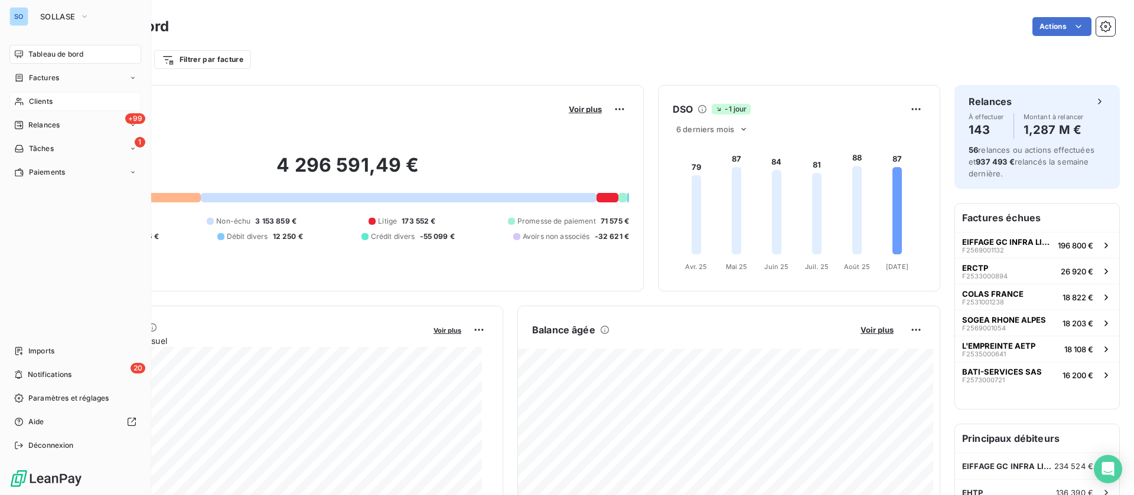
click at [62, 98] on div "Clients" at bounding box center [75, 101] width 132 height 19
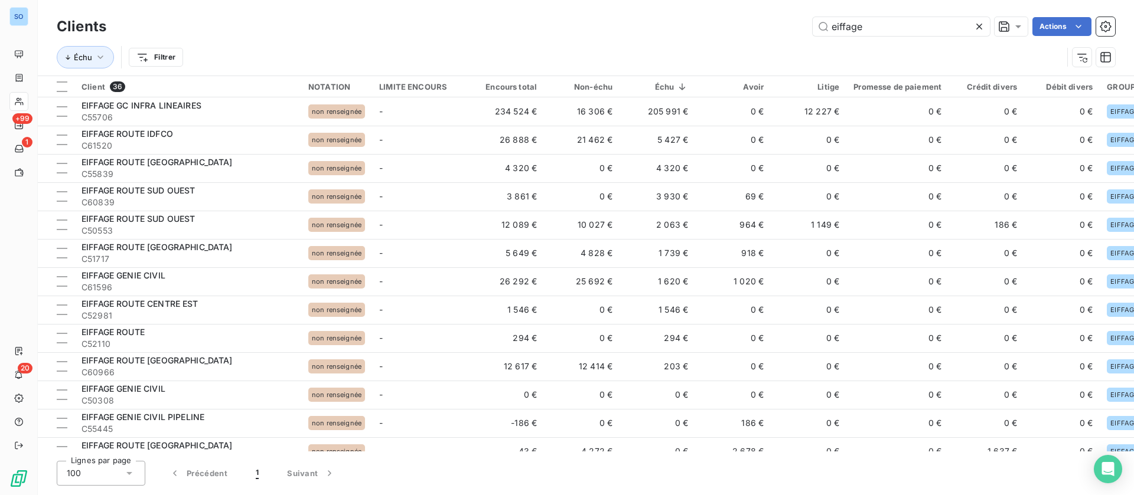
drag, startPoint x: 878, startPoint y: 24, endPoint x: 654, endPoint y: 15, distance: 223.4
click at [654, 17] on div "eiffage Actions" at bounding box center [617, 26] width 994 height 19
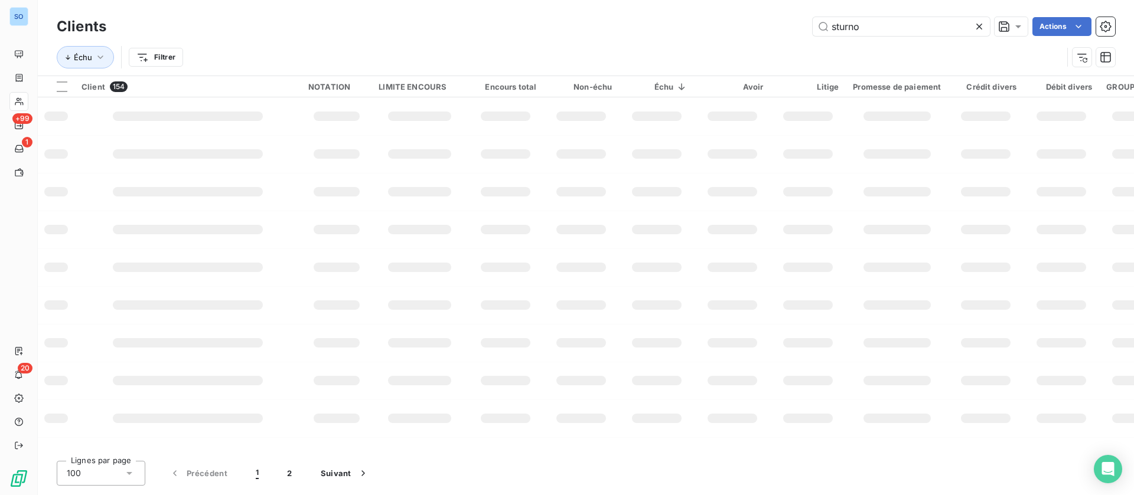
type input "sturno"
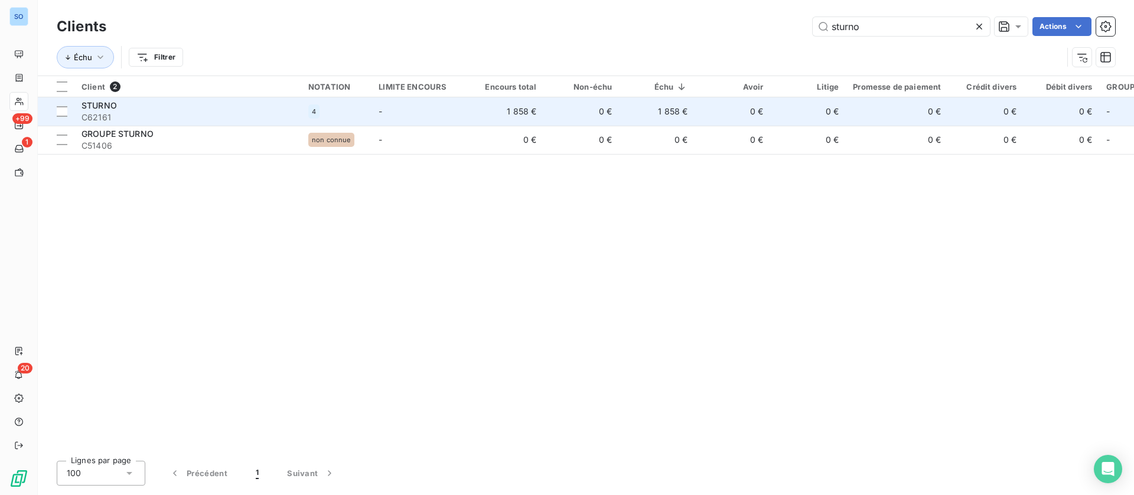
click at [456, 110] on td "-" at bounding box center [419, 111] width 96 height 28
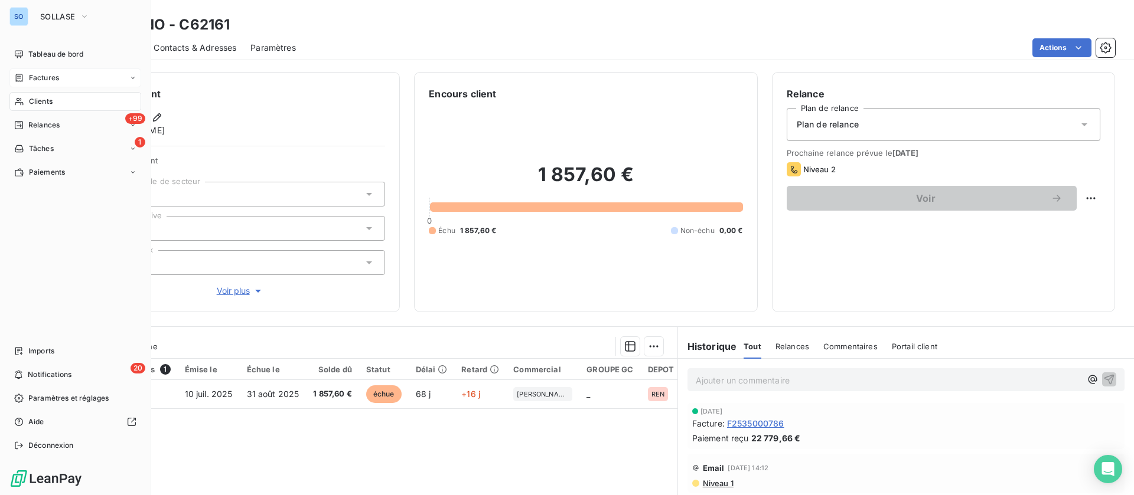
click at [37, 77] on span "Factures" at bounding box center [44, 78] width 30 height 11
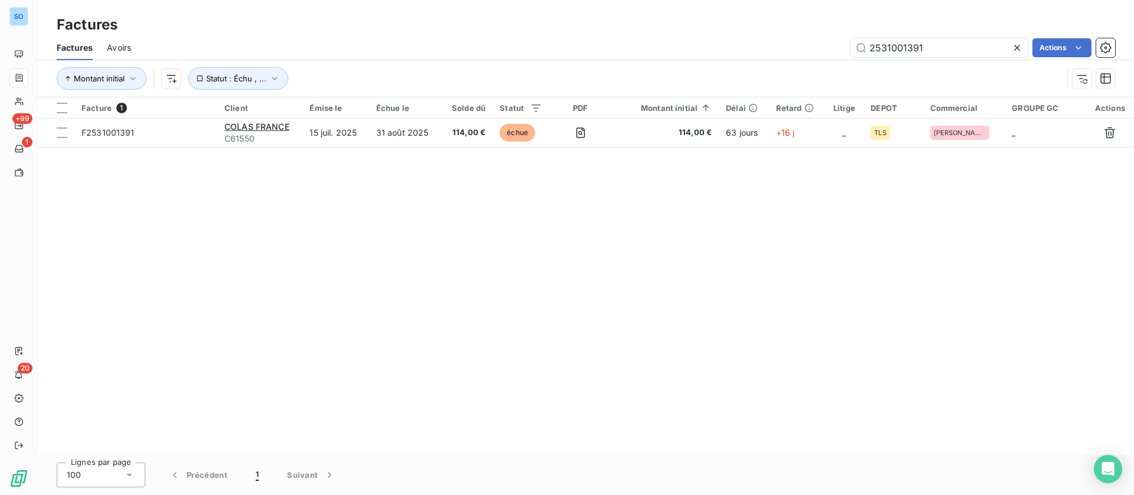
drag, startPoint x: 943, startPoint y: 47, endPoint x: 760, endPoint y: 46, distance: 182.5
click at [760, 46] on div "2531001391 Actions" at bounding box center [630, 47] width 970 height 19
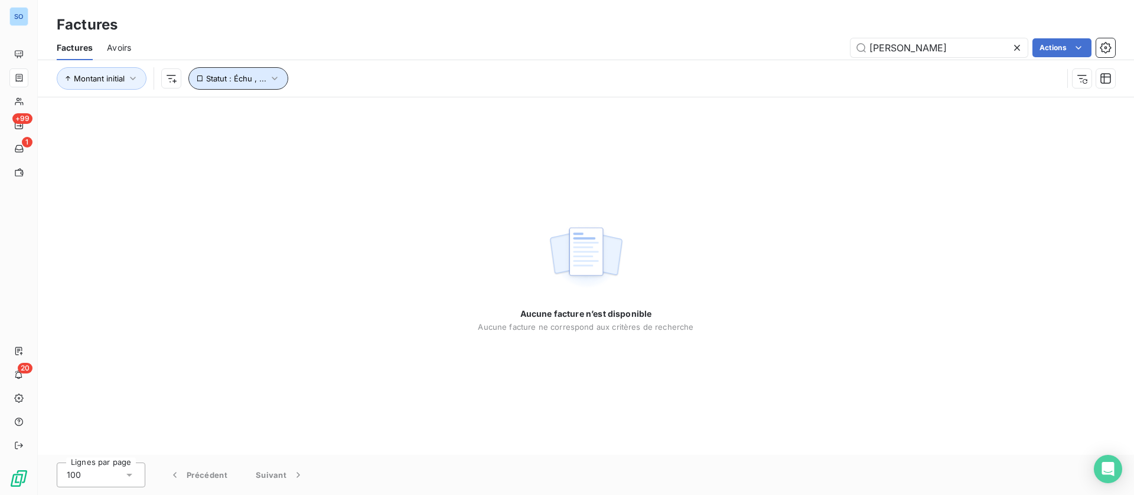
click at [228, 68] on button "Statut : Échu , ..." at bounding box center [238, 78] width 100 height 22
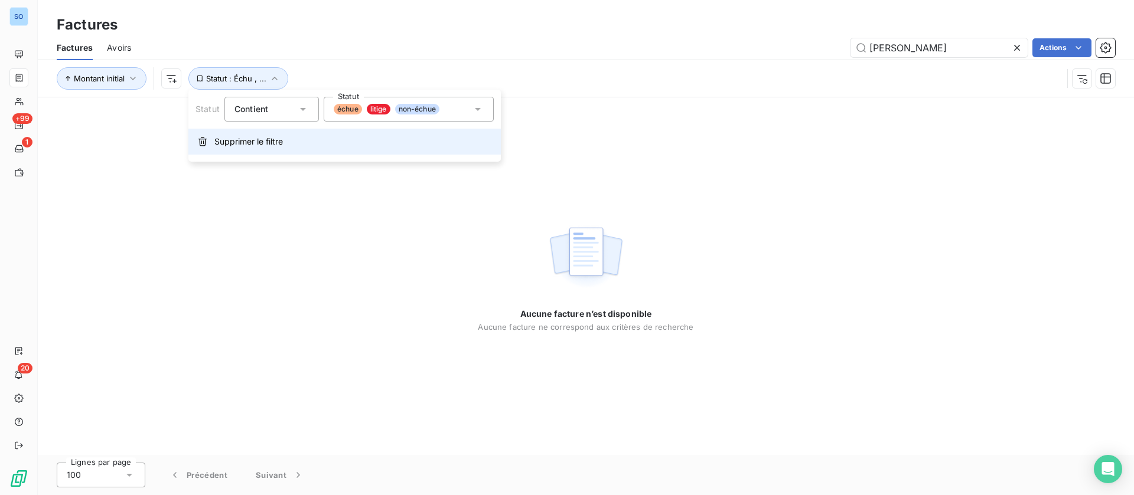
click at [233, 145] on span "Supprimer le filtre" at bounding box center [248, 142] width 69 height 12
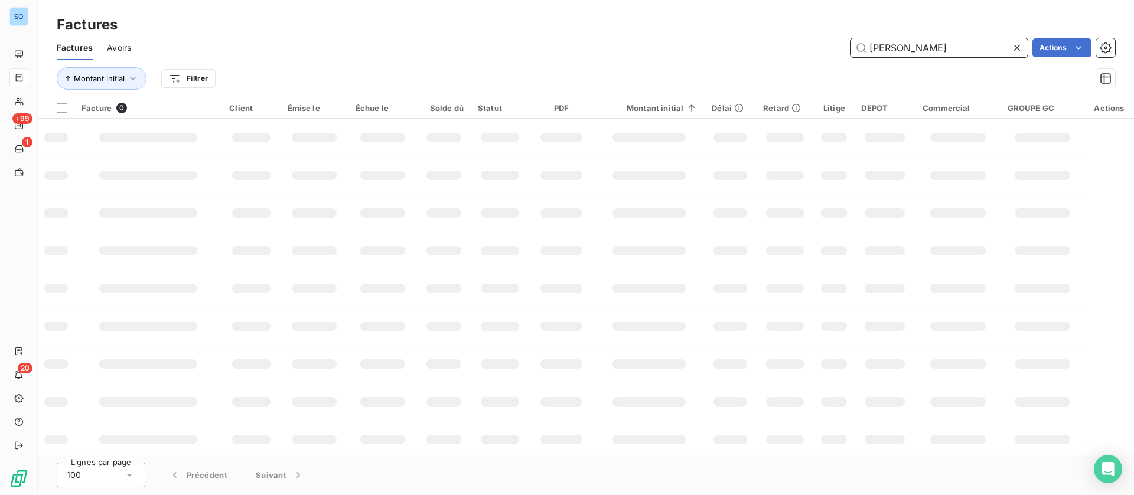
click at [961, 49] on input "ramery reseaux" at bounding box center [938, 47] width 177 height 19
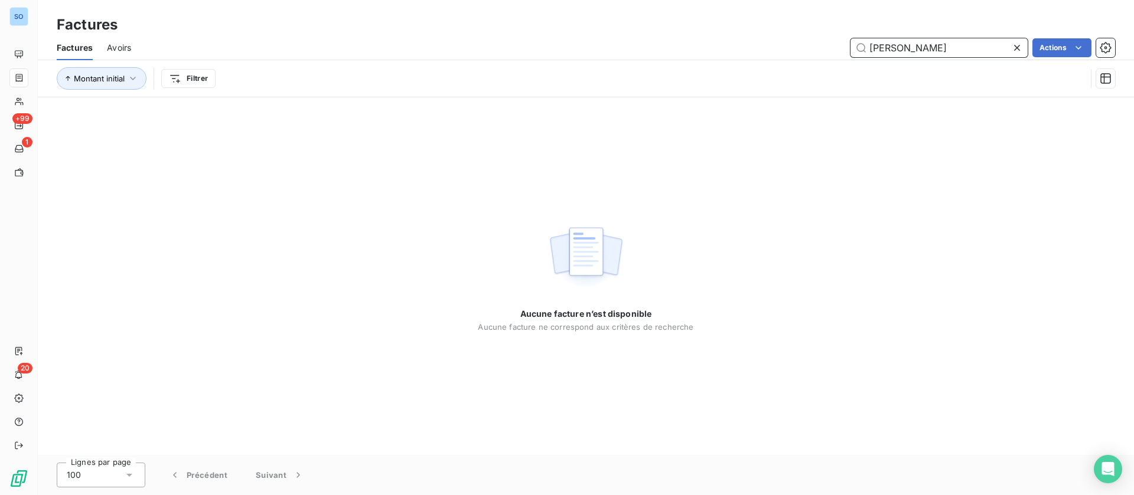
click at [963, 47] on input "ramery reseaux" at bounding box center [938, 47] width 177 height 19
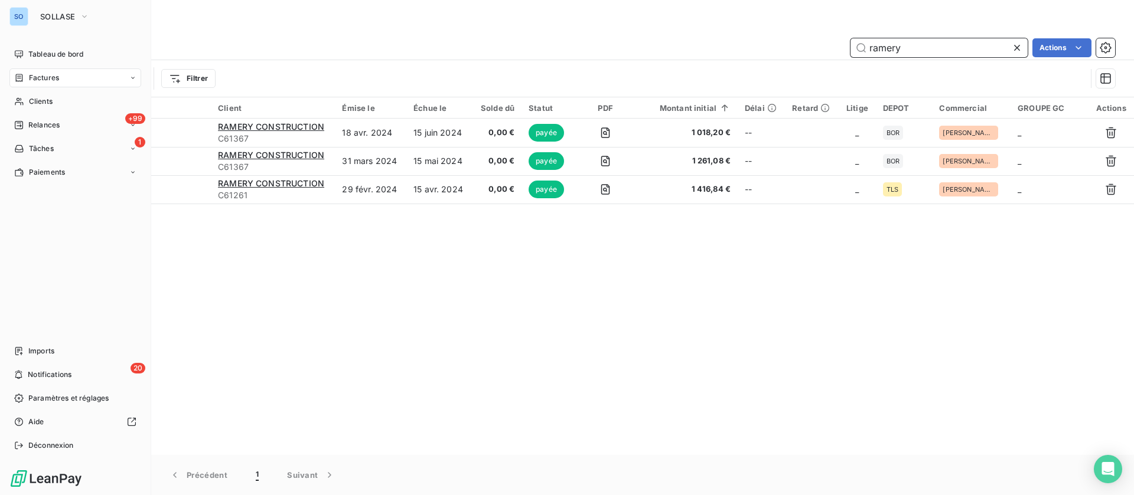
type input "ramery"
click at [32, 14] on div "SO SOLLASE" at bounding box center [75, 16] width 132 height 19
click at [67, 7] on button "SOLLASE" at bounding box center [64, 16] width 63 height 19
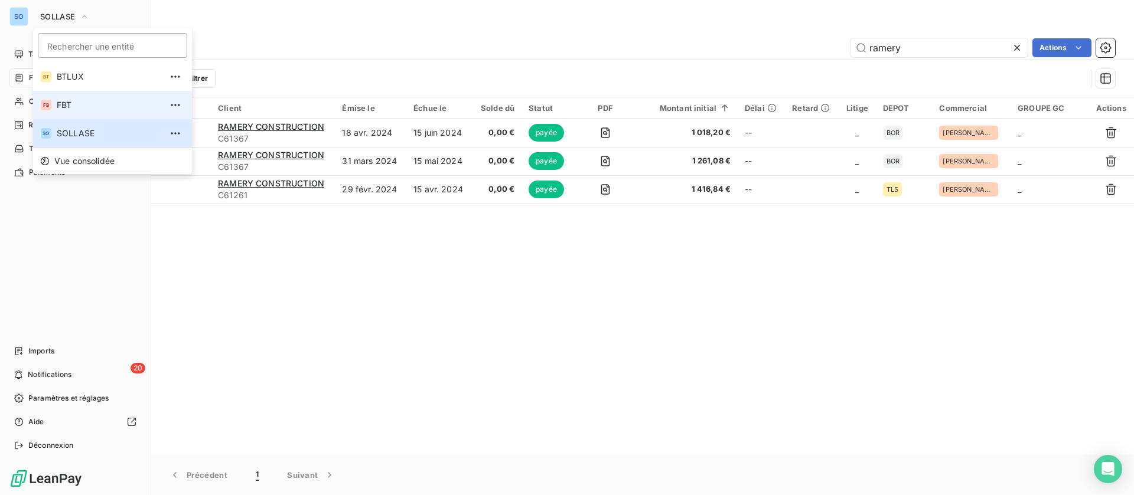
click at [84, 100] on span "FBT" at bounding box center [109, 105] width 105 height 12
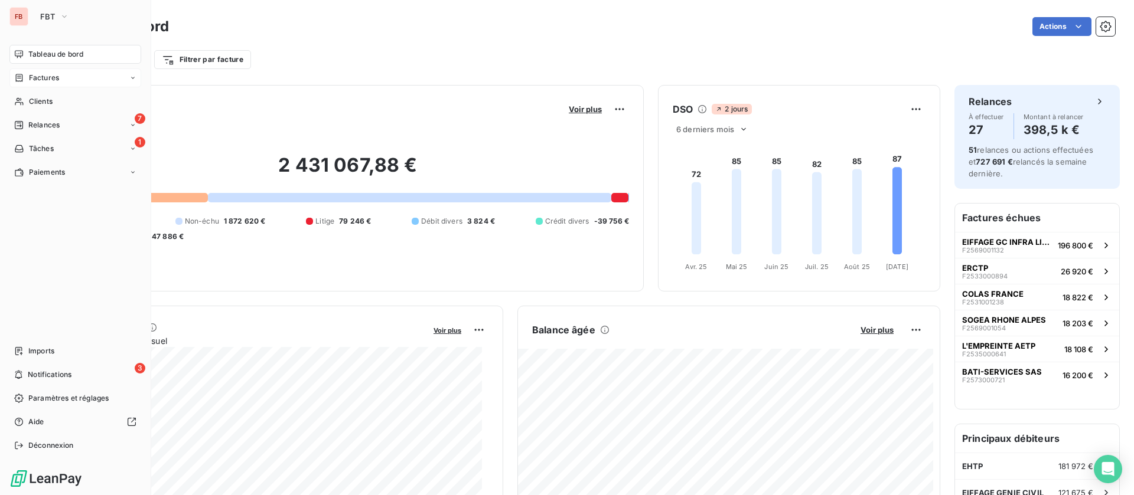
click at [51, 78] on span "Factures" at bounding box center [44, 78] width 30 height 11
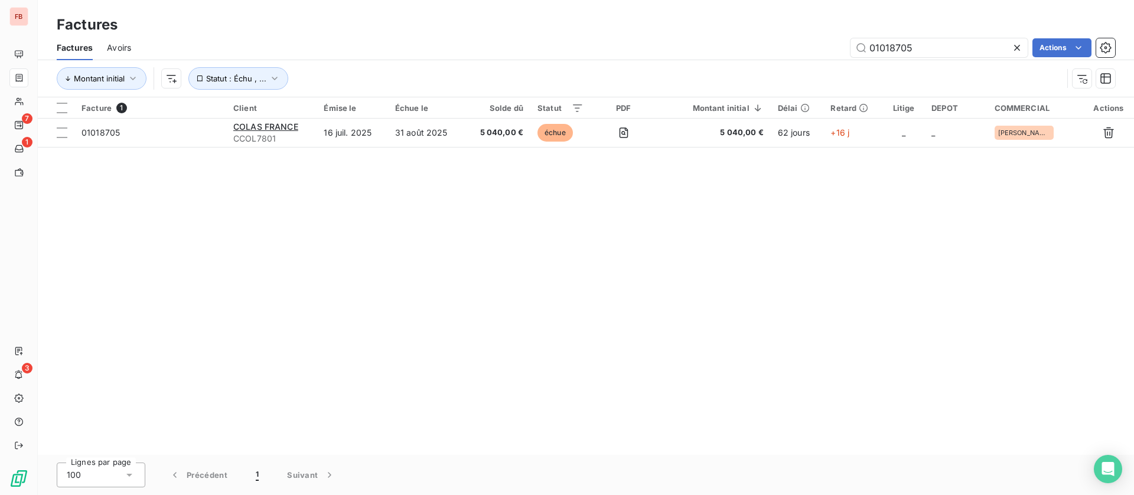
drag, startPoint x: 888, startPoint y: 45, endPoint x: 732, endPoint y: 47, distance: 155.9
click at [730, 47] on div "01018705 Actions" at bounding box center [630, 47] width 970 height 19
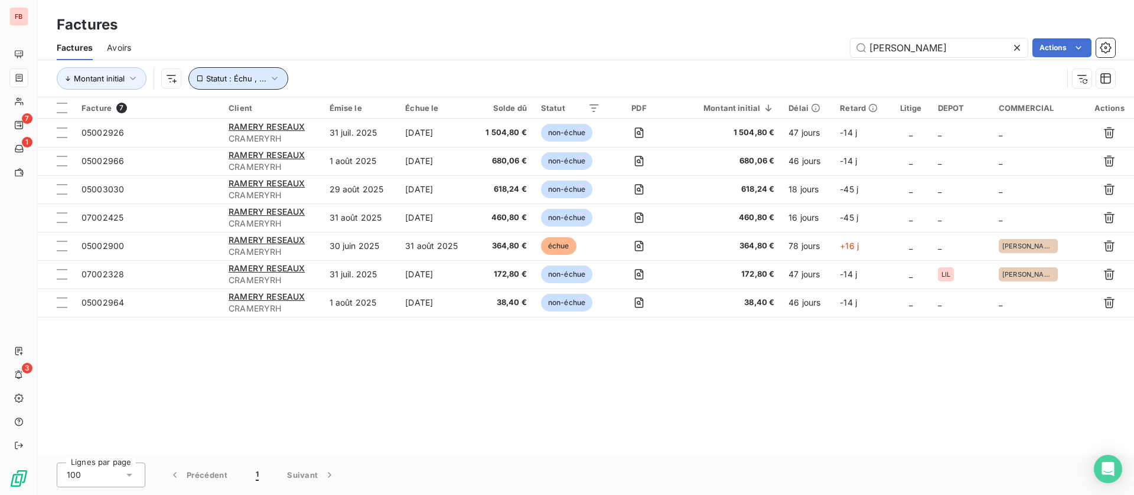
click at [258, 80] on span "Statut : Échu , ..." at bounding box center [236, 78] width 60 height 9
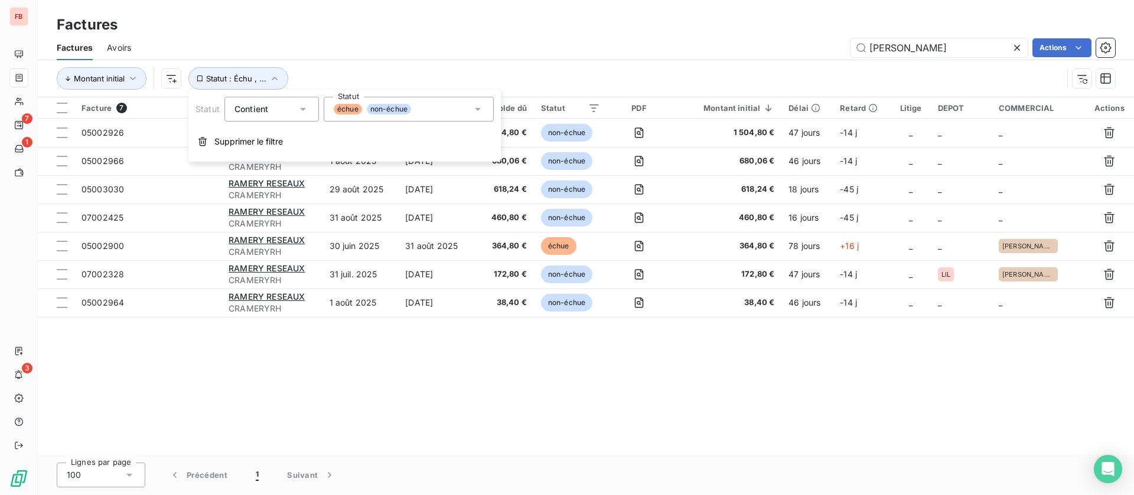
click at [456, 114] on div "échue non-échue" at bounding box center [409, 109] width 170 height 25
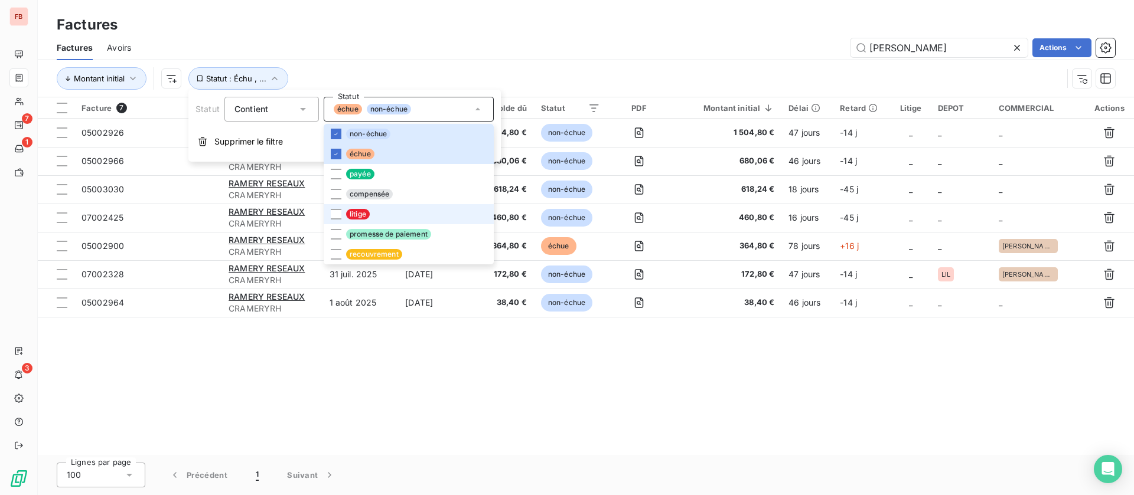
click at [389, 216] on li "litige" at bounding box center [409, 214] width 170 height 20
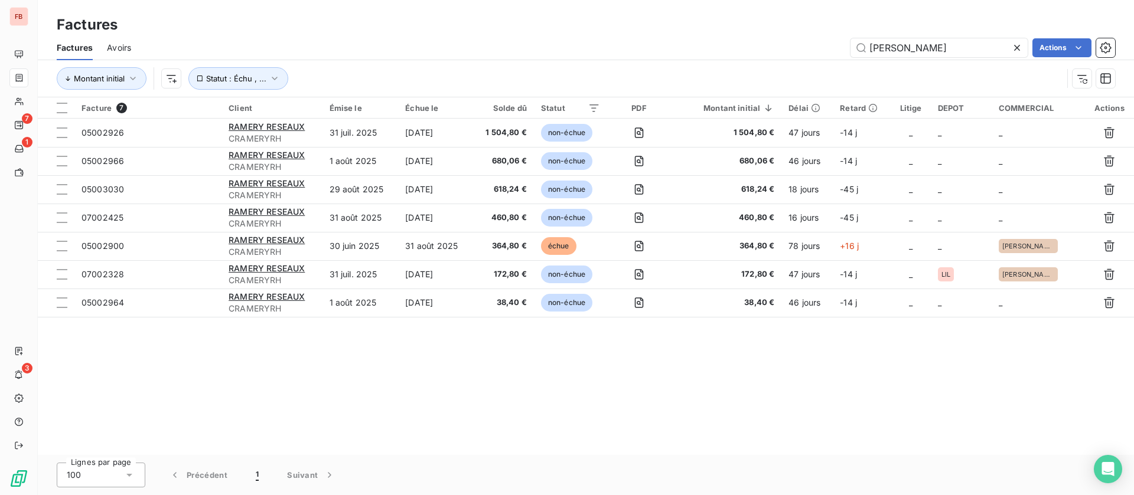
click at [694, 49] on div "ramery reseaux Actions" at bounding box center [630, 47] width 970 height 19
drag, startPoint x: 942, startPoint y: 42, endPoint x: 759, endPoint y: 40, distance: 183.1
click at [761, 41] on div "ramery reseaux Actions" at bounding box center [630, 47] width 970 height 19
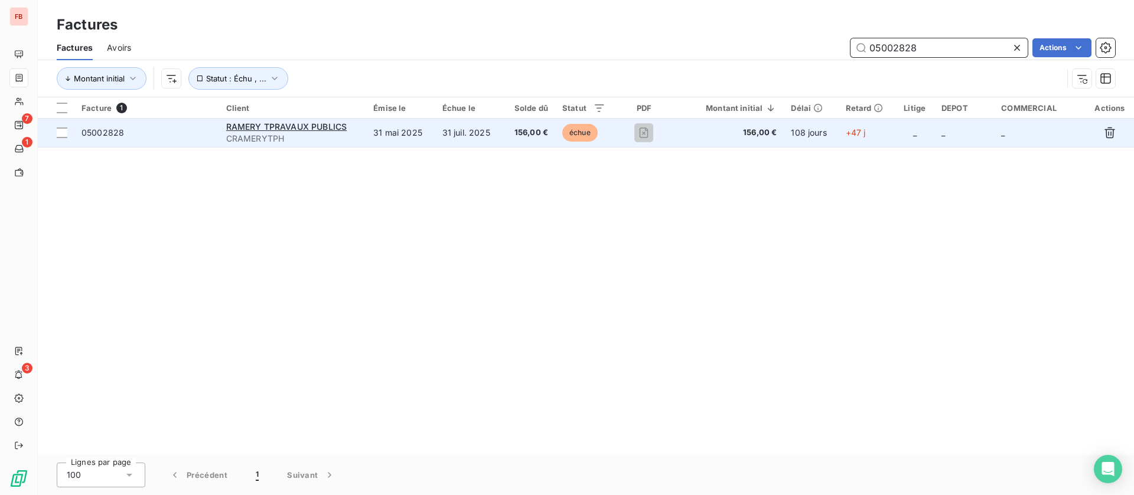
type input "05002828"
click at [500, 133] on td "31 juil. 2025" at bounding box center [469, 133] width 68 height 28
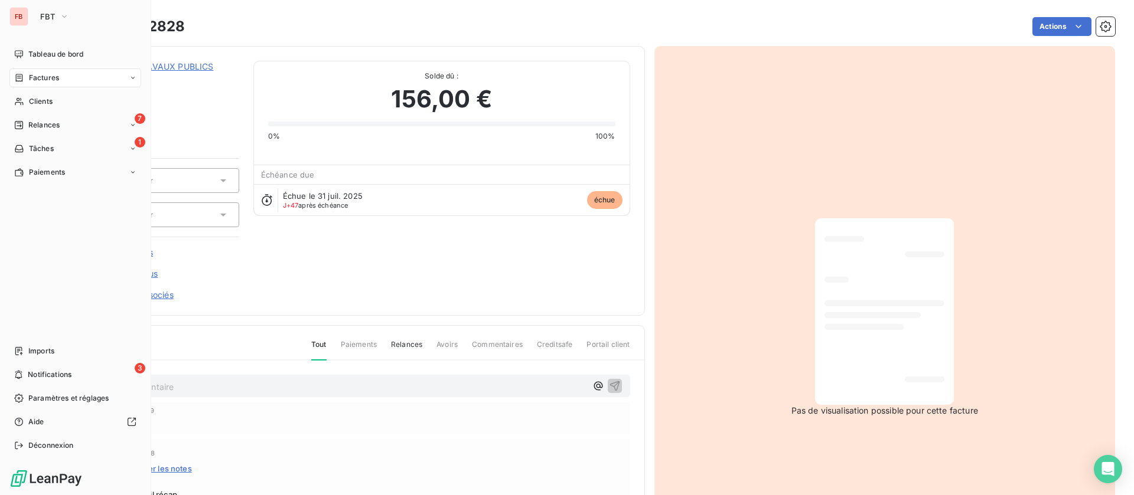
click at [44, 76] on span "Factures" at bounding box center [44, 78] width 30 height 11
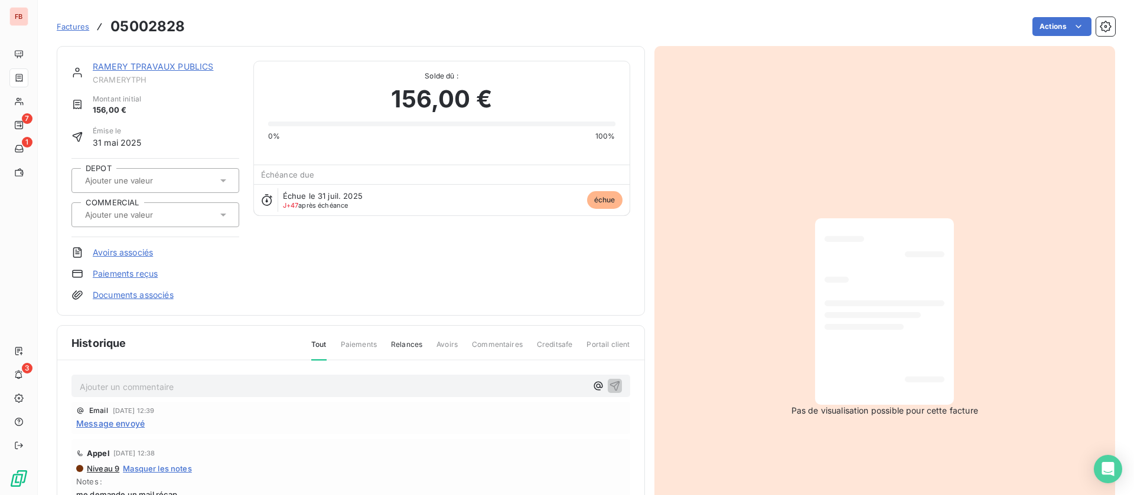
drag, startPoint x: 726, startPoint y: 59, endPoint x: 699, endPoint y: 57, distance: 27.8
click at [725, 59] on div "Pas de visualisation possible pour cette facture" at bounding box center [884, 317] width 461 height 543
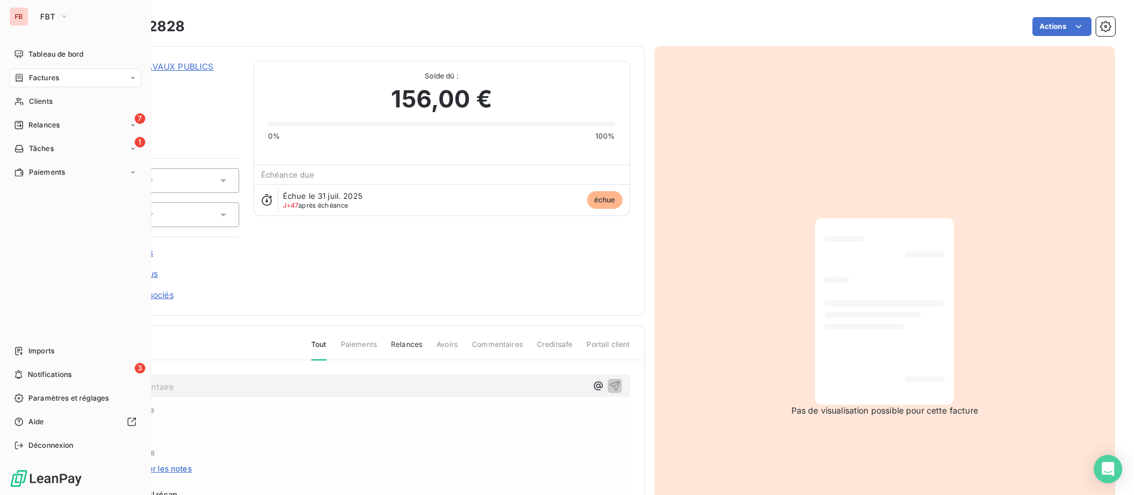
click at [29, 76] on span "Factures" at bounding box center [44, 78] width 30 height 11
click at [47, 103] on span "Factures" at bounding box center [43, 101] width 30 height 11
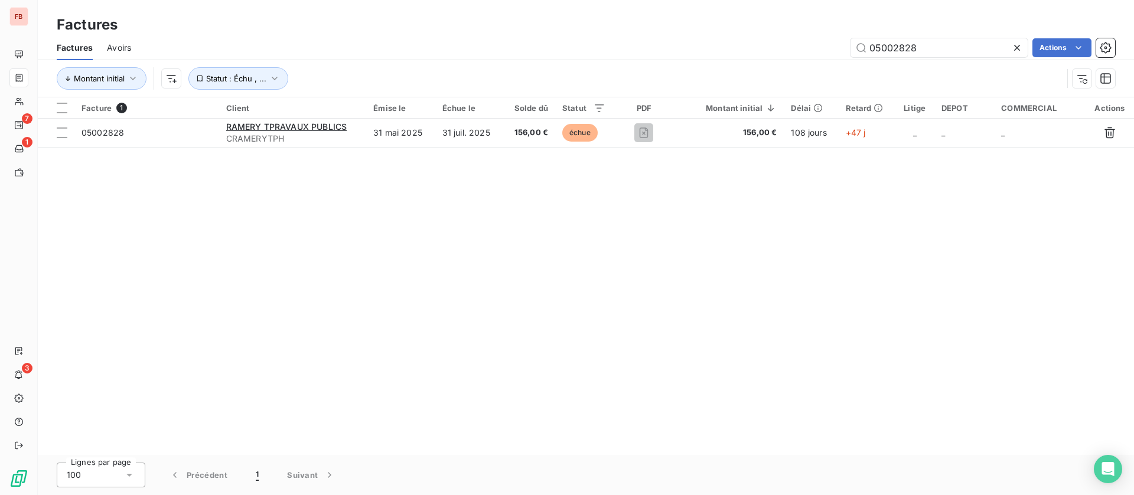
drag, startPoint x: 945, startPoint y: 47, endPoint x: 745, endPoint y: 40, distance: 199.7
click at [745, 40] on div "05002828 Actions" at bounding box center [630, 47] width 970 height 19
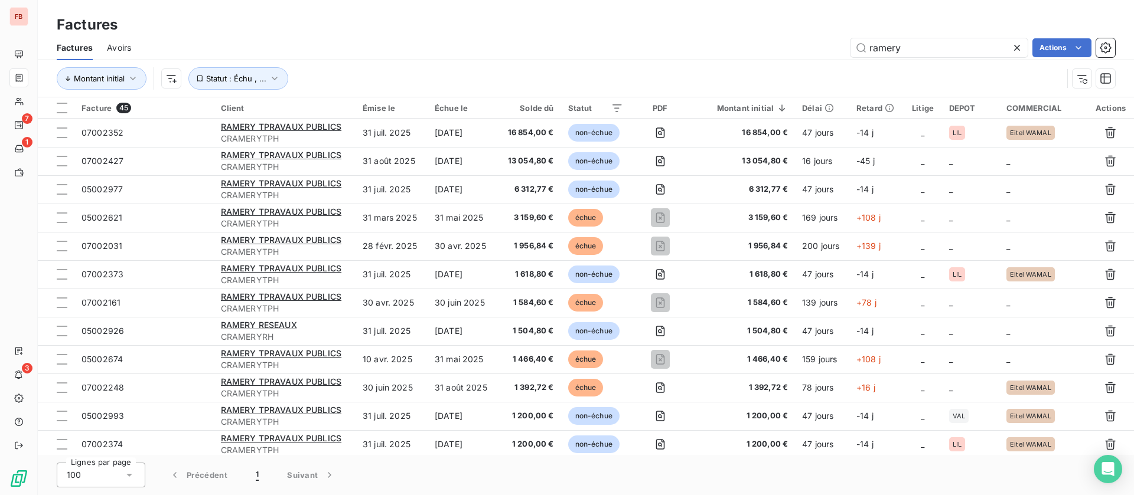
click at [1085, 41] on html "FB 7 1 3 Factures Factures Avoirs ramery Actions Montant initial Statut : Échu …" at bounding box center [567, 247] width 1134 height 495
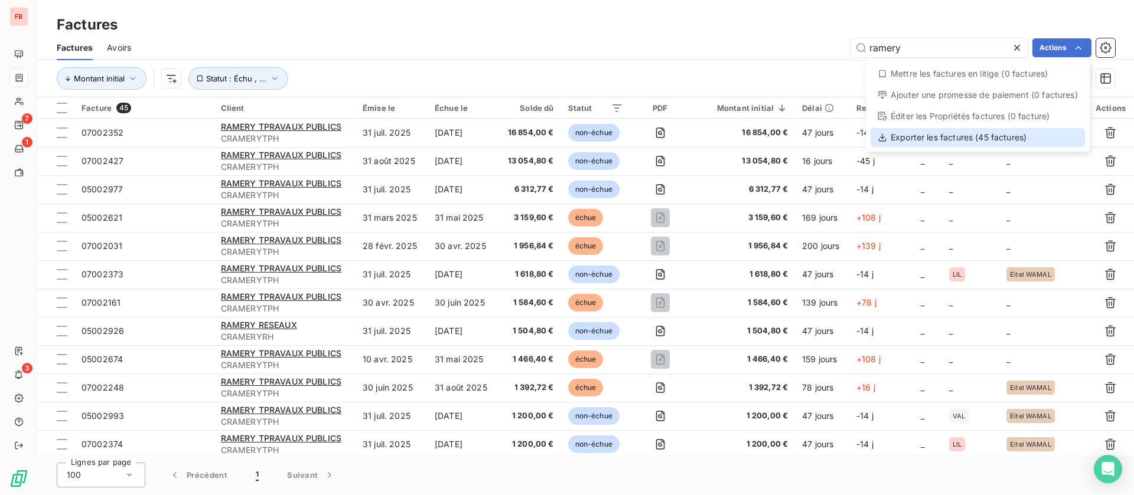
click at [929, 143] on div "Exporter les factures (45 factures)" at bounding box center [977, 137] width 214 height 19
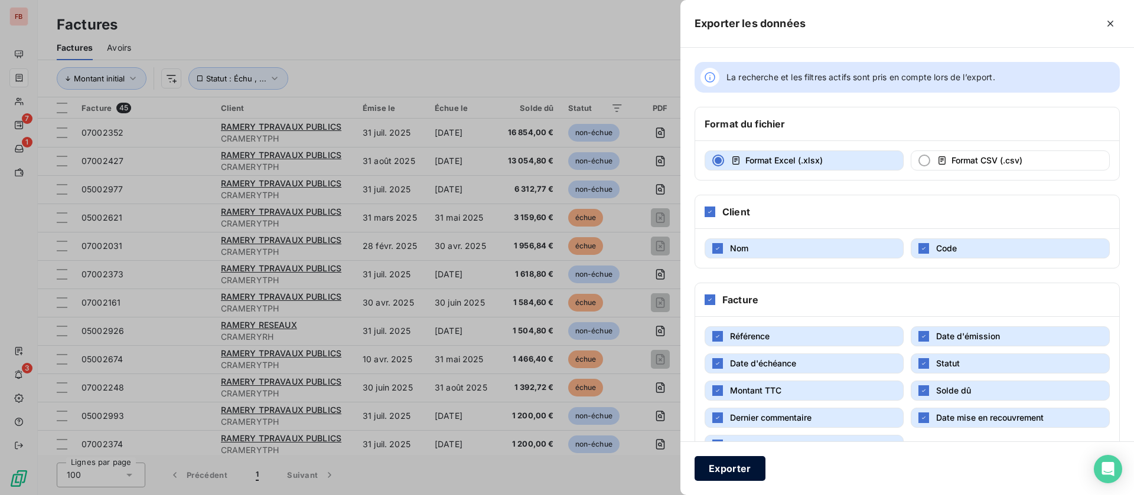
click at [725, 467] on button "Exporter" at bounding box center [729, 468] width 71 height 25
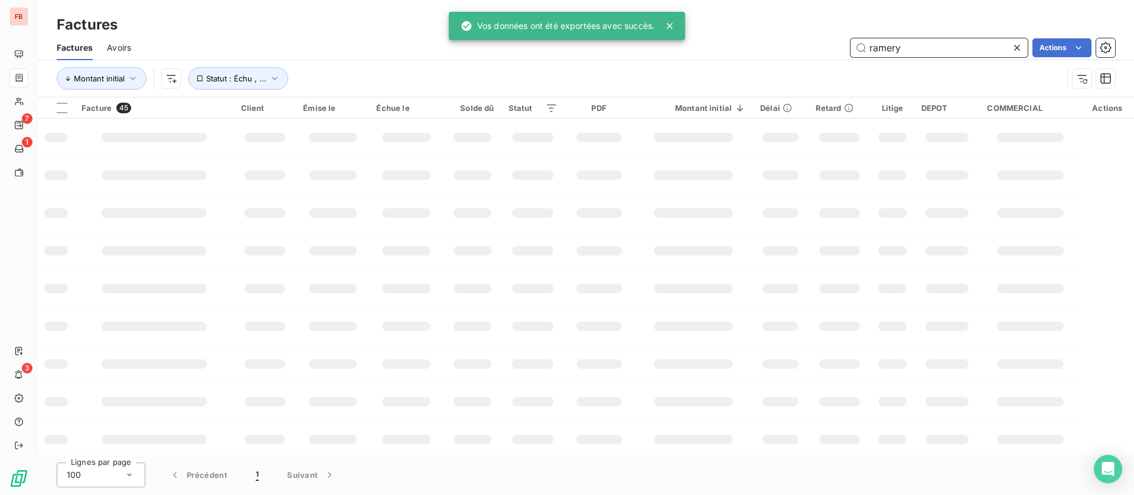
click at [762, 43] on div "ramery Actions" at bounding box center [630, 47] width 970 height 19
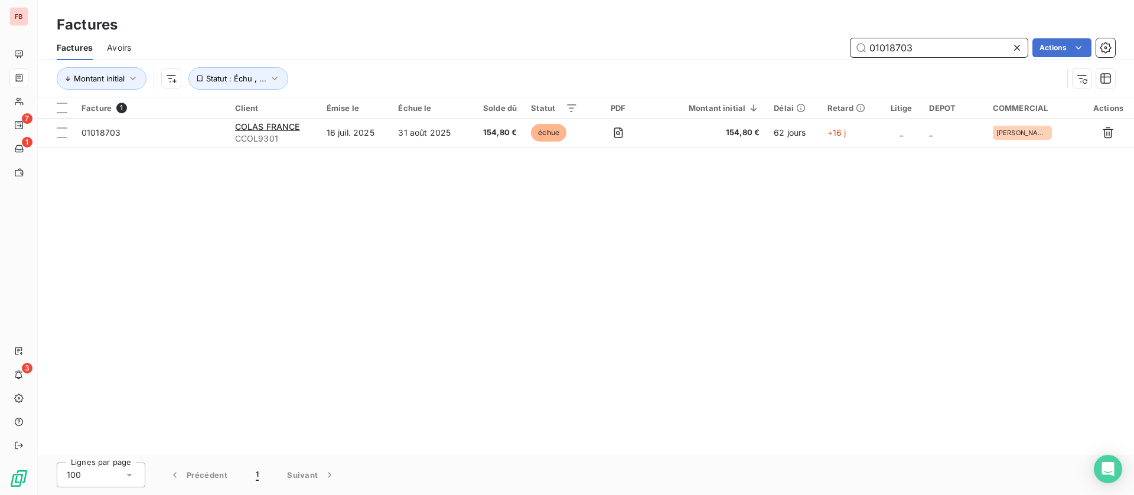
type input "01018703"
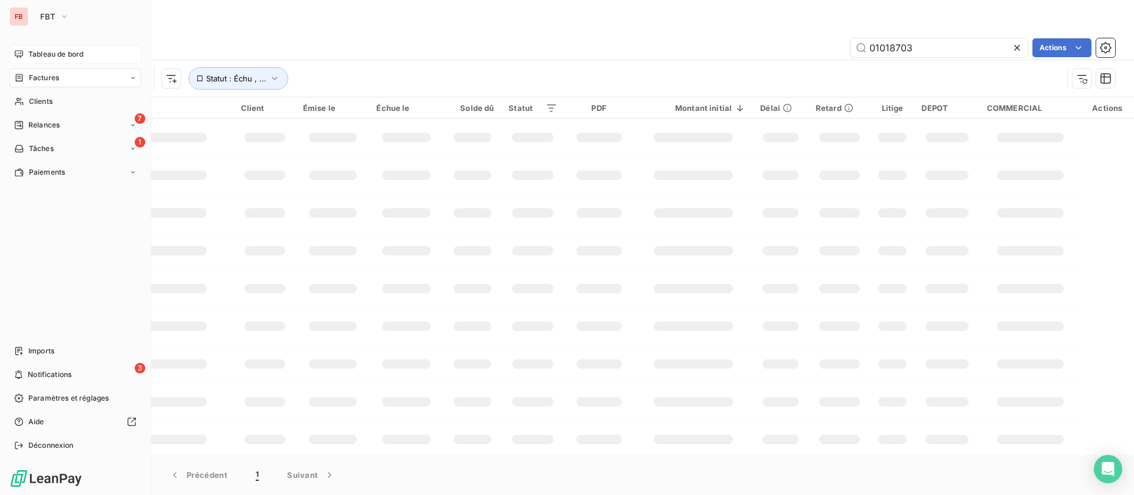
click at [37, 56] on span "Tableau de bord" at bounding box center [55, 54] width 55 height 11
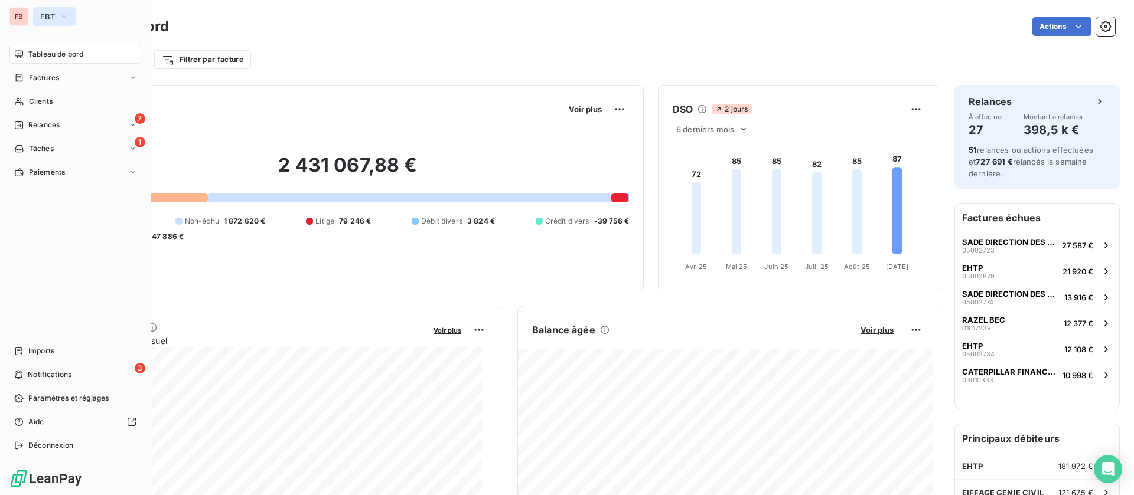
click at [57, 12] on button "FBT" at bounding box center [54, 16] width 43 height 19
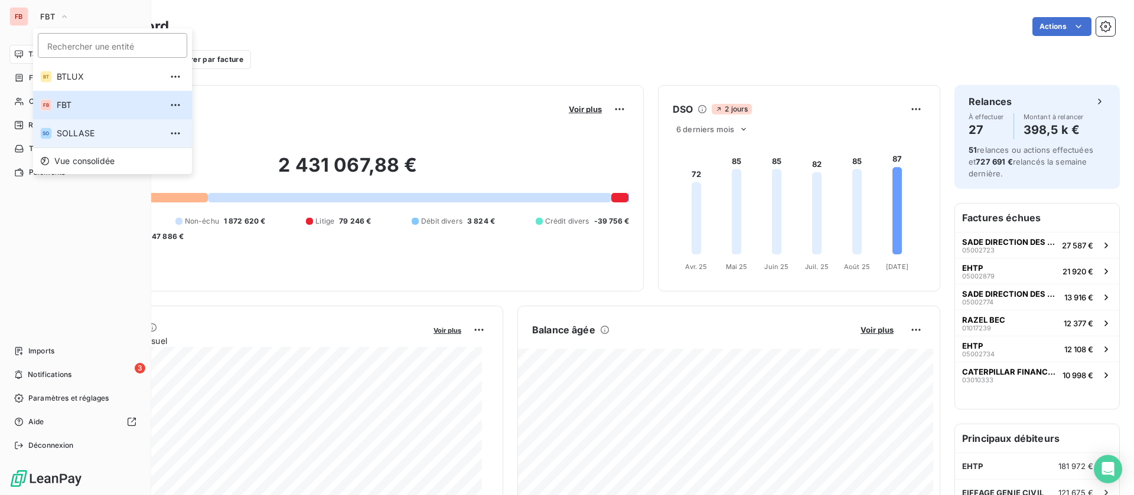
click at [89, 144] on li "SO SOLLASE" at bounding box center [112, 133] width 159 height 28
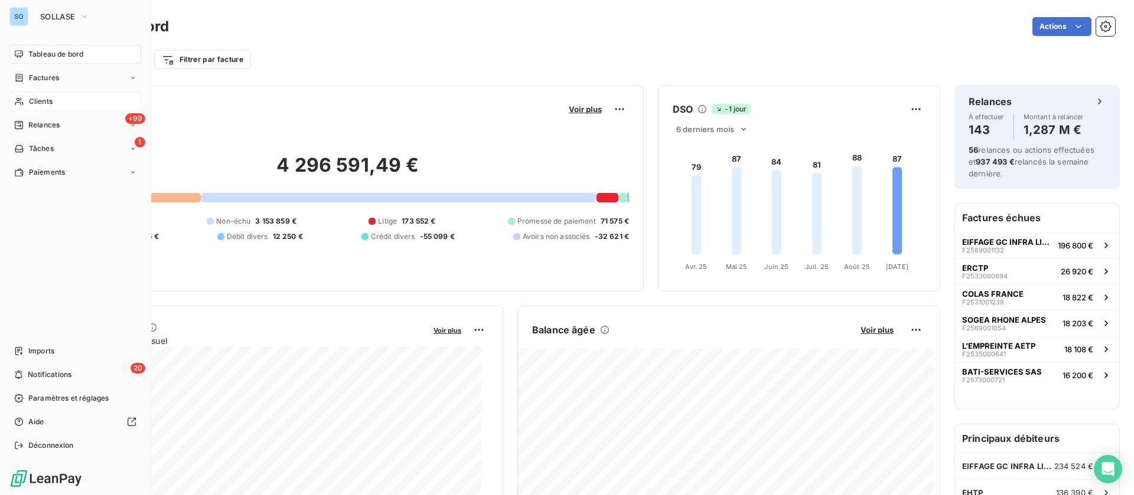
click at [66, 98] on div "Clients" at bounding box center [75, 101] width 132 height 19
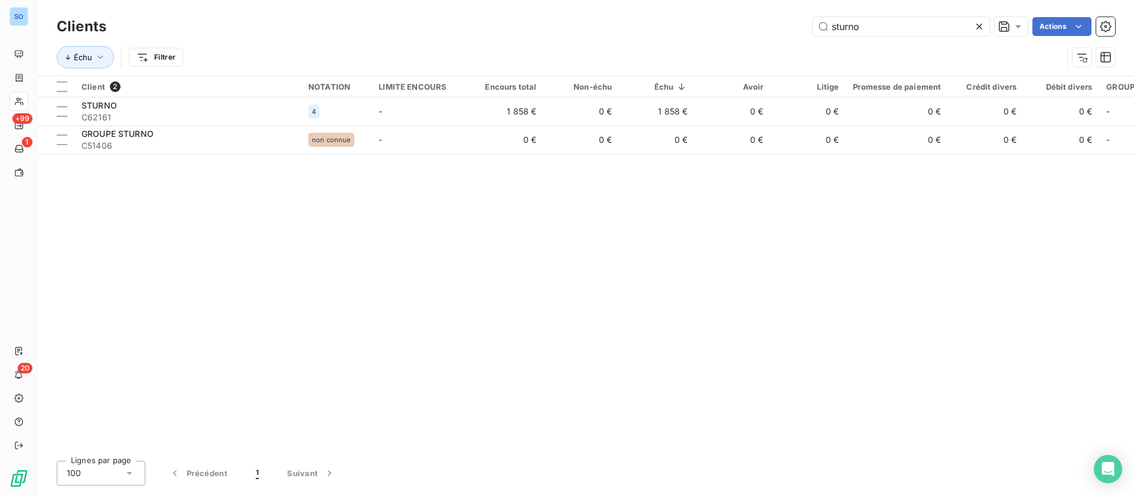
drag, startPoint x: 910, startPoint y: 32, endPoint x: 718, endPoint y: 21, distance: 192.9
click at [716, 21] on div "sturno Actions" at bounding box center [617, 26] width 994 height 19
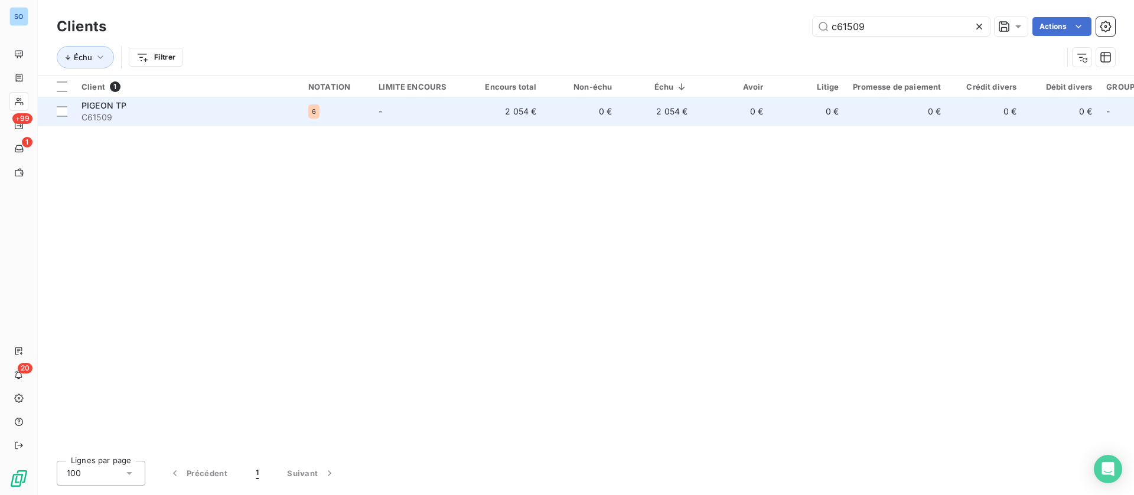
type input "c61509"
click at [611, 120] on td "0 €" at bounding box center [581, 111] width 76 height 28
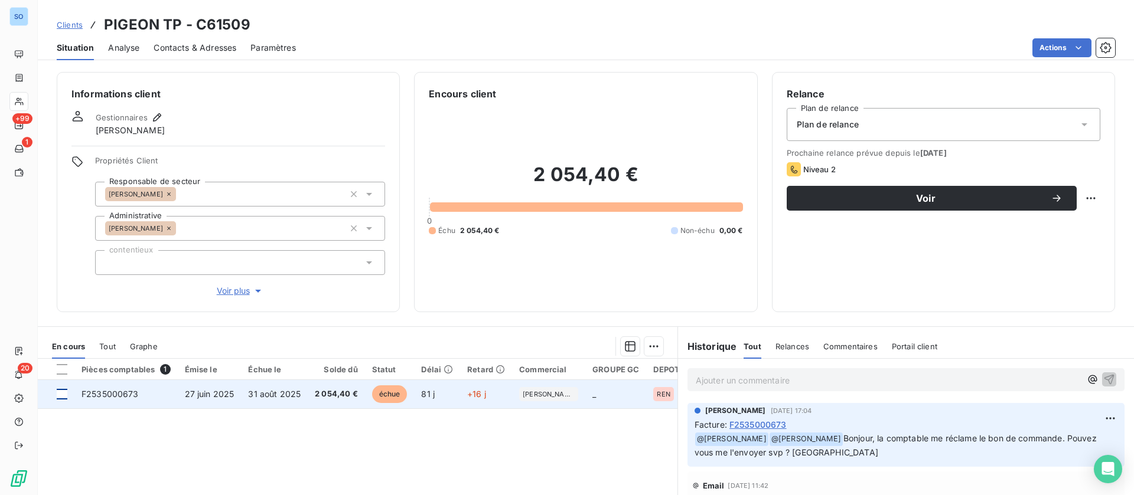
click at [63, 396] on div at bounding box center [62, 394] width 11 height 11
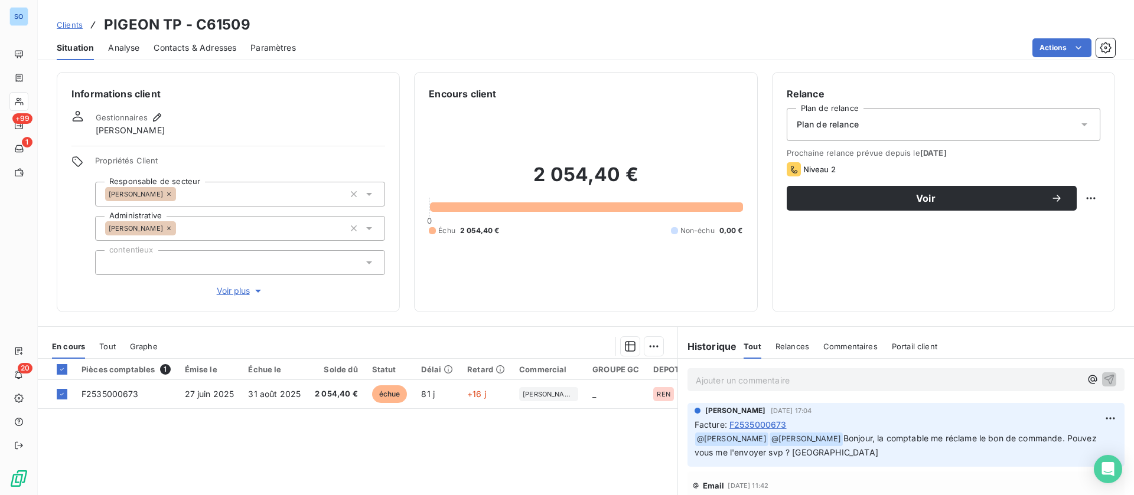
click at [1041, 53] on html "SO +99 1 20 Clients PIGEON TP - C61509 Situation Analyse Contacts & Adresses Pa…" at bounding box center [567, 247] width 1134 height 495
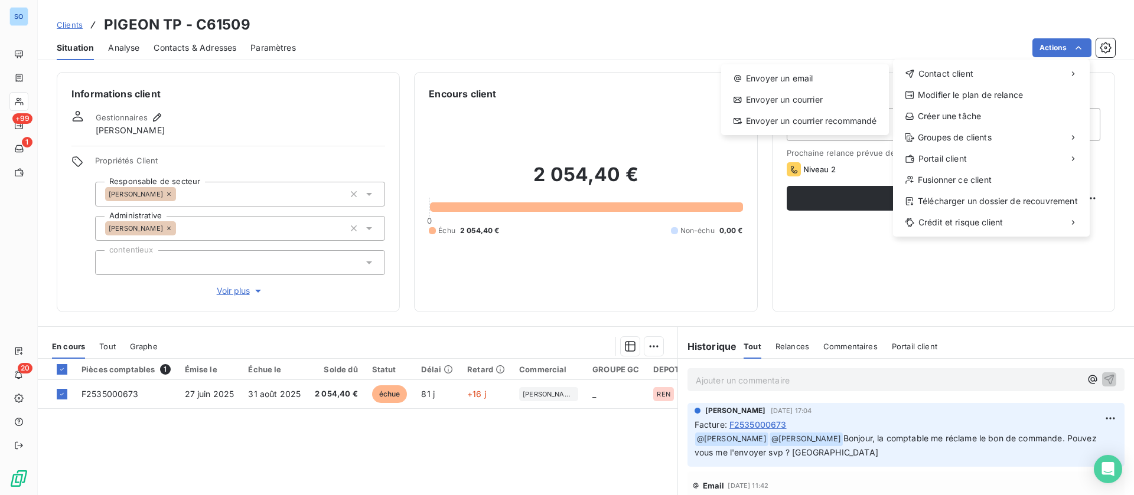
click at [644, 128] on html "SO +99 1 20 Clients PIGEON TP - C61509 Situation Analyse Contacts & Adresses Pa…" at bounding box center [567, 247] width 1134 height 495
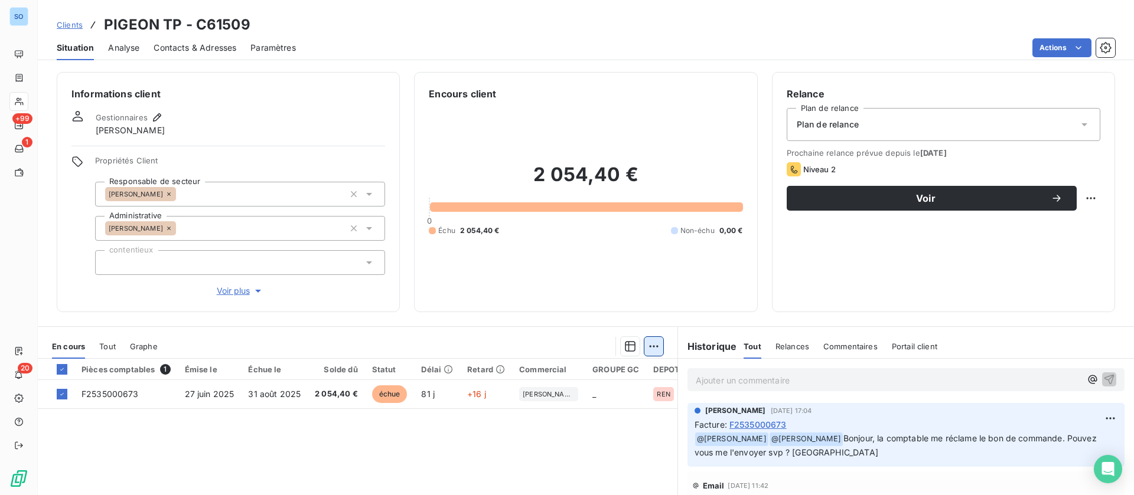
click at [651, 354] on html "SO +99 1 20 Clients PIGEON TP - C61509 Situation Analyse Contacts & Adresses Pa…" at bounding box center [567, 247] width 1134 height 495
click at [584, 370] on div "Mettre en litige (1 facture)" at bounding box center [545, 372] width 208 height 19
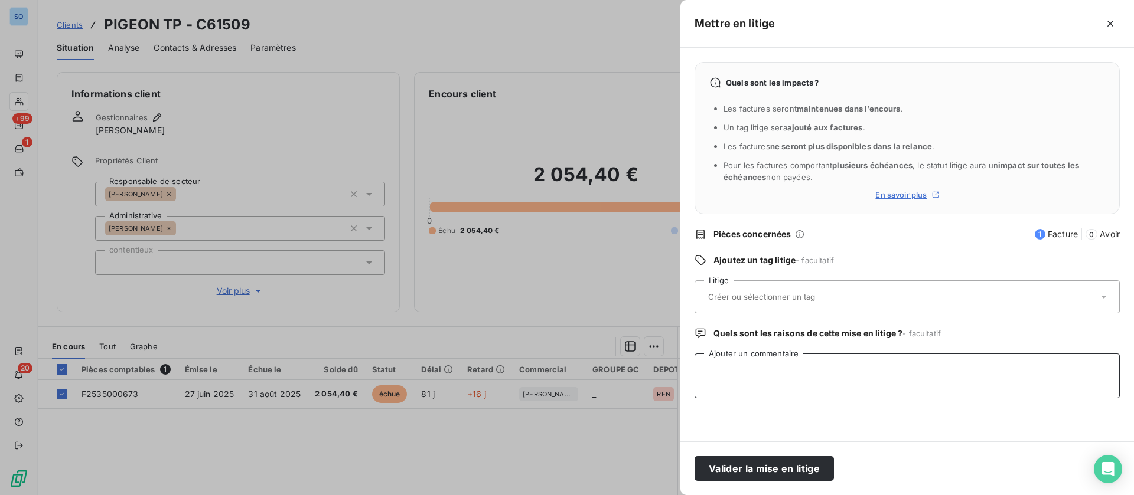
click at [755, 369] on textarea "Ajouter un commentaire" at bounding box center [906, 376] width 425 height 45
type textarea "pas de commande"
click at [755, 464] on button "Valider la mise en litige" at bounding box center [763, 468] width 139 height 25
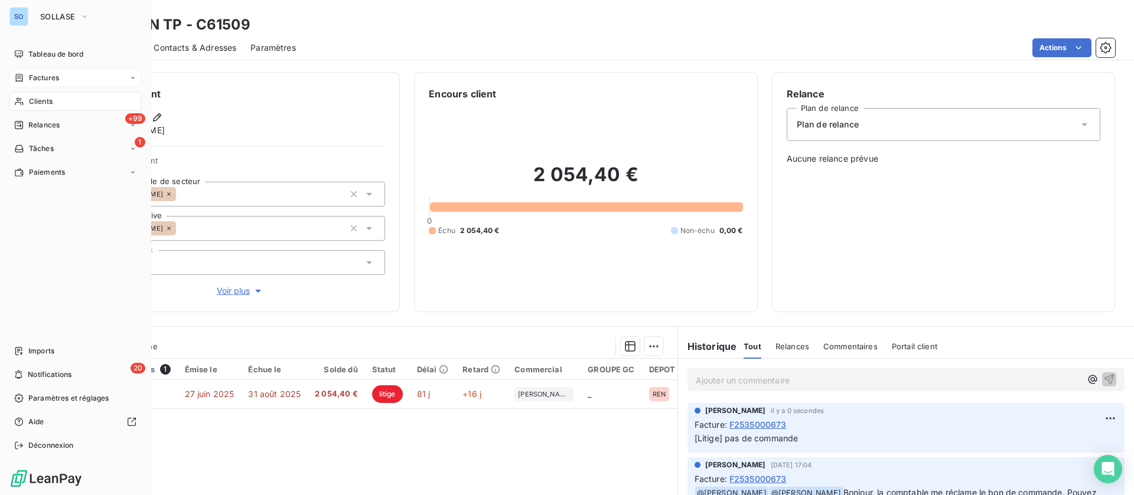
click at [47, 79] on span "Factures" at bounding box center [44, 78] width 30 height 11
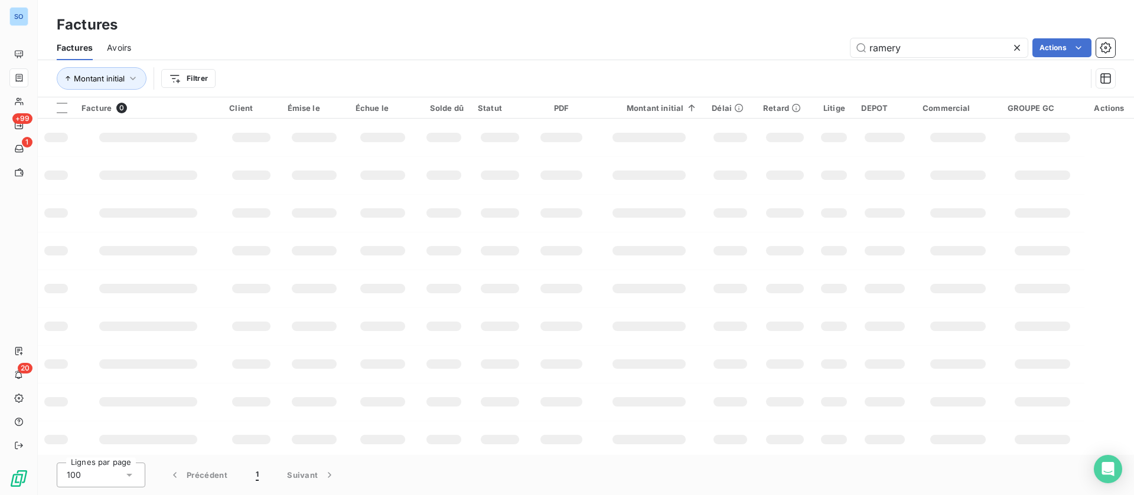
click at [1017, 47] on icon at bounding box center [1017, 48] width 6 height 6
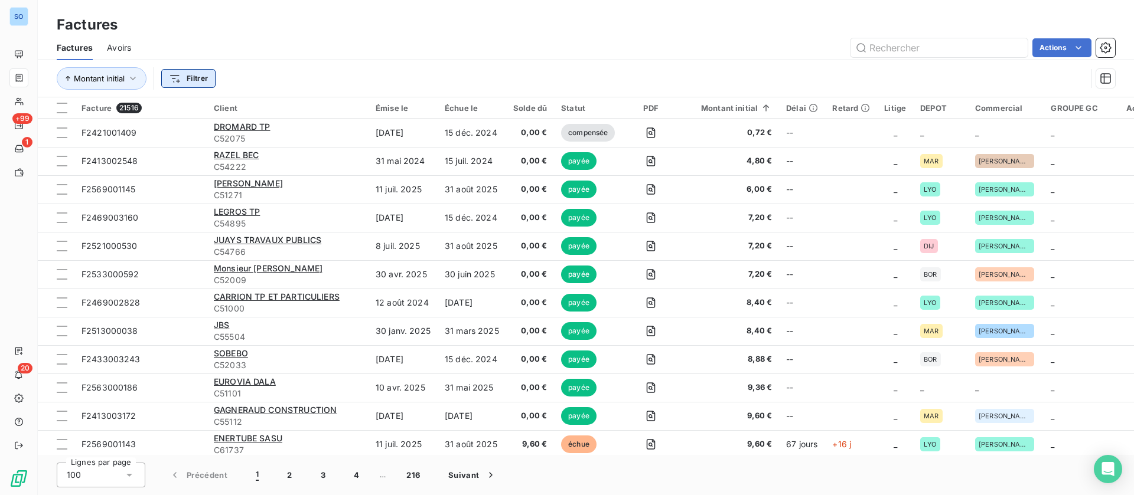
click at [200, 77] on html "SO +99 1 20 Factures Factures Avoirs Actions Montant initial Filtrer Facture 21…" at bounding box center [567, 247] width 1134 height 495
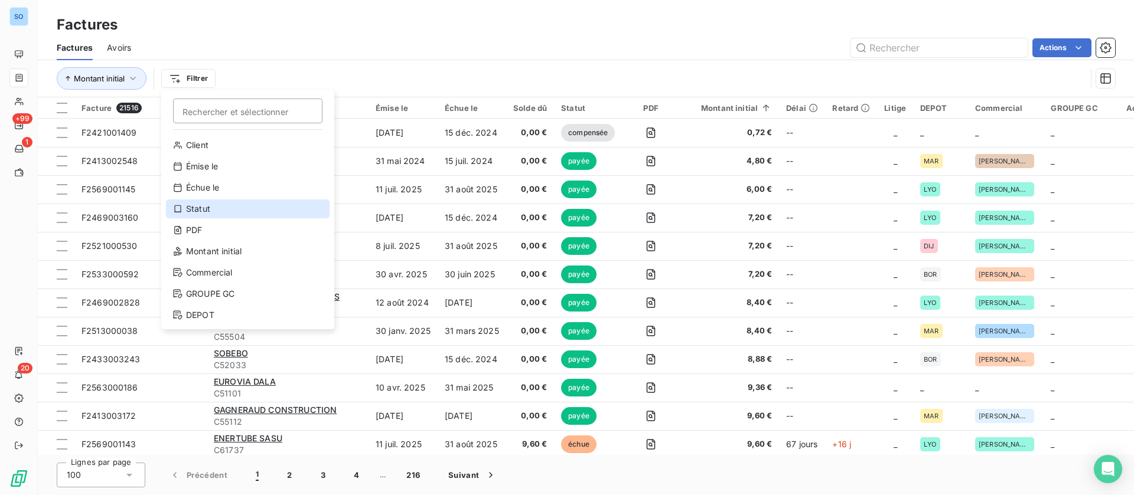
click at [248, 208] on div "Statut" at bounding box center [248, 209] width 164 height 19
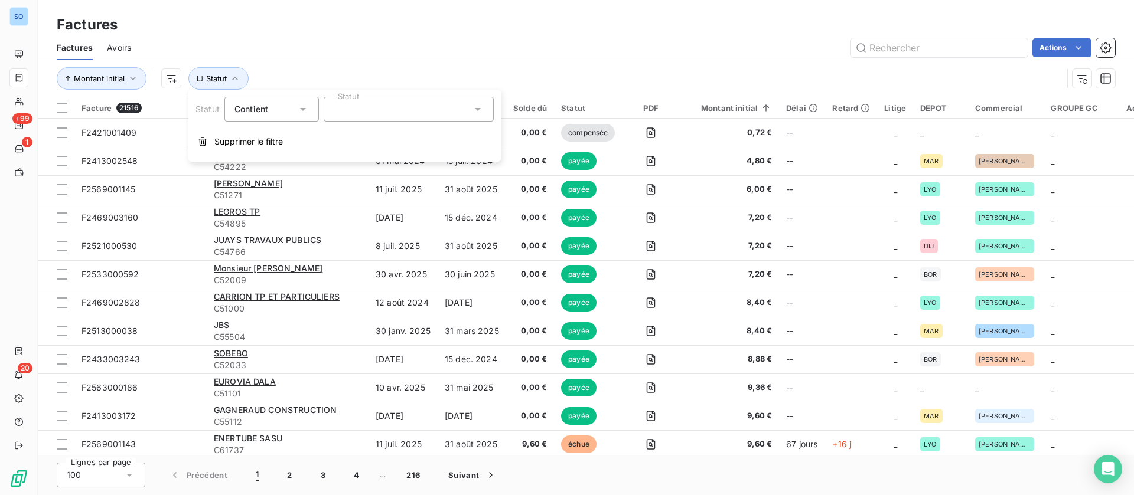
click at [400, 109] on div at bounding box center [409, 109] width 170 height 25
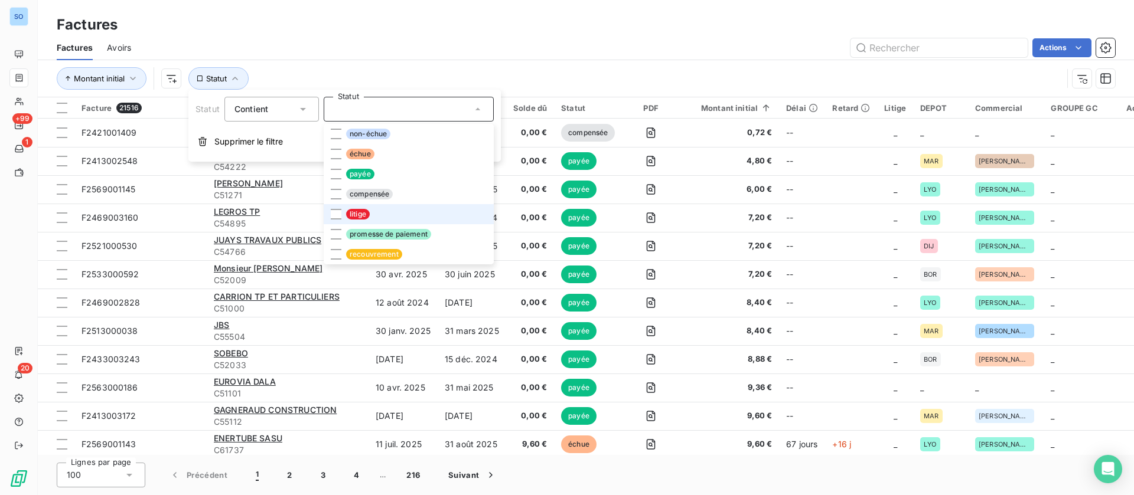
click at [369, 218] on li "litige" at bounding box center [409, 214] width 170 height 20
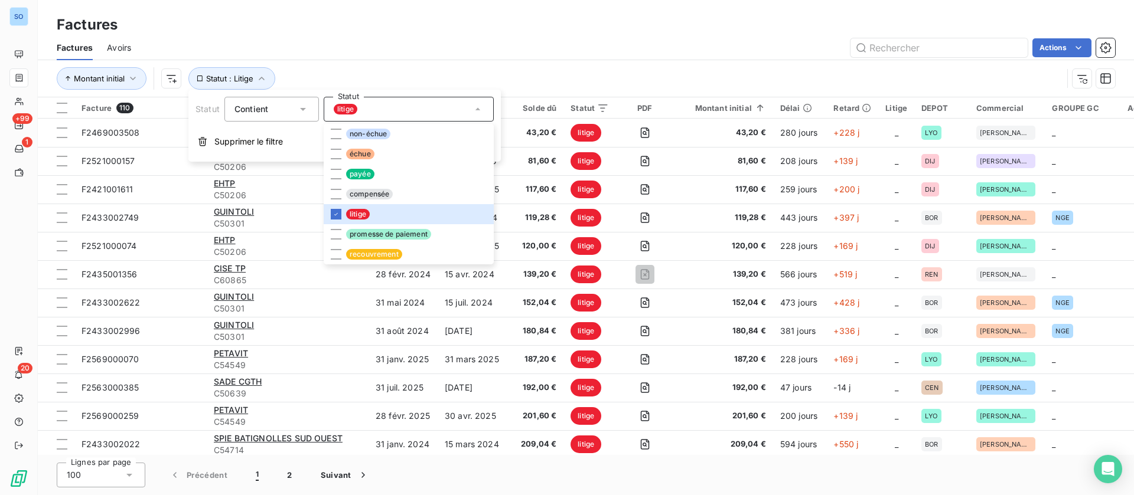
click at [639, 51] on div "Actions" at bounding box center [630, 47] width 970 height 19
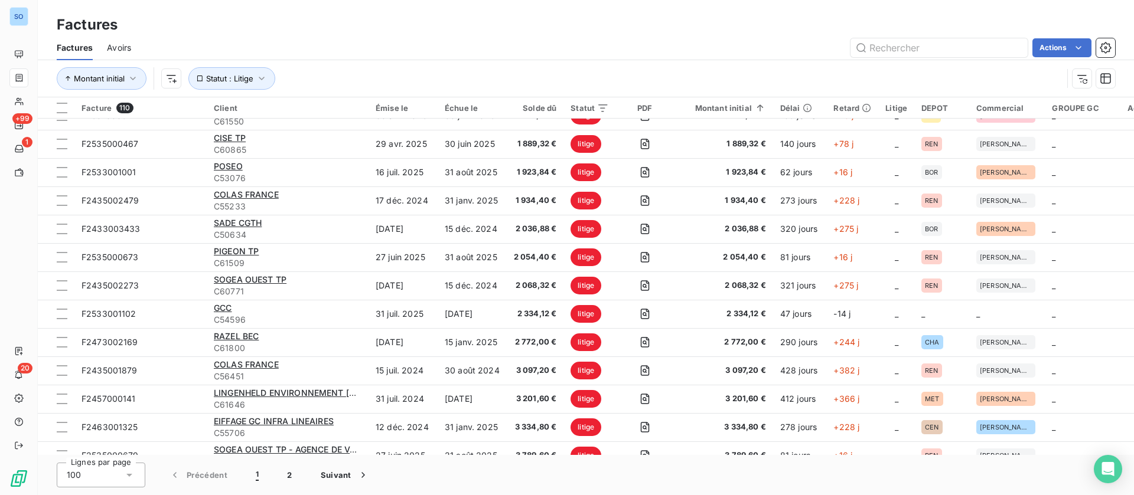
scroll to position [2503, 0]
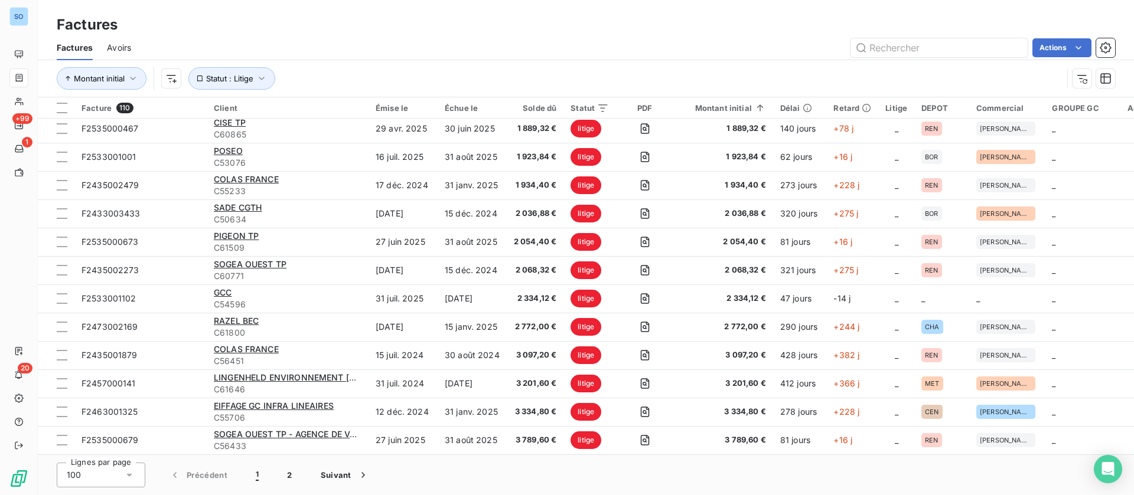
click at [1068, 49] on html "SO +99 1 20 Factures Factures Avoirs Actions Montant initial Statut : Litige Fa…" at bounding box center [567, 247] width 1134 height 495
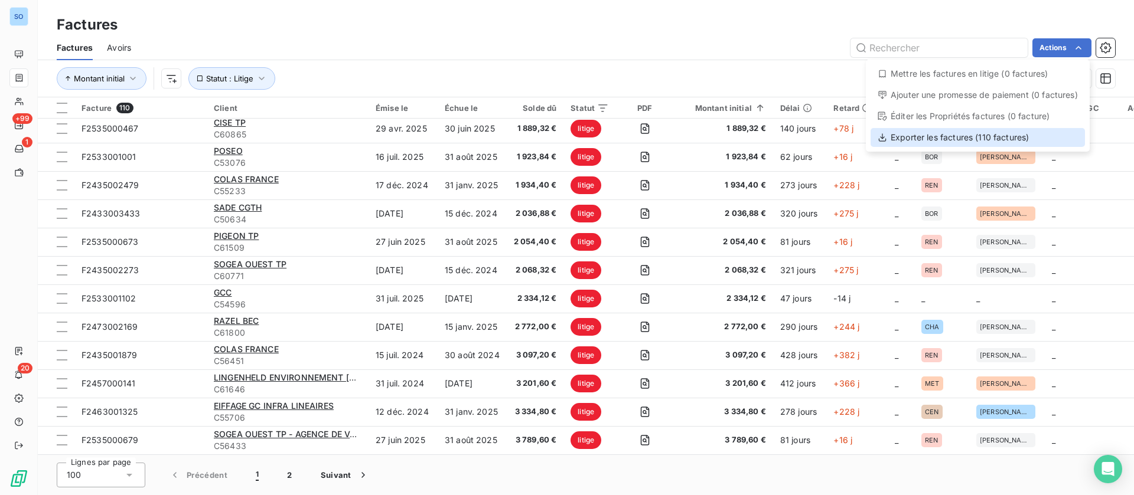
click at [950, 138] on div "Exporter les factures (110 factures)" at bounding box center [977, 137] width 214 height 19
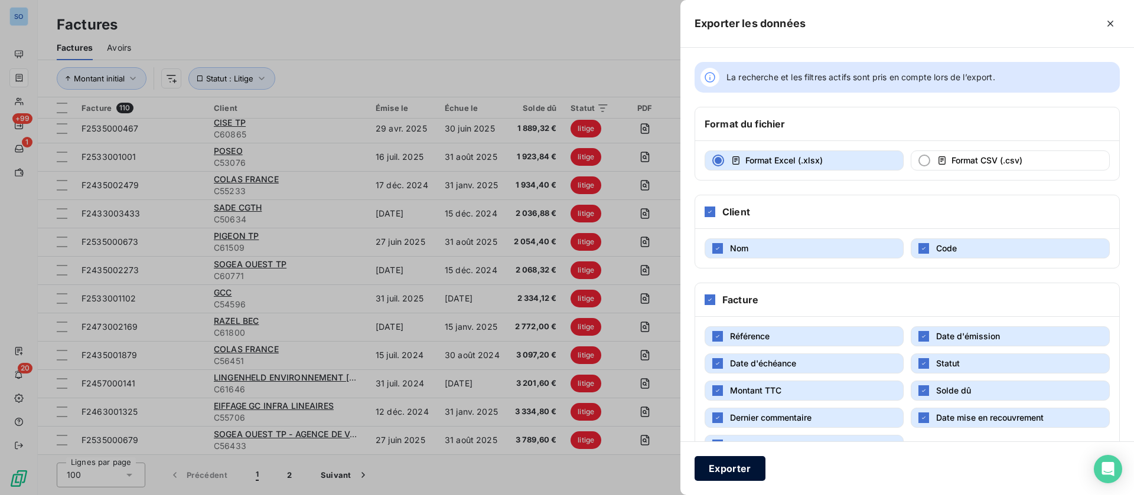
click at [729, 474] on button "Exporter" at bounding box center [729, 468] width 71 height 25
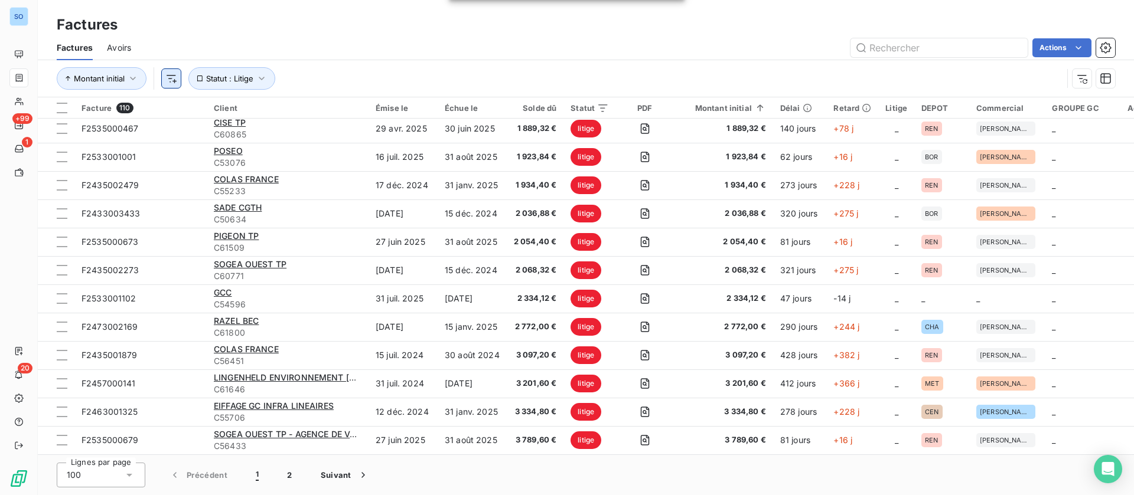
click at [168, 78] on html "SO +99 1 20 Factures Factures Avoirs Actions Montant initial Statut : Litige Fa…" at bounding box center [567, 247] width 1134 height 495
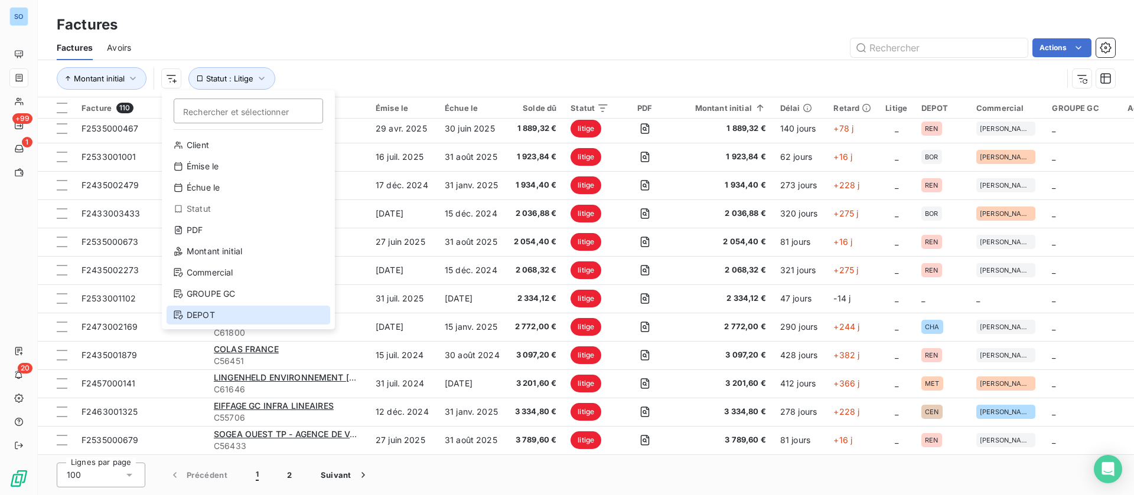
click at [213, 314] on div "DEPOT" at bounding box center [249, 315] width 164 height 19
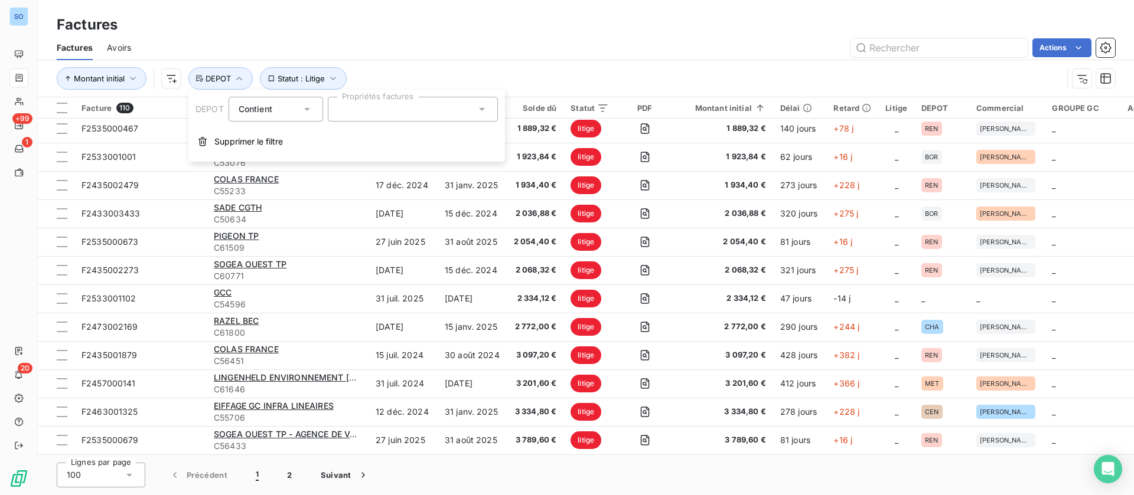
click at [429, 116] on div at bounding box center [413, 109] width 170 height 25
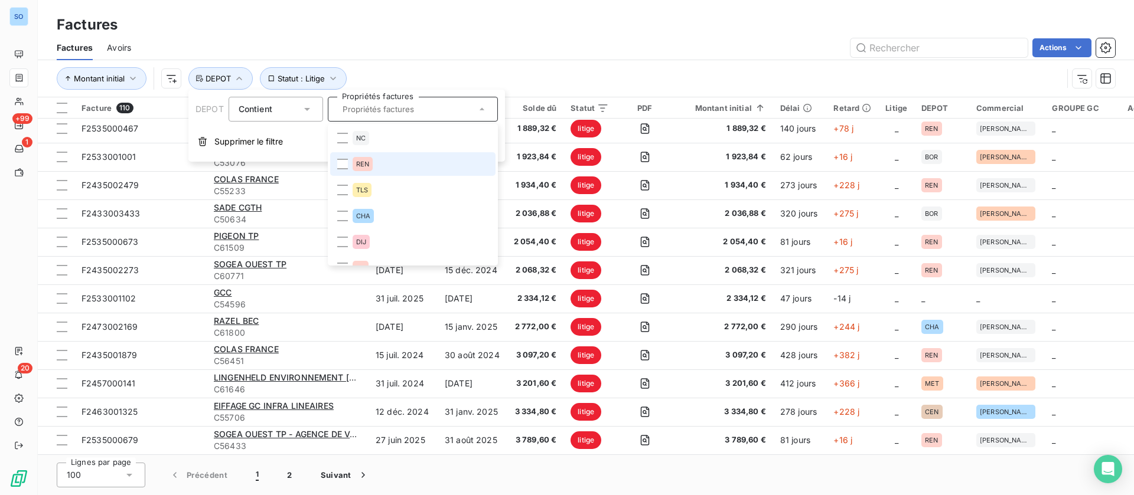
click at [376, 162] on li "REN" at bounding box center [412, 164] width 165 height 24
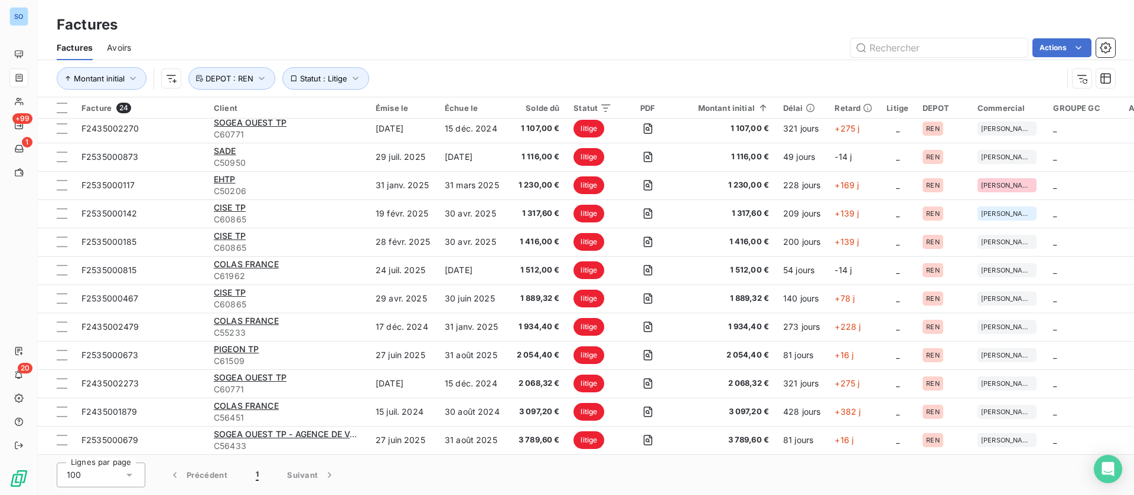
click at [572, 34] on div "Factures" at bounding box center [586, 24] width 1096 height 21
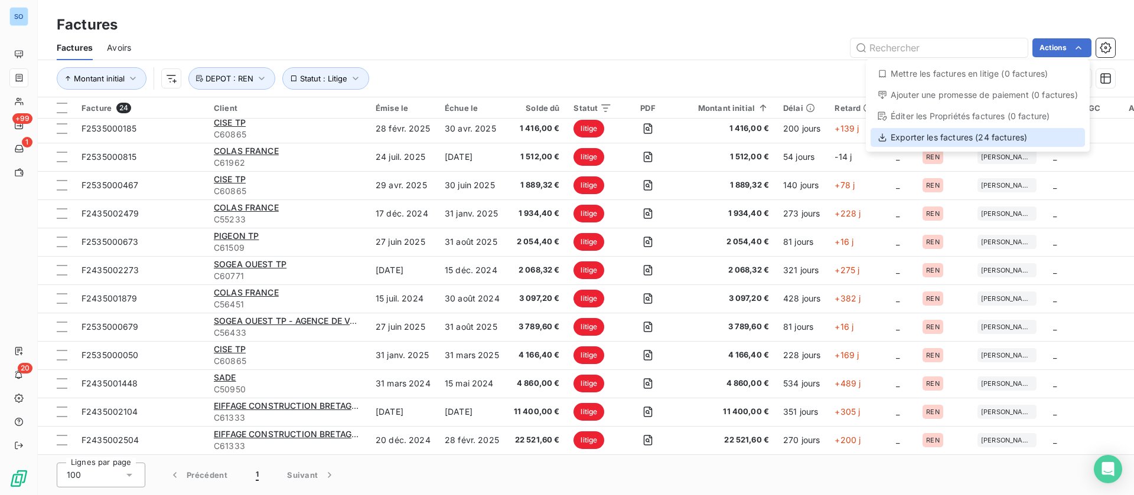
click at [992, 132] on div "Exporter les factures (24 factures)" at bounding box center [977, 137] width 214 height 19
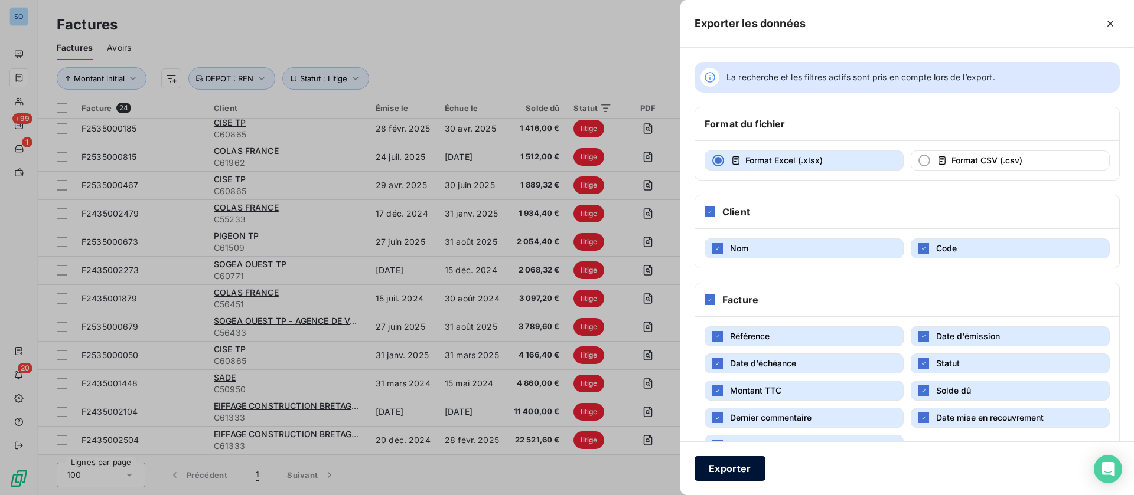
click at [738, 478] on button "Exporter" at bounding box center [729, 468] width 71 height 25
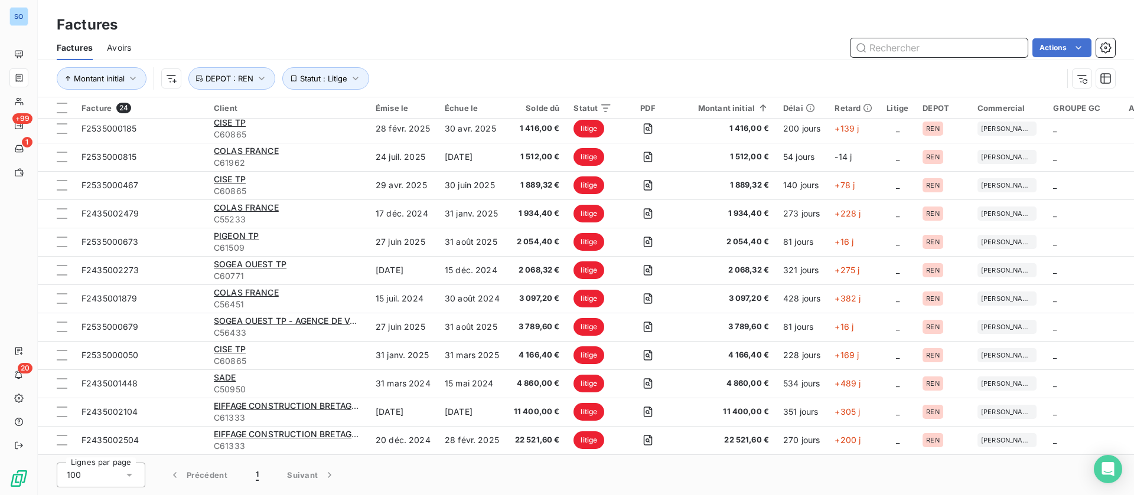
click at [919, 43] on input "text" at bounding box center [938, 47] width 177 height 19
paste input "C55233"
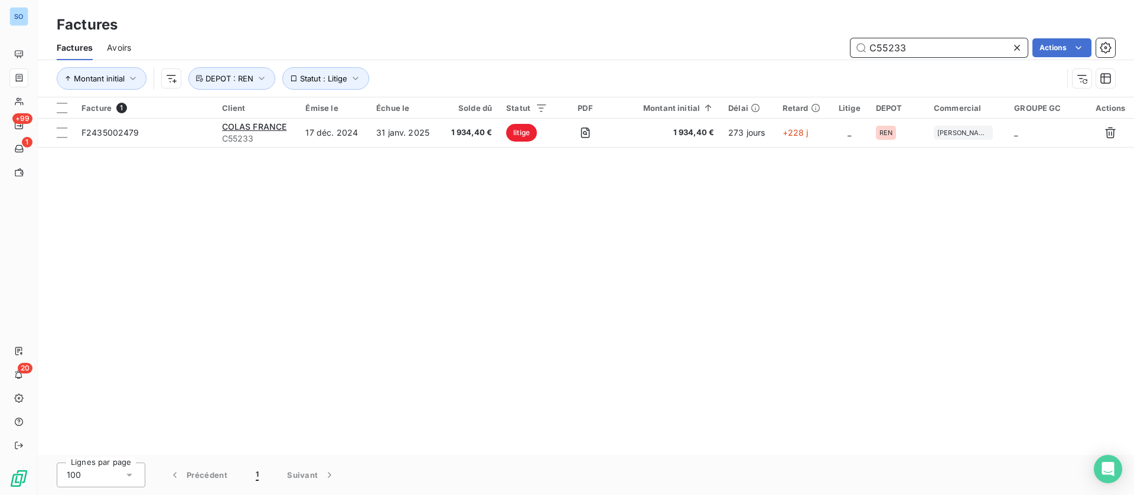
scroll to position [0, 0]
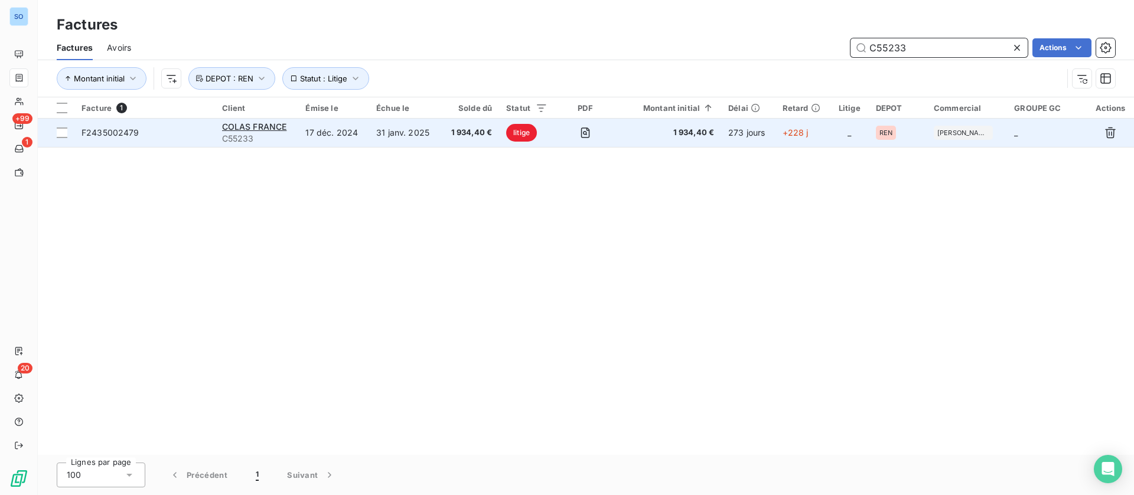
type input "C55233"
click at [312, 128] on td "17 déc. 2024" at bounding box center [333, 133] width 71 height 28
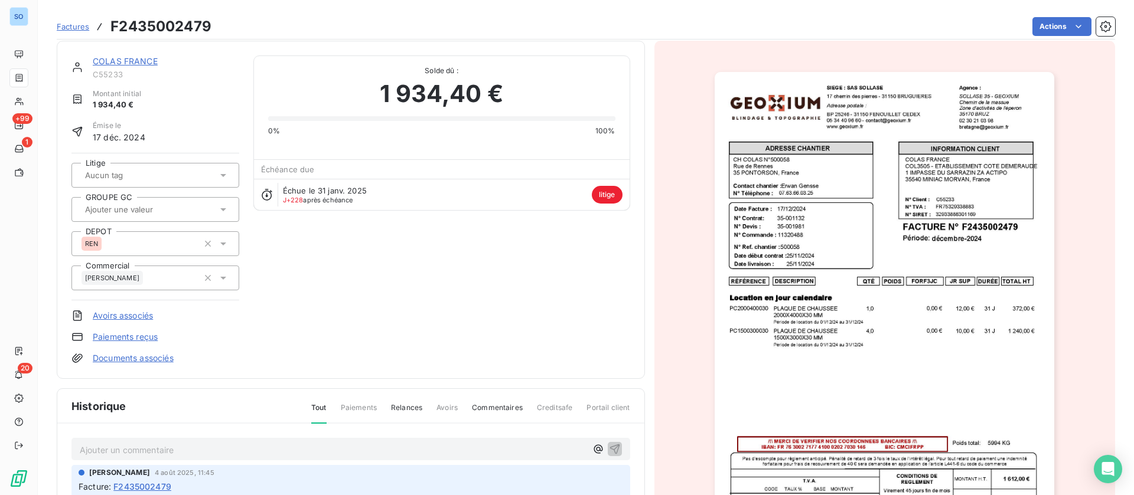
scroll to position [1, 0]
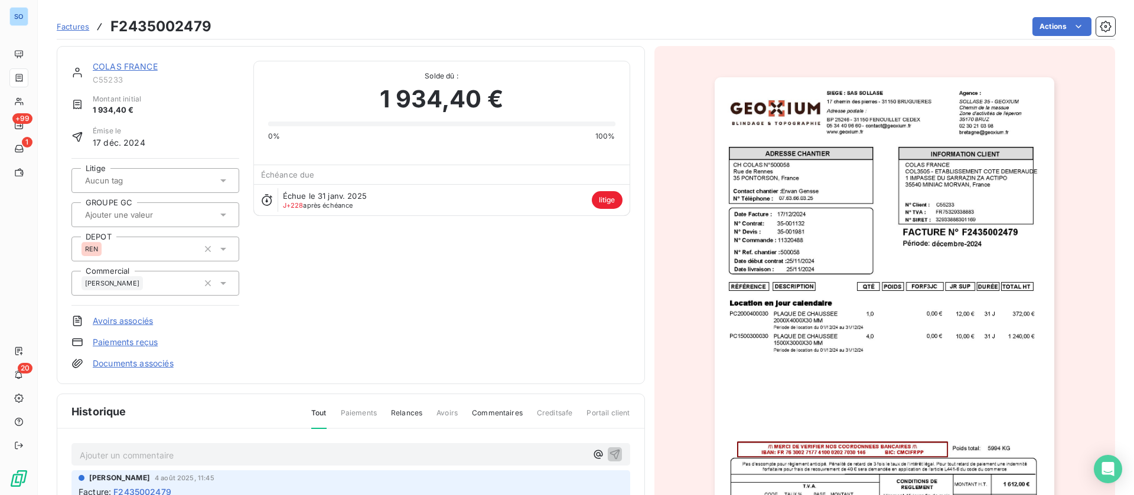
click at [120, 61] on link "COLAS FRANCE" at bounding box center [125, 66] width 65 height 10
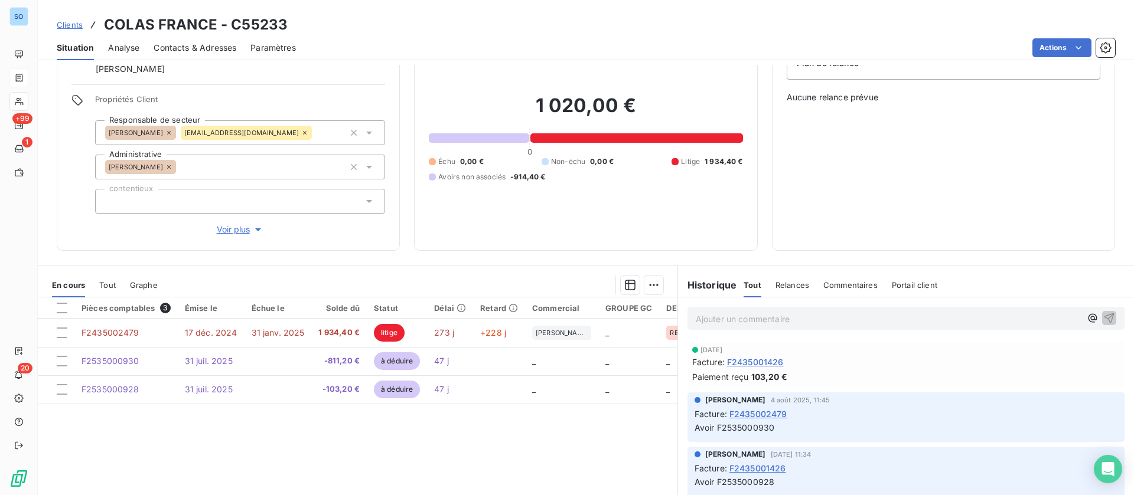
scroll to position [89, 0]
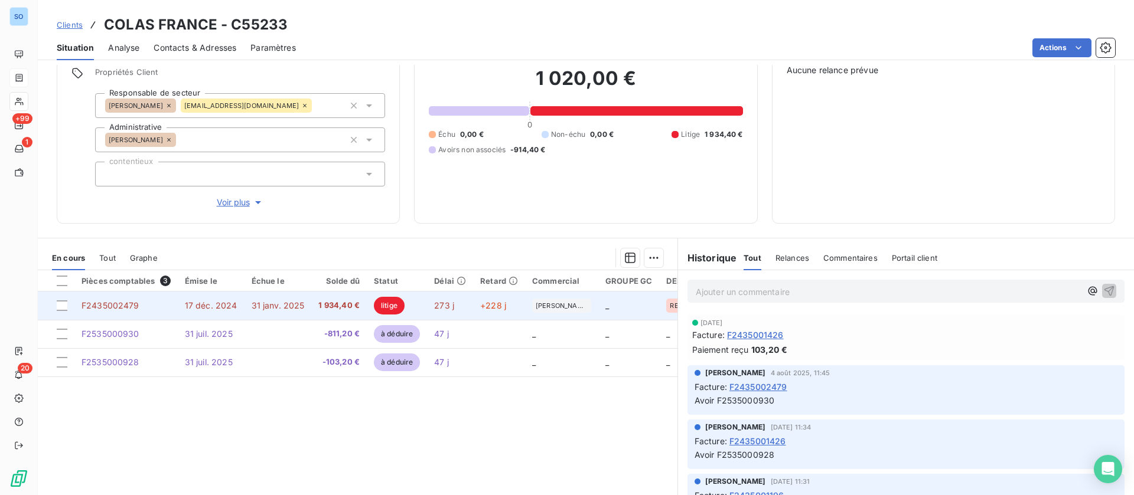
click at [56, 301] on td at bounding box center [56, 306] width 37 height 28
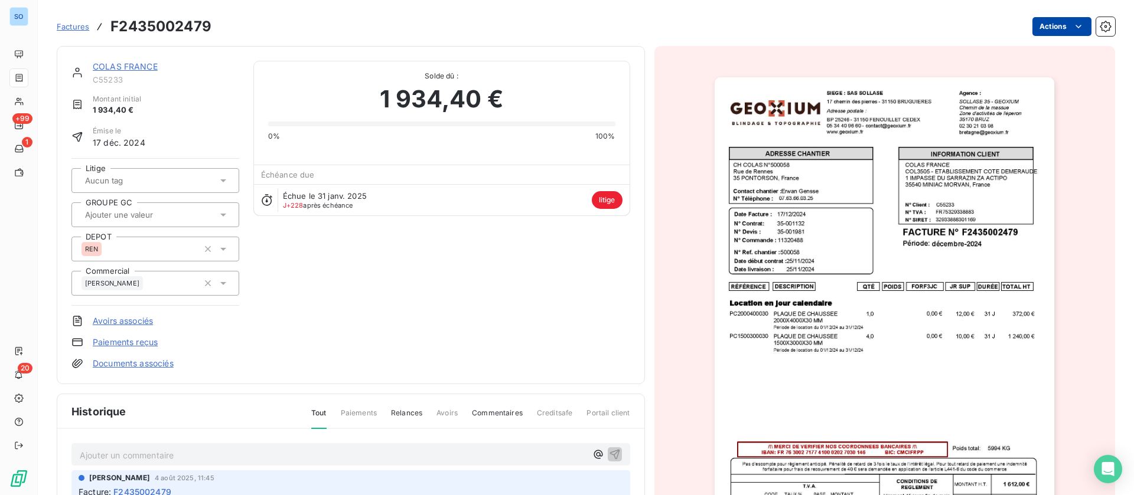
click at [1051, 18] on div "Factures F2435002479 Actions" at bounding box center [586, 26] width 1058 height 25
click at [1072, 28] on html "SO +99 1 20 Factures F2435002479 Actions COLAS FRANCE C55233 Montant initial 1 …" at bounding box center [567, 247] width 1134 height 495
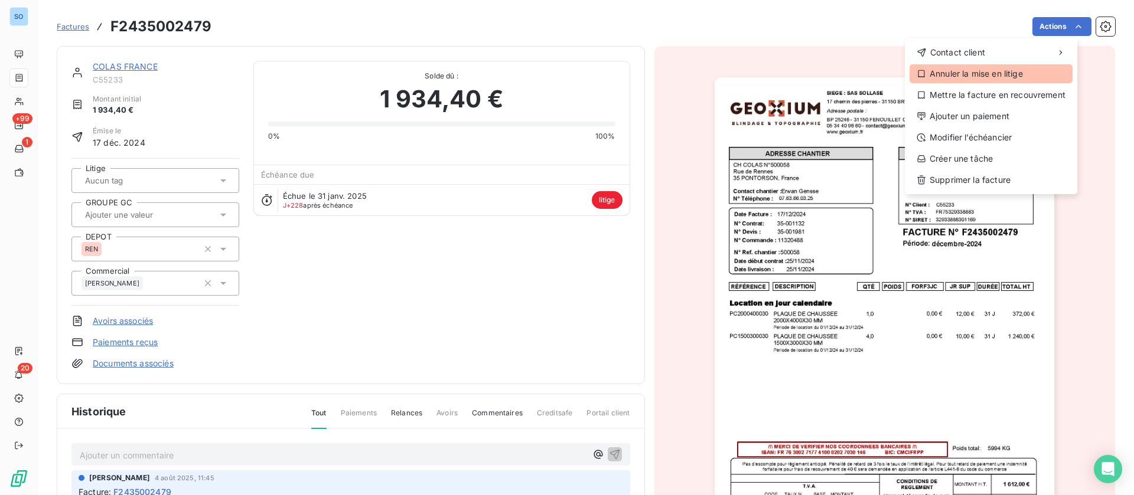
click at [1003, 73] on div "Annuler la mise en litige" at bounding box center [990, 73] width 163 height 19
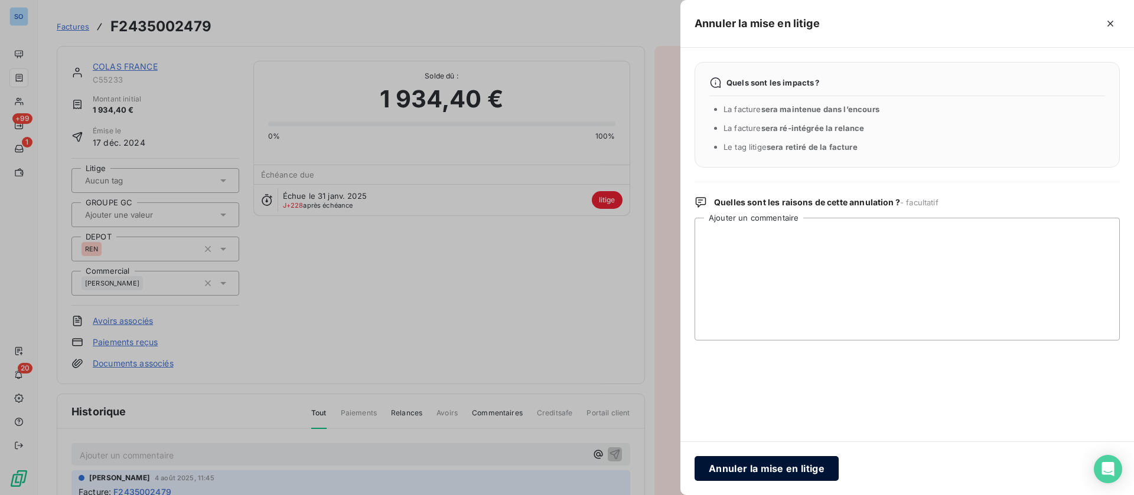
click at [742, 472] on button "Annuler la mise en litige" at bounding box center [766, 468] width 144 height 25
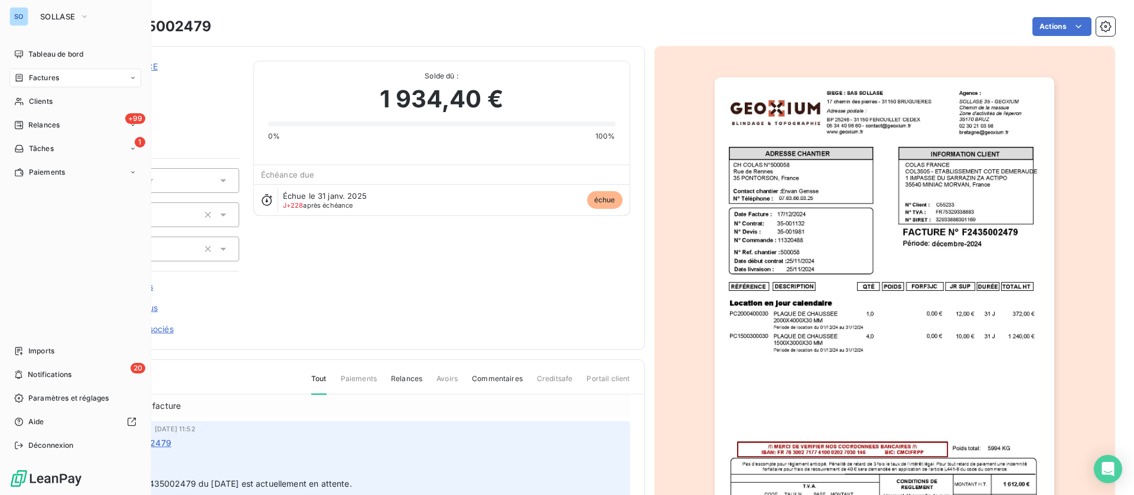
drag, startPoint x: 37, startPoint y: 71, endPoint x: 48, endPoint y: 73, distance: 11.5
click at [39, 77] on div "Factures" at bounding box center [75, 78] width 132 height 19
click at [44, 77] on span "Factures" at bounding box center [44, 78] width 30 height 11
click at [36, 78] on span "Factures" at bounding box center [44, 78] width 30 height 11
drag, startPoint x: 45, startPoint y: 98, endPoint x: 54, endPoint y: 97, distance: 8.9
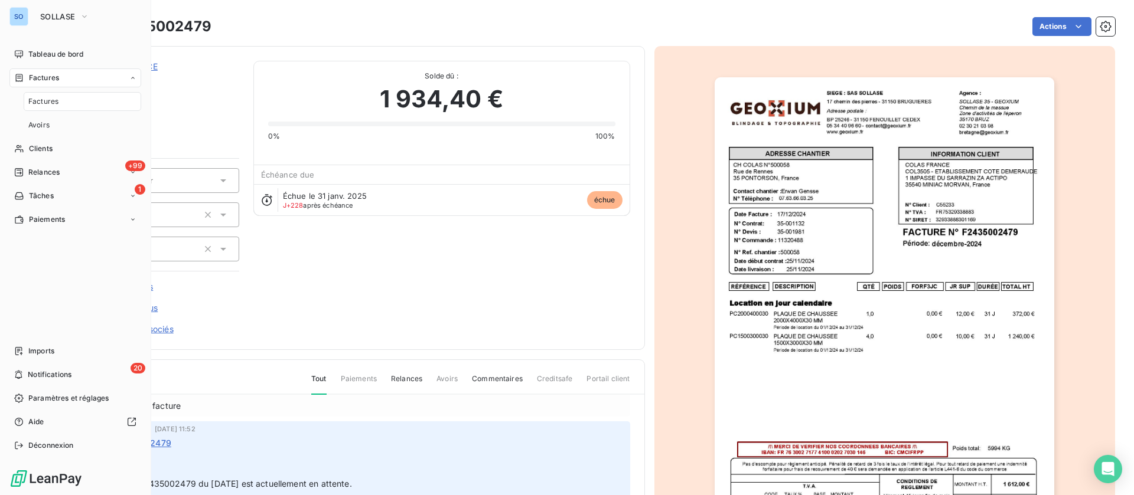
click at [47, 99] on span "Factures" at bounding box center [43, 101] width 30 height 11
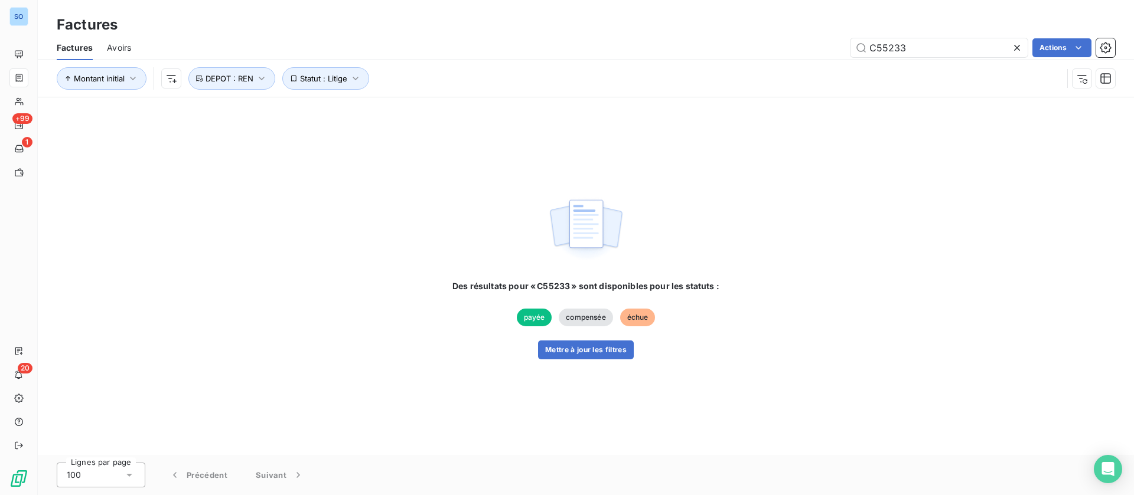
drag, startPoint x: 873, startPoint y: 48, endPoint x: 760, endPoint y: 53, distance: 113.5
click at [760, 53] on div "C55233 Actions" at bounding box center [630, 47] width 970 height 19
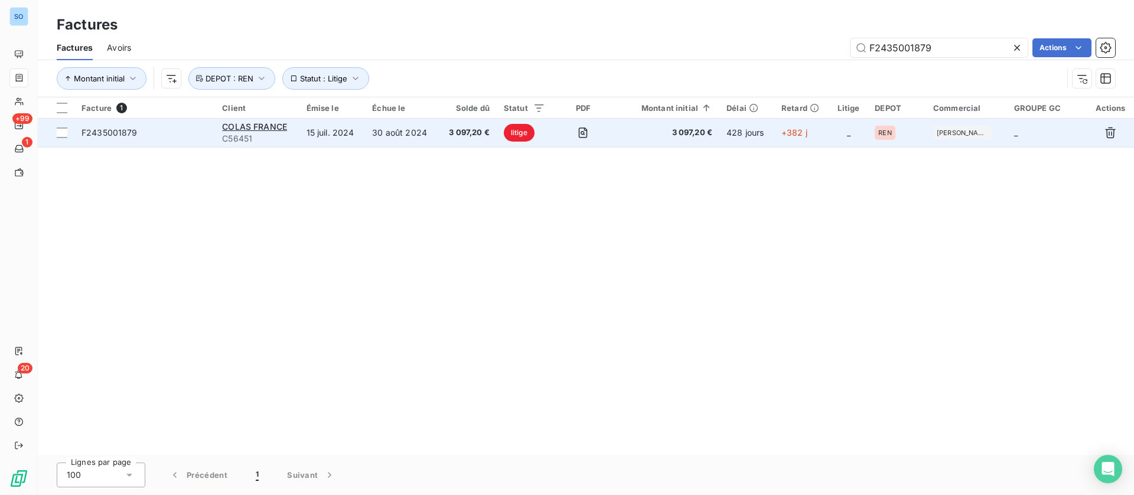
type input "F2435001879"
click at [335, 120] on td "15 juil. 2024" at bounding box center [332, 133] width 66 height 28
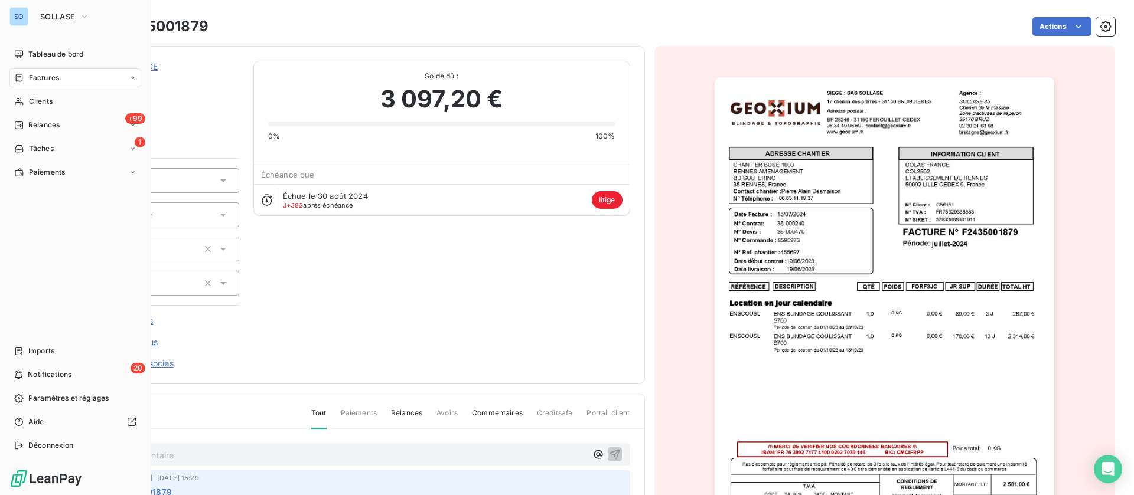
click at [47, 76] on span "Factures" at bounding box center [44, 78] width 30 height 11
click at [25, 74] on div "Factures" at bounding box center [36, 78] width 45 height 11
click at [39, 102] on span "Factures" at bounding box center [43, 101] width 30 height 11
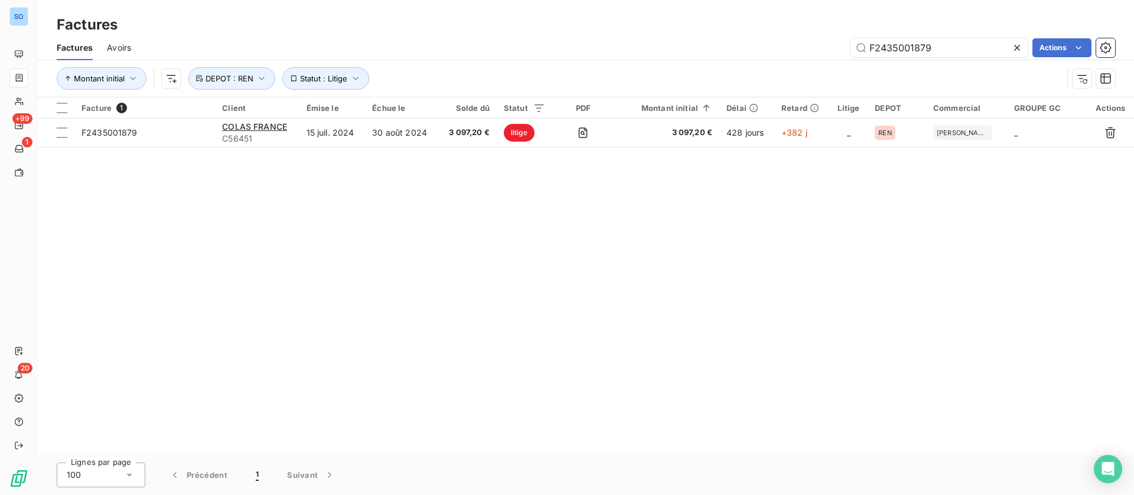
drag, startPoint x: 963, startPoint y: 52, endPoint x: 741, endPoint y: 43, distance: 222.2
click at [741, 43] on div "F2435001879 Actions" at bounding box center [630, 47] width 970 height 19
type input "F2435001448"
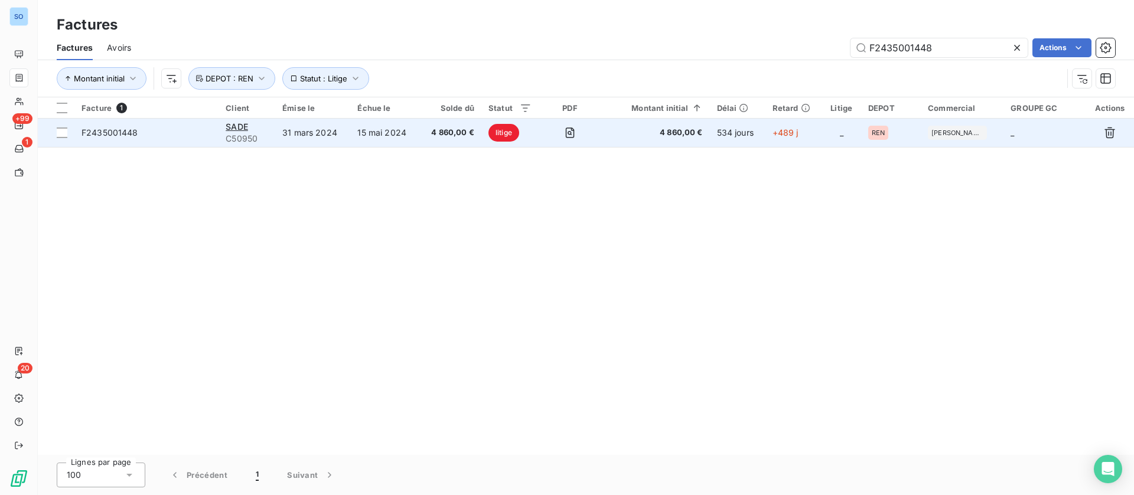
click at [366, 129] on td "15 mai 2024" at bounding box center [384, 133] width 69 height 28
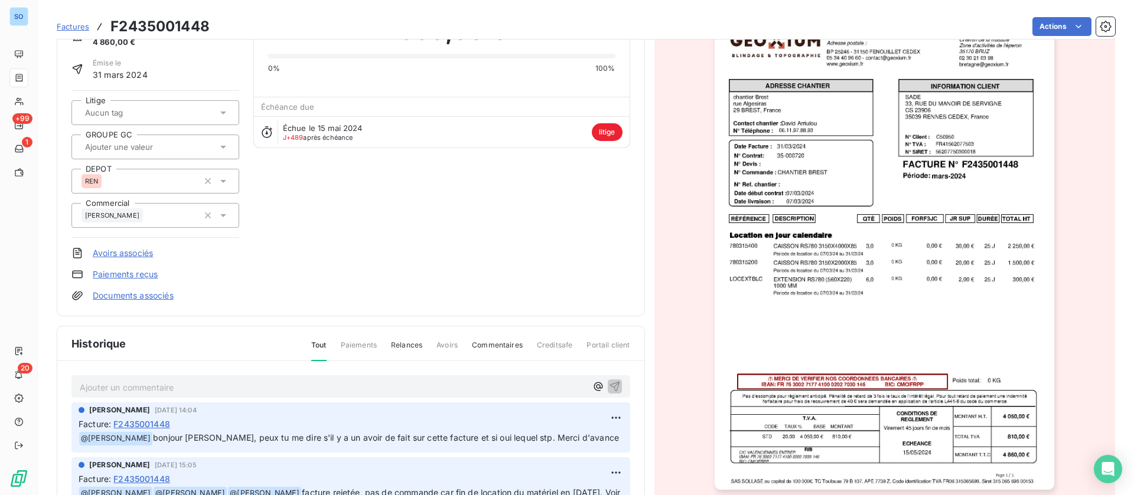
scroll to position [178, 0]
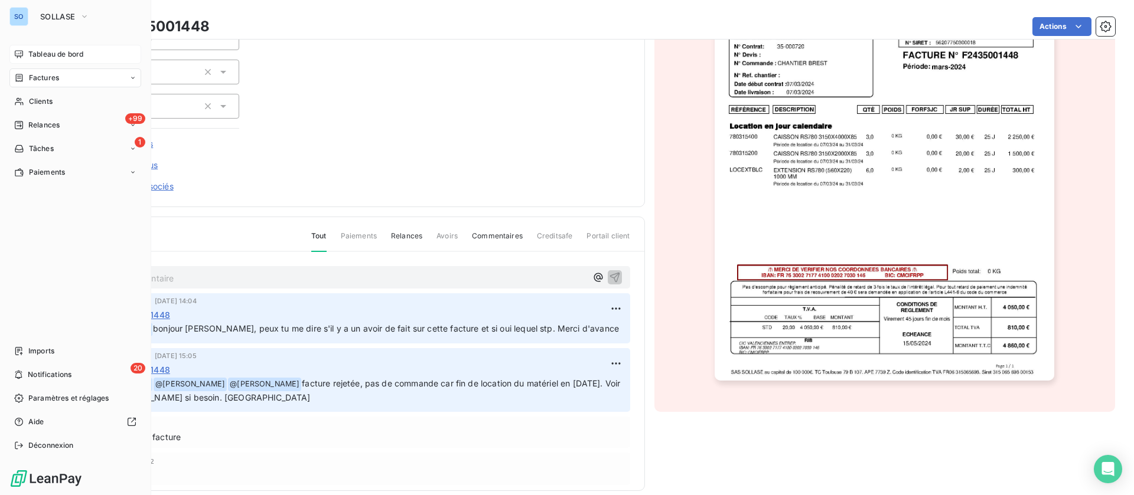
click at [41, 54] on span "Tableau de bord" at bounding box center [55, 54] width 55 height 11
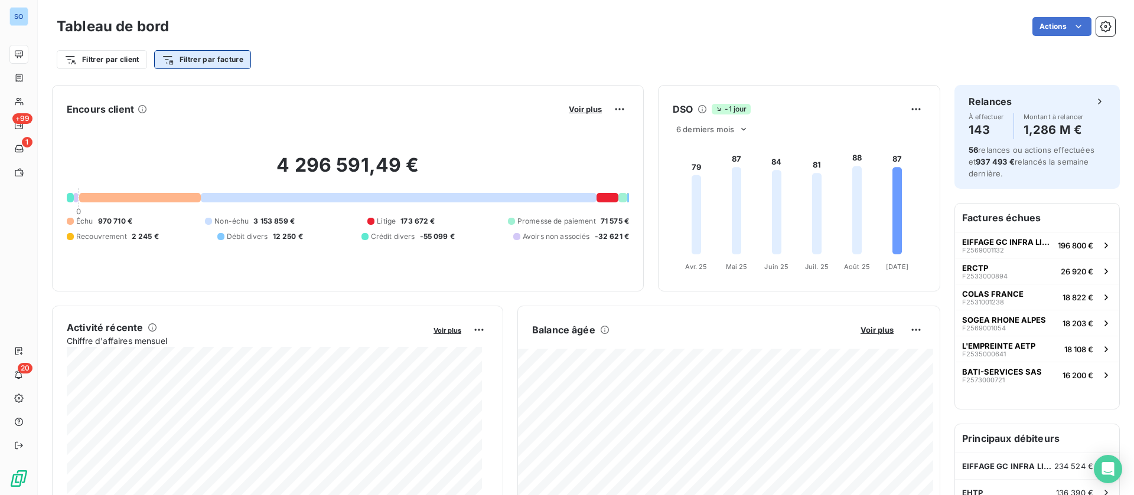
click at [222, 61] on html "SO +99 1 20 Tableau de bord Actions Filtrer par client Filtrer par facture Enco…" at bounding box center [567, 247] width 1134 height 495
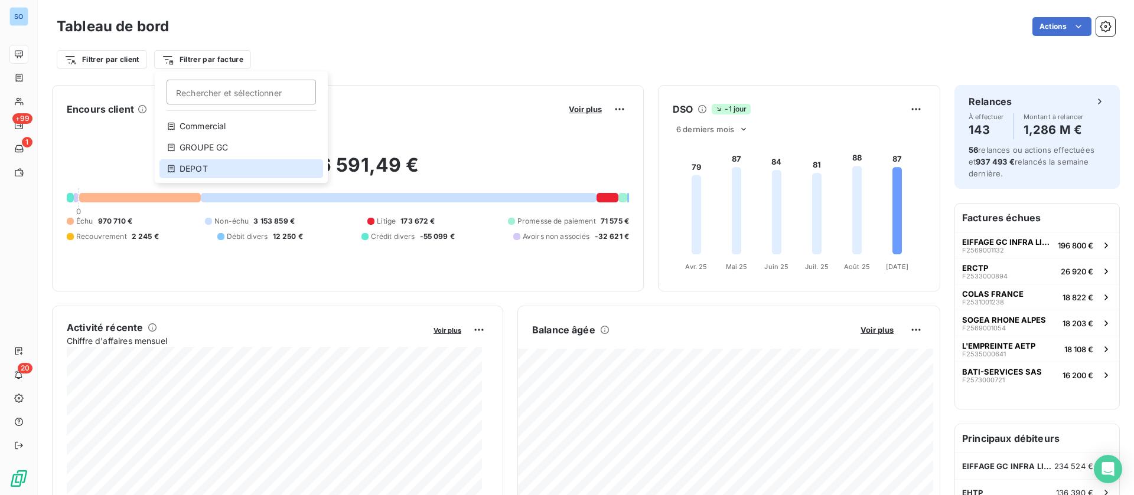
click at [203, 168] on div "DEPOT" at bounding box center [241, 168] width 164 height 19
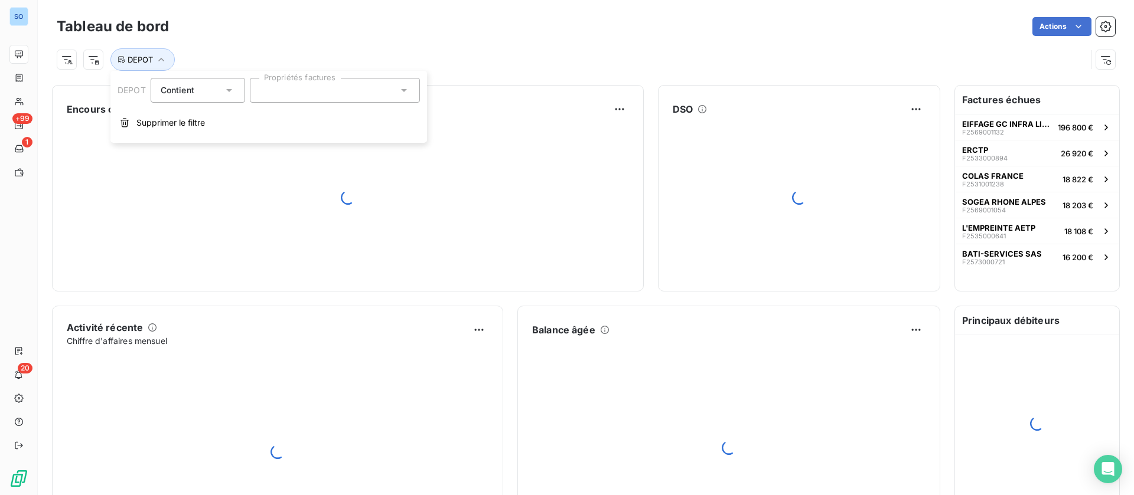
click at [350, 80] on div at bounding box center [335, 90] width 170 height 25
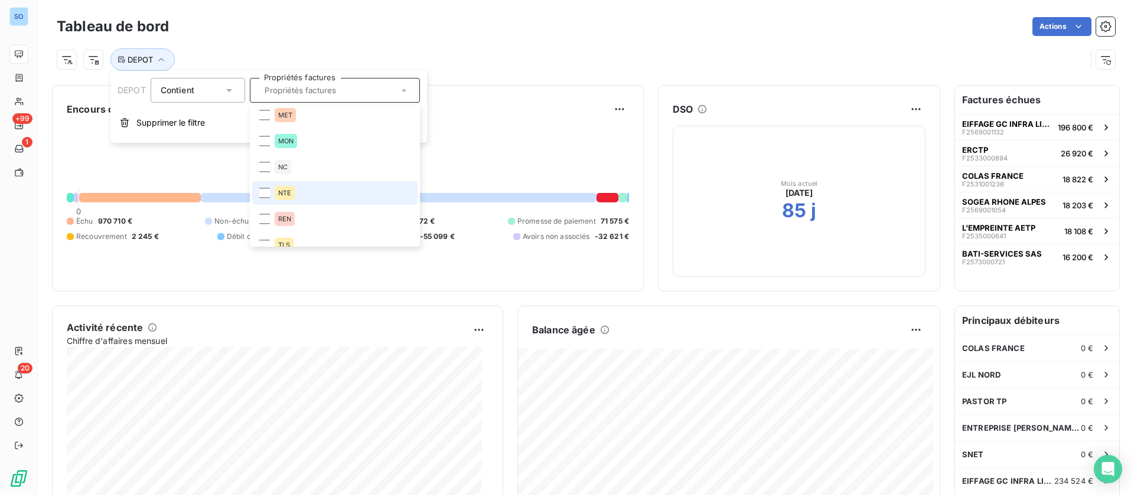
scroll to position [224, 0]
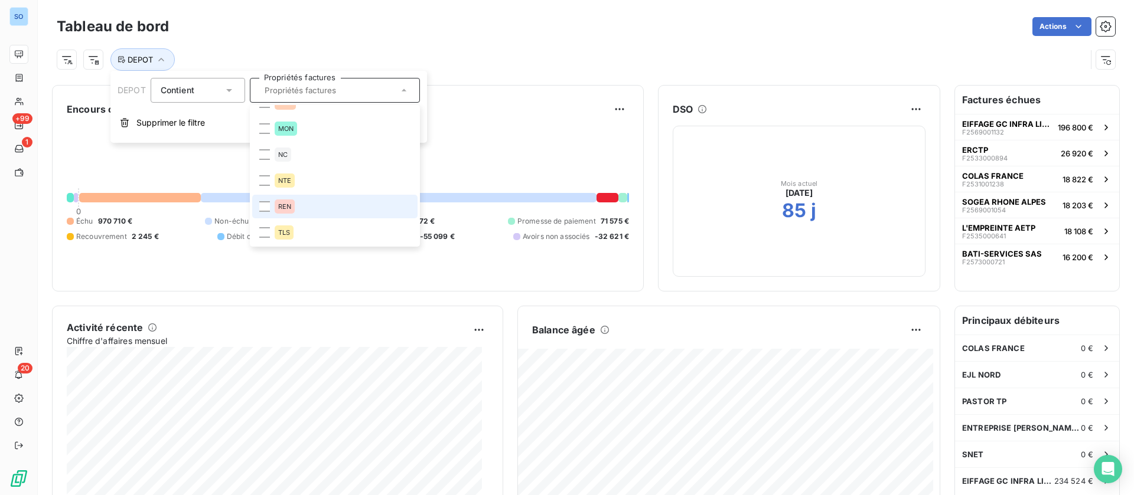
click at [311, 206] on li "REN" at bounding box center [334, 207] width 165 height 24
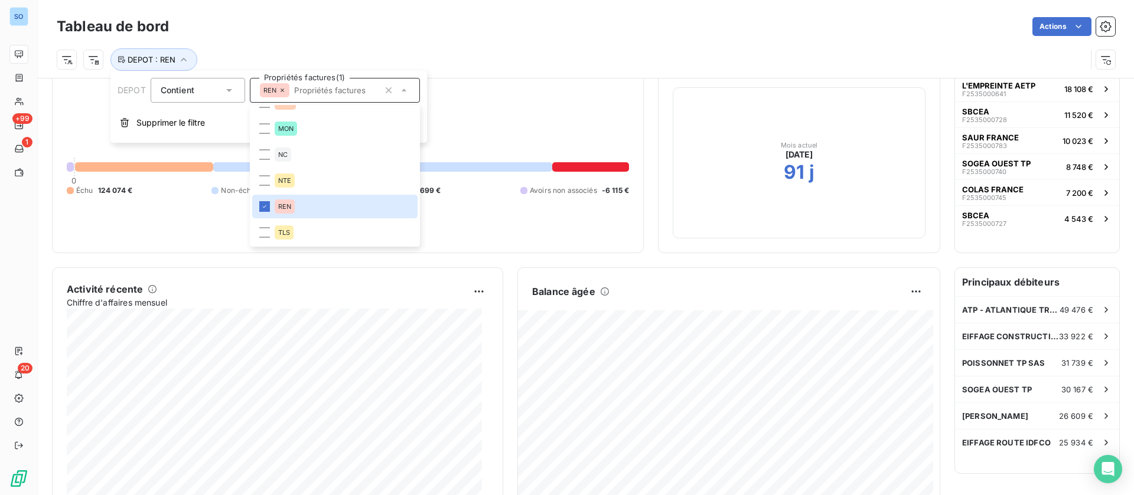
scroll to position [89, 0]
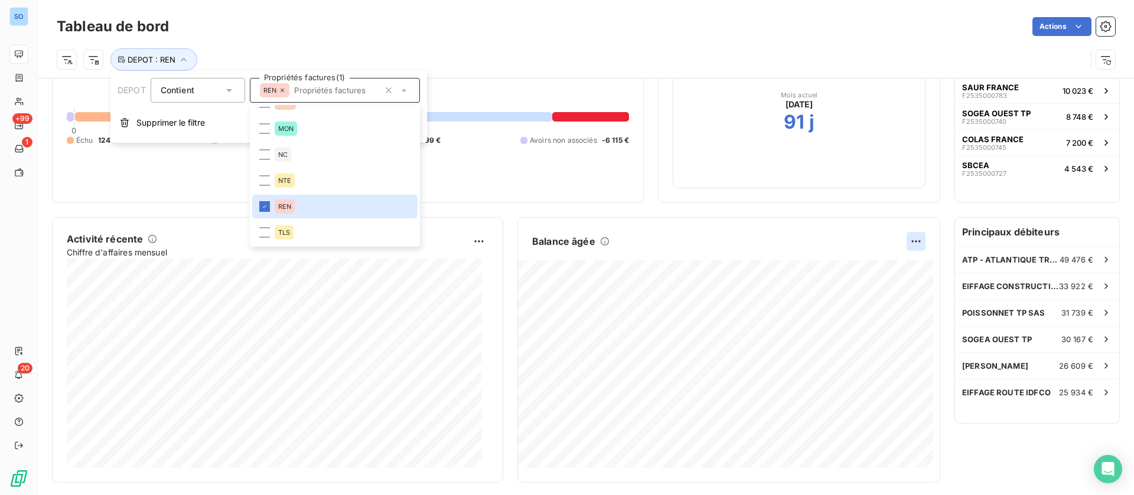
click at [900, 246] on html "SO +99 1 20 Tableau de bord Actions DEPOT : REN Encours client 490 058,26 € 0 É…" at bounding box center [567, 247] width 1134 height 495
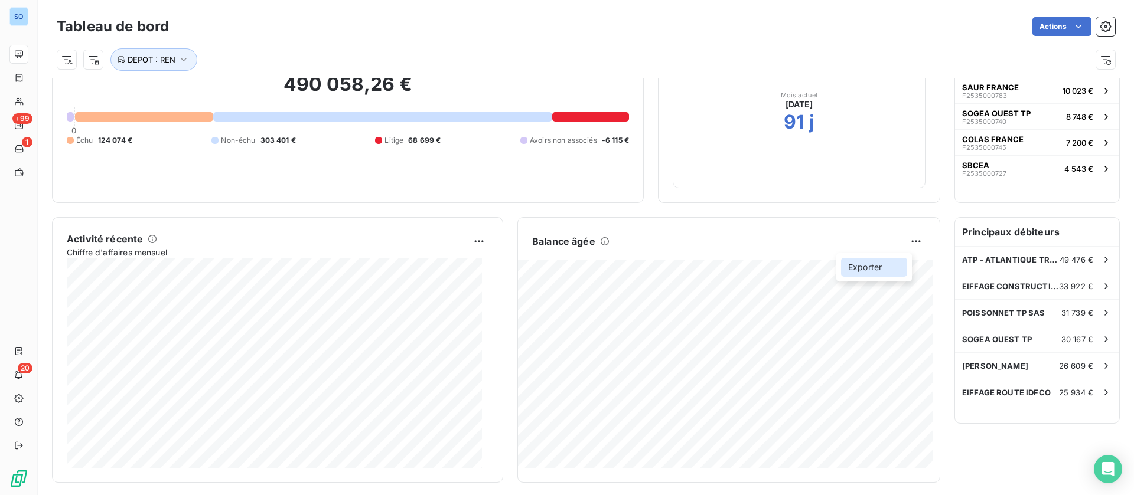
click at [870, 265] on div "Exporter" at bounding box center [874, 267] width 66 height 19
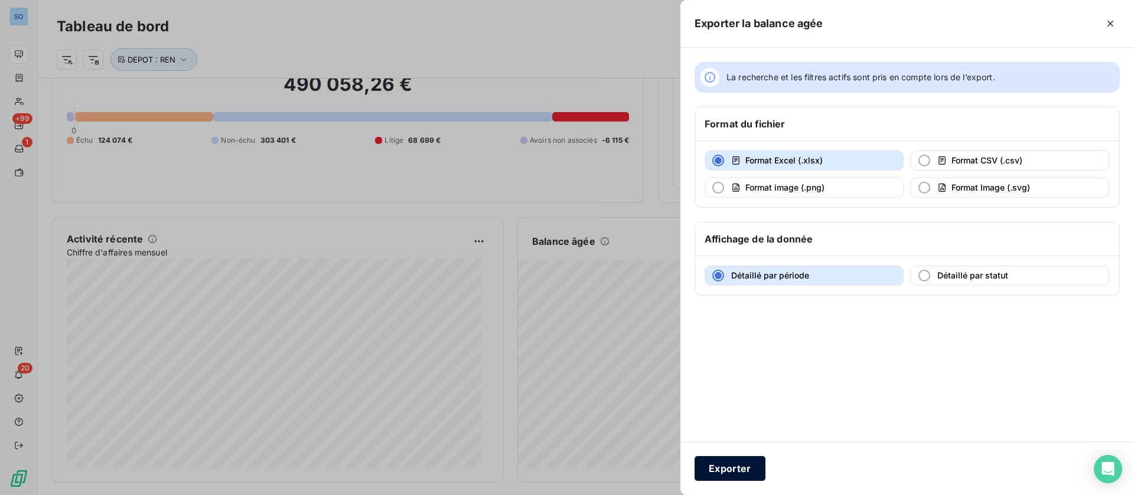
click at [741, 469] on button "Exporter" at bounding box center [729, 468] width 71 height 25
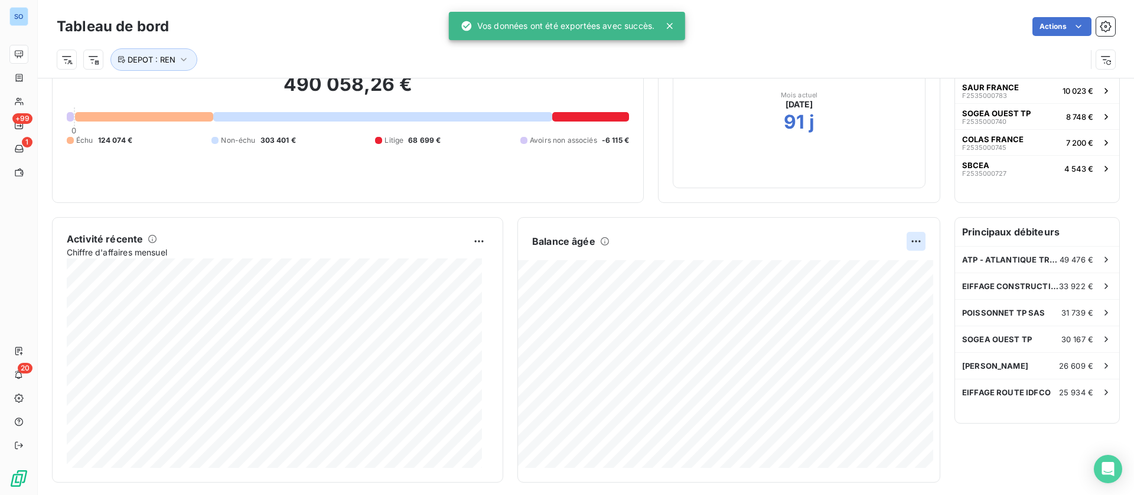
click at [899, 243] on html "SO +99 1 20 Tableau de bord Actions DEPOT : REN Encours client 490 058,26 € 0 É…" at bounding box center [567, 247] width 1134 height 495
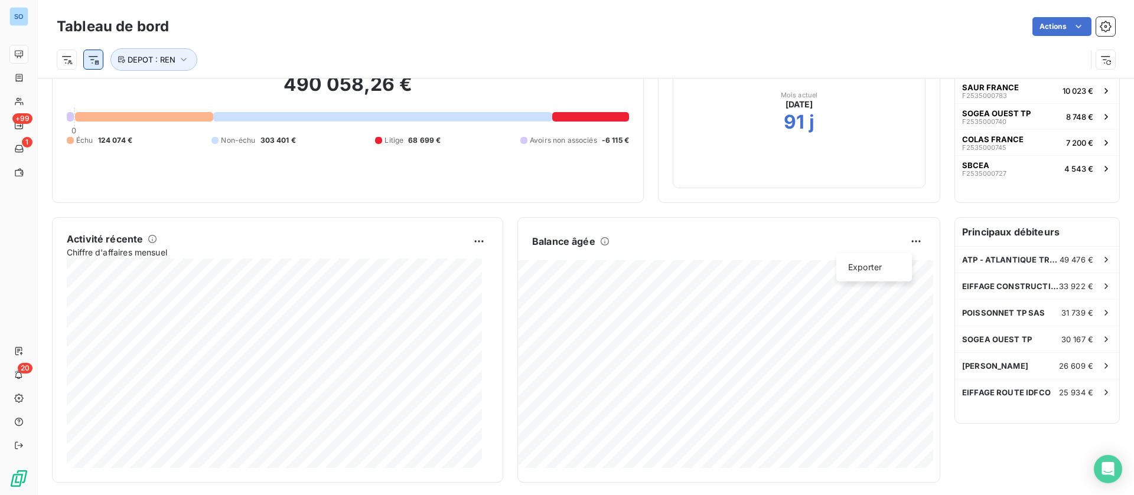
click at [91, 61] on html "SO +99 1 20 Tableau de bord Actions DEPOT : REN Encours client 490 058,26 € 0 É…" at bounding box center [567, 247] width 1134 height 495
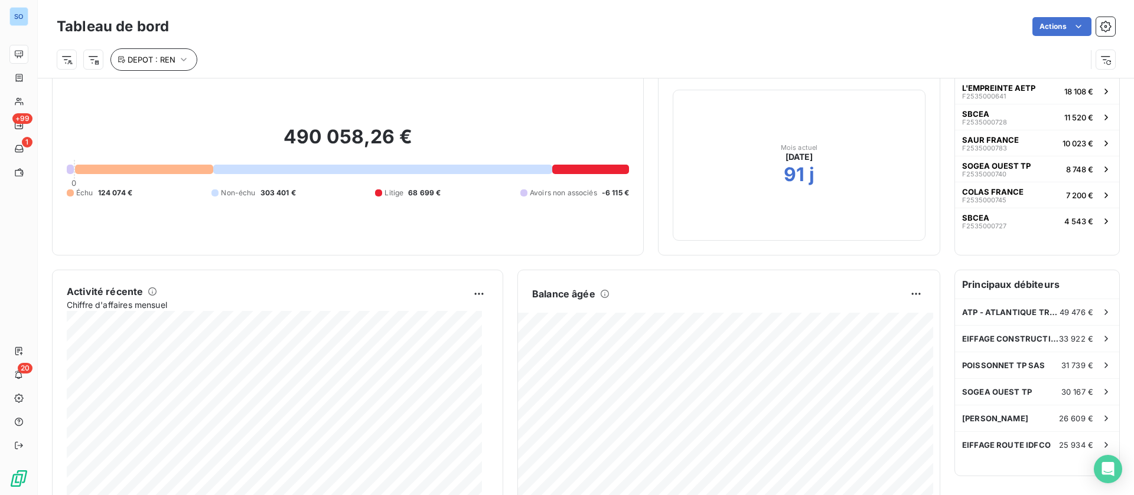
scroll to position [0, 0]
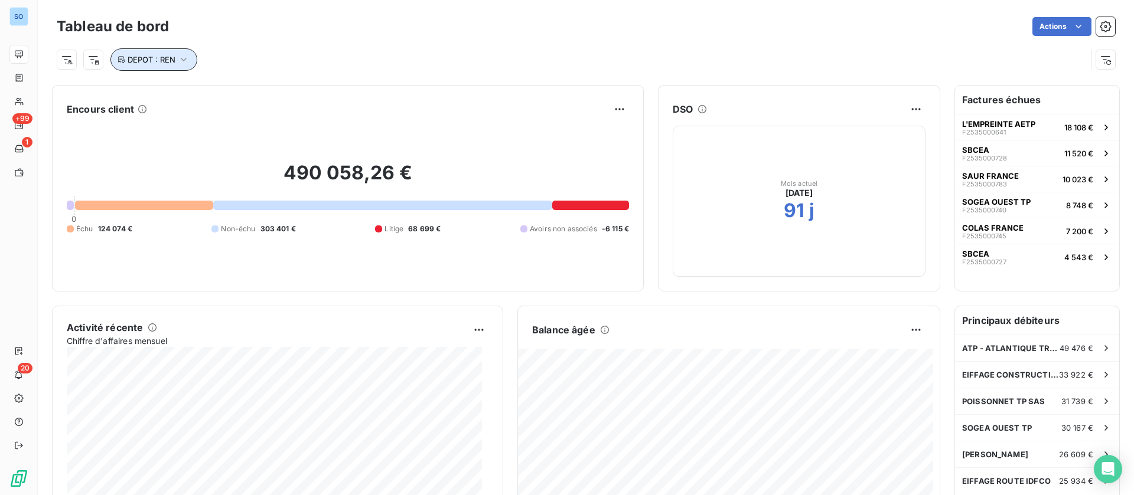
click at [165, 58] on span "DEPOT : REN" at bounding box center [152, 59] width 48 height 9
click at [95, 60] on html "SO +99 1 20 Tableau de bord Actions DEPOT : REN Encours client 490 058,26 € 0 É…" at bounding box center [567, 247] width 1134 height 495
click at [63, 55] on html "SO +99 1 20 Tableau de bord Actions Rechercher et sélectionner Commercial GROUP…" at bounding box center [567, 247] width 1134 height 495
click at [67, 64] on html "SO +99 1 20 Tableau de bord Actions DEPOT : REN Encours client 490 058,26 € 0 É…" at bounding box center [567, 247] width 1134 height 495
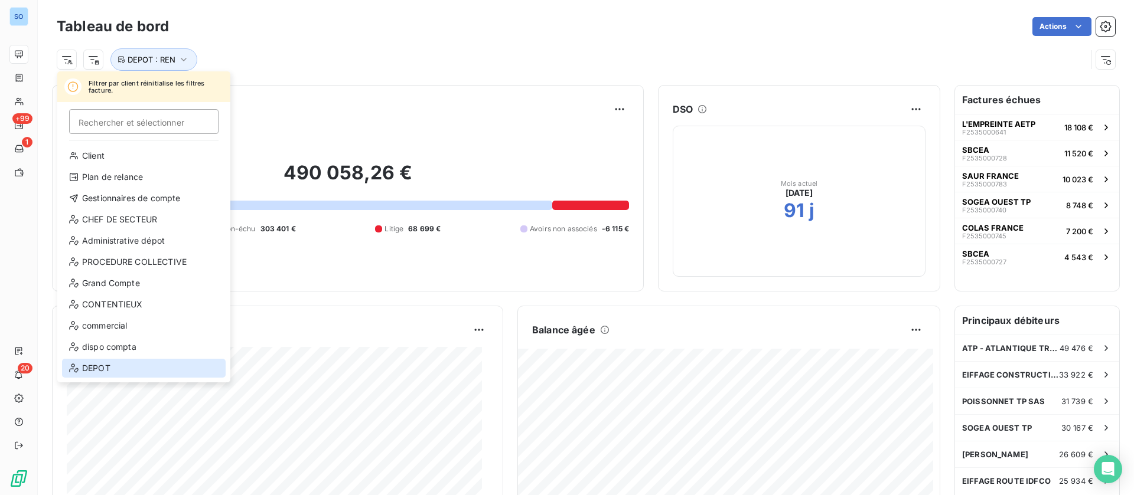
click at [105, 363] on div "DEPOT" at bounding box center [144, 368] width 164 height 19
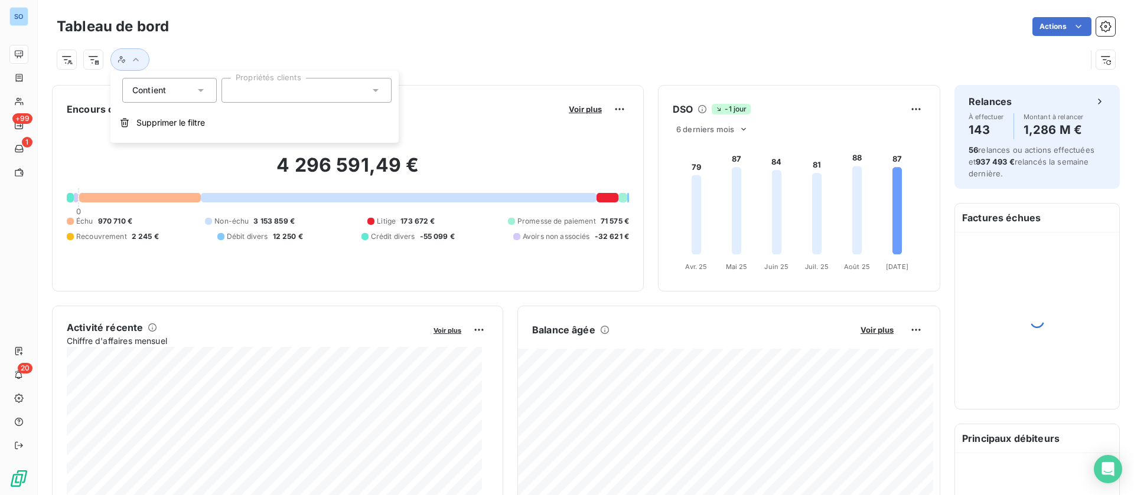
drag, startPoint x: 312, startPoint y: 93, endPoint x: 305, endPoint y: 93, distance: 7.7
click at [311, 93] on div at bounding box center [306, 90] width 170 height 25
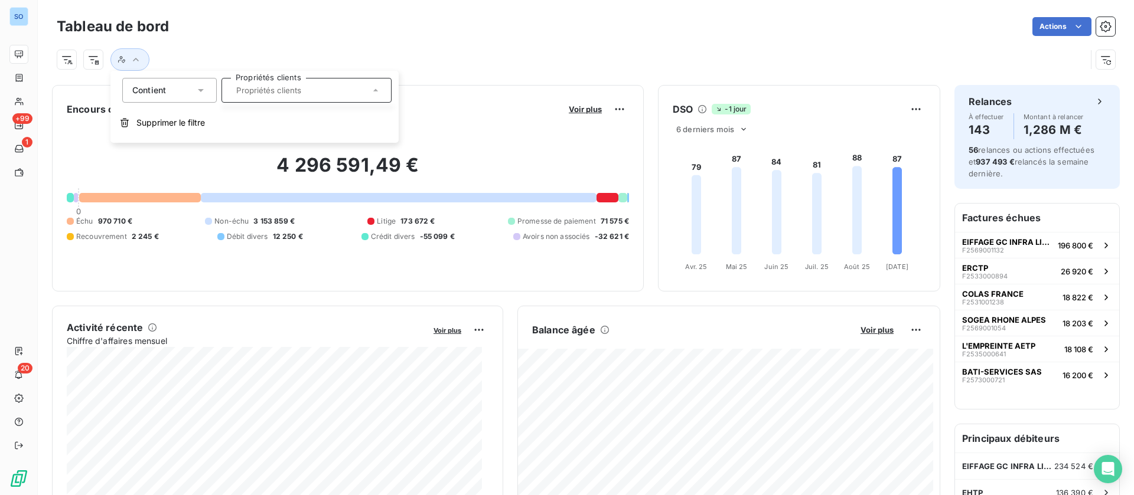
click at [372, 86] on icon at bounding box center [376, 90] width 12 height 12
click at [381, 89] on div at bounding box center [306, 90] width 170 height 25
click at [293, 44] on div at bounding box center [586, 55] width 1058 height 32
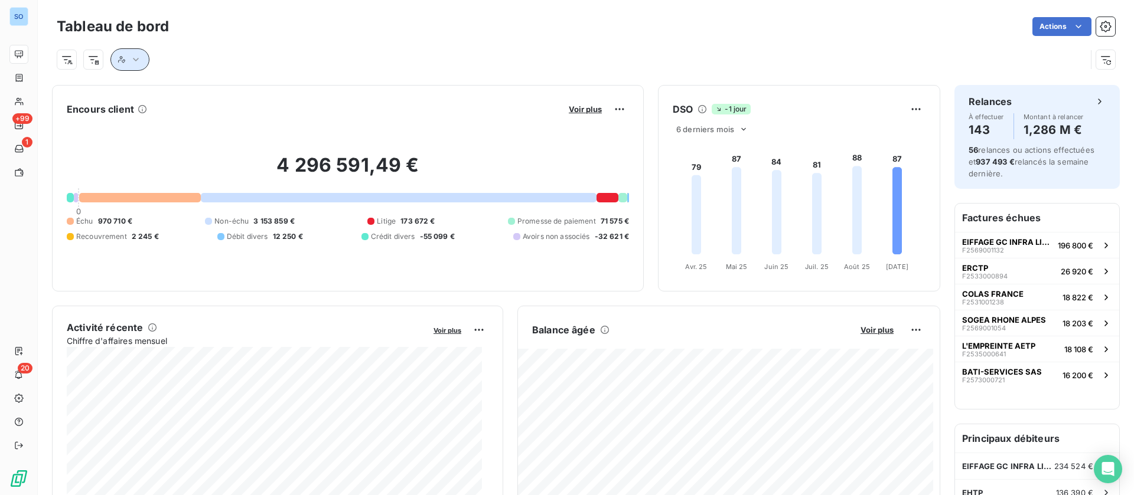
click at [133, 60] on icon "button" at bounding box center [136, 60] width 12 height 12
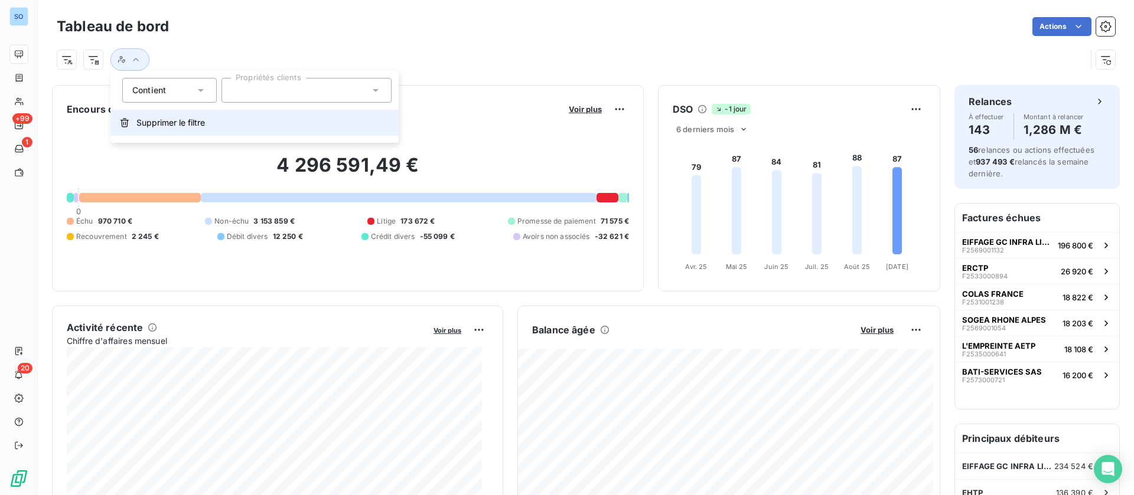
click at [164, 122] on span "Supprimer le filtre" at bounding box center [170, 123] width 69 height 12
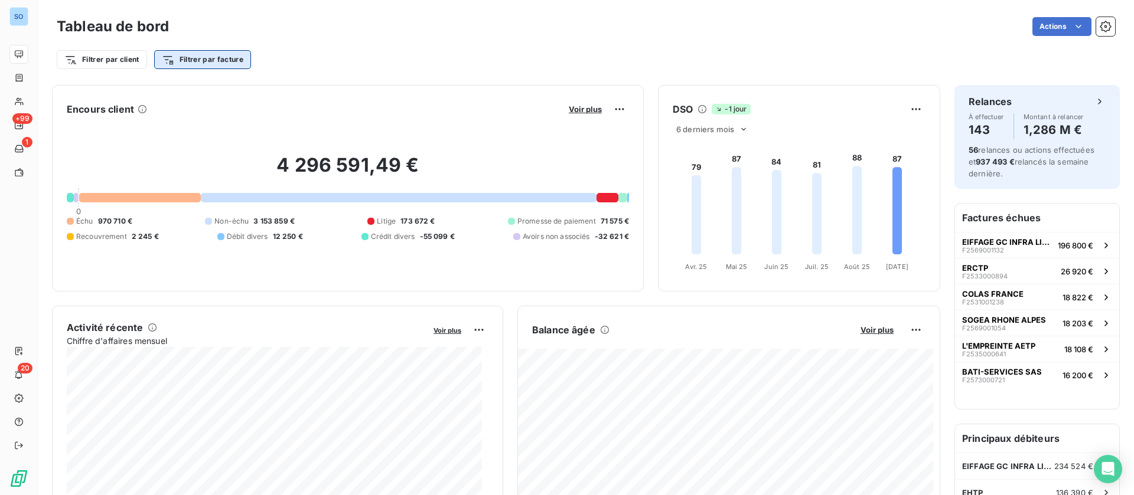
click at [214, 61] on html "SO +99 1 20 Tableau de bord Actions Filtrer par client Filtrer par facture Enco…" at bounding box center [567, 247] width 1134 height 495
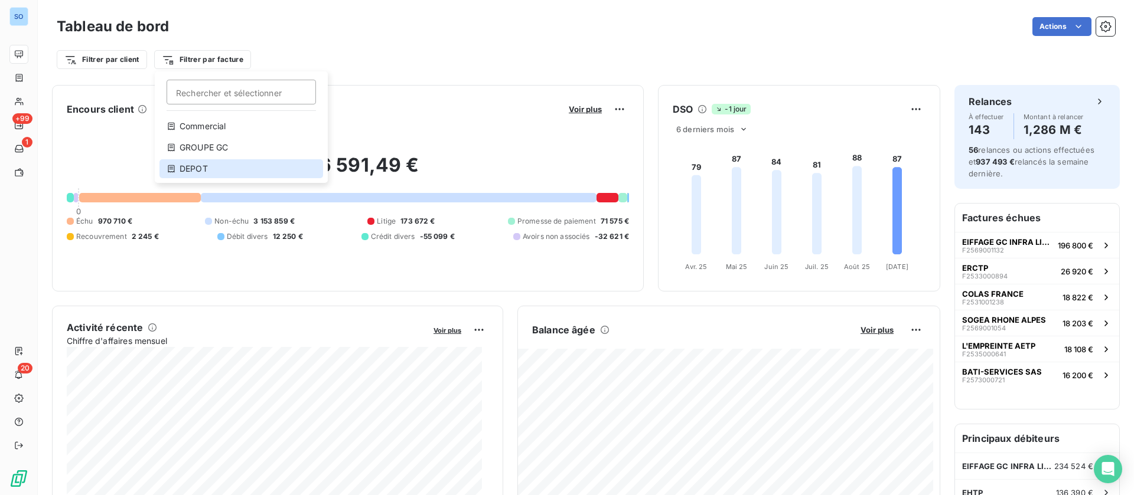
click at [209, 171] on div "DEPOT" at bounding box center [241, 168] width 164 height 19
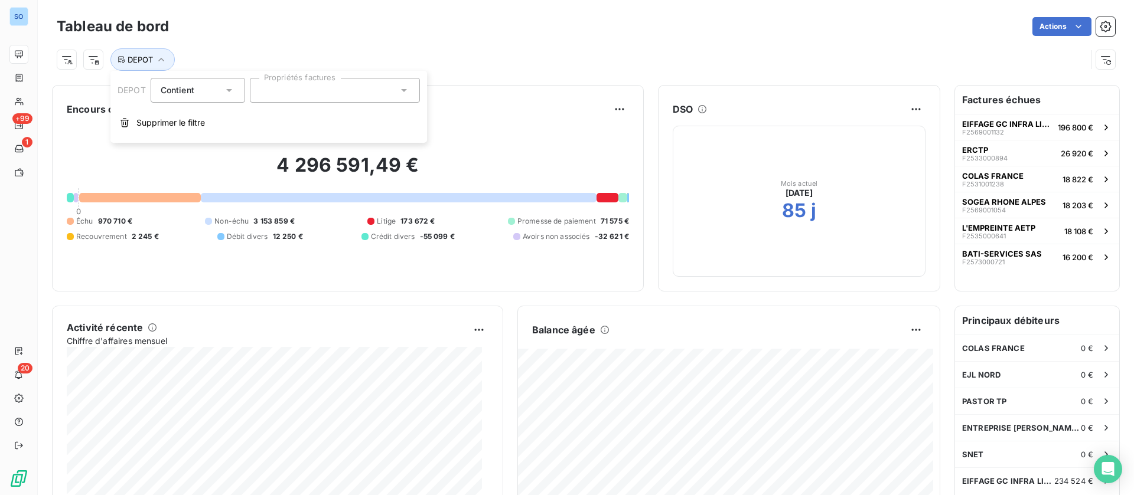
click at [401, 97] on div at bounding box center [335, 90] width 170 height 25
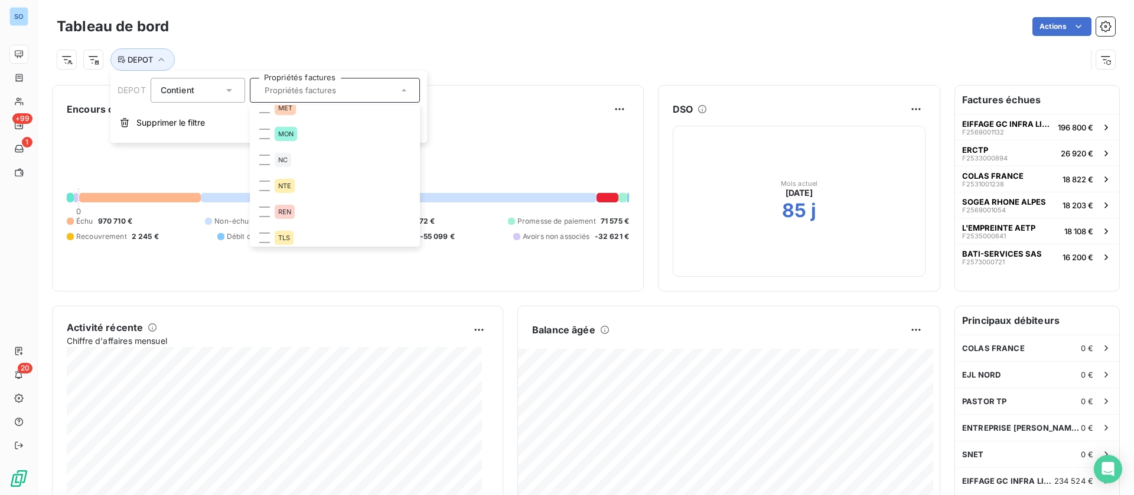
scroll to position [224, 0]
click at [302, 210] on li "REN" at bounding box center [334, 207] width 165 height 24
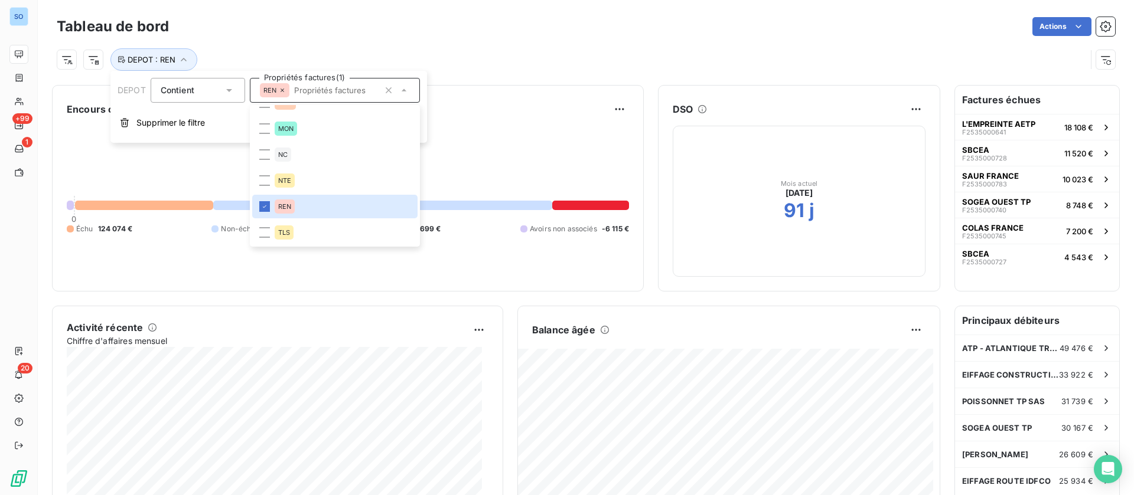
click at [564, 68] on div "DEPOT : REN" at bounding box center [571, 59] width 1029 height 22
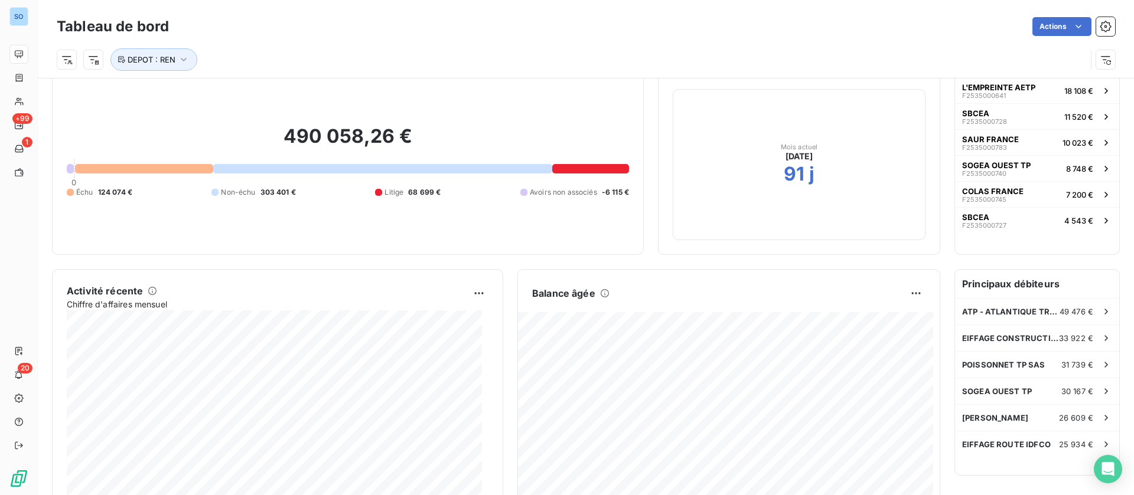
scroll to position [96, 0]
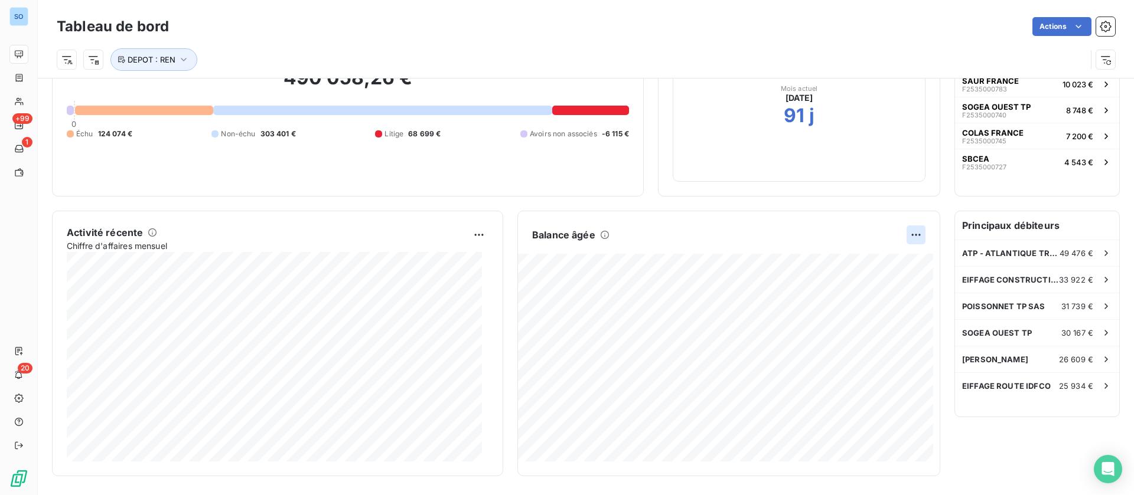
click at [901, 231] on html "SO +99 1 20 Tableau de bord Actions DEPOT : REN Encours client 490 058,26 € 0 É…" at bounding box center [567, 247] width 1134 height 495
click at [863, 261] on div "Exporter" at bounding box center [874, 261] width 66 height 19
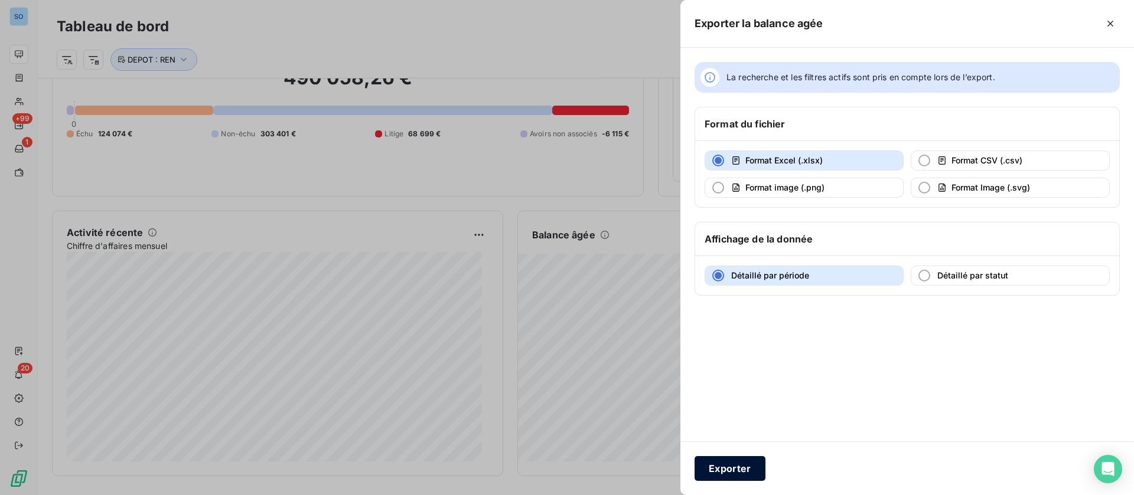
click at [722, 467] on button "Exporter" at bounding box center [729, 468] width 71 height 25
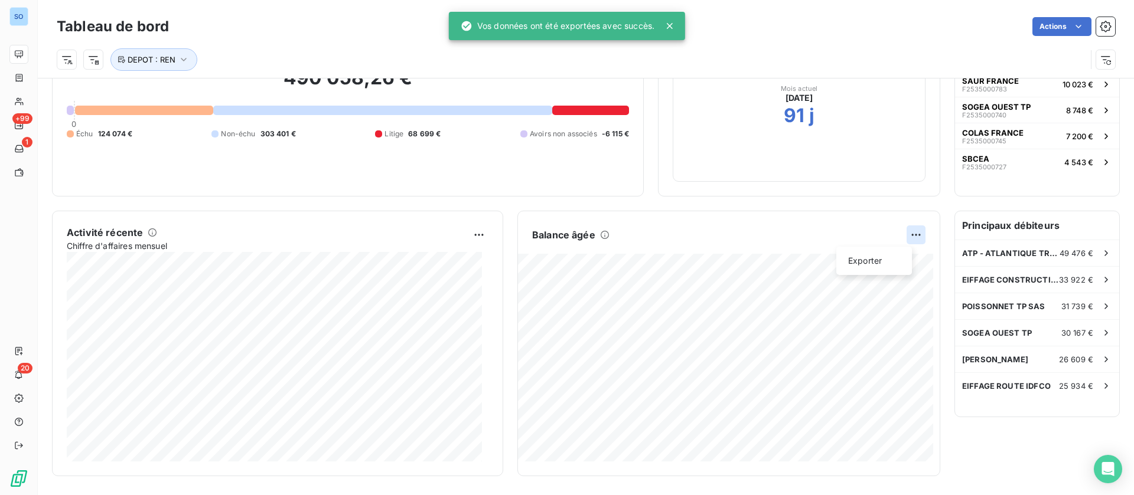
click at [898, 233] on html "SO +99 1 20 Tableau de bord Actions DEPOT : REN Encours client 490 058,26 € 0 É…" at bounding box center [567, 247] width 1134 height 495
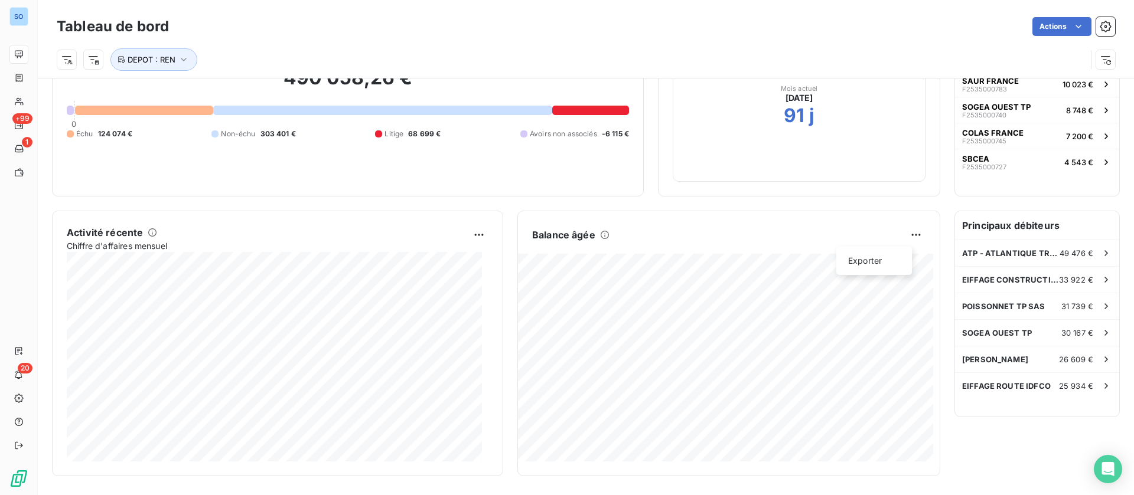
click at [898, 233] on html "SO +99 1 20 Tableau de bord Actions DEPOT : REN Encours client 490 058,26 € 0 É…" at bounding box center [567, 247] width 1134 height 495
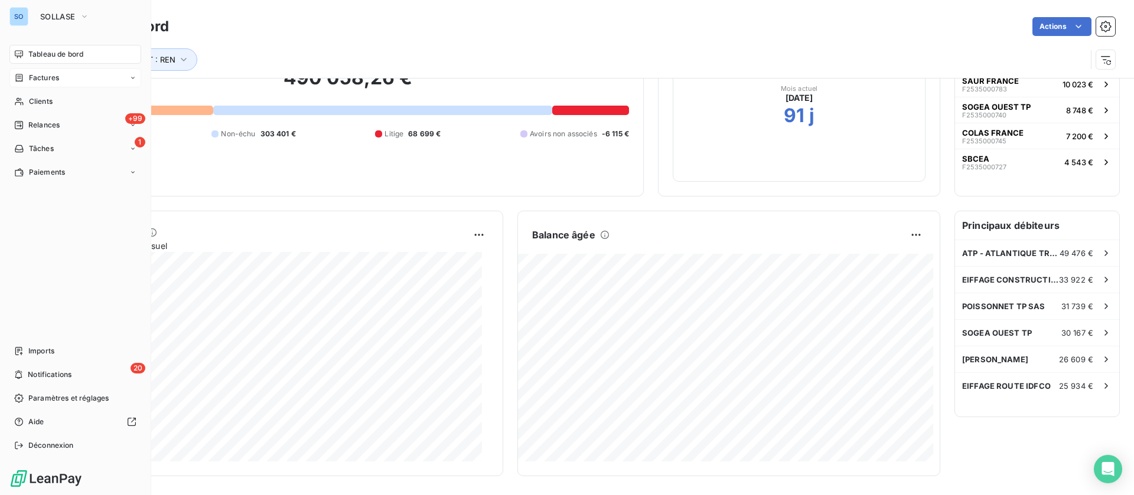
click at [29, 76] on span "Factures" at bounding box center [44, 78] width 30 height 11
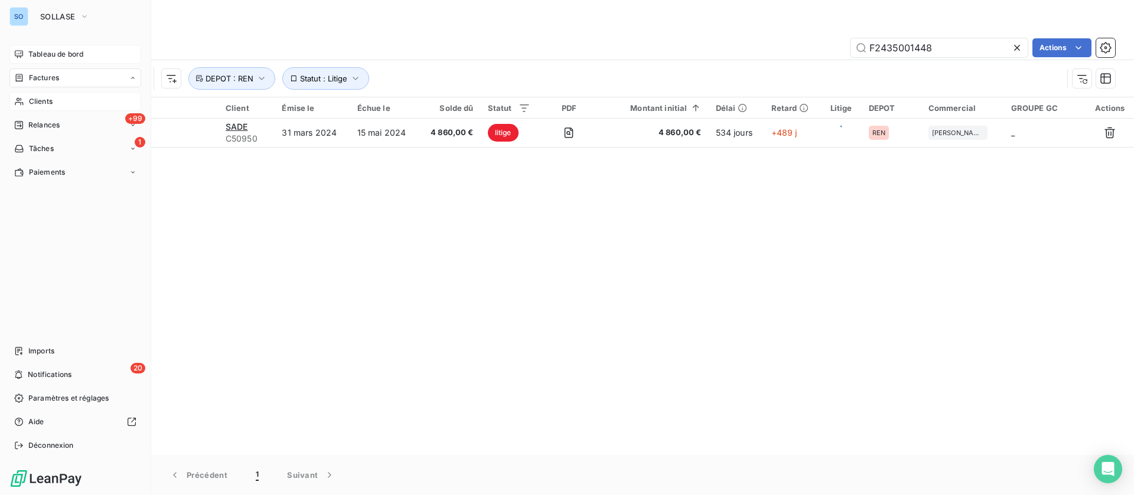
click at [32, 100] on nav "Tableau de bord Factures Factures Avoirs Clients +99 Relances 1 Tâches Paiements" at bounding box center [75, 113] width 132 height 137
click at [58, 98] on div "Clients" at bounding box center [75, 101] width 132 height 19
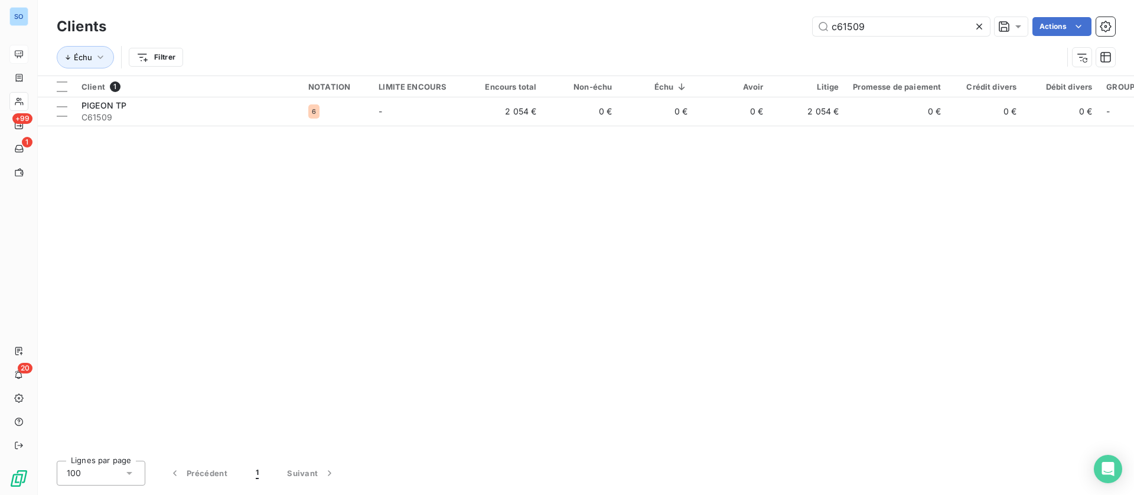
drag, startPoint x: 875, startPoint y: 24, endPoint x: 757, endPoint y: 24, distance: 118.1
click at [757, 24] on div "c61509 Actions" at bounding box center [617, 26] width 994 height 19
type input "C61333"
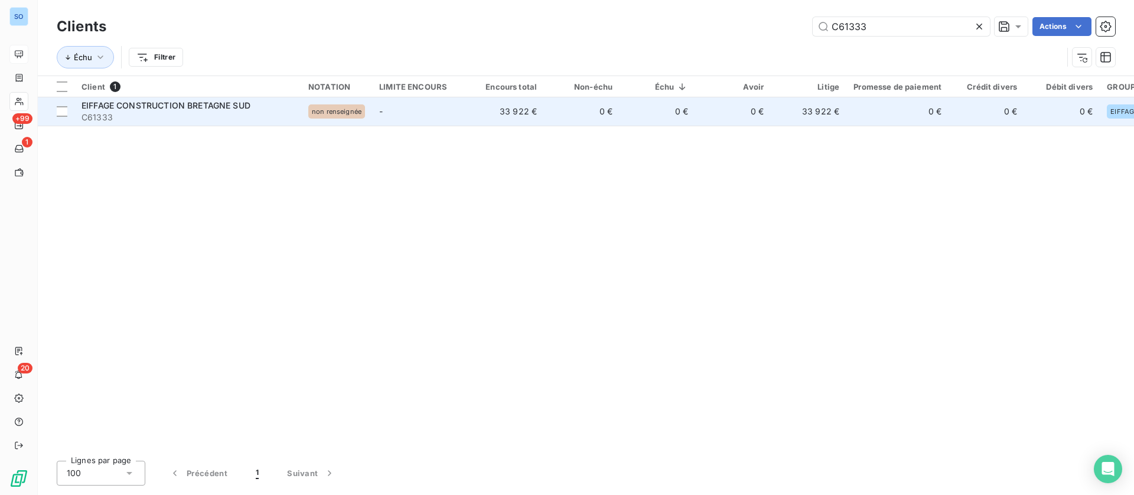
click at [202, 116] on span "C61333" at bounding box center [187, 118] width 213 height 12
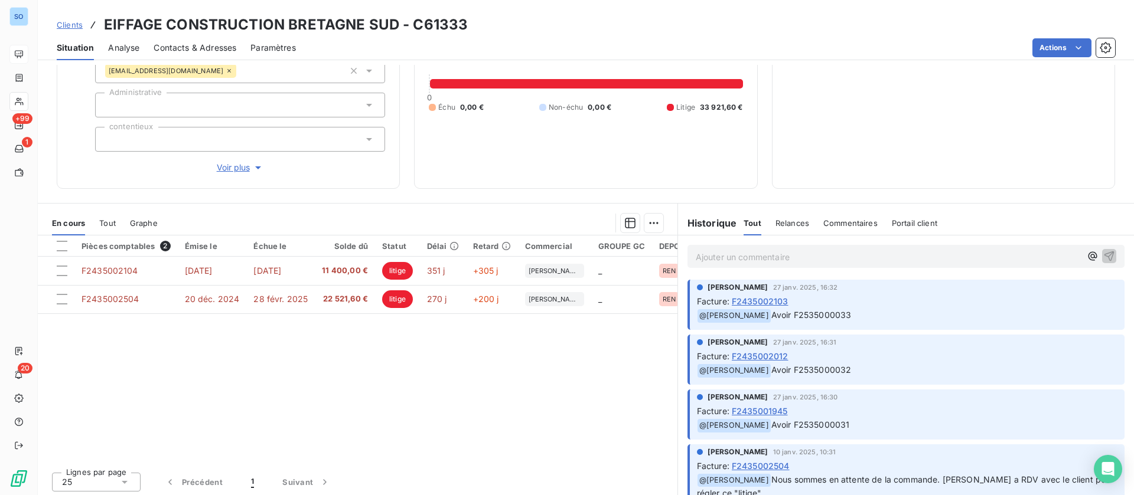
scroll to position [126, 0]
